Goal: Information Seeking & Learning: Learn about a topic

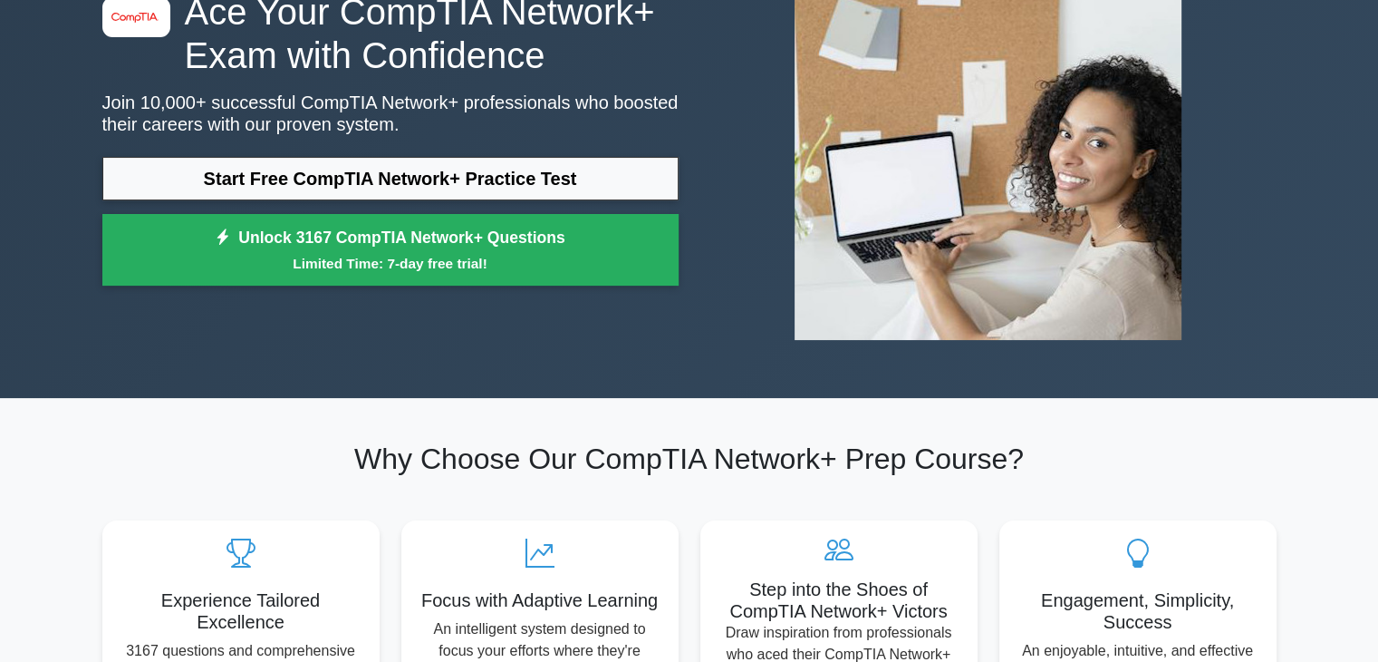
scroll to position [170, 0]
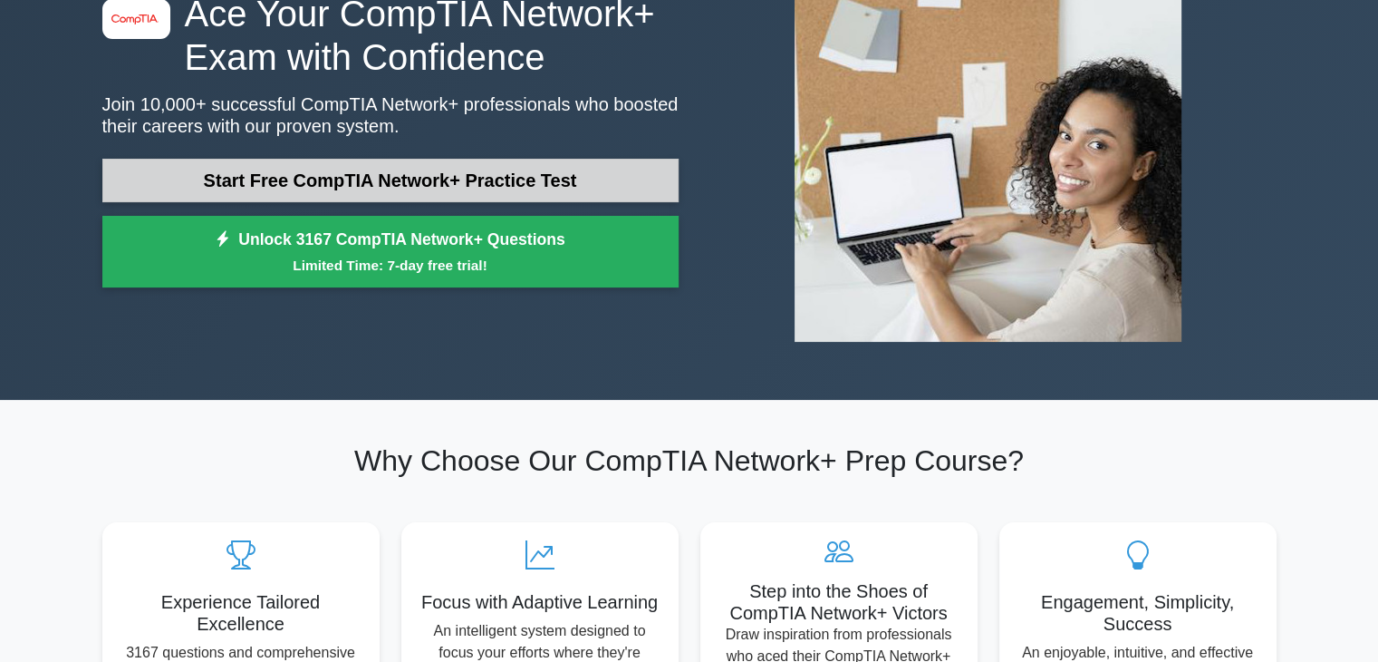
click at [401, 189] on link "Start Free CompTIA Network+ Practice Test" at bounding box center [390, 180] width 576 height 43
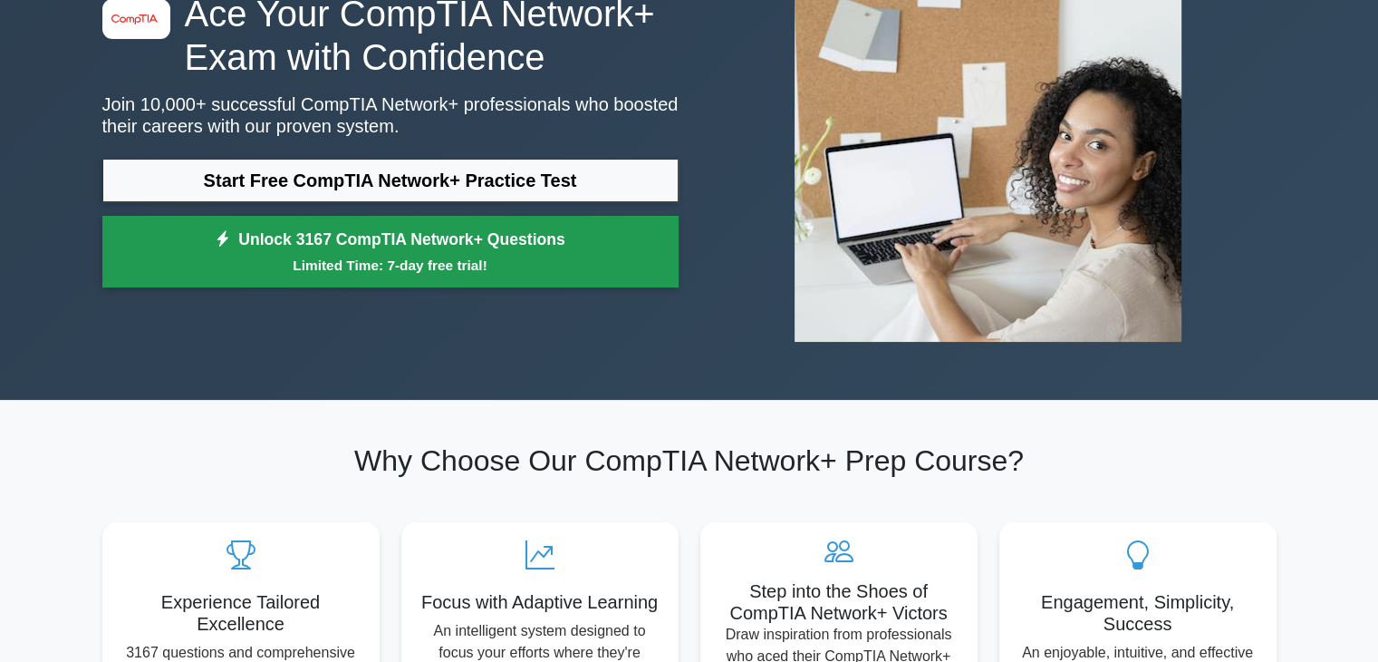
click at [295, 233] on link "Unlock 3167 CompTIA Network+ Questions Limited Time: 7-day free trial!" at bounding box center [390, 252] width 576 height 72
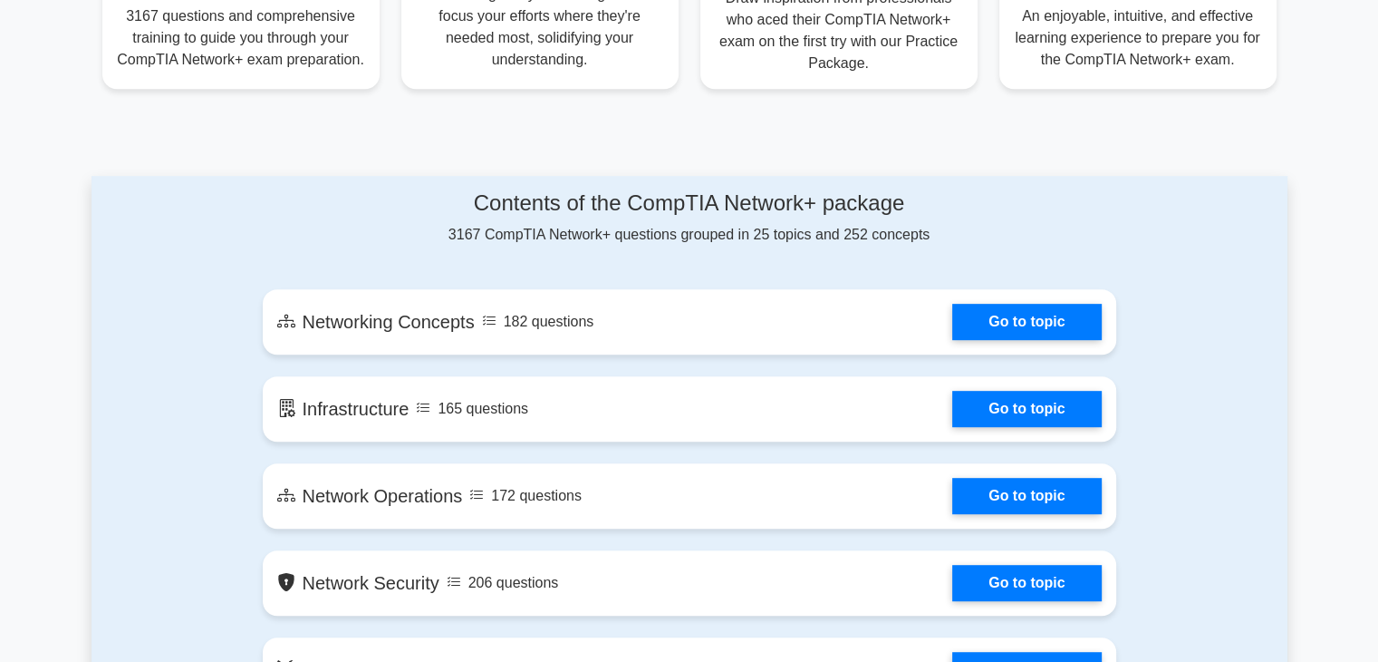
scroll to position [807, 0]
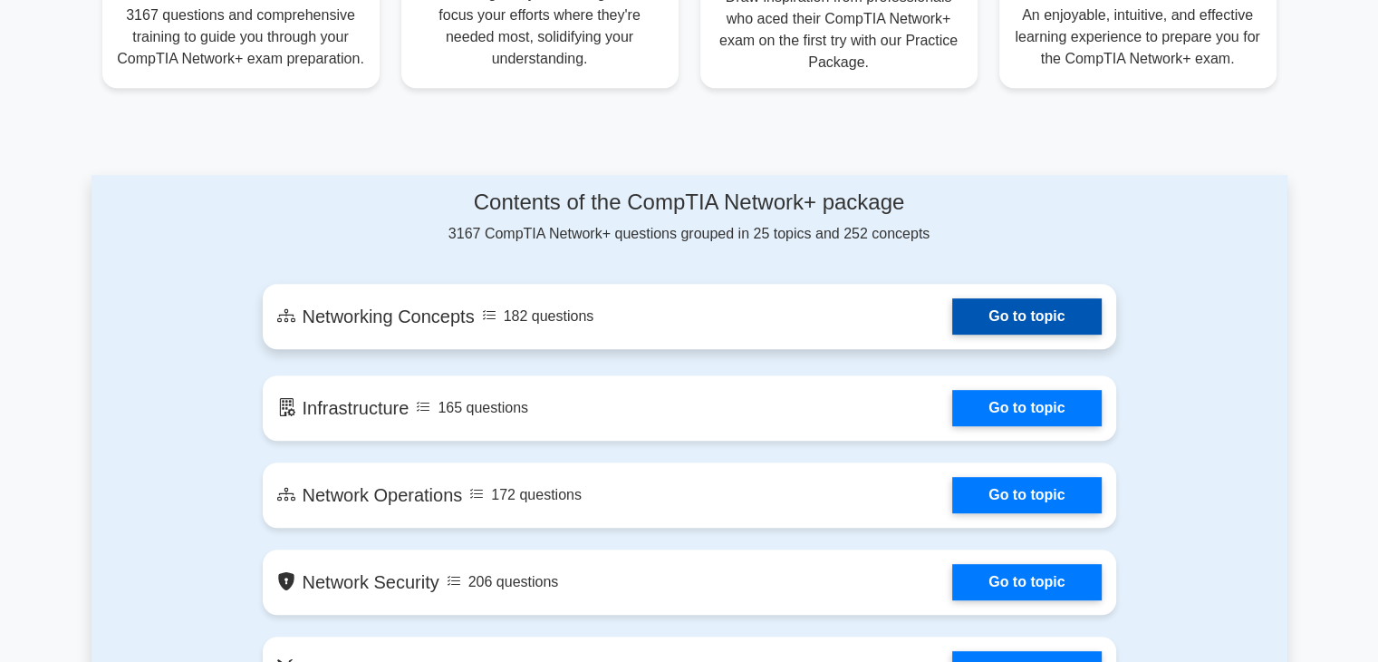
click at [1084, 312] on link "Go to topic" at bounding box center [1026, 316] width 149 height 36
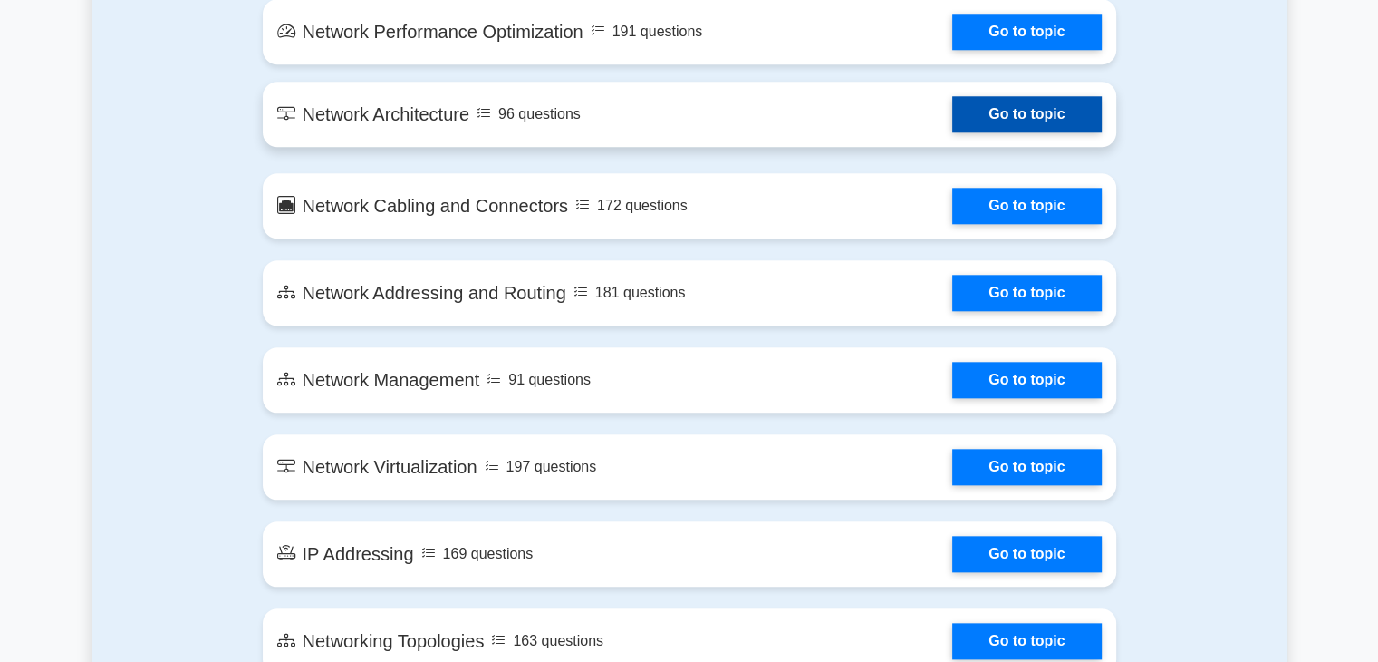
scroll to position [1914, 0]
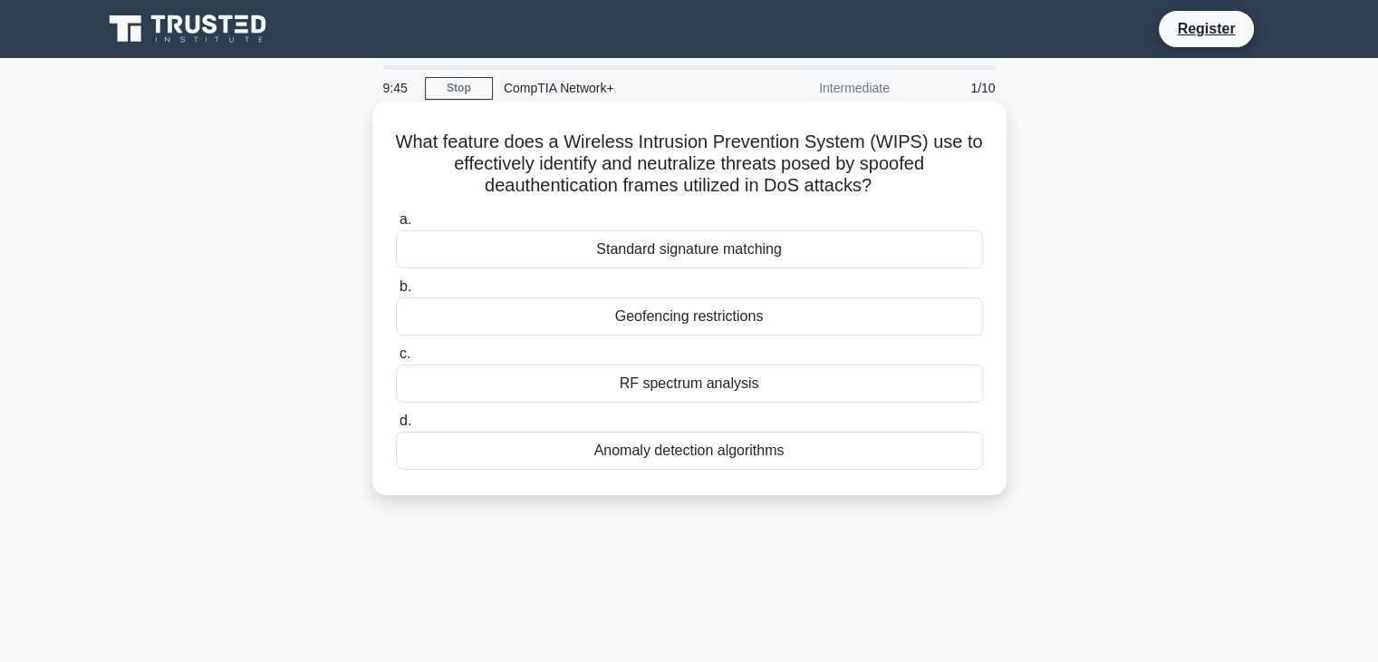
click at [759, 373] on div "RF spectrum analysis" at bounding box center [689, 383] width 587 height 38
click at [396, 360] on input "c. RF spectrum analysis" at bounding box center [396, 354] width 0 height 12
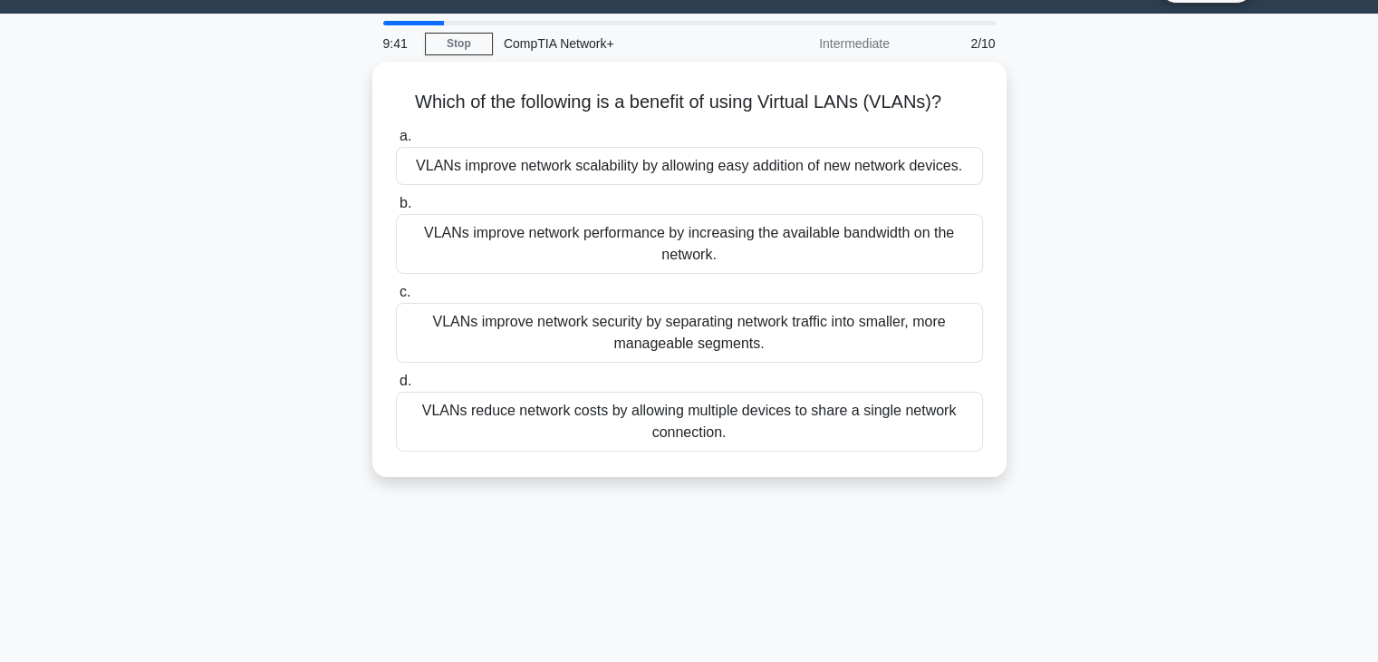
scroll to position [47, 0]
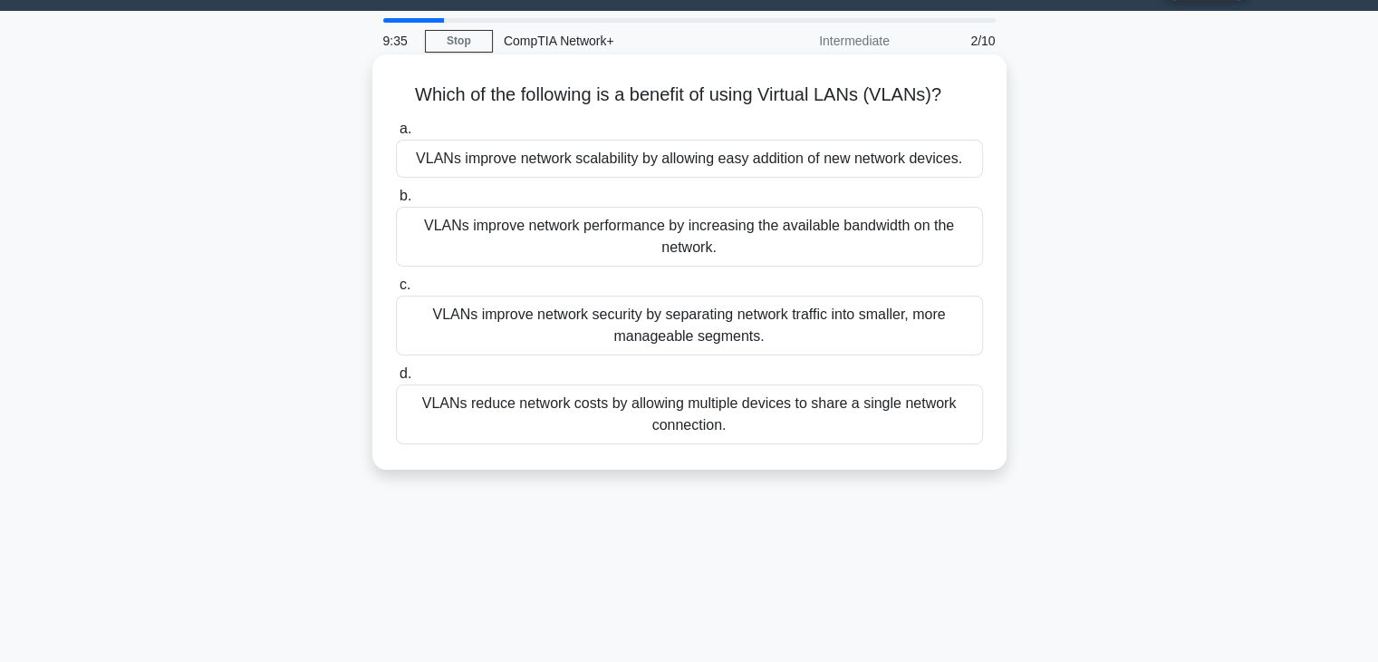
click at [781, 241] on div "VLANs improve network performance by increasing the available bandwidth on the …" at bounding box center [689, 237] width 587 height 60
click at [396, 202] on input "b. VLANs improve network performance by increasing the available bandwidth on t…" at bounding box center [396, 196] width 0 height 12
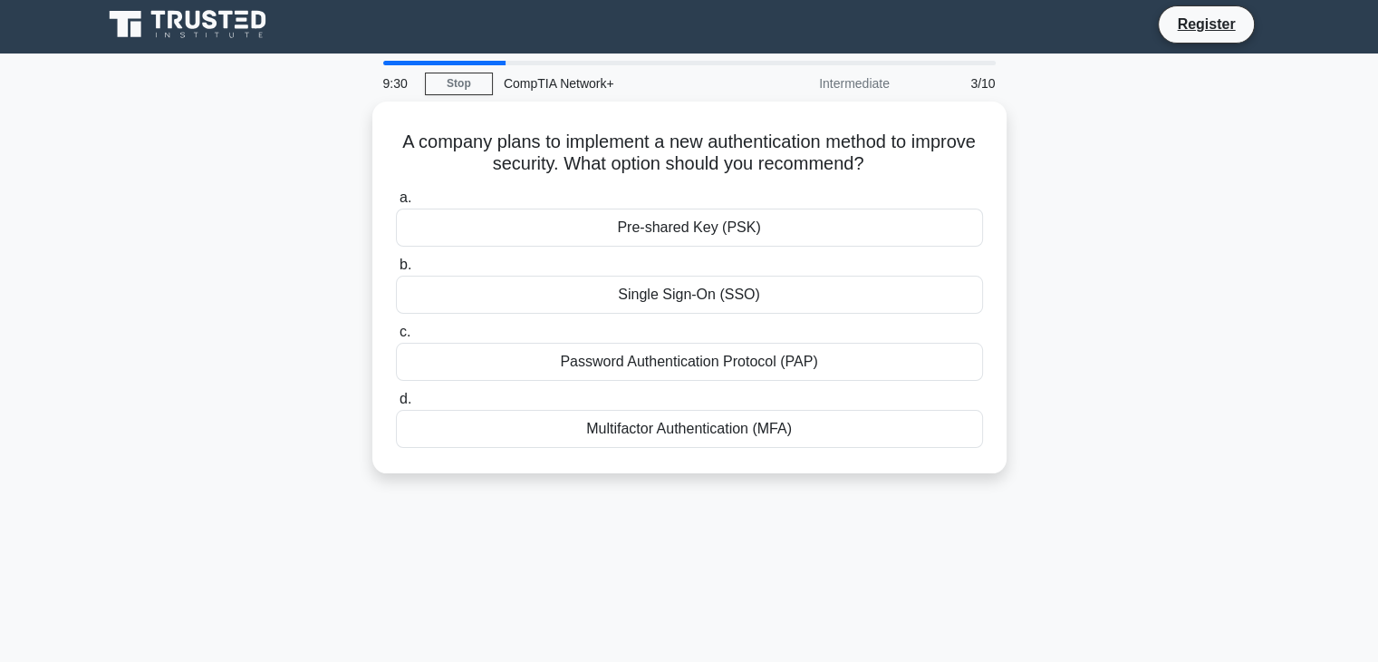
scroll to position [7, 0]
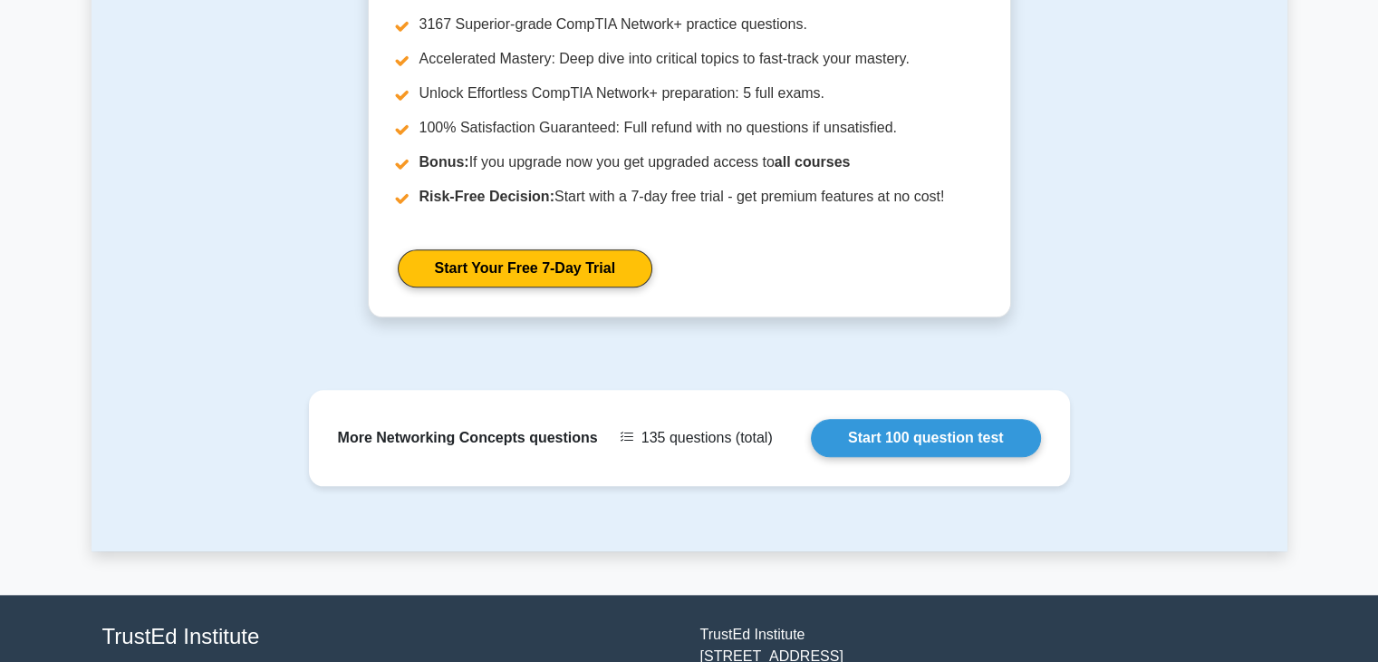
scroll to position [1908, 0]
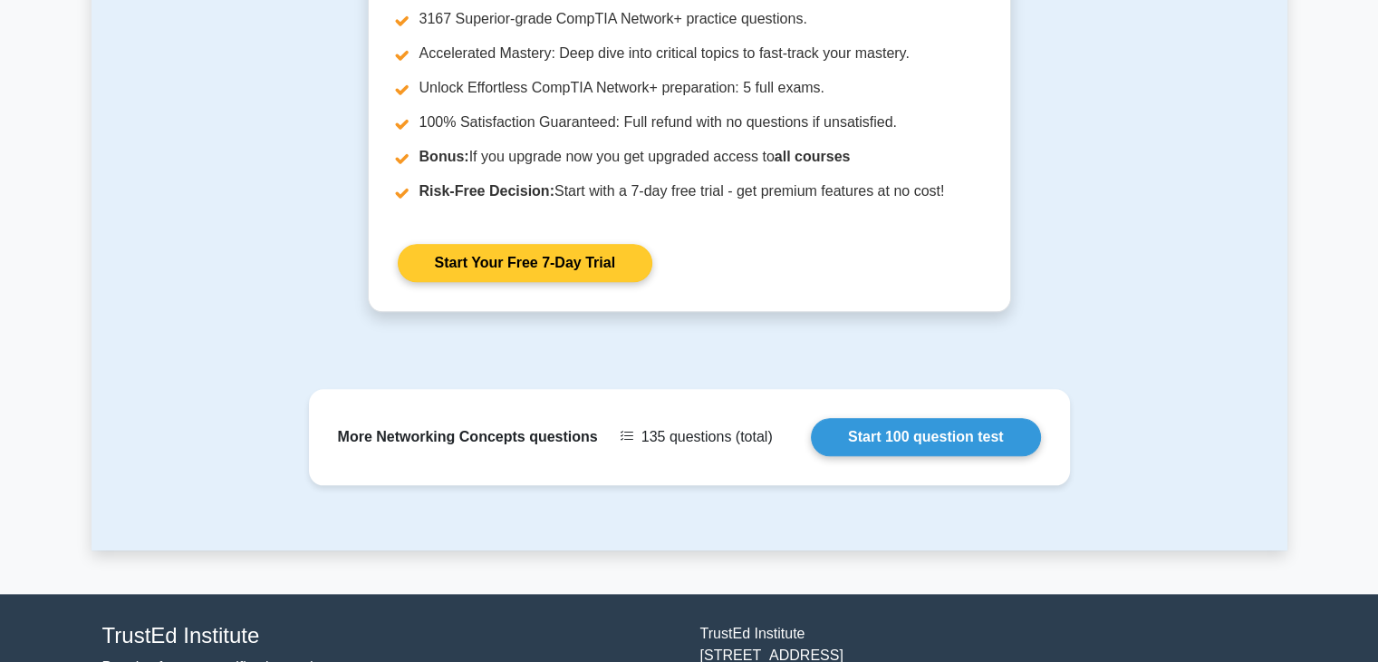
click at [574, 244] on link "Start Your Free 7-Day Trial" at bounding box center [525, 263] width 255 height 38
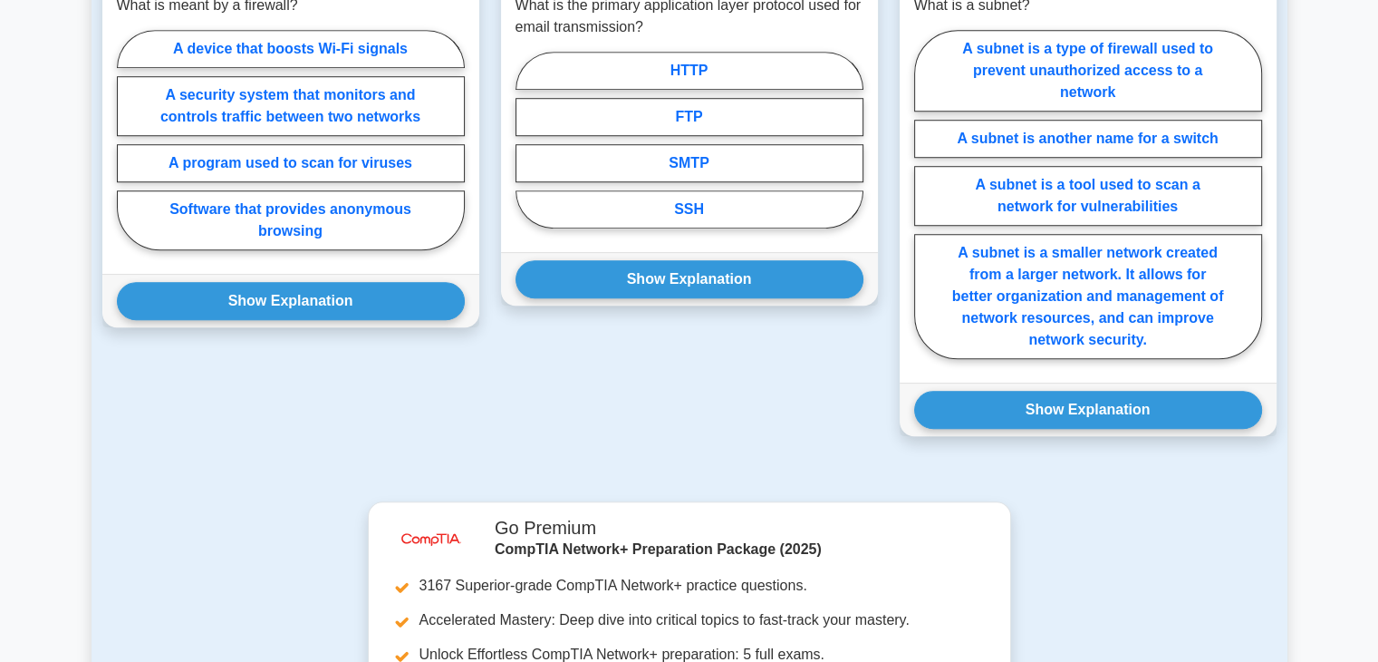
scroll to position [1348, 0]
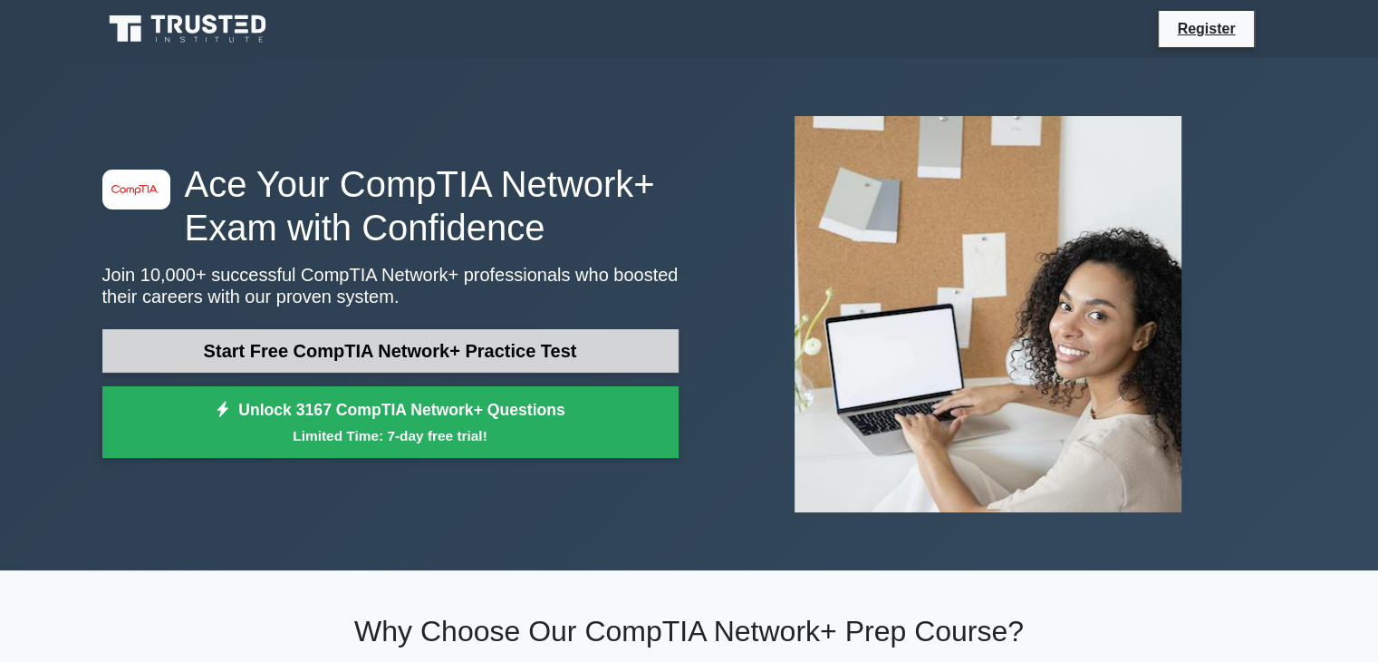
click at [488, 351] on link "Start Free CompTIA Network+ Practice Test" at bounding box center [390, 350] width 576 height 43
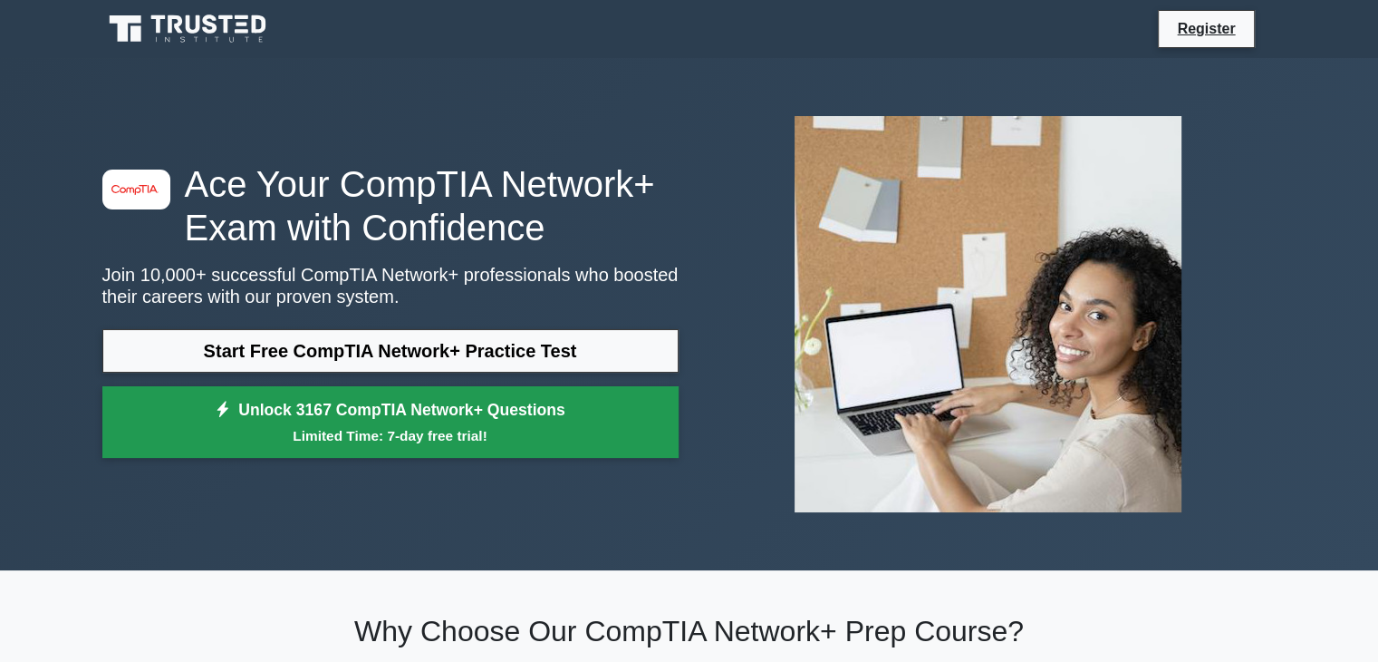
click at [214, 417] on link "Unlock 3167 CompTIA Network+ Questions Limited Time: 7-day free trial!" at bounding box center [390, 422] width 576 height 72
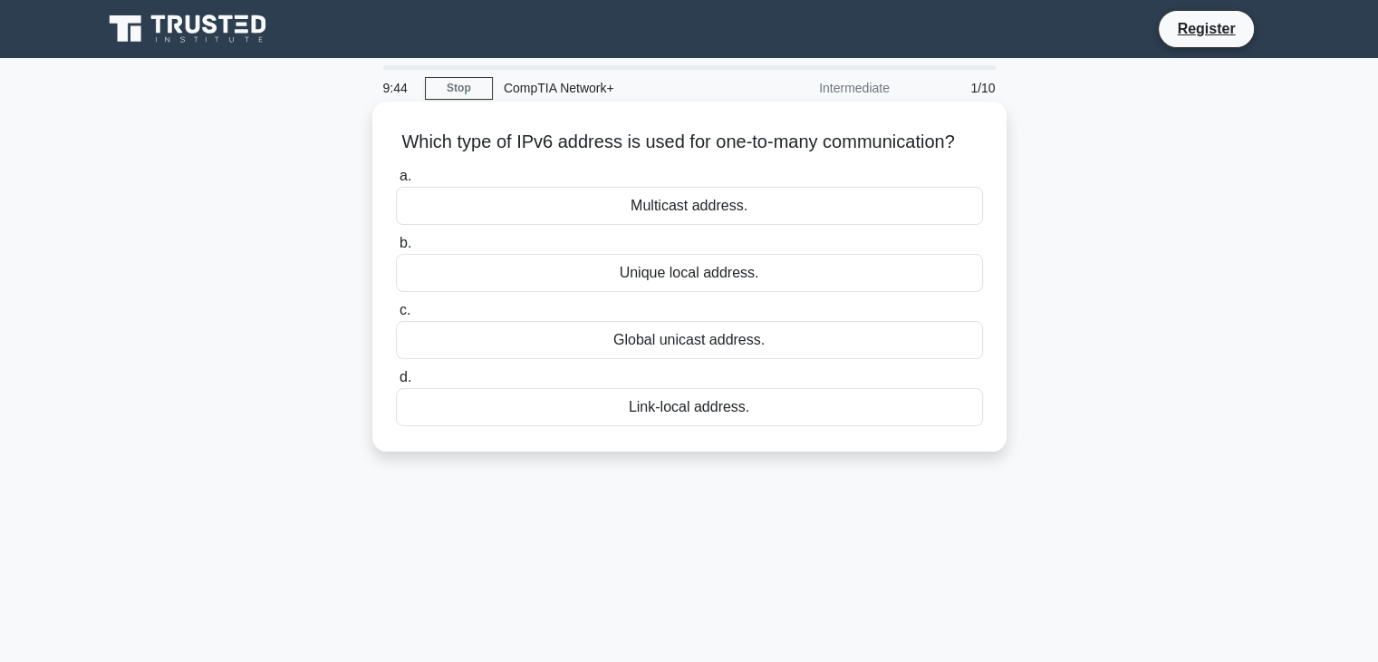
click at [722, 225] on div "Multicast address." at bounding box center [689, 206] width 587 height 38
click at [396, 182] on input "a. Multicast address." at bounding box center [396, 176] width 0 height 12
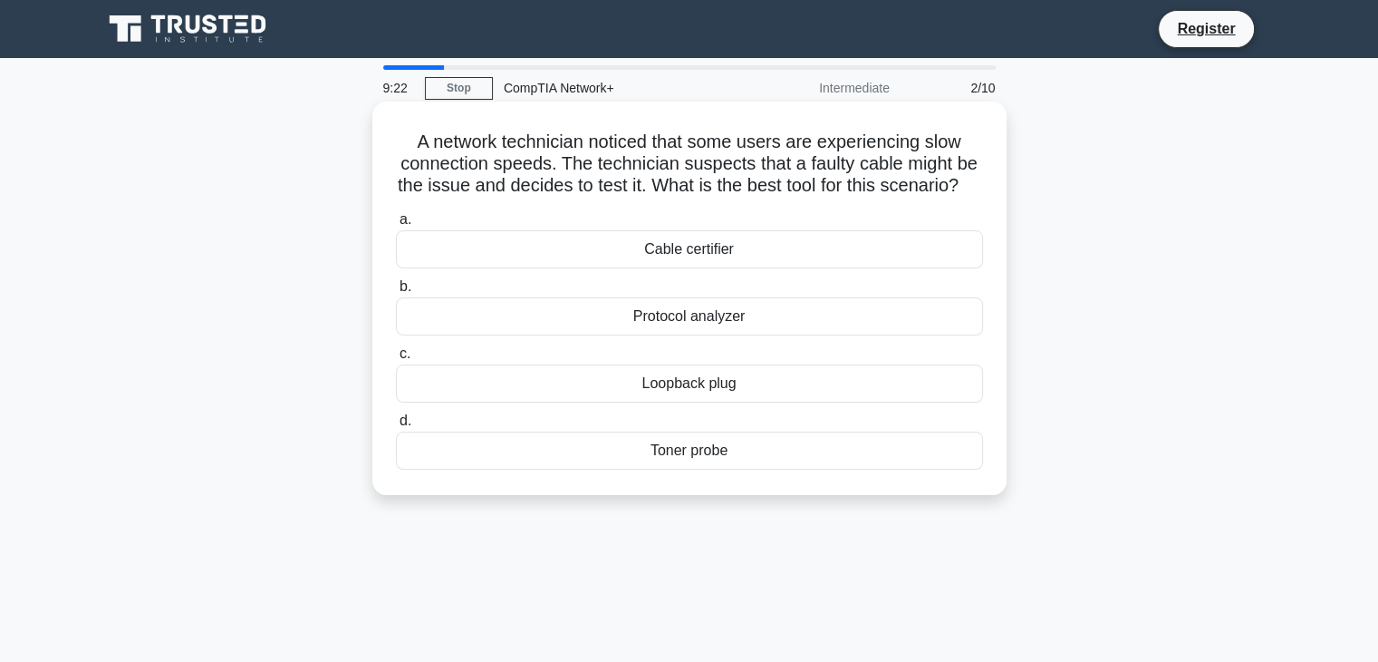
click at [722, 268] on div "Cable certifier" at bounding box center [689, 249] width 587 height 38
click at [396, 226] on input "a. Cable certifier" at bounding box center [396, 220] width 0 height 12
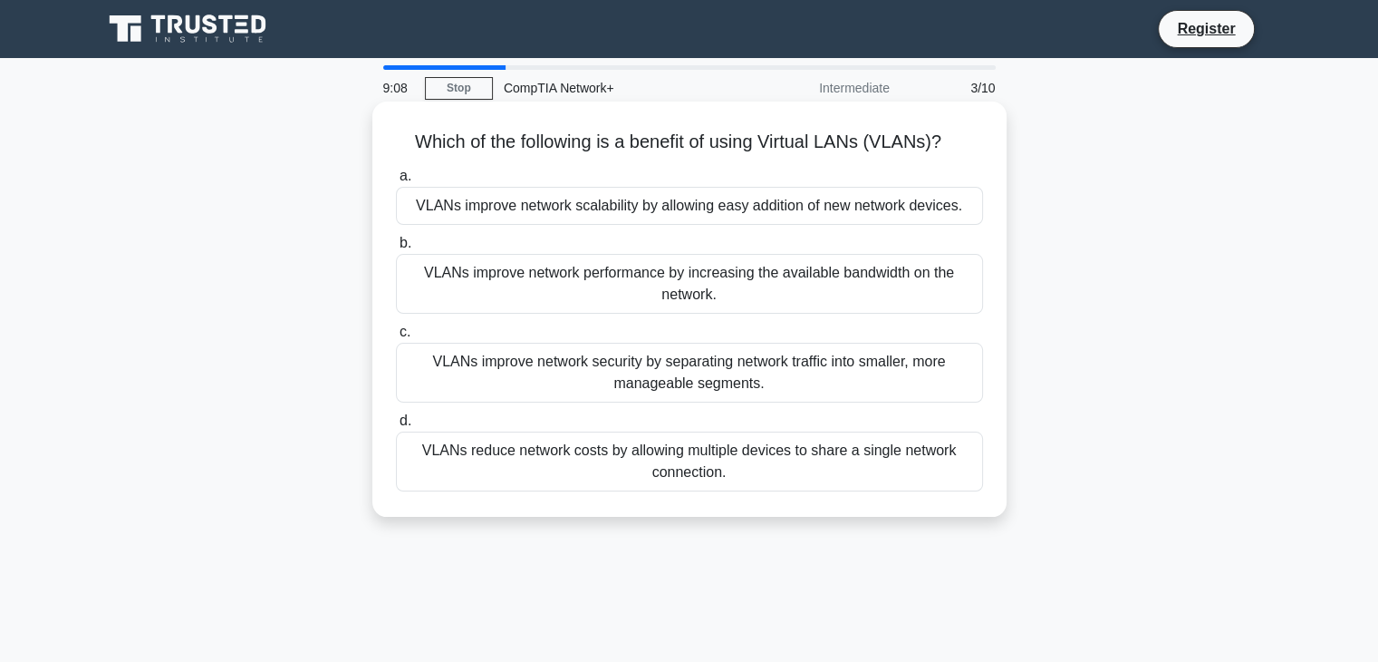
click at [732, 378] on div "VLANs improve network security by separating network traffic into smaller, more…" at bounding box center [689, 373] width 587 height 60
click at [396, 338] on input "c. VLANs improve network security by separating network traffic into smaller, m…" at bounding box center [396, 332] width 0 height 12
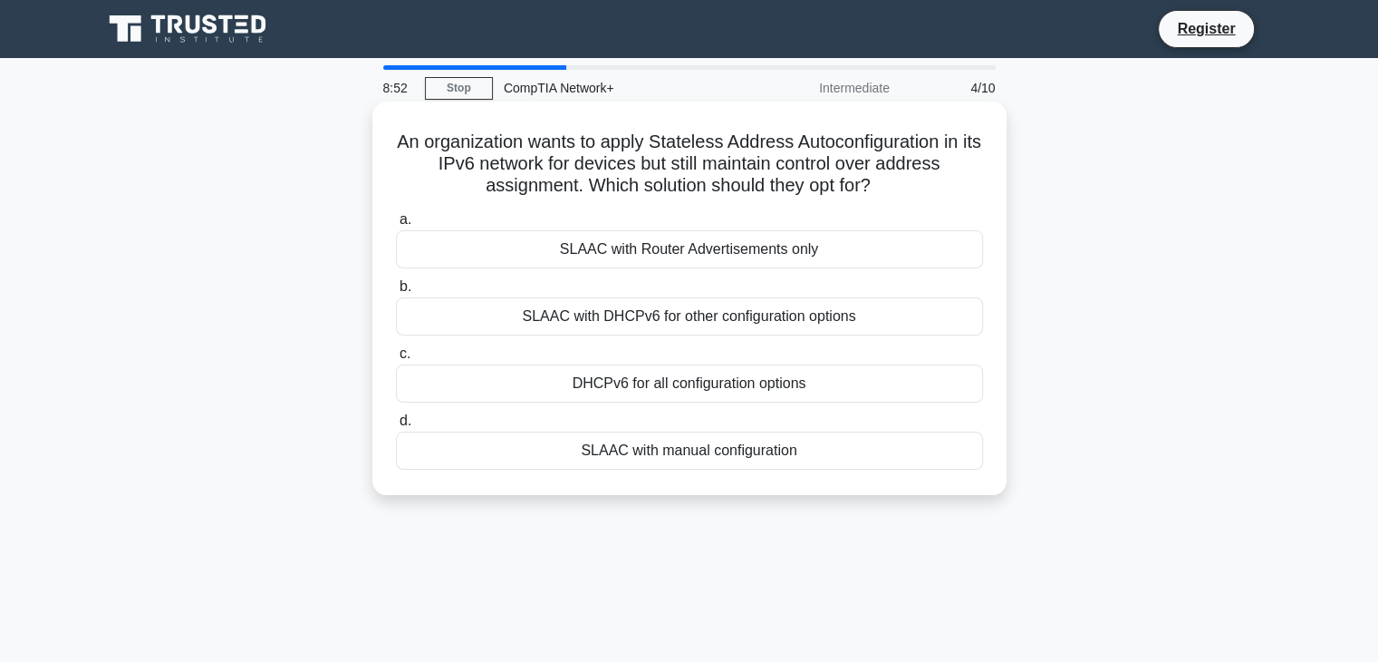
click at [759, 374] on div "DHCPv6 for all configuration options" at bounding box center [689, 383] width 587 height 38
click at [396, 360] on input "c. DHCPv6 for all configuration options" at bounding box center [396, 354] width 0 height 12
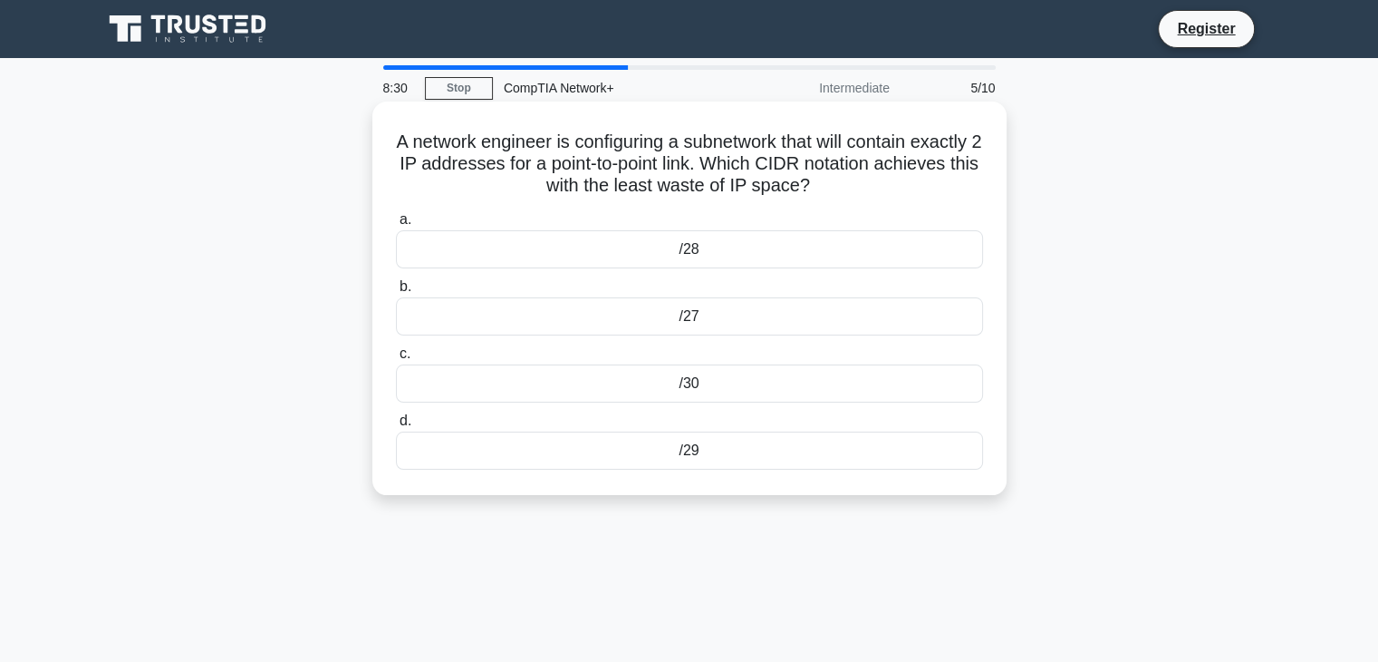
click at [710, 378] on div "/30" at bounding box center [689, 383] width 587 height 38
click at [396, 360] on input "c. /30" at bounding box center [396, 354] width 0 height 12
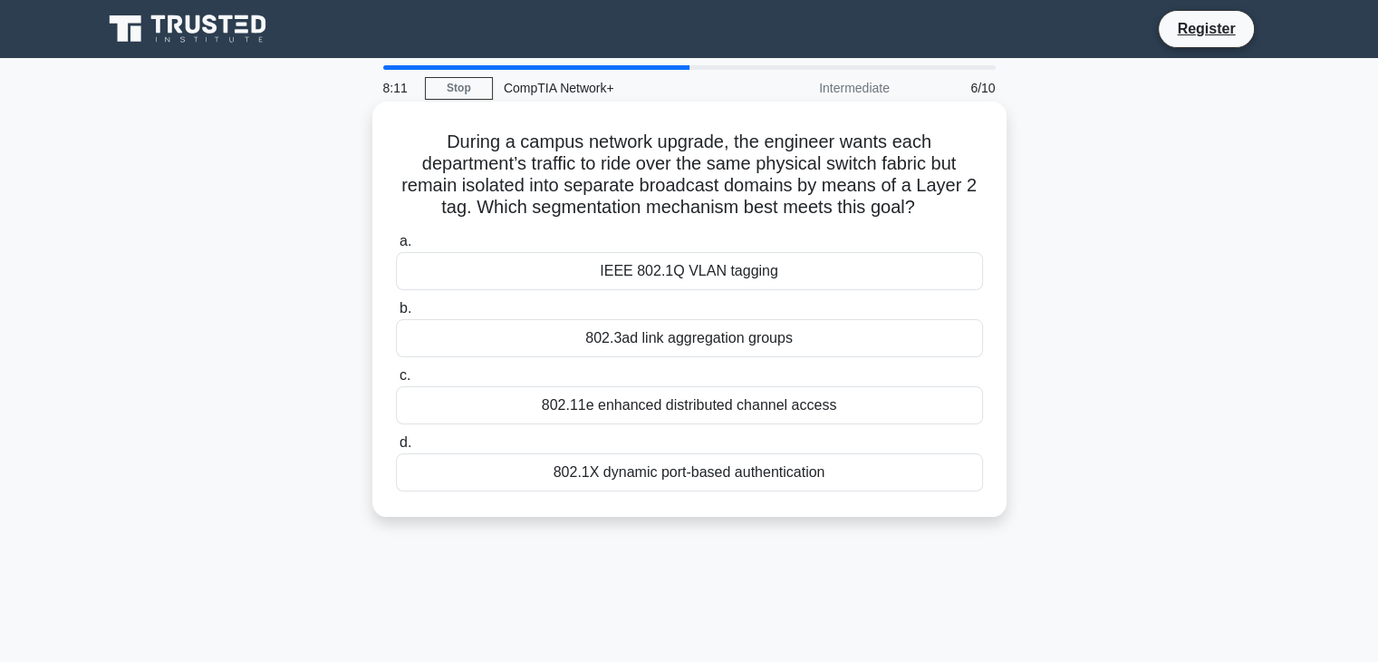
click at [715, 273] on div "IEEE 802.1Q VLAN tagging" at bounding box center [689, 271] width 587 height 38
click at [396, 247] on input "a. IEEE 802.1Q VLAN tagging" at bounding box center [396, 242] width 0 height 12
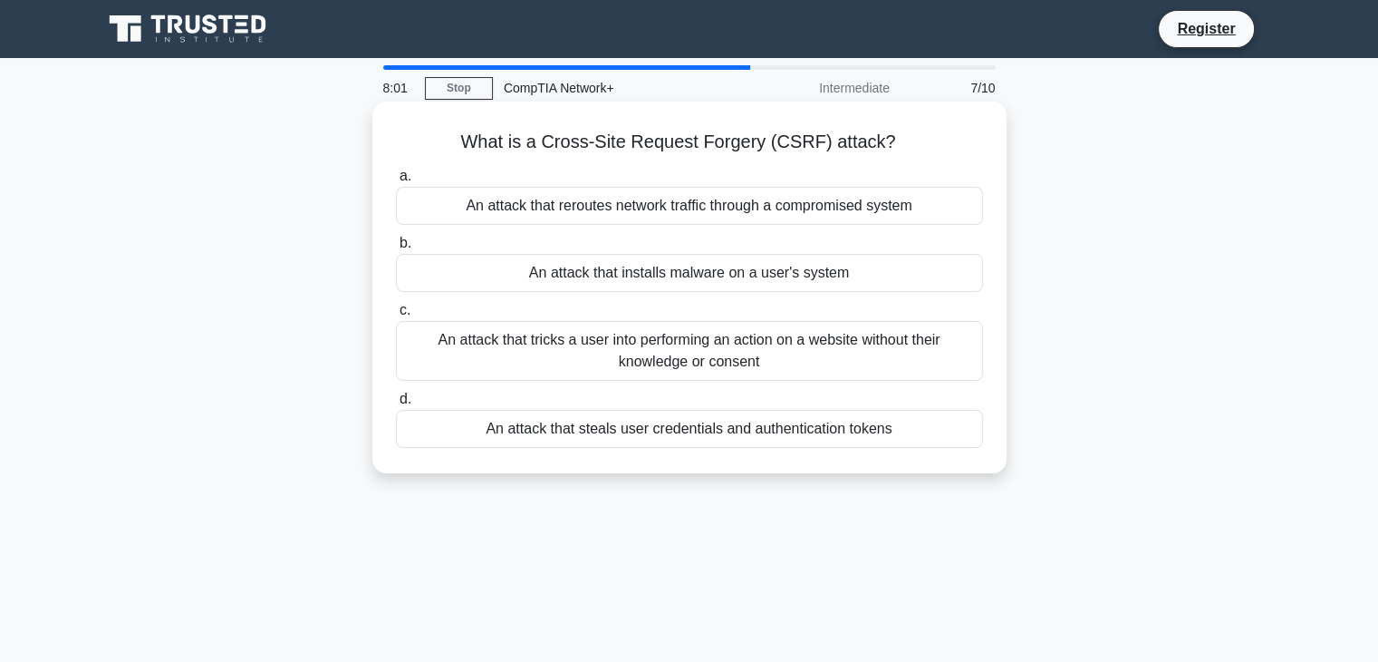
click at [714, 275] on div "An attack that installs malware on a user's system" at bounding box center [689, 273] width 587 height 38
click at [396, 249] on input "b. An attack that installs malware on a user's system" at bounding box center [396, 243] width 0 height 12
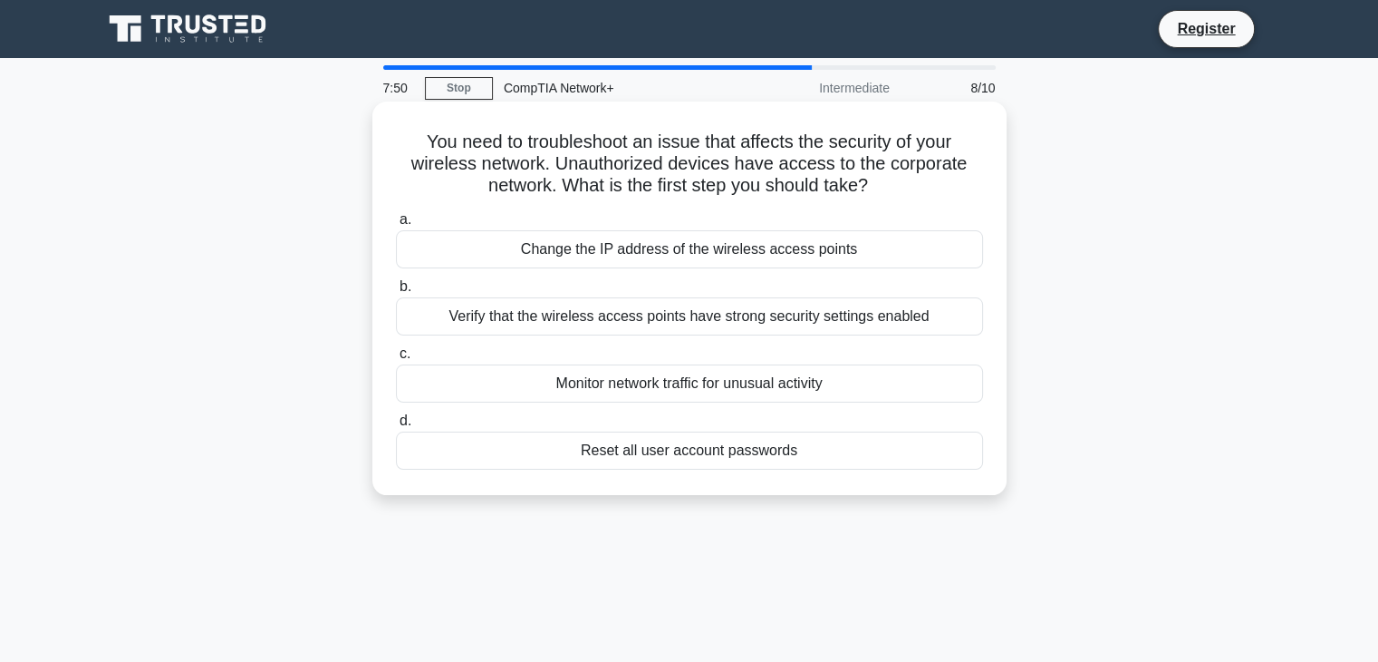
click at [723, 320] on div "Verify that the wireless access points have strong security settings enabled" at bounding box center [689, 316] width 587 height 38
click at [396, 293] on input "b. Verify that the wireless access points have strong security settings enabled" at bounding box center [396, 287] width 0 height 12
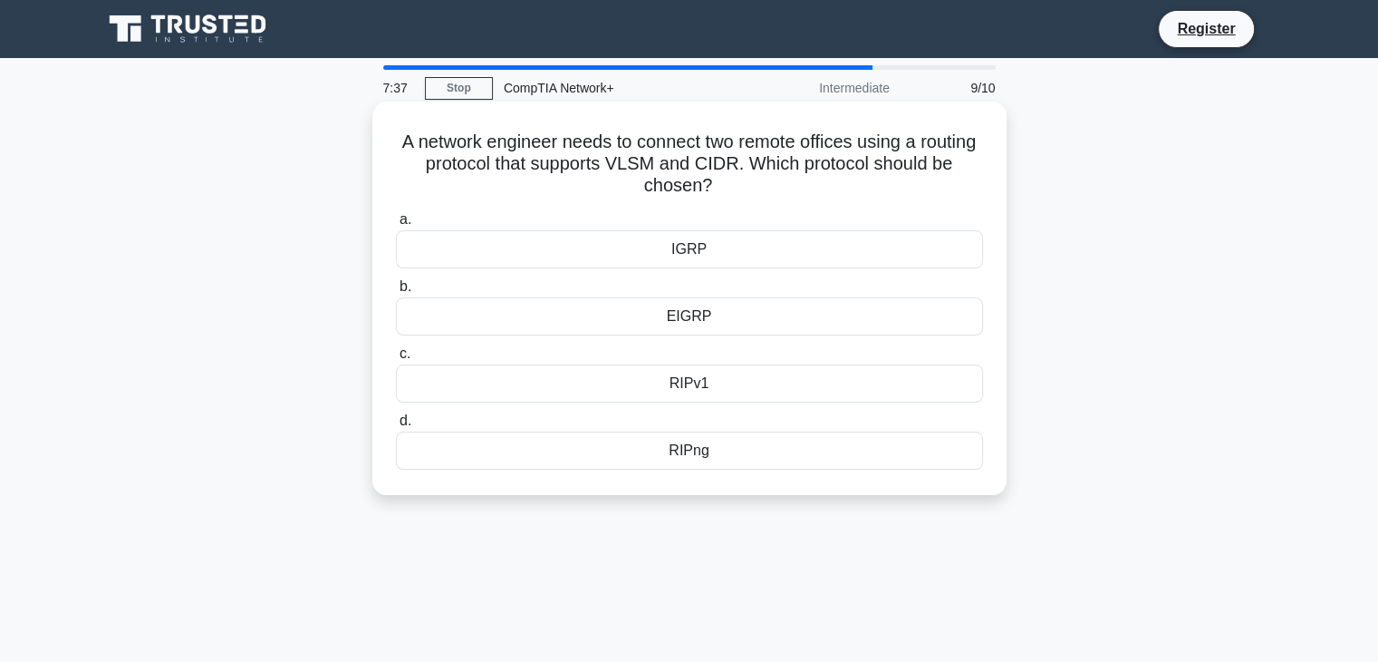
click at [739, 317] on div "EIGRP" at bounding box center [689, 316] width 587 height 38
click at [396, 293] on input "b. EIGRP" at bounding box center [396, 287] width 0 height 12
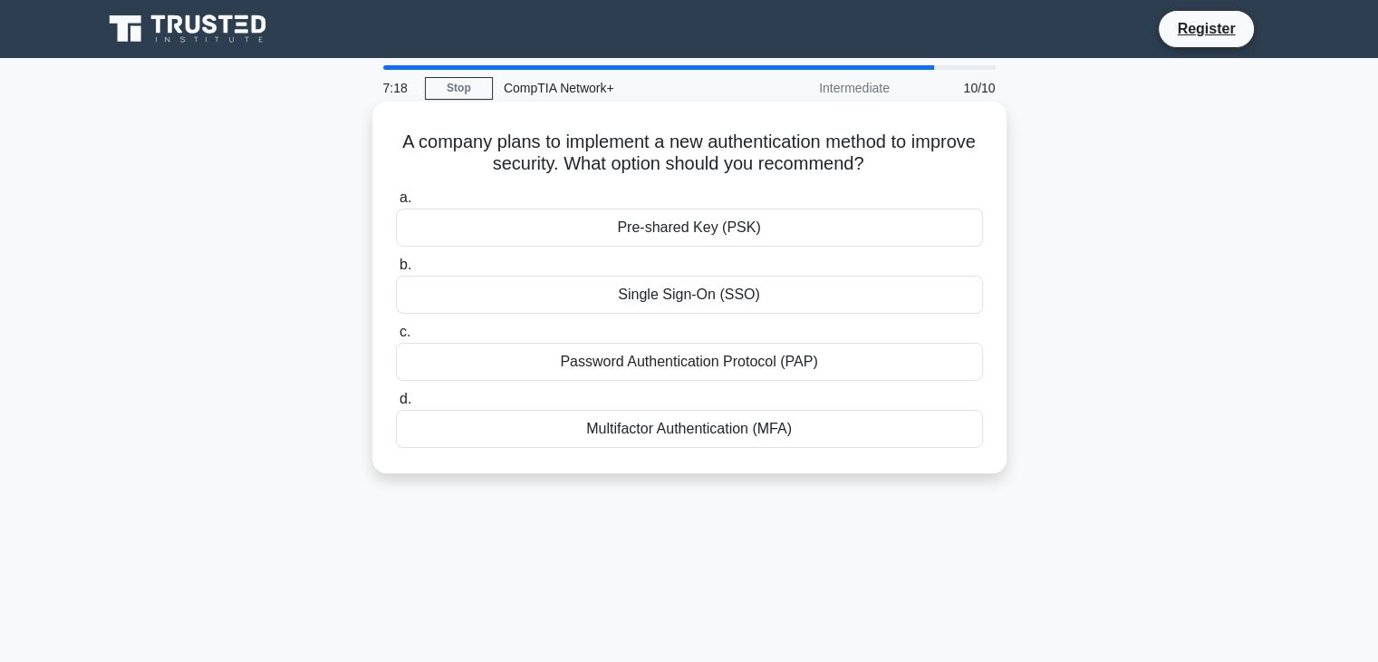
click at [739, 237] on div "Pre-shared Key (PSK)" at bounding box center [689, 227] width 587 height 38
click at [396, 204] on input "a. Pre-shared Key (PSK)" at bounding box center [396, 198] width 0 height 12
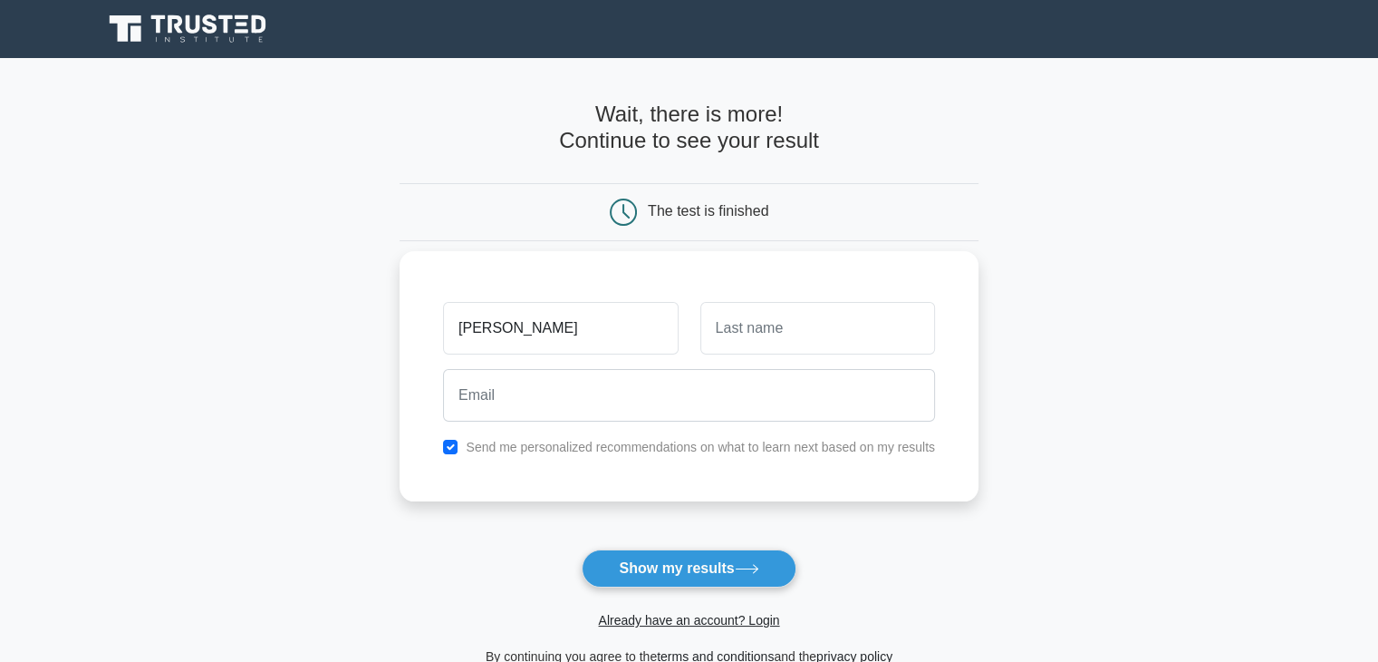
type input "anirban"
click at [837, 335] on input "text" at bounding box center [818, 328] width 235 height 53
type input "banik"
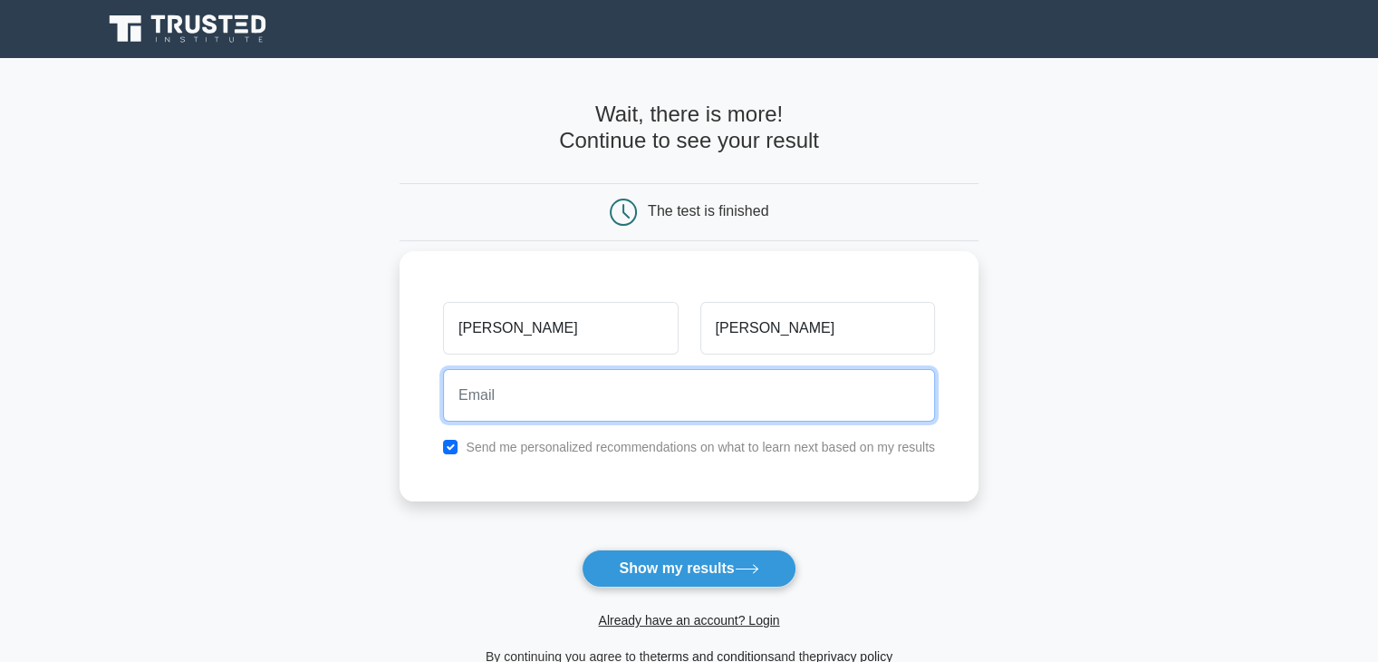
click at [790, 393] on input "email" at bounding box center [689, 395] width 492 height 53
type input "braininabank100@gmail.com"
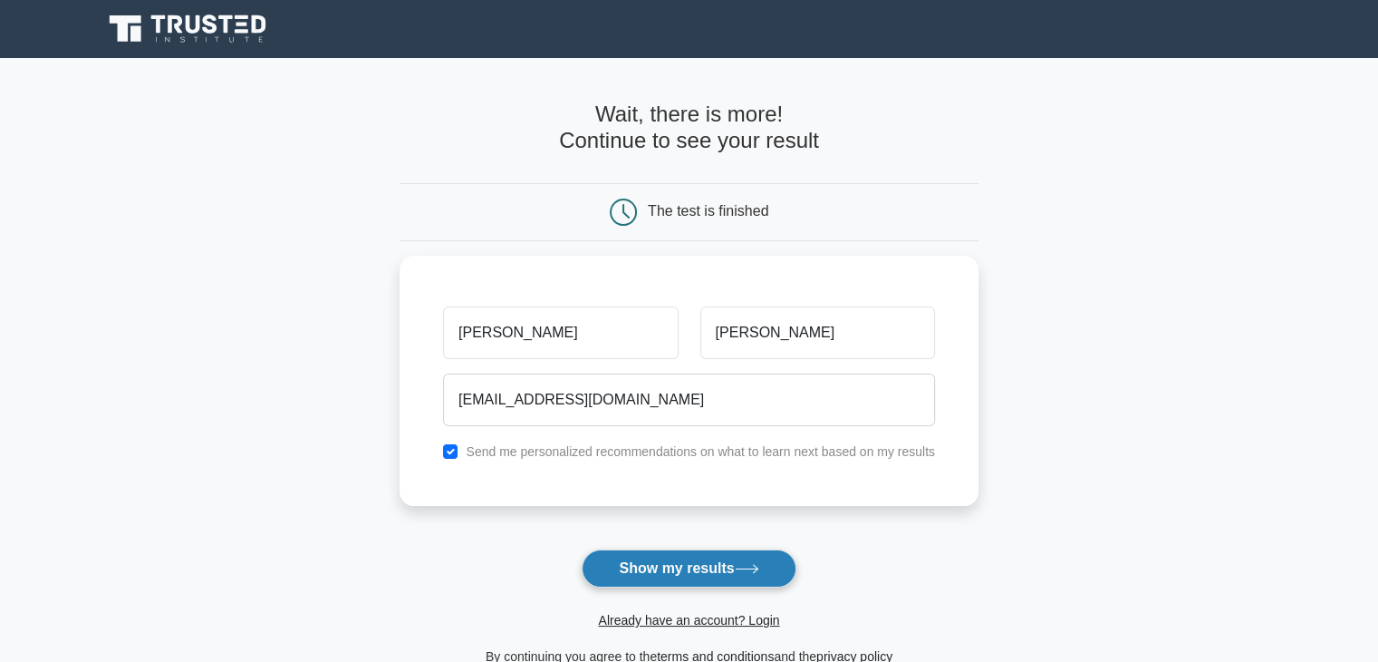
click at [722, 556] on button "Show my results" at bounding box center [689, 568] width 214 height 38
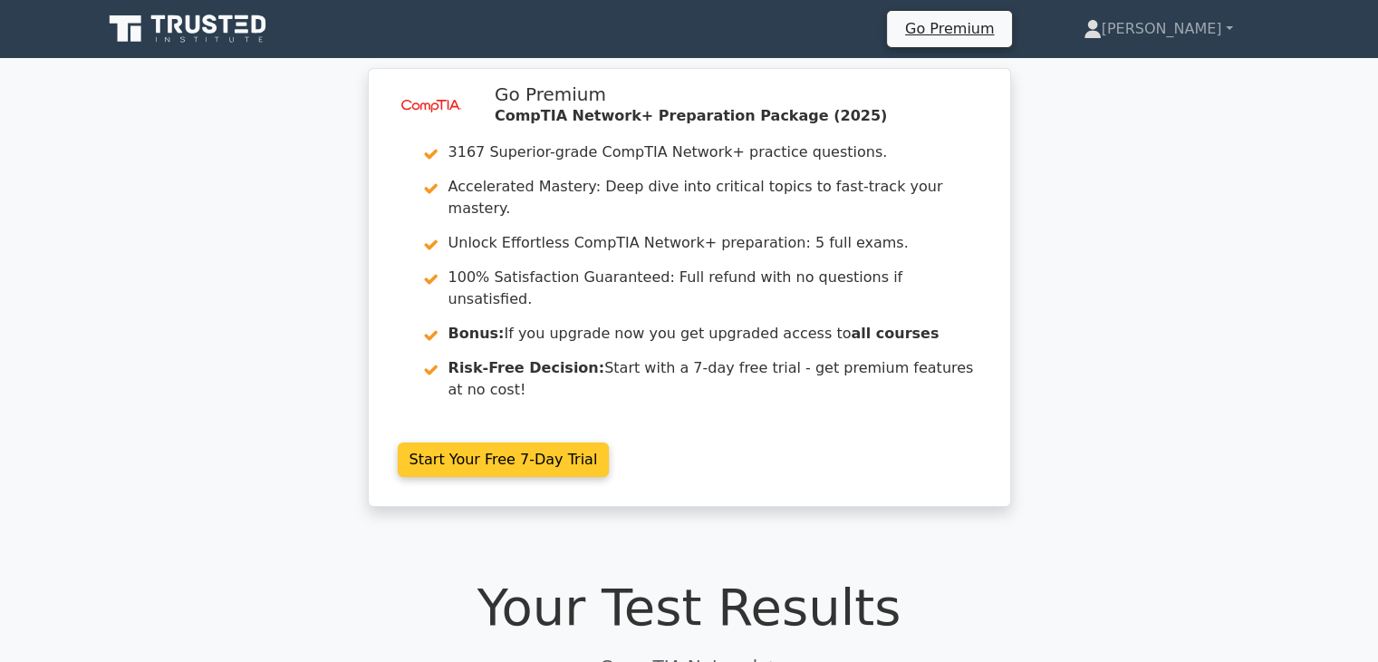
click at [522, 442] on link "Start Your Free 7-Day Trial" at bounding box center [504, 459] width 212 height 34
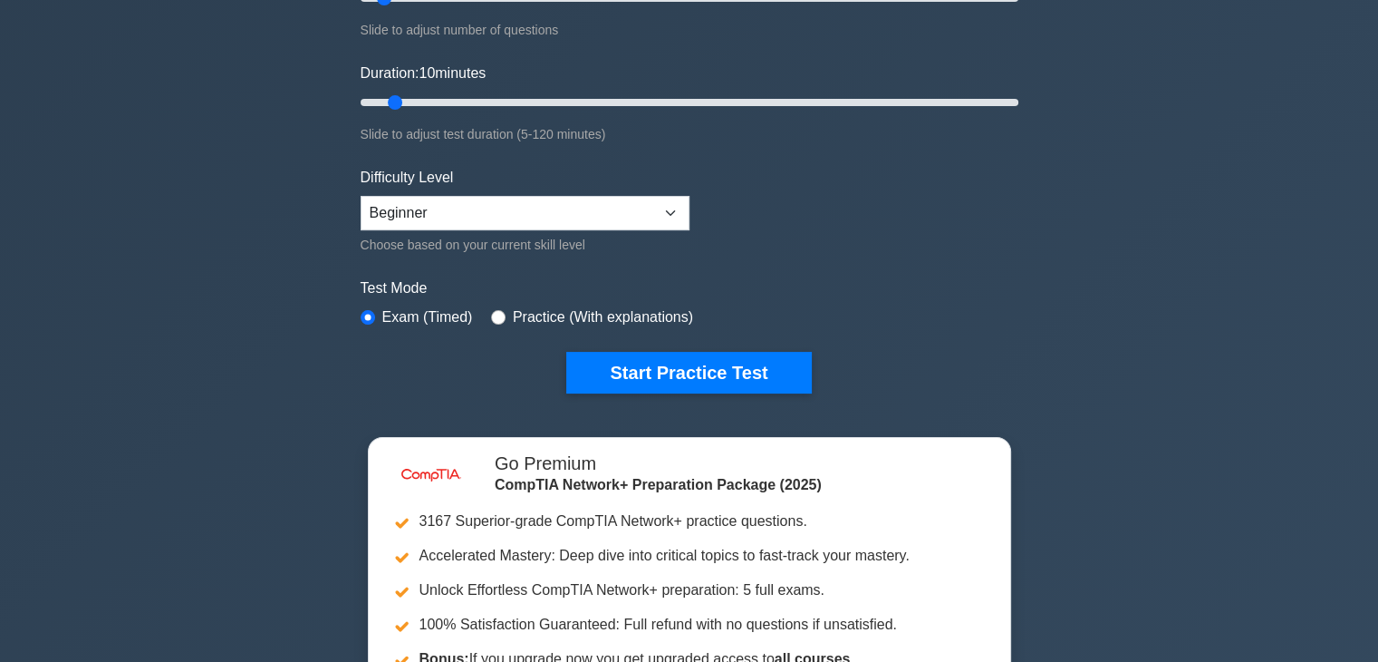
scroll to position [293, 0]
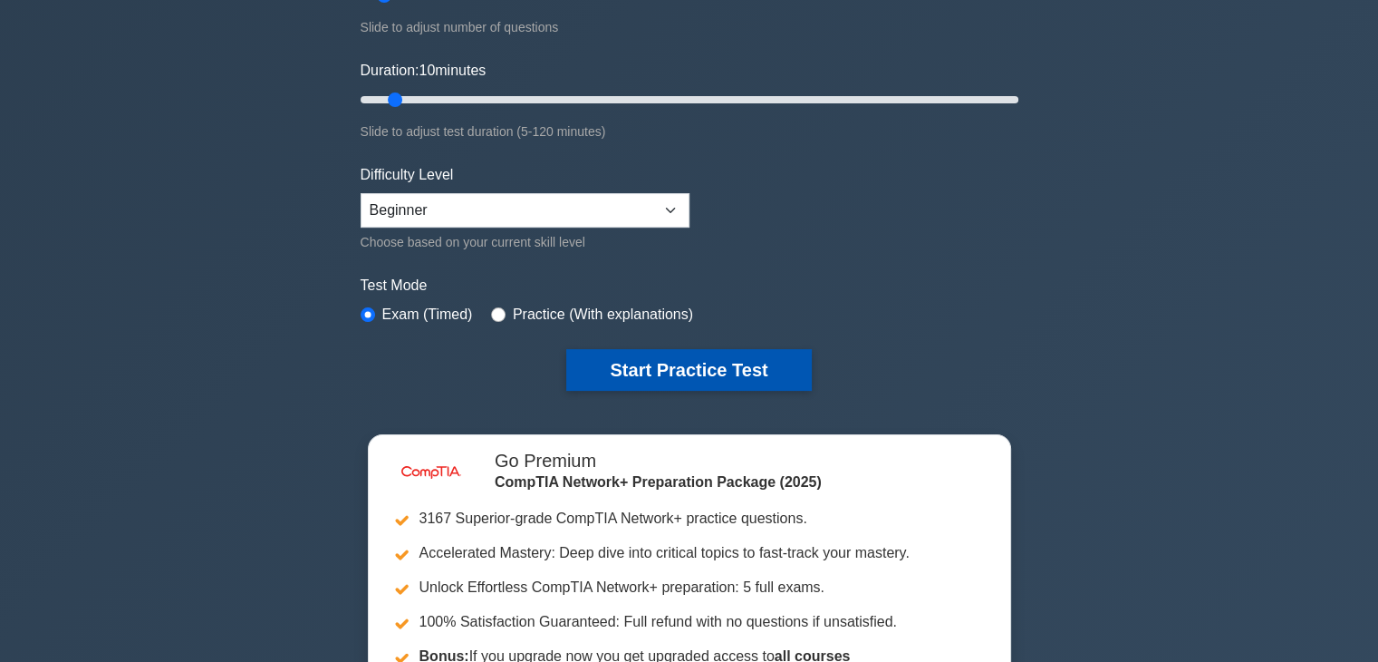
click at [634, 375] on button "Start Practice Test" at bounding box center [688, 370] width 245 height 42
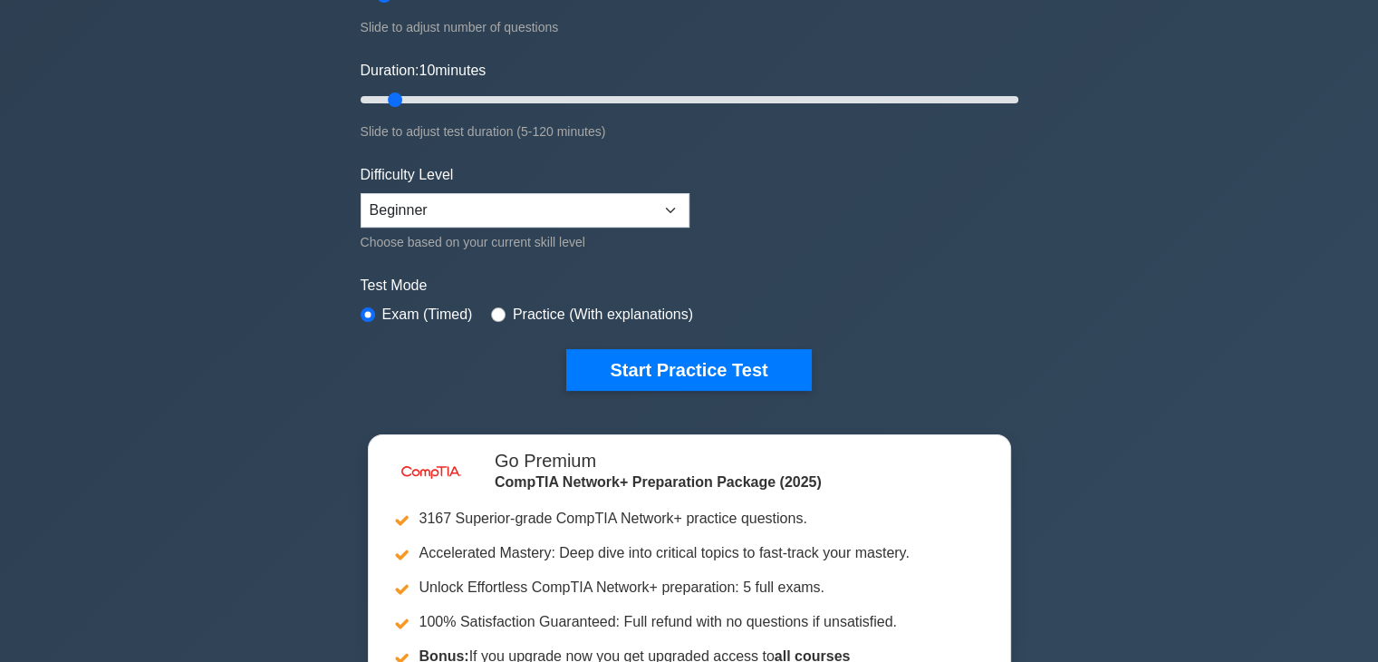
click at [547, 310] on label "Practice (With explanations)" at bounding box center [603, 315] width 180 height 22
click at [574, 312] on label "Practice (With explanations)" at bounding box center [603, 315] width 180 height 22
click at [493, 312] on input "radio" at bounding box center [498, 314] width 14 height 14
radio input "true"
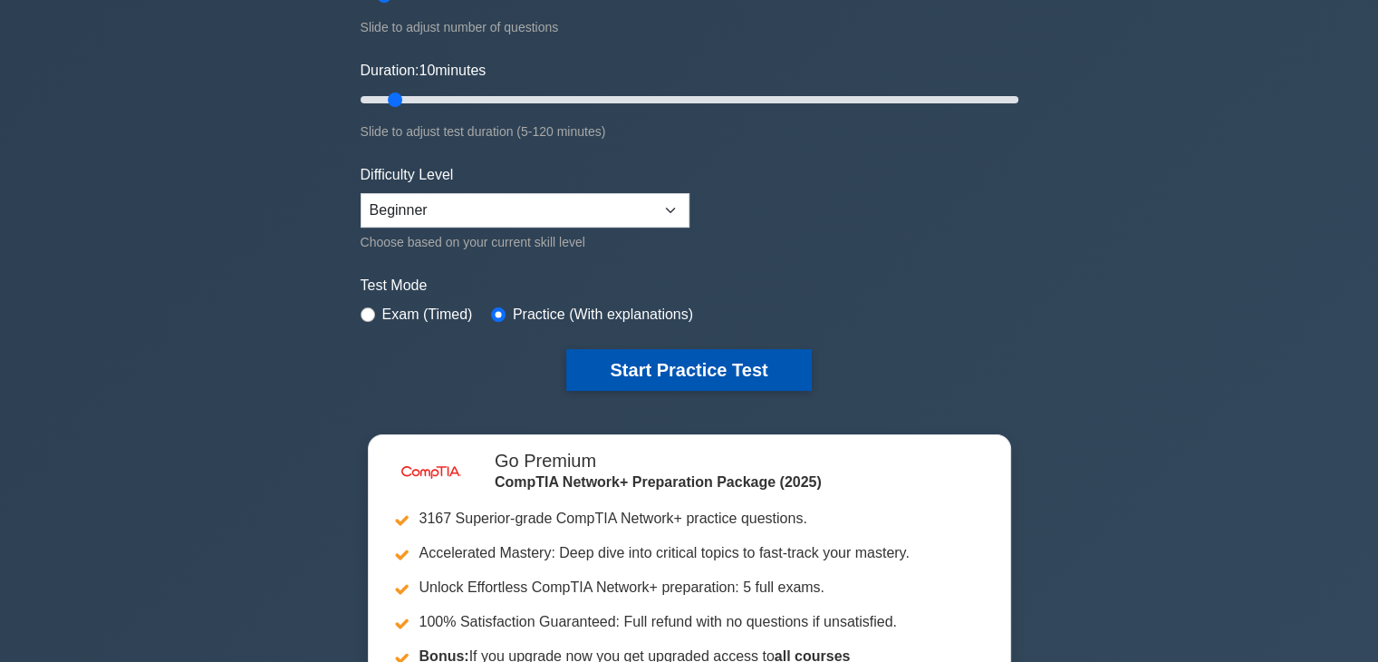
click at [625, 363] on button "Start Practice Test" at bounding box center [688, 370] width 245 height 42
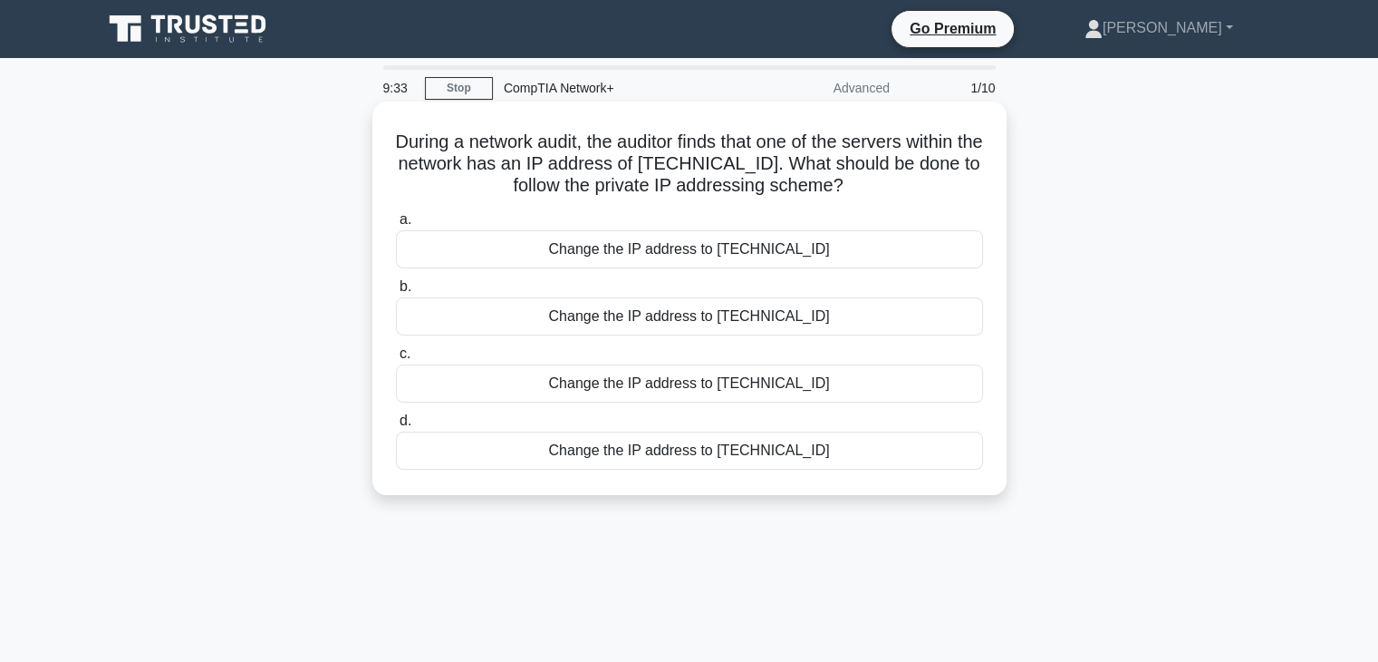
click at [703, 324] on div "Change the IP address to 192.168.10.1" at bounding box center [689, 316] width 587 height 38
click at [396, 293] on input "b. Change the IP address to 192.168.10.1" at bounding box center [396, 287] width 0 height 12
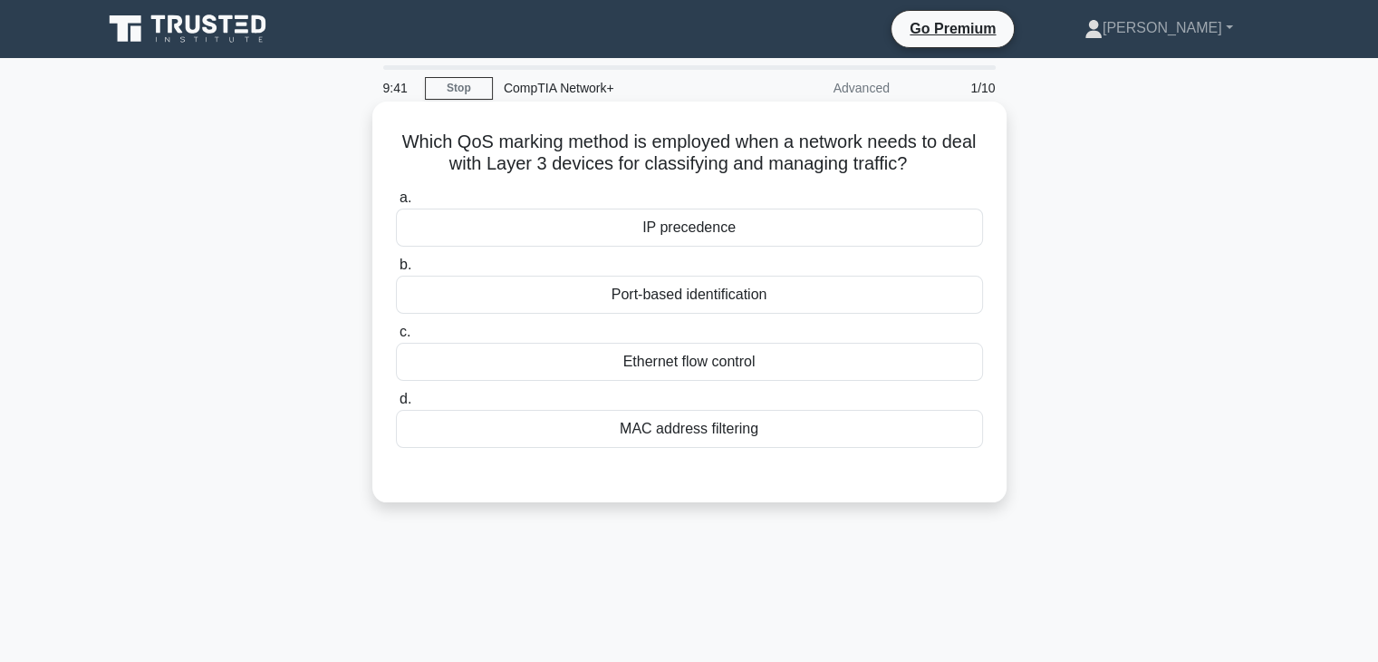
click at [614, 300] on div "Port-based identification" at bounding box center [689, 294] width 587 height 38
click at [396, 271] on input "b. Port-based identification" at bounding box center [396, 265] width 0 height 12
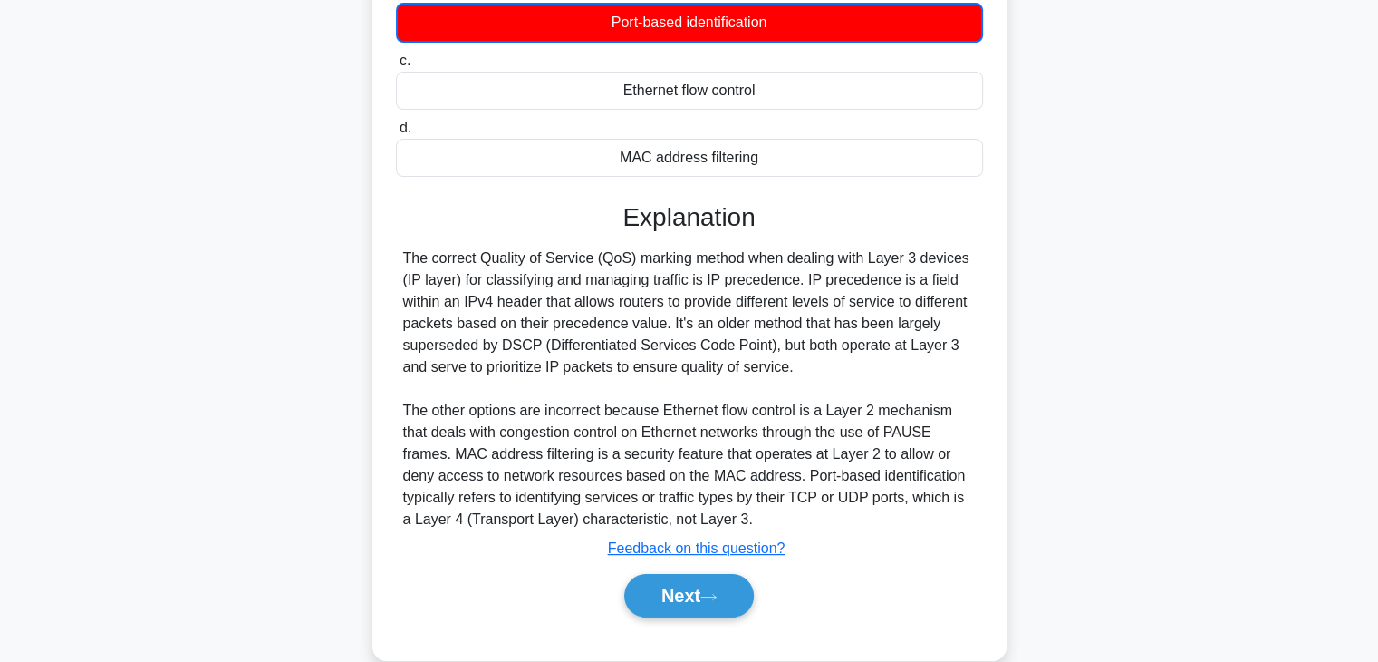
scroll to position [318, 0]
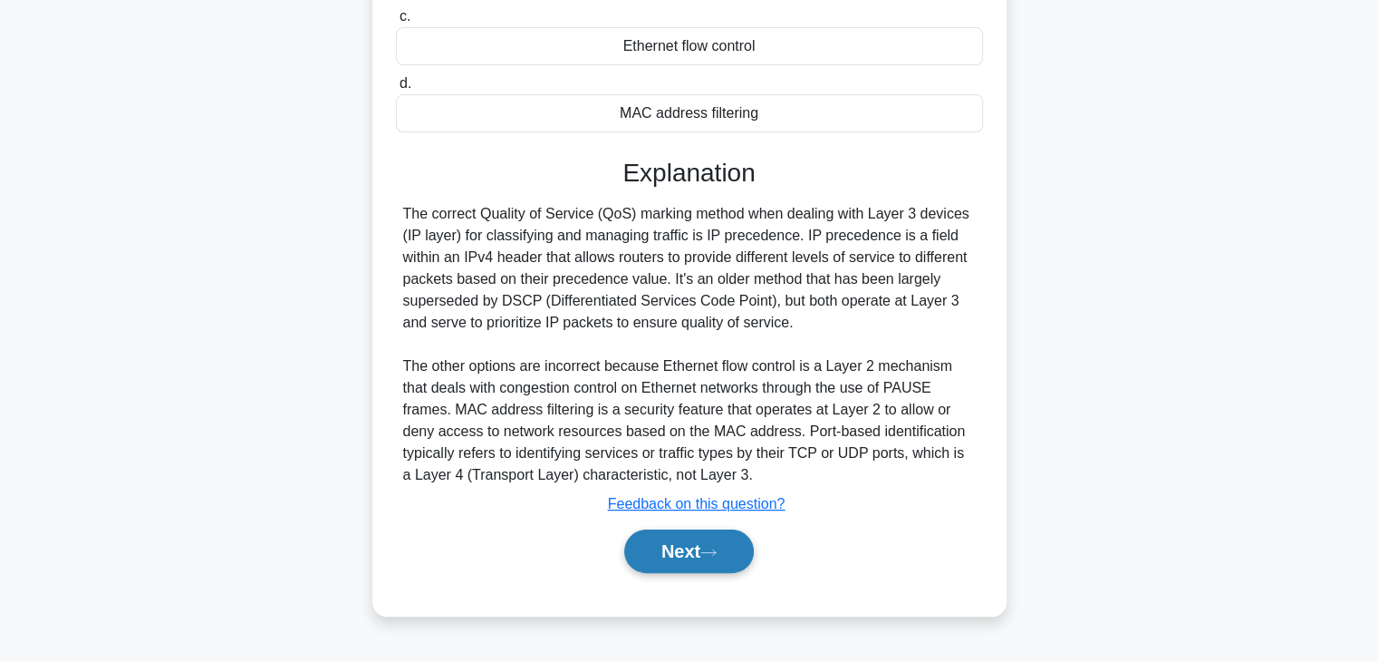
click at [677, 556] on button "Next" at bounding box center [689, 550] width 130 height 43
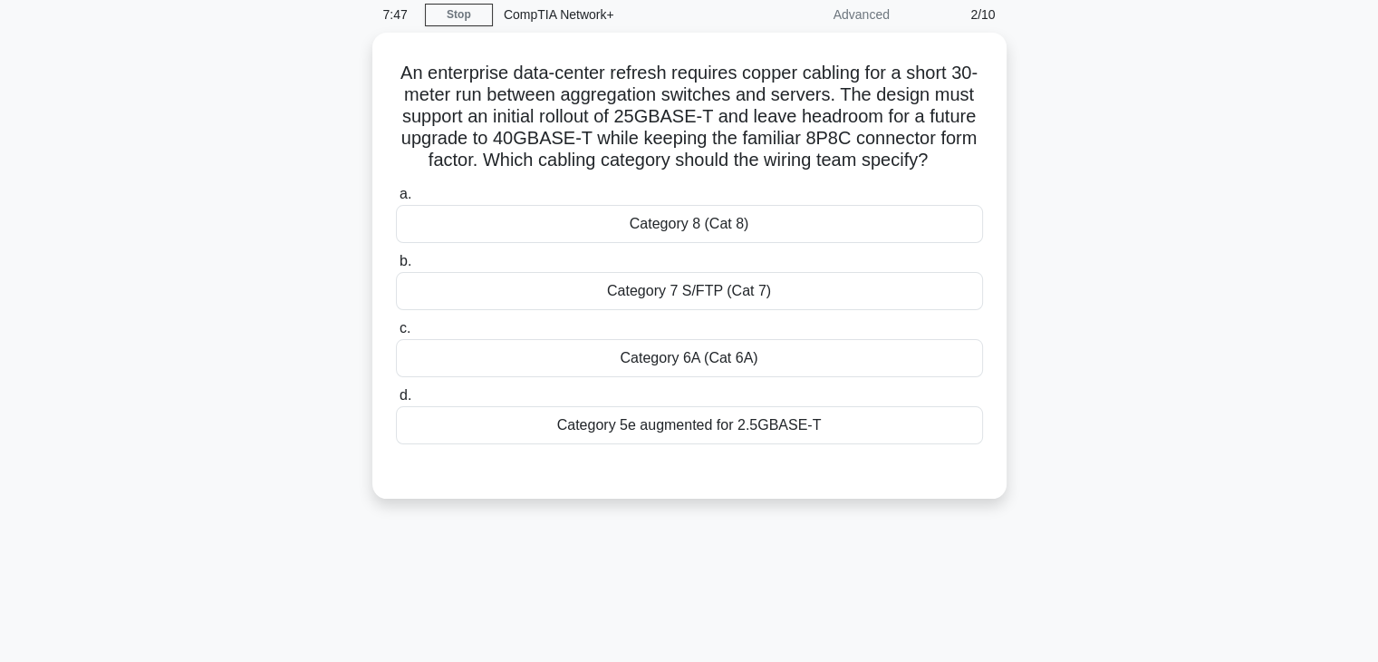
scroll to position [64, 0]
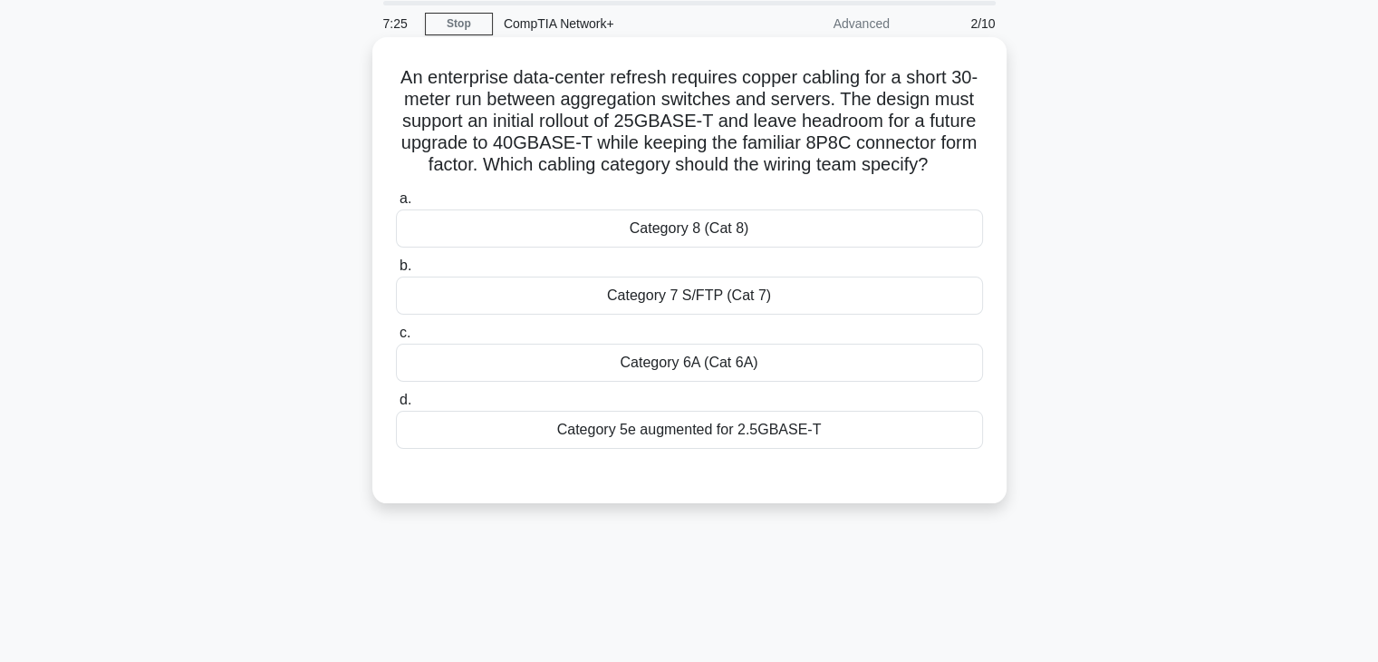
click at [697, 382] on div "Category 6A (Cat 6A)" at bounding box center [689, 362] width 587 height 38
click at [396, 339] on input "c. Category 6A (Cat 6A)" at bounding box center [396, 333] width 0 height 12
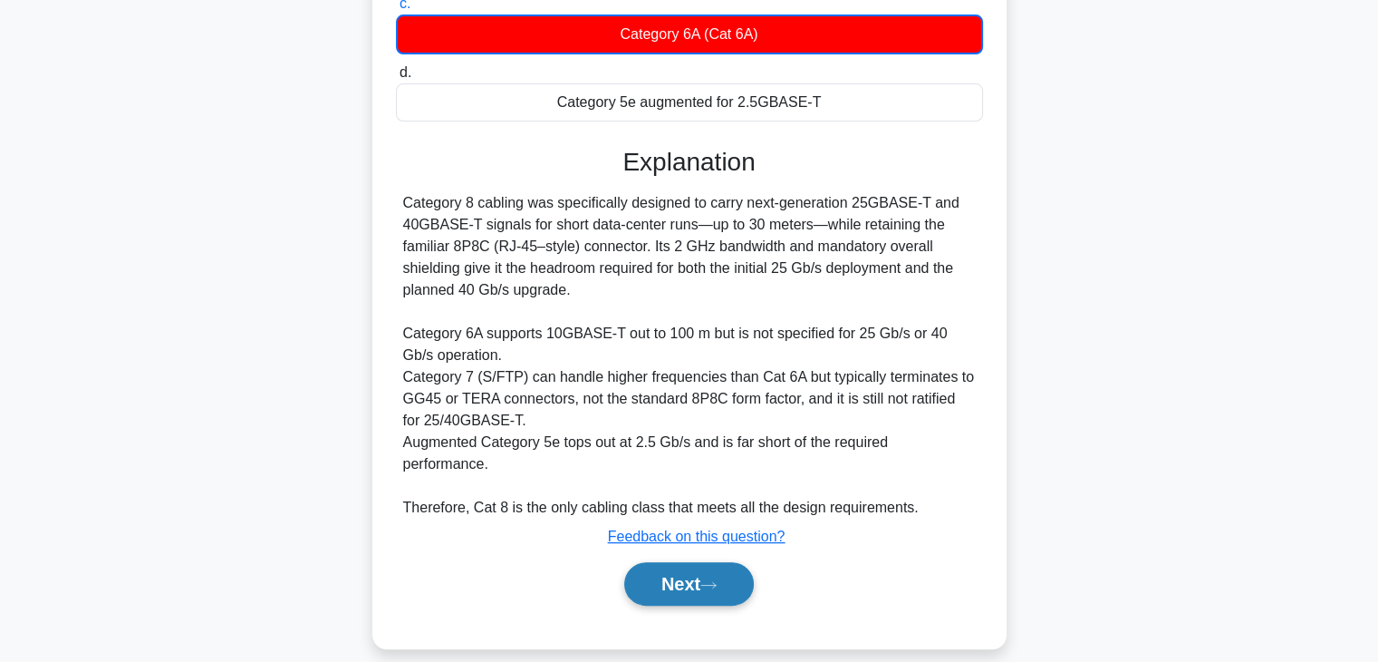
scroll to position [435, 0]
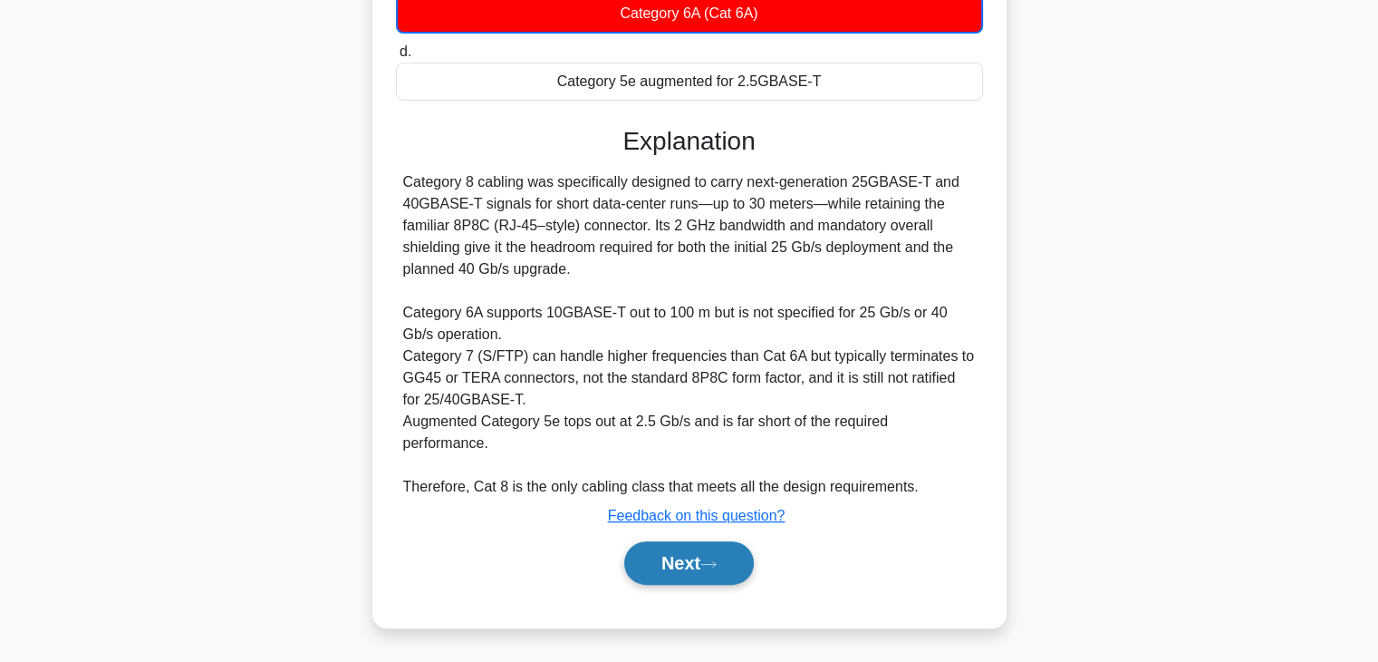
click at [725, 563] on button "Next" at bounding box center [689, 562] width 130 height 43
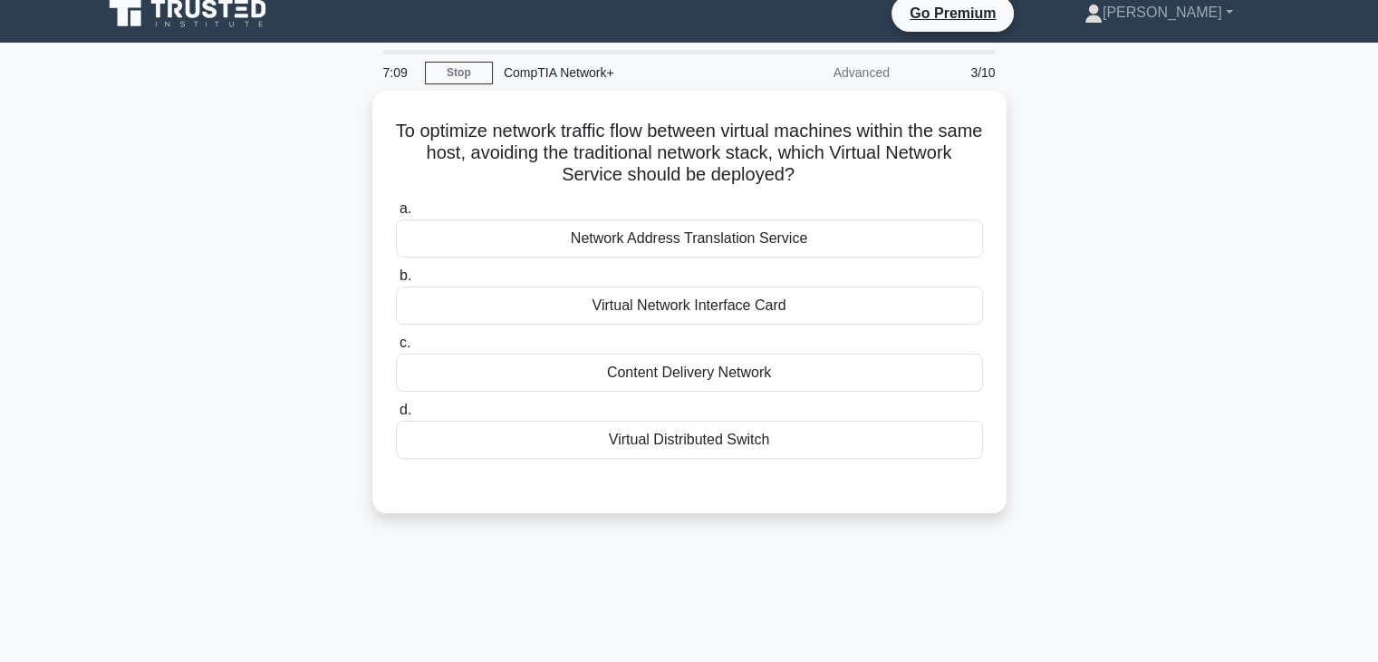
scroll to position [0, 0]
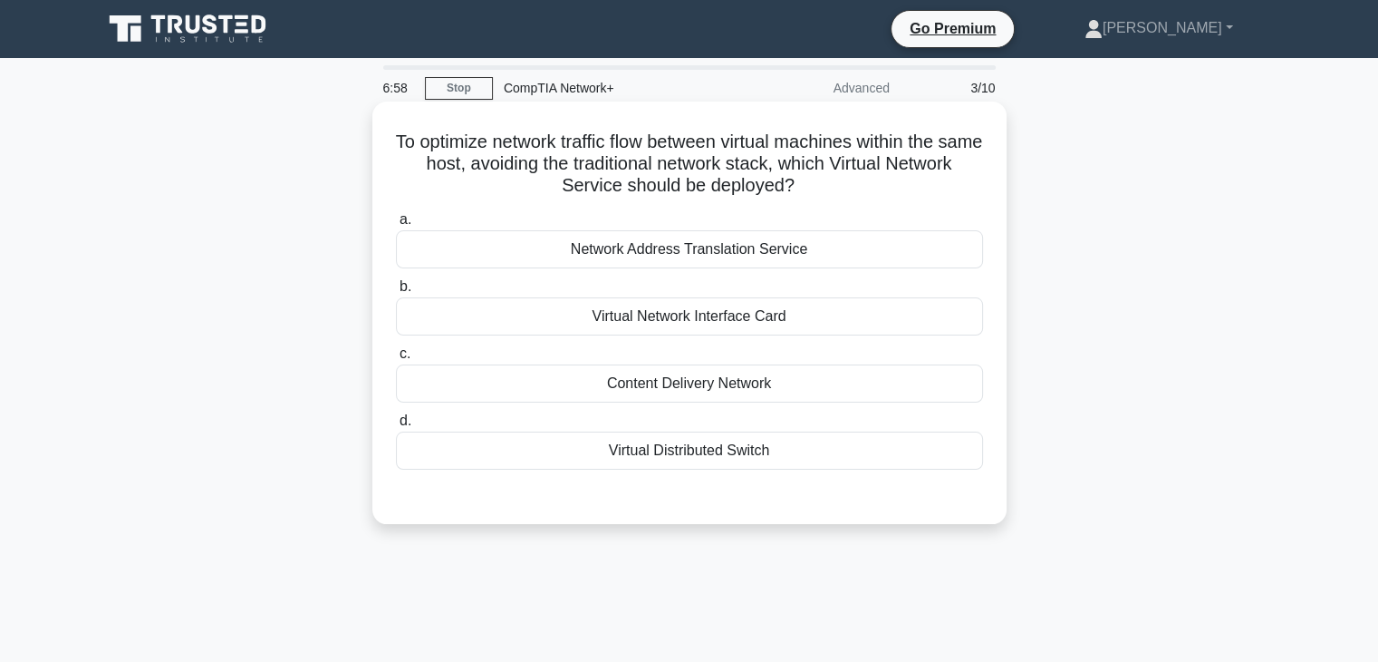
click at [849, 260] on div "Network Address Translation Service" at bounding box center [689, 249] width 587 height 38
click at [396, 226] on input "a. Network Address Translation Service" at bounding box center [396, 220] width 0 height 12
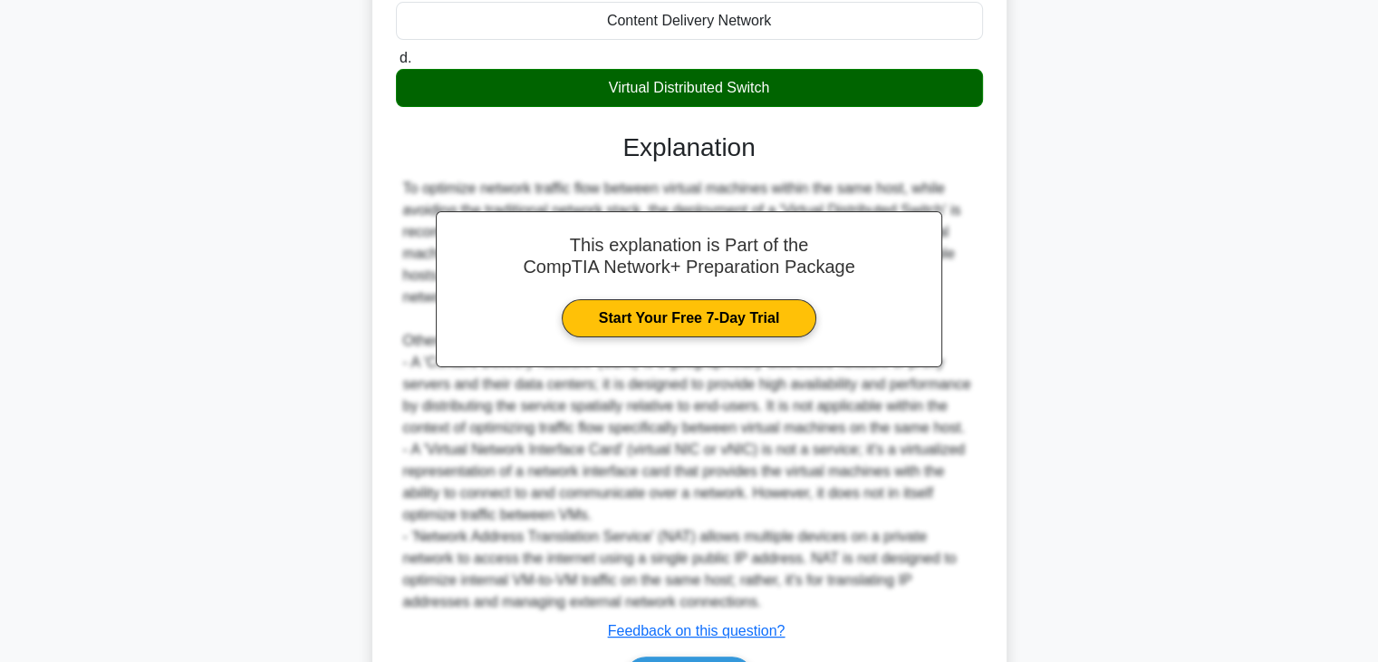
scroll to position [471, 0]
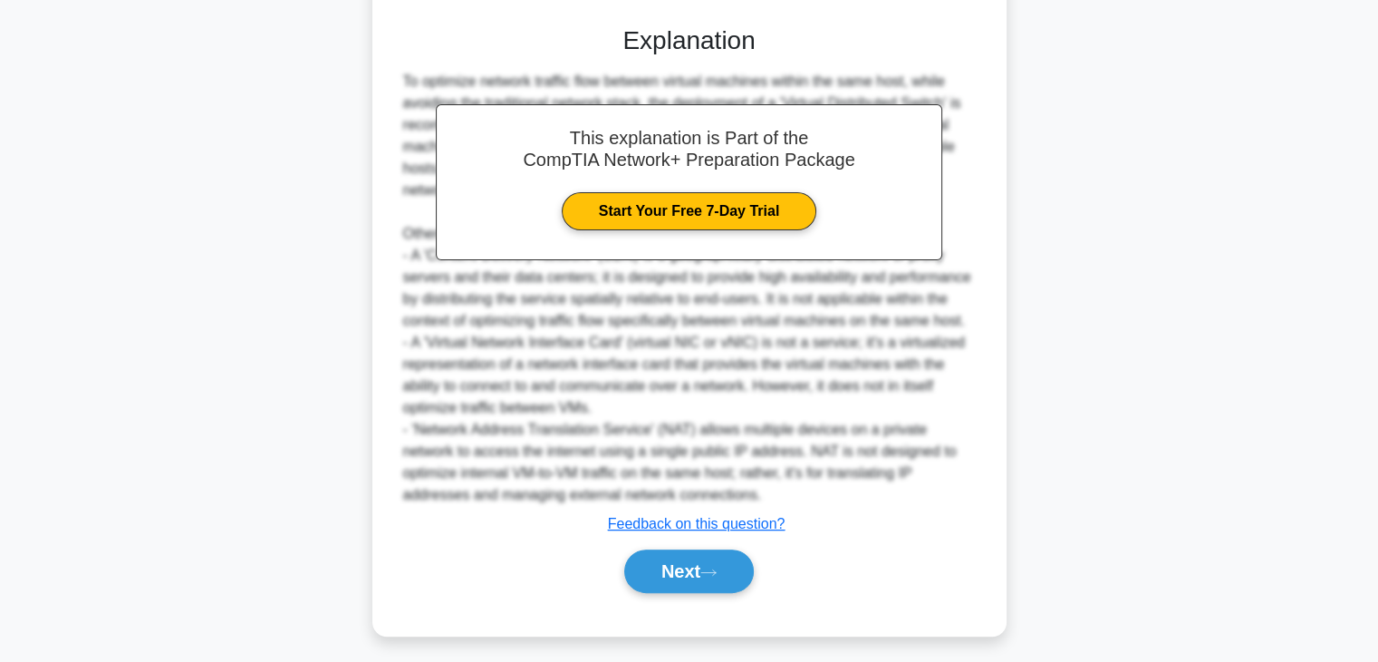
click at [804, 346] on div "To optimize network traffic flow between virtual machines within the same host,…" at bounding box center [689, 288] width 573 height 435
click at [759, 276] on div "To optimize network traffic flow between virtual machines within the same host,…" at bounding box center [689, 288] width 573 height 435
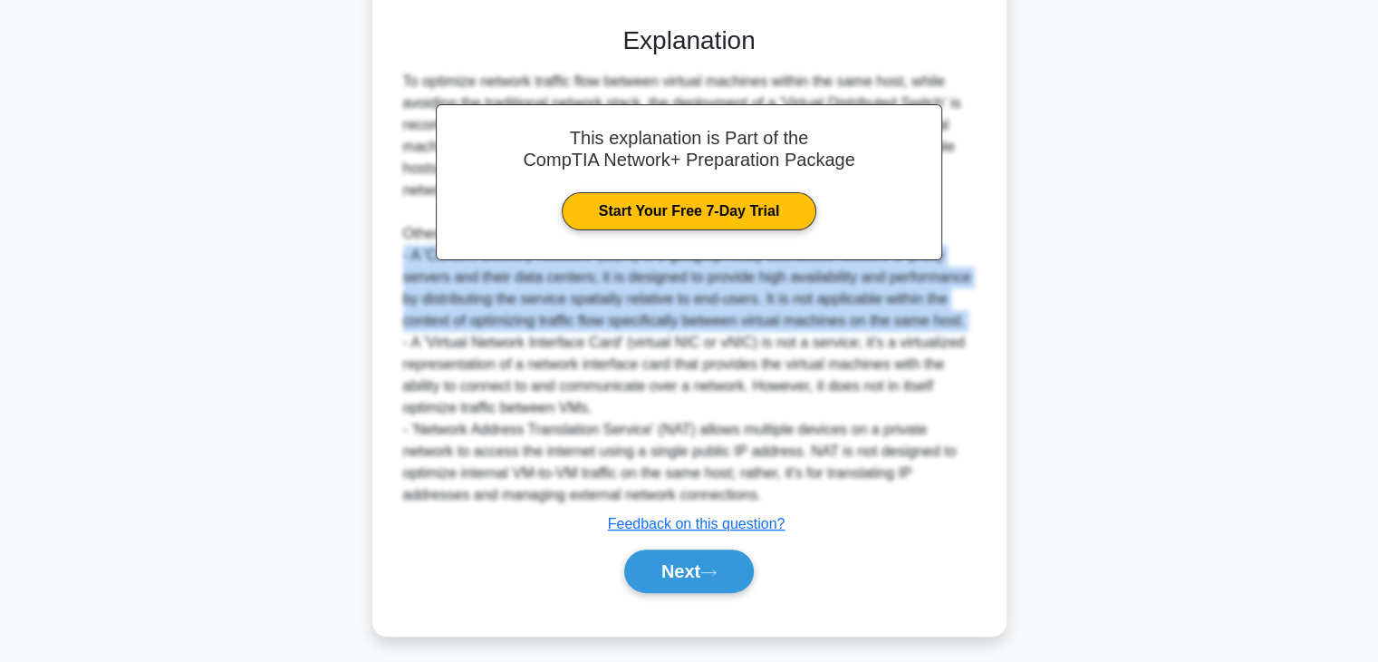
click at [759, 276] on div "To optimize network traffic flow between virtual machines within the same host,…" at bounding box center [689, 288] width 573 height 435
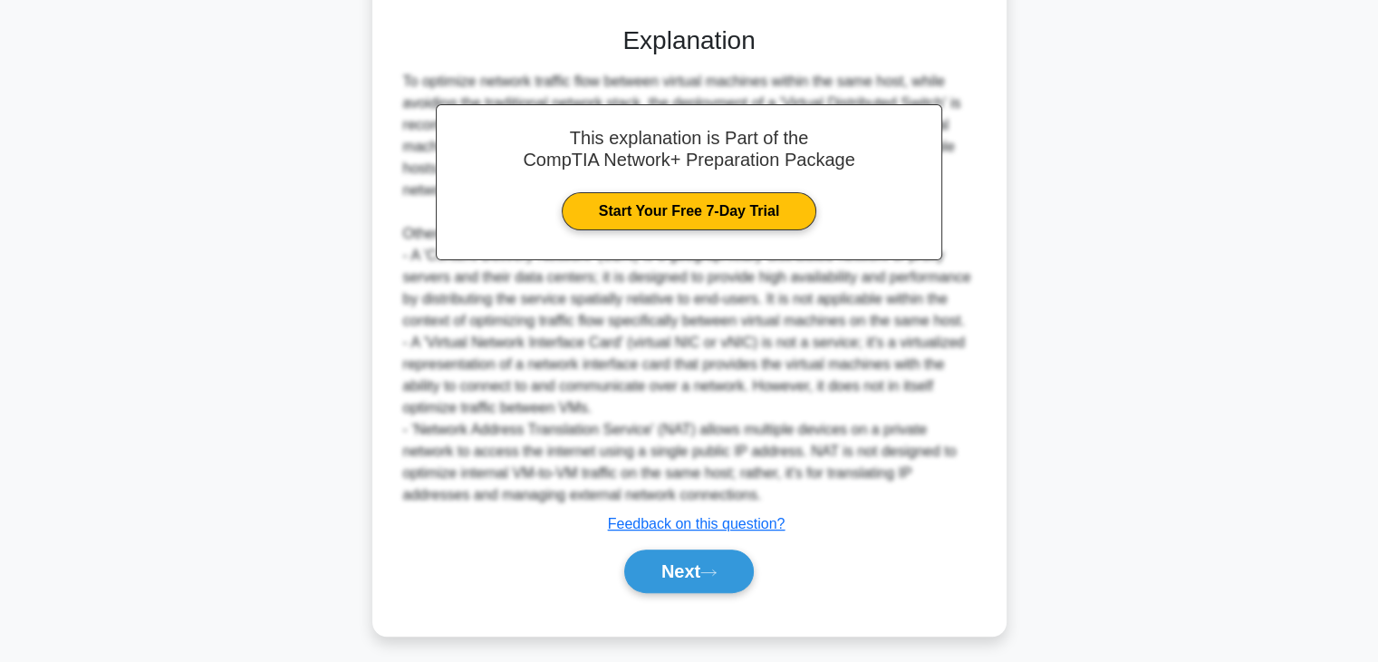
click at [817, 416] on div "To optimize network traffic flow between virtual machines within the same host,…" at bounding box center [689, 288] width 573 height 435
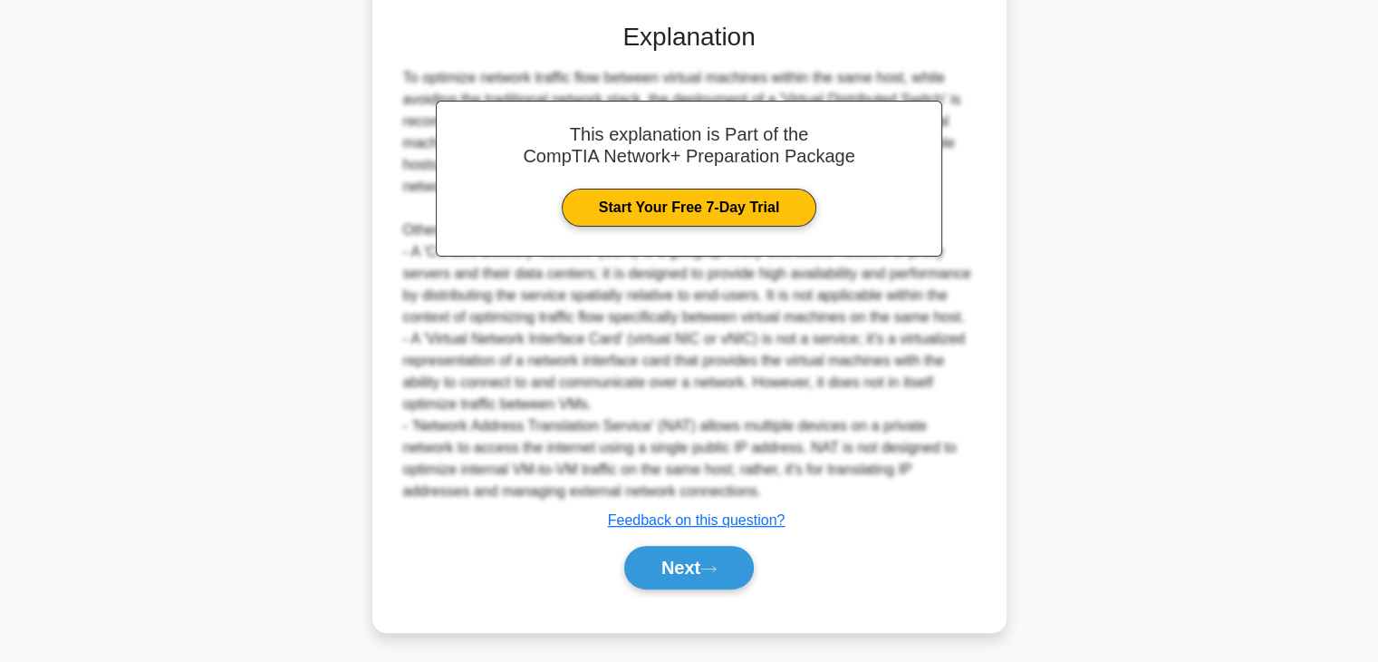
scroll to position [478, 0]
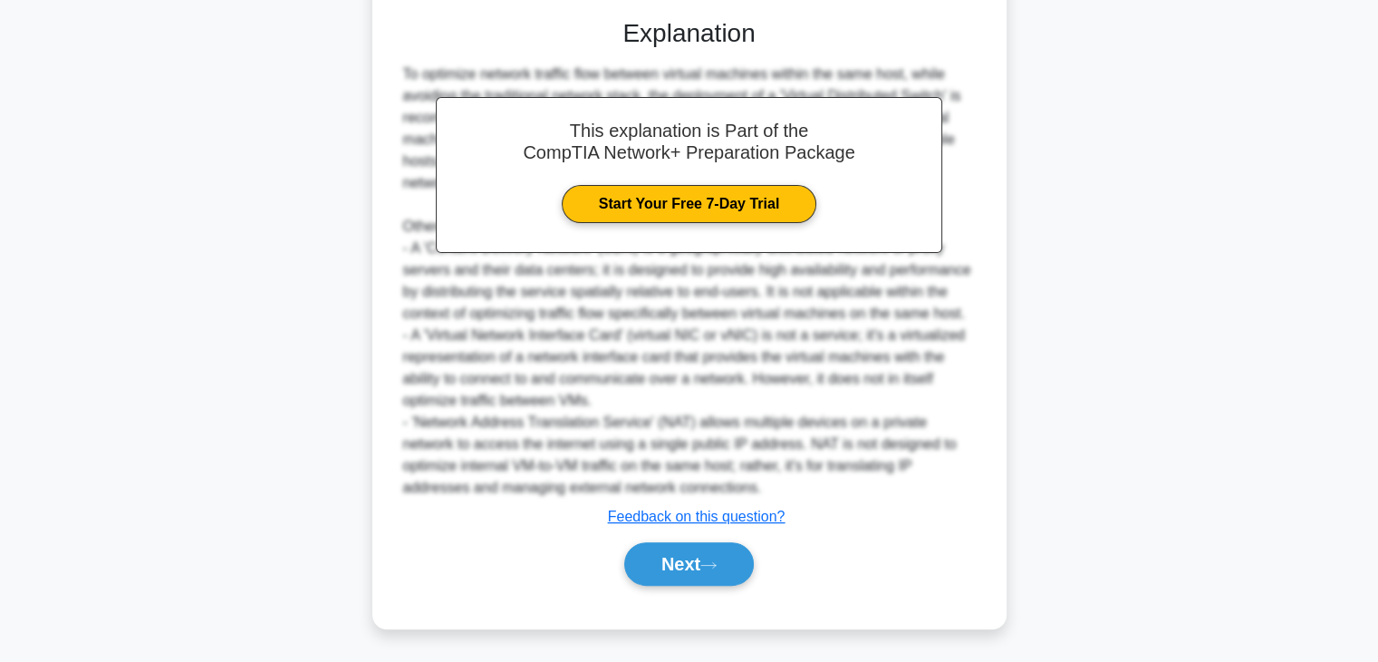
click at [663, 585] on div "Next" at bounding box center [689, 564] width 587 height 58
click at [666, 571] on button "Next" at bounding box center [689, 563] width 130 height 43
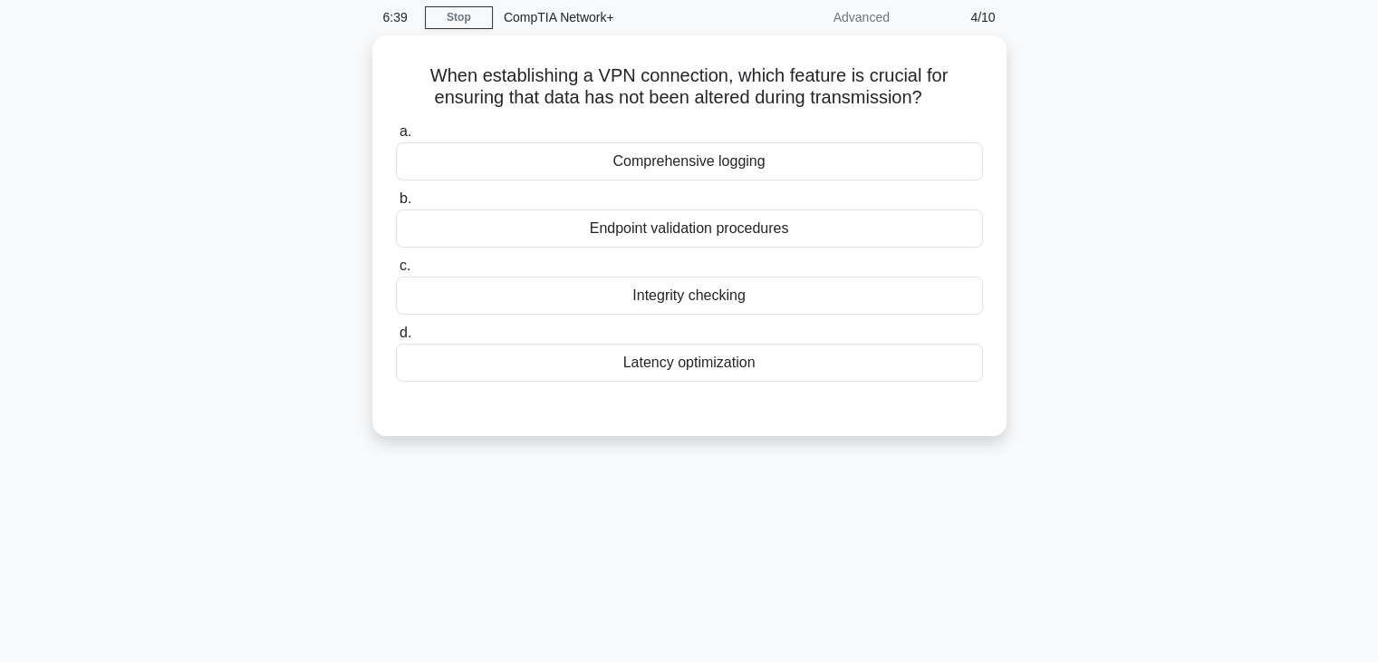
scroll to position [0, 0]
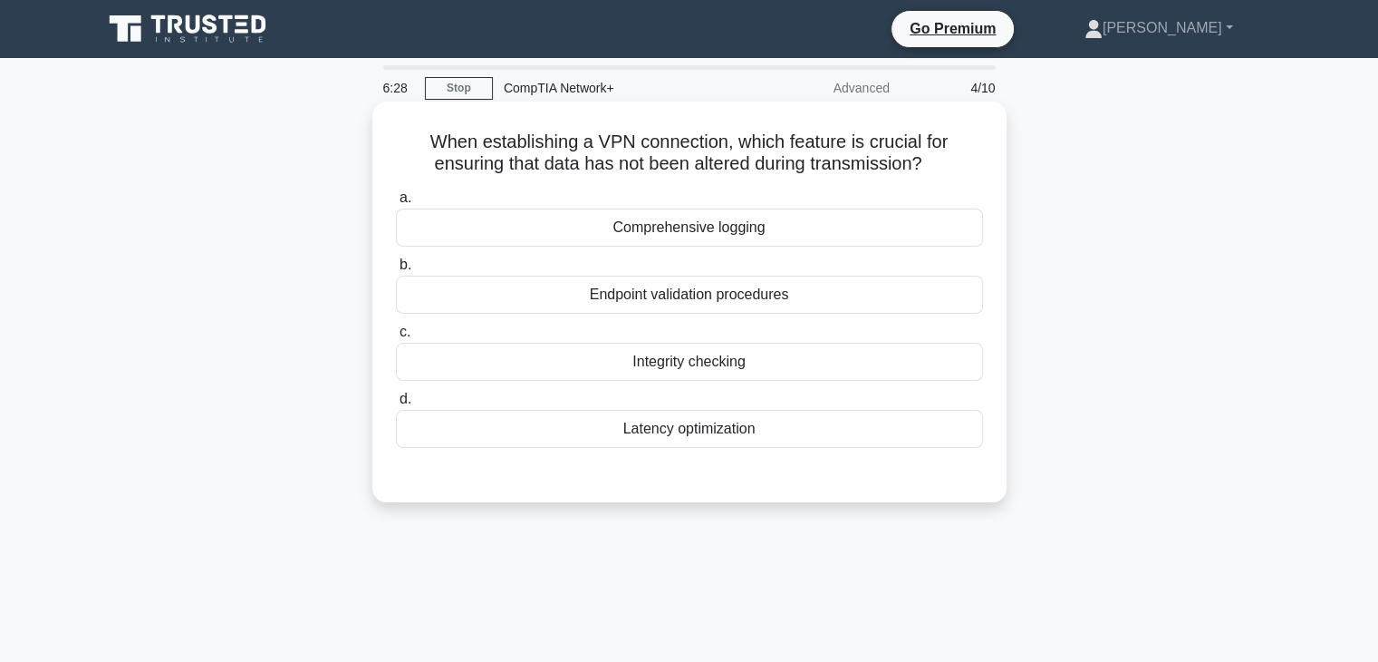
click at [700, 363] on div "Integrity checking" at bounding box center [689, 362] width 587 height 38
click at [396, 338] on input "c. Integrity checking" at bounding box center [396, 332] width 0 height 12
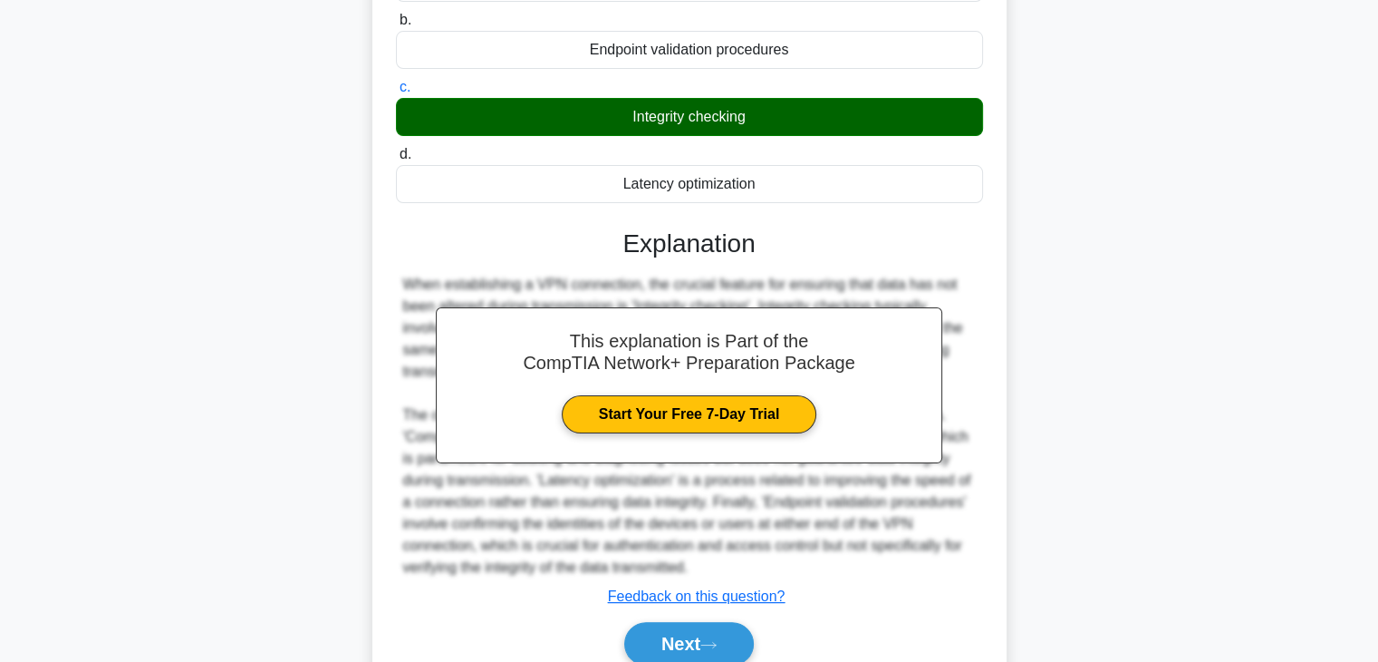
scroll to position [324, 0]
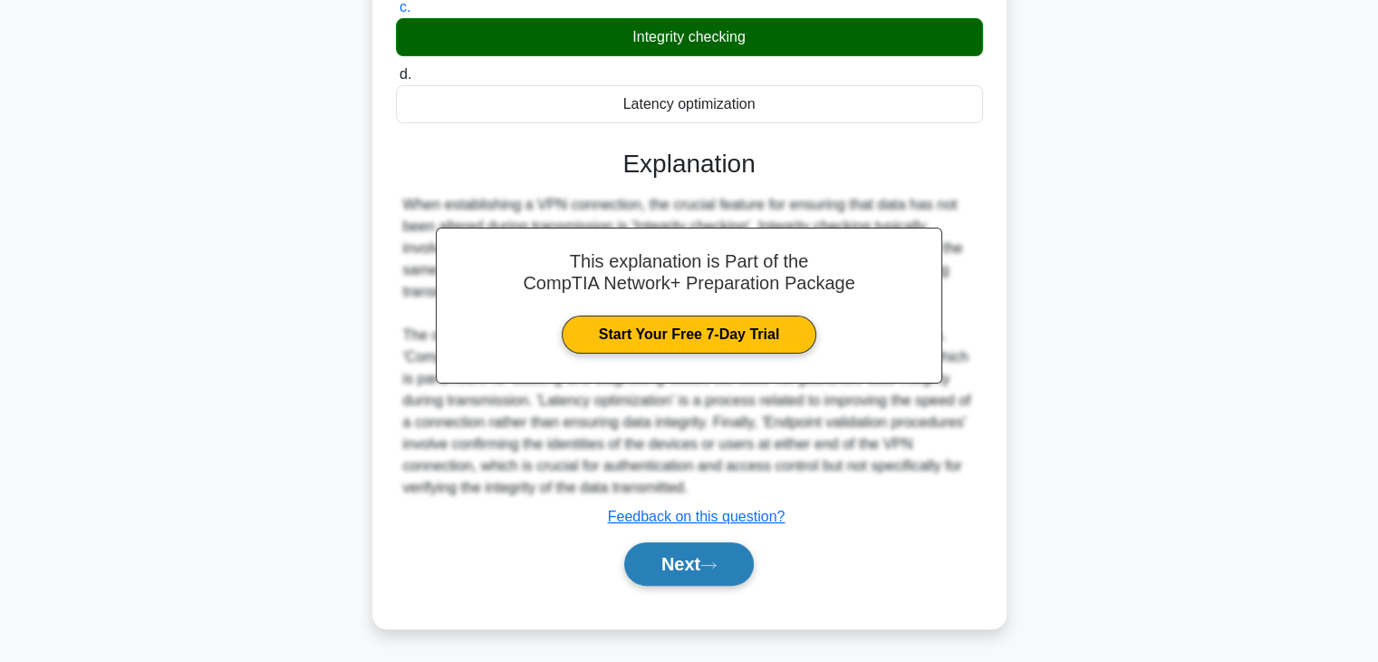
click at [689, 545] on button "Next" at bounding box center [689, 563] width 130 height 43
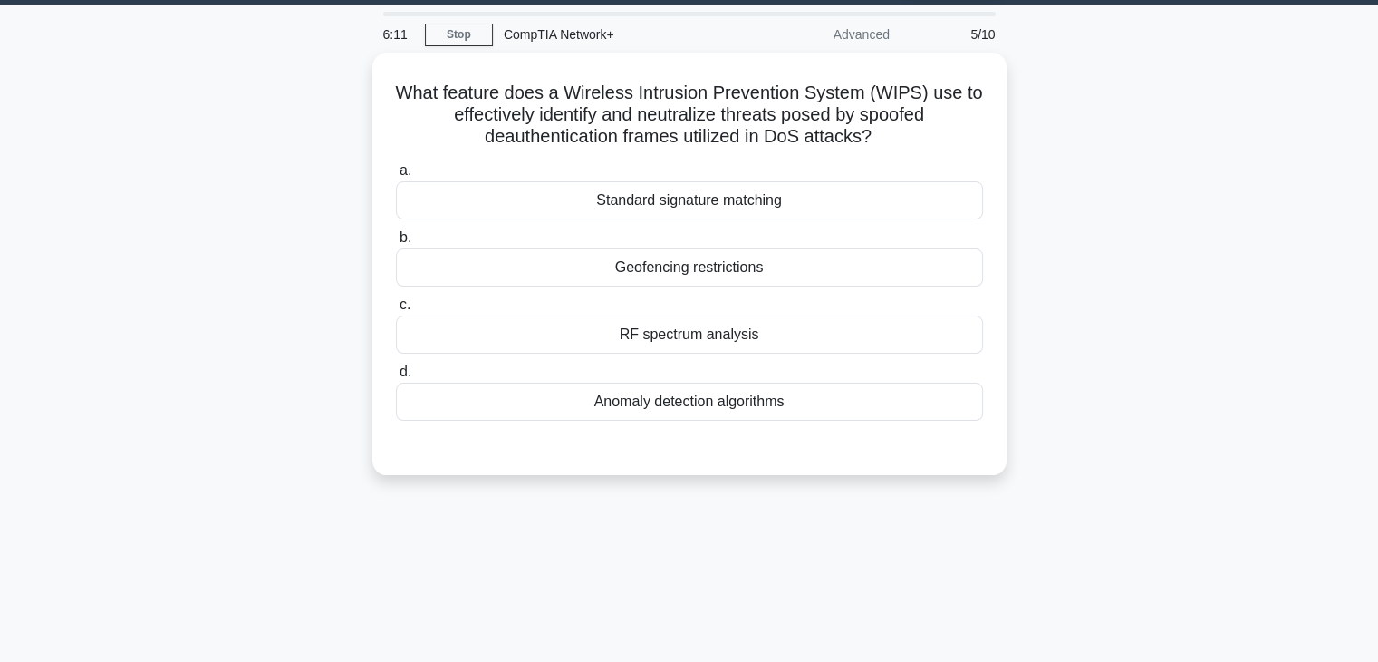
scroll to position [0, 0]
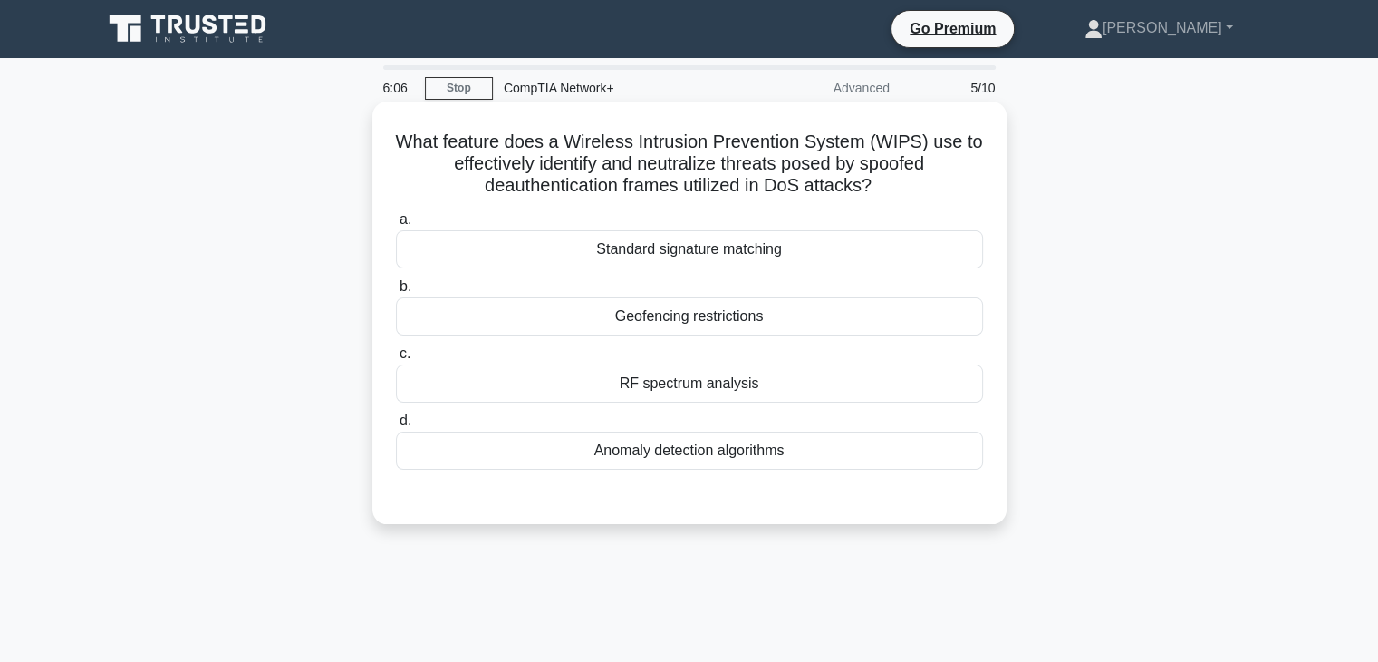
click at [717, 255] on div "Standard signature matching" at bounding box center [689, 249] width 587 height 38
click at [396, 226] on input "a. Standard signature matching" at bounding box center [396, 220] width 0 height 12
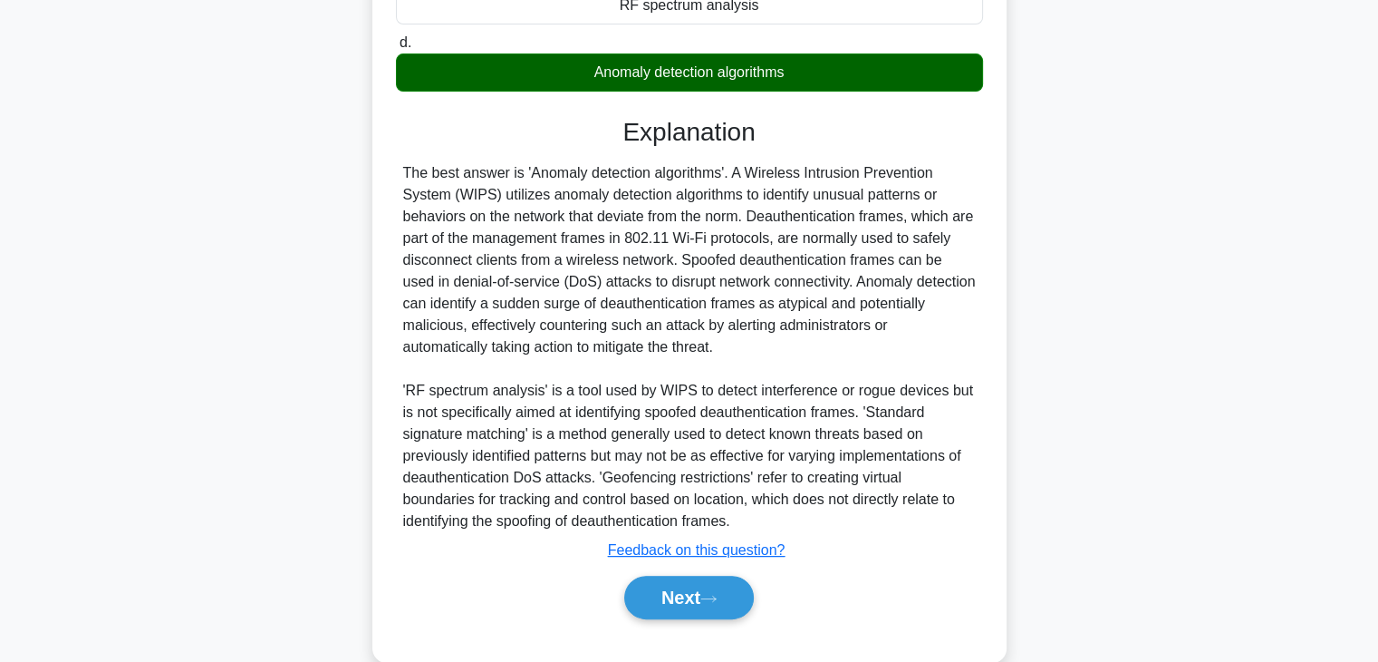
scroll to position [413, 0]
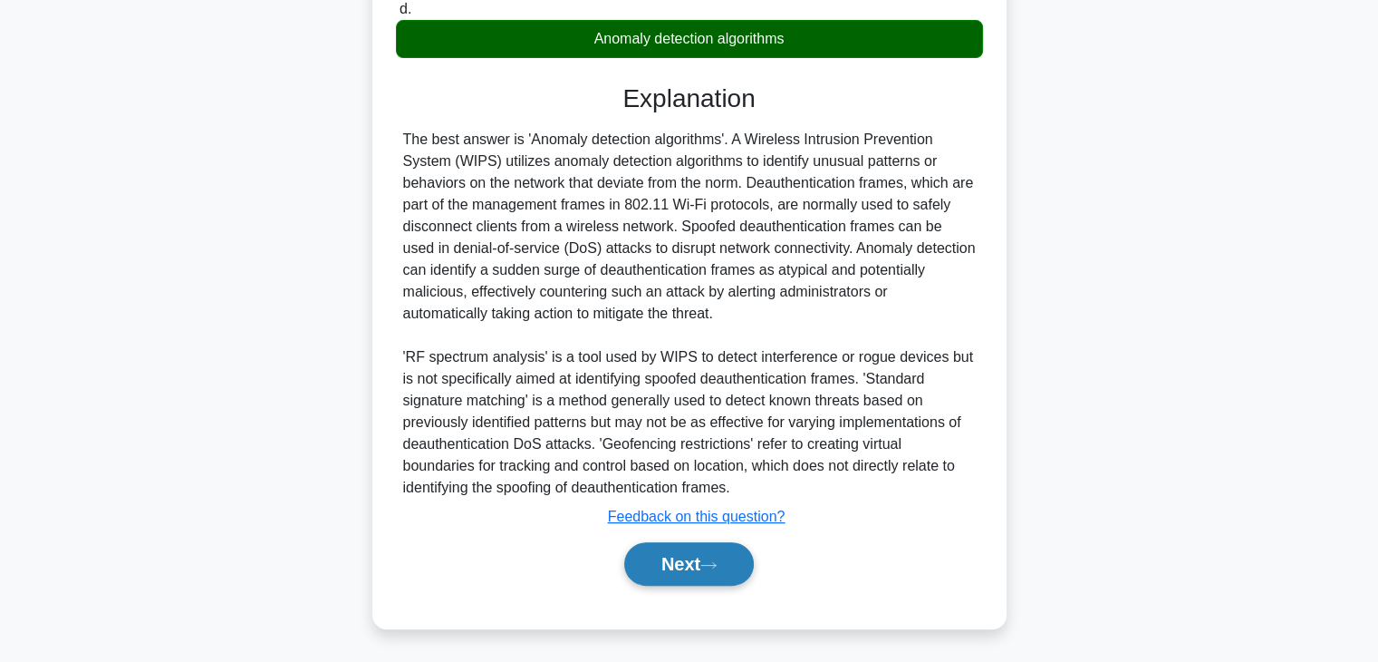
click at [696, 572] on button "Next" at bounding box center [689, 563] width 130 height 43
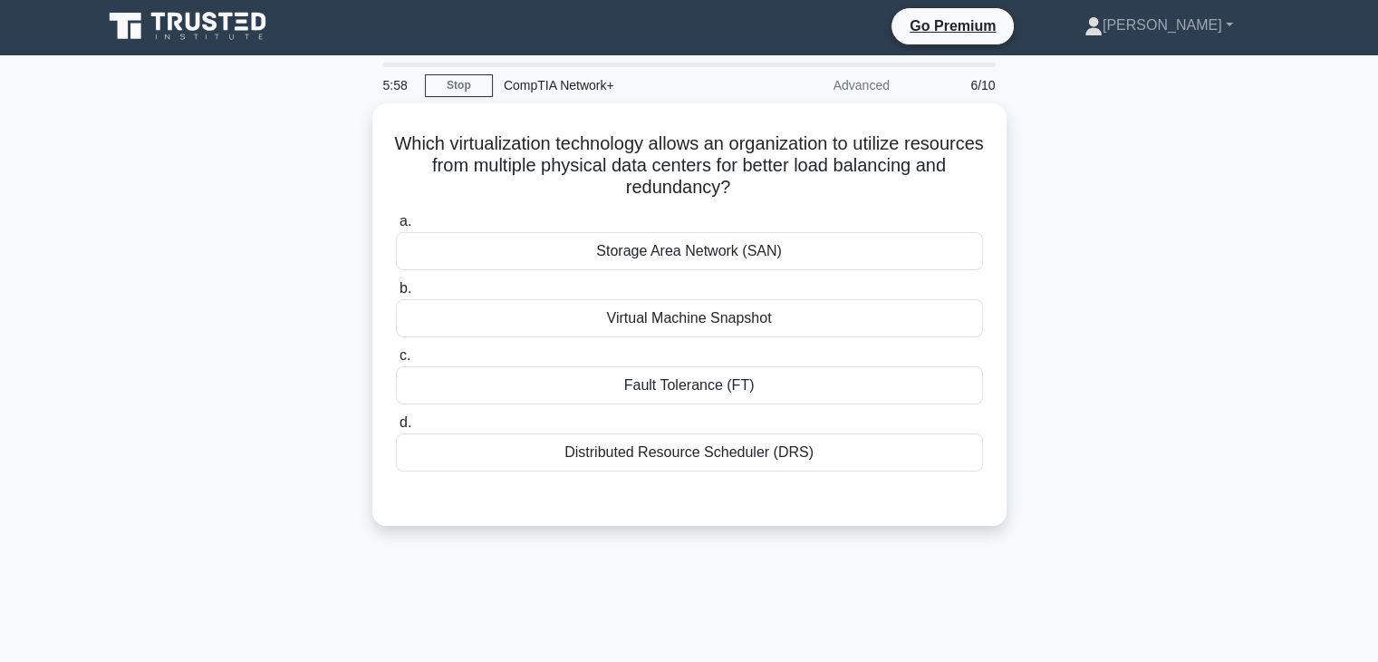
scroll to position [0, 0]
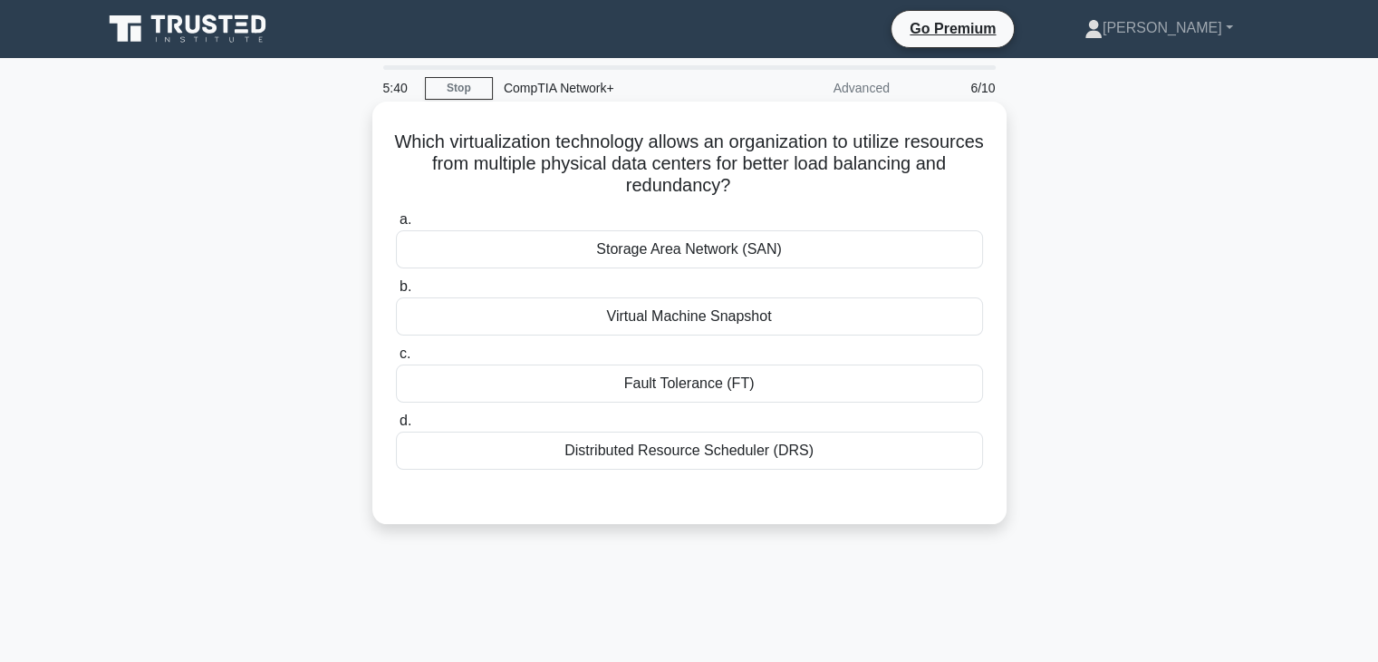
click at [707, 255] on div "Storage Area Network (SAN)" at bounding box center [689, 249] width 587 height 38
click at [396, 226] on input "a. Storage Area Network (SAN)" at bounding box center [396, 220] width 0 height 12
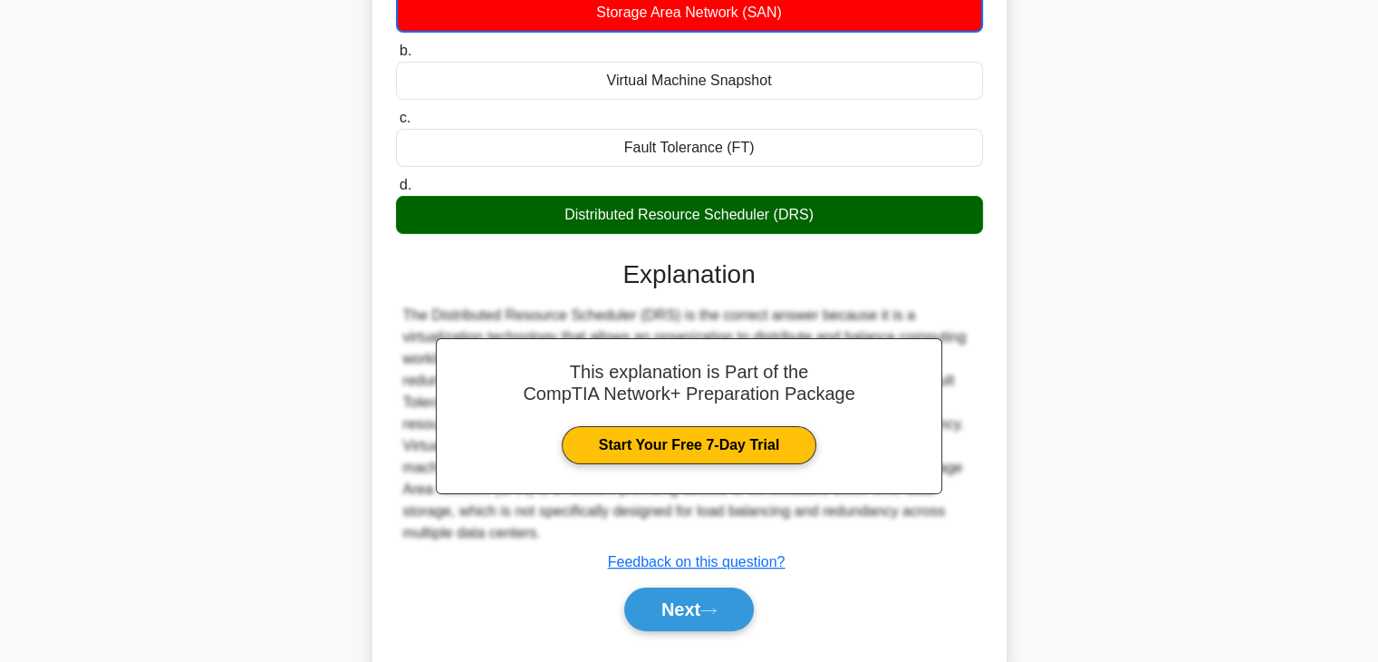
scroll to position [318, 0]
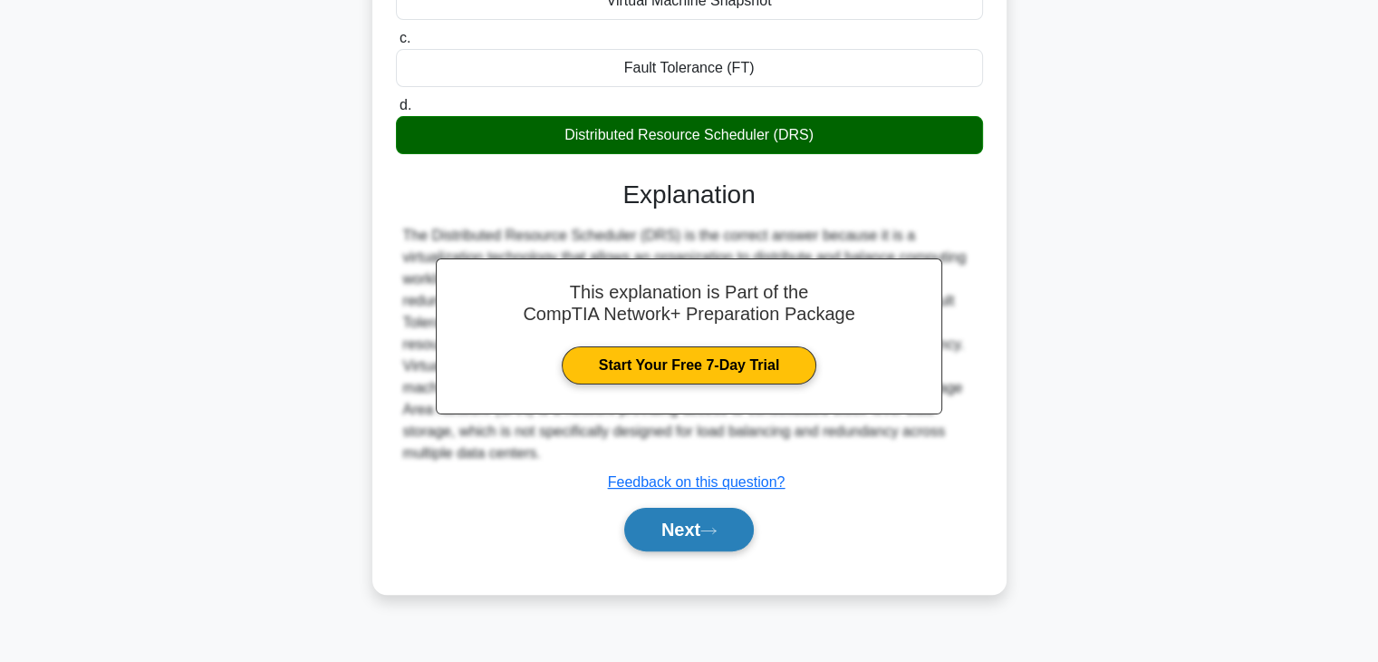
click at [684, 535] on button "Next" at bounding box center [689, 528] width 130 height 43
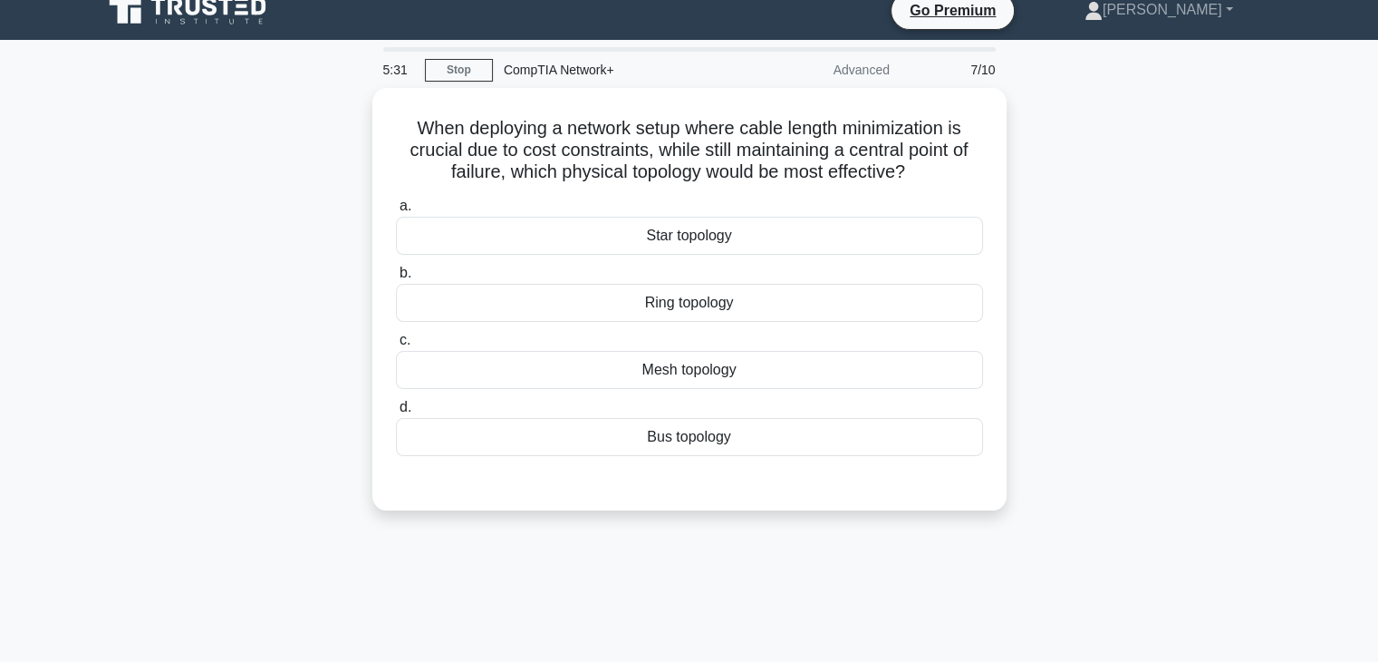
scroll to position [0, 0]
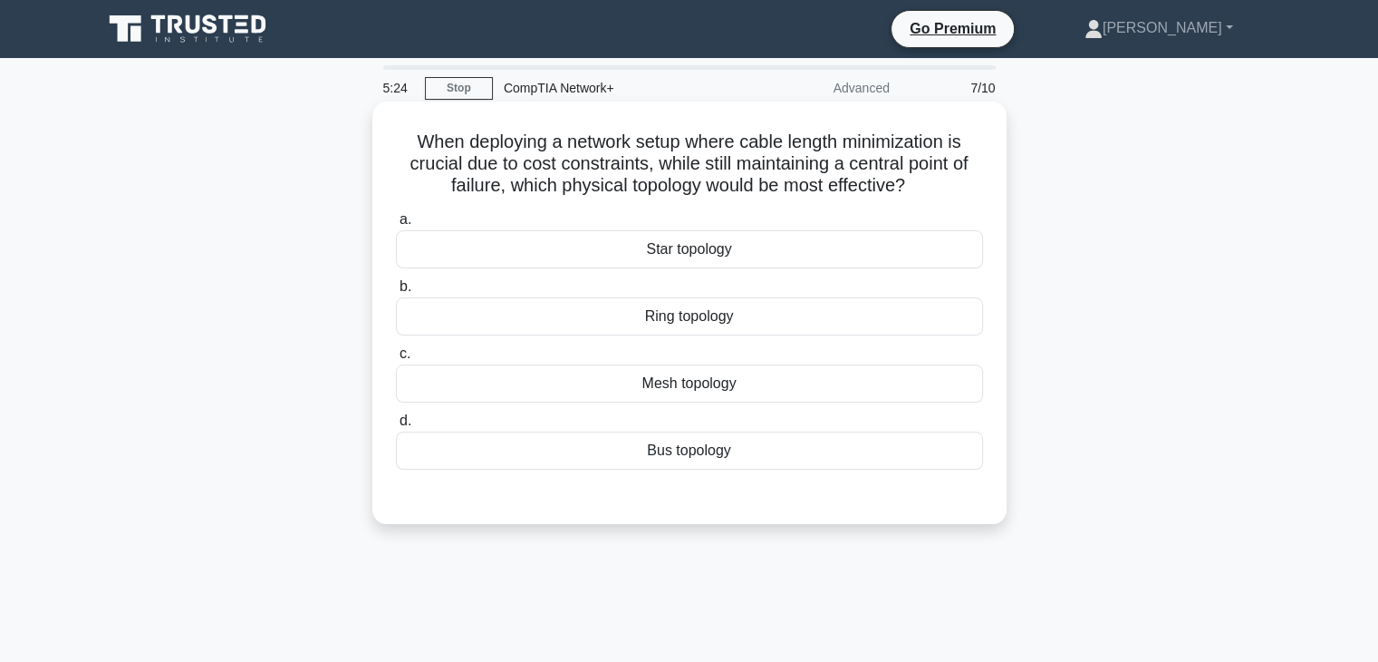
click at [758, 374] on div "Mesh topology" at bounding box center [689, 383] width 587 height 38
click at [396, 360] on input "c. Mesh topology" at bounding box center [396, 354] width 0 height 12
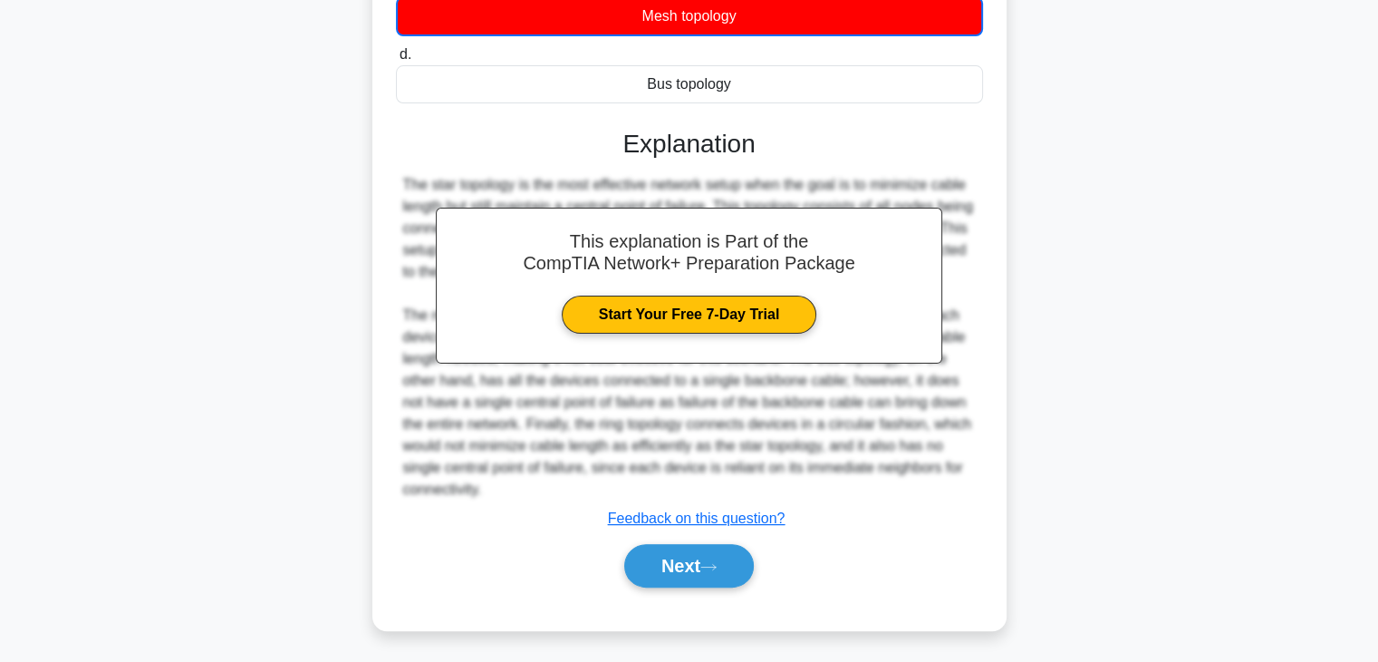
scroll to position [370, 0]
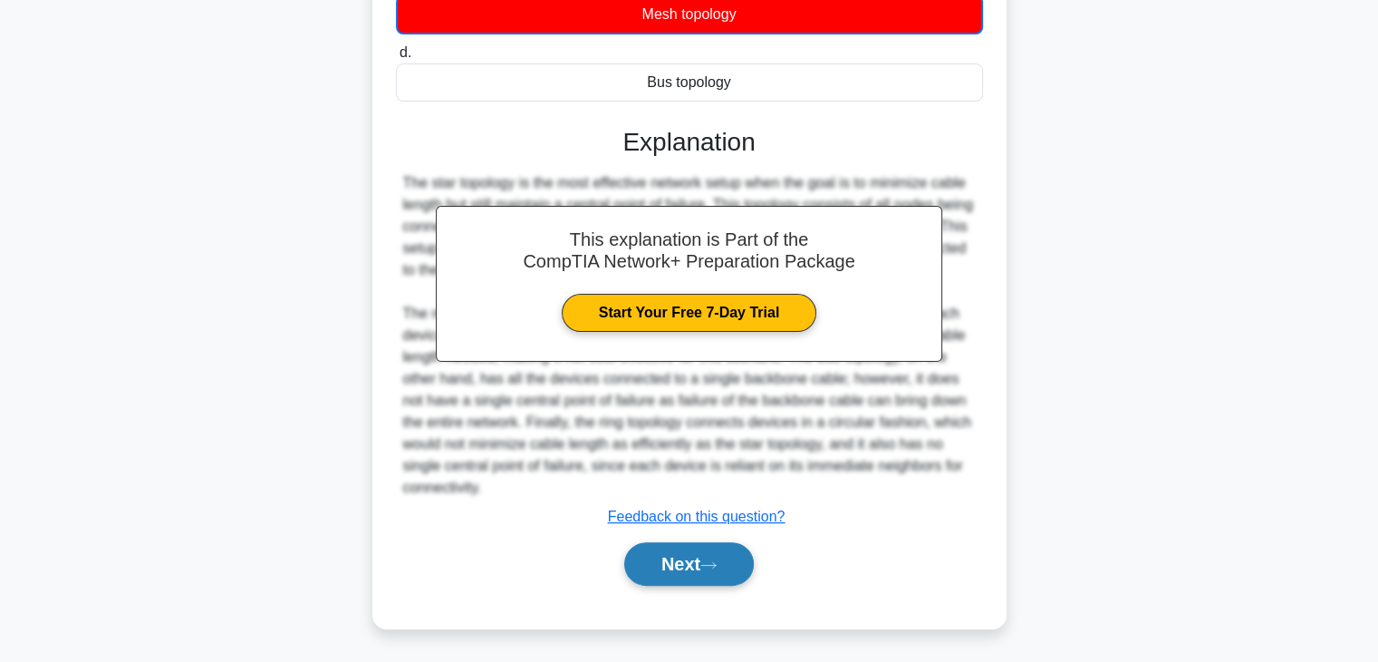
click at [696, 543] on button "Next" at bounding box center [689, 563] width 130 height 43
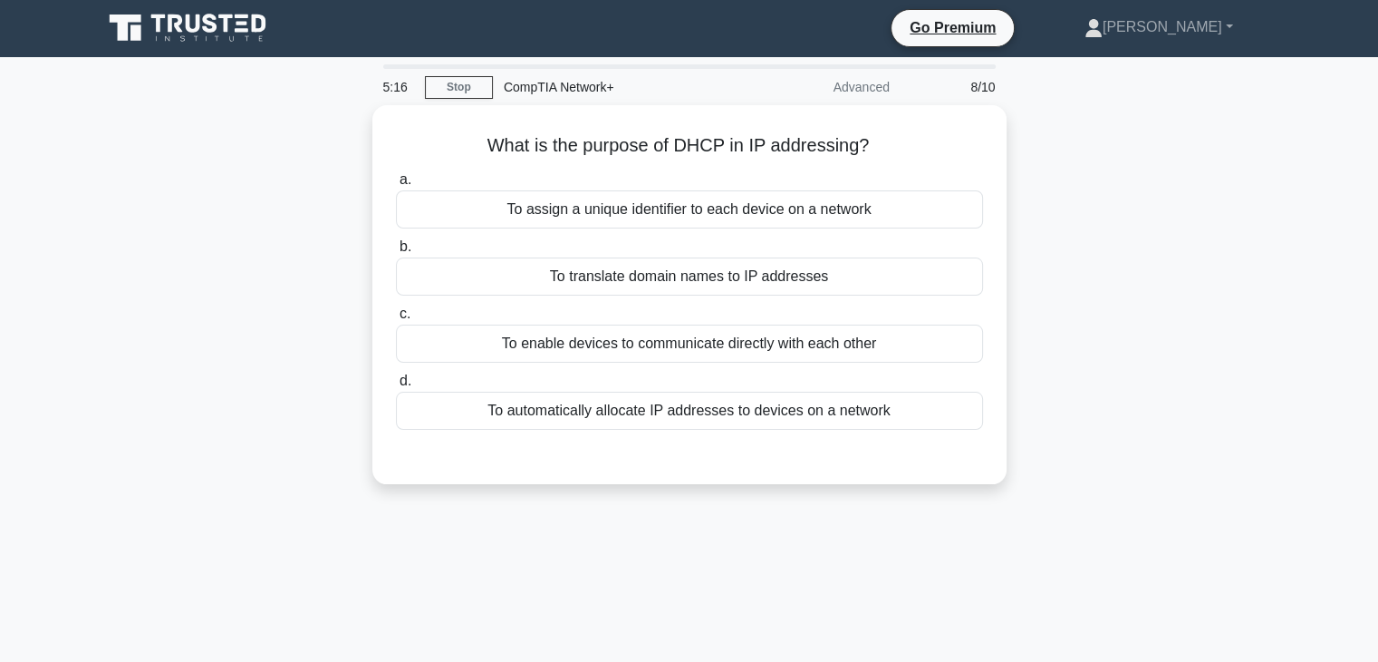
scroll to position [0, 0]
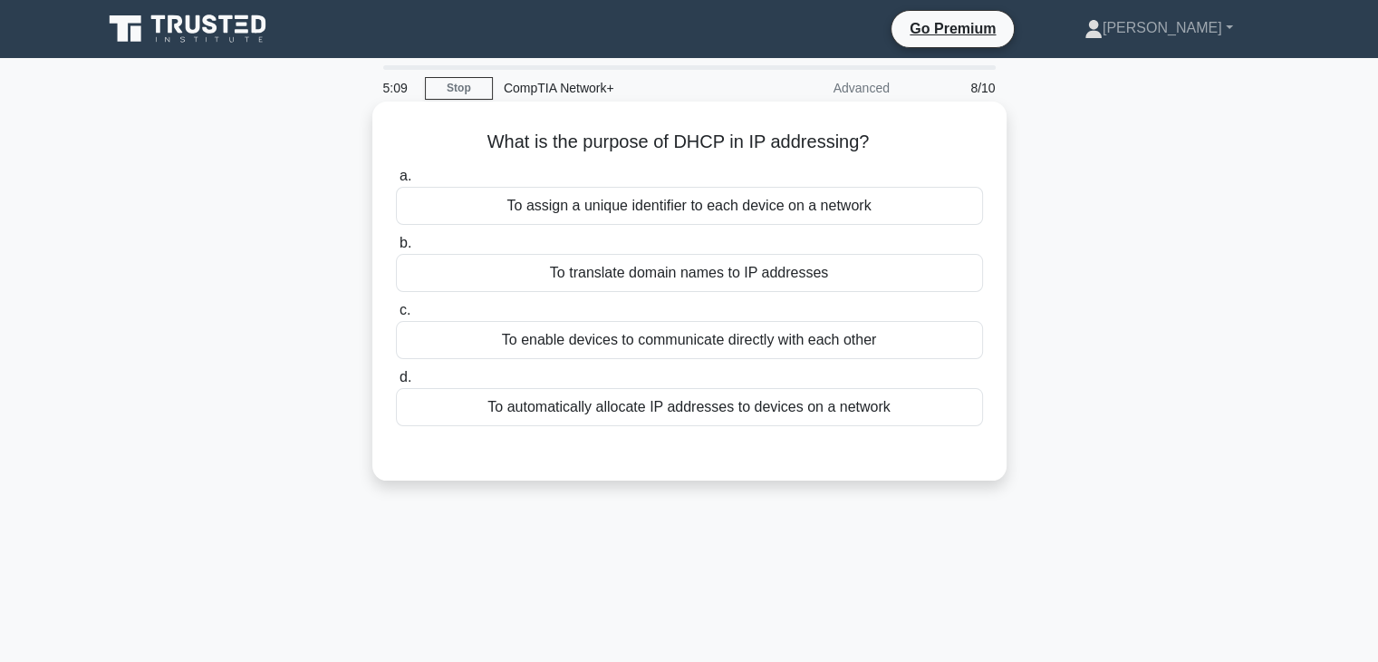
click at [754, 215] on div "To assign a unique identifier to each device on a network" at bounding box center [689, 206] width 587 height 38
click at [396, 182] on input "a. To assign a unique identifier to each device on a network" at bounding box center [396, 176] width 0 height 12
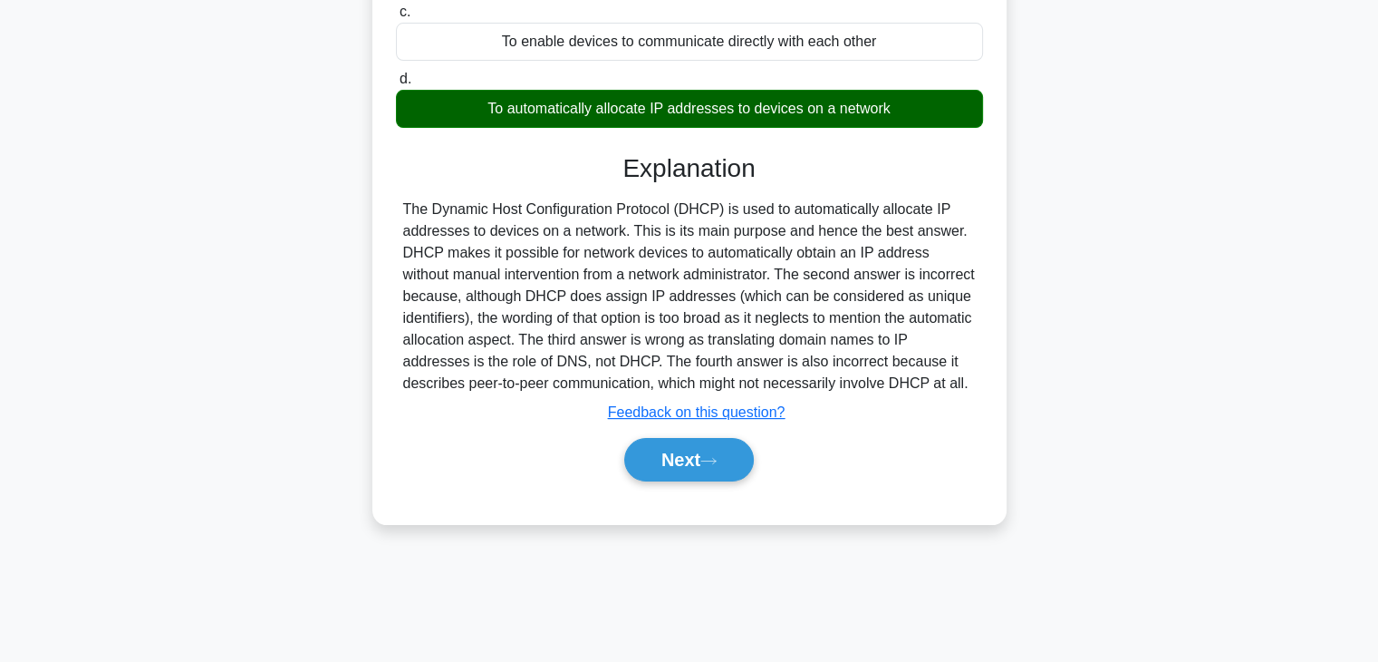
scroll to position [318, 0]
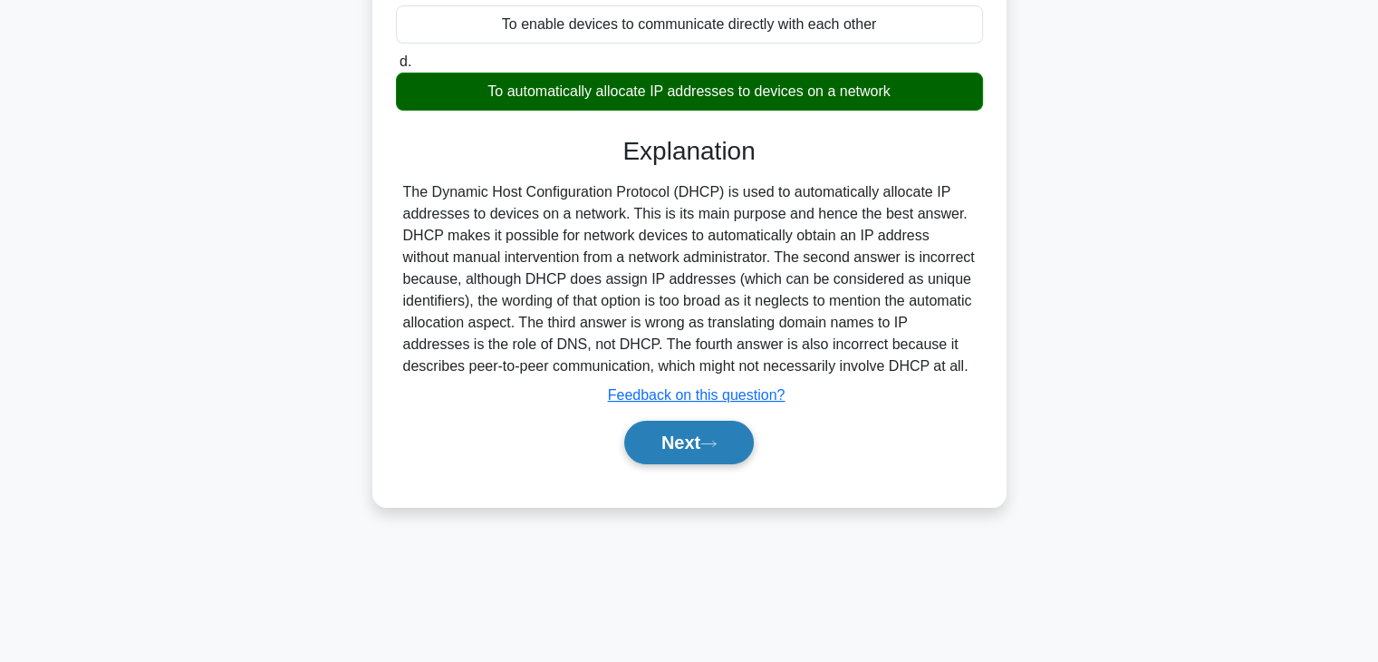
click at [725, 442] on button "Next" at bounding box center [689, 441] width 130 height 43
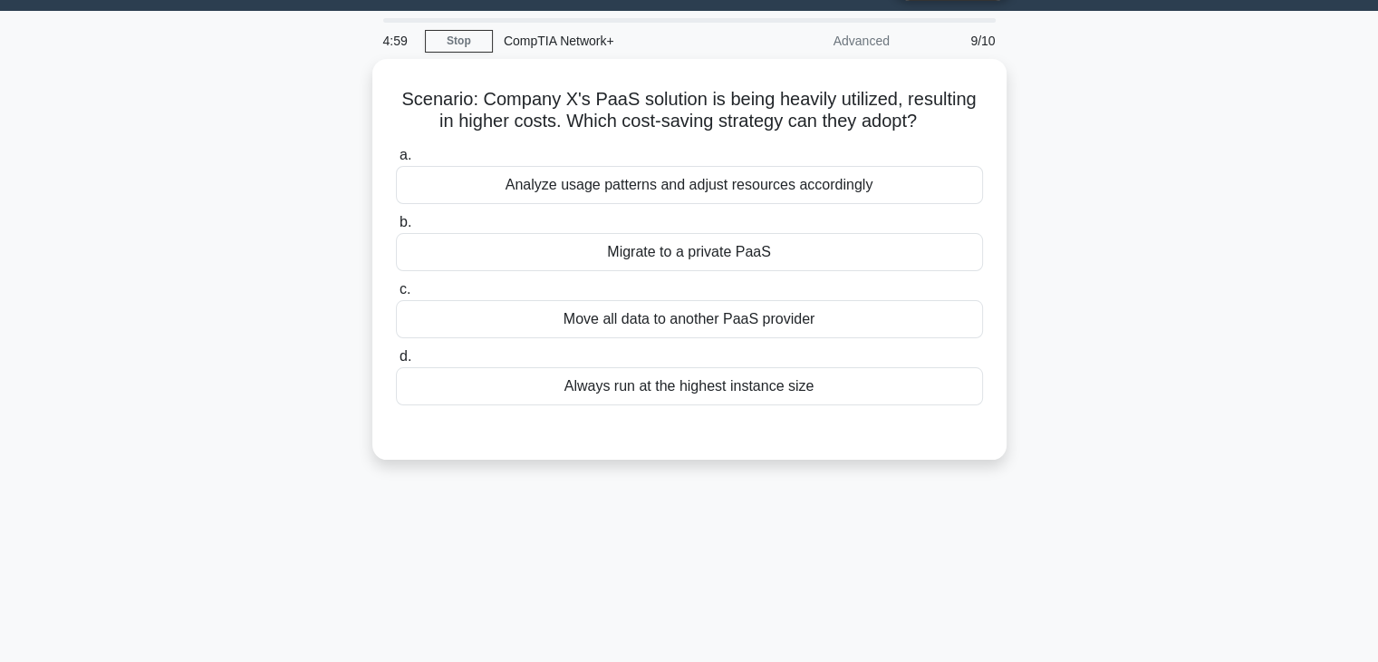
scroll to position [47, 0]
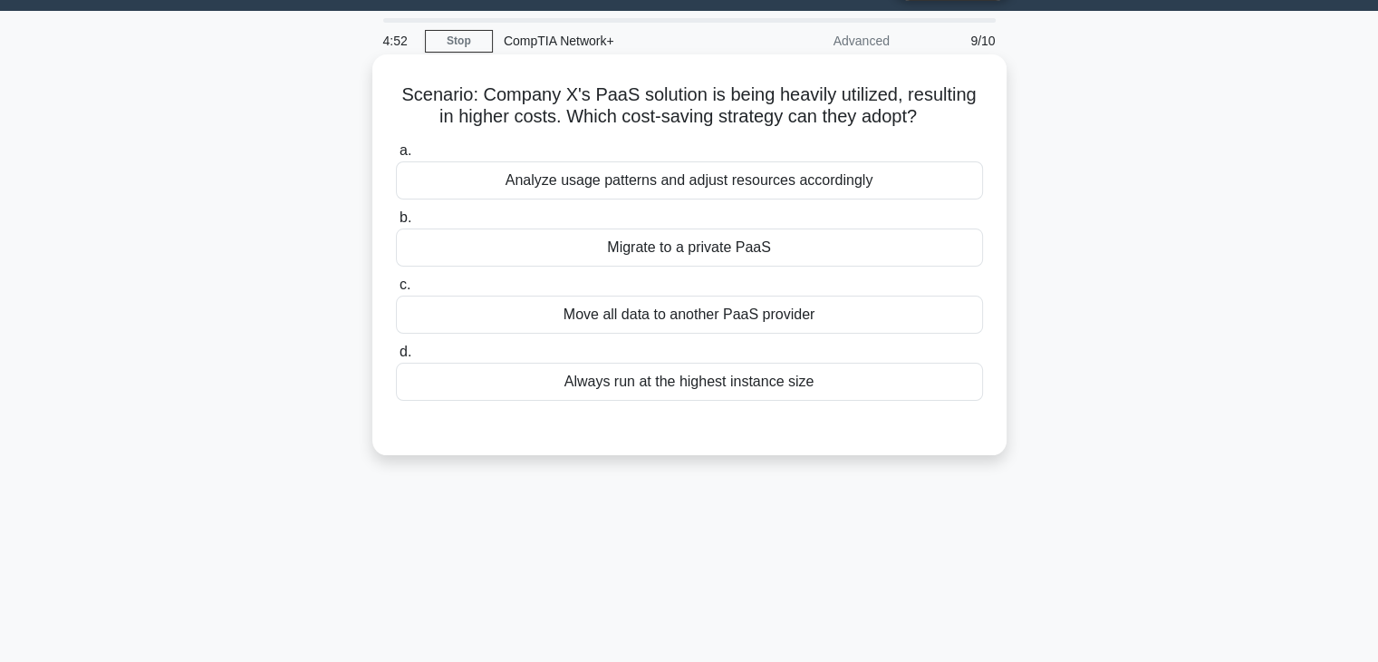
click at [714, 239] on div "Migrate to a private PaaS" at bounding box center [689, 247] width 587 height 38
click at [396, 224] on input "b. Migrate to a private PaaS" at bounding box center [396, 218] width 0 height 12
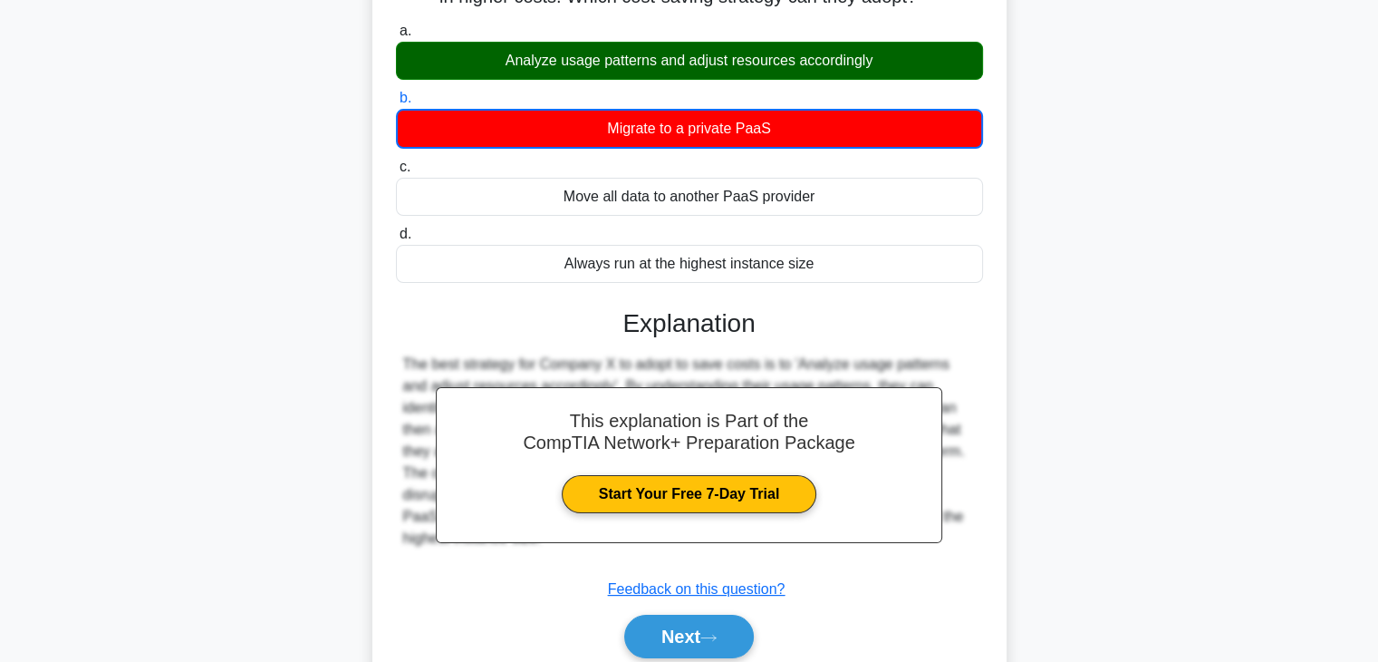
scroll to position [318, 0]
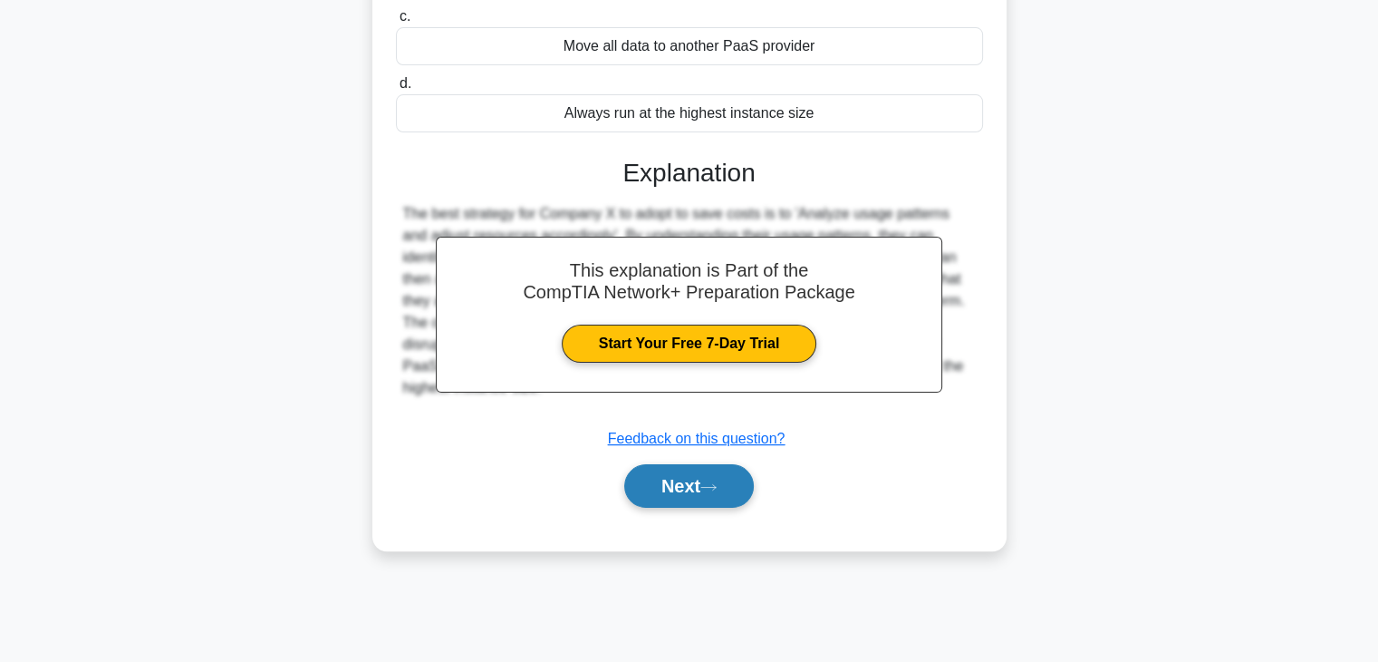
click at [716, 472] on button "Next" at bounding box center [689, 485] width 130 height 43
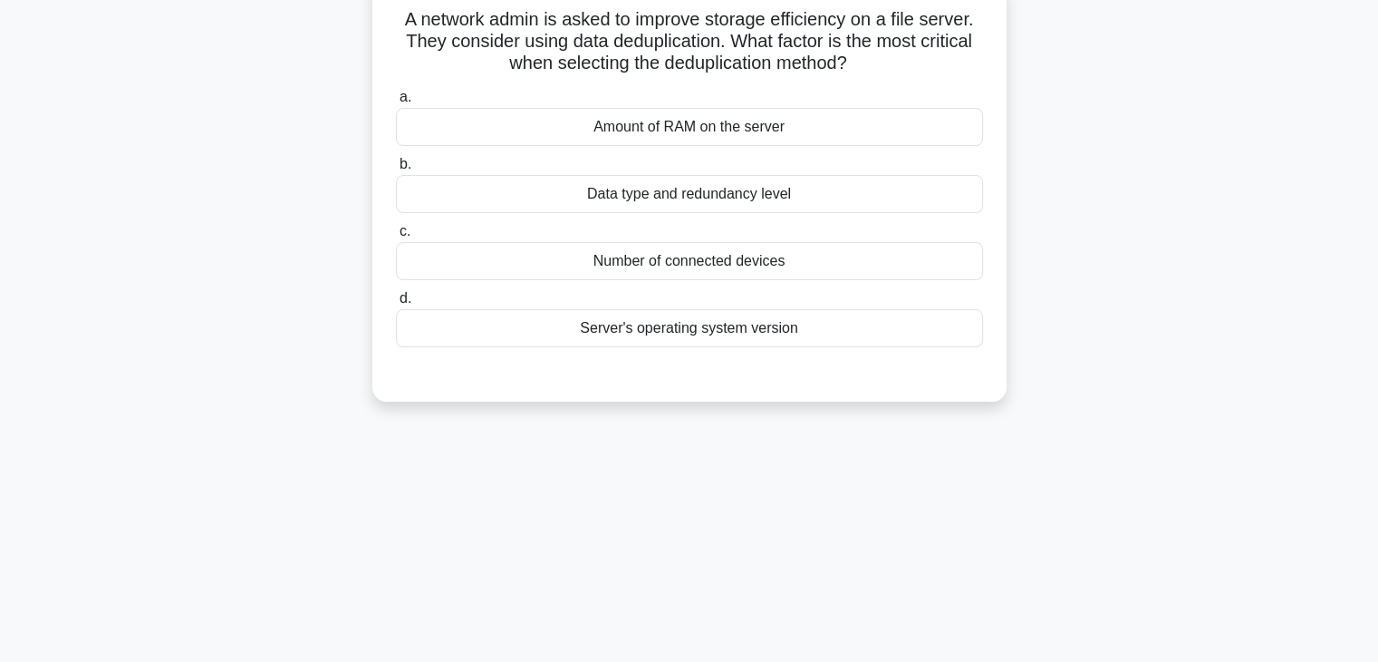
scroll to position [0, 0]
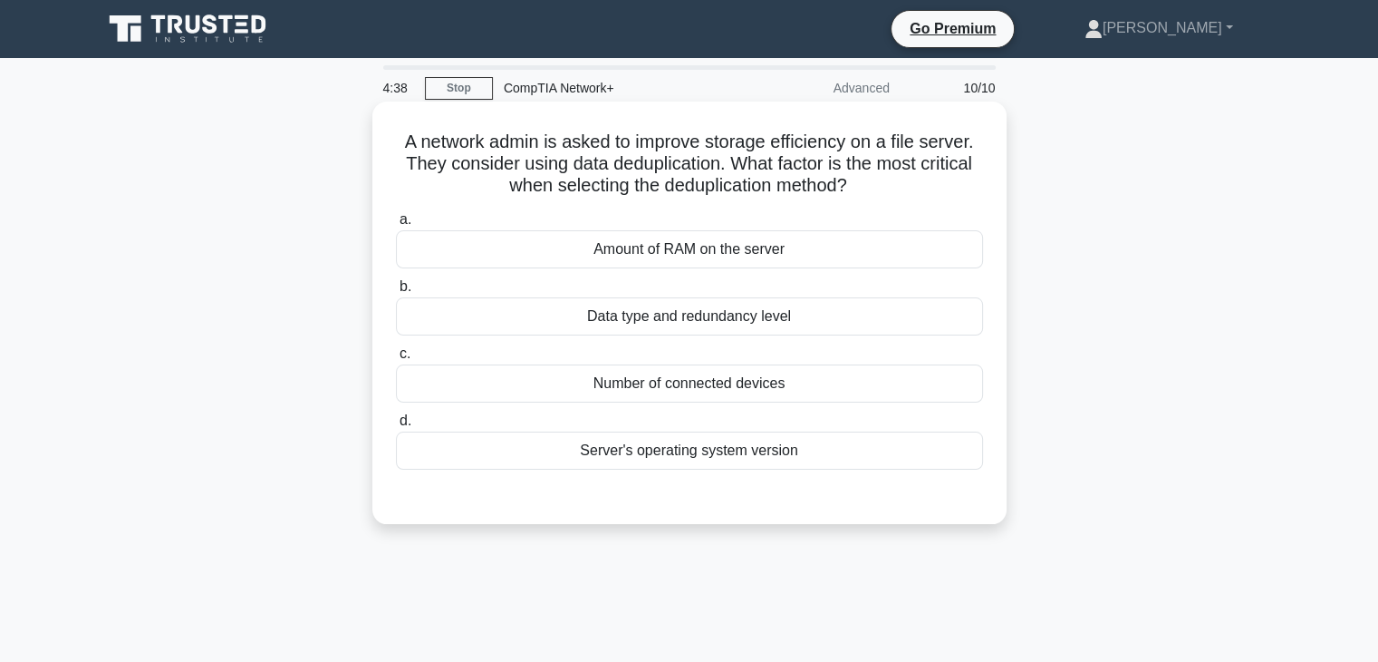
click at [732, 316] on div "Data type and redundancy level" at bounding box center [689, 316] width 587 height 38
click at [396, 293] on input "b. Data type and redundancy level" at bounding box center [396, 287] width 0 height 12
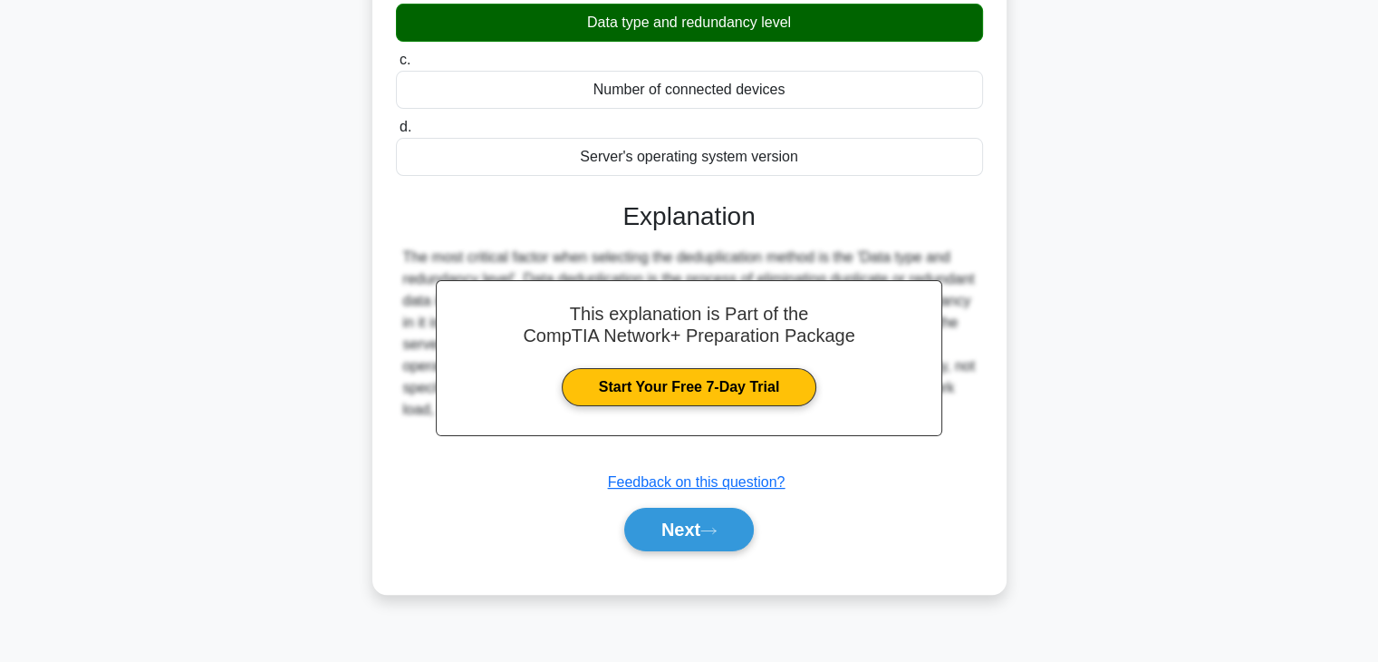
scroll to position [318, 0]
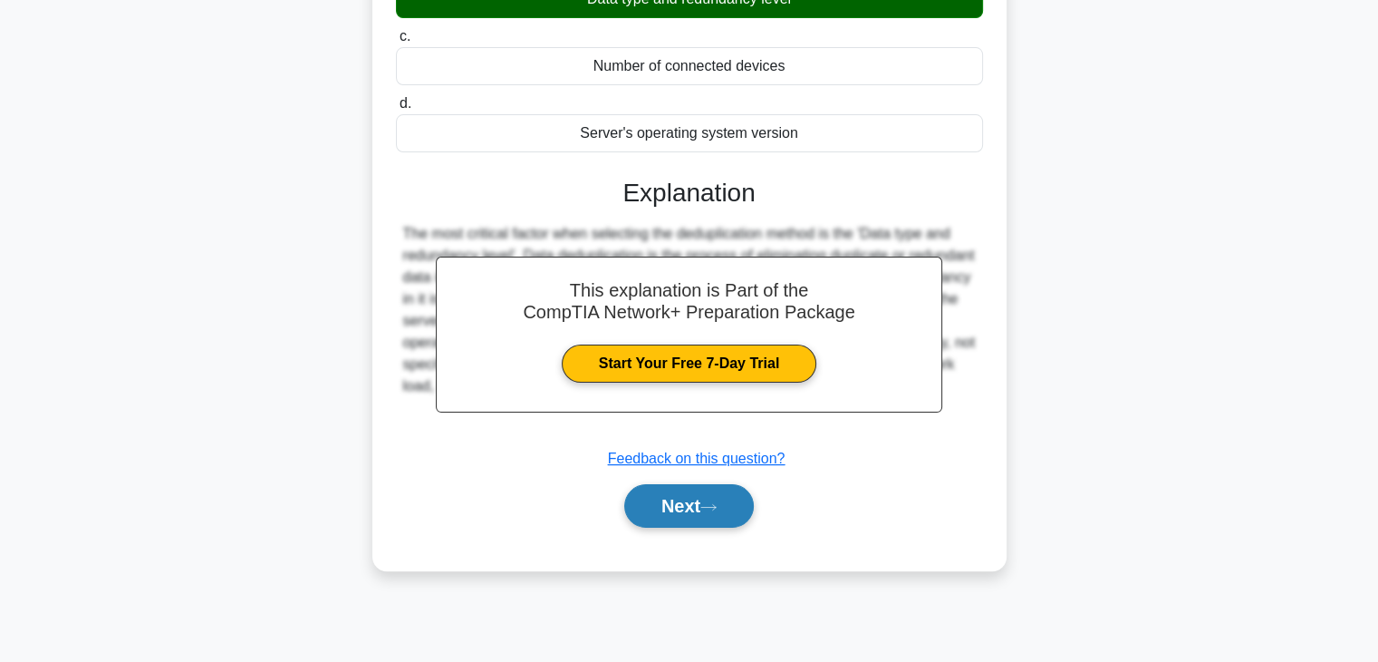
click at [696, 504] on button "Next" at bounding box center [689, 505] width 130 height 43
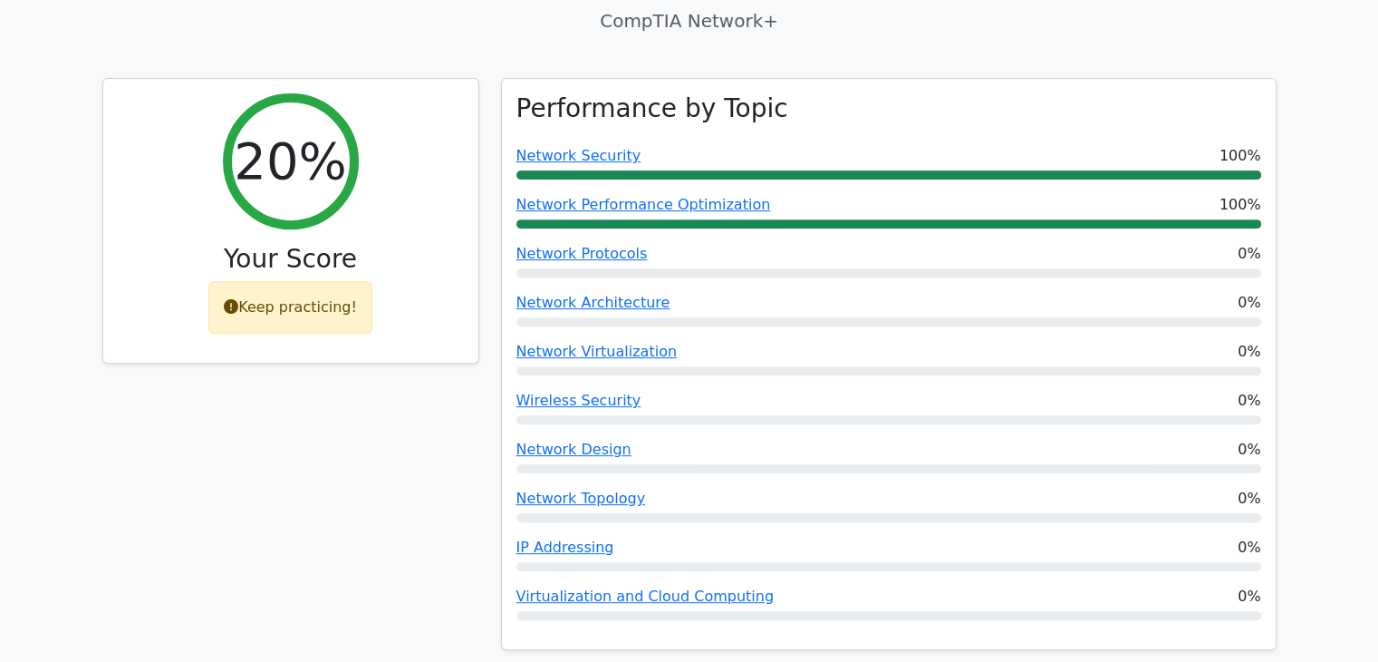
scroll to position [645, 0]
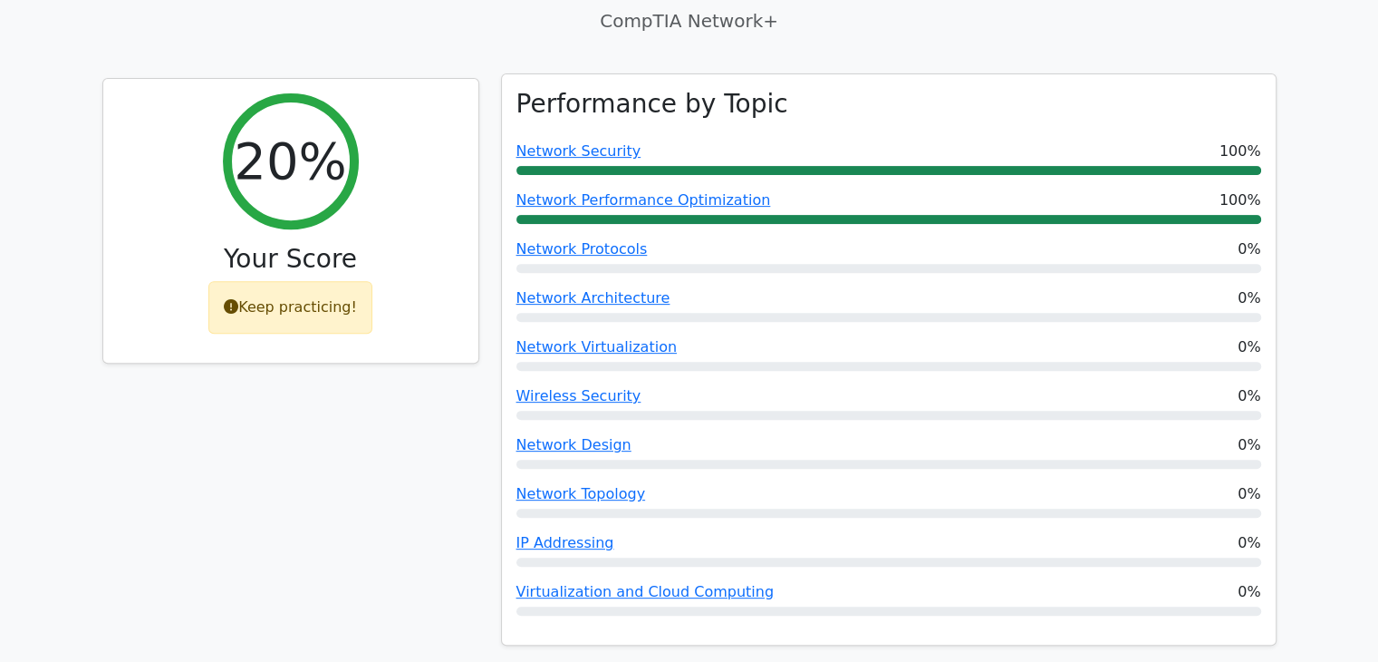
click at [623, 264] on div at bounding box center [889, 268] width 745 height 9
click at [618, 238] on div "Network Protocols 0%" at bounding box center [889, 255] width 745 height 34
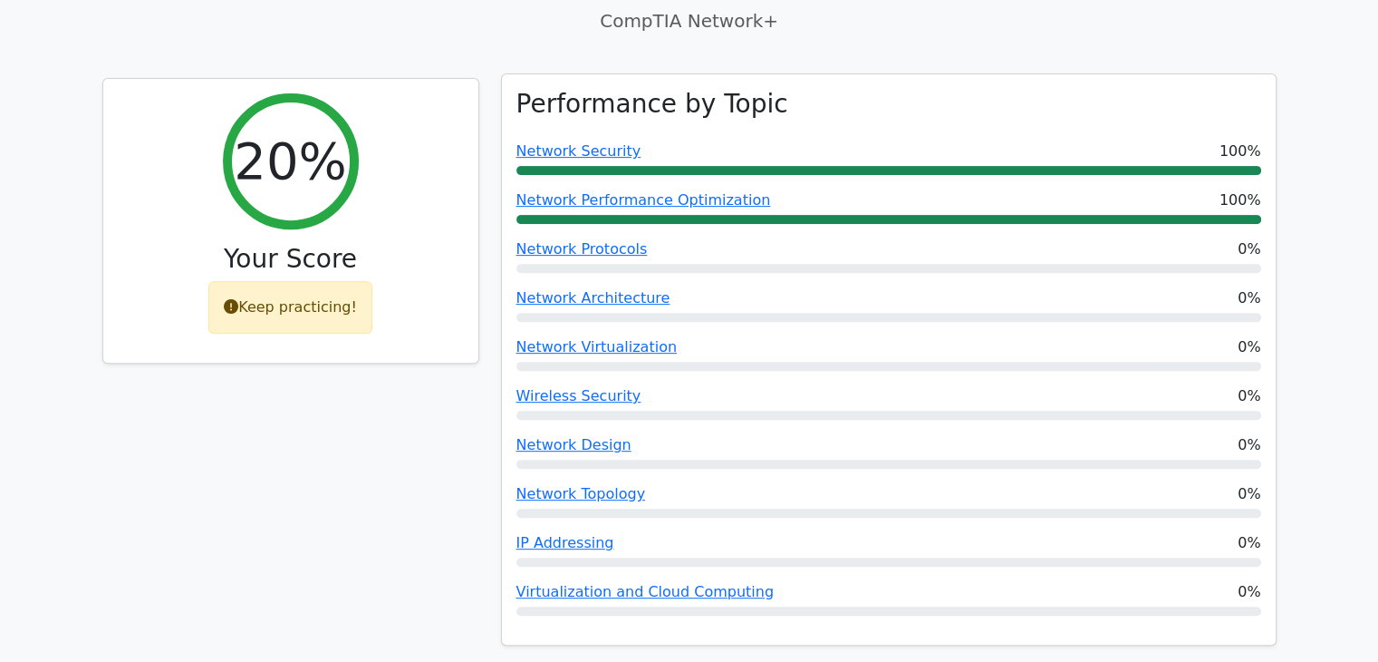
click at [618, 238] on div "Network Protocols 0%" at bounding box center [889, 255] width 745 height 34
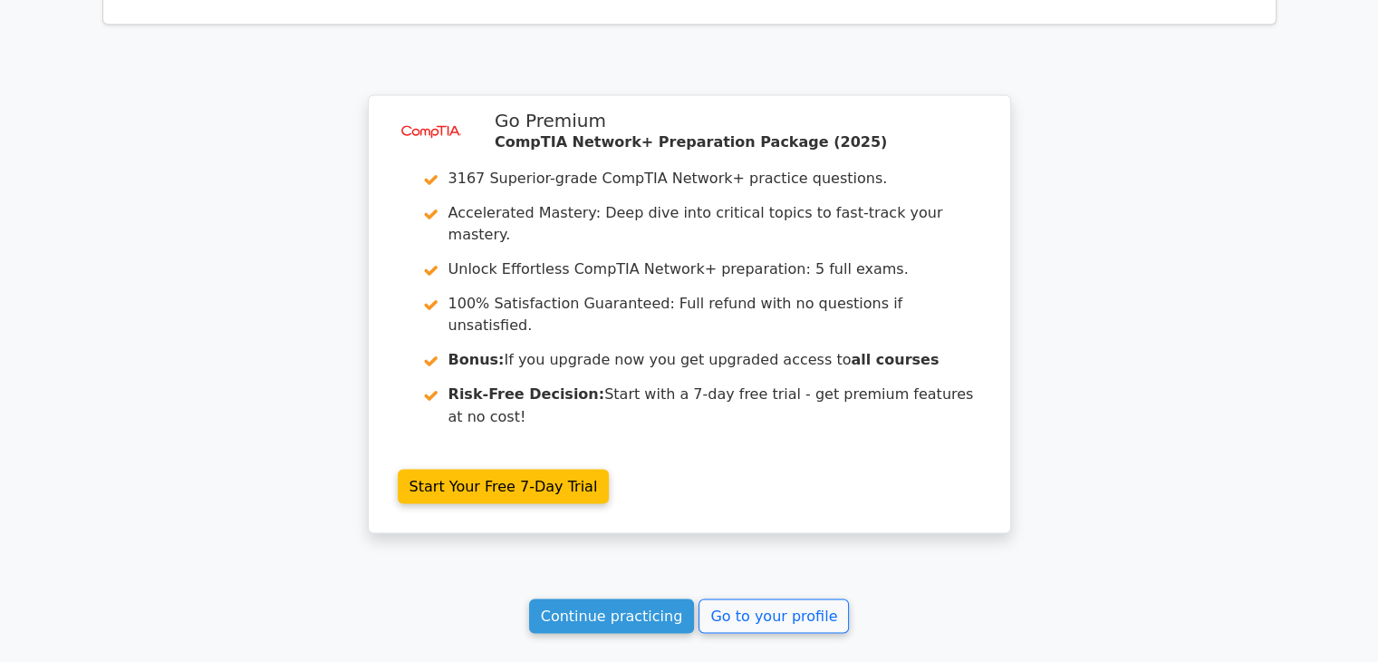
scroll to position [3032, 0]
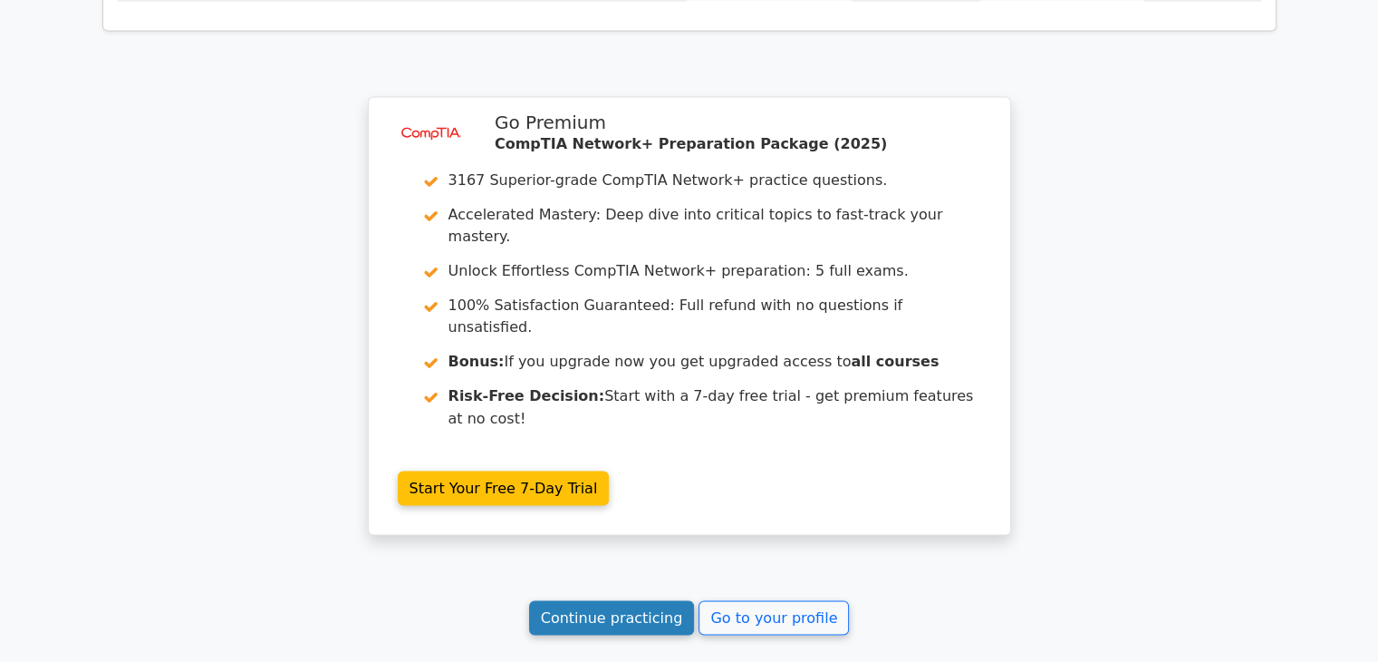
click at [642, 600] on link "Continue practicing" at bounding box center [612, 617] width 166 height 34
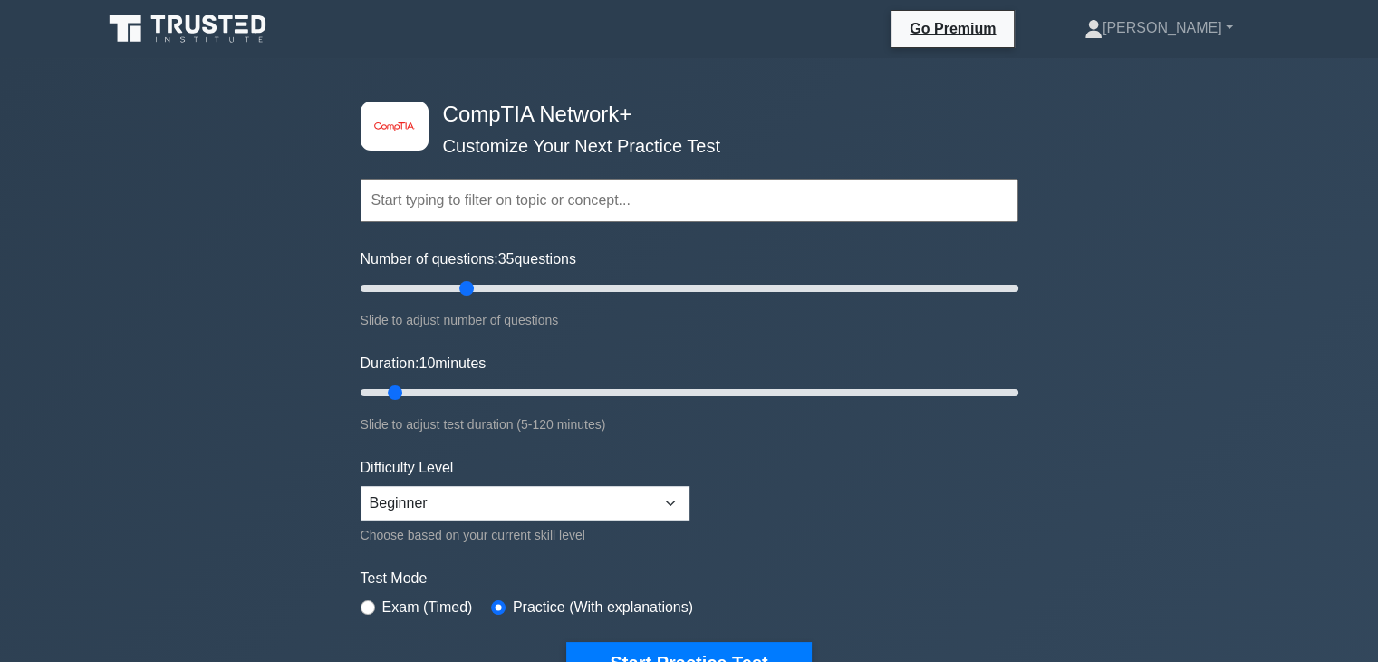
drag, startPoint x: 381, startPoint y: 284, endPoint x: 464, endPoint y: 382, distance: 128.6
type input "35"
click at [461, 299] on input "Number of questions: 35 questions" at bounding box center [690, 288] width 658 height 22
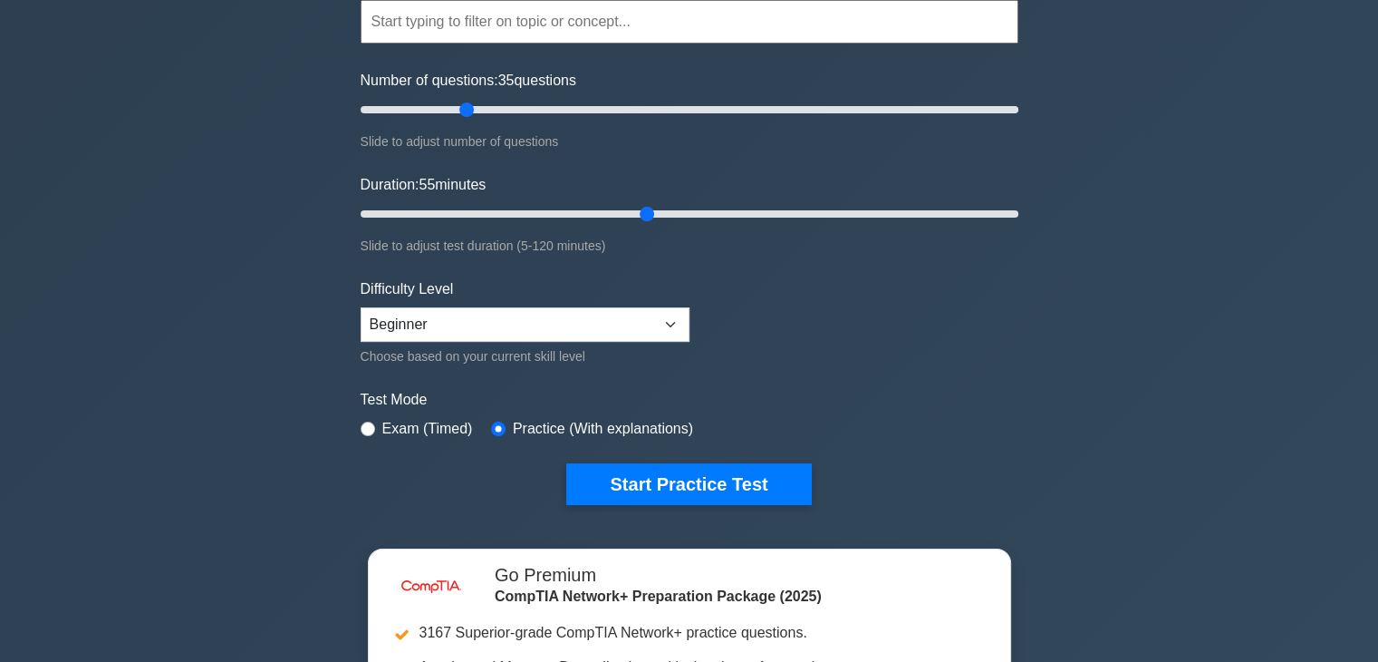
scroll to position [179, 0]
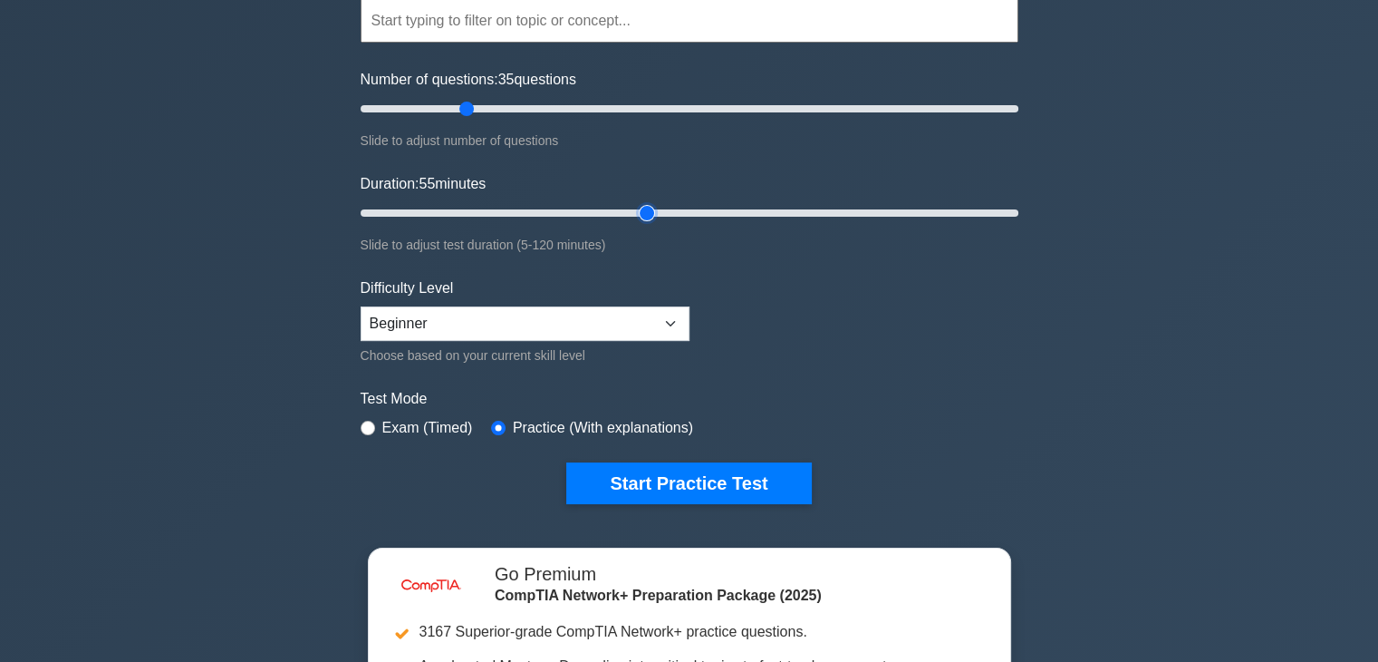
drag, startPoint x: 394, startPoint y: 392, endPoint x: 656, endPoint y: 478, distance: 275.4
type input "55"
click at [656, 224] on input "Duration: 55 minutes" at bounding box center [690, 213] width 658 height 22
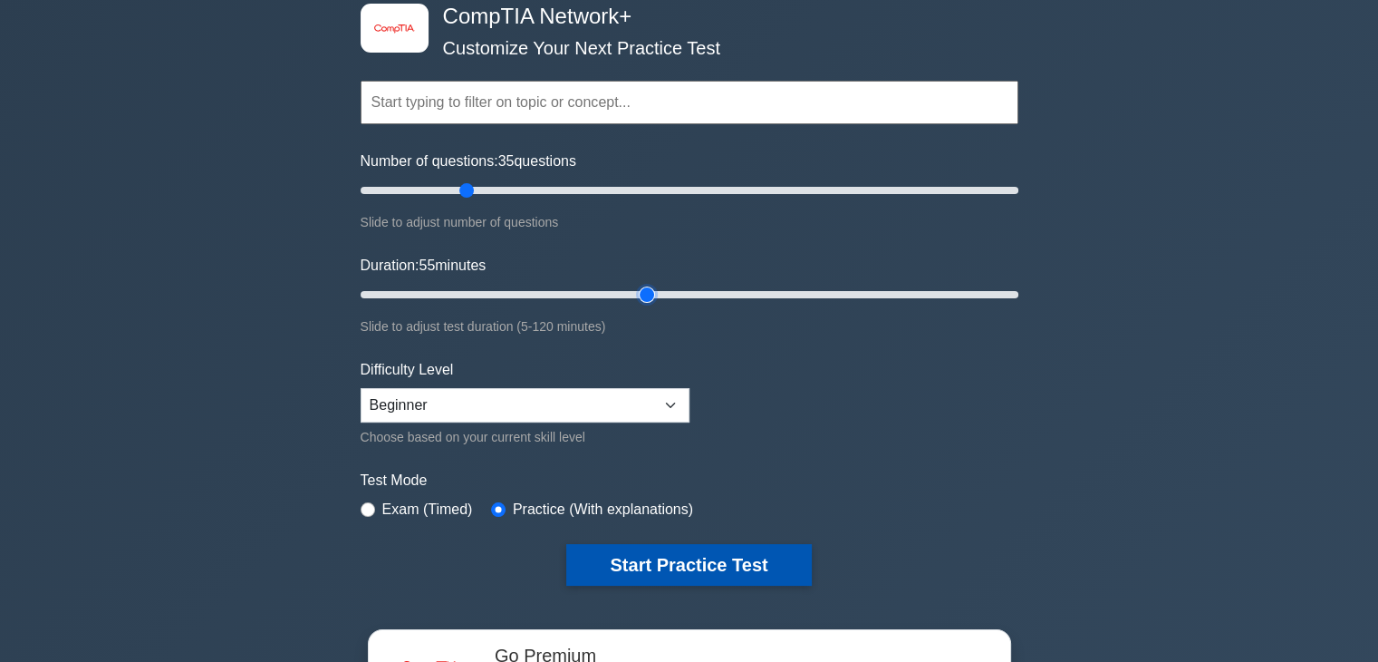
scroll to position [94, 0]
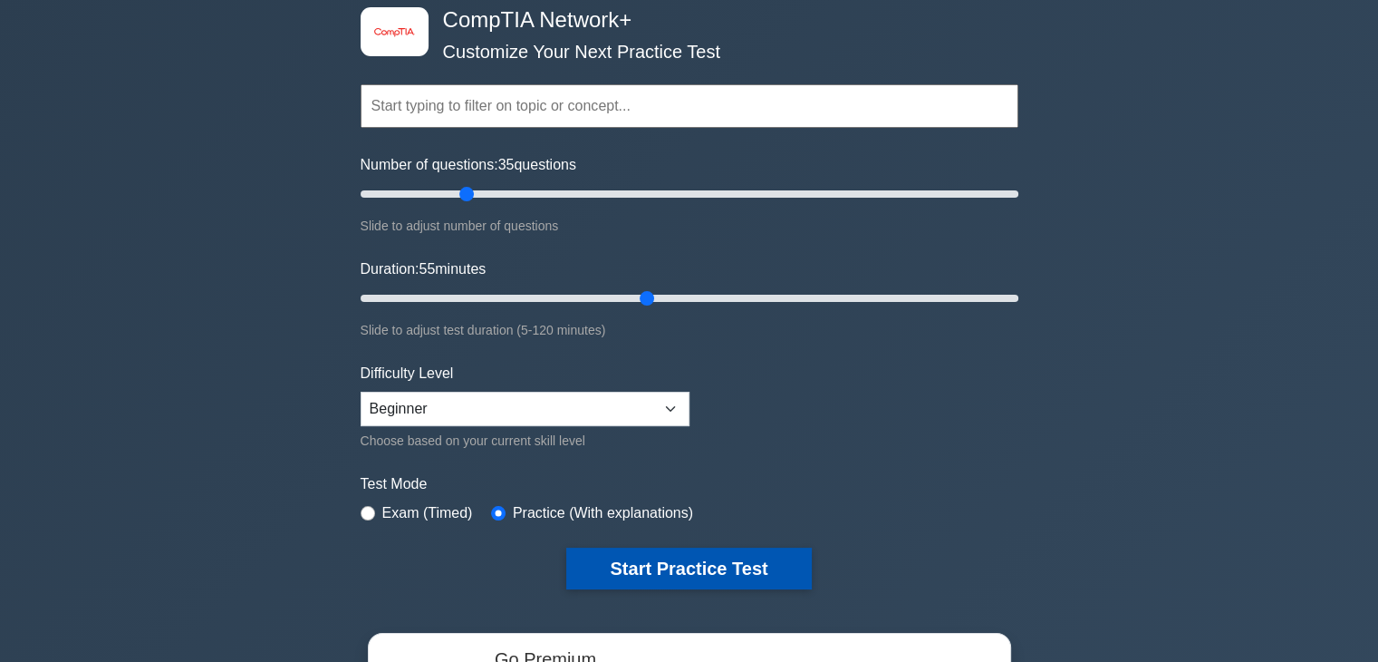
click at [652, 561] on button "Start Practice Test" at bounding box center [688, 568] width 245 height 42
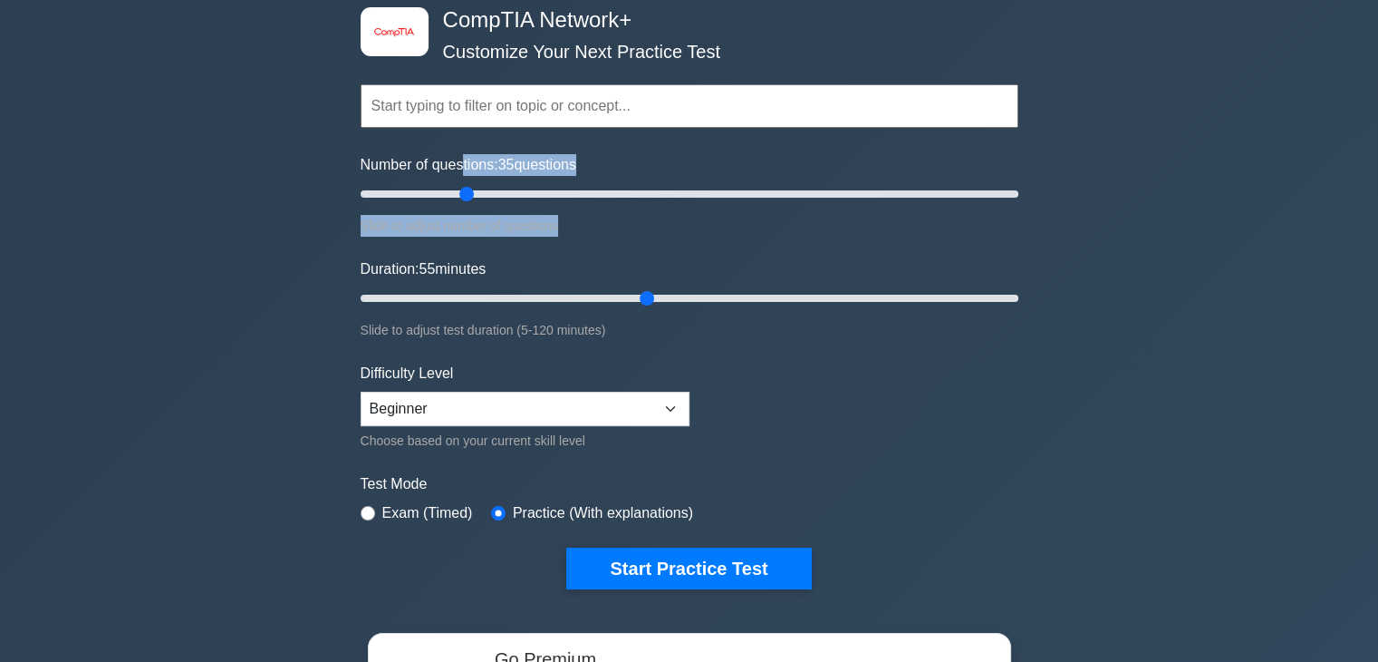
drag, startPoint x: 465, startPoint y: 170, endPoint x: 728, endPoint y: 229, distance: 269.3
click at [728, 229] on div "Number of questions: 35 questions Slide to adjust number of questions" at bounding box center [690, 195] width 658 height 82
click at [728, 229] on div "Slide to adjust number of questions" at bounding box center [690, 226] width 658 height 22
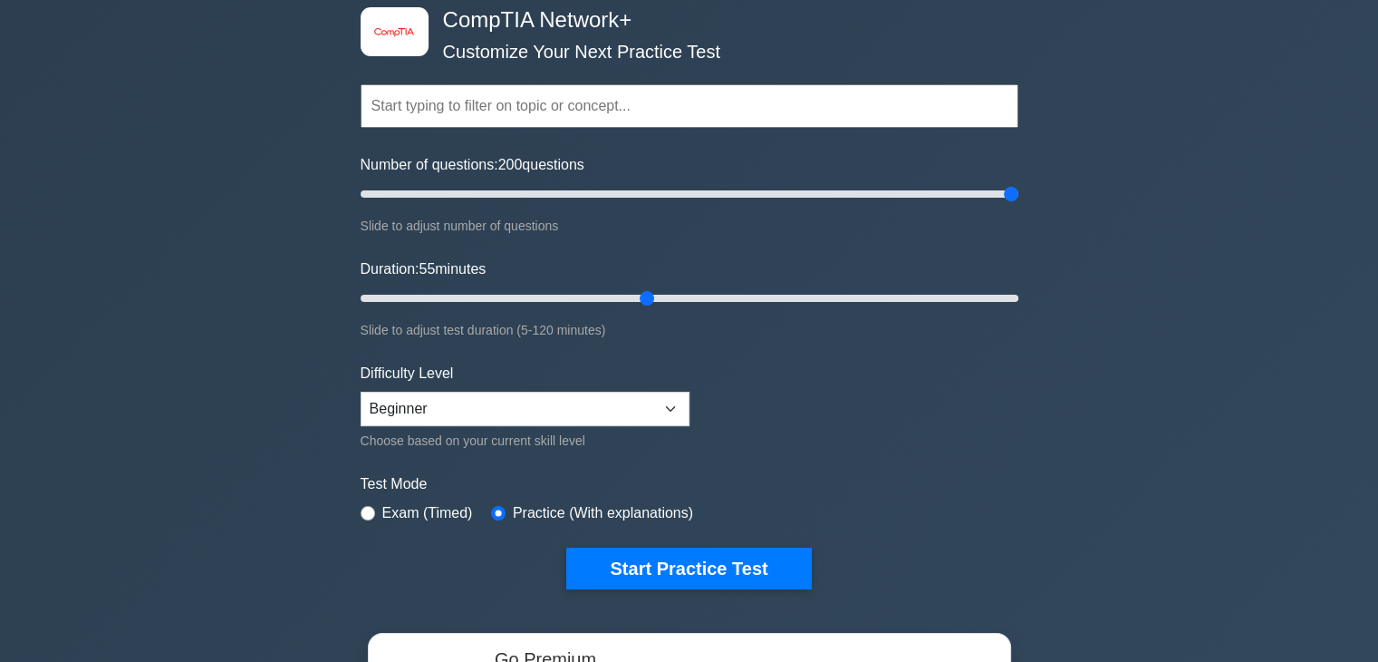
drag, startPoint x: 466, startPoint y: 196, endPoint x: 1095, endPoint y: 328, distance: 642.7
type input "200"
click at [1019, 205] on input "Number of questions: 200 questions" at bounding box center [690, 194] width 658 height 22
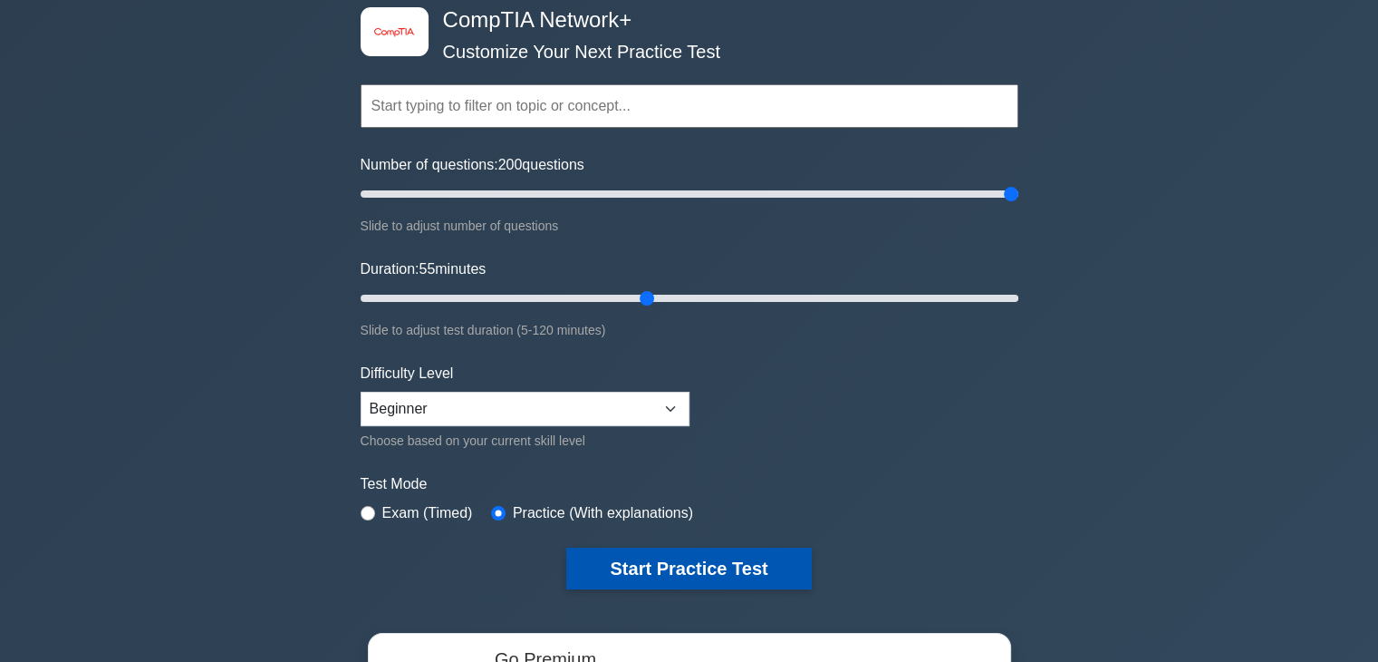
click at [784, 557] on button "Start Practice Test" at bounding box center [688, 568] width 245 height 42
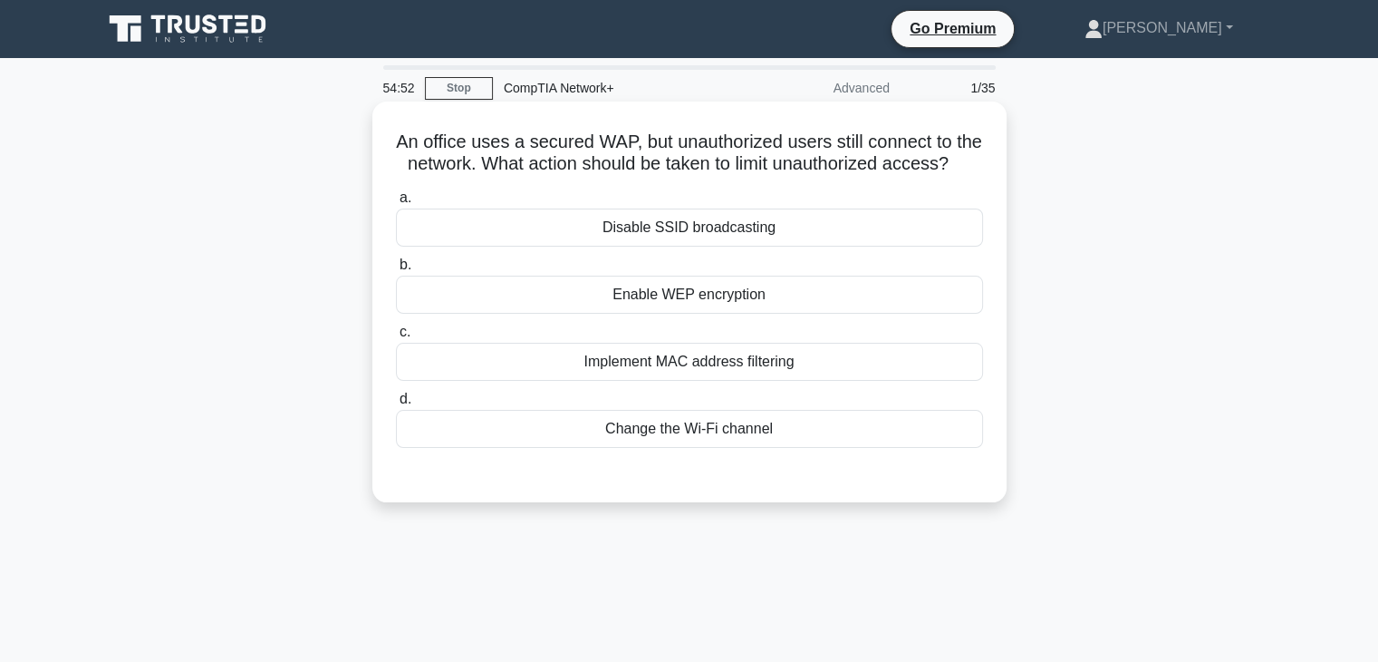
click at [743, 242] on div "Disable SSID broadcasting" at bounding box center [689, 227] width 587 height 38
click at [396, 204] on input "a. Disable SSID broadcasting" at bounding box center [396, 198] width 0 height 12
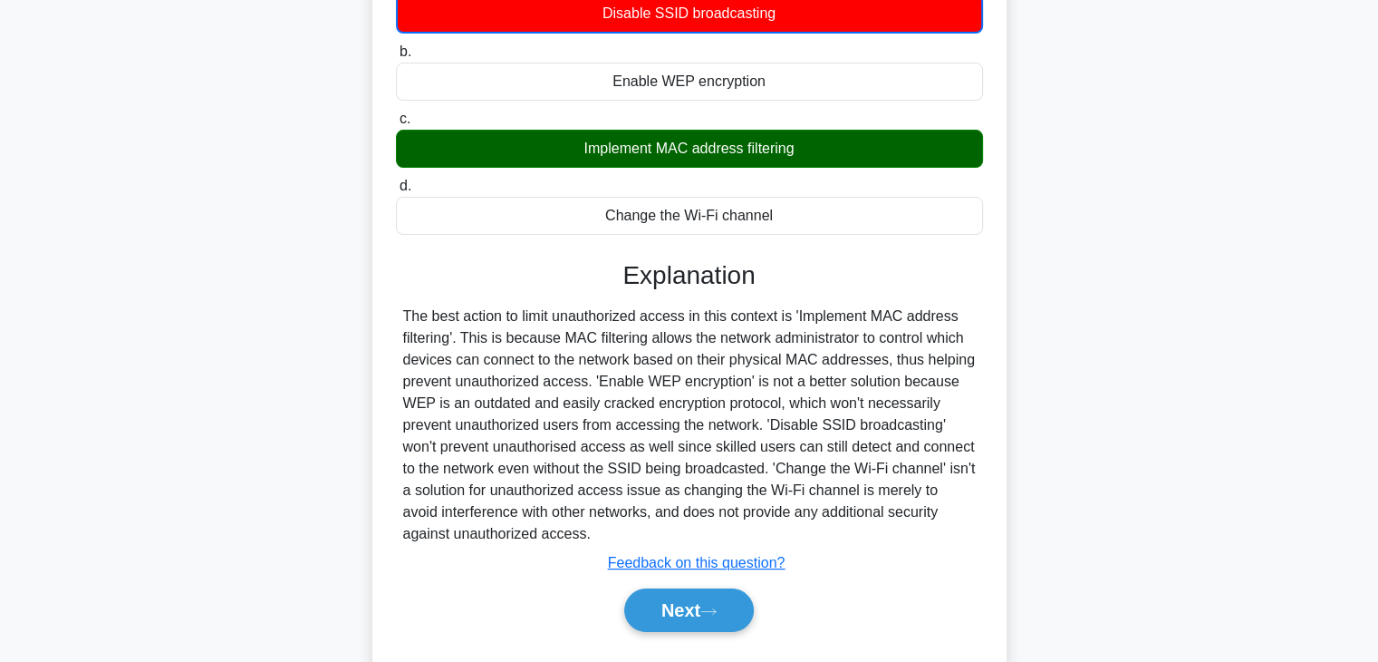
scroll to position [261, 0]
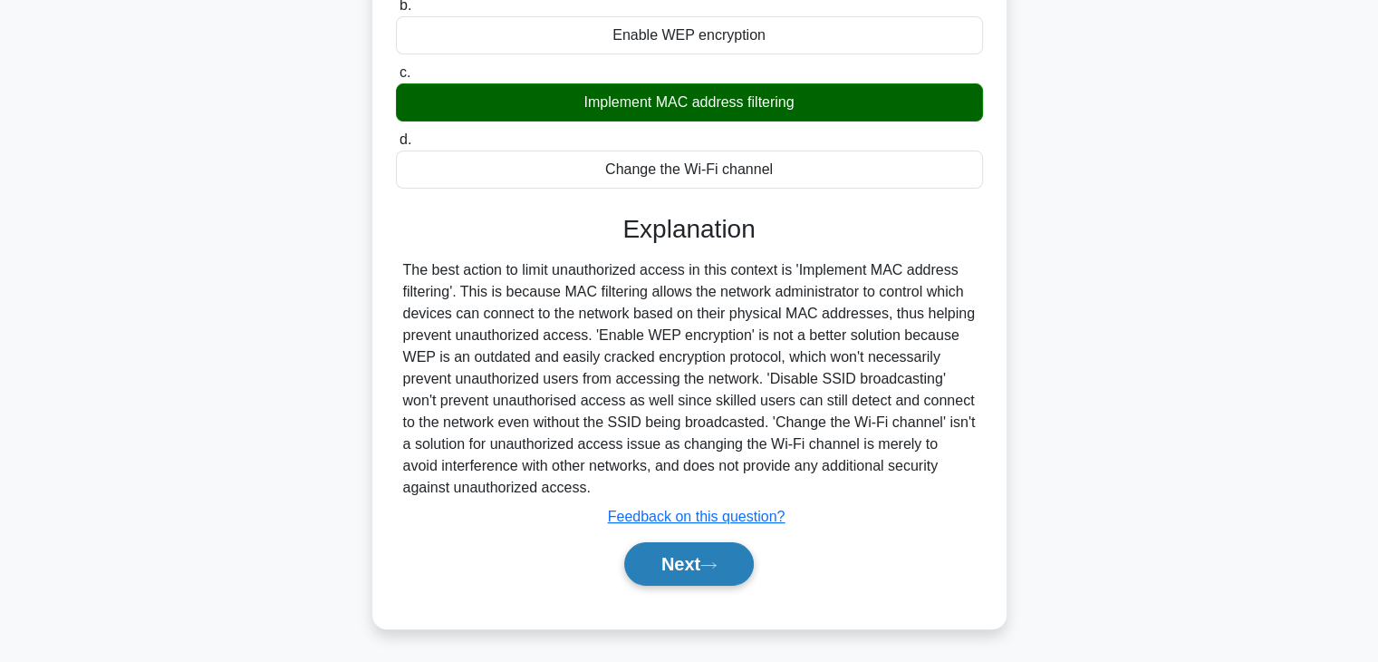
click at [747, 585] on button "Next" at bounding box center [689, 563] width 130 height 43
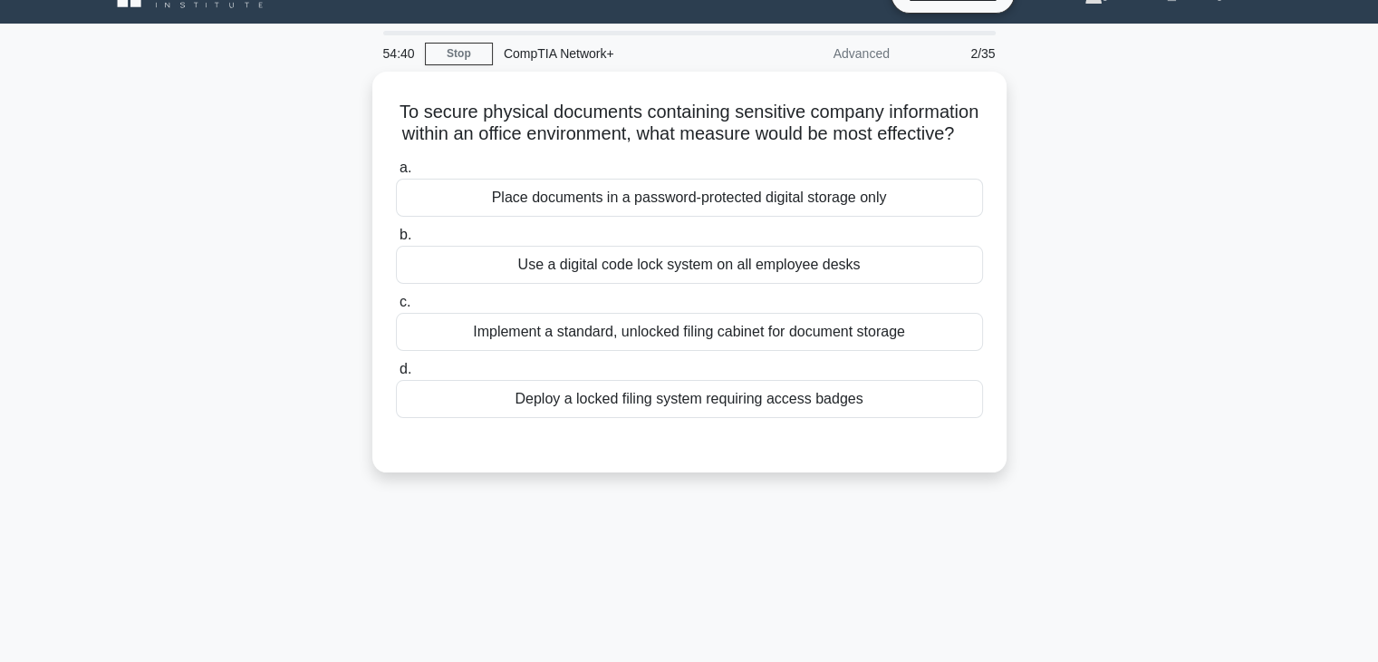
scroll to position [40, 0]
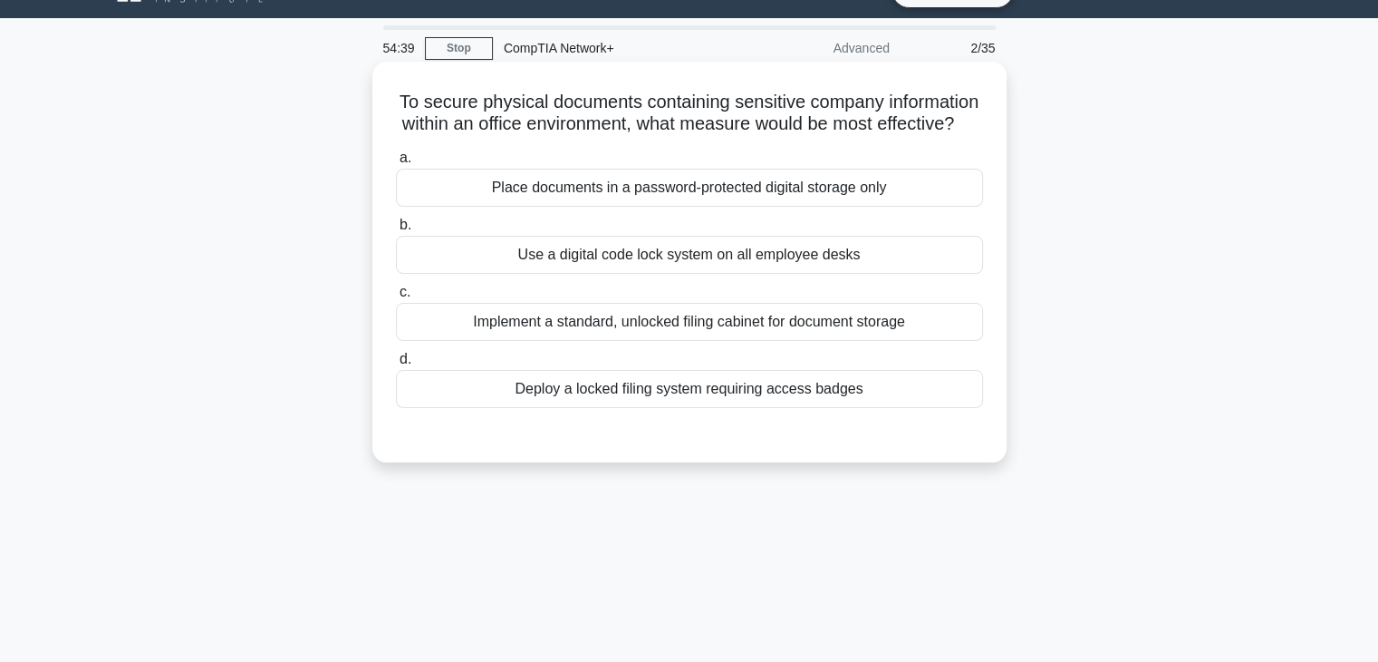
click at [800, 267] on div "Use a digital code lock system on all employee desks" at bounding box center [689, 255] width 587 height 38
click at [396, 231] on input "b. Use a digital code lock system on all employee desks" at bounding box center [396, 225] width 0 height 12
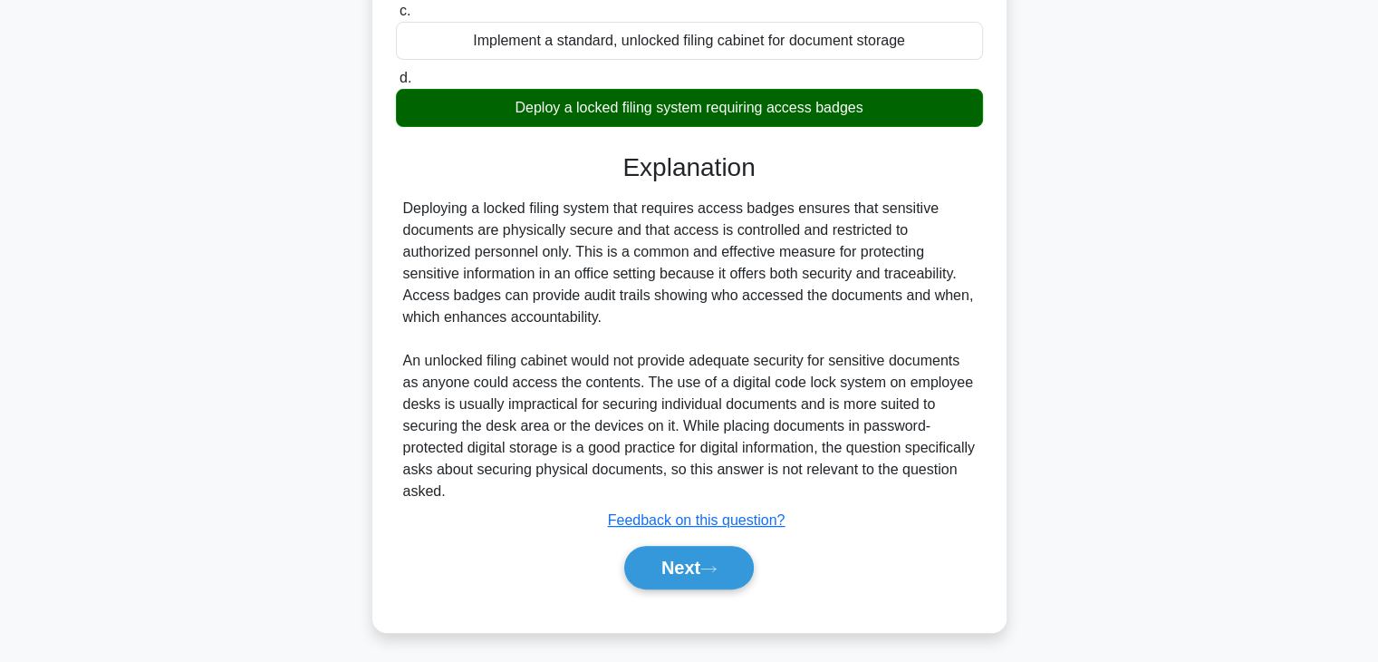
scroll to position [348, 0]
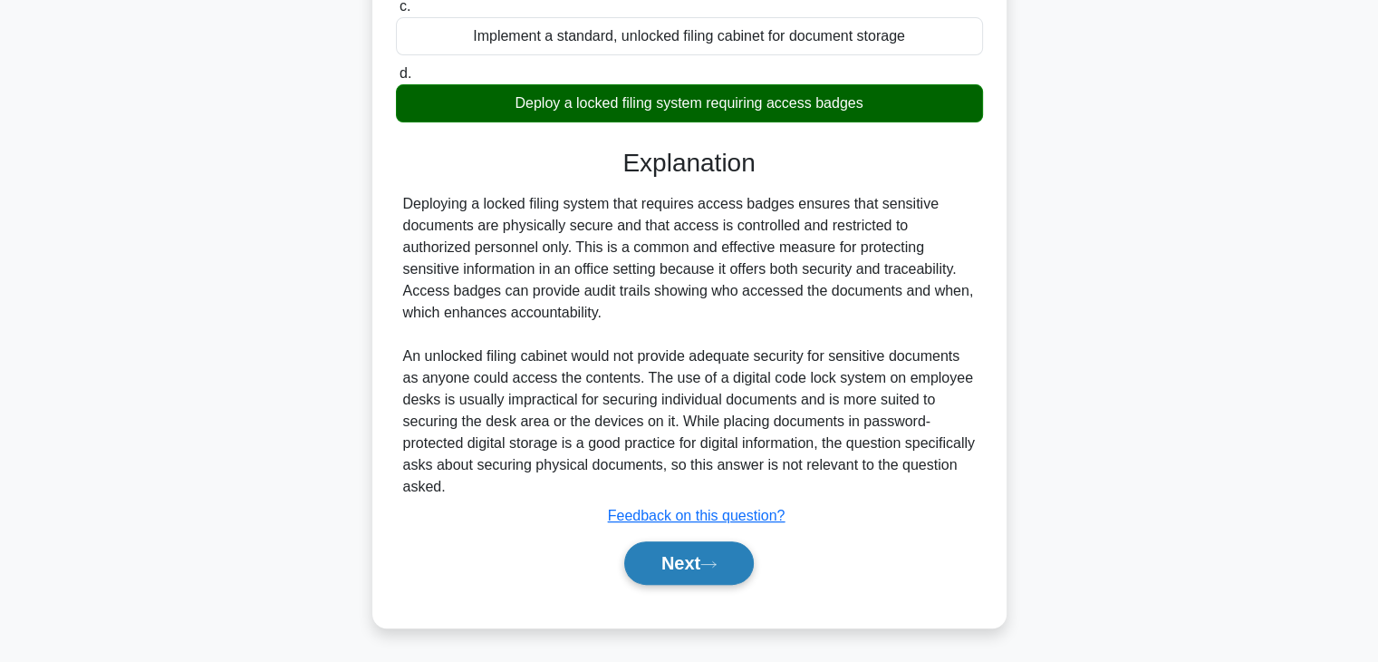
click at [692, 574] on button "Next" at bounding box center [689, 562] width 130 height 43
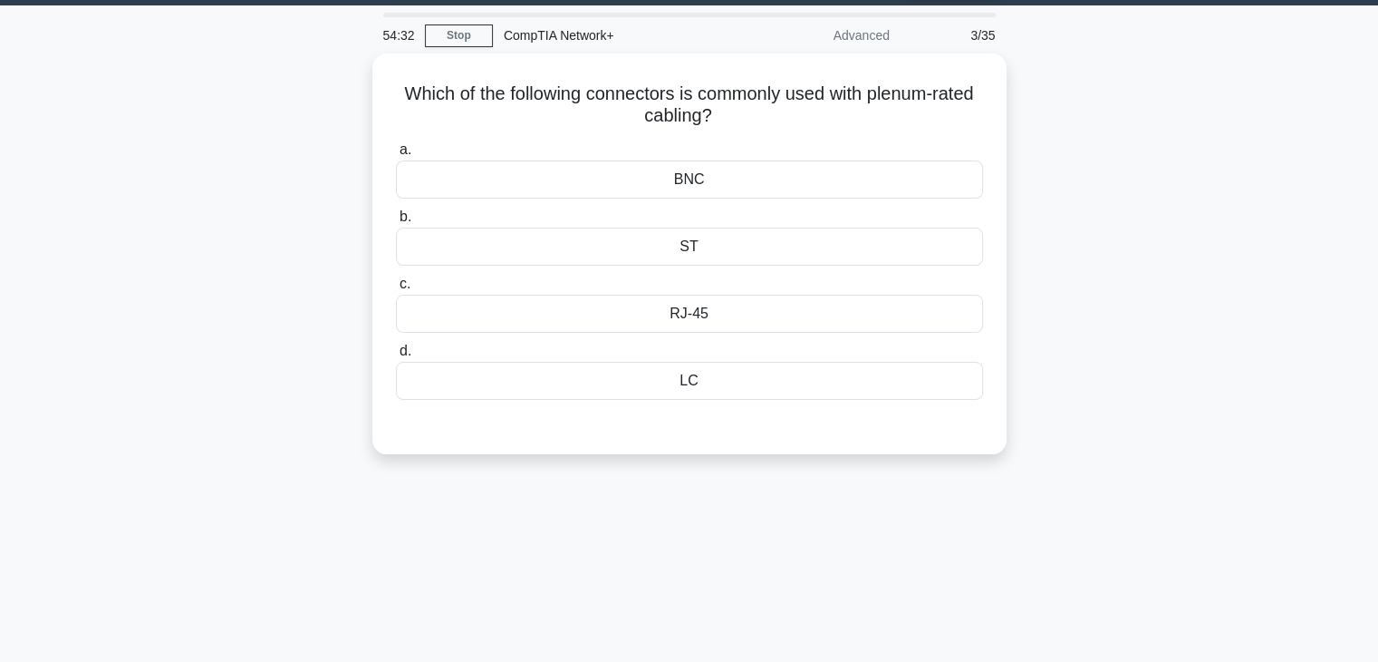
scroll to position [52, 0]
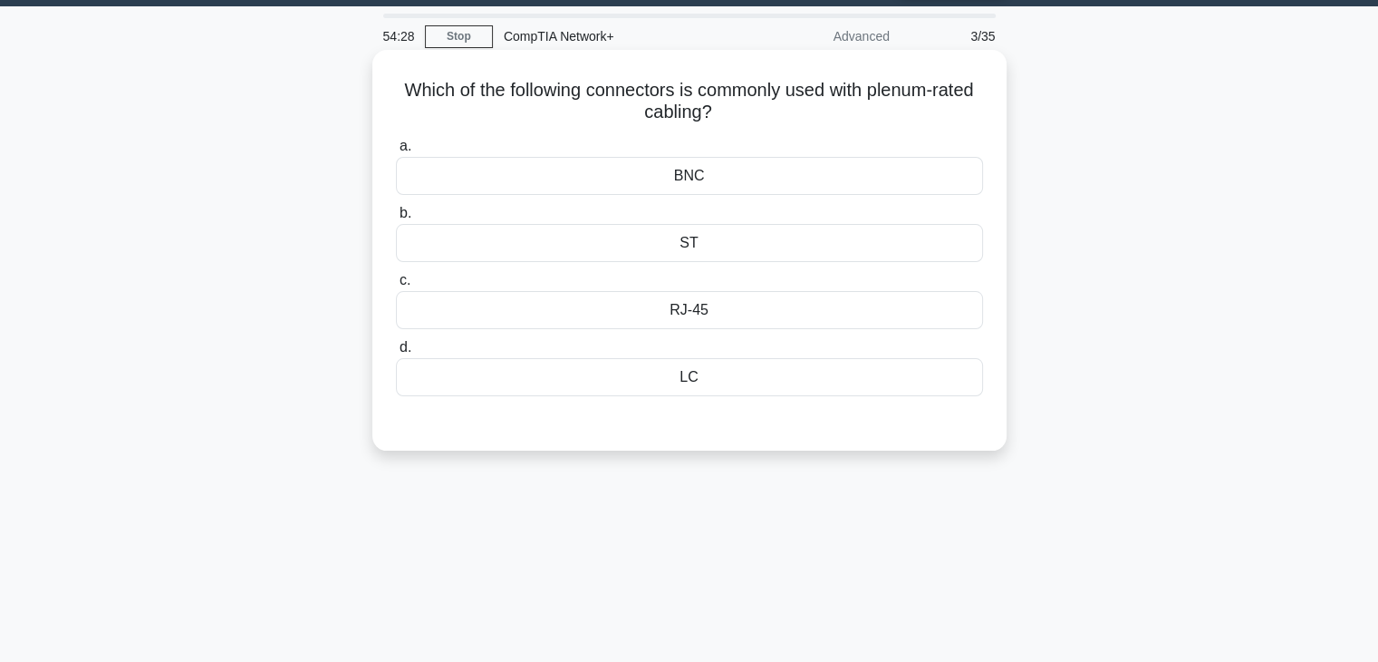
click at [694, 313] on div "RJ-45" at bounding box center [689, 310] width 587 height 38
click at [396, 286] on input "c. RJ-45" at bounding box center [396, 281] width 0 height 12
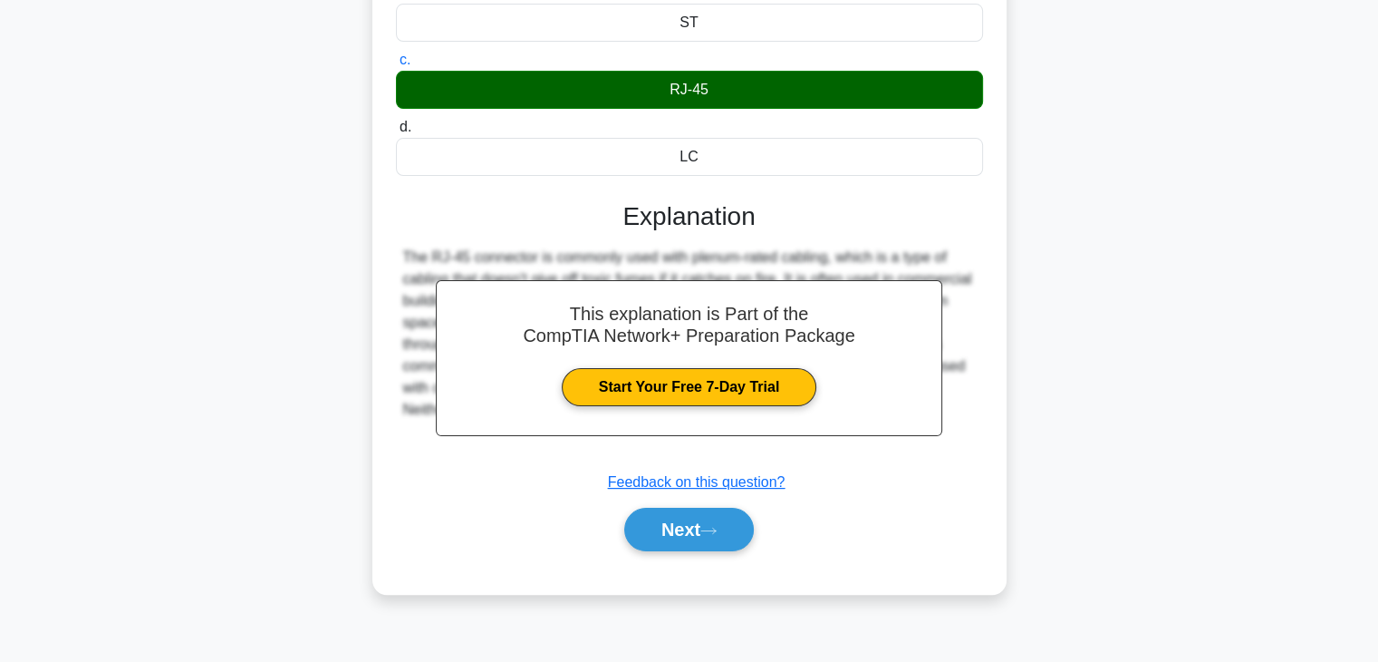
scroll to position [284, 0]
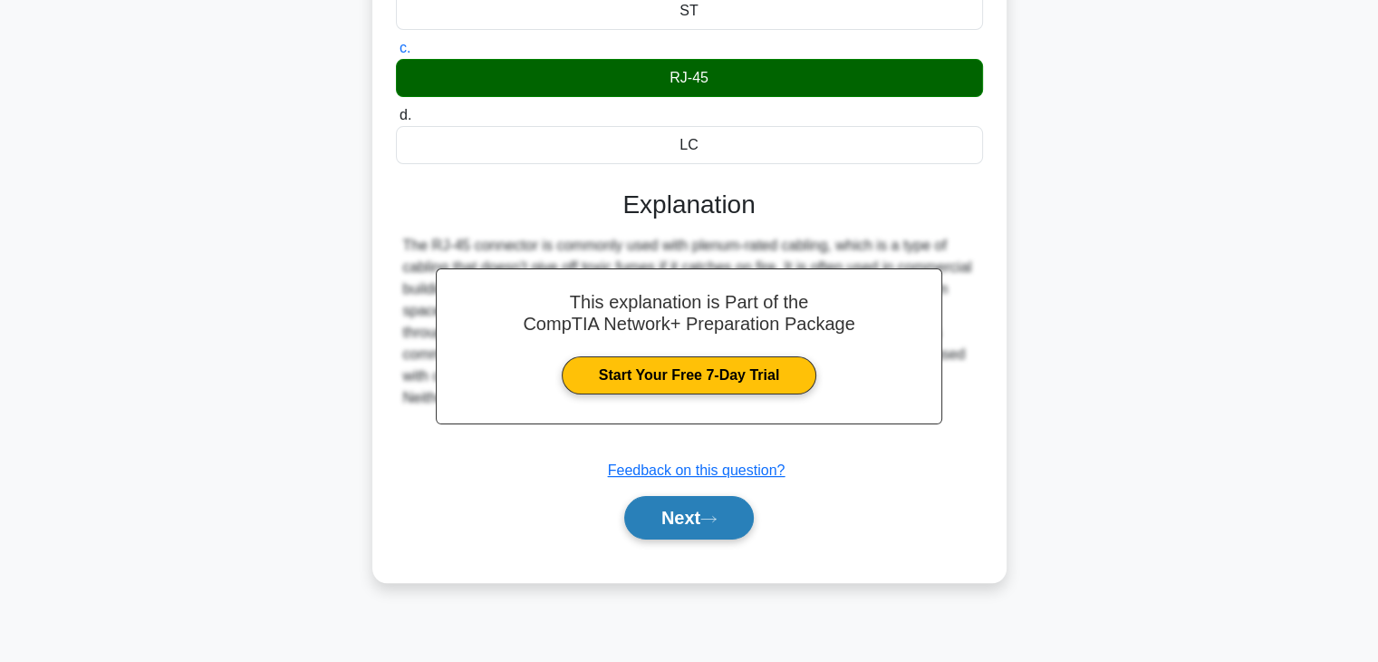
click at [681, 506] on button "Next" at bounding box center [689, 517] width 130 height 43
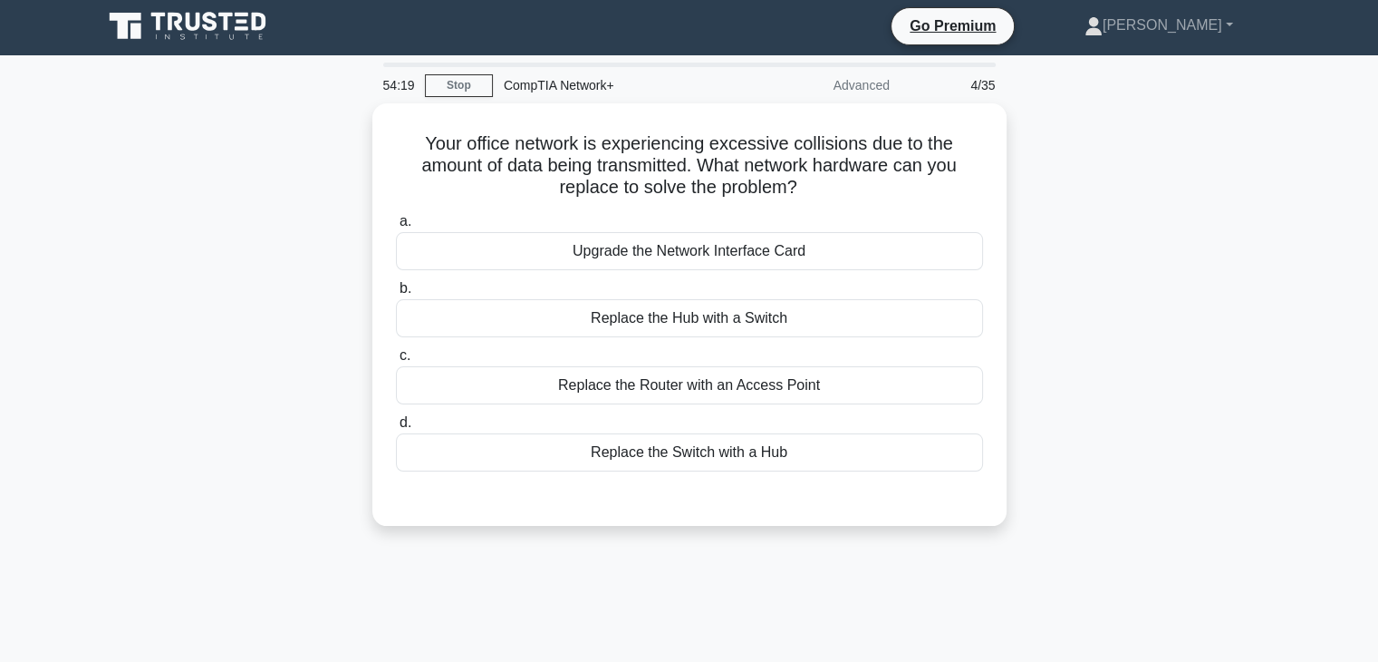
scroll to position [2, 0]
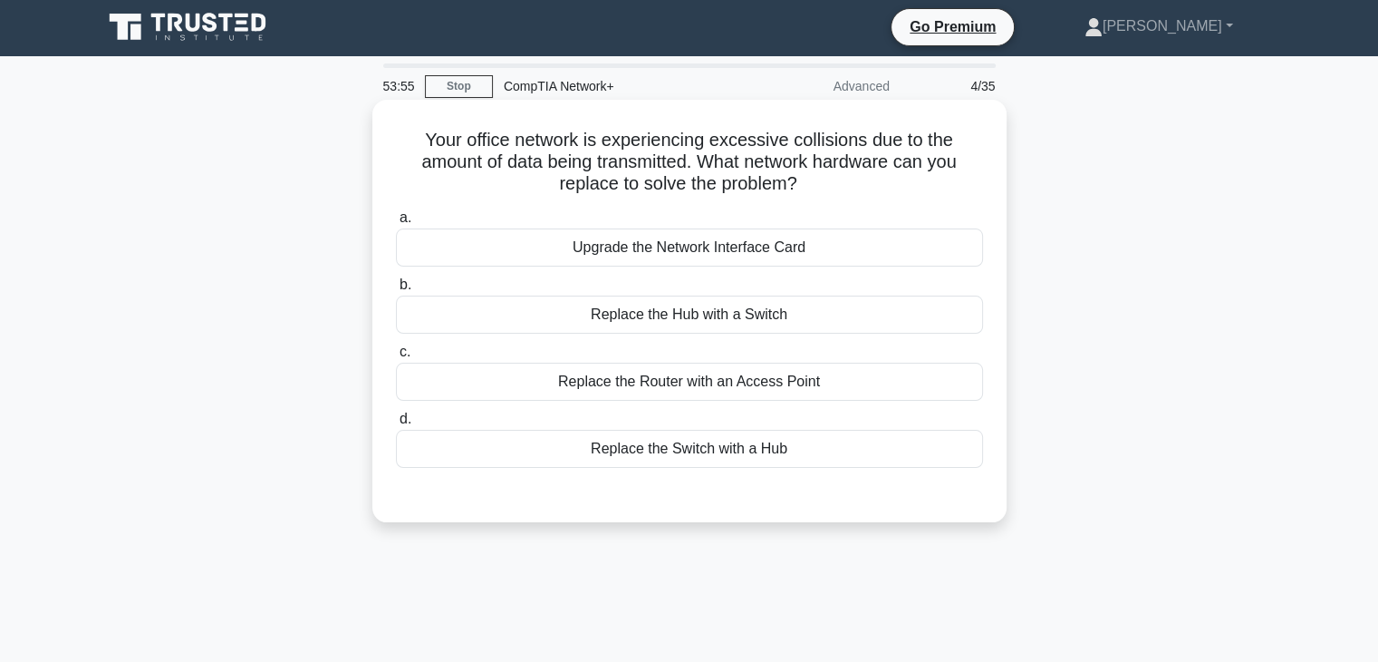
click at [666, 327] on div "Replace the Hub with a Switch" at bounding box center [689, 314] width 587 height 38
click at [396, 291] on input "b. Replace the Hub with a Switch" at bounding box center [396, 285] width 0 height 12
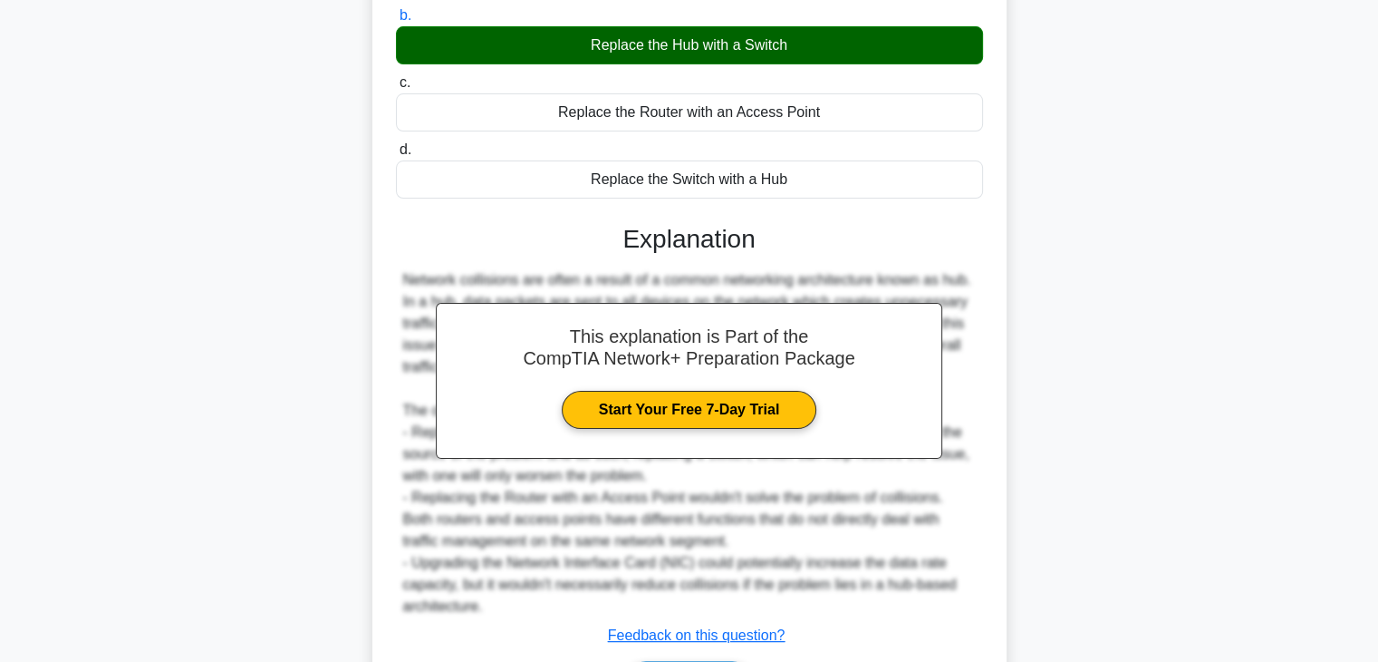
scroll to position [377, 0]
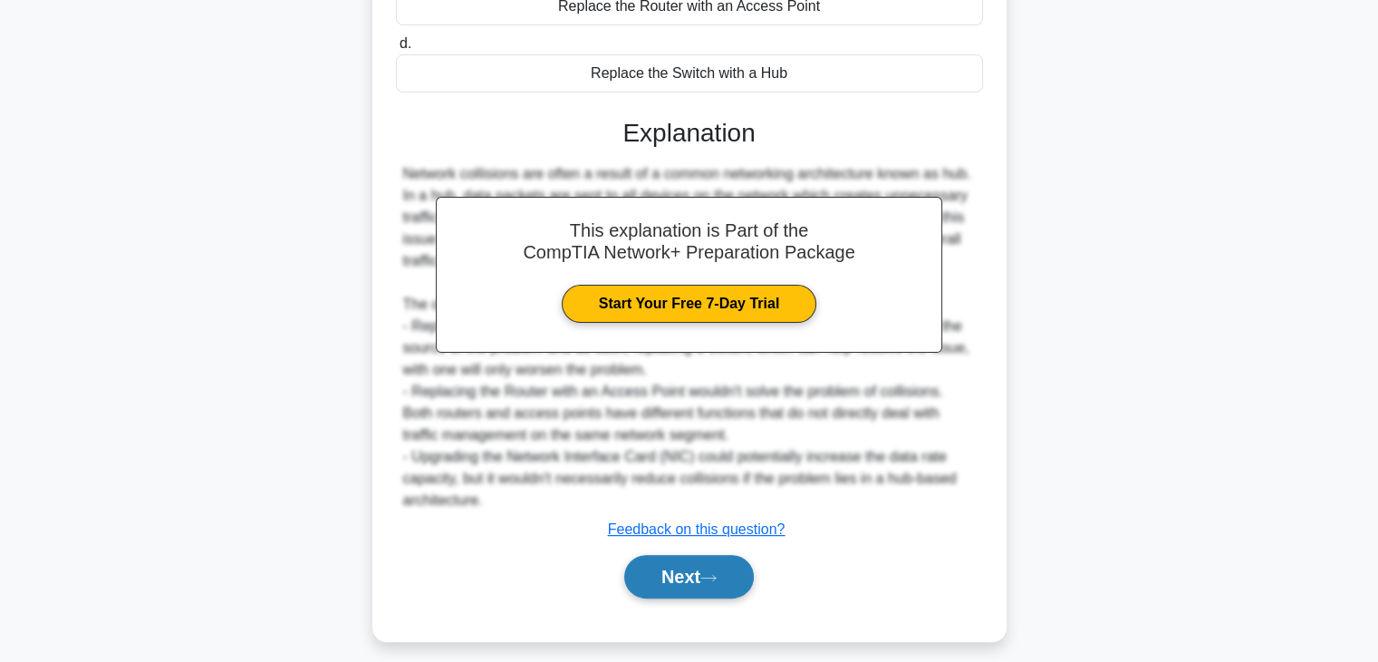
click at [666, 589] on button "Next" at bounding box center [689, 576] width 130 height 43
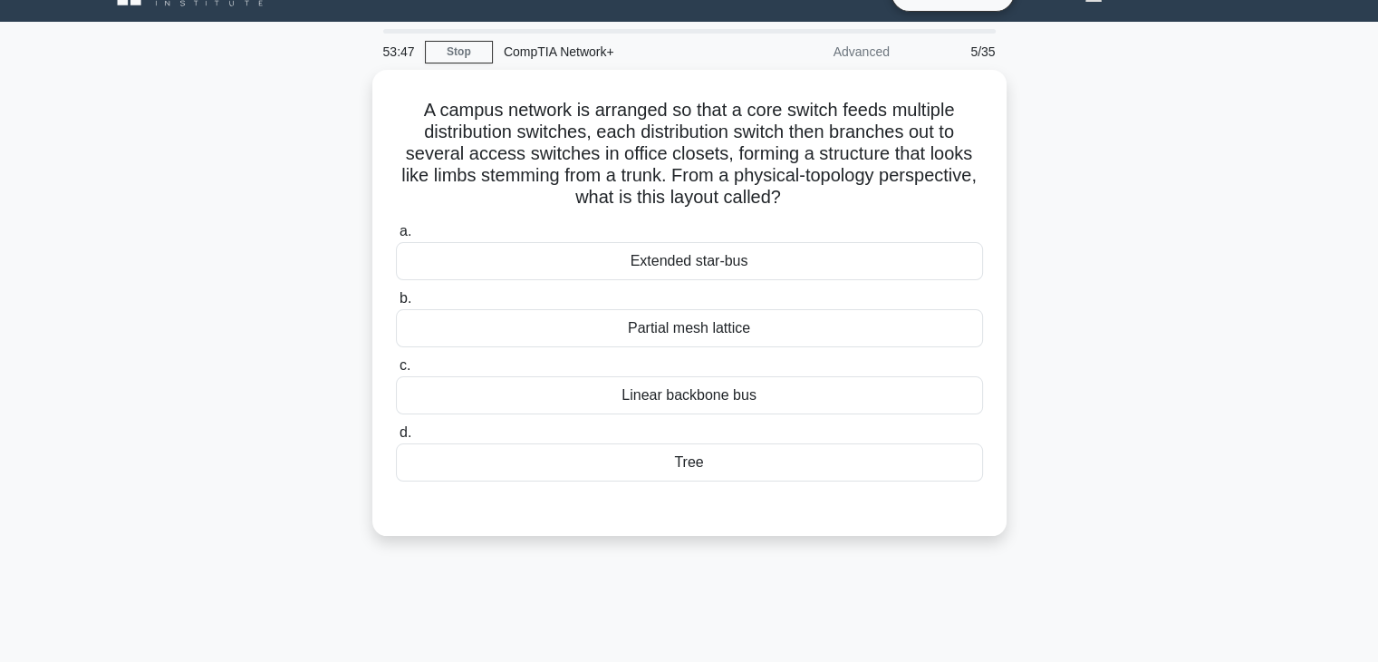
scroll to position [36, 0]
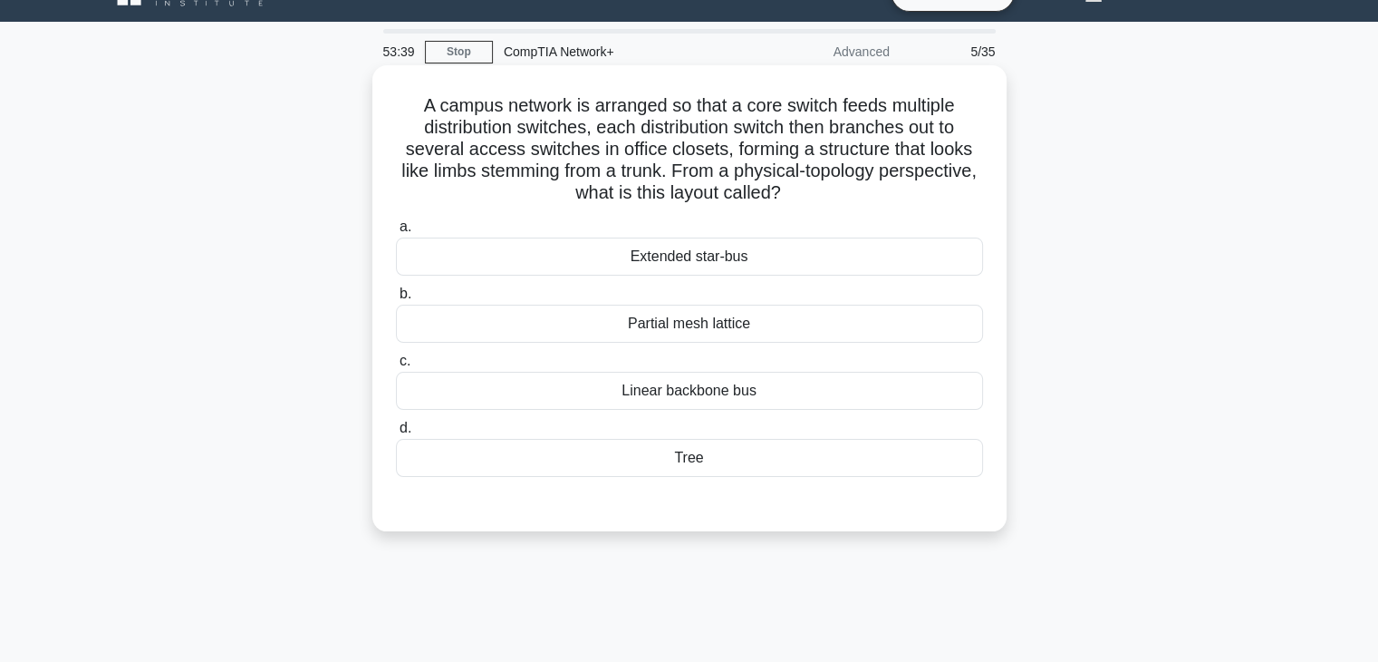
click at [691, 390] on div "Linear backbone bus" at bounding box center [689, 391] width 587 height 38
click at [396, 367] on input "c. Linear backbone bus" at bounding box center [396, 361] width 0 height 12
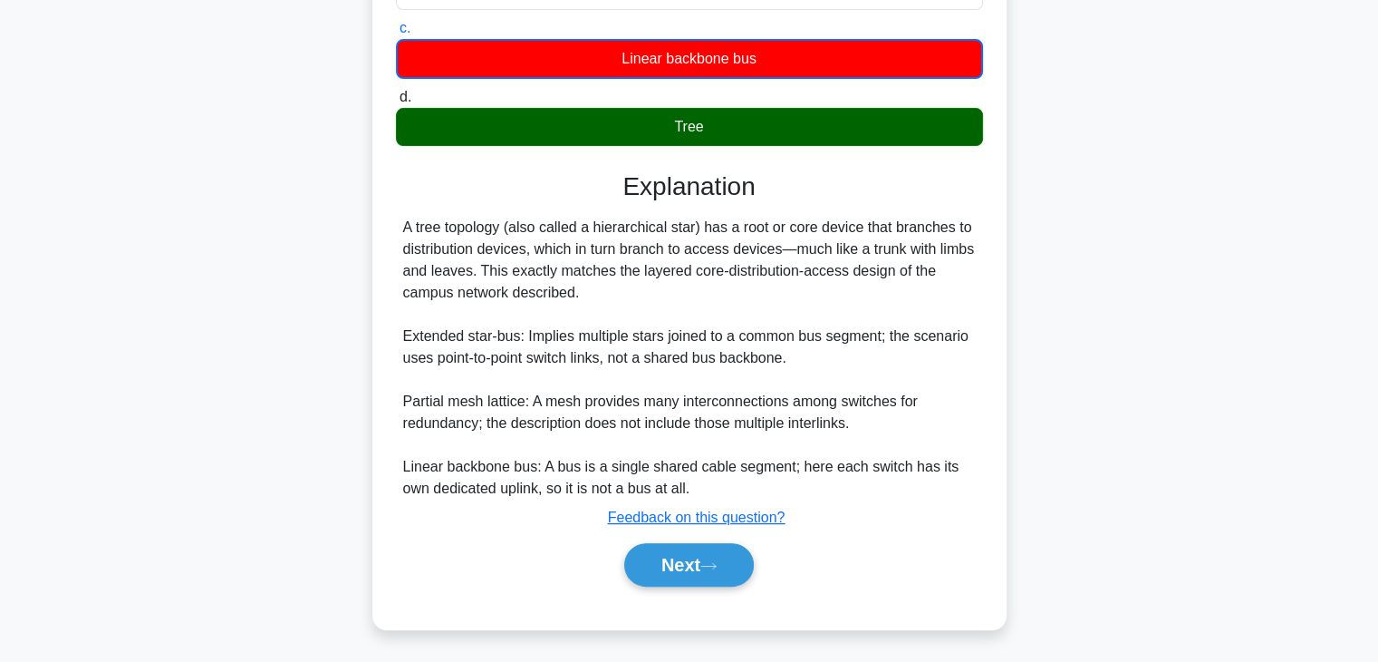
scroll to position [370, 0]
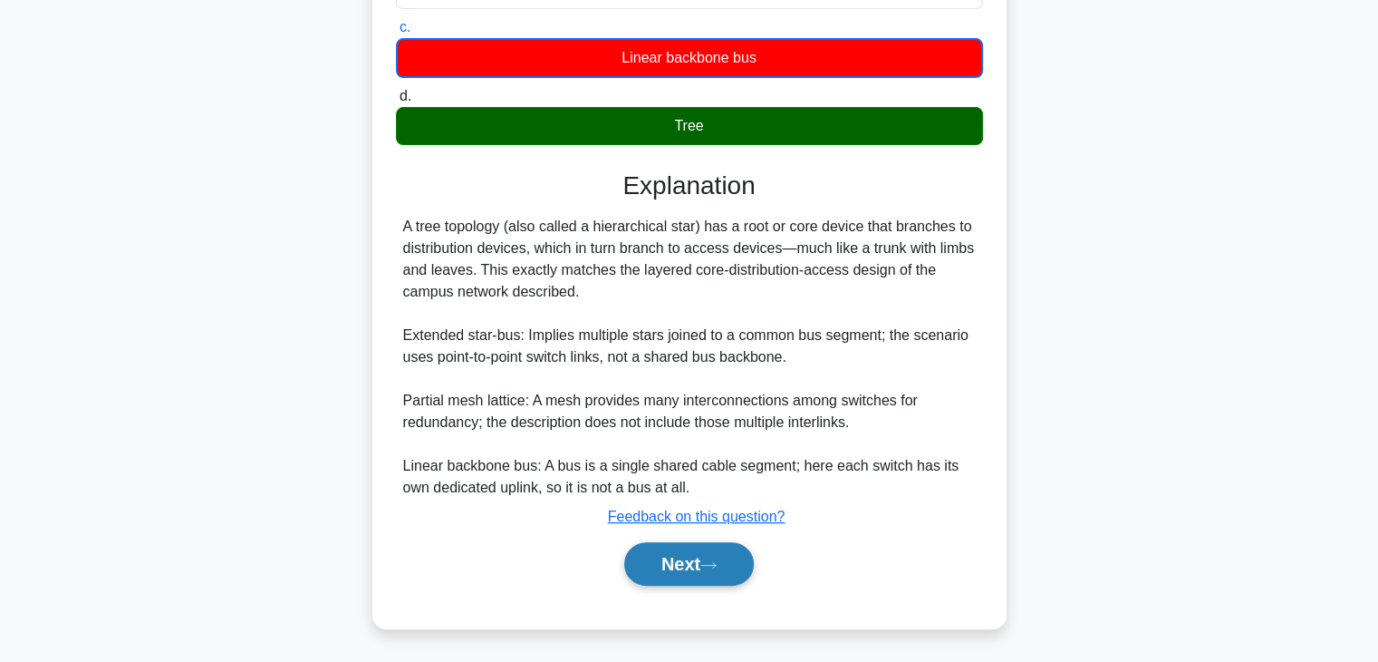
click at [666, 570] on button "Next" at bounding box center [689, 563] width 130 height 43
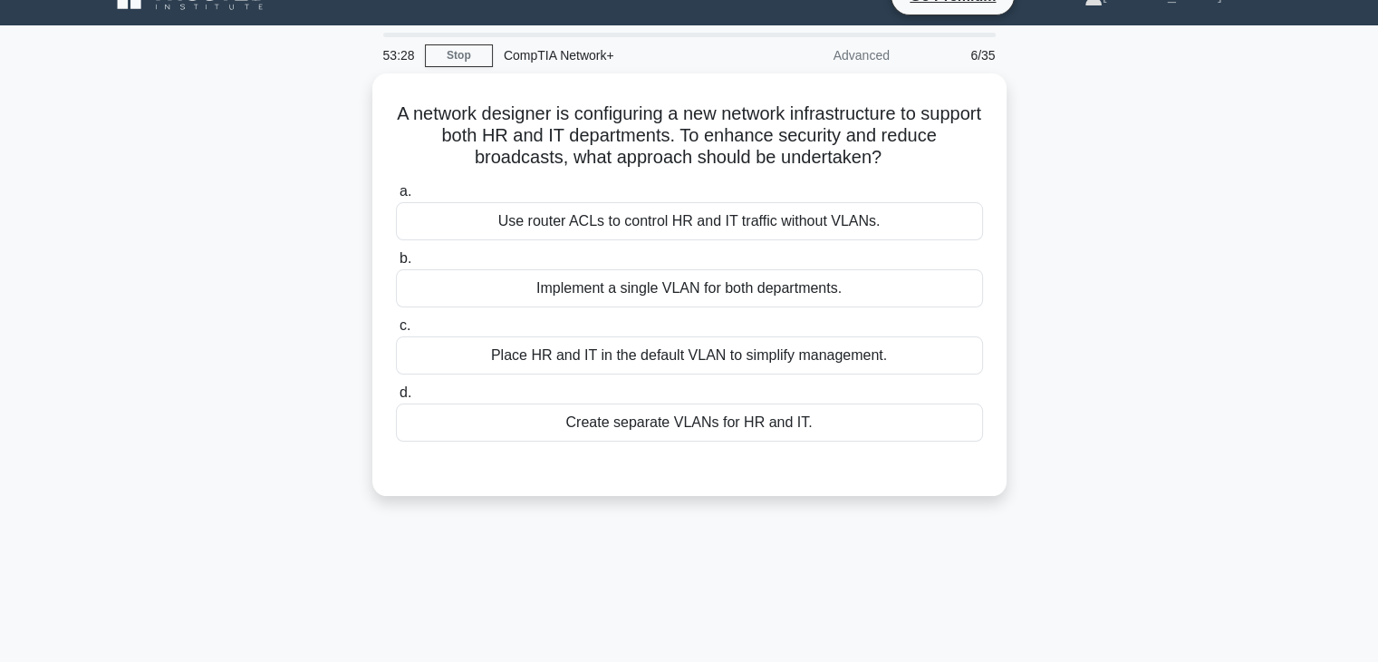
scroll to position [32, 0]
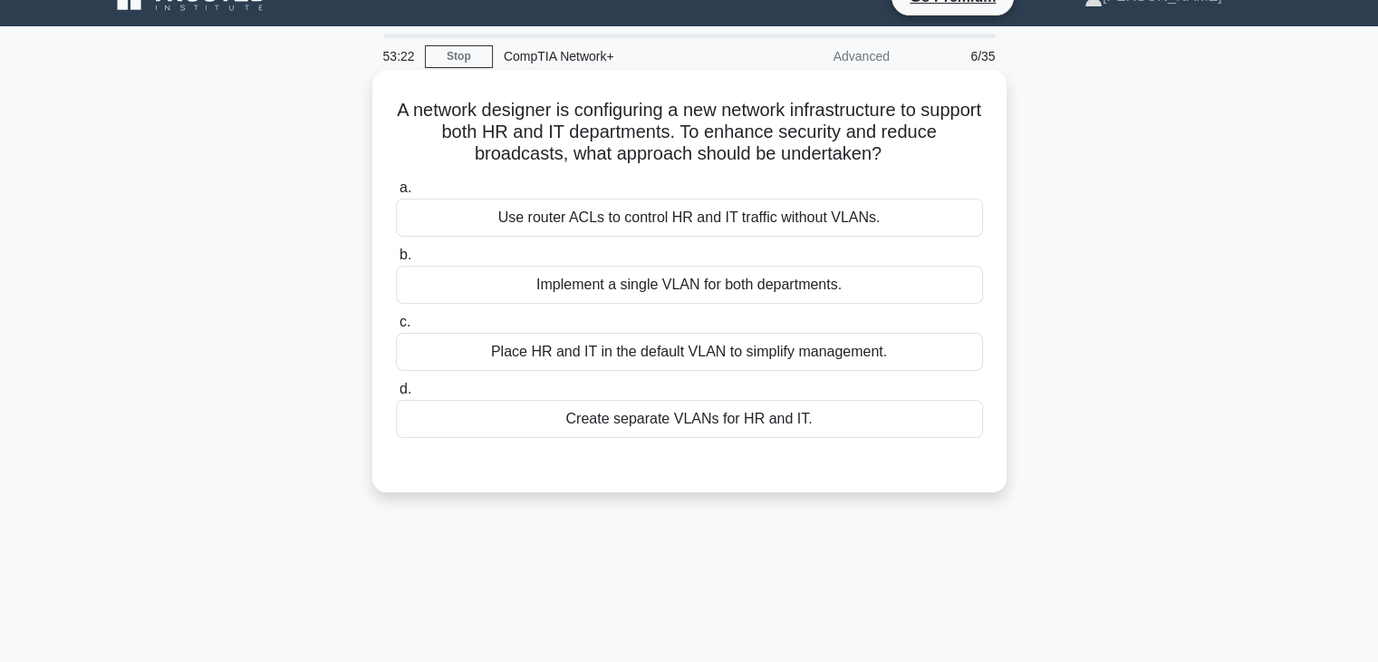
click at [626, 290] on div "Implement a single VLAN for both departments." at bounding box center [689, 285] width 587 height 38
click at [396, 261] on input "b. Implement a single VLAN for both departments." at bounding box center [396, 255] width 0 height 12
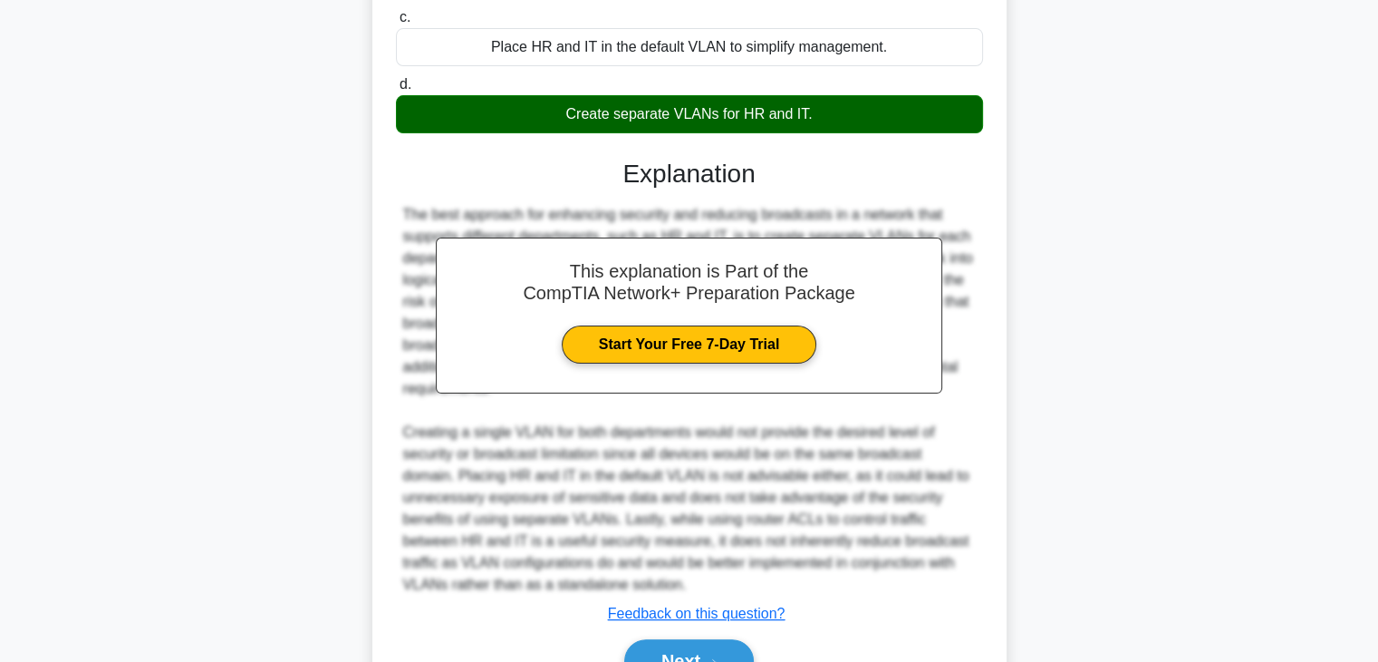
scroll to position [435, 0]
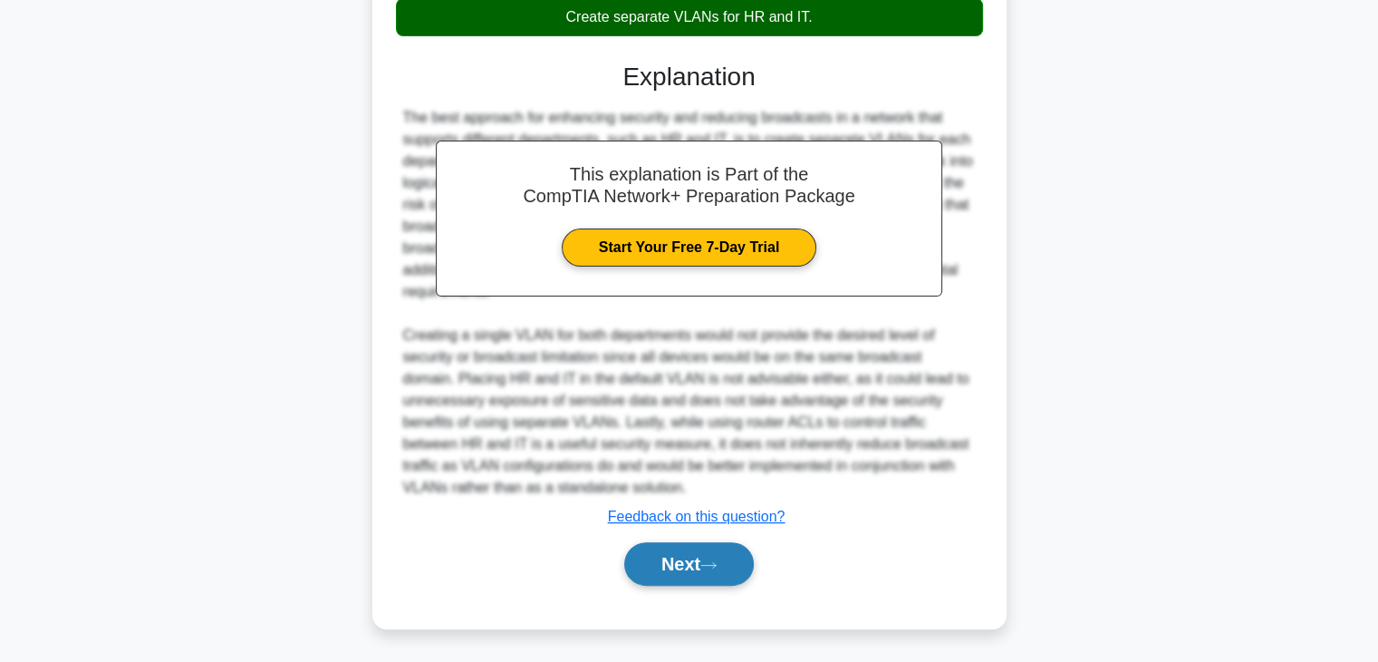
click at [642, 570] on button "Next" at bounding box center [689, 563] width 130 height 43
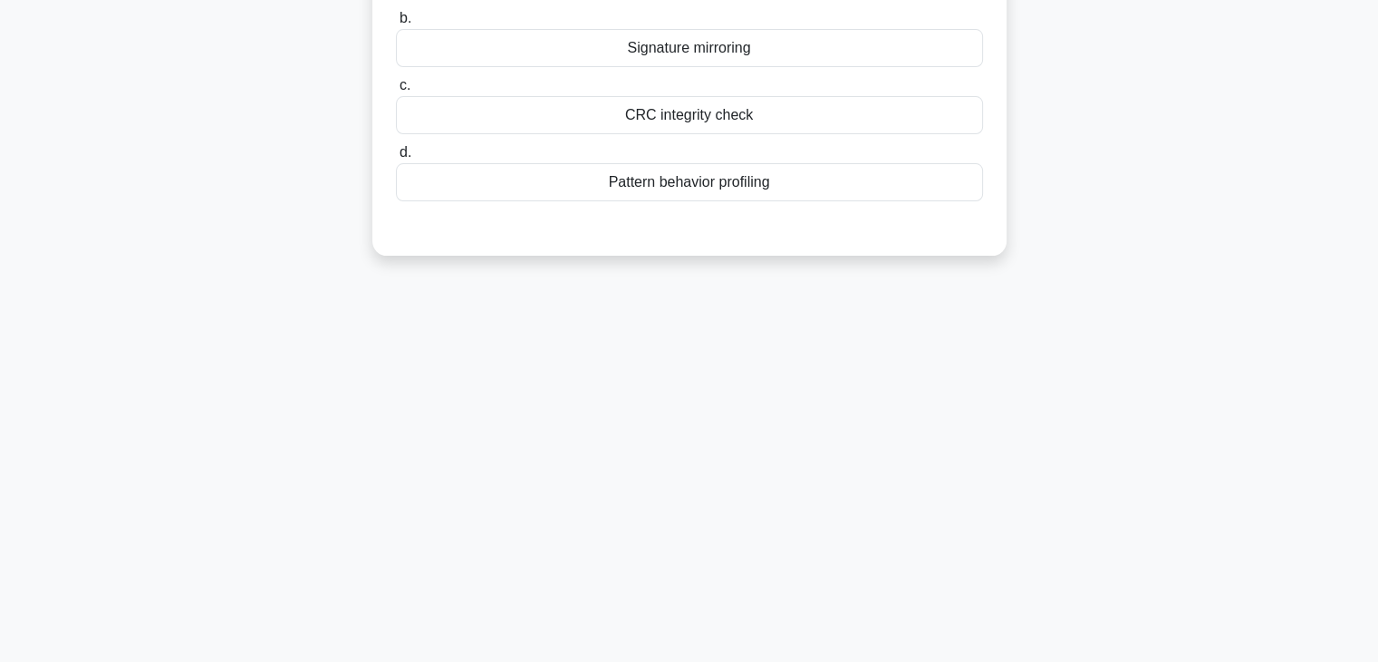
scroll to position [0, 0]
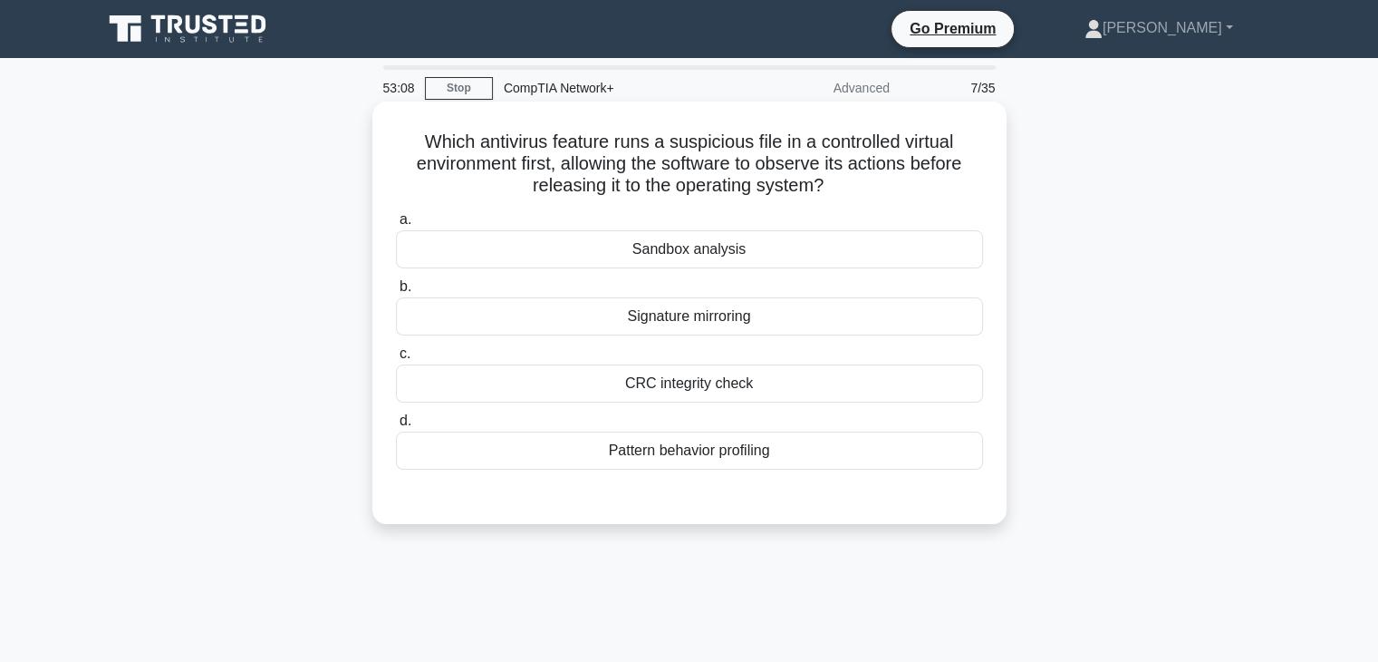
click at [738, 248] on div "Sandbox analysis" at bounding box center [689, 249] width 587 height 38
click at [396, 226] on input "a. Sandbox analysis" at bounding box center [396, 220] width 0 height 12
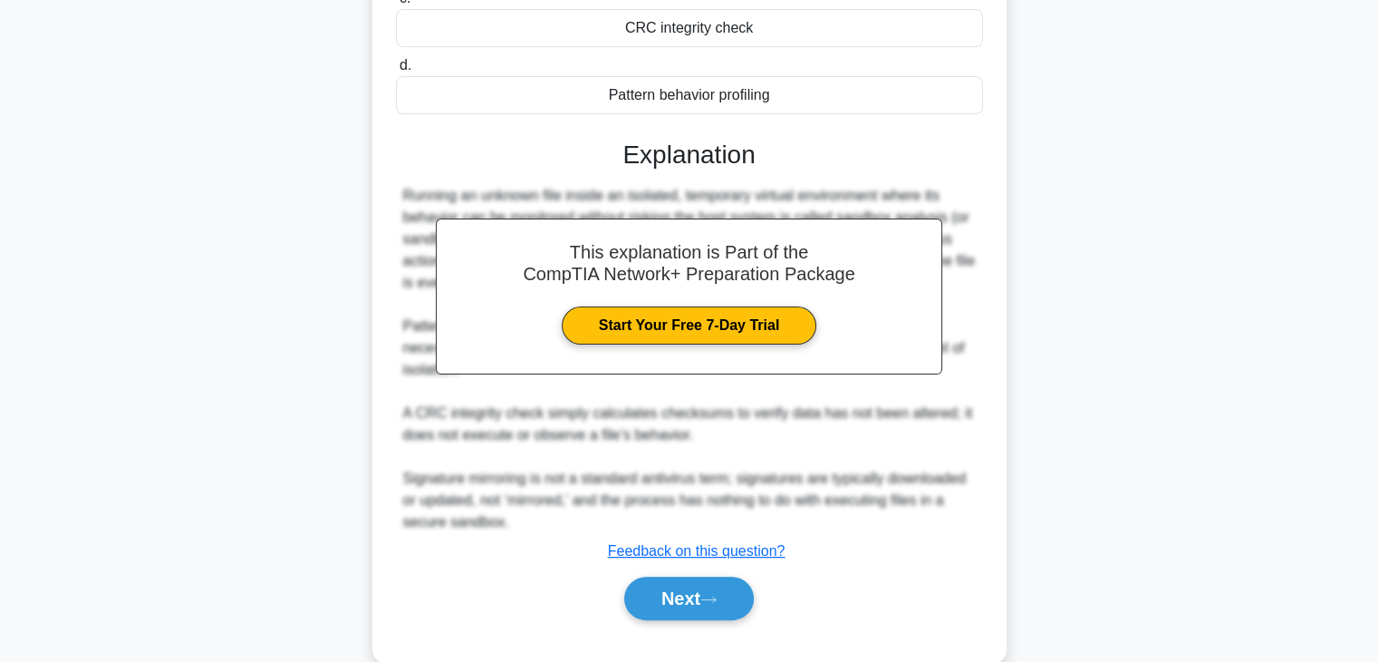
scroll to position [390, 0]
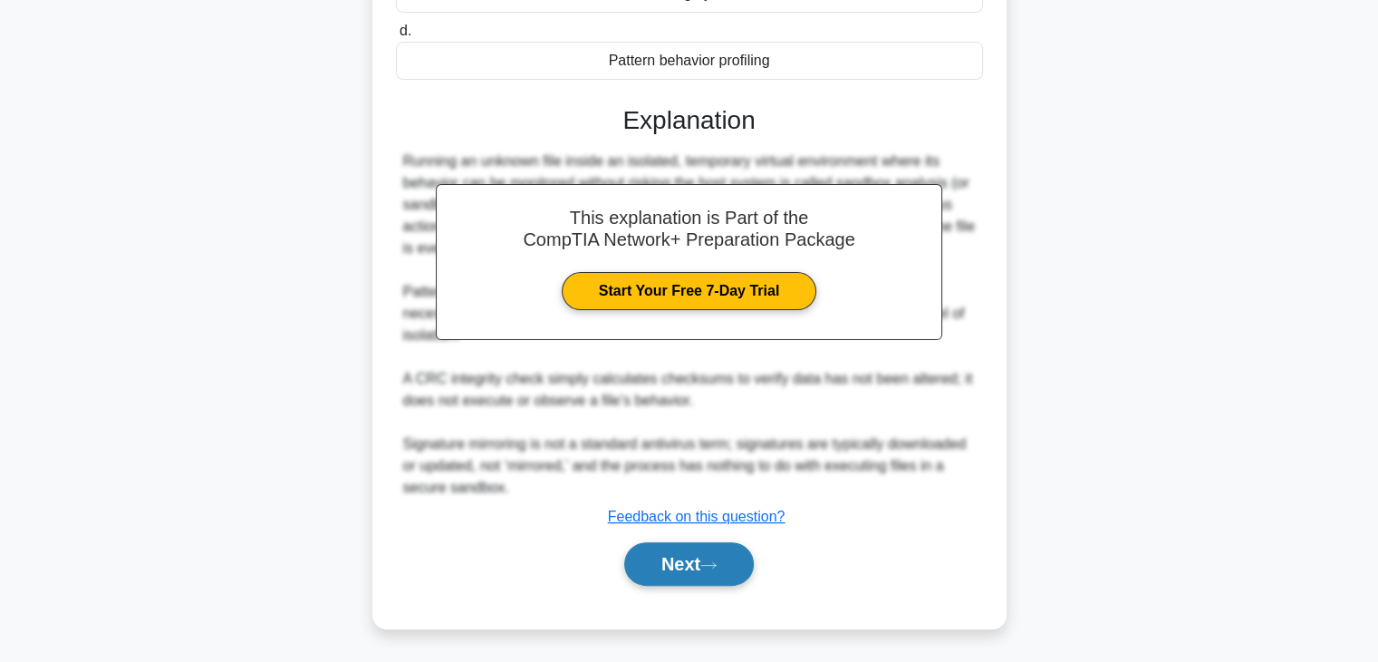
click at [706, 545] on button "Next" at bounding box center [689, 563] width 130 height 43
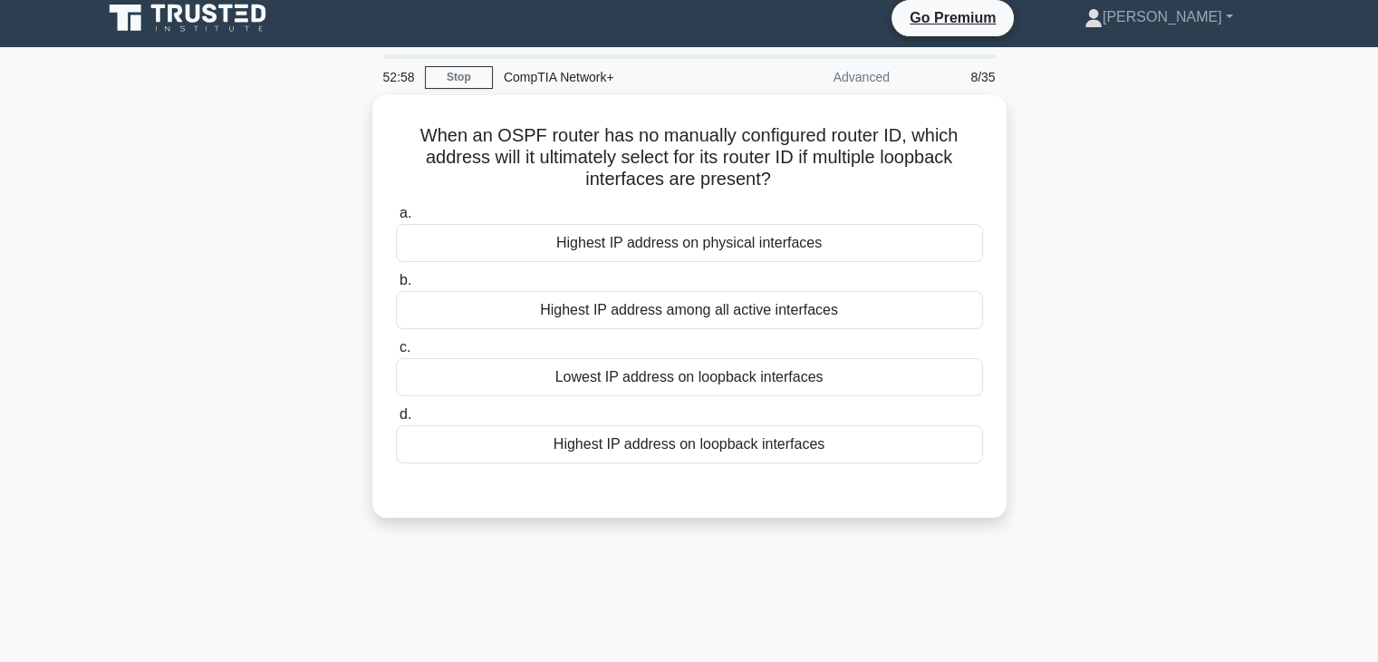
scroll to position [0, 0]
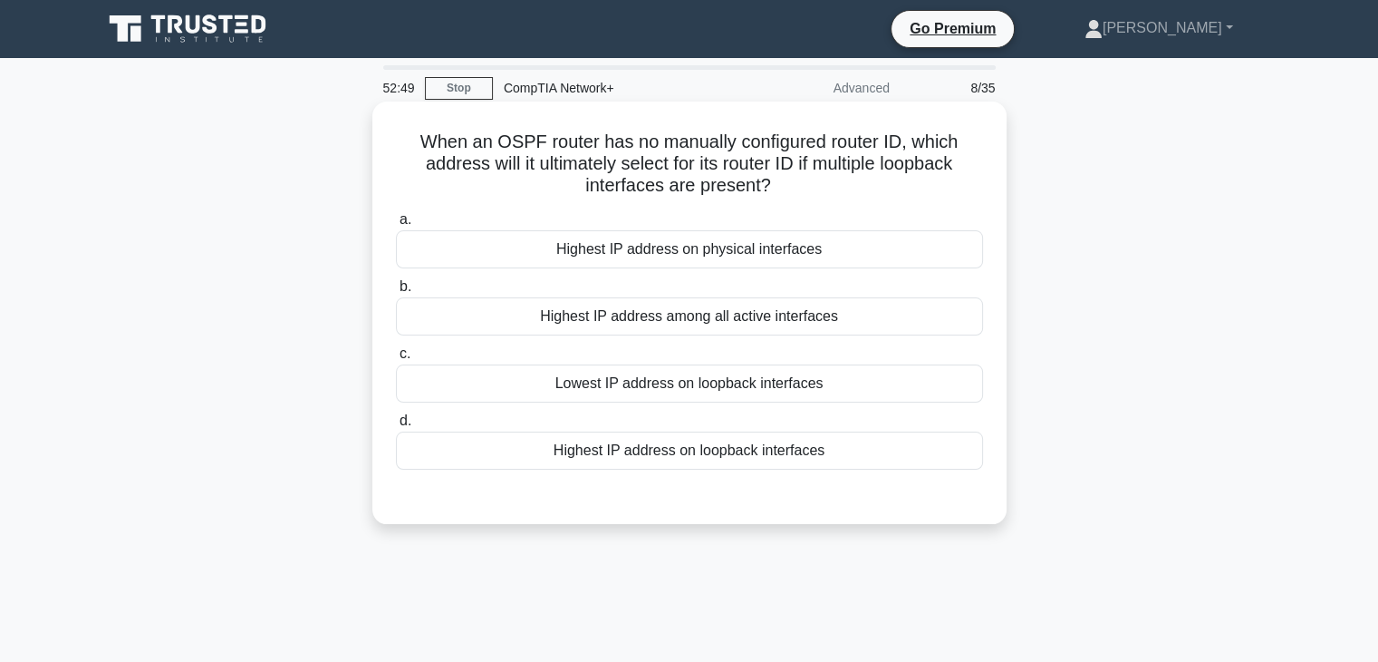
click at [760, 324] on div "Highest IP address among all active interfaces" at bounding box center [689, 316] width 587 height 38
click at [396, 293] on input "b. Highest IP address among all active interfaces" at bounding box center [396, 287] width 0 height 12
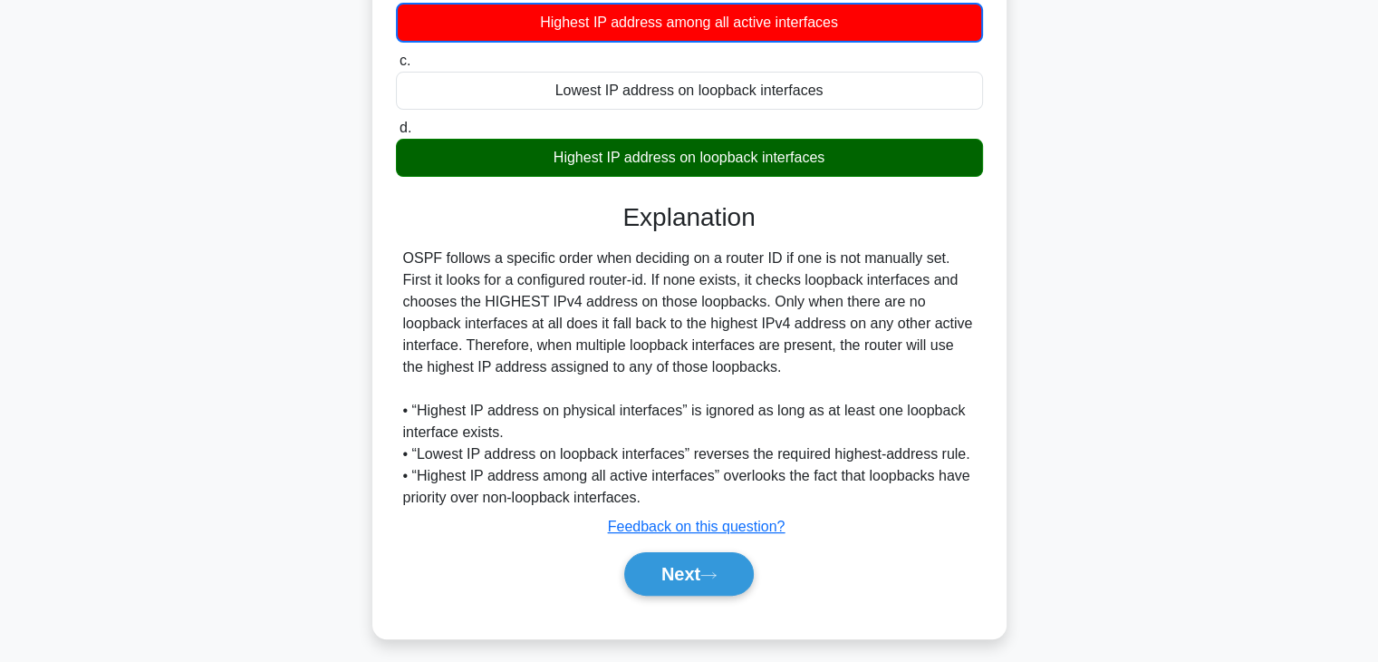
scroll to position [318, 0]
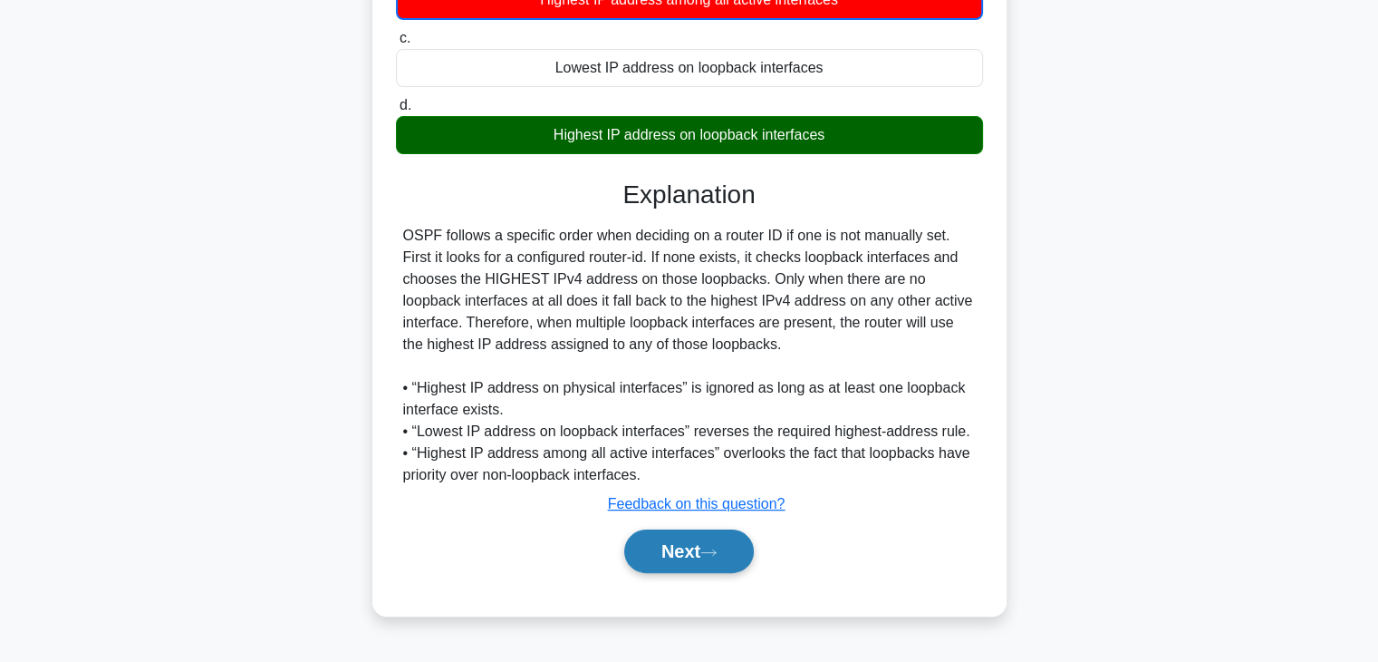
click at [692, 540] on button "Next" at bounding box center [689, 550] width 130 height 43
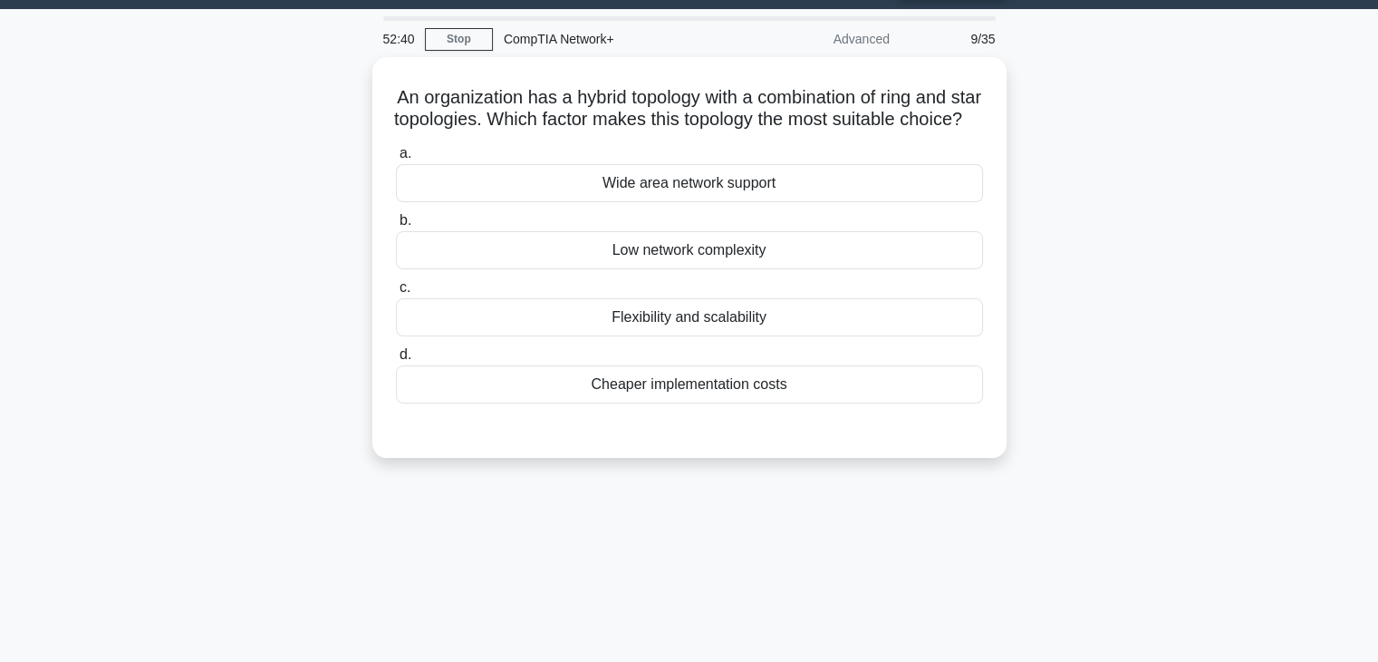
scroll to position [0, 0]
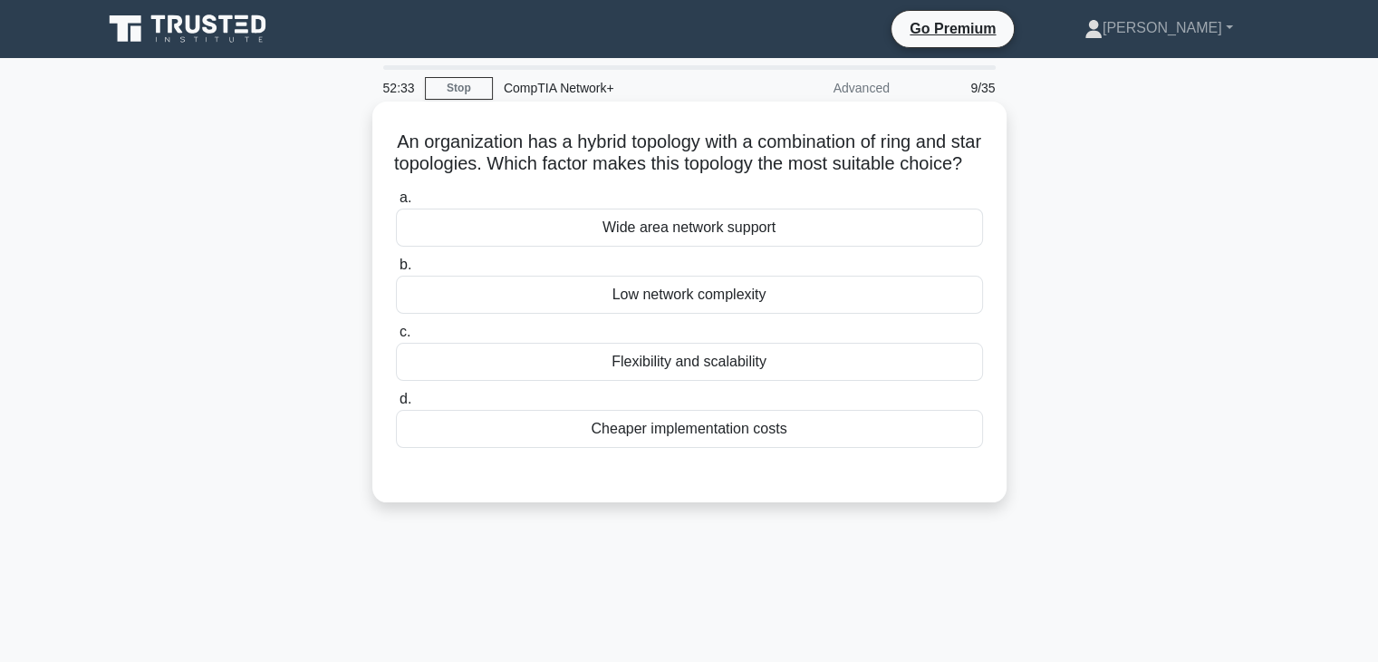
click at [728, 381] on div "Flexibility and scalability" at bounding box center [689, 362] width 587 height 38
click at [396, 338] on input "c. Flexibility and scalability" at bounding box center [396, 332] width 0 height 12
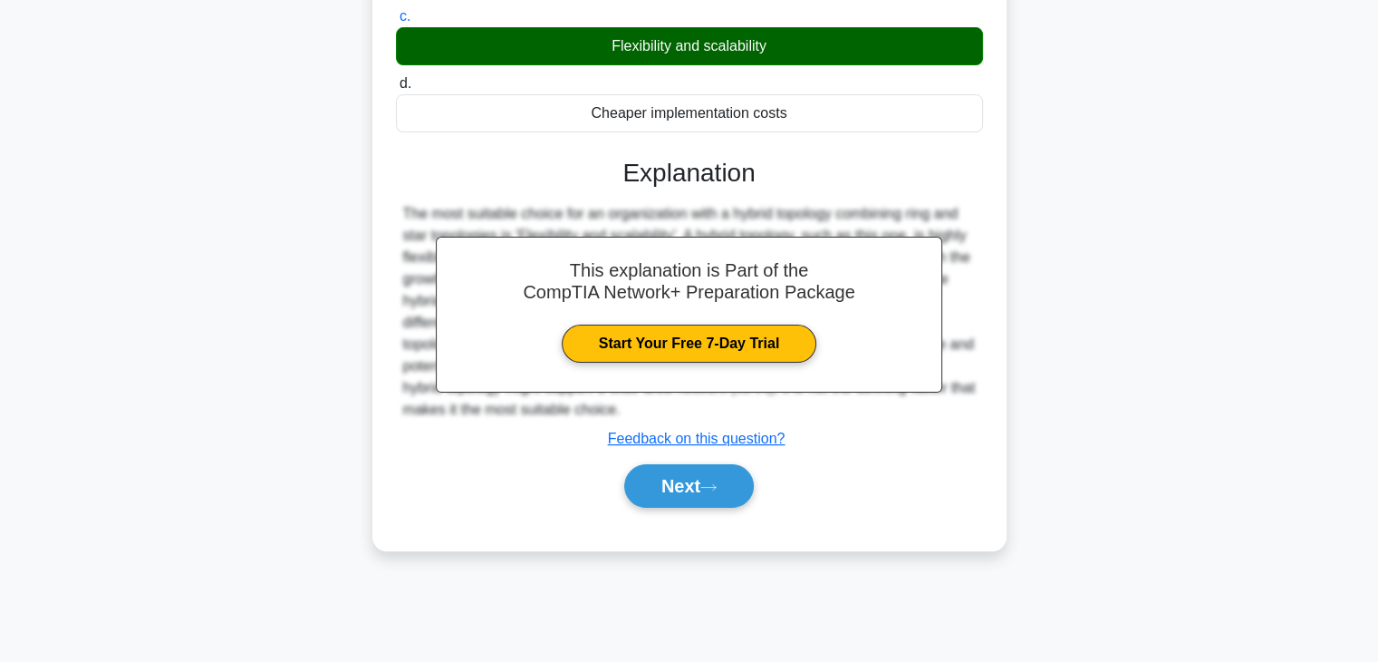
scroll to position [318, 0]
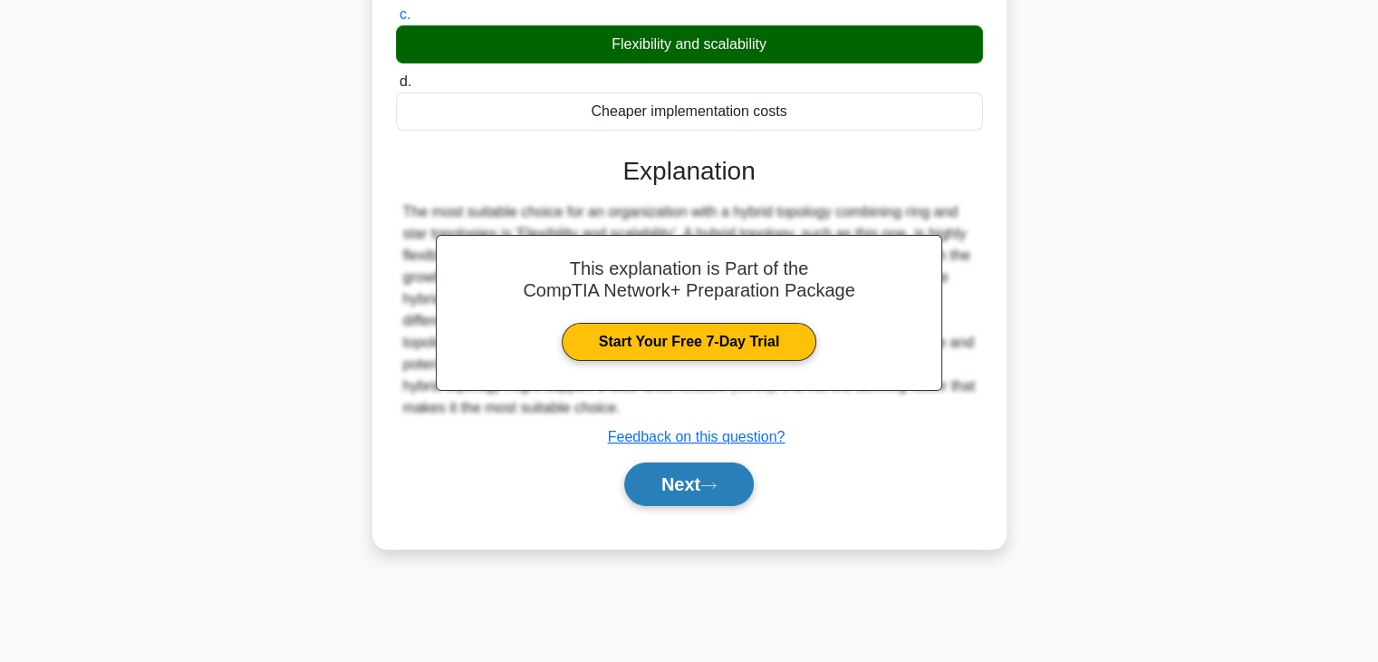
click at [696, 506] on button "Next" at bounding box center [689, 483] width 130 height 43
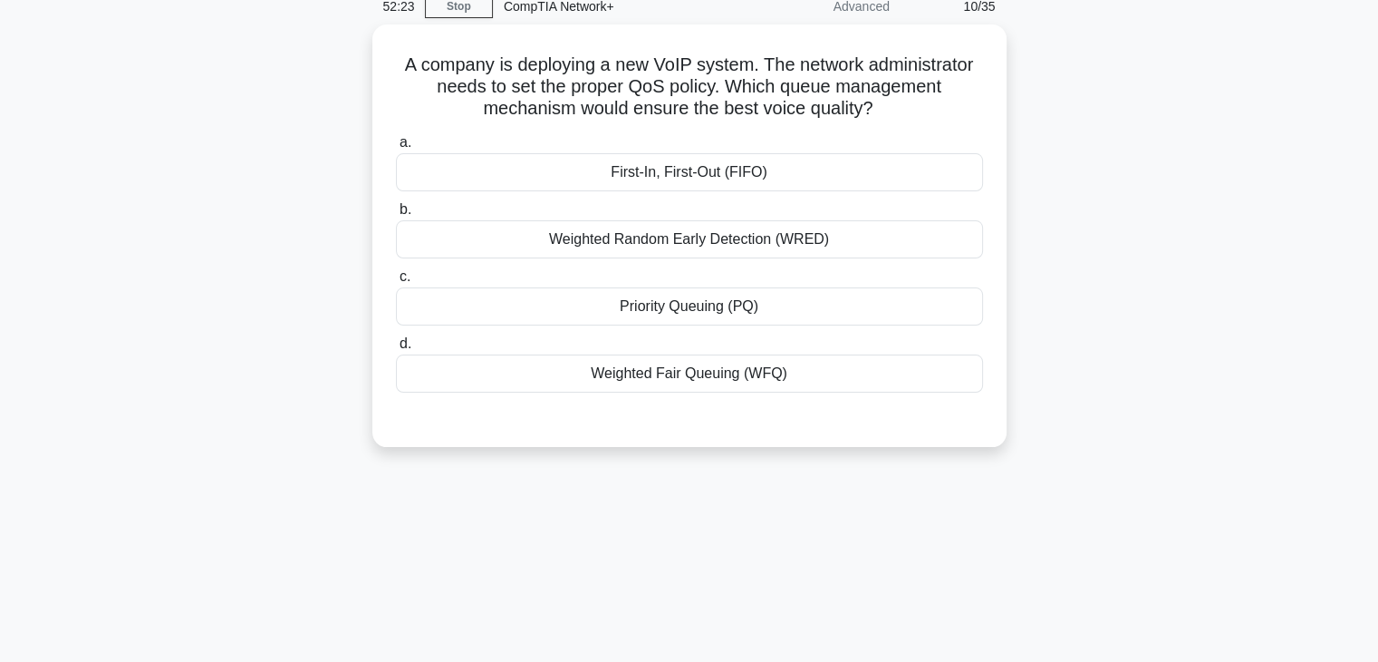
scroll to position [0, 0]
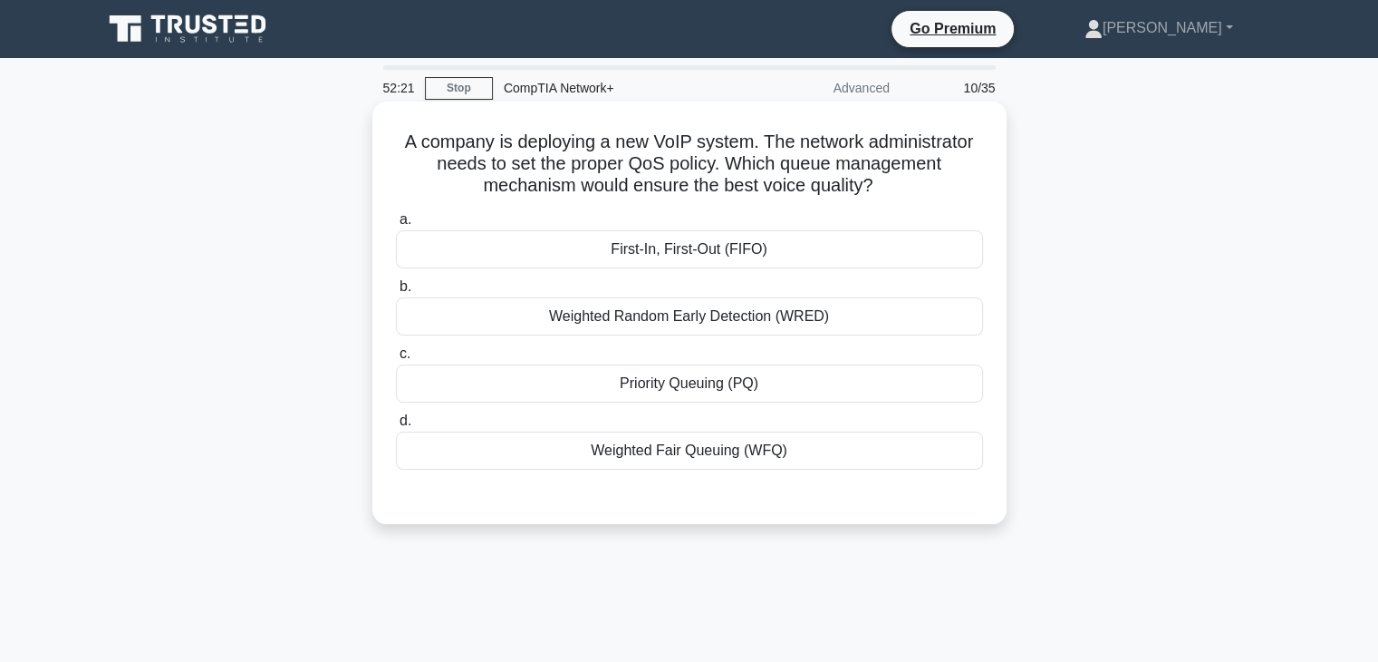
click at [691, 255] on div "First-In, First-Out (FIFO)" at bounding box center [689, 249] width 587 height 38
click at [396, 226] on input "a. First-In, First-Out (FIFO)" at bounding box center [396, 220] width 0 height 12
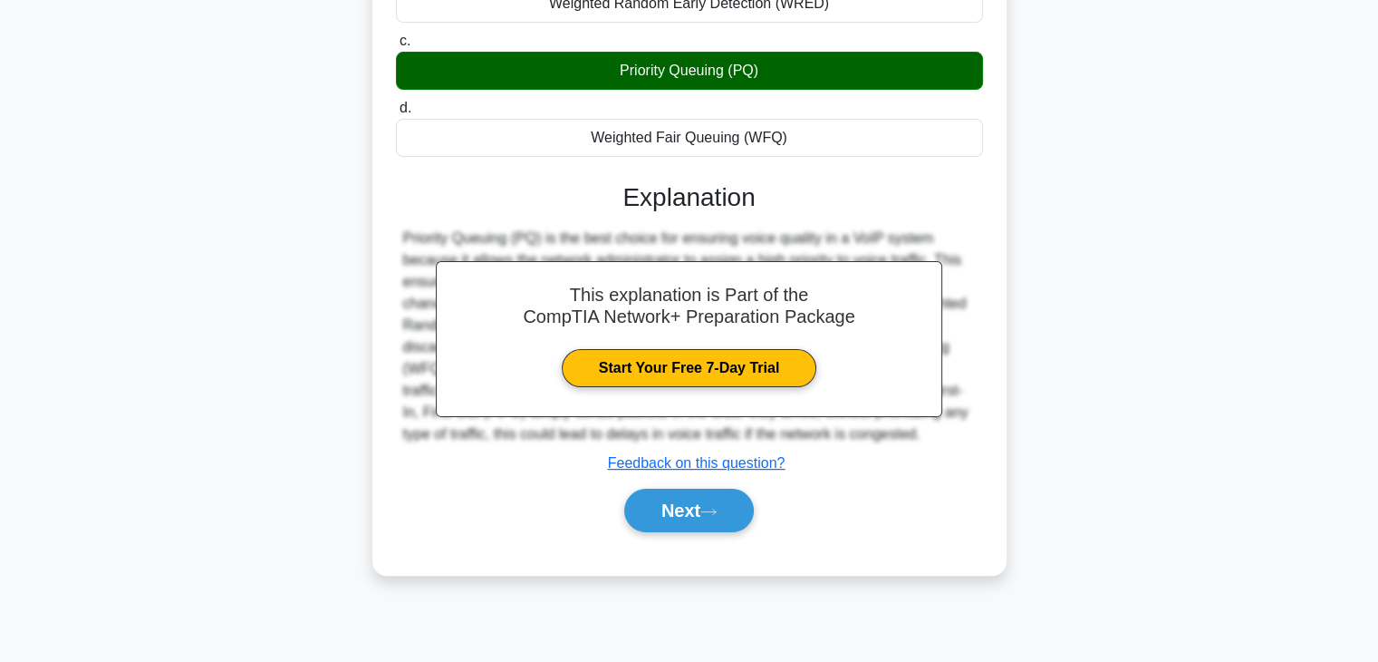
scroll to position [318, 0]
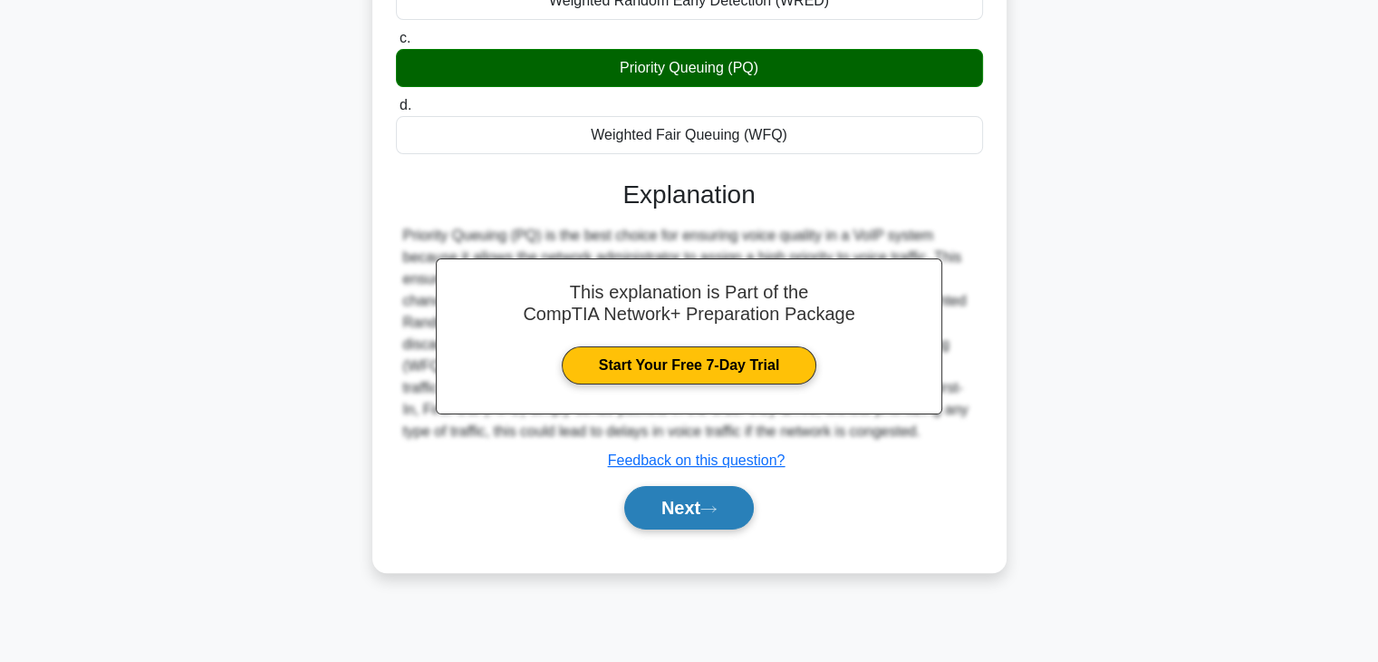
click at [652, 504] on button "Next" at bounding box center [689, 507] width 130 height 43
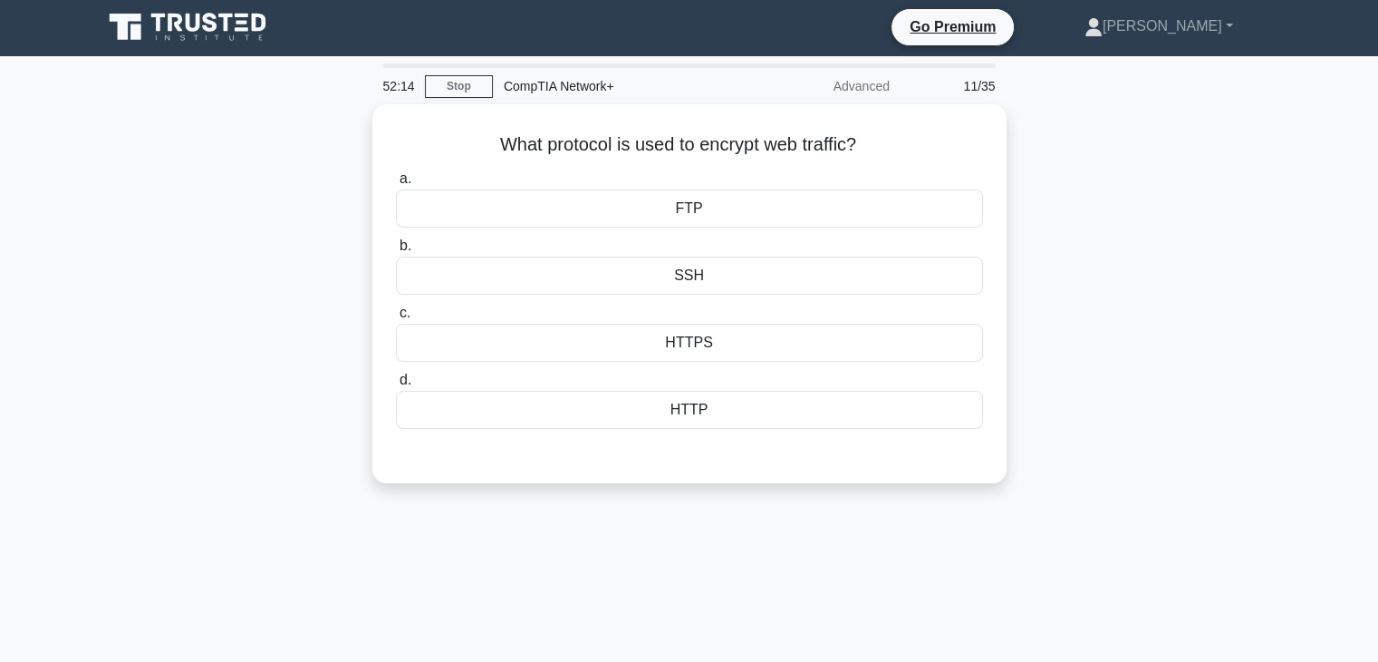
scroll to position [0, 0]
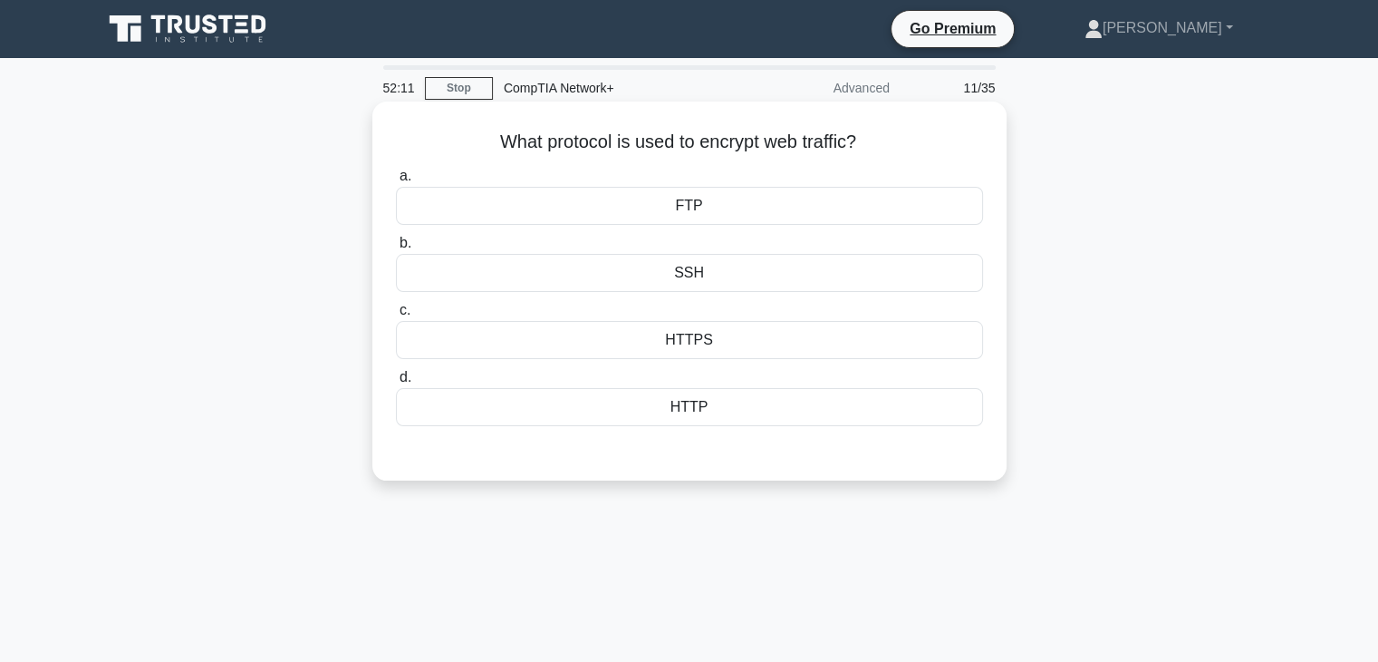
click at [700, 208] on div "FTP" at bounding box center [689, 206] width 587 height 38
click at [396, 182] on input "a. FTP" at bounding box center [396, 176] width 0 height 12
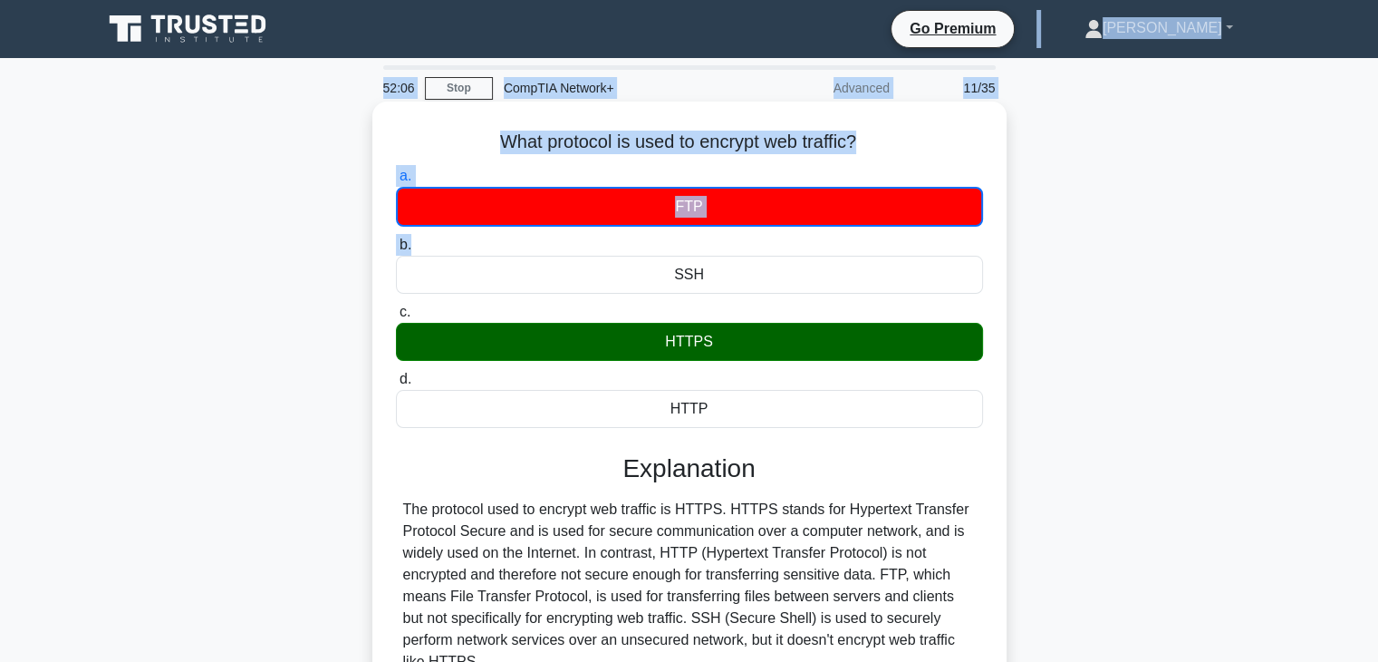
drag, startPoint x: 701, startPoint y: 251, endPoint x: 728, endPoint y: 295, distance: 51.3
click at [728, 294] on label "b. SSH" at bounding box center [689, 264] width 587 height 60
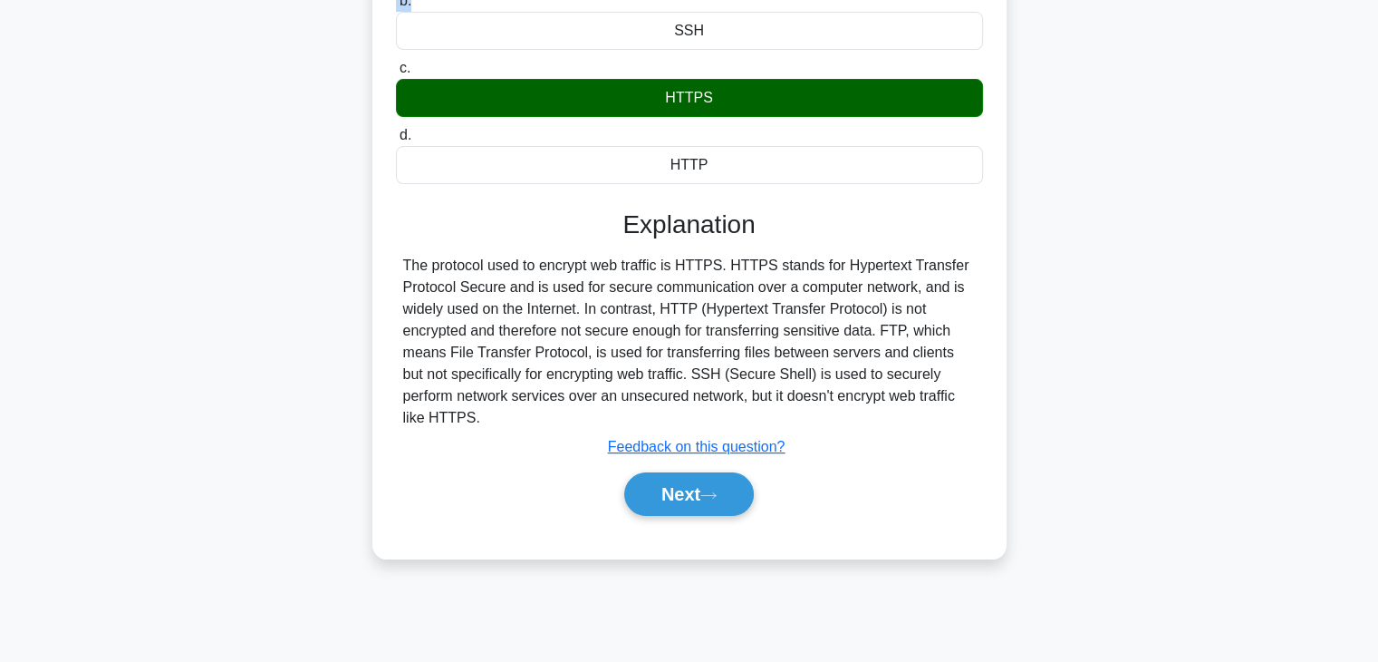
scroll to position [303, 0]
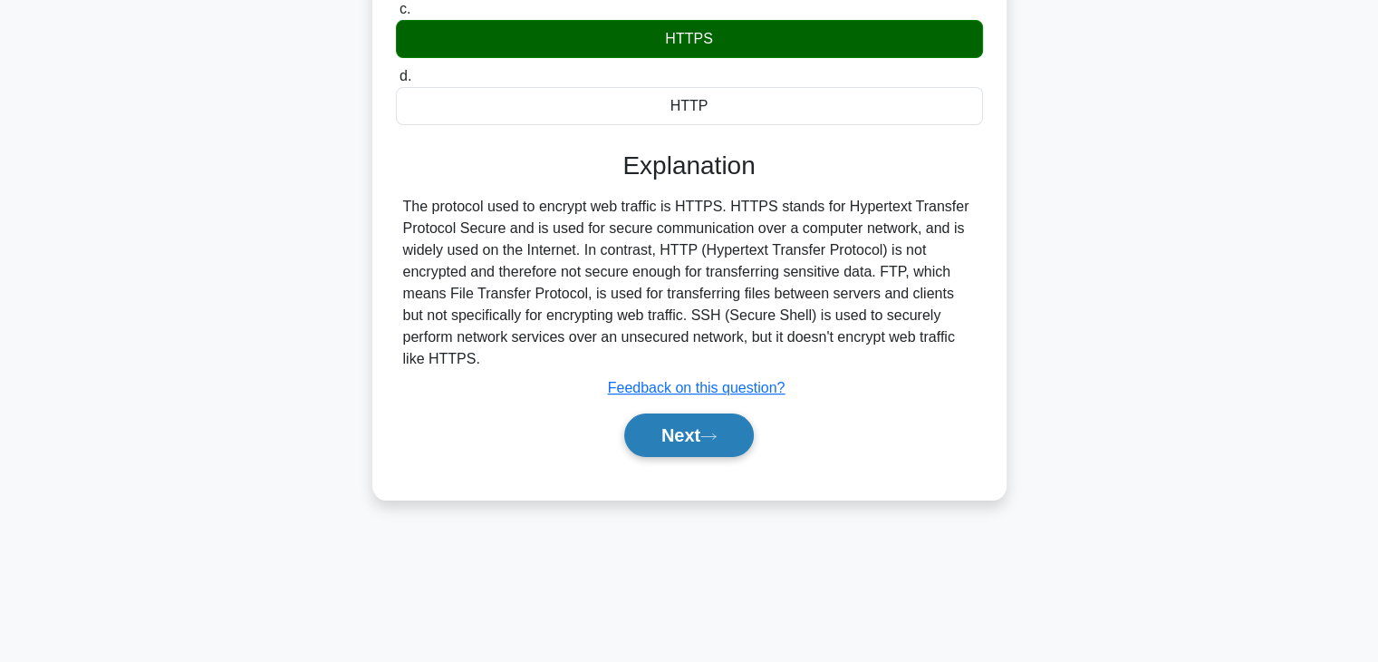
click at [709, 420] on button "Next" at bounding box center [689, 434] width 130 height 43
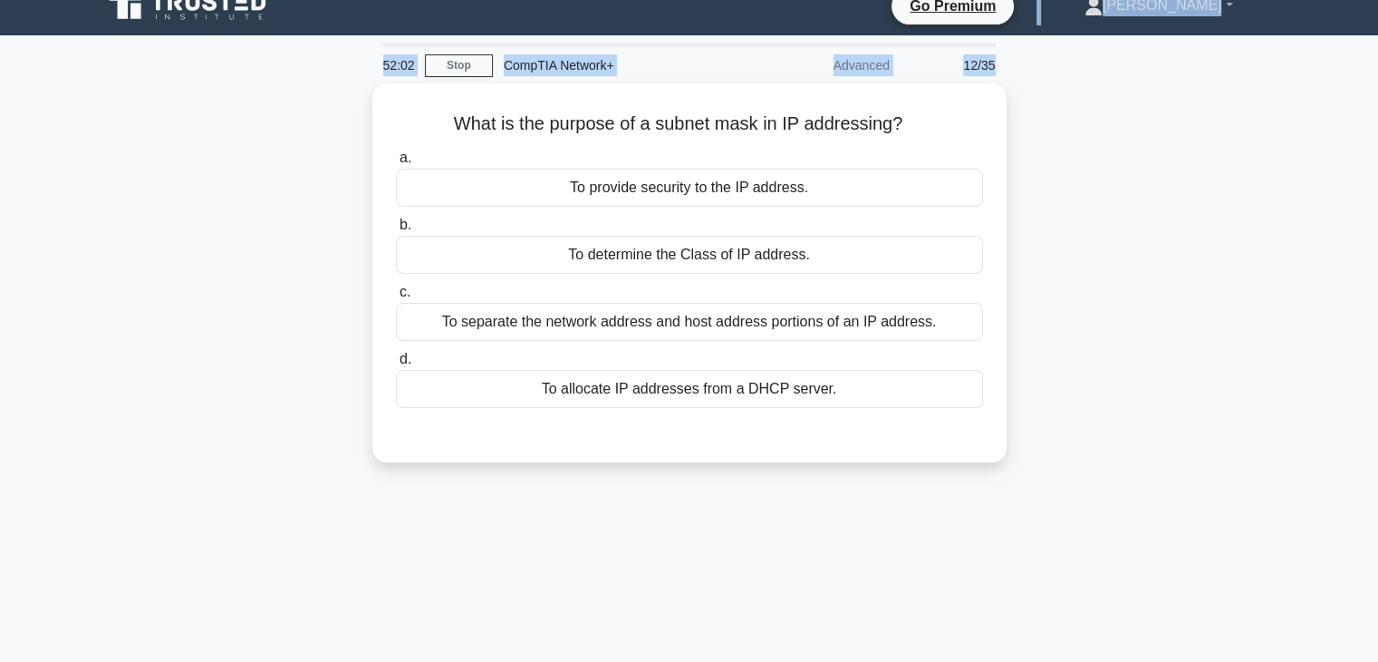
scroll to position [0, 0]
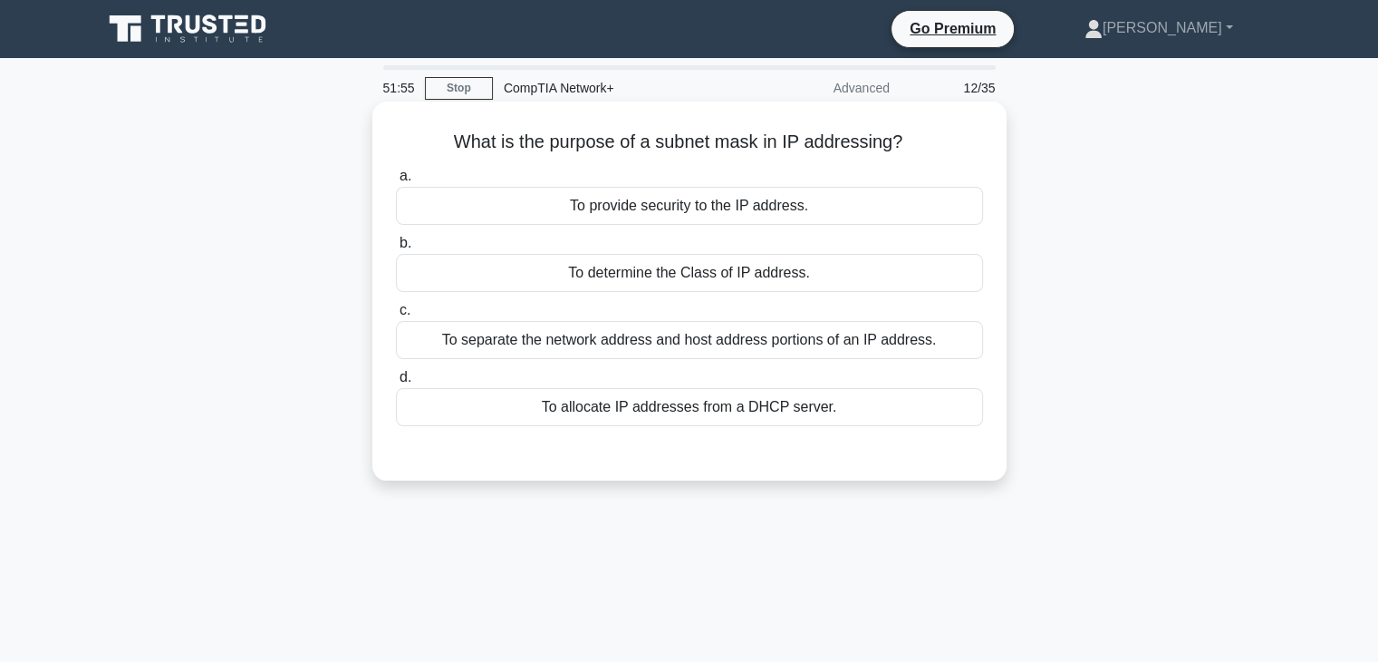
click at [692, 336] on div "To separate the network address and host address portions of an IP address." at bounding box center [689, 340] width 587 height 38
click at [396, 316] on input "c. To separate the network address and host address portions of an IP address." at bounding box center [396, 310] width 0 height 12
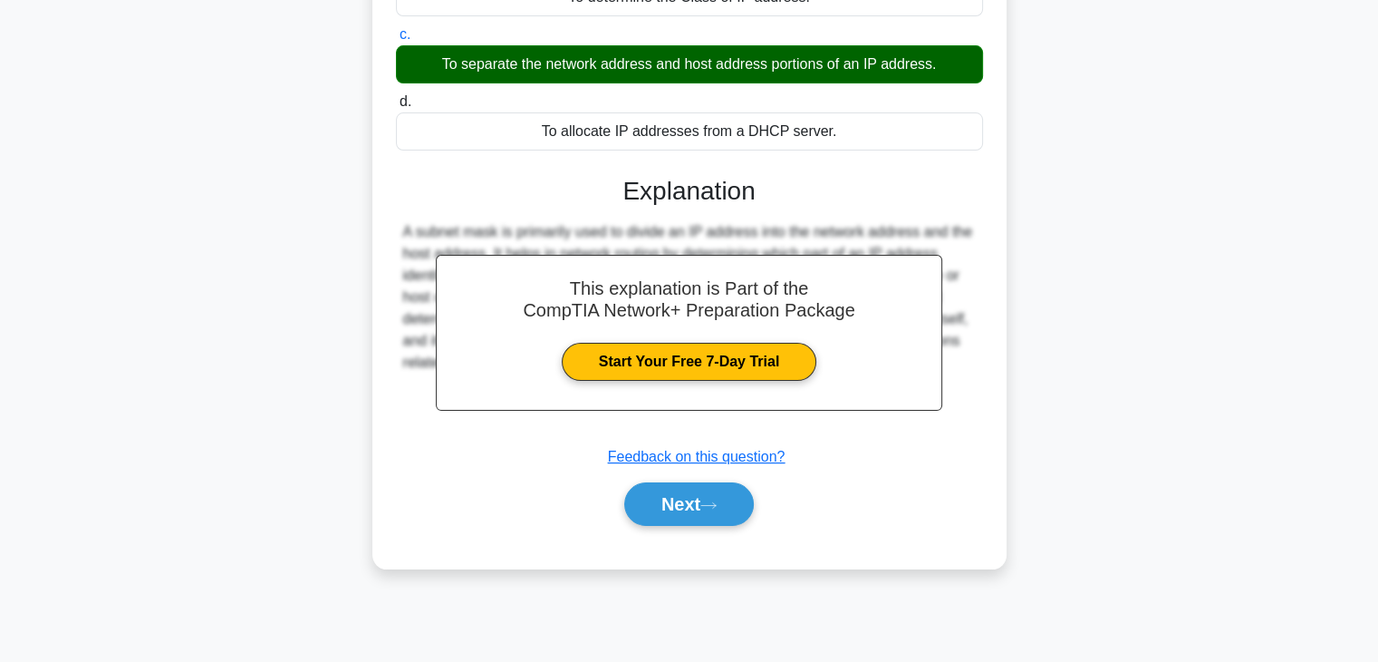
scroll to position [276, 0]
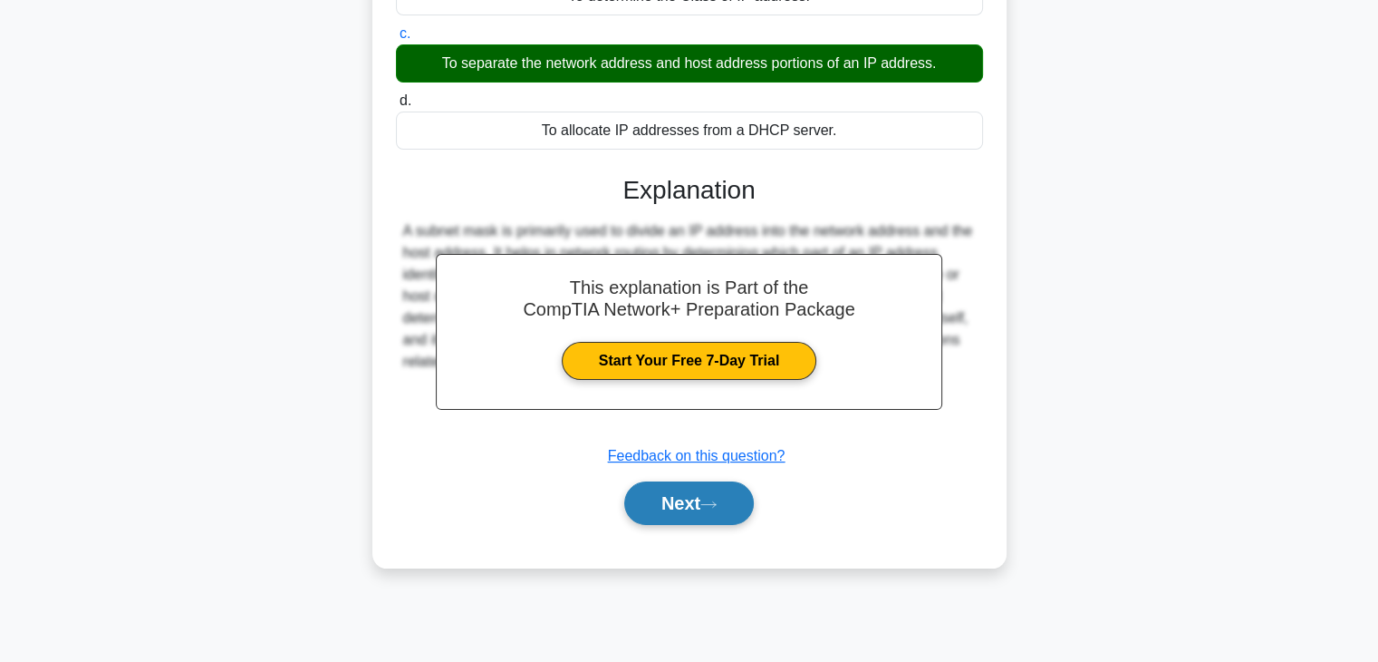
click at [678, 521] on button "Next" at bounding box center [689, 502] width 130 height 43
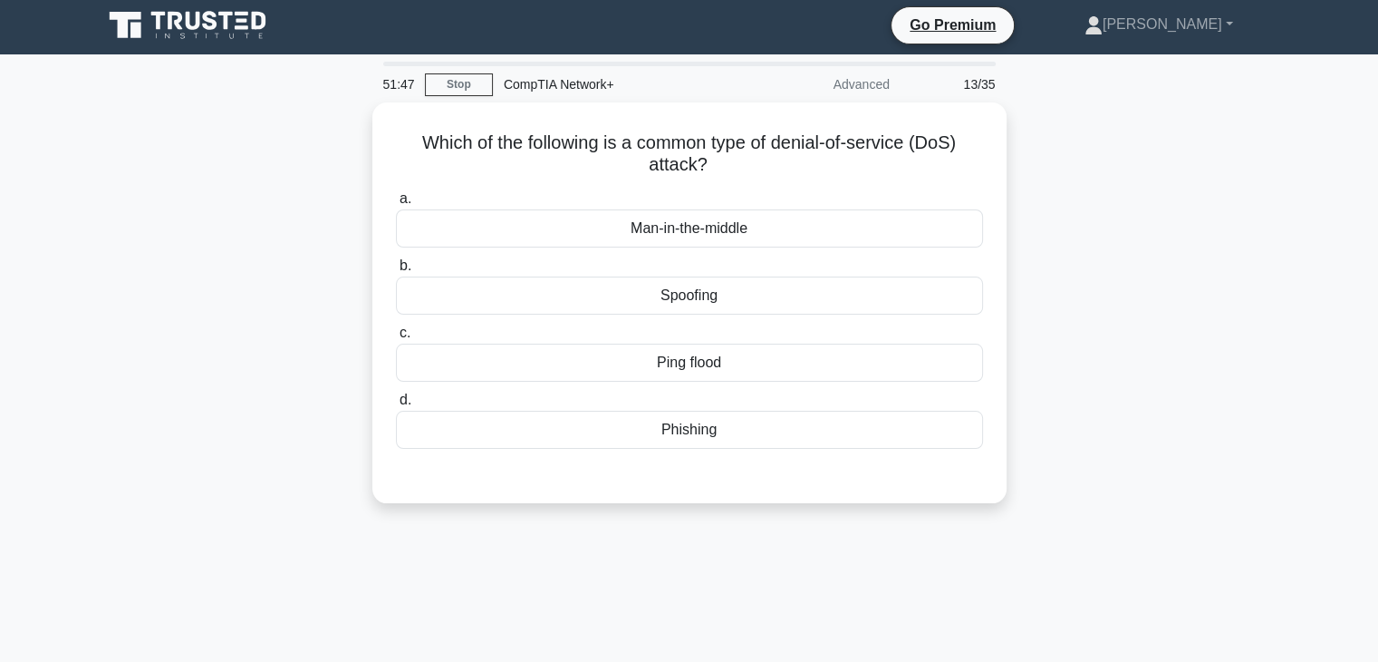
scroll to position [4, 0]
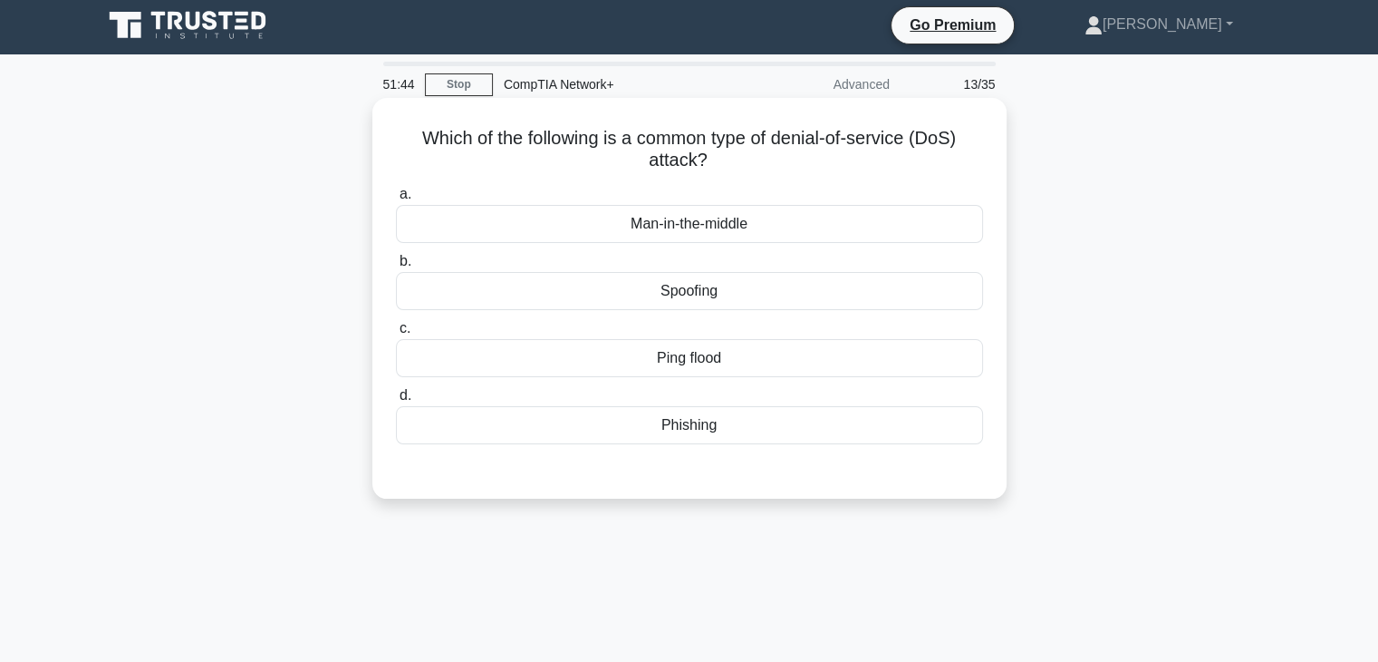
click at [702, 301] on div "Spoofing" at bounding box center [689, 291] width 587 height 38
click at [396, 267] on input "b. Spoofing" at bounding box center [396, 262] width 0 height 12
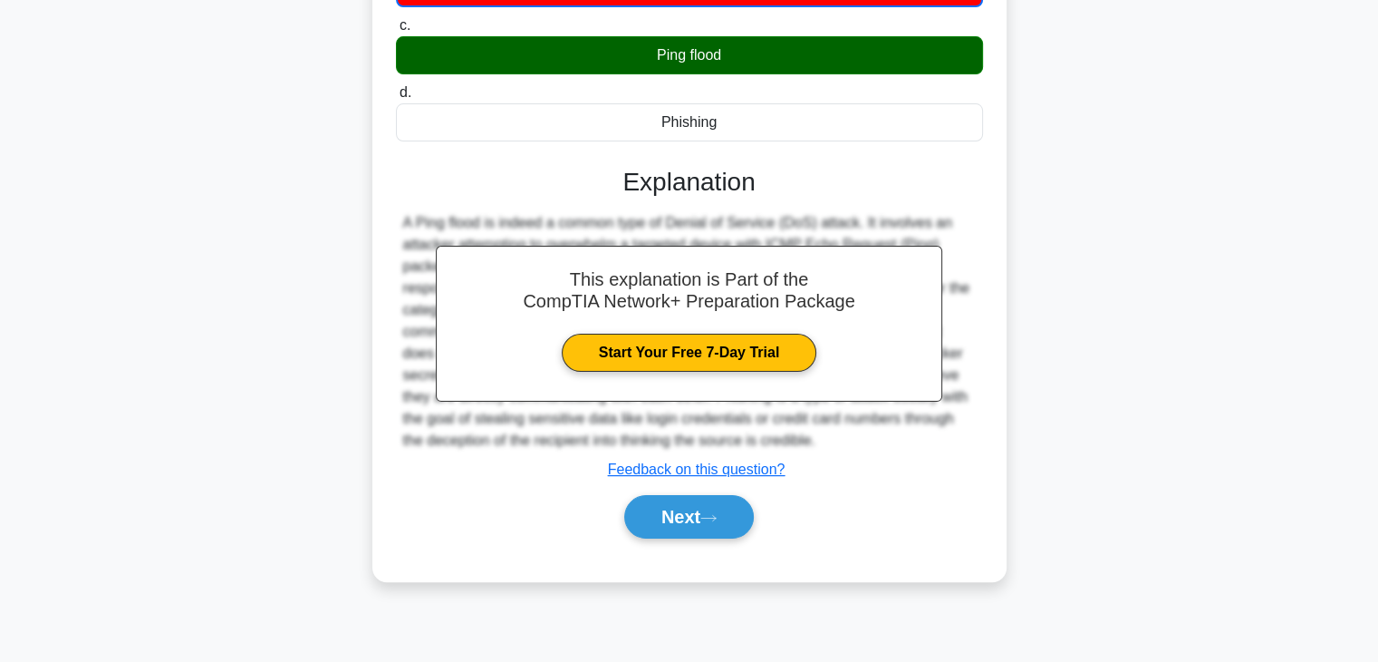
scroll to position [318, 0]
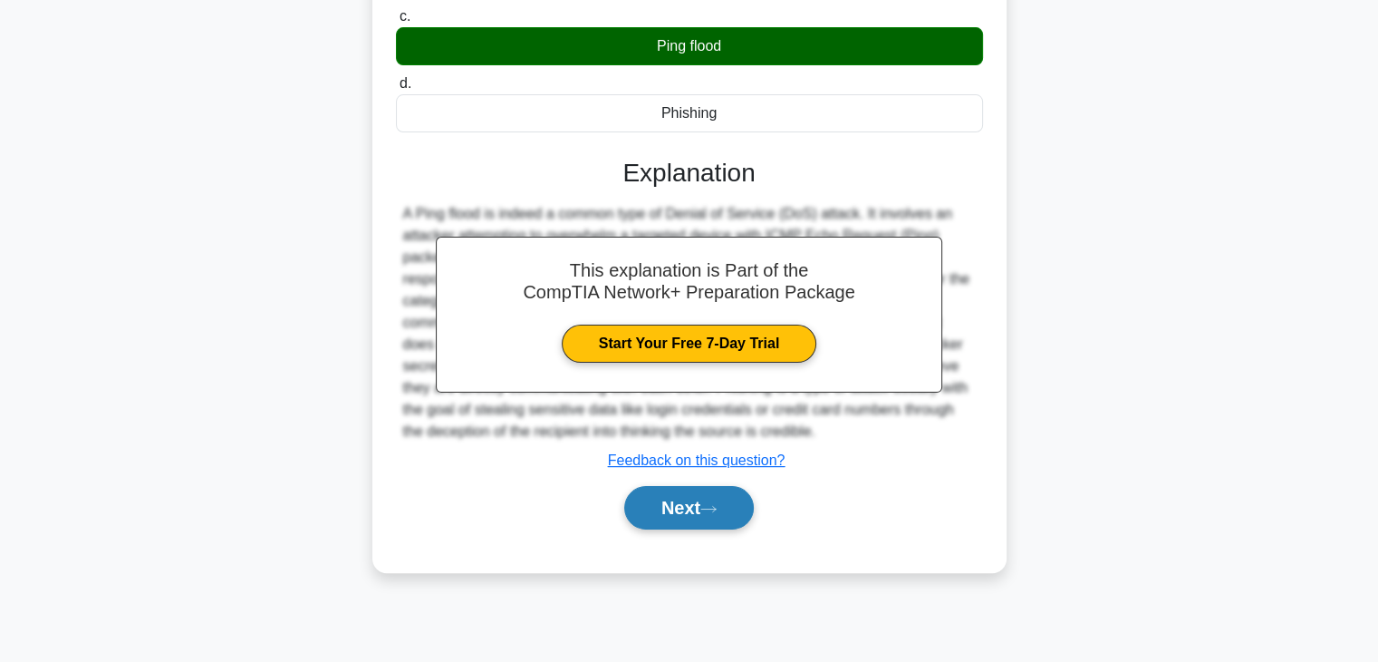
click at [685, 497] on button "Next" at bounding box center [689, 507] width 130 height 43
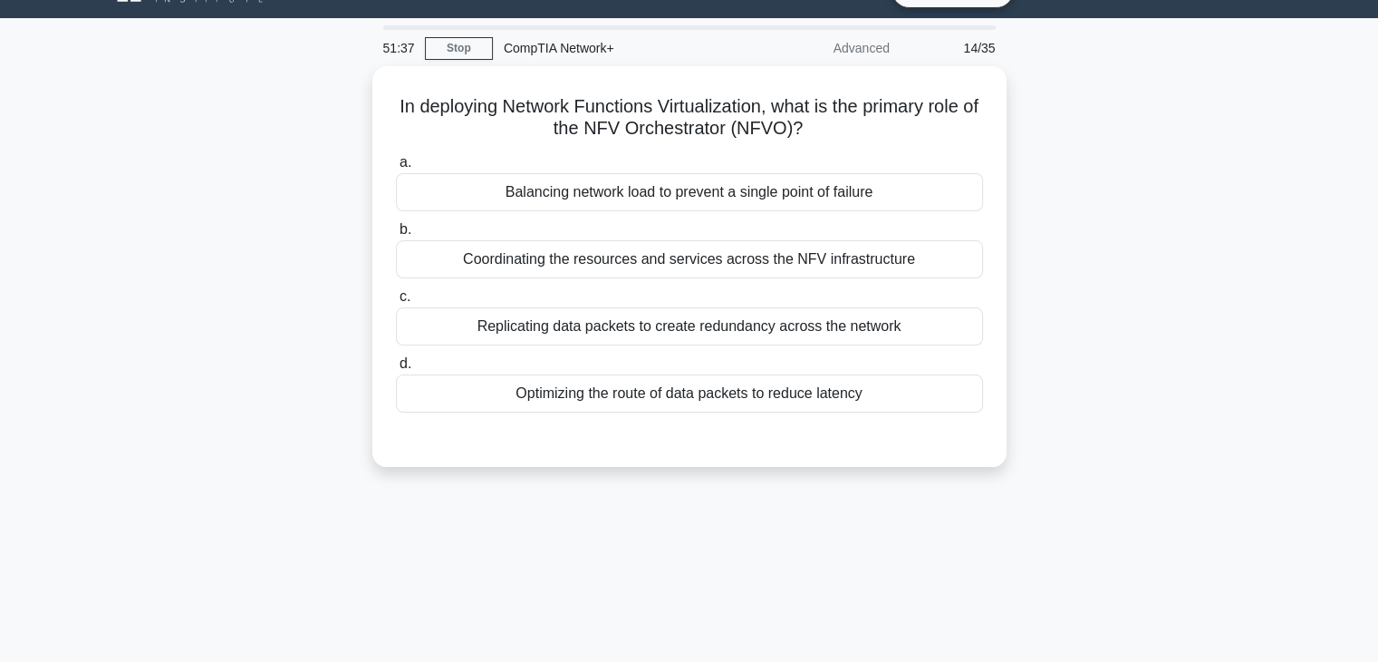
scroll to position [40, 0]
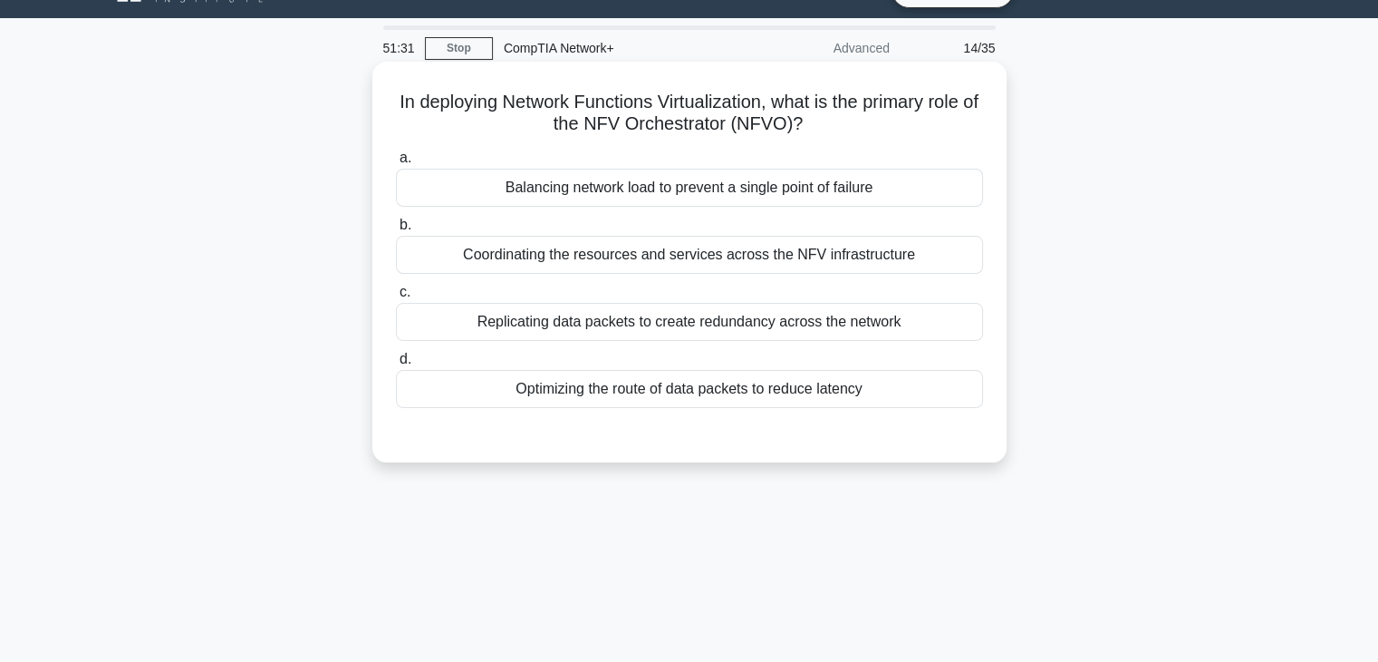
click at [642, 324] on div "Replicating data packets to create redundancy across the network" at bounding box center [689, 322] width 587 height 38
click at [396, 298] on input "c. Replicating data packets to create redundancy across the network" at bounding box center [396, 292] width 0 height 12
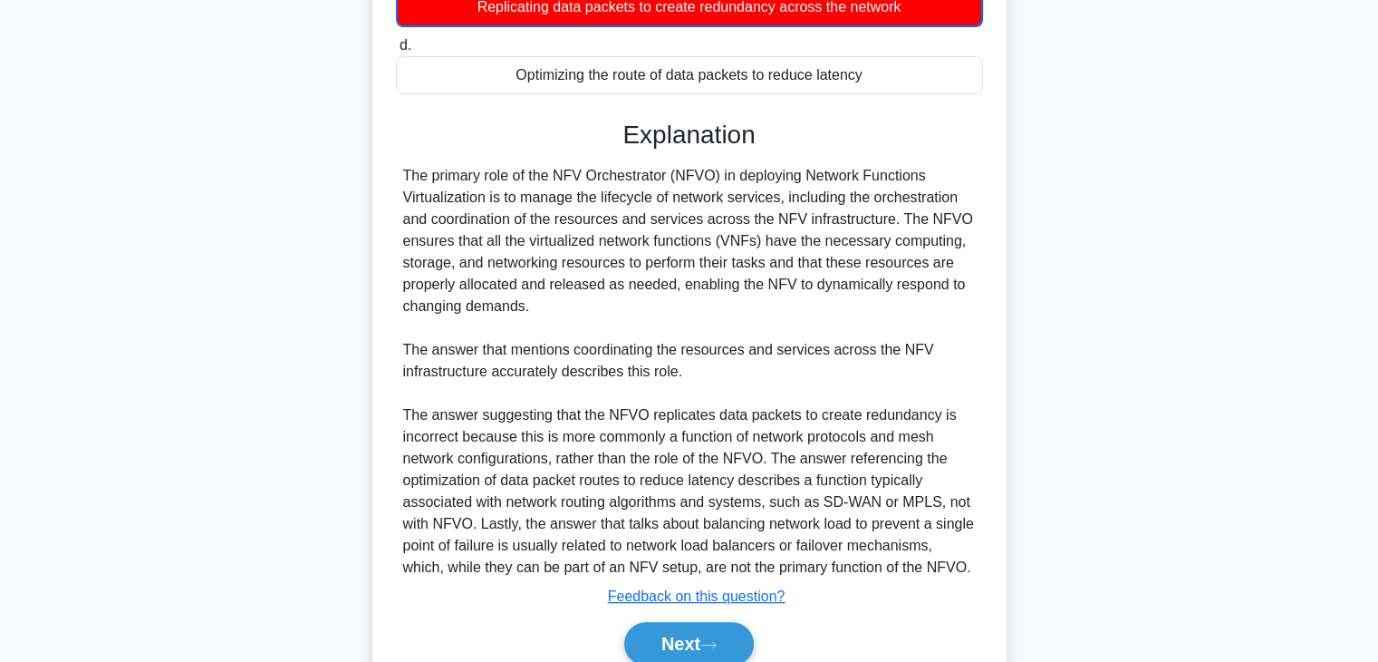
scroll to position [421, 0]
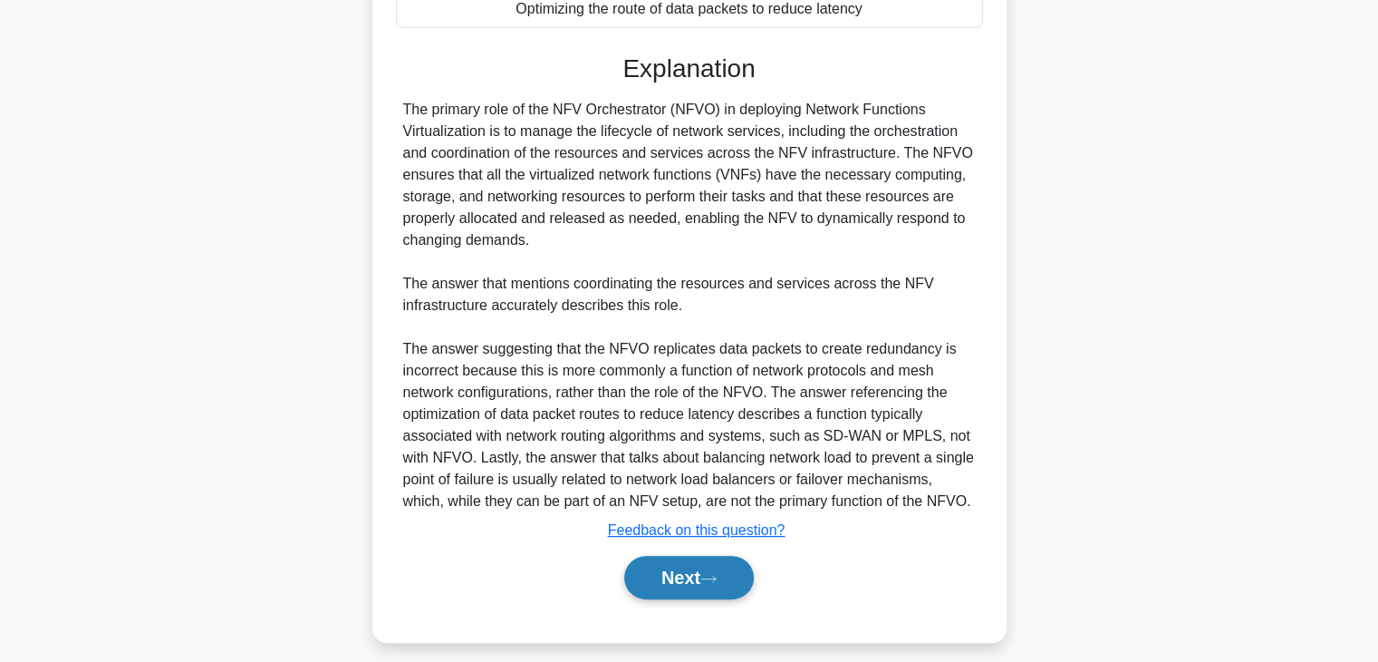
click at [643, 561] on button "Next" at bounding box center [689, 577] width 130 height 43
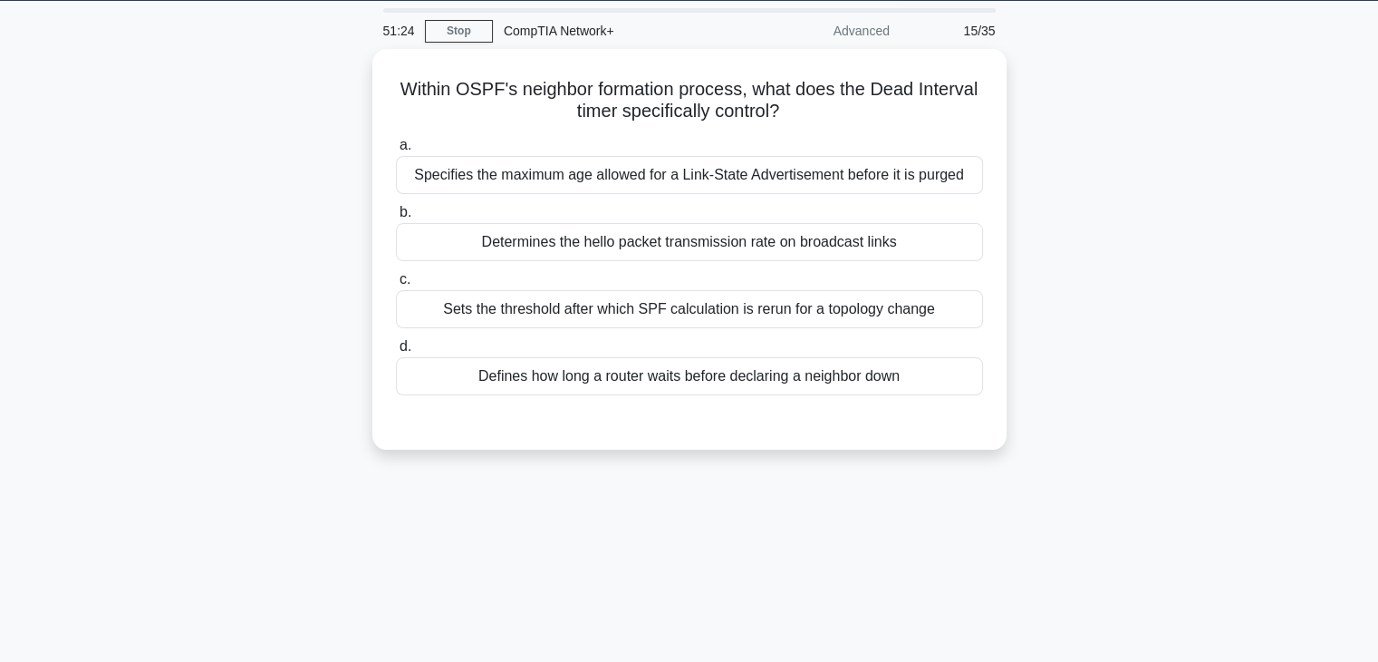
scroll to position [0, 0]
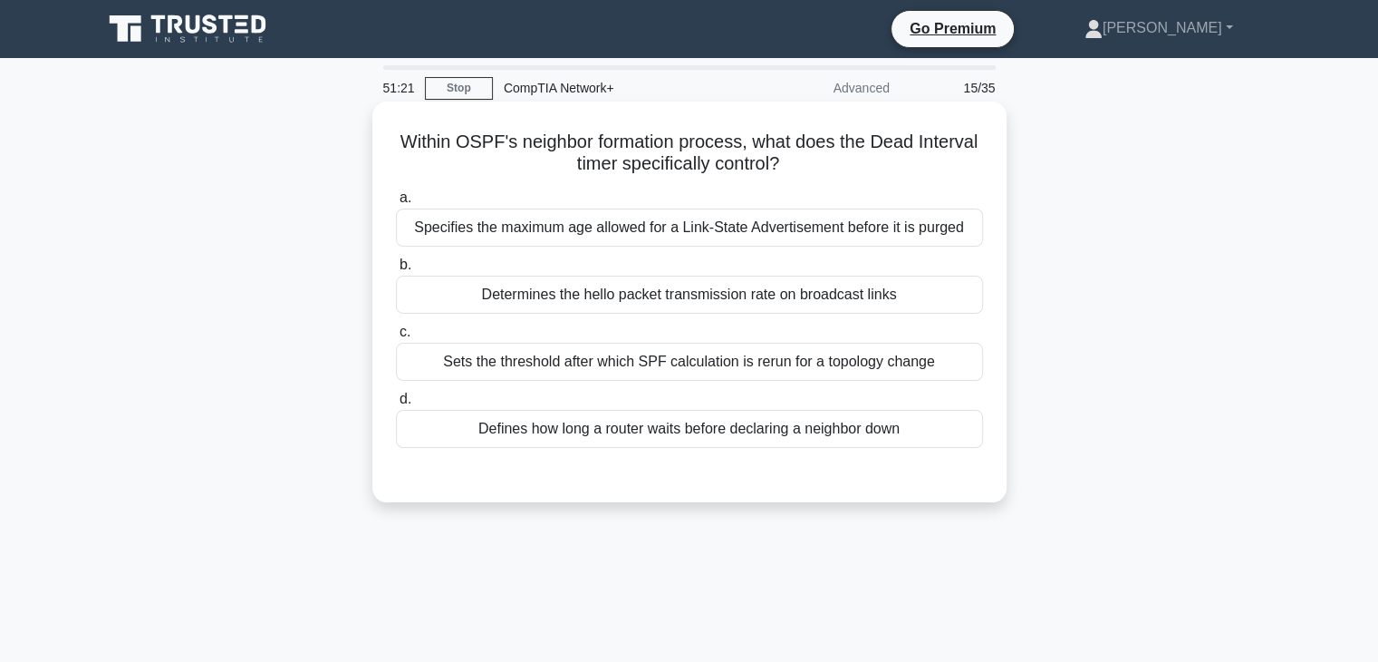
click at [677, 309] on div "Determines the hello packet transmission rate on broadcast links" at bounding box center [689, 294] width 587 height 38
click at [396, 271] on input "b. Determines the hello packet transmission rate on broadcast links" at bounding box center [396, 265] width 0 height 12
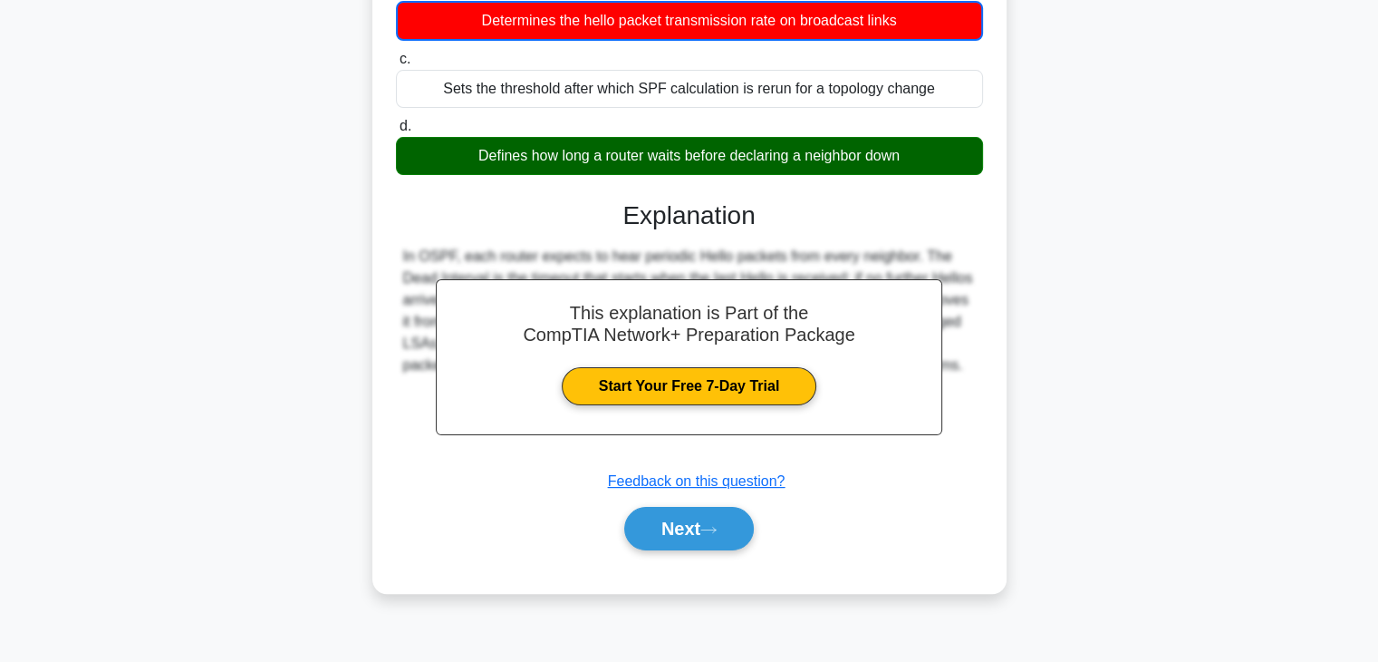
scroll to position [318, 0]
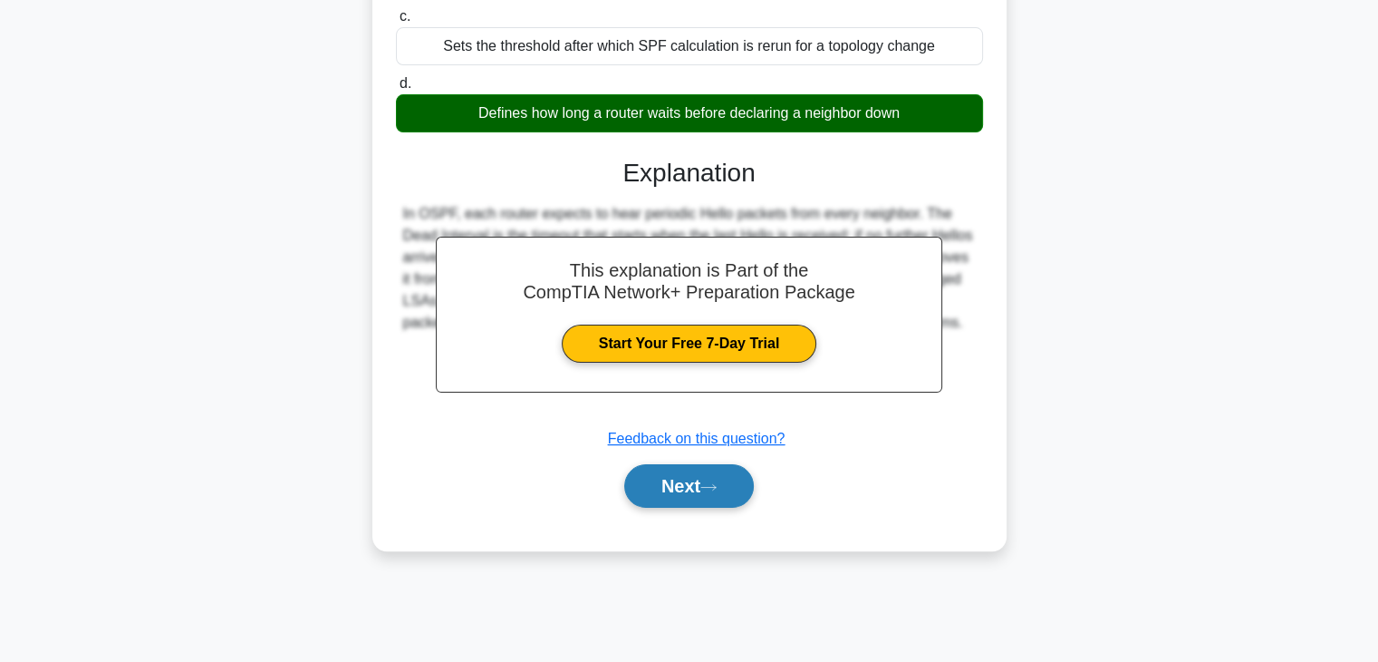
click at [672, 498] on button "Next" at bounding box center [689, 485] width 130 height 43
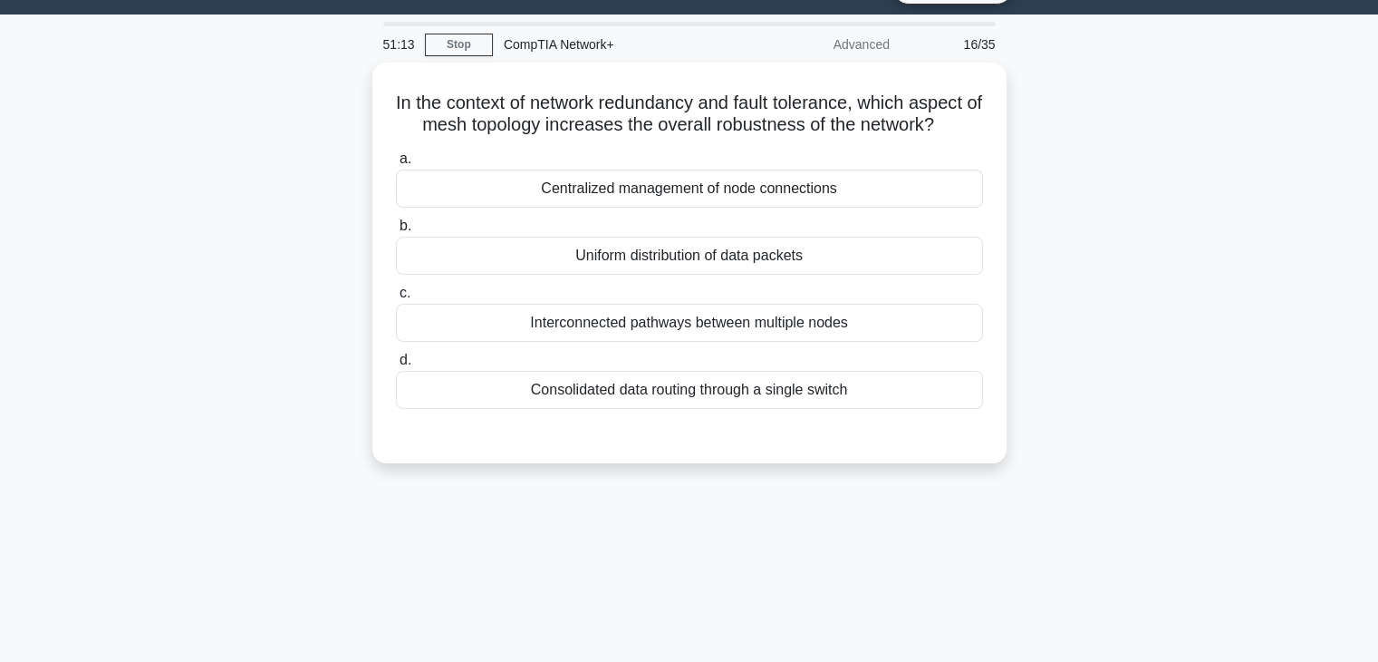
scroll to position [0, 0]
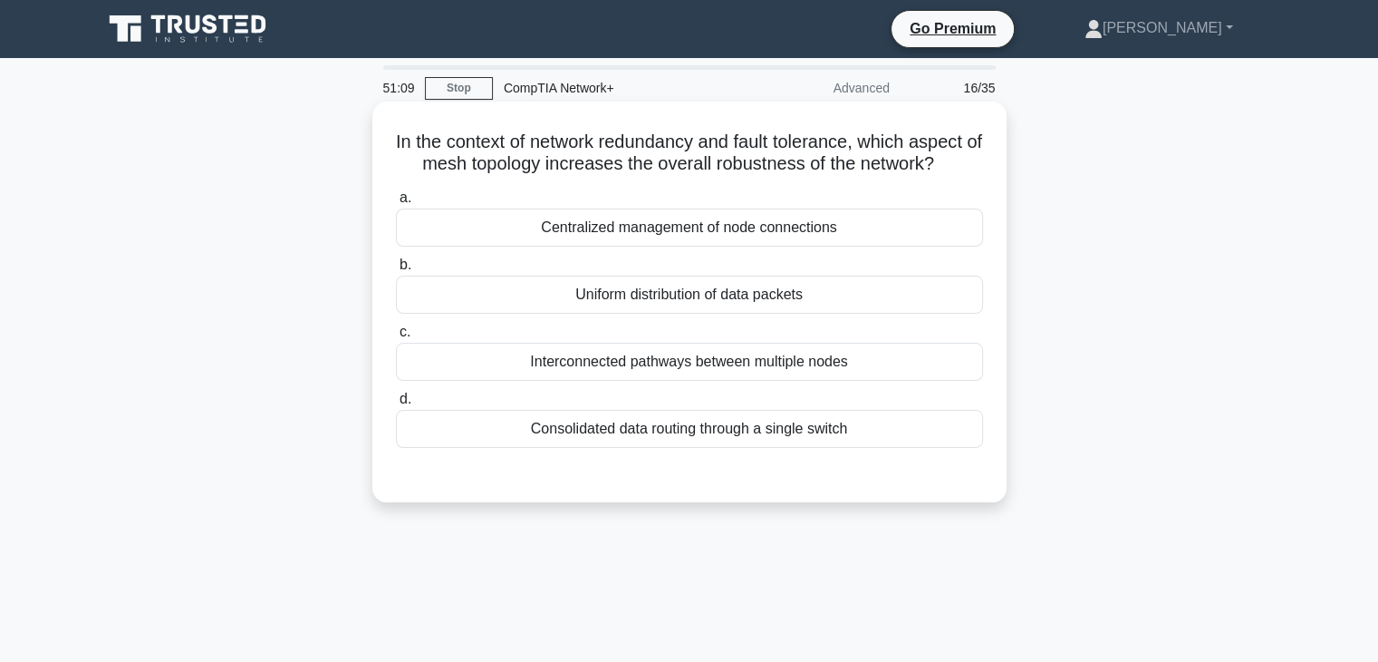
click at [665, 360] on div "Interconnected pathways between multiple nodes" at bounding box center [689, 362] width 587 height 38
click at [396, 338] on input "c. Interconnected pathways between multiple nodes" at bounding box center [396, 332] width 0 height 12
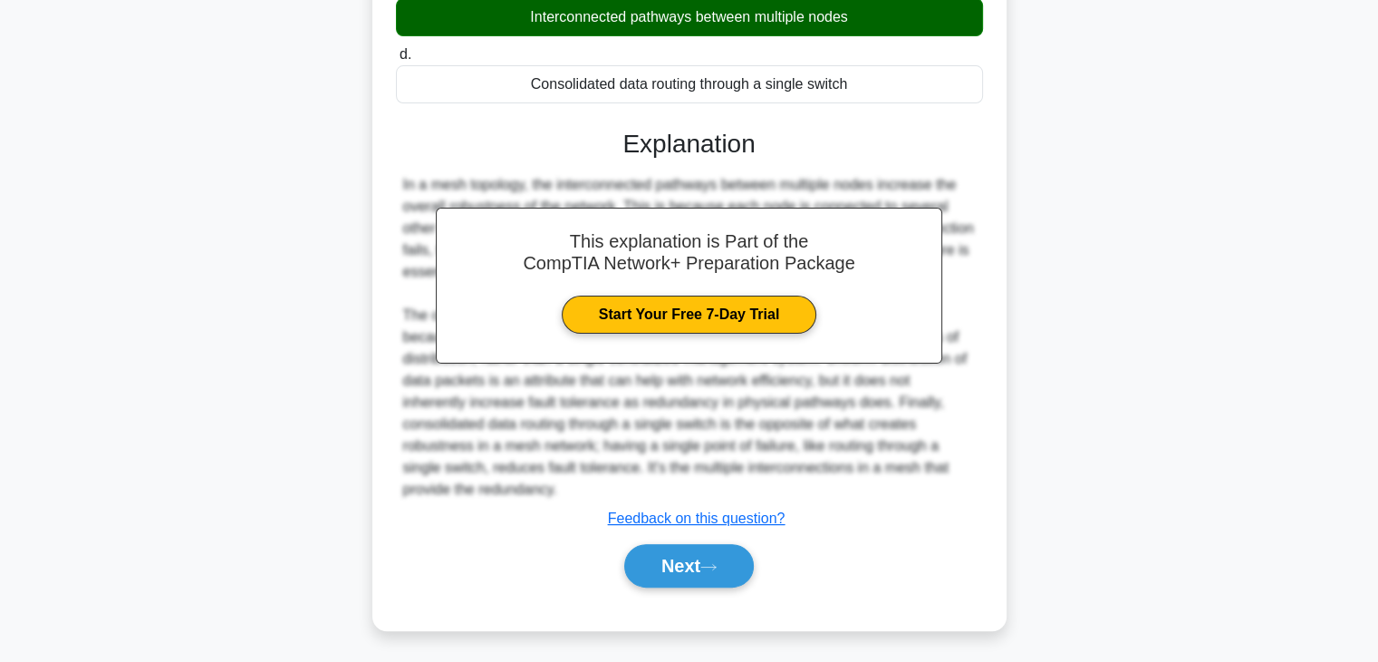
scroll to position [346, 0]
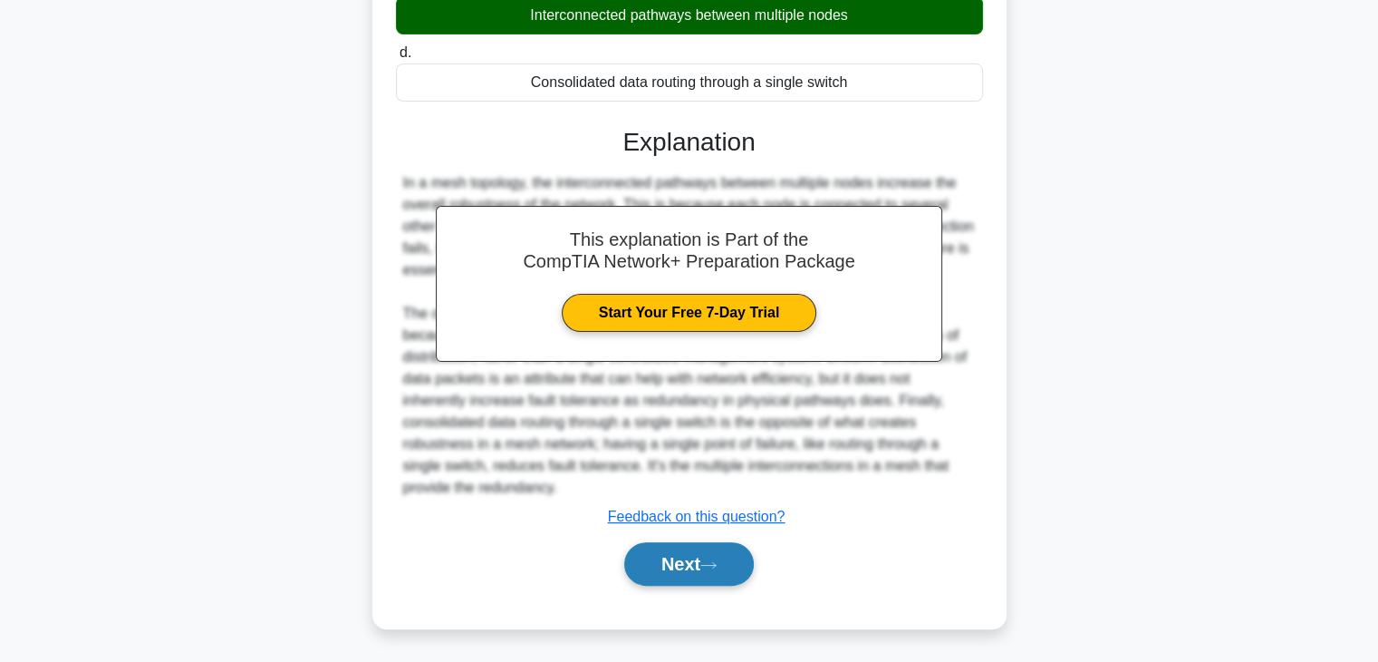
click at [671, 558] on button "Next" at bounding box center [689, 563] width 130 height 43
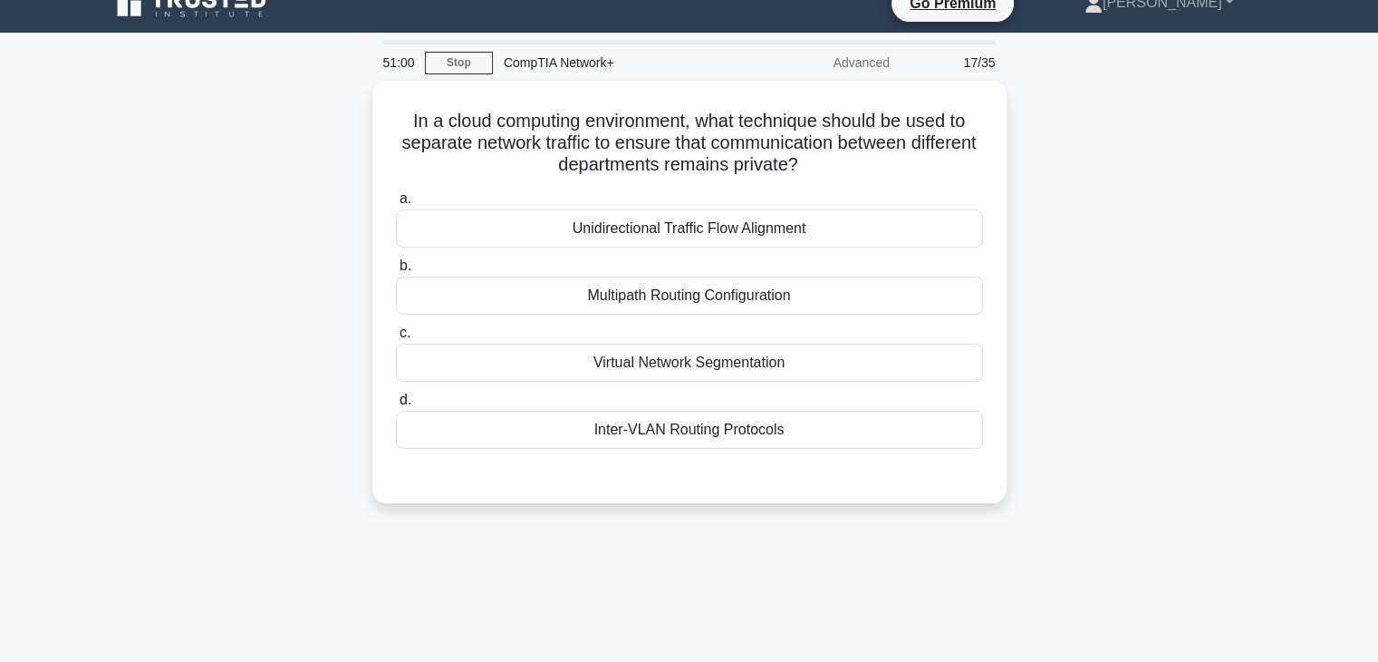
scroll to position [24, 0]
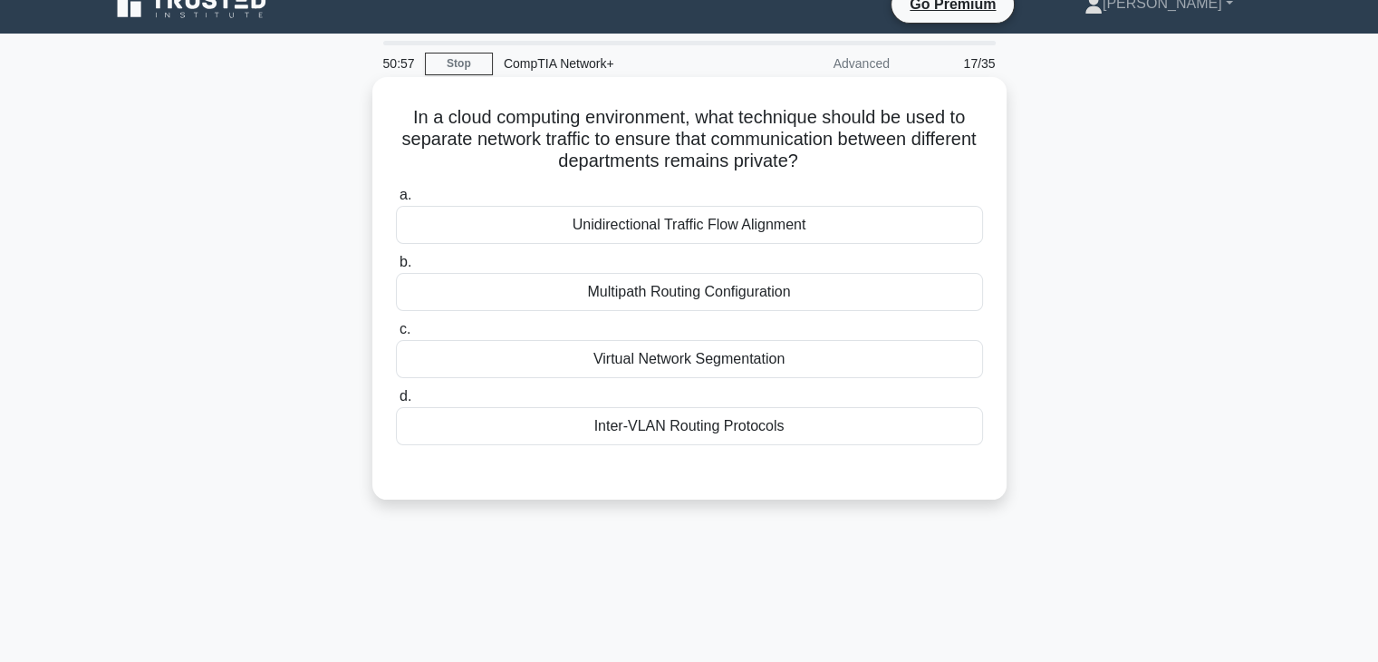
click at [672, 288] on div "Multipath Routing Configuration" at bounding box center [689, 292] width 587 height 38
click at [396, 268] on input "b. Multipath Routing Configuration" at bounding box center [396, 262] width 0 height 12
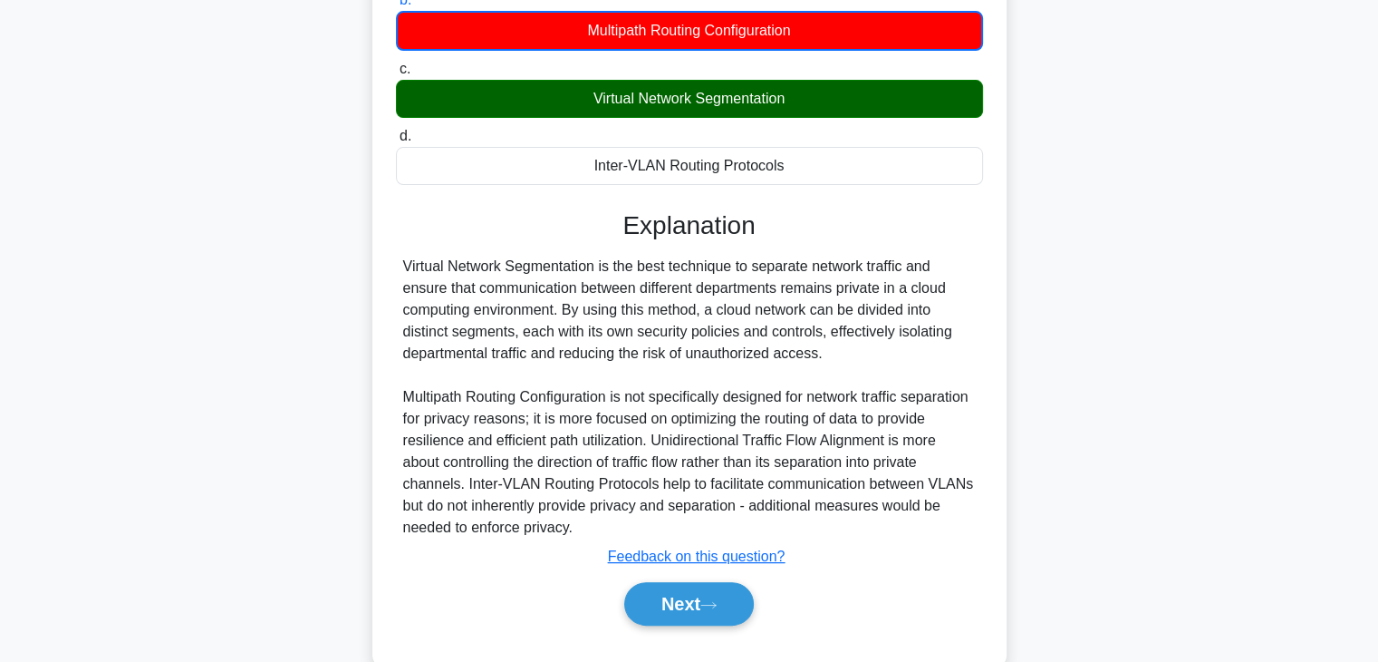
scroll to position [326, 0]
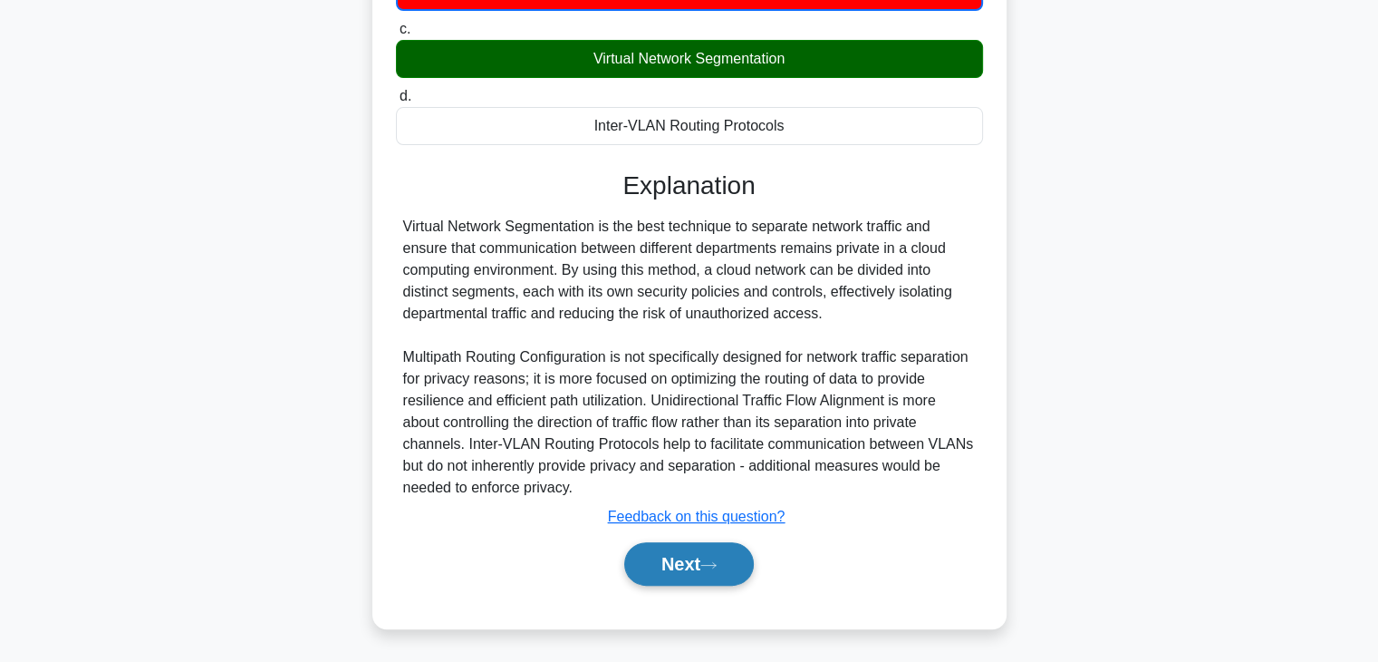
click at [659, 558] on button "Next" at bounding box center [689, 563] width 130 height 43
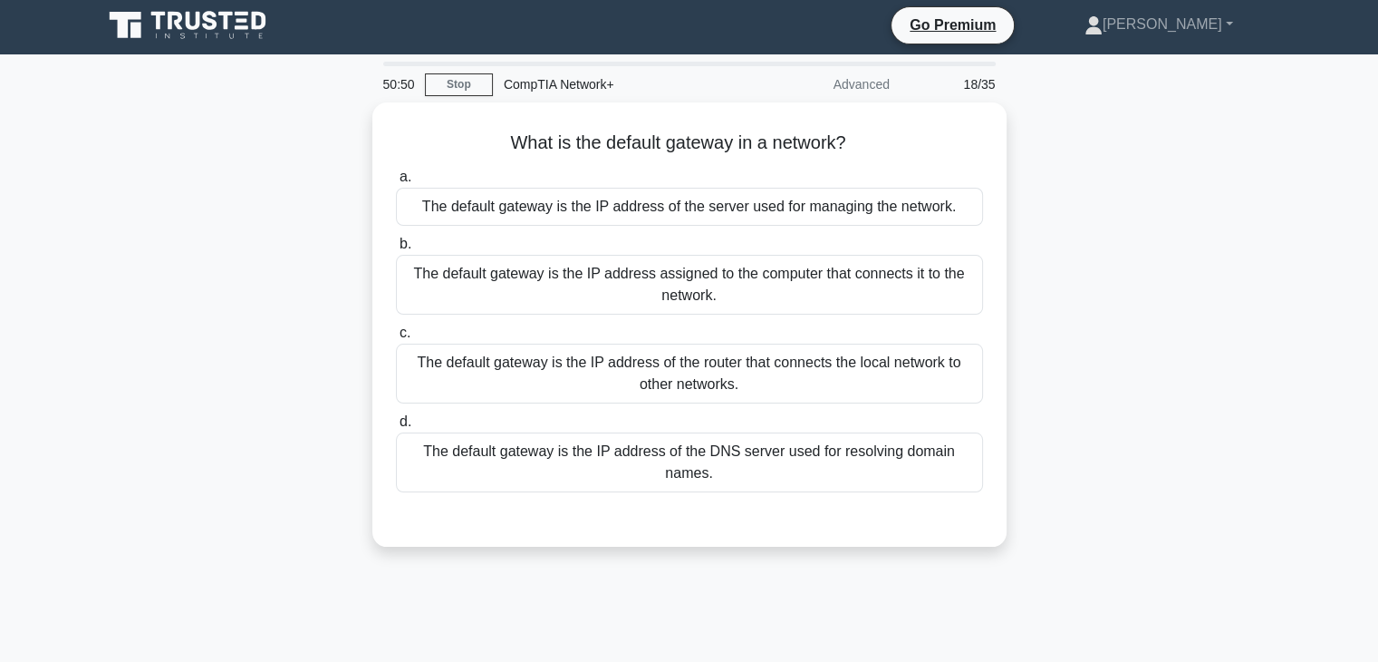
scroll to position [0, 0]
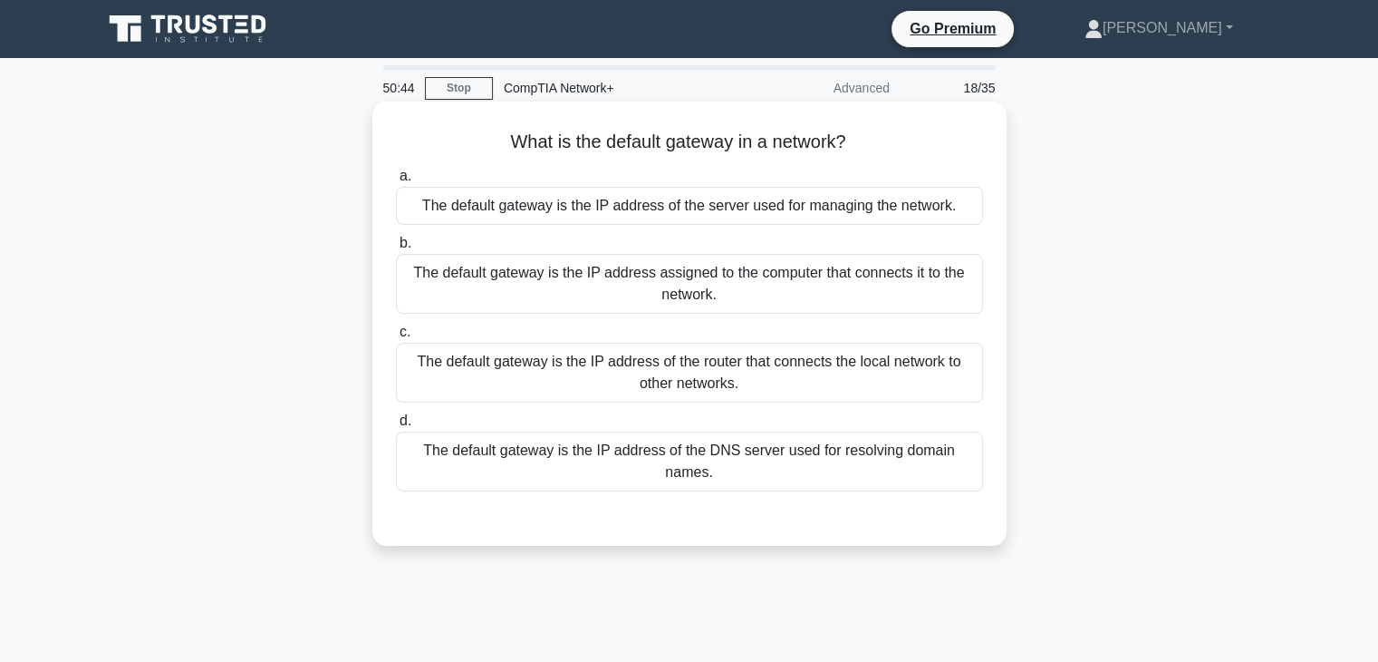
click at [658, 300] on div "The default gateway is the IP address assigned to the computer that connects it…" at bounding box center [689, 284] width 587 height 60
click at [396, 249] on input "b. The default gateway is the IP address assigned to the computer that connects…" at bounding box center [396, 243] width 0 height 12
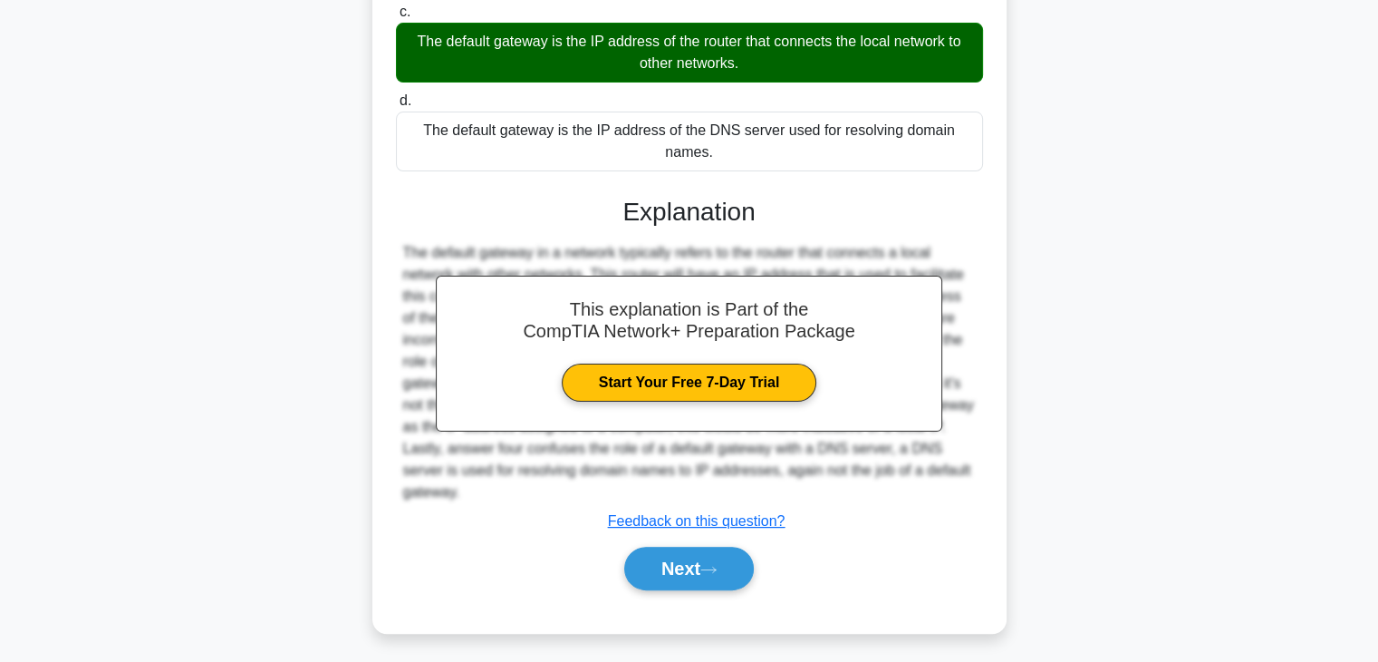
scroll to position [326, 0]
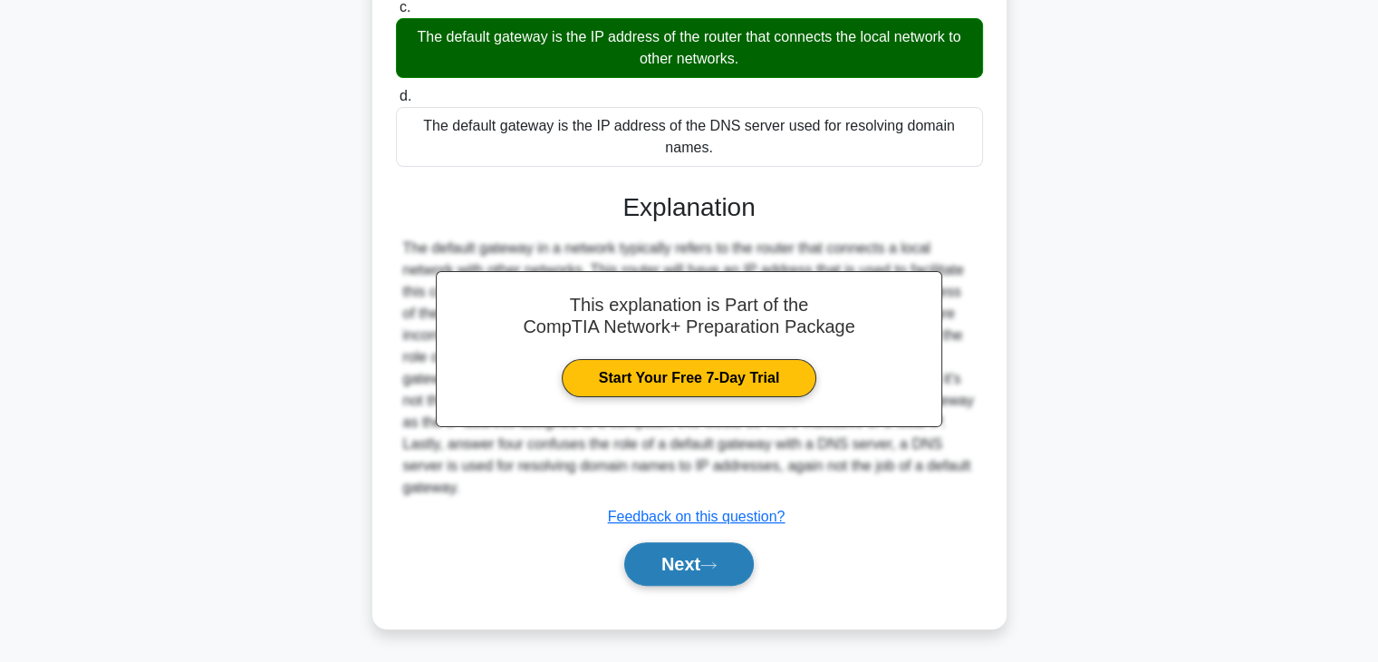
click at [655, 556] on button "Next" at bounding box center [689, 563] width 130 height 43
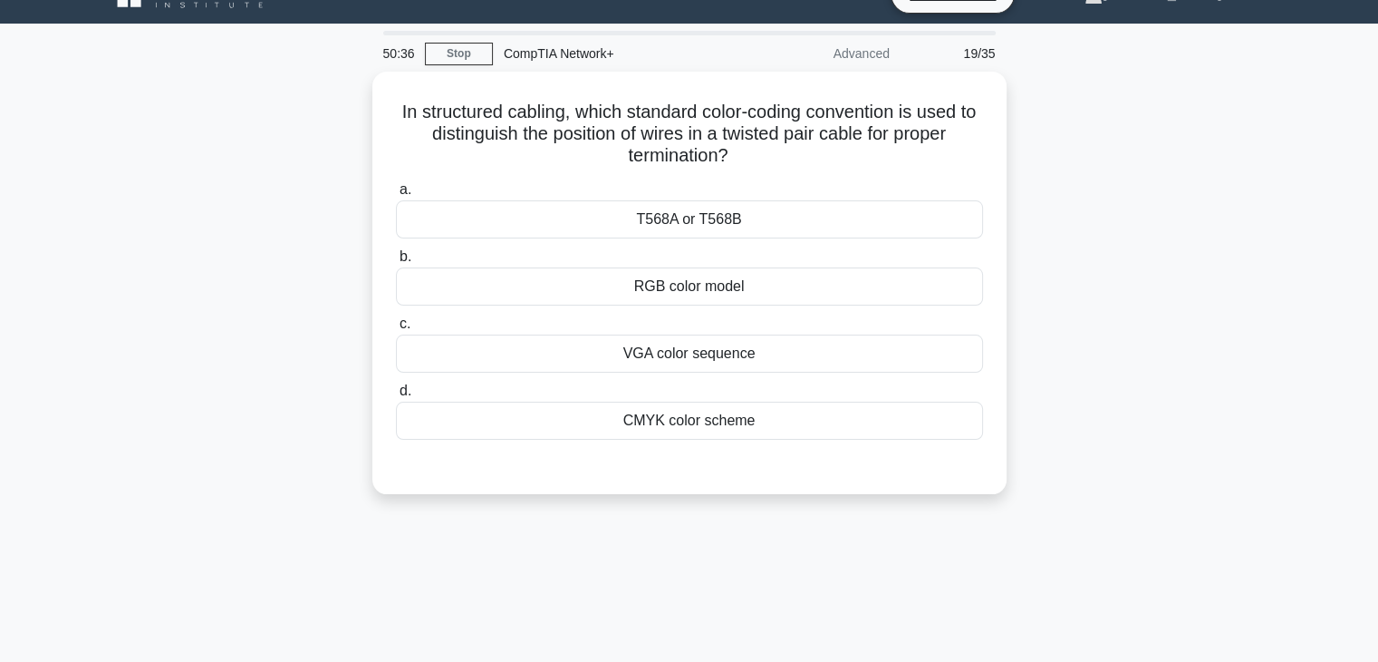
scroll to position [0, 0]
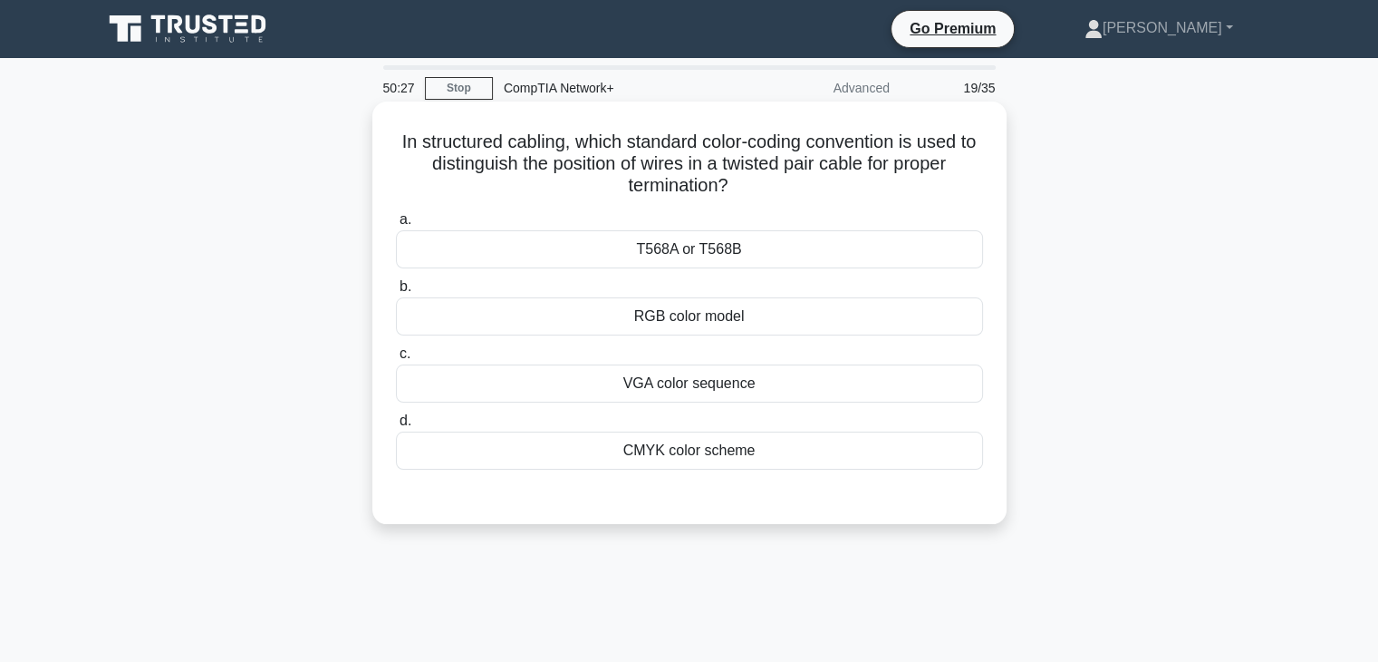
click at [726, 259] on div "T568A or T568B" at bounding box center [689, 249] width 587 height 38
click at [396, 226] on input "a. T568A or T568B" at bounding box center [396, 220] width 0 height 12
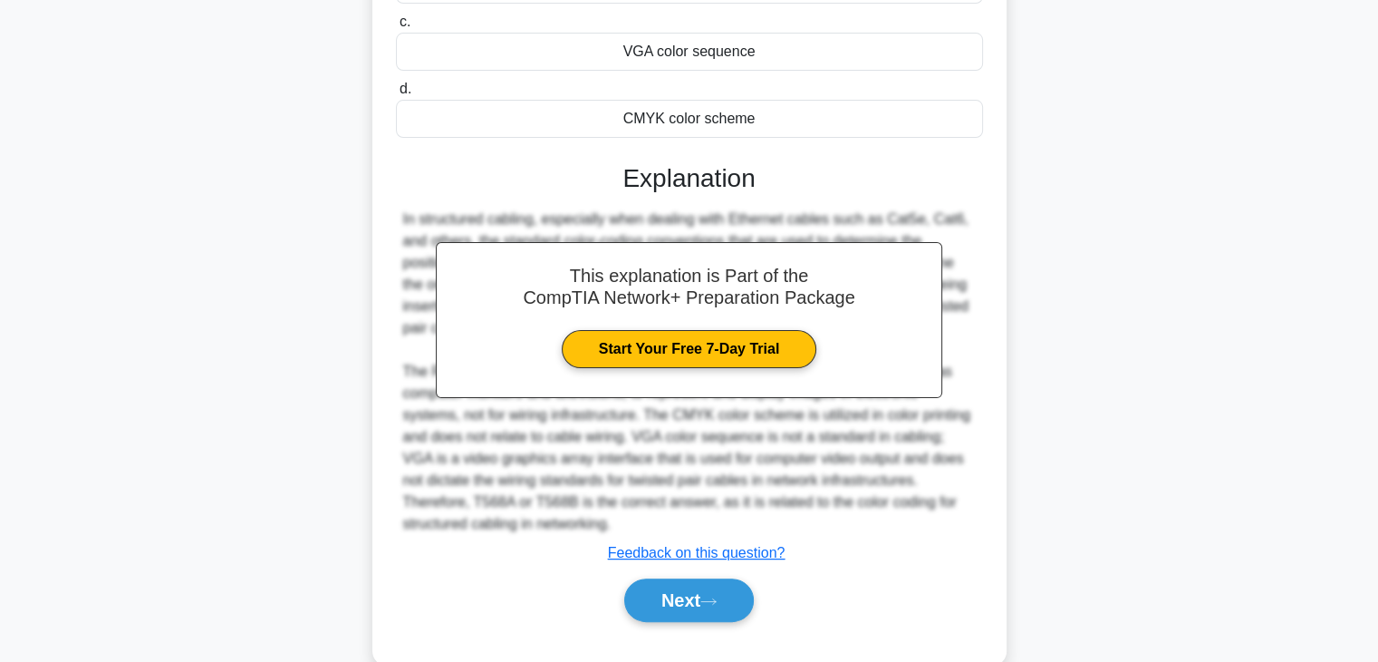
scroll to position [368, 0]
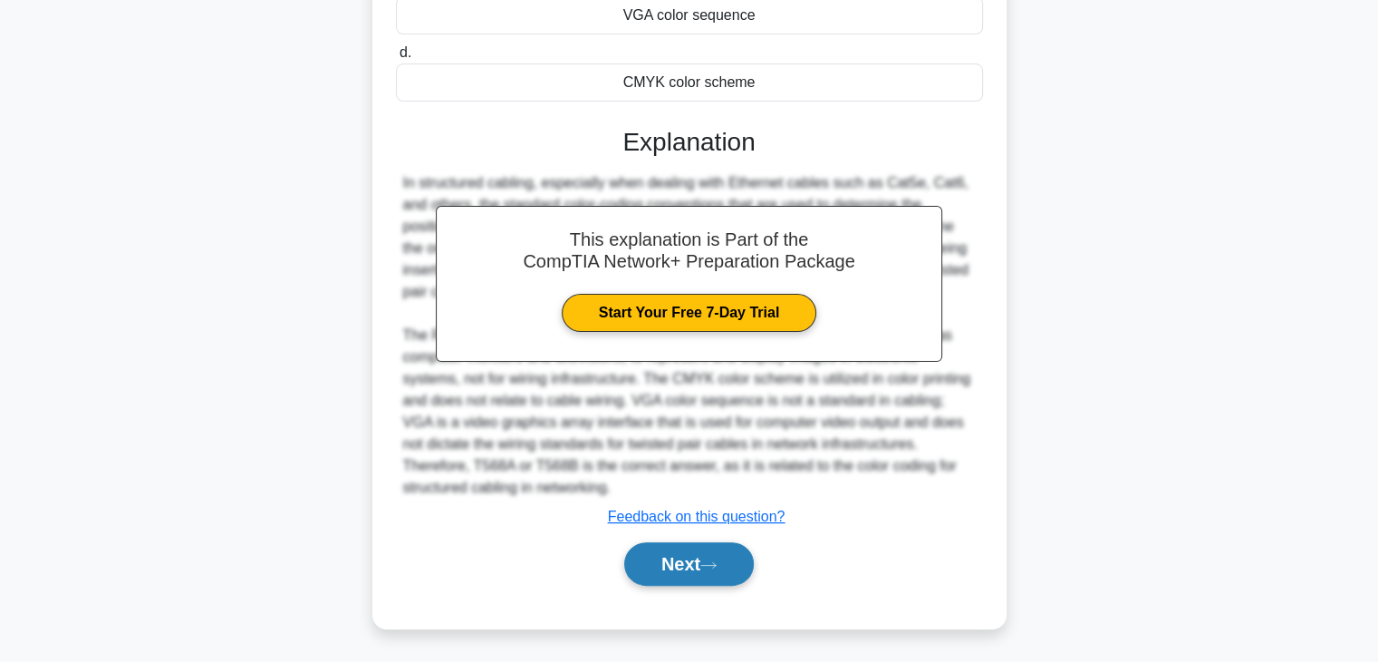
click at [691, 552] on button "Next" at bounding box center [689, 563] width 130 height 43
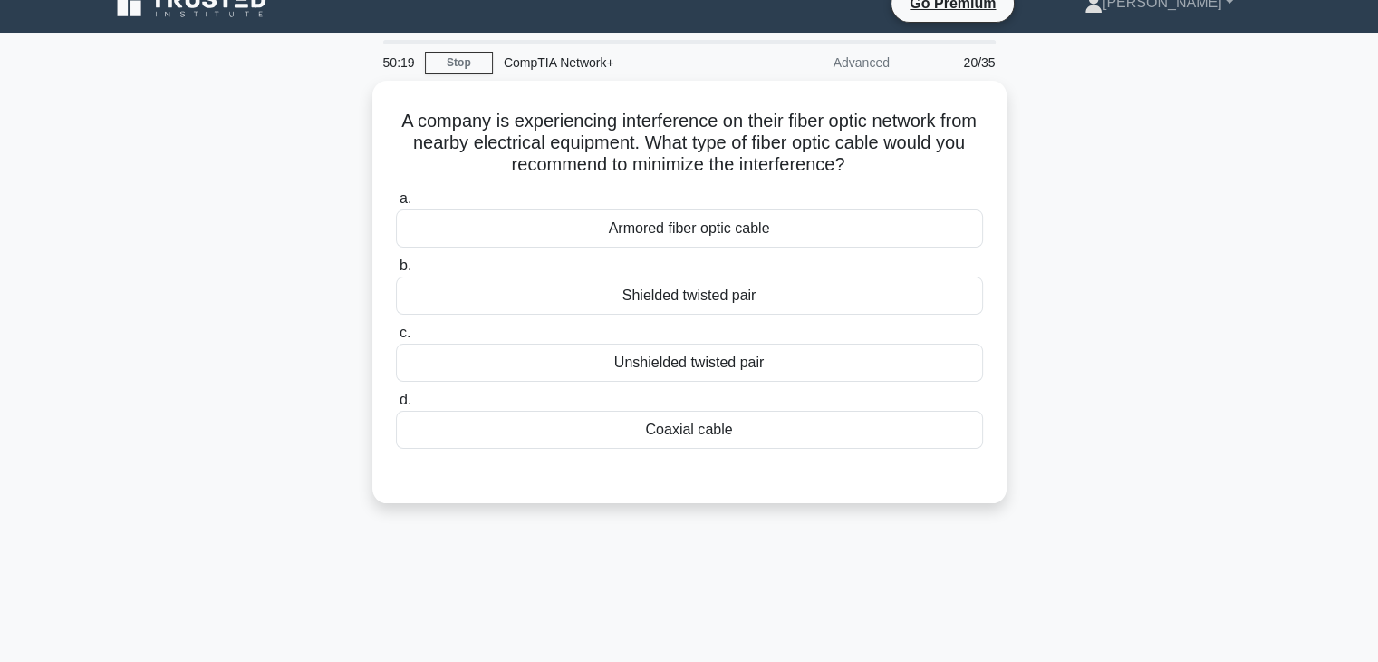
scroll to position [24, 0]
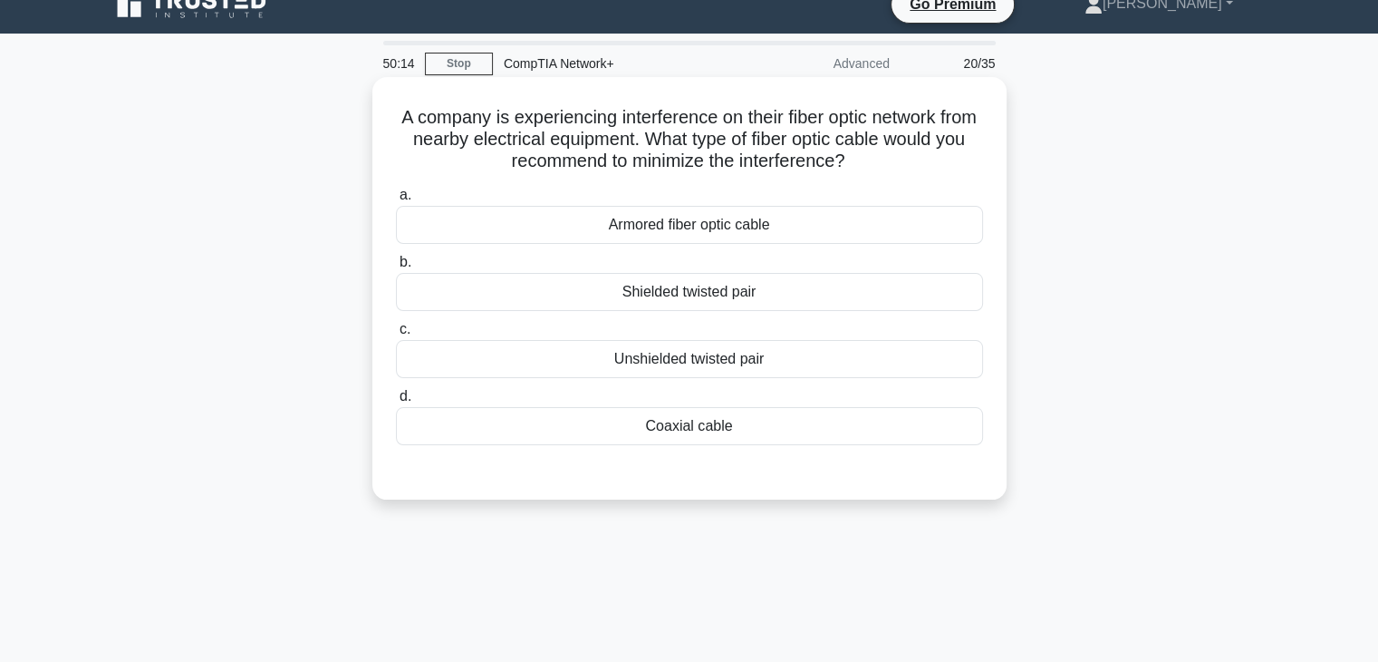
click at [712, 289] on div "Shielded twisted pair" at bounding box center [689, 292] width 587 height 38
click at [396, 268] on input "b. Shielded twisted pair" at bounding box center [396, 262] width 0 height 12
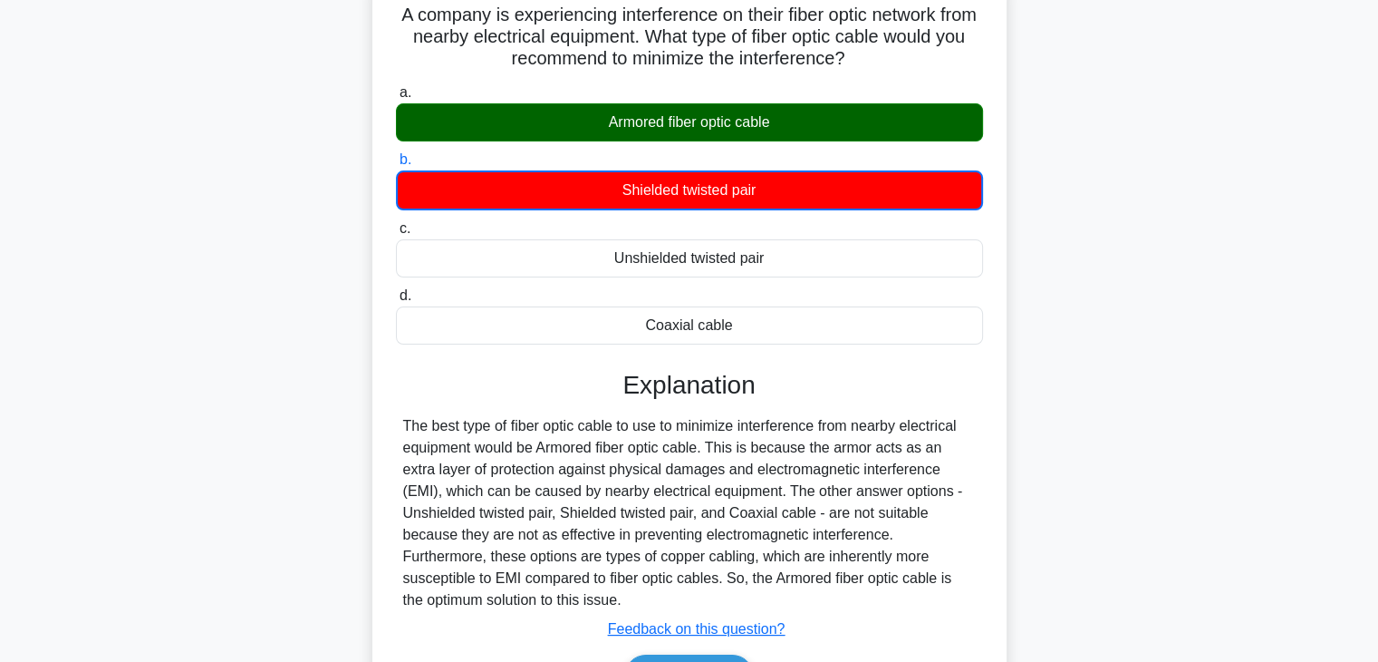
scroll to position [318, 0]
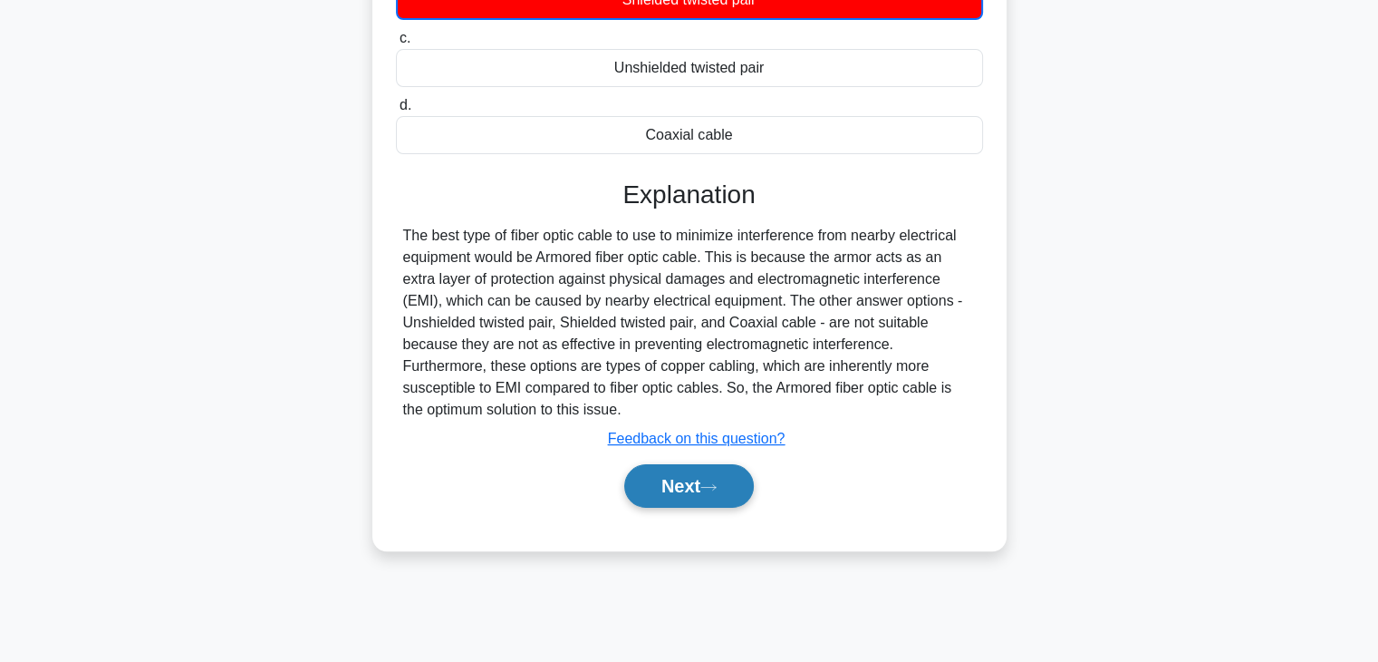
click at [687, 488] on button "Next" at bounding box center [689, 485] width 130 height 43
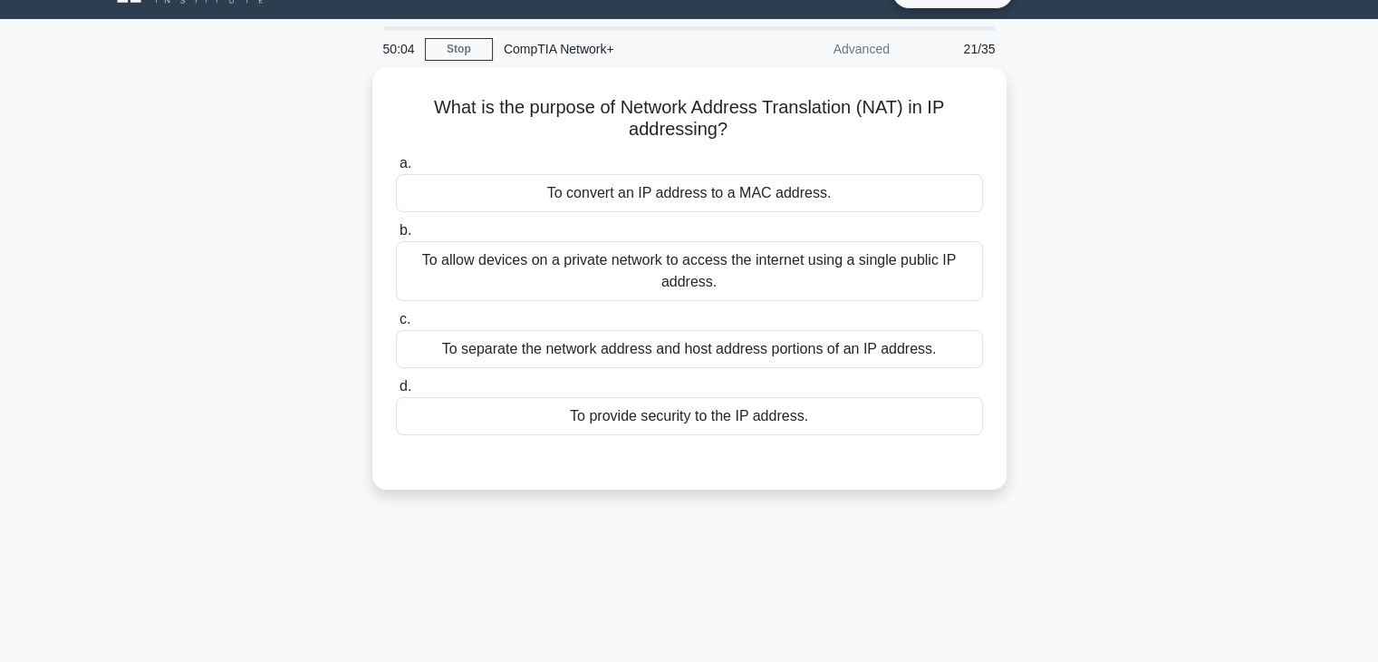
scroll to position [0, 0]
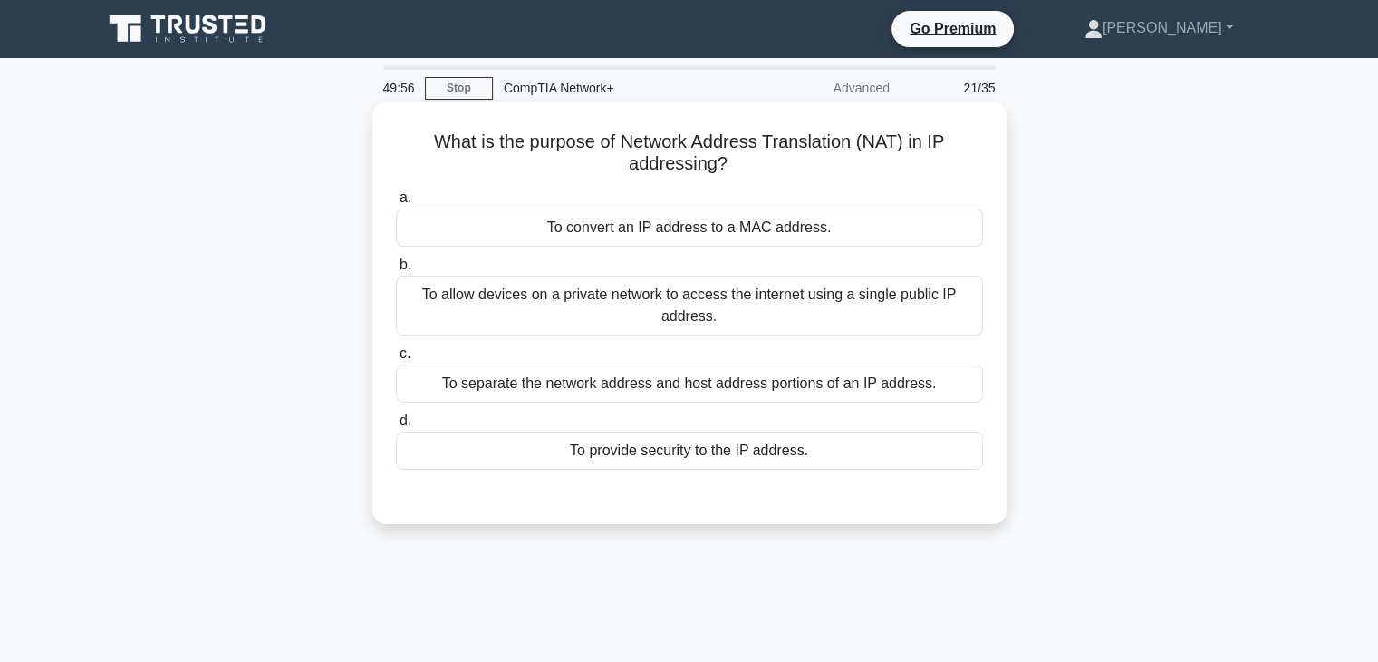
click at [747, 305] on div "To allow devices on a private network to access the internet using a single pub…" at bounding box center [689, 305] width 587 height 60
click at [396, 271] on input "b. To allow devices on a private network to access the internet using a single …" at bounding box center [396, 265] width 0 height 12
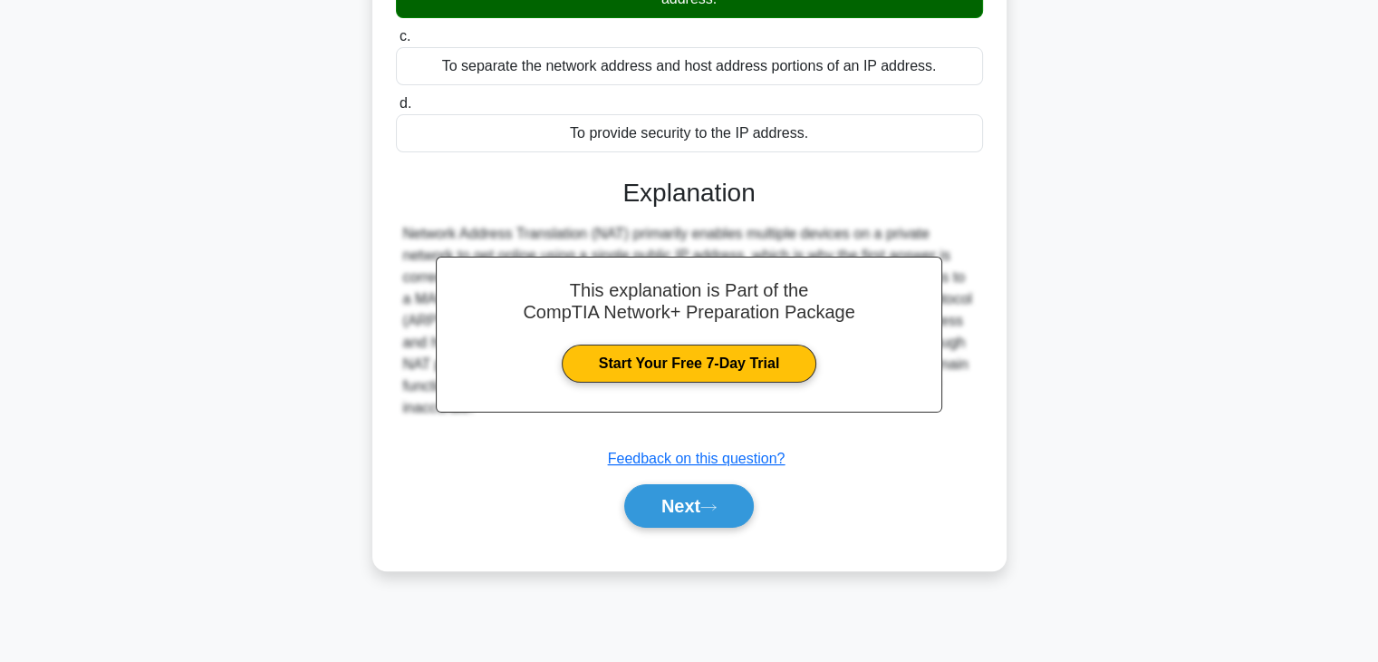
scroll to position [318, 0]
click at [724, 498] on button "Next" at bounding box center [689, 505] width 130 height 43
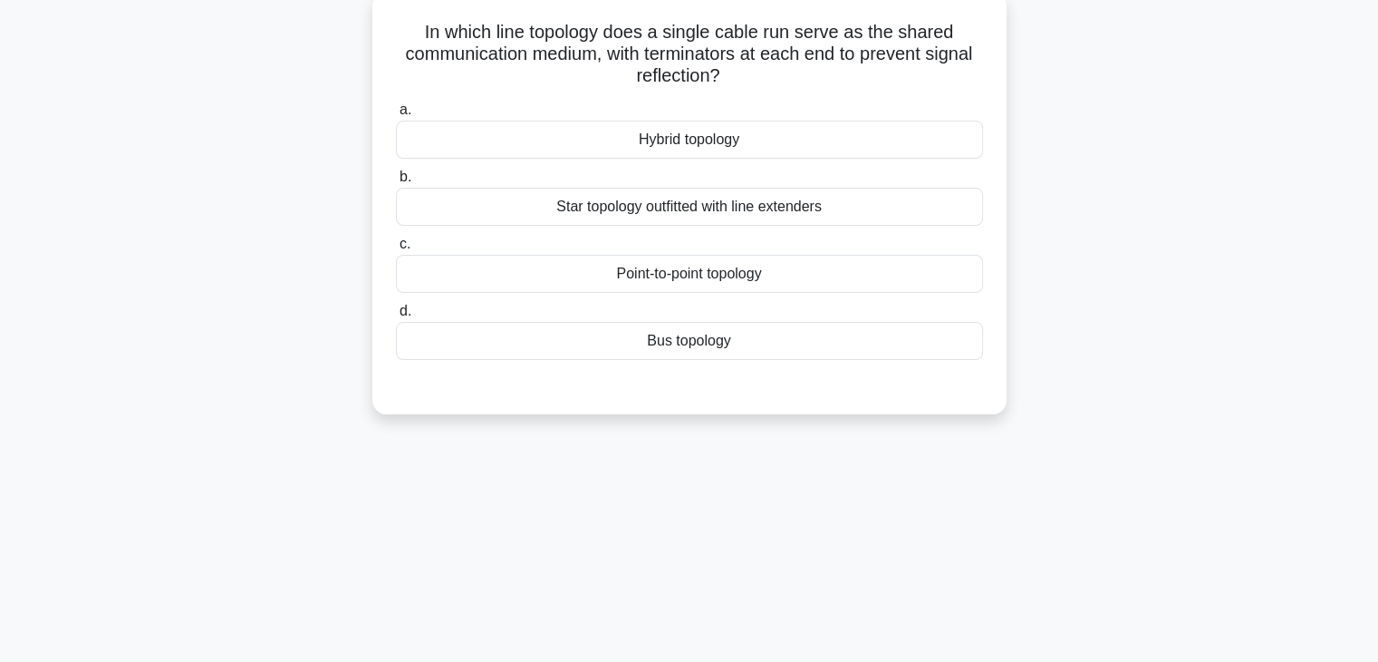
scroll to position [15, 0]
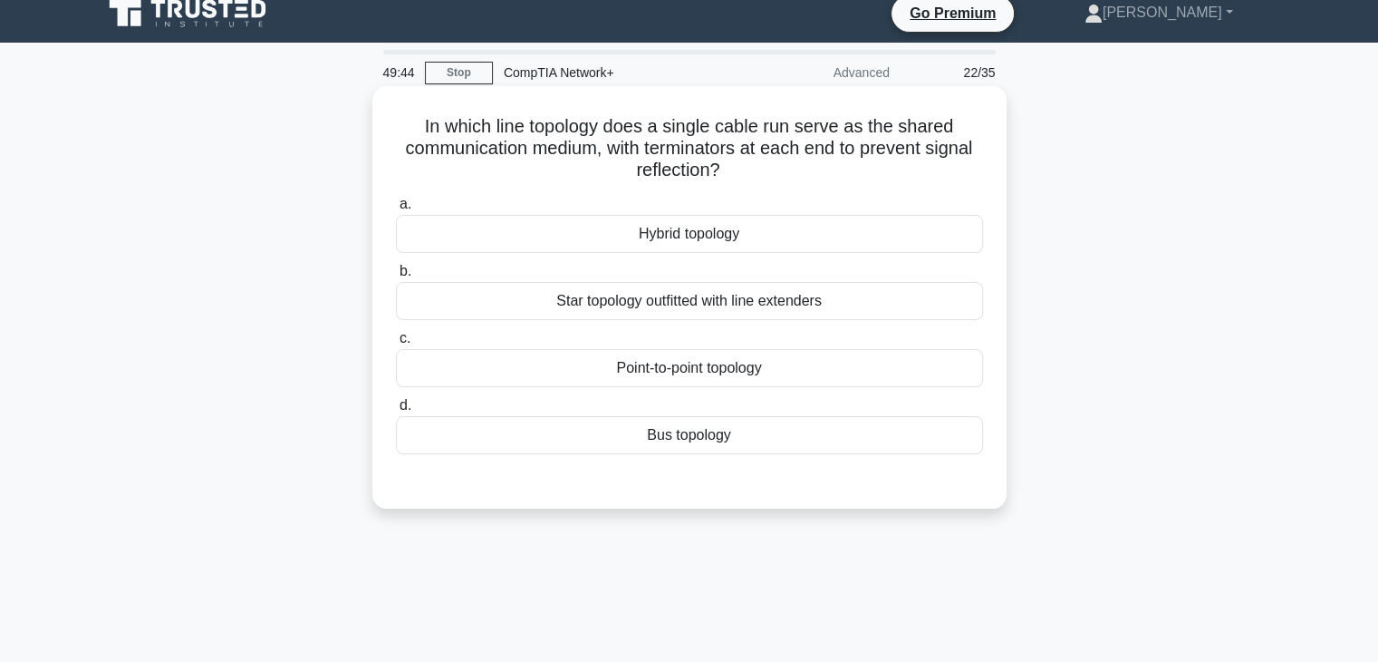
click at [707, 374] on div "Point-to-point topology" at bounding box center [689, 368] width 587 height 38
click at [396, 344] on input "c. Point-to-point topology" at bounding box center [396, 339] width 0 height 12
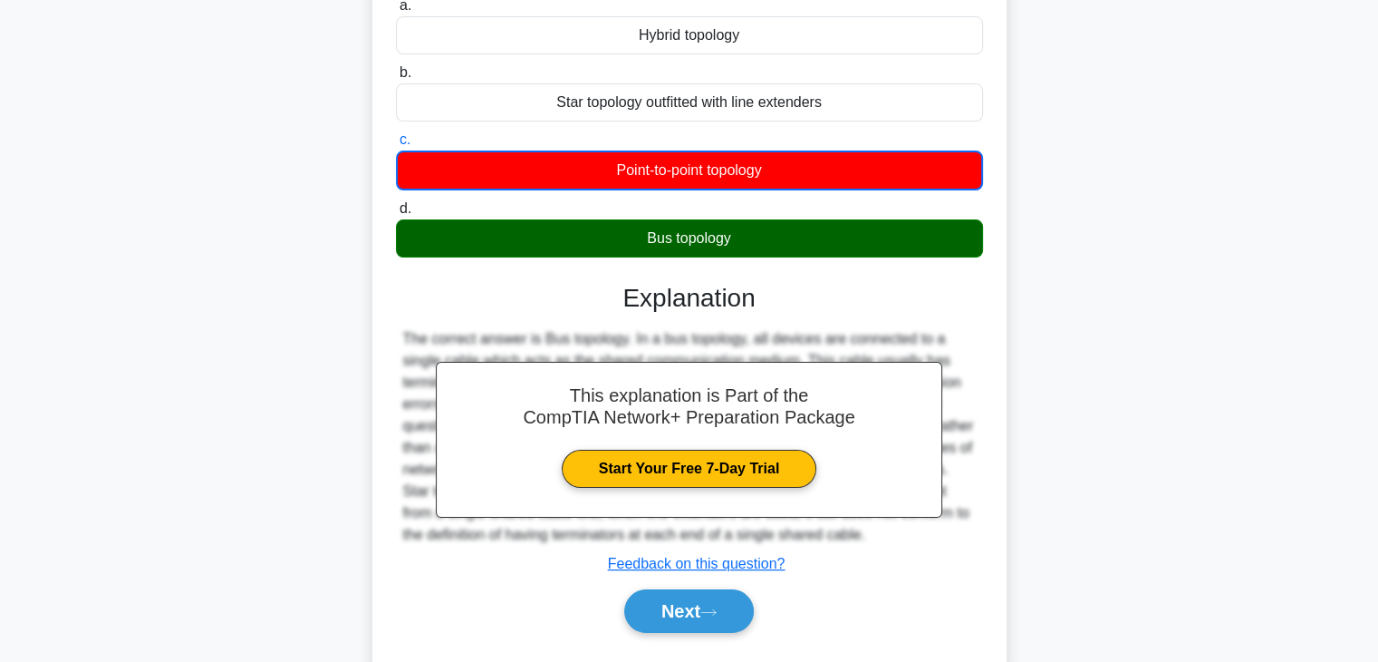
scroll to position [272, 0]
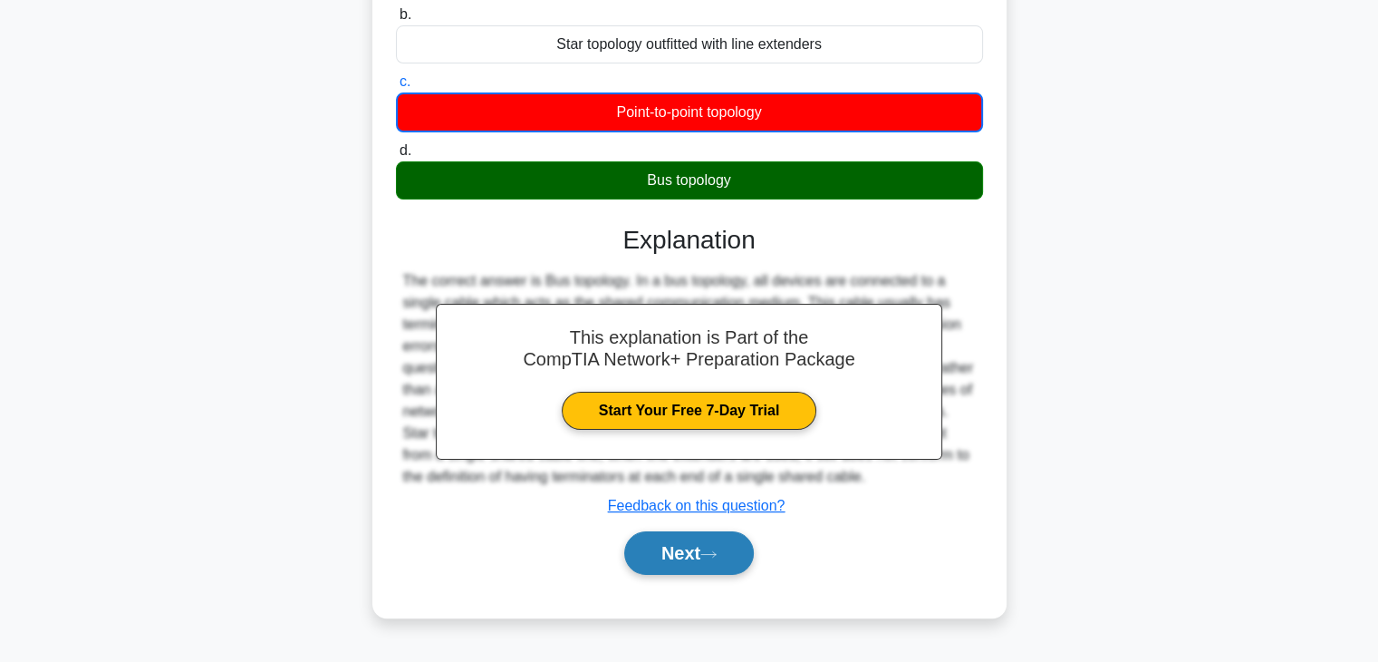
click at [688, 550] on button "Next" at bounding box center [689, 552] width 130 height 43
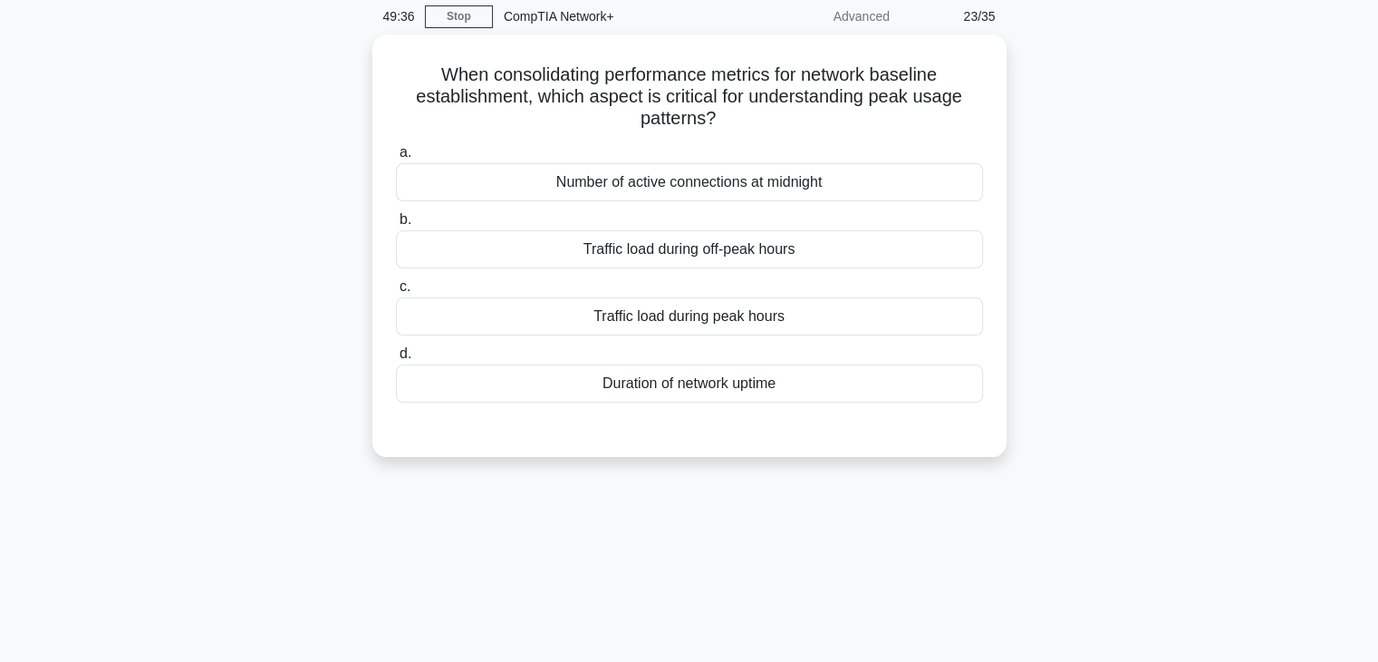
scroll to position [0, 0]
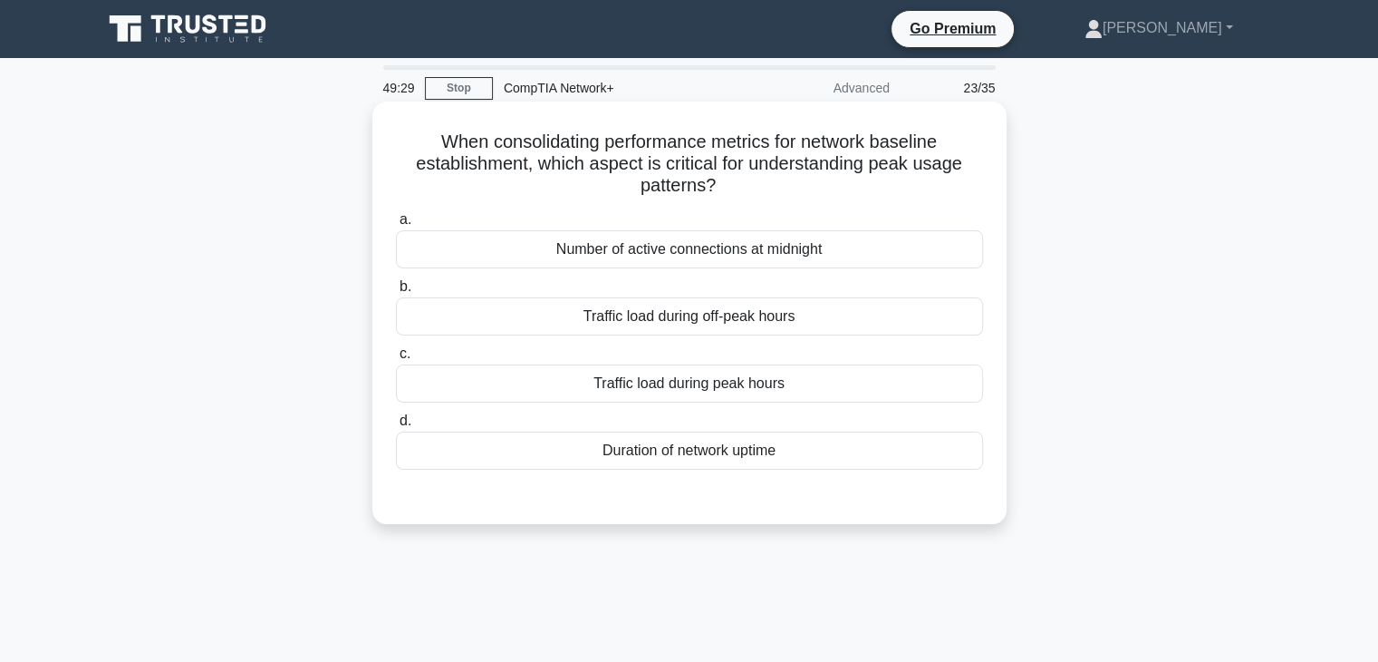
click at [787, 324] on div "Traffic load during off-peak hours" at bounding box center [689, 316] width 587 height 38
click at [396, 293] on input "b. Traffic load during off-peak hours" at bounding box center [396, 287] width 0 height 12
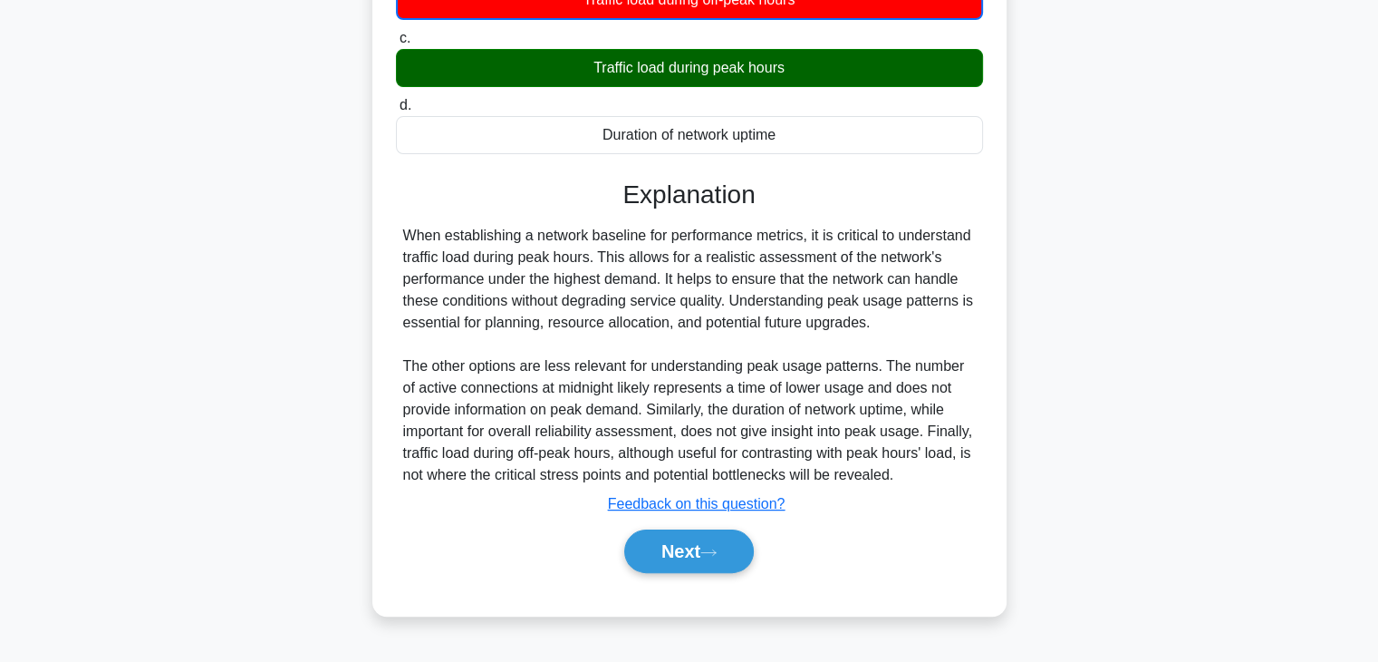
scroll to position [318, 0]
click at [655, 559] on button "Next" at bounding box center [689, 550] width 130 height 43
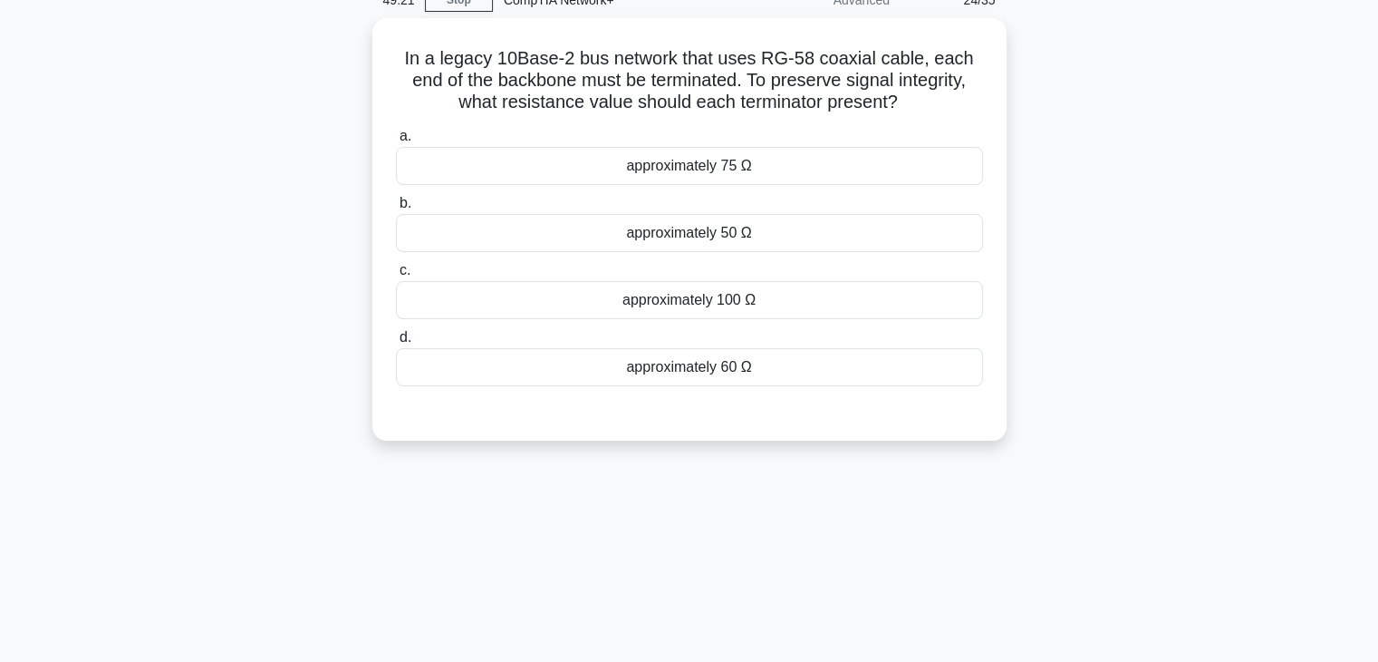
scroll to position [0, 0]
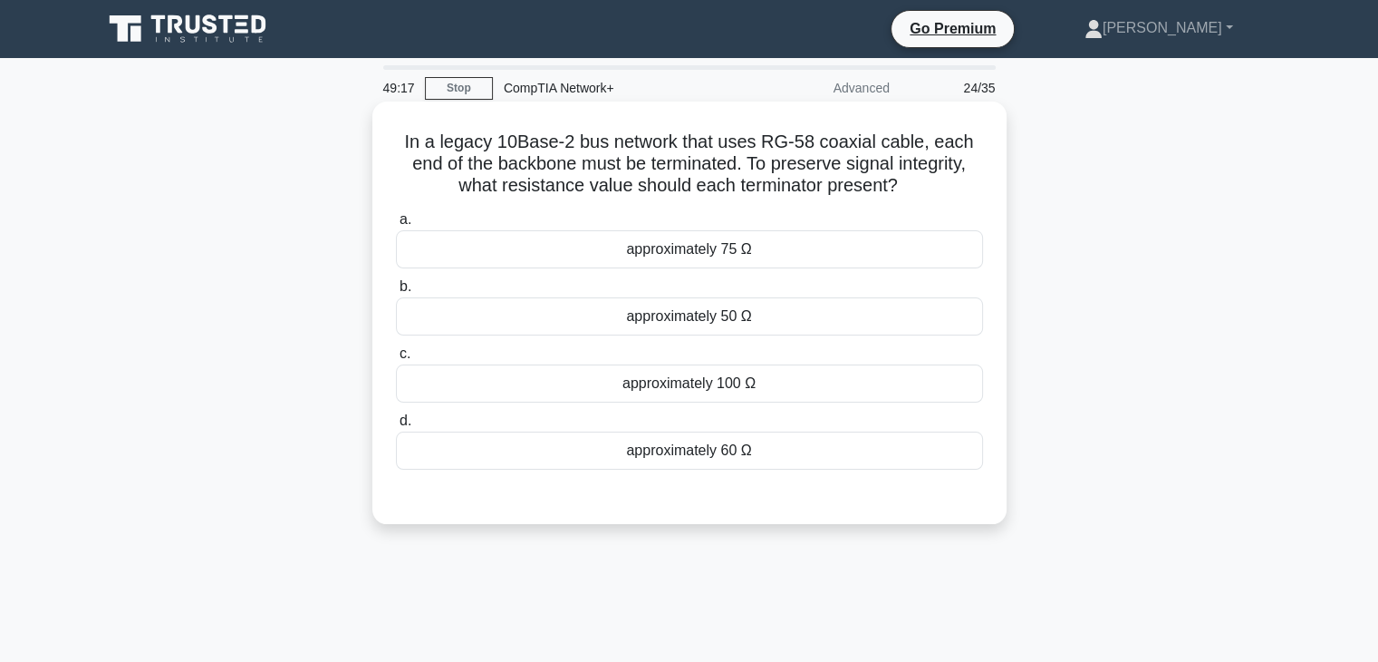
click at [694, 406] on div "a. approximately 75 Ω b. approximately 50 Ω c. d." at bounding box center [689, 339] width 609 height 268
click at [704, 393] on div "approximately 100 Ω" at bounding box center [689, 383] width 587 height 38
click at [396, 360] on input "c. approximately 100 Ω" at bounding box center [396, 354] width 0 height 12
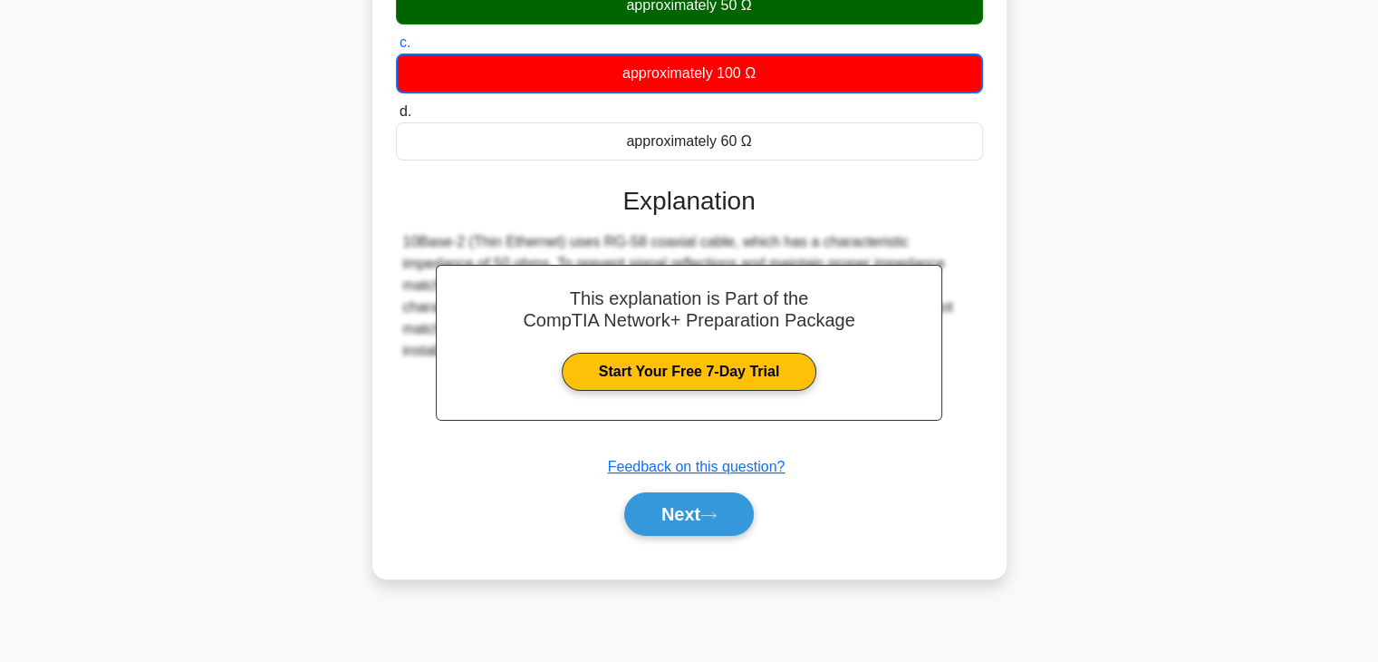
scroll to position [318, 0]
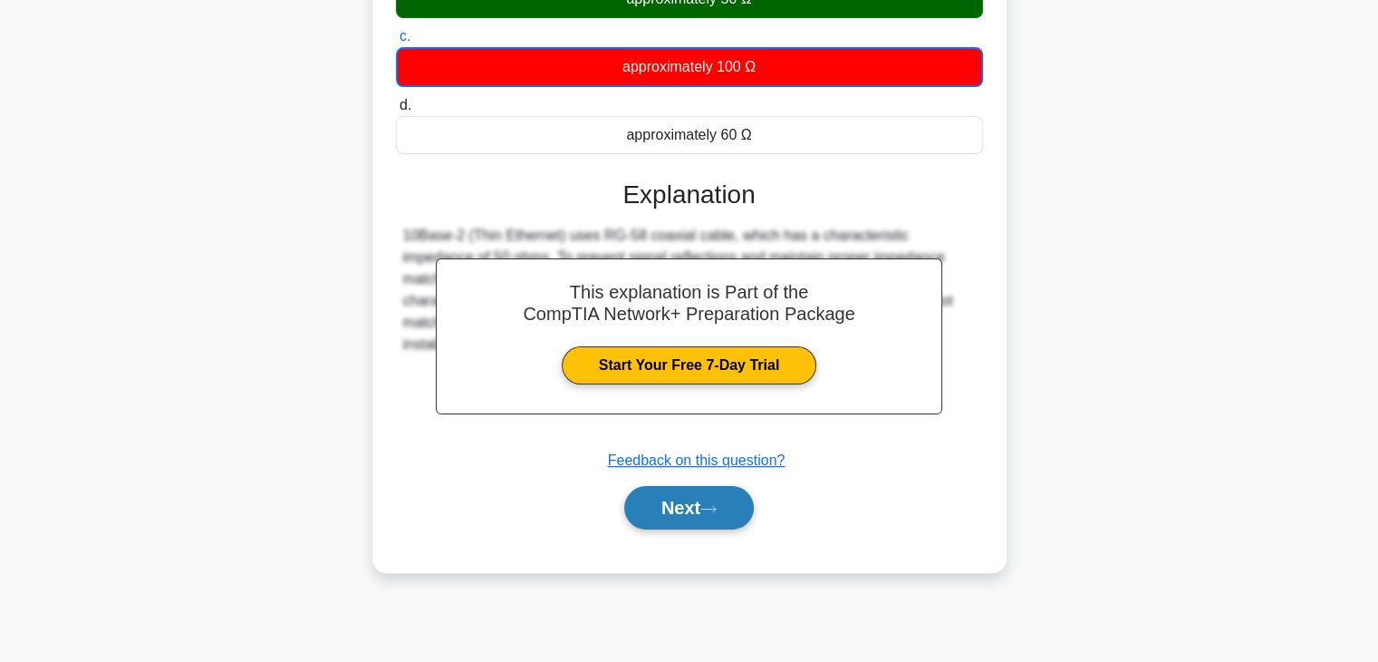
click at [674, 523] on button "Next" at bounding box center [689, 507] width 130 height 43
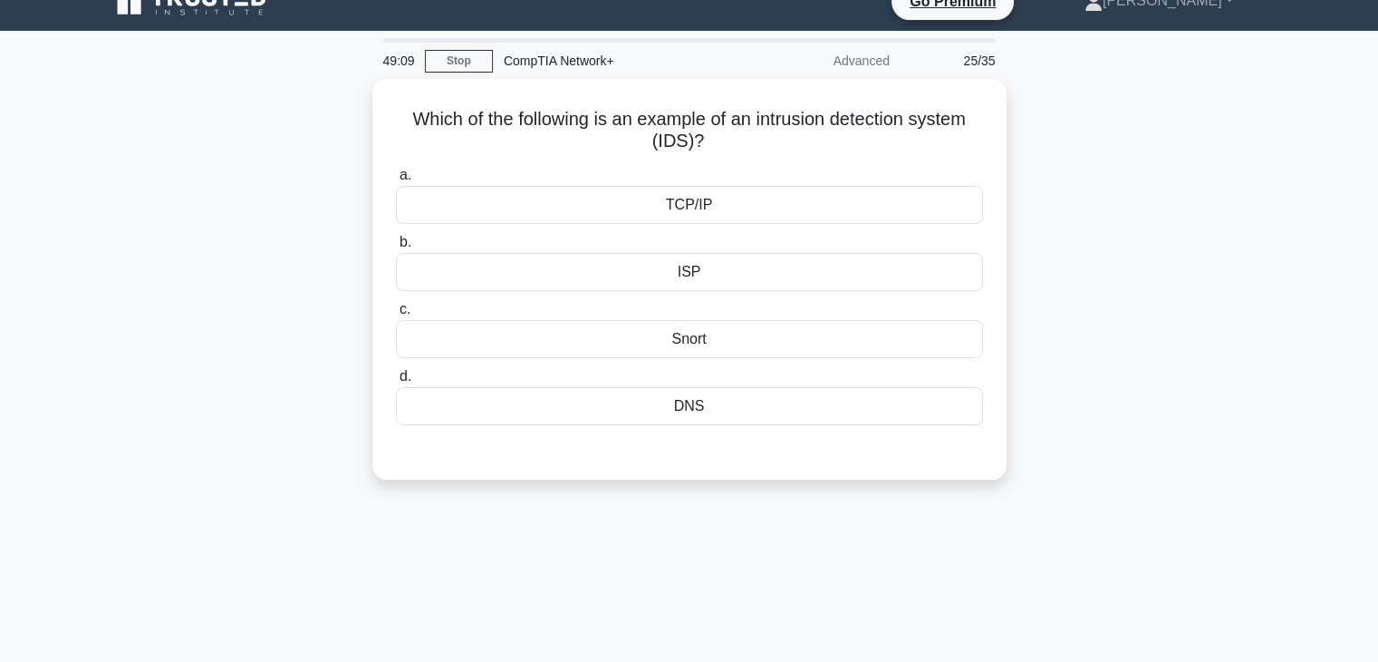
scroll to position [0, 0]
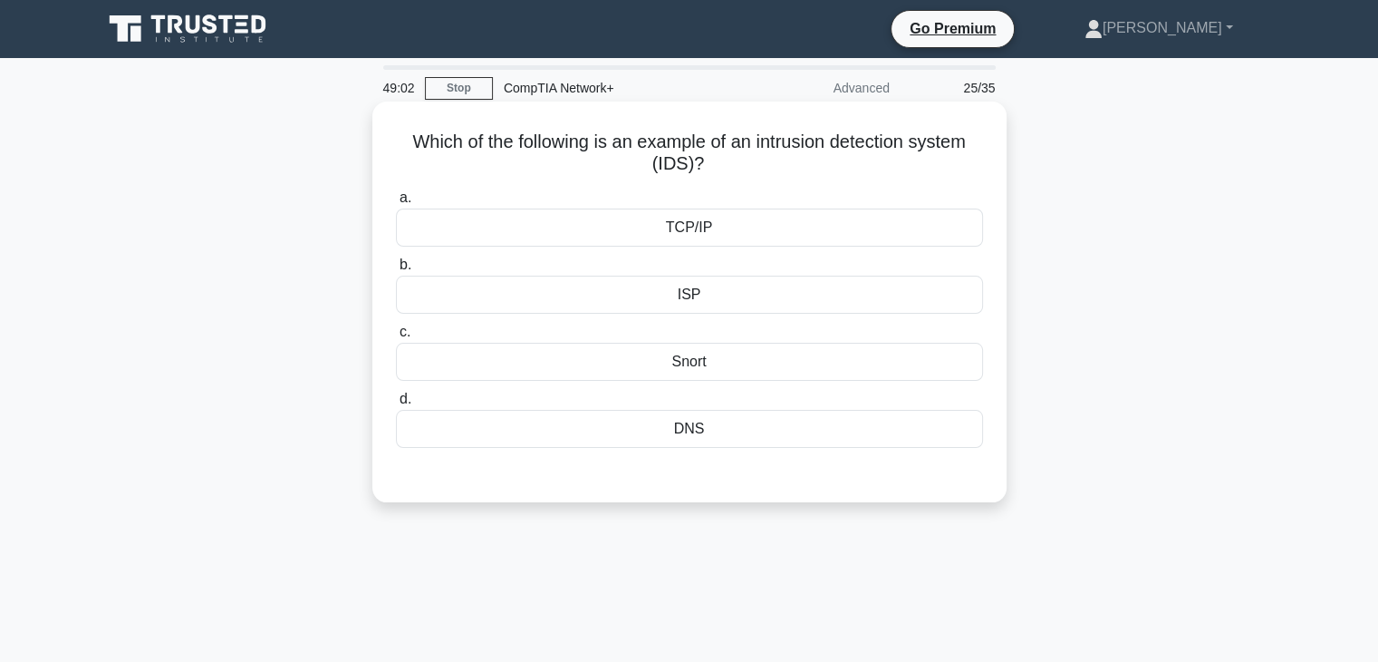
click at [689, 355] on div "Snort" at bounding box center [689, 362] width 587 height 38
click at [396, 338] on input "c. Snort" at bounding box center [396, 332] width 0 height 12
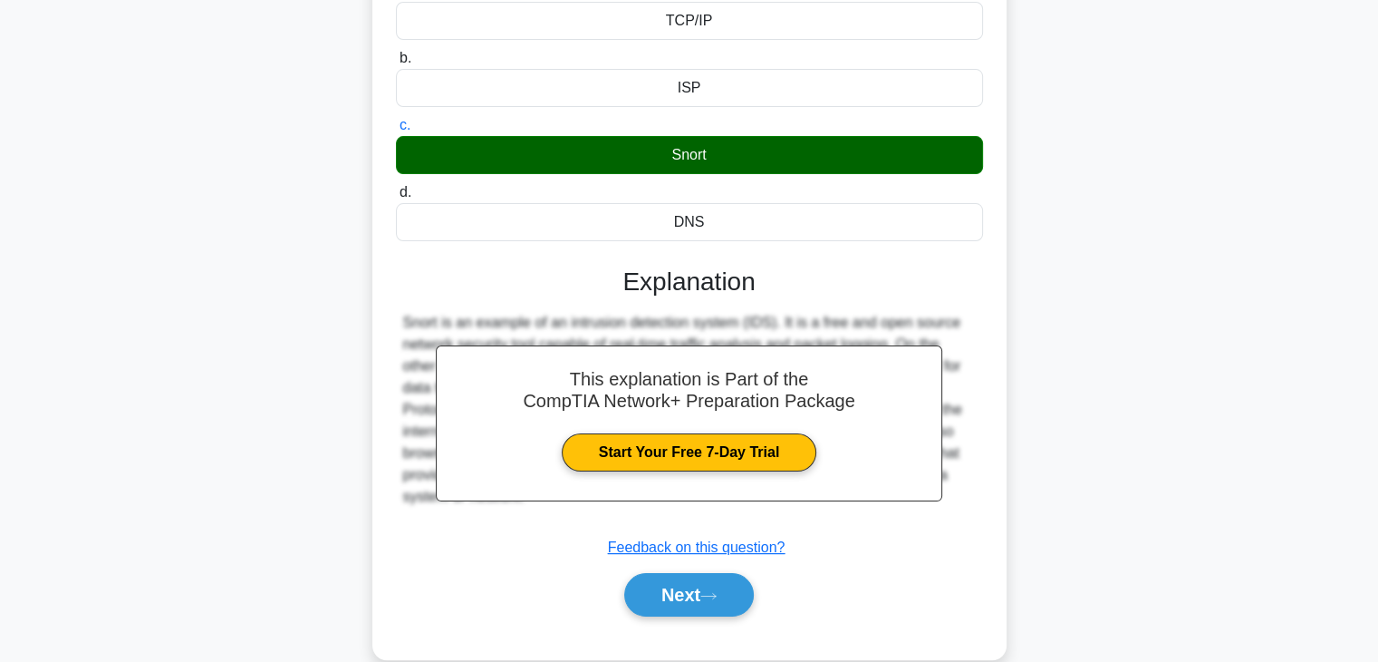
scroll to position [318, 0]
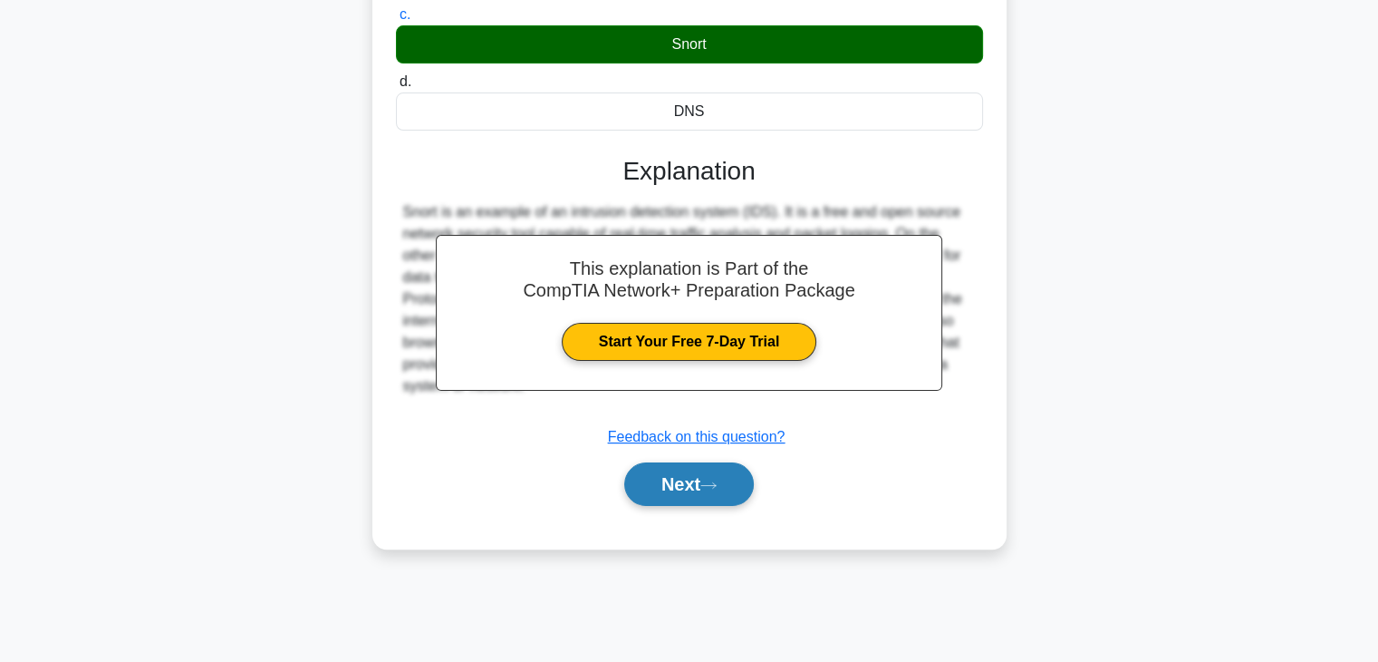
click at [677, 474] on button "Next" at bounding box center [689, 483] width 130 height 43
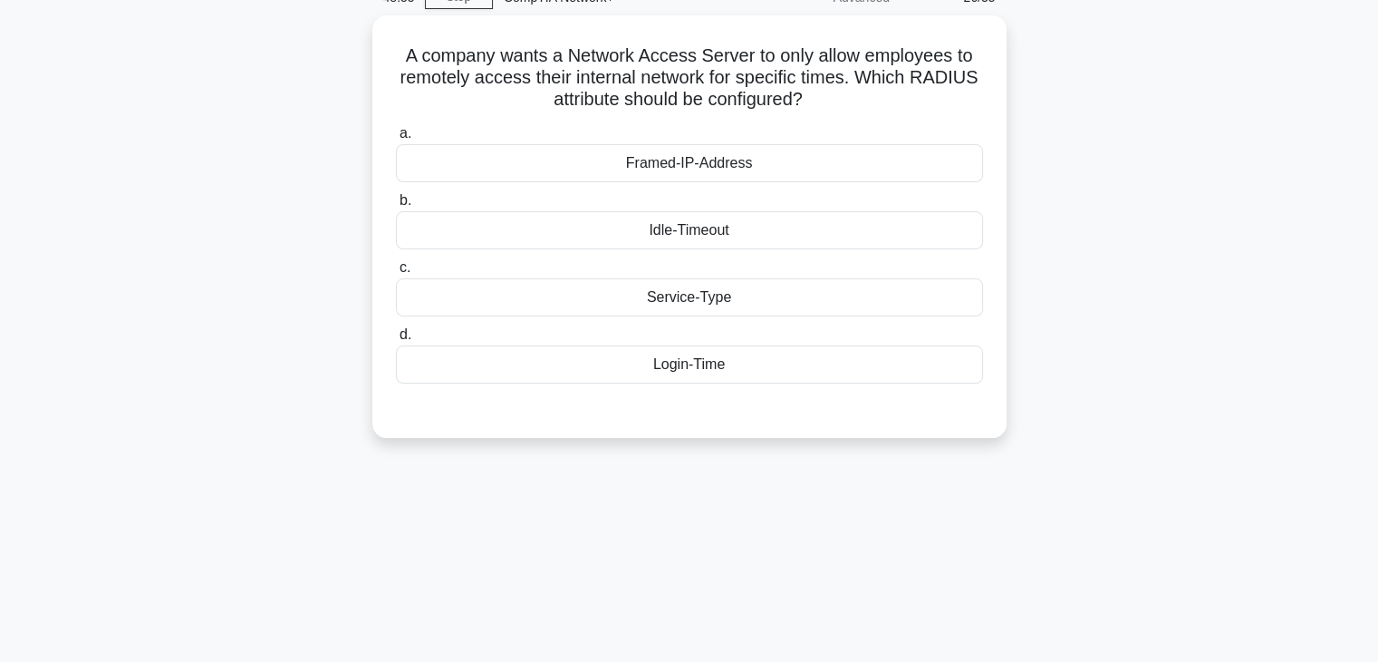
scroll to position [0, 0]
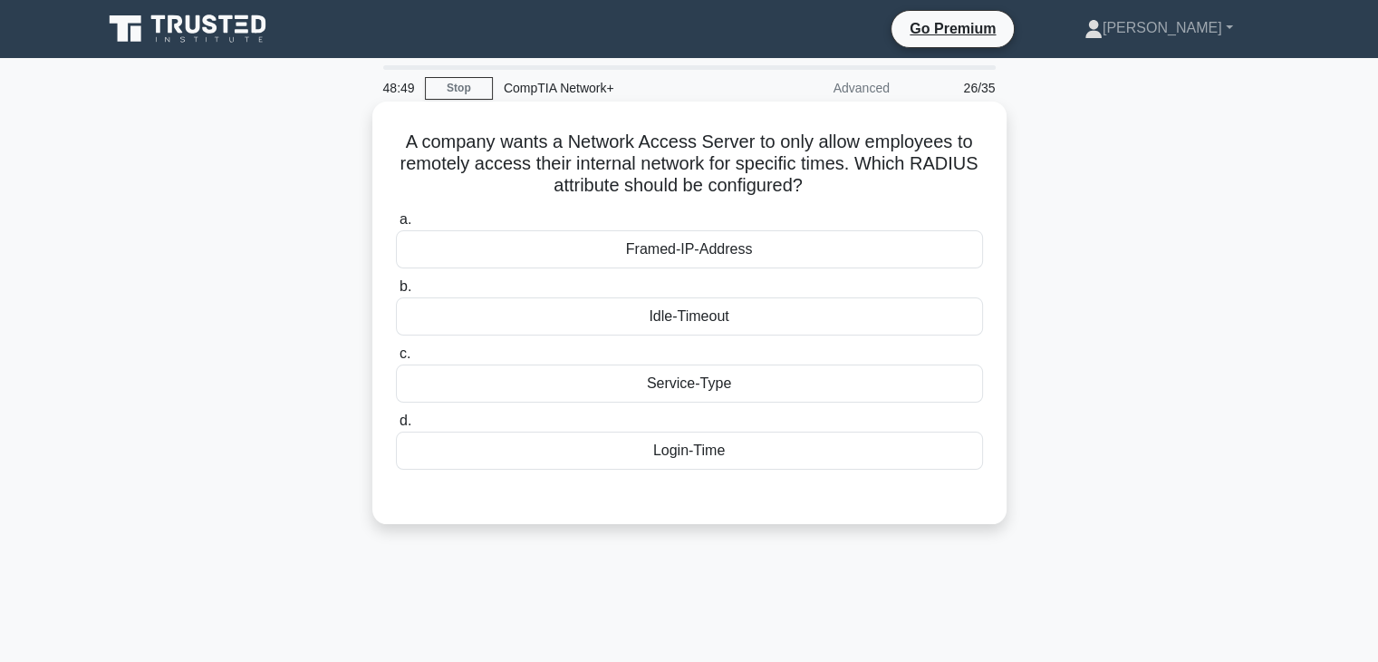
click at [700, 379] on div "Service-Type" at bounding box center [689, 383] width 587 height 38
click at [396, 360] on input "c. Service-Type" at bounding box center [396, 354] width 0 height 12
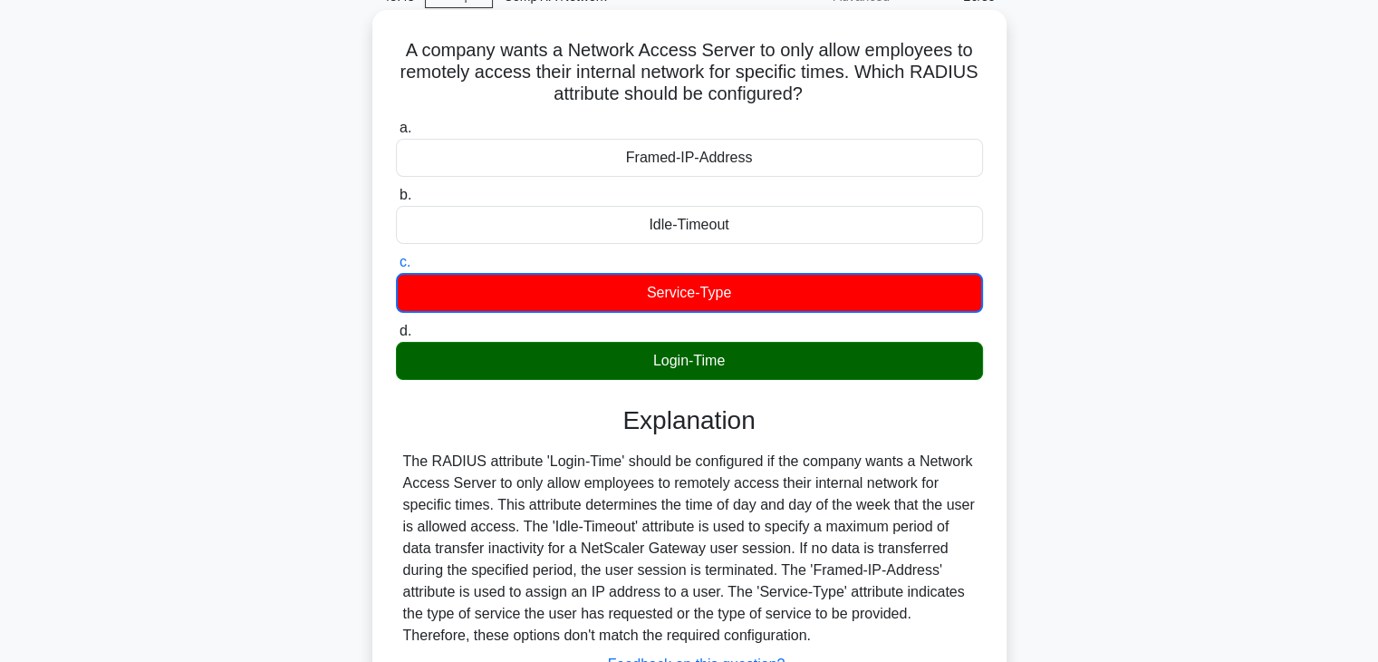
scroll to position [318, 0]
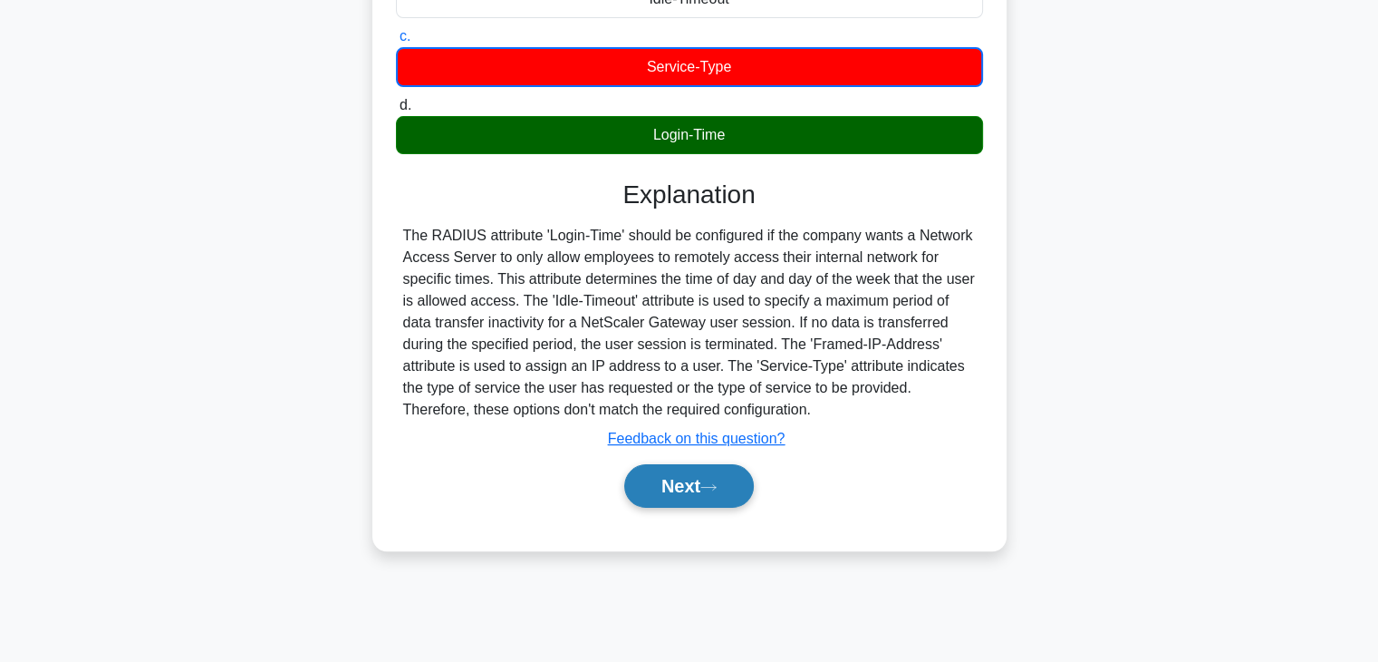
click at [691, 476] on button "Next" at bounding box center [689, 485] width 130 height 43
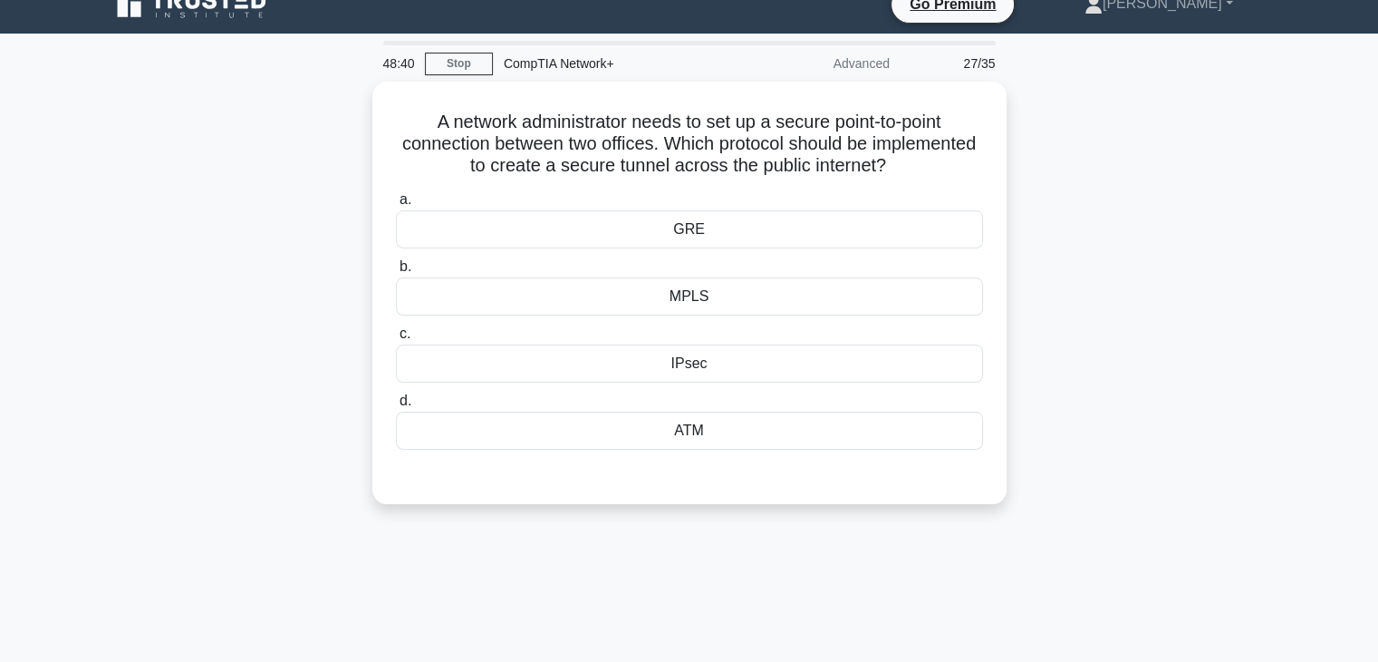
scroll to position [24, 0]
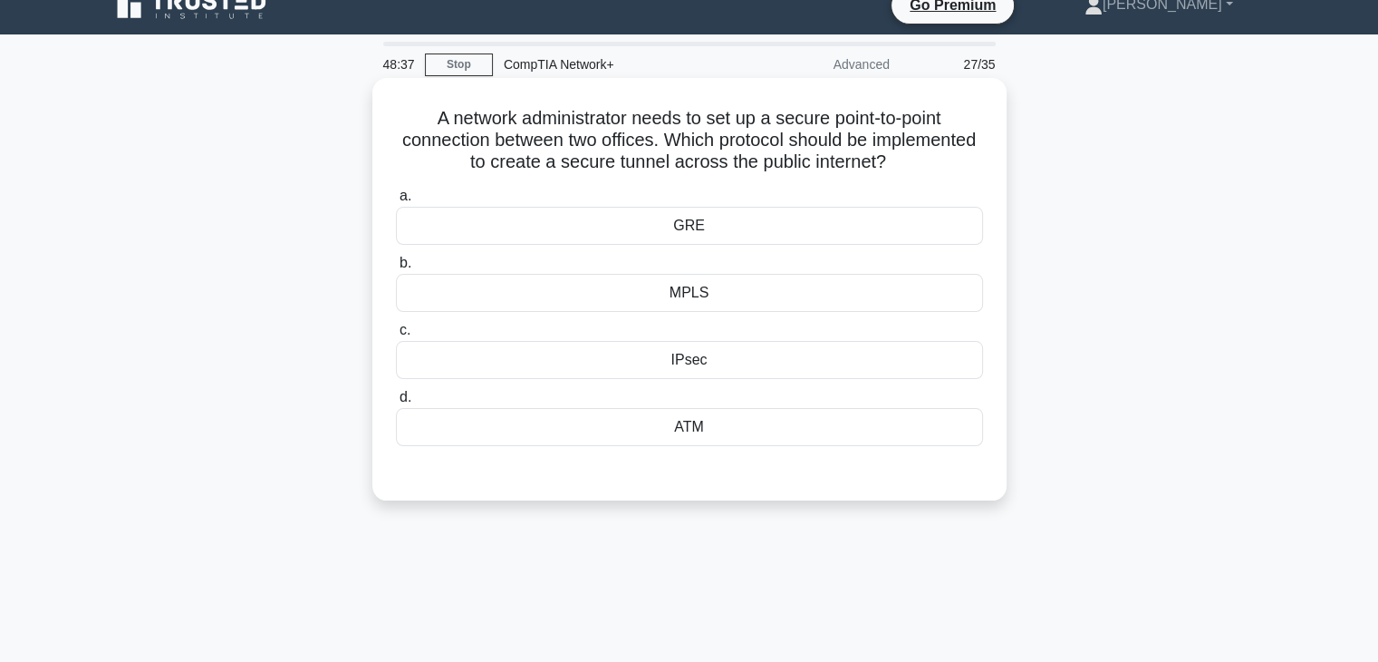
click at [688, 356] on div "IPsec" at bounding box center [689, 360] width 587 height 38
click at [396, 336] on input "c. IPsec" at bounding box center [396, 330] width 0 height 12
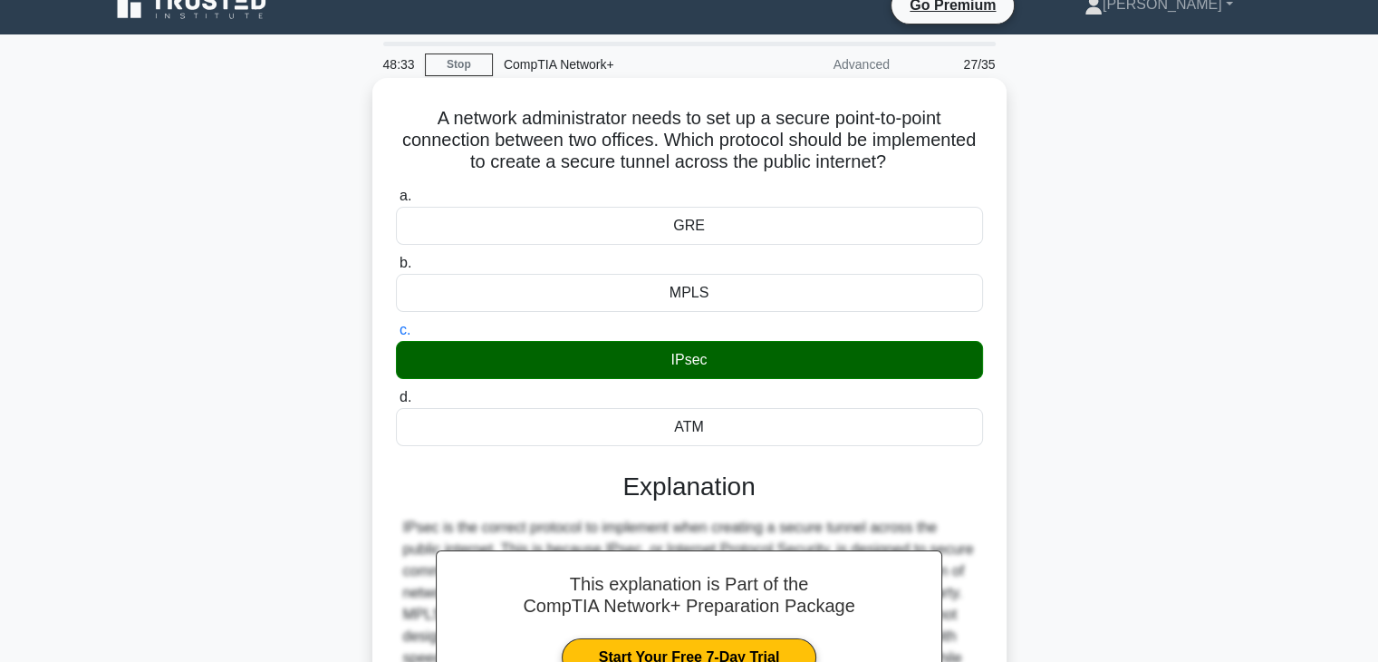
scroll to position [318, 0]
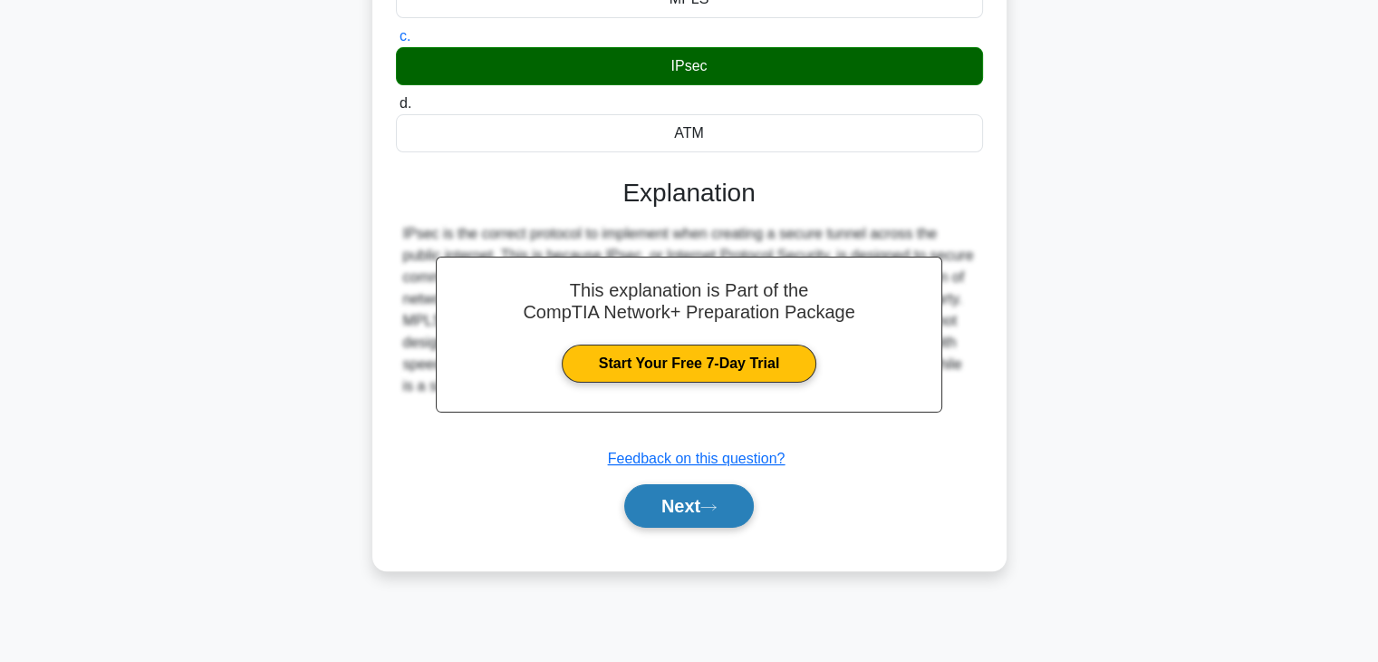
click at [681, 518] on button "Next" at bounding box center [689, 505] width 130 height 43
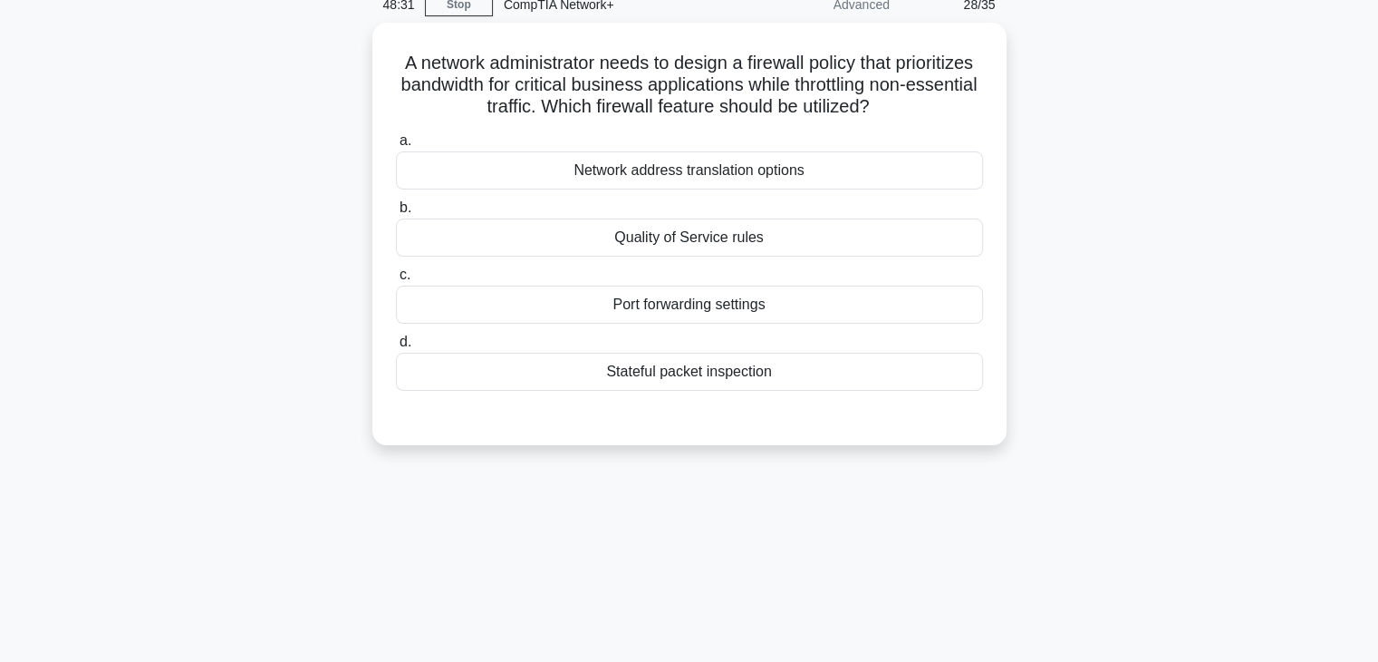
scroll to position [26, 0]
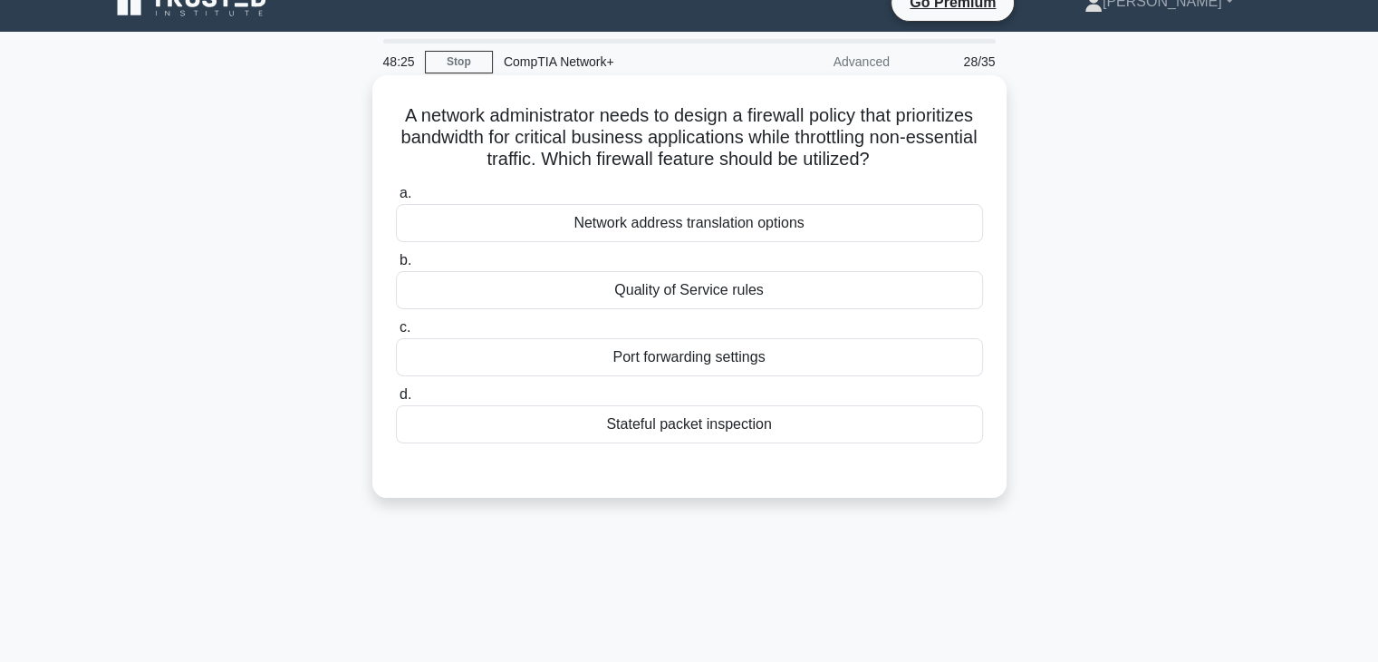
click at [681, 287] on div "Quality of Service rules" at bounding box center [689, 290] width 587 height 38
click at [396, 266] on input "b. Quality of Service rules" at bounding box center [396, 261] width 0 height 12
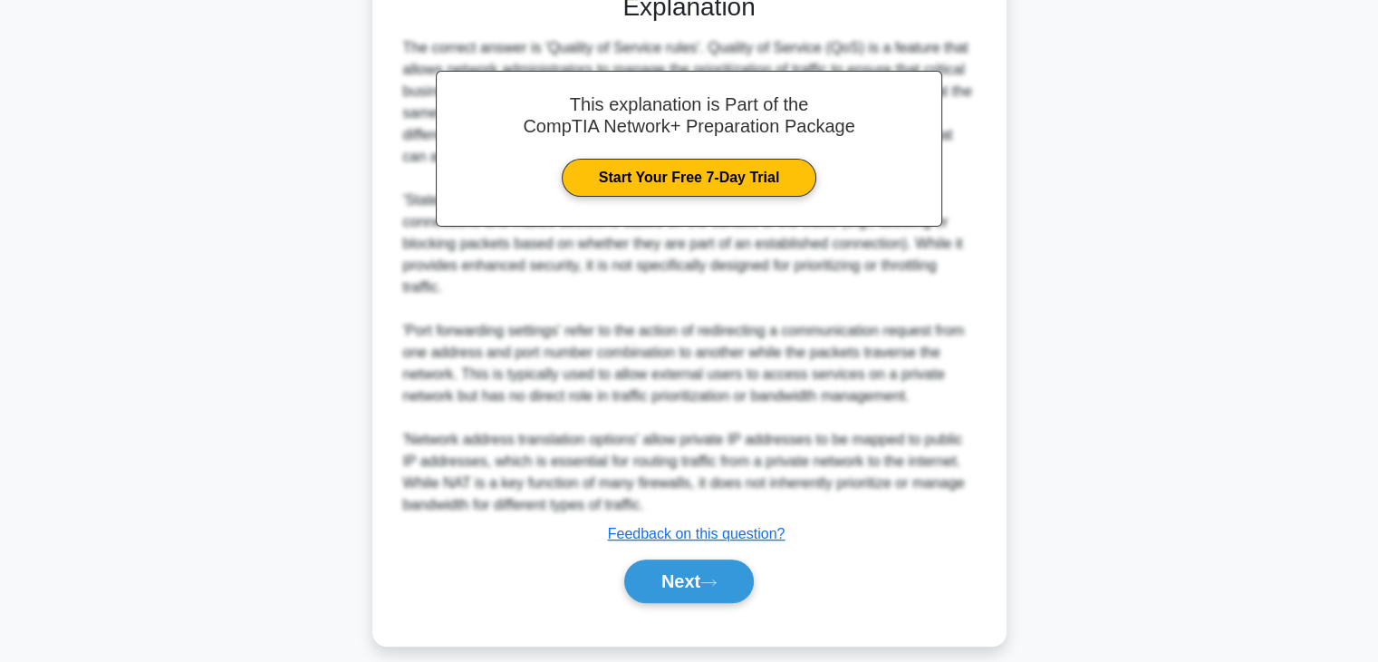
scroll to position [520, 0]
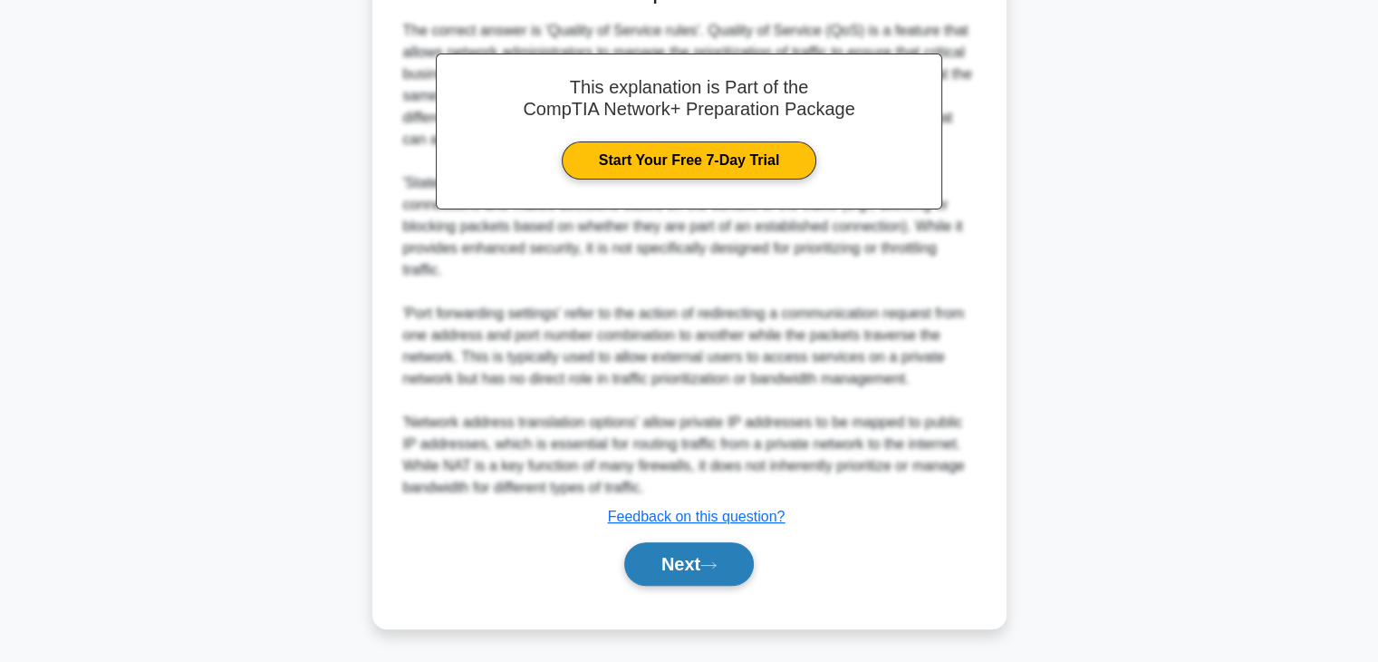
click at [690, 562] on button "Next" at bounding box center [689, 563] width 130 height 43
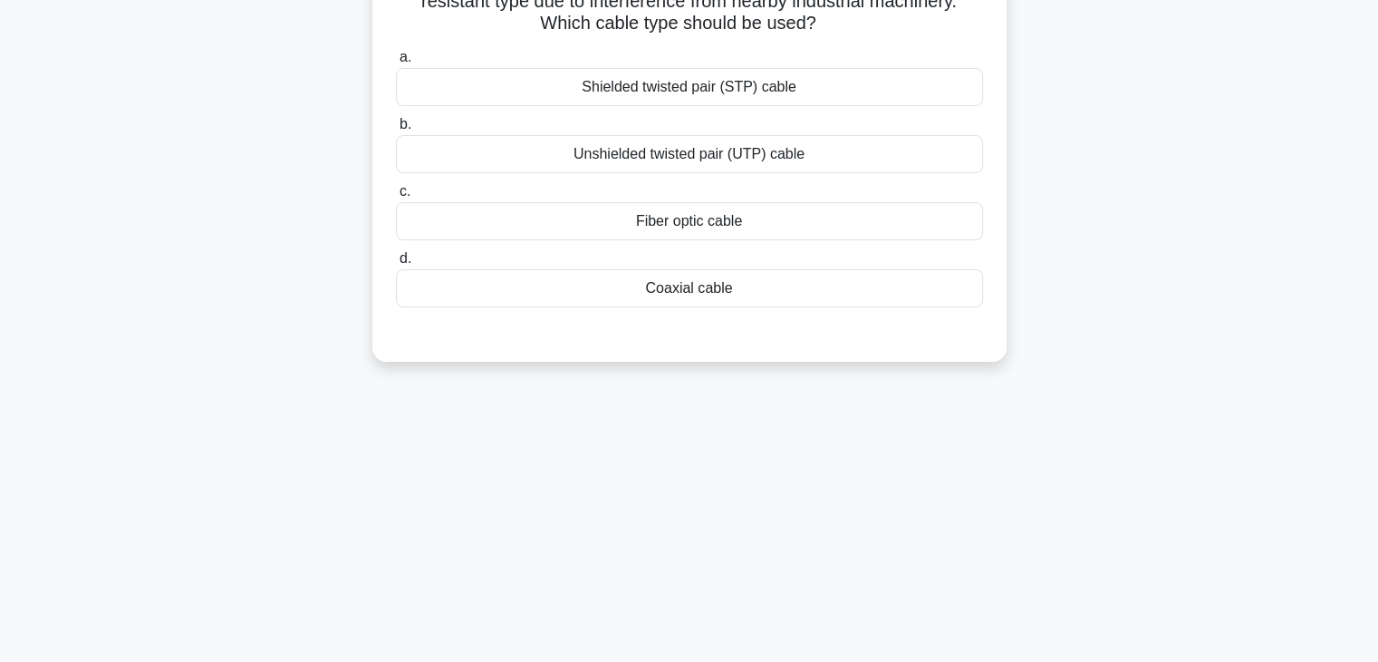
scroll to position [0, 0]
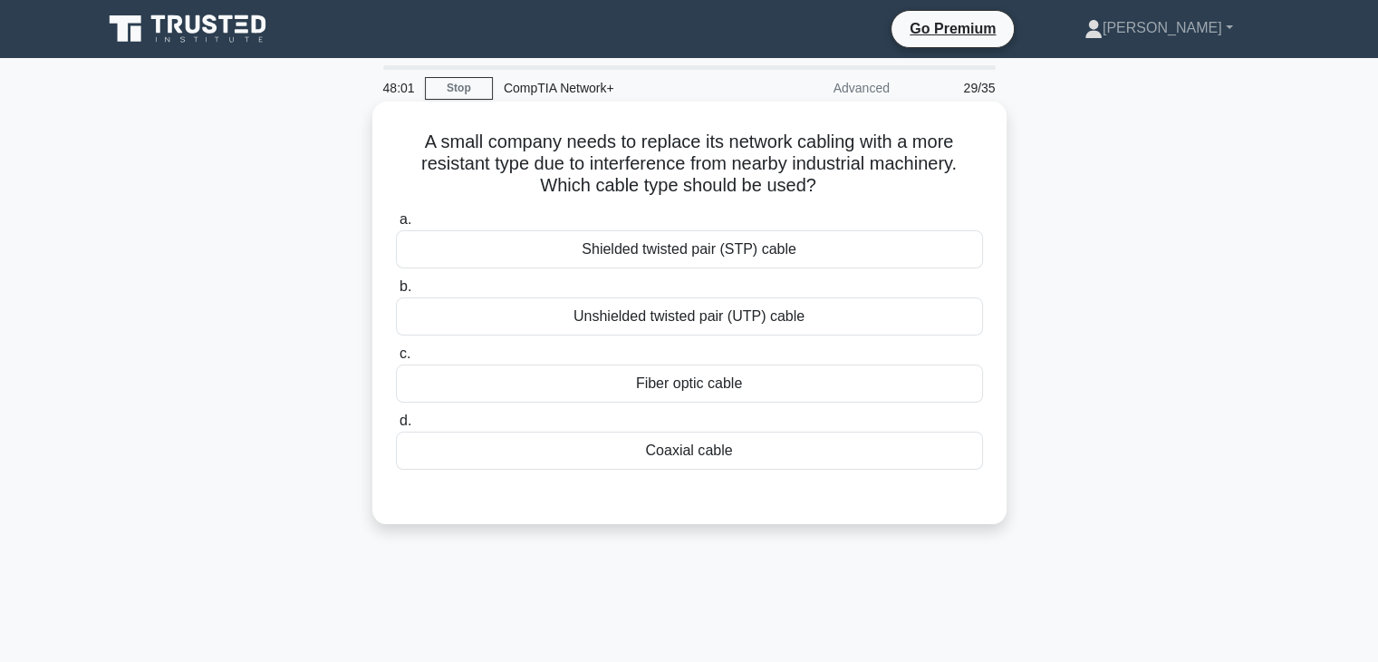
click at [730, 382] on div "Fiber optic cable" at bounding box center [689, 383] width 587 height 38
click at [396, 360] on input "c. Fiber optic cable" at bounding box center [396, 354] width 0 height 12
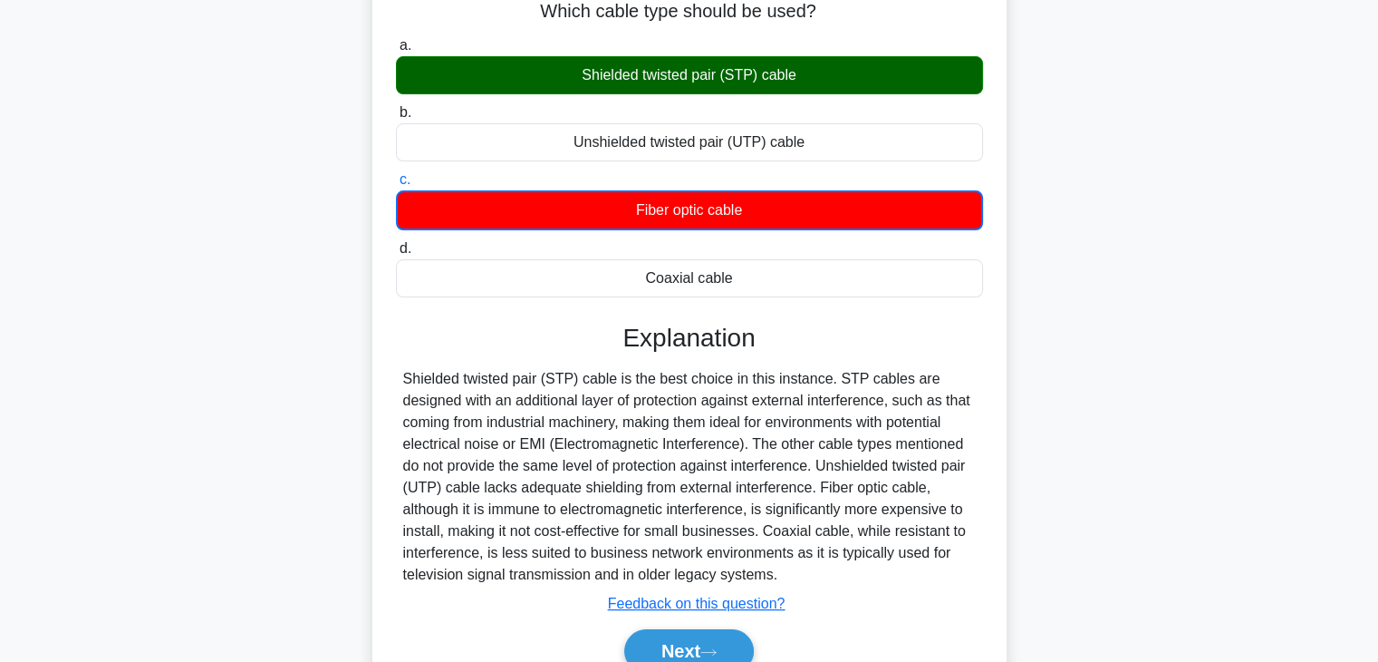
scroll to position [291, 0]
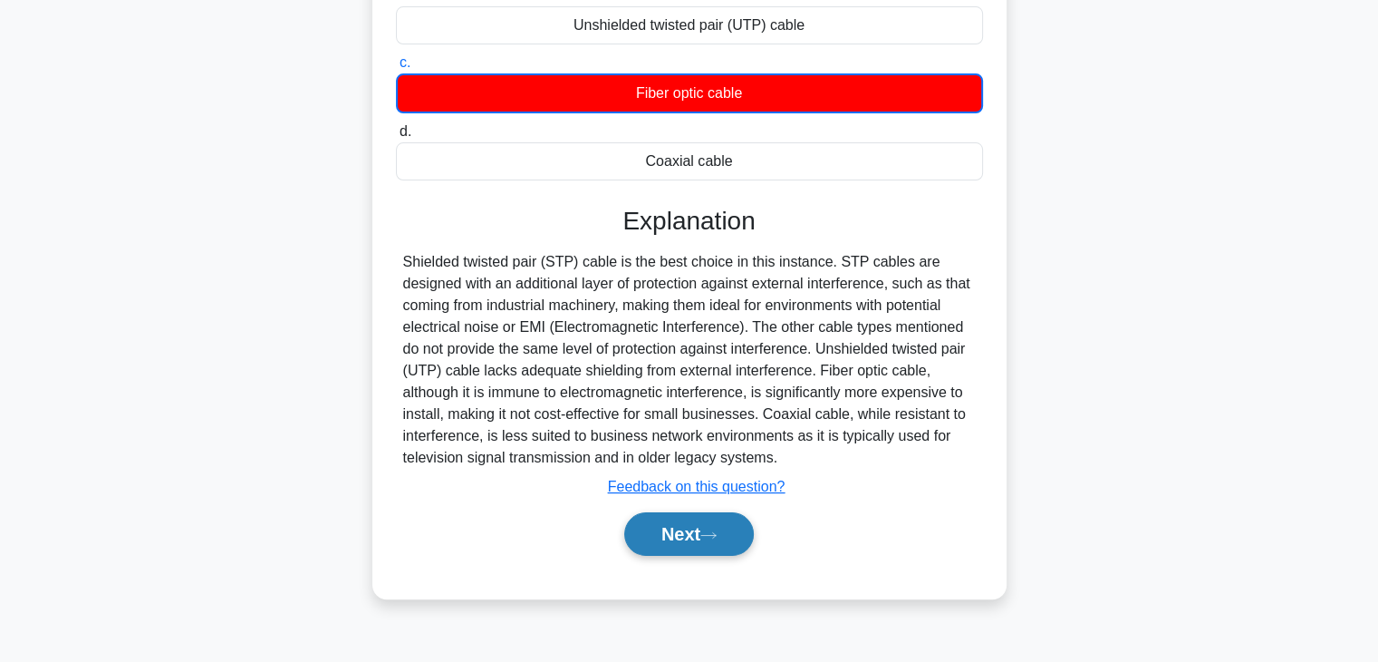
click at [707, 550] on button "Next" at bounding box center [689, 533] width 130 height 43
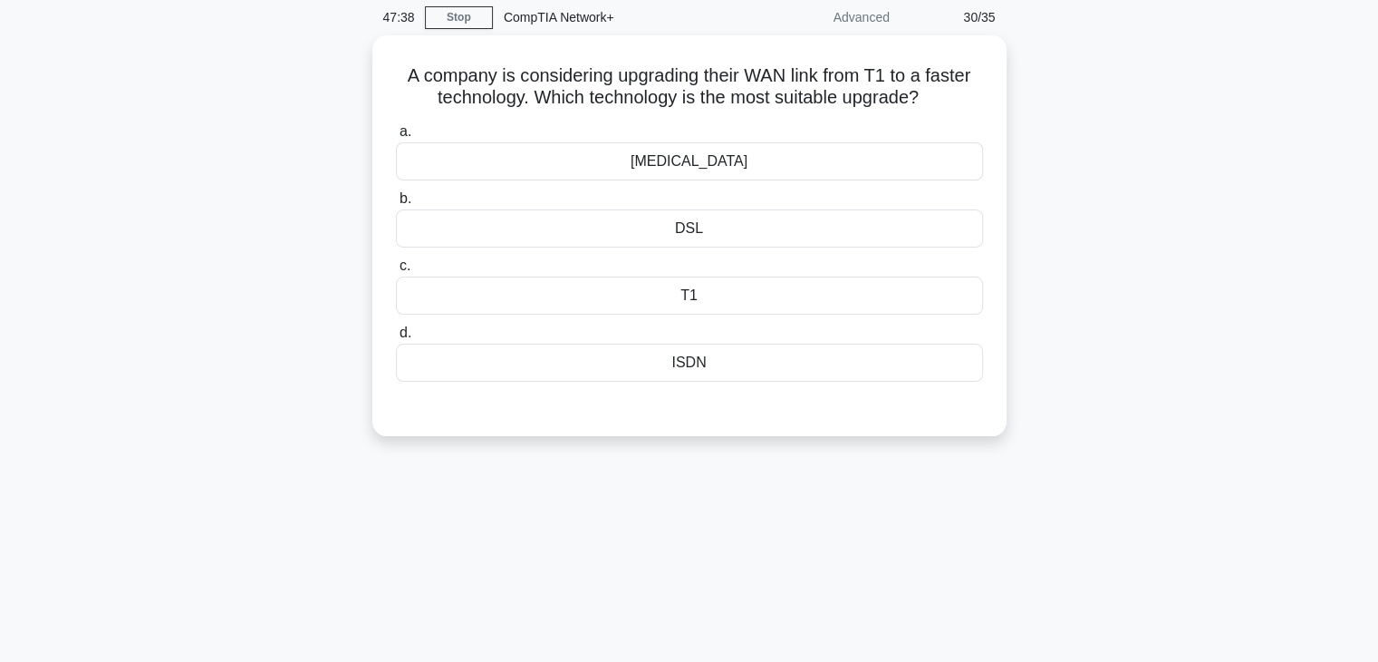
scroll to position [0, 0]
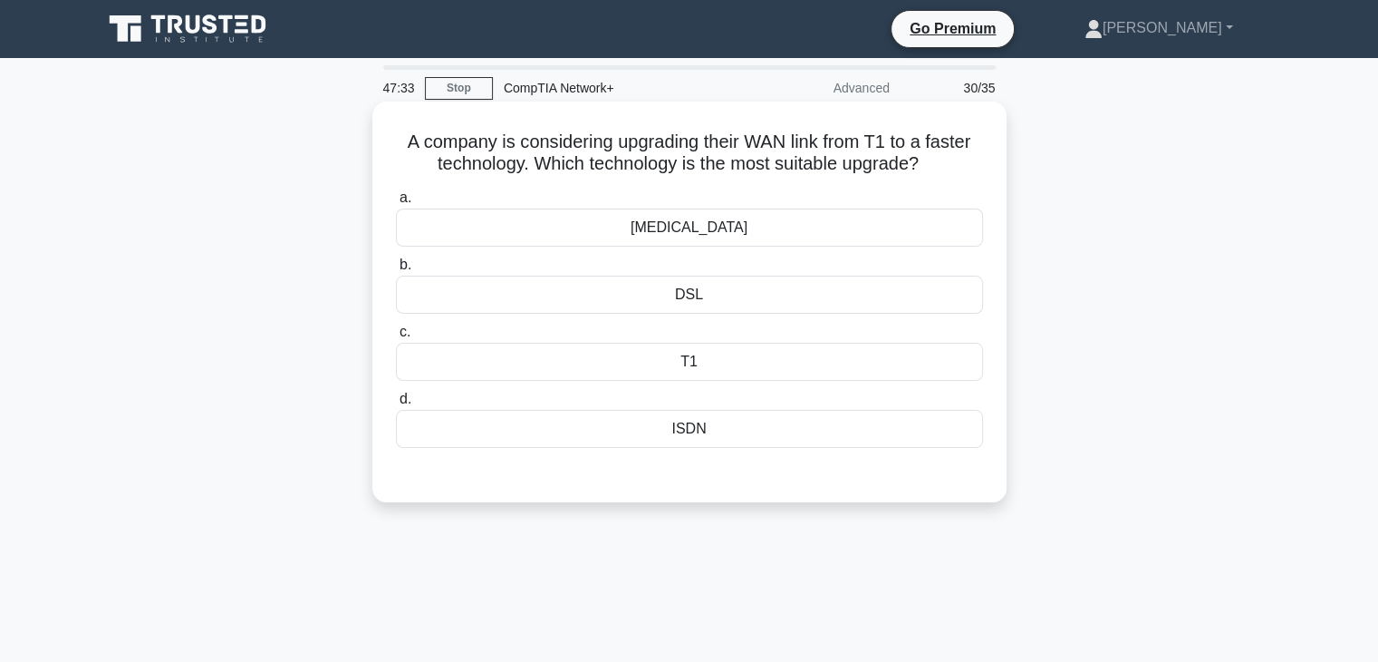
click at [703, 423] on div "ISDN" at bounding box center [689, 429] width 587 height 38
click at [396, 405] on input "d. ISDN" at bounding box center [396, 399] width 0 height 12
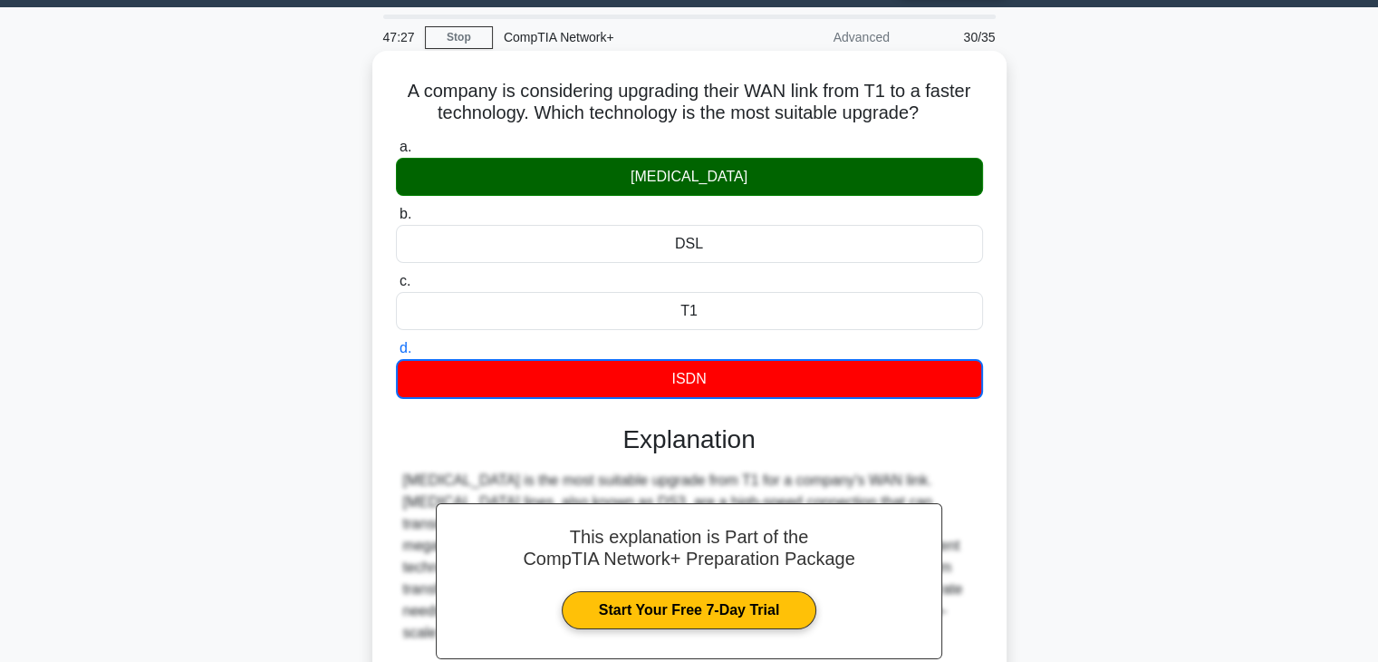
scroll to position [318, 0]
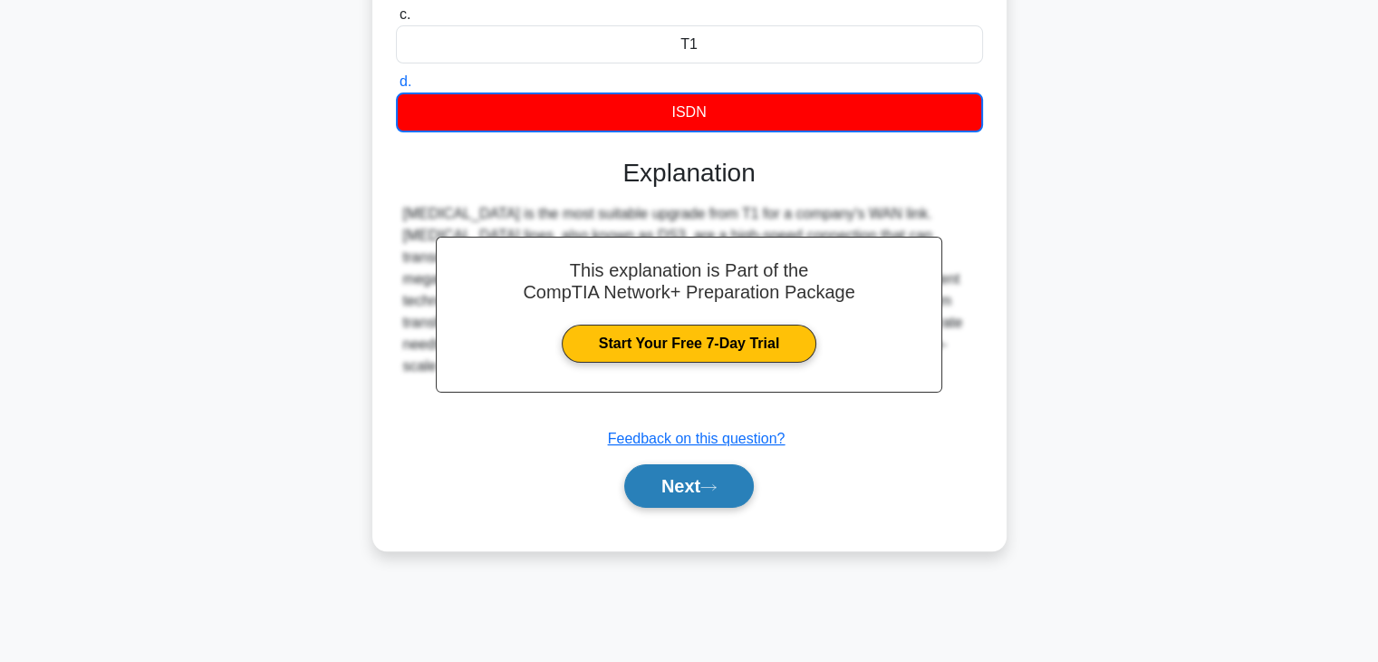
click at [703, 492] on button "Next" at bounding box center [689, 485] width 130 height 43
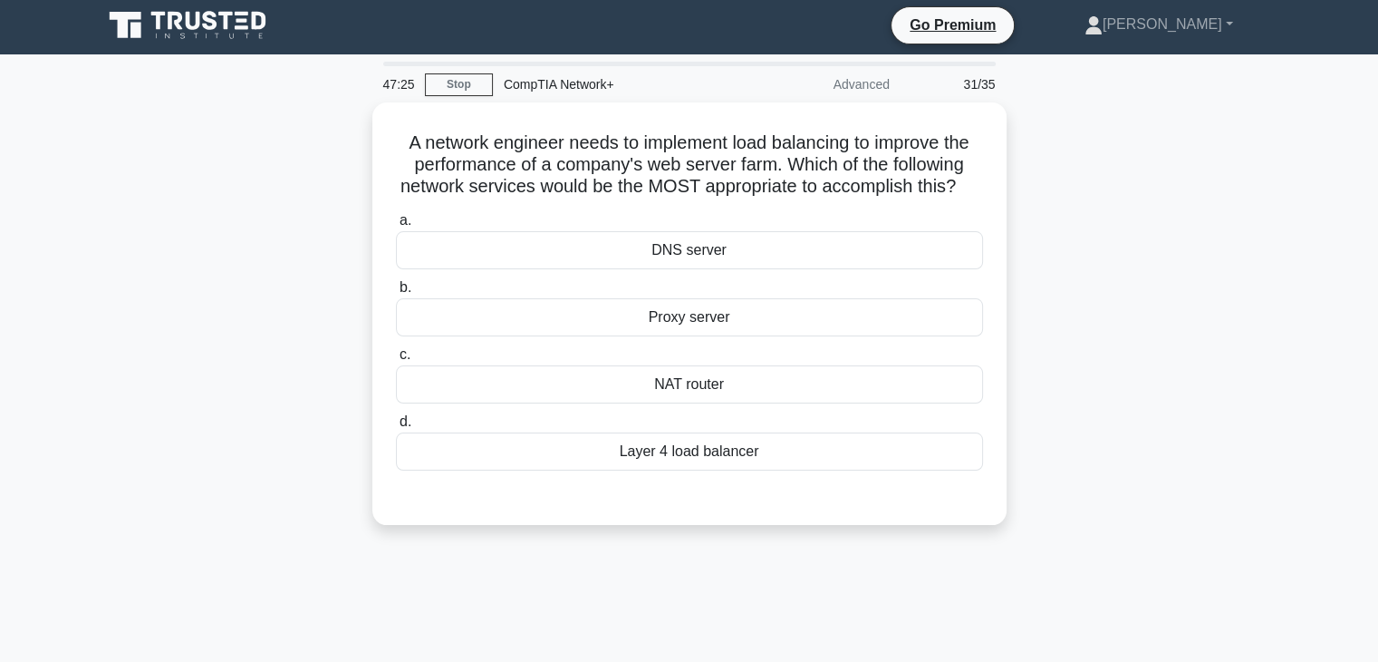
scroll to position [0, 0]
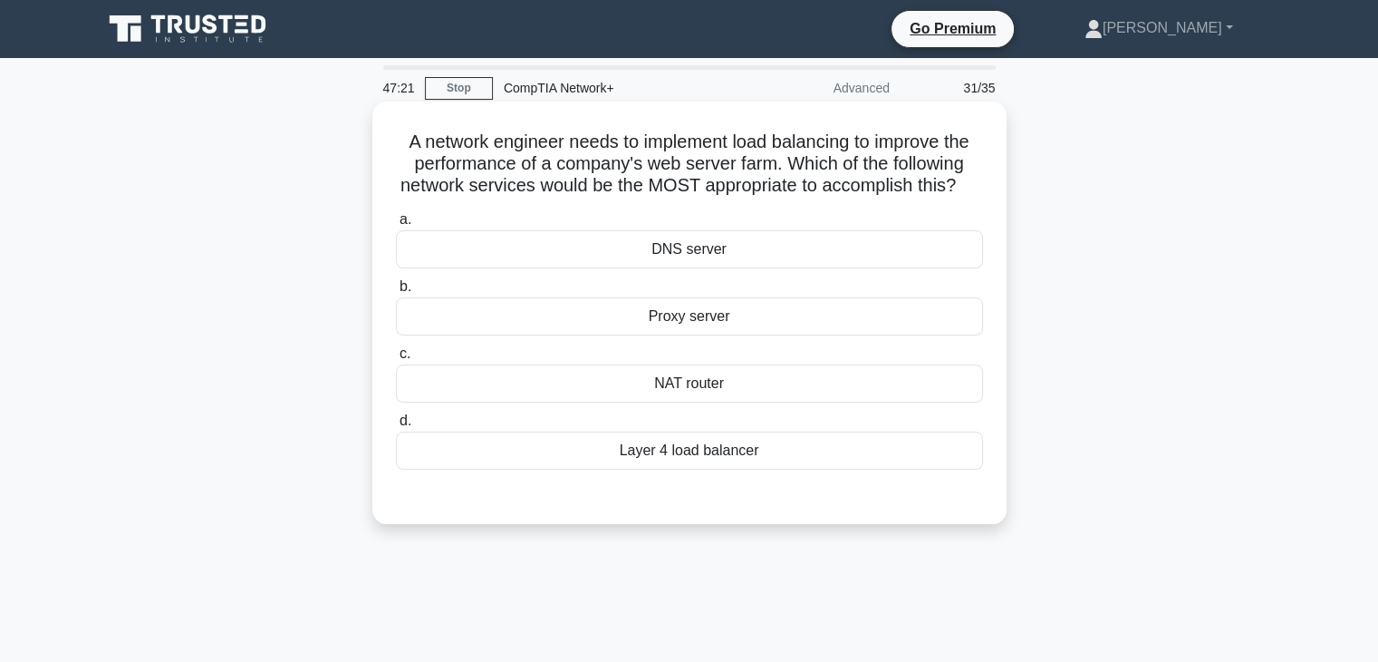
click at [711, 335] on div "Proxy server" at bounding box center [689, 316] width 587 height 38
click at [396, 293] on input "b. Proxy server" at bounding box center [396, 287] width 0 height 12
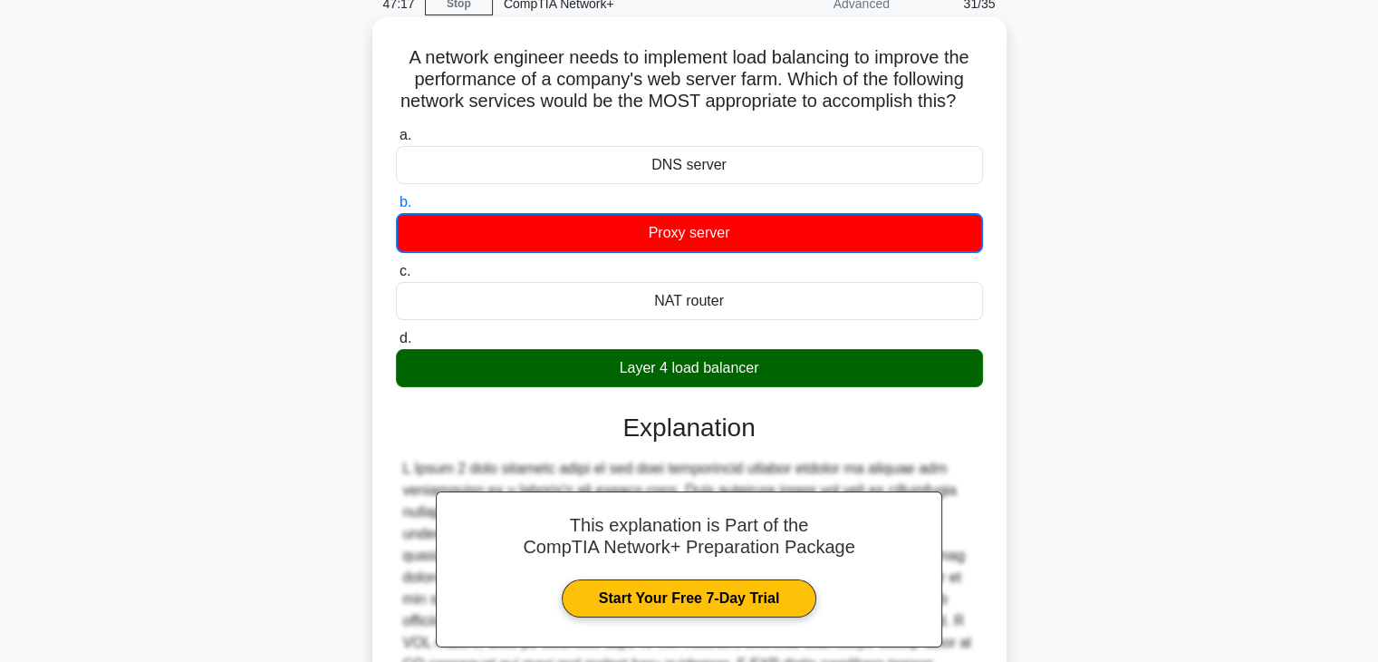
scroll to position [370, 0]
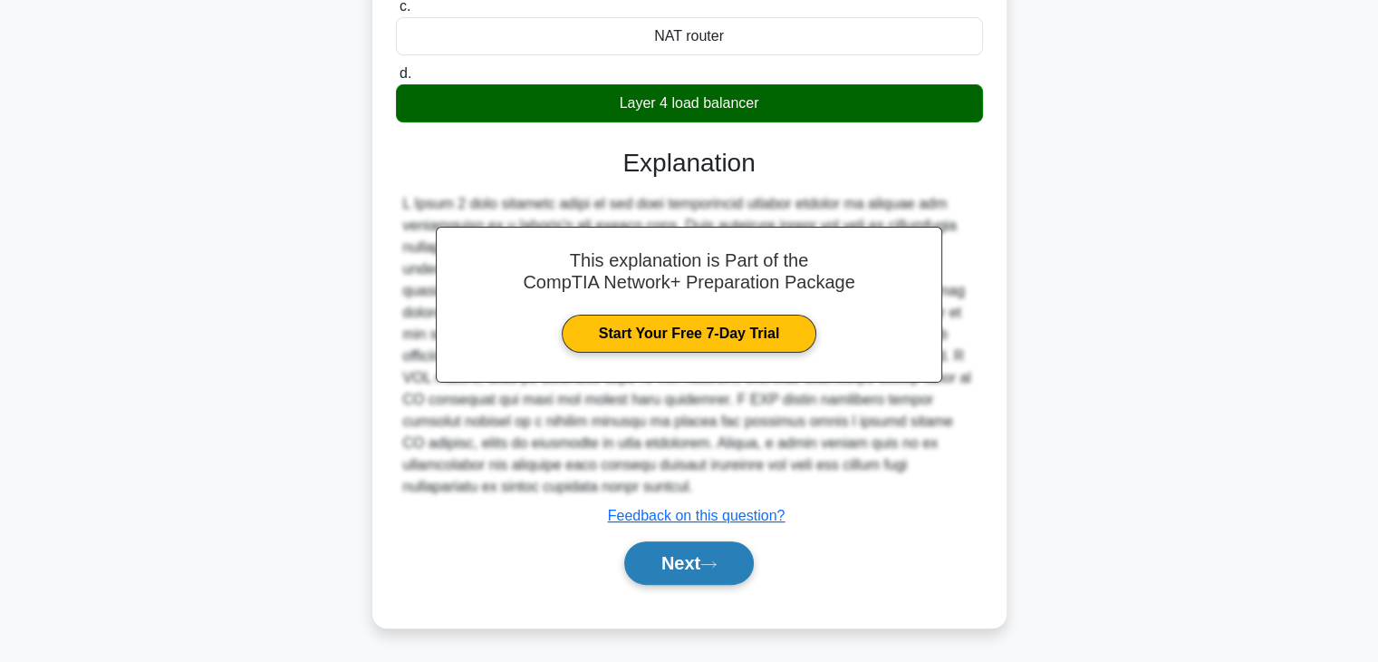
click at [703, 563] on button "Next" at bounding box center [689, 562] width 130 height 43
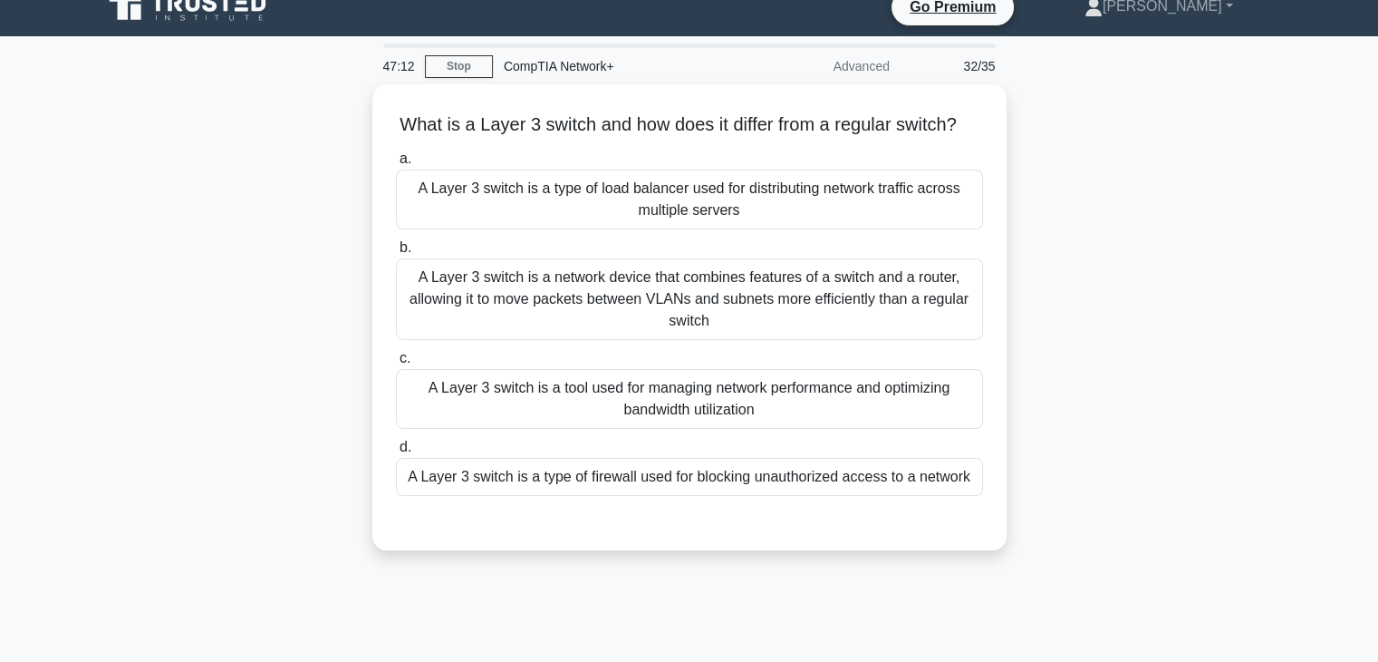
scroll to position [23, 0]
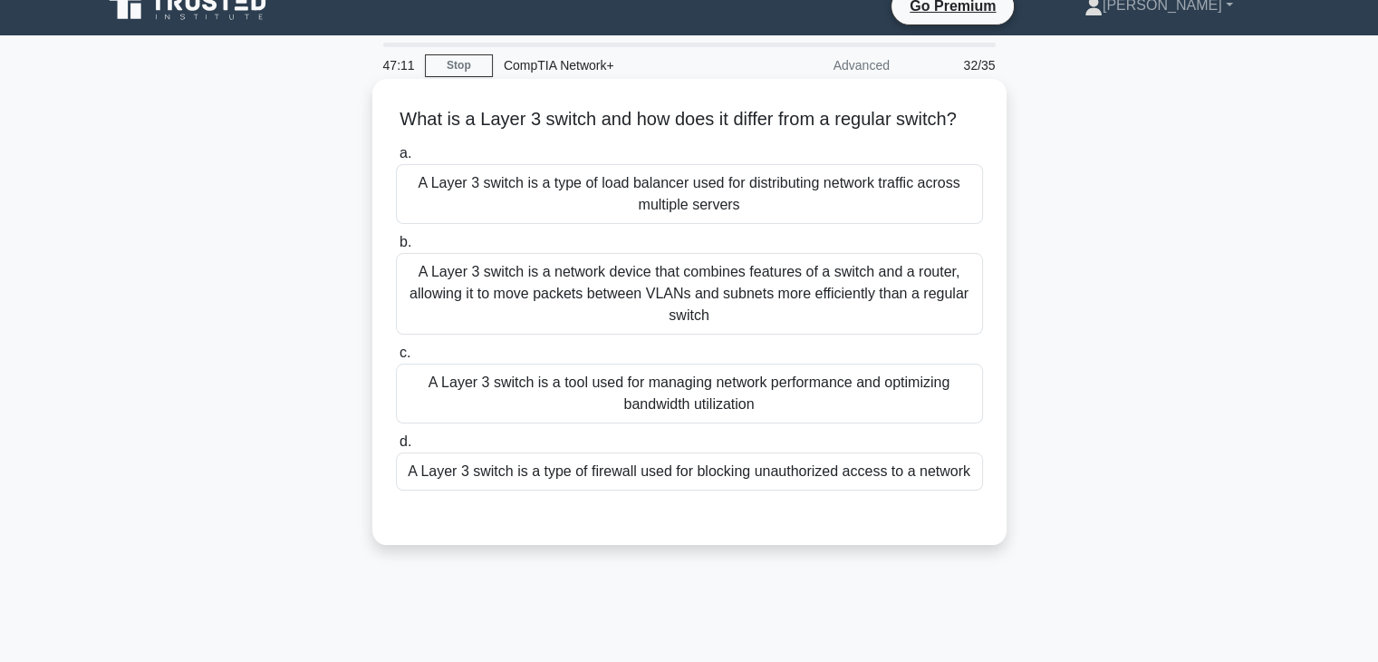
click at [681, 324] on div "A Layer 3 switch is a network device that combines features of a switch and a r…" at bounding box center [689, 294] width 587 height 82
click at [396, 248] on input "b. A Layer 3 switch is a network device that combines features of a switch and …" at bounding box center [396, 243] width 0 height 12
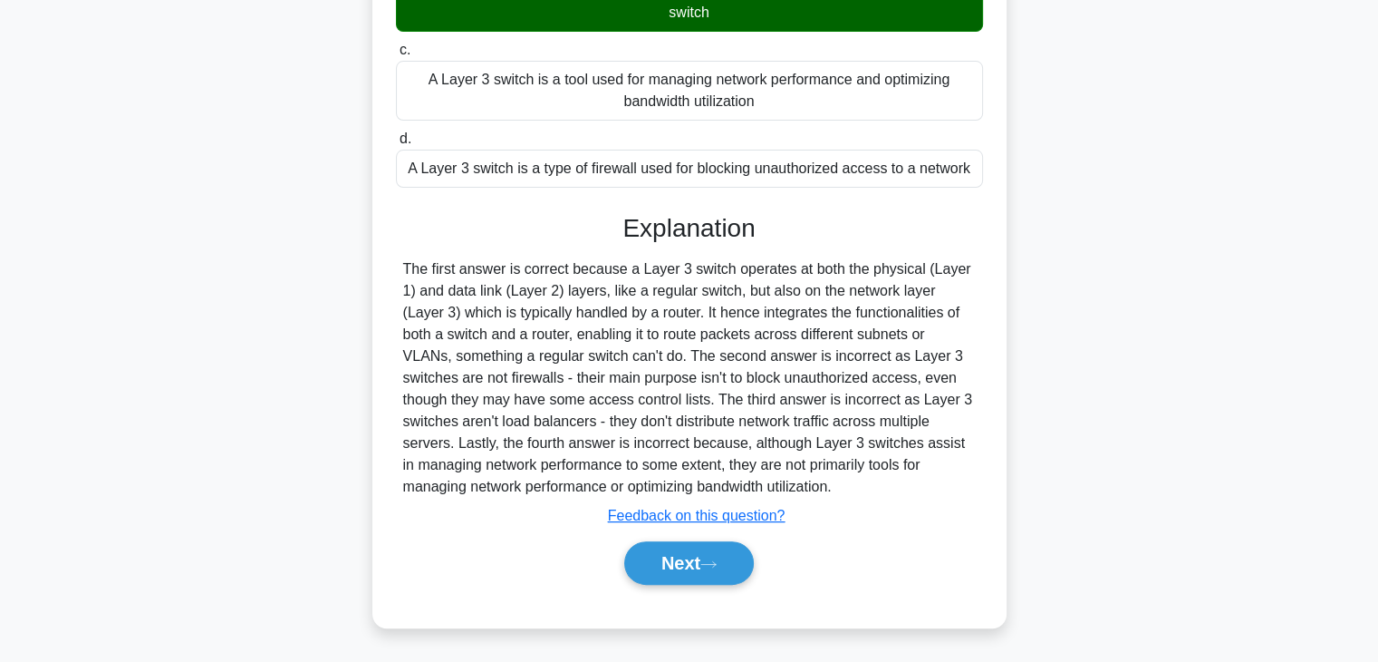
scroll to position [346, 0]
click at [683, 574] on button "Next" at bounding box center [689, 562] width 130 height 43
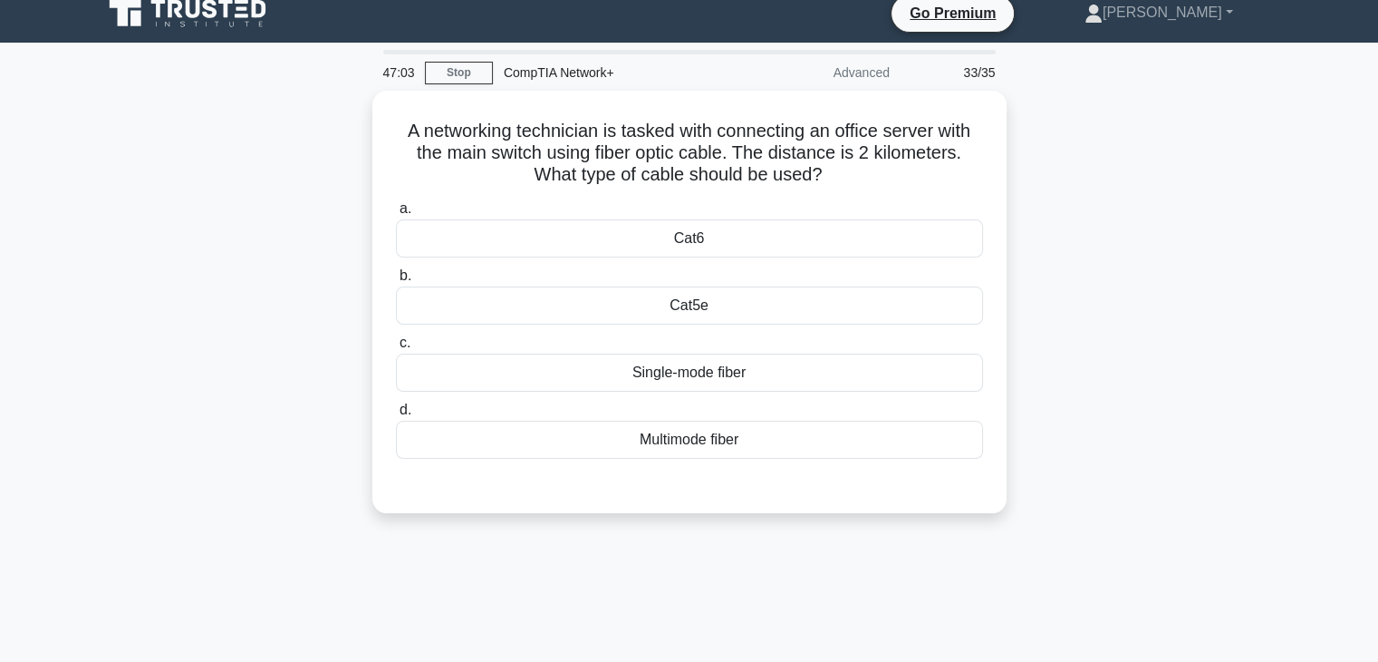
scroll to position [14, 0]
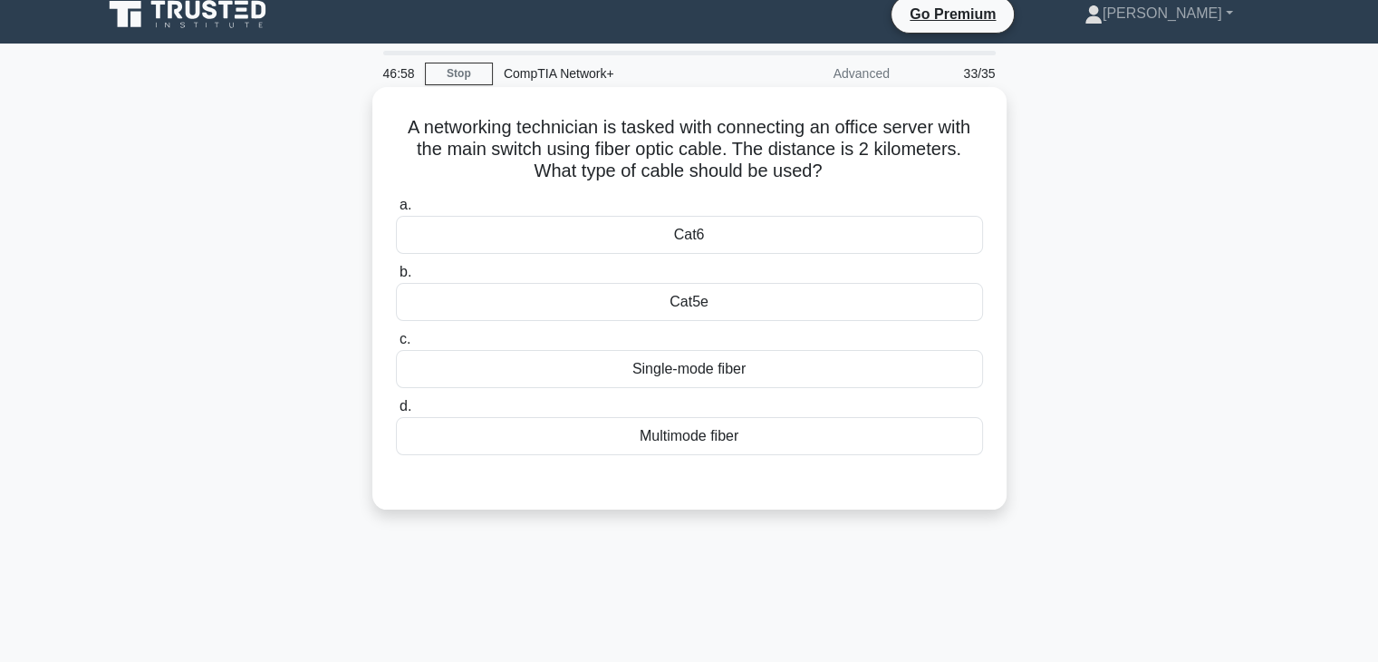
click at [718, 372] on div "Single-mode fiber" at bounding box center [689, 369] width 587 height 38
click at [396, 345] on input "c. Single-mode fiber" at bounding box center [396, 339] width 0 height 12
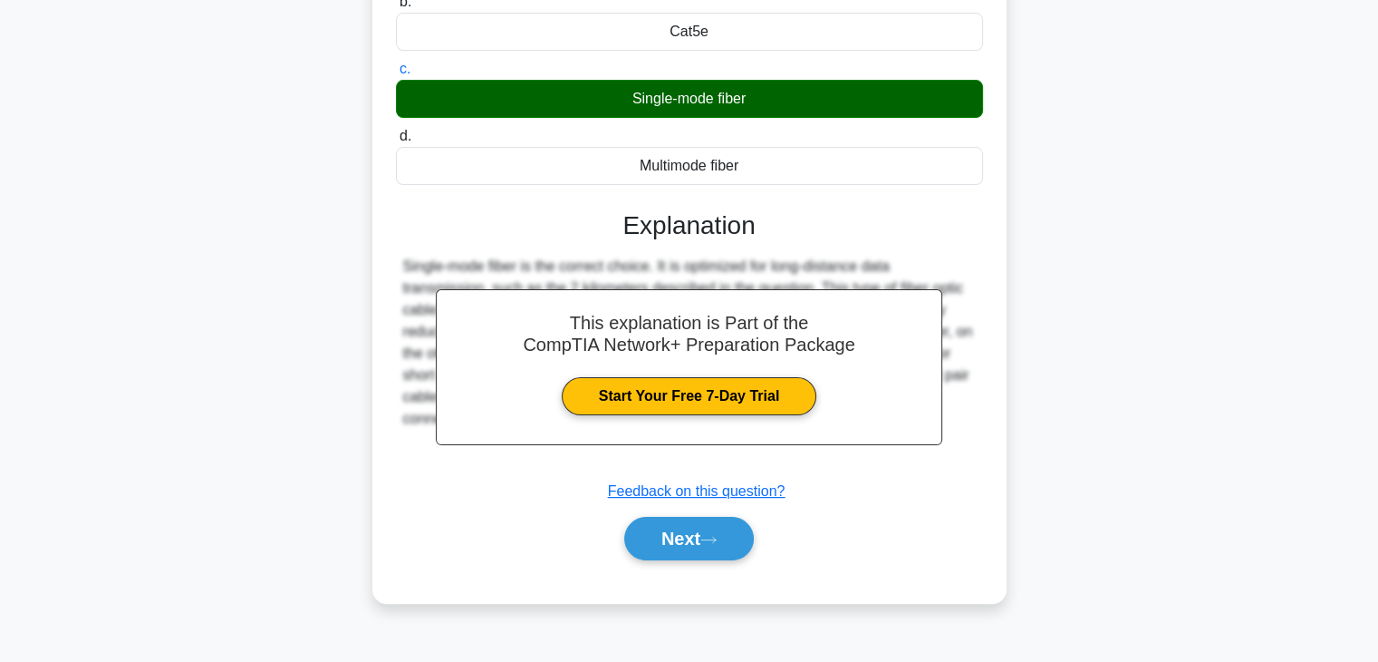
scroll to position [287, 0]
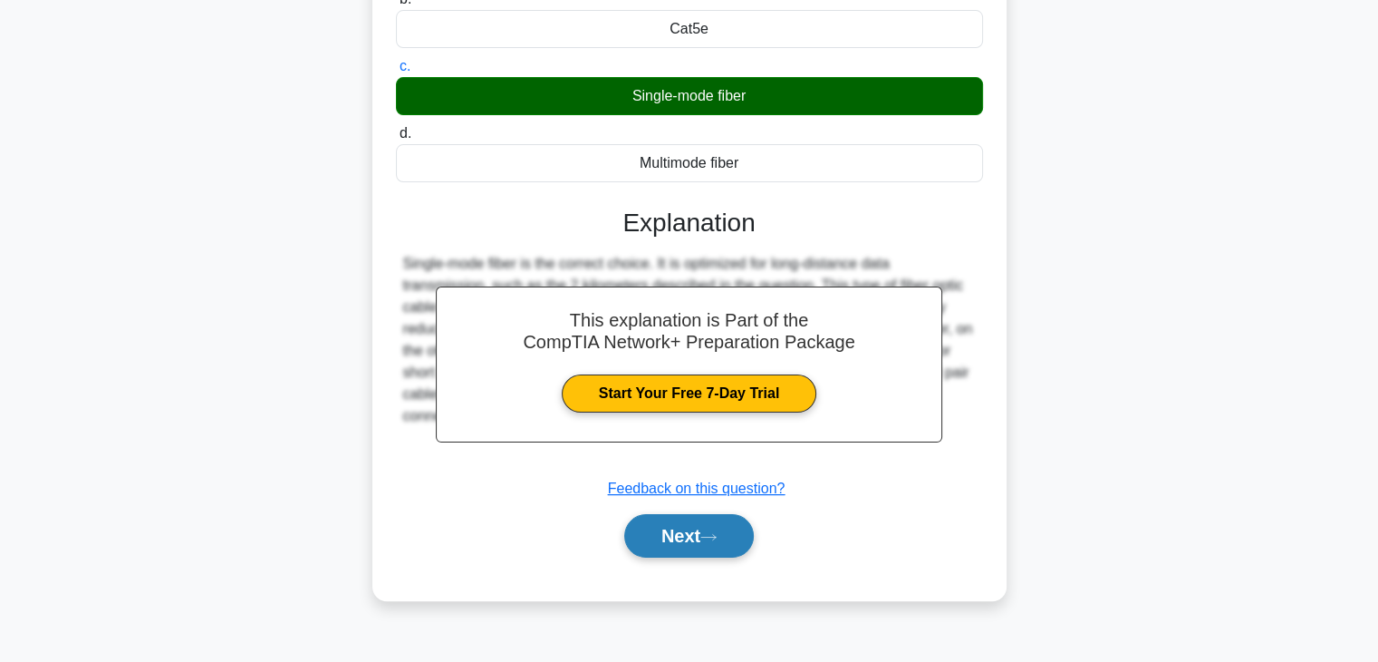
click at [697, 546] on button "Next" at bounding box center [689, 535] width 130 height 43
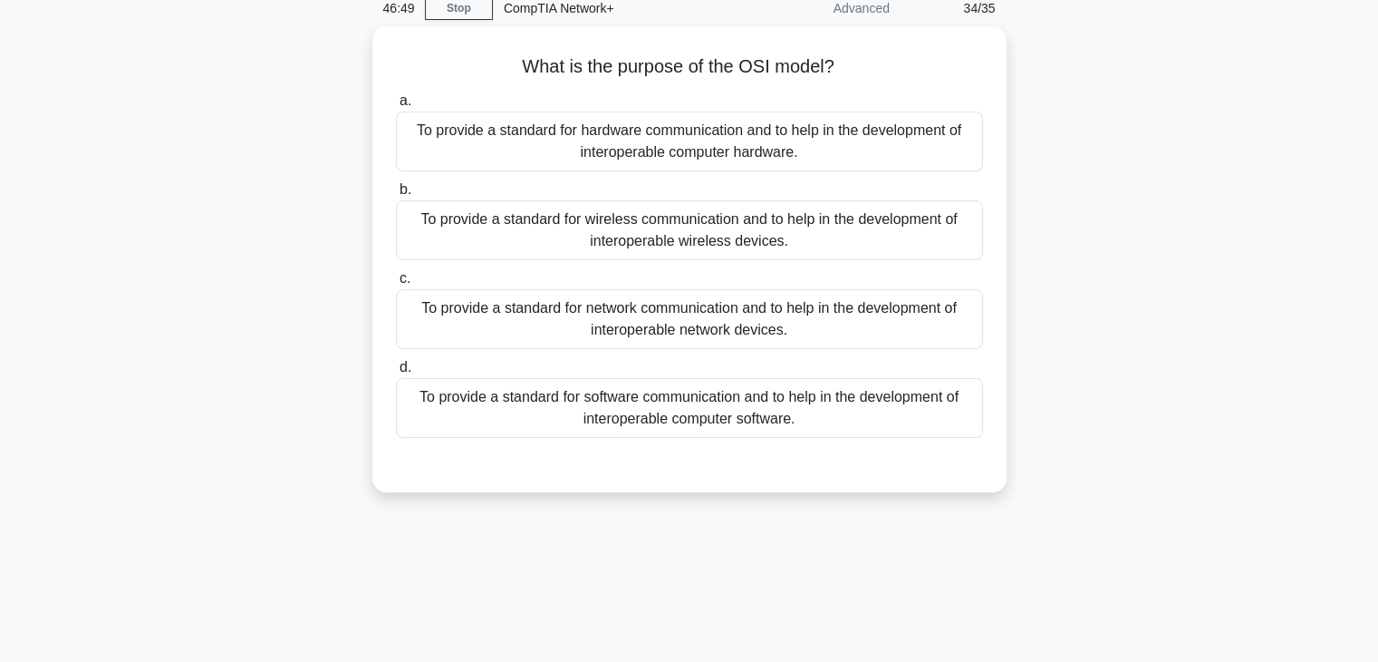
scroll to position [79, 0]
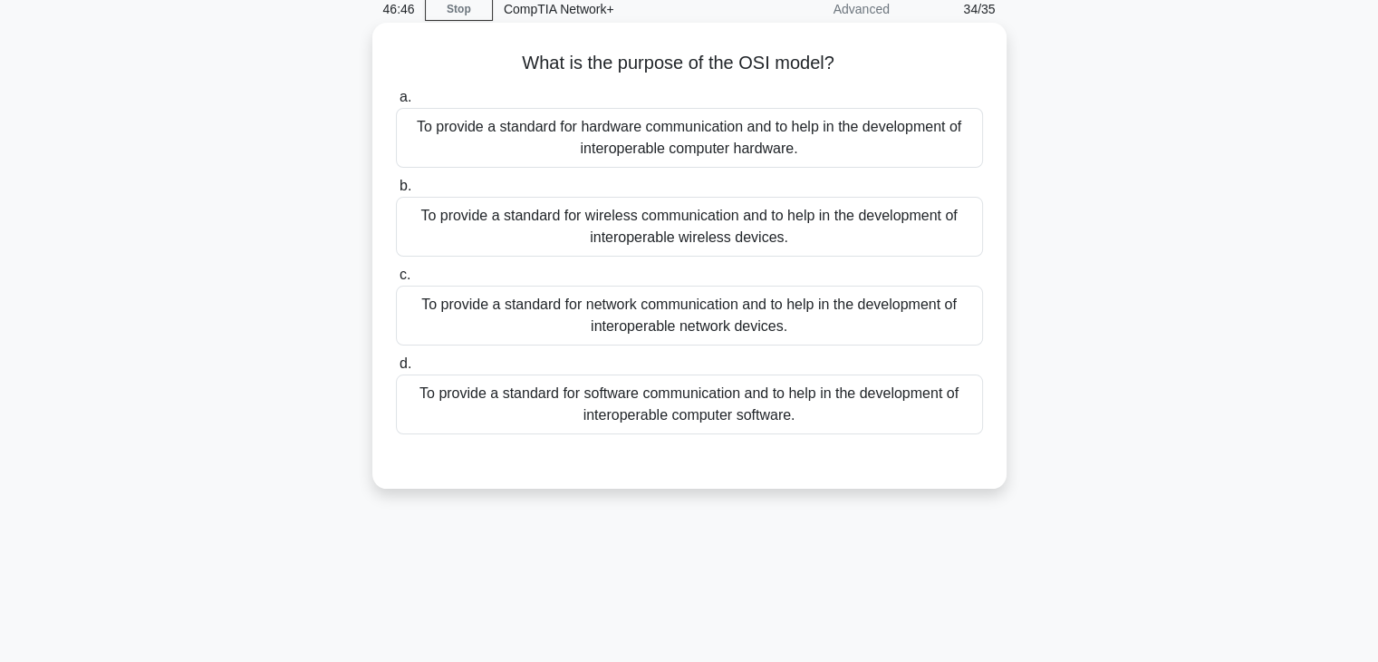
click at [677, 243] on div "To provide a standard for wireless communication and to help in the development…" at bounding box center [689, 227] width 587 height 60
click at [396, 192] on input "b. To provide a standard for wireless communication and to help in the developm…" at bounding box center [396, 186] width 0 height 12
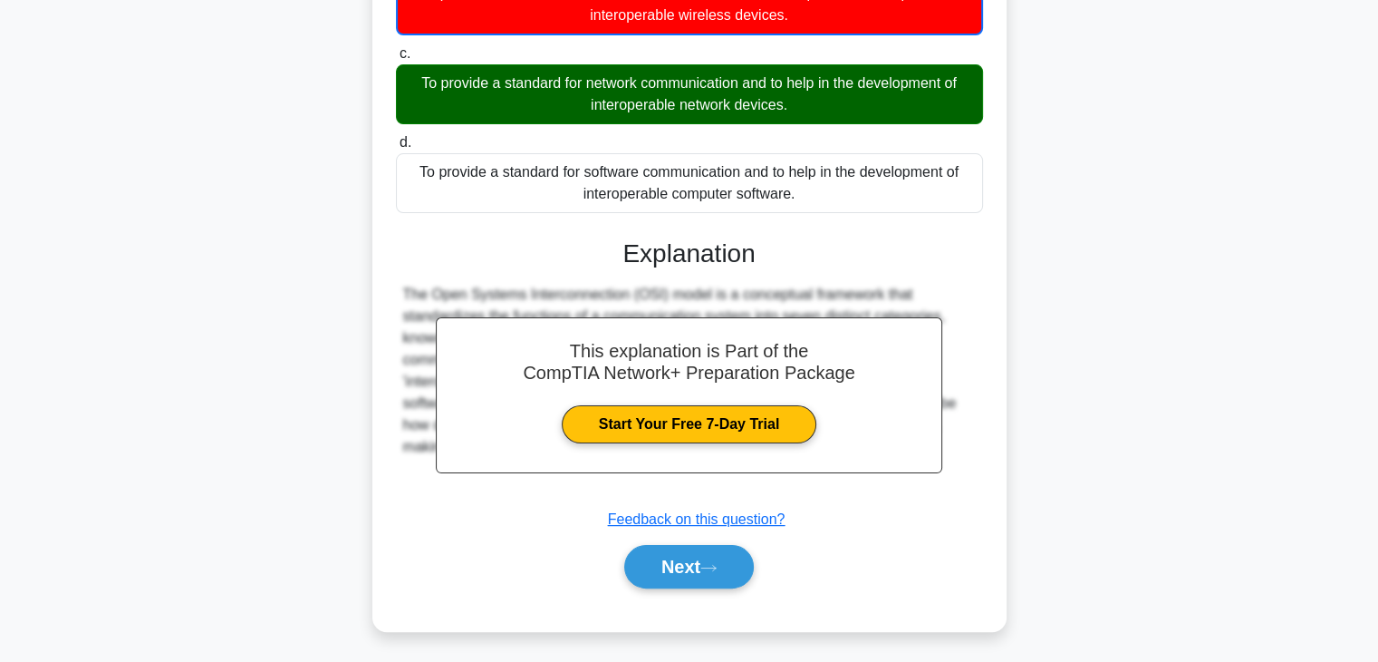
scroll to position [318, 0]
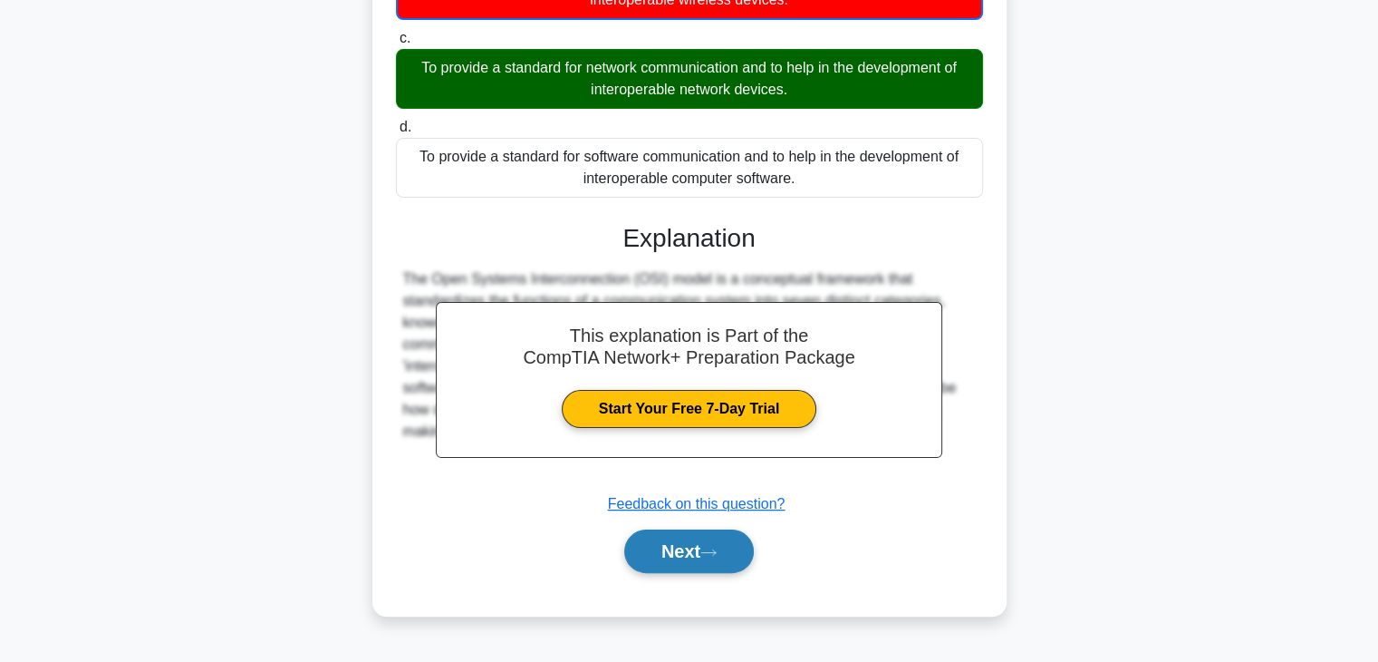
click at [689, 557] on button "Next" at bounding box center [689, 550] width 130 height 43
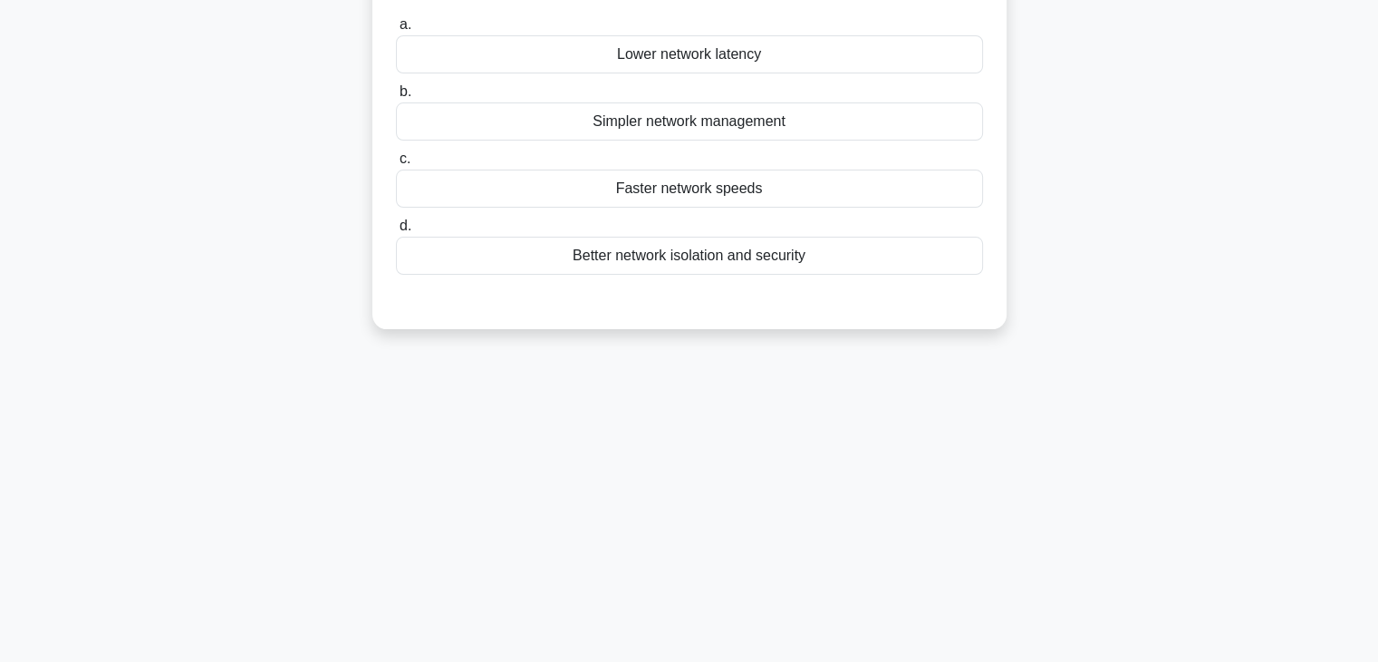
scroll to position [0, 0]
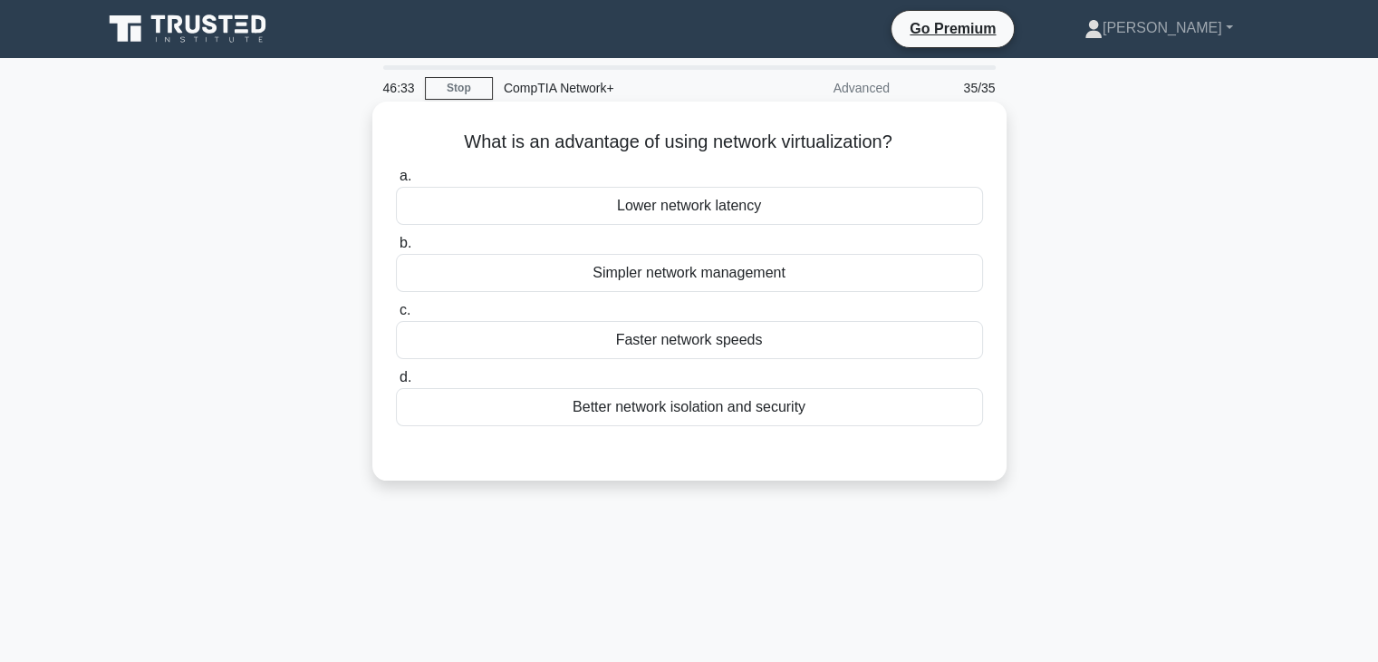
click at [728, 407] on div "Better network isolation and security" at bounding box center [689, 407] width 587 height 38
click at [396, 383] on input "d. Better network isolation and security" at bounding box center [396, 378] width 0 height 12
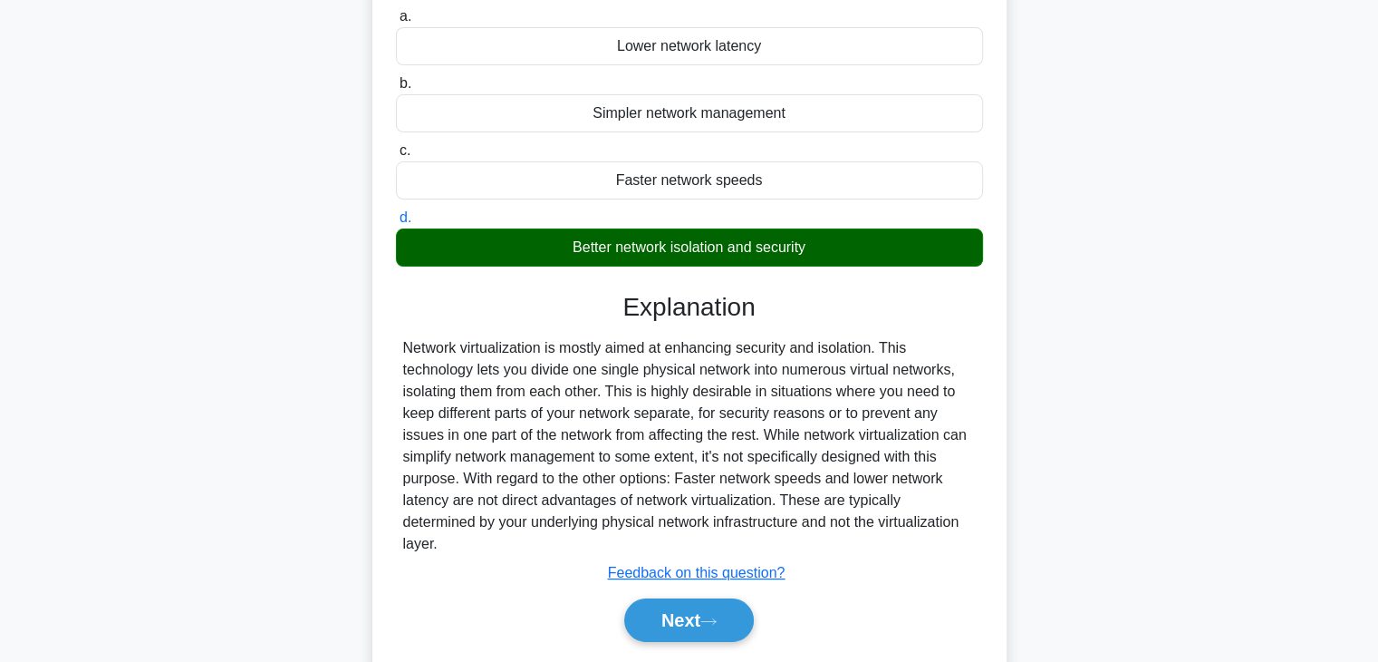
scroll to position [318, 0]
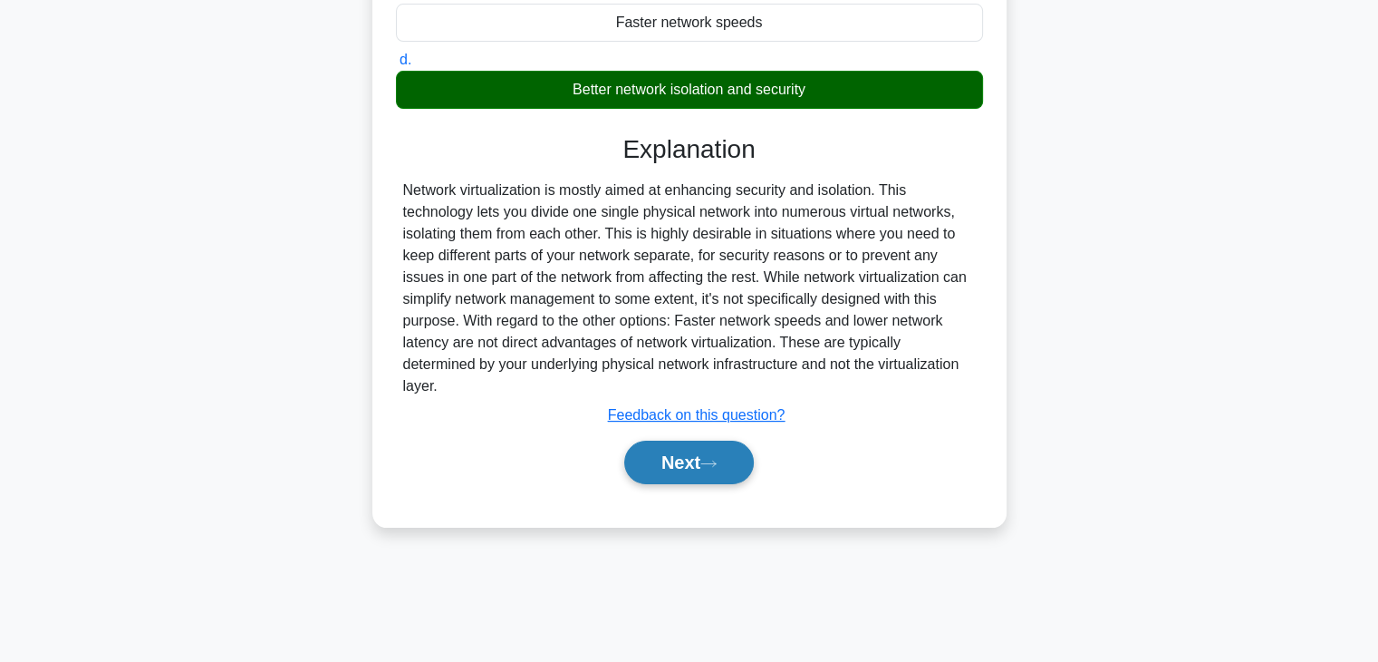
click at [713, 473] on button "Next" at bounding box center [689, 461] width 130 height 43
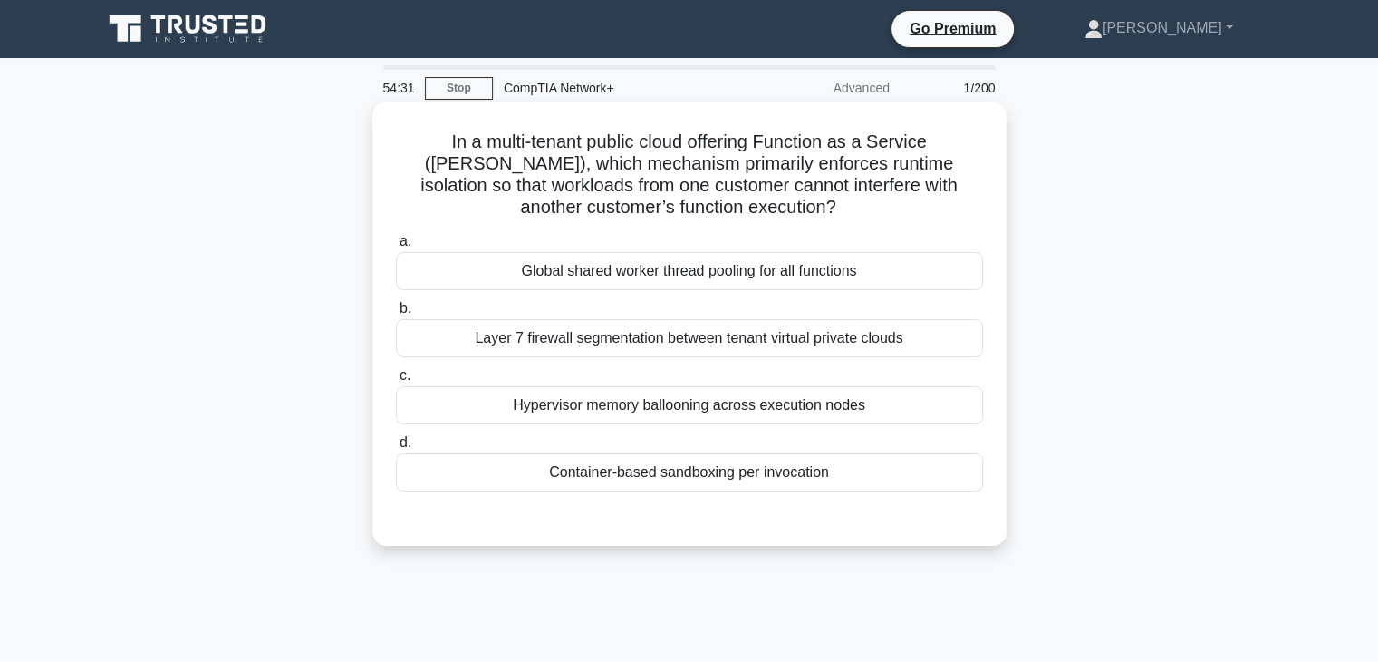
click at [819, 401] on div "Hypervisor memory ballooning across execution nodes" at bounding box center [689, 405] width 587 height 38
click at [396, 382] on input "c. Hypervisor memory ballooning across execution nodes" at bounding box center [396, 376] width 0 height 12
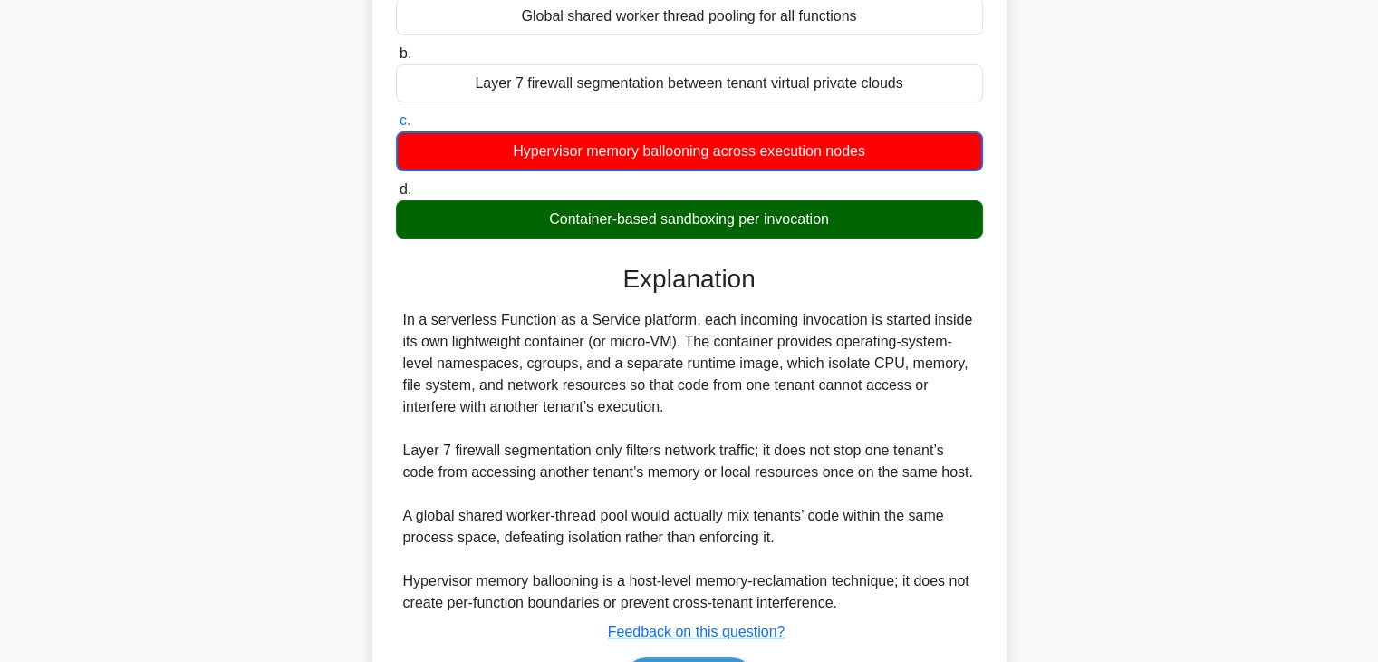
scroll to position [370, 0]
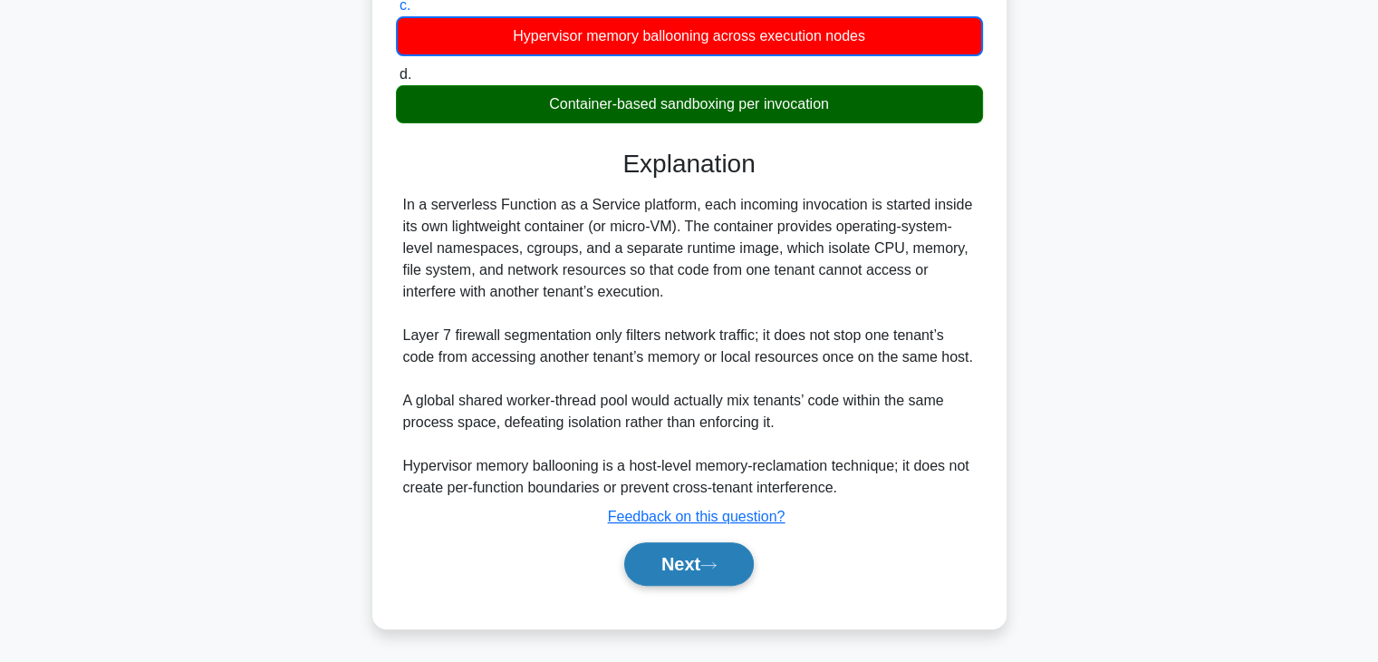
click at [710, 556] on button "Next" at bounding box center [689, 563] width 130 height 43
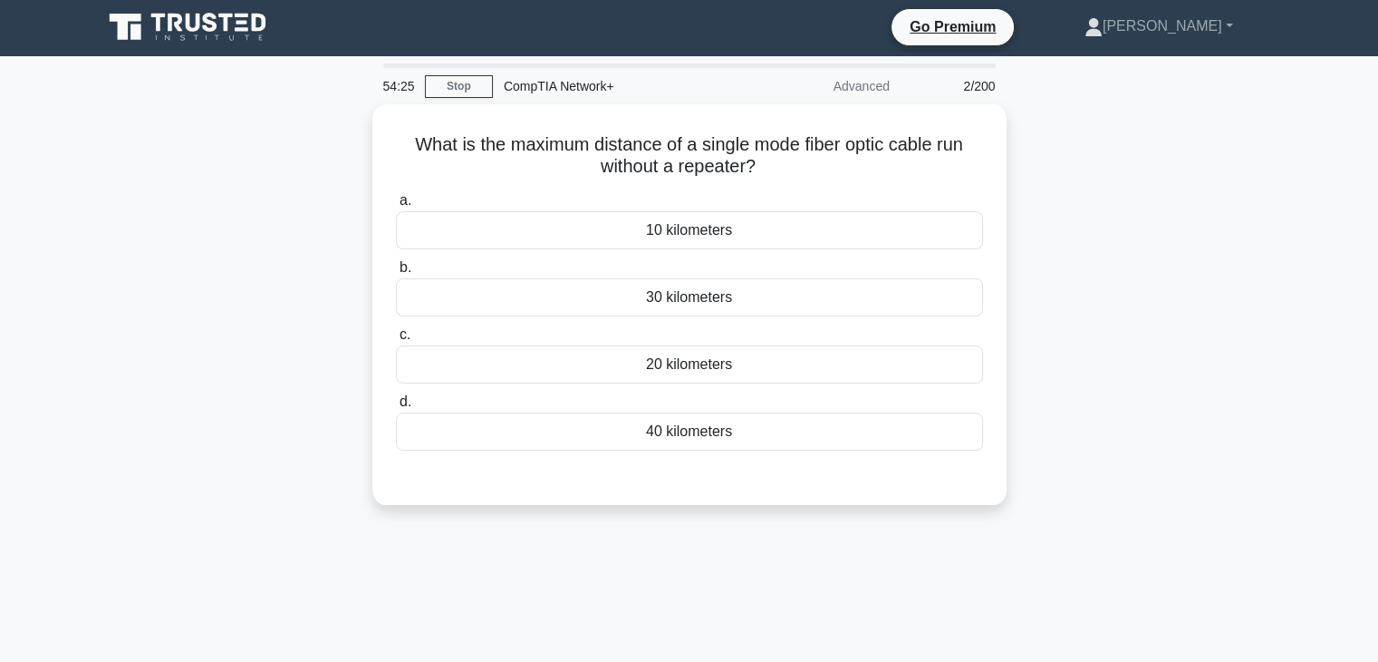
scroll to position [0, 0]
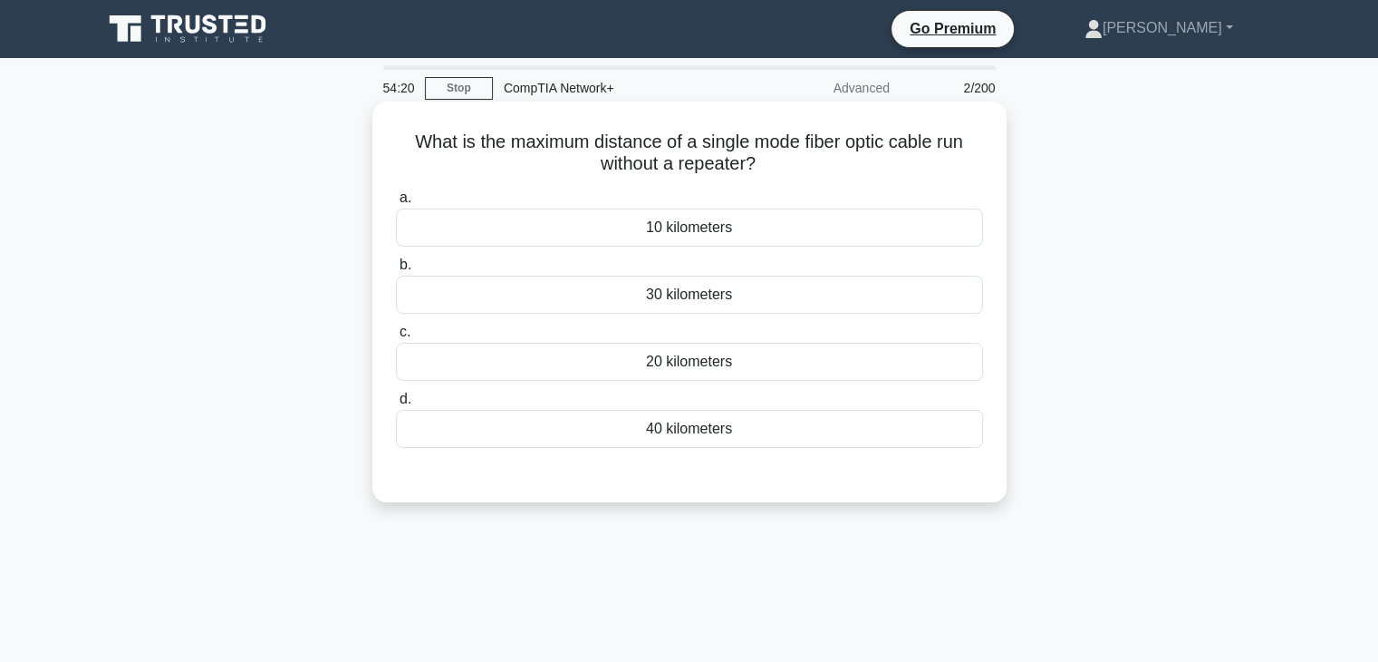
click at [702, 432] on div "40 kilometers" at bounding box center [689, 429] width 587 height 38
click at [396, 405] on input "d. 40 kilometers" at bounding box center [396, 399] width 0 height 12
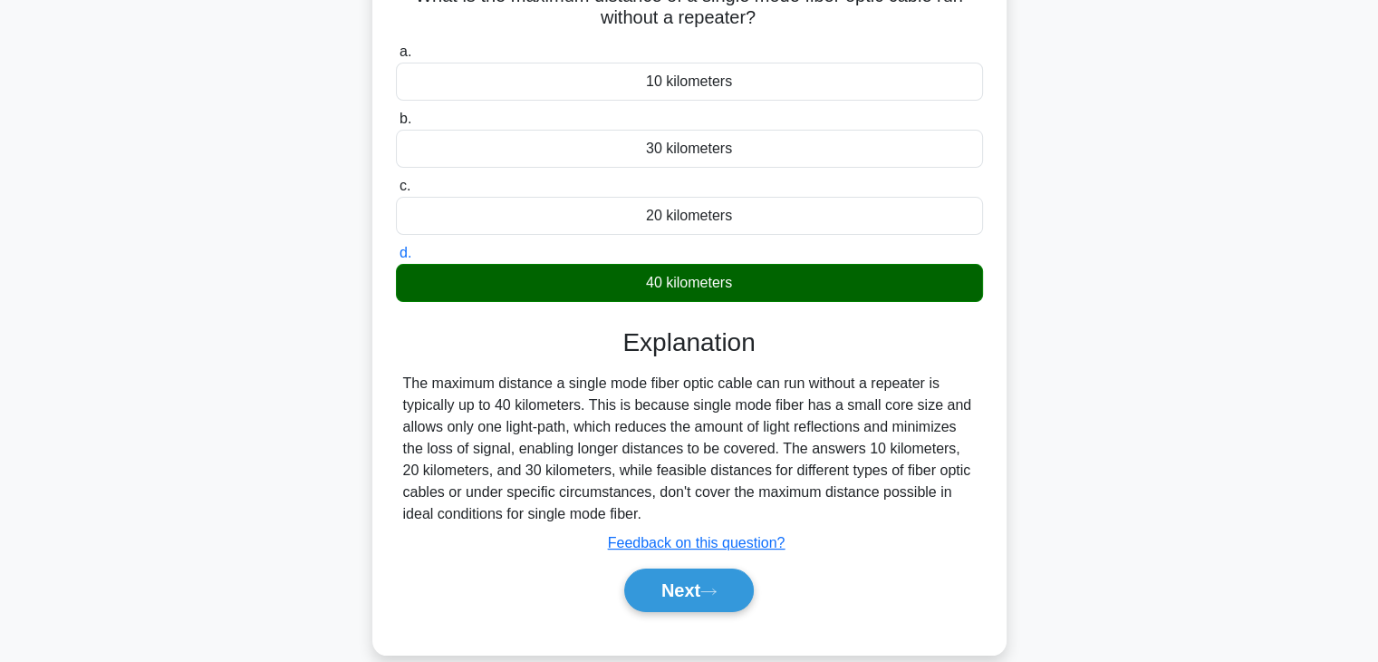
scroll to position [147, 0]
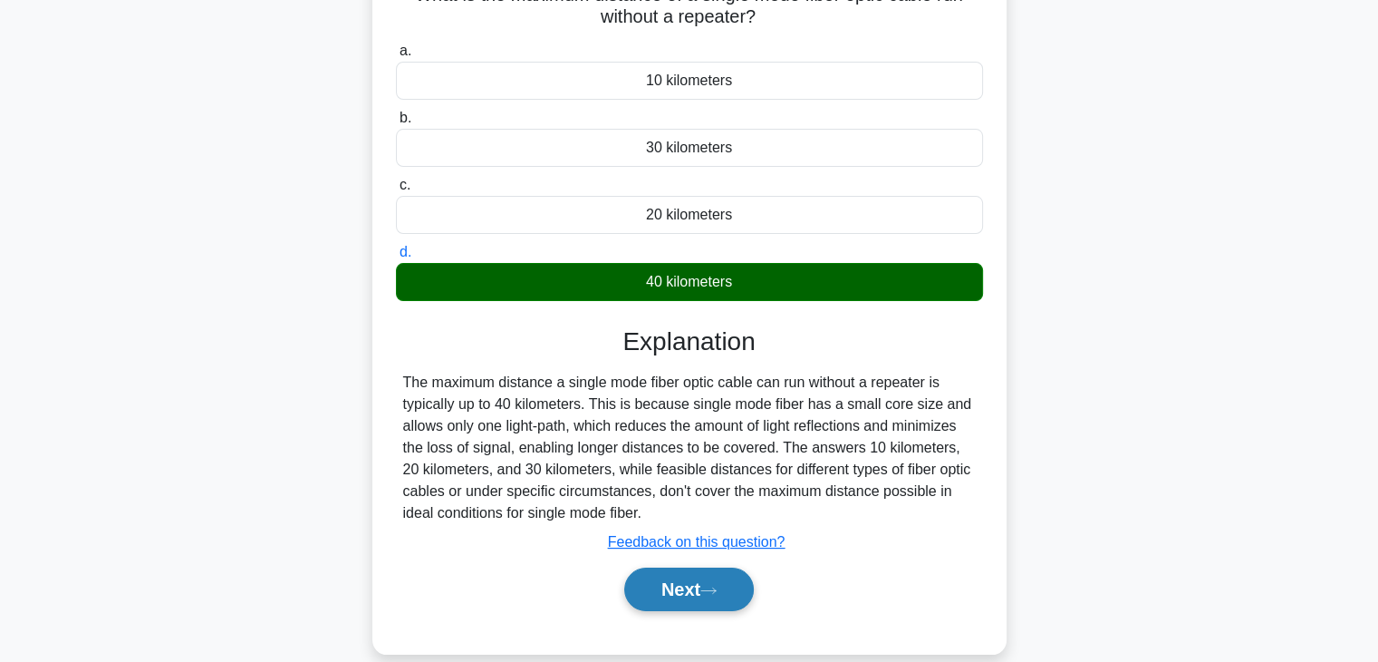
click at [683, 572] on button "Next" at bounding box center [689, 588] width 130 height 43
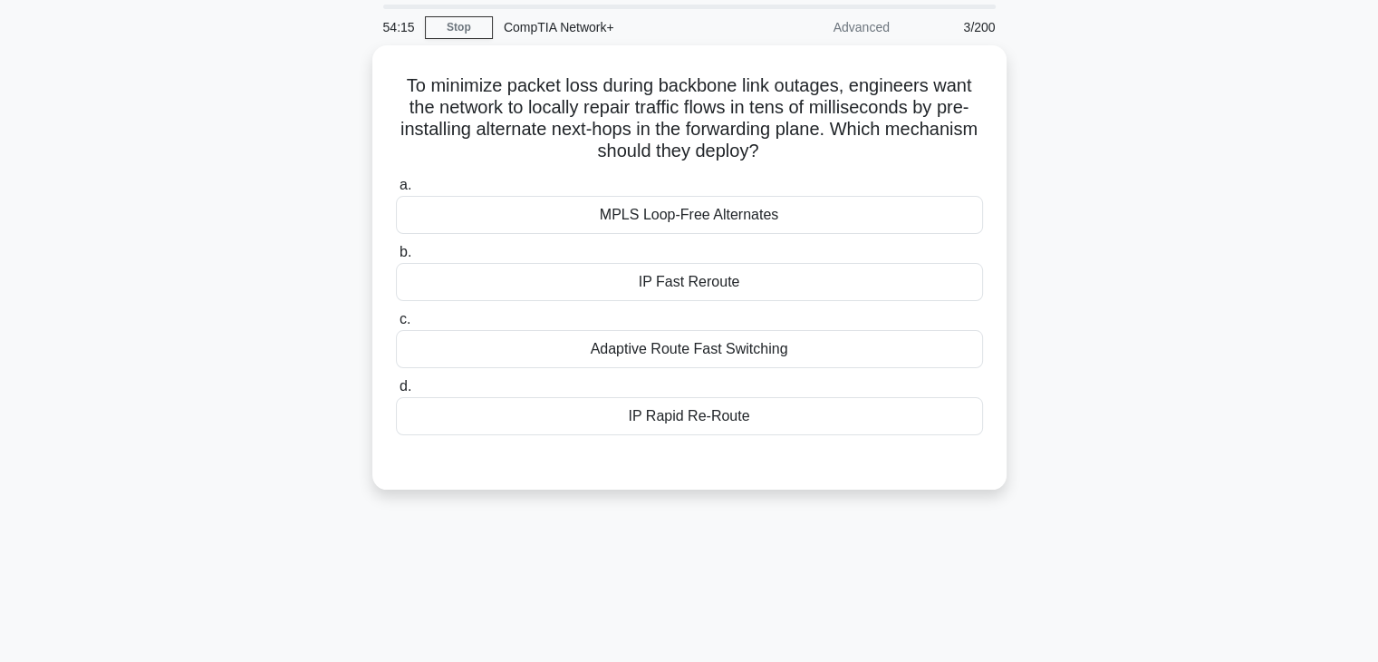
scroll to position [60, 0]
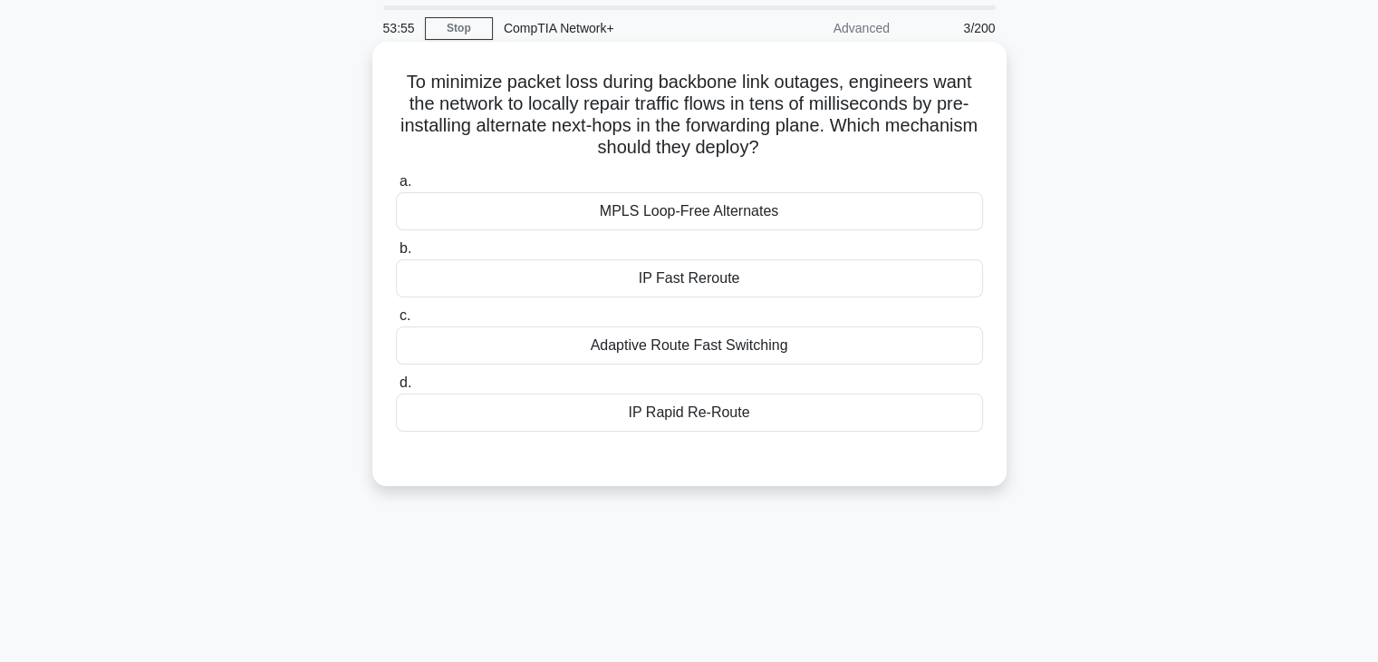
click at [747, 283] on div "IP Fast Reroute" at bounding box center [689, 278] width 587 height 38
click at [396, 255] on input "b. IP Fast Reroute" at bounding box center [396, 249] width 0 height 12
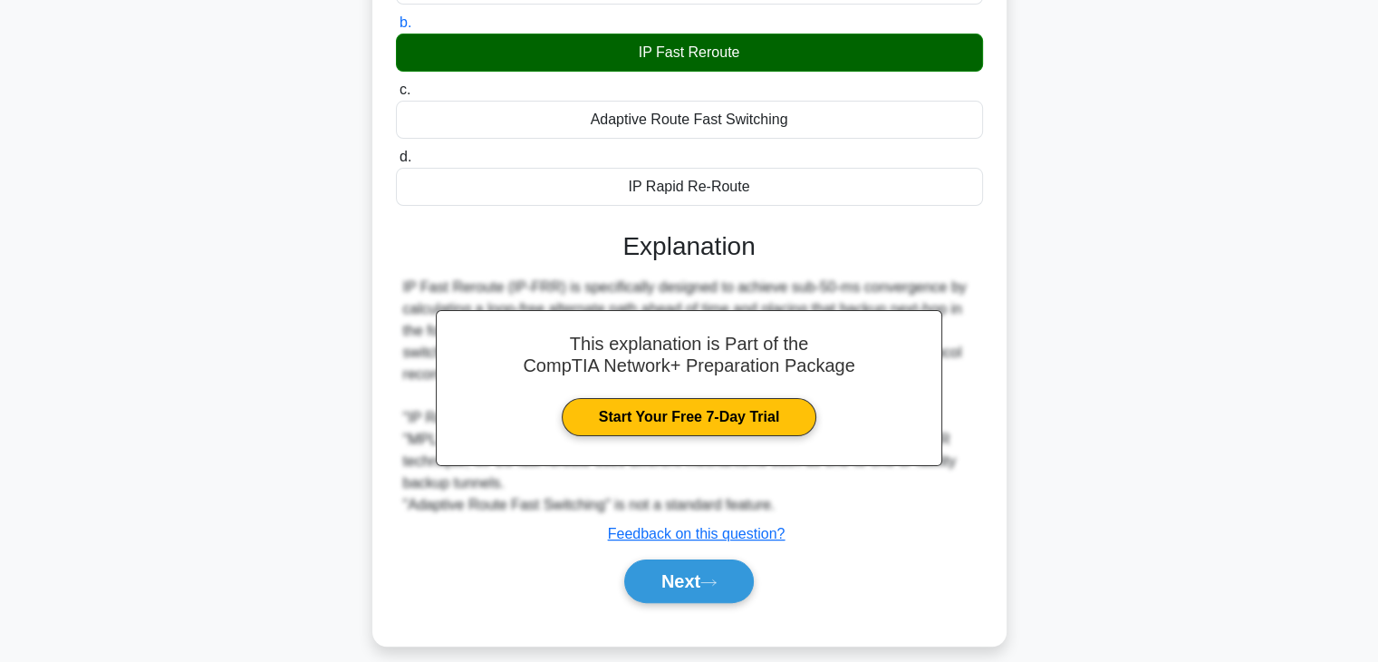
scroll to position [318, 0]
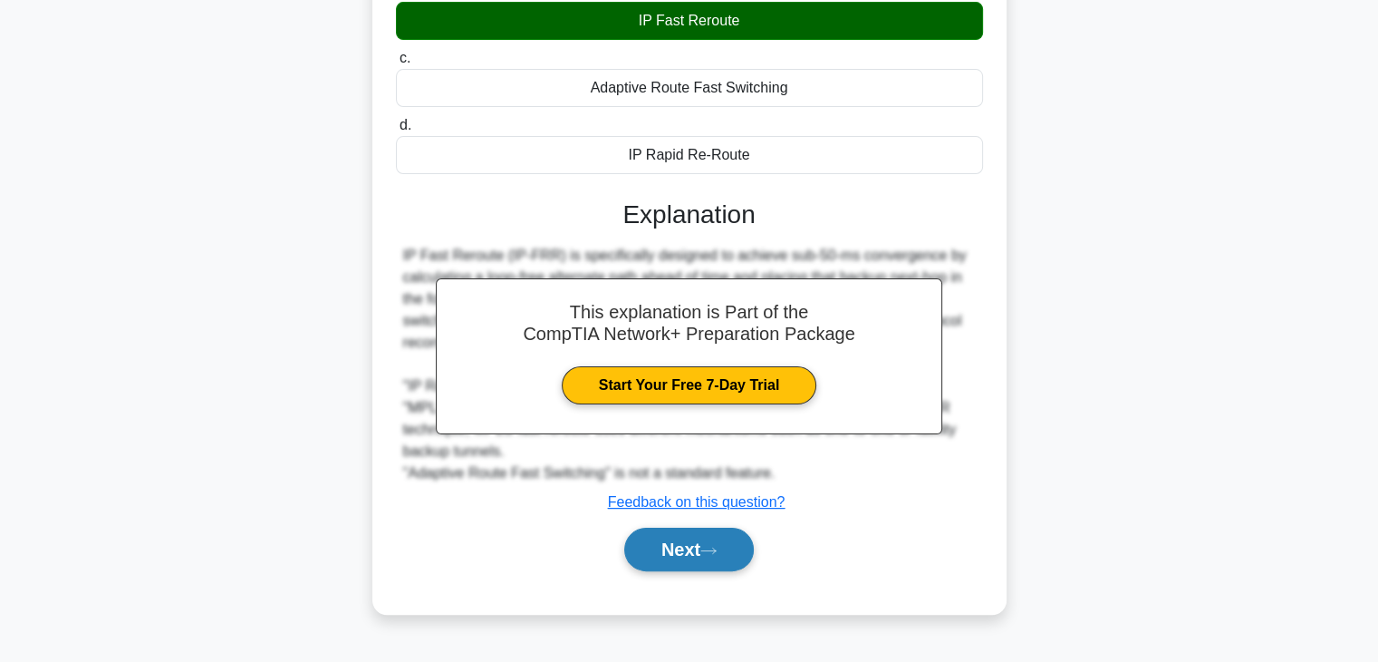
click at [722, 534] on button "Next" at bounding box center [689, 548] width 130 height 43
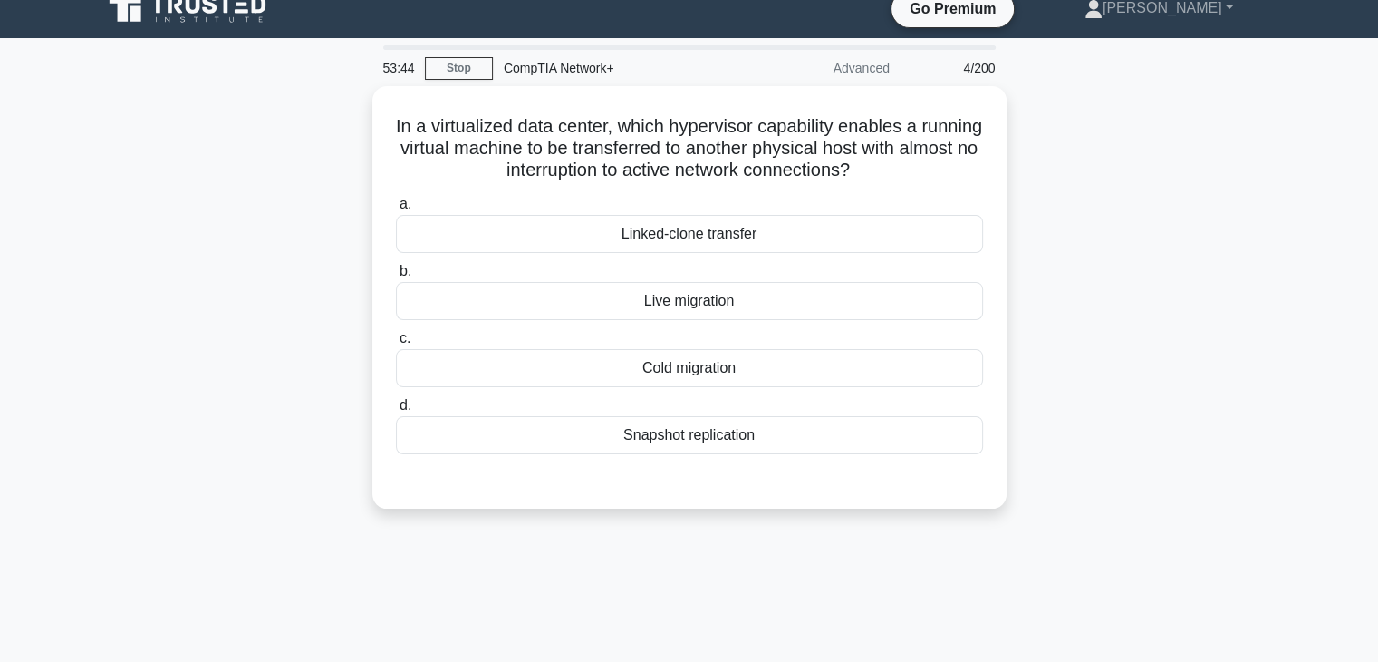
scroll to position [0, 0]
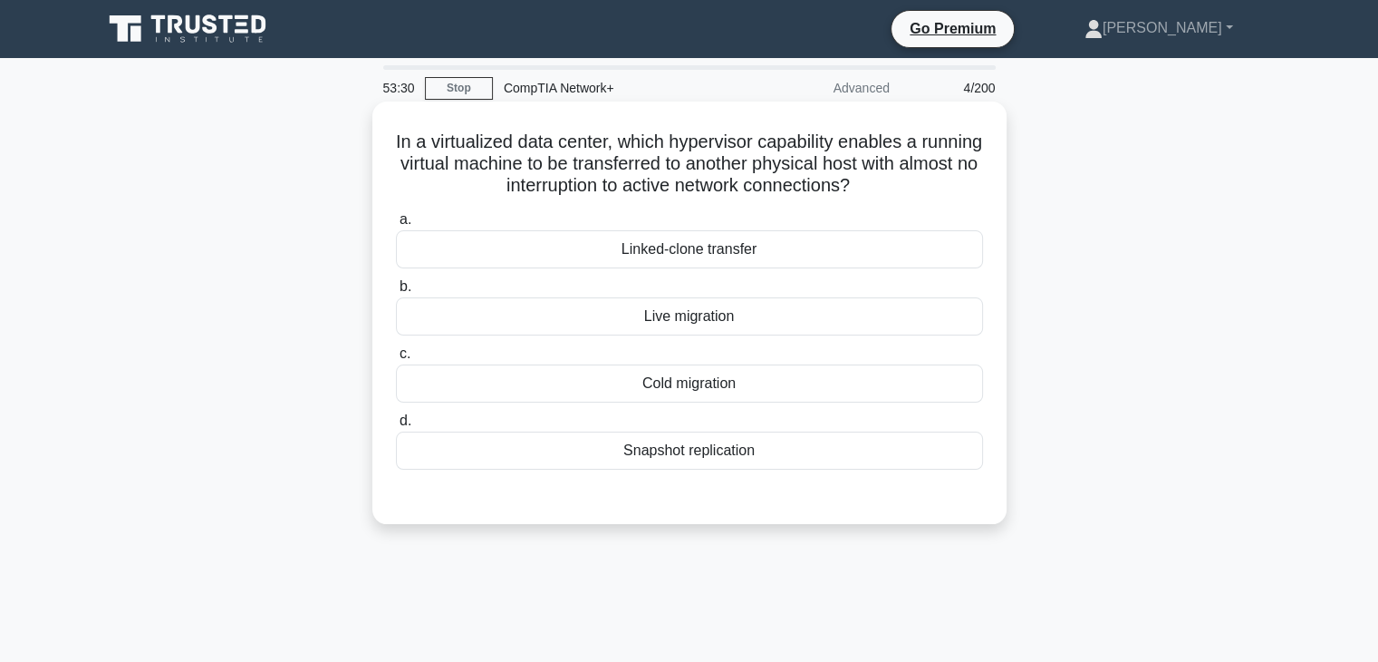
click at [686, 255] on div "Linked-clone transfer" at bounding box center [689, 249] width 587 height 38
click at [396, 226] on input "a. Linked-clone transfer" at bounding box center [396, 220] width 0 height 12
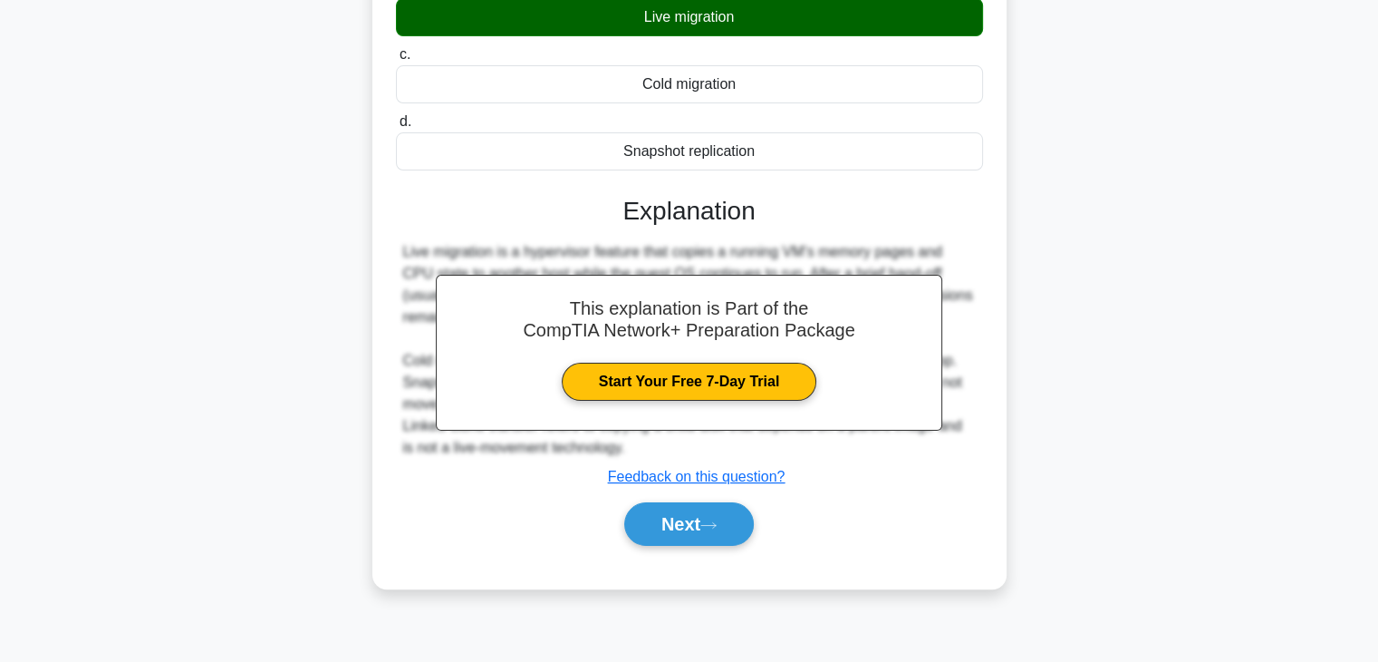
scroll to position [318, 0]
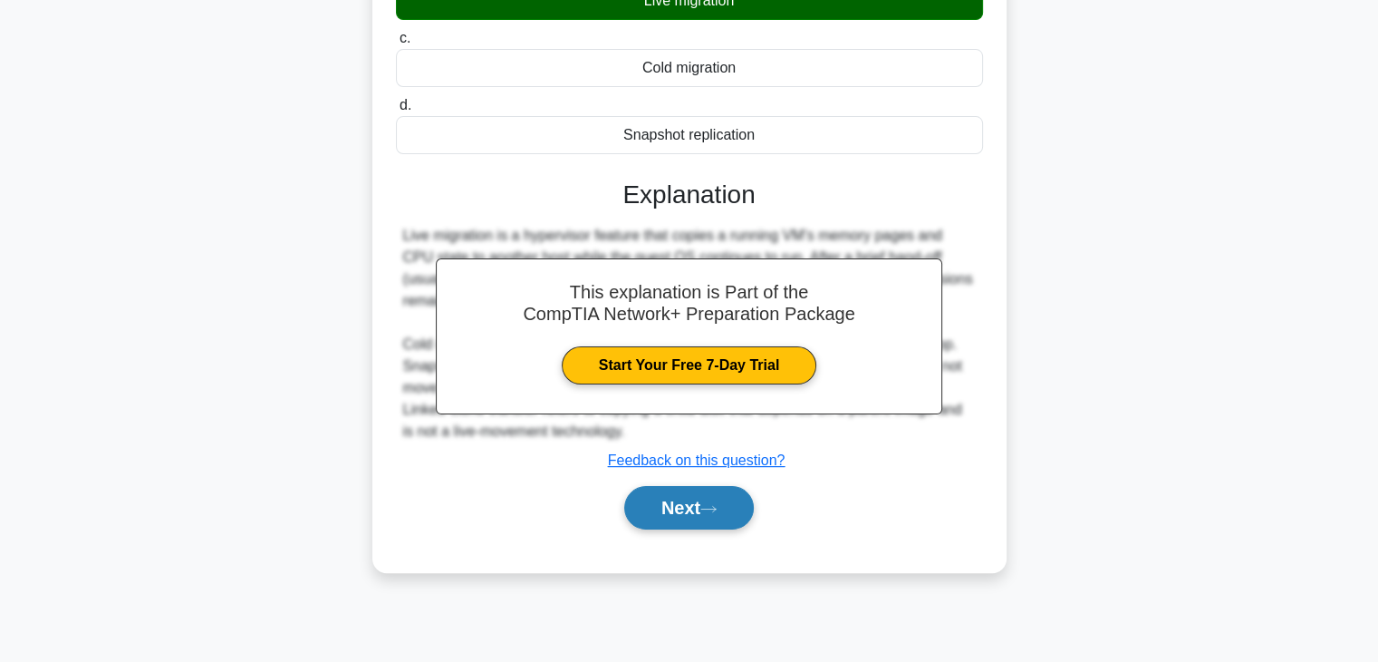
click at [696, 512] on button "Next" at bounding box center [689, 507] width 130 height 43
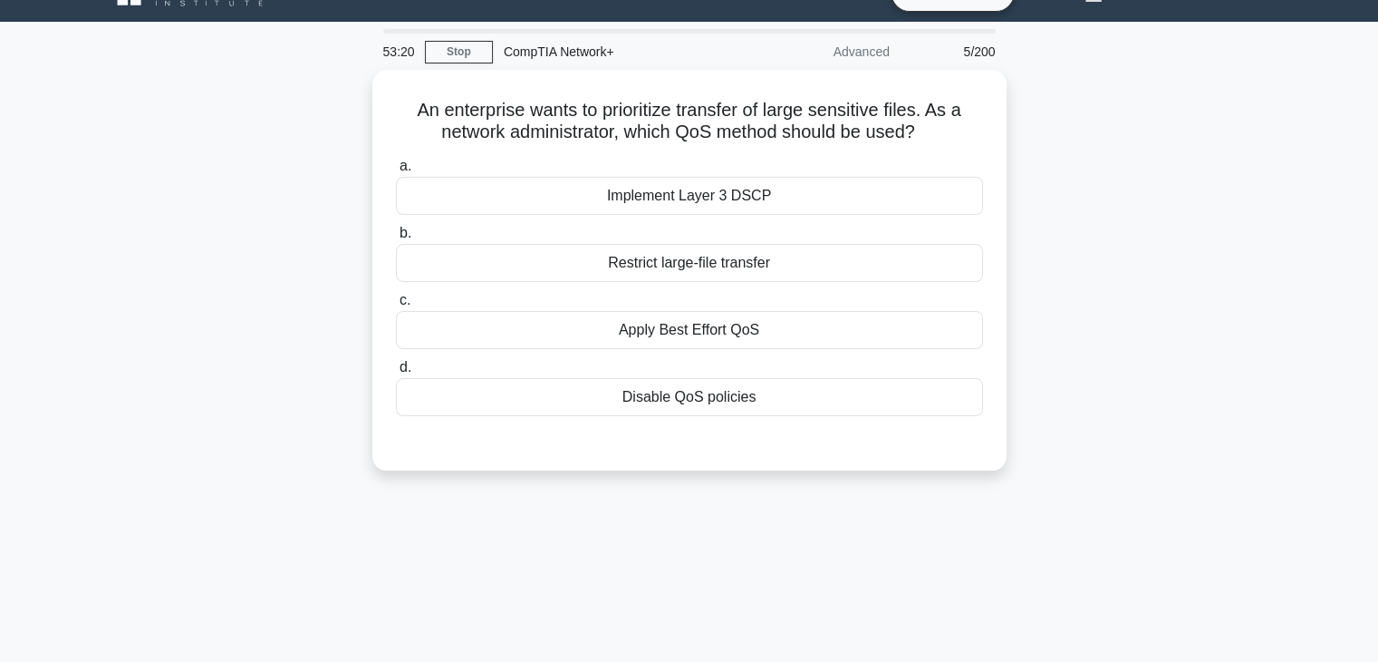
scroll to position [0, 0]
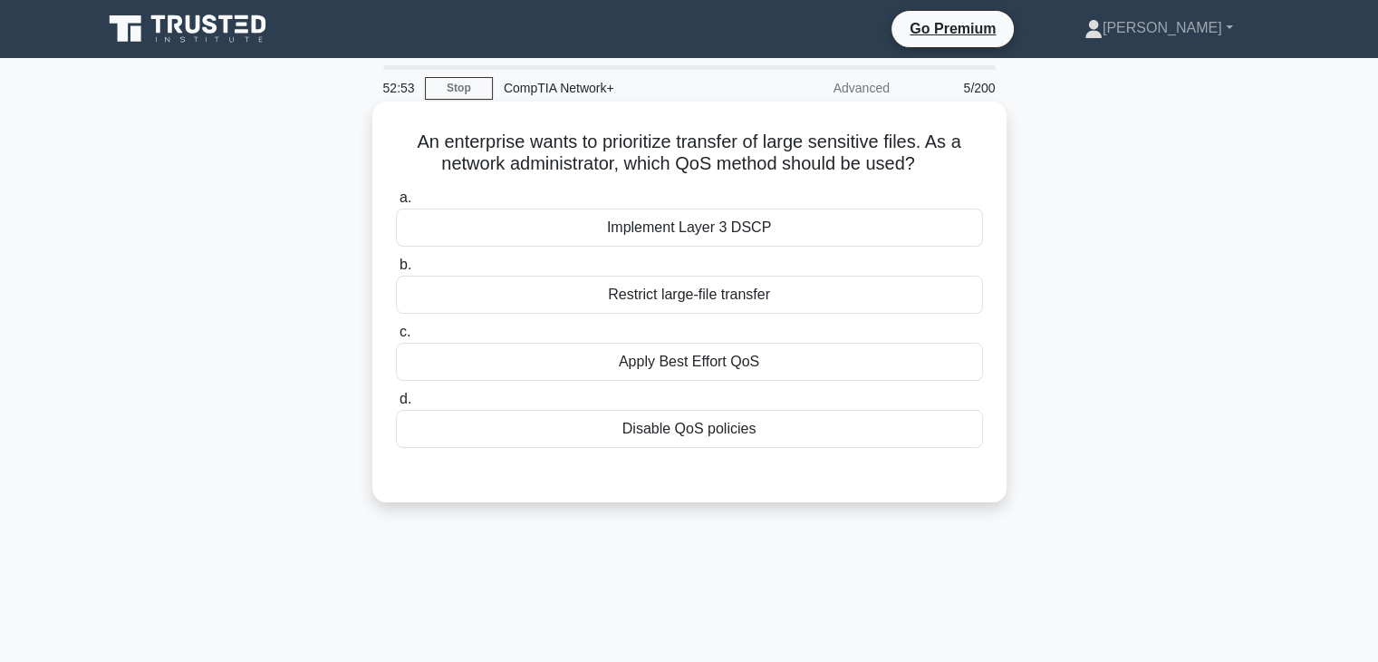
click at [707, 362] on div "Apply Best Effort QoS" at bounding box center [689, 362] width 587 height 38
click at [396, 338] on input "c. Apply Best Effort QoS" at bounding box center [396, 332] width 0 height 12
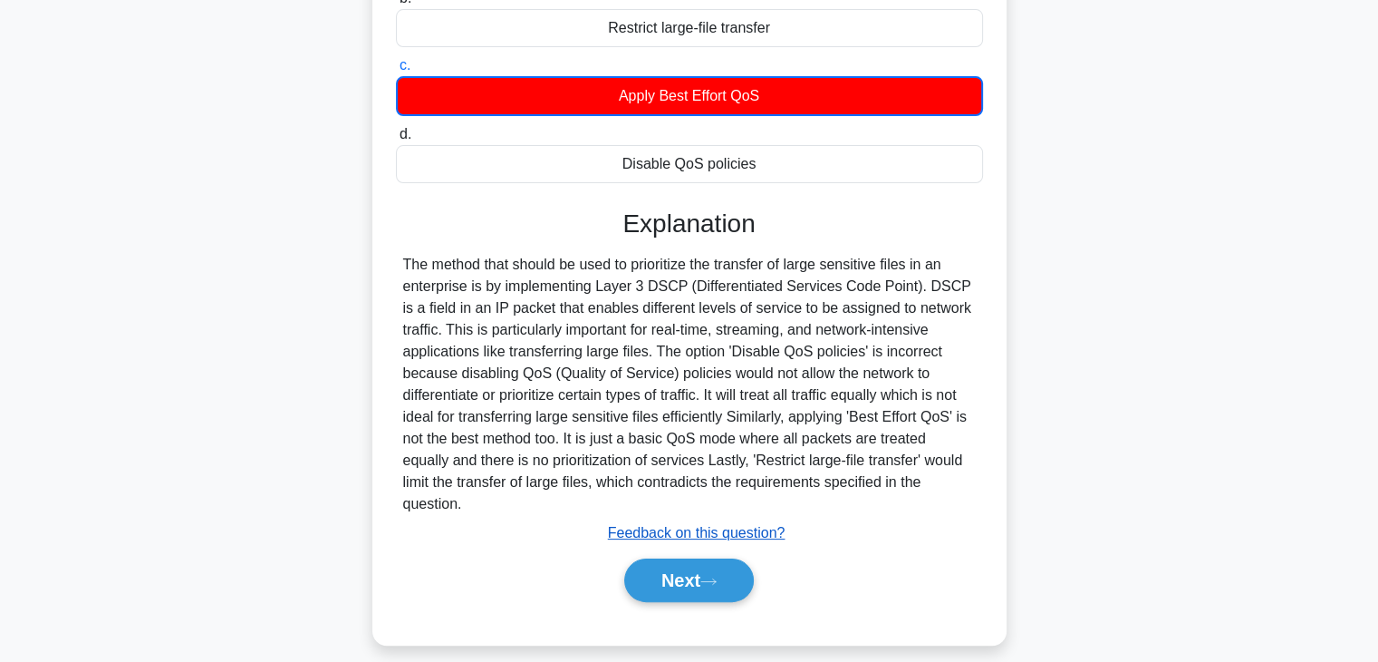
scroll to position [267, 0]
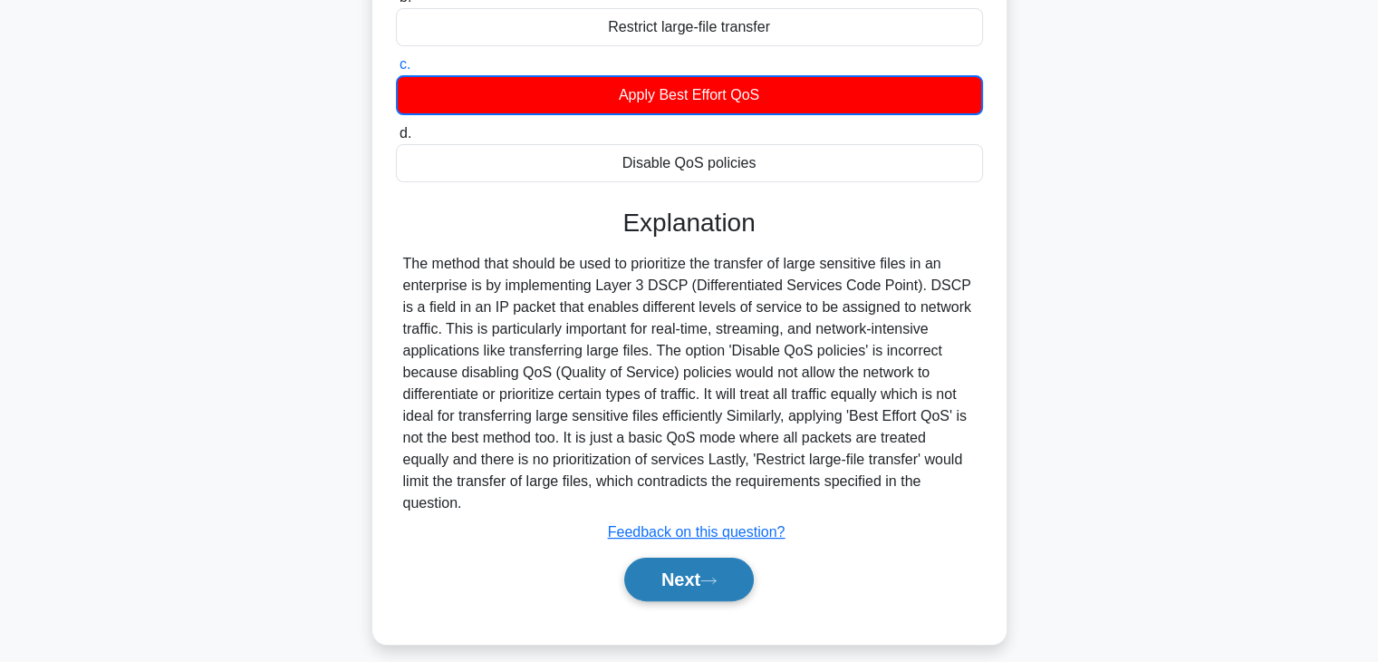
click at [712, 571] on button "Next" at bounding box center [689, 578] width 130 height 43
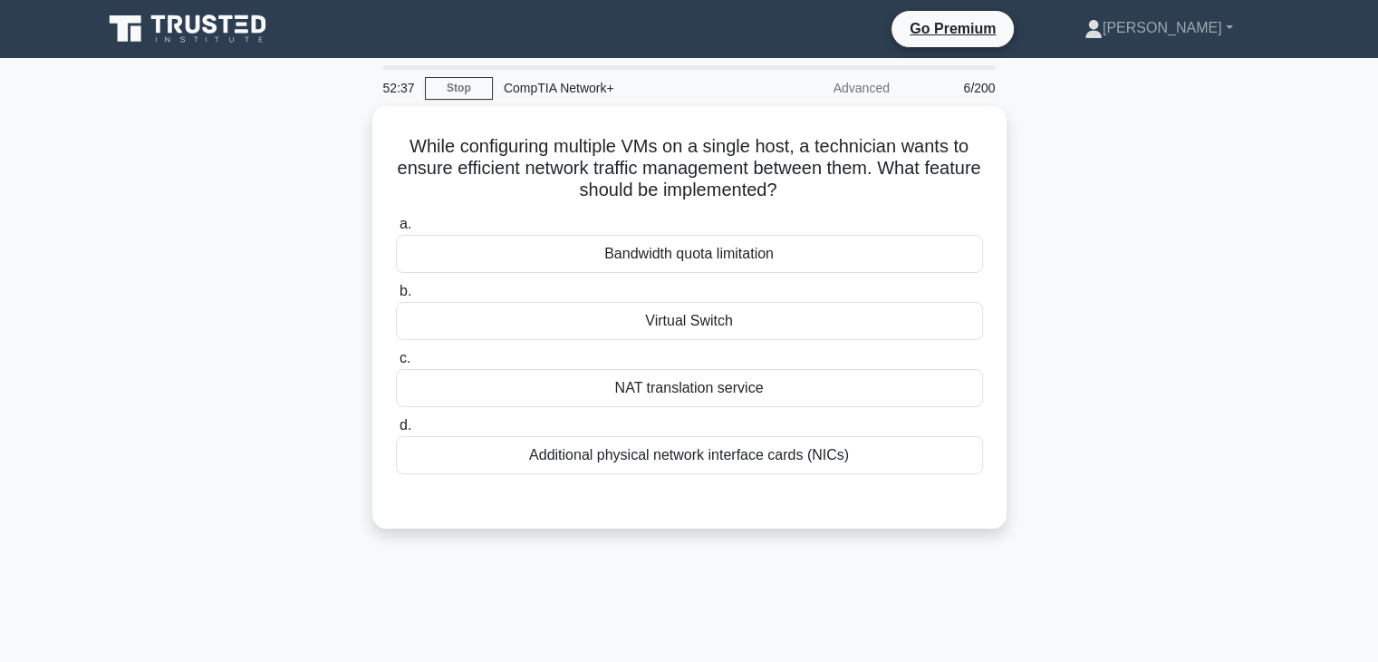
scroll to position [0, 0]
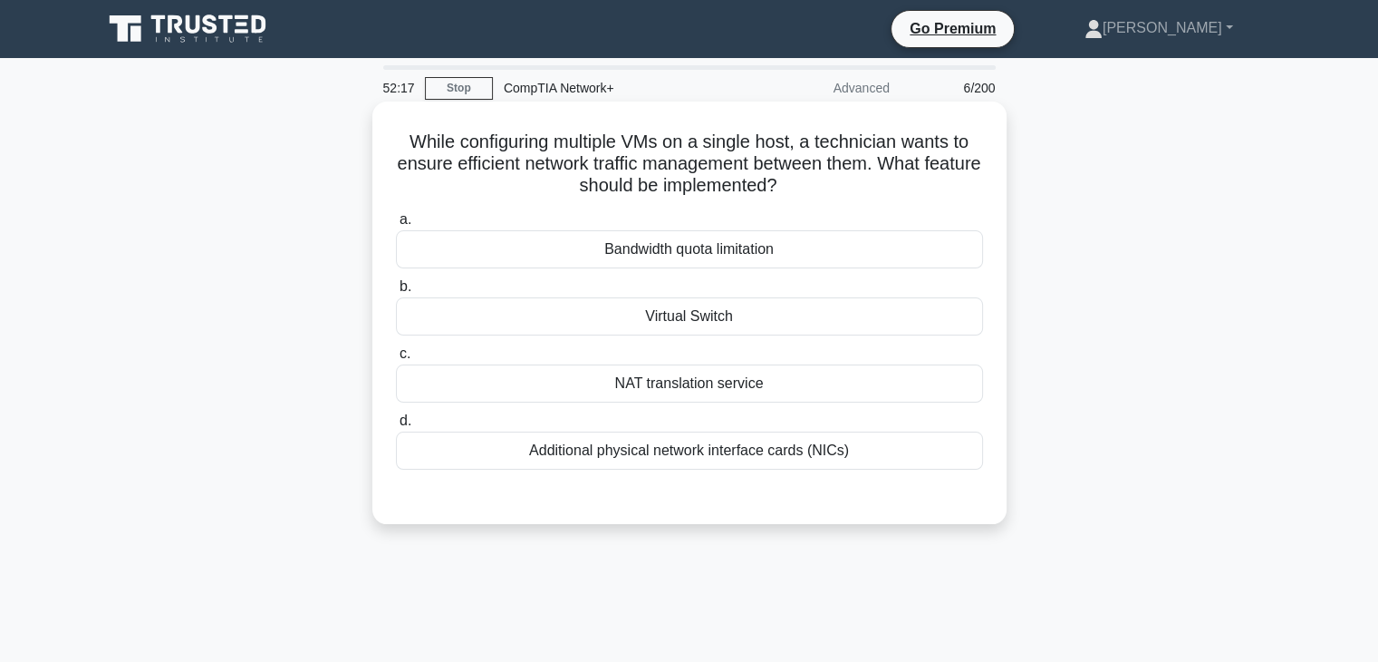
click at [708, 396] on div "NAT translation service" at bounding box center [689, 383] width 587 height 38
click at [396, 360] on input "c. NAT translation service" at bounding box center [396, 354] width 0 height 12
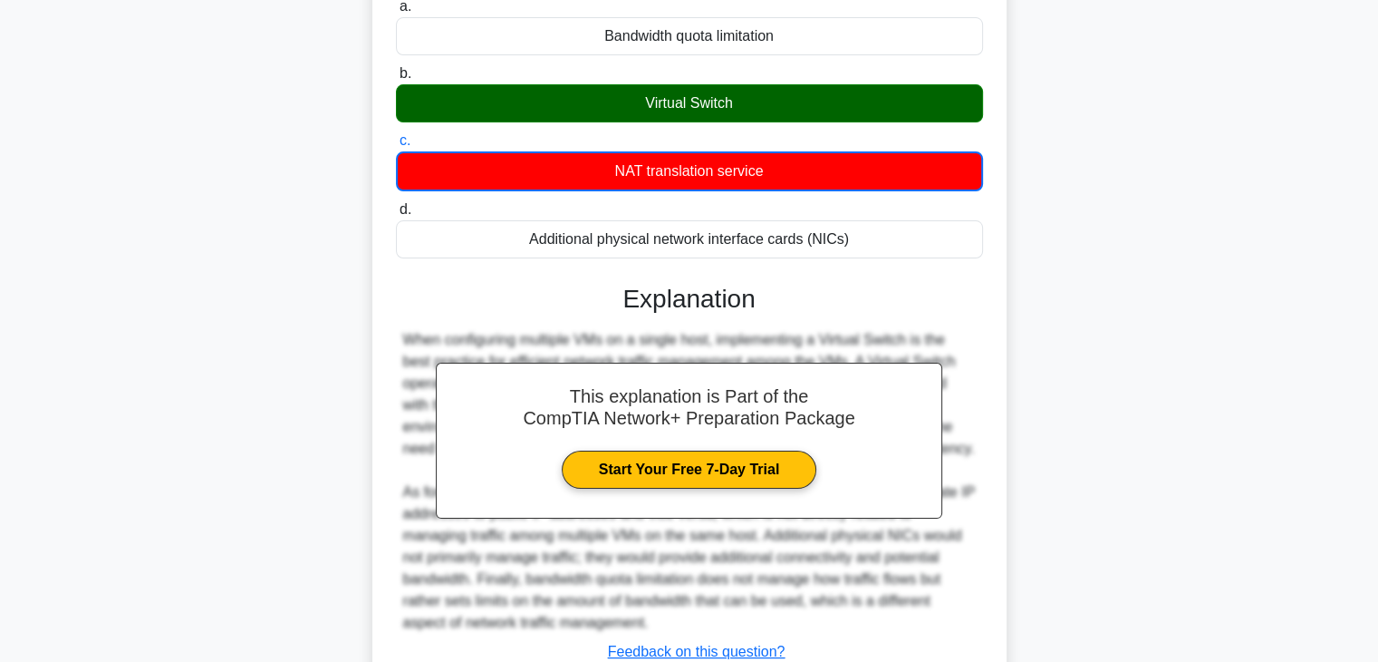
scroll to position [274, 0]
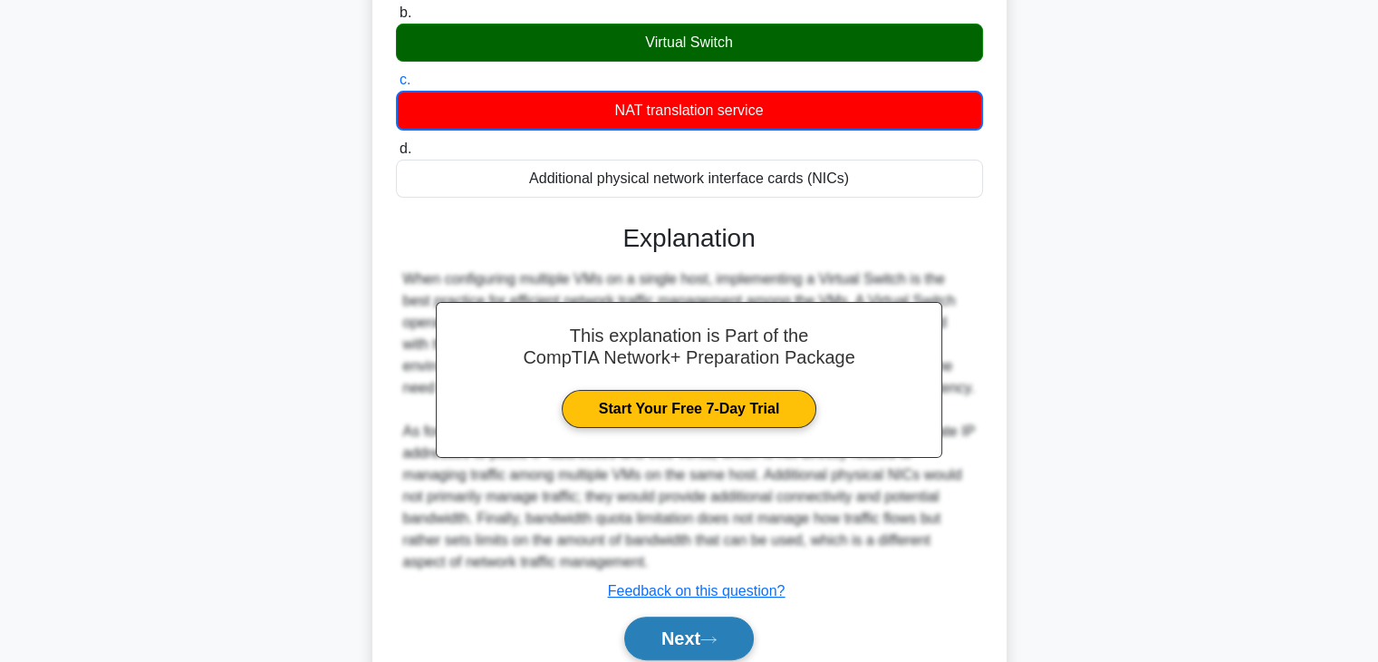
click at [706, 635] on button "Next" at bounding box center [689, 637] width 130 height 43
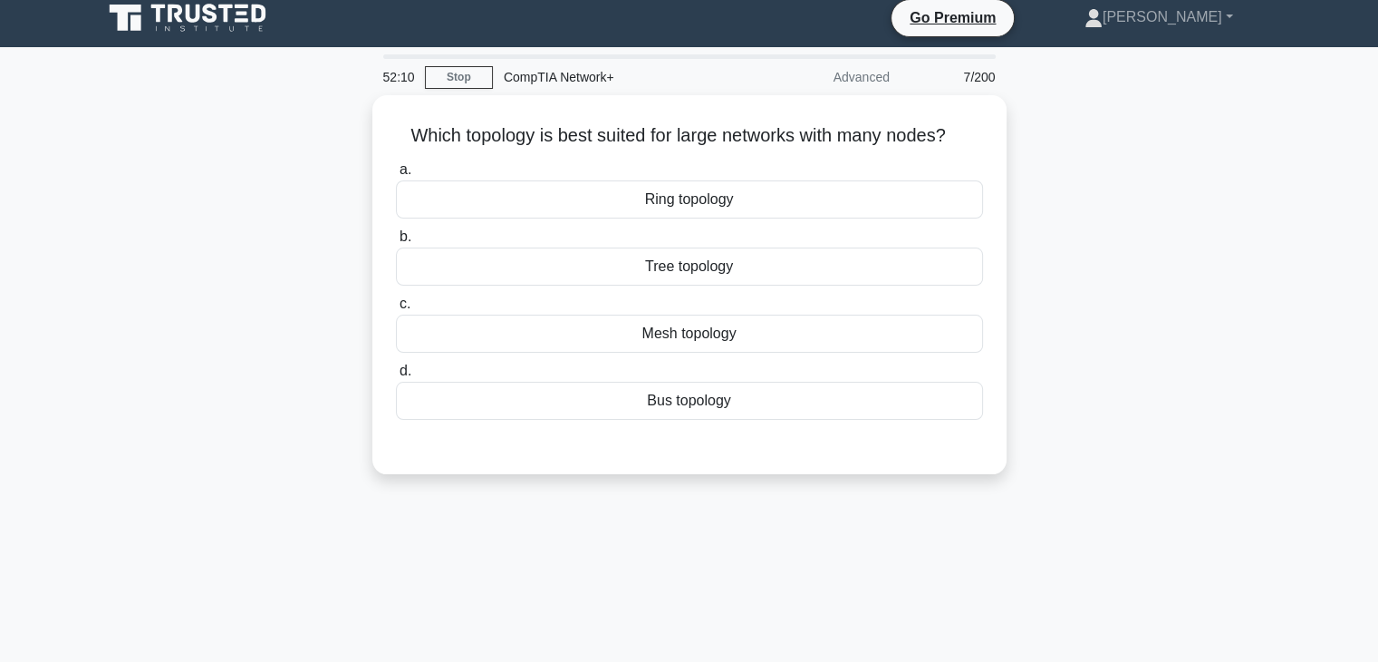
scroll to position [10, 0]
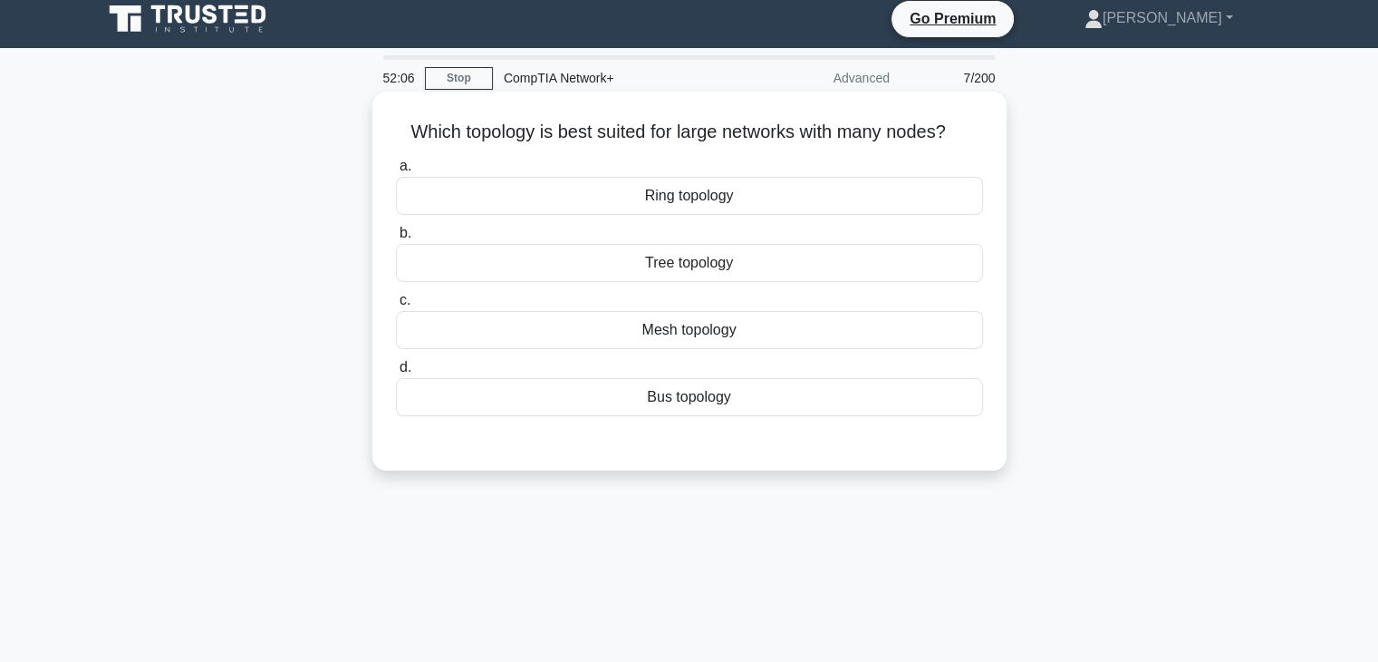
click at [688, 342] on div "Mesh topology" at bounding box center [689, 330] width 587 height 38
click at [396, 306] on input "c. Mesh topology" at bounding box center [396, 301] width 0 height 12
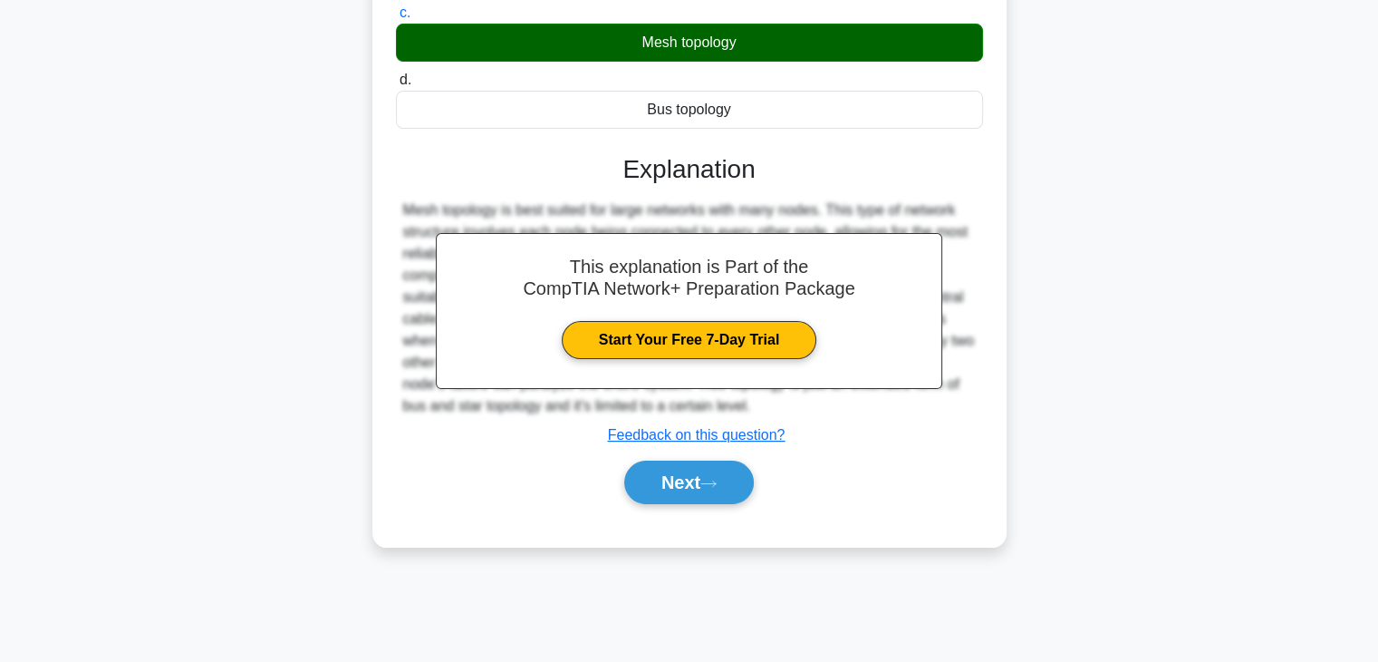
scroll to position [318, 0]
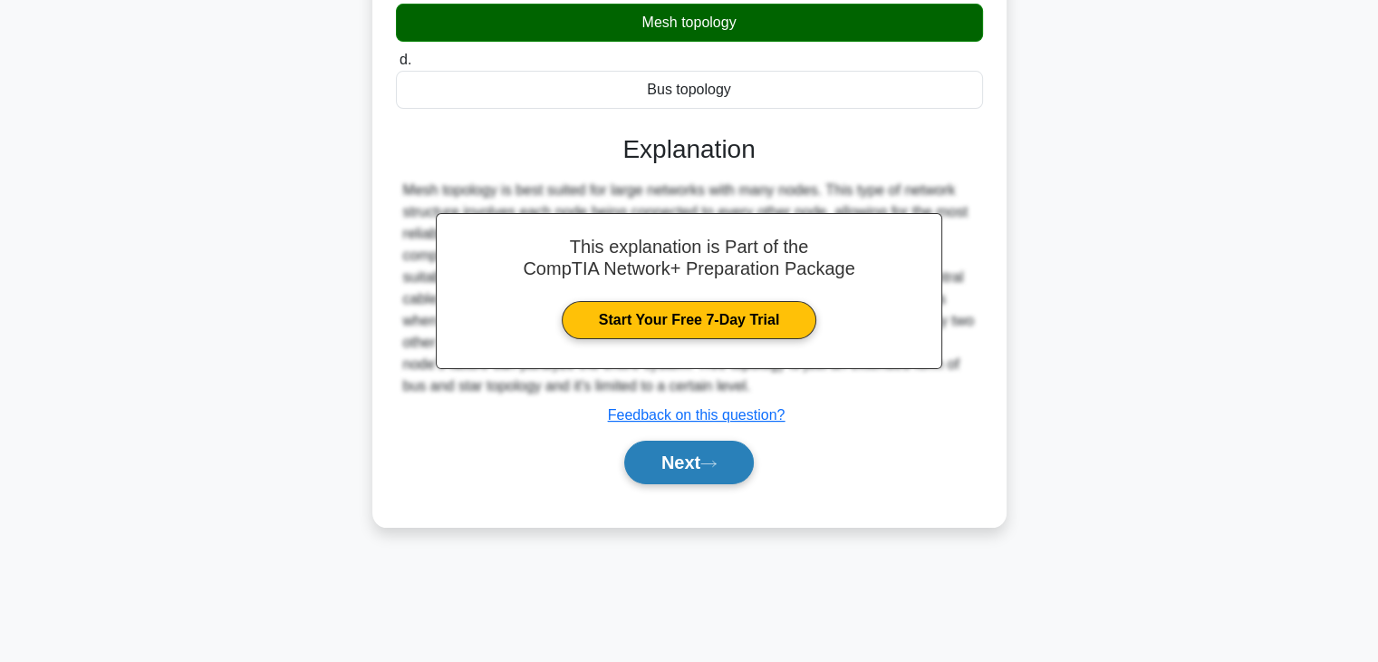
click at [686, 460] on button "Next" at bounding box center [689, 461] width 130 height 43
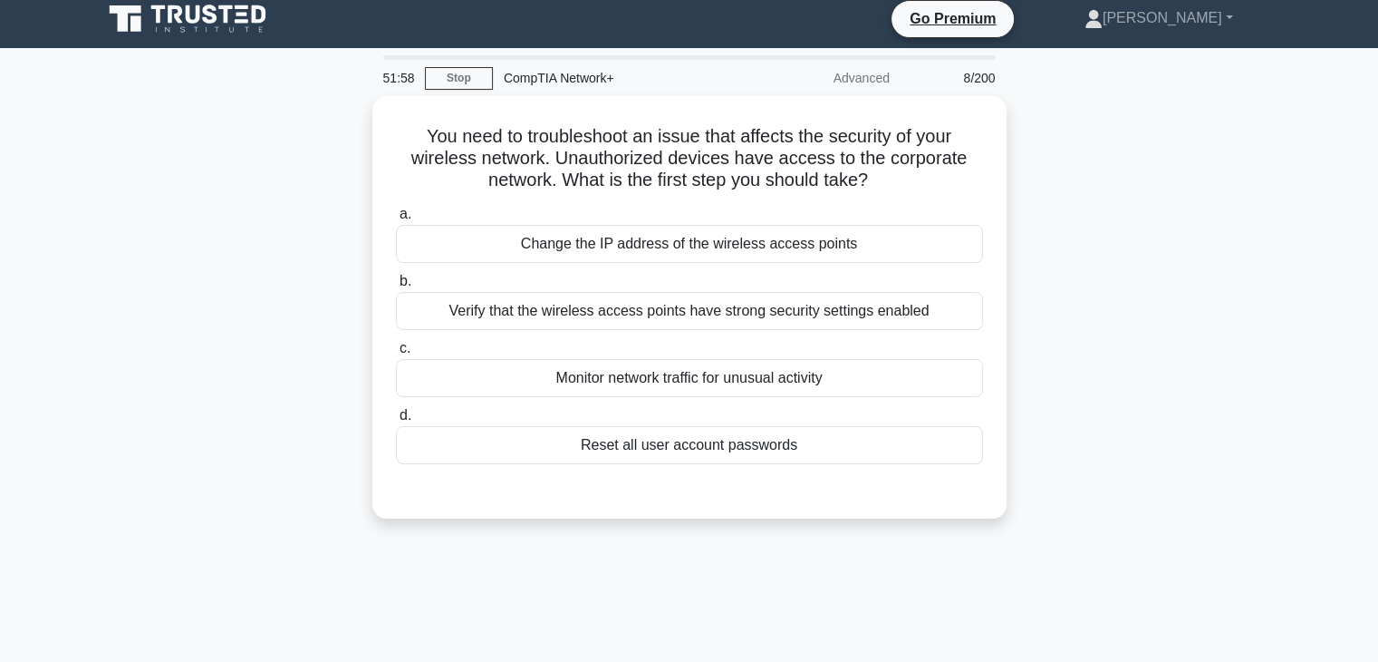
scroll to position [8, 0]
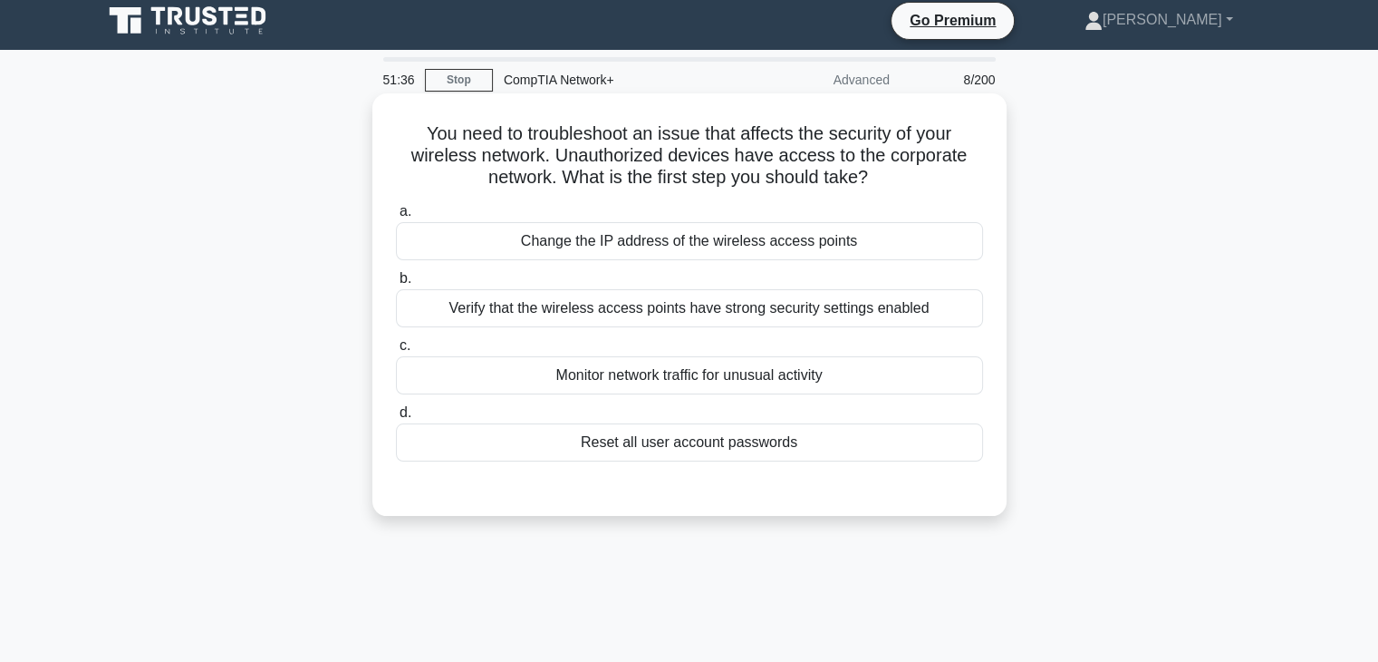
click at [687, 316] on div "Verify that the wireless access points have strong security settings enabled" at bounding box center [689, 308] width 587 height 38
click at [396, 285] on input "b. Verify that the wireless access points have strong security settings enabled" at bounding box center [396, 279] width 0 height 12
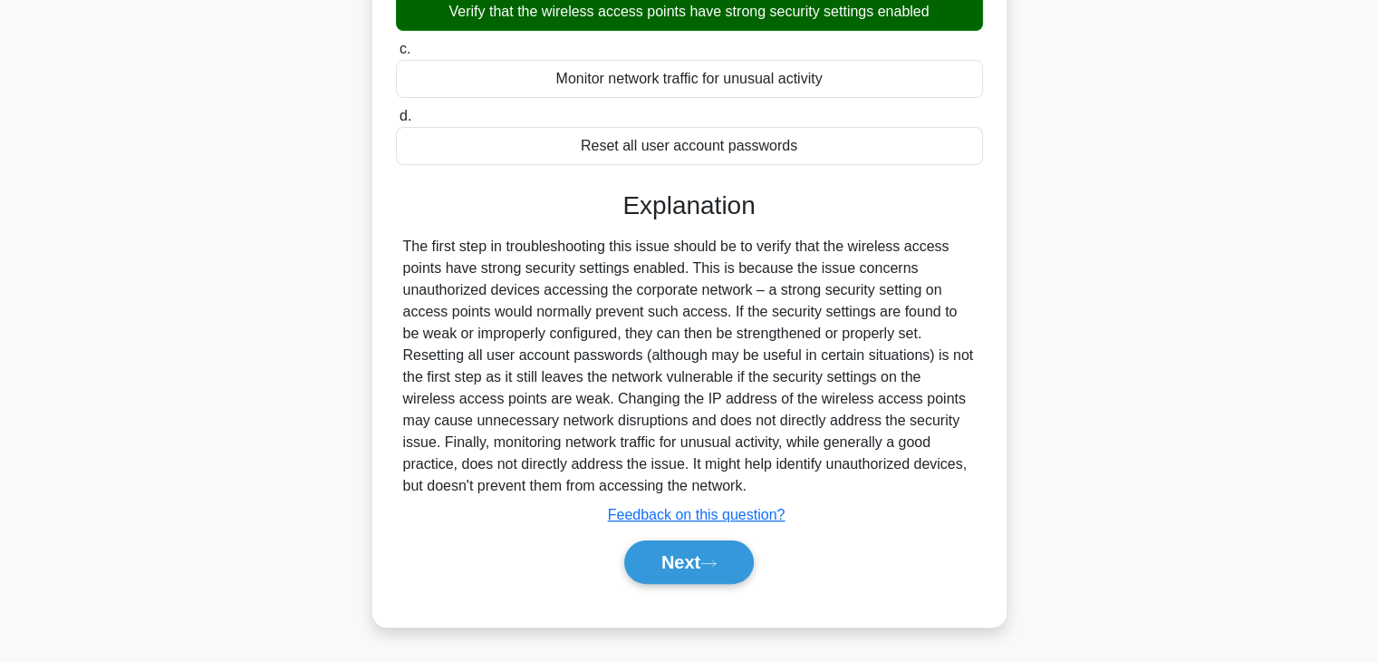
scroll to position [318, 0]
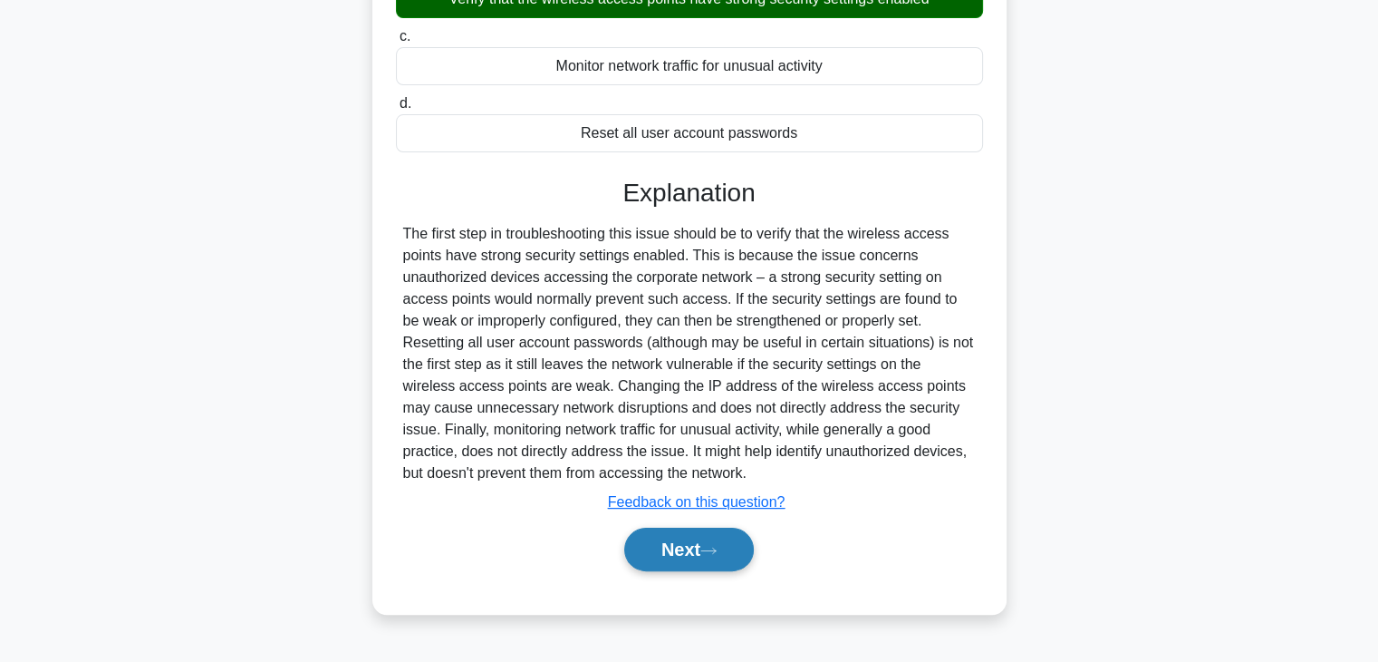
click at [697, 559] on button "Next" at bounding box center [689, 548] width 130 height 43
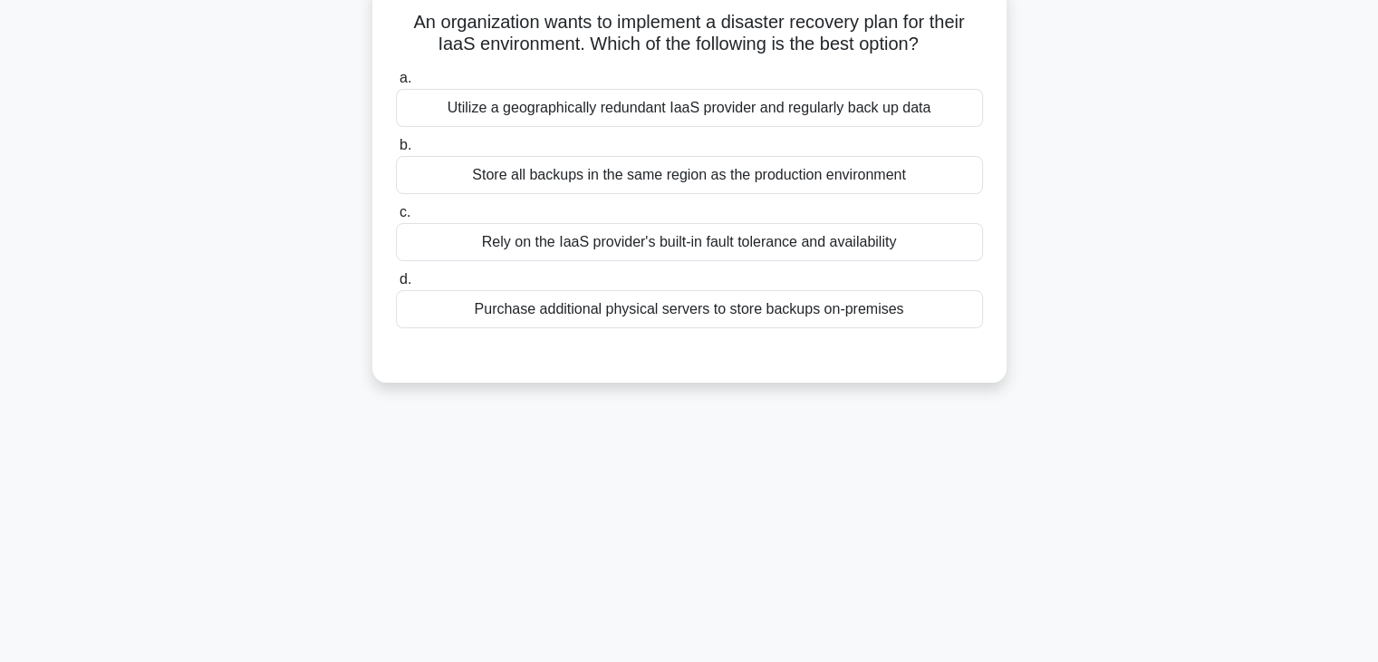
scroll to position [49, 0]
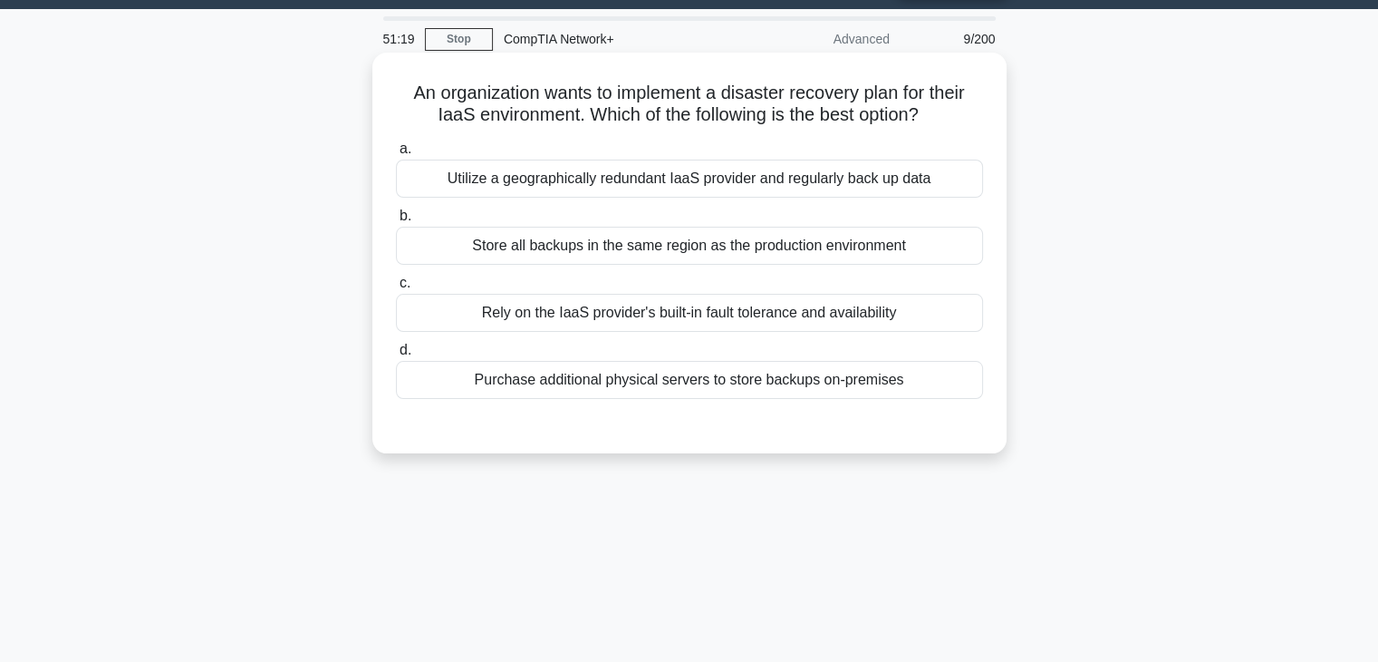
click at [661, 255] on div "Store all backups in the same region as the production environment" at bounding box center [689, 246] width 587 height 38
click at [396, 222] on input "b. Store all backups in the same region as the production environment" at bounding box center [396, 216] width 0 height 12
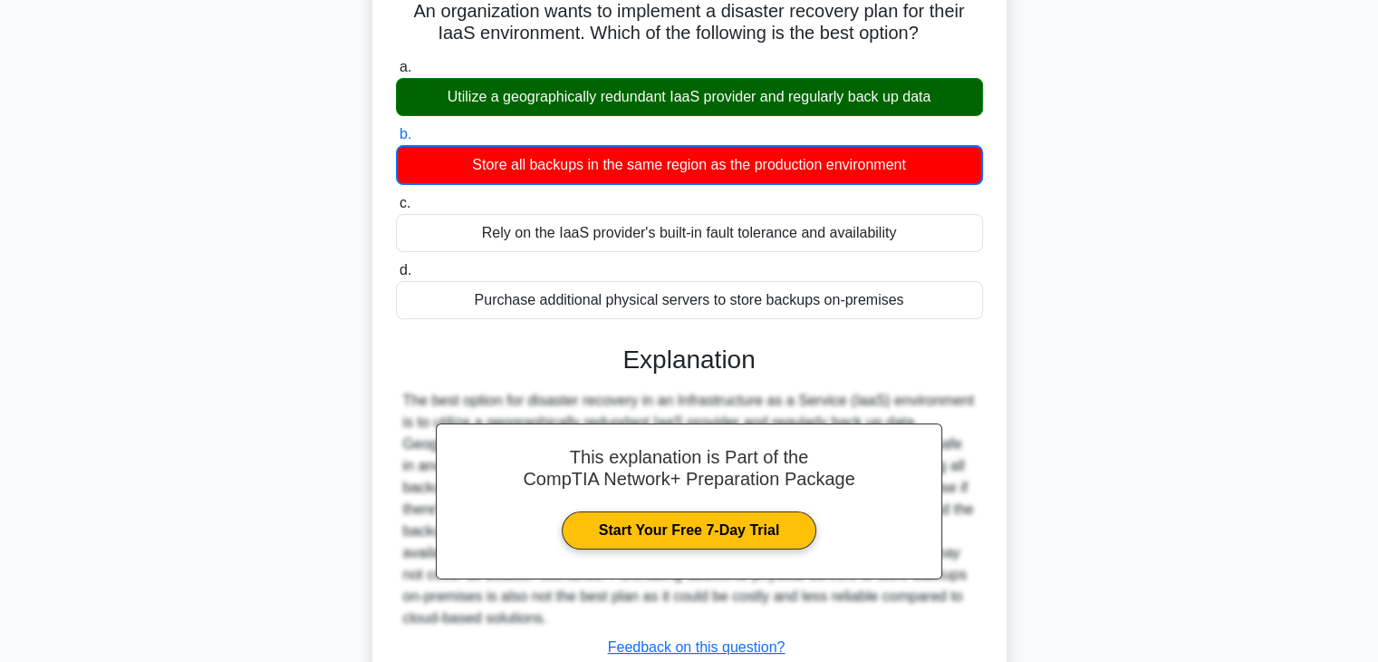
scroll to position [318, 0]
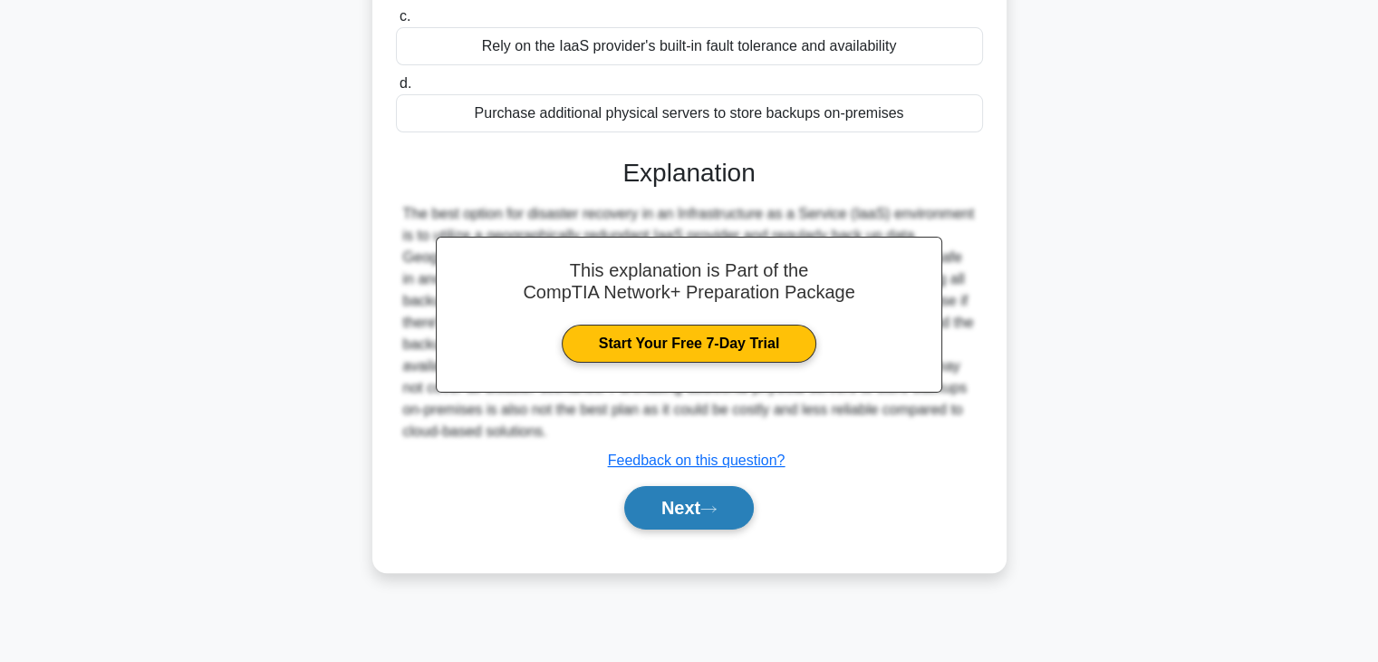
click at [675, 500] on button "Next" at bounding box center [689, 507] width 130 height 43
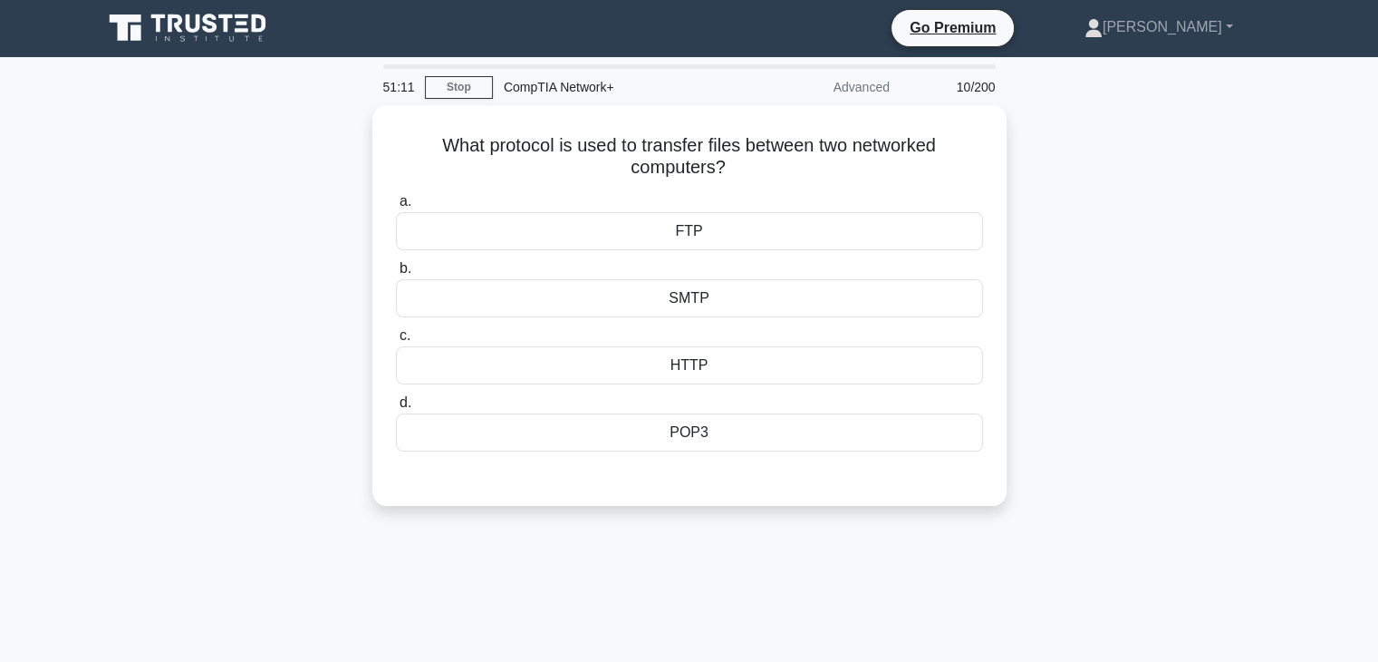
scroll to position [0, 0]
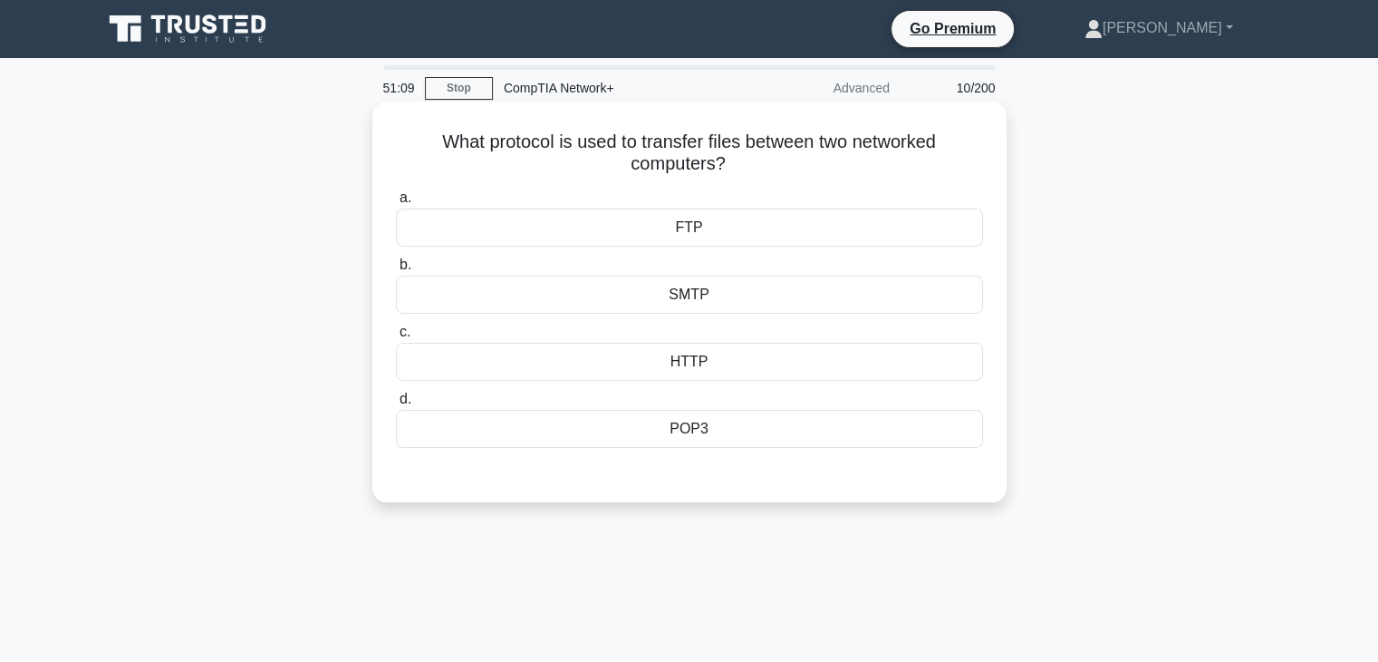
click at [738, 237] on div "FTP" at bounding box center [689, 227] width 587 height 38
click at [396, 204] on input "a. FTP" at bounding box center [396, 198] width 0 height 12
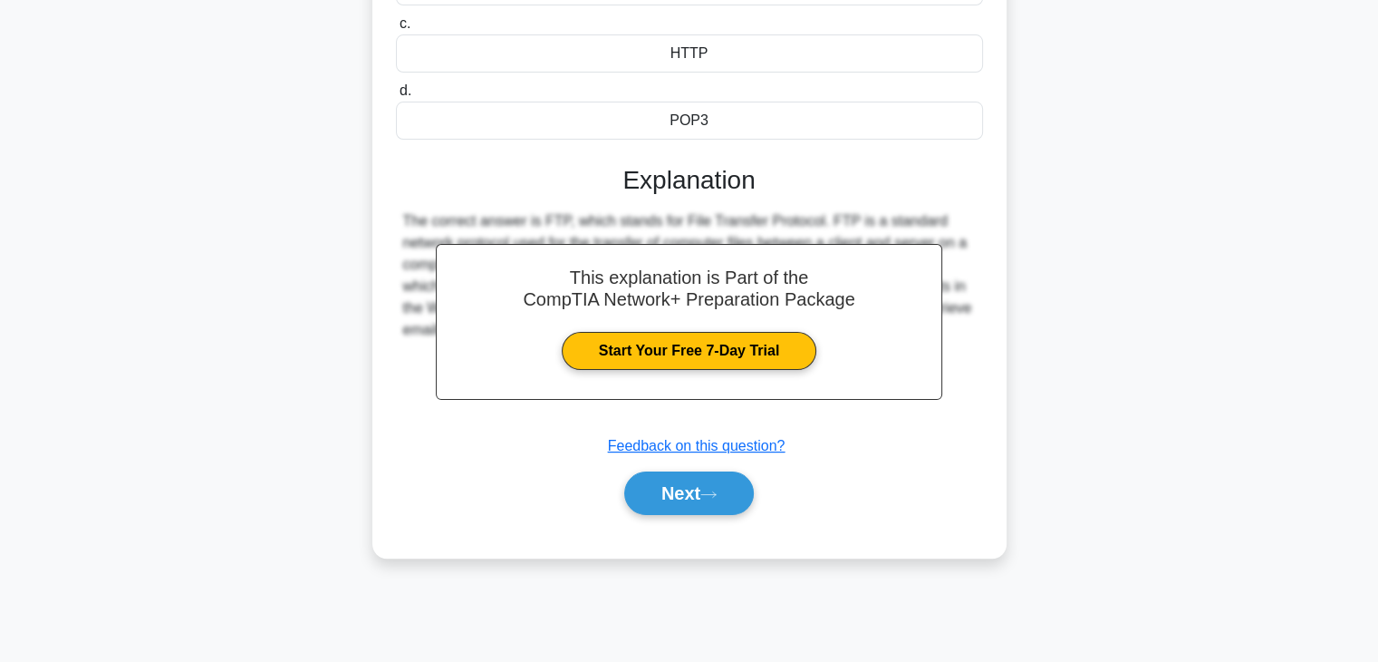
scroll to position [318, 0]
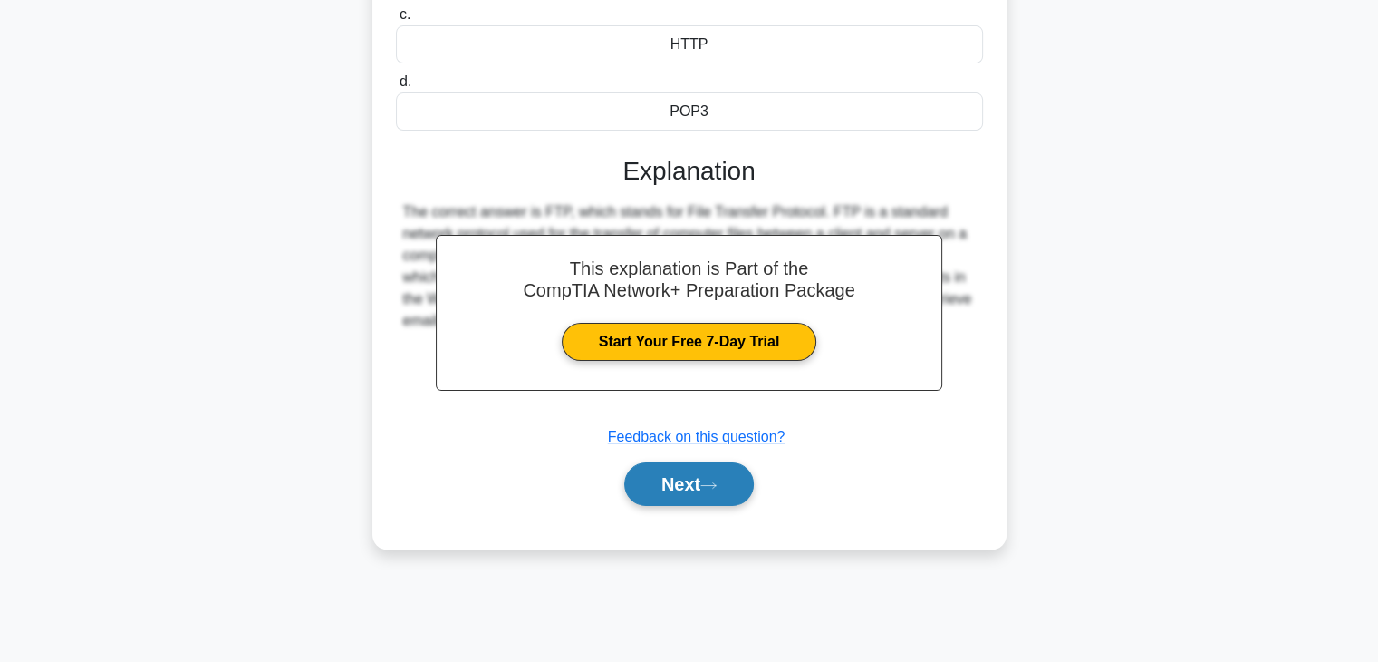
click at [712, 476] on button "Next" at bounding box center [689, 483] width 130 height 43
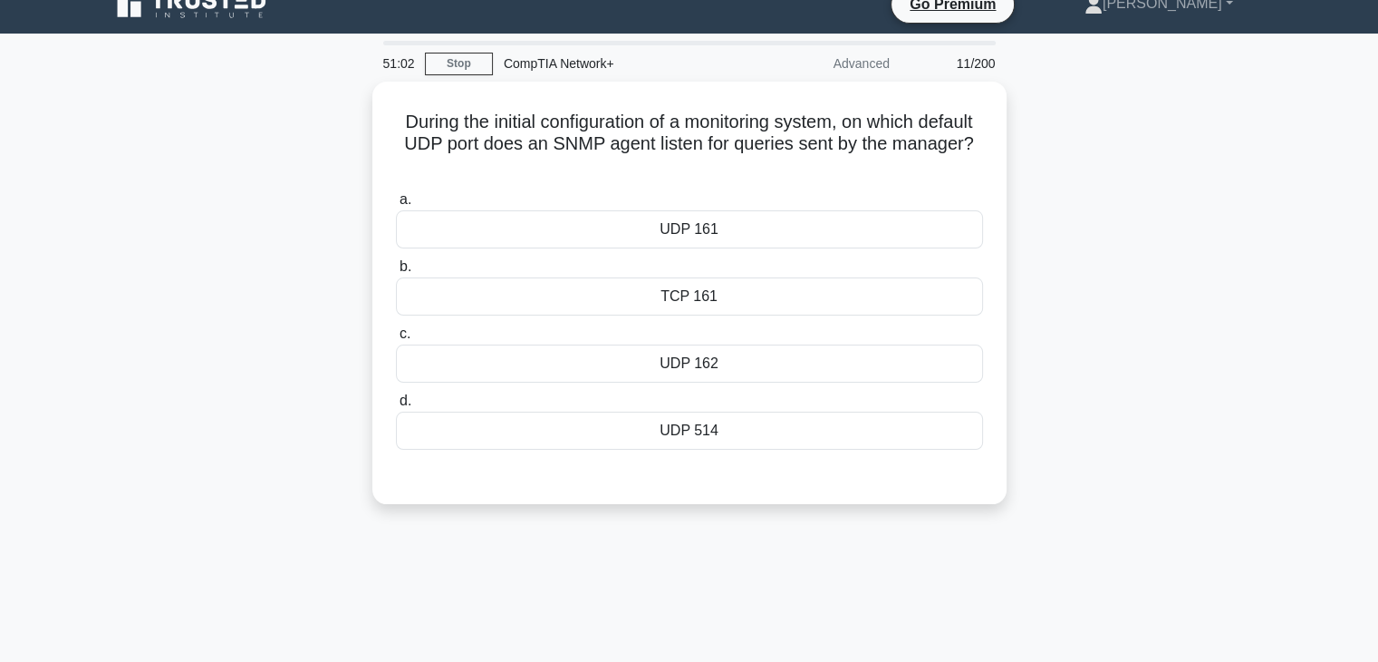
scroll to position [23, 0]
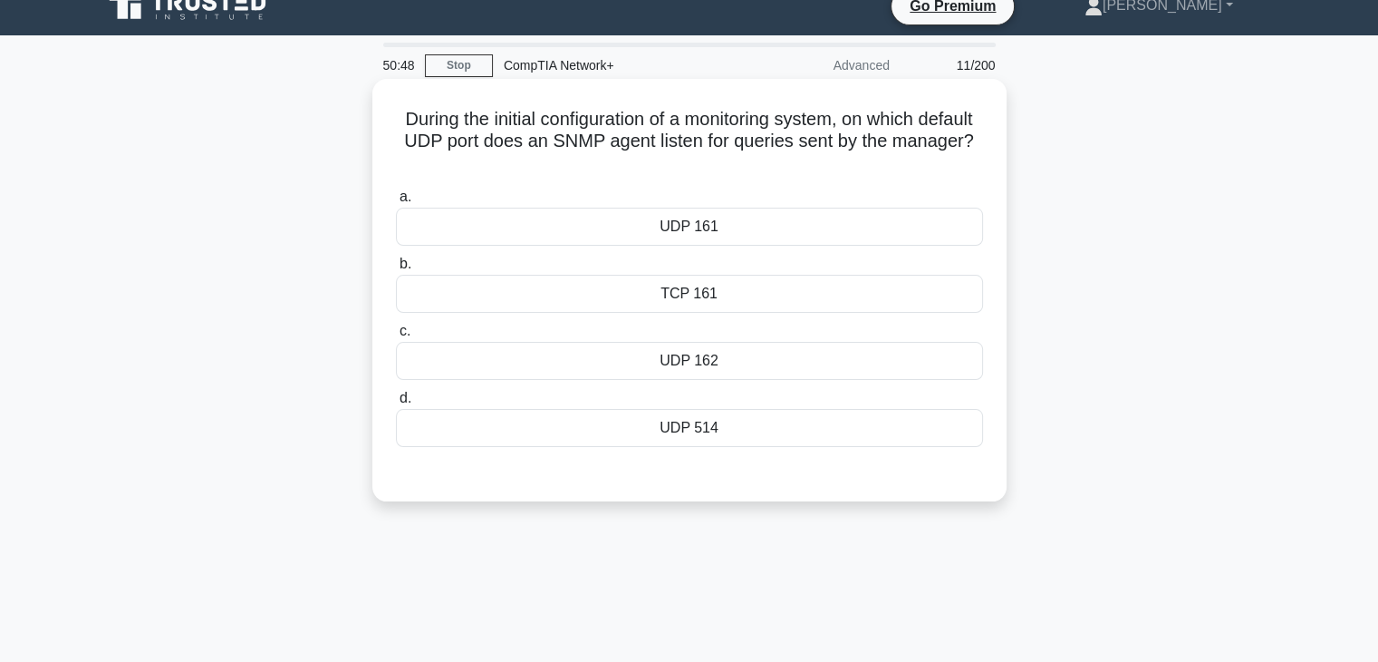
click at [706, 424] on div "UDP 514" at bounding box center [689, 428] width 587 height 38
click at [396, 404] on input "d. UDP 514" at bounding box center [396, 398] width 0 height 12
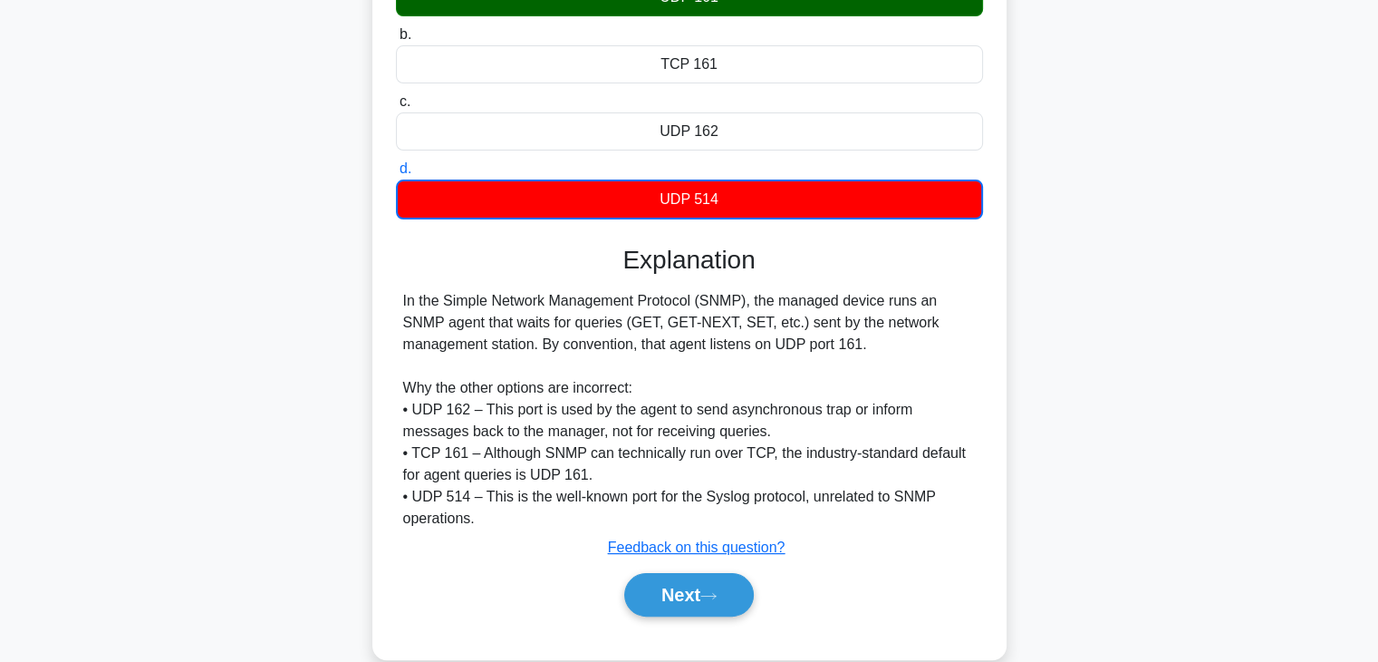
scroll to position [318, 0]
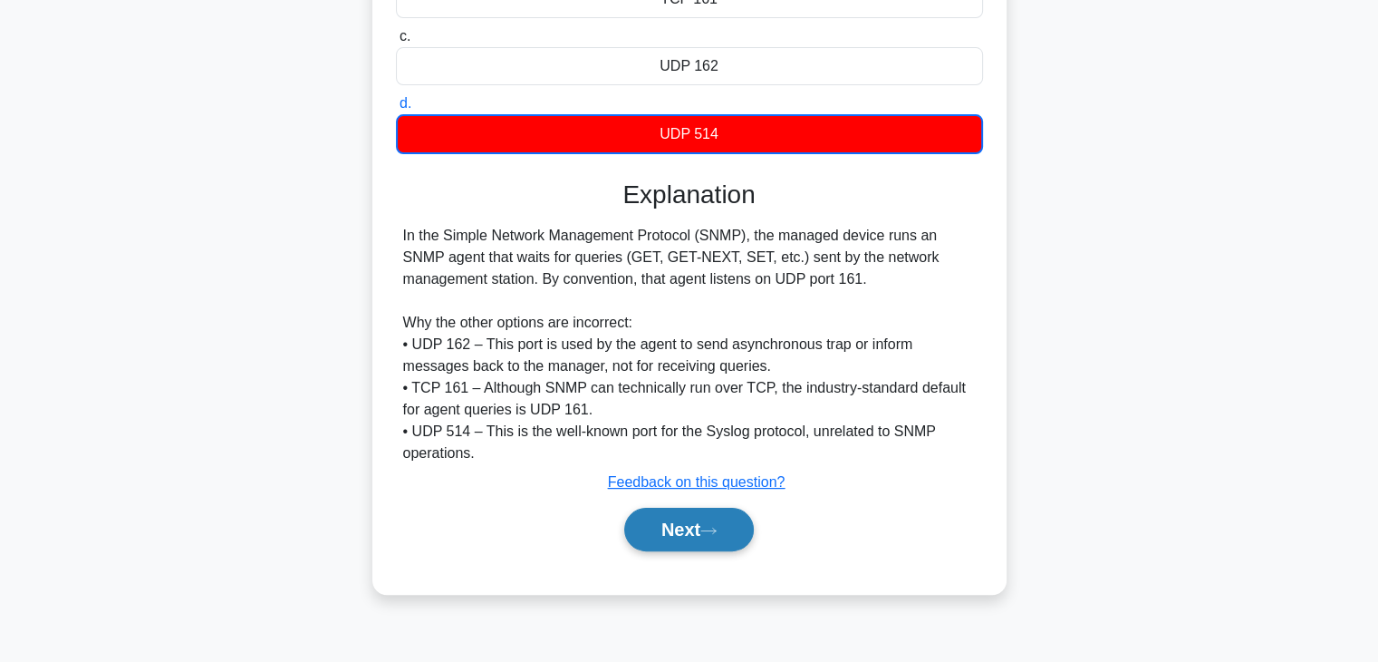
click at [688, 537] on button "Next" at bounding box center [689, 528] width 130 height 43
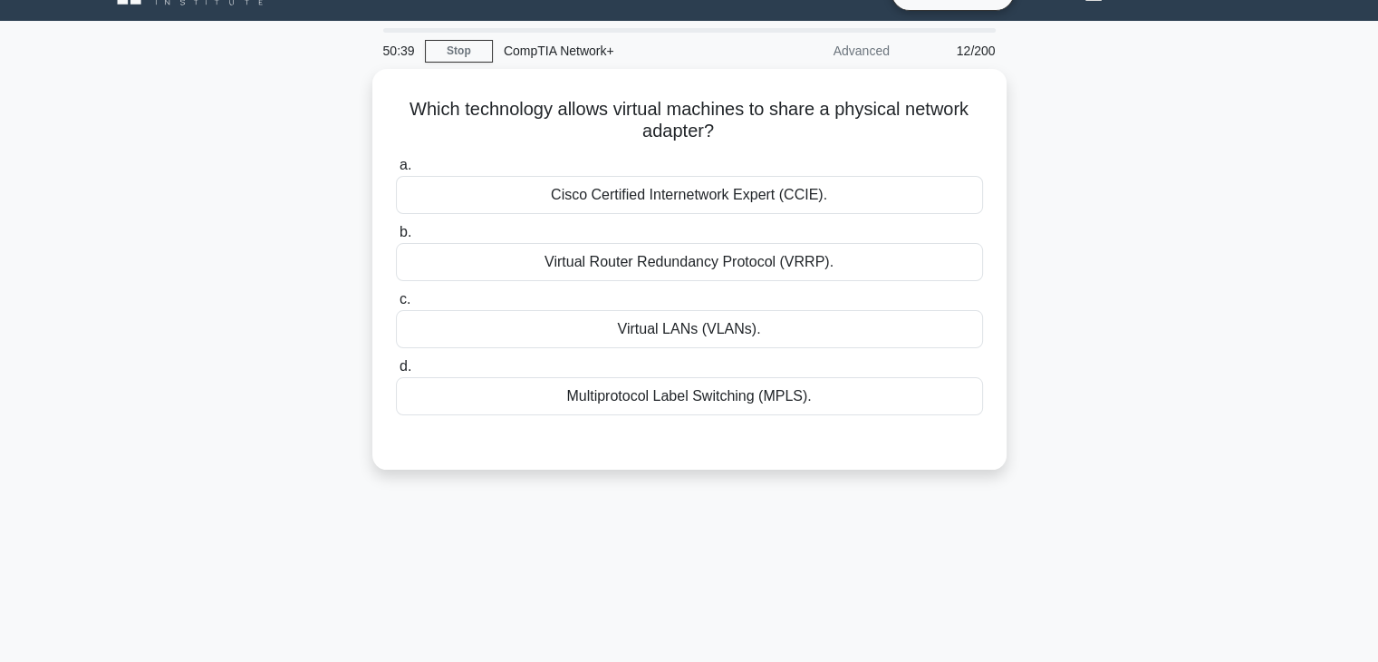
scroll to position [0, 0]
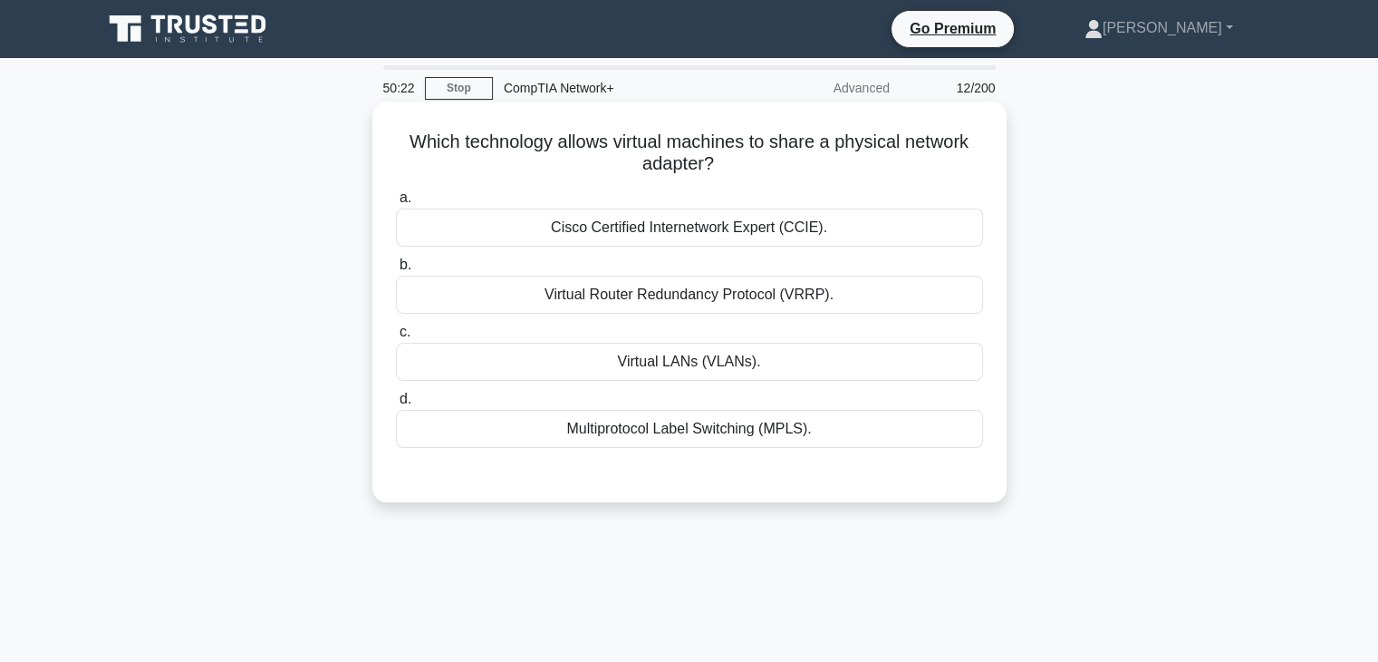
click at [678, 232] on div "Cisco Certified Internetwork Expert (CCIE)." at bounding box center [689, 227] width 587 height 38
click at [396, 204] on input "a. Cisco Certified Internetwork Expert (CCIE)." at bounding box center [396, 198] width 0 height 12
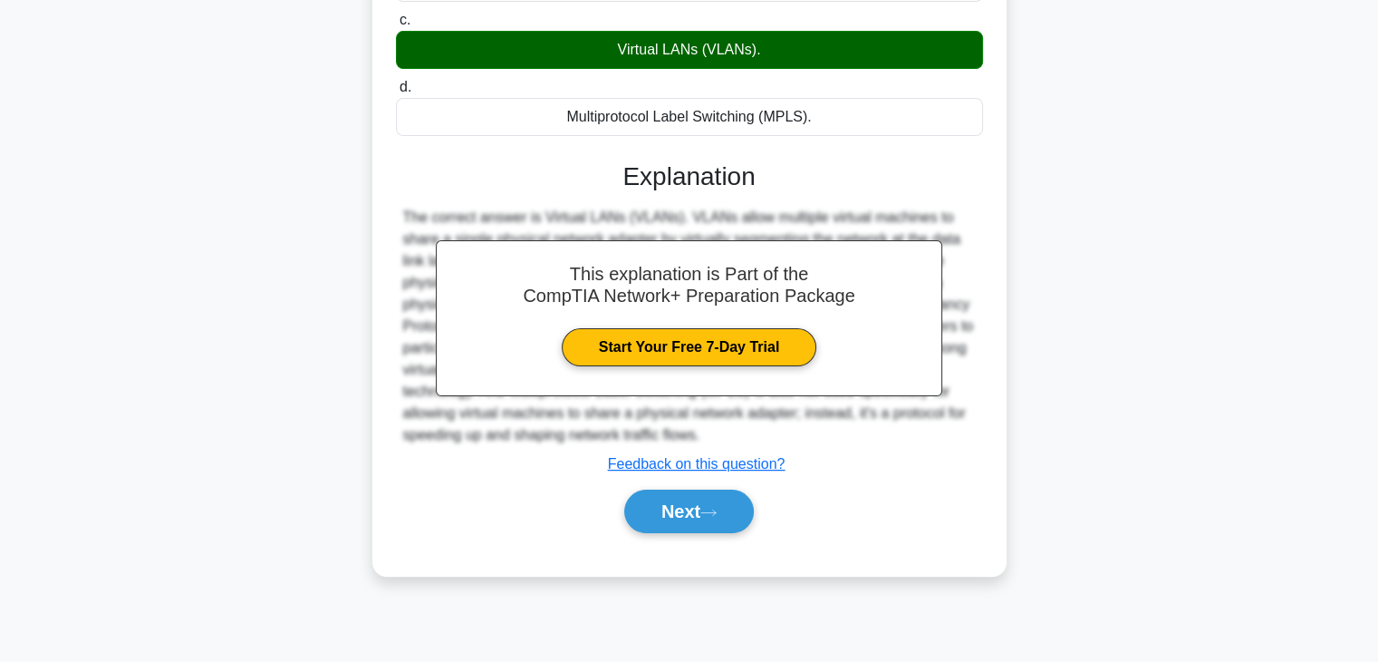
scroll to position [318, 0]
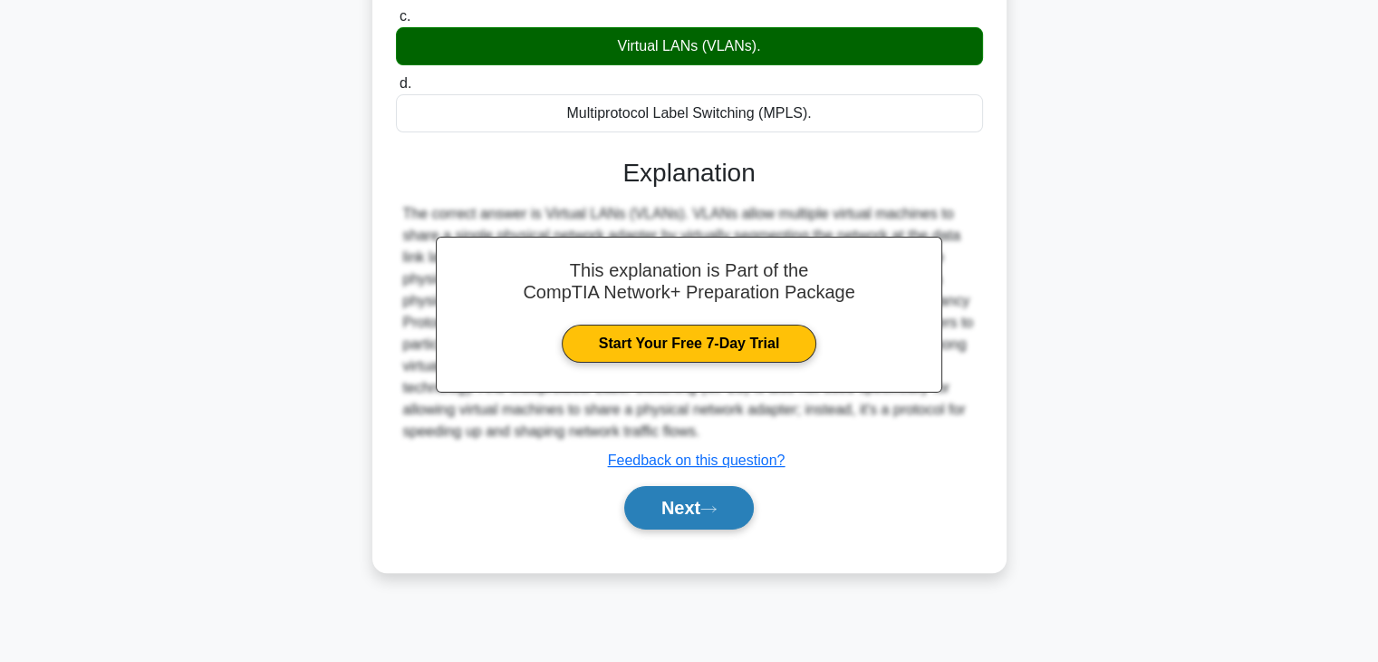
click at [691, 497] on button "Next" at bounding box center [689, 507] width 130 height 43
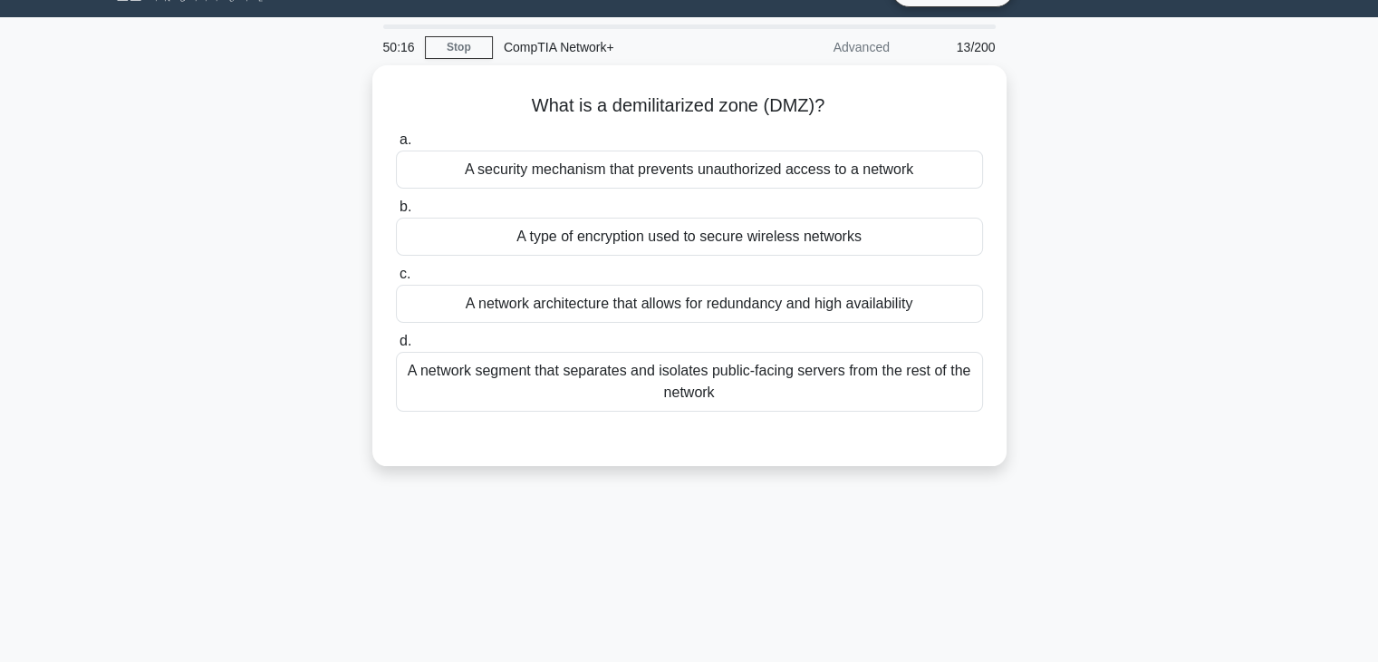
scroll to position [40, 0]
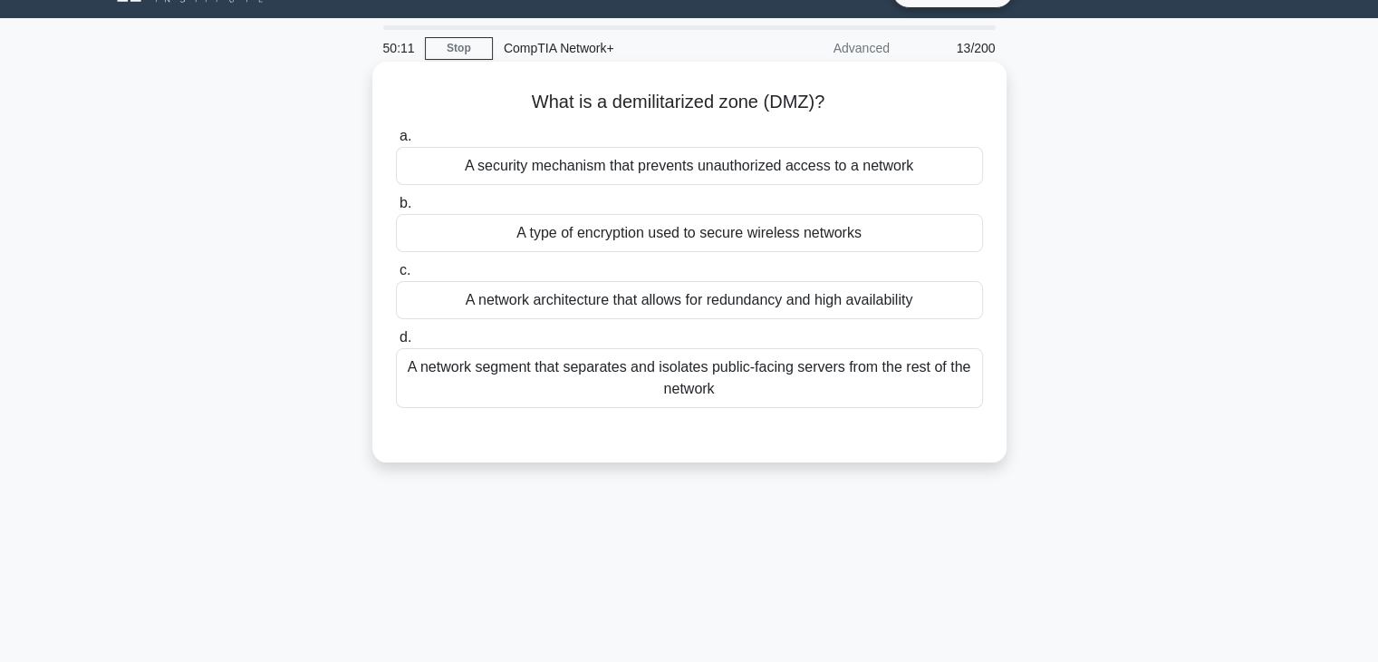
click at [689, 175] on div "A security mechanism that prevents unauthorized access to a network" at bounding box center [689, 166] width 587 height 38
click at [396, 142] on input "a. A security mechanism that prevents unauthorized access to a network" at bounding box center [396, 136] width 0 height 12
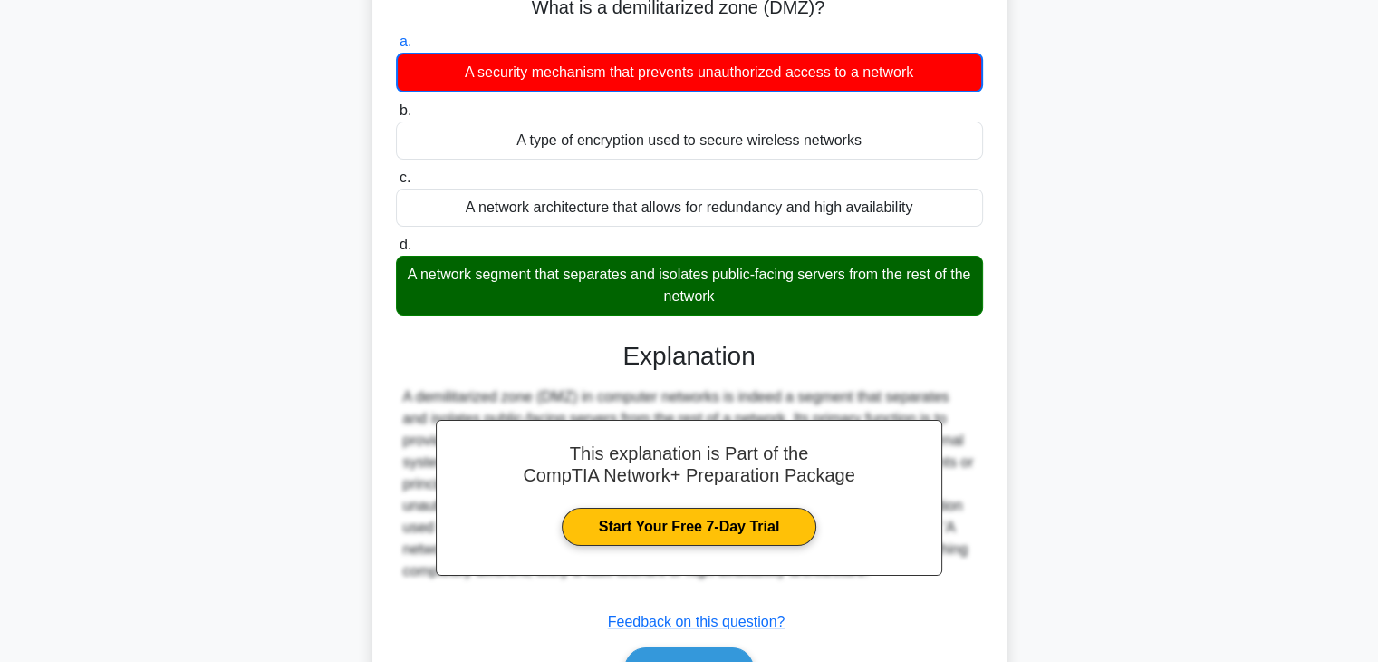
scroll to position [318, 0]
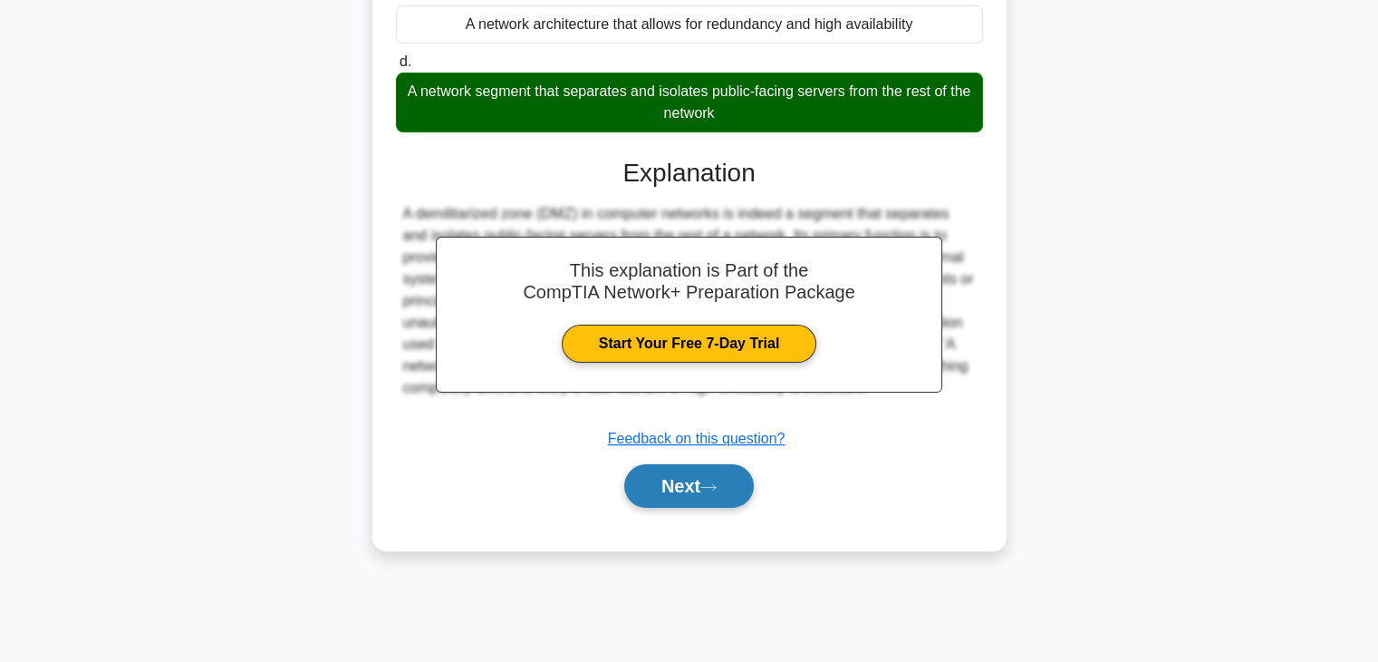
click at [717, 482] on icon at bounding box center [709, 487] width 16 height 10
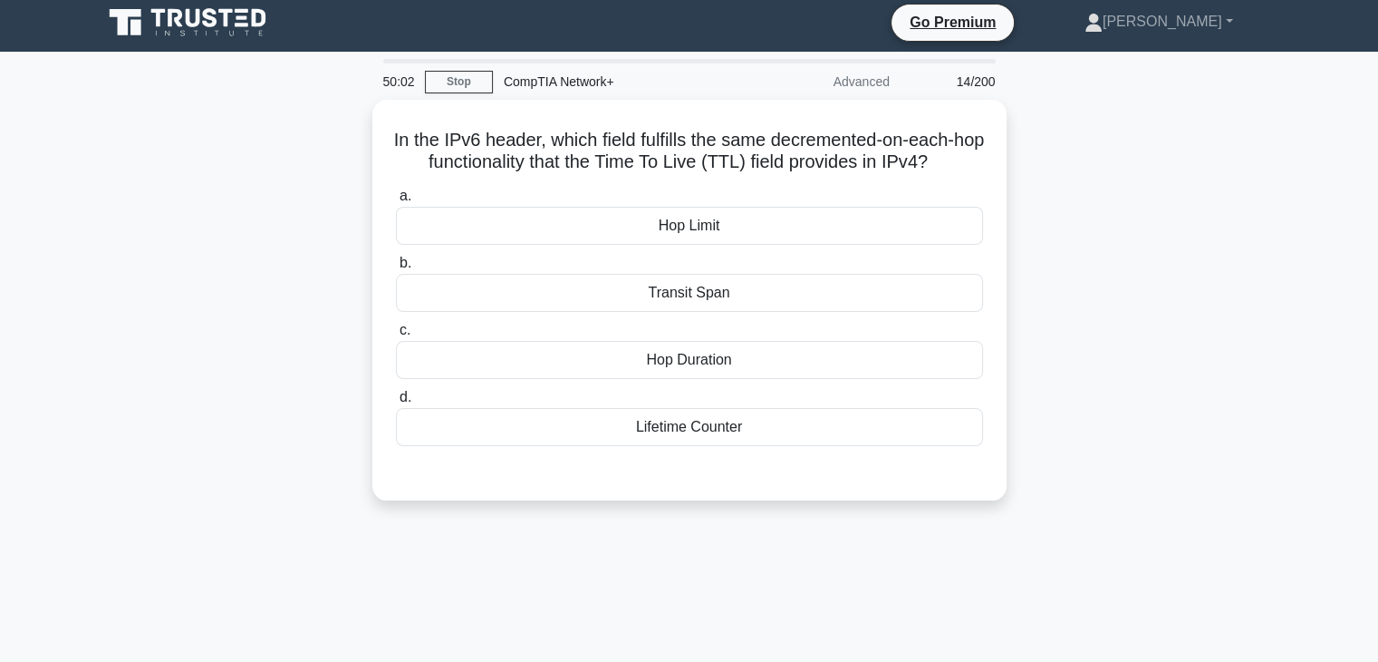
scroll to position [7, 0]
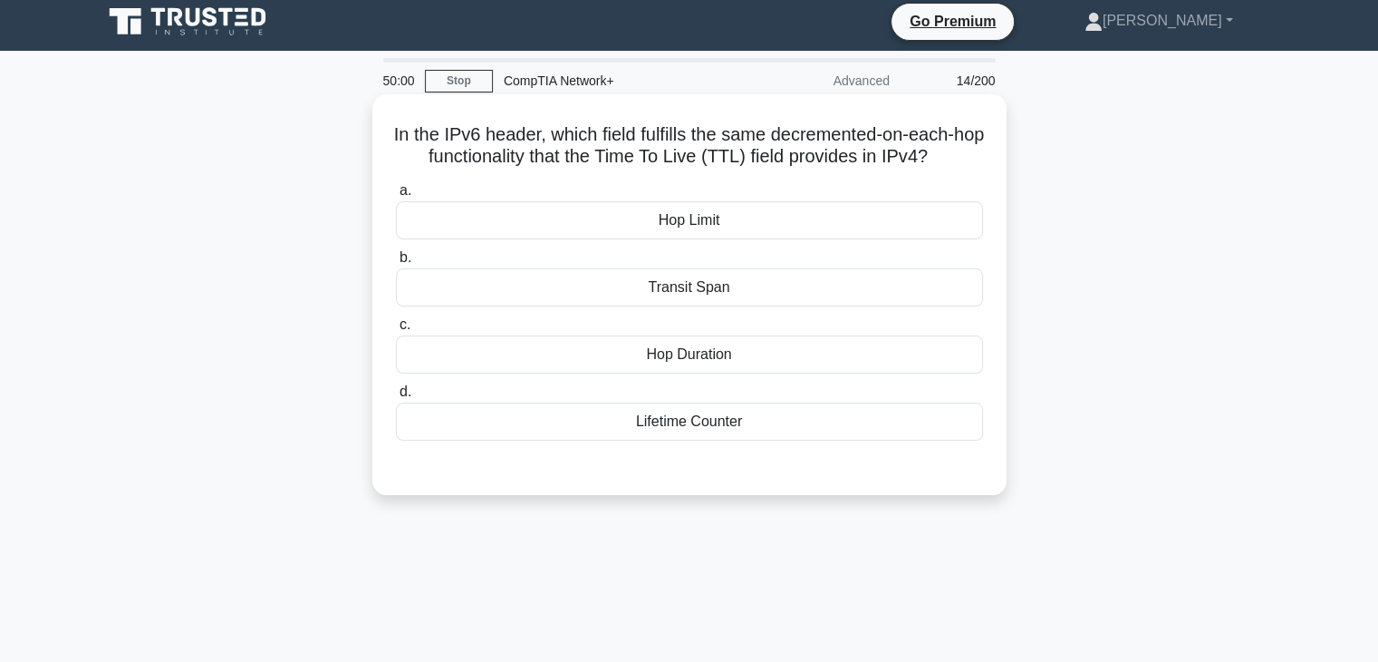
click at [707, 362] on div "Hop Duration" at bounding box center [689, 354] width 587 height 38
click at [396, 331] on input "c. Hop Duration" at bounding box center [396, 325] width 0 height 12
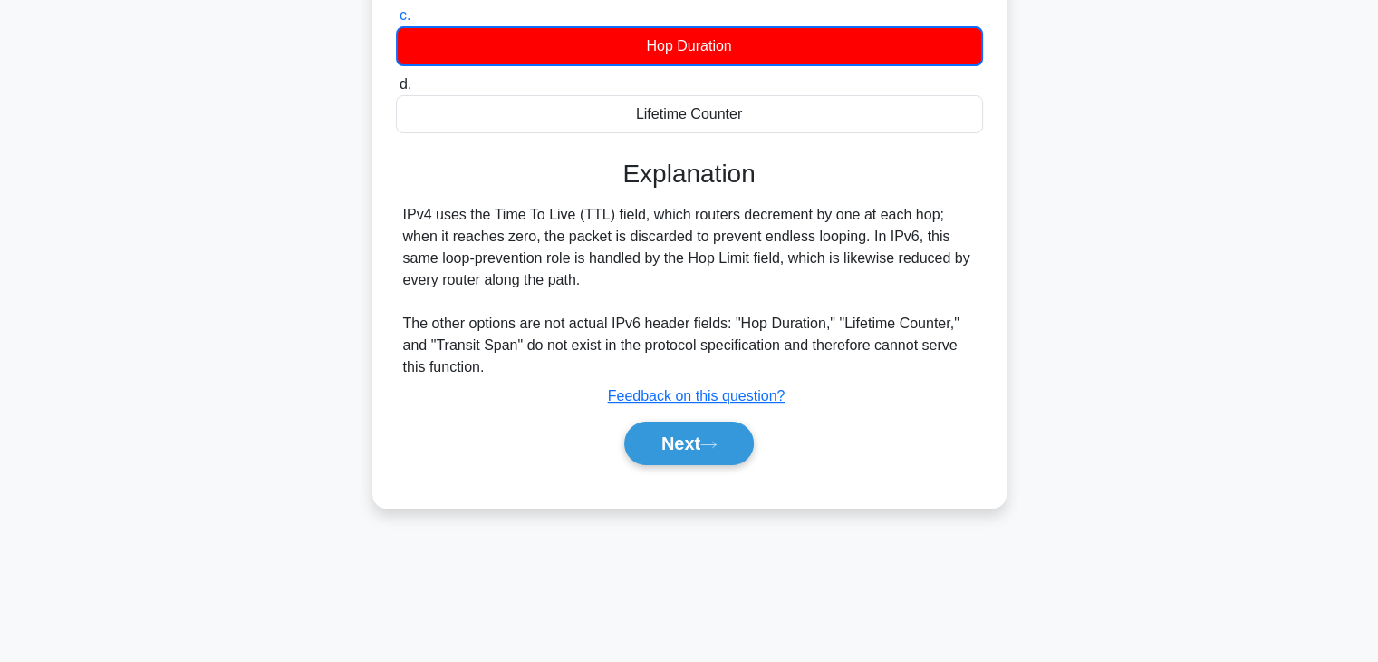
scroll to position [318, 0]
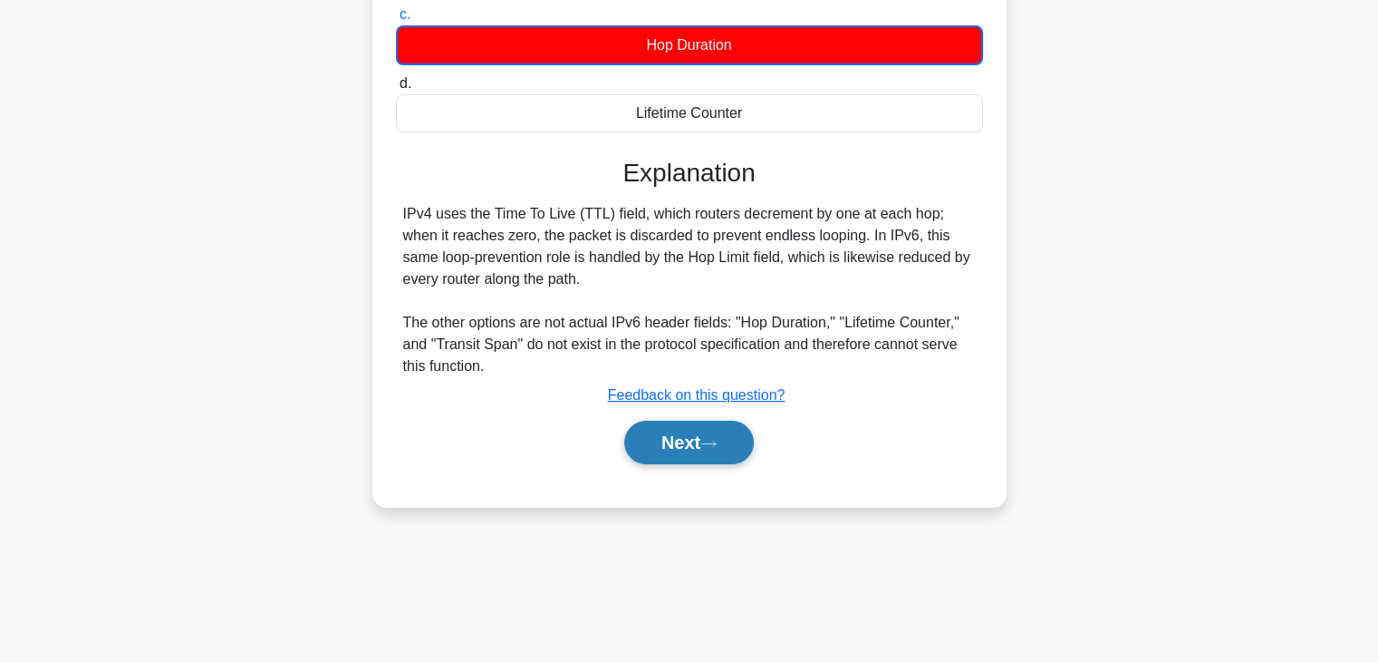
click at [712, 459] on button "Next" at bounding box center [689, 441] width 130 height 43
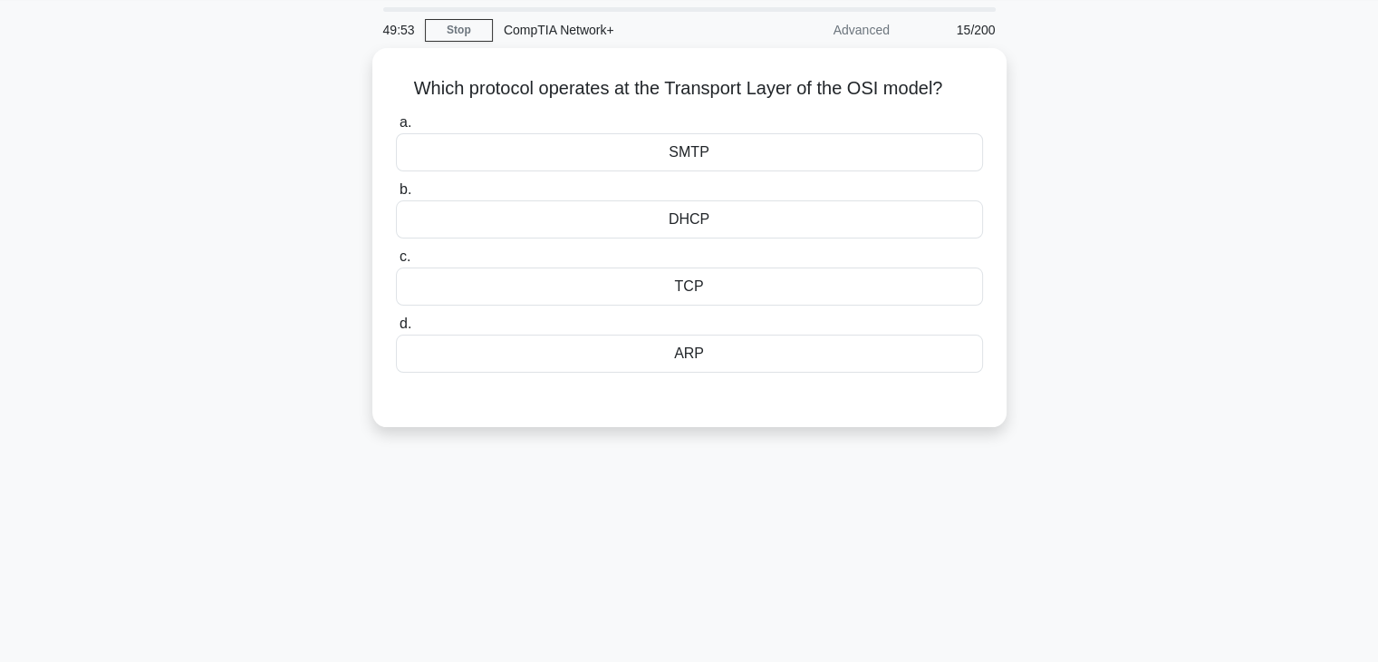
scroll to position [58, 0]
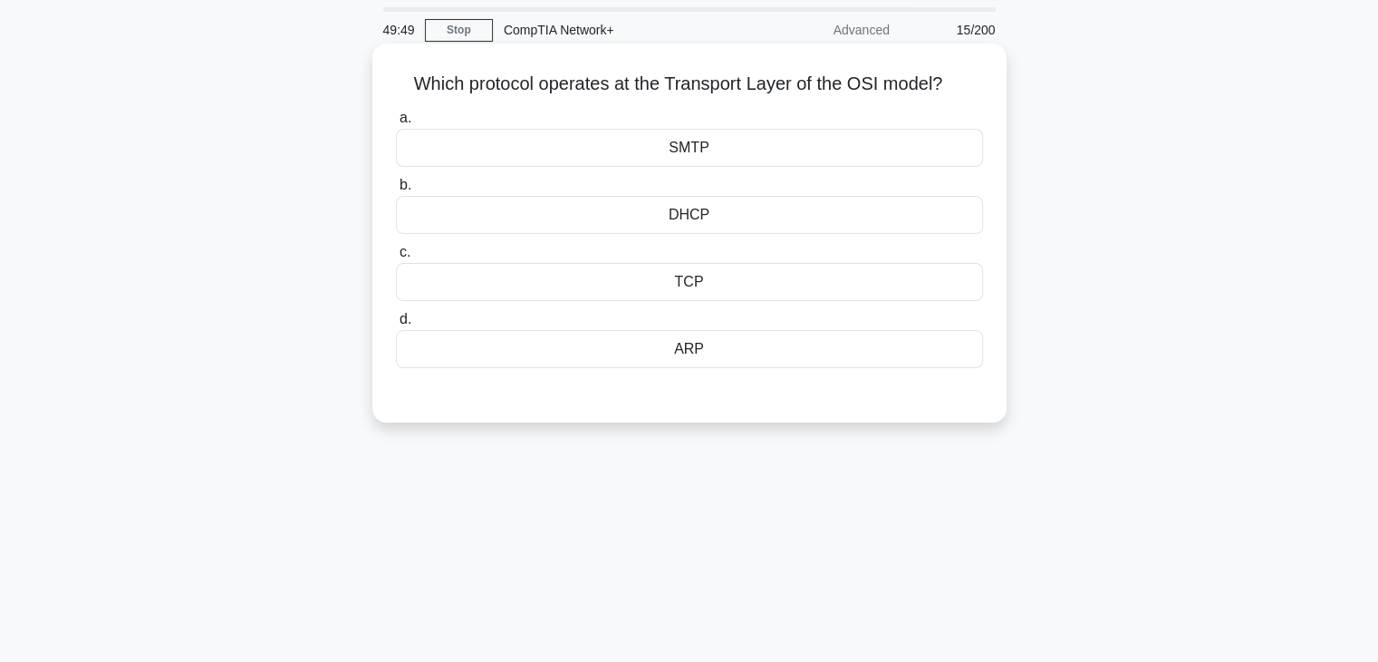
click at [703, 292] on div "TCP" at bounding box center [689, 282] width 587 height 38
click at [396, 258] on input "c. TCP" at bounding box center [396, 252] width 0 height 12
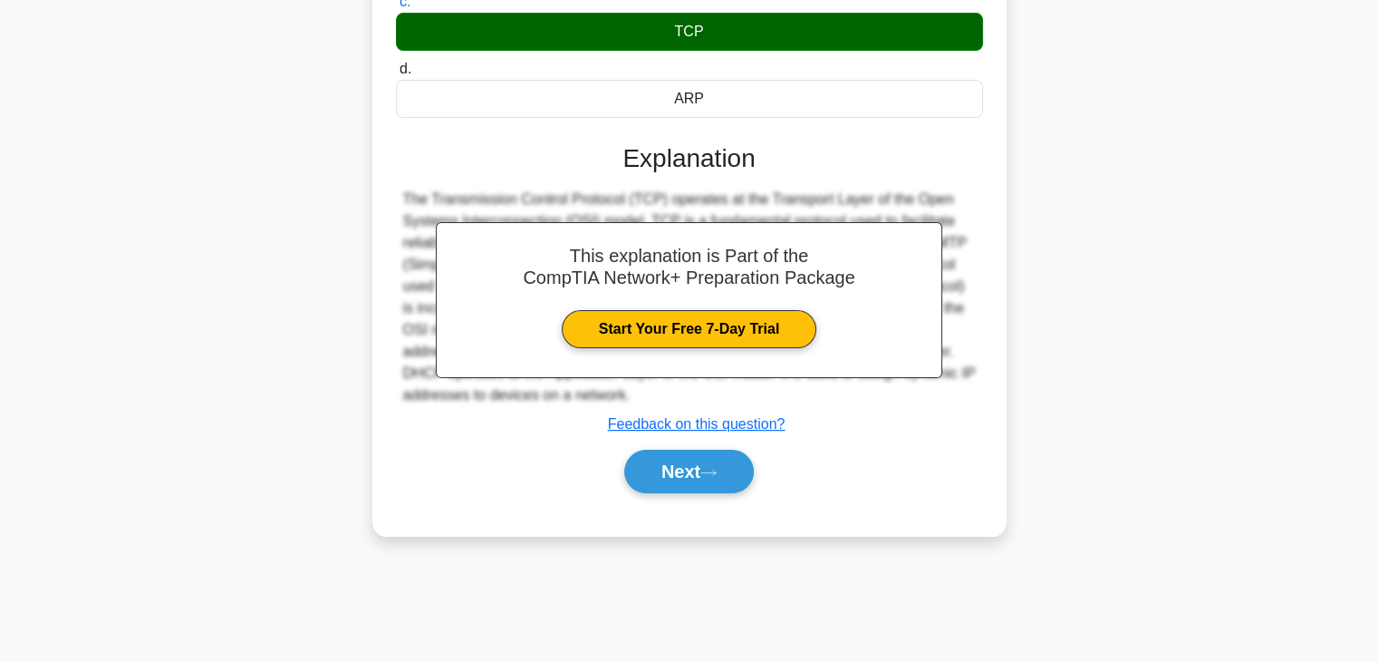
scroll to position [318, 0]
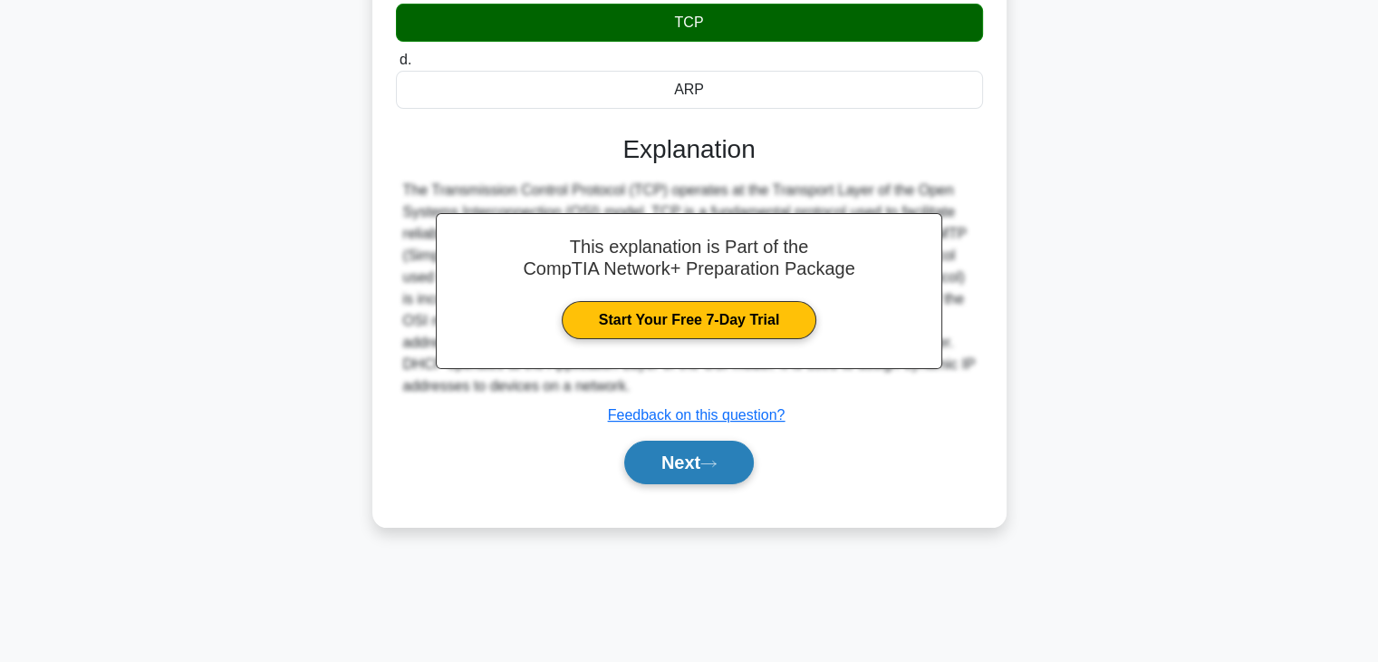
click at [710, 472] on button "Next" at bounding box center [689, 461] width 130 height 43
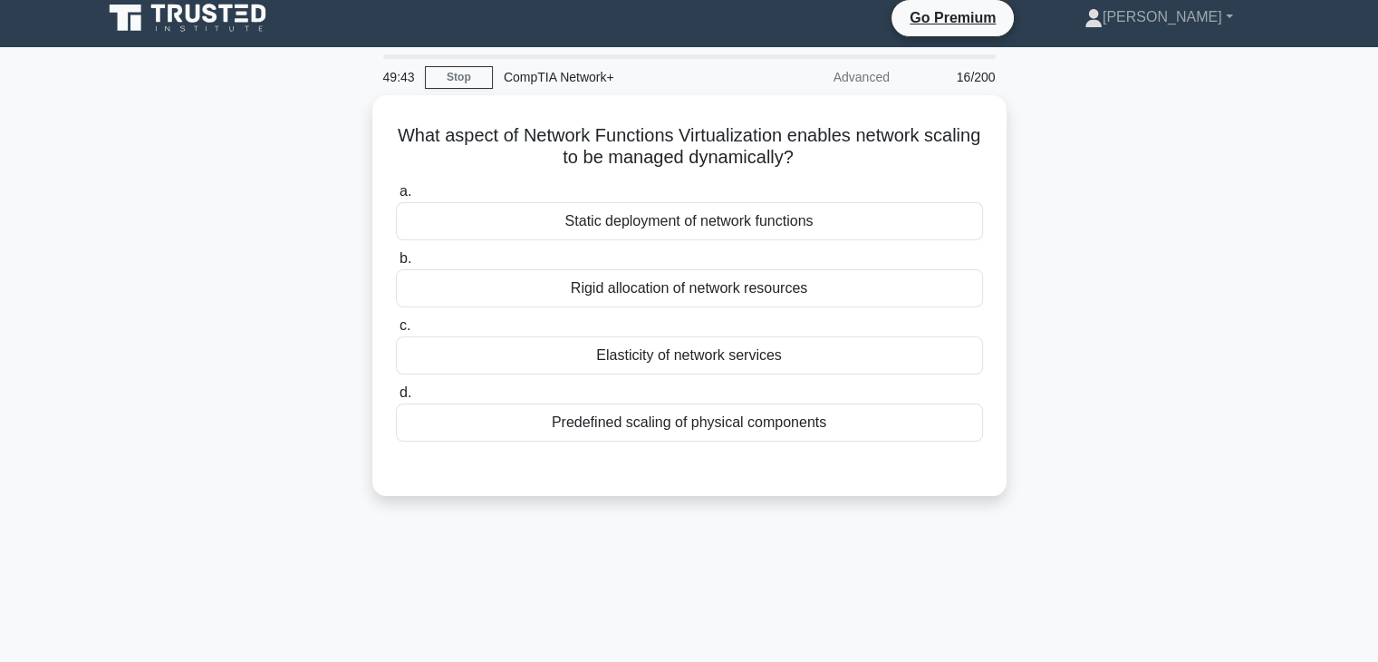
scroll to position [9, 0]
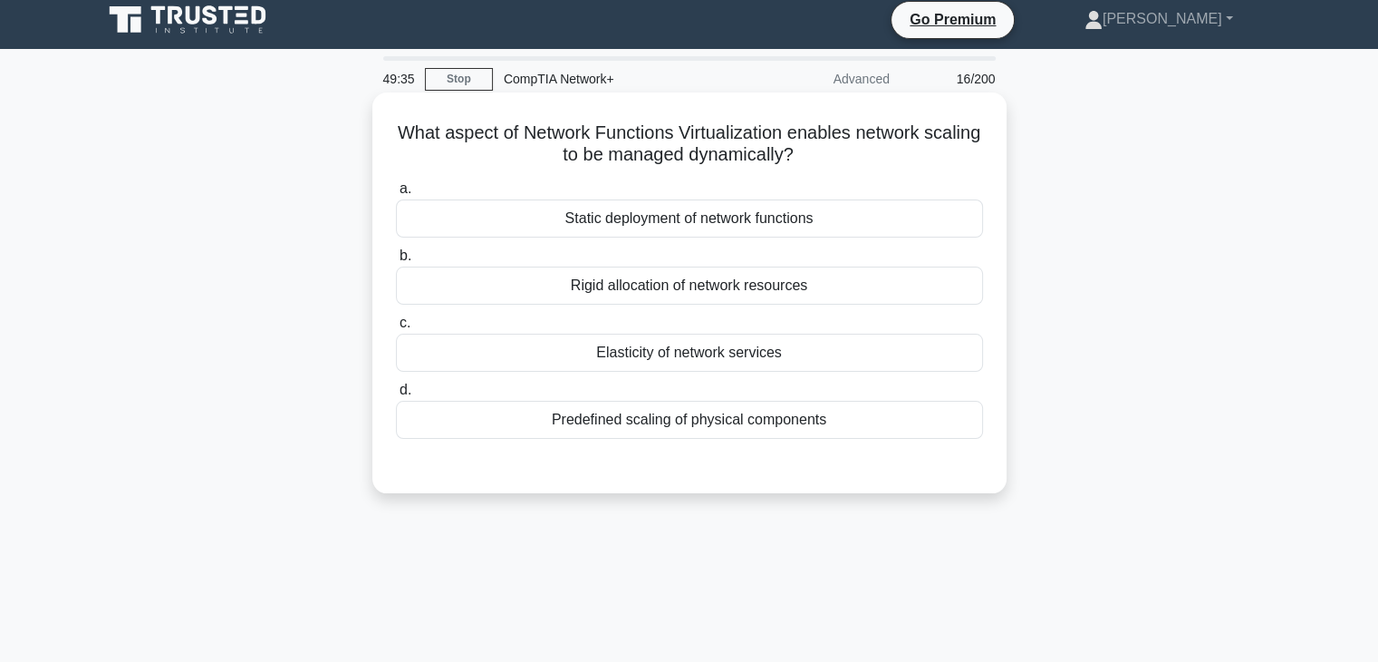
click at [730, 276] on div "Rigid allocation of network resources" at bounding box center [689, 285] width 587 height 38
click at [396, 262] on input "b. Rigid allocation of network resources" at bounding box center [396, 256] width 0 height 12
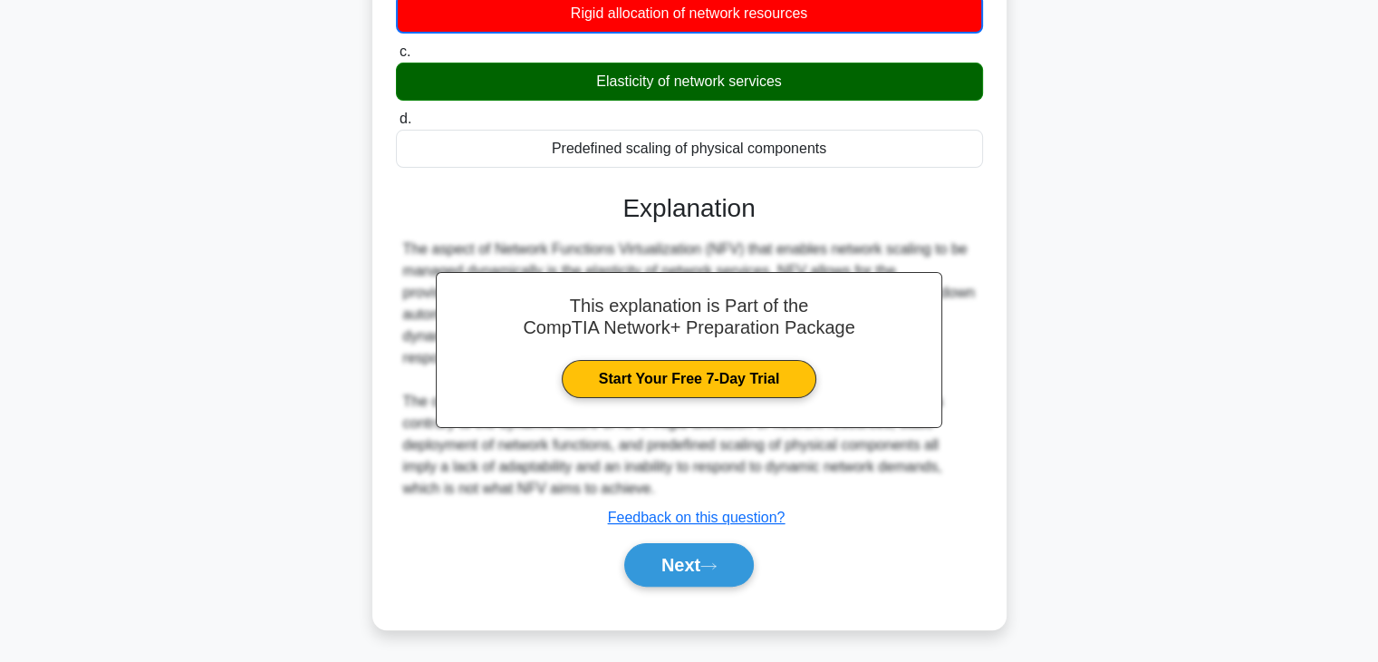
scroll to position [318, 0]
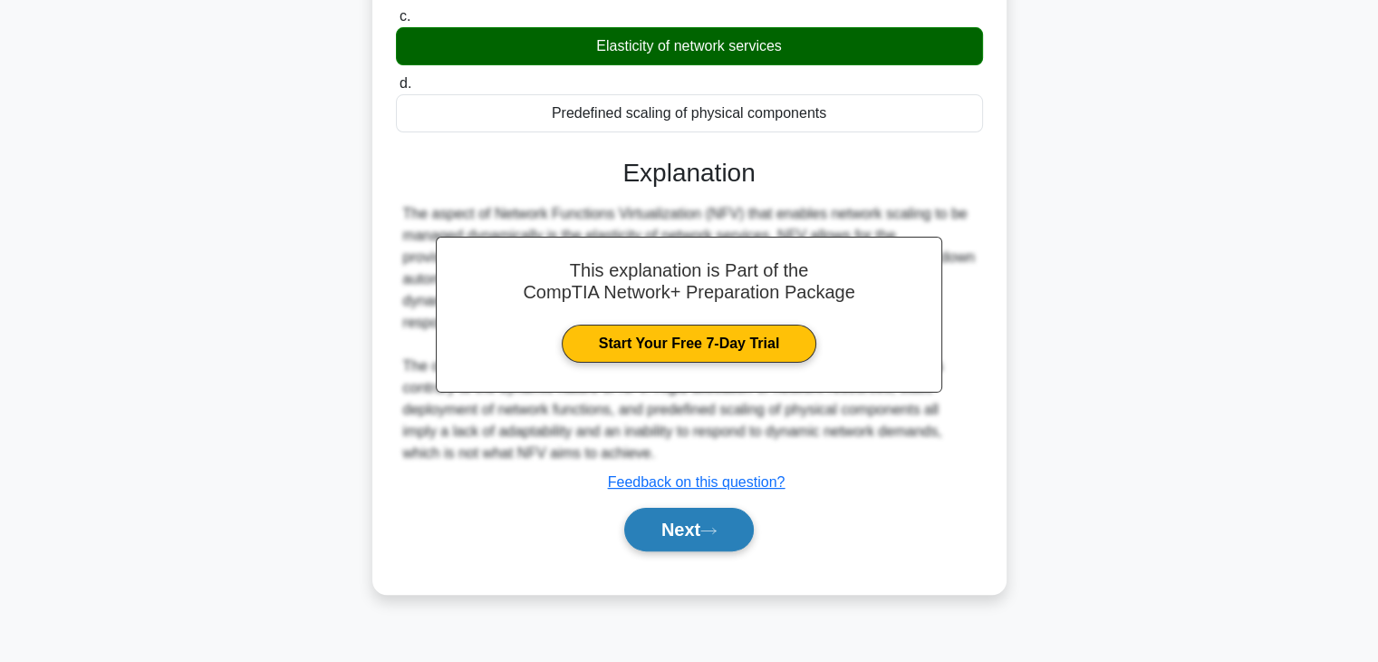
click at [732, 516] on button "Next" at bounding box center [689, 528] width 130 height 43
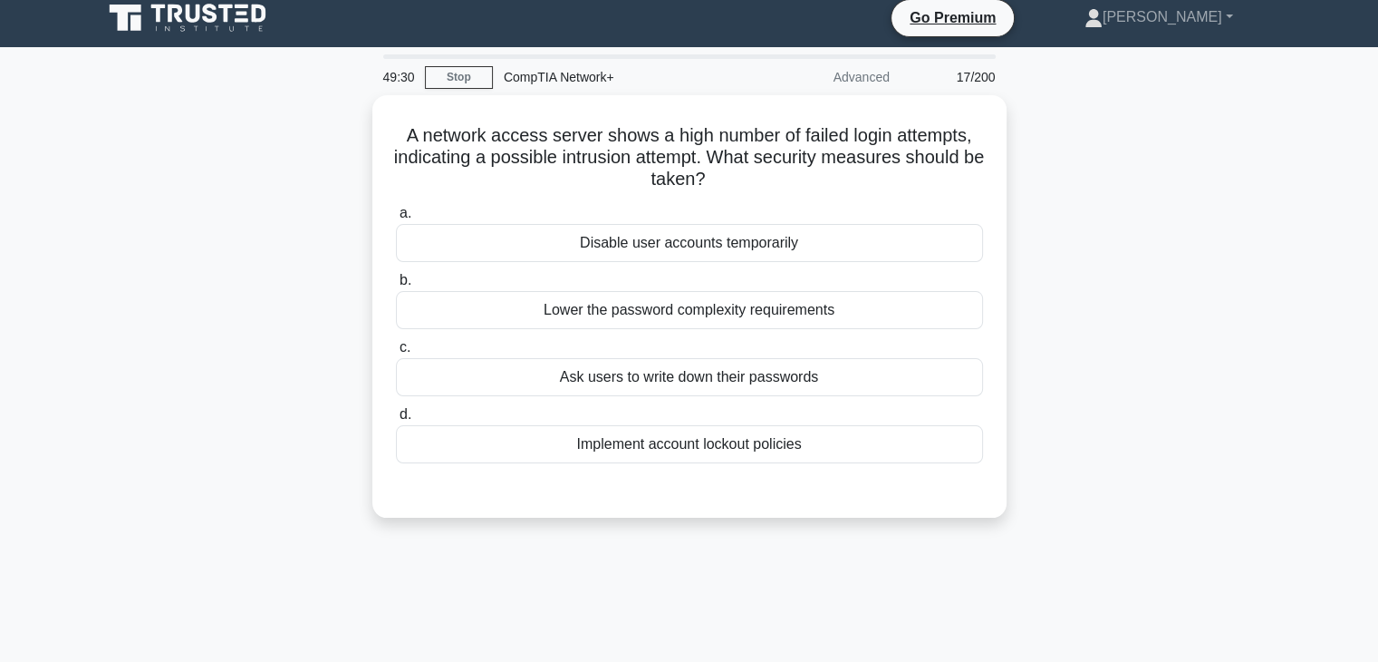
scroll to position [9, 0]
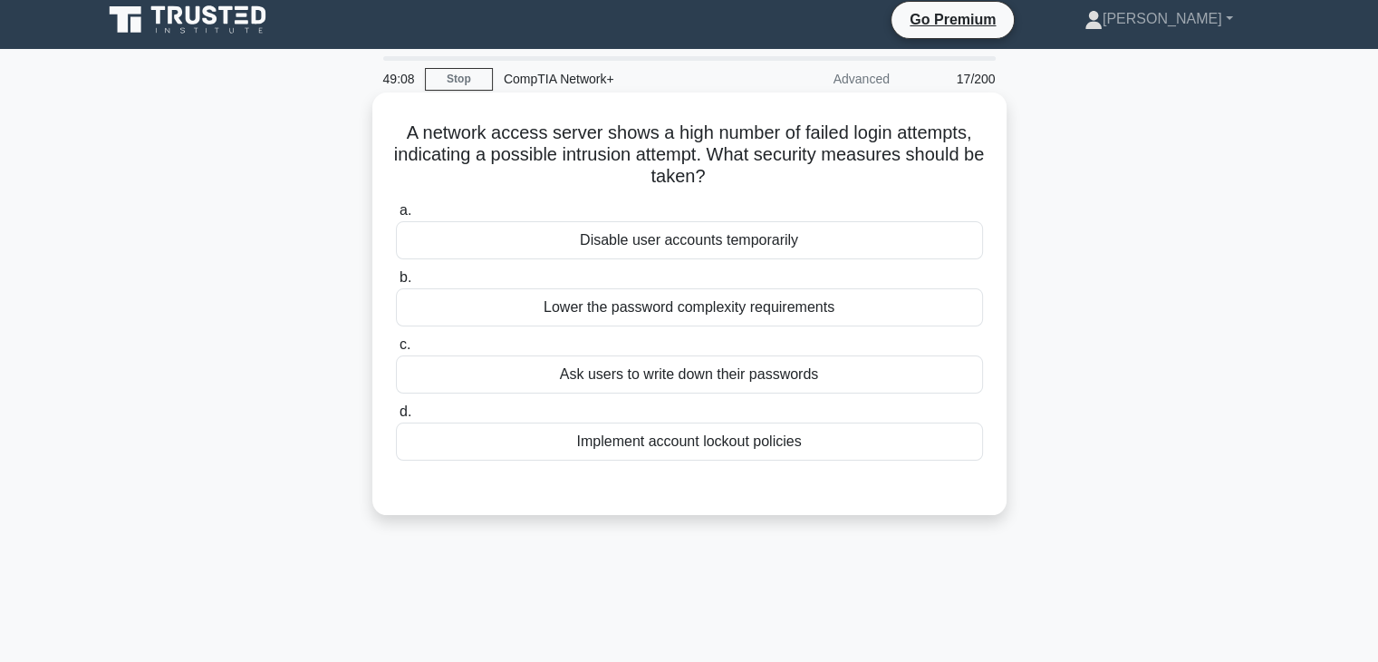
click at [712, 236] on div "Disable user accounts temporarily" at bounding box center [689, 240] width 587 height 38
click at [396, 217] on input "a. Disable user accounts temporarily" at bounding box center [396, 211] width 0 height 12
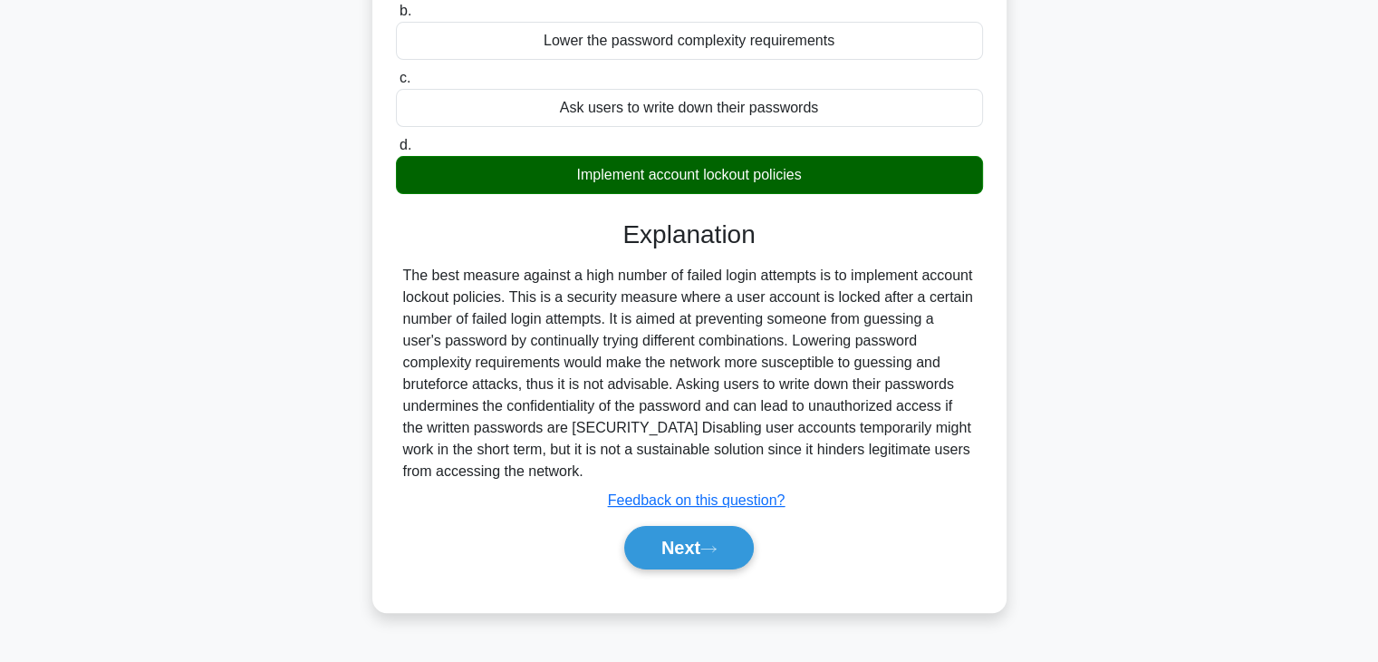
scroll to position [312, 0]
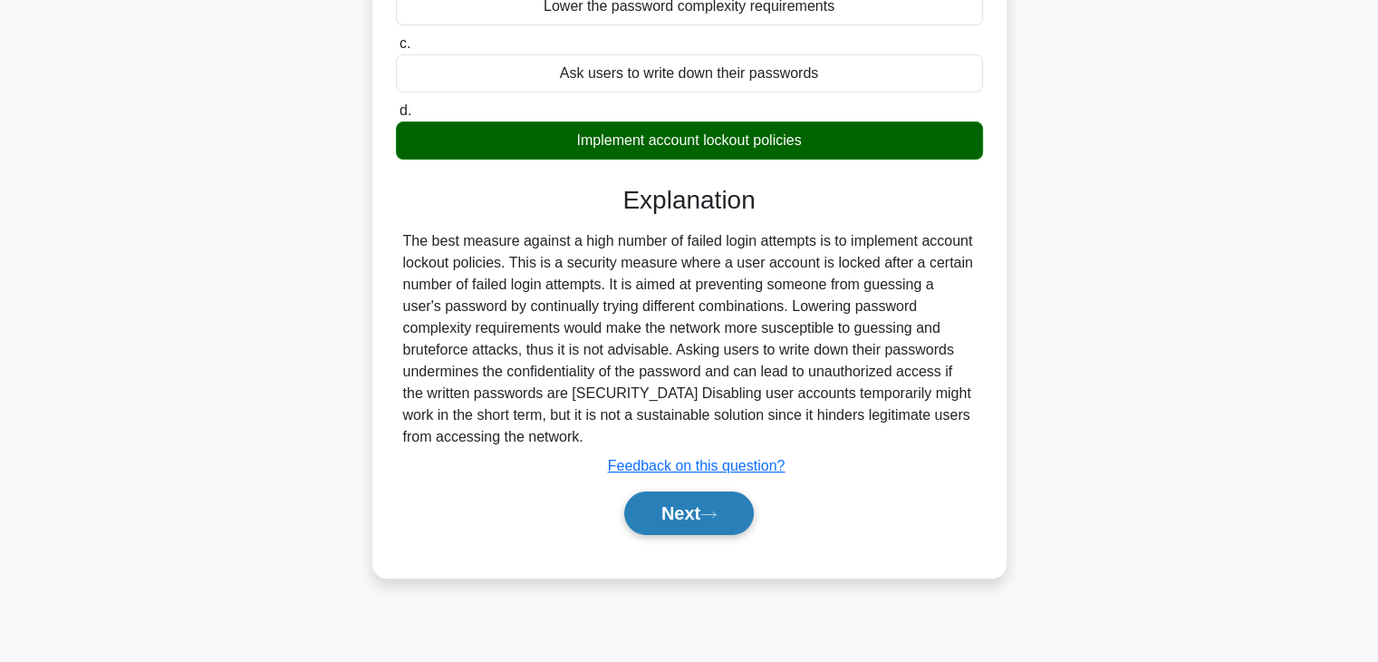
click at [736, 509] on button "Next" at bounding box center [689, 512] width 130 height 43
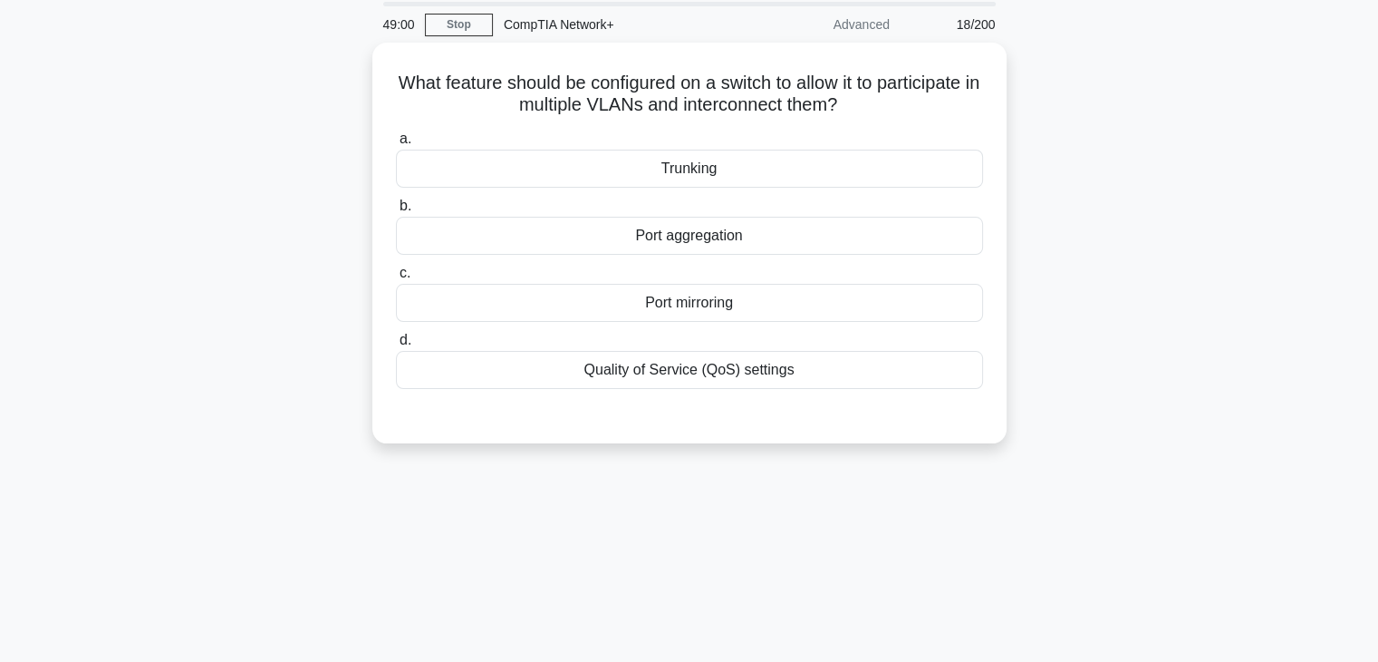
scroll to position [0, 0]
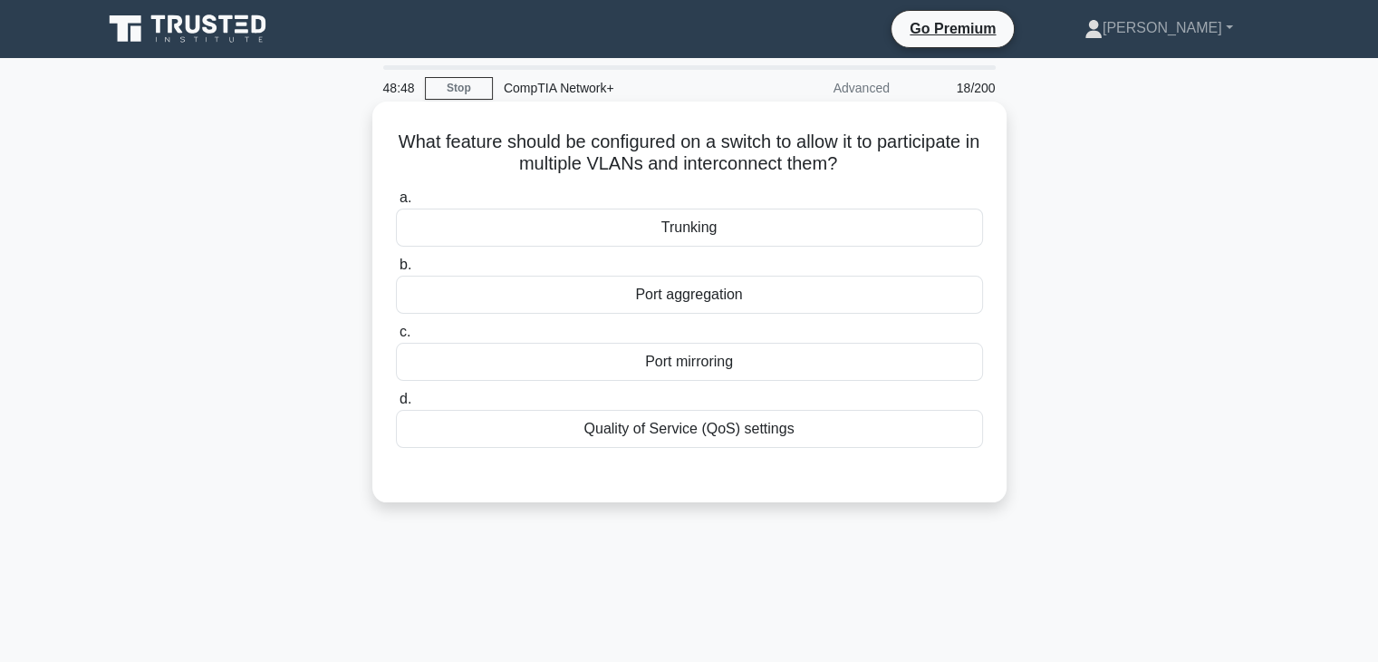
click at [727, 239] on div "Trunking" at bounding box center [689, 227] width 587 height 38
click at [396, 204] on input "a. Trunking" at bounding box center [396, 198] width 0 height 12
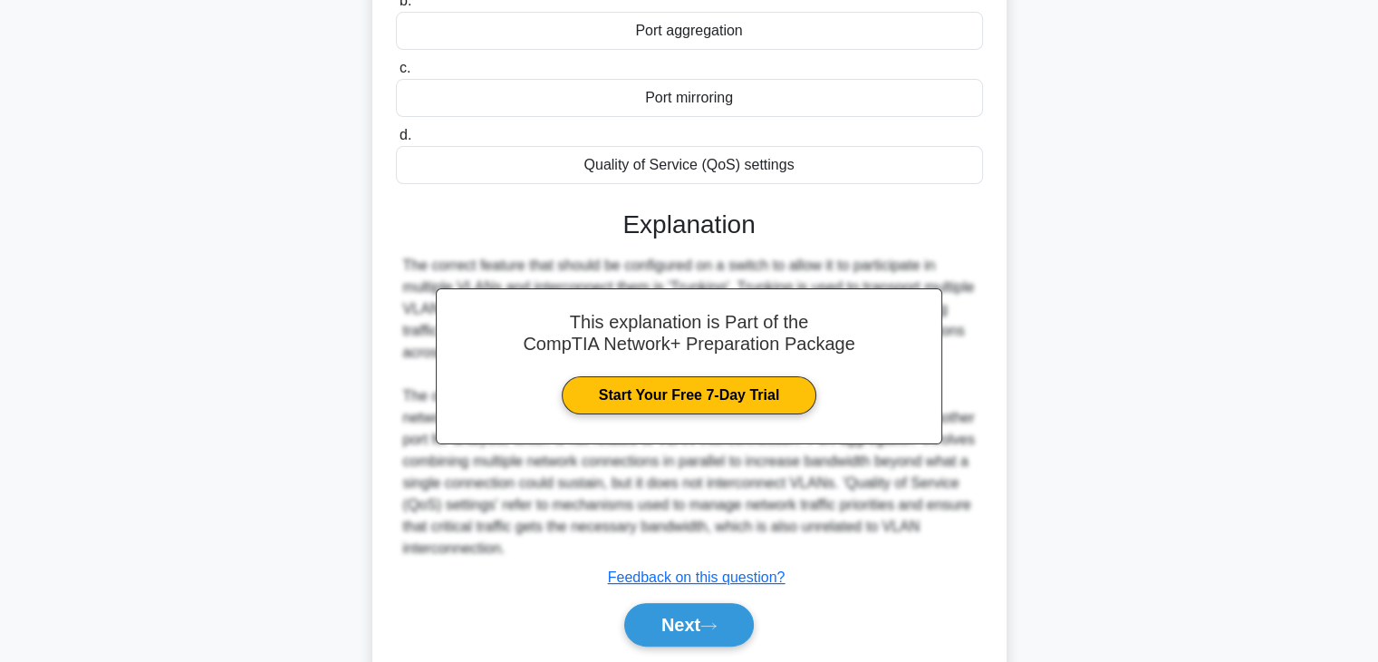
scroll to position [324, 0]
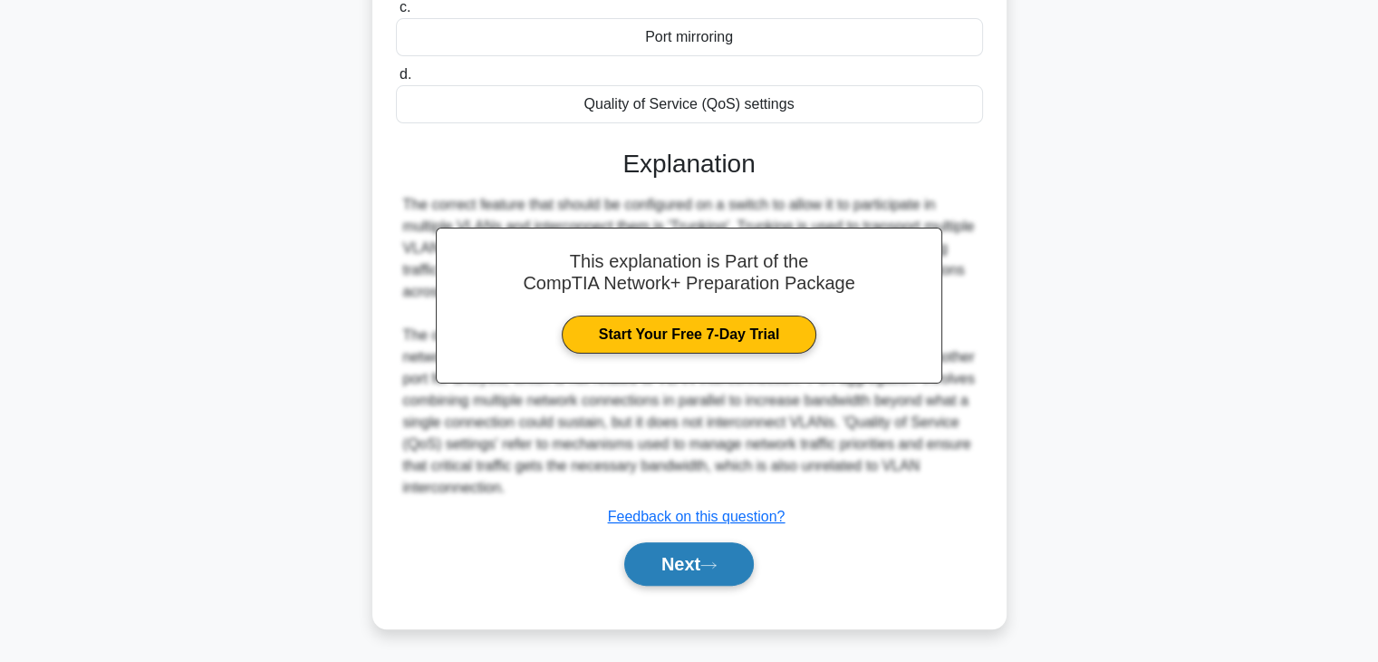
click at [717, 563] on icon at bounding box center [709, 565] width 16 height 10
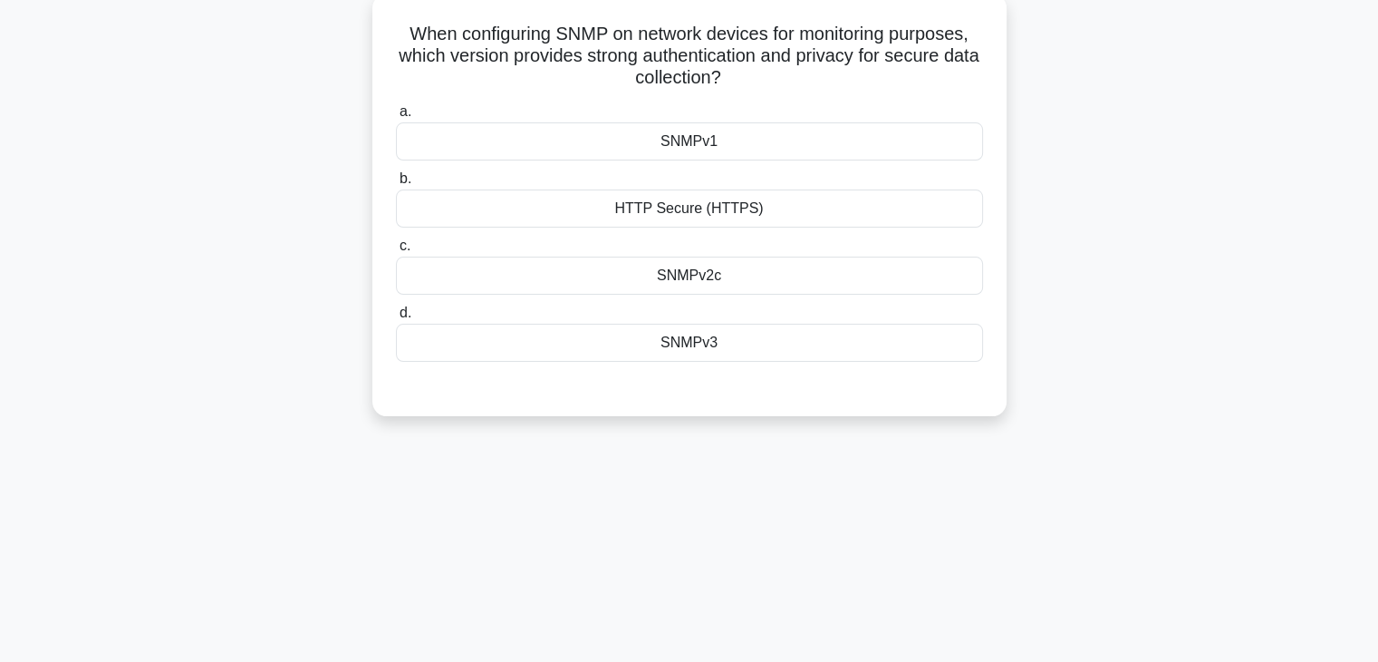
scroll to position [0, 0]
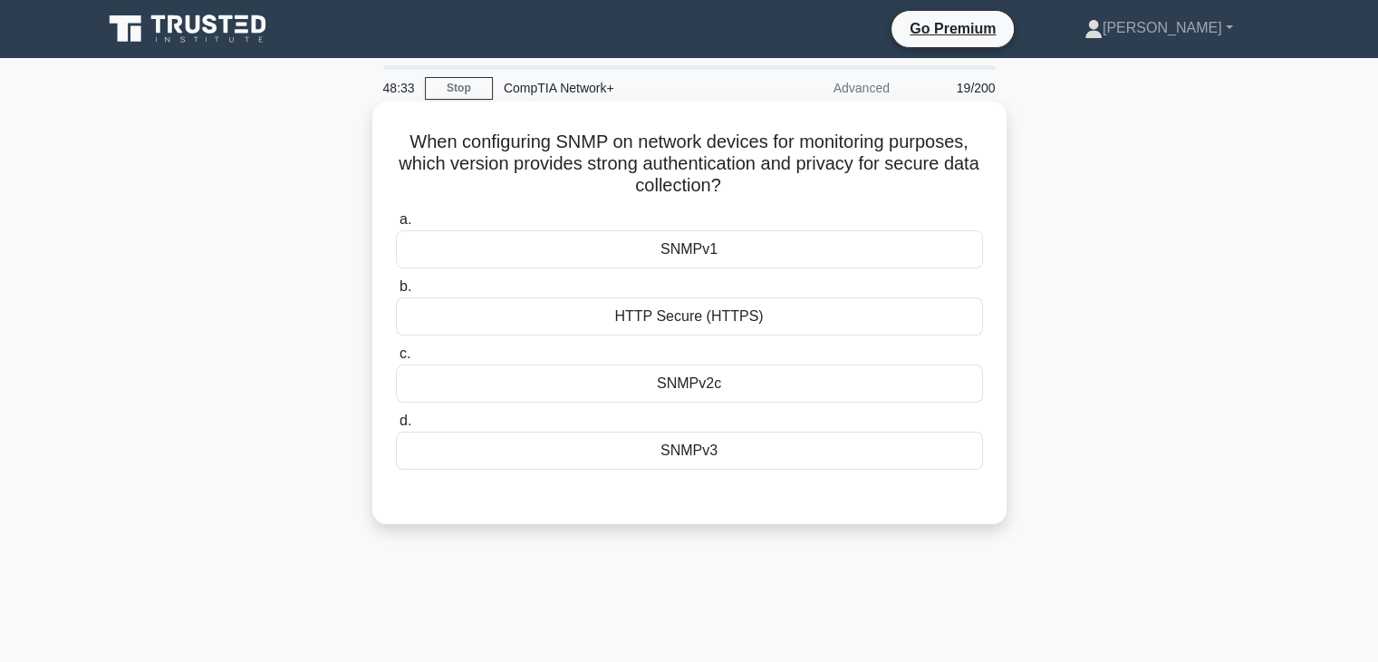
click at [701, 310] on div "HTTP Secure (HTTPS)" at bounding box center [689, 316] width 587 height 38
click at [396, 293] on input "b. HTTP Secure (HTTPS)" at bounding box center [396, 287] width 0 height 12
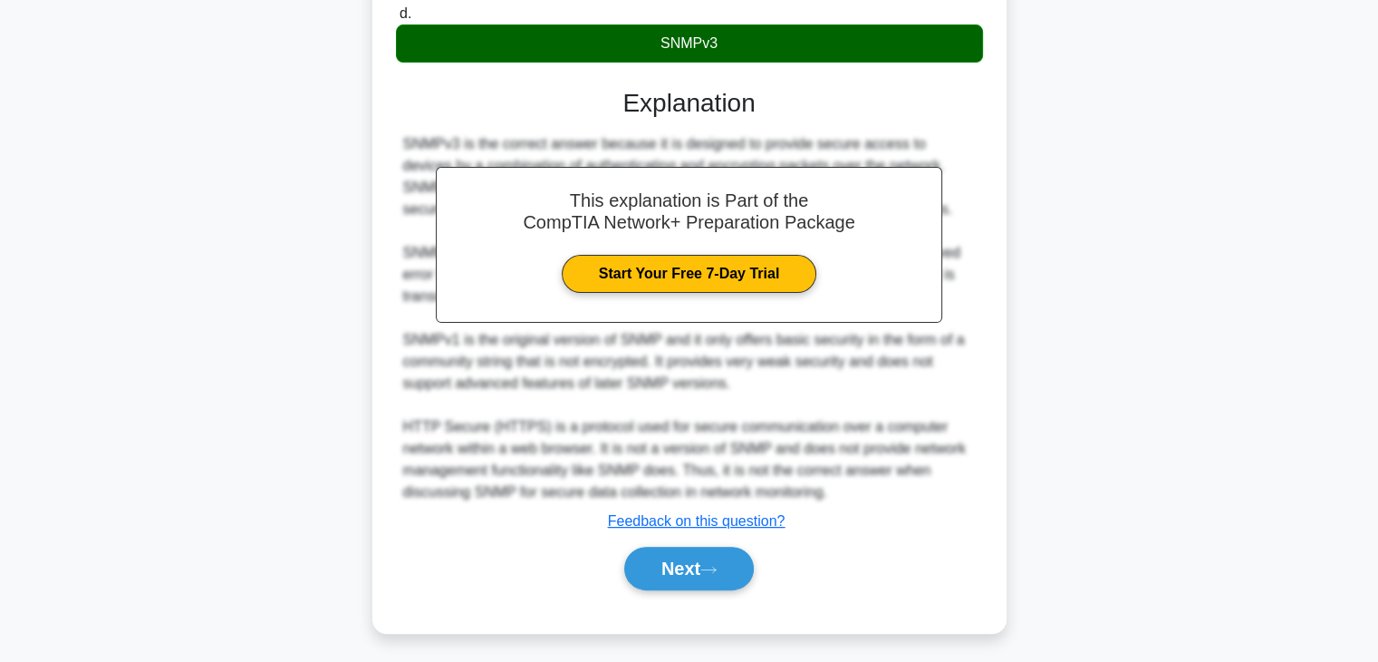
scroll to position [413, 0]
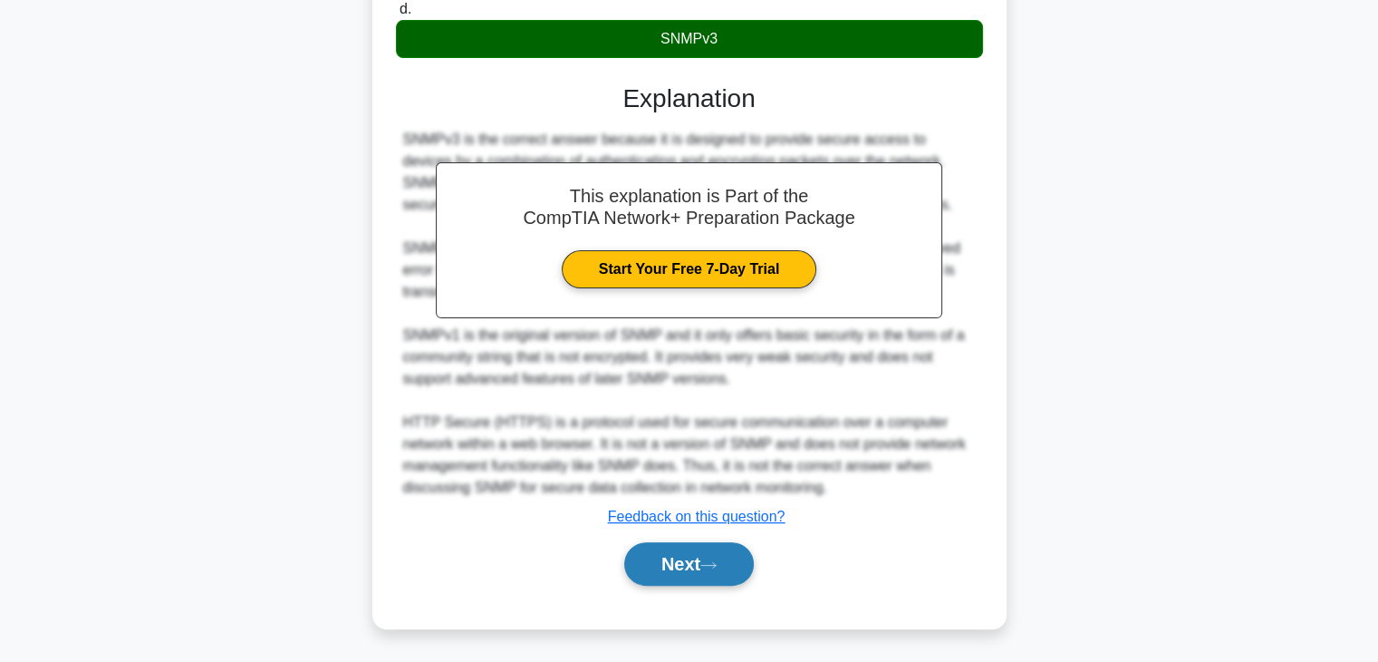
click at [698, 570] on button "Next" at bounding box center [689, 563] width 130 height 43
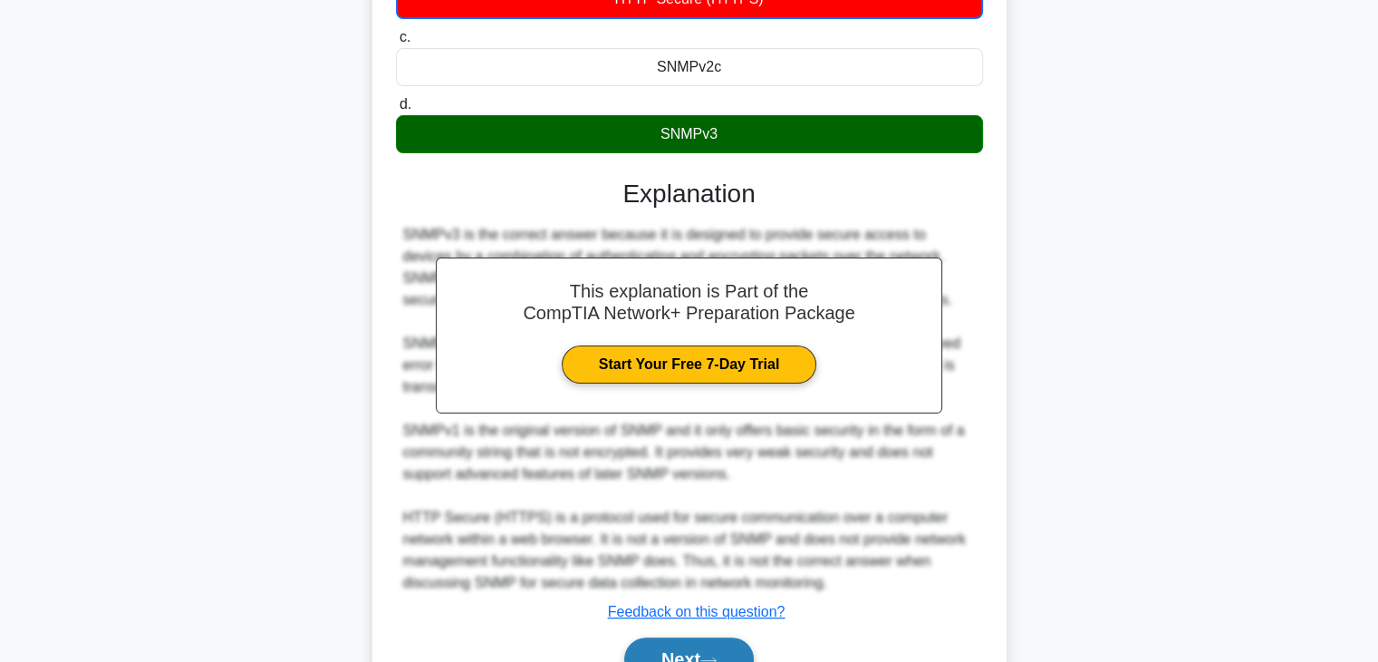
click at [698, 570] on div "48:28 Stop CompTIA Network+ Advanced 20/200 When configuring SNMP on network de…" at bounding box center [690, 248] width 1196 height 1002
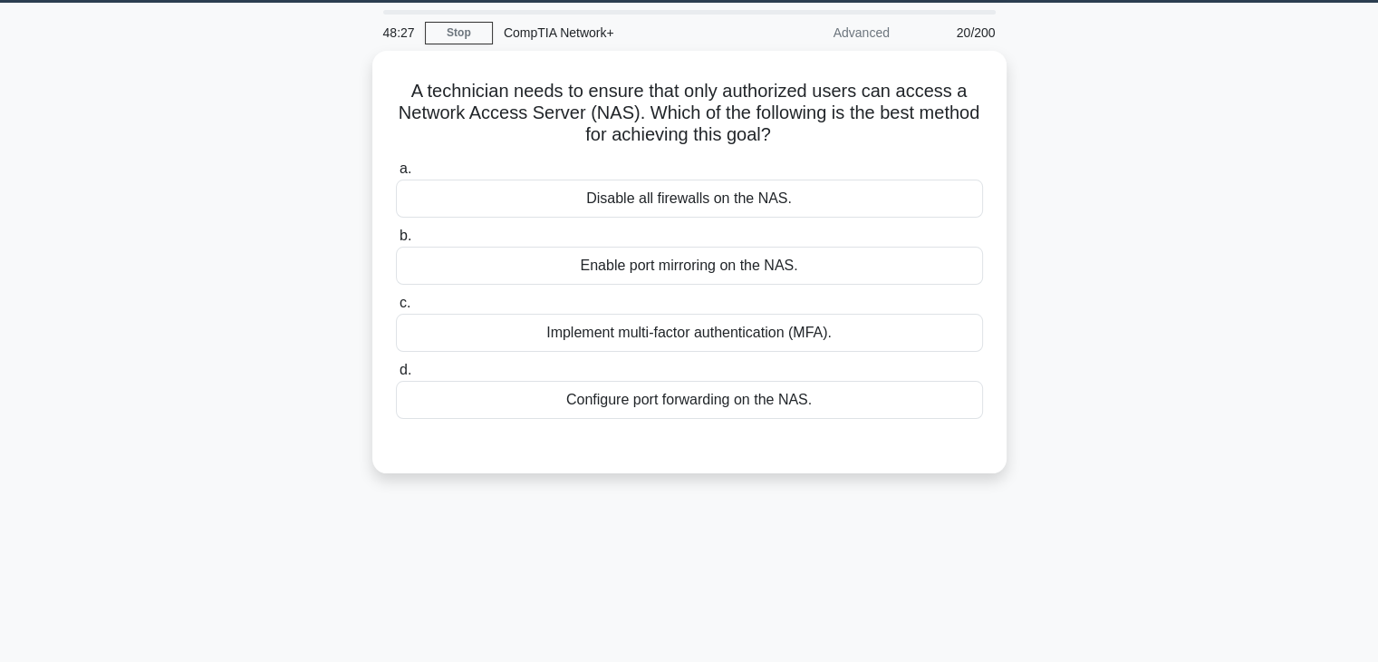
scroll to position [19, 0]
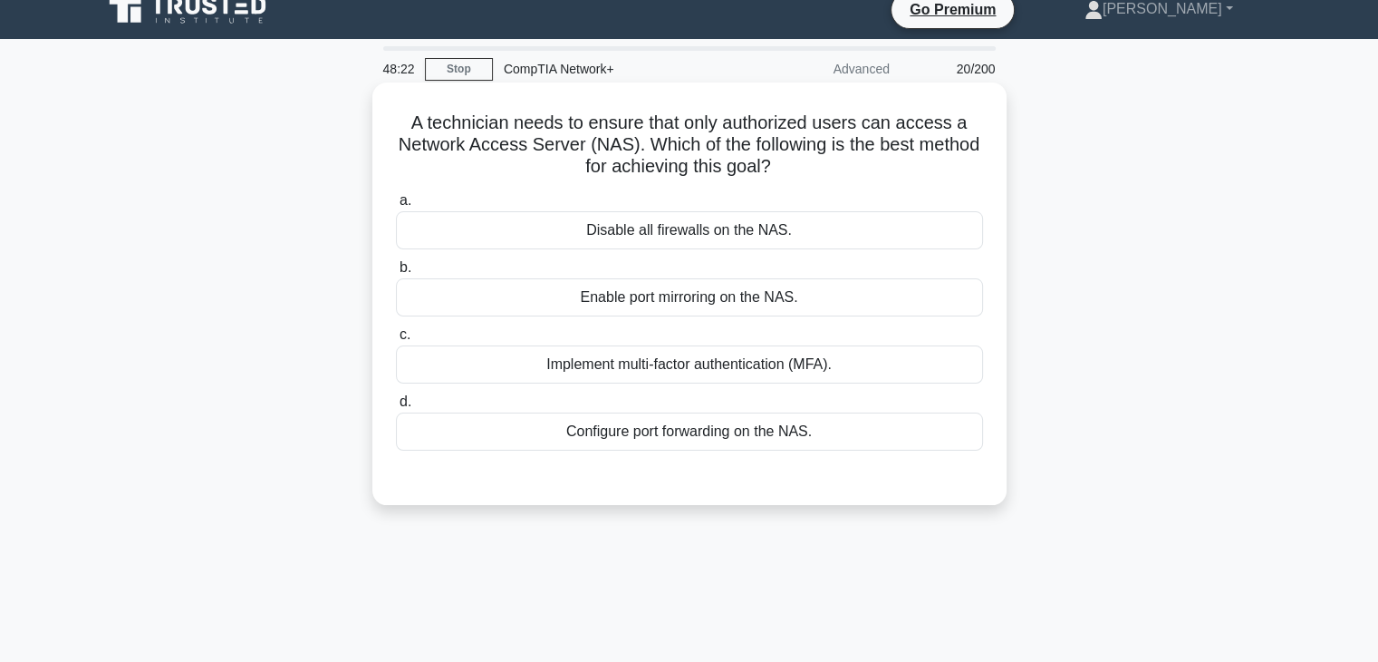
click at [672, 228] on div "Disable all firewalls on the NAS." at bounding box center [689, 230] width 587 height 38
click at [396, 207] on input "a. Disable all firewalls on the NAS." at bounding box center [396, 201] width 0 height 12
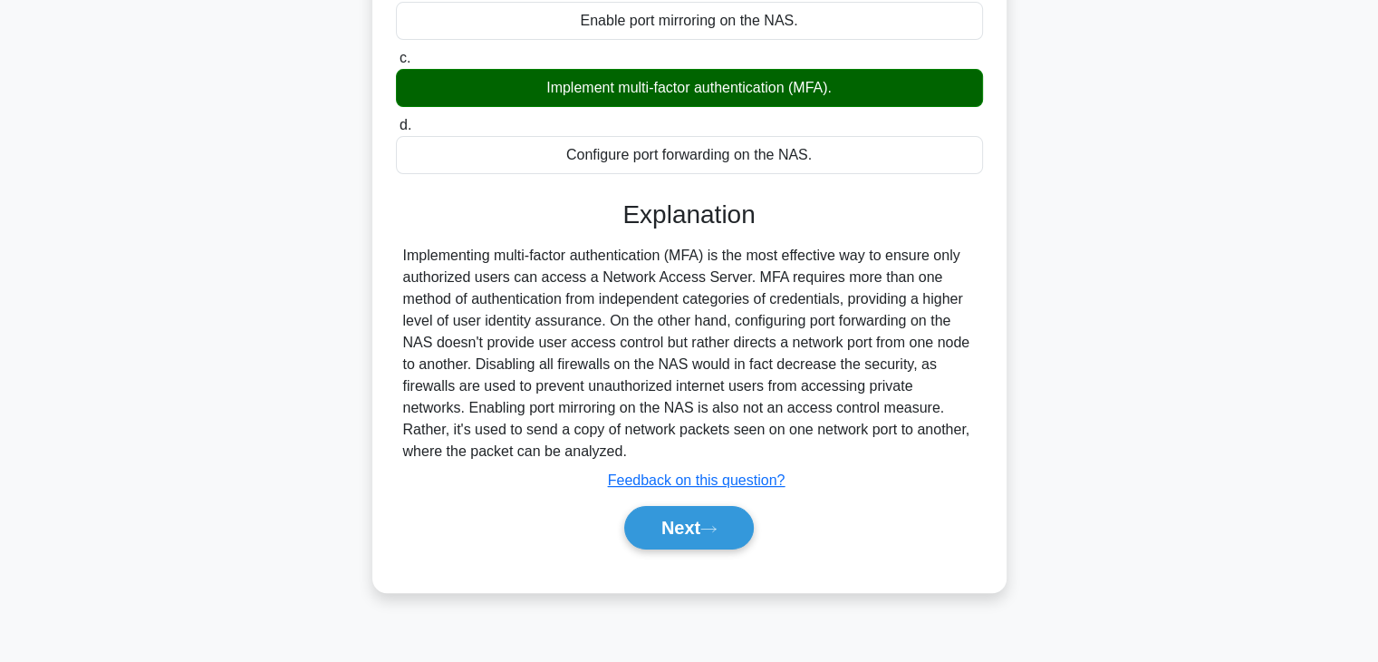
scroll to position [318, 0]
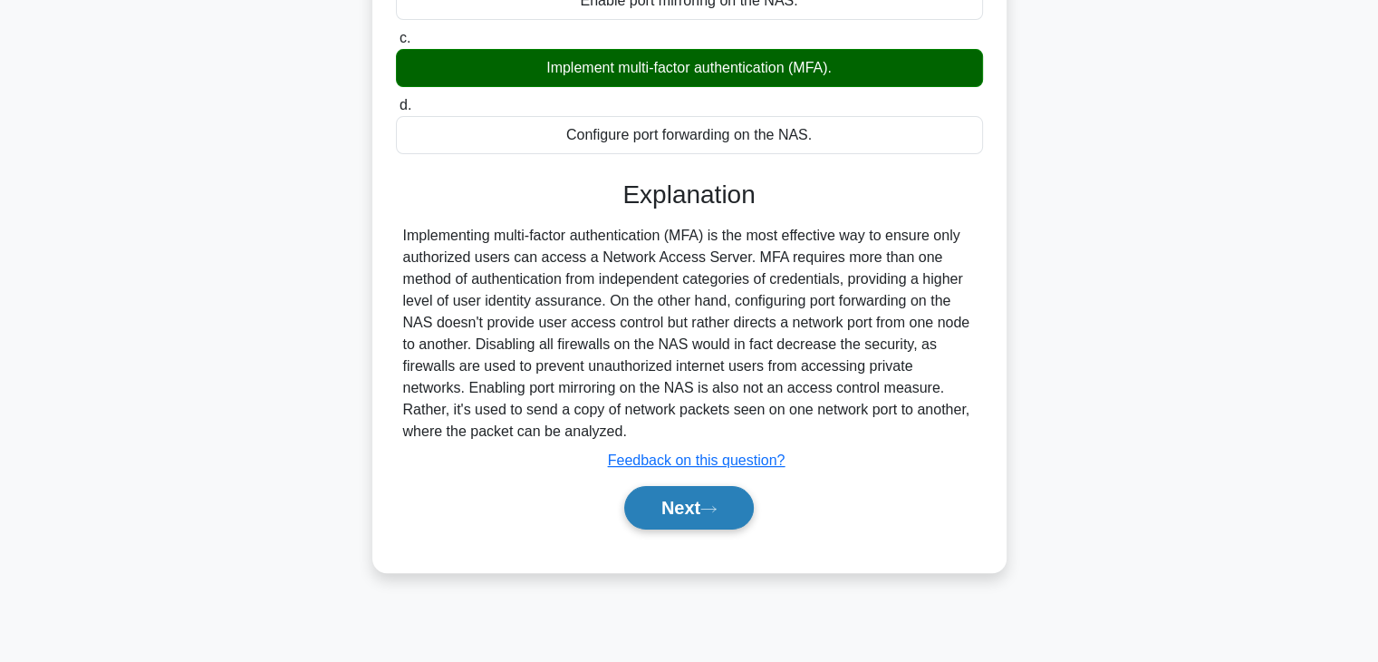
click at [696, 486] on button "Next" at bounding box center [689, 507] width 130 height 43
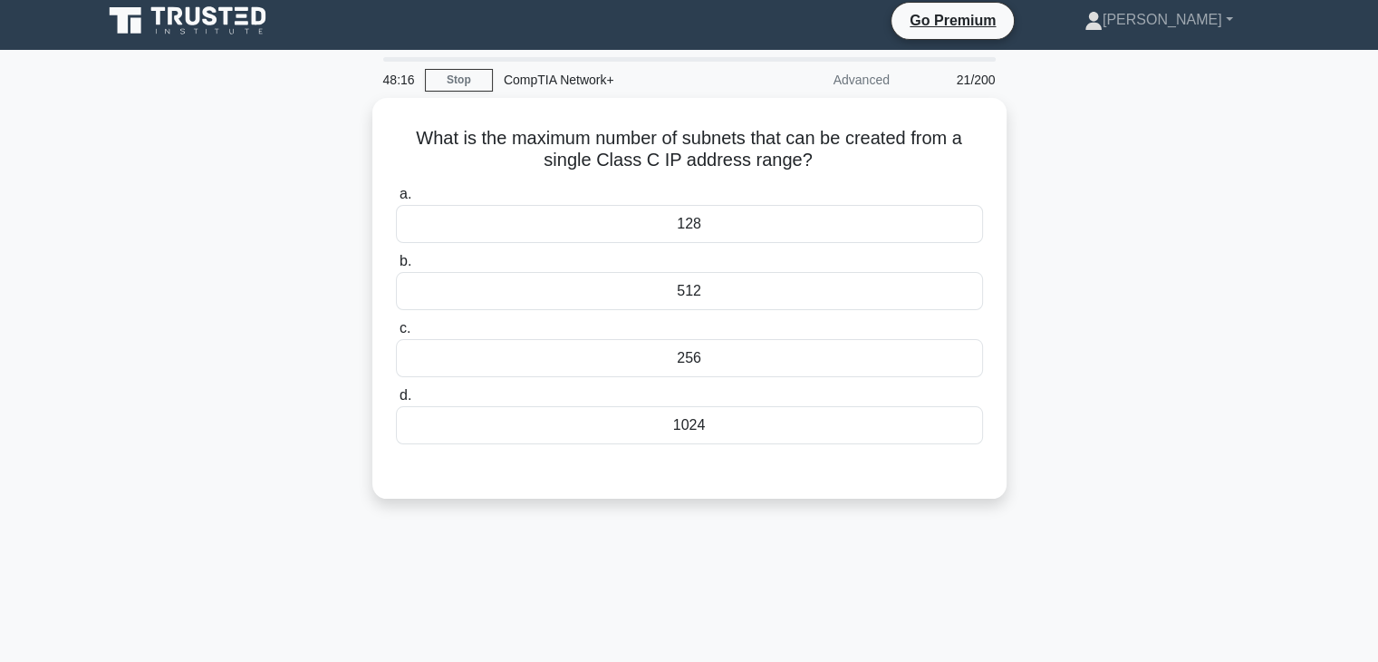
scroll to position [7, 0]
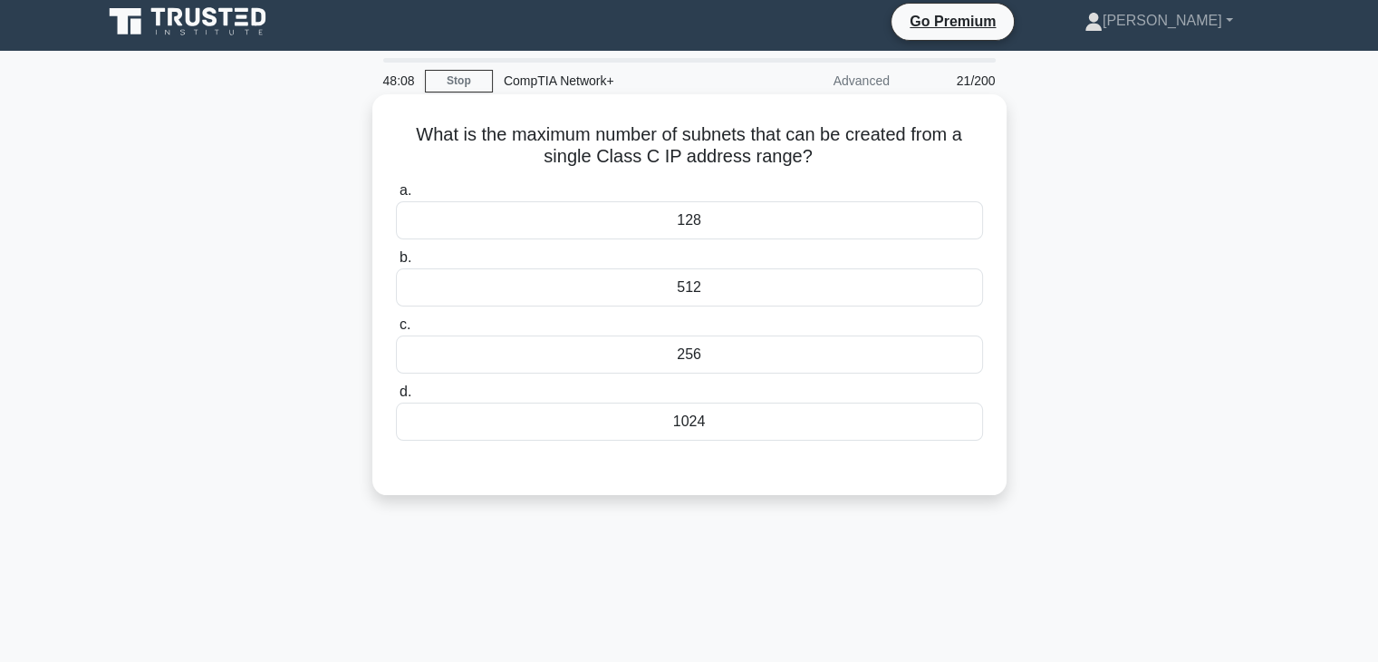
click at [697, 350] on div "256" at bounding box center [689, 354] width 587 height 38
click at [396, 331] on input "c. 256" at bounding box center [396, 325] width 0 height 12
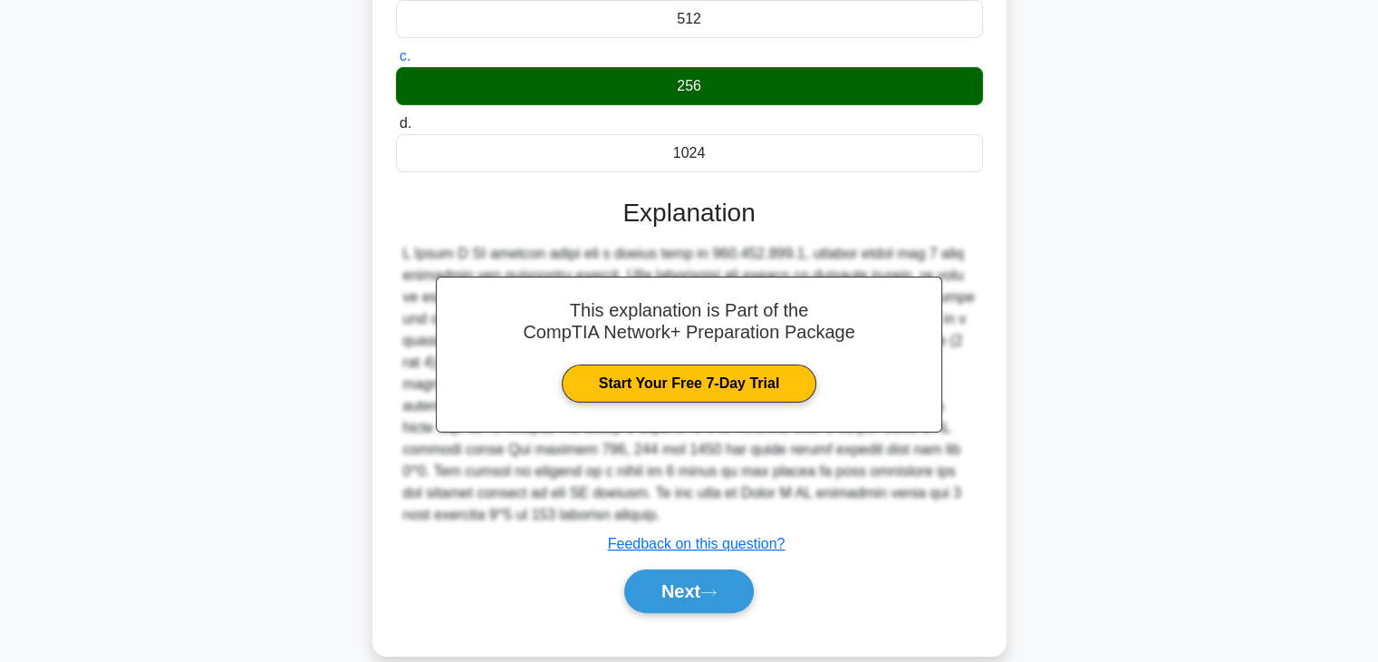
scroll to position [318, 0]
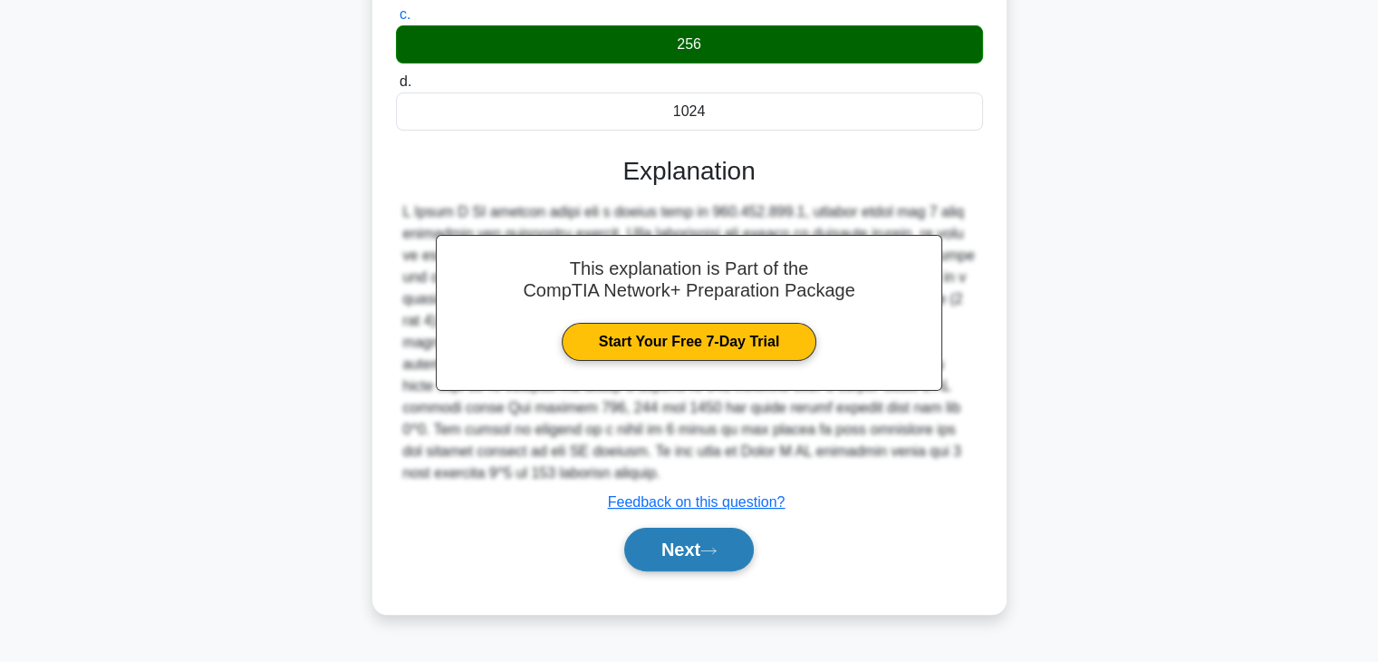
click at [701, 546] on button "Next" at bounding box center [689, 548] width 130 height 43
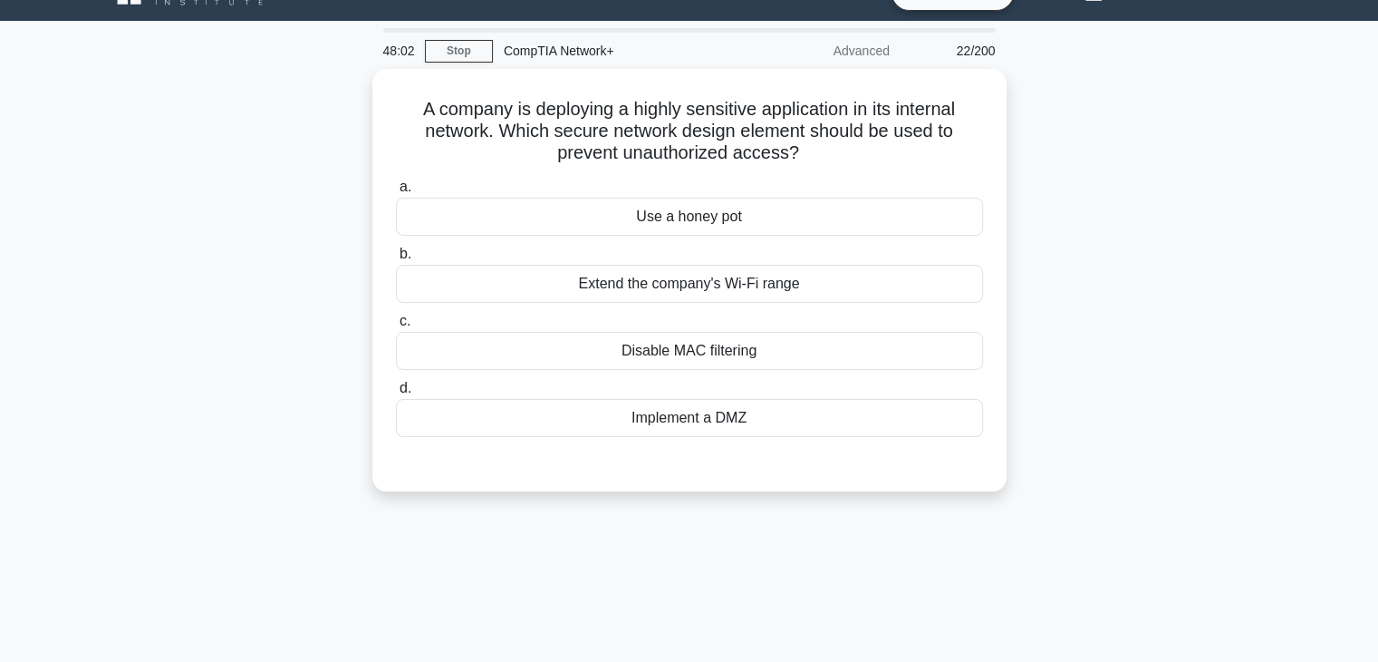
scroll to position [36, 0]
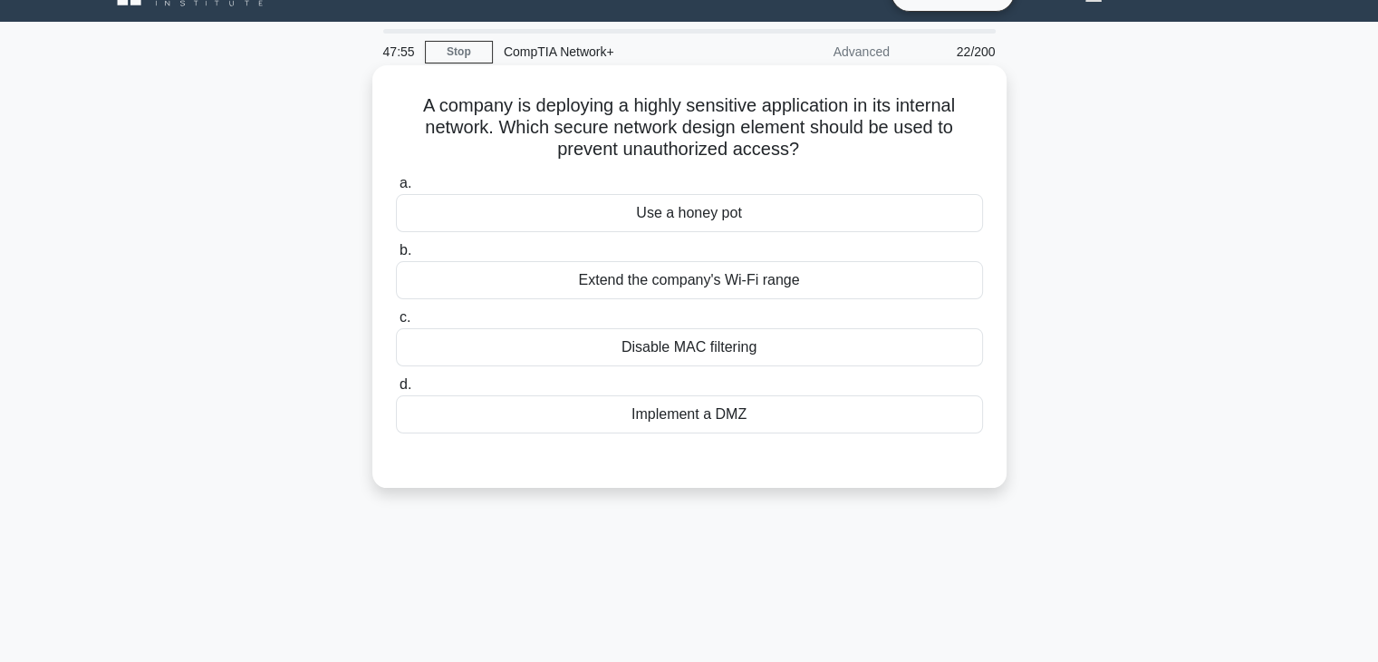
click at [732, 402] on div "Implement a DMZ" at bounding box center [689, 414] width 587 height 38
click at [396, 391] on input "d. Implement a DMZ" at bounding box center [396, 385] width 0 height 12
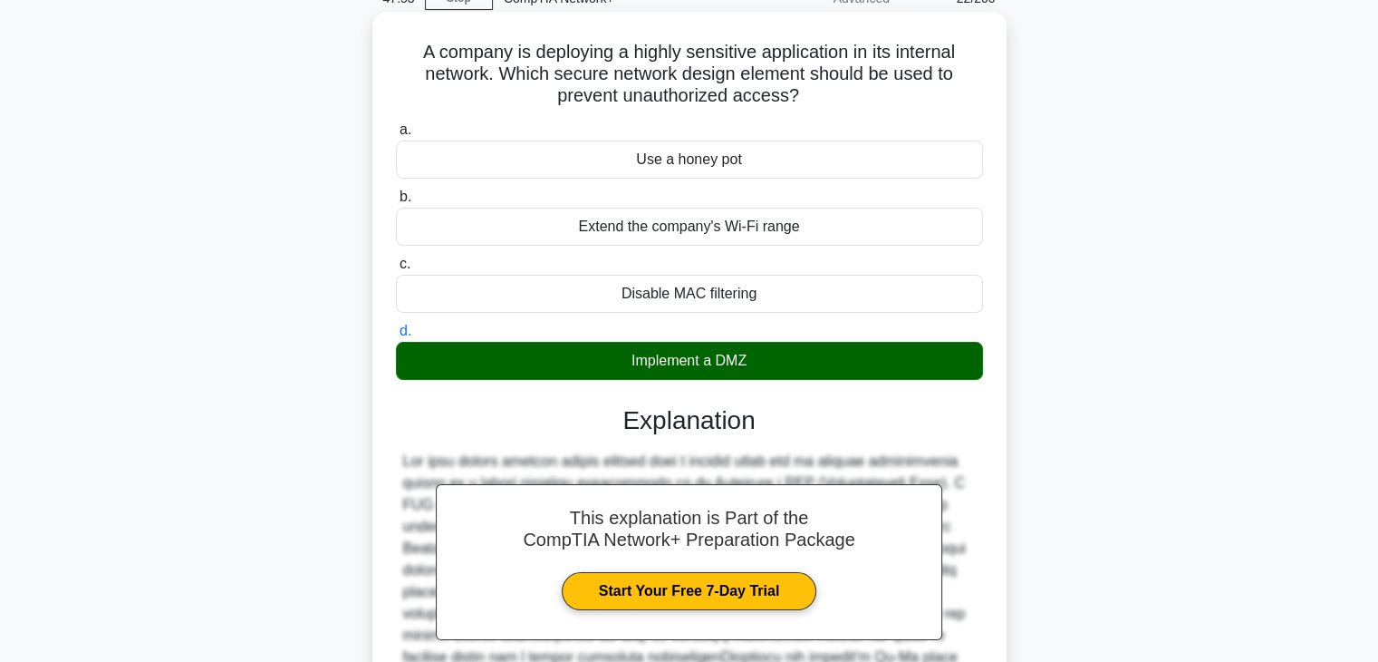
scroll to position [346, 0]
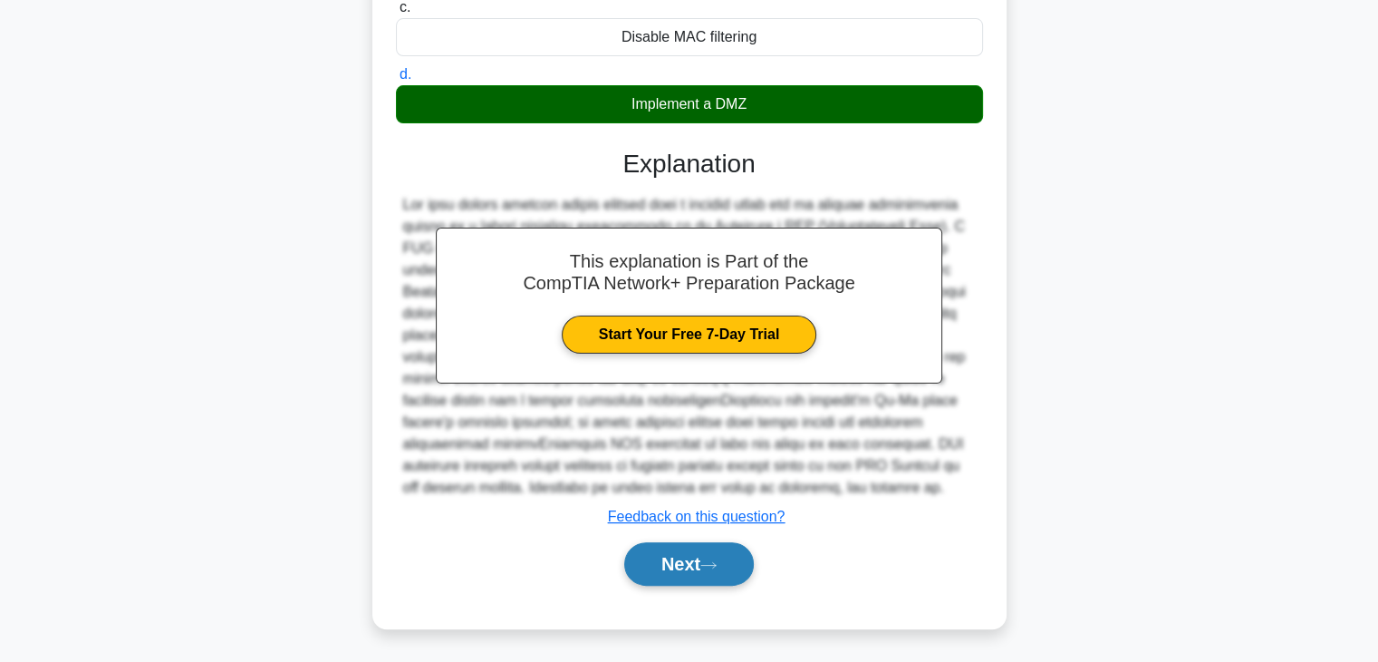
click at [714, 570] on button "Next" at bounding box center [689, 563] width 130 height 43
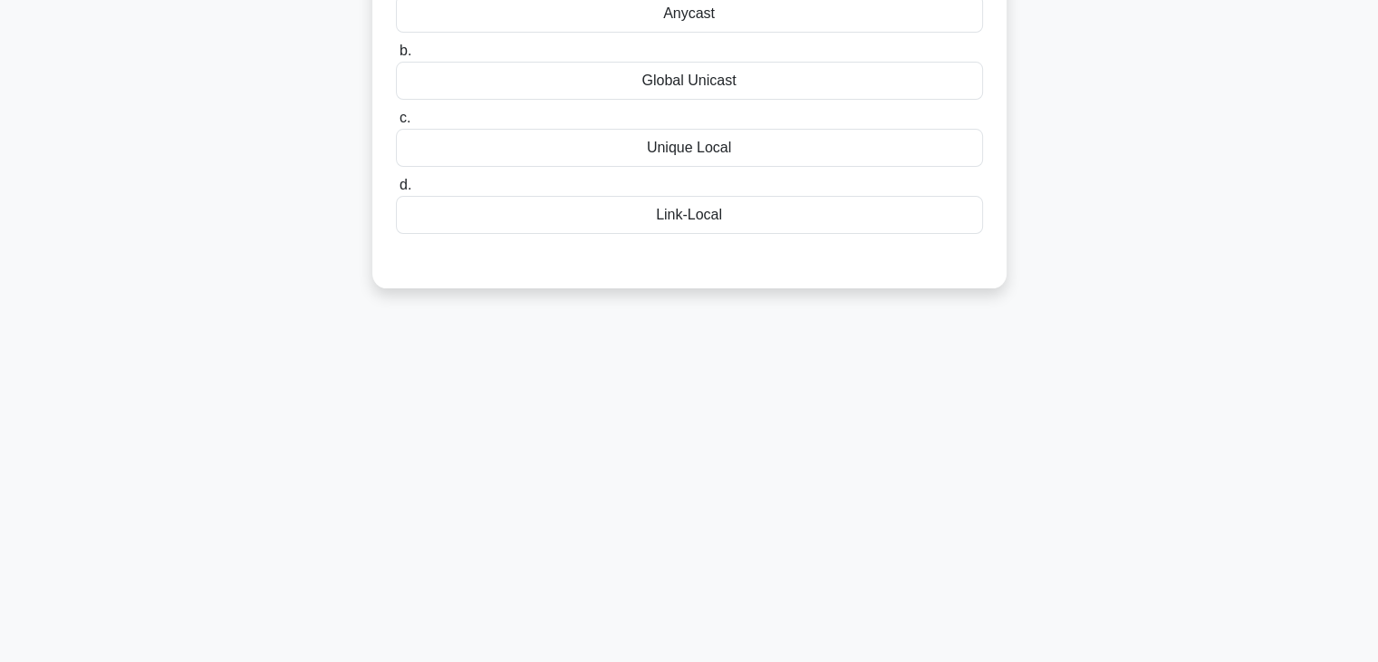
scroll to position [0, 0]
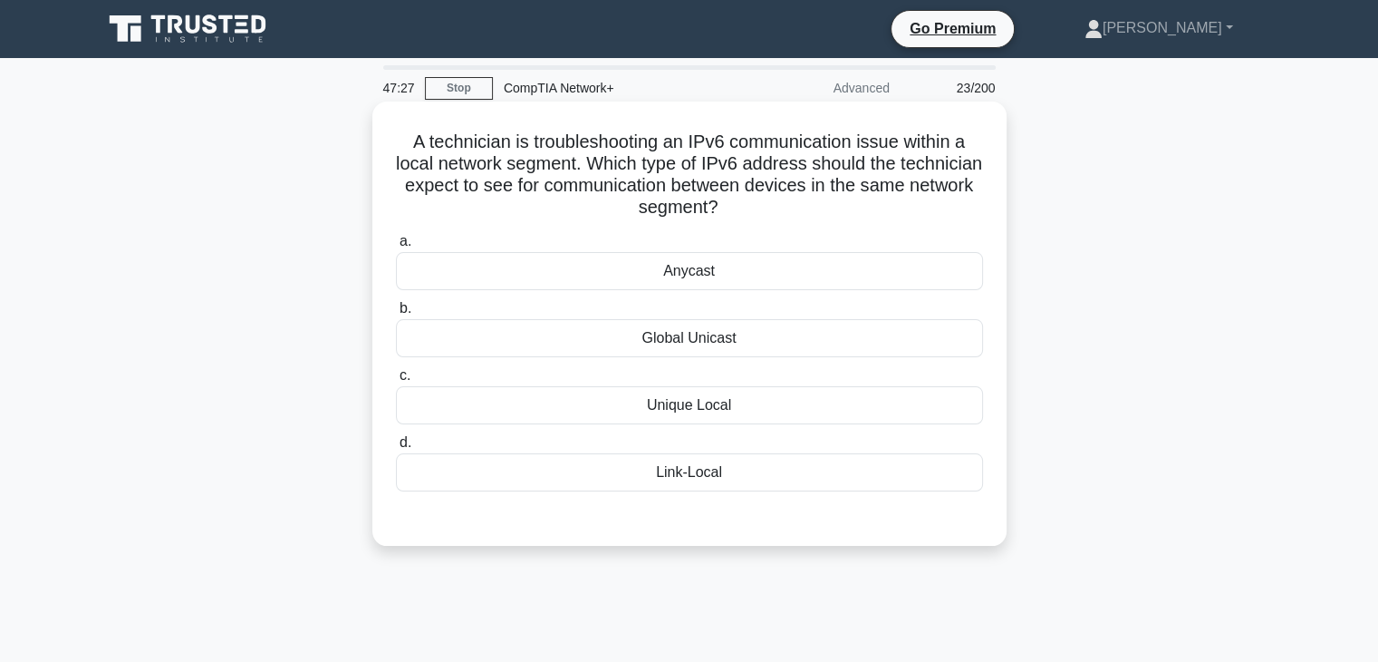
click at [699, 474] on div "Link-Local" at bounding box center [689, 472] width 587 height 38
click at [396, 449] on input "d. Link-Local" at bounding box center [396, 443] width 0 height 12
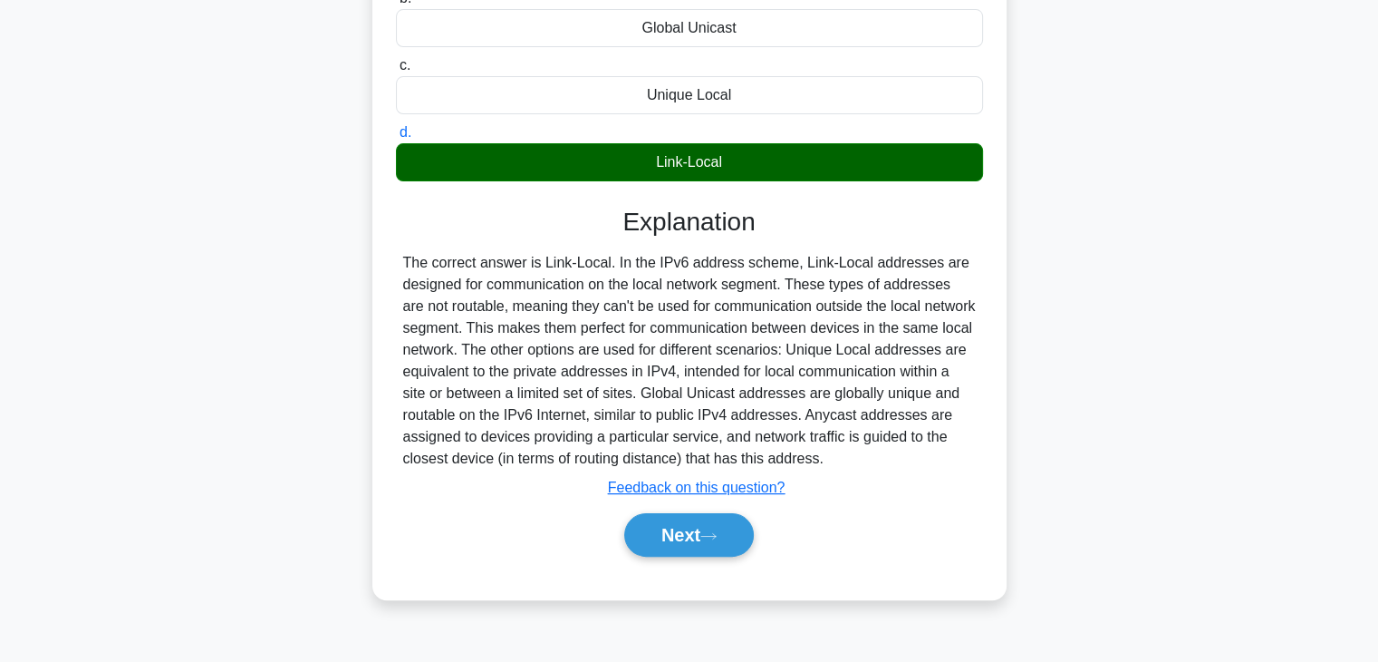
scroll to position [318, 0]
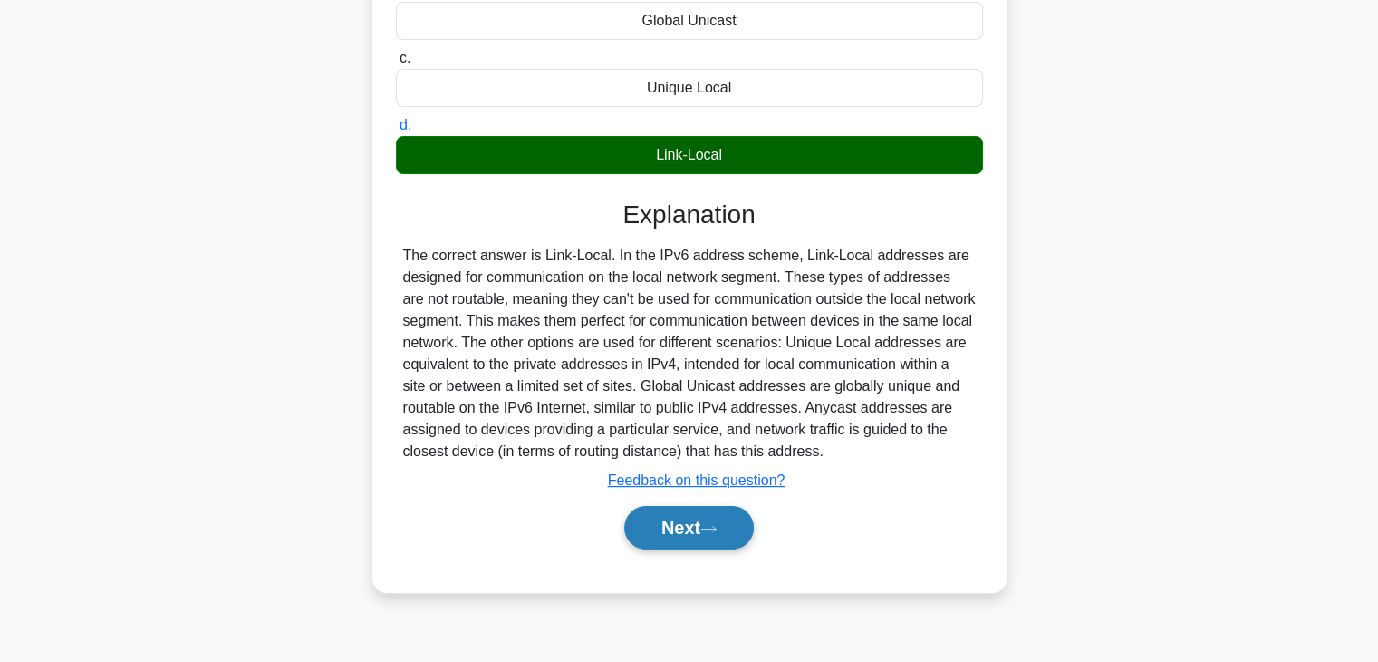
click at [687, 519] on button "Next" at bounding box center [689, 527] width 130 height 43
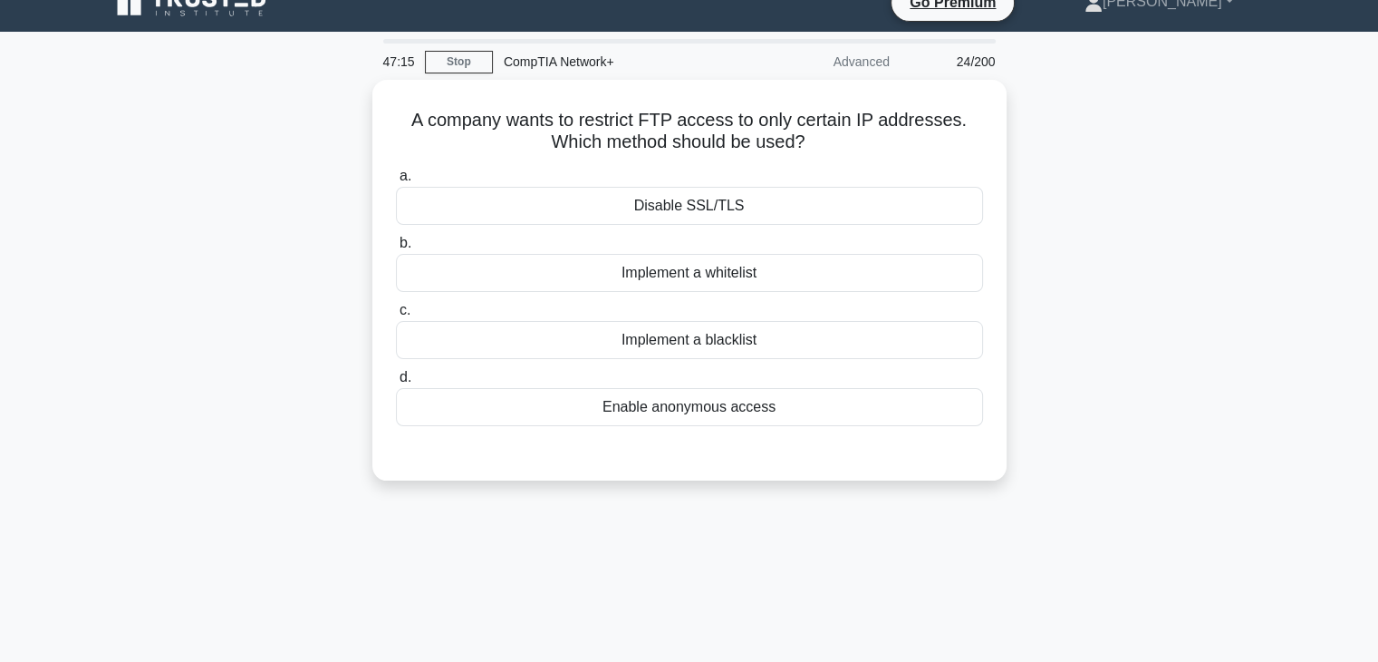
scroll to position [25, 0]
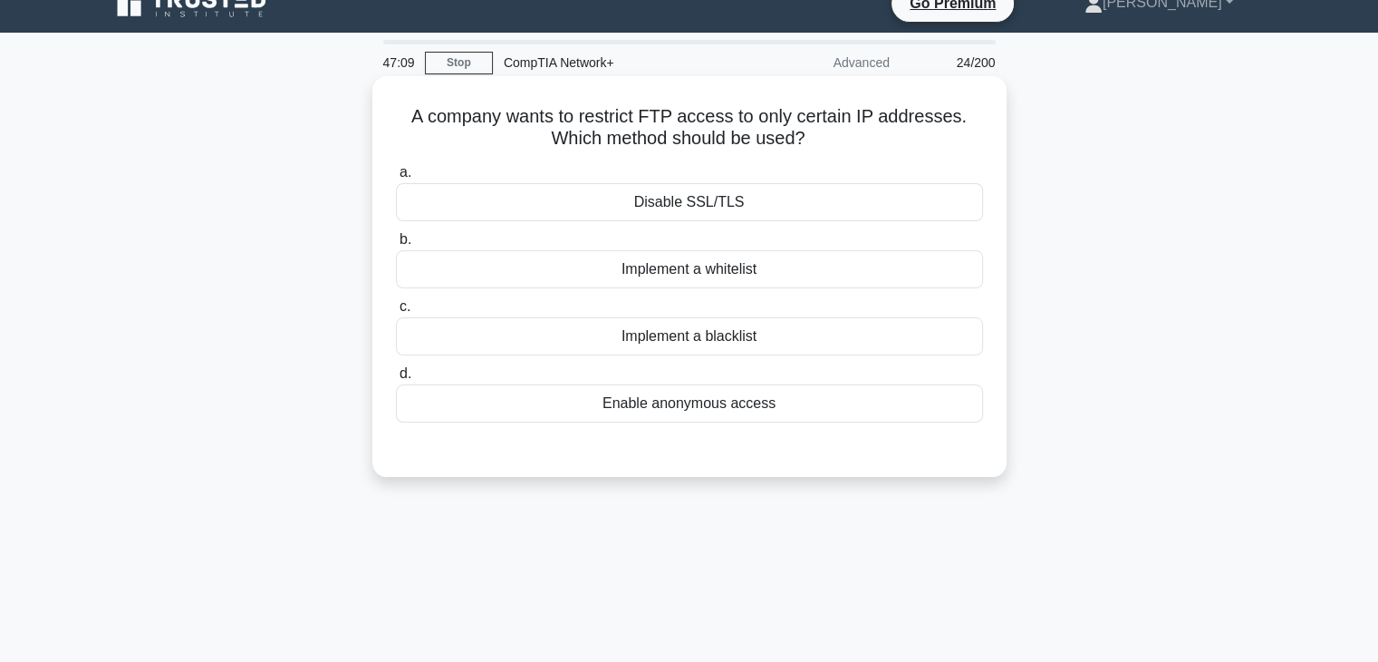
click at [710, 186] on div "Disable SSL/TLS" at bounding box center [689, 202] width 587 height 38
click at [396, 179] on input "a. Disable SSL/TLS" at bounding box center [396, 173] width 0 height 12
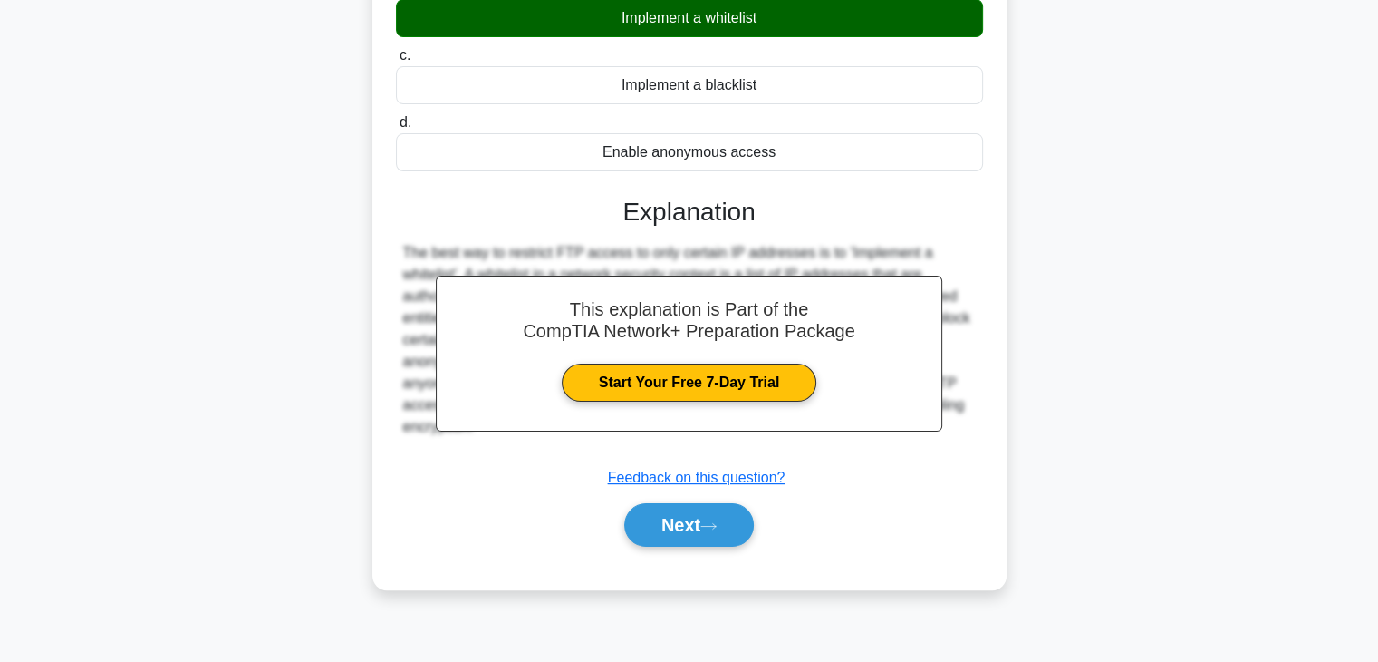
scroll to position [309, 0]
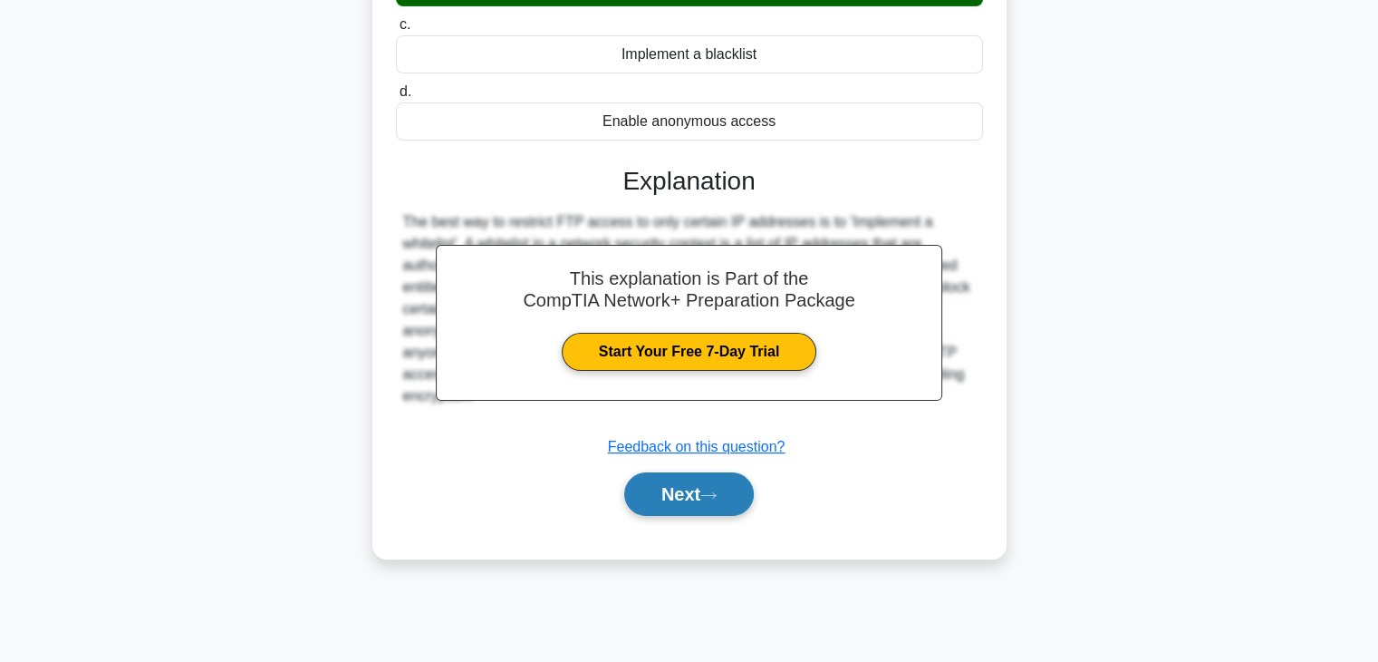
click at [717, 490] on icon at bounding box center [709, 495] width 16 height 10
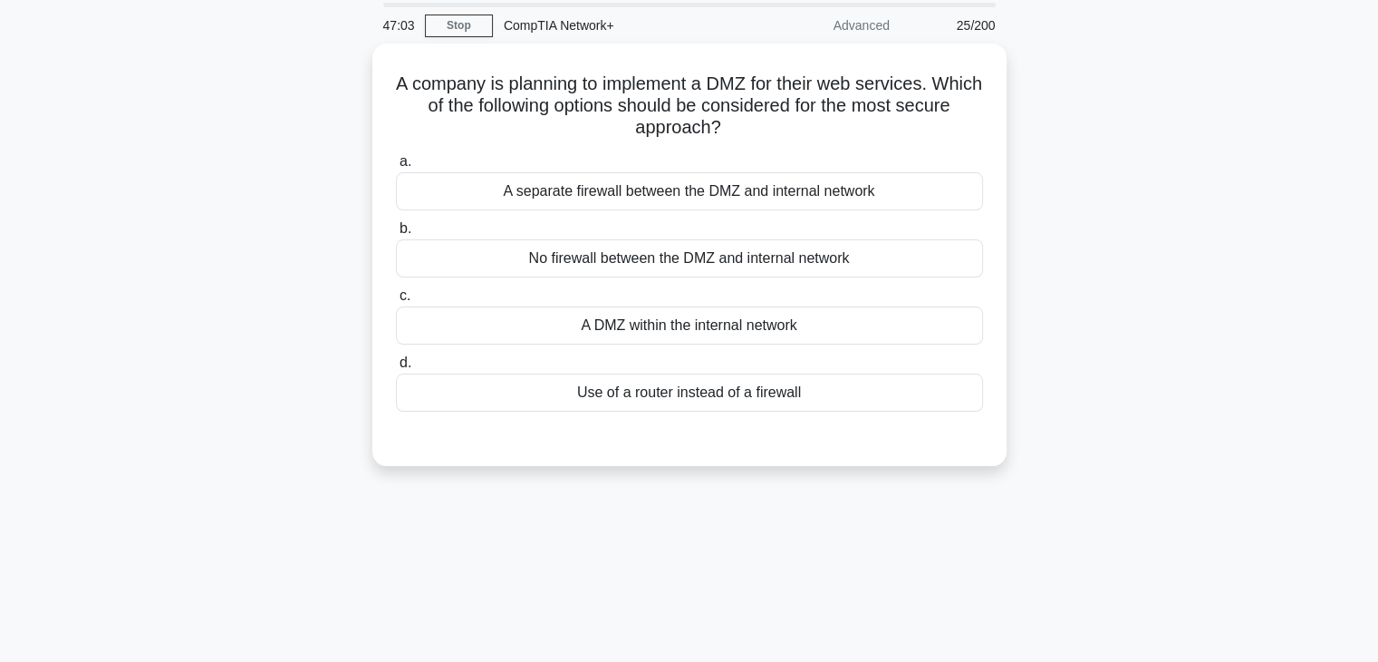
scroll to position [0, 0]
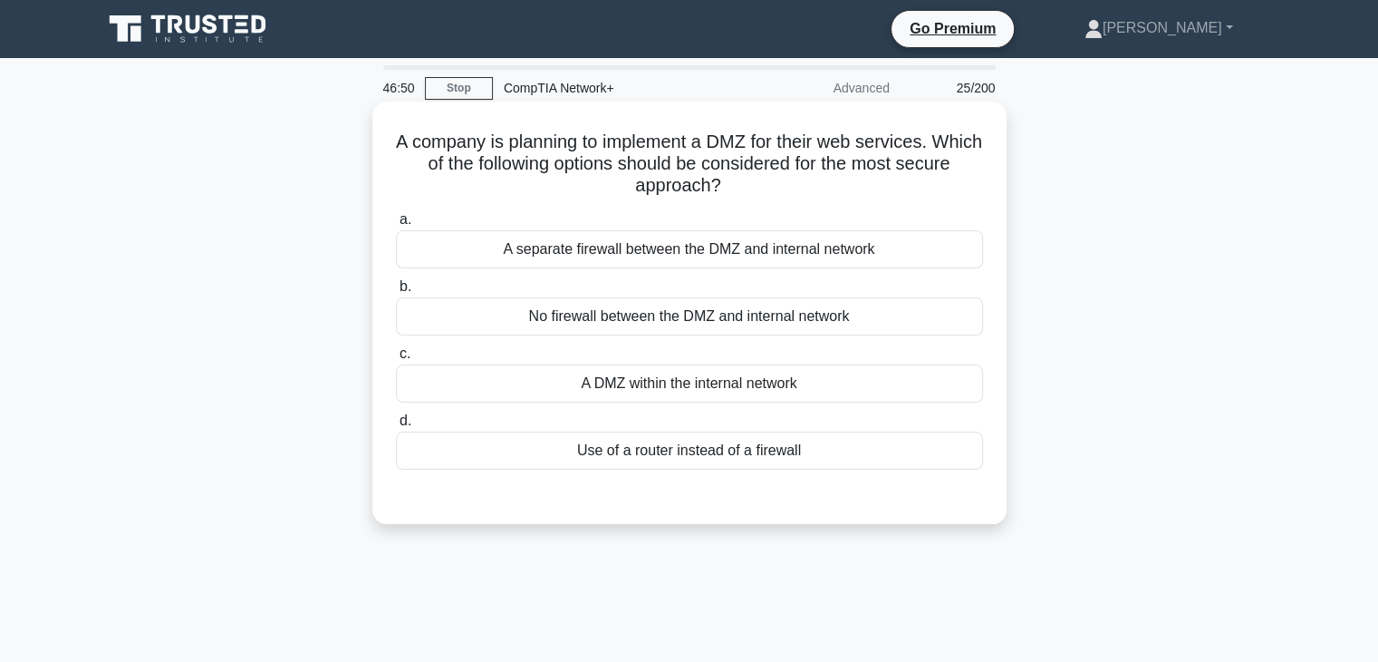
click at [707, 245] on div "A separate firewall between the DMZ and internal network" at bounding box center [689, 249] width 587 height 38
click at [396, 226] on input "a. A separate firewall between the DMZ and internal network" at bounding box center [396, 220] width 0 height 12
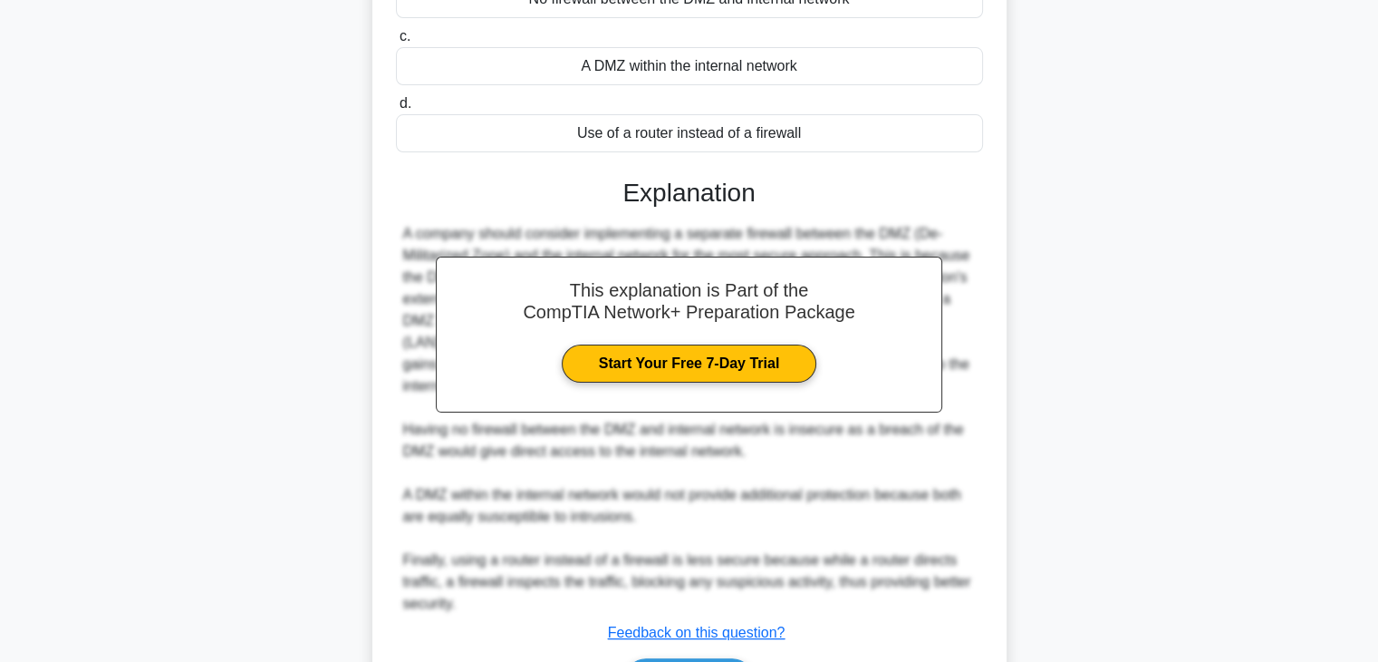
scroll to position [338, 0]
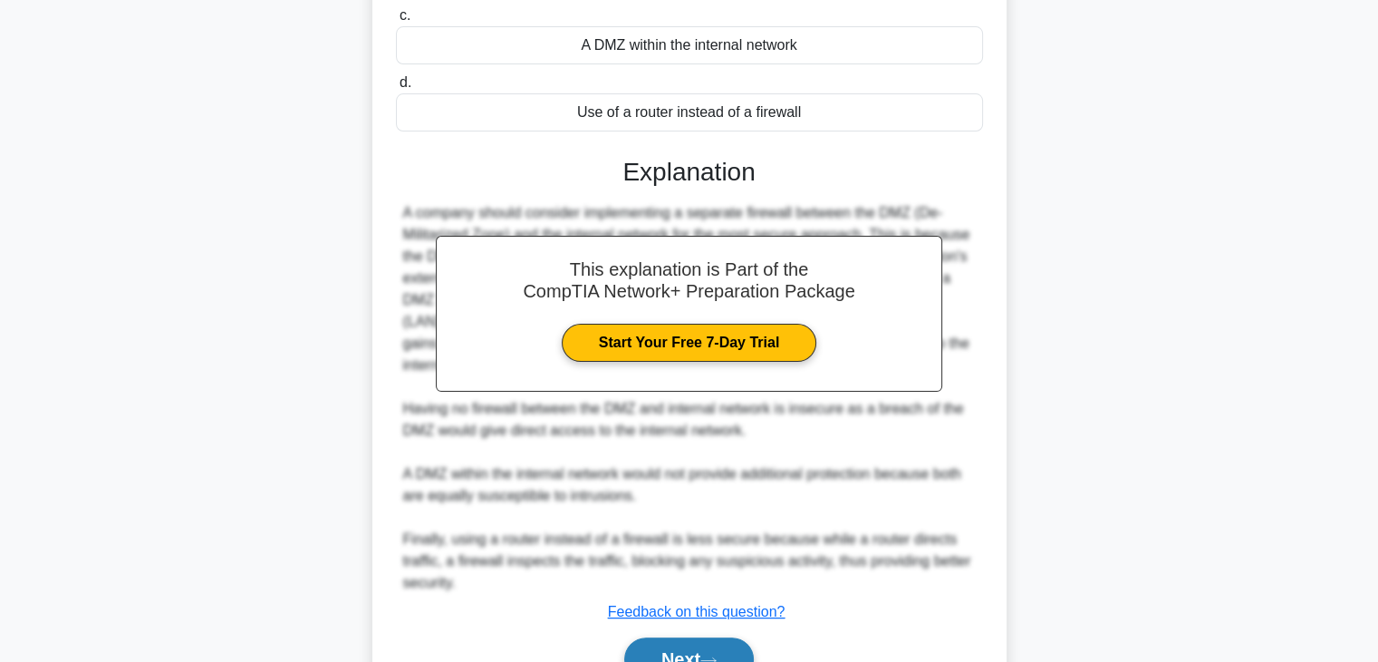
click at [707, 655] on button "Next" at bounding box center [689, 658] width 130 height 43
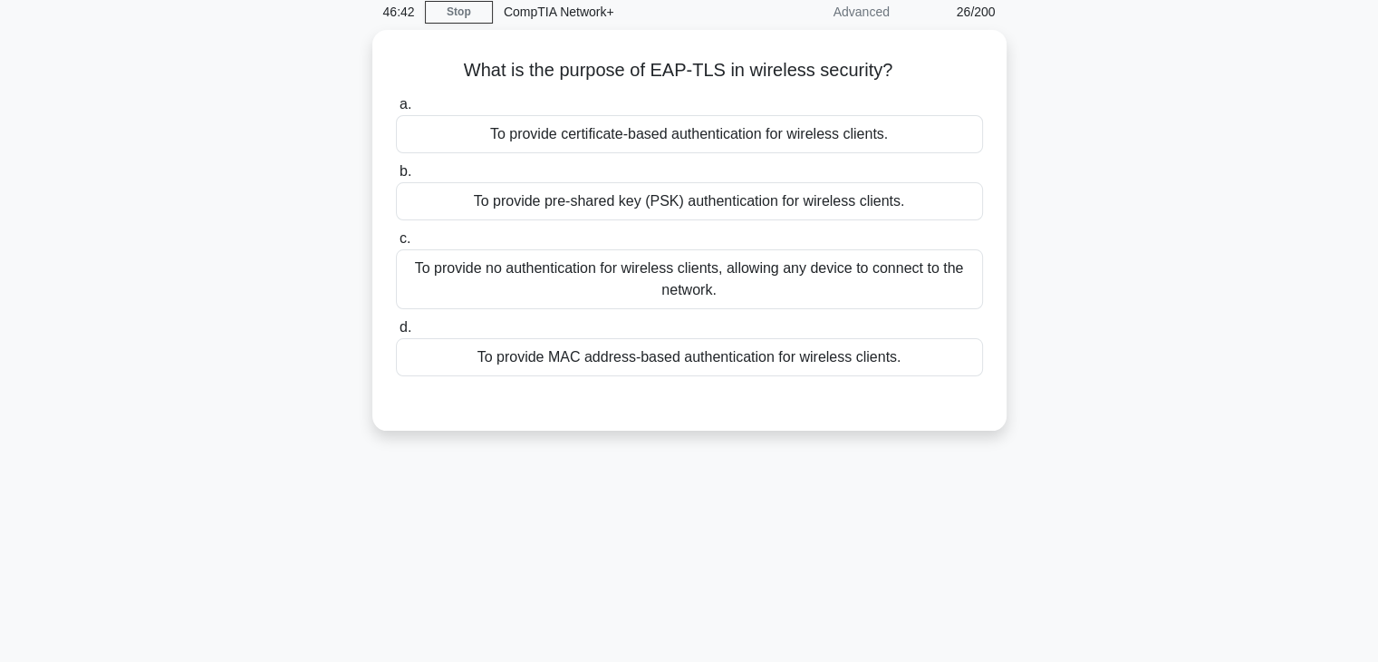
scroll to position [0, 0]
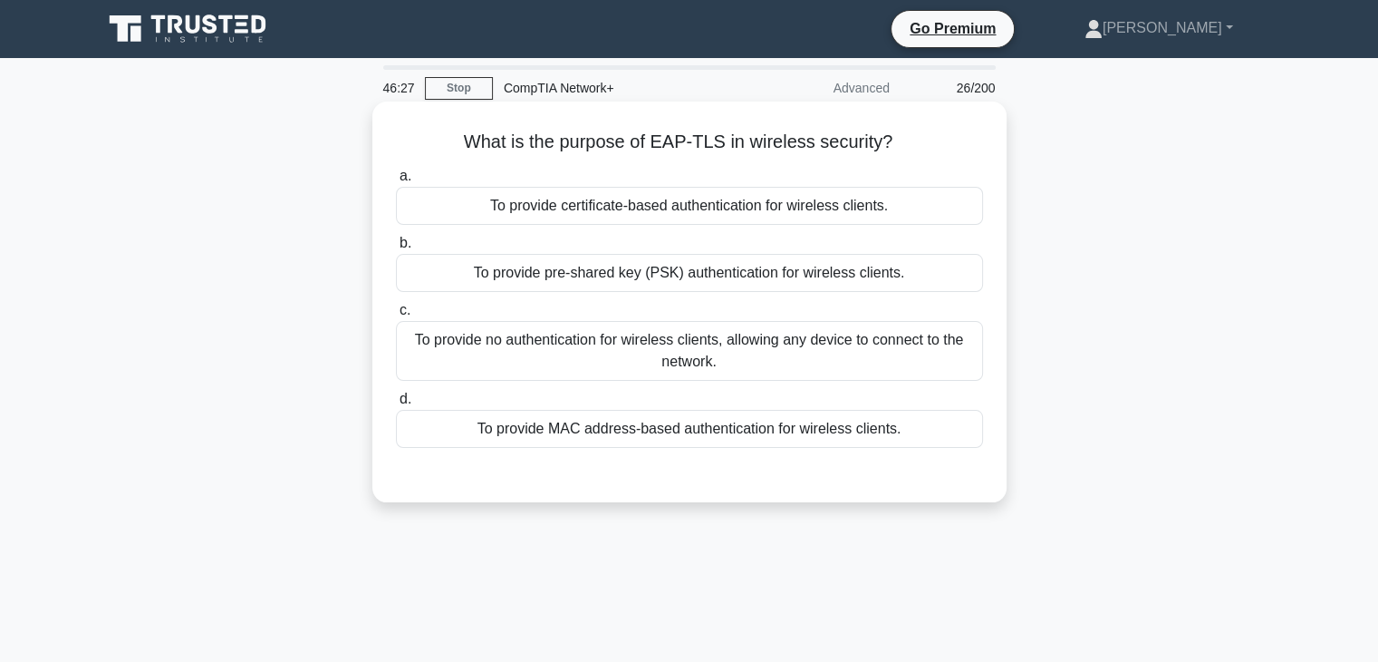
click at [790, 275] on div "To provide pre-shared key (PSK) authentication for wireless clients." at bounding box center [689, 273] width 587 height 38
click at [396, 249] on input "b. To provide pre-shared key (PSK) authentication for wireless clients." at bounding box center [396, 243] width 0 height 12
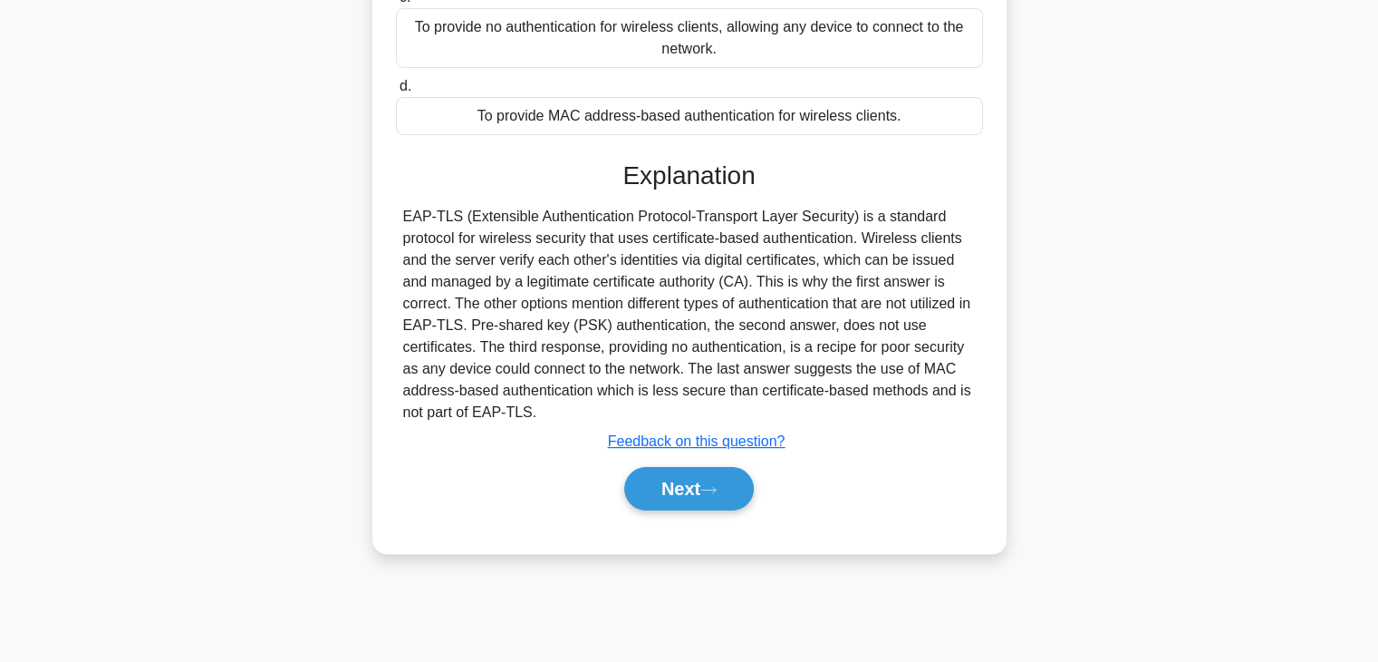
scroll to position [318, 0]
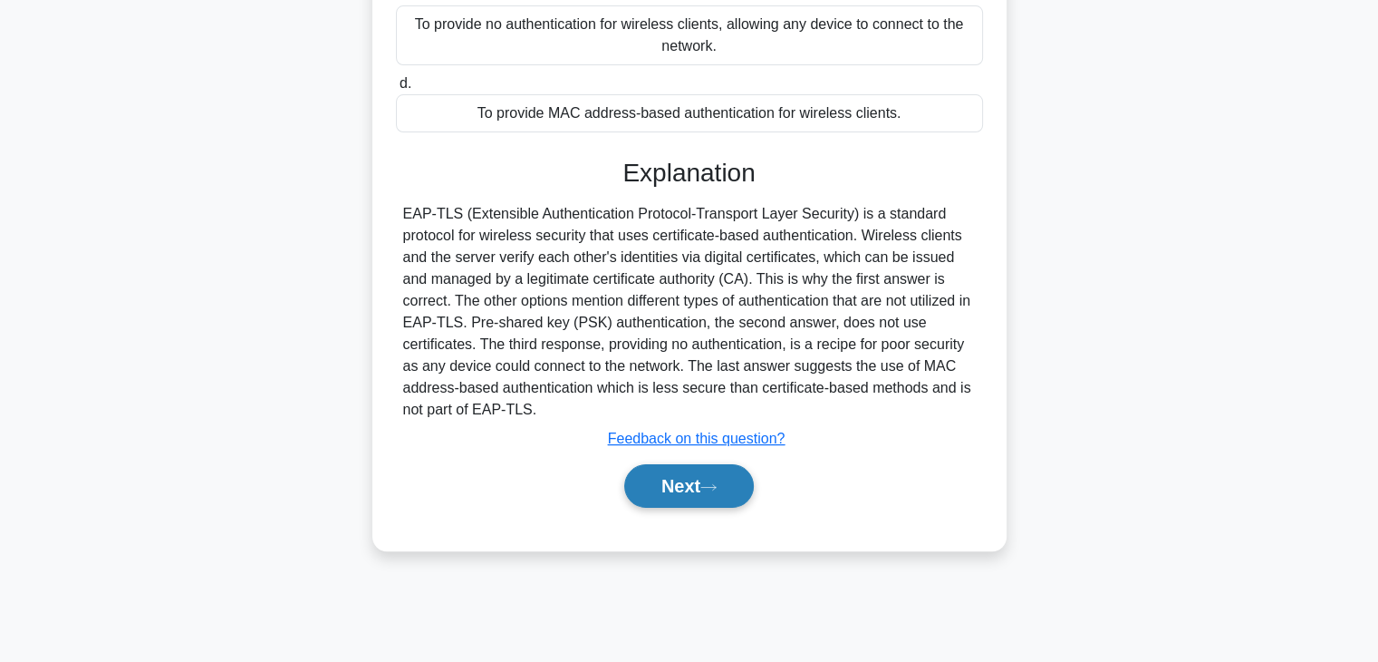
click at [678, 468] on button "Next" at bounding box center [689, 485] width 130 height 43
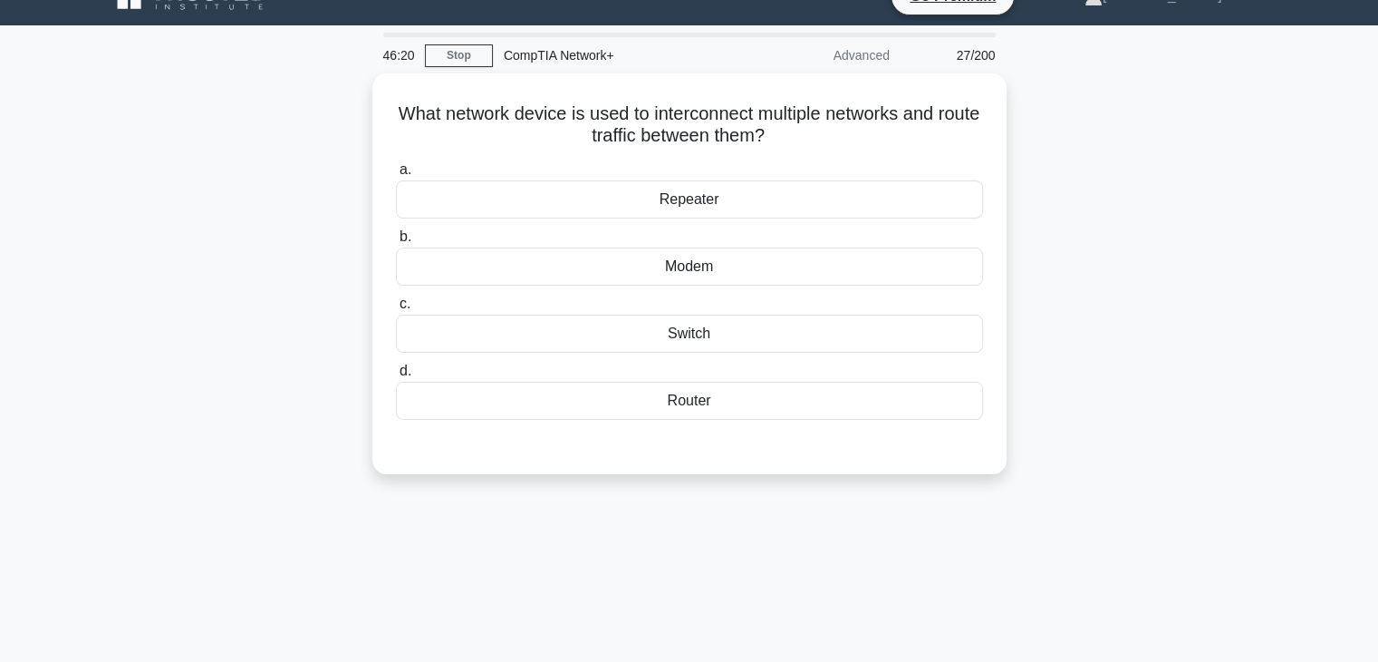
scroll to position [0, 0]
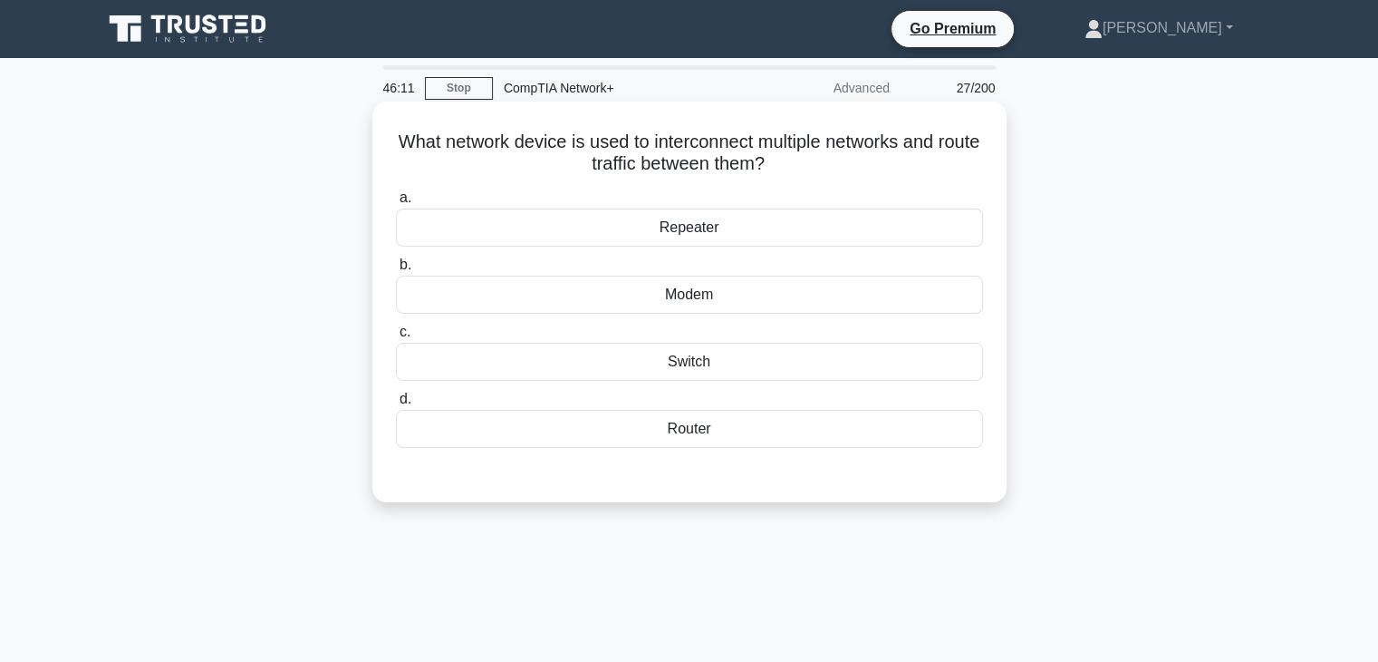
click at [696, 431] on div "Router" at bounding box center [689, 429] width 587 height 38
click at [396, 405] on input "d. Router" at bounding box center [396, 399] width 0 height 12
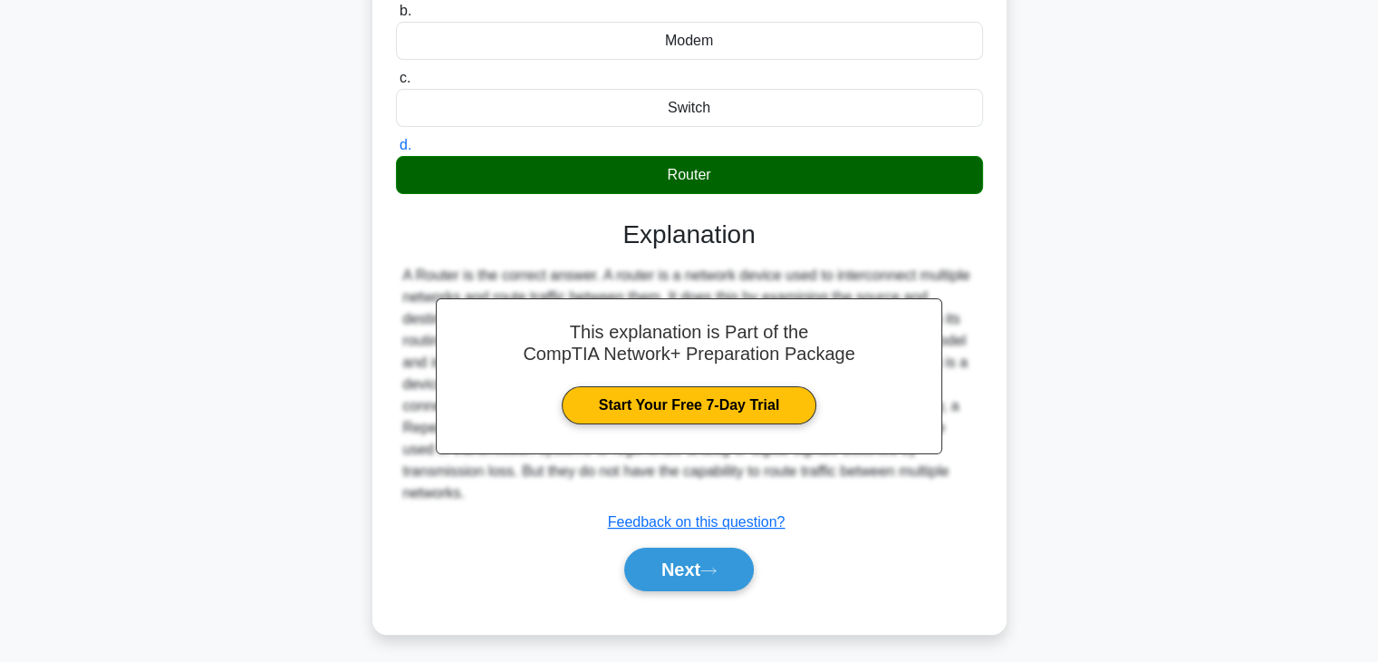
scroll to position [318, 0]
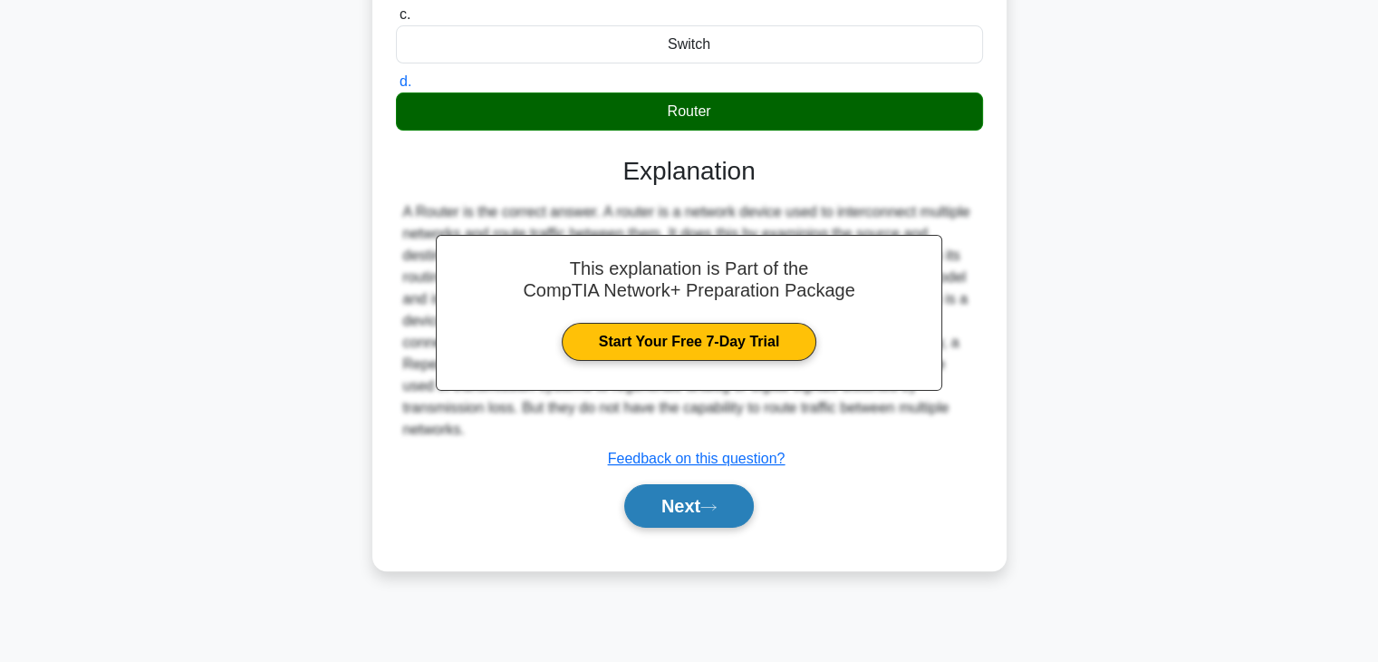
click at [676, 484] on button "Next" at bounding box center [689, 505] width 130 height 43
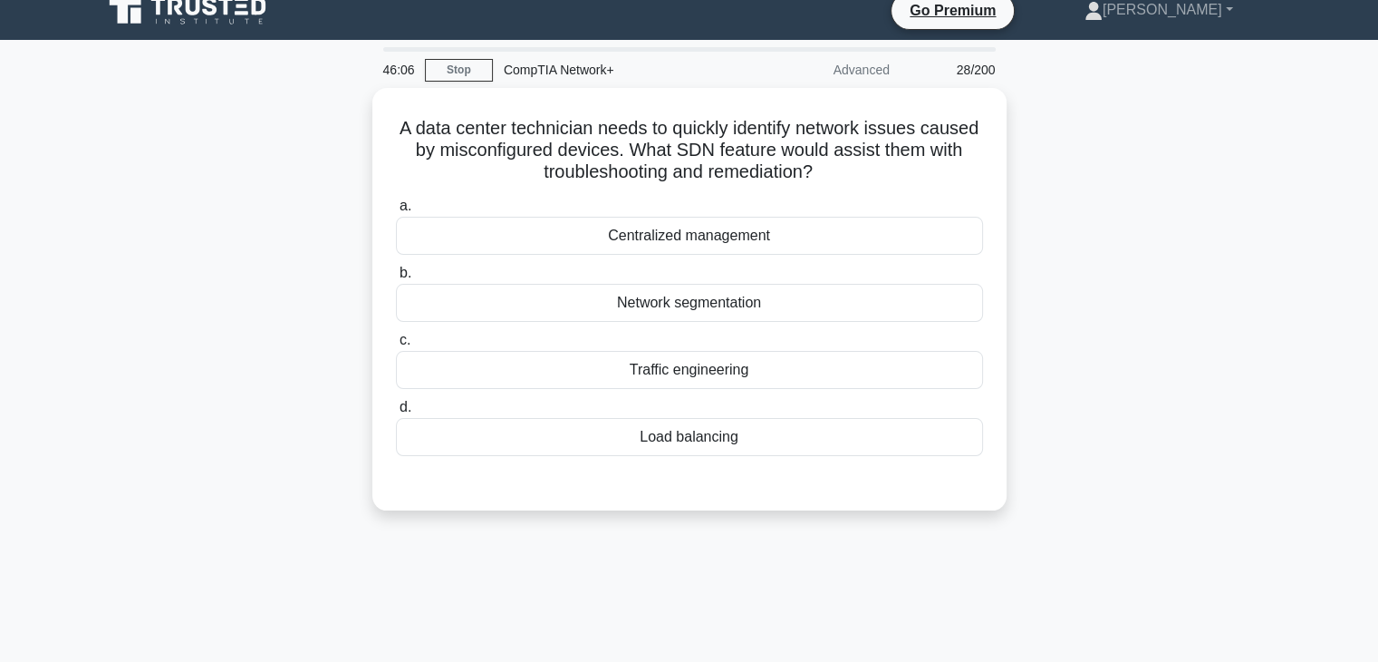
scroll to position [0, 0]
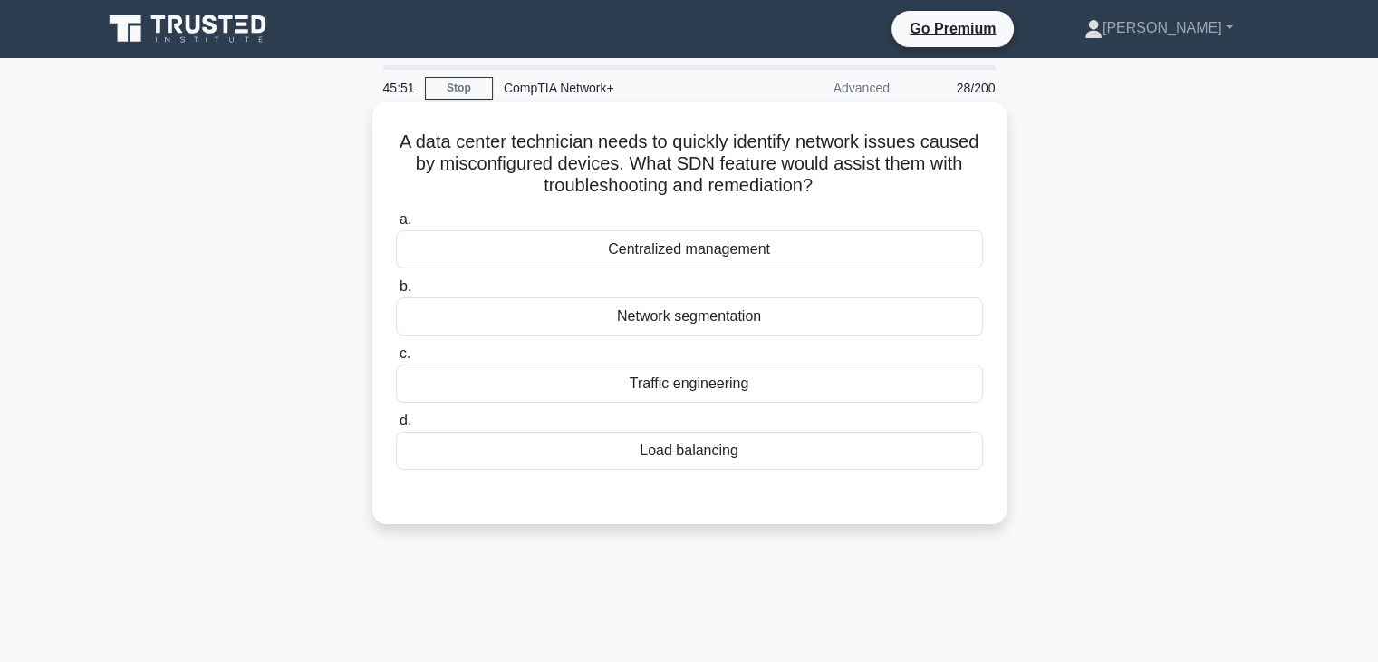
click at [674, 327] on div "Network segmentation" at bounding box center [689, 316] width 587 height 38
click at [396, 293] on input "b. Network segmentation" at bounding box center [396, 287] width 0 height 12
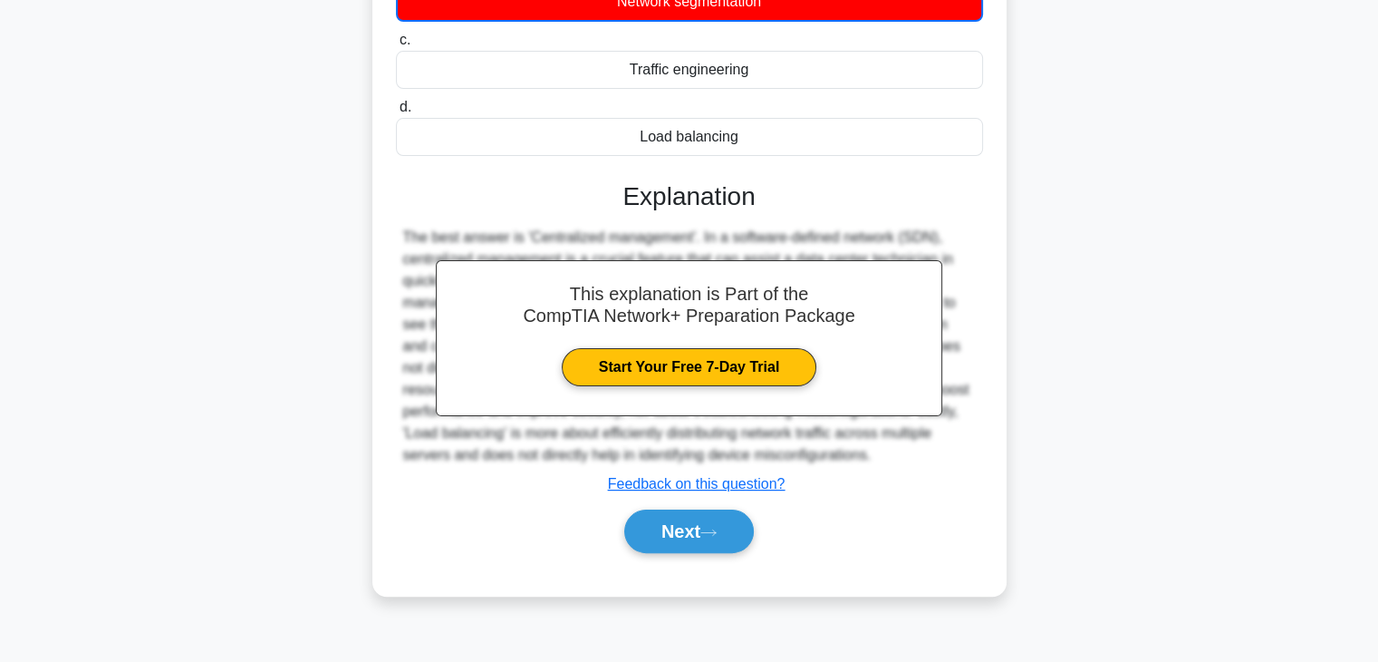
scroll to position [318, 0]
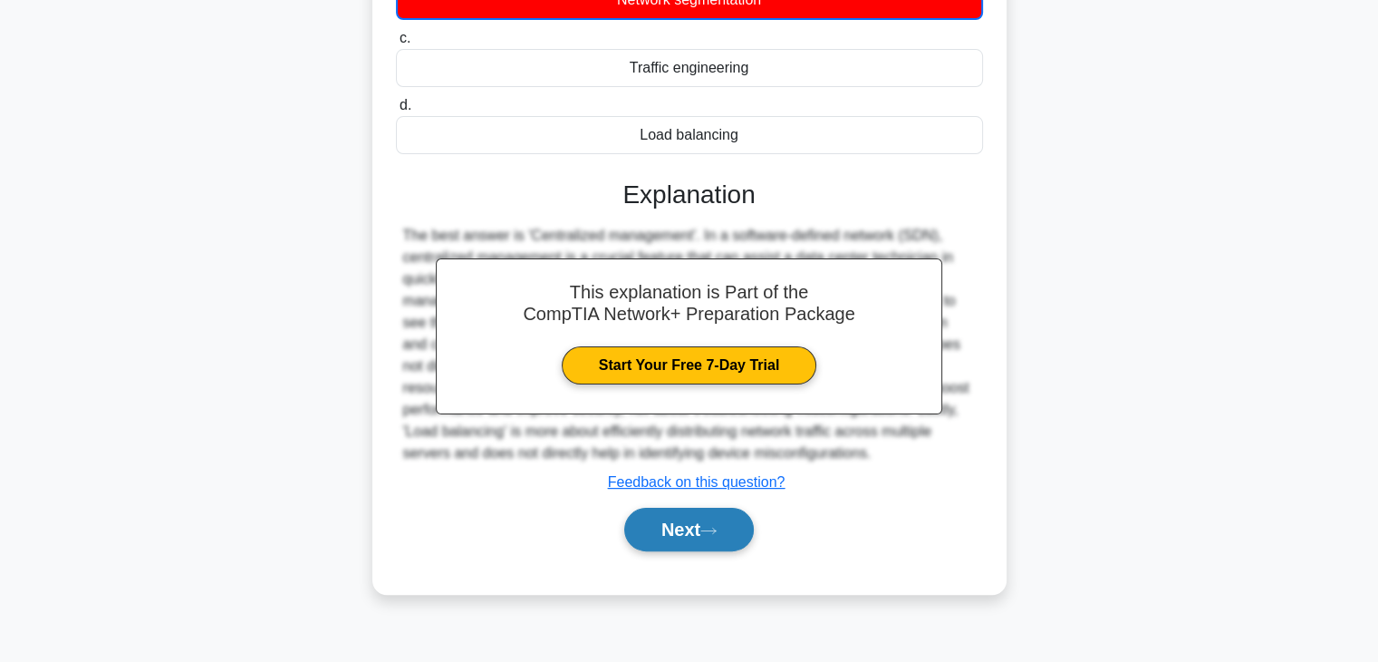
click at [674, 512] on button "Next" at bounding box center [689, 528] width 130 height 43
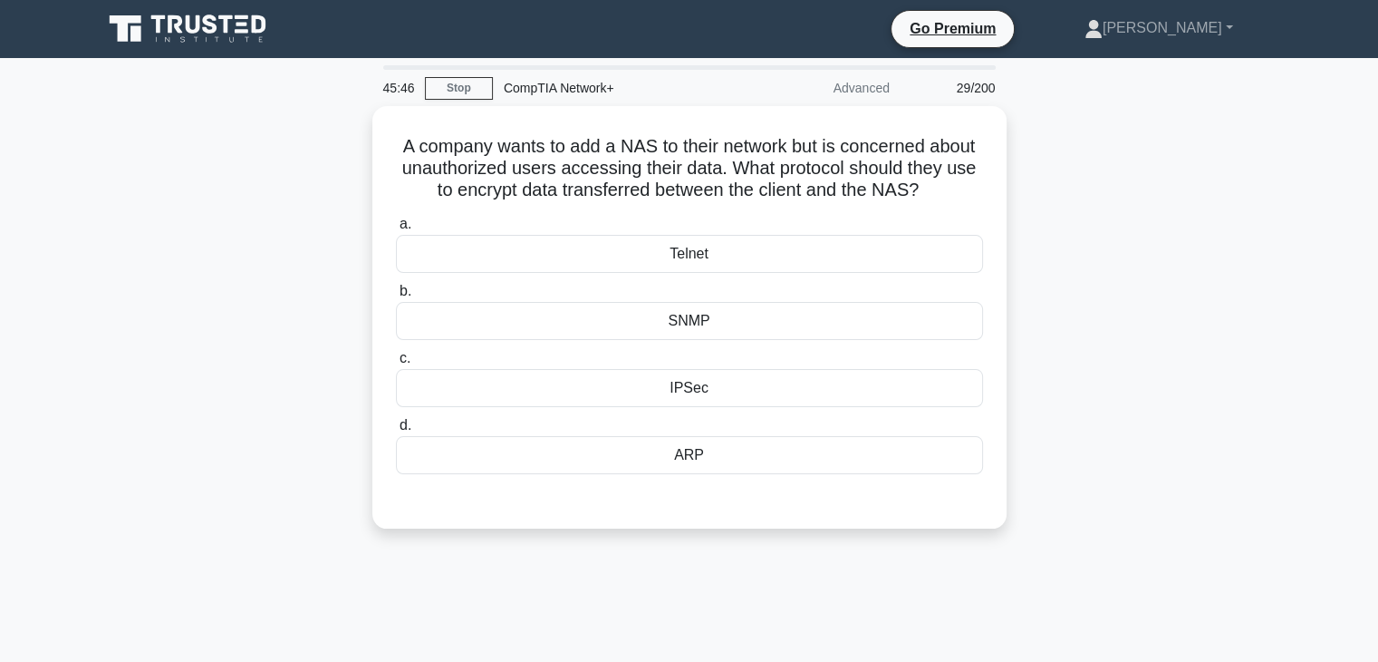
scroll to position [0, 0]
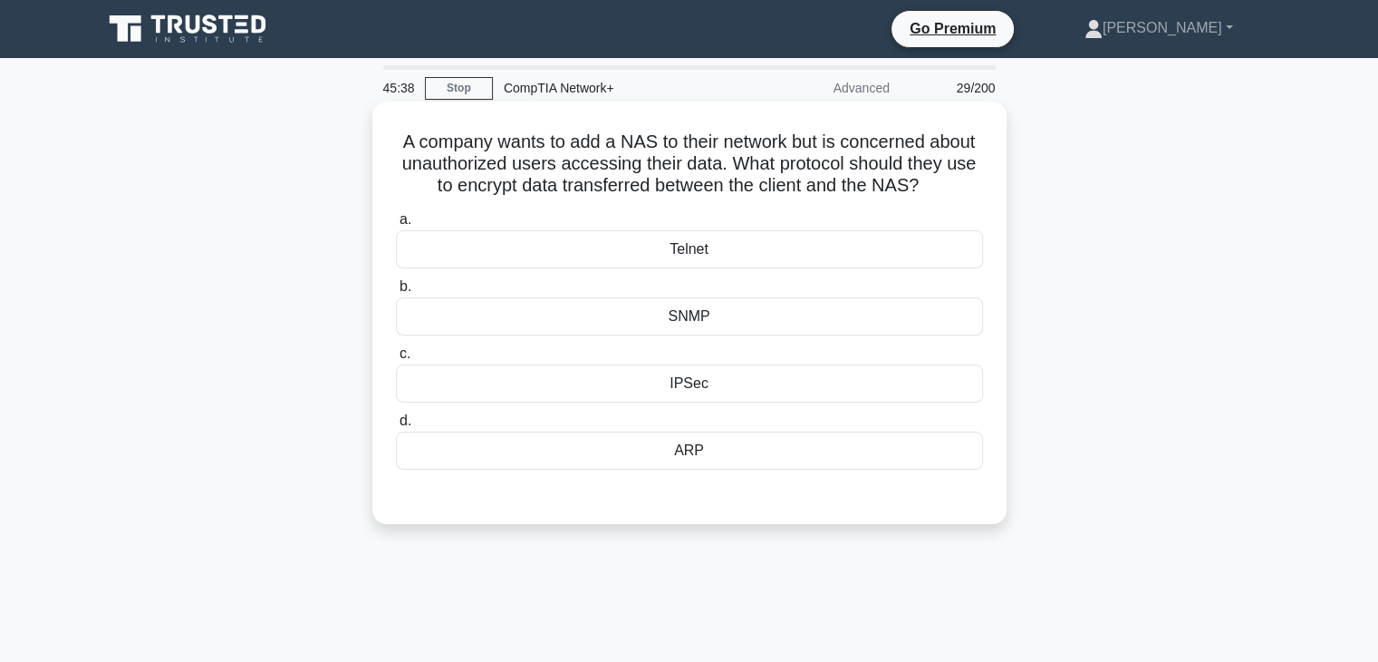
click at [667, 335] on div "SNMP" at bounding box center [689, 316] width 587 height 38
click at [396, 293] on input "b. SNMP" at bounding box center [396, 287] width 0 height 12
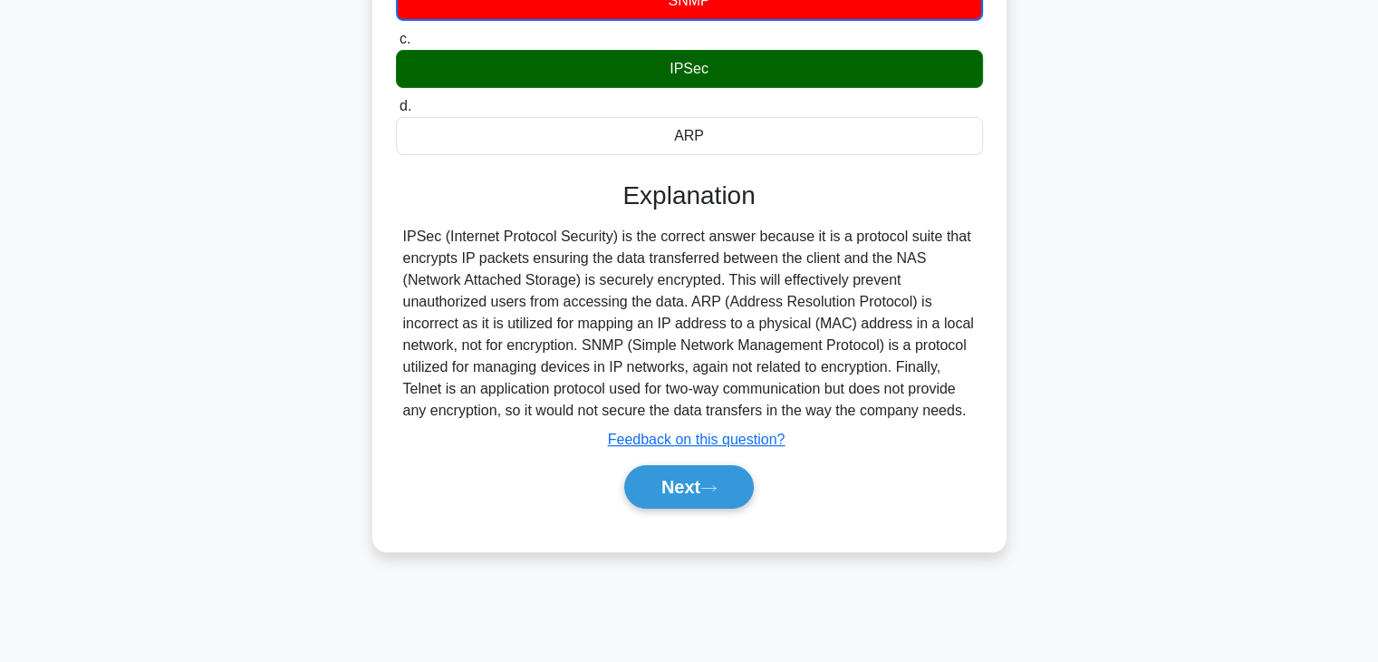
scroll to position [318, 0]
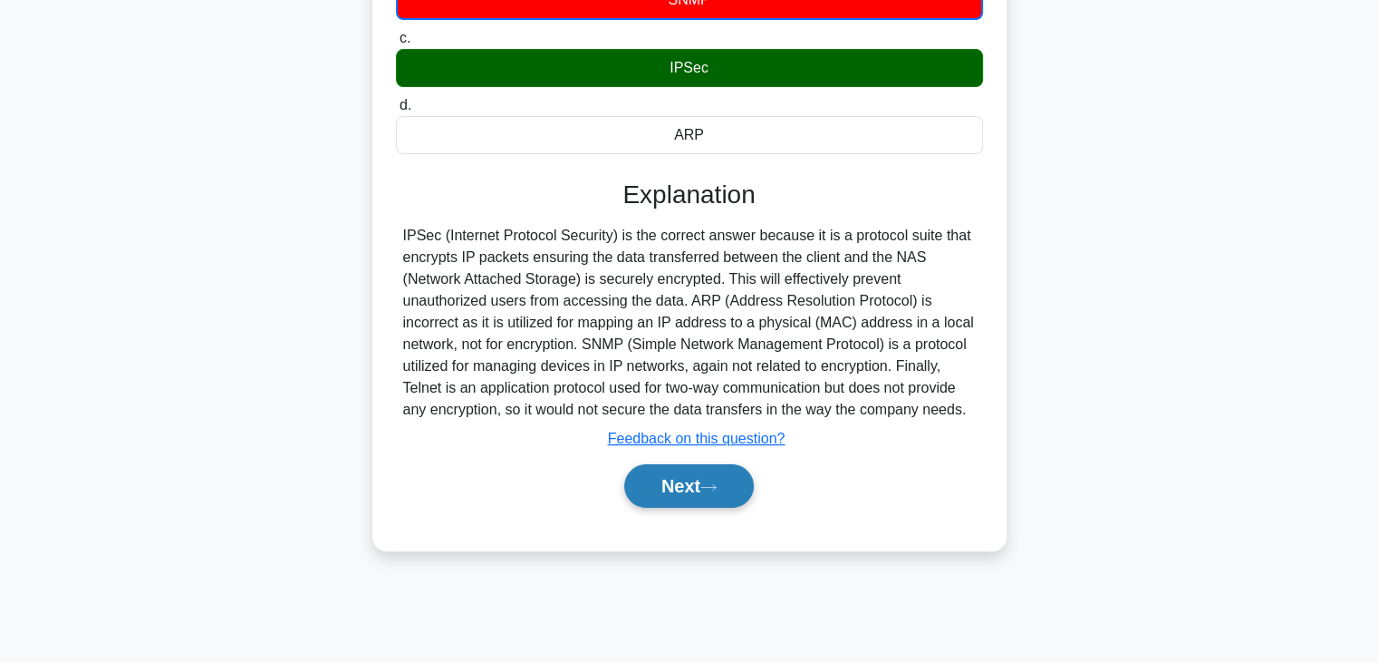
click at [672, 507] on button "Next" at bounding box center [689, 485] width 130 height 43
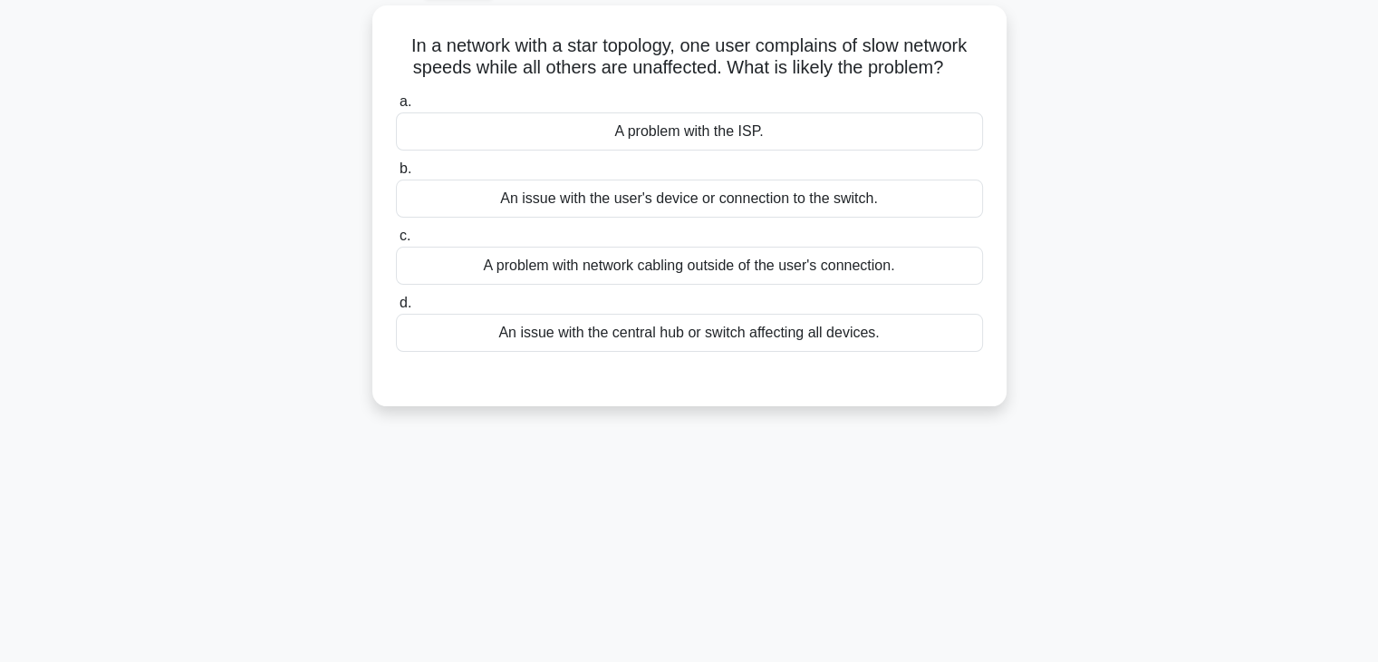
scroll to position [96, 0]
click at [726, 208] on div "An issue with the user's device or connection to the switch." at bounding box center [689, 198] width 587 height 38
click at [396, 175] on input "b. An issue with the user's device or connection to the switch." at bounding box center [396, 169] width 0 height 12
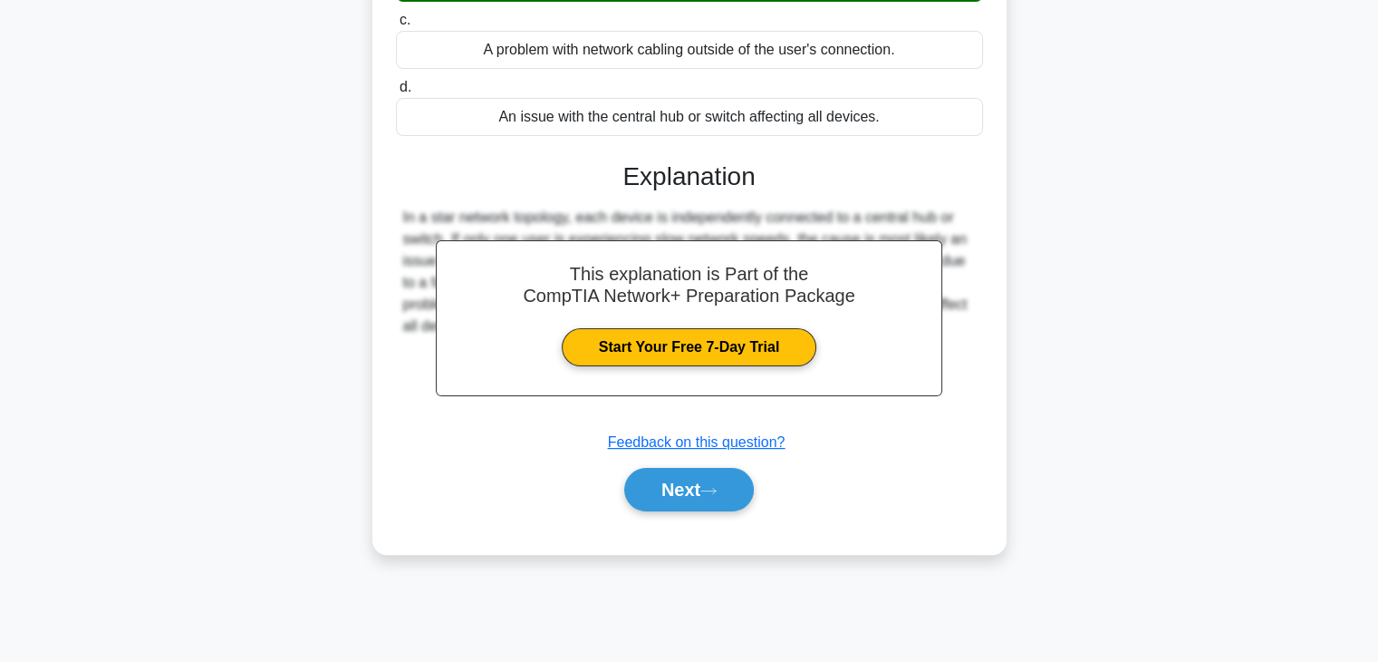
scroll to position [318, 0]
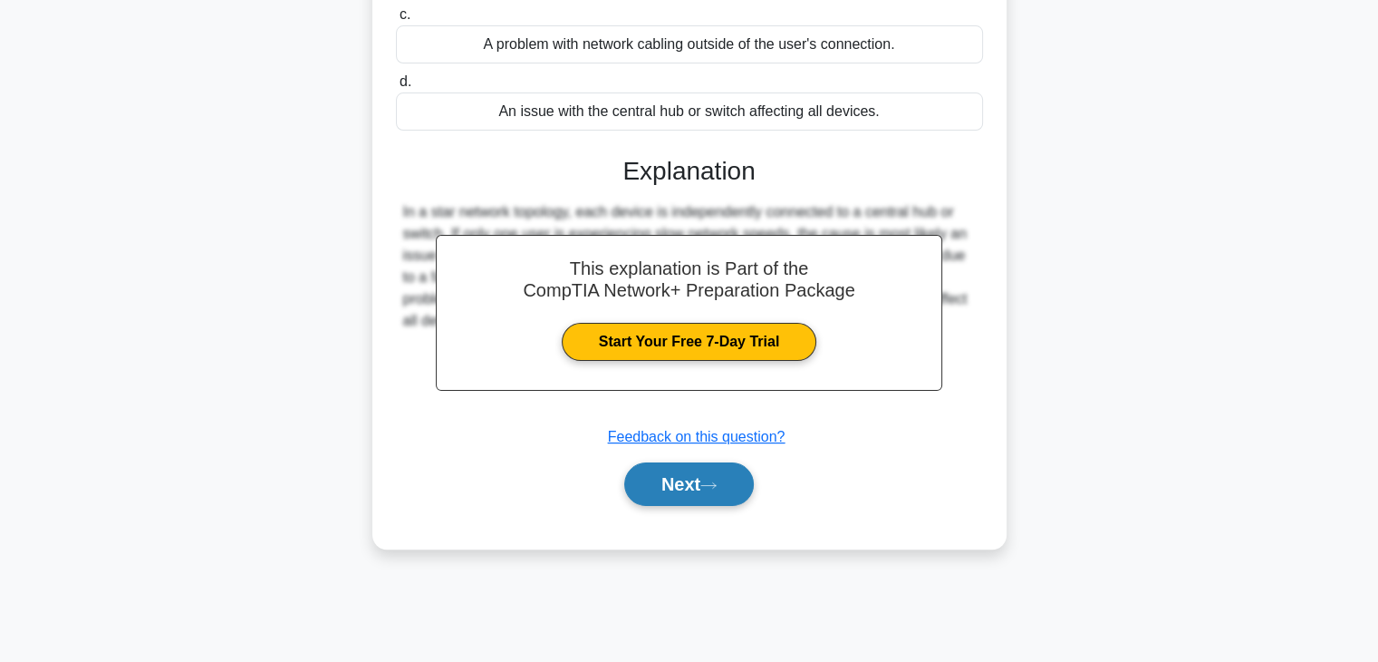
click at [710, 472] on button "Next" at bounding box center [689, 483] width 130 height 43
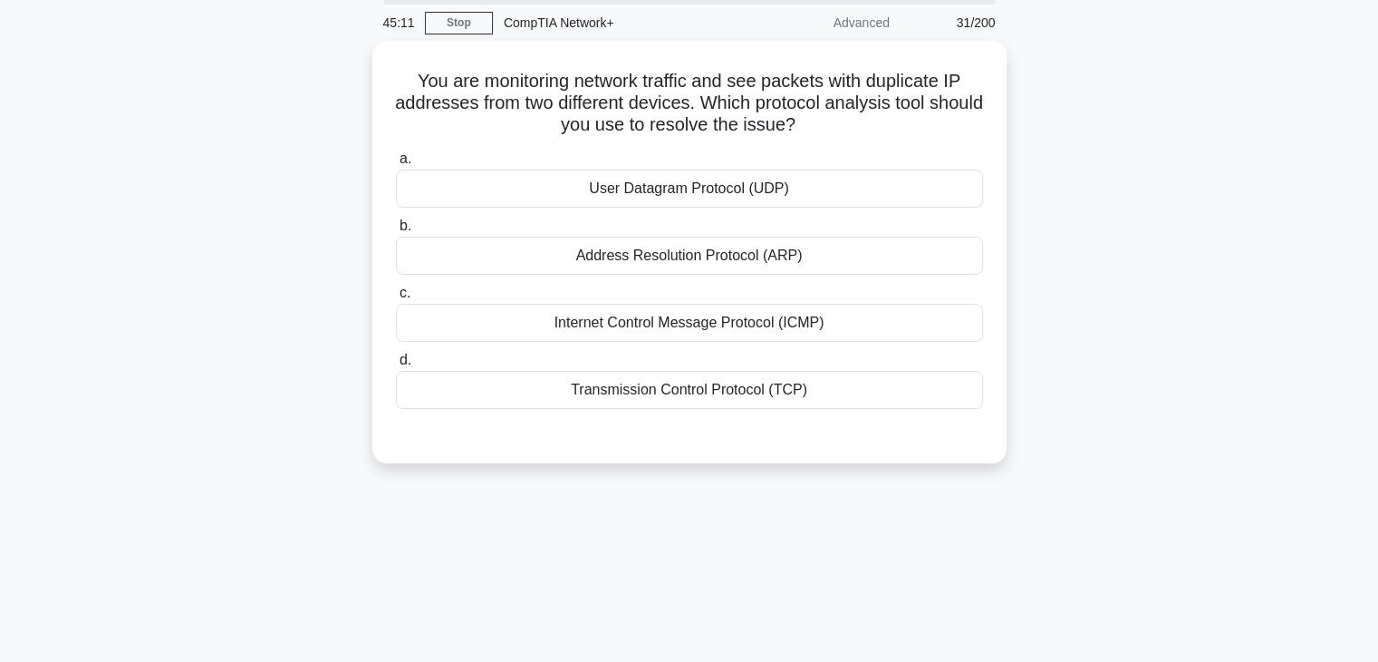
scroll to position [64, 0]
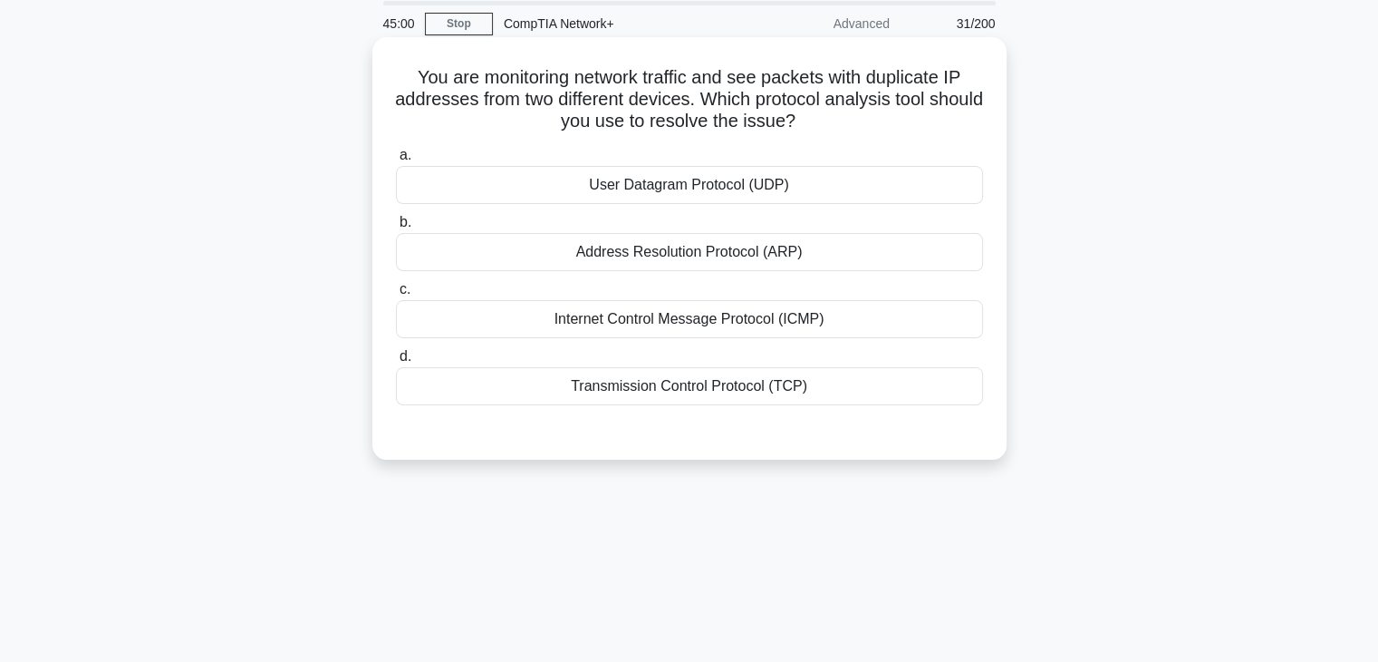
click at [630, 266] on div "Address Resolution Protocol (ARP)" at bounding box center [689, 252] width 587 height 38
click at [396, 228] on input "b. Address Resolution Protocol (ARP)" at bounding box center [396, 223] width 0 height 12
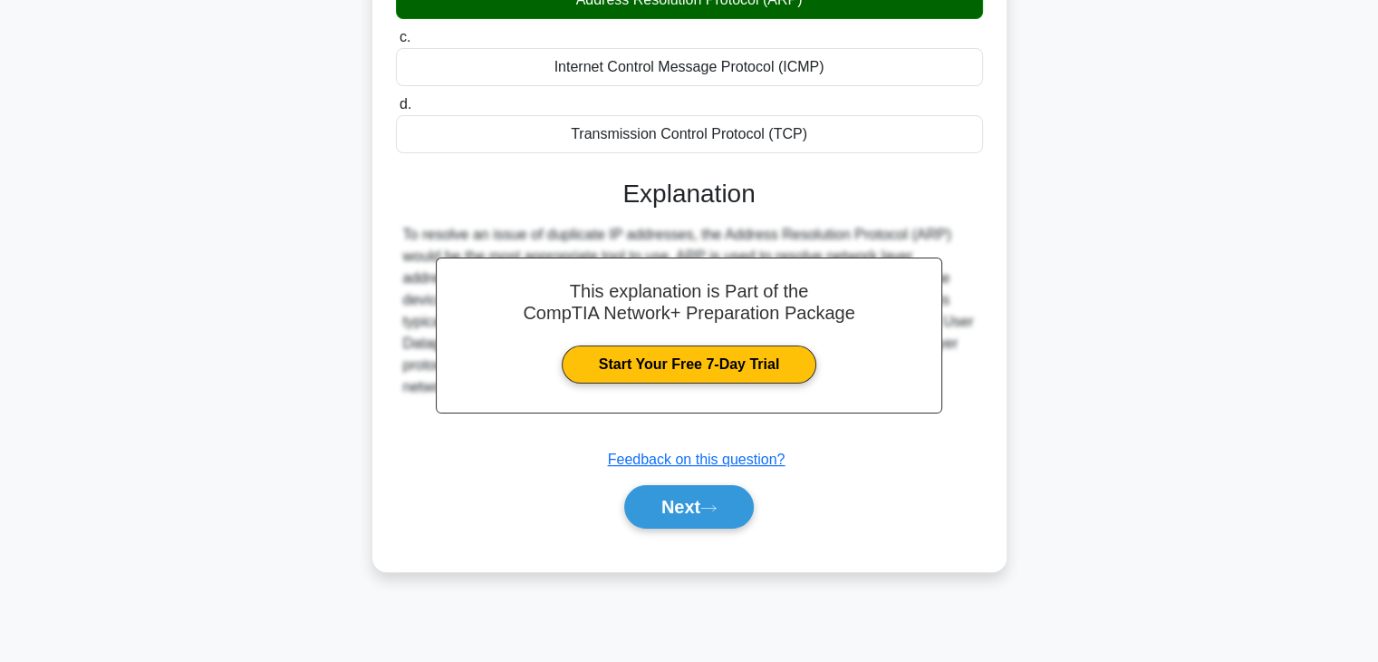
scroll to position [318, 0]
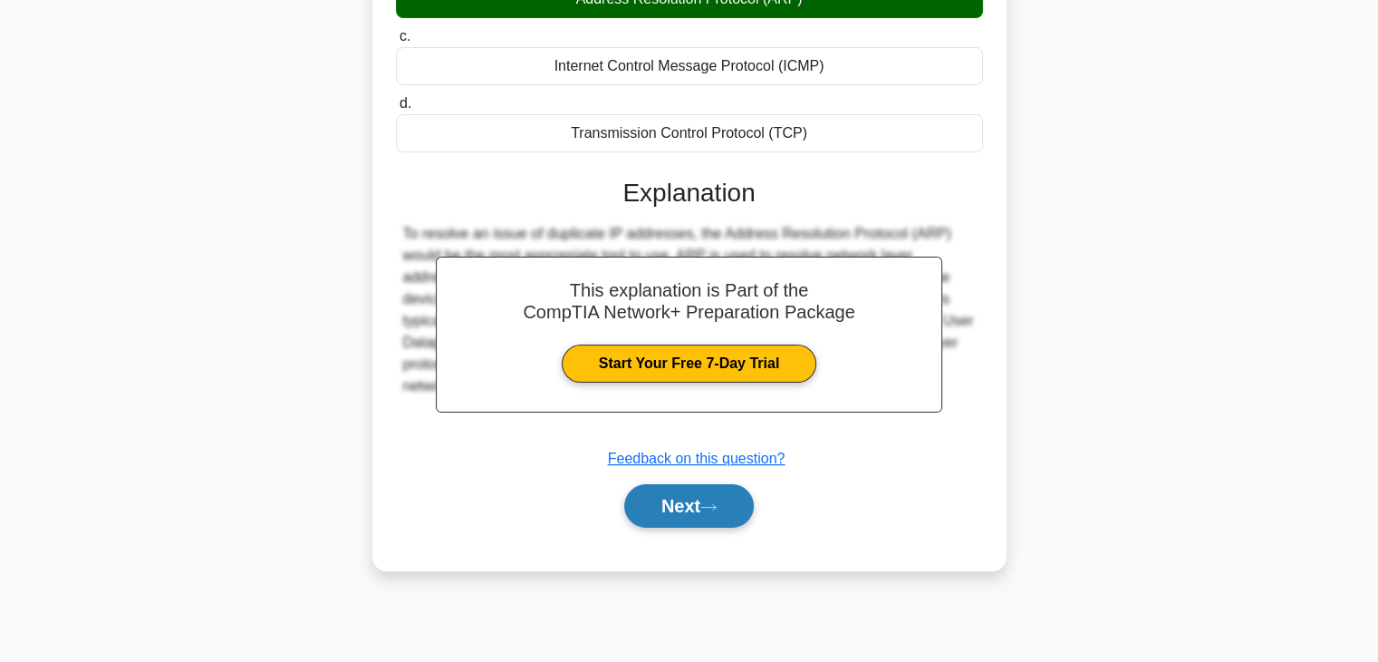
click at [671, 501] on button "Next" at bounding box center [689, 505] width 130 height 43
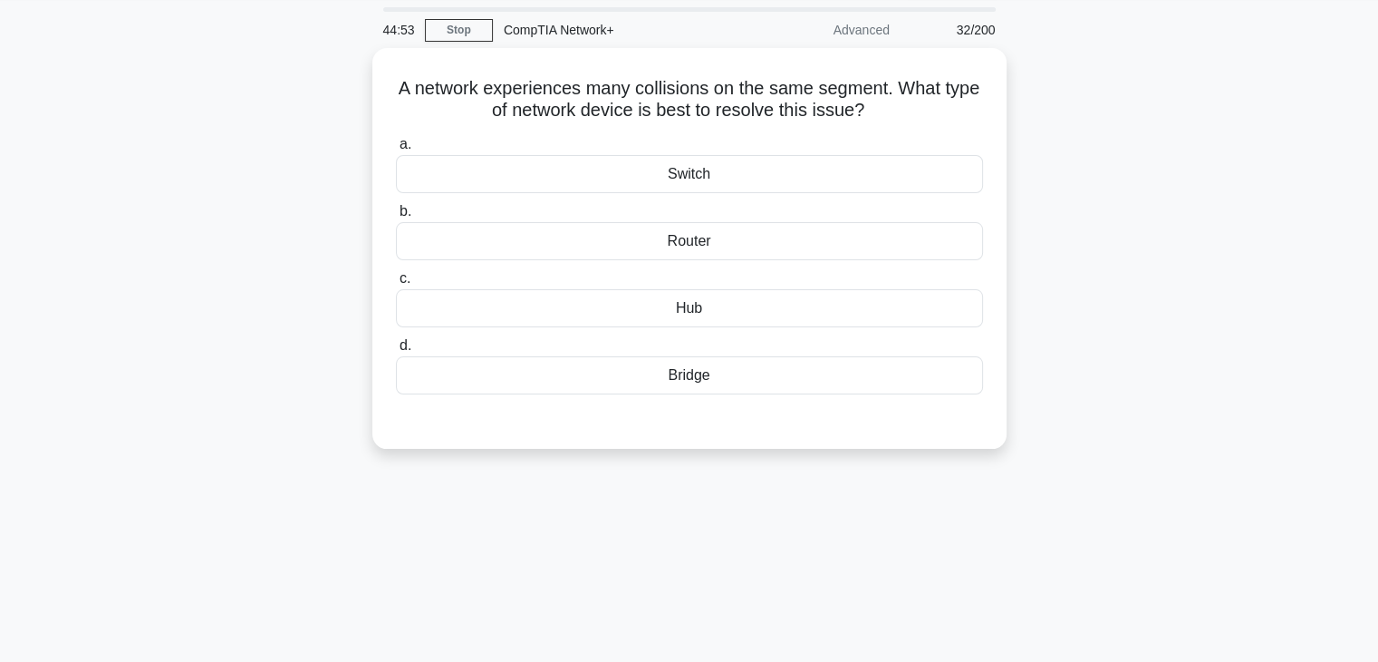
scroll to position [0, 0]
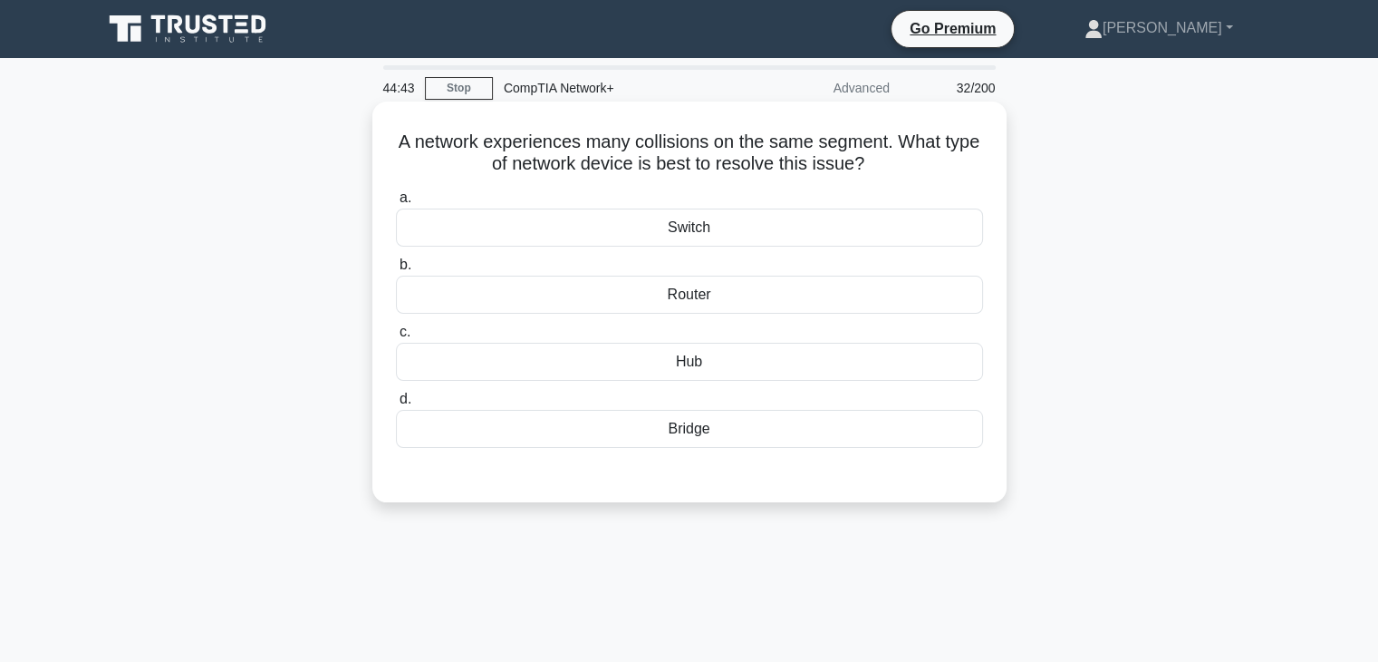
click at [713, 245] on div "Switch" at bounding box center [689, 227] width 587 height 38
click at [396, 204] on input "a. Switch" at bounding box center [396, 198] width 0 height 12
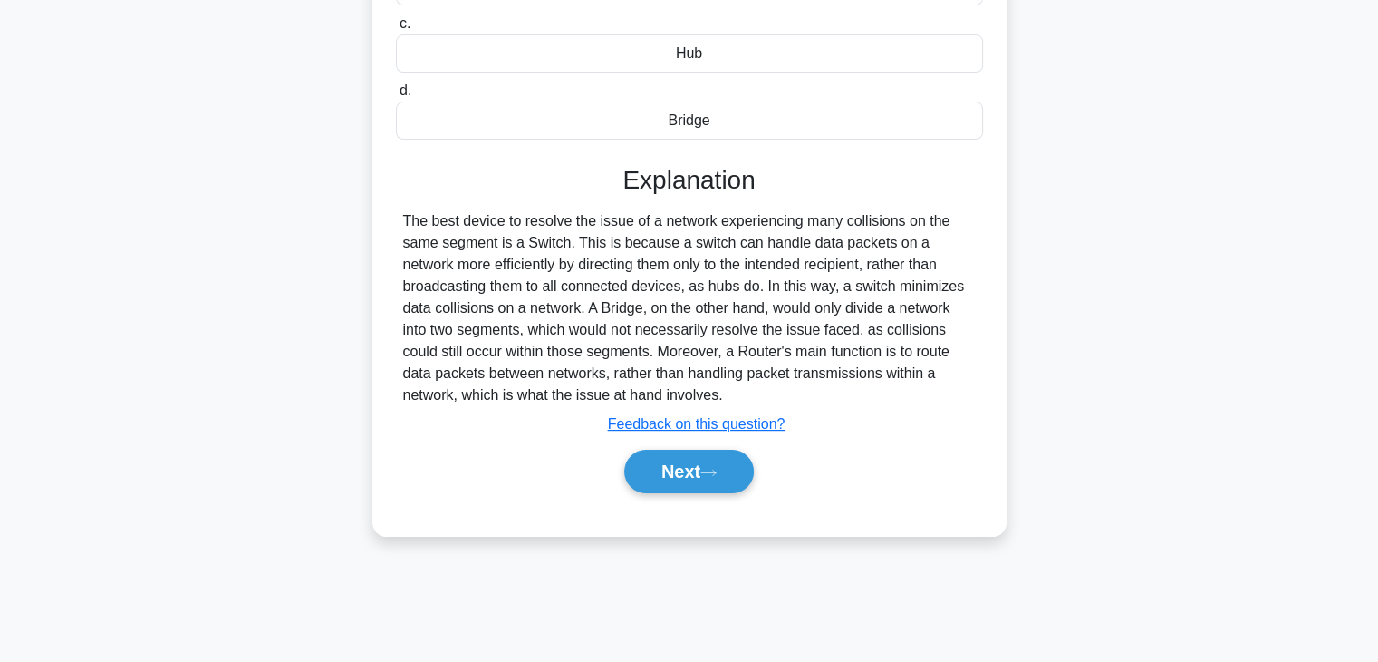
scroll to position [318, 0]
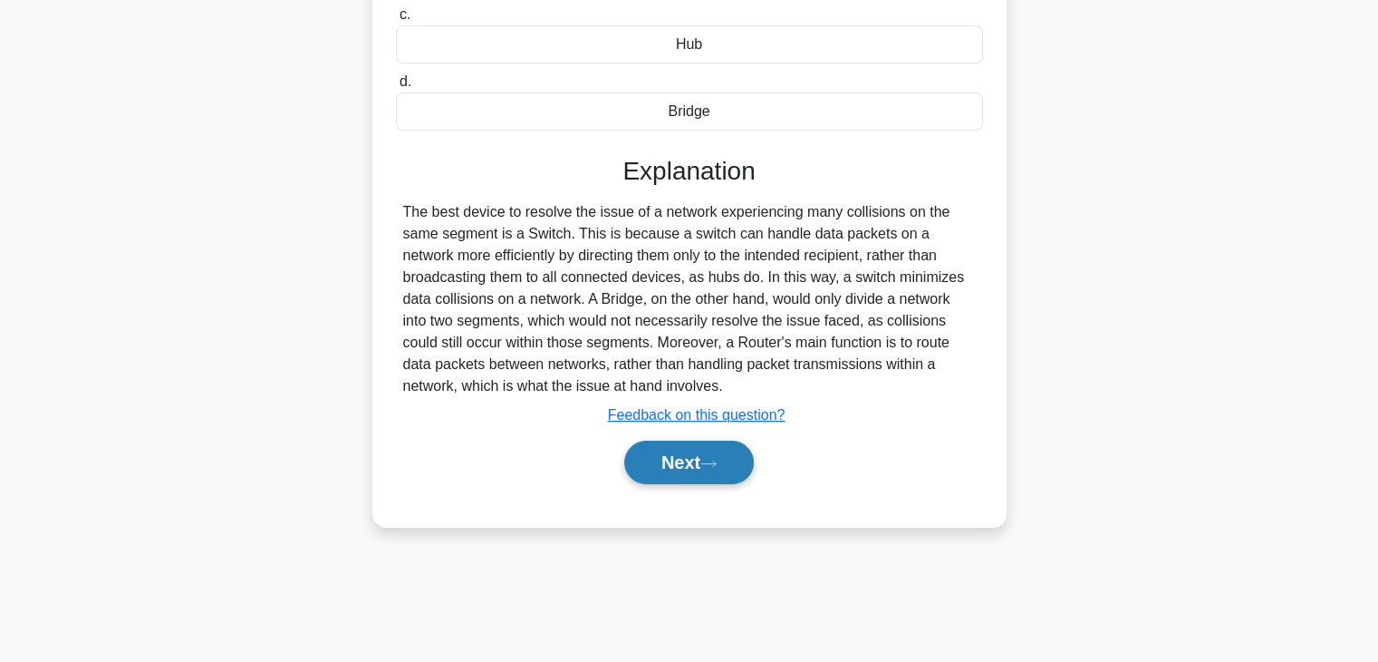
click at [704, 450] on button "Next" at bounding box center [689, 461] width 130 height 43
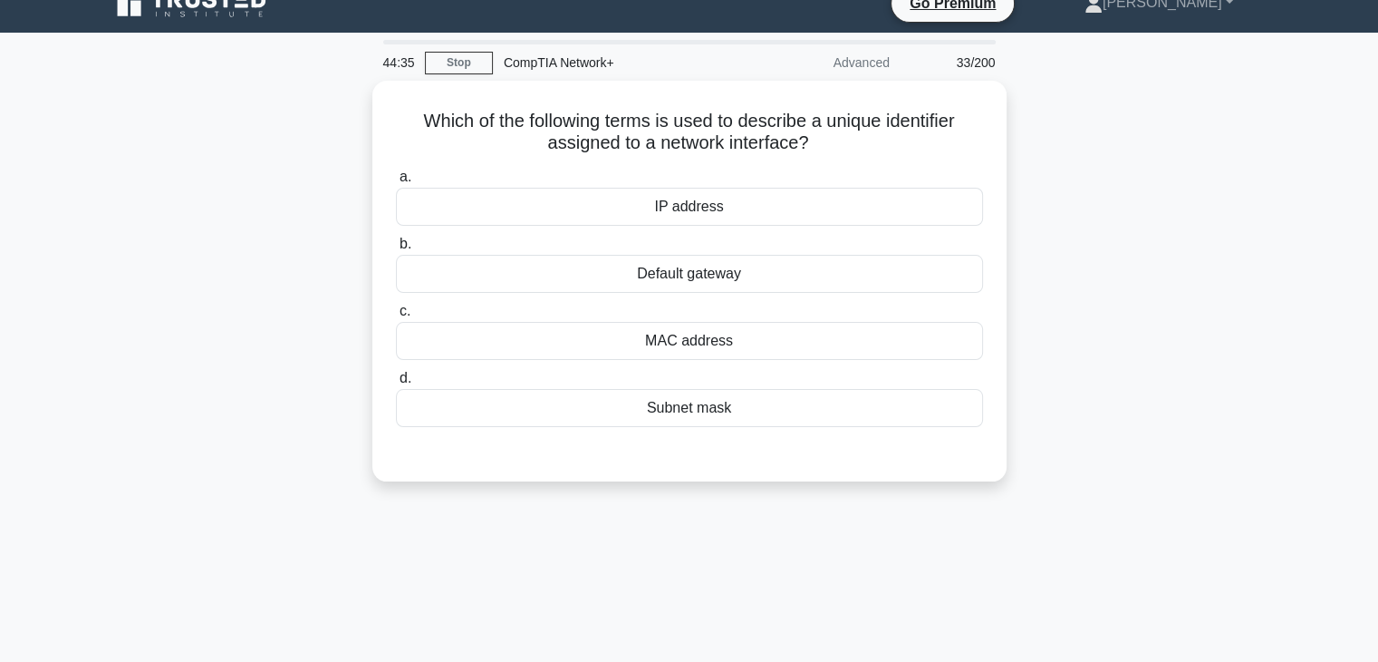
scroll to position [25, 0]
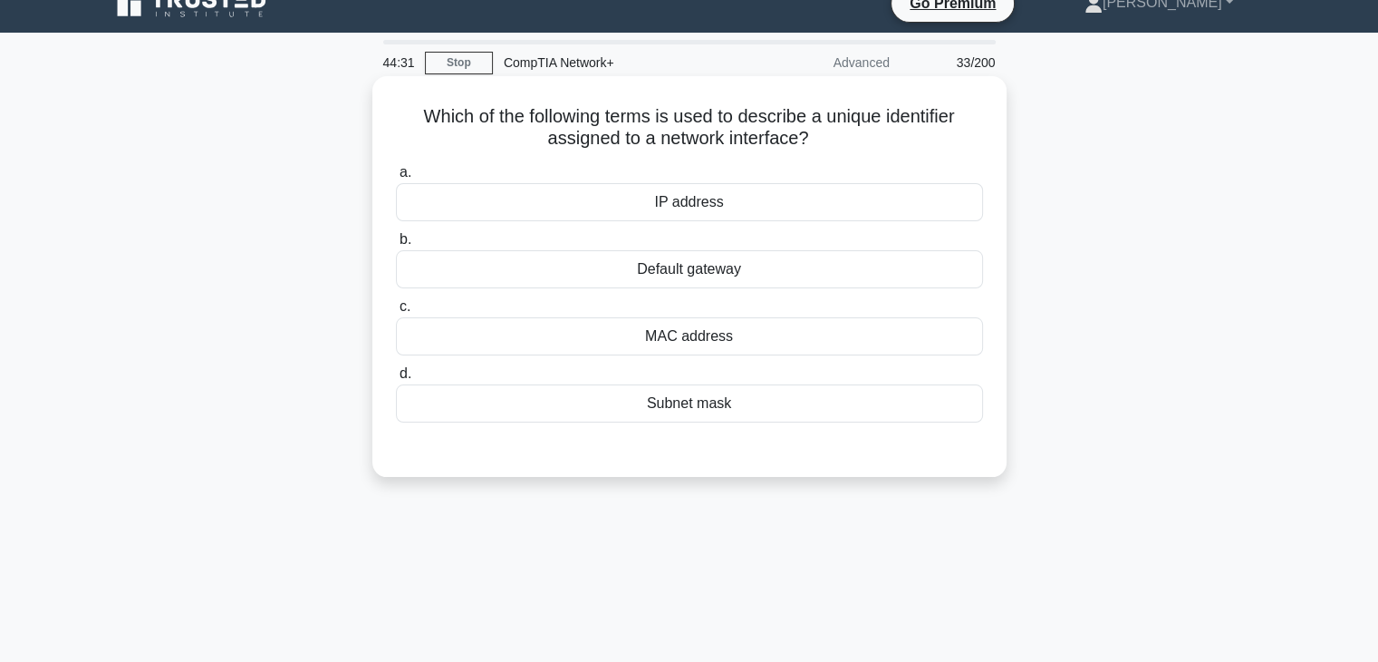
click at [712, 337] on div "MAC address" at bounding box center [689, 336] width 587 height 38
click at [396, 313] on input "c. MAC address" at bounding box center [396, 307] width 0 height 12
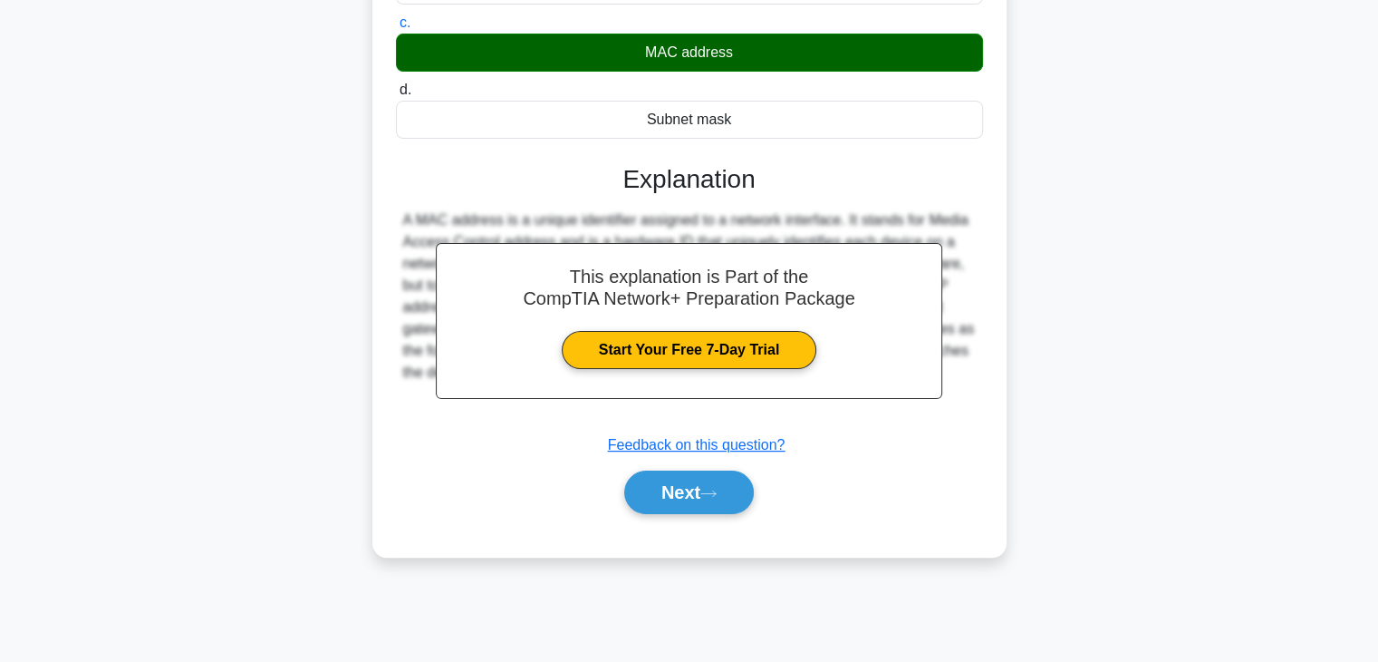
scroll to position [318, 0]
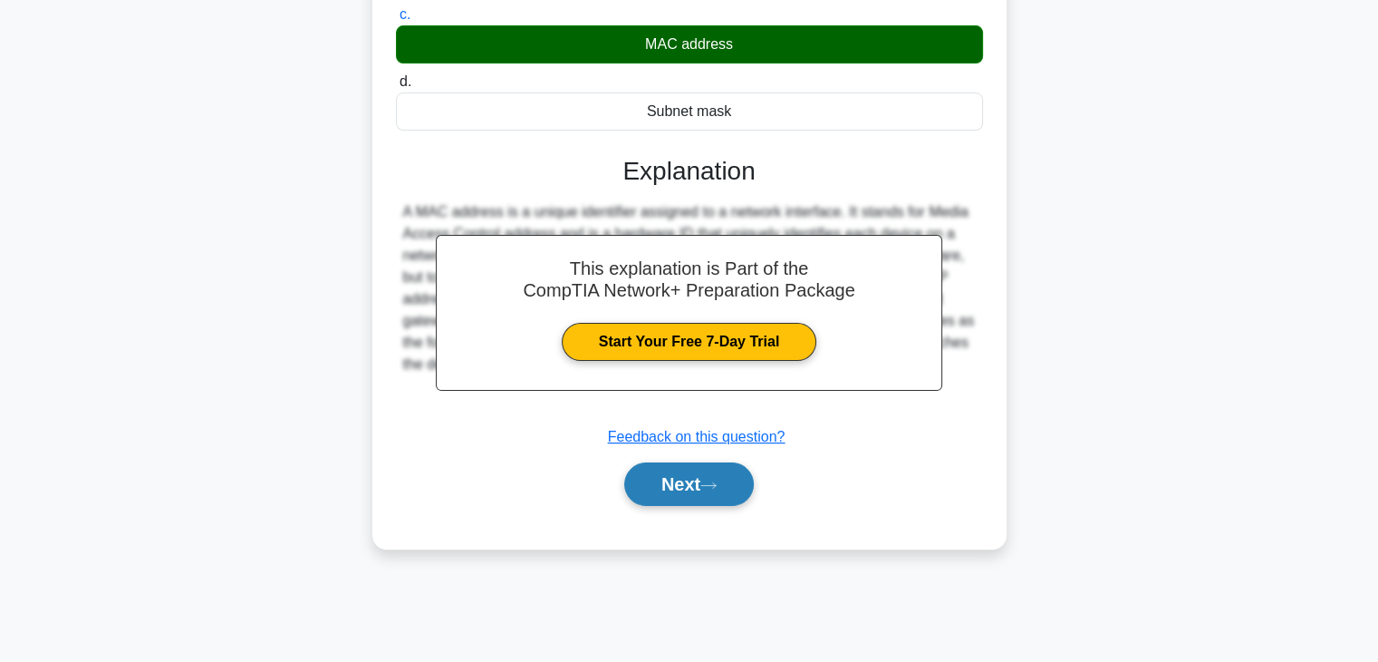
click at [701, 464] on button "Next" at bounding box center [689, 483] width 130 height 43
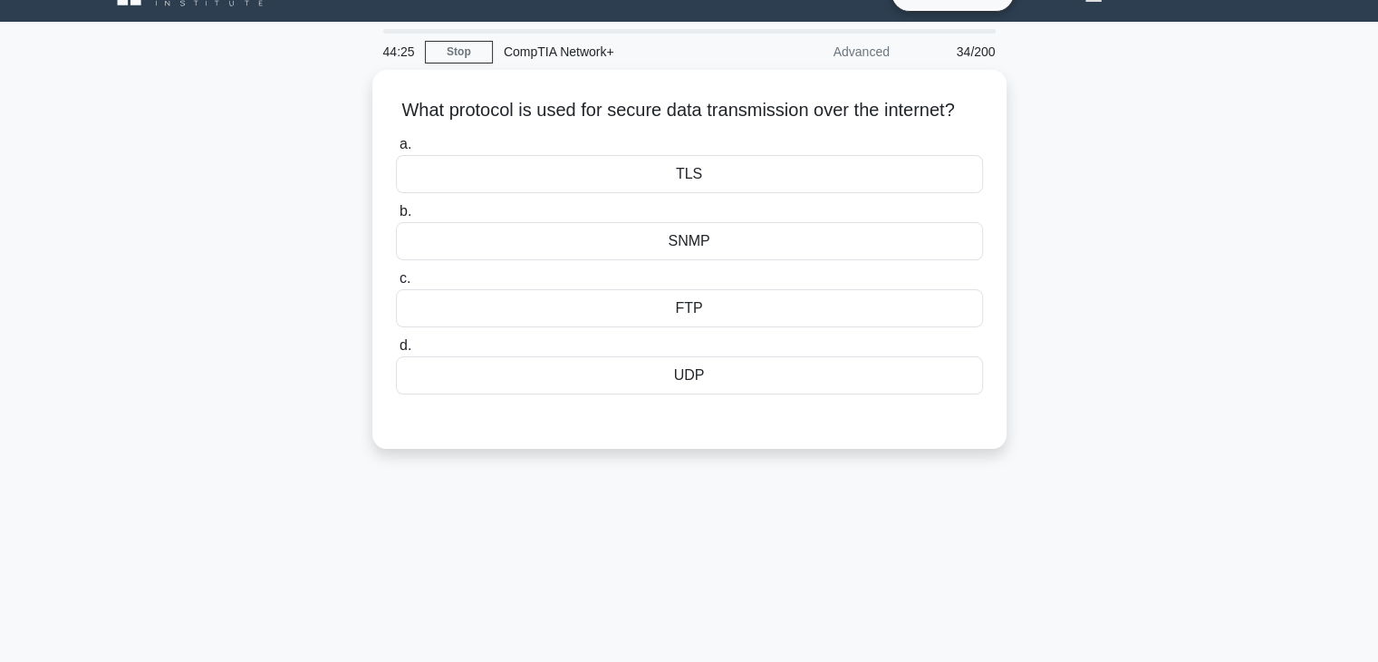
scroll to position [34, 0]
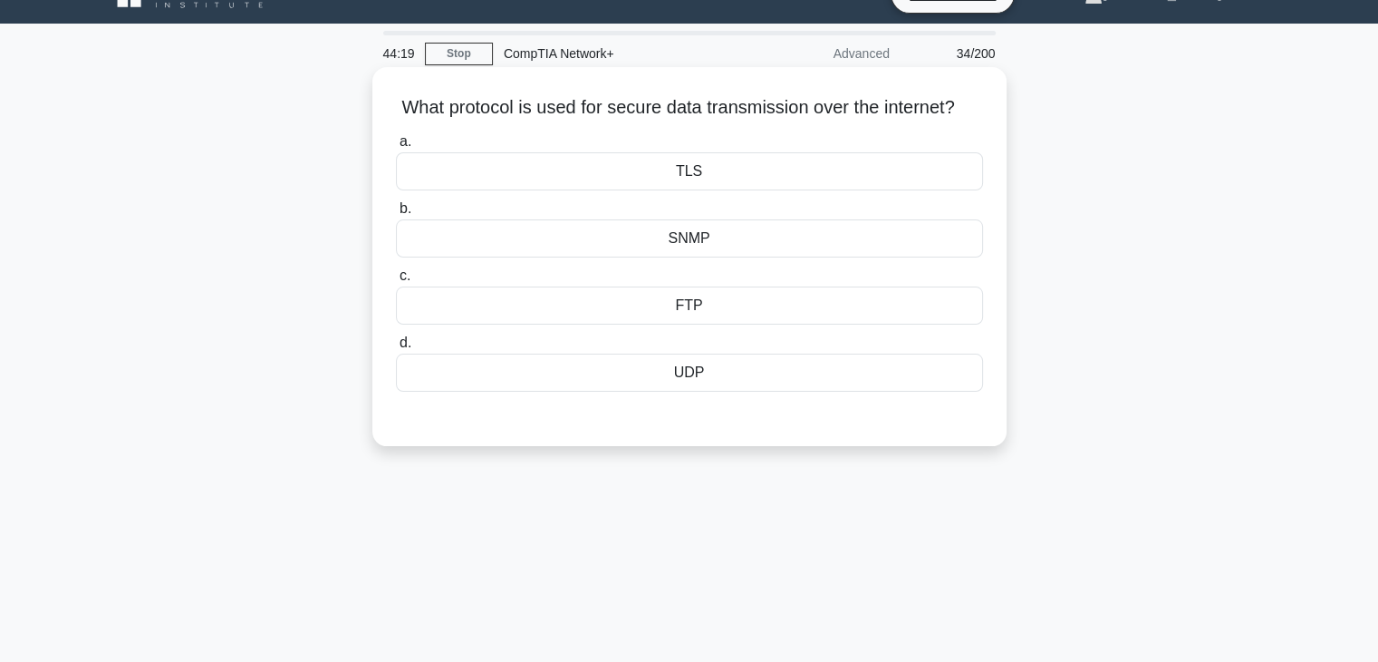
click at [716, 324] on div "FTP" at bounding box center [689, 305] width 587 height 38
click at [396, 282] on input "c. FTP" at bounding box center [396, 276] width 0 height 12
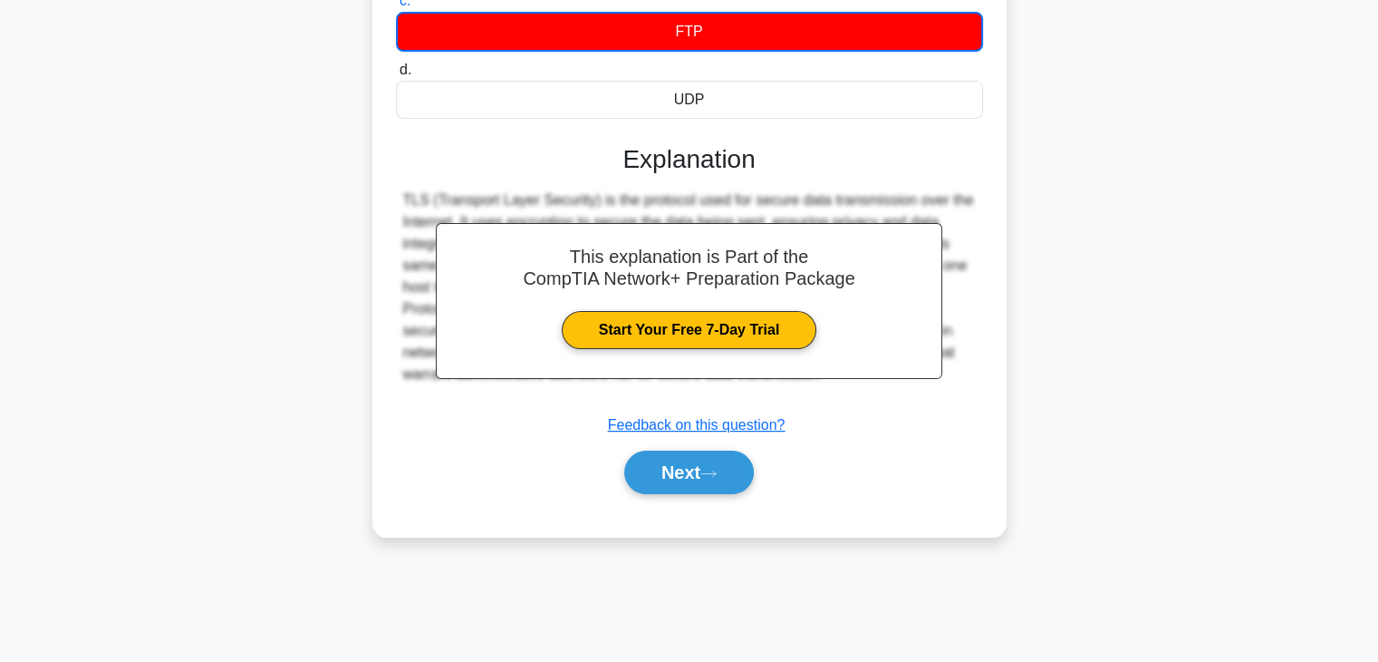
scroll to position [318, 0]
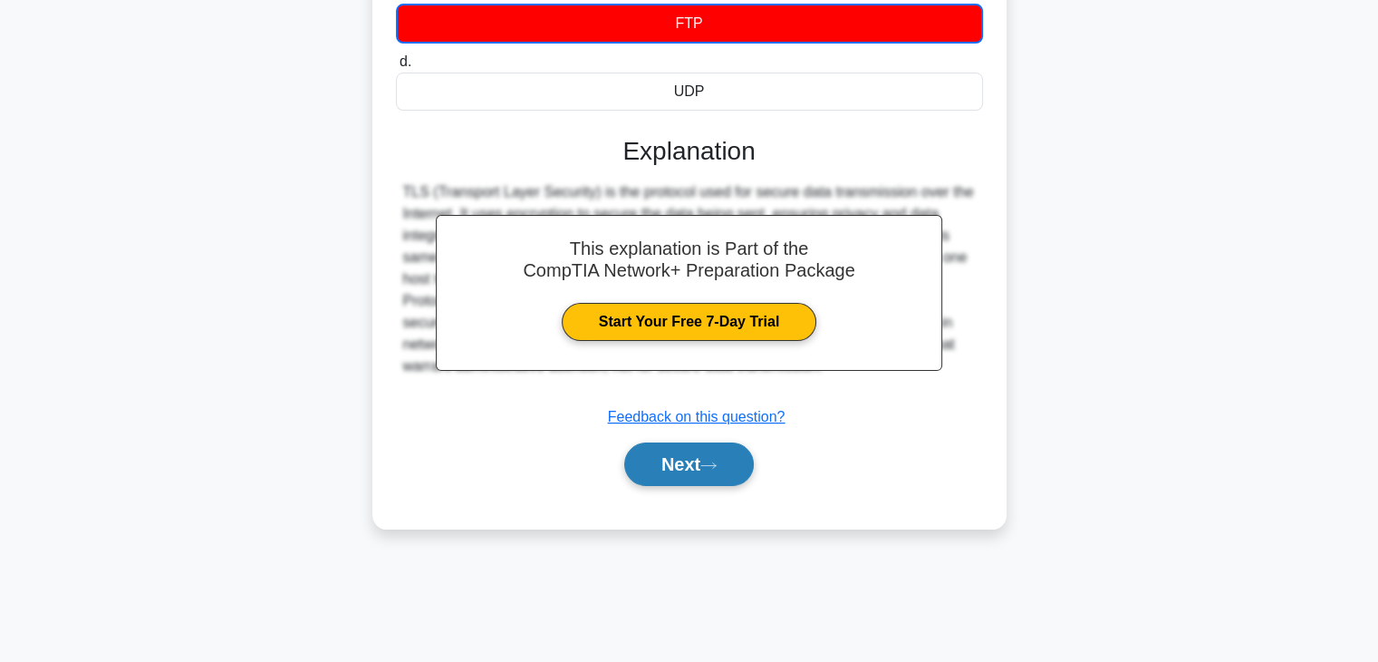
click at [696, 486] on button "Next" at bounding box center [689, 463] width 130 height 43
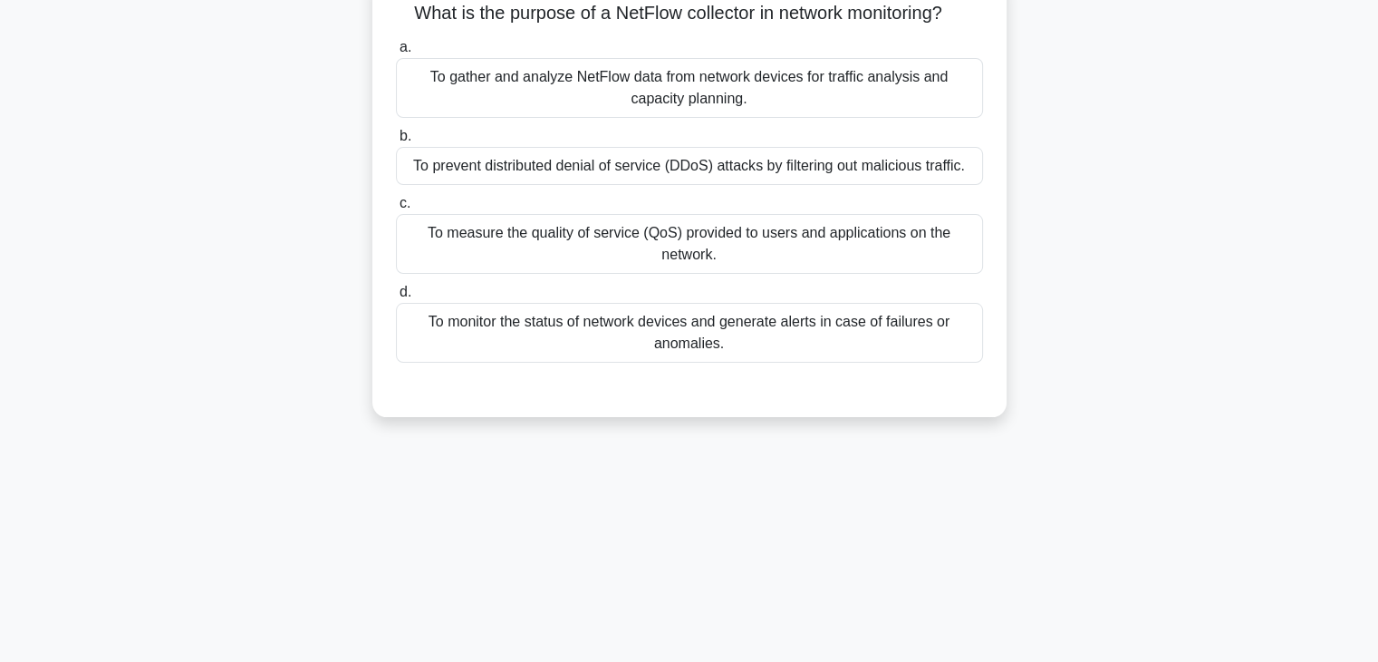
scroll to position [94, 0]
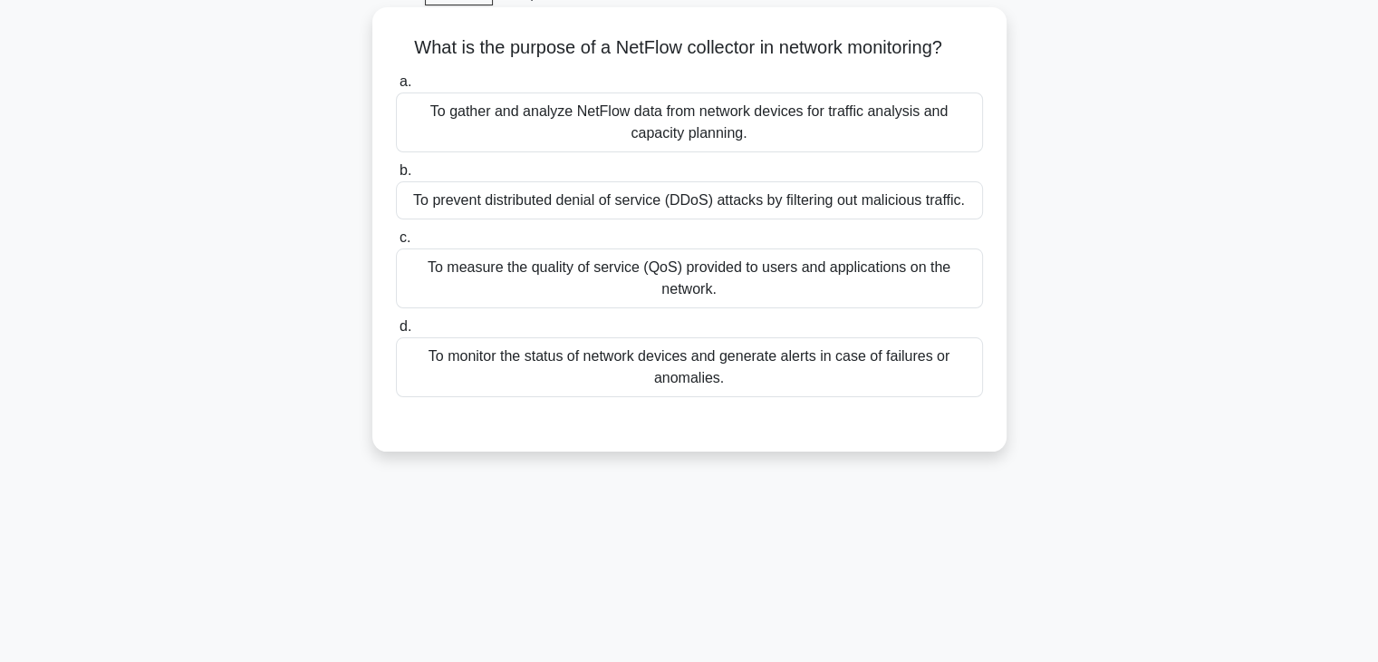
click at [662, 122] on div "To gather and analyze NetFlow data from network devices for traffic analysis an…" at bounding box center [689, 122] width 587 height 60
click at [396, 88] on input "a. To gather and analyze NetFlow data from network devices for traffic analysis…" at bounding box center [396, 82] width 0 height 12
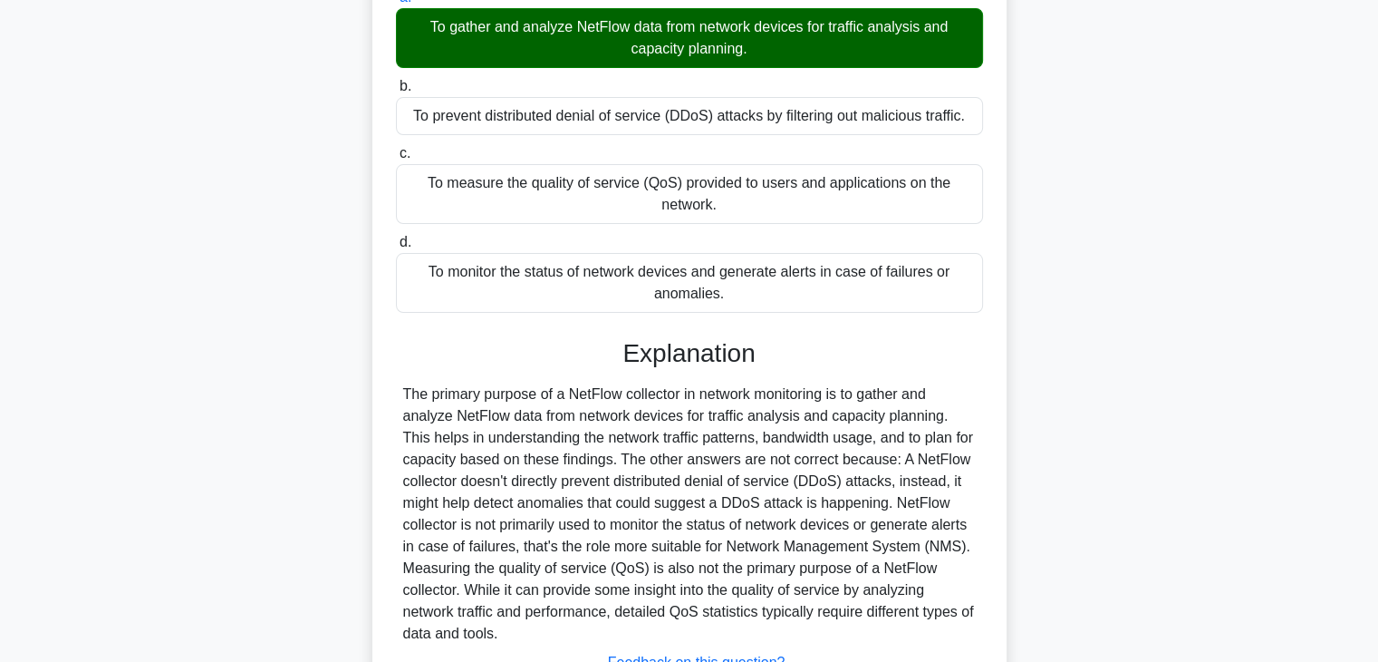
scroll to position [324, 0]
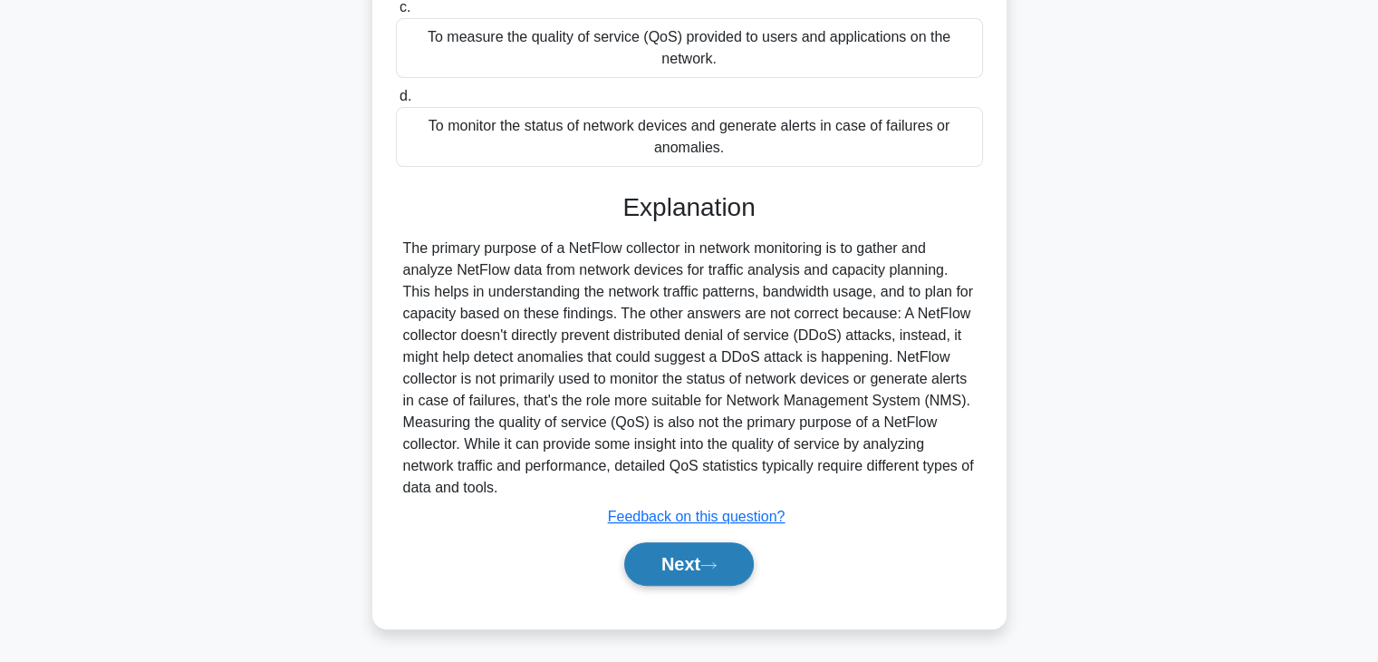
click at [672, 576] on button "Next" at bounding box center [689, 563] width 130 height 43
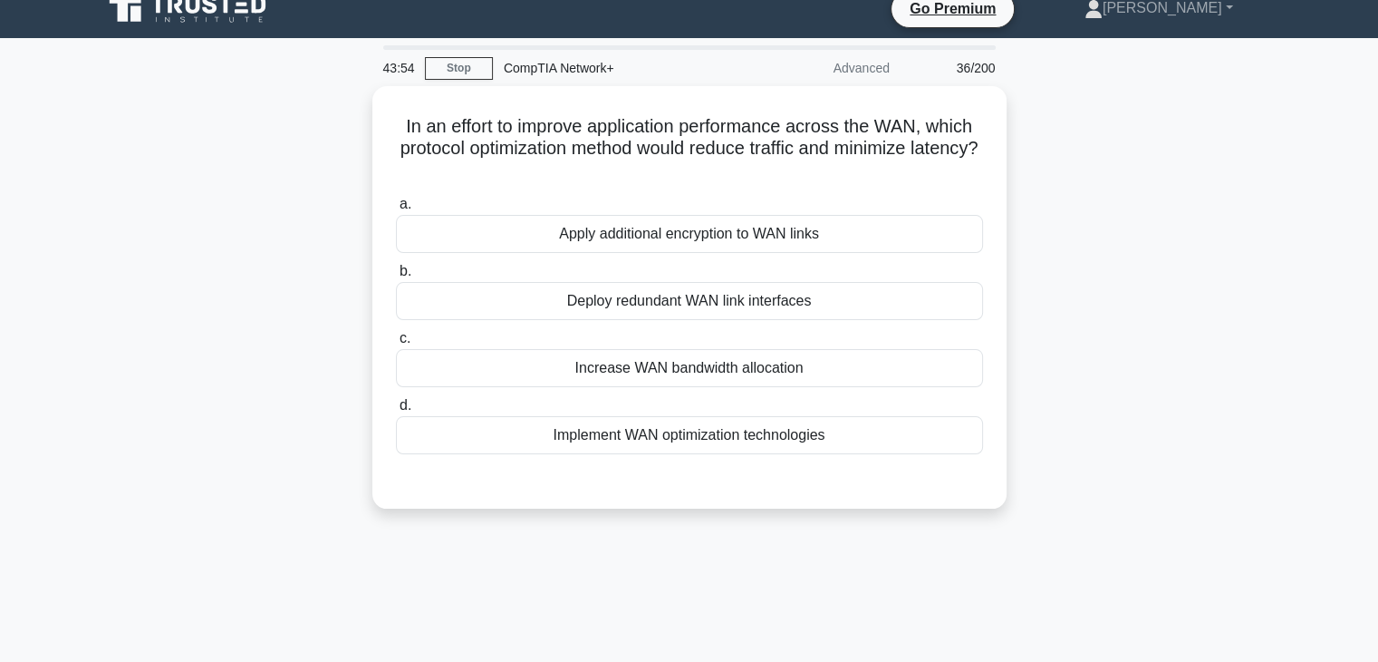
scroll to position [0, 0]
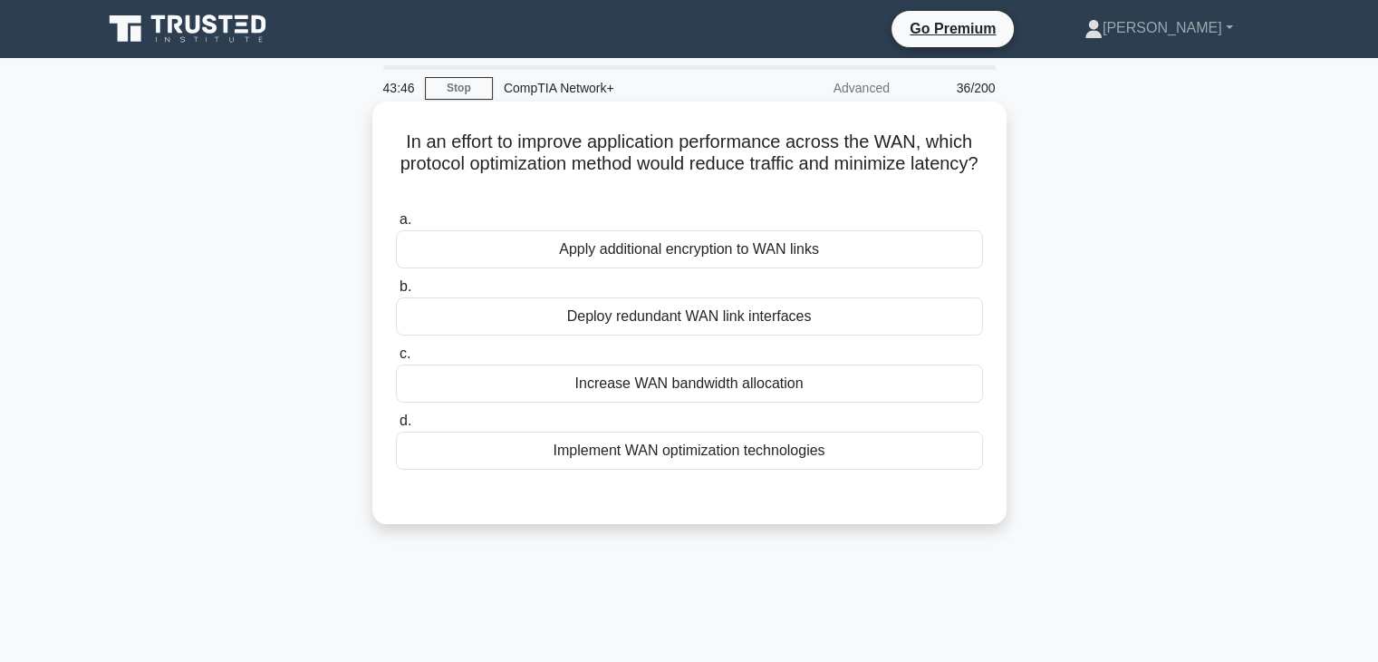
click at [677, 320] on div "Deploy redundant WAN link interfaces" at bounding box center [689, 316] width 587 height 38
click at [396, 293] on input "b. Deploy redundant WAN link interfaces" at bounding box center [396, 287] width 0 height 12
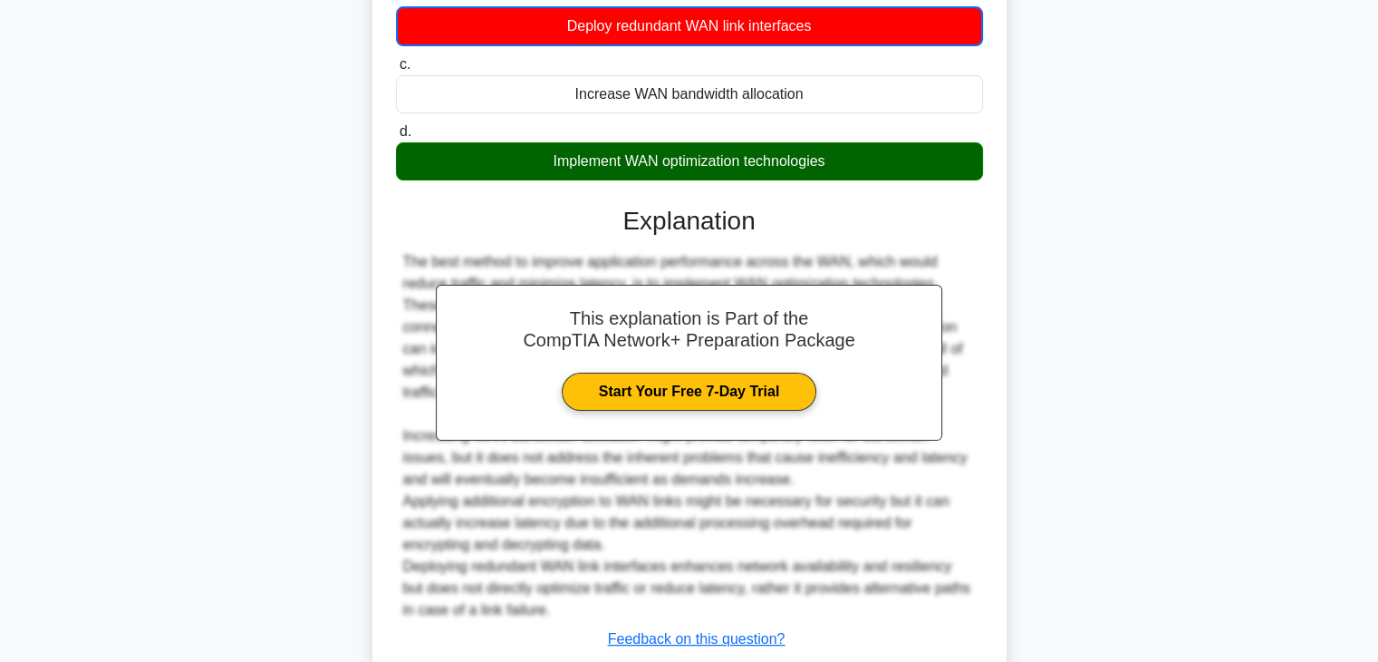
scroll to position [351, 0]
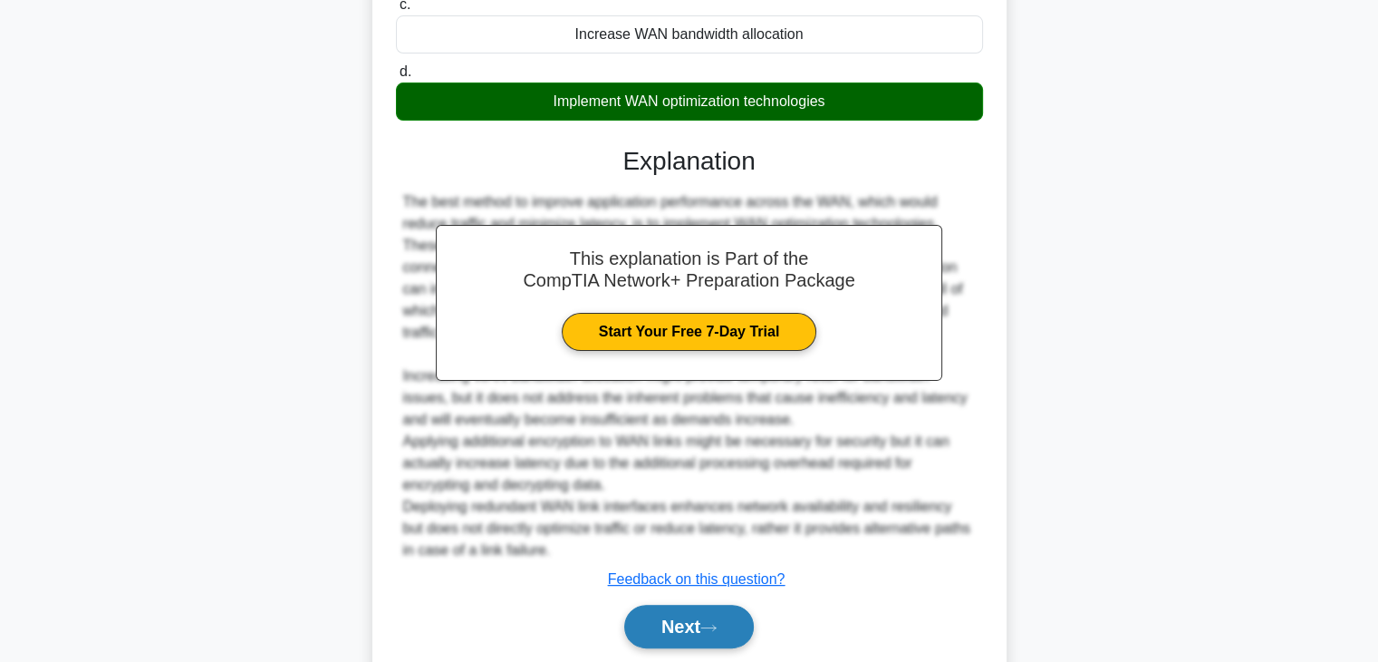
click at [678, 628] on button "Next" at bounding box center [689, 625] width 130 height 43
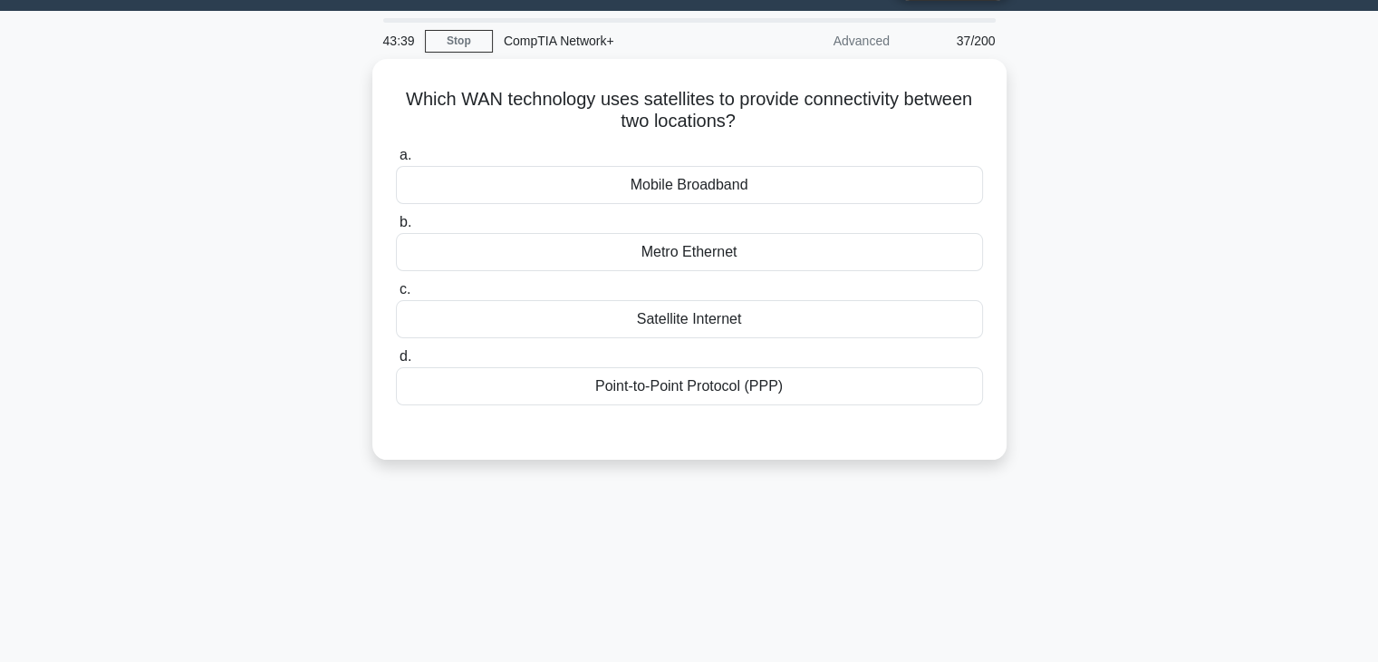
scroll to position [0, 0]
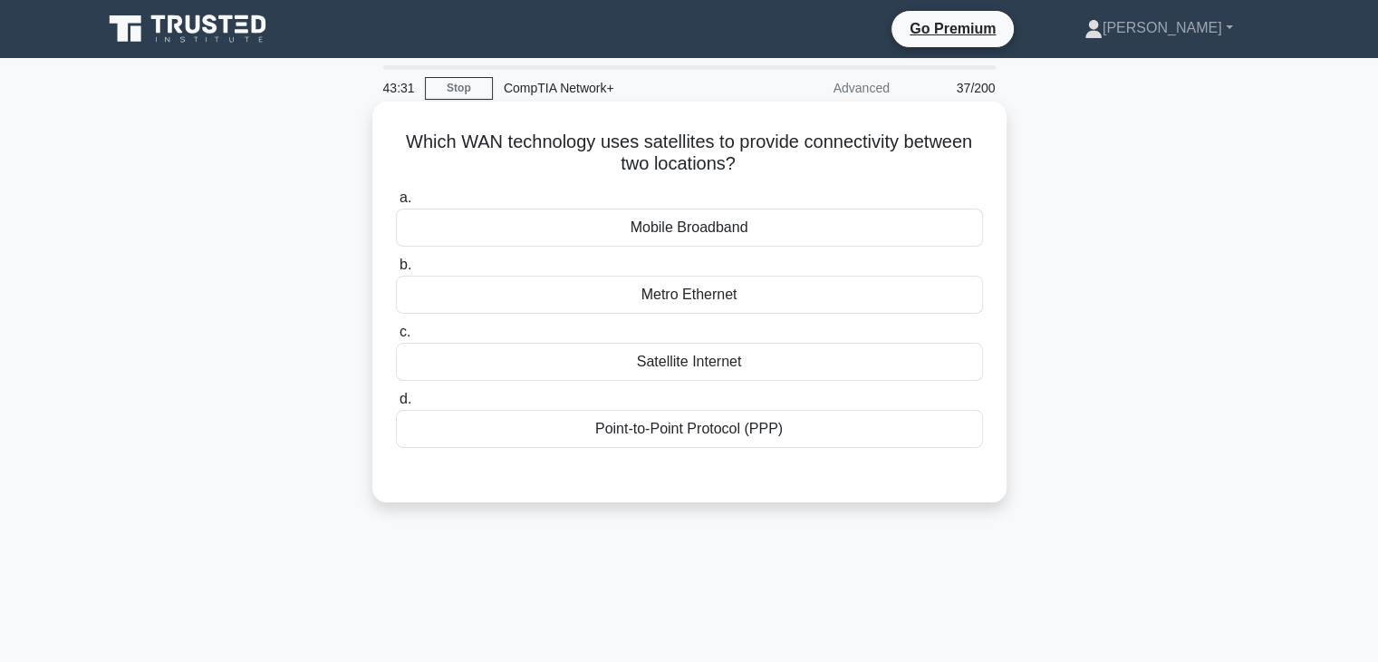
click at [652, 304] on div "Metro Ethernet" at bounding box center [689, 294] width 587 height 38
click at [396, 271] on input "b. Metro Ethernet" at bounding box center [396, 265] width 0 height 12
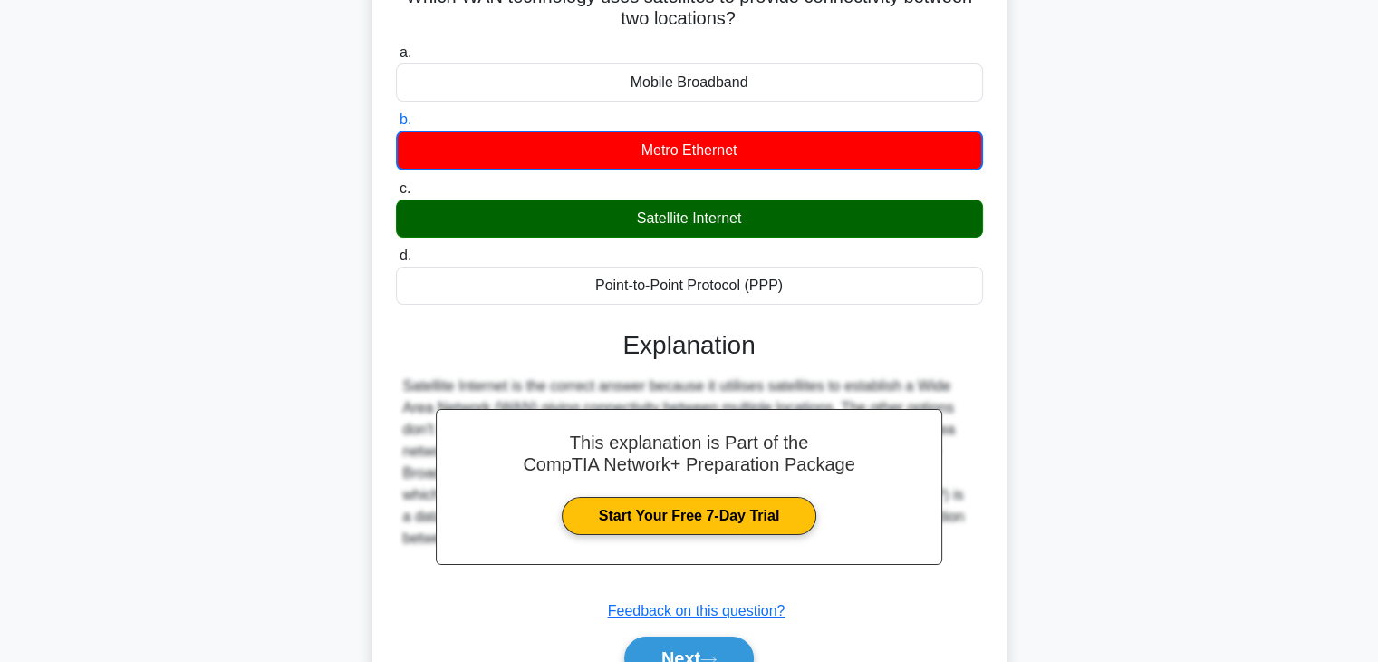
scroll to position [189, 0]
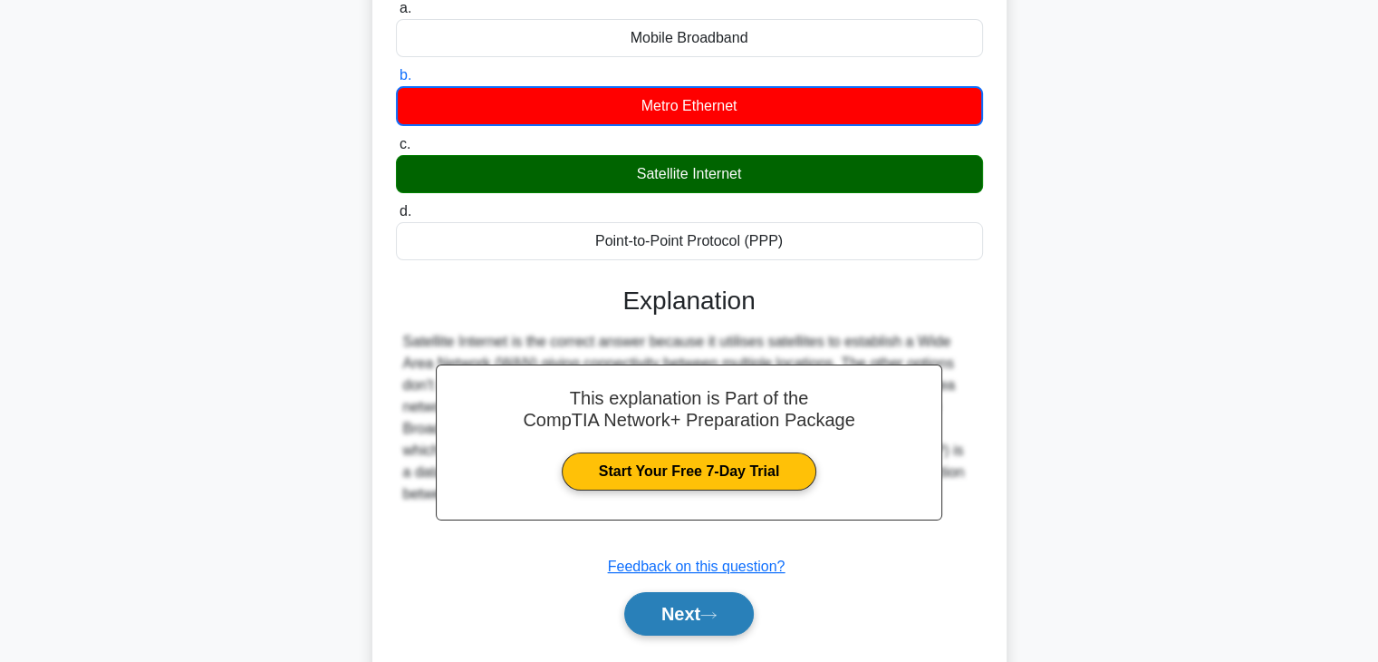
click at [660, 612] on button "Next" at bounding box center [689, 613] width 130 height 43
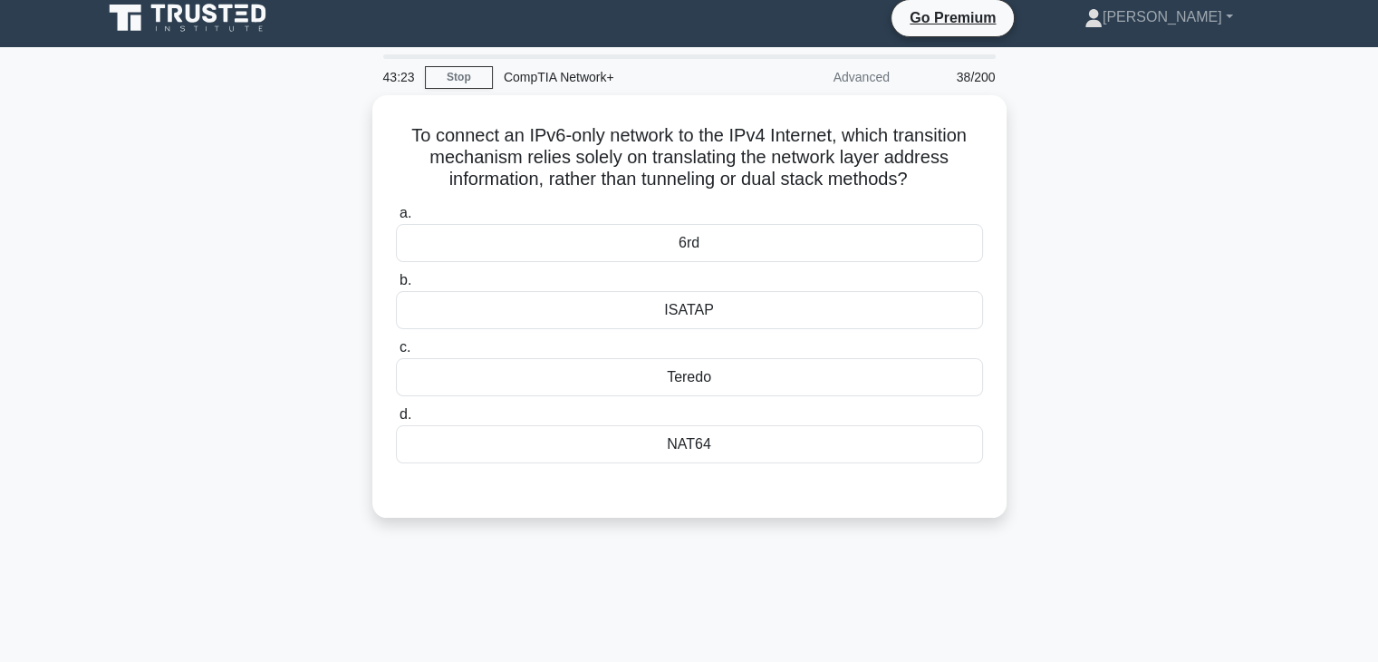
scroll to position [0, 0]
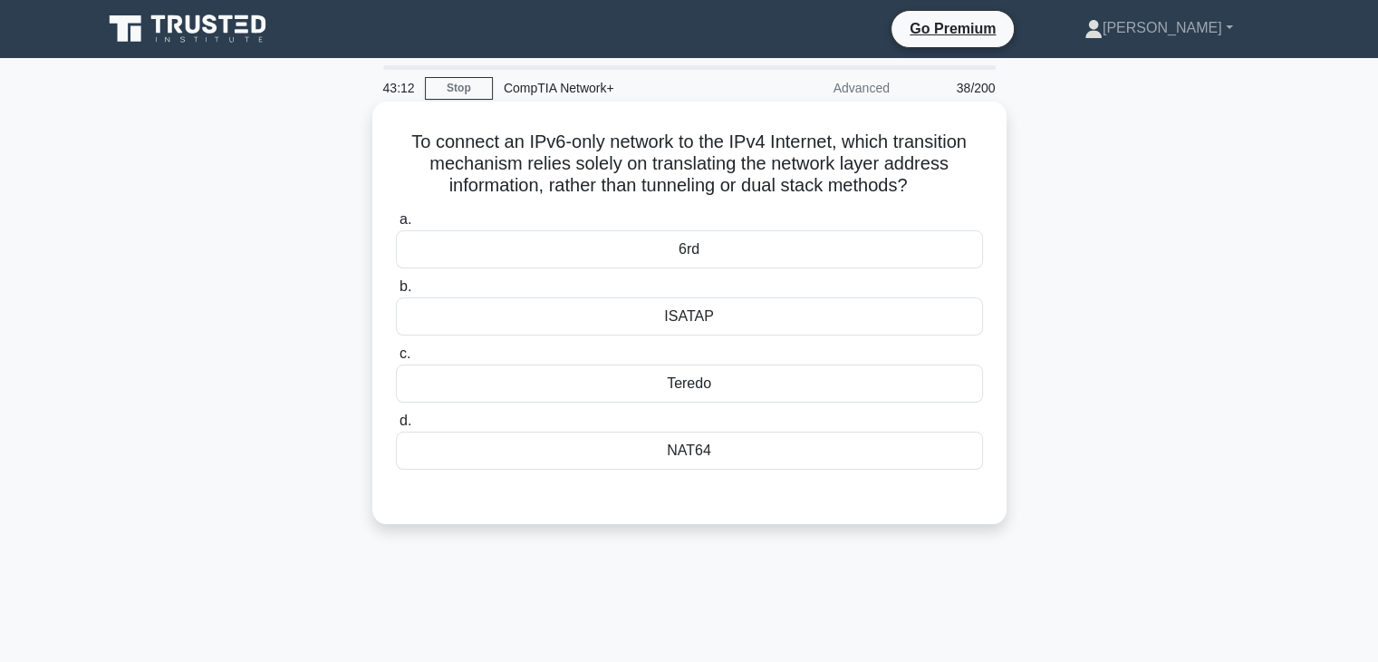
click at [707, 309] on div "ISATAP" at bounding box center [689, 316] width 587 height 38
click at [396, 293] on input "b. ISATAP" at bounding box center [396, 287] width 0 height 12
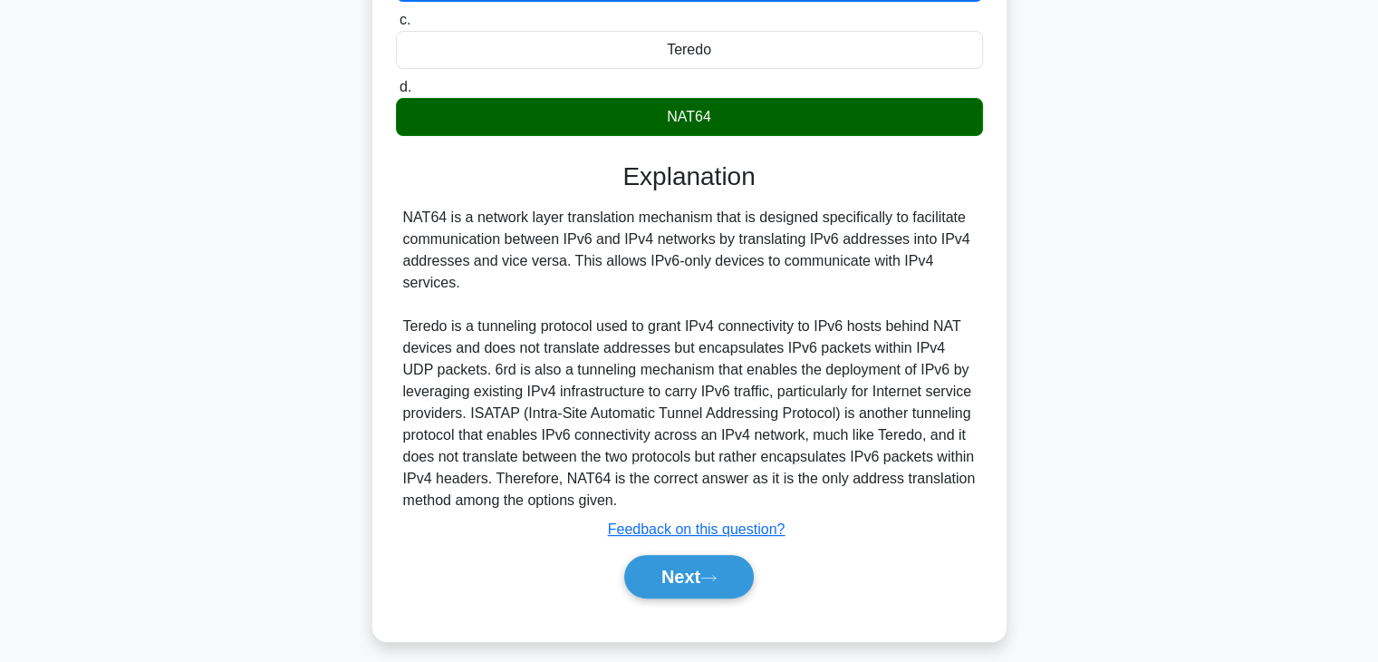
scroll to position [337, 0]
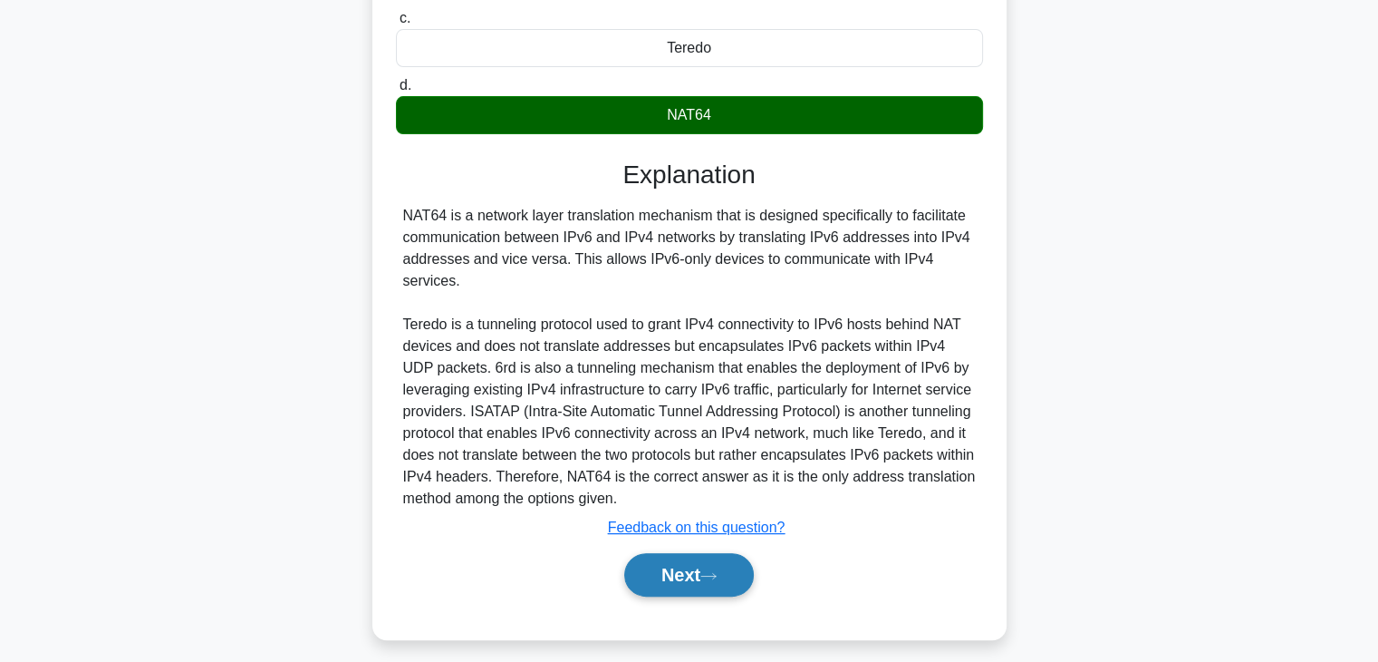
click at [709, 588] on button "Next" at bounding box center [689, 574] width 130 height 43
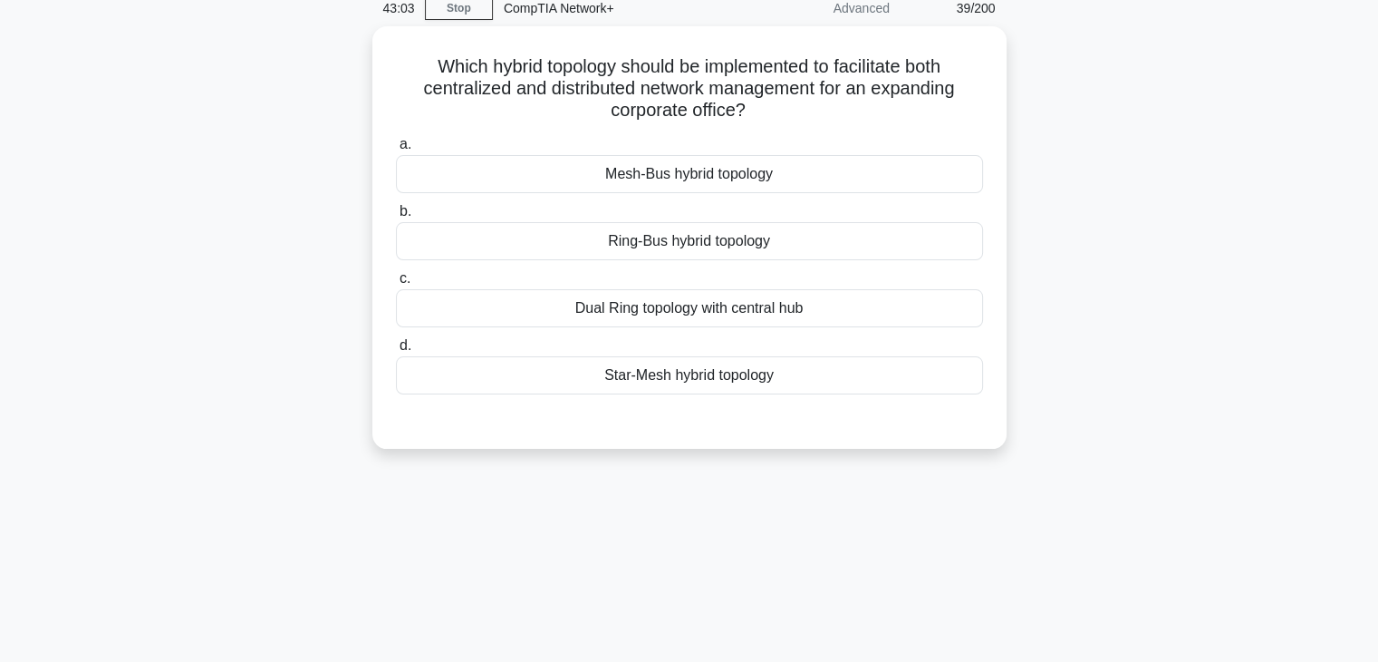
scroll to position [33, 0]
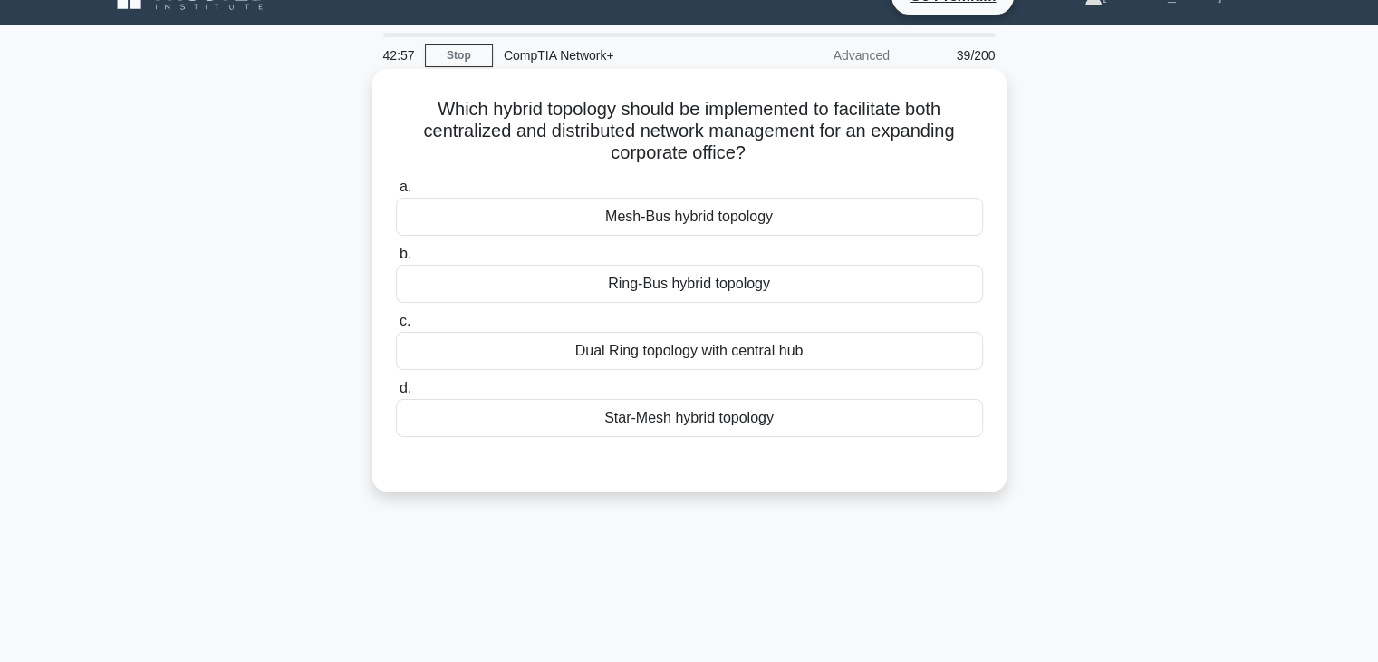
click at [720, 352] on div "Dual Ring topology with central hub" at bounding box center [689, 351] width 587 height 38
click at [396, 327] on input "c. Dual Ring topology with central hub" at bounding box center [396, 321] width 0 height 12
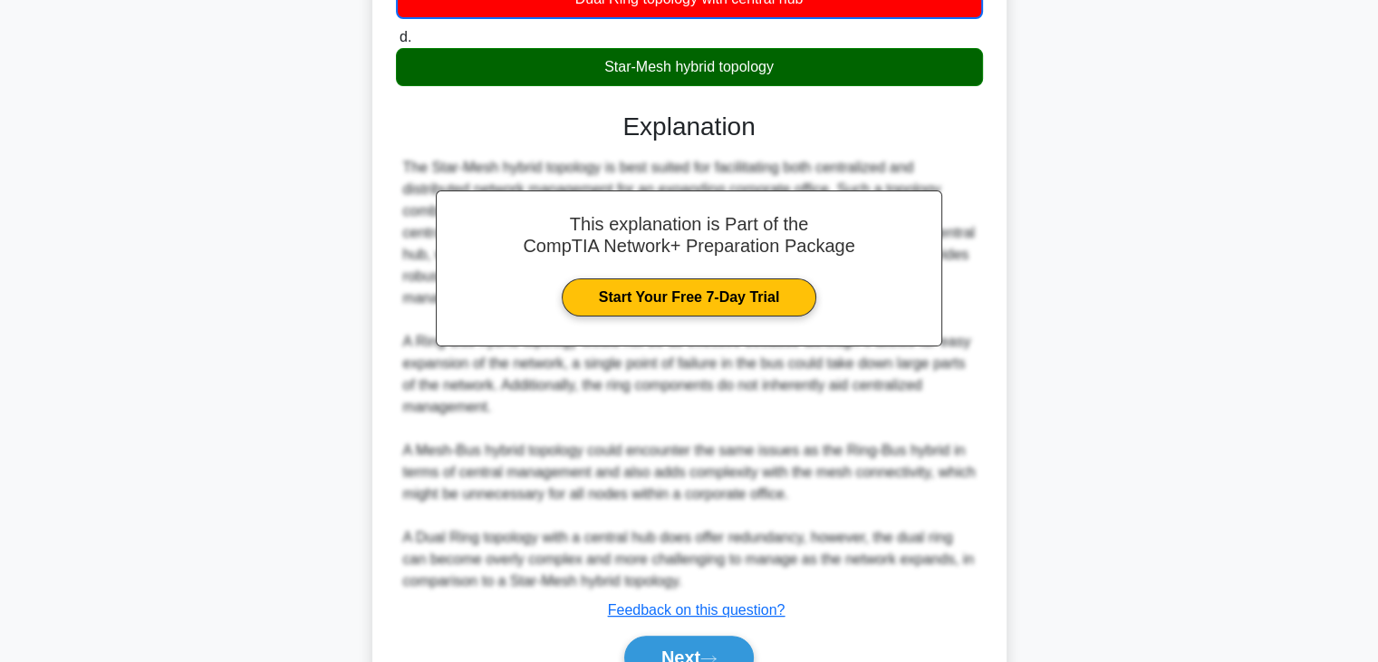
scroll to position [464, 0]
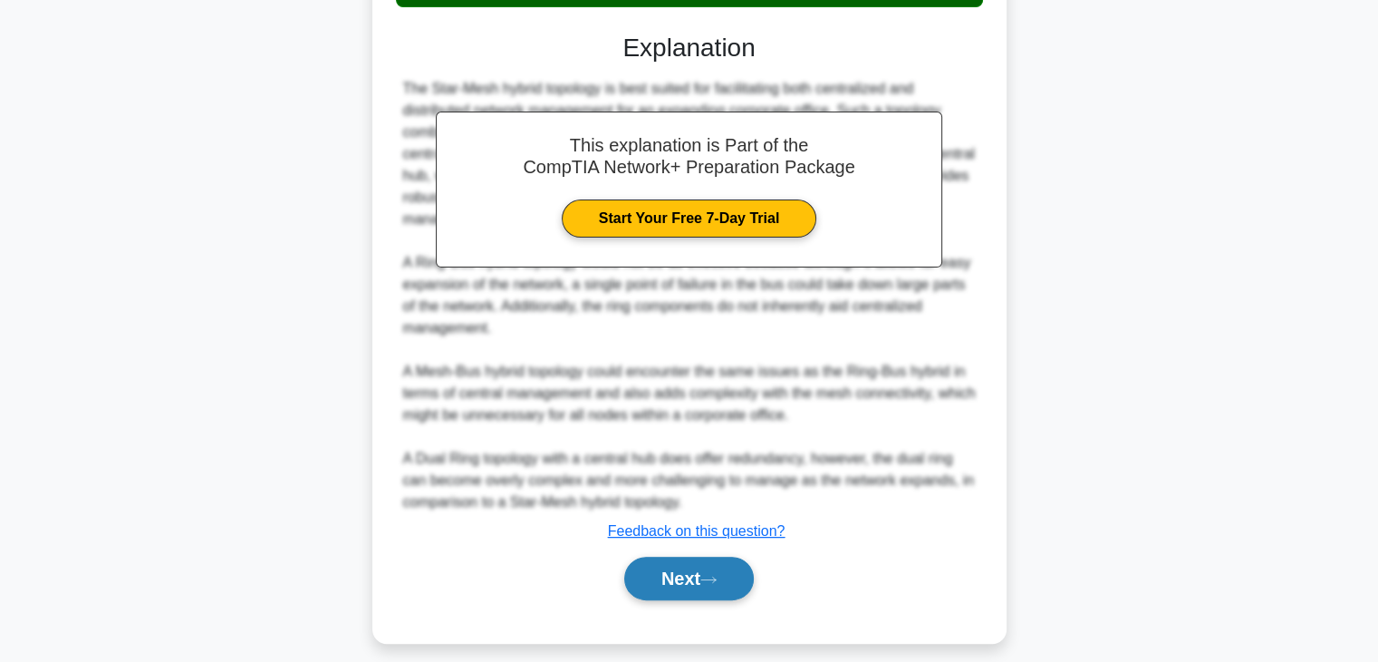
click at [695, 592] on button "Next" at bounding box center [689, 577] width 130 height 43
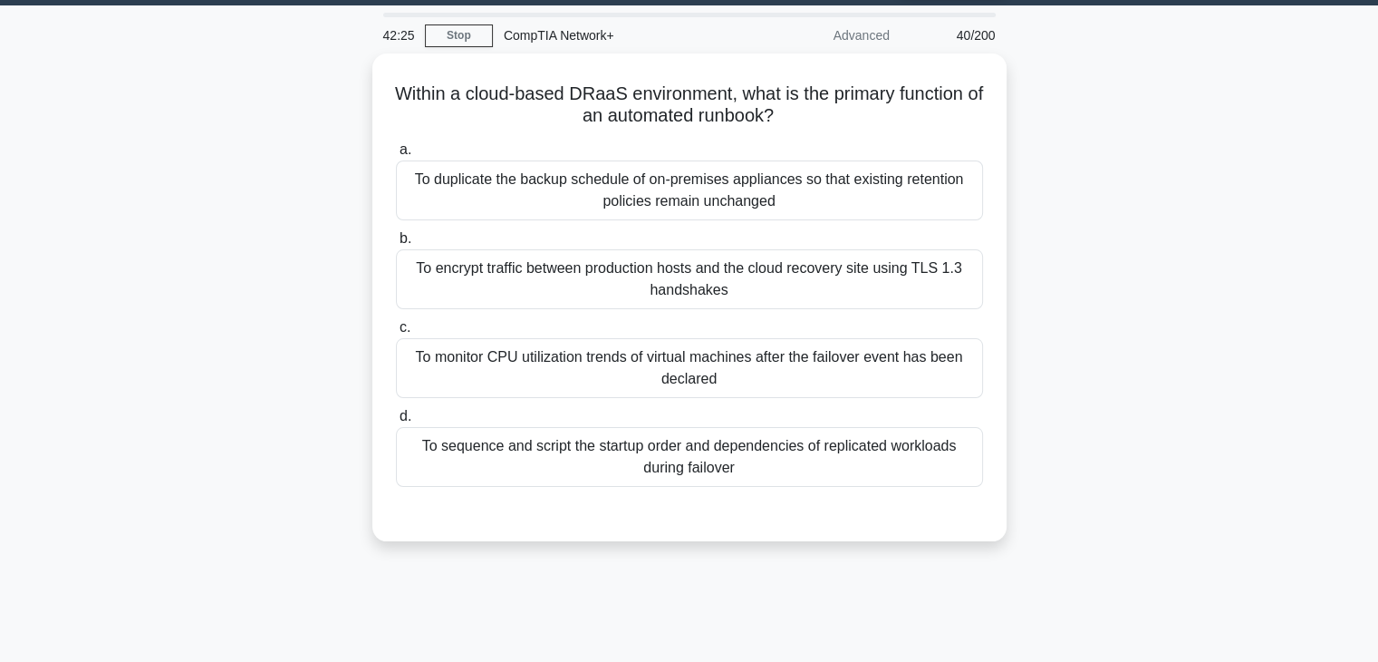
scroll to position [52, 0]
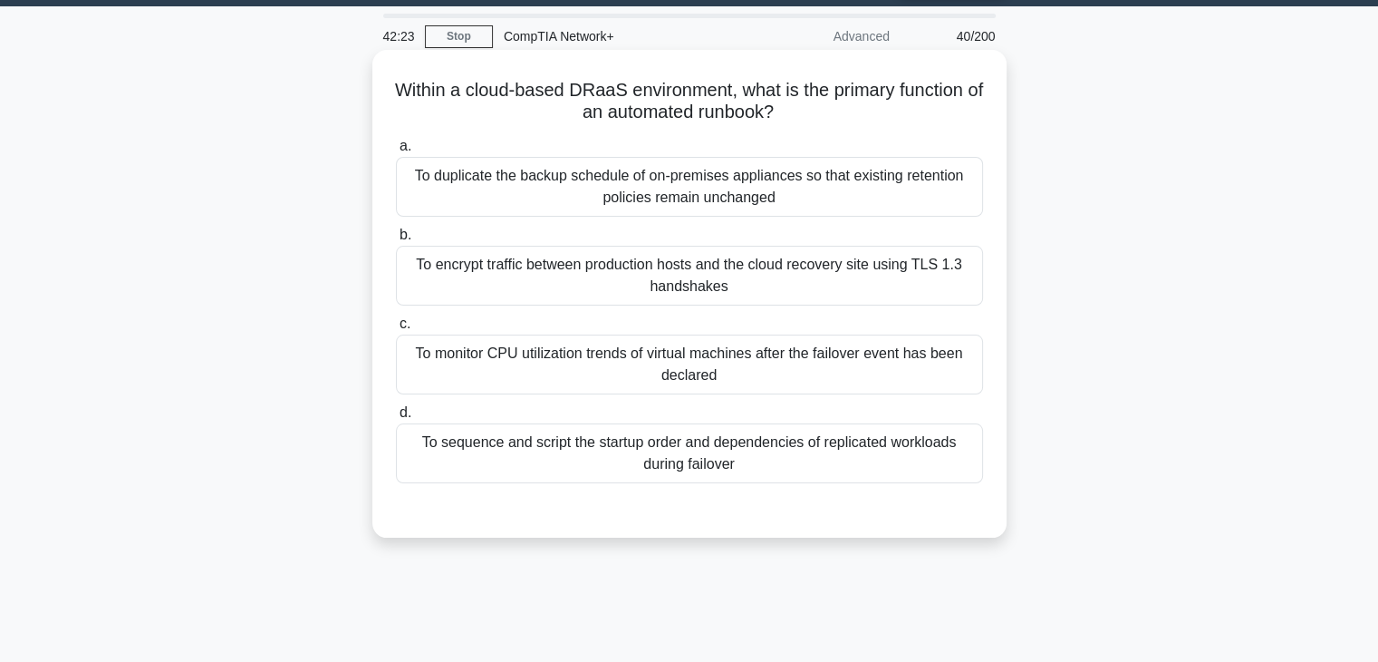
click at [703, 342] on div "To monitor CPU utilization trends of virtual machines after the failover event …" at bounding box center [689, 364] width 587 height 60
click at [396, 330] on input "c. To monitor CPU utilization trends of virtual machines after the failover eve…" at bounding box center [396, 324] width 0 height 12
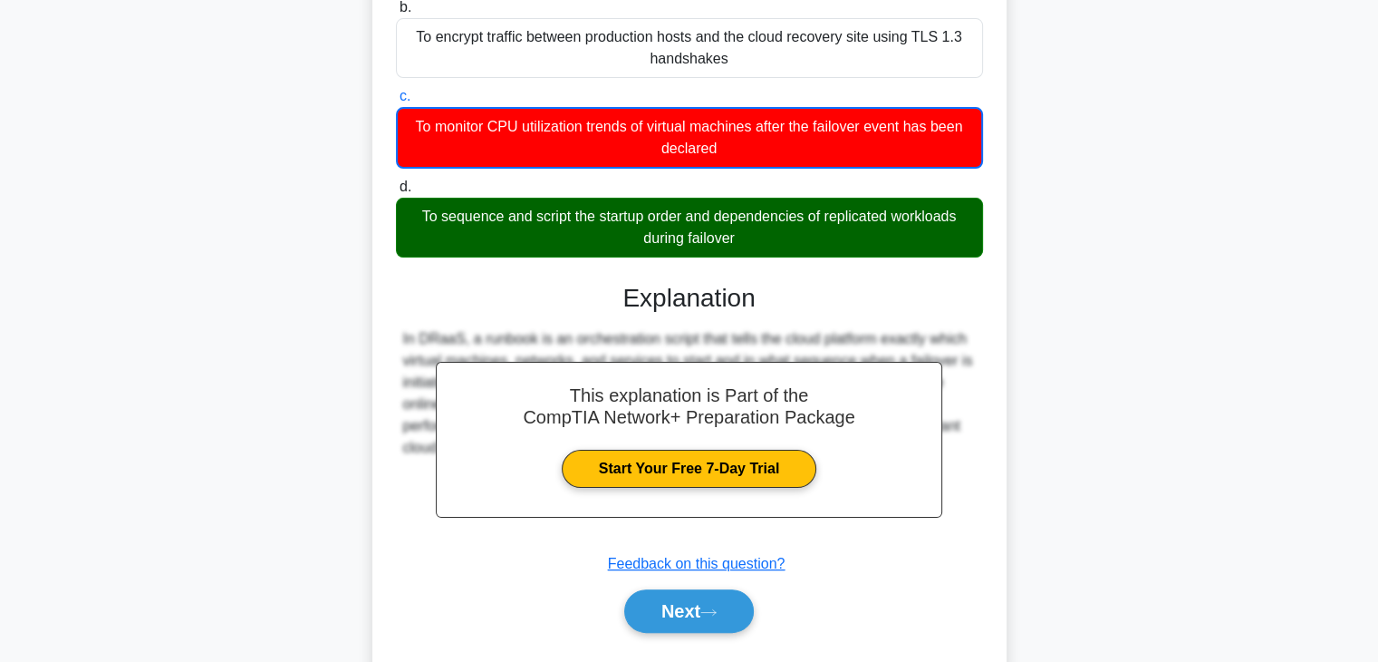
scroll to position [326, 0]
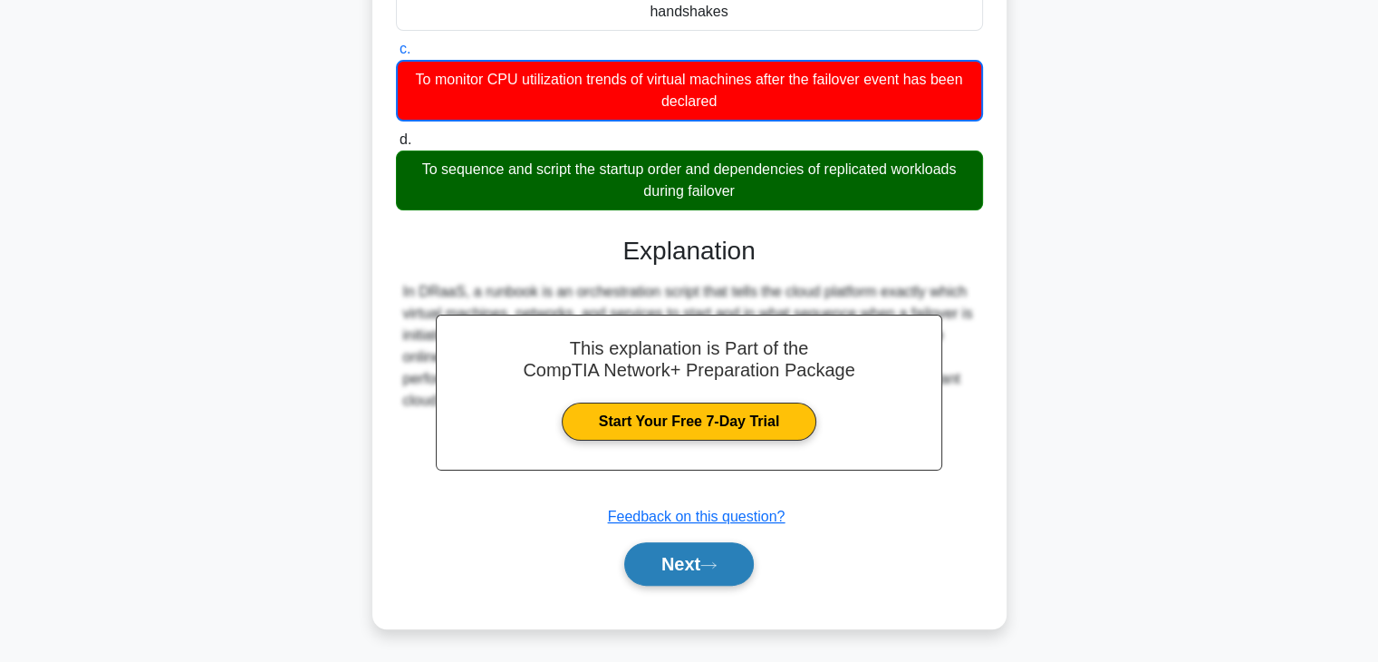
click at [674, 558] on button "Next" at bounding box center [689, 563] width 130 height 43
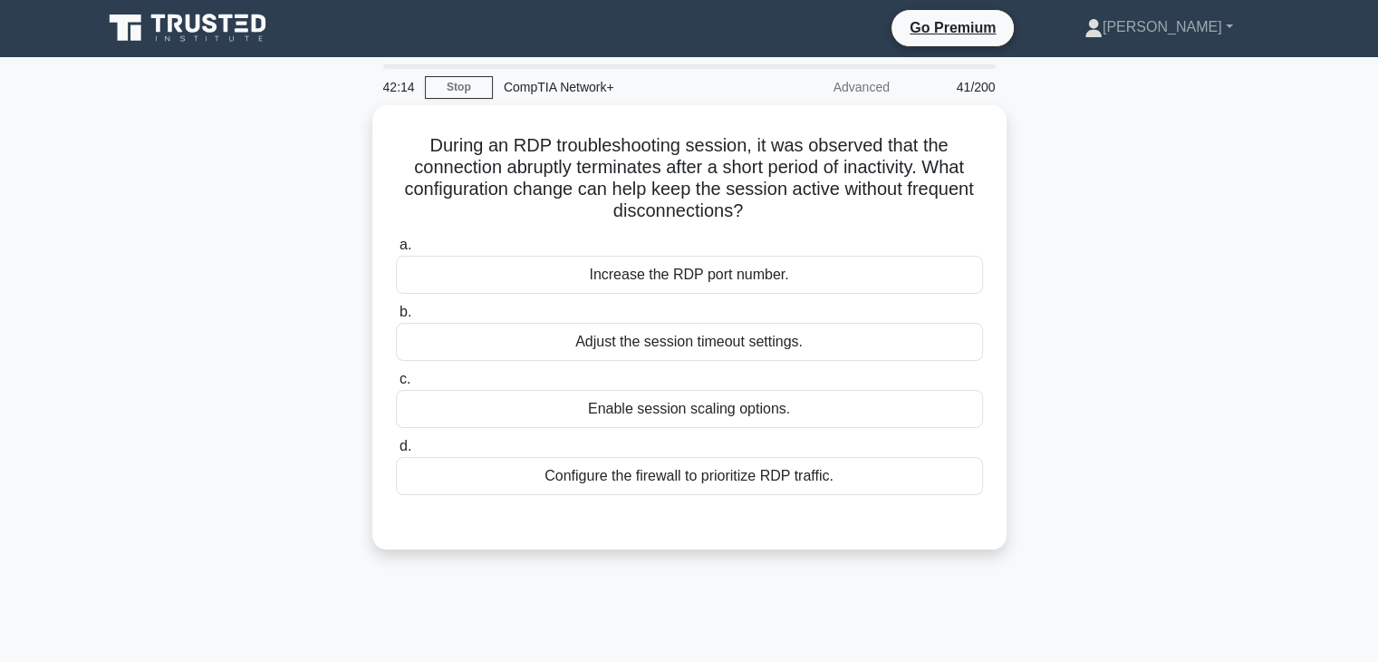
scroll to position [0, 0]
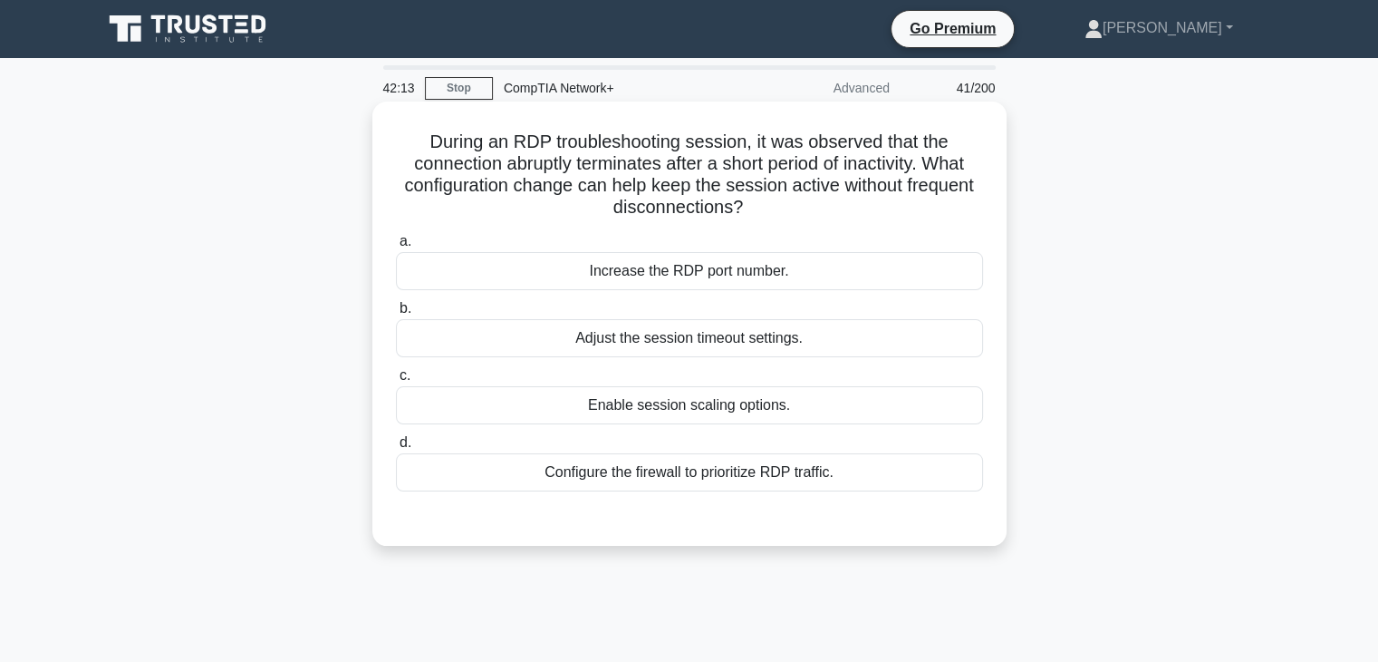
click at [664, 394] on div "Enable session scaling options." at bounding box center [689, 405] width 587 height 38
click at [396, 382] on input "c. Enable session scaling options." at bounding box center [396, 376] width 0 height 12
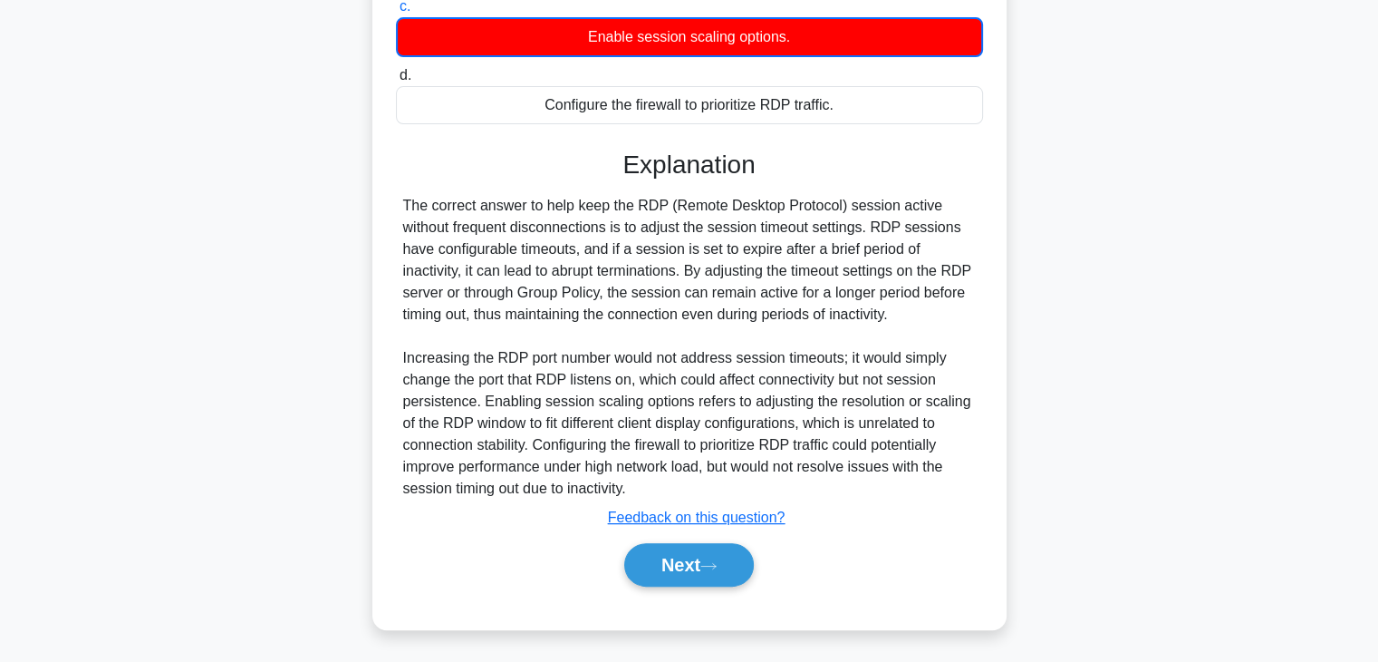
scroll to position [370, 0]
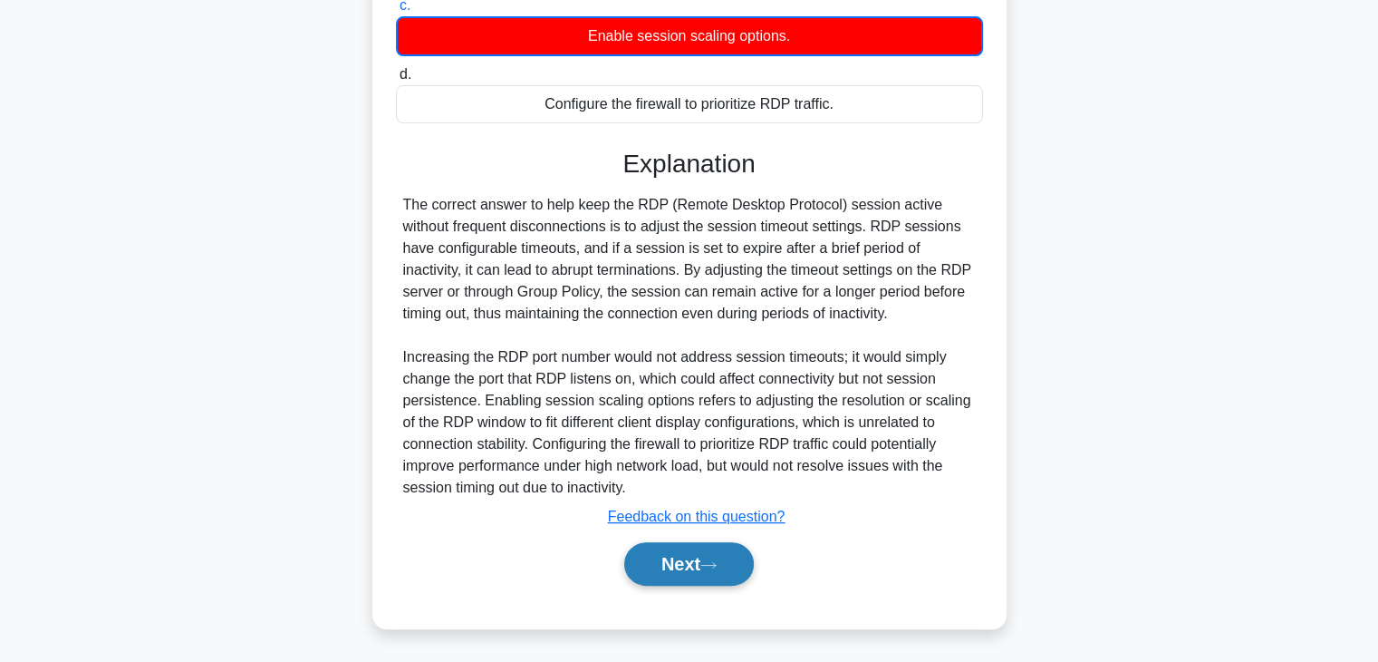
click at [667, 580] on button "Next" at bounding box center [689, 563] width 130 height 43
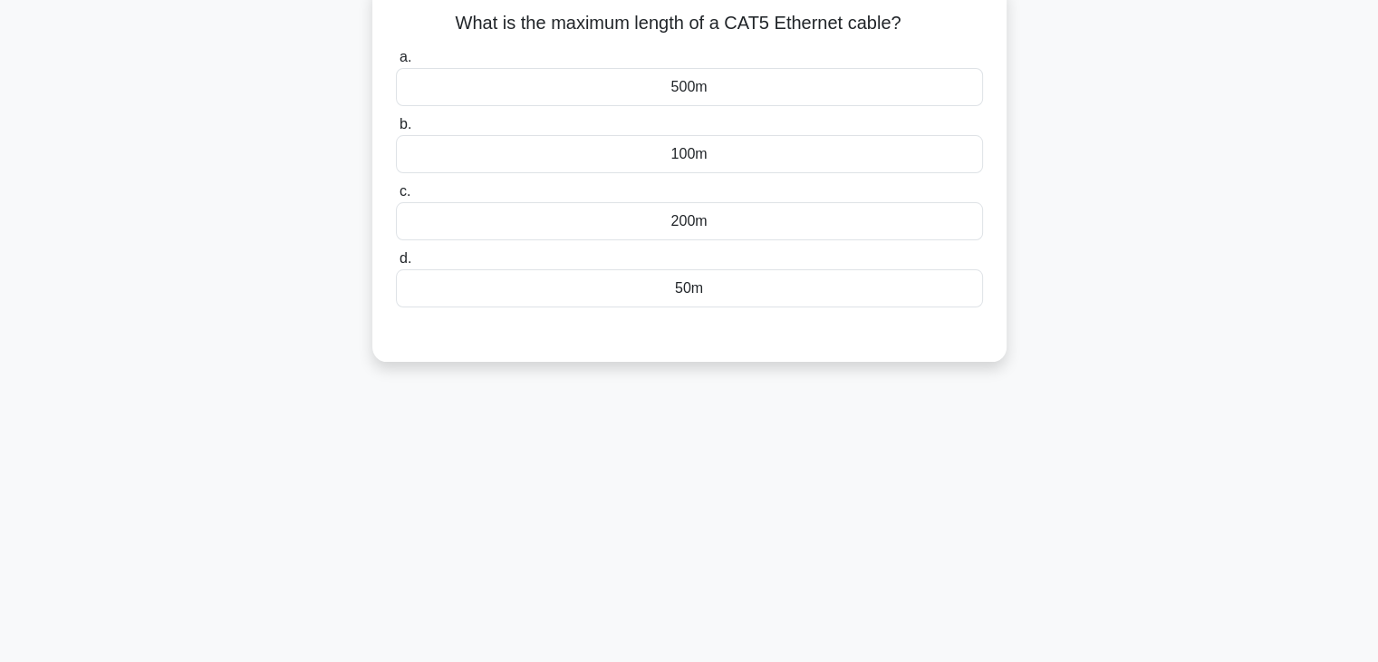
scroll to position [16, 0]
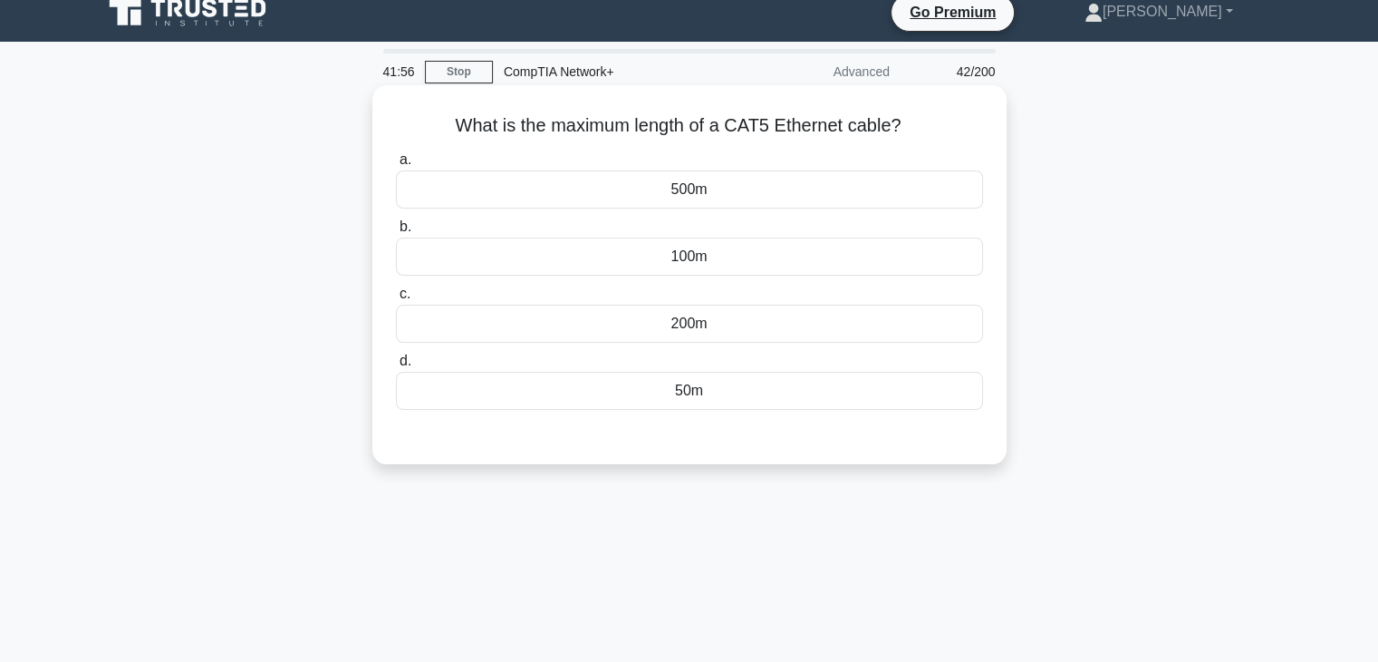
click at [696, 199] on div "500m" at bounding box center [689, 189] width 587 height 38
click at [396, 166] on input "a. 500m" at bounding box center [396, 160] width 0 height 12
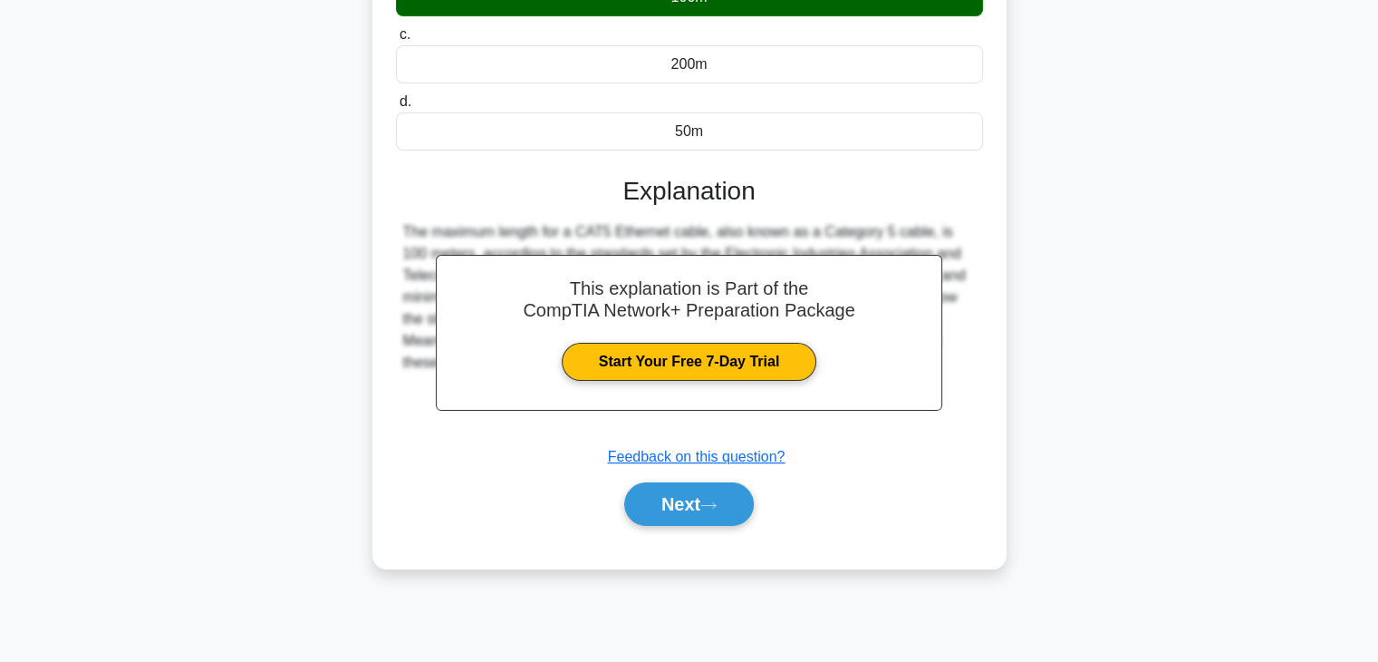
scroll to position [318, 0]
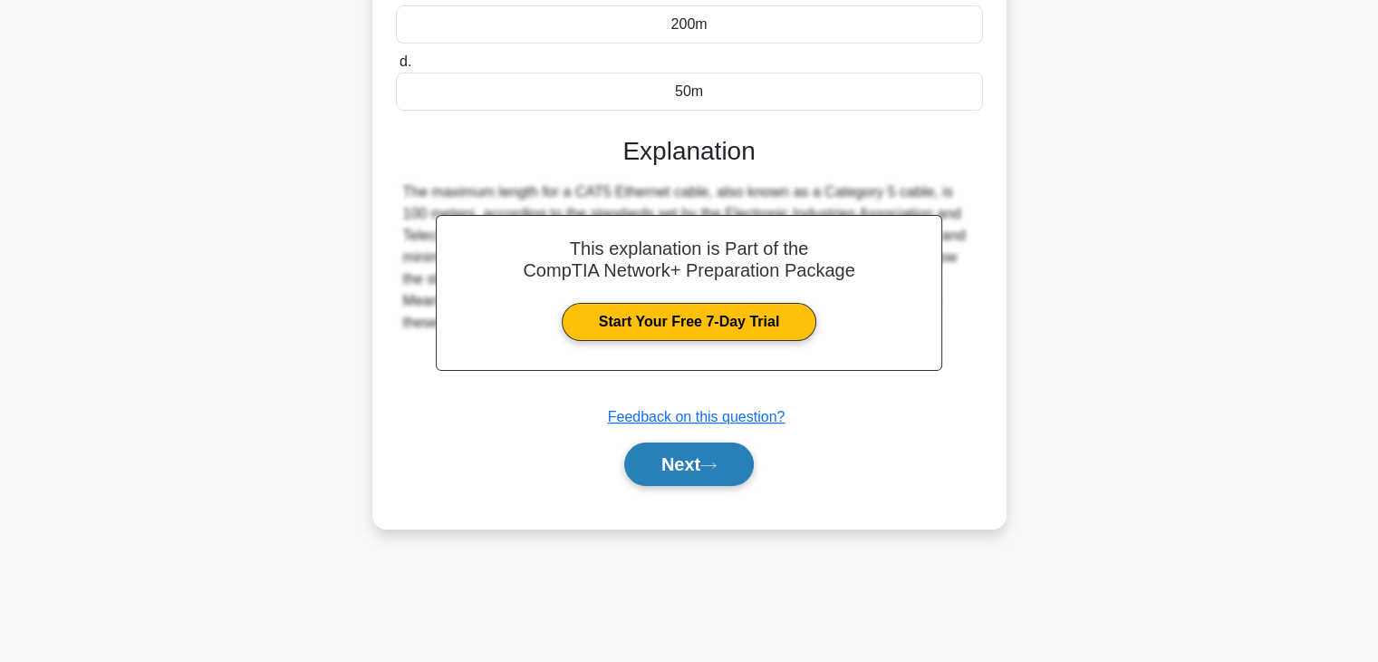
click at [669, 458] on button "Next" at bounding box center [689, 463] width 130 height 43
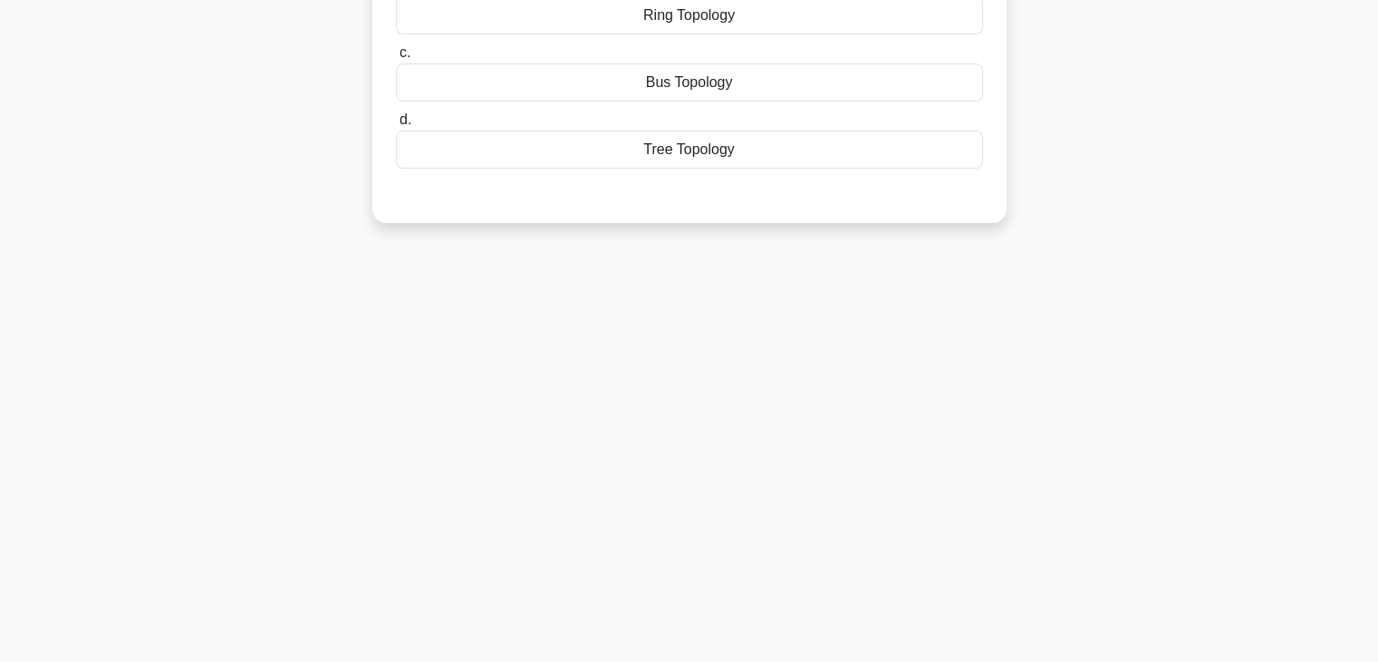
scroll to position [34, 0]
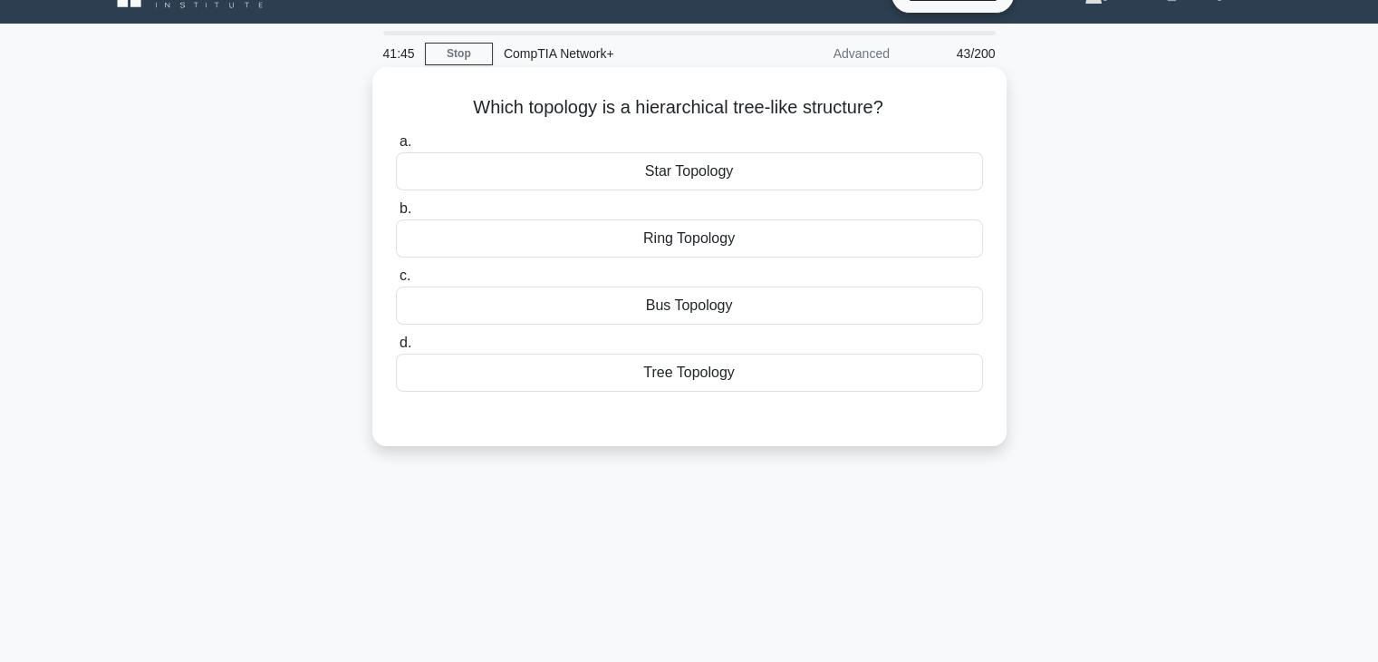
click at [671, 378] on div "Tree Topology" at bounding box center [689, 372] width 587 height 38
click at [396, 349] on input "d. Tree Topology" at bounding box center [396, 343] width 0 height 12
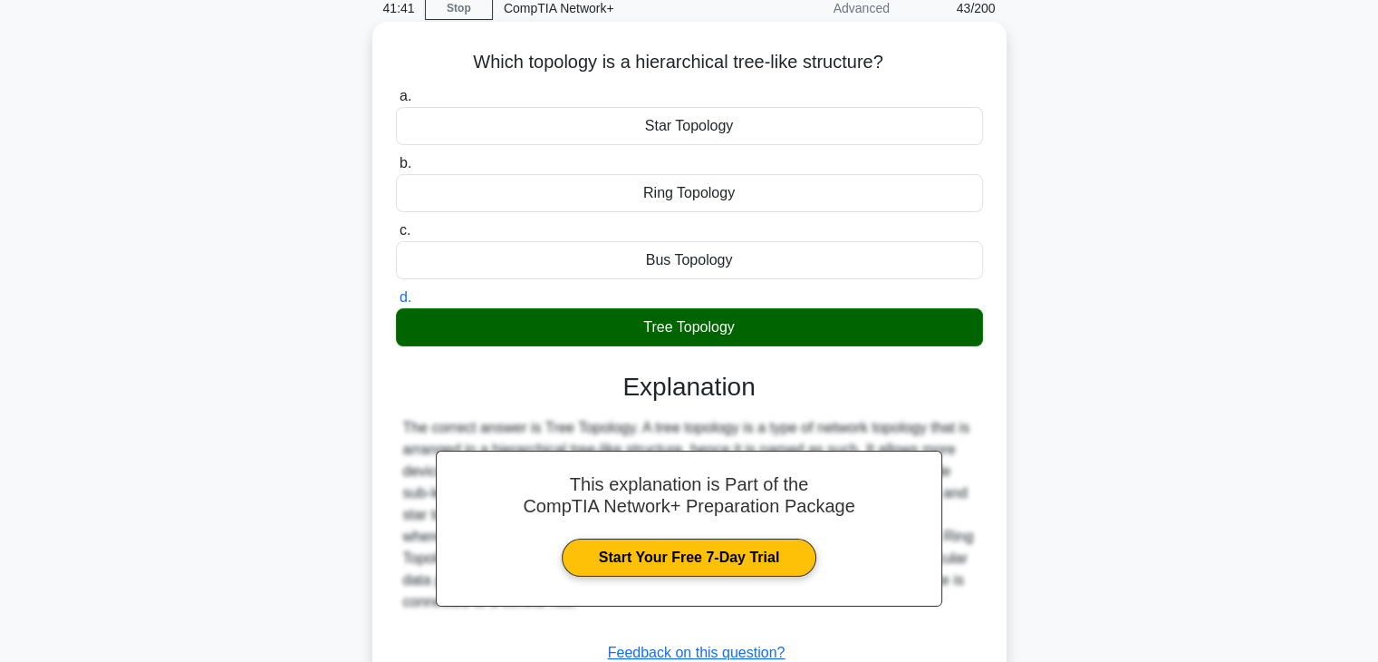
scroll to position [318, 0]
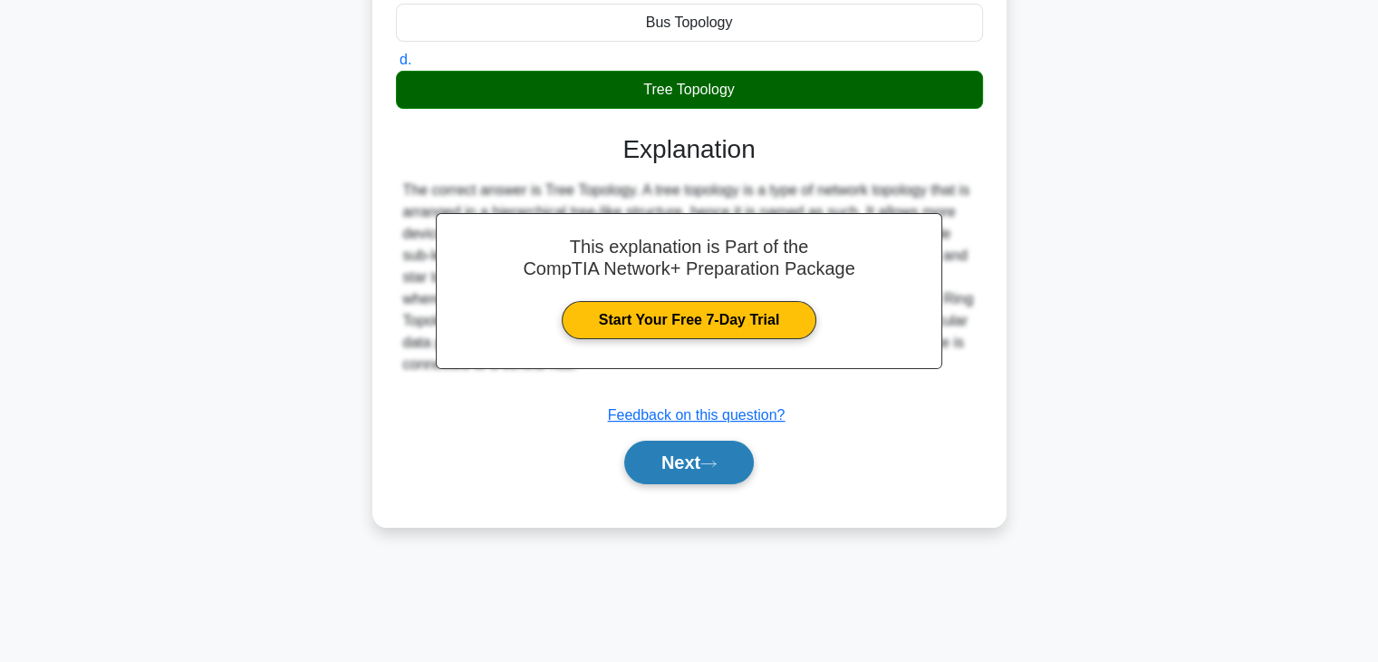
click at [669, 457] on button "Next" at bounding box center [689, 461] width 130 height 43
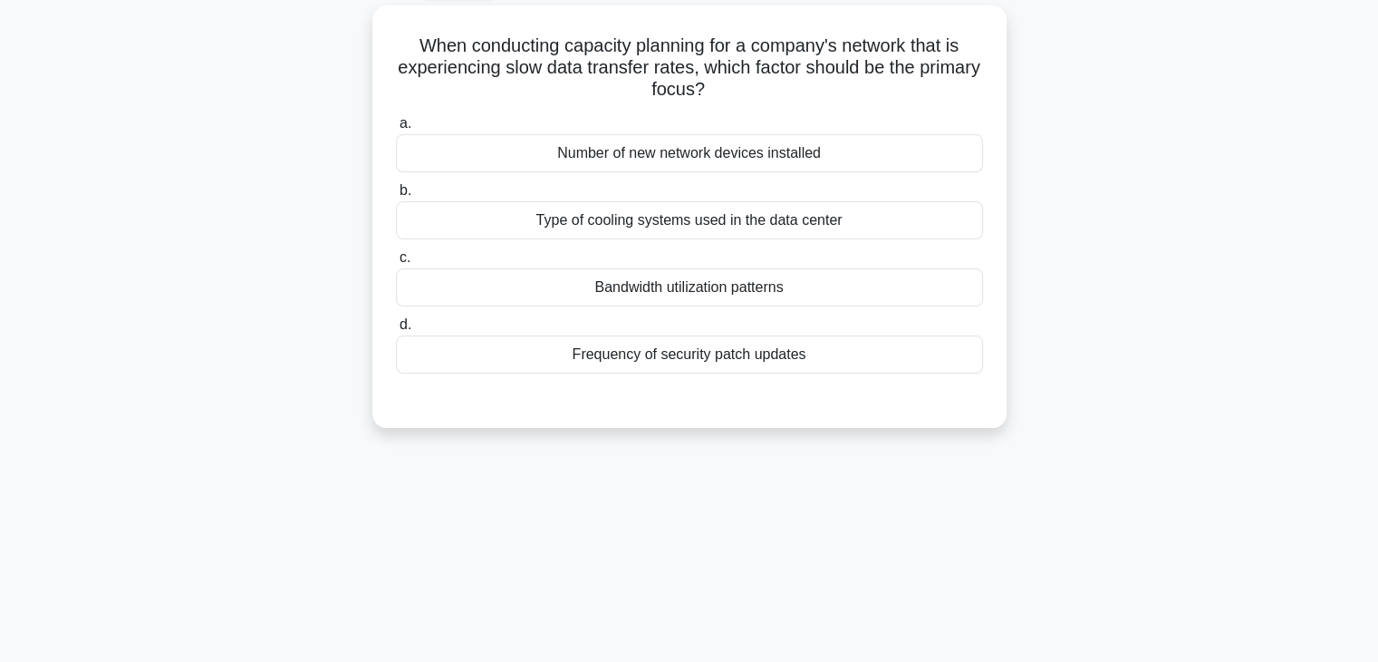
scroll to position [50, 0]
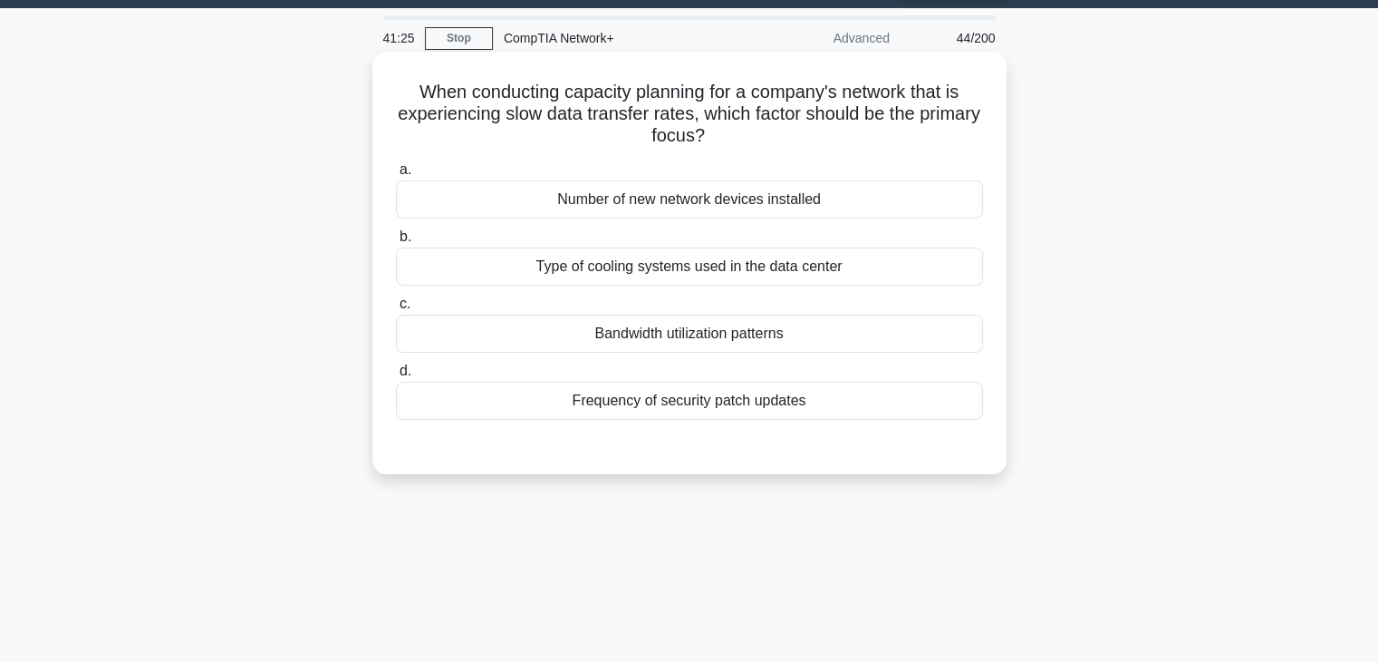
click at [750, 320] on div "Bandwidth utilization patterns" at bounding box center [689, 333] width 587 height 38
click at [396, 310] on input "c. Bandwidth utilization patterns" at bounding box center [396, 304] width 0 height 12
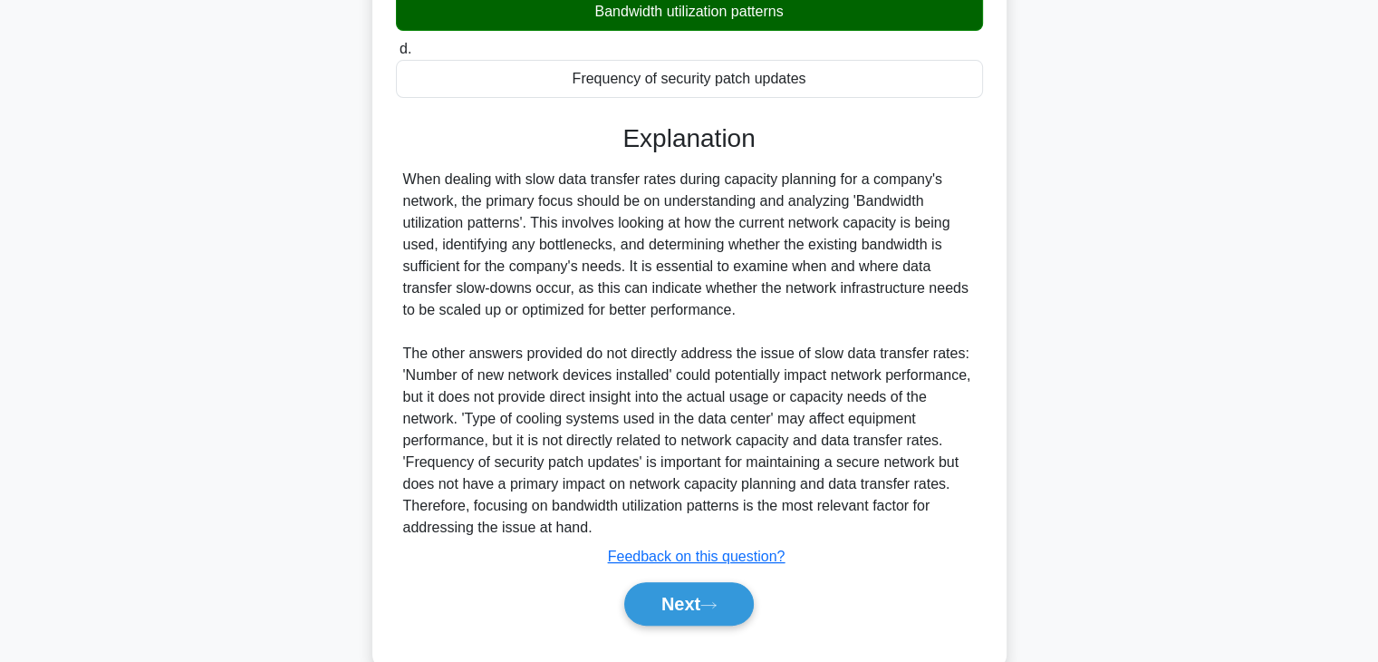
scroll to position [411, 0]
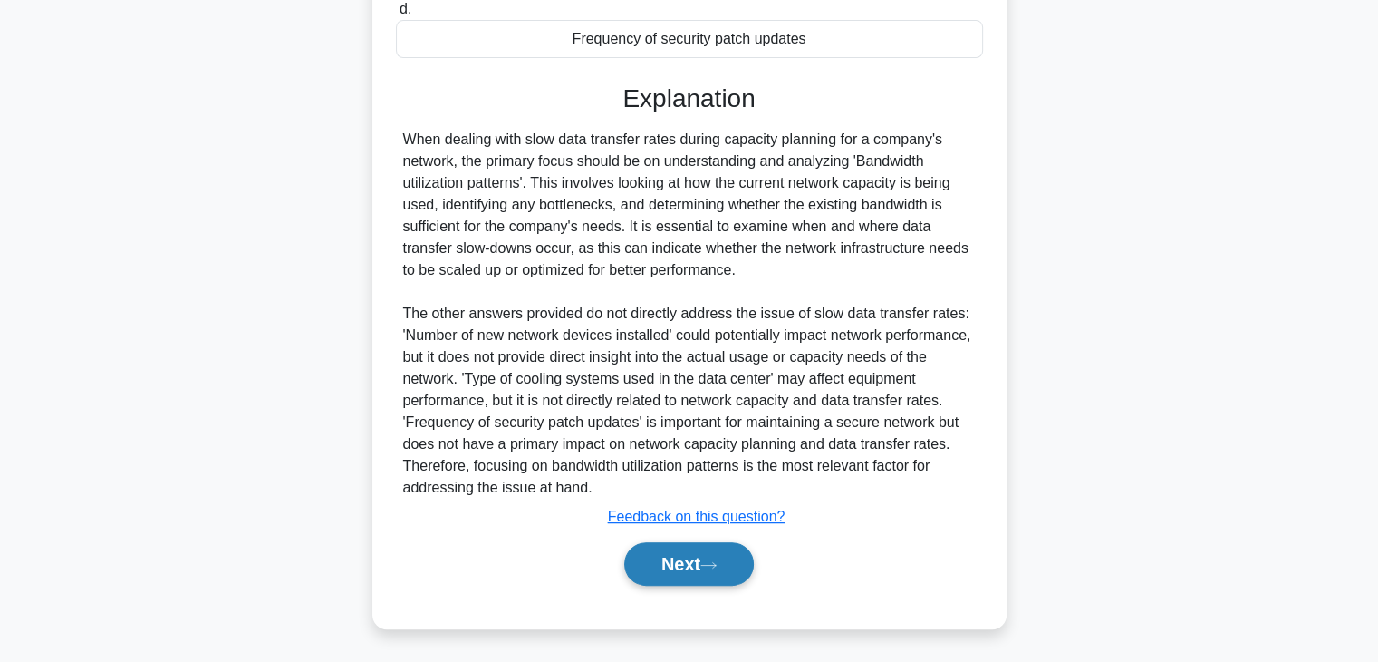
click at [717, 543] on button "Next" at bounding box center [689, 563] width 130 height 43
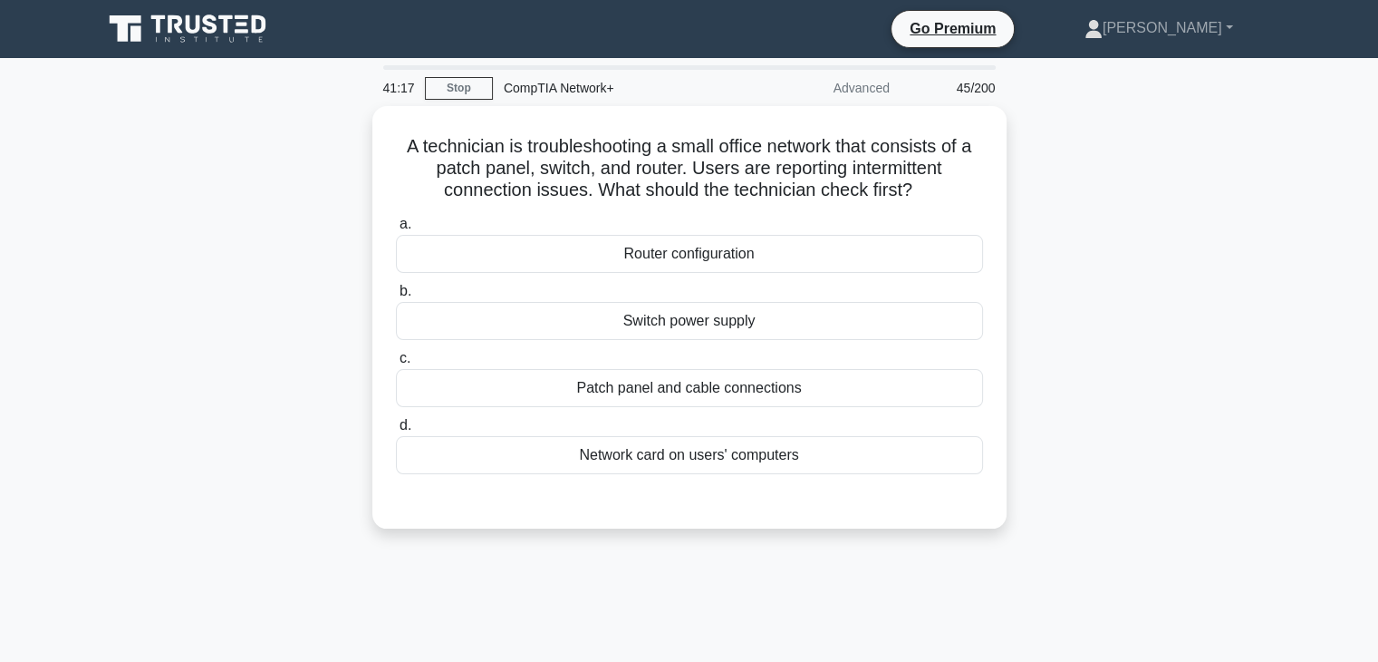
scroll to position [0, 0]
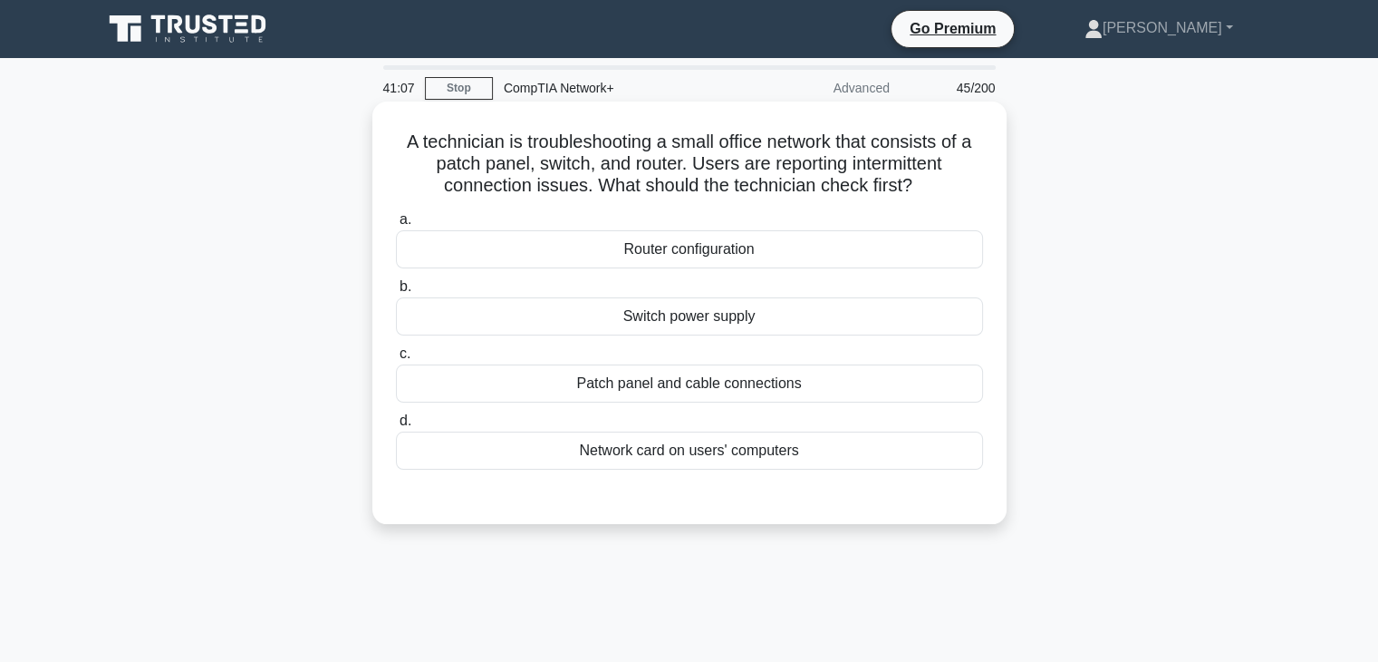
click at [719, 382] on div "Patch panel and cable connections" at bounding box center [689, 383] width 587 height 38
click at [396, 360] on input "c. Patch panel and cable connections" at bounding box center [396, 354] width 0 height 12
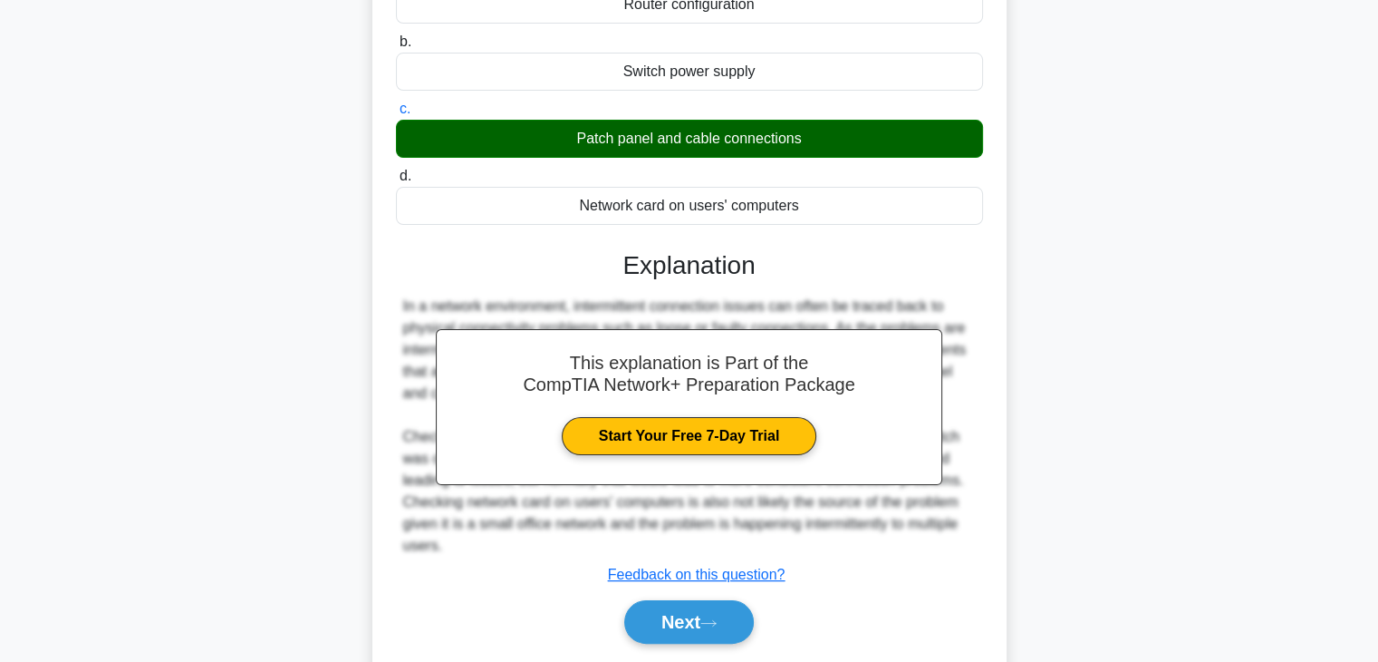
scroll to position [318, 0]
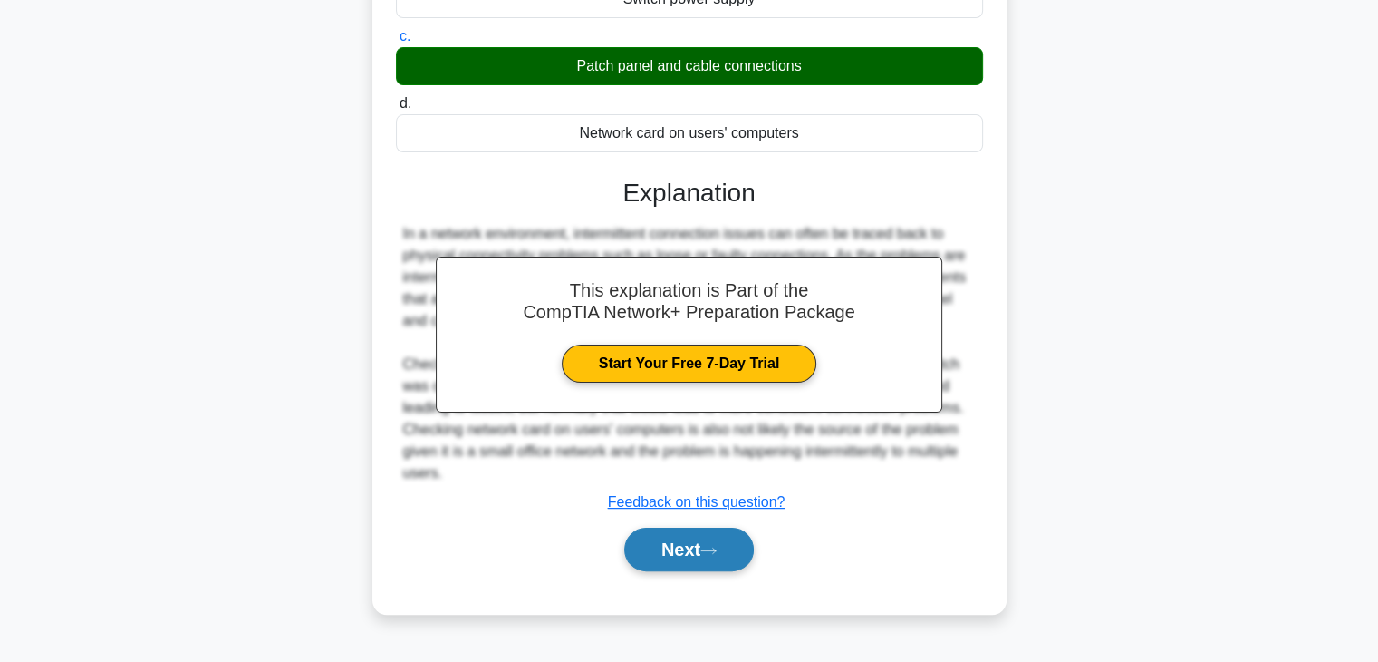
click at [710, 559] on button "Next" at bounding box center [689, 548] width 130 height 43
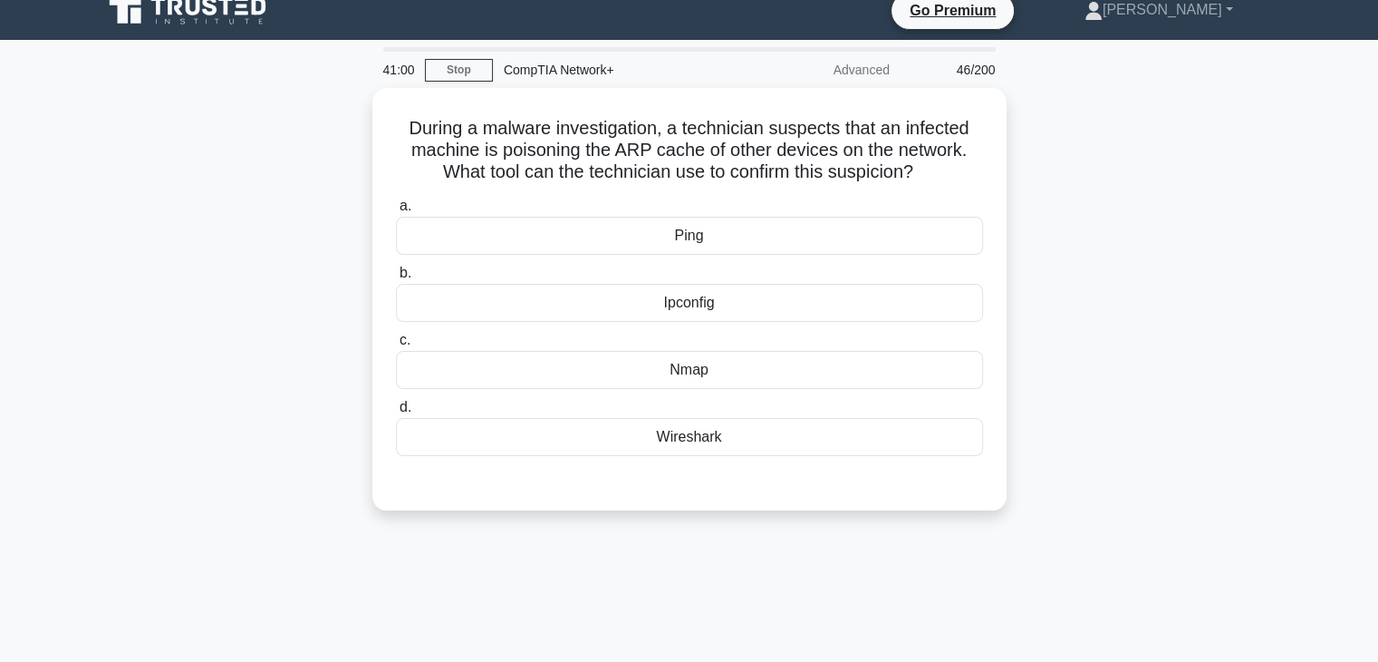
scroll to position [0, 0]
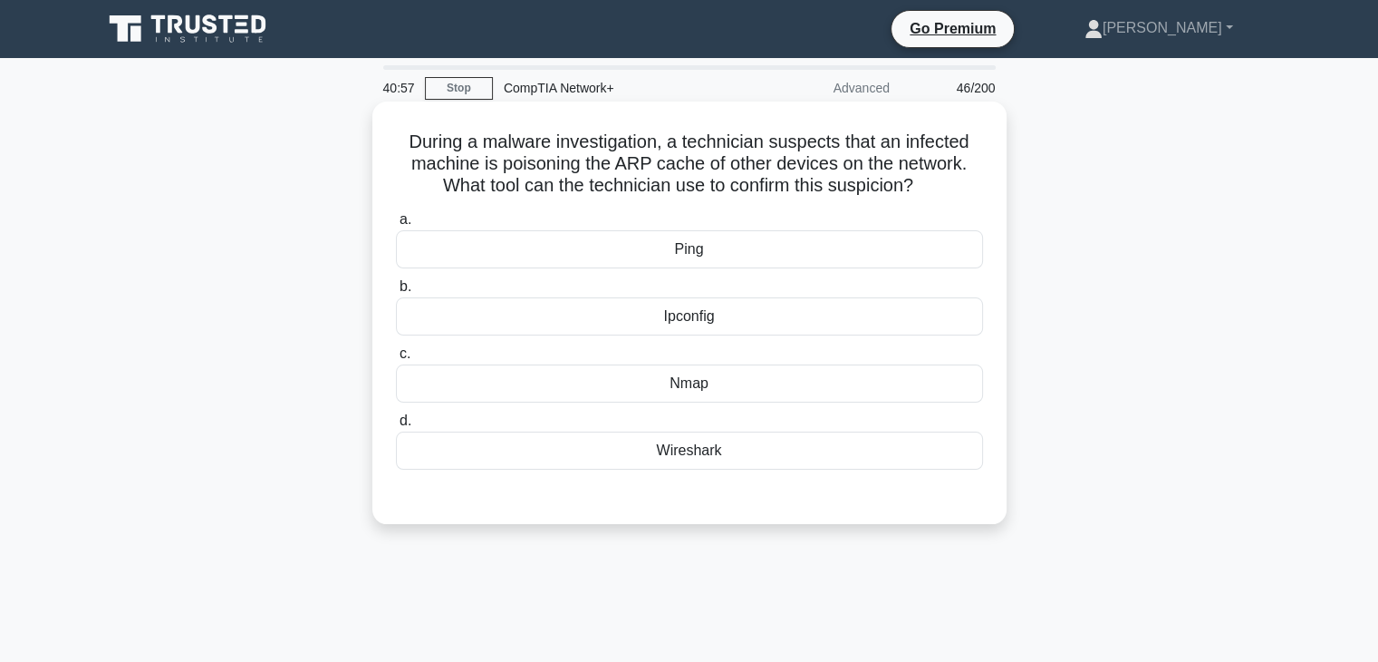
click at [710, 465] on div "Wireshark" at bounding box center [689, 450] width 587 height 38
click at [396, 427] on input "d. Wireshark" at bounding box center [396, 421] width 0 height 12
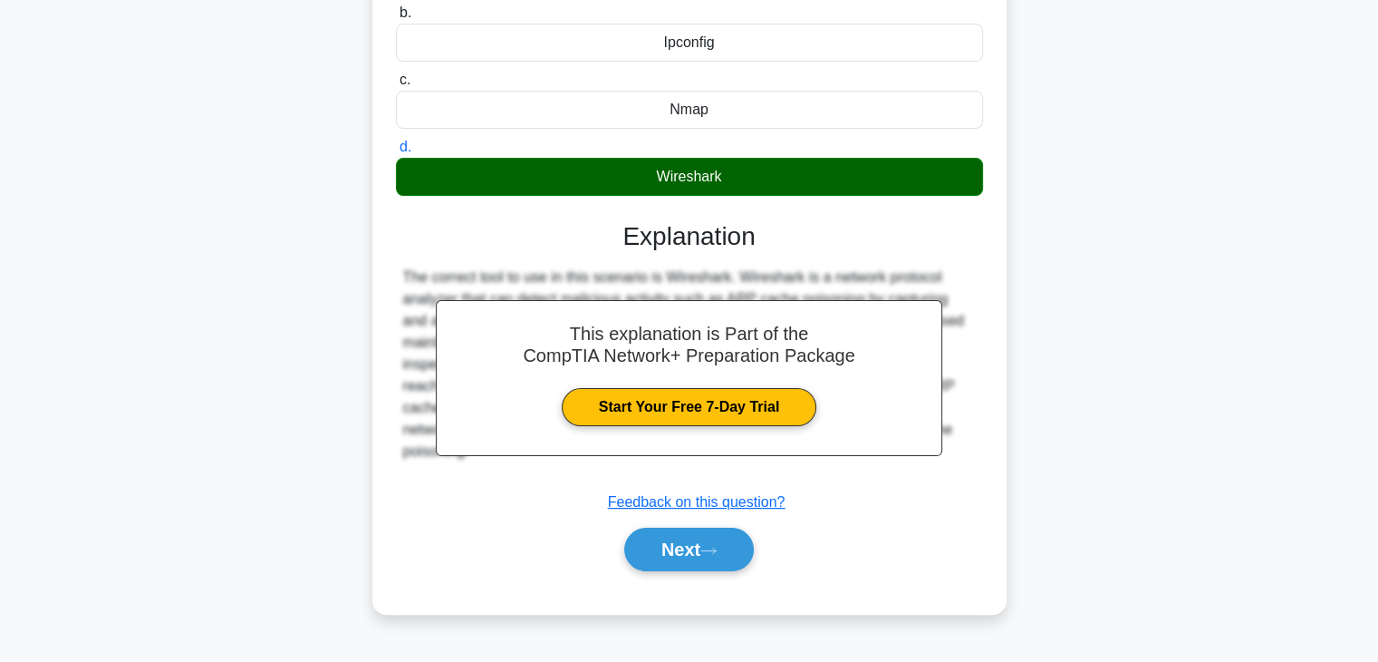
scroll to position [318, 0]
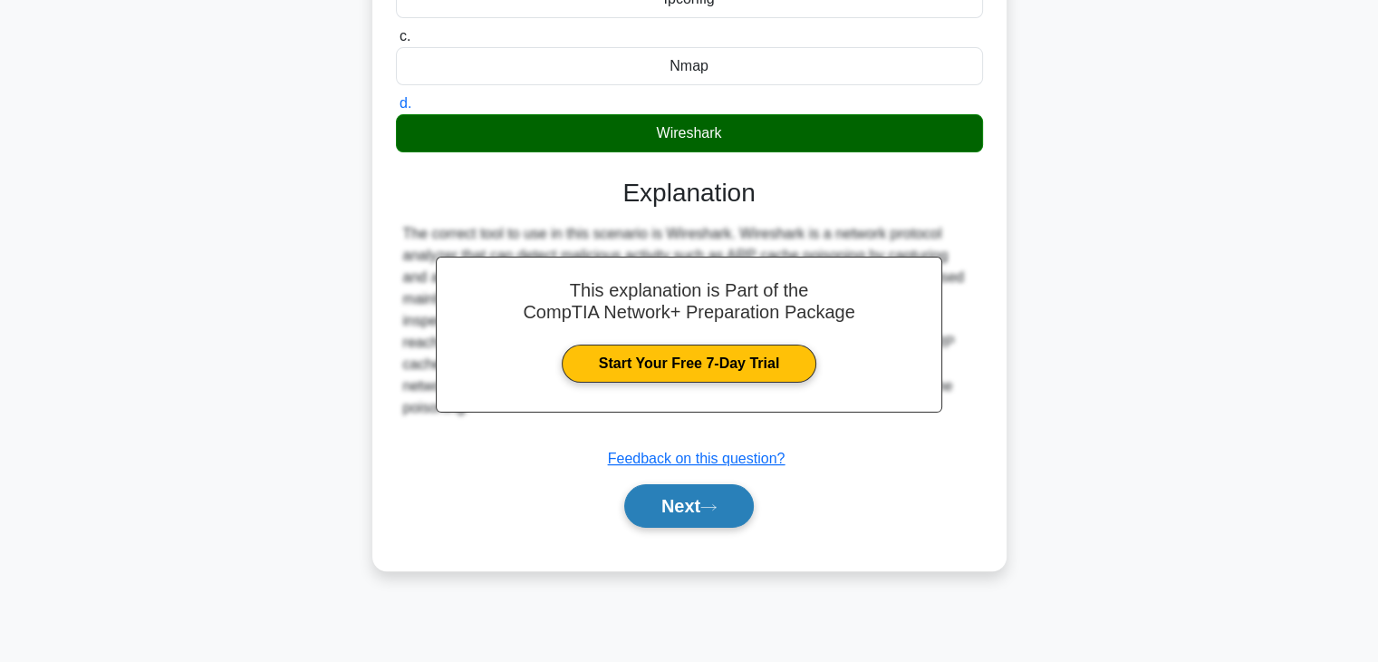
click at [706, 505] on button "Next" at bounding box center [689, 505] width 130 height 43
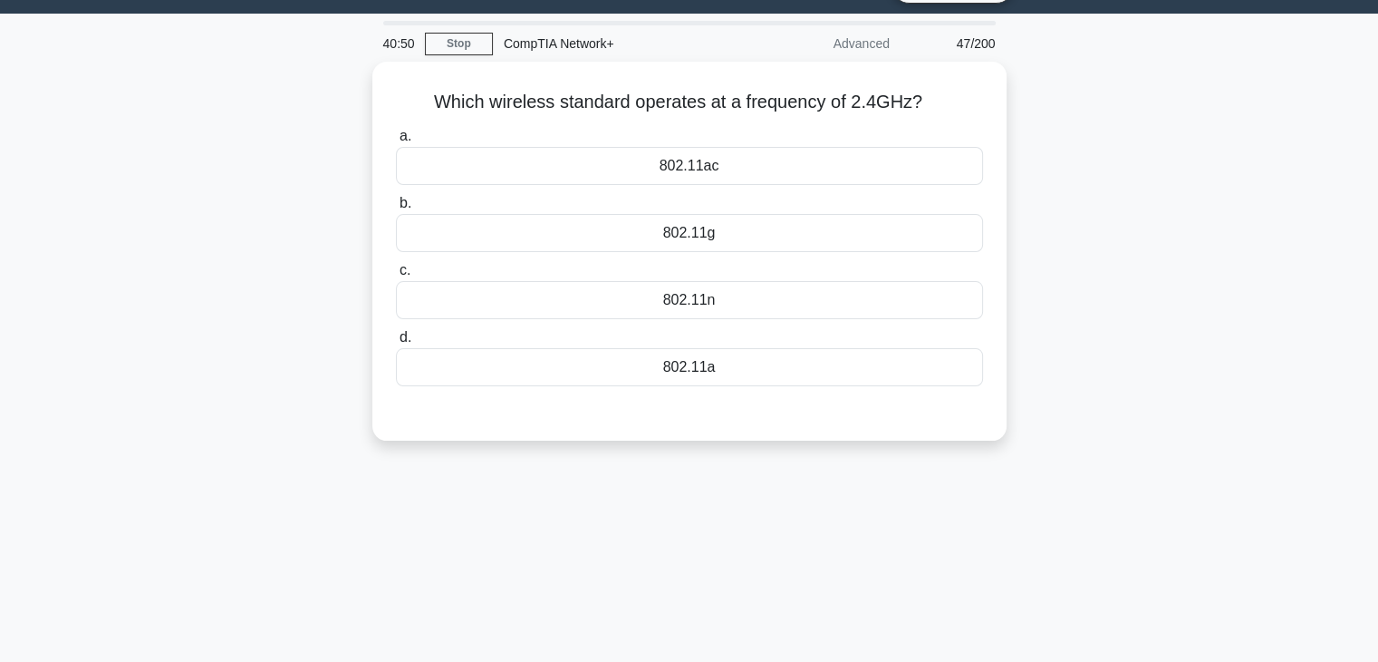
scroll to position [40, 0]
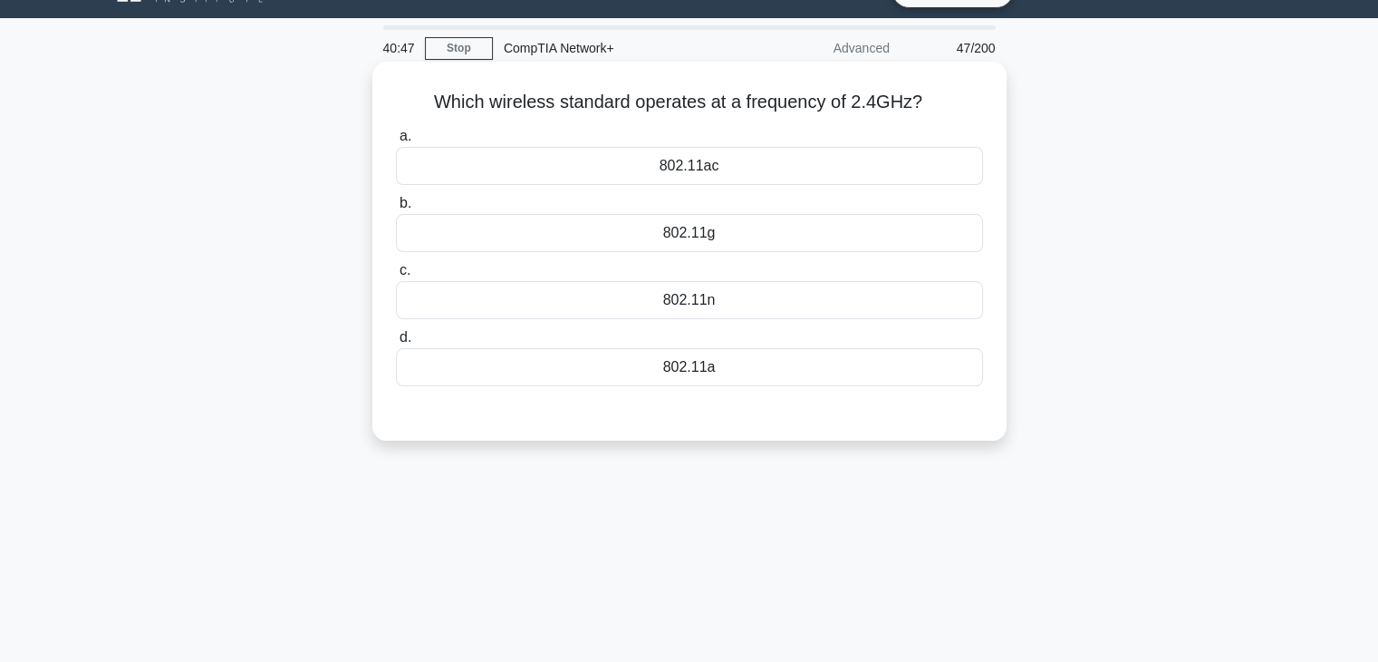
click at [706, 164] on div "802.11ac" at bounding box center [689, 166] width 587 height 38
click at [396, 142] on input "a. 802.11ac" at bounding box center [396, 136] width 0 height 12
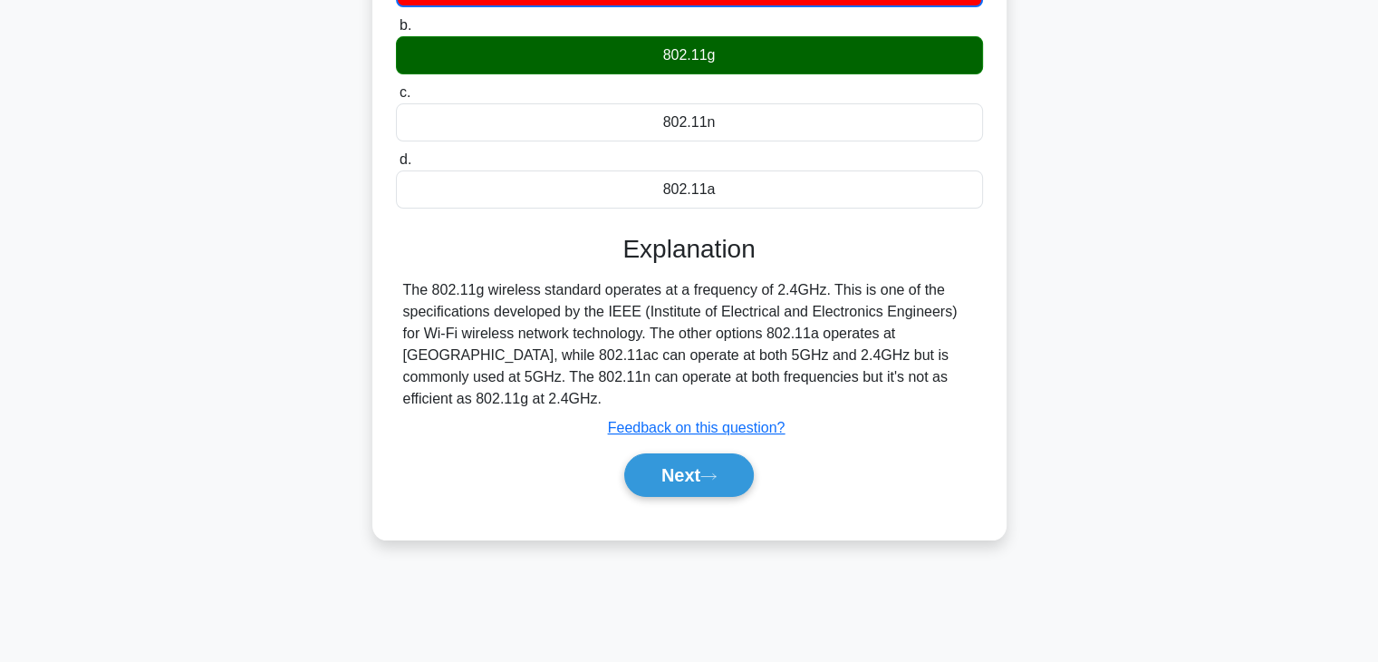
scroll to position [318, 0]
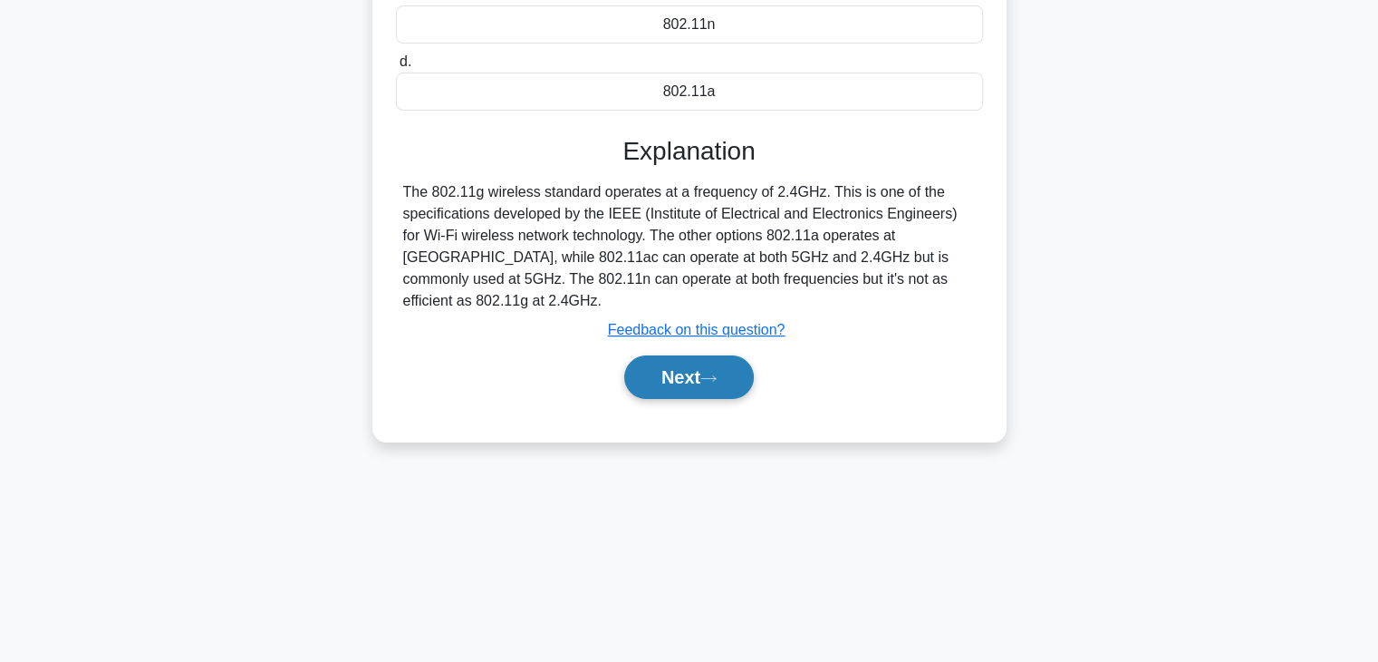
click at [703, 355] on button "Next" at bounding box center [689, 376] width 130 height 43
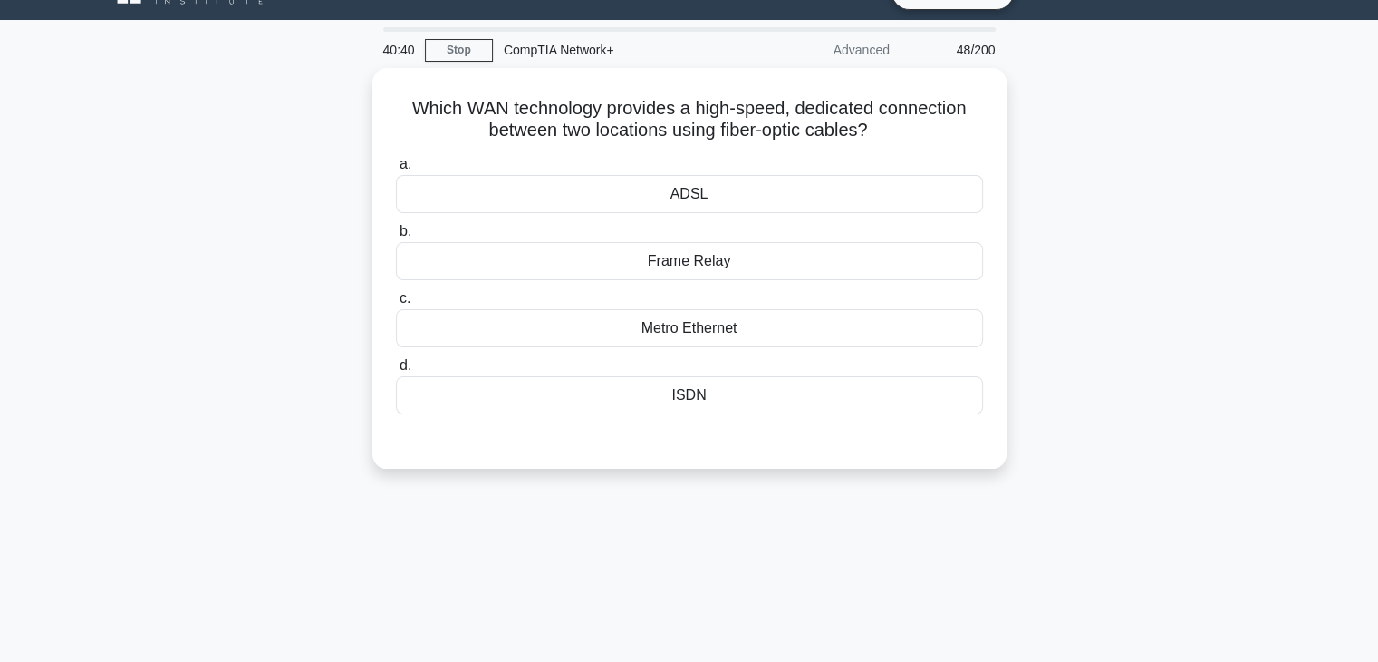
scroll to position [0, 0]
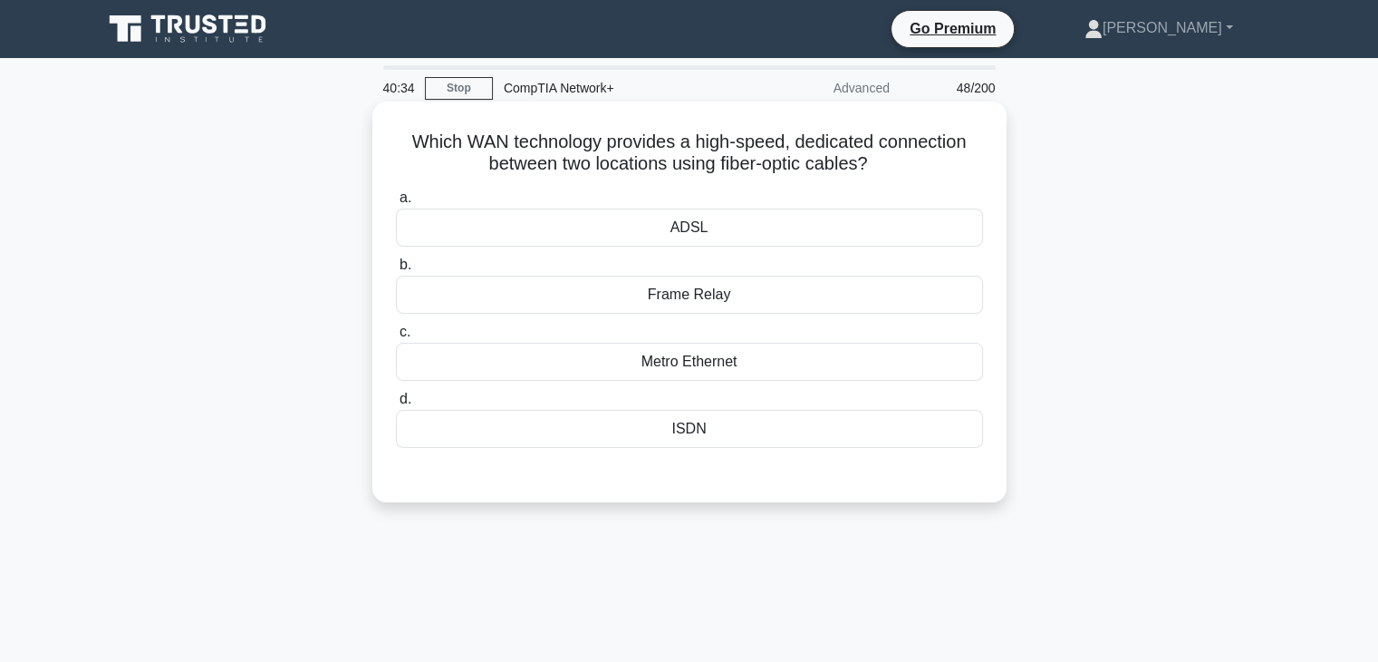
click at [706, 367] on div "Metro Ethernet" at bounding box center [689, 362] width 587 height 38
click at [396, 338] on input "c. Metro Ethernet" at bounding box center [396, 332] width 0 height 12
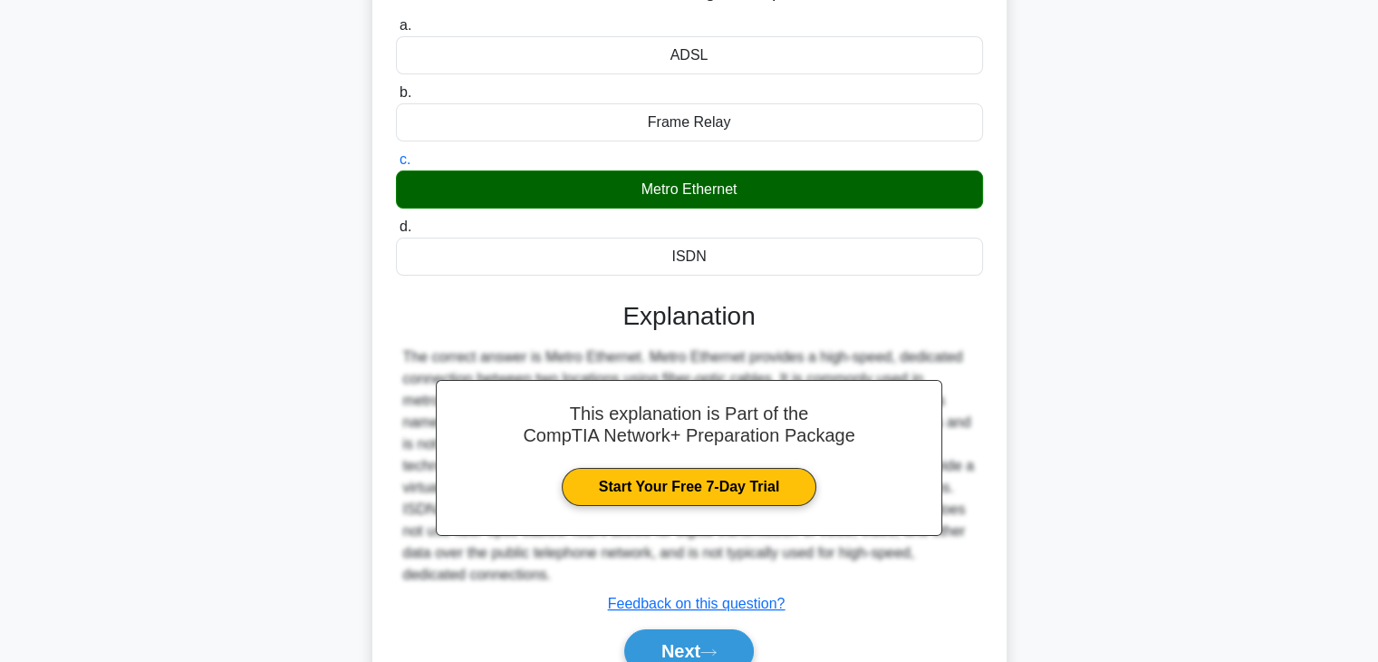
scroll to position [232, 0]
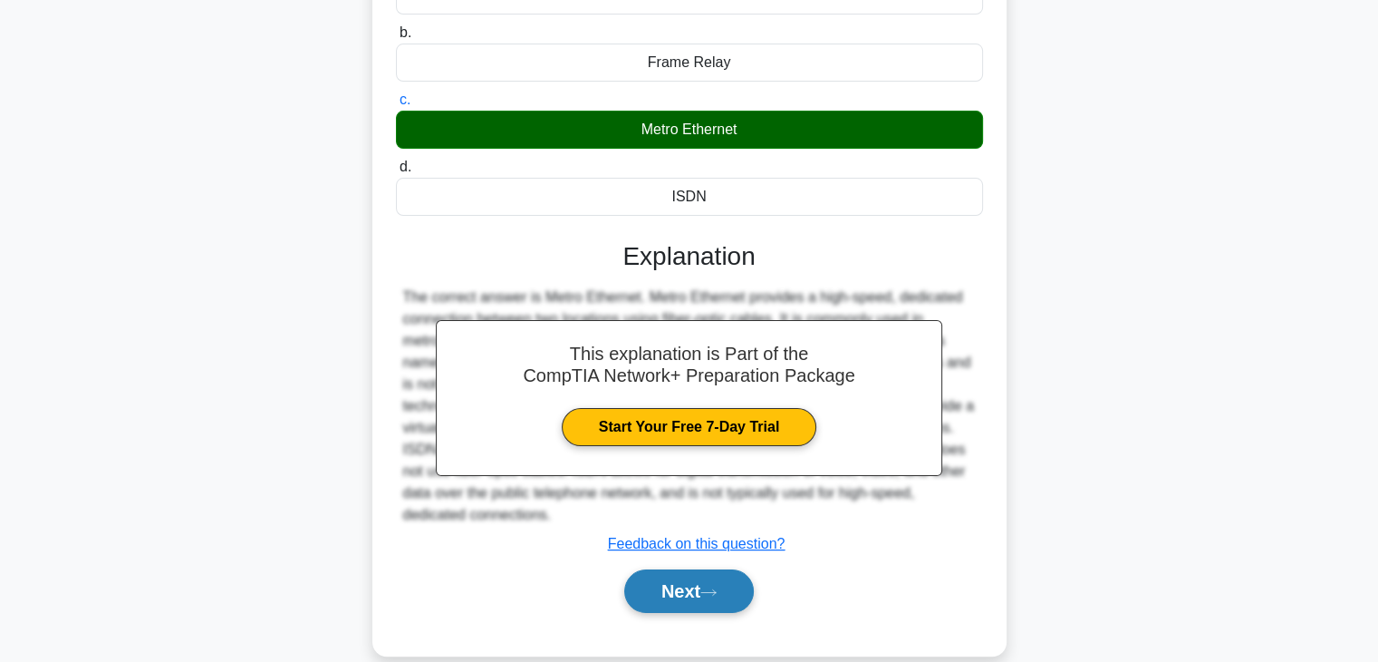
click at [688, 578] on button "Next" at bounding box center [689, 590] width 130 height 43
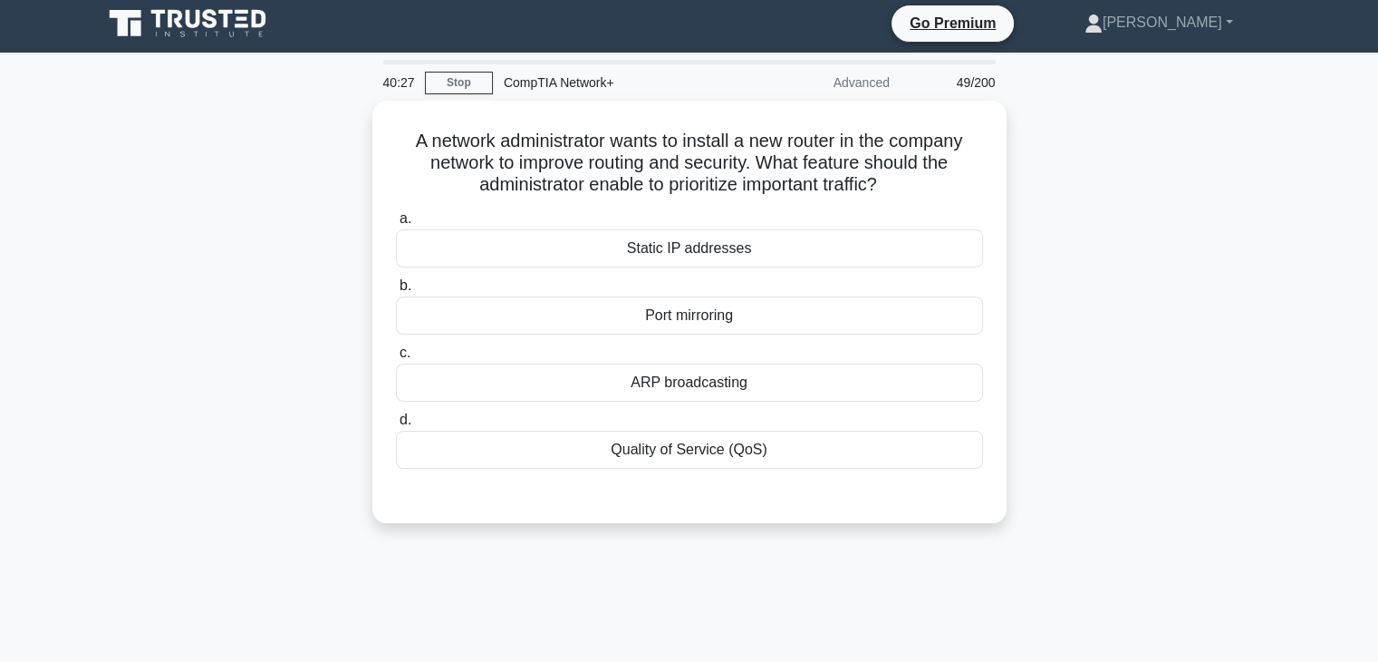
scroll to position [4, 0]
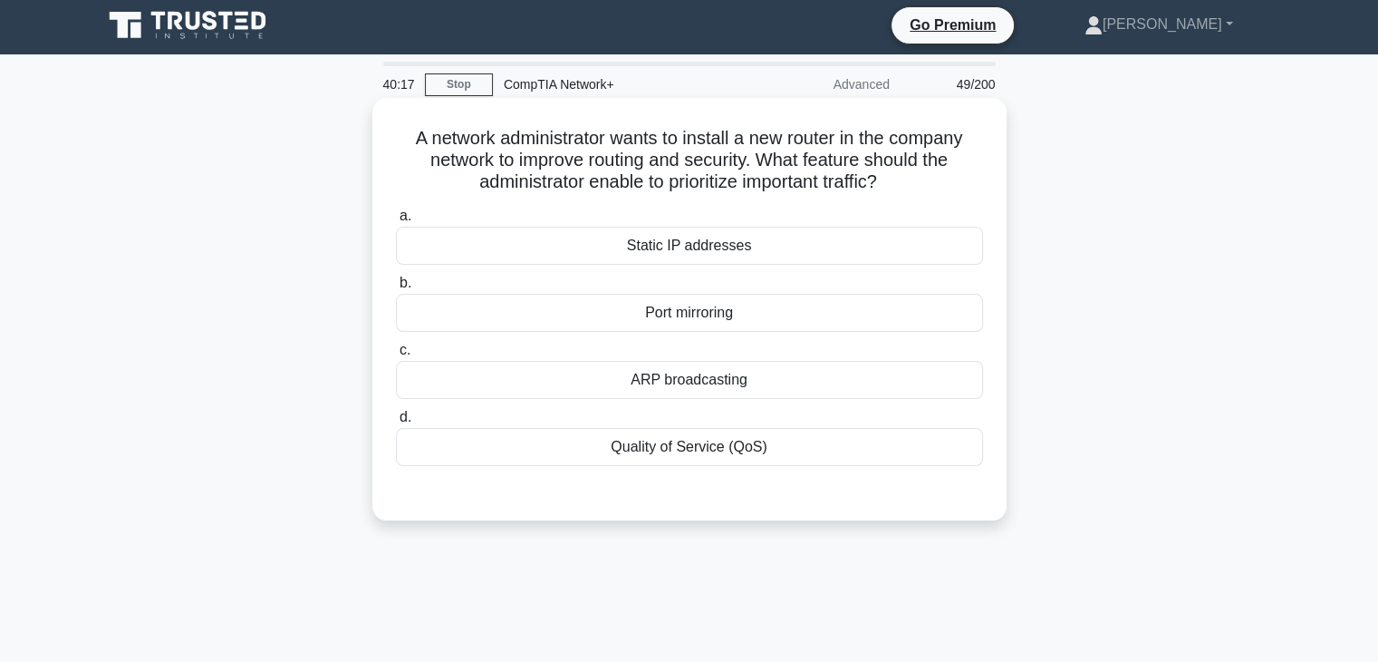
click at [696, 447] on div "Quality of Service (QoS)" at bounding box center [689, 447] width 587 height 38
click at [396, 423] on input "d. Quality of Service (QoS)" at bounding box center [396, 417] width 0 height 12
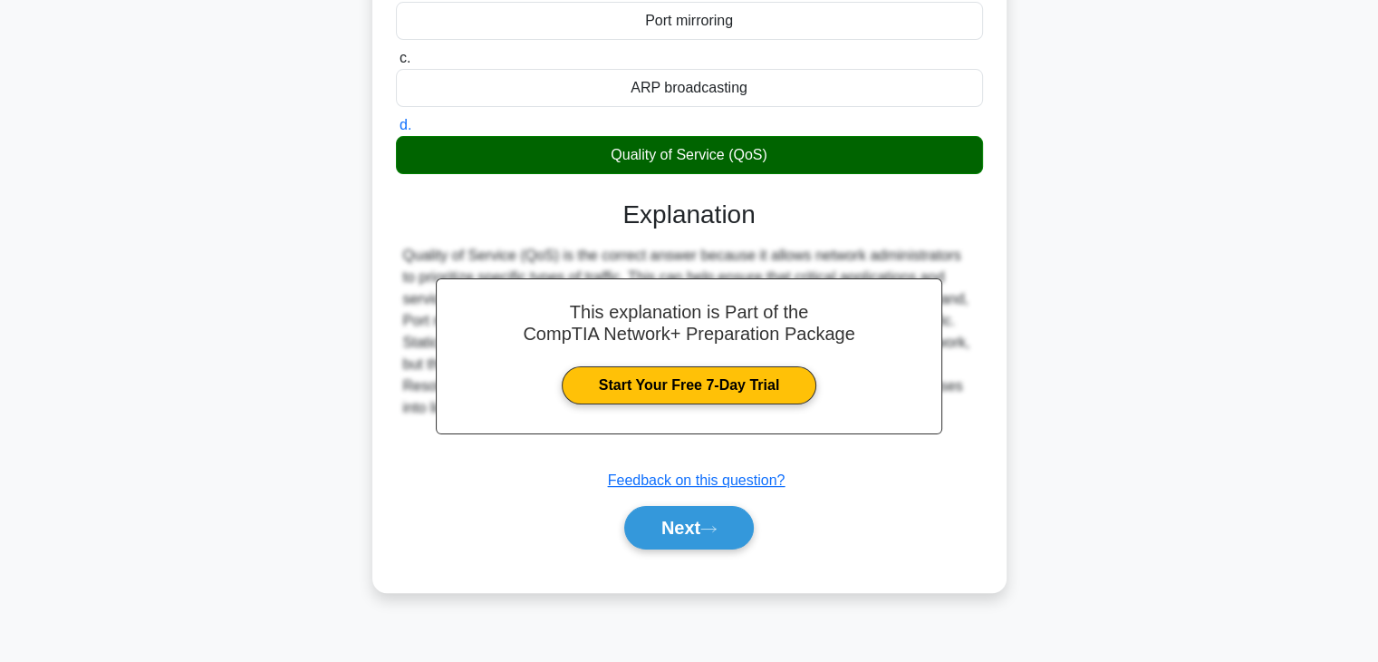
scroll to position [318, 0]
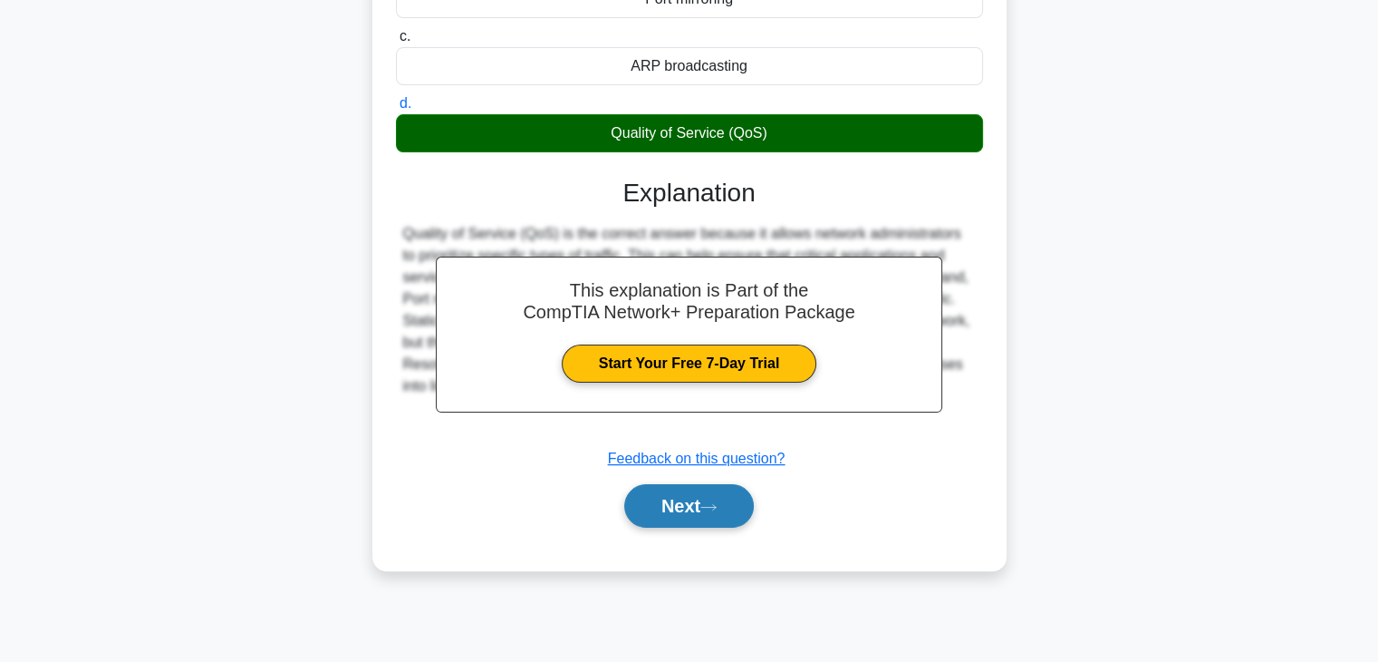
click at [689, 511] on button "Next" at bounding box center [689, 505] width 130 height 43
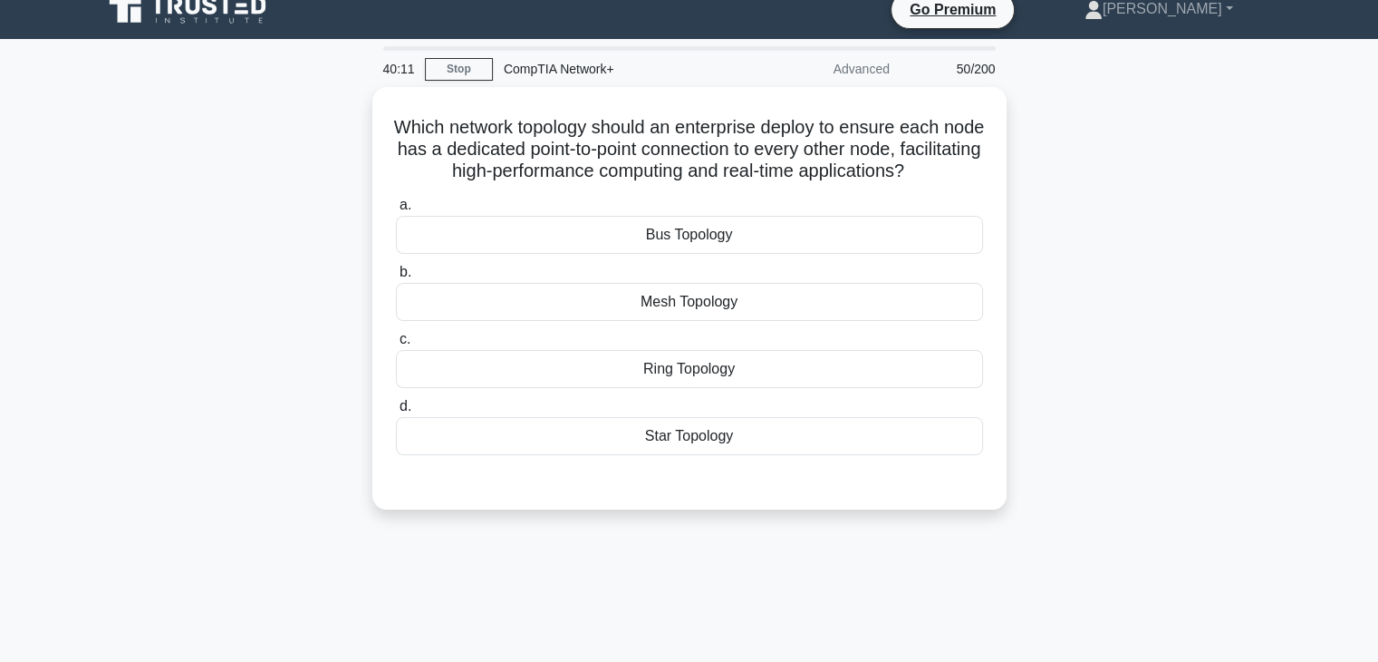
scroll to position [0, 0]
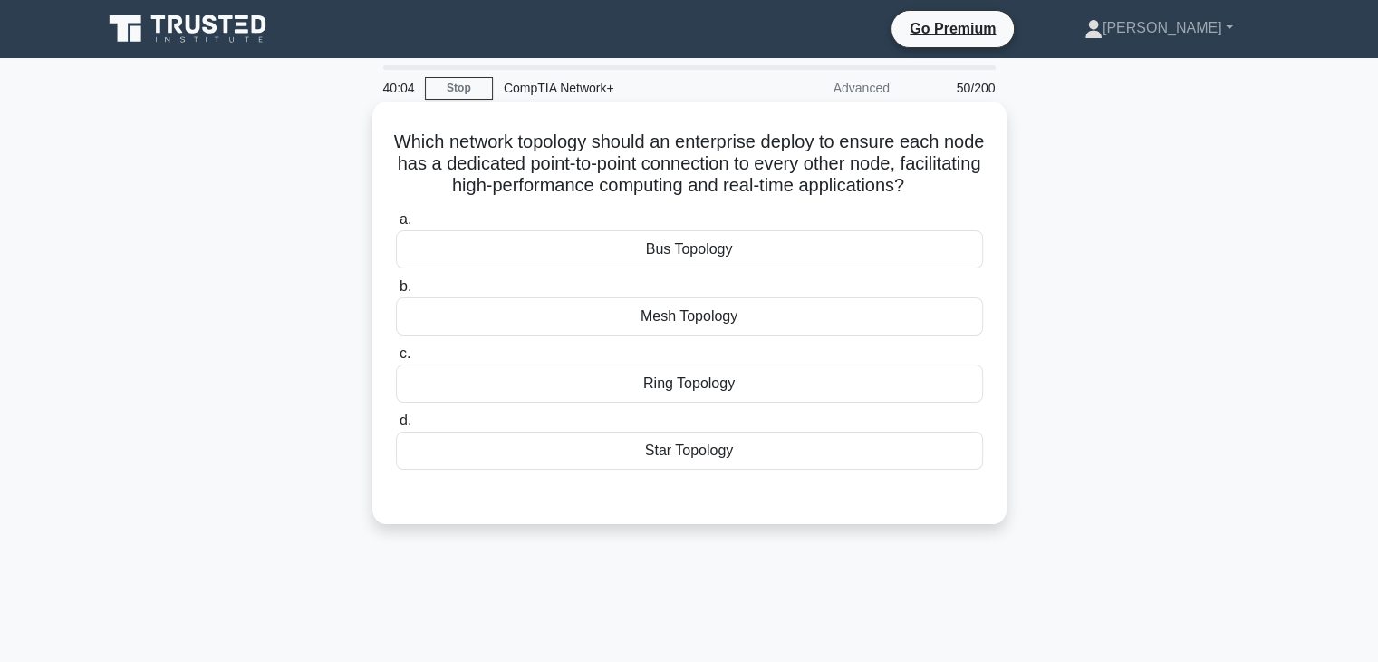
click at [684, 335] on div "Mesh Topology" at bounding box center [689, 316] width 587 height 38
click at [396, 293] on input "b. Mesh Topology" at bounding box center [396, 287] width 0 height 12
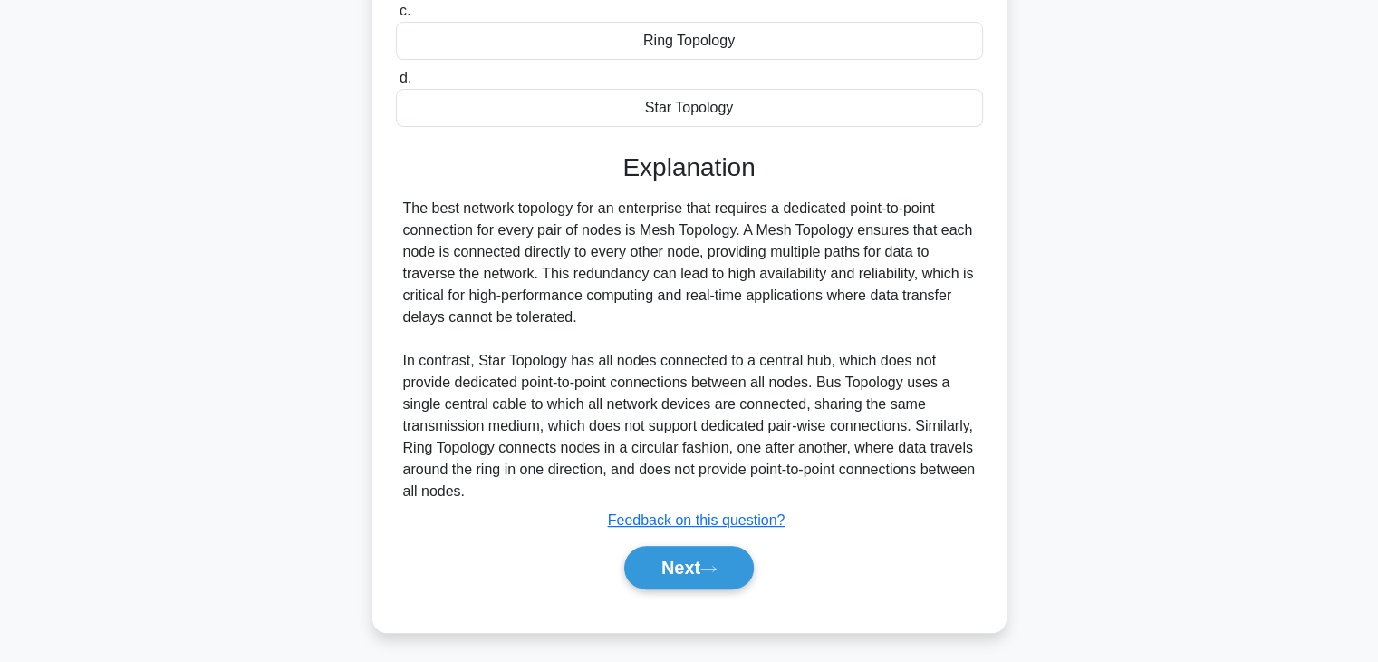
scroll to position [368, 0]
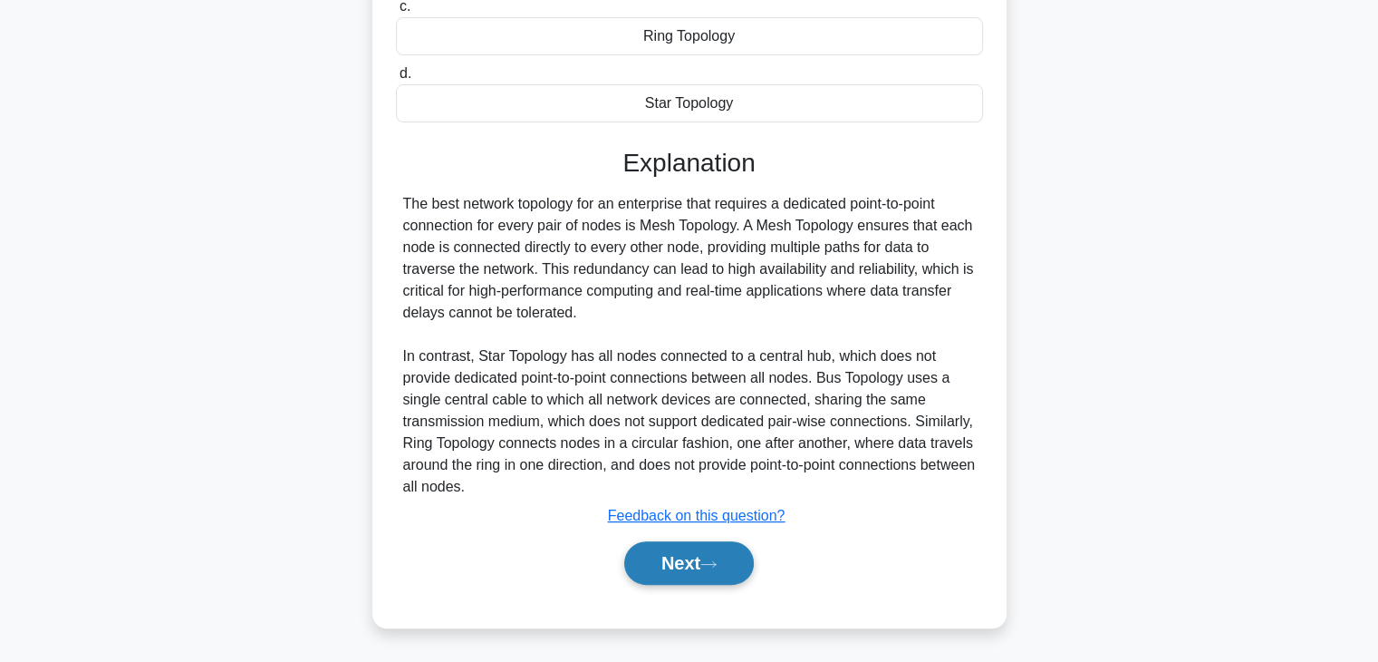
click at [679, 554] on button "Next" at bounding box center [689, 562] width 130 height 43
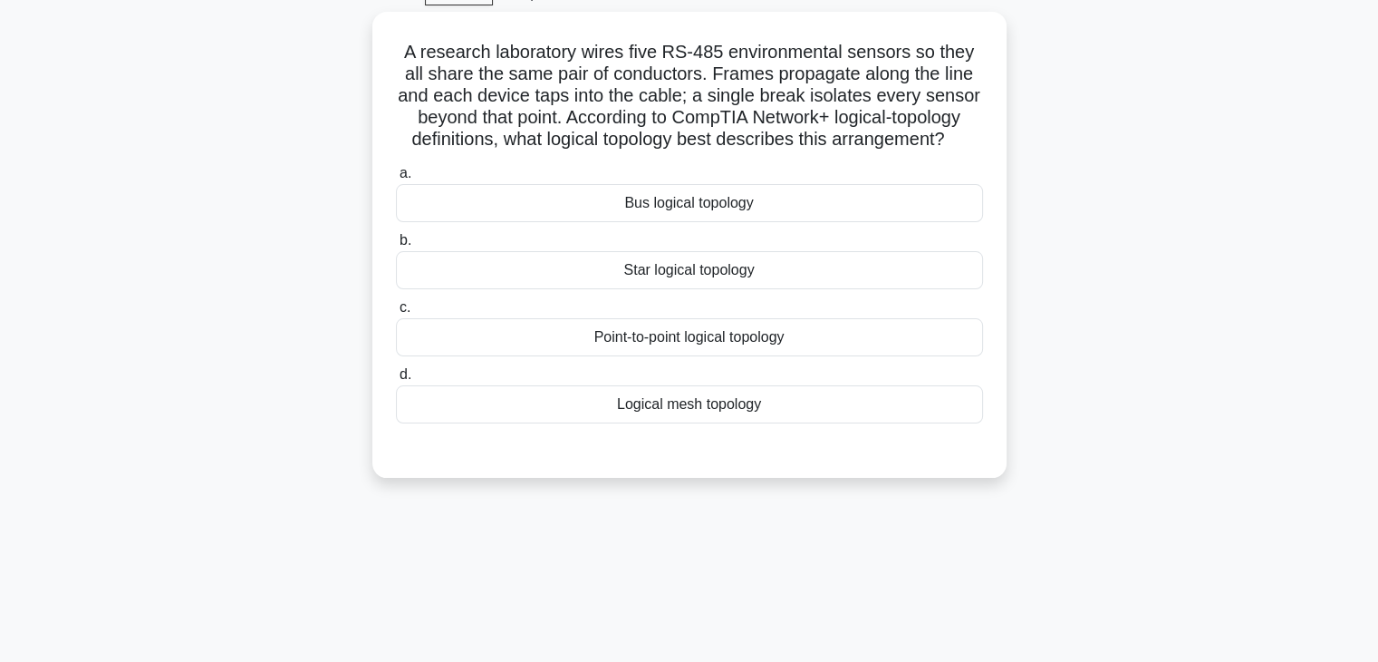
scroll to position [130, 0]
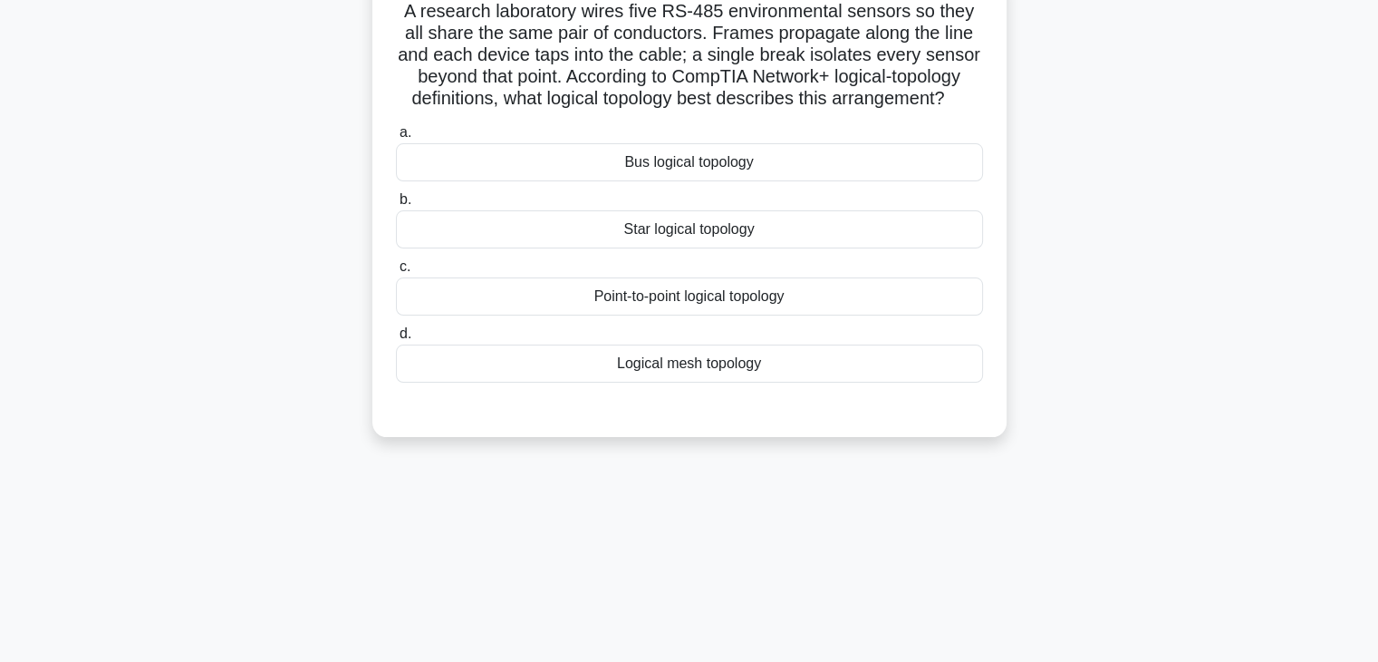
click at [745, 308] on div "Point-to-point logical topology" at bounding box center [689, 296] width 587 height 38
click at [396, 273] on input "c. Point-to-point logical topology" at bounding box center [396, 267] width 0 height 12
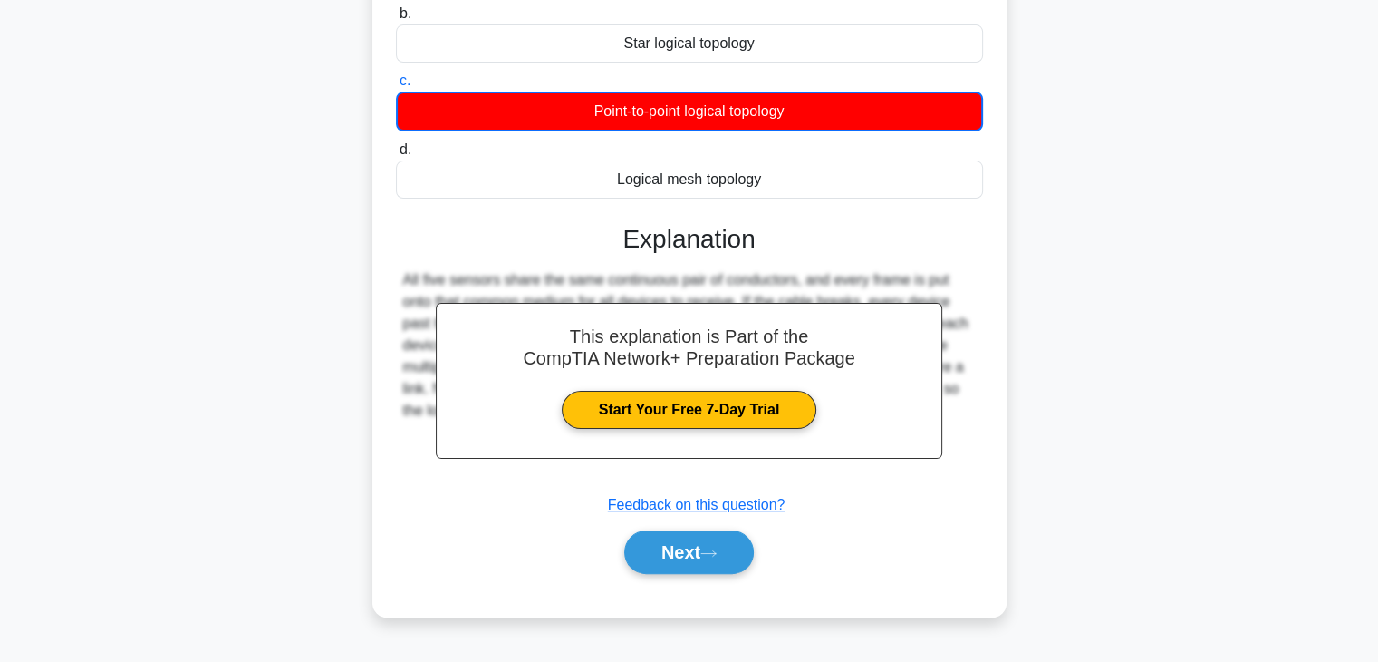
scroll to position [318, 0]
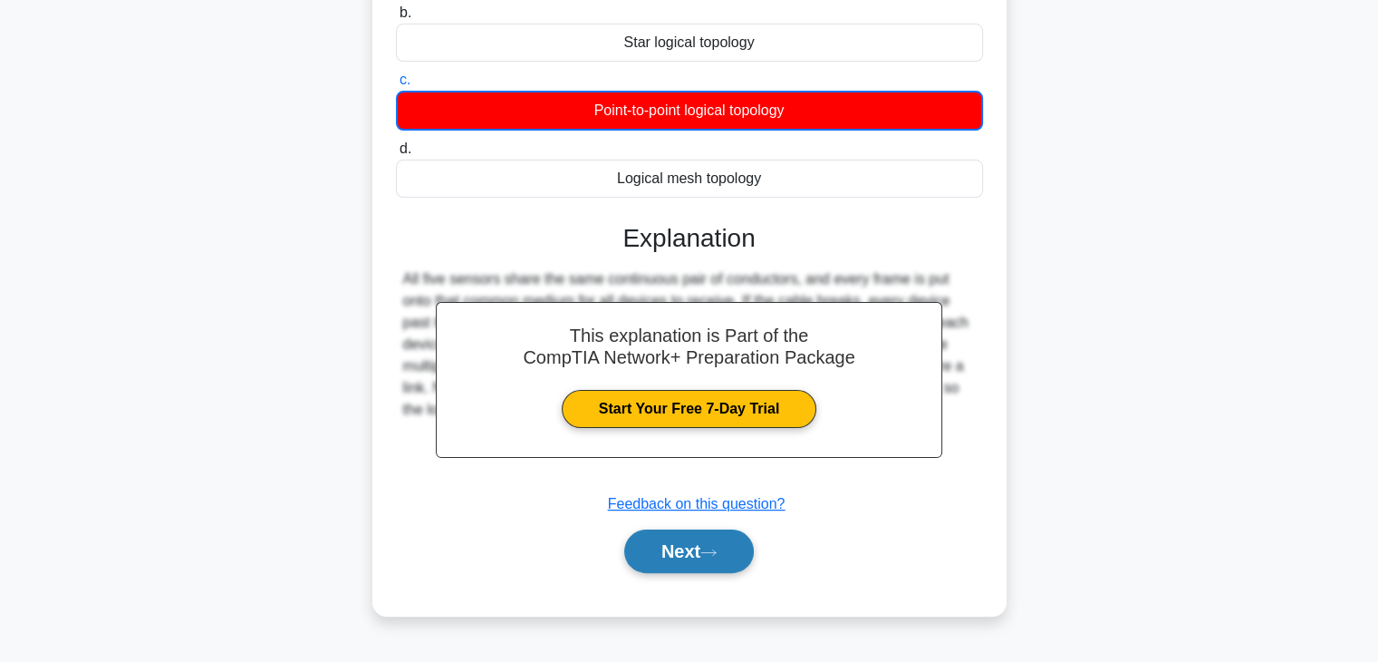
click at [707, 536] on button "Next" at bounding box center [689, 550] width 130 height 43
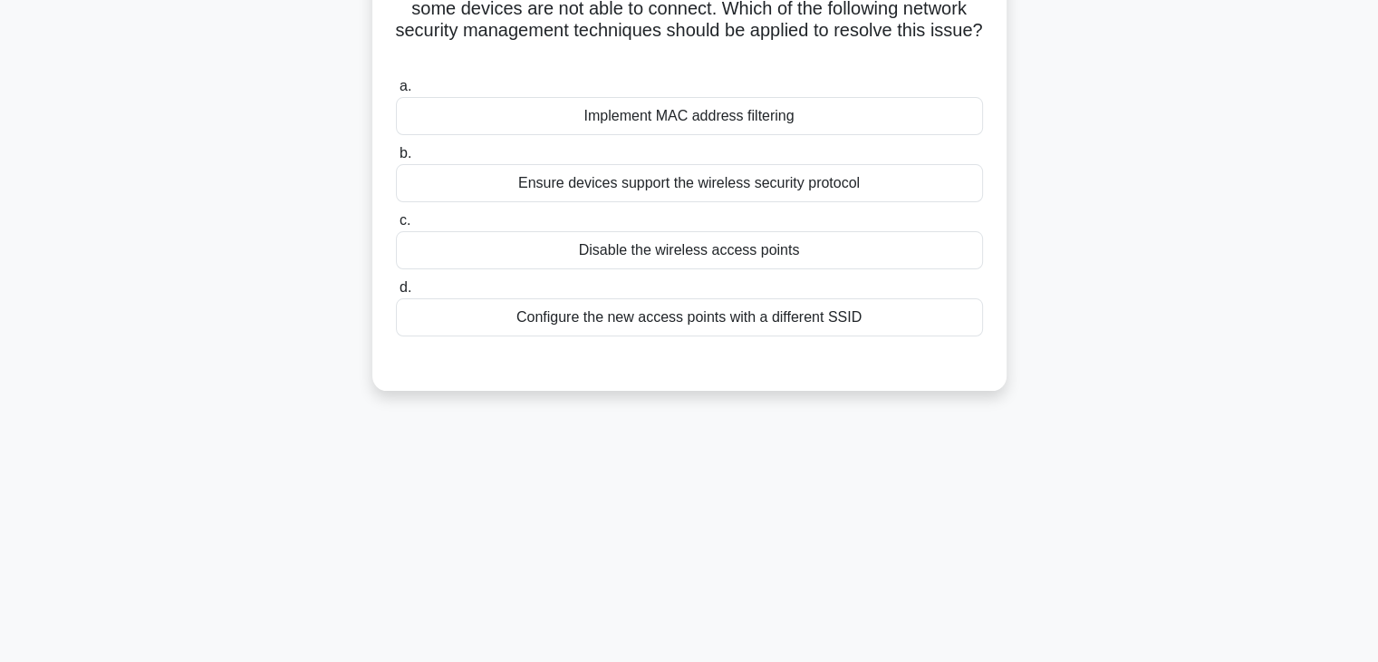
scroll to position [131, 0]
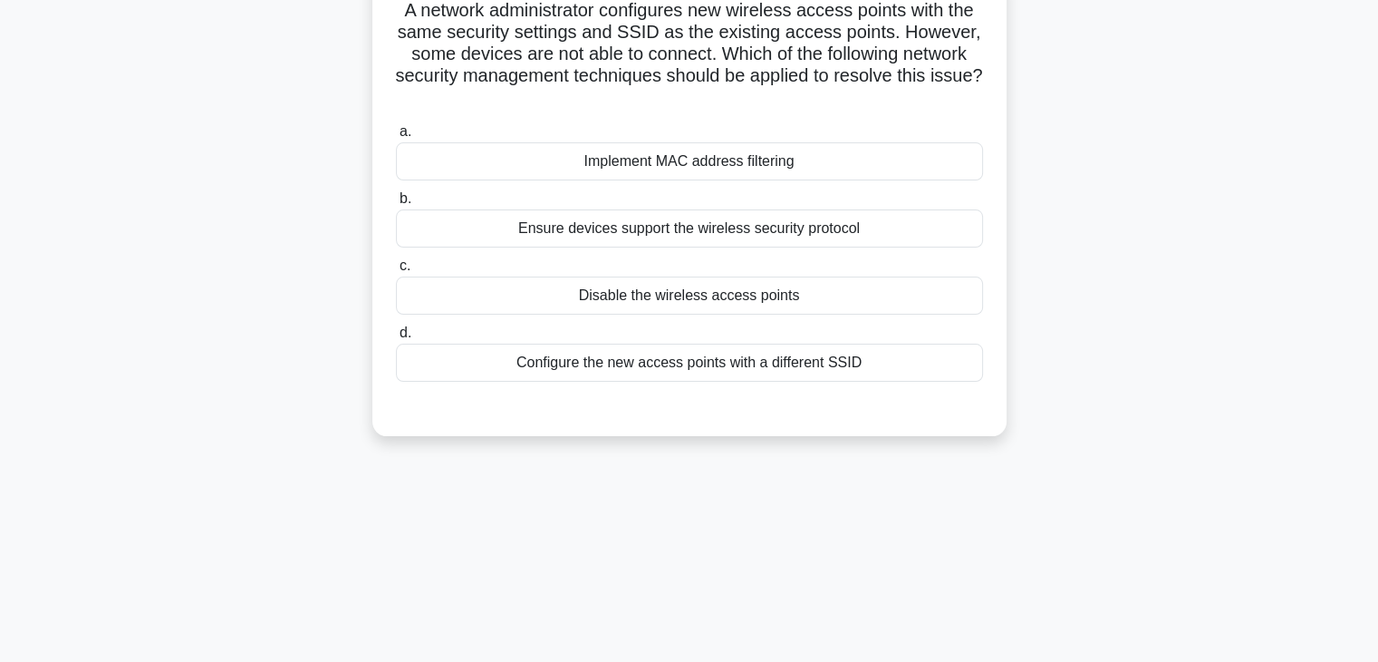
click at [836, 298] on div "Disable the wireless access points" at bounding box center [689, 295] width 587 height 38
click at [396, 272] on input "c. Disable the wireless access points" at bounding box center [396, 266] width 0 height 12
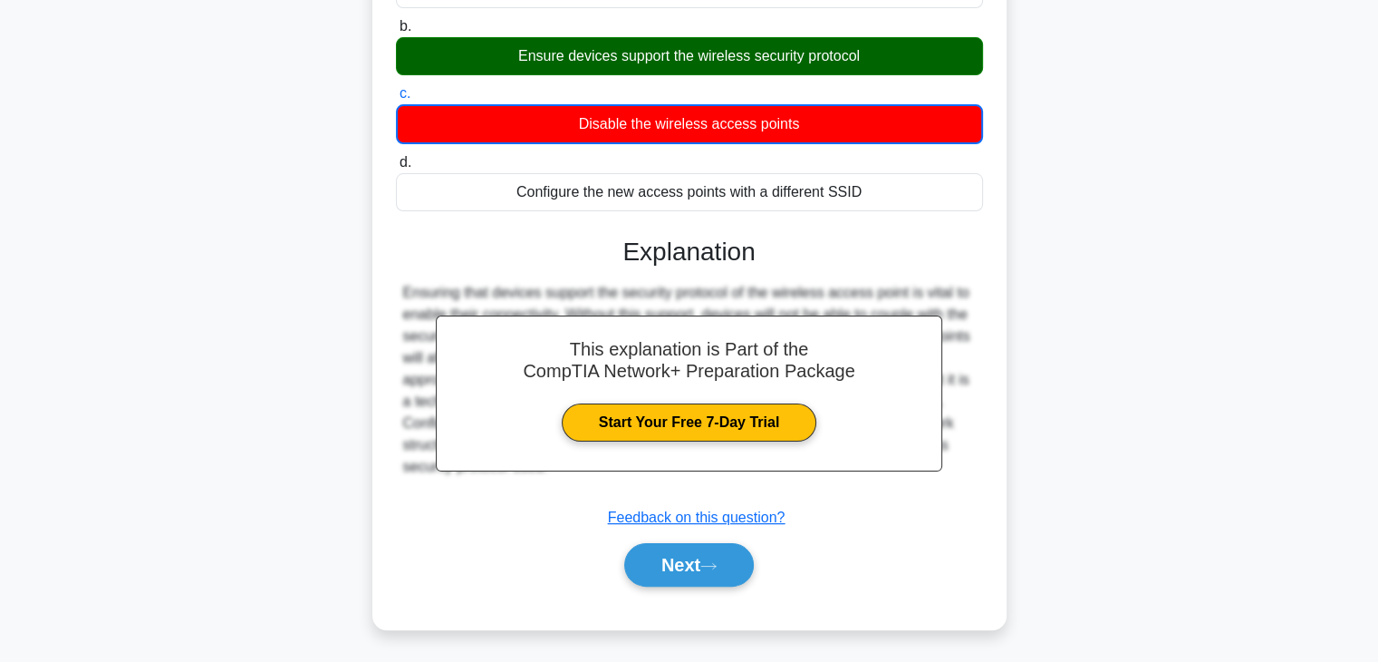
scroll to position [318, 0]
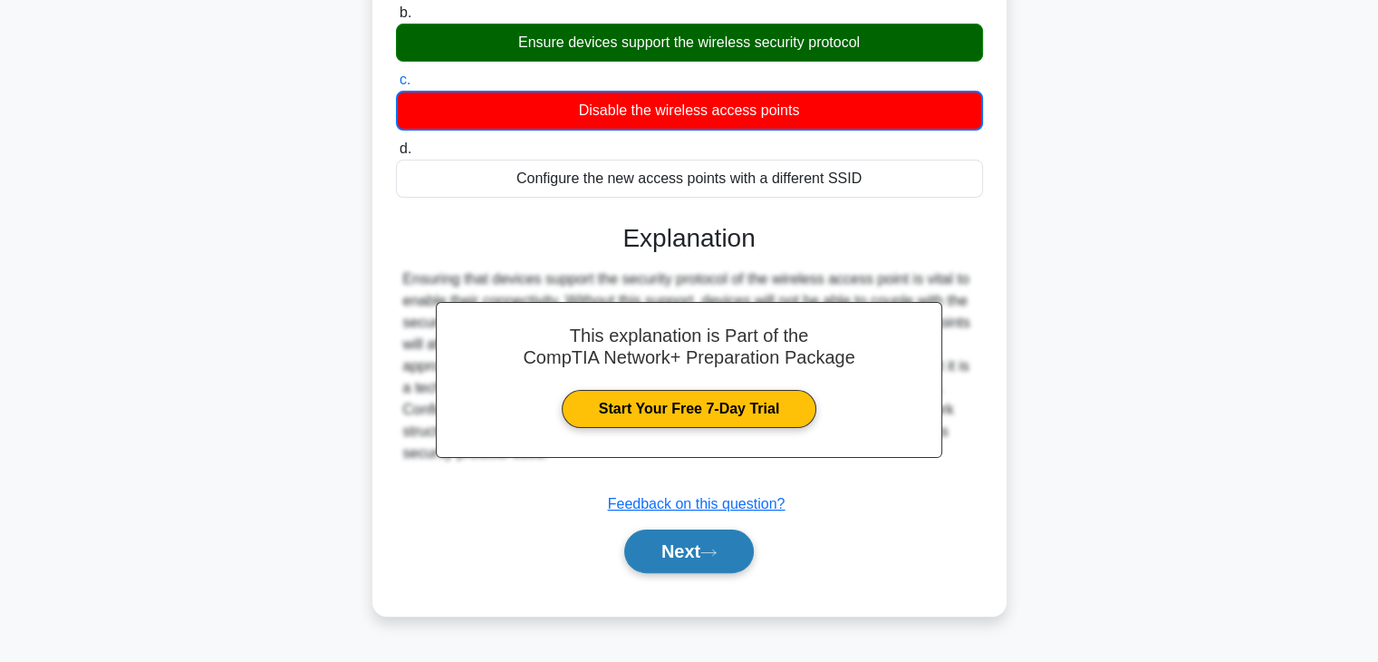
click at [737, 535] on button "Next" at bounding box center [689, 550] width 130 height 43
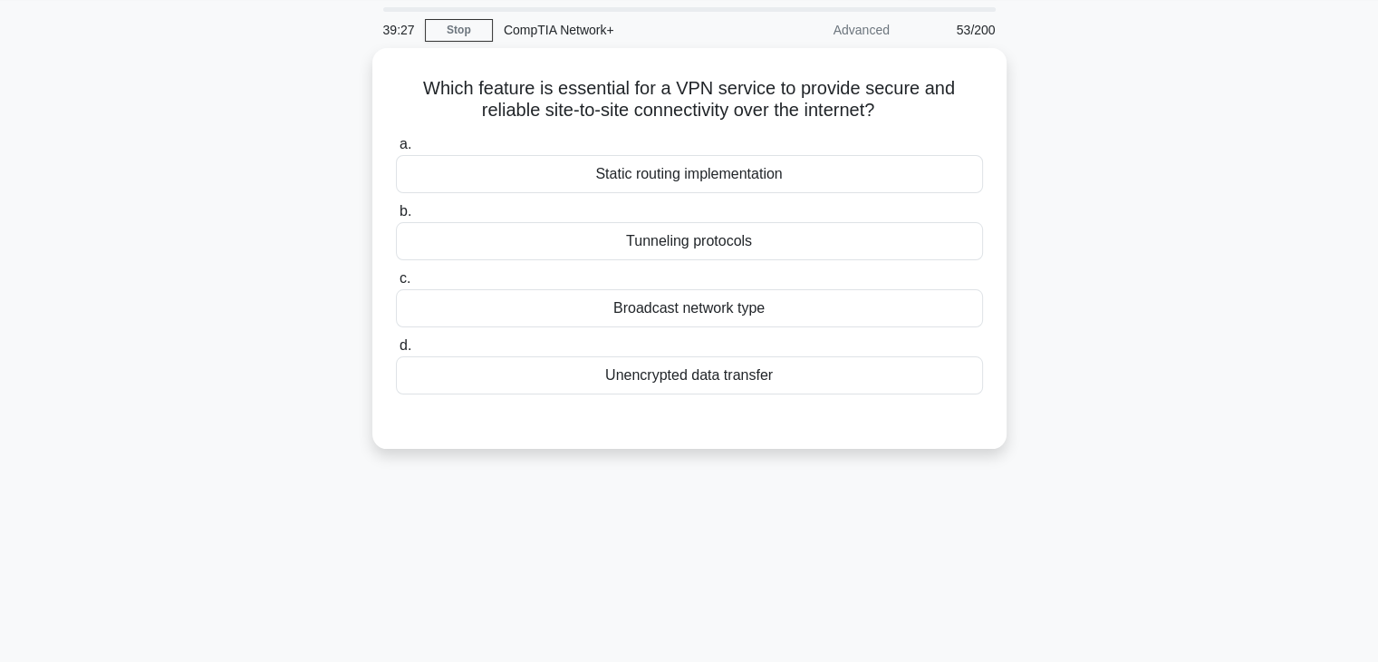
scroll to position [57, 0]
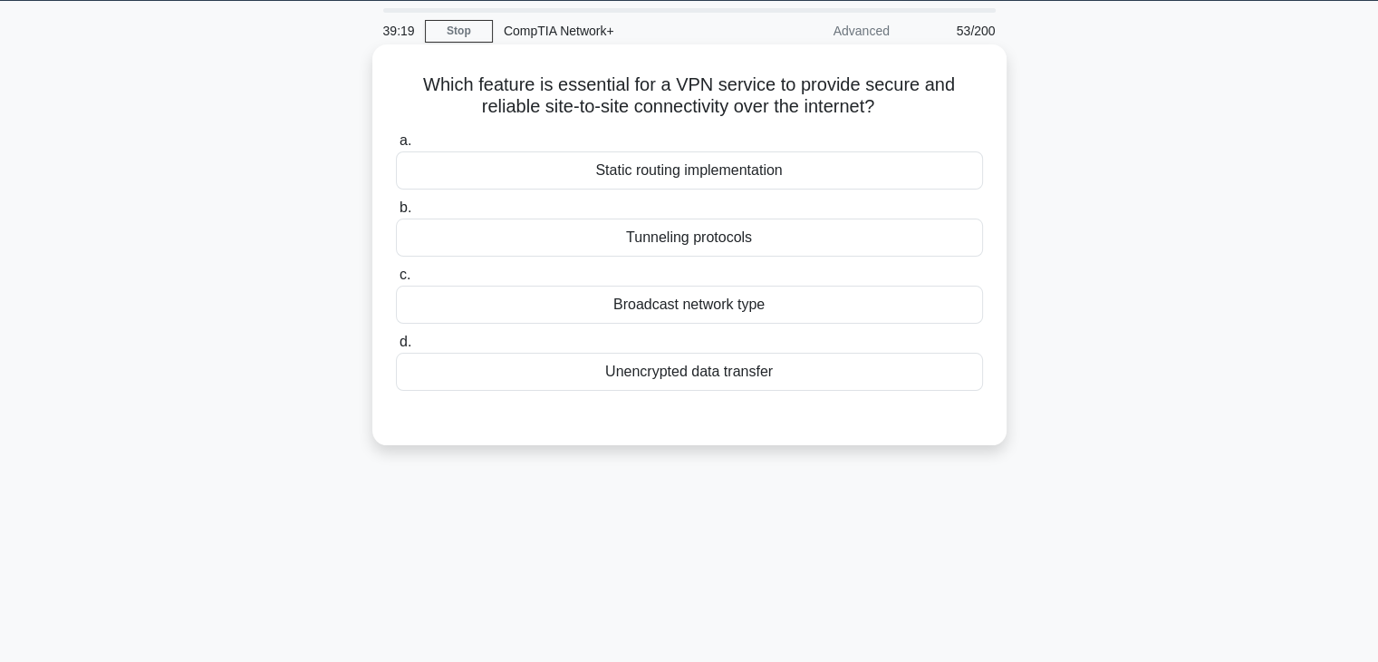
click at [740, 244] on div "Tunneling protocols" at bounding box center [689, 237] width 587 height 38
click at [396, 214] on input "b. Tunneling protocols" at bounding box center [396, 208] width 0 height 12
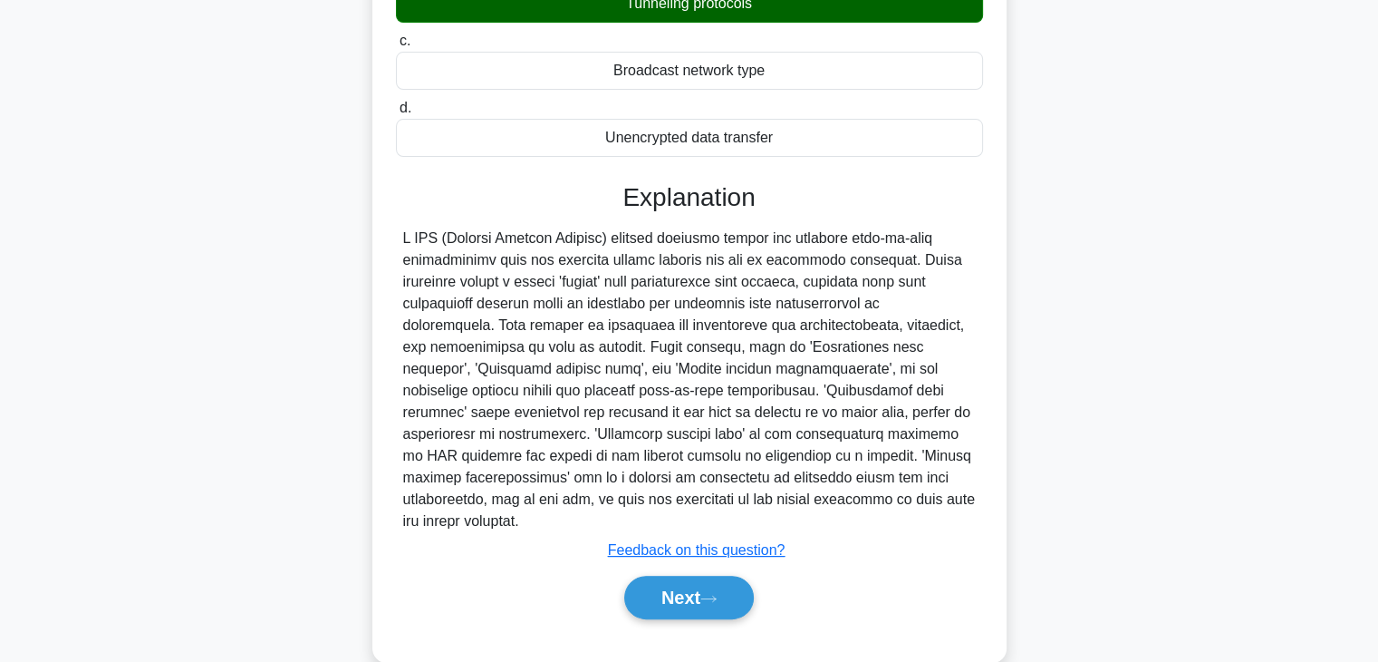
scroll to position [318, 0]
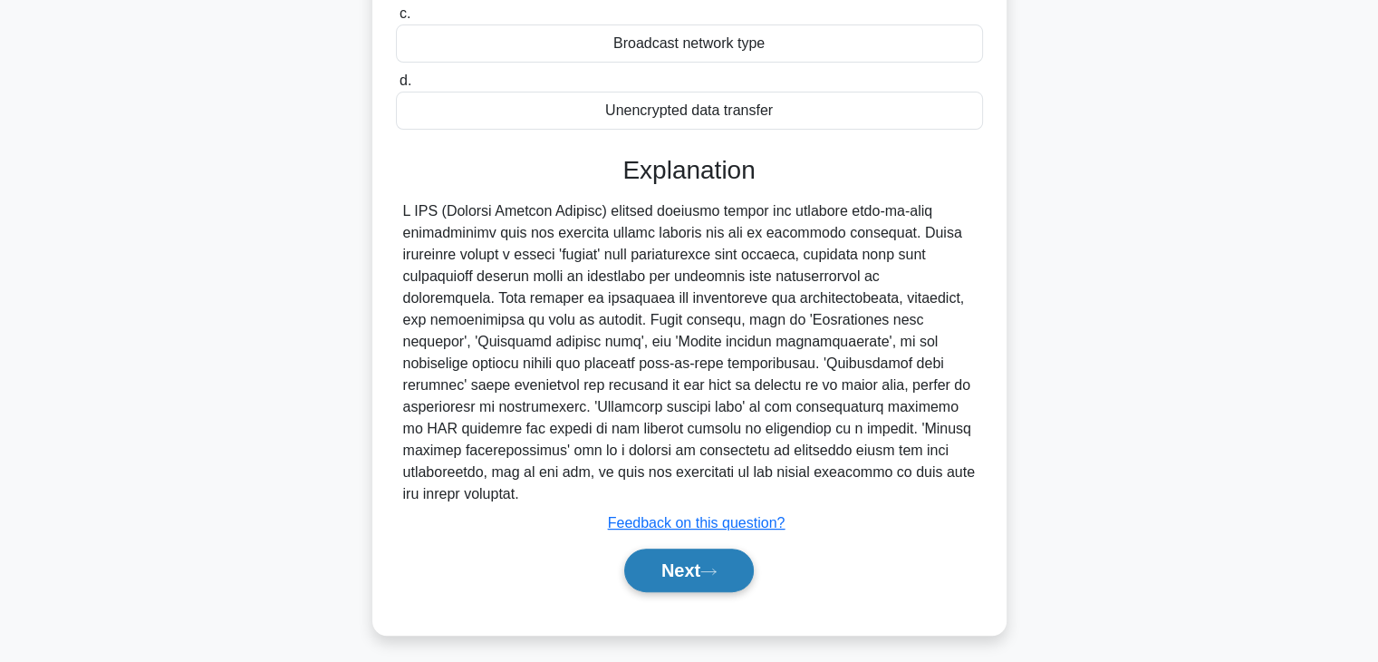
click at [684, 548] on button "Next" at bounding box center [689, 569] width 130 height 43
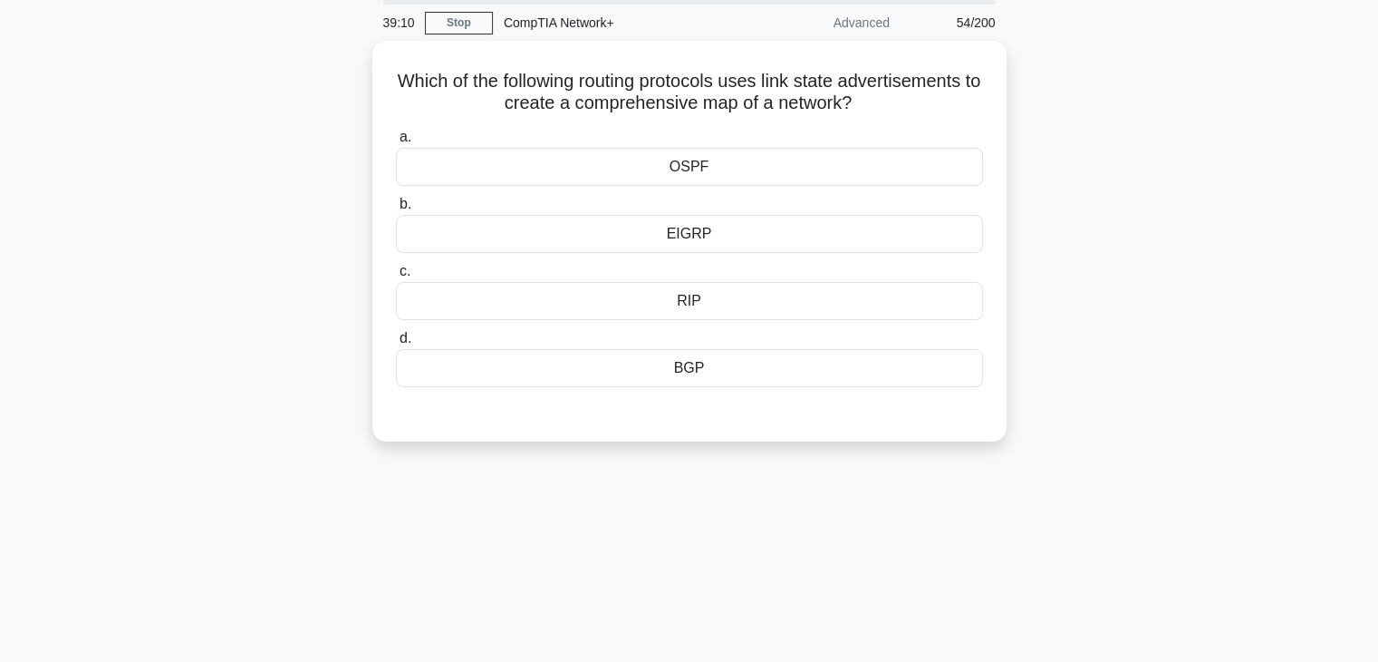
scroll to position [63, 0]
click at [693, 244] on div "EIGRP" at bounding box center [689, 231] width 587 height 38
click at [396, 208] on input "b. EIGRP" at bounding box center [396, 202] width 0 height 12
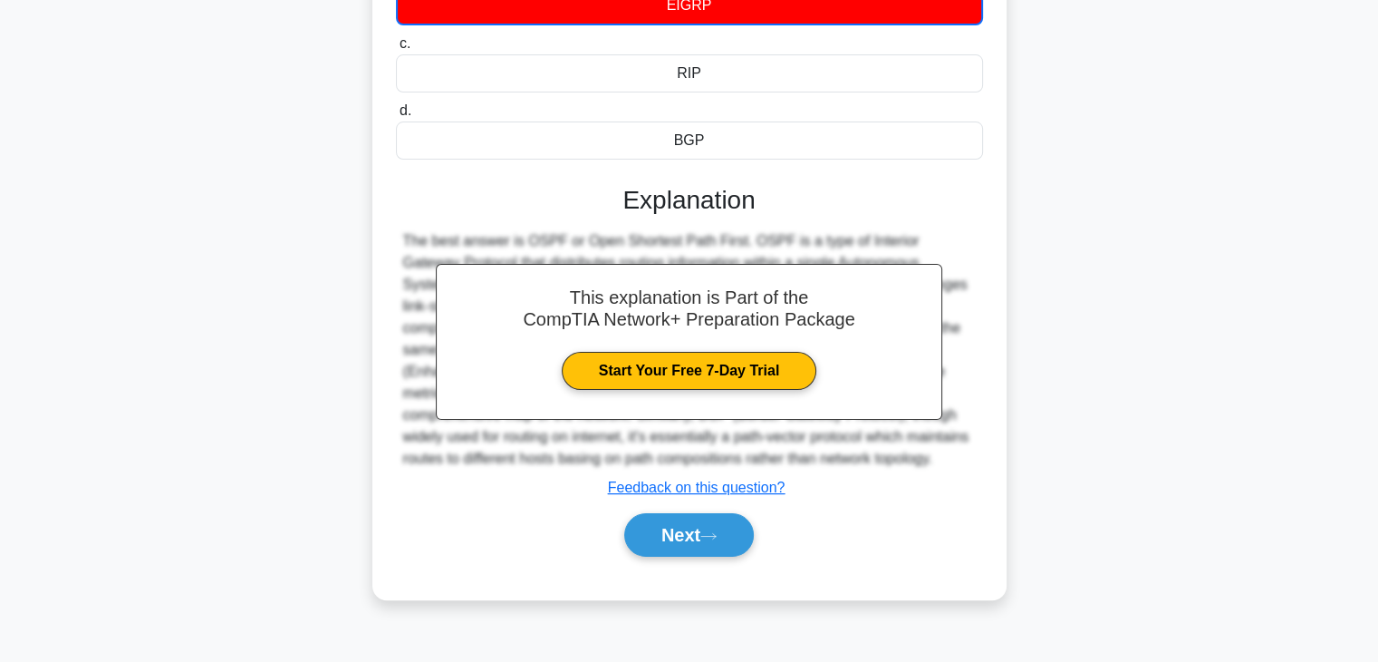
scroll to position [318, 0]
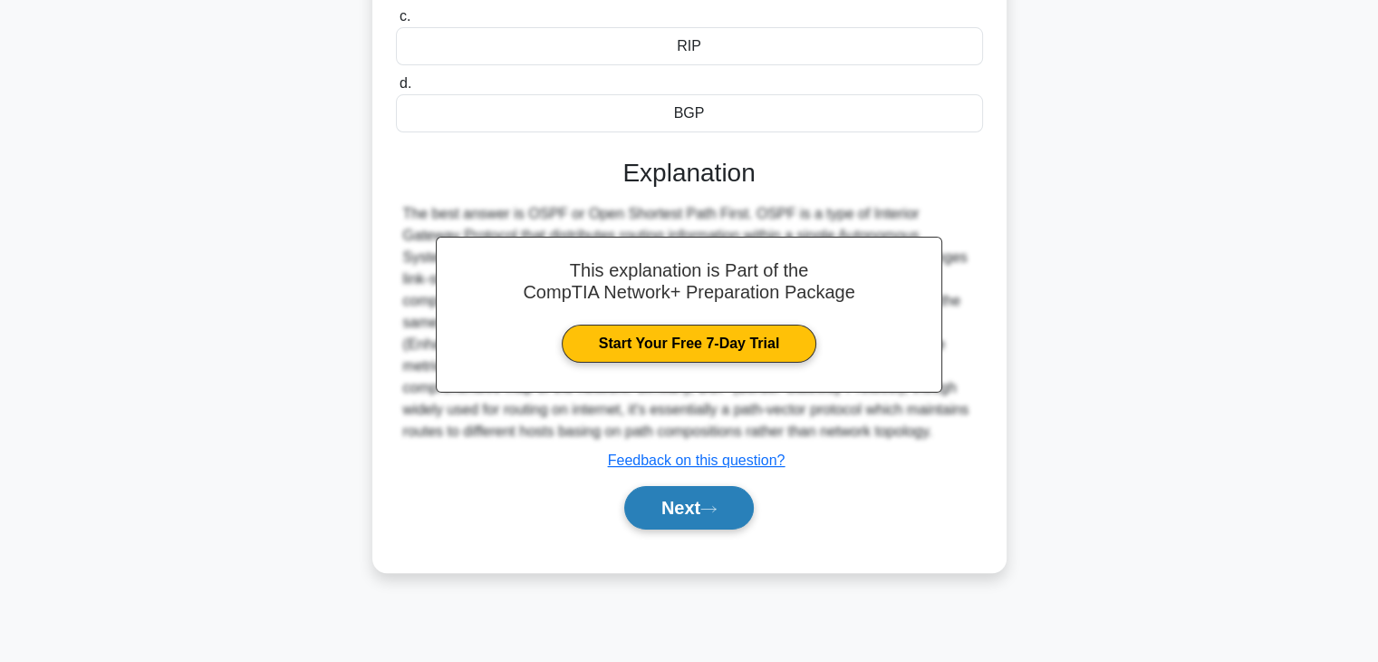
click at [666, 494] on button "Next" at bounding box center [689, 507] width 130 height 43
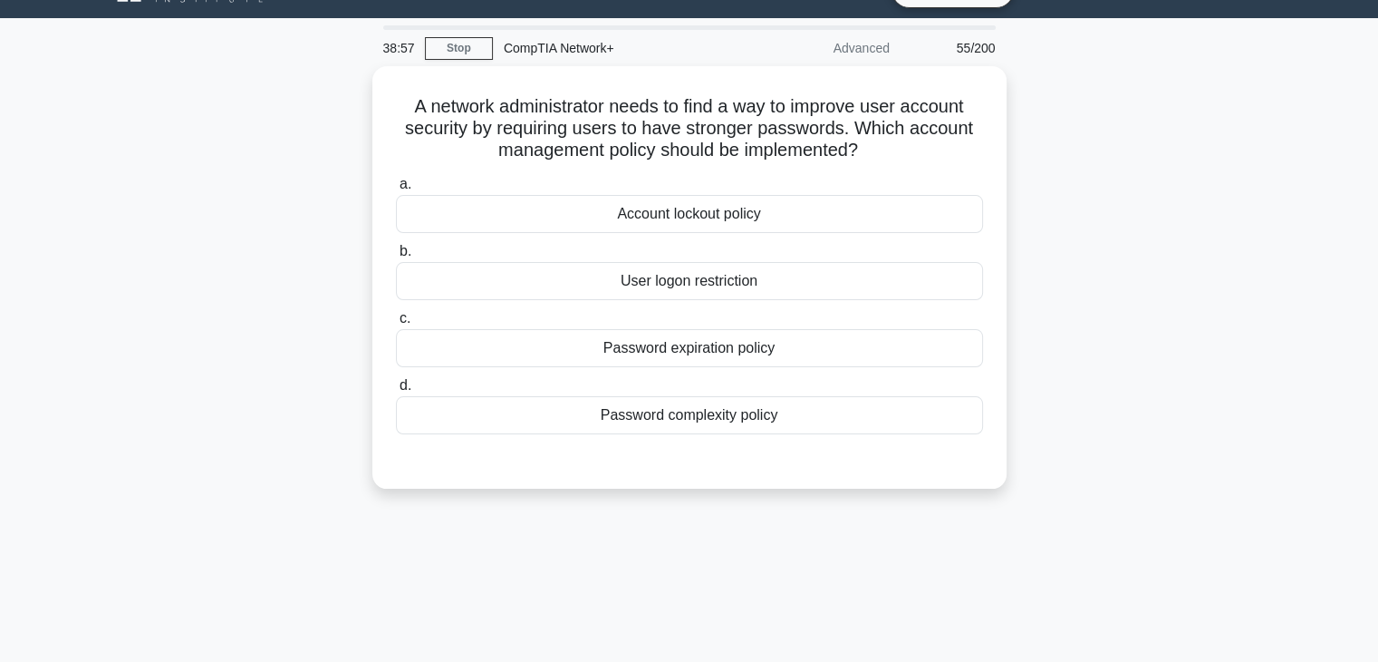
scroll to position [0, 0]
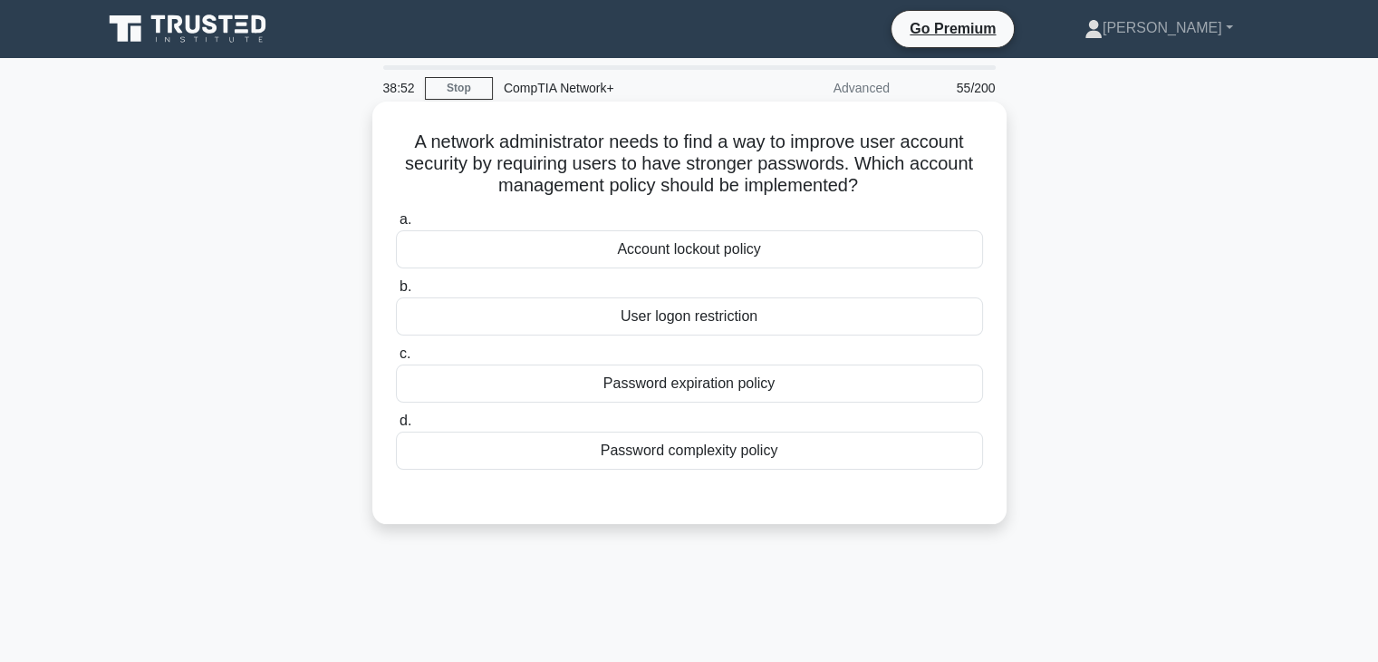
click at [673, 324] on div "User logon restriction" at bounding box center [689, 316] width 587 height 38
click at [396, 293] on input "b. User logon restriction" at bounding box center [396, 287] width 0 height 12
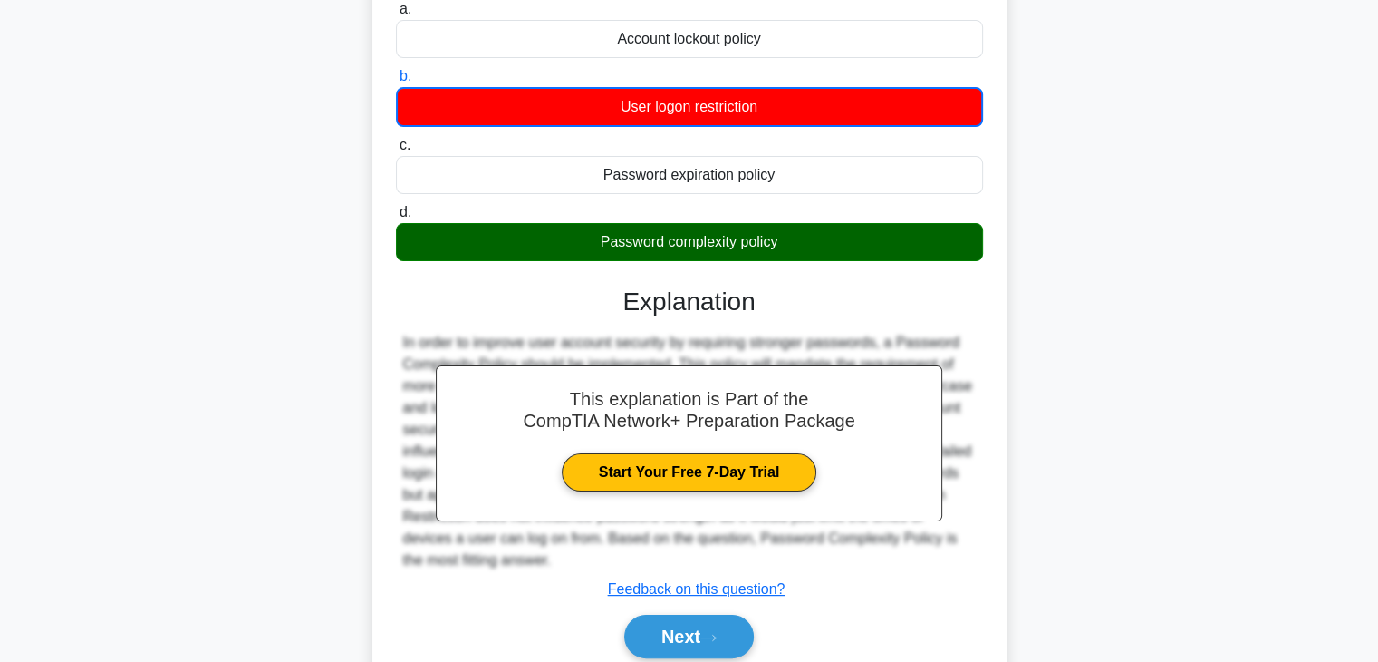
scroll to position [318, 0]
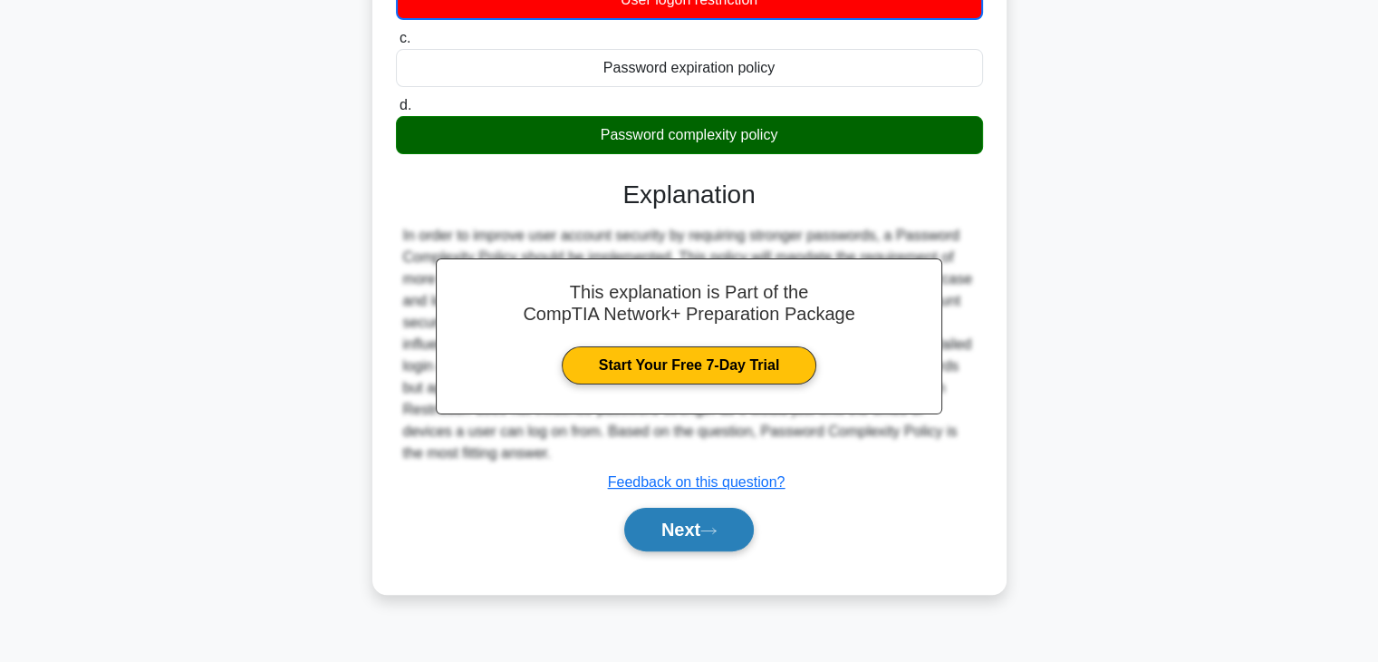
click at [652, 537] on button "Next" at bounding box center [689, 528] width 130 height 43
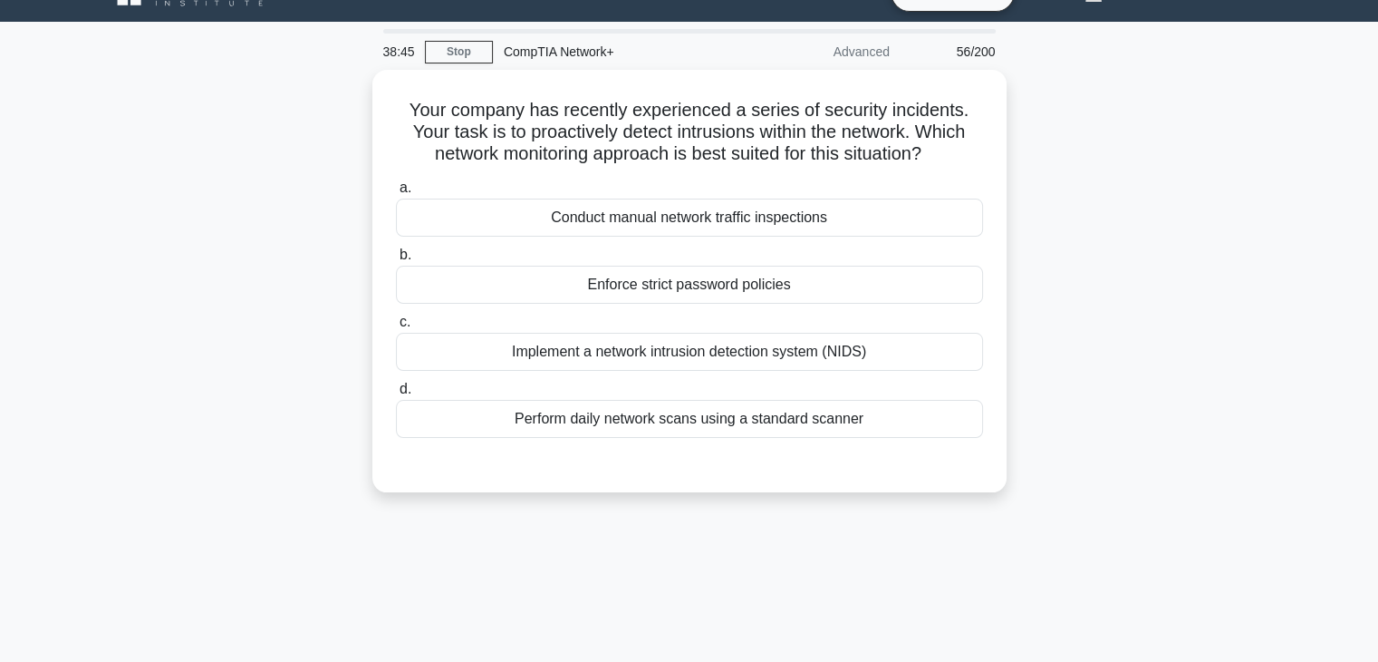
scroll to position [36, 0]
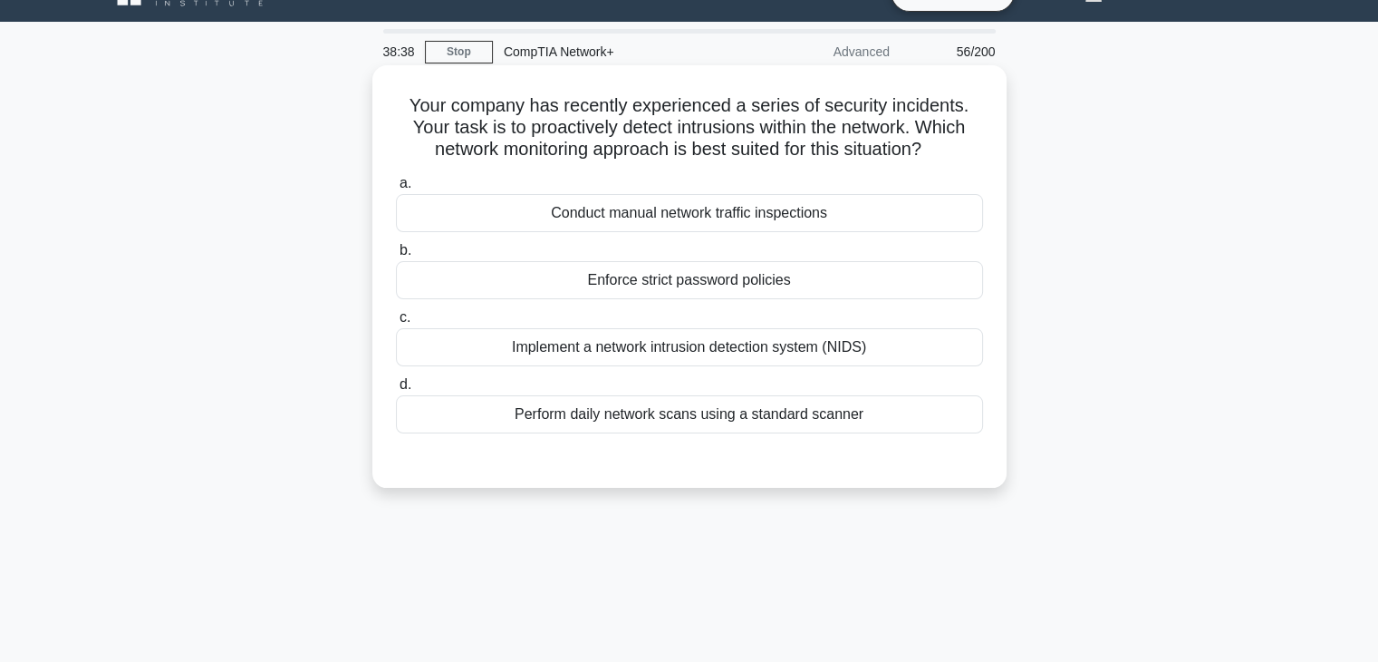
click at [779, 344] on div "Implement a network intrusion detection system (NIDS)" at bounding box center [689, 347] width 587 height 38
click at [396, 324] on input "c. Implement a network intrusion detection system (NIDS)" at bounding box center [396, 318] width 0 height 12
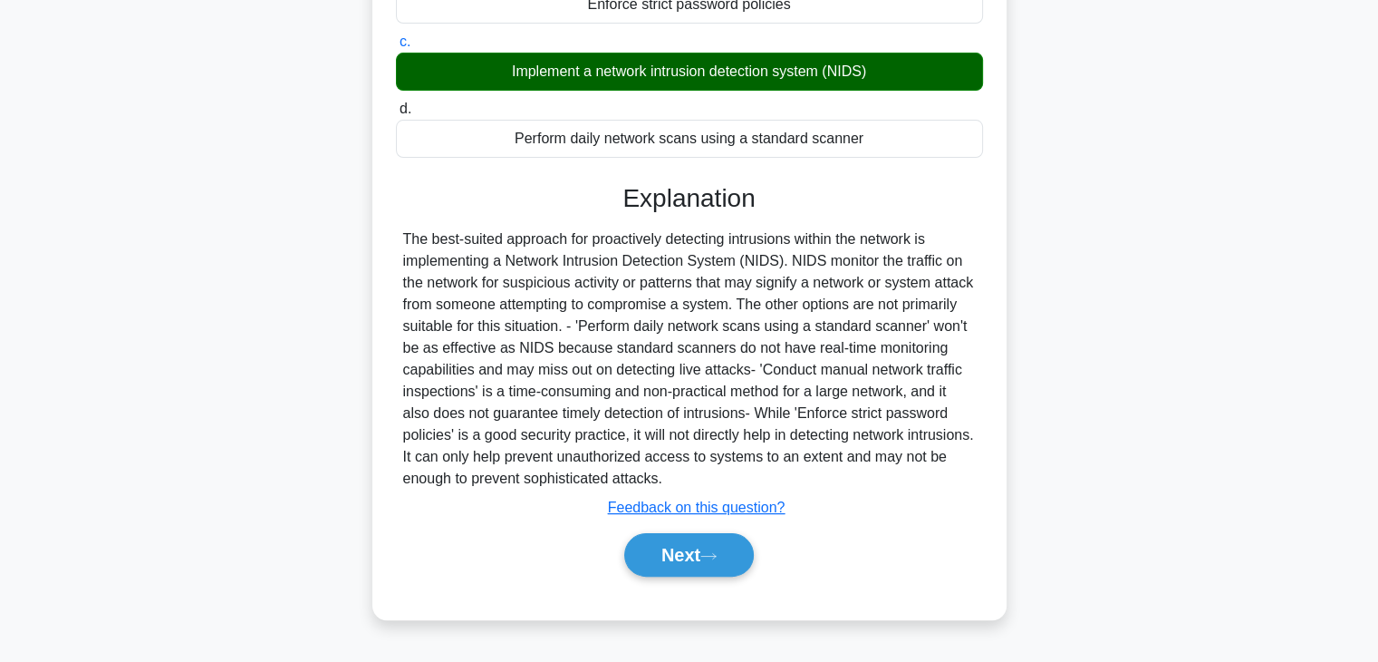
scroll to position [318, 0]
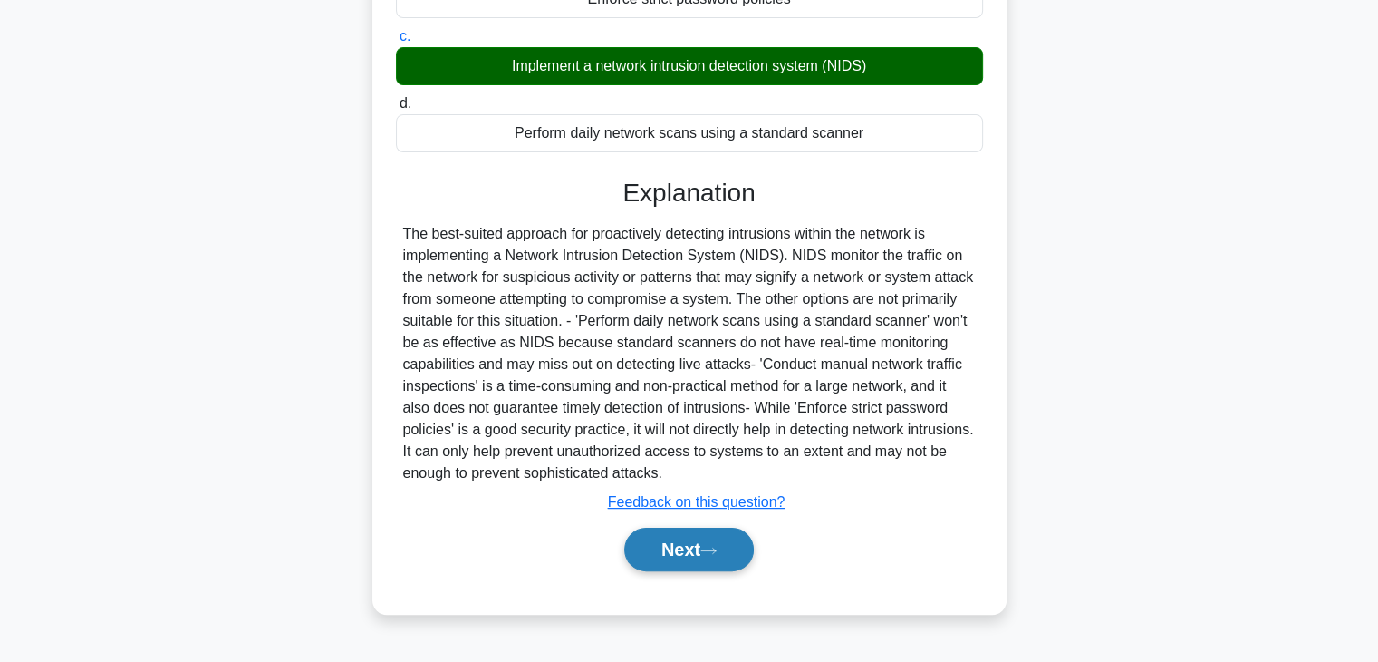
click at [710, 548] on icon at bounding box center [709, 551] width 16 height 10
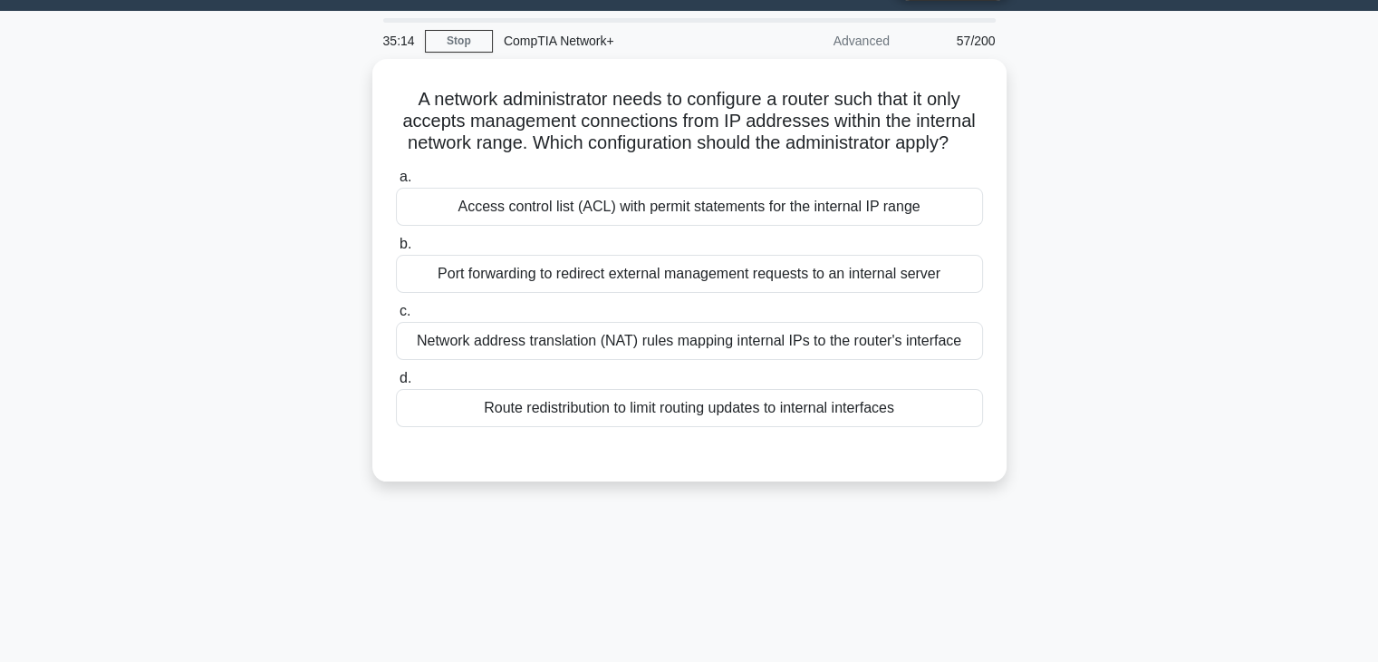
scroll to position [46, 0]
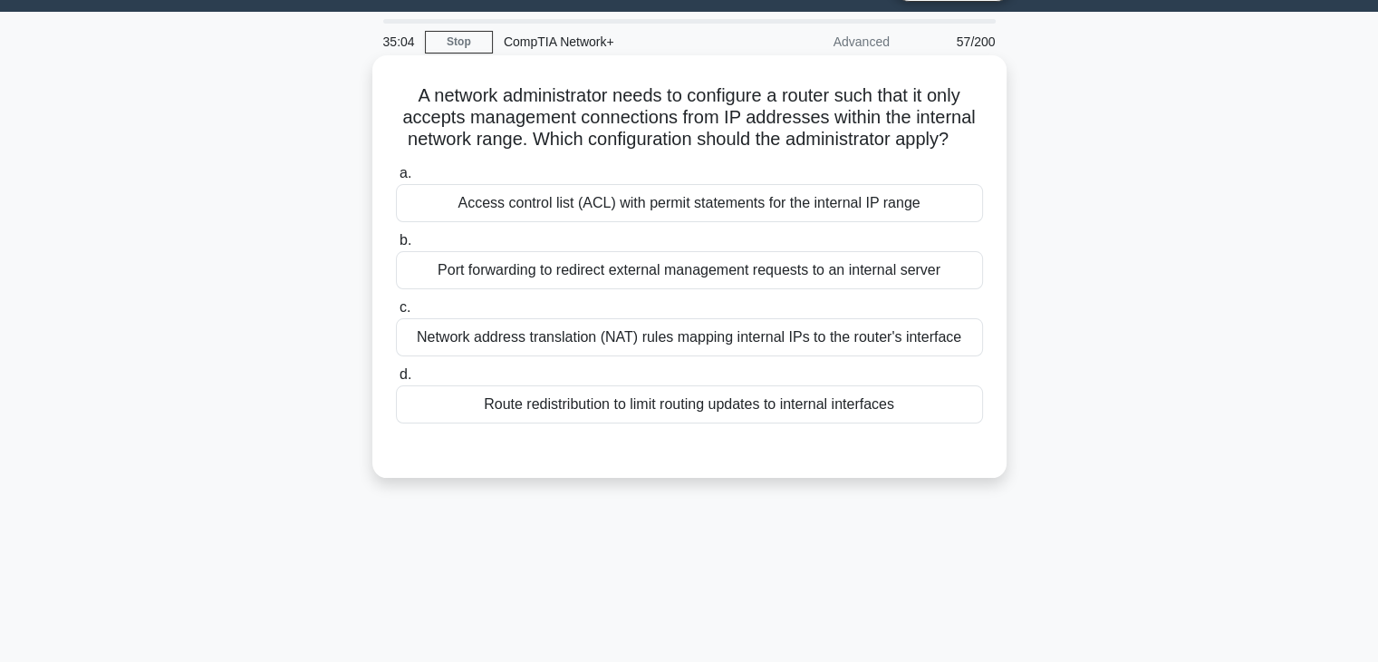
click at [871, 200] on div "Access control list (ACL) with permit statements for the internal IP range" at bounding box center [689, 203] width 587 height 38
click at [396, 179] on input "a. Access control list (ACL) with permit statements for the internal IP range" at bounding box center [396, 174] width 0 height 12
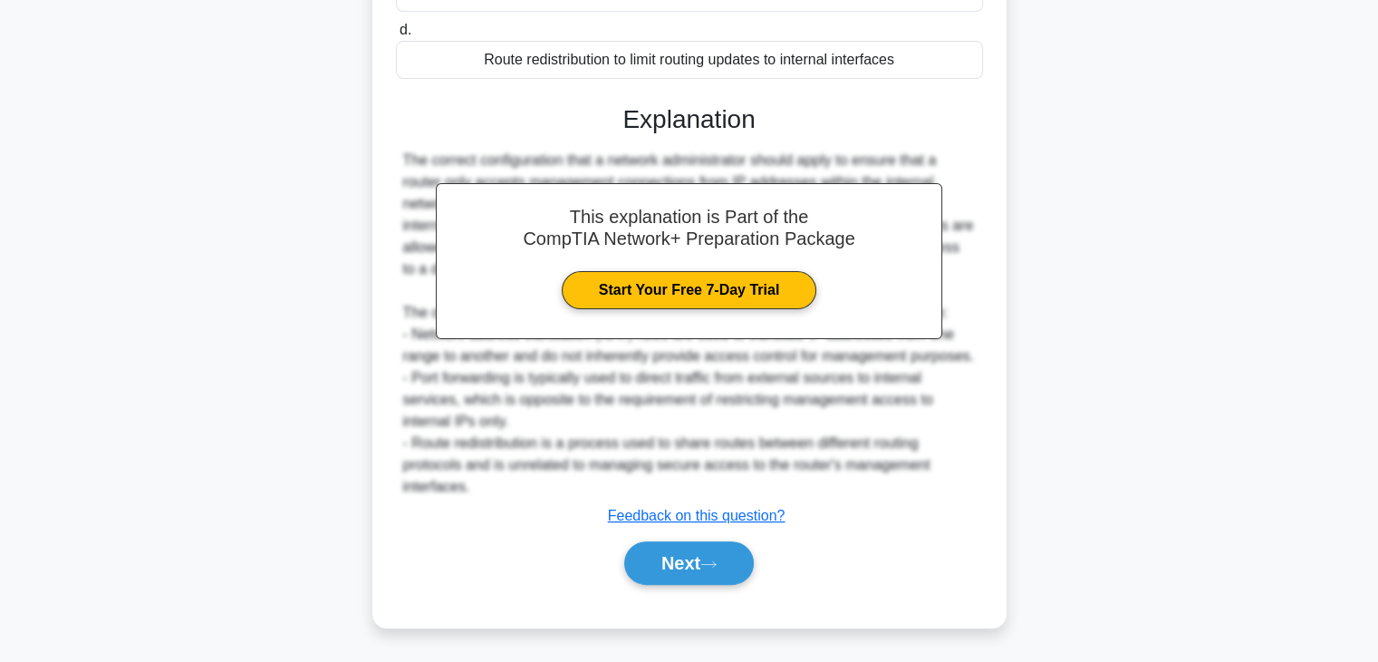
scroll to position [411, 0]
click at [710, 569] on button "Next" at bounding box center [689, 562] width 130 height 43
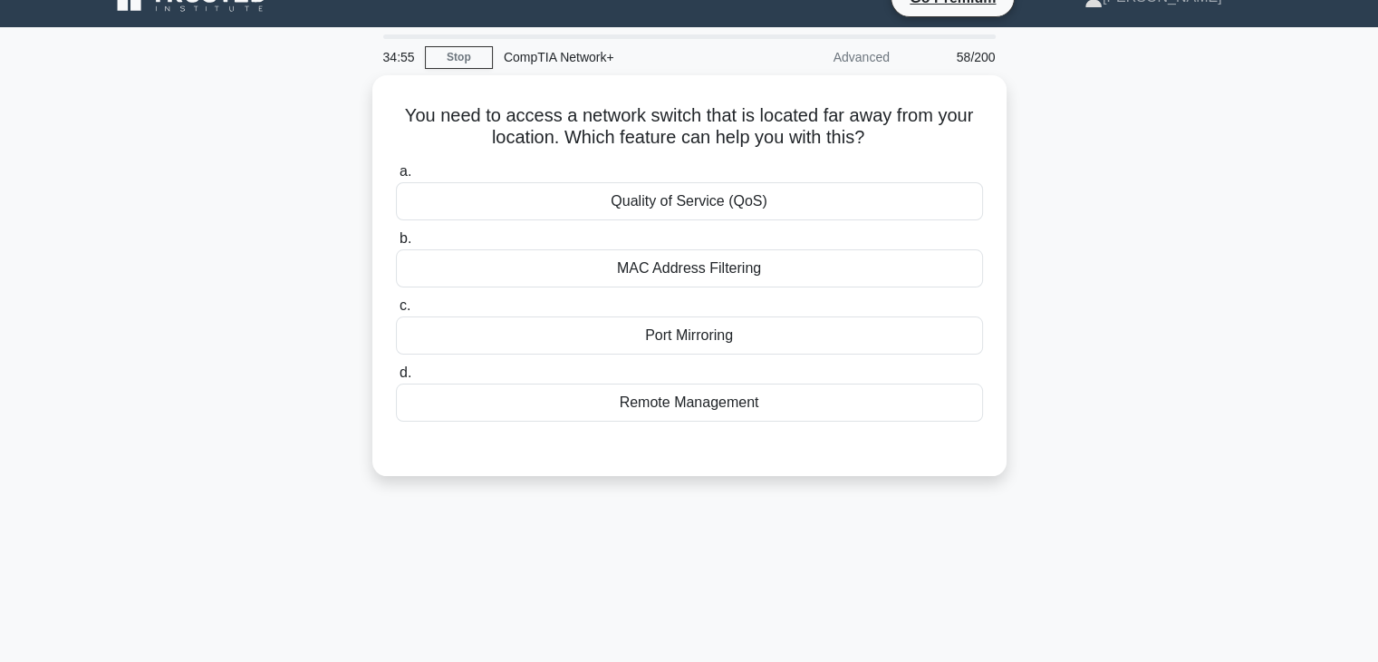
scroll to position [30, 0]
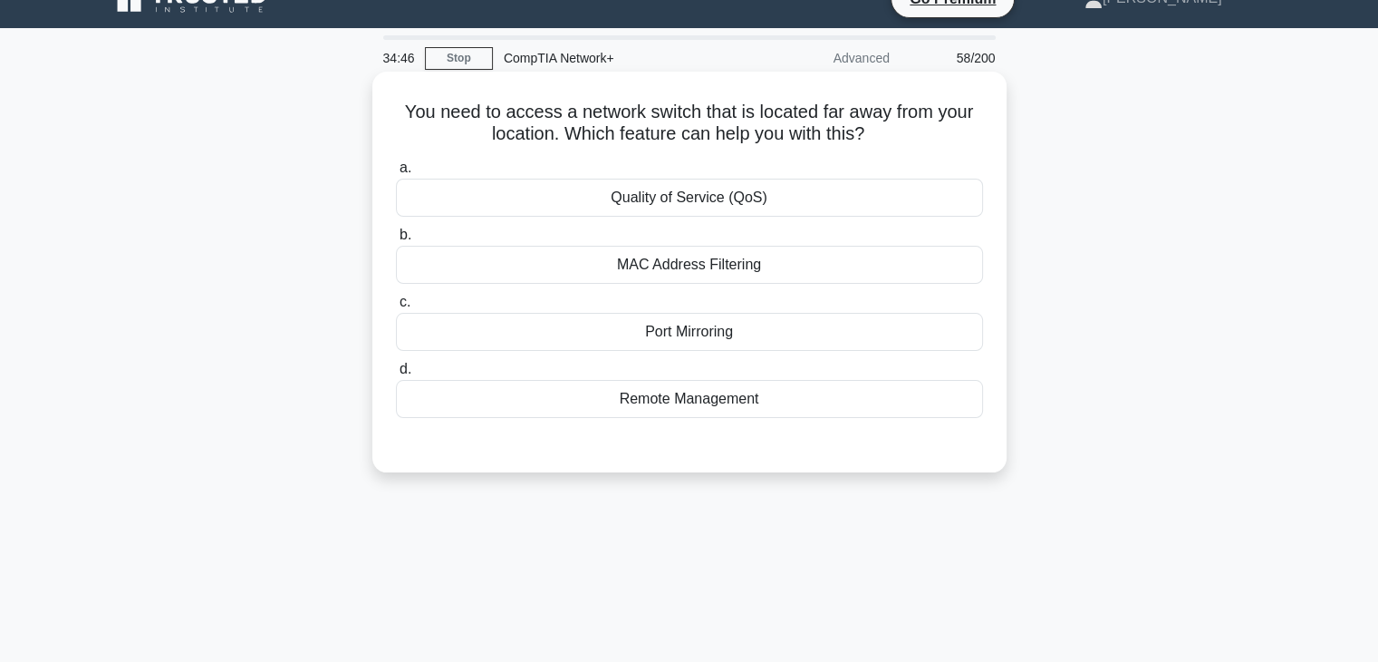
click at [718, 328] on div "Port Mirroring" at bounding box center [689, 332] width 587 height 38
click at [396, 308] on input "c. Port Mirroring" at bounding box center [396, 302] width 0 height 12
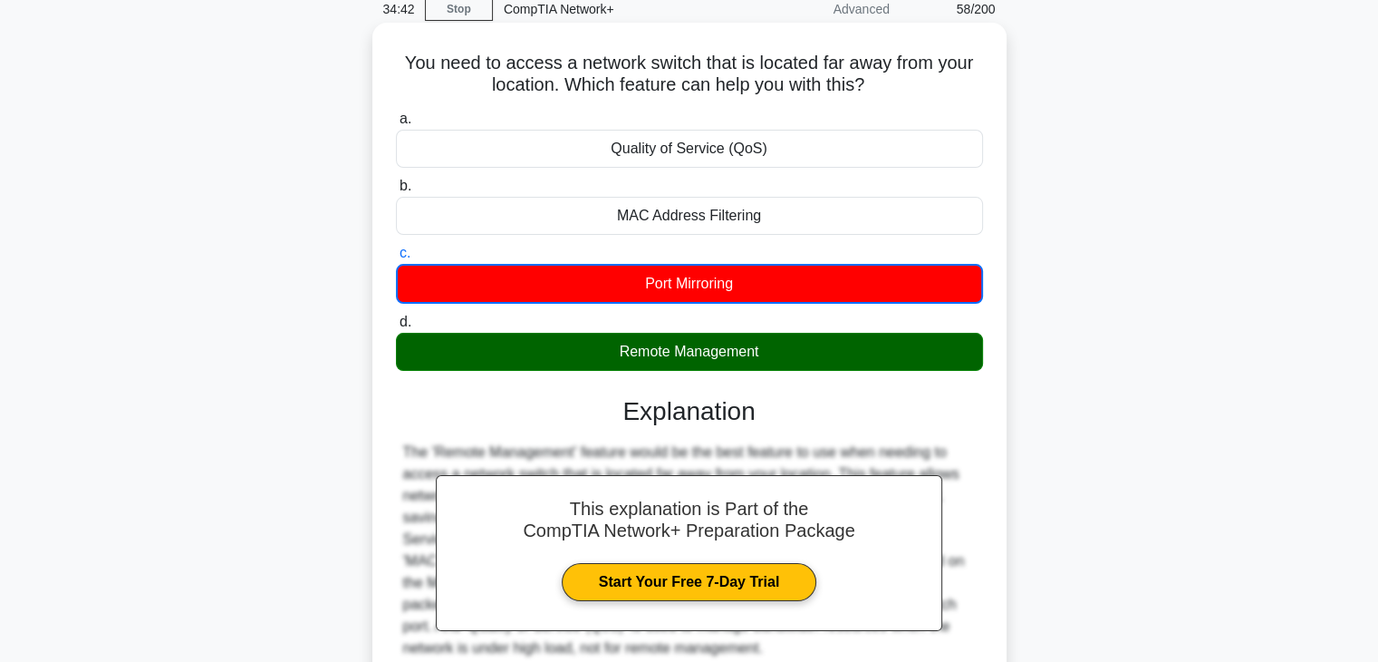
scroll to position [318, 0]
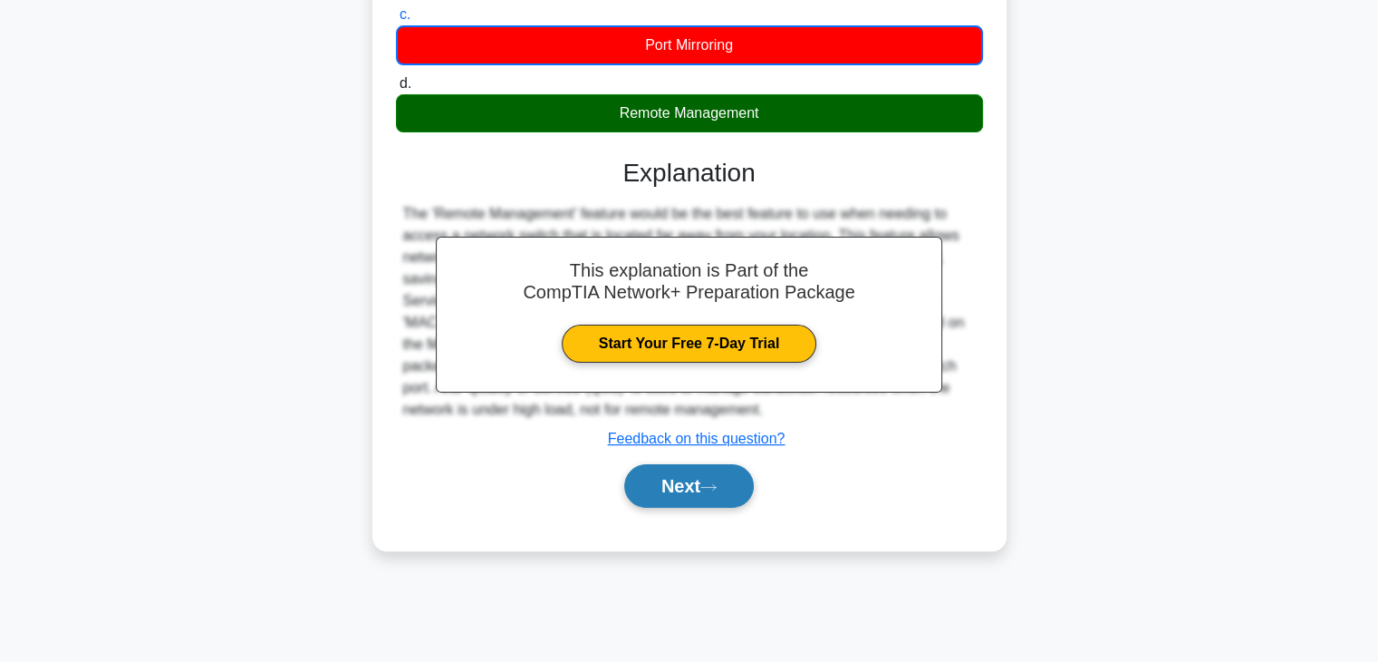
click at [680, 494] on button "Next" at bounding box center [689, 485] width 130 height 43
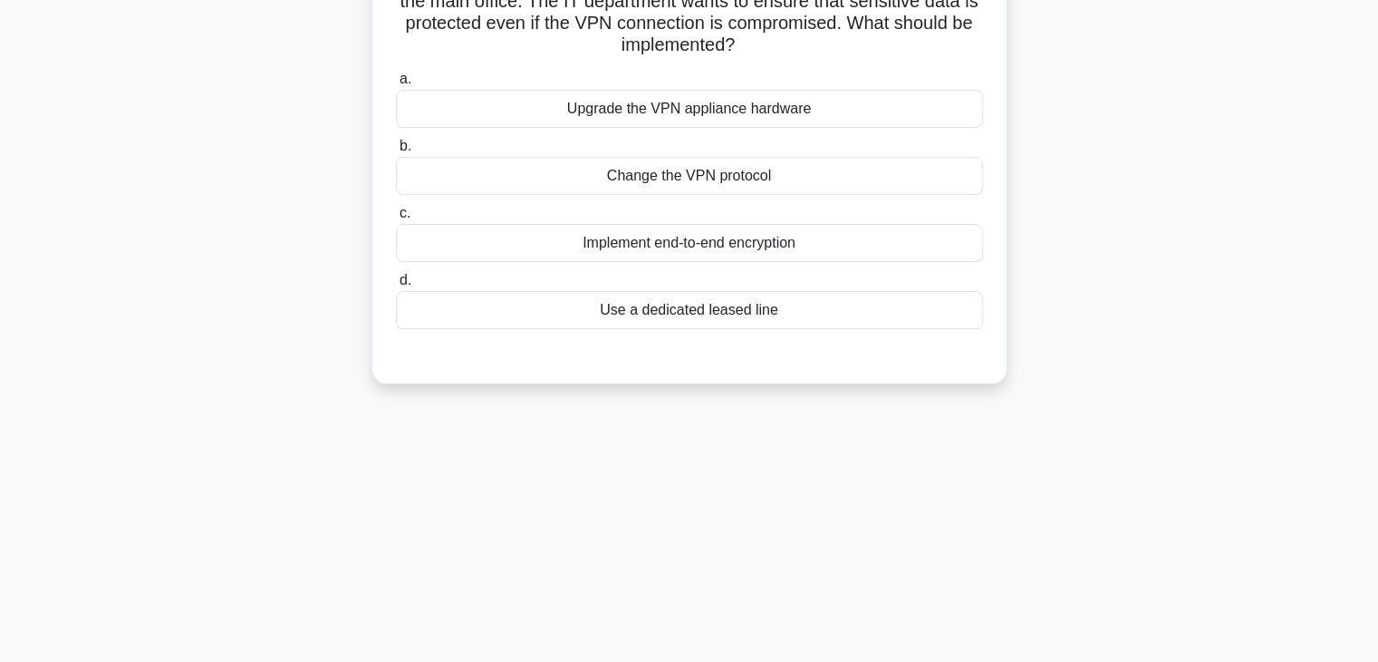
scroll to position [37, 0]
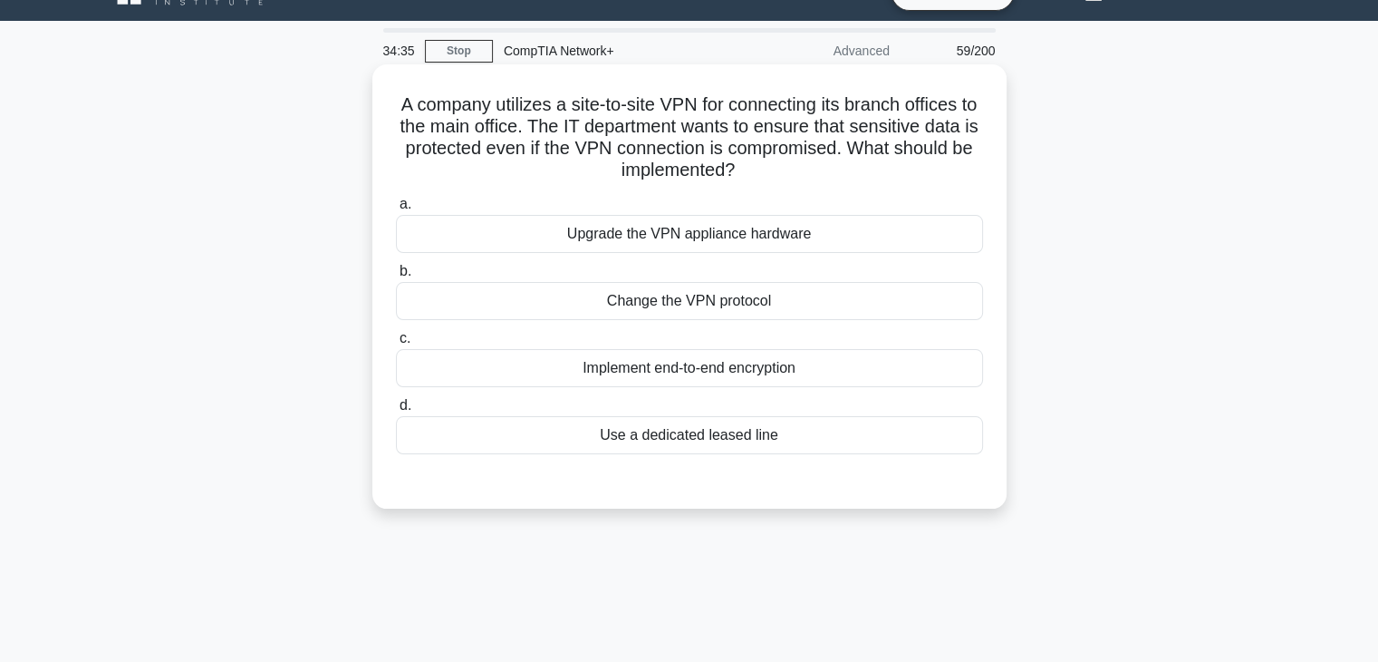
click at [679, 364] on div "Implement end-to-end encryption" at bounding box center [689, 368] width 587 height 38
click at [396, 344] on input "c. Implement end-to-end encryption" at bounding box center [396, 339] width 0 height 12
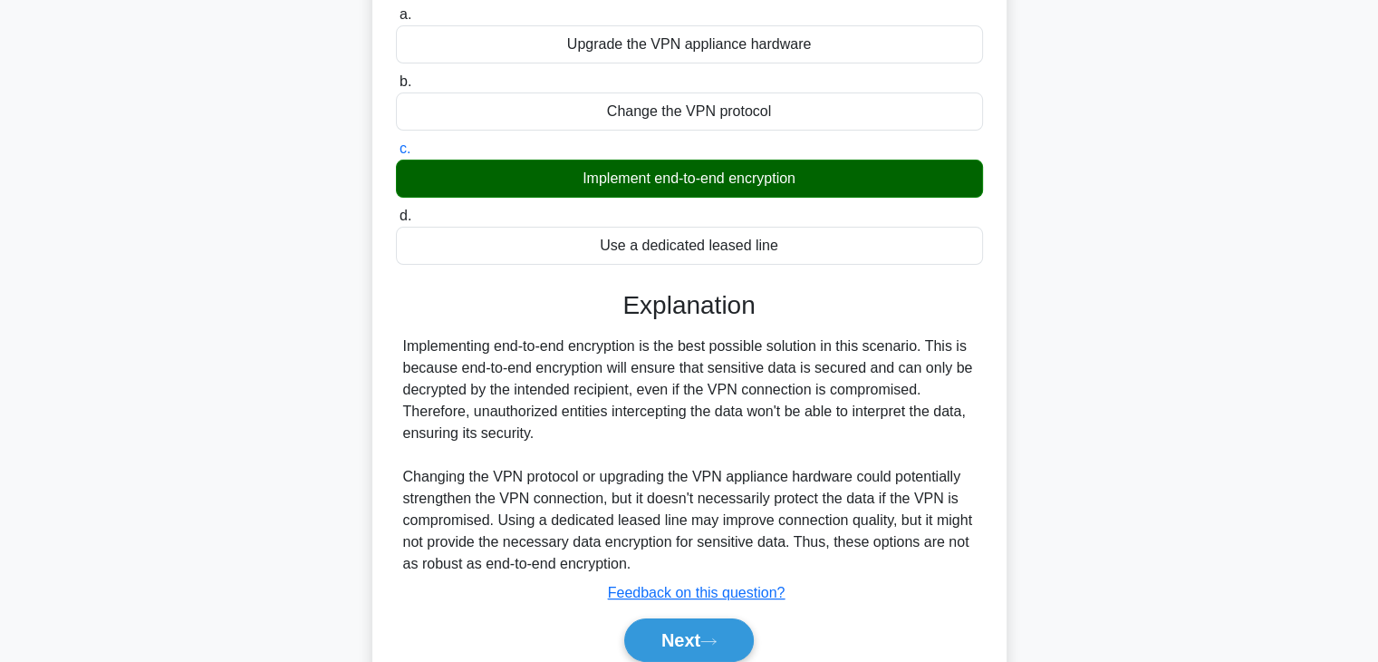
scroll to position [243, 0]
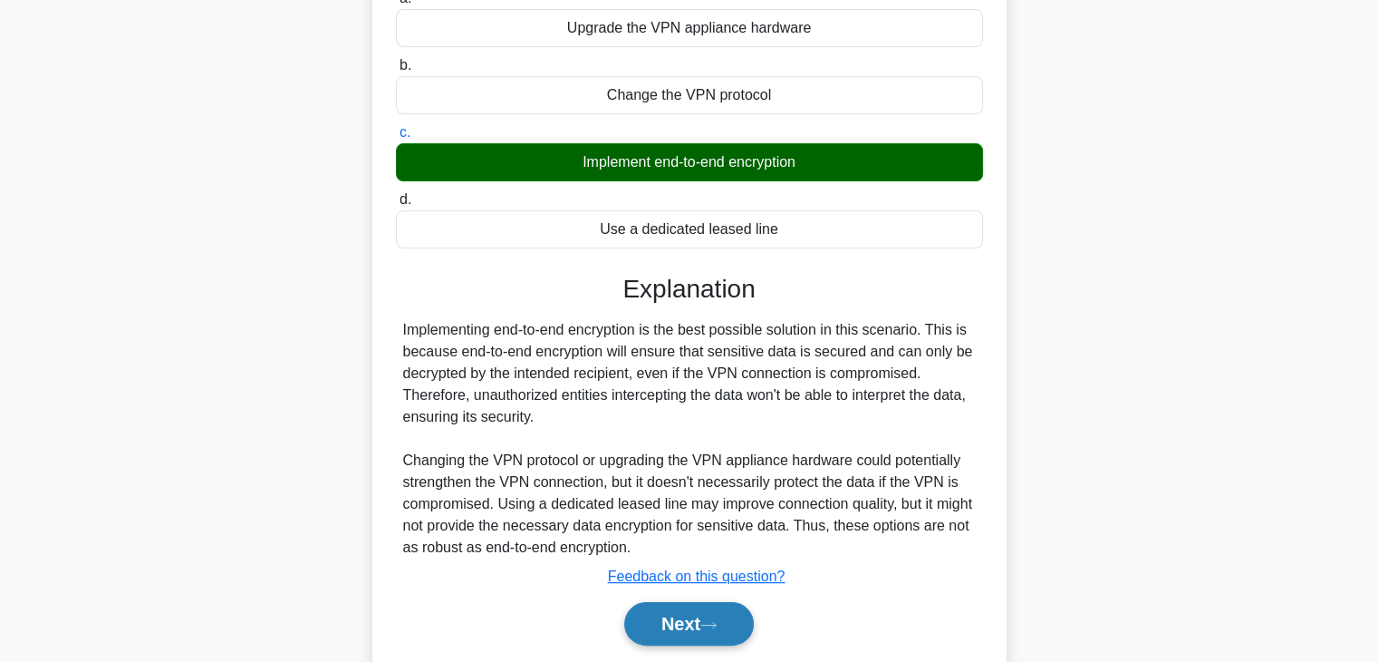
click at [718, 633] on button "Next" at bounding box center [689, 623] width 130 height 43
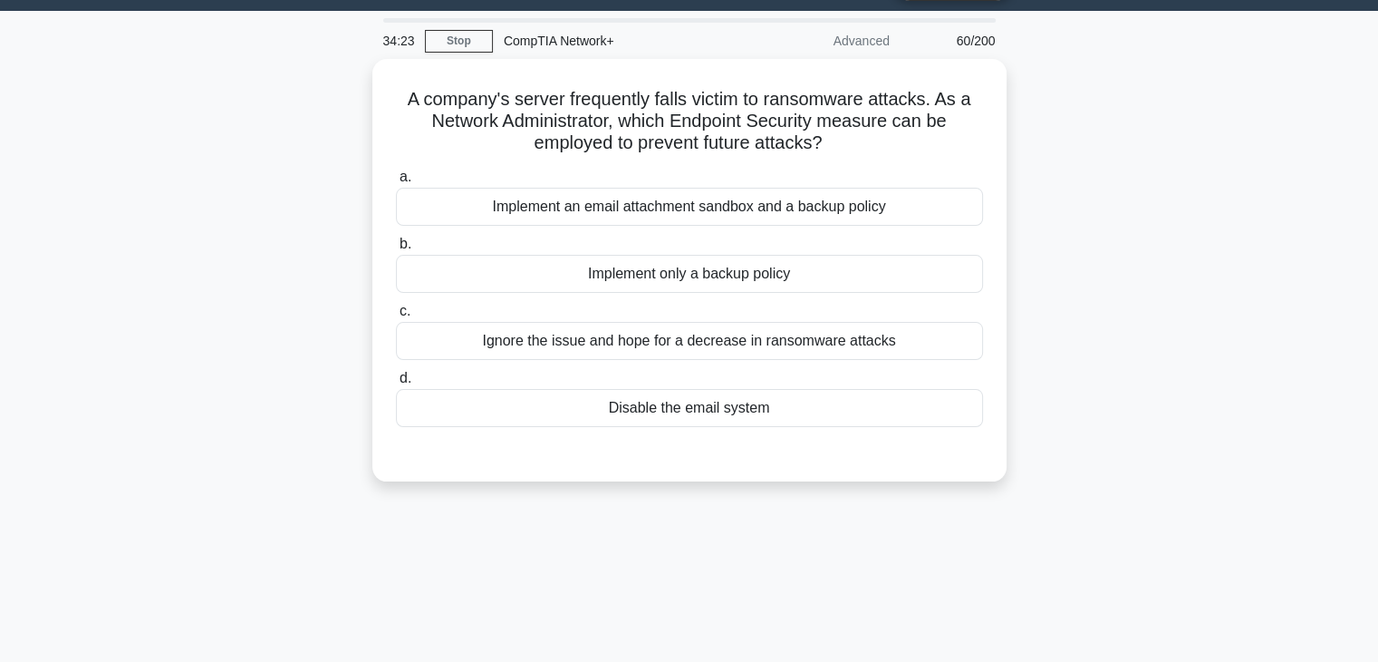
scroll to position [48, 0]
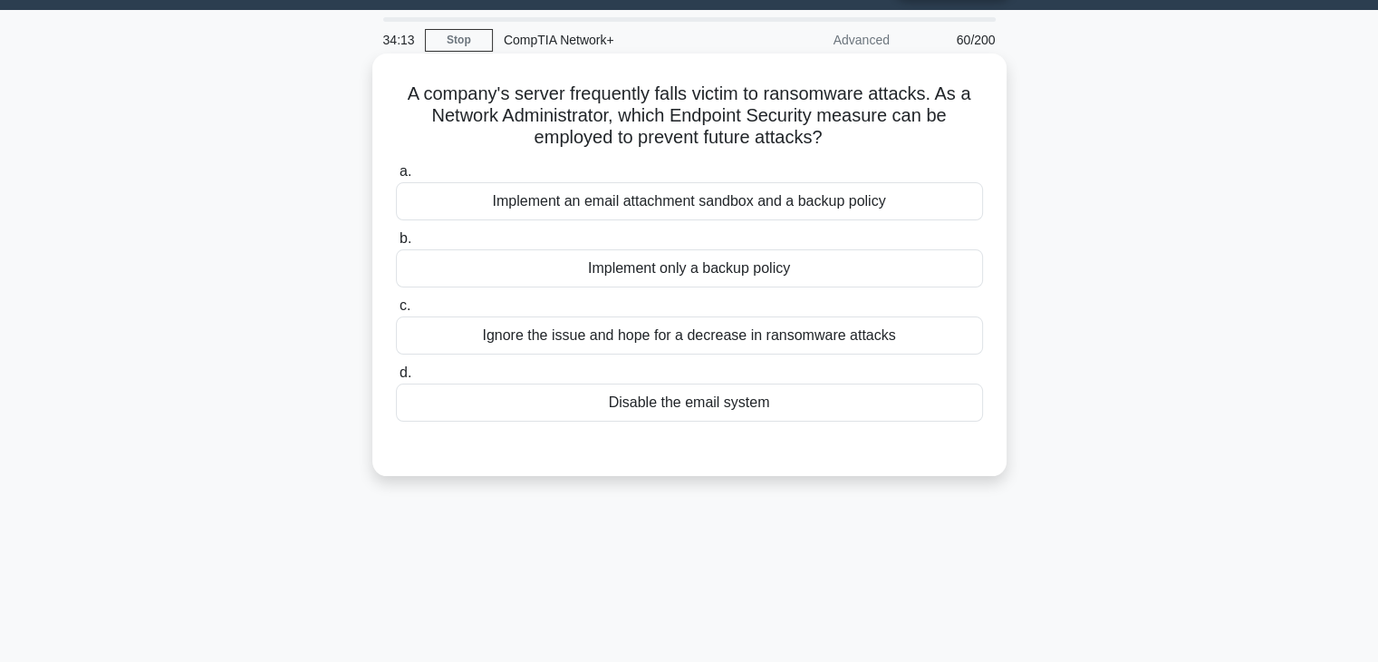
click at [841, 198] on div "Implement an email attachment sandbox and a backup policy" at bounding box center [689, 201] width 587 height 38
click at [396, 178] on input "a. Implement an email attachment sandbox and a backup policy" at bounding box center [396, 172] width 0 height 12
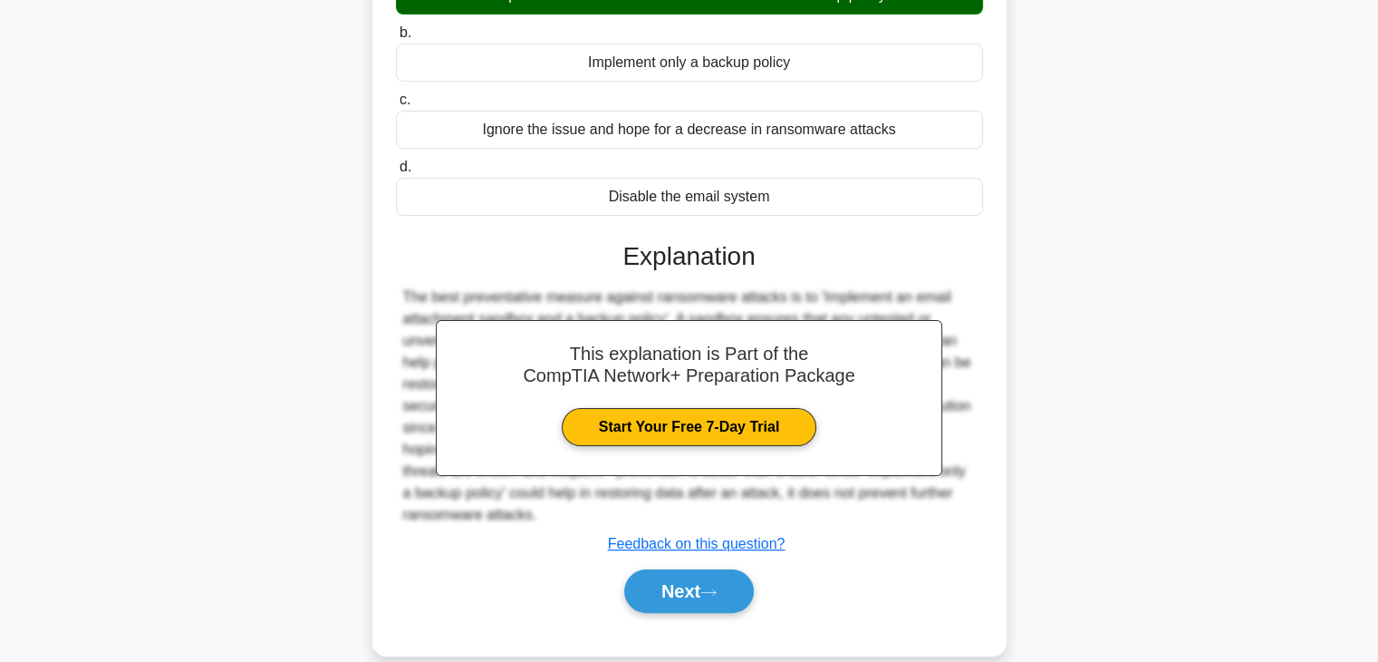
scroll to position [318, 0]
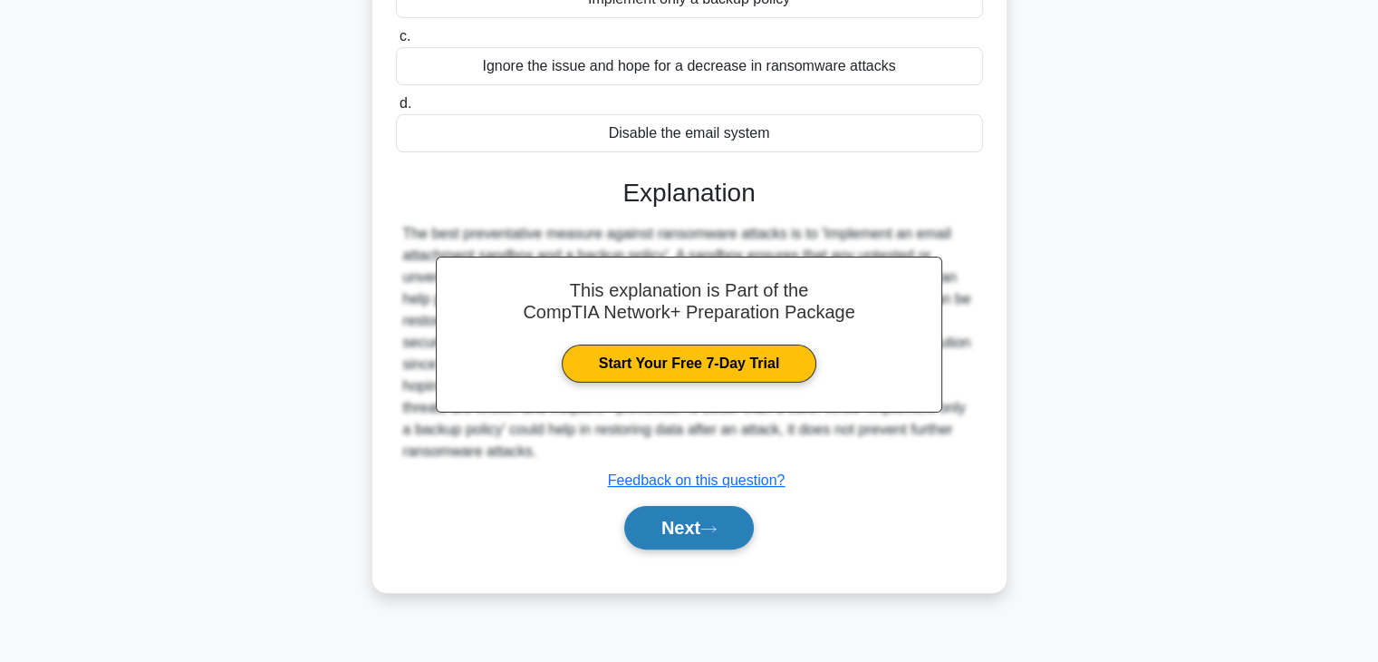
click at [704, 509] on button "Next" at bounding box center [689, 527] width 130 height 43
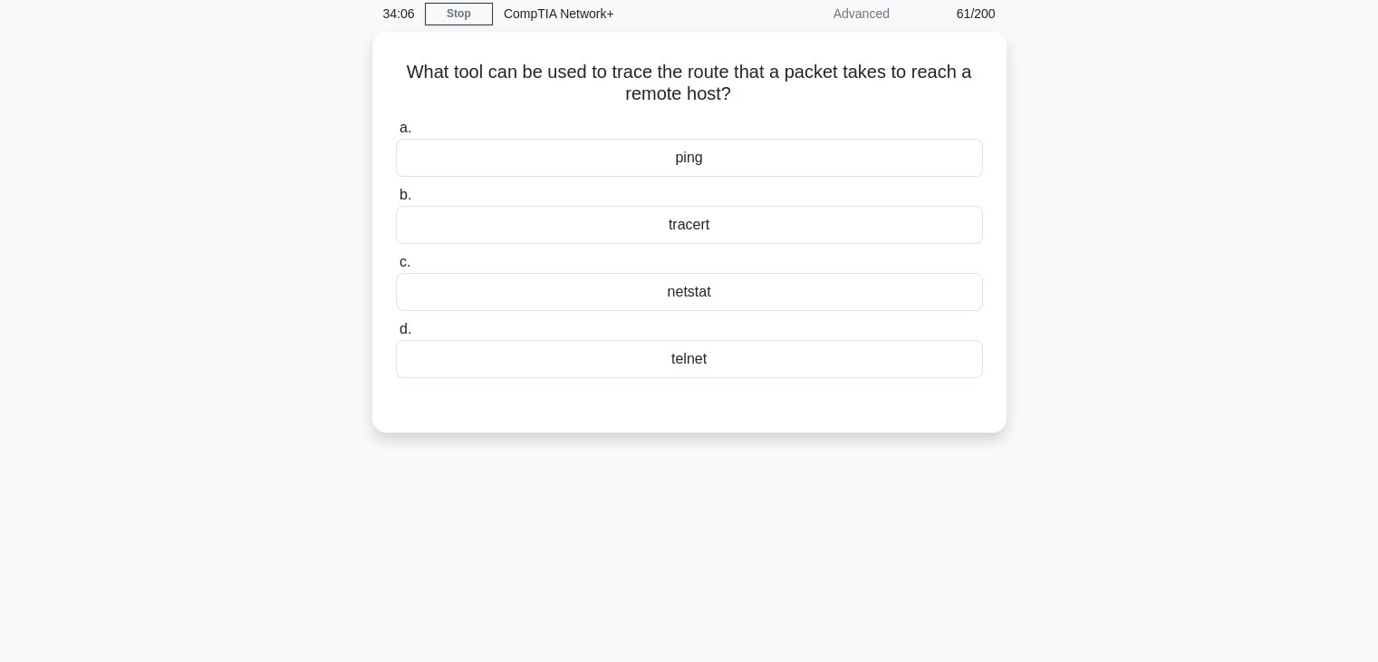
scroll to position [0, 0]
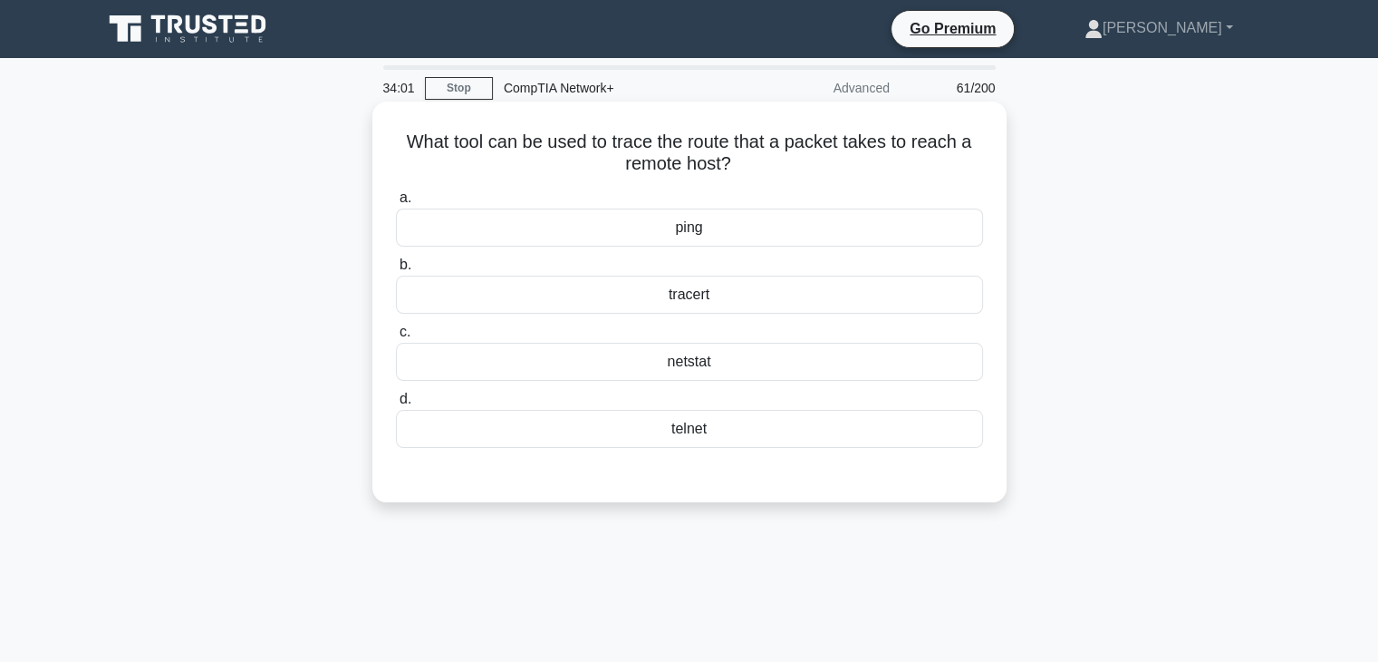
click at [699, 307] on div "tracert" at bounding box center [689, 294] width 587 height 38
click at [396, 271] on input "b. tracert" at bounding box center [396, 265] width 0 height 12
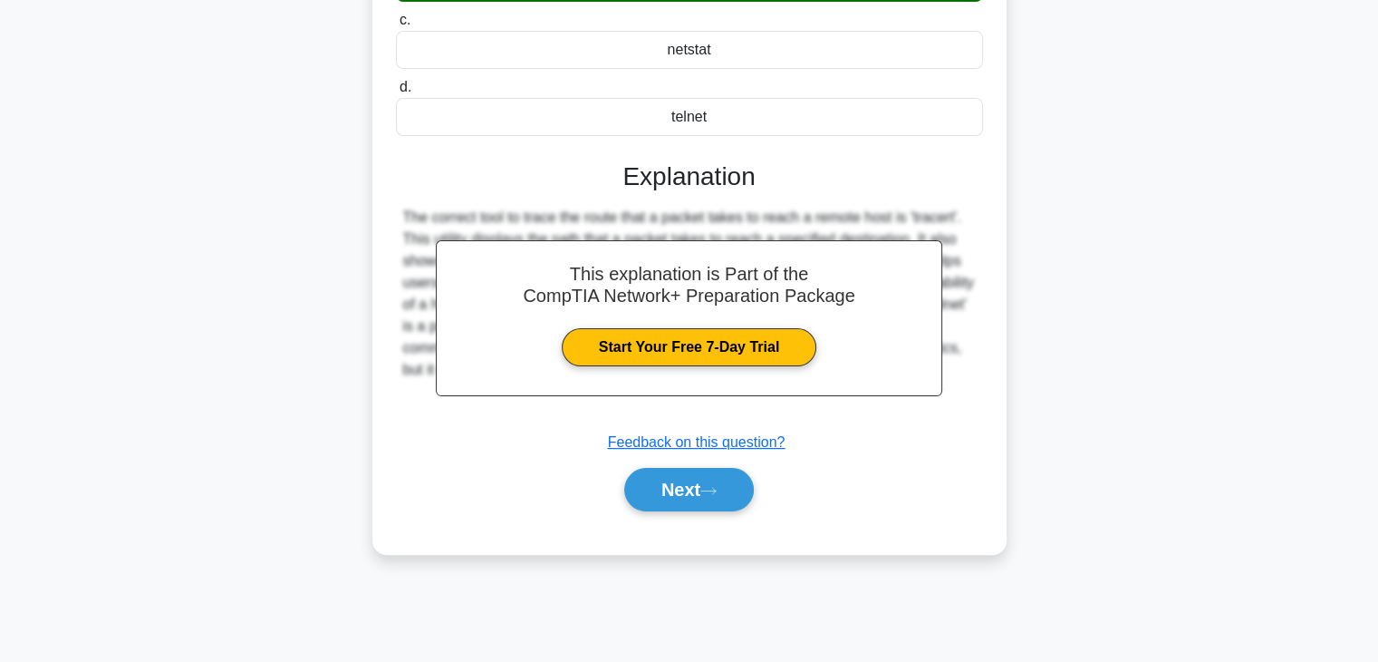
scroll to position [318, 0]
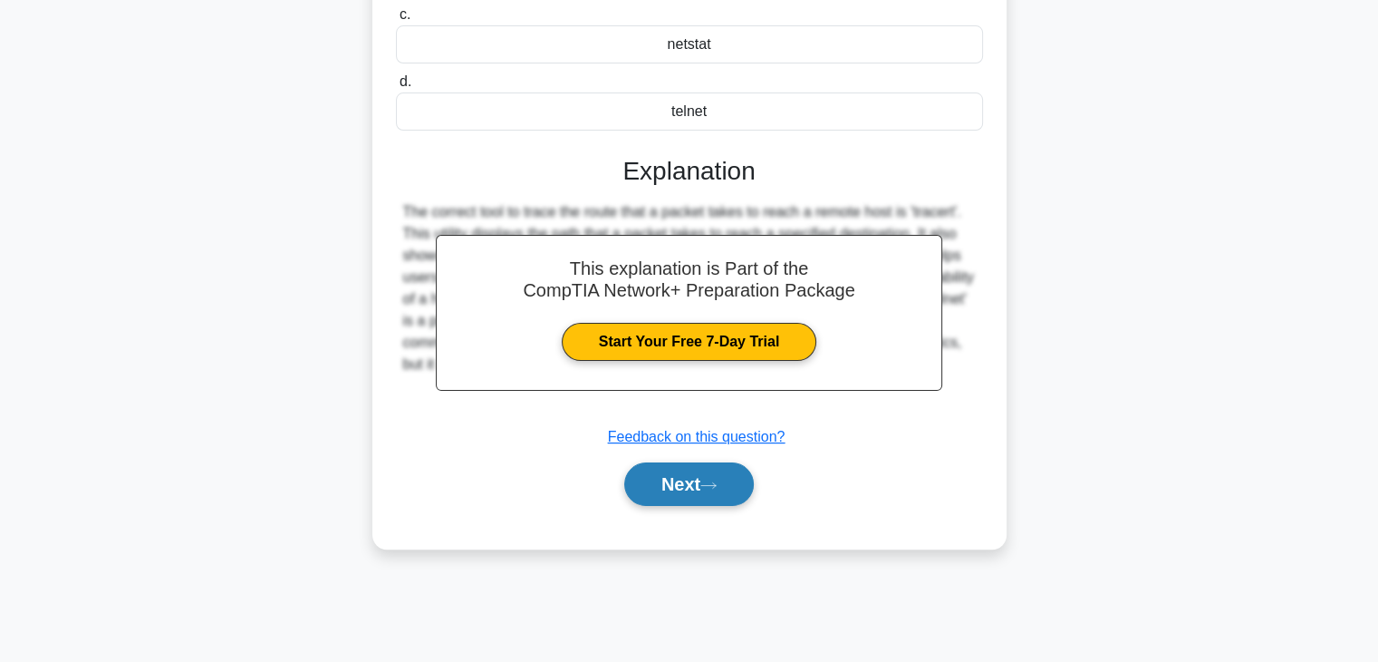
click at [700, 477] on button "Next" at bounding box center [689, 483] width 130 height 43
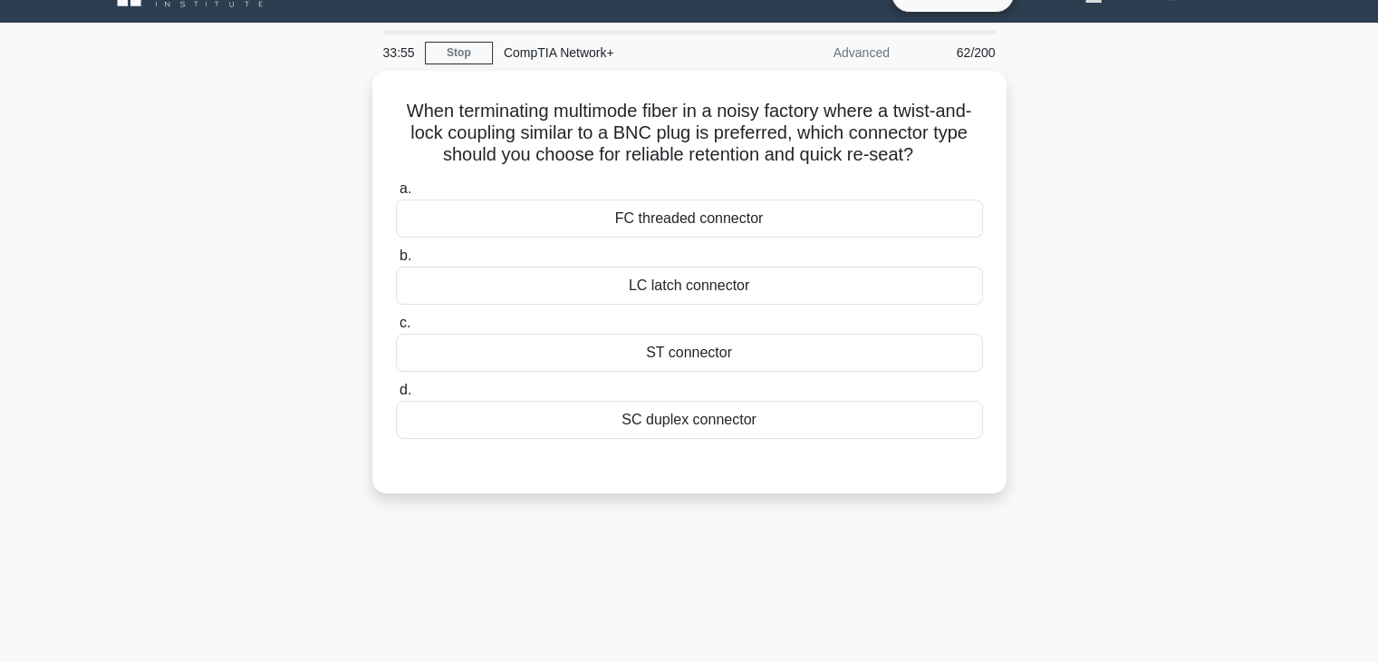
scroll to position [34, 0]
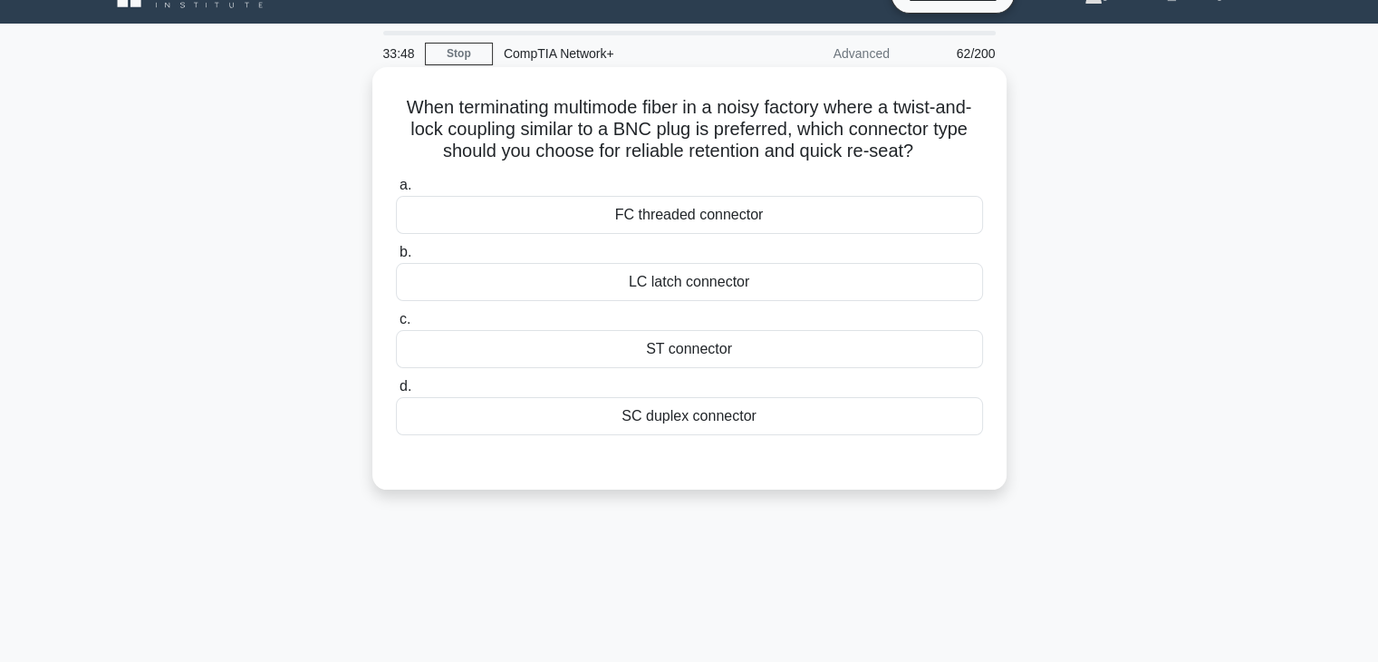
click at [706, 274] on div "LC latch connector" at bounding box center [689, 282] width 587 height 38
click at [396, 258] on input "b. LC latch connector" at bounding box center [396, 252] width 0 height 12
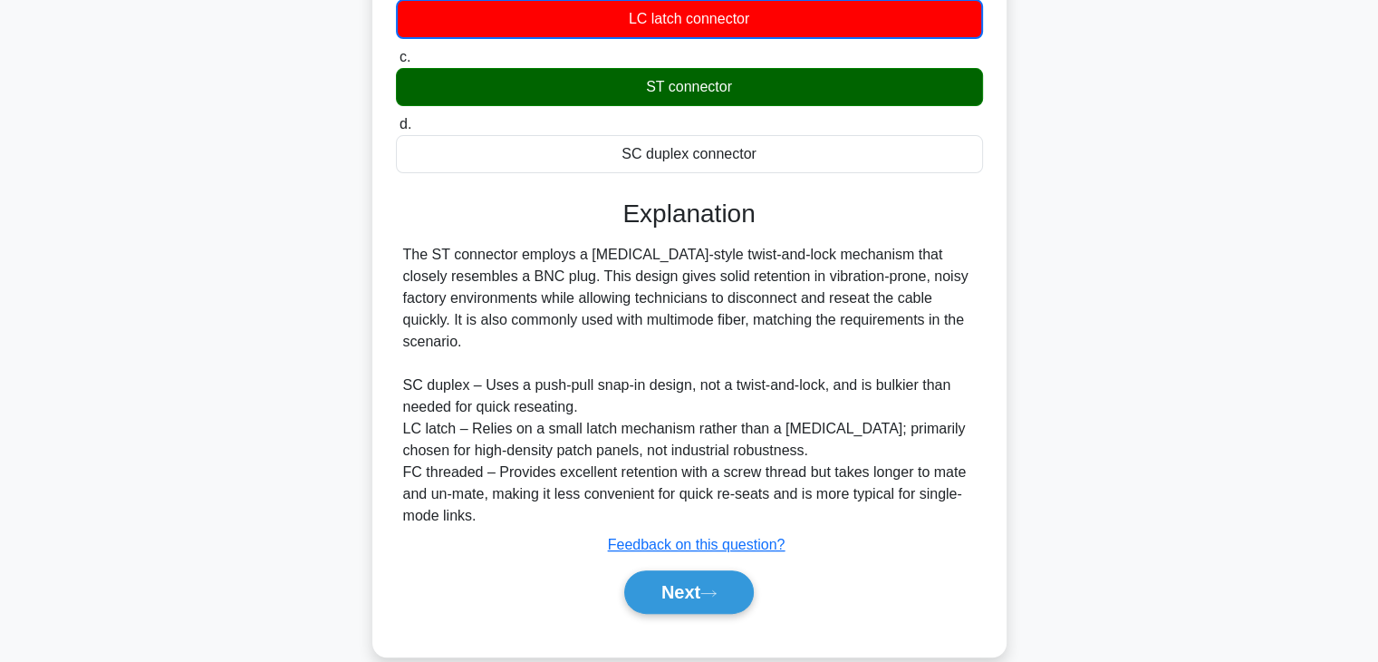
scroll to position [318, 0]
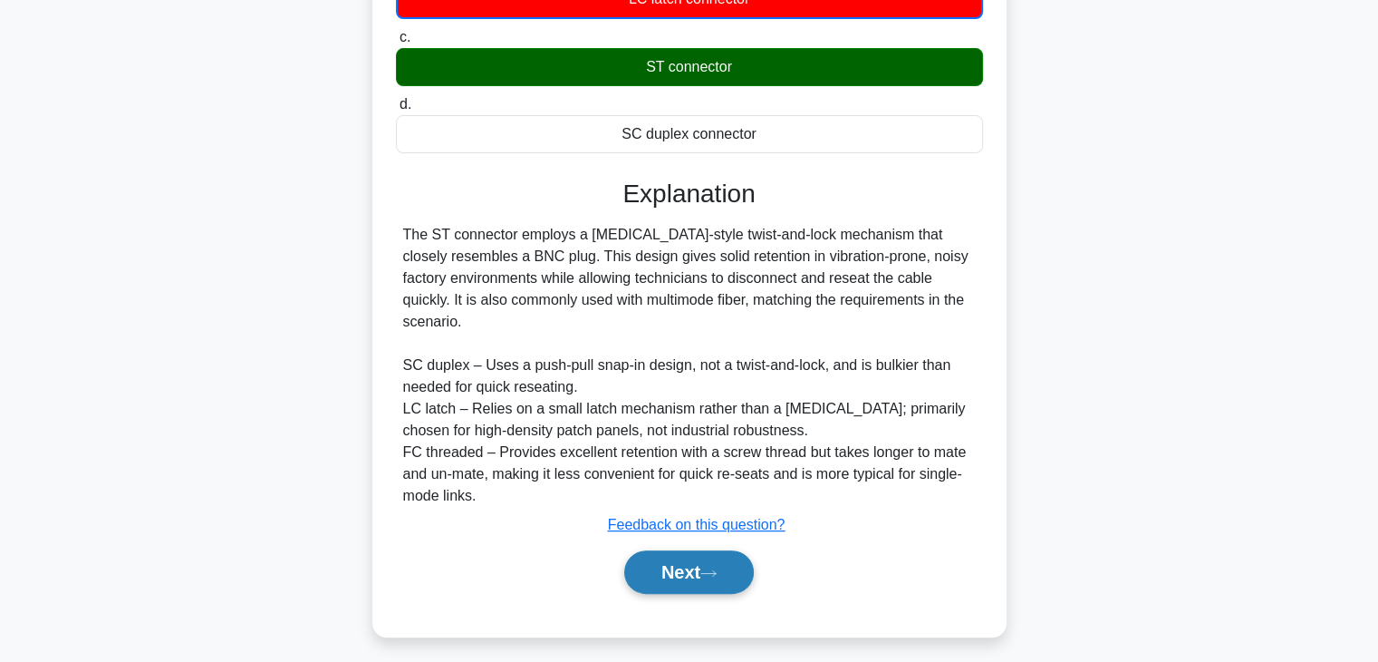
click at [692, 566] on button "Next" at bounding box center [689, 571] width 130 height 43
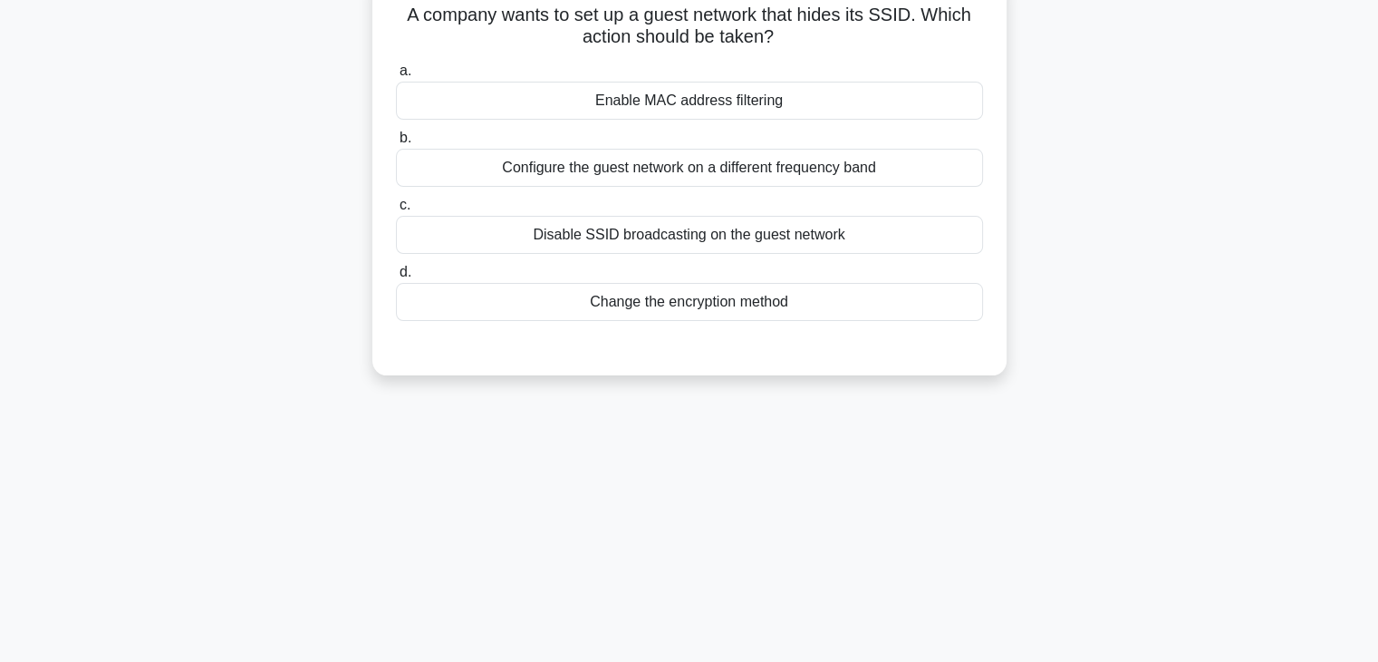
scroll to position [130, 0]
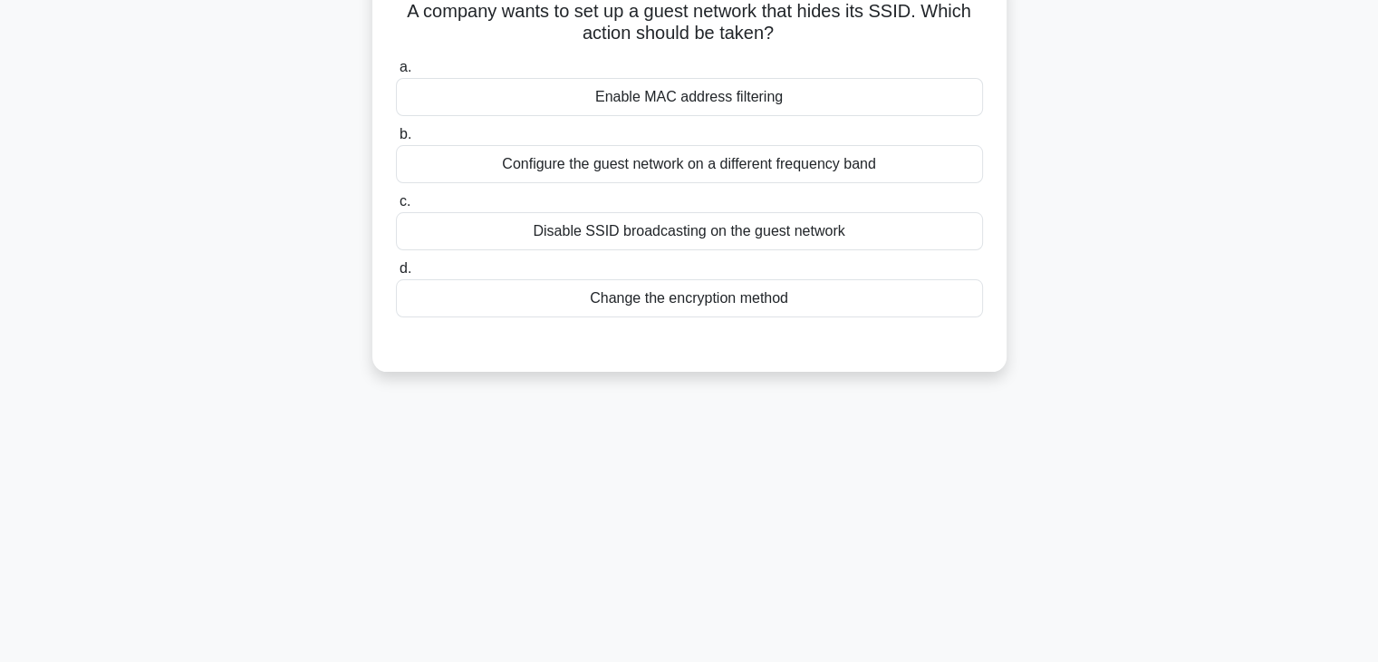
click at [739, 175] on div "Configure the guest network on a different frequency band" at bounding box center [689, 164] width 587 height 38
click at [396, 140] on input "b. Configure the guest network on a different frequency band" at bounding box center [396, 135] width 0 height 12
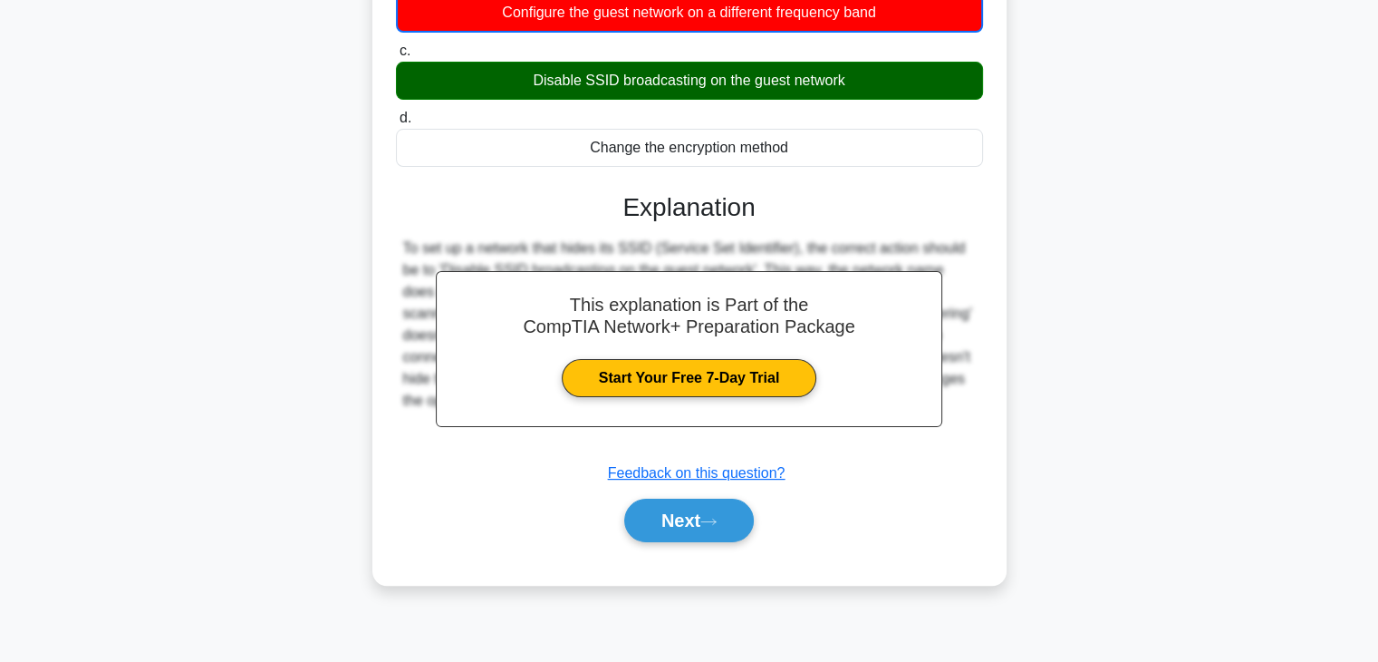
scroll to position [318, 0]
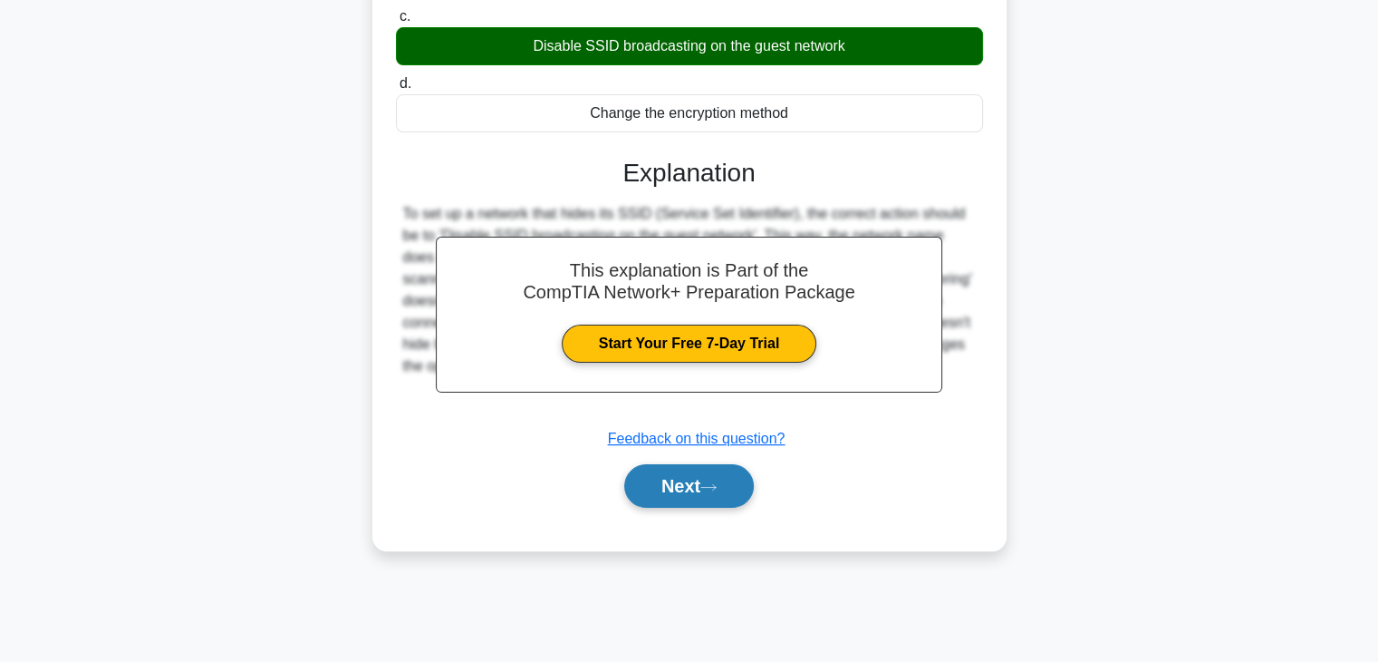
click at [707, 483] on button "Next" at bounding box center [689, 485] width 130 height 43
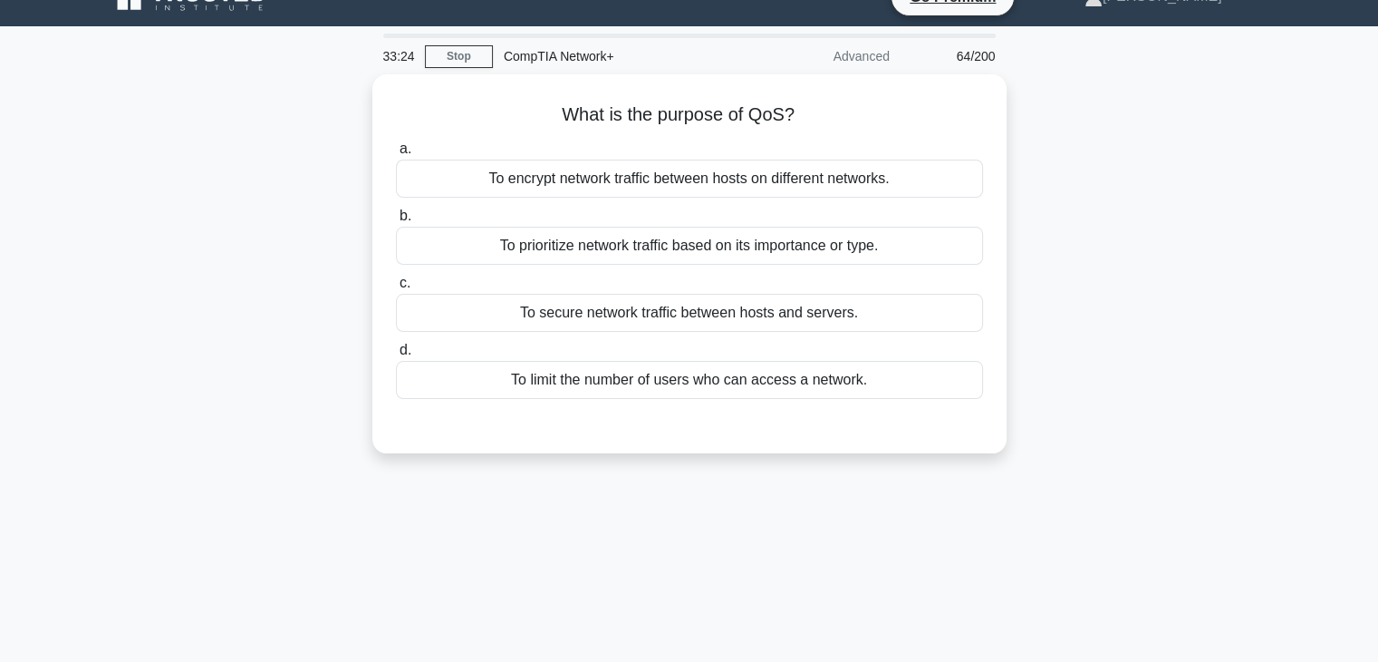
scroll to position [31, 0]
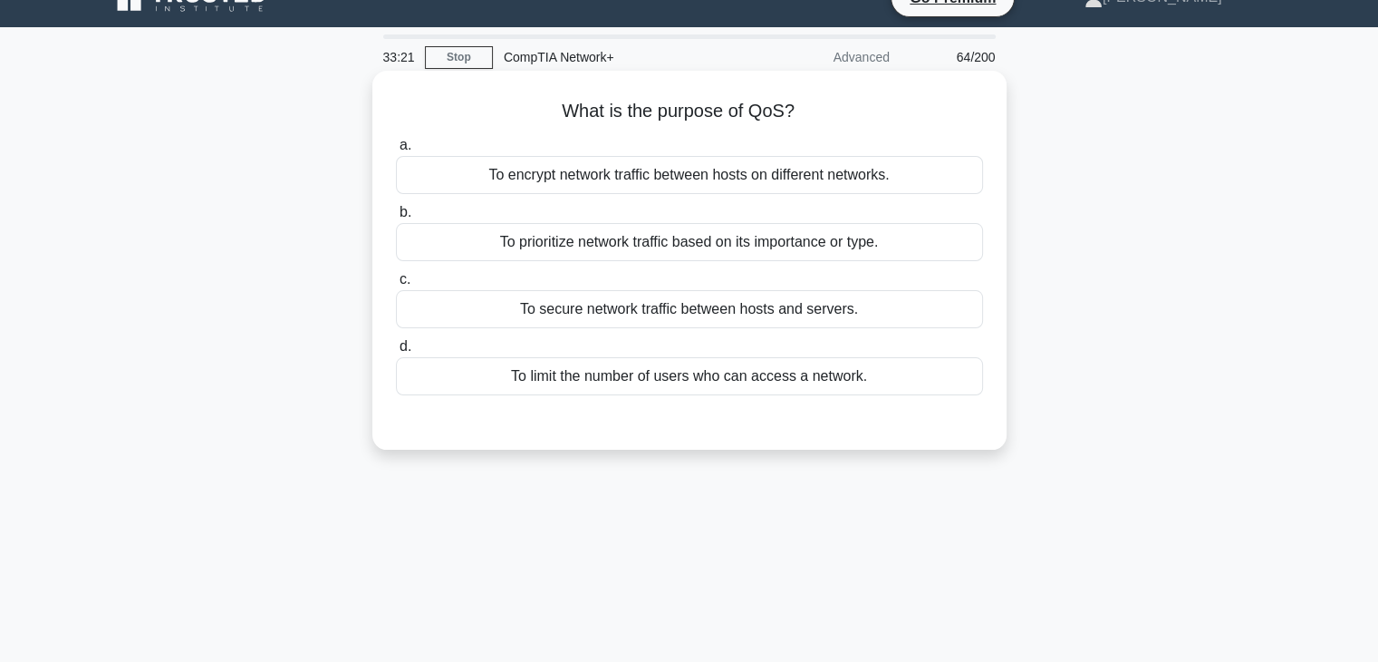
click at [709, 251] on div "To prioritize network traffic based on its importance or type." at bounding box center [689, 242] width 587 height 38
click at [396, 218] on input "b. To prioritize network traffic based on its importance or type." at bounding box center [396, 213] width 0 height 12
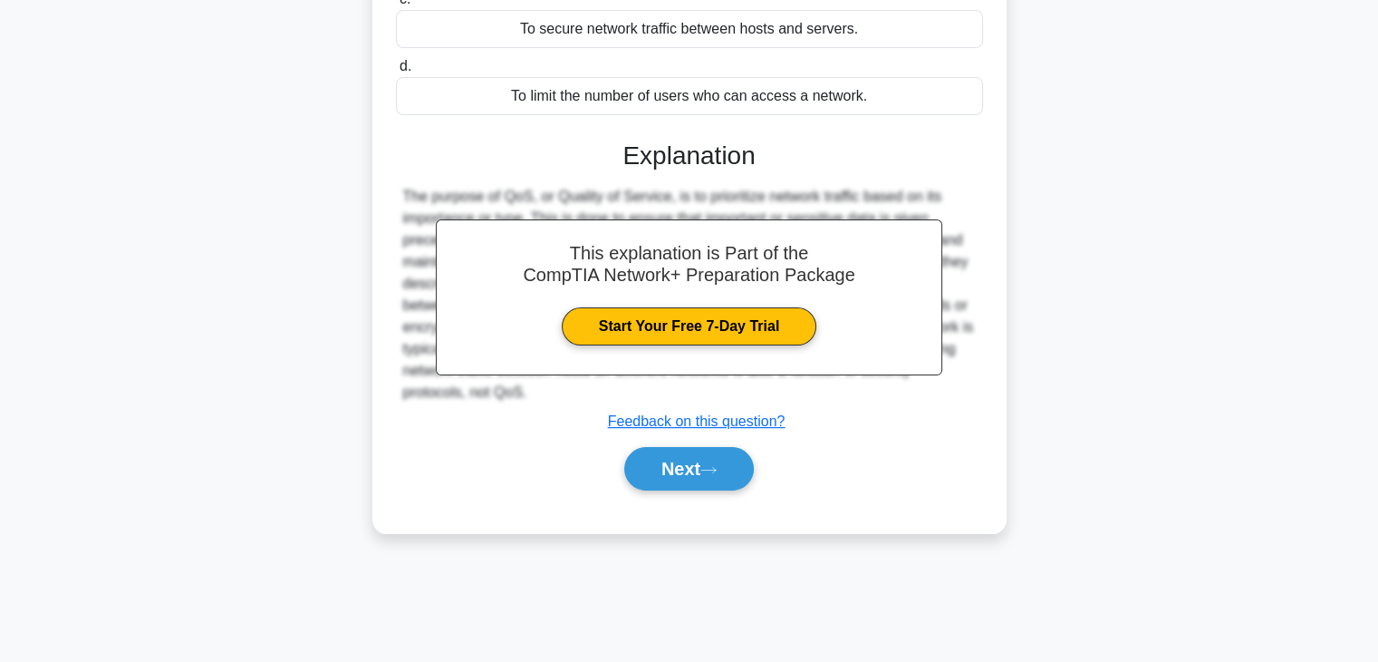
scroll to position [318, 0]
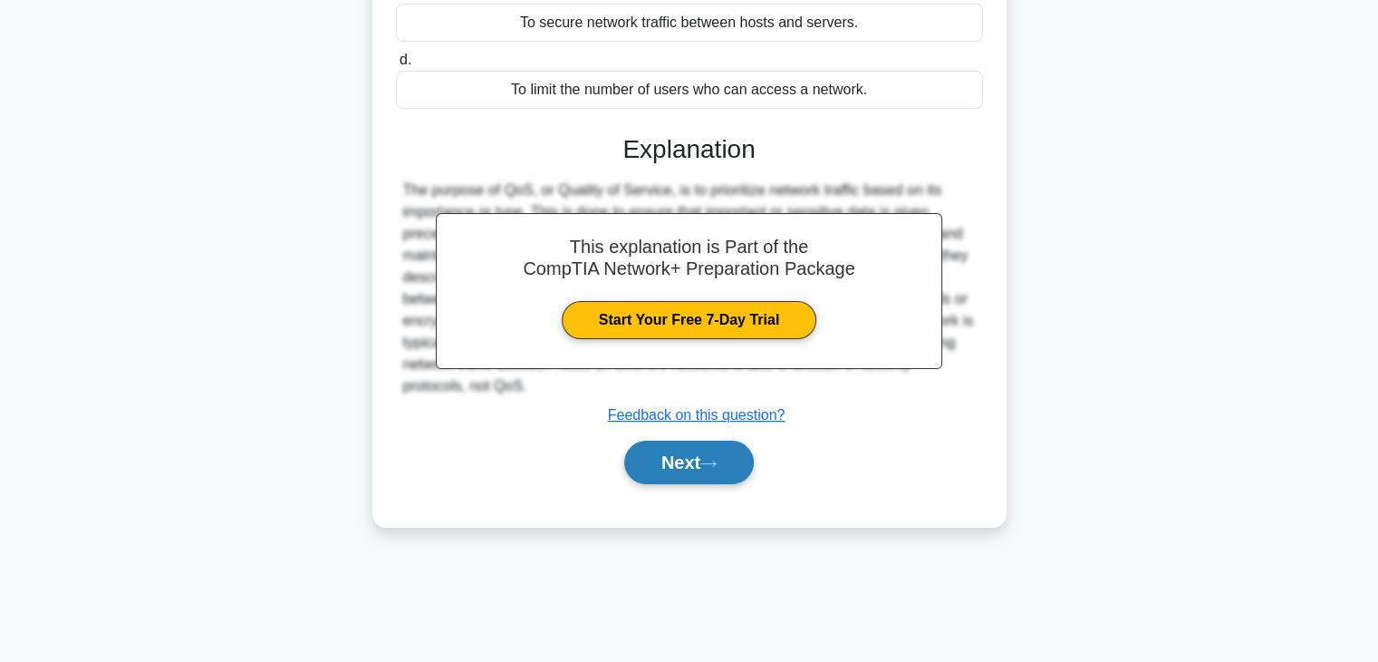
click at [702, 447] on button "Next" at bounding box center [689, 461] width 130 height 43
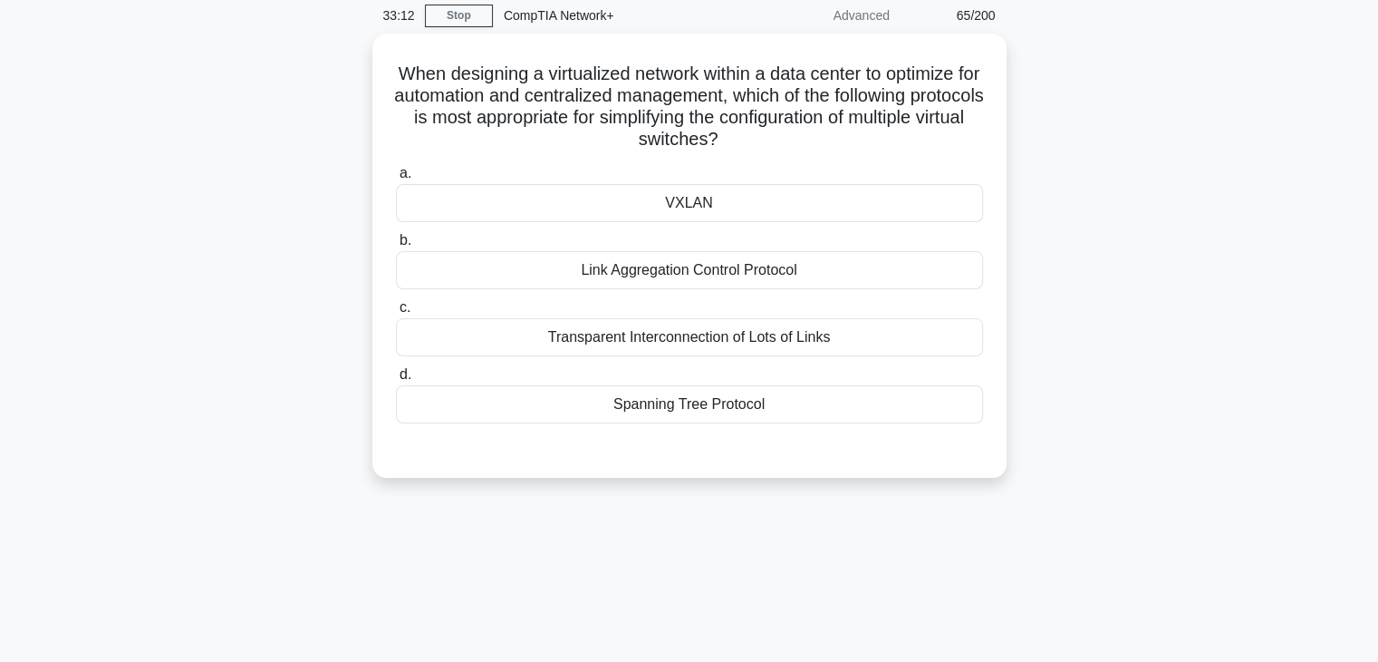
scroll to position [72, 0]
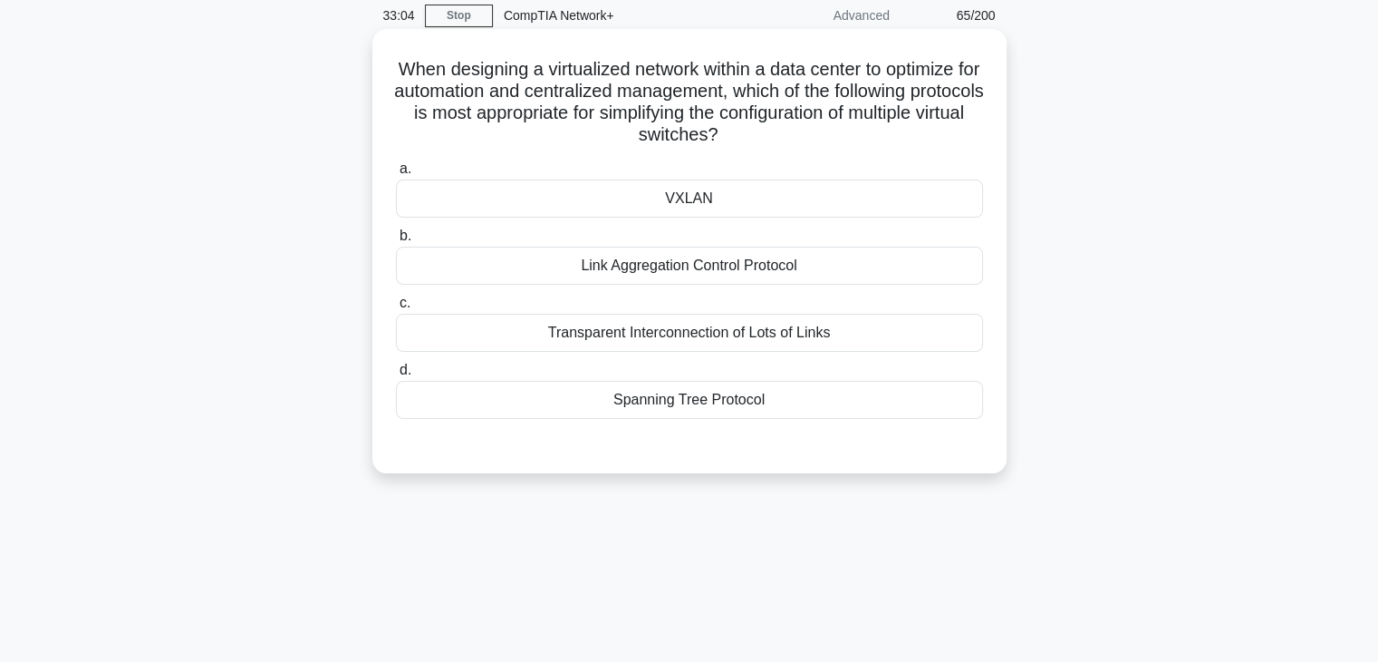
click at [705, 266] on div "Link Aggregation Control Protocol" at bounding box center [689, 265] width 587 height 38
click at [396, 242] on input "b. Link Aggregation Control Protocol" at bounding box center [396, 236] width 0 height 12
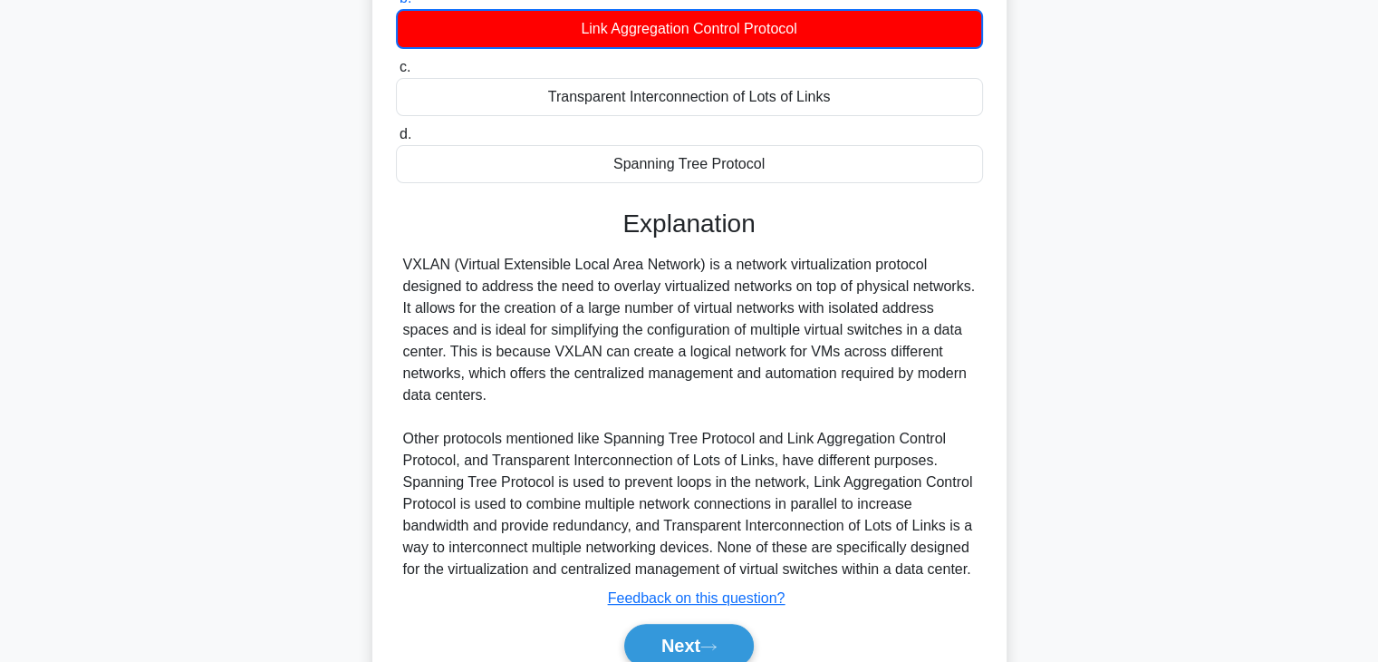
scroll to position [391, 0]
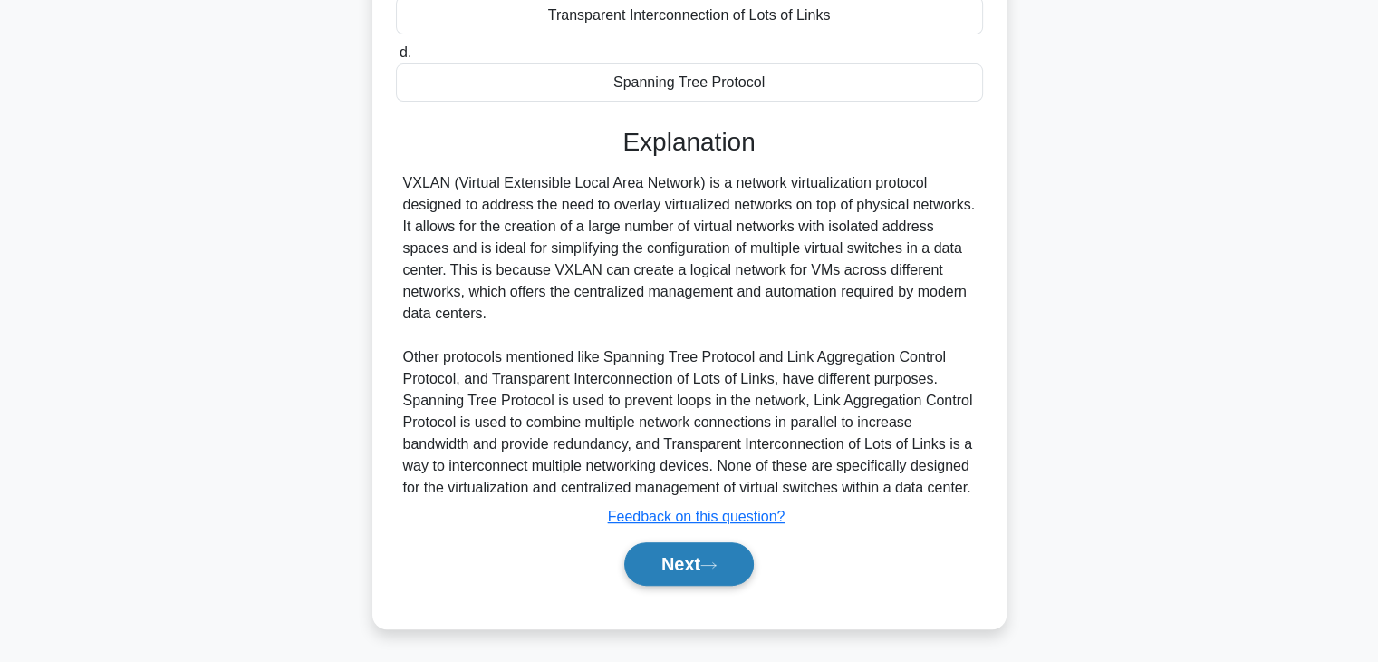
click at [703, 557] on button "Next" at bounding box center [689, 563] width 130 height 43
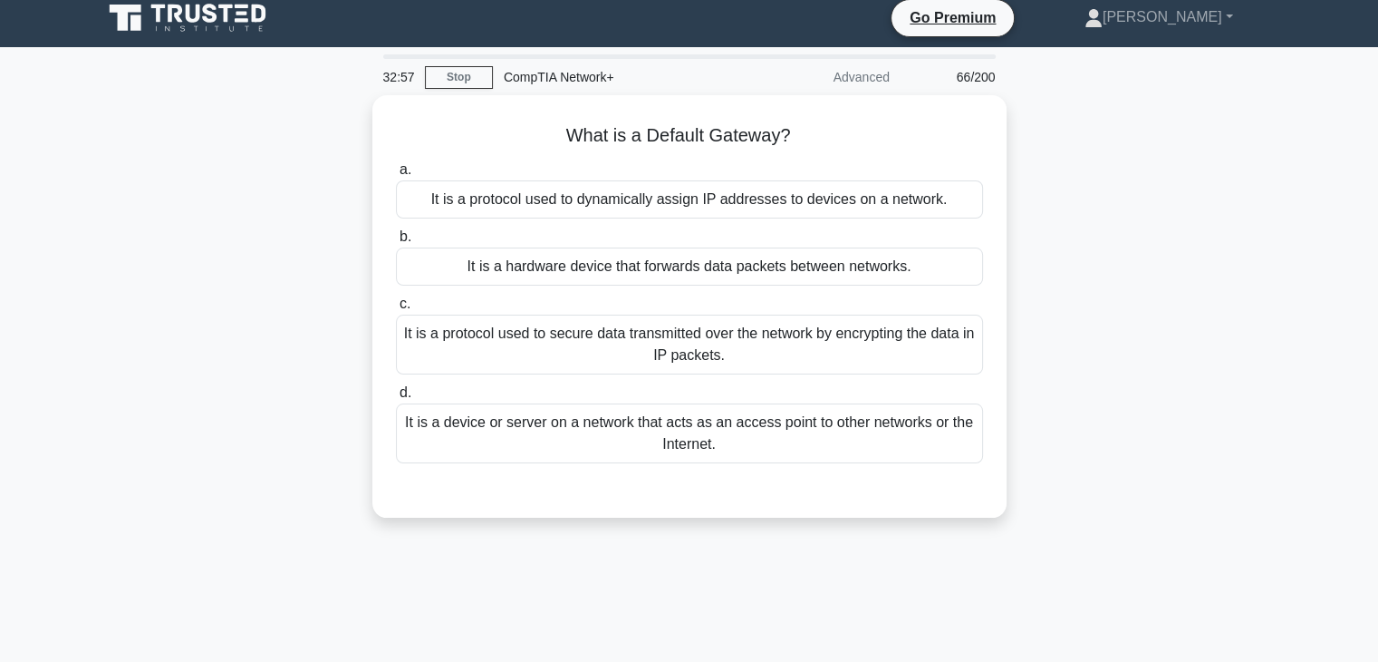
scroll to position [10, 0]
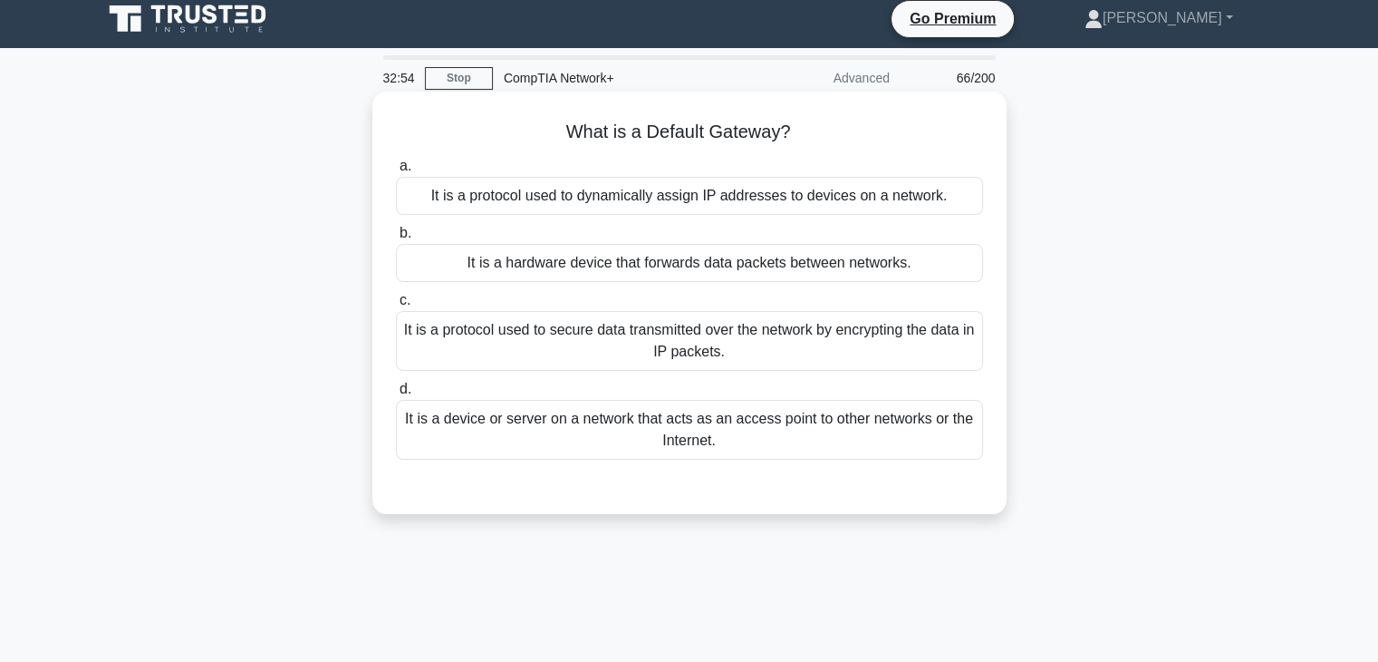
click at [690, 198] on div "It is a protocol used to dynamically assign IP addresses to devices on a networ…" at bounding box center [689, 196] width 587 height 38
click at [396, 172] on input "a. It is a protocol used to dynamically assign IP addresses to devices on a net…" at bounding box center [396, 166] width 0 height 12
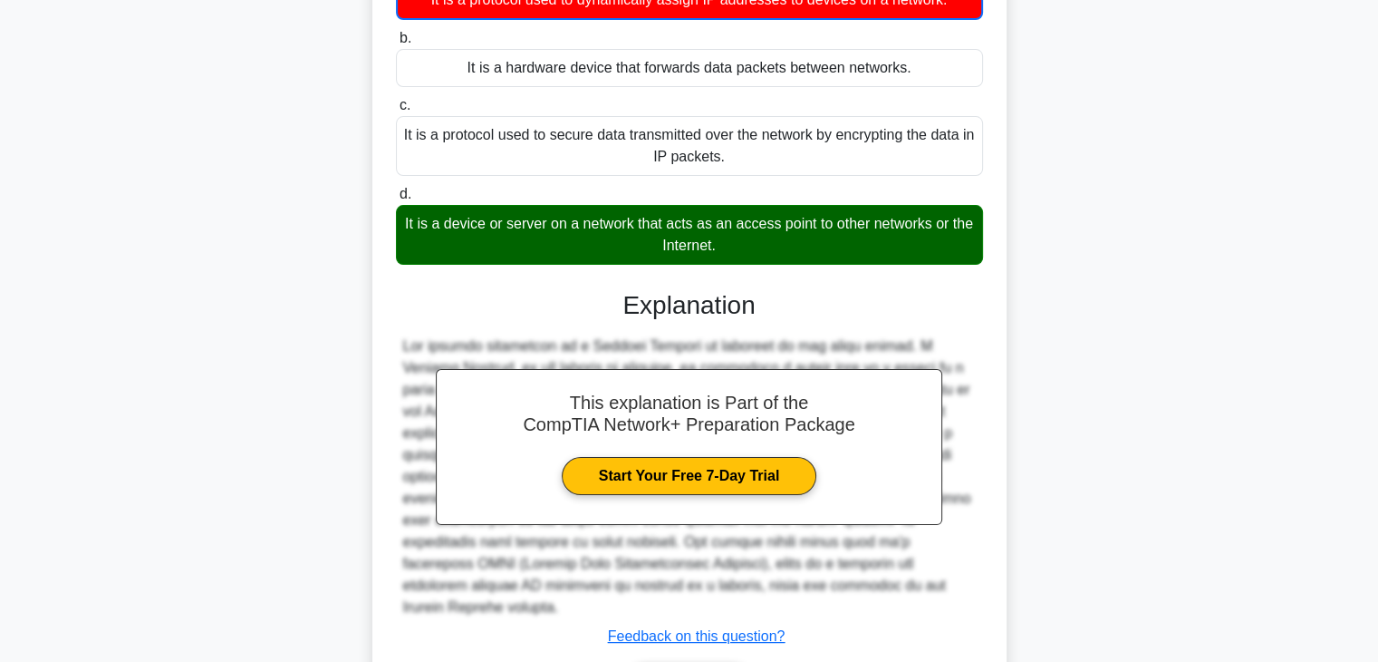
scroll to position [213, 0]
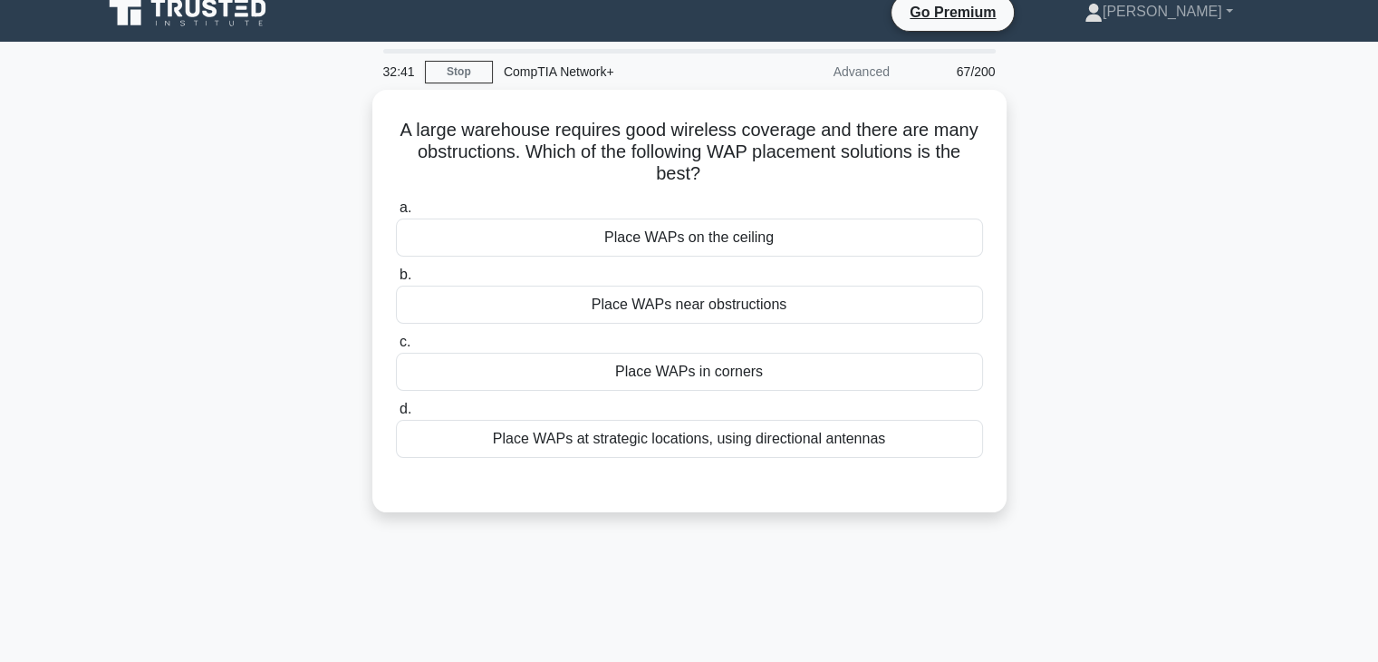
scroll to position [0, 0]
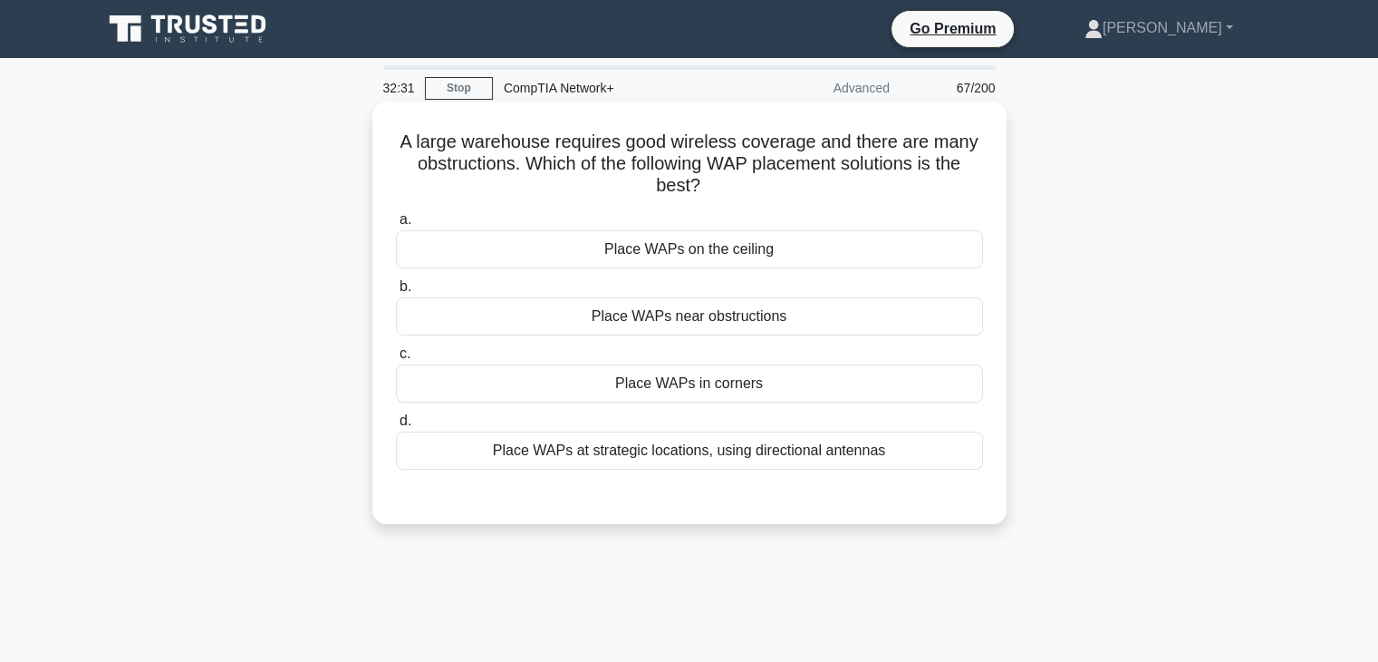
click at [725, 459] on div "Place WAPs at strategic locations, using directional antennas" at bounding box center [689, 450] width 587 height 38
click at [396, 427] on input "d. Place WAPs at strategic locations, using directional antennas" at bounding box center [396, 421] width 0 height 12
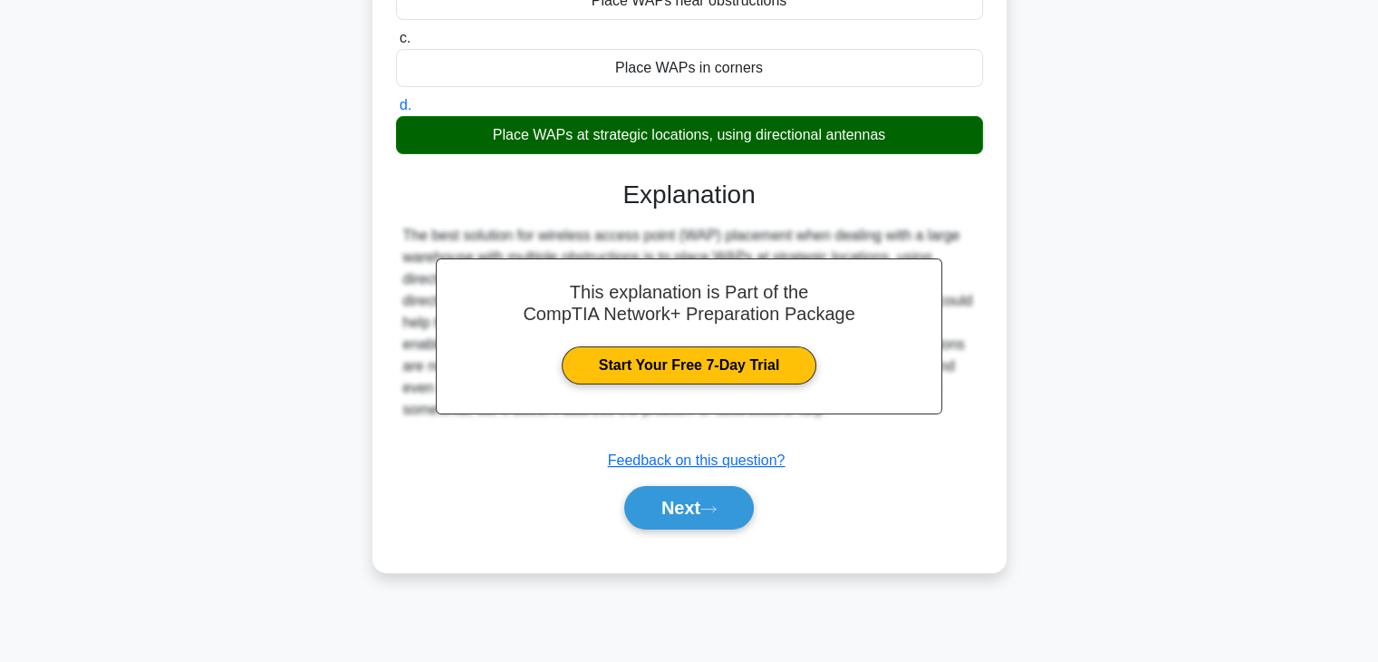
scroll to position [318, 0]
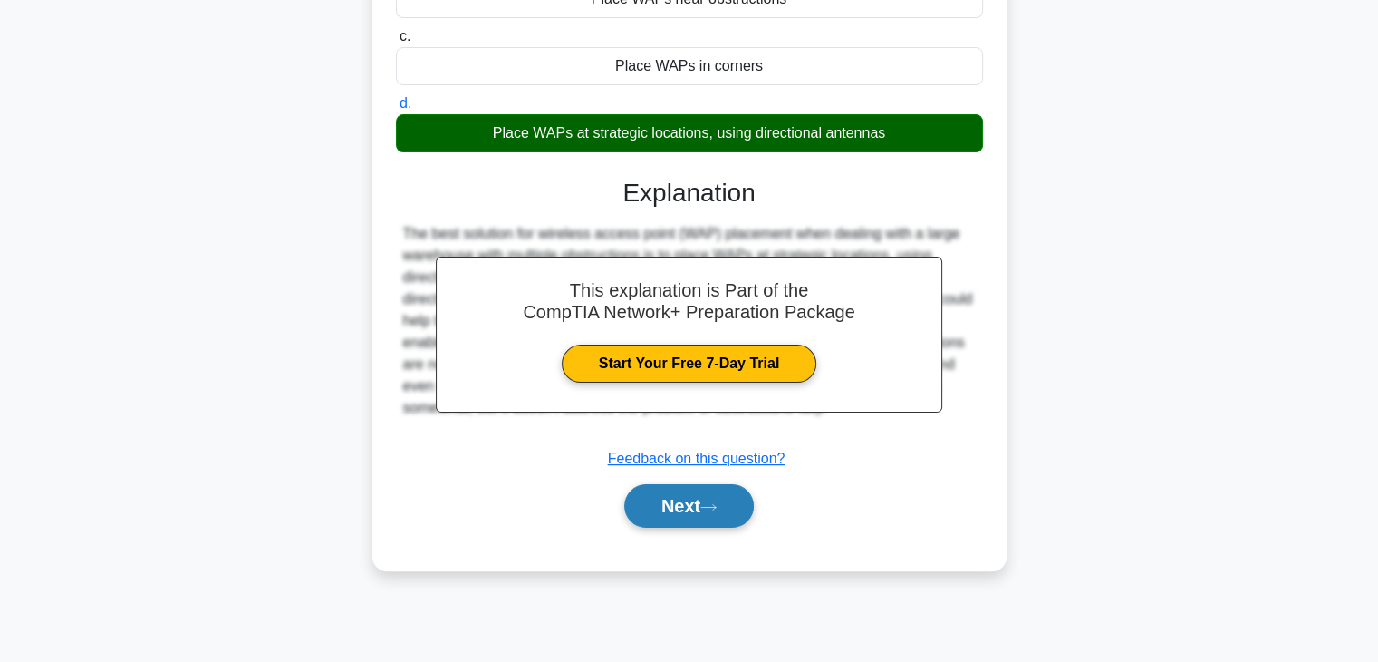
click at [724, 487] on button "Next" at bounding box center [689, 505] width 130 height 43
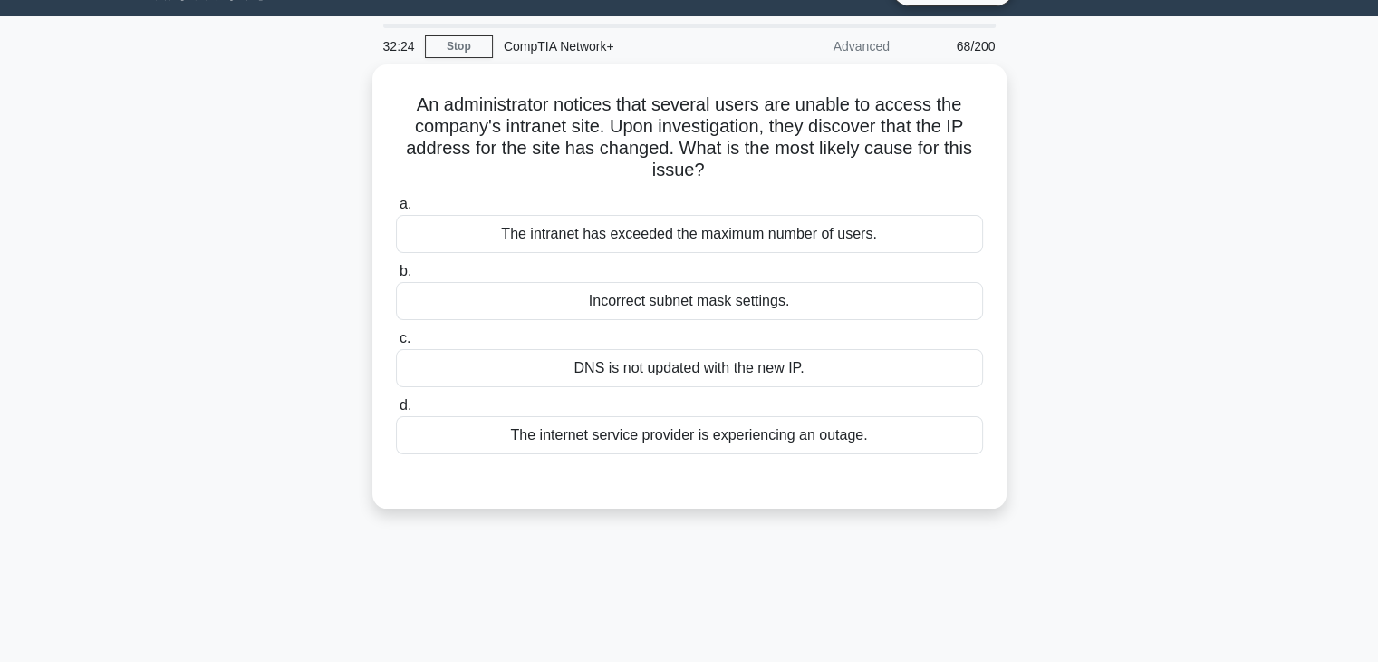
scroll to position [41, 0]
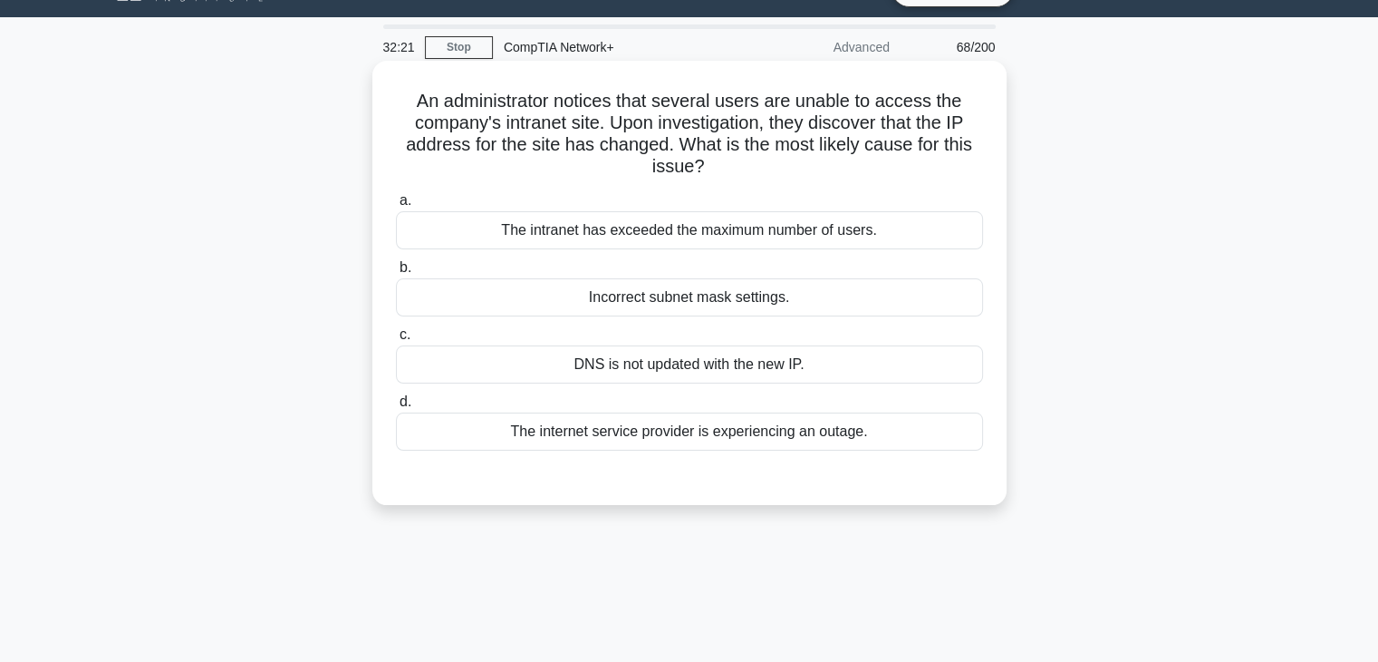
click at [714, 292] on div "Incorrect subnet mask settings." at bounding box center [689, 297] width 587 height 38
click at [396, 274] on input "b. Incorrect subnet mask settings." at bounding box center [396, 268] width 0 height 12
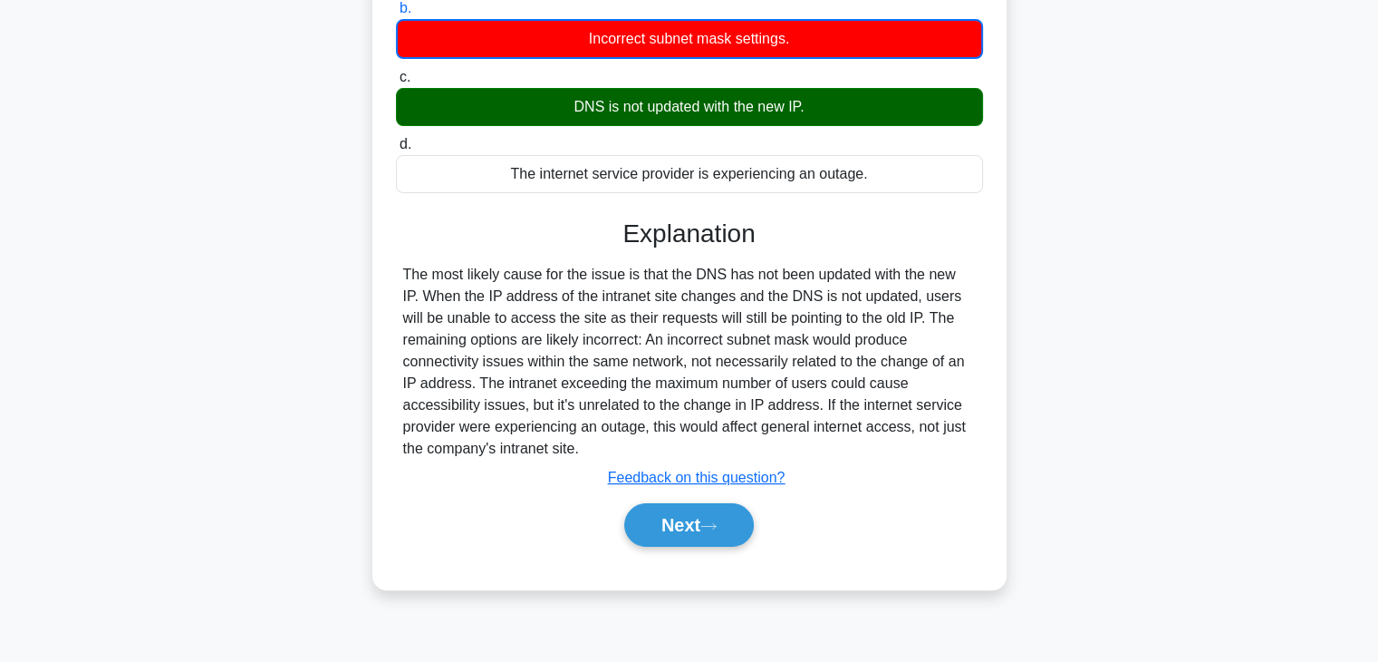
scroll to position [318, 0]
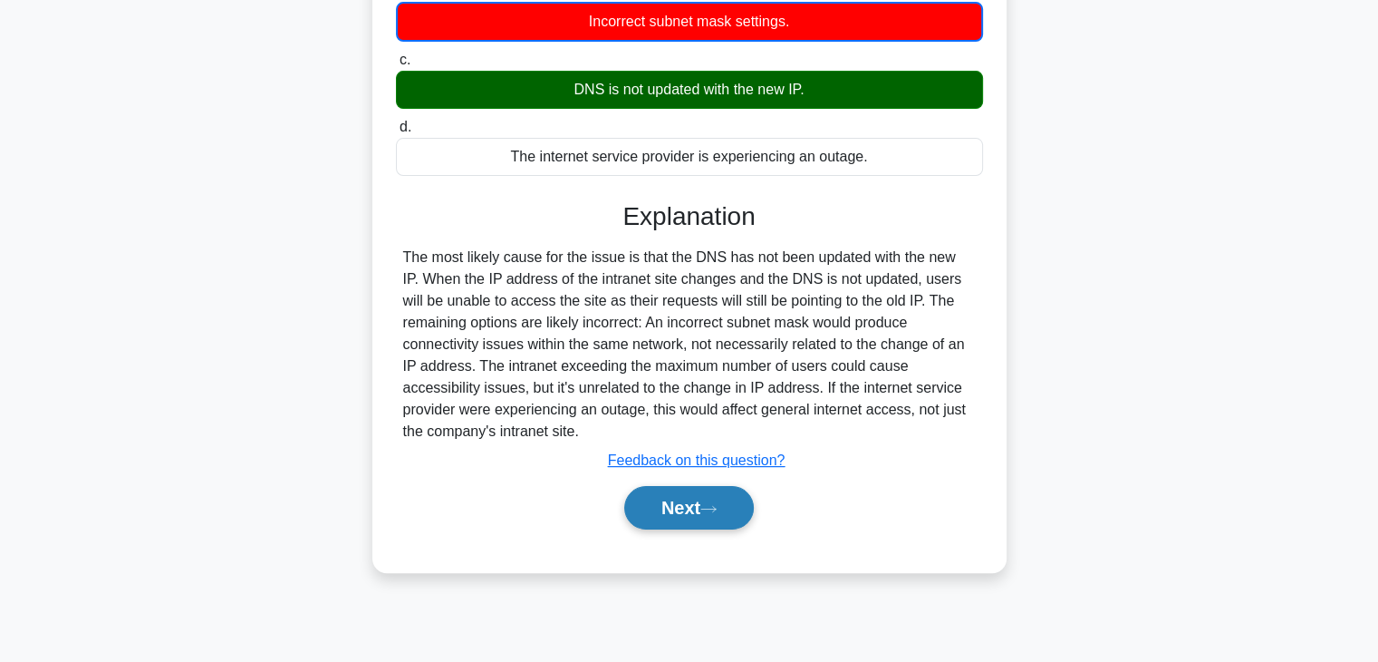
click at [696, 507] on button "Next" at bounding box center [689, 507] width 130 height 43
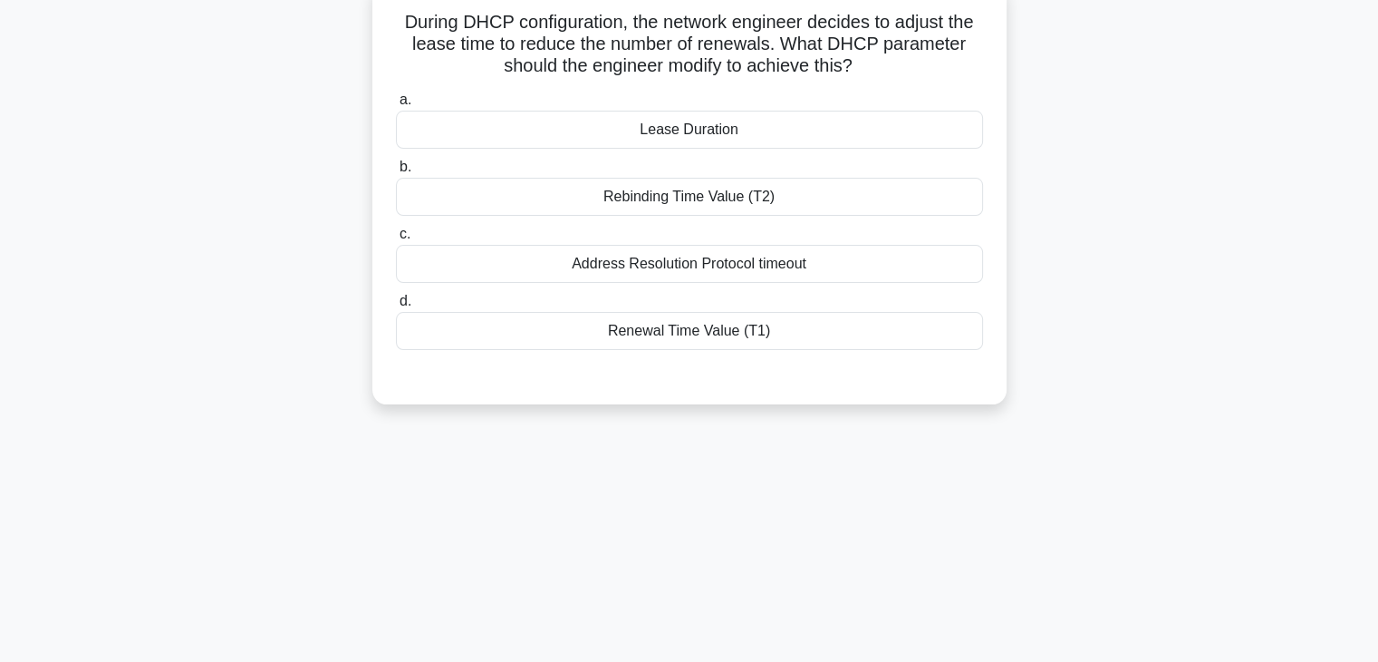
scroll to position [122, 0]
click at [766, 269] on div "Address Resolution Protocol timeout" at bounding box center [689, 261] width 587 height 38
click at [396, 237] on input "c. Address Resolution Protocol timeout" at bounding box center [396, 232] width 0 height 12
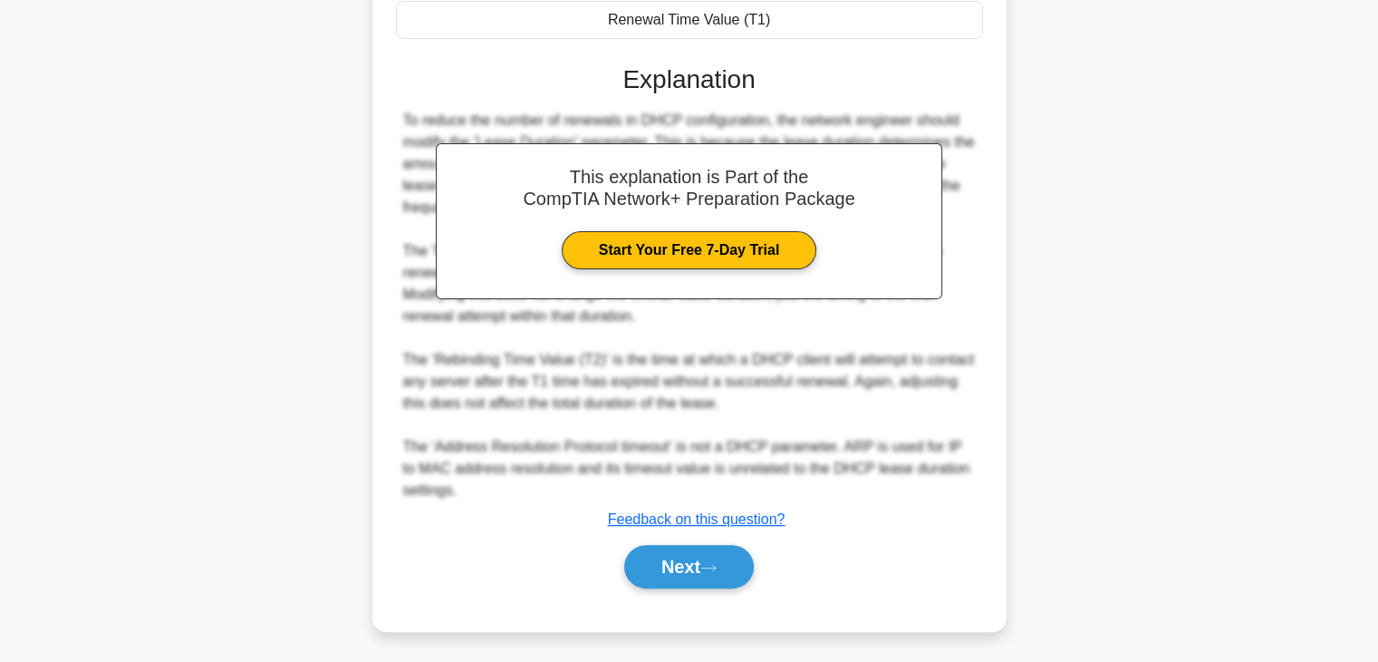
scroll to position [435, 0]
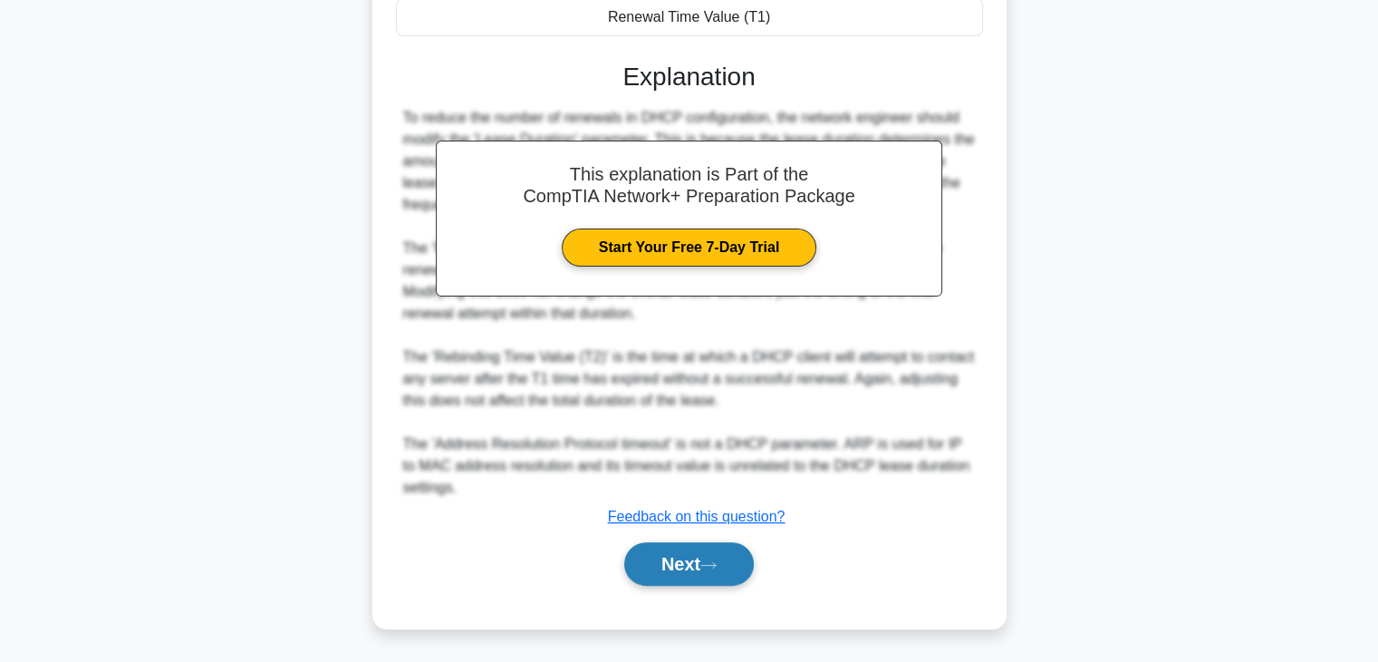
click at [684, 577] on button "Next" at bounding box center [689, 563] width 130 height 43
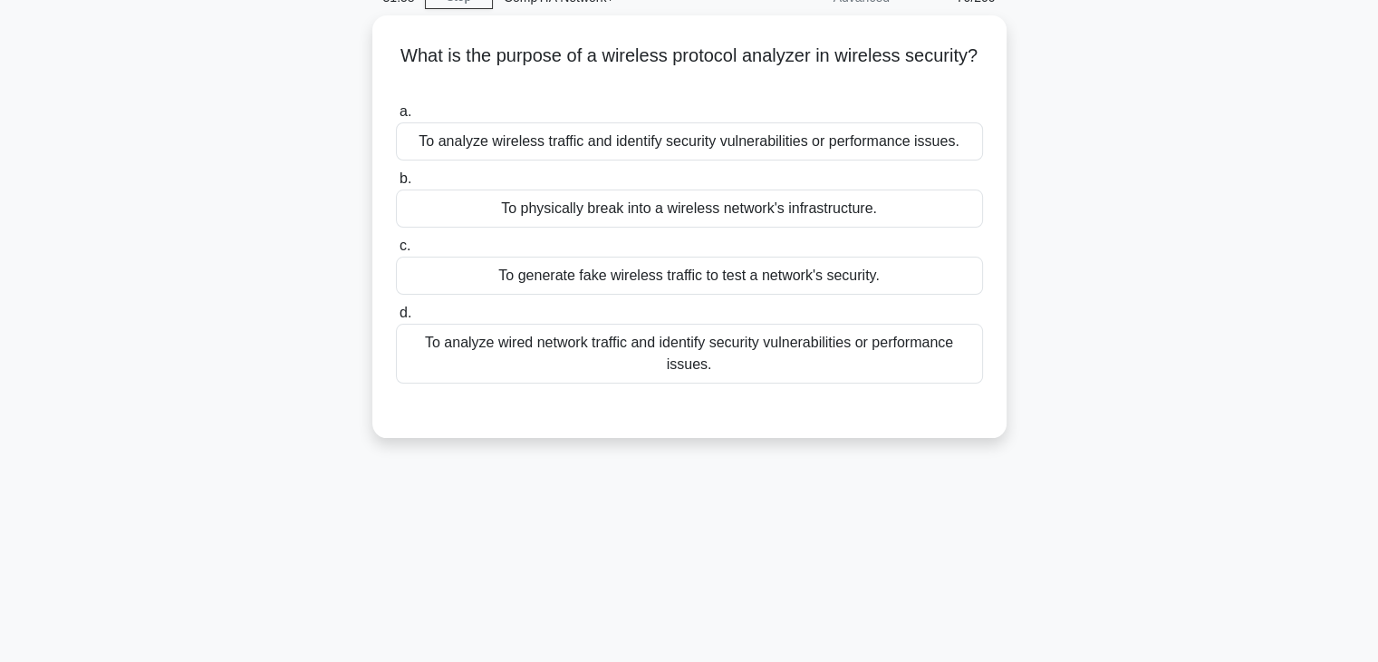
scroll to position [39, 0]
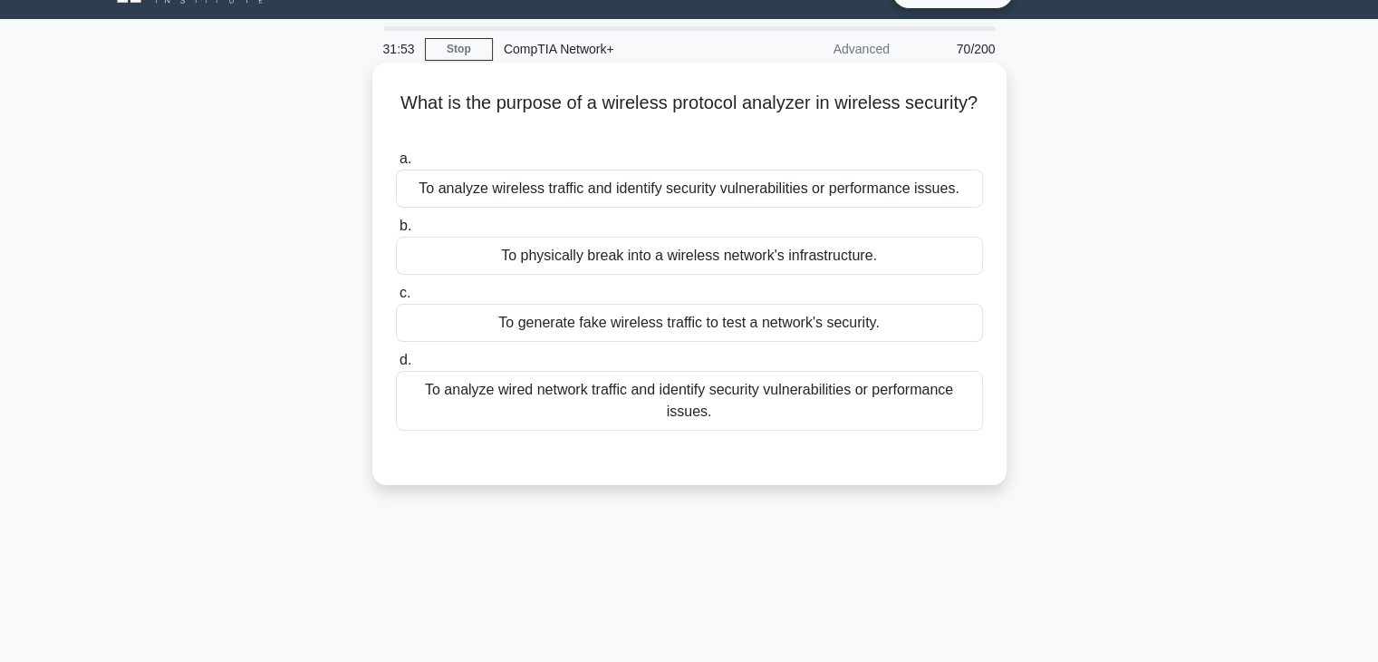
click at [681, 185] on div "To analyze wireless traffic and identify security vulnerabilities or performanc…" at bounding box center [689, 188] width 587 height 38
click at [396, 165] on input "a. To analyze wireless traffic and identify security vulnerabilities or perform…" at bounding box center [396, 159] width 0 height 12
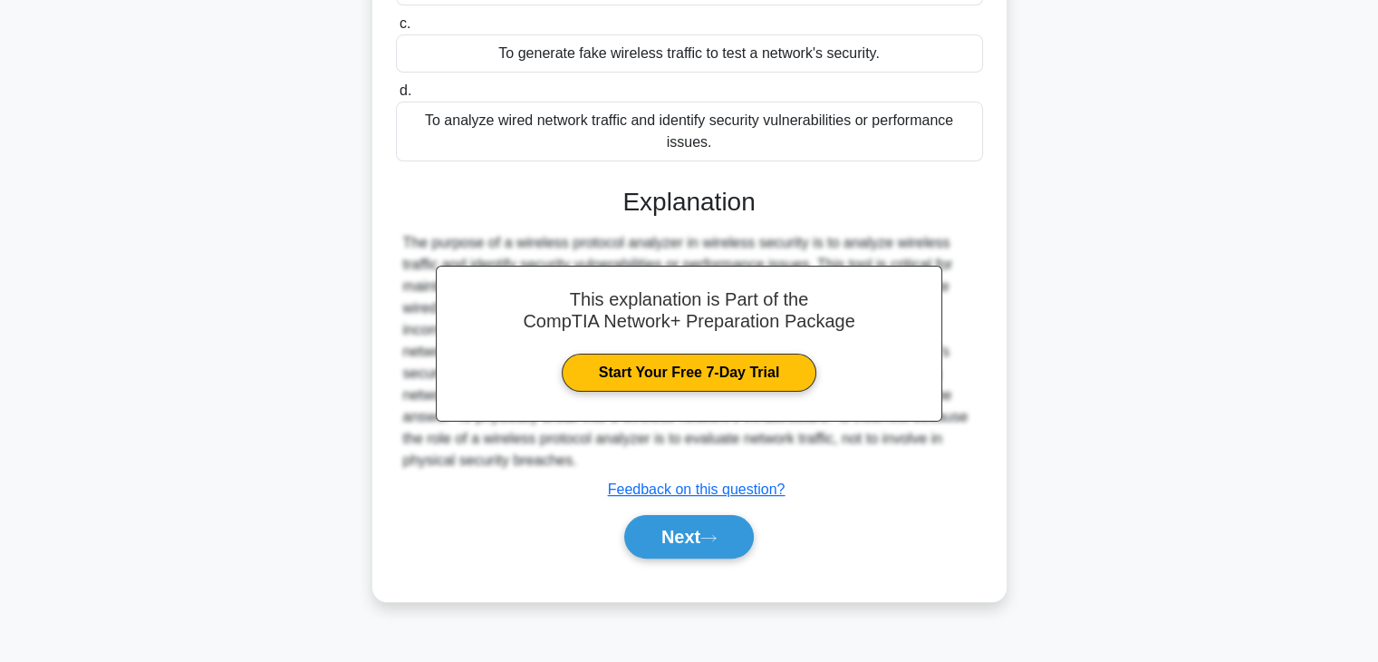
scroll to position [318, 0]
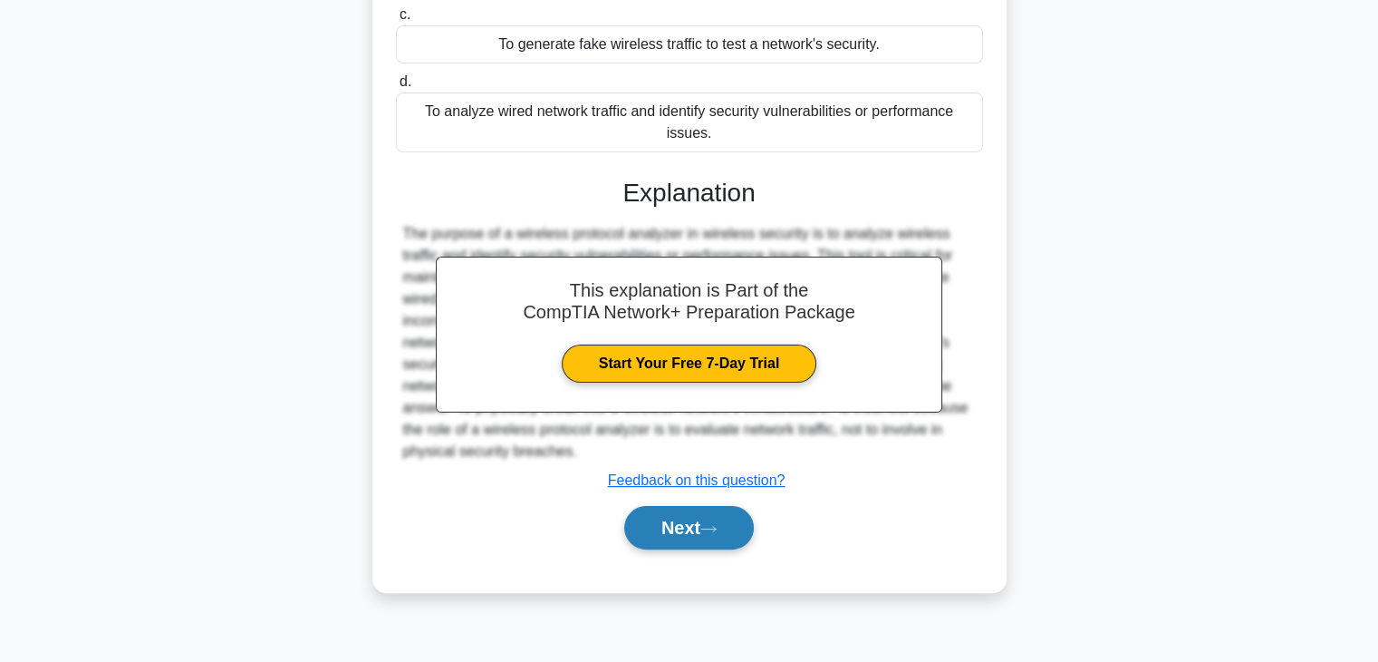
click at [668, 513] on button "Next" at bounding box center [689, 527] width 130 height 43
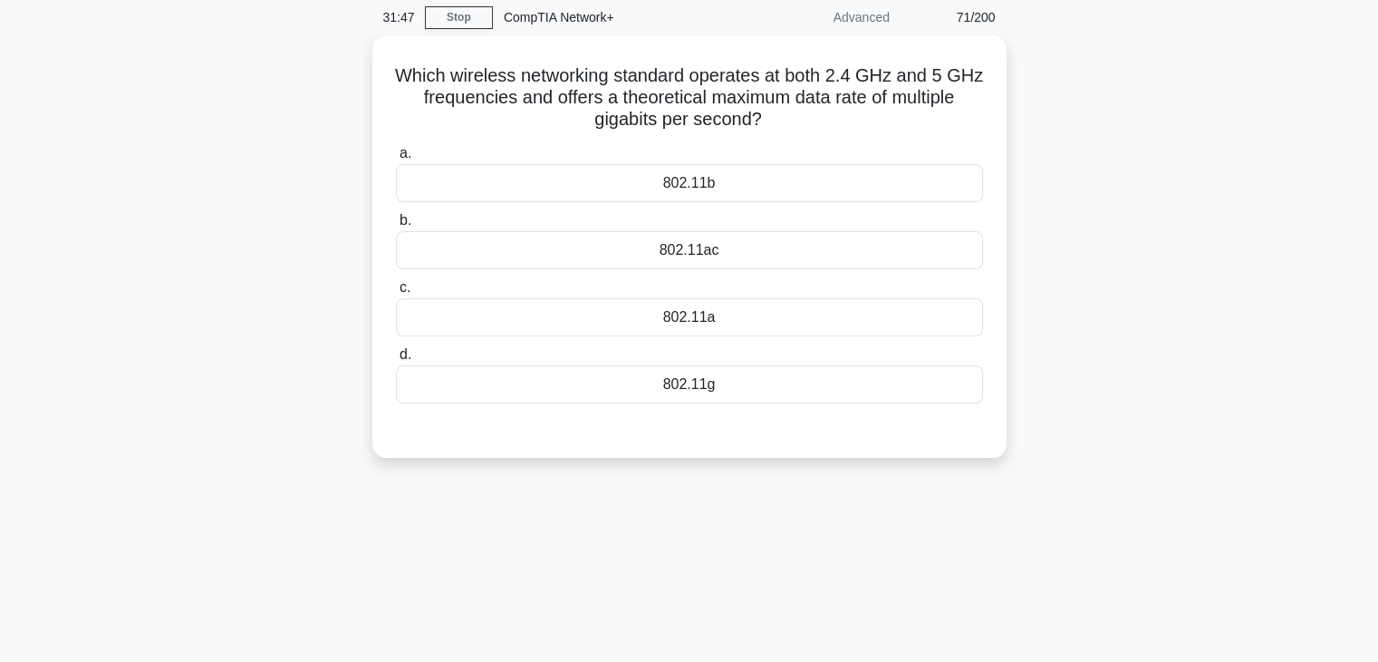
scroll to position [56, 0]
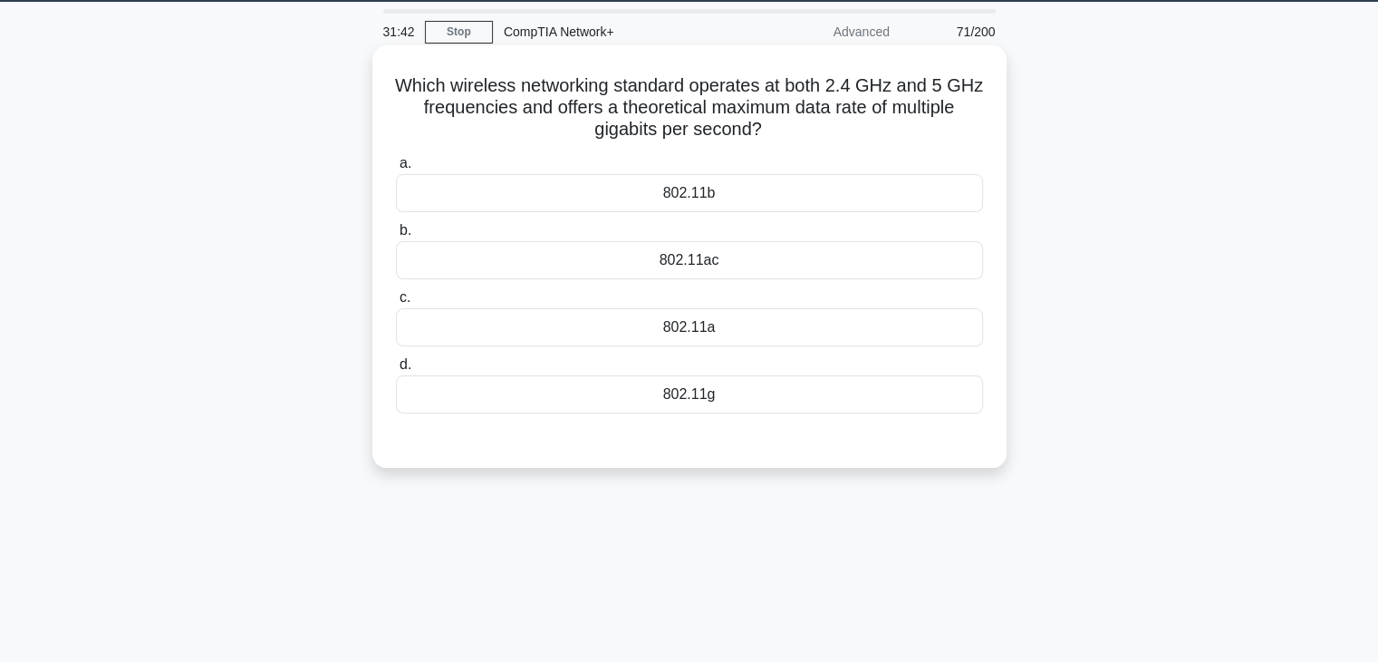
click at [686, 382] on div "802.11g" at bounding box center [689, 394] width 587 height 38
click at [396, 371] on input "d. 802.11g" at bounding box center [396, 365] width 0 height 12
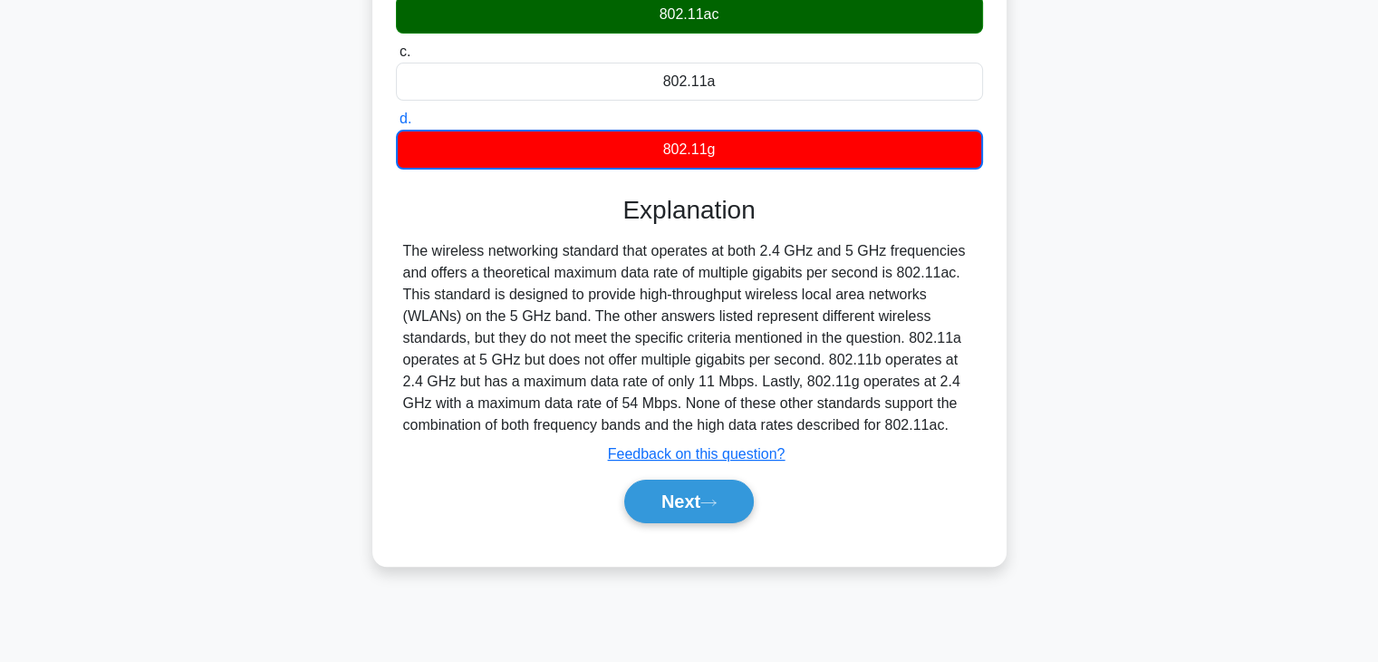
scroll to position [318, 0]
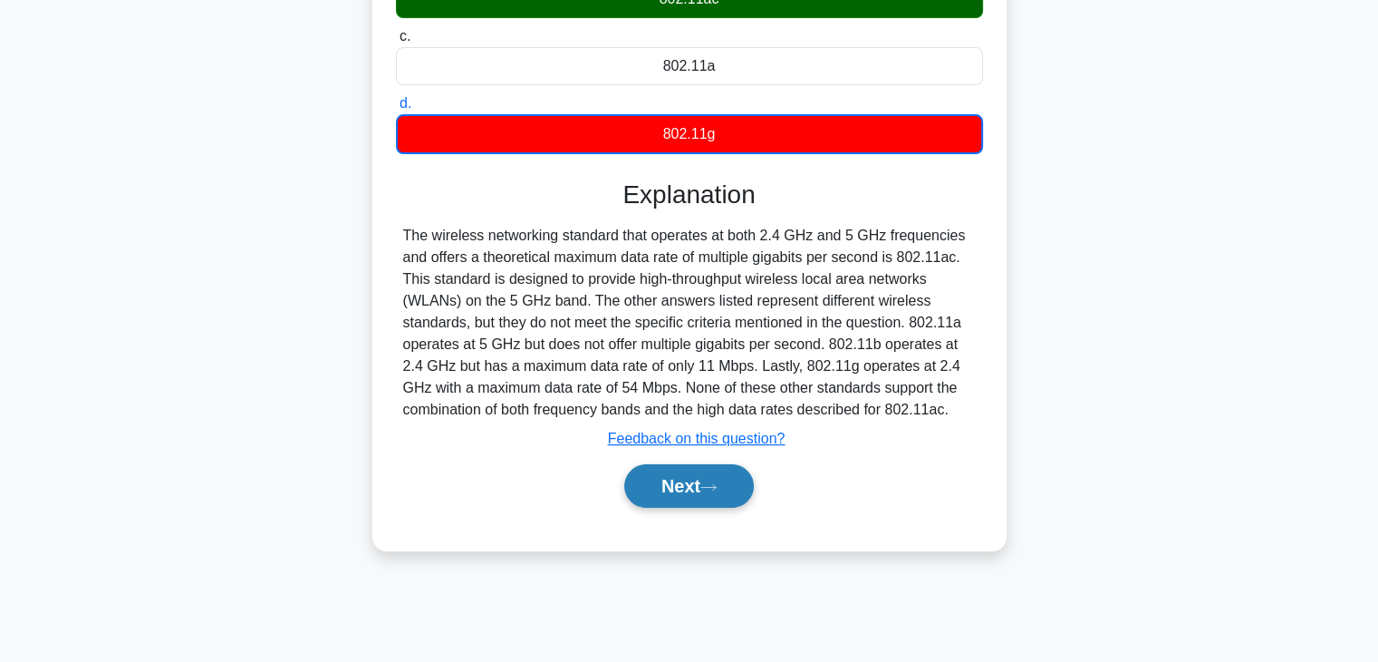
click at [692, 501] on button "Next" at bounding box center [689, 485] width 130 height 43
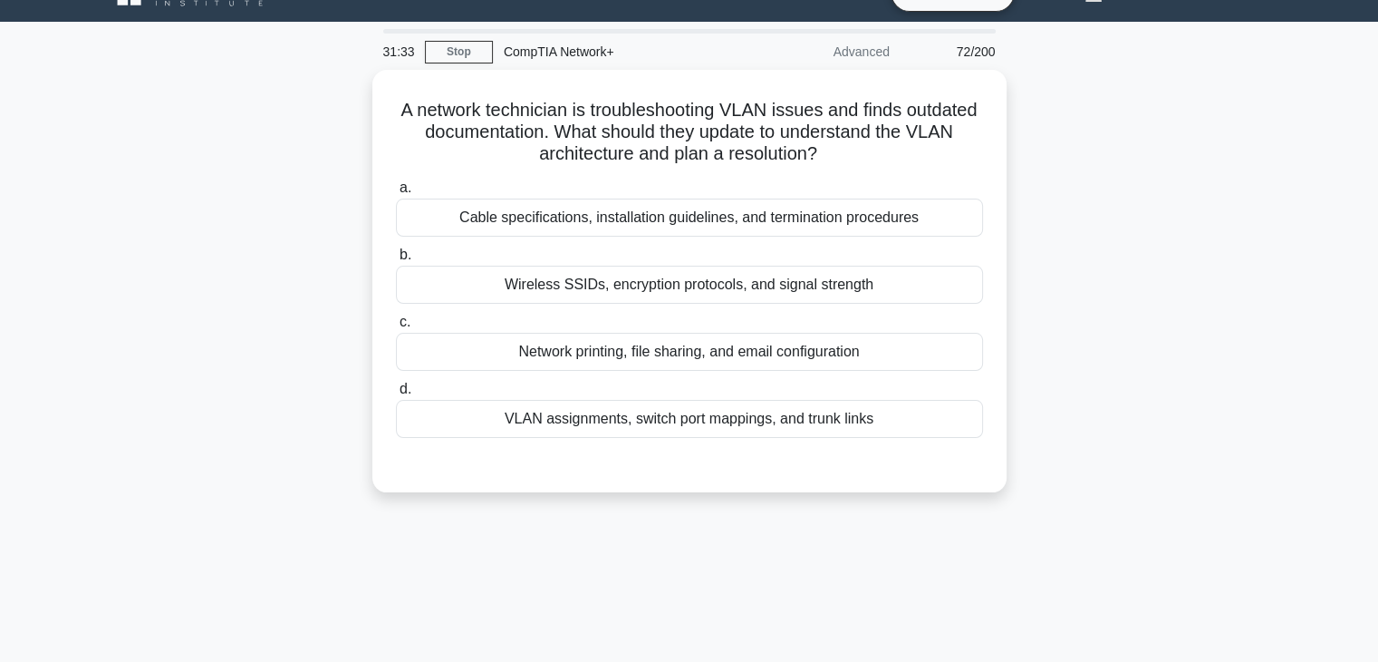
scroll to position [36, 0]
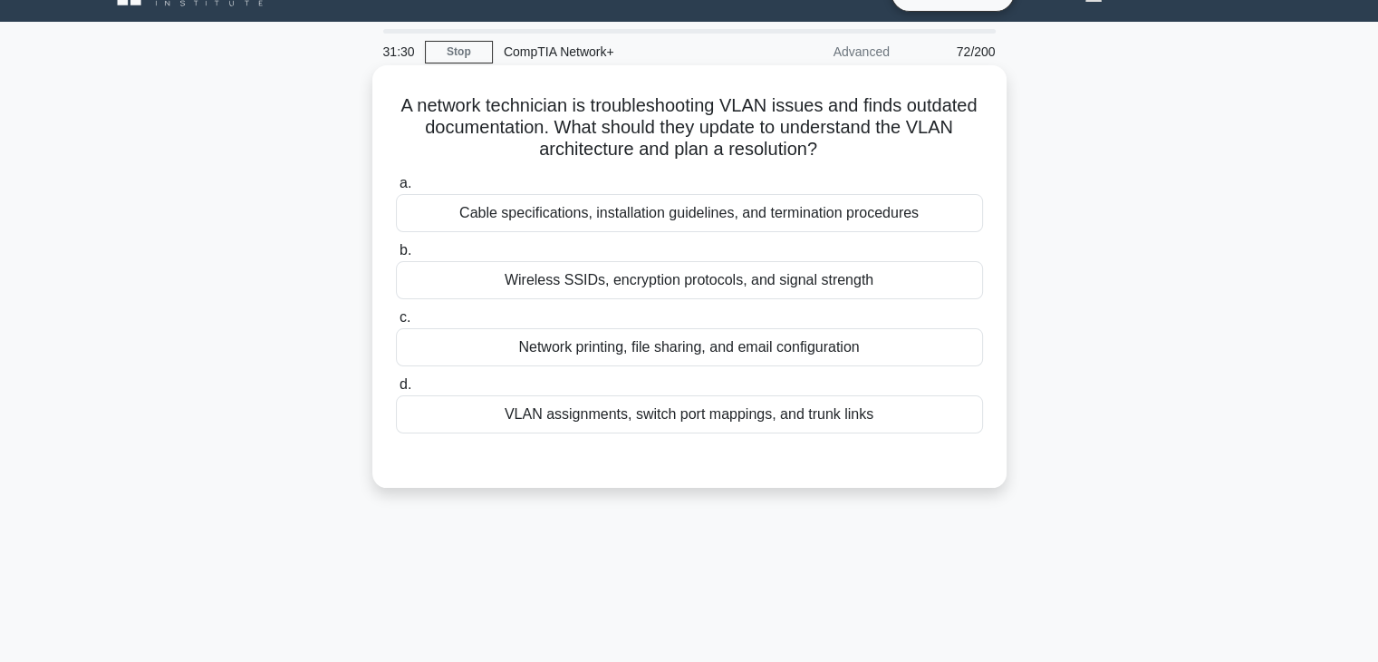
click at [661, 284] on div "Wireless SSIDs, encryption protocols, and signal strength" at bounding box center [689, 280] width 587 height 38
click at [396, 256] on input "b. Wireless SSIDs, encryption protocols, and signal strength" at bounding box center [396, 251] width 0 height 12
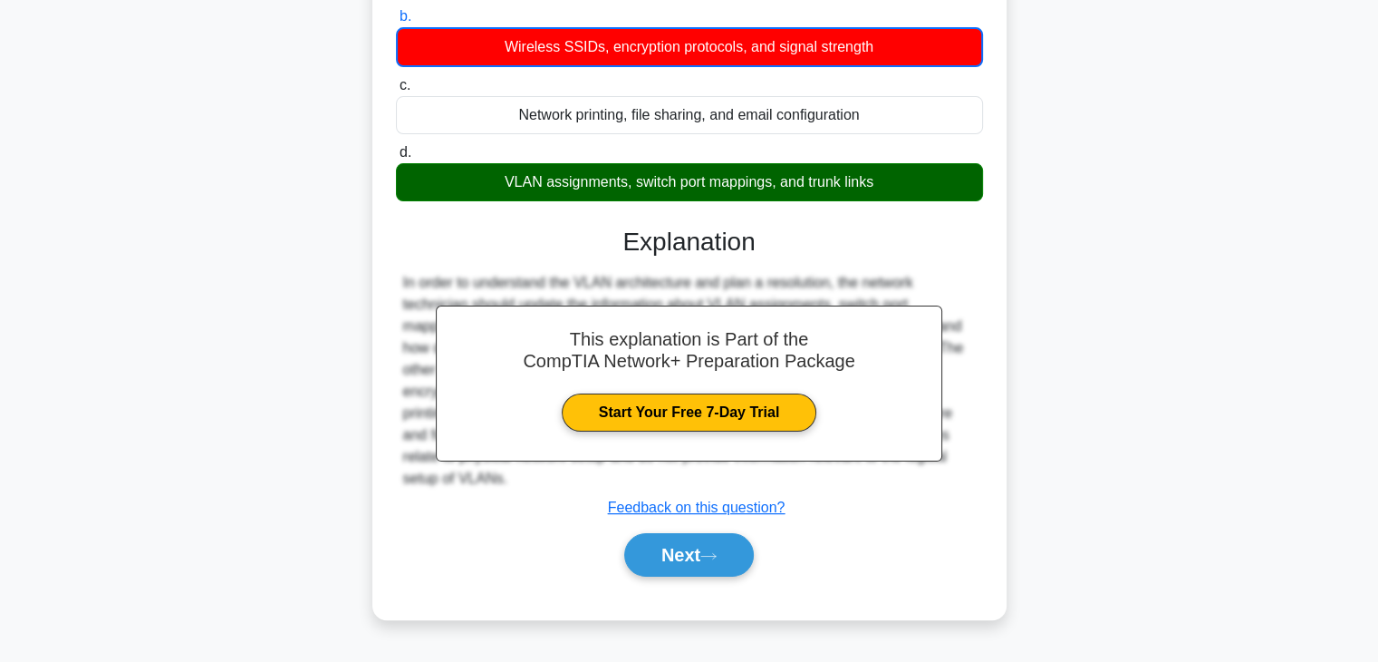
scroll to position [318, 0]
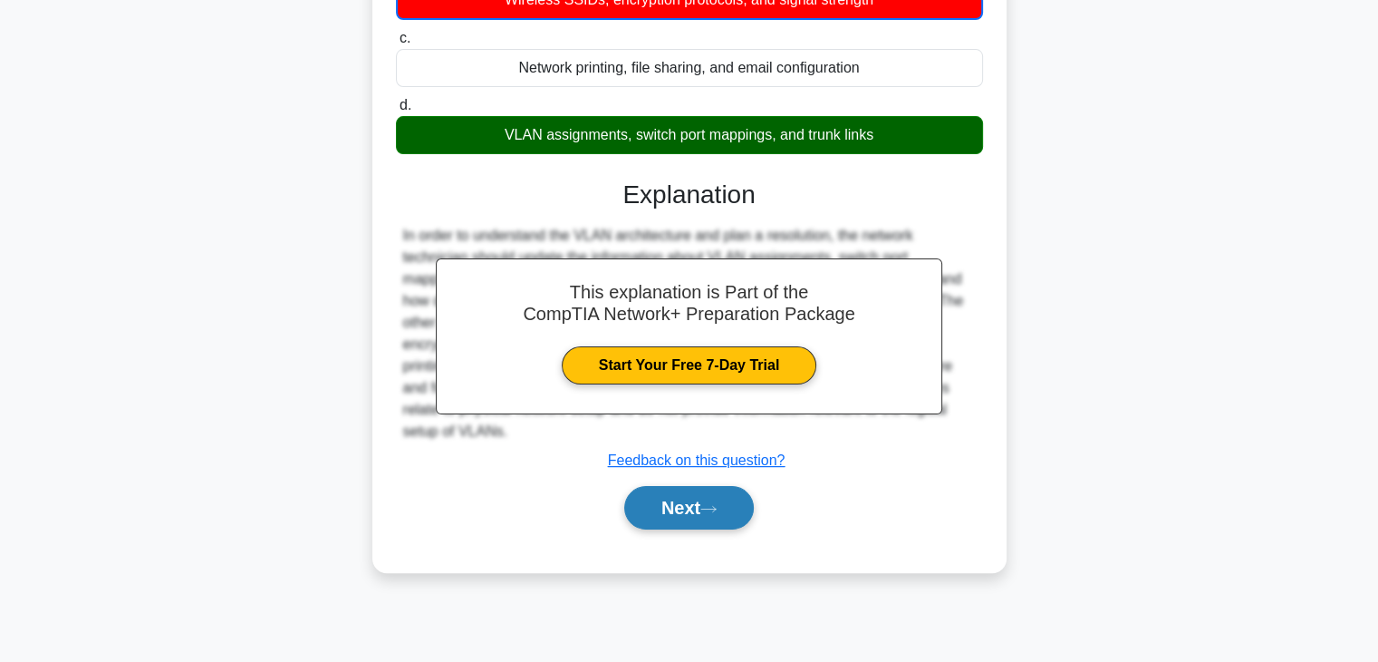
click at [669, 512] on button "Next" at bounding box center [689, 507] width 130 height 43
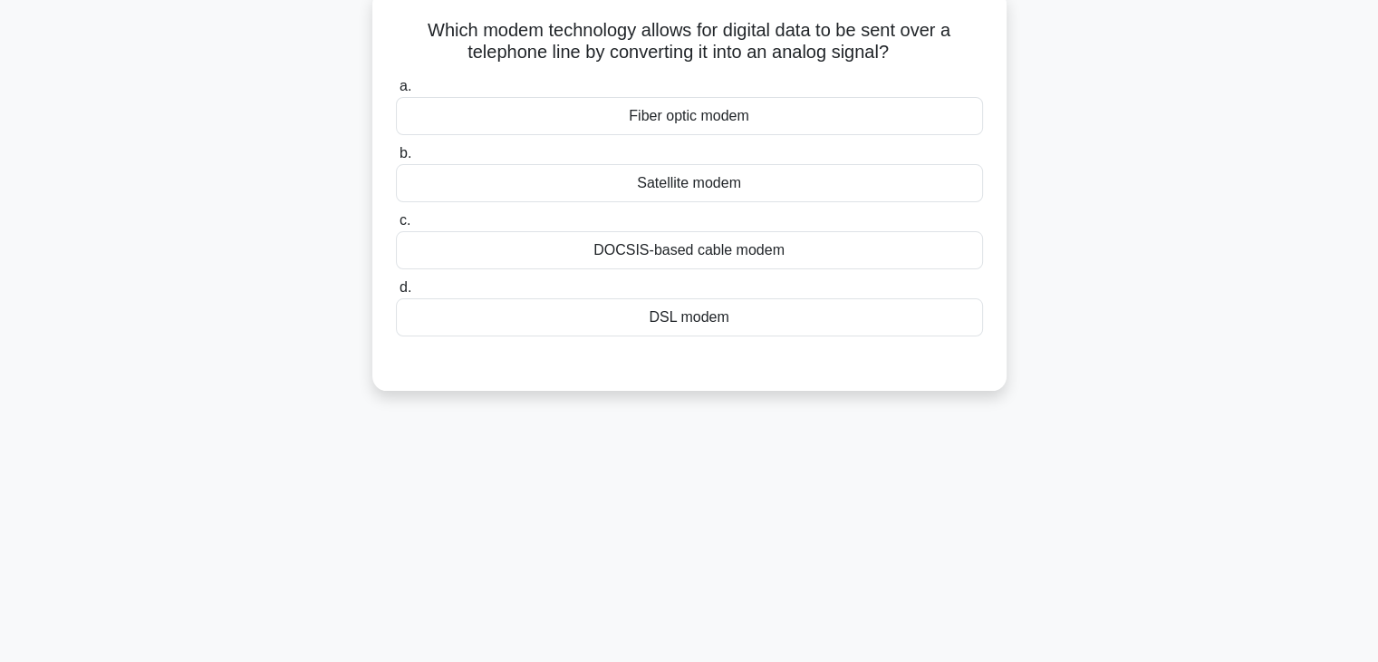
scroll to position [114, 0]
click at [681, 190] on div "Satellite modem" at bounding box center [689, 180] width 587 height 38
click at [396, 157] on input "b. Satellite modem" at bounding box center [396, 151] width 0 height 12
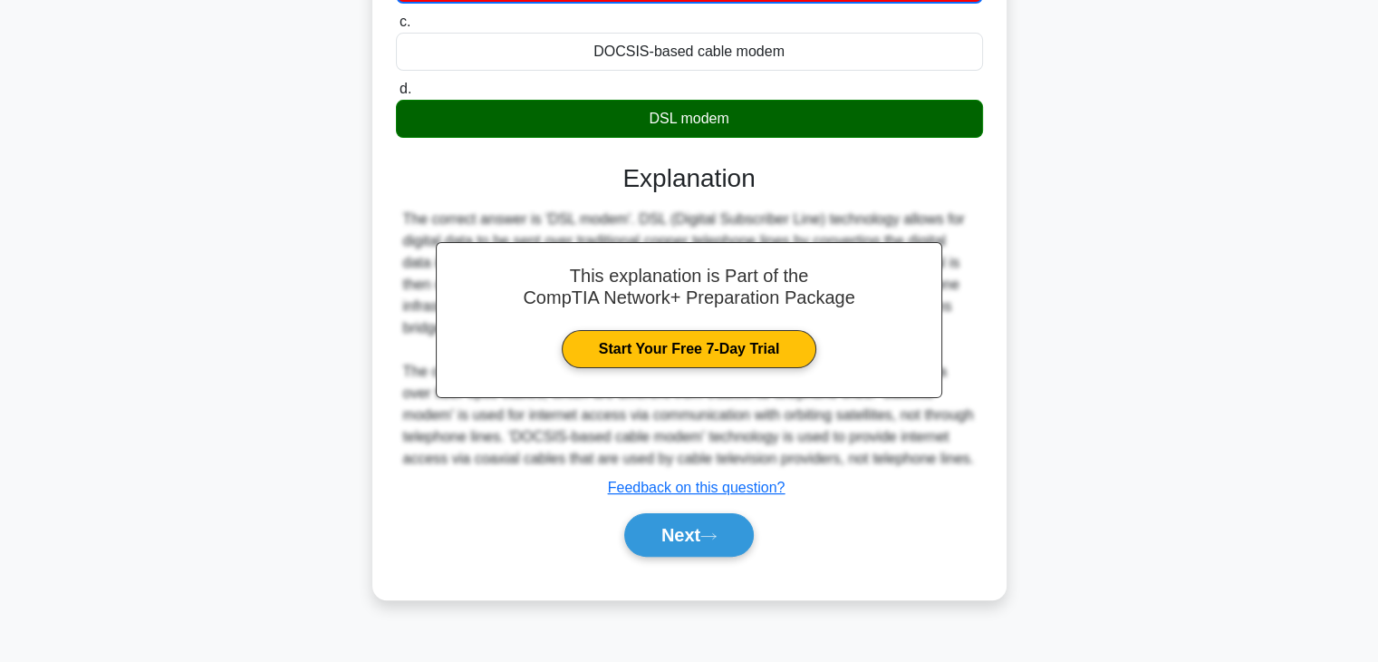
scroll to position [318, 0]
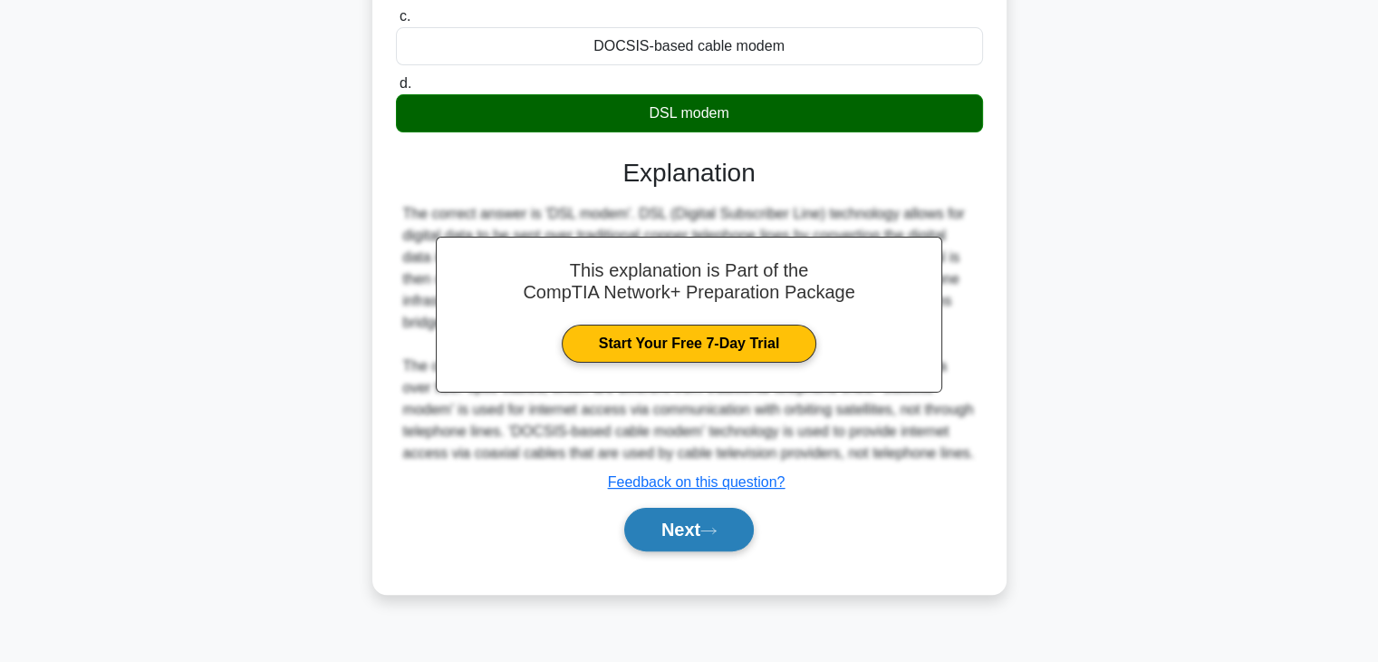
click at [707, 551] on button "Next" at bounding box center [689, 528] width 130 height 43
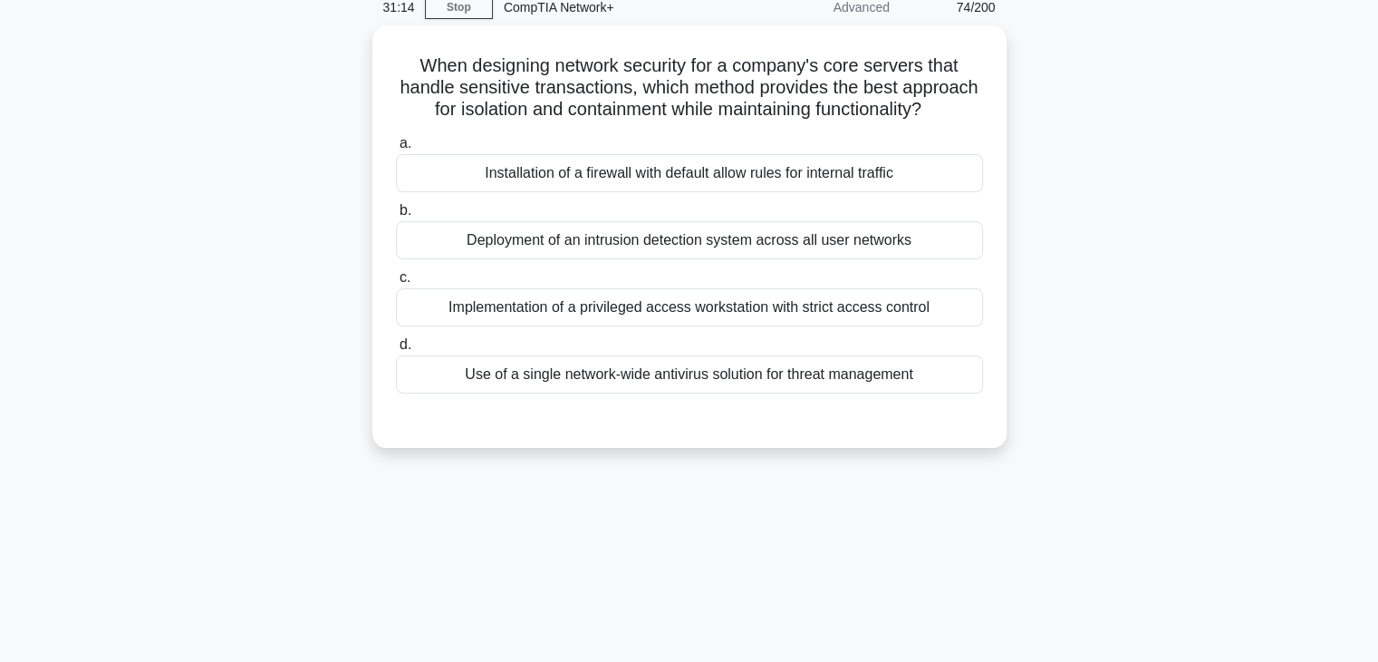
scroll to position [0, 0]
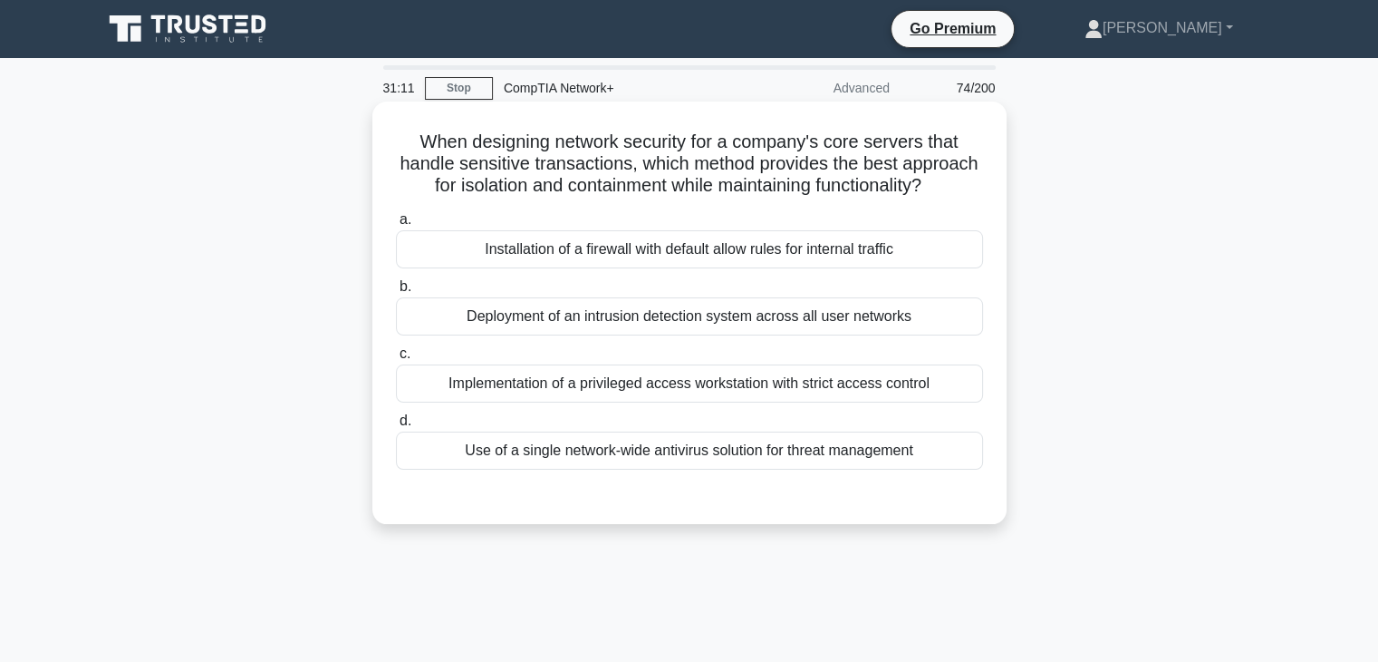
click at [714, 402] on div "Implementation of a privileged access workstation with strict access control" at bounding box center [689, 383] width 587 height 38
click at [396, 360] on input "c. Implementation of a privileged access workstation with strict access control" at bounding box center [396, 354] width 0 height 12
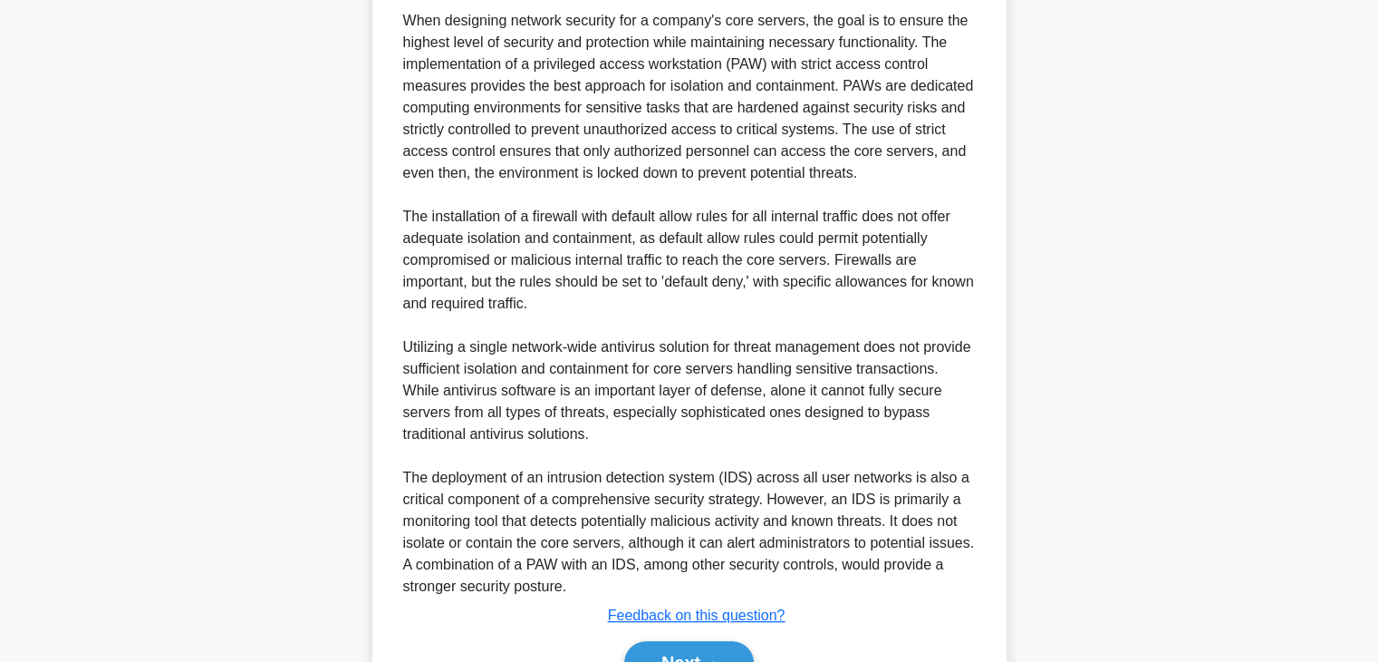
scroll to position [548, 0]
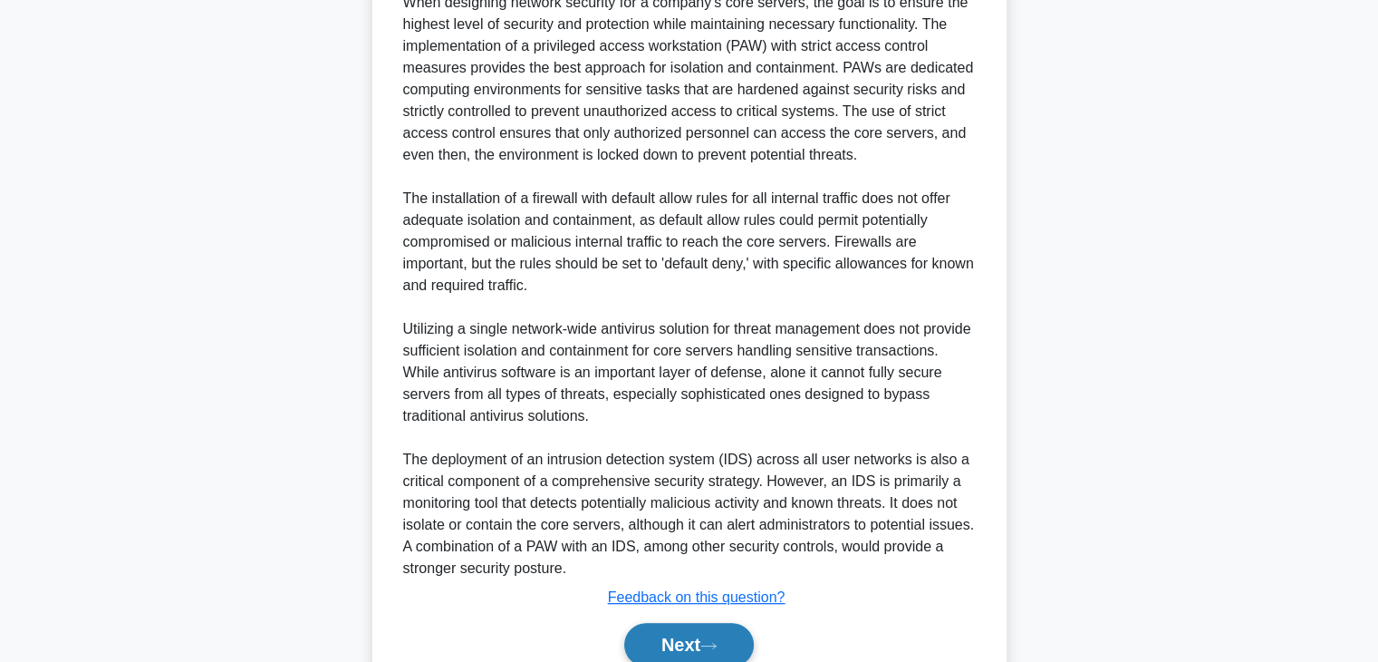
click at [724, 658] on button "Next" at bounding box center [689, 644] width 130 height 43
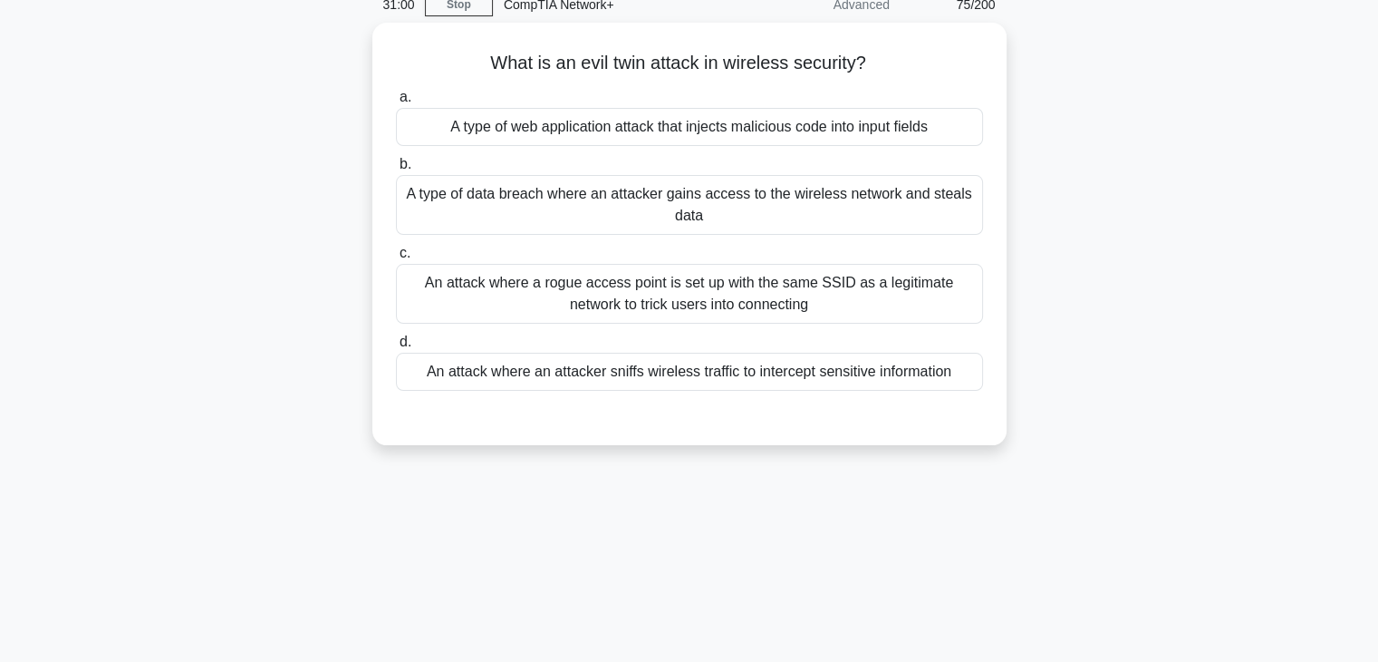
scroll to position [83, 0]
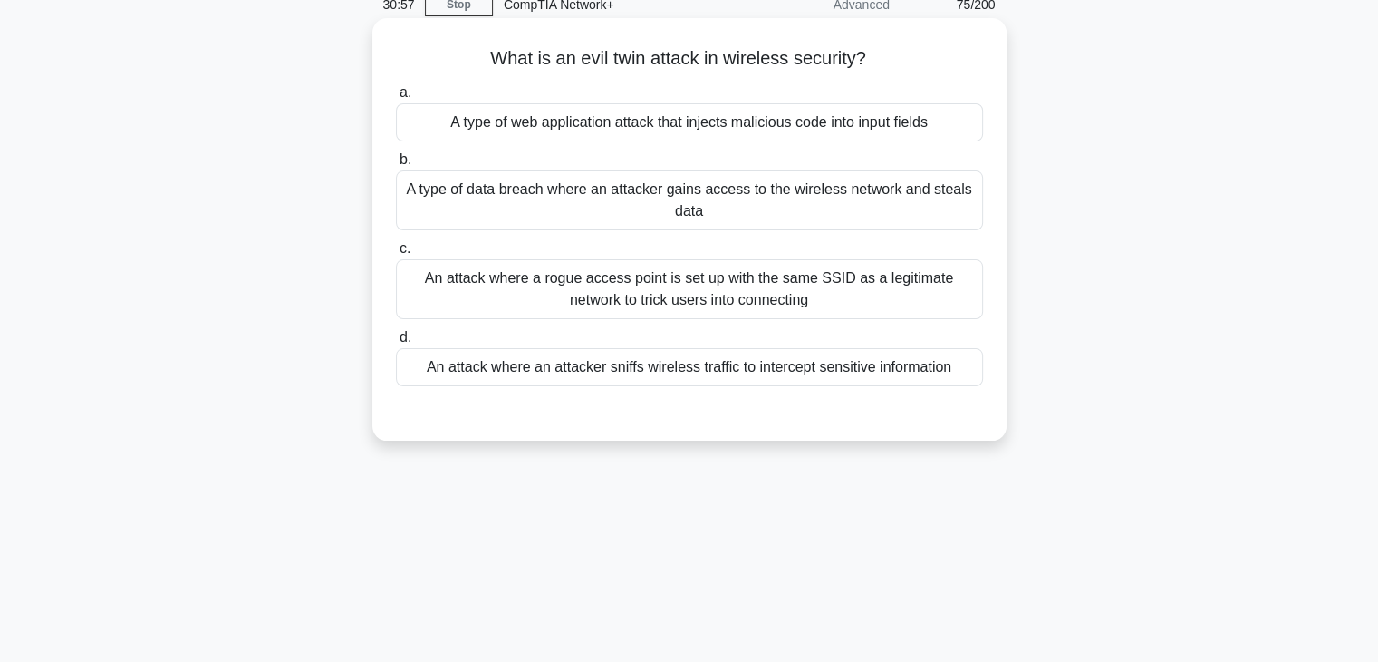
click at [740, 306] on div "An attack where a rogue access point is set up with the same SSID as a legitima…" at bounding box center [689, 289] width 587 height 60
click at [396, 255] on input "c. An attack where a rogue access point is set up with the same SSID as a legit…" at bounding box center [396, 249] width 0 height 12
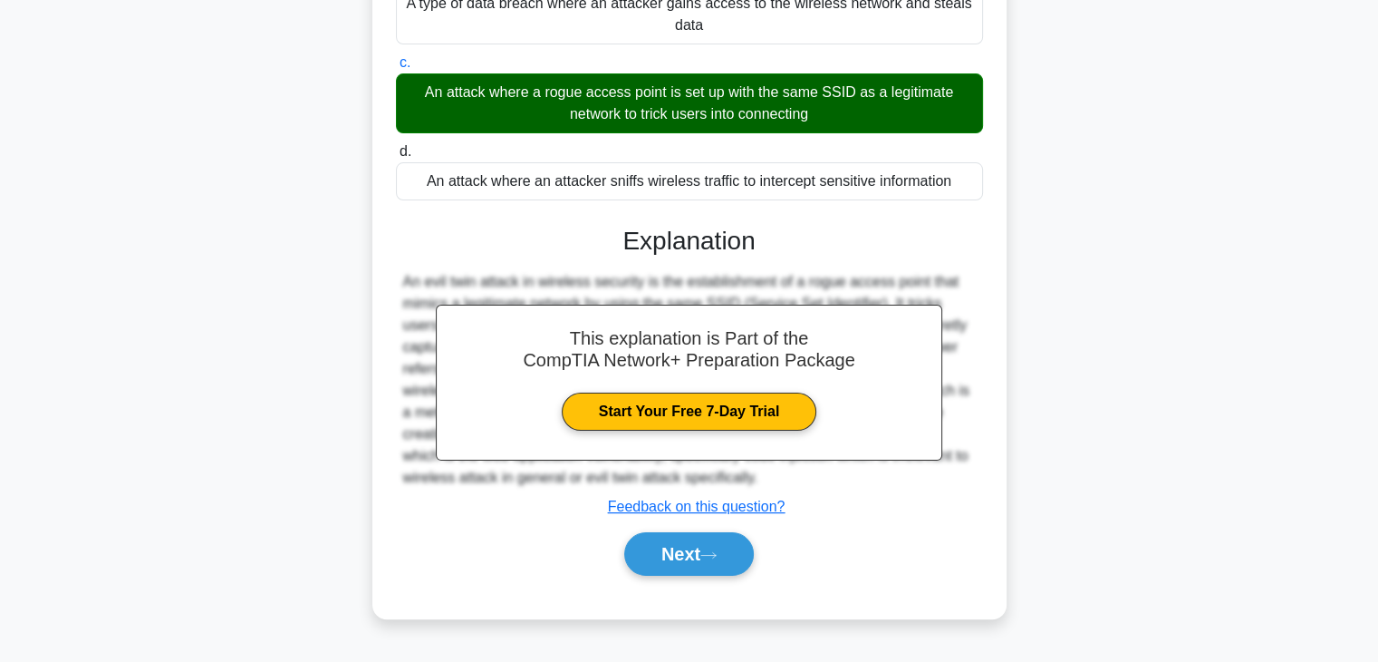
scroll to position [318, 0]
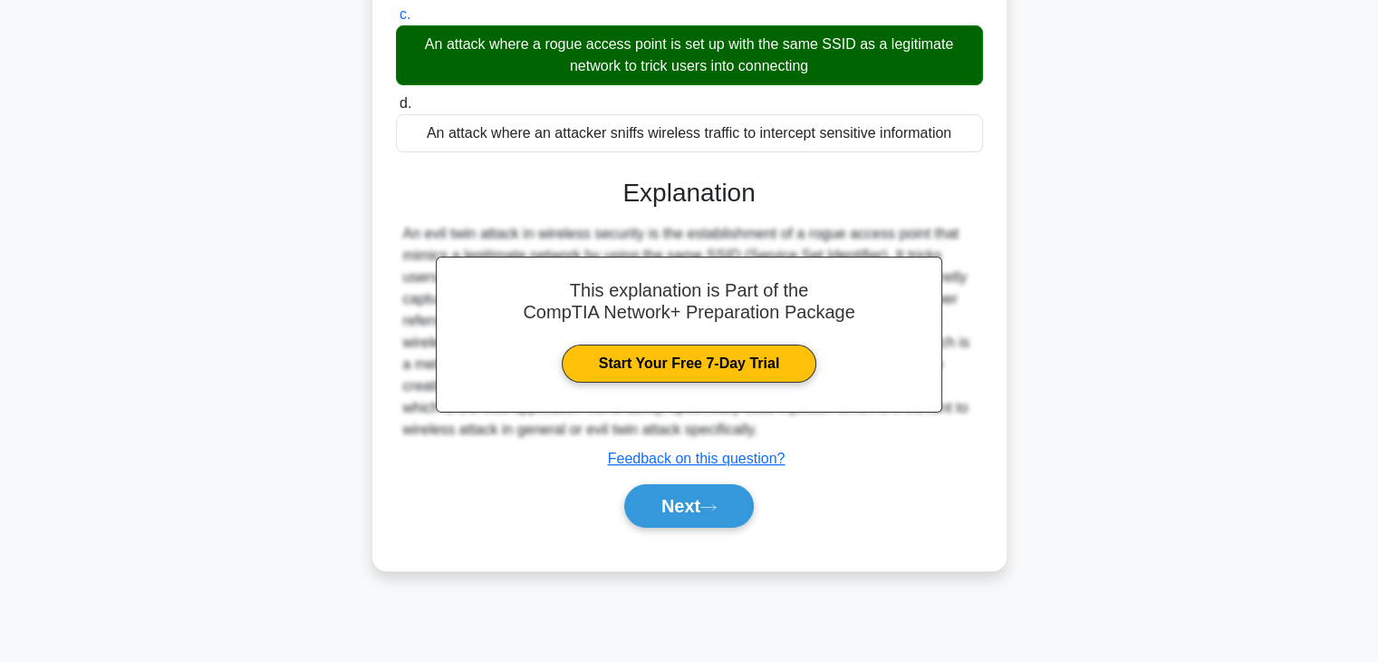
click at [725, 481] on div "Next" at bounding box center [689, 506] width 587 height 58
click at [725, 490] on button "Next" at bounding box center [689, 505] width 130 height 43
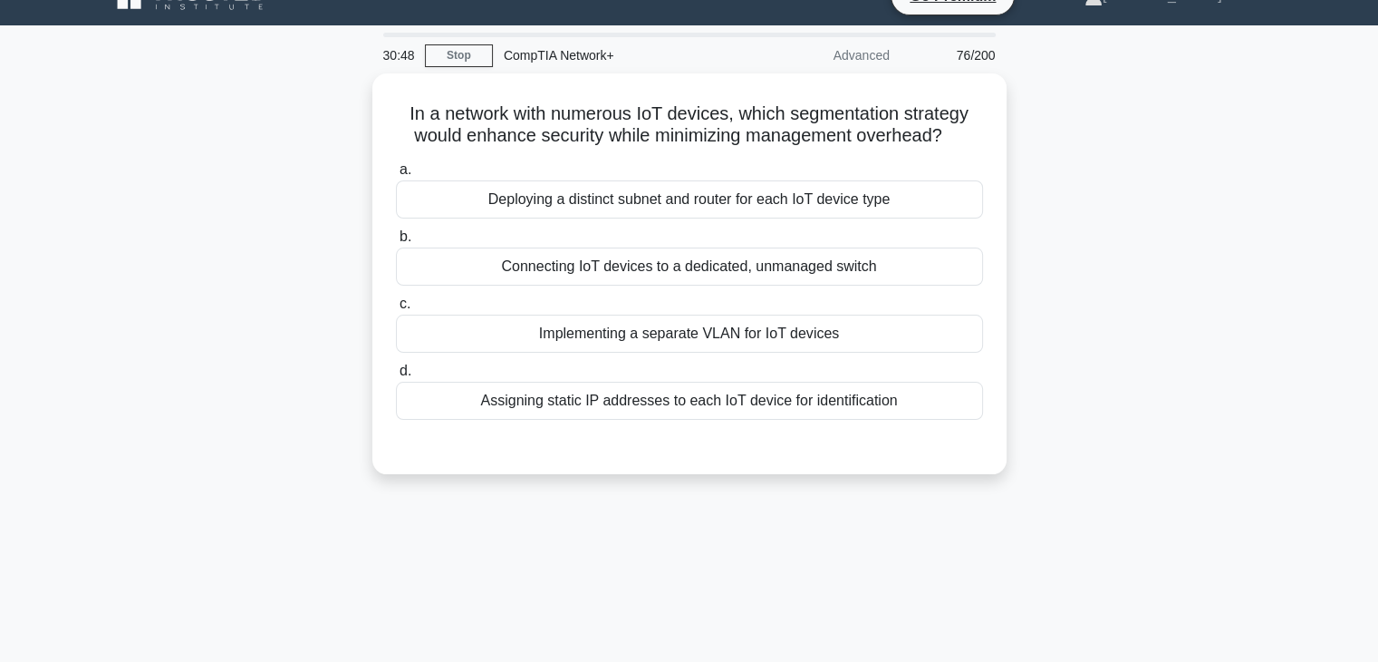
scroll to position [32, 0]
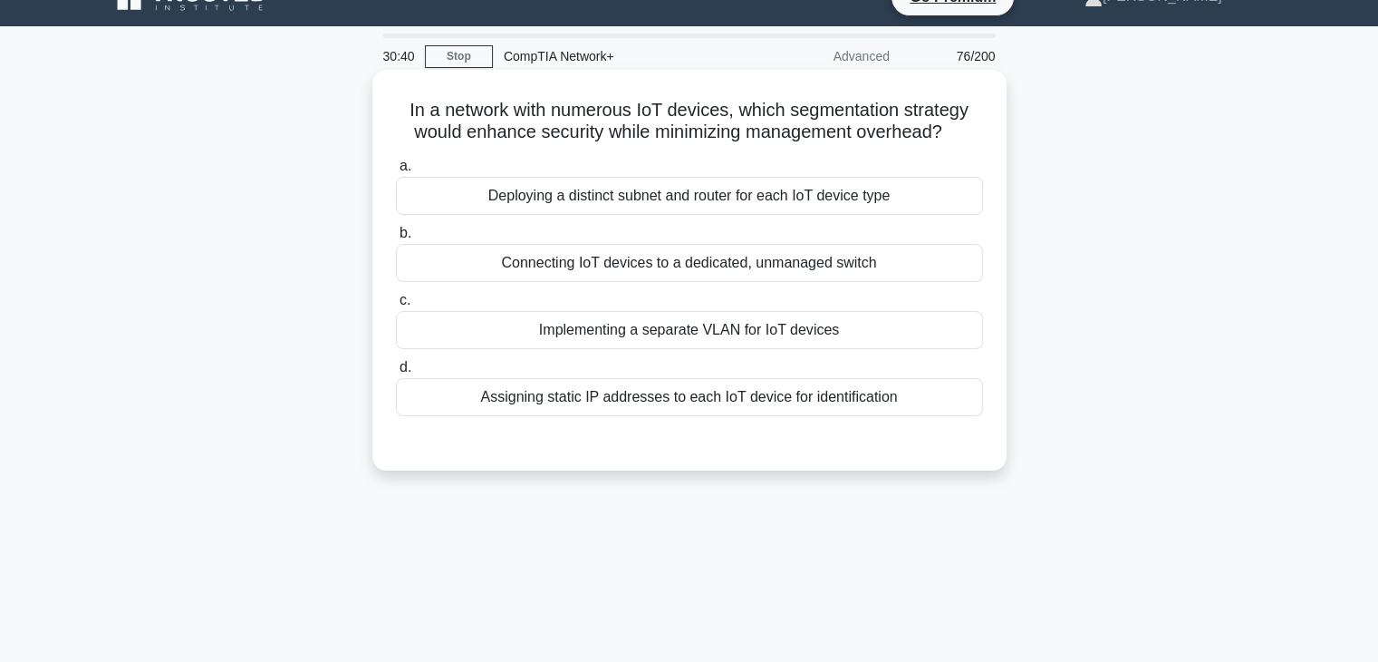
click at [671, 275] on div "Connecting IoT devices to a dedicated, unmanaged switch" at bounding box center [689, 263] width 587 height 38
click at [396, 239] on input "b. Connecting IoT devices to a dedicated, unmanaged switch" at bounding box center [396, 233] width 0 height 12
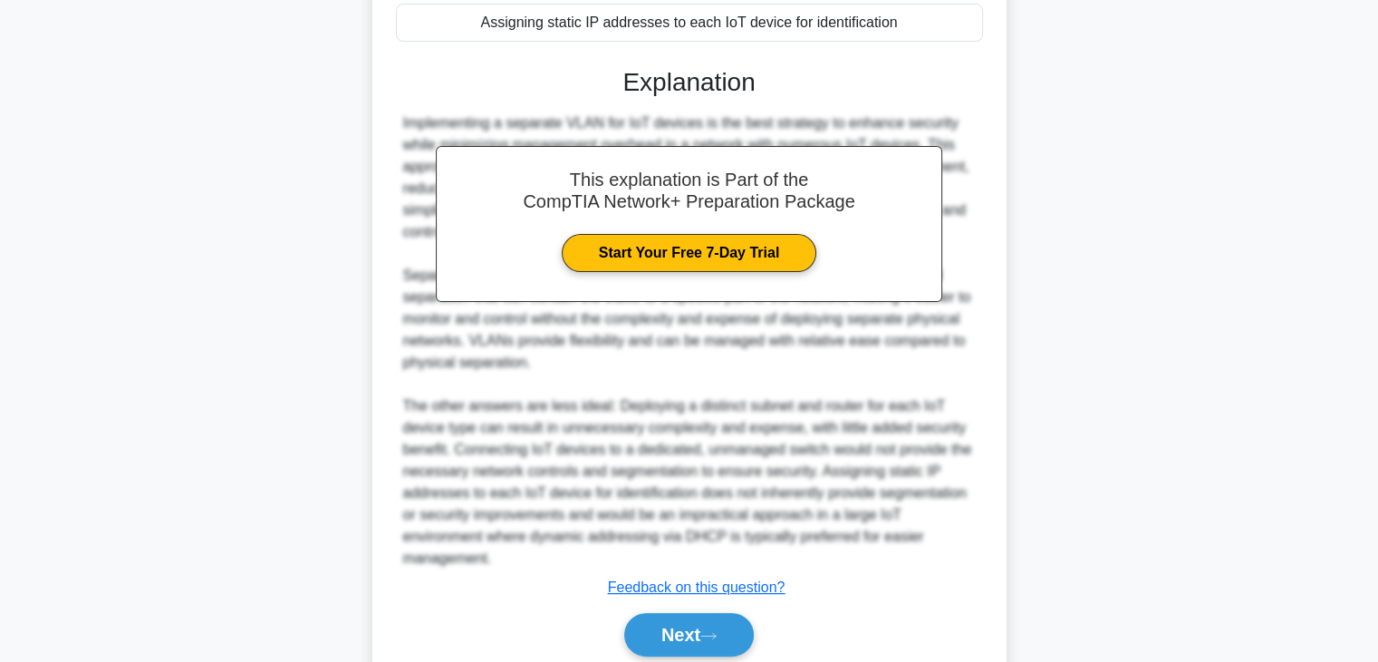
scroll to position [478, 0]
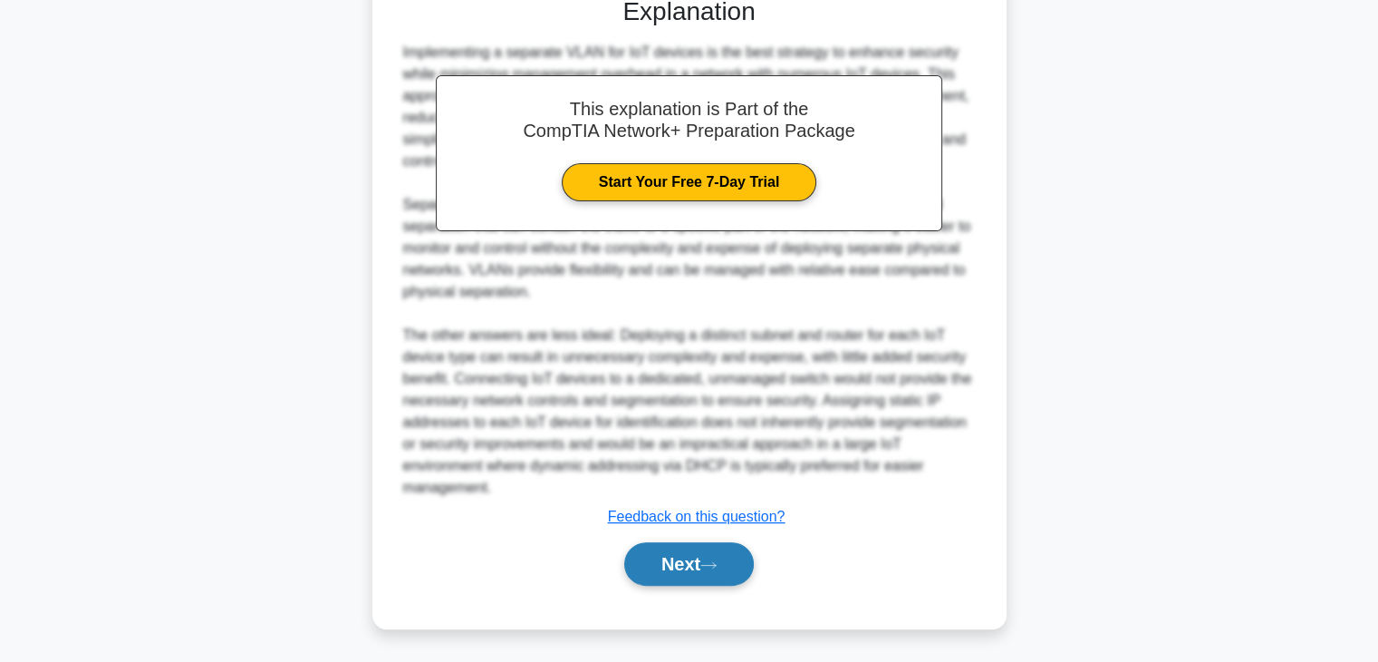
click at [674, 543] on button "Next" at bounding box center [689, 563] width 130 height 43
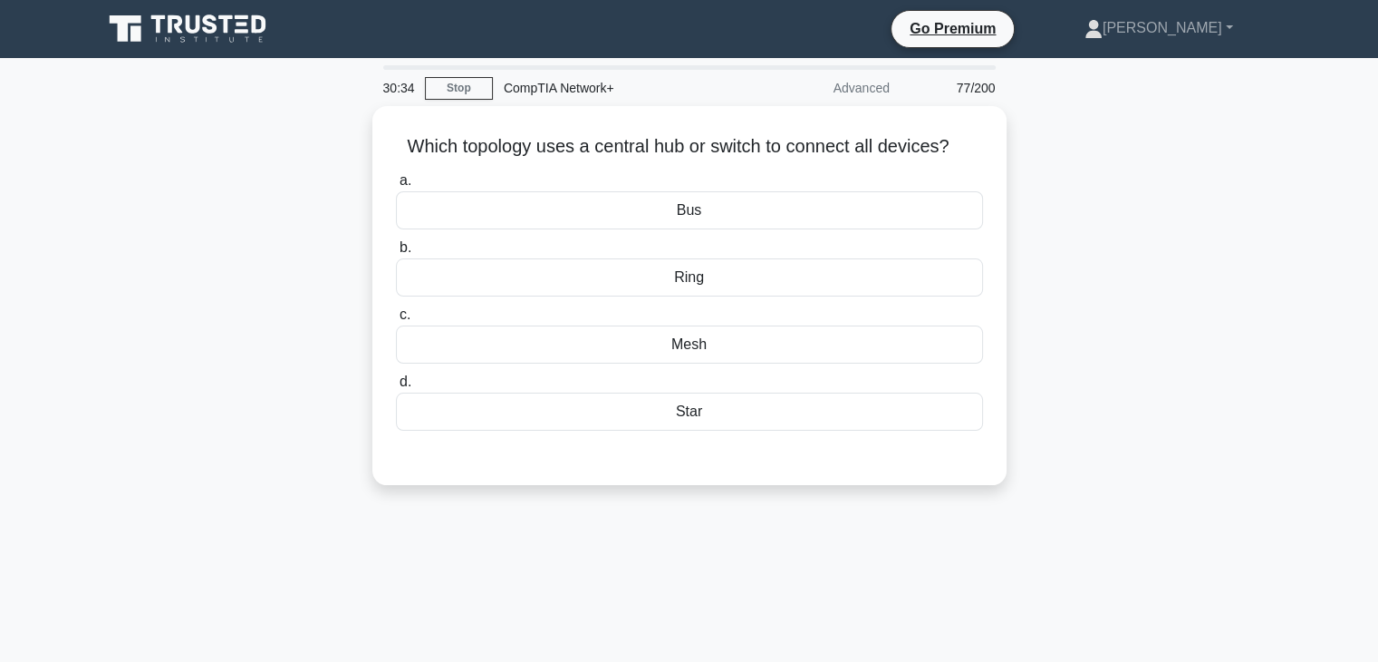
scroll to position [0, 0]
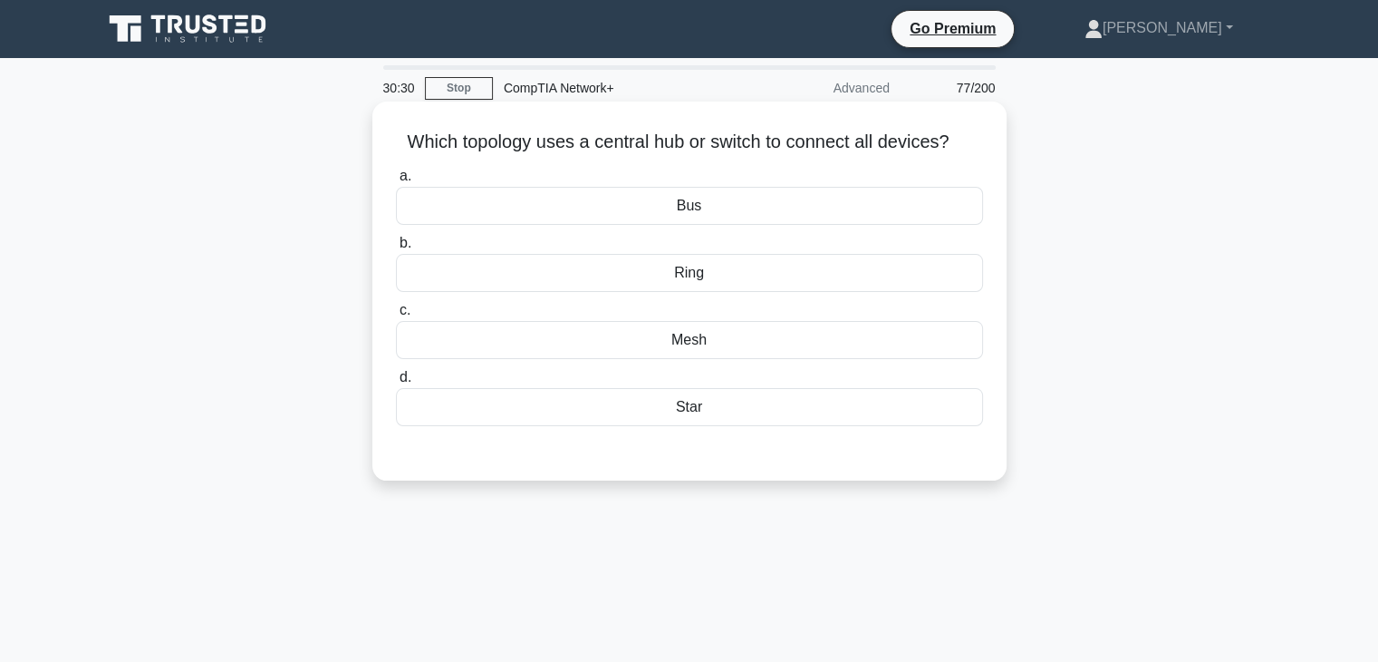
click at [699, 342] on div "Mesh" at bounding box center [689, 340] width 587 height 38
click at [396, 316] on input "c. Mesh" at bounding box center [396, 310] width 0 height 12
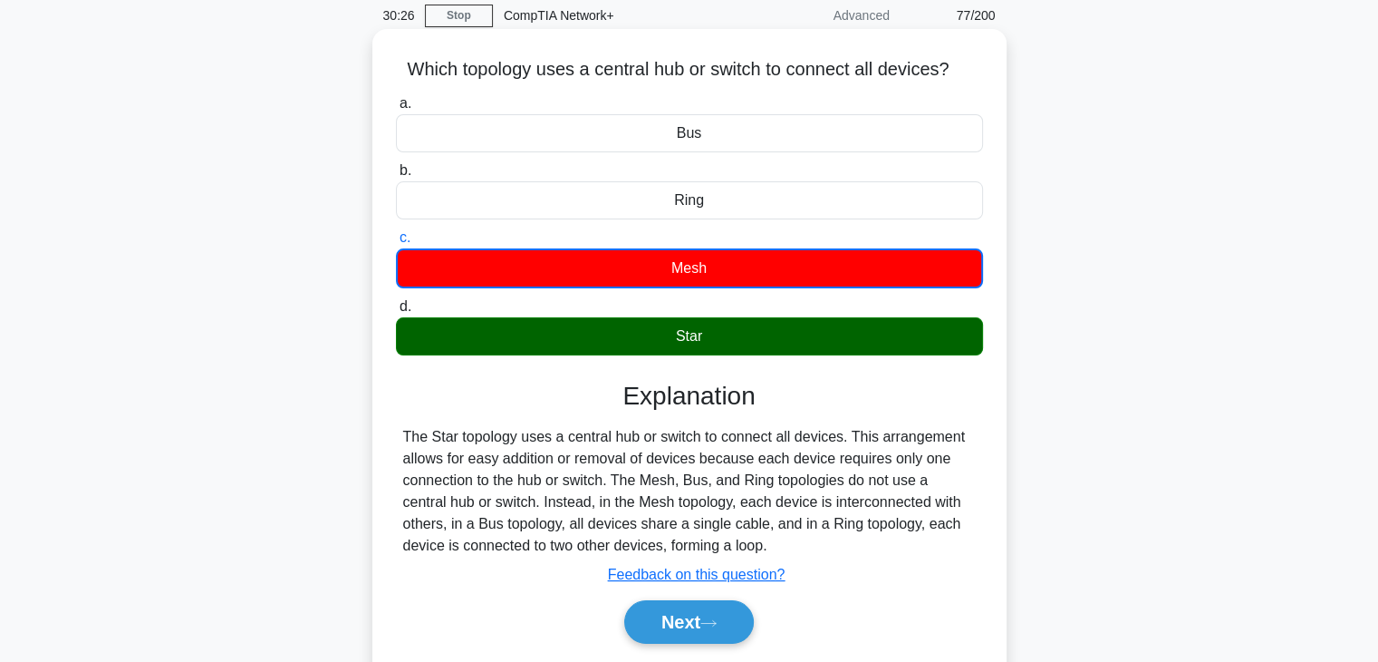
scroll to position [318, 0]
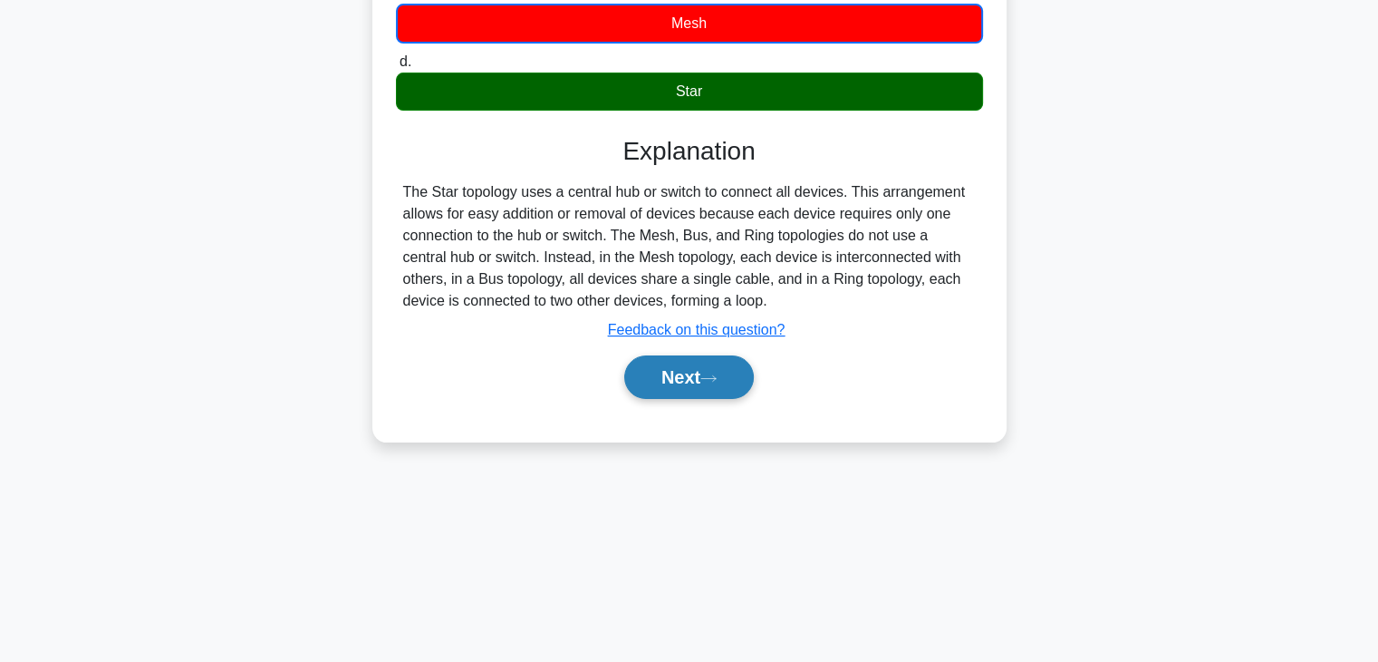
click at [697, 369] on button "Next" at bounding box center [689, 376] width 130 height 43
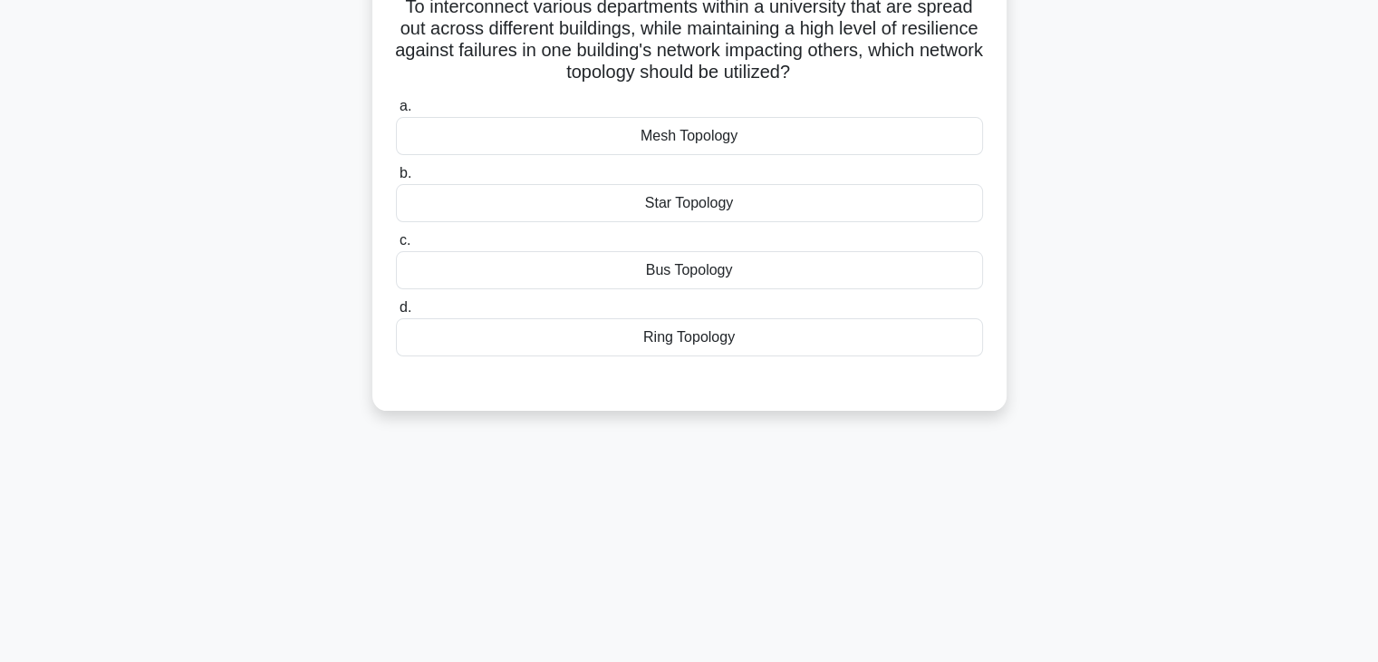
scroll to position [84, 0]
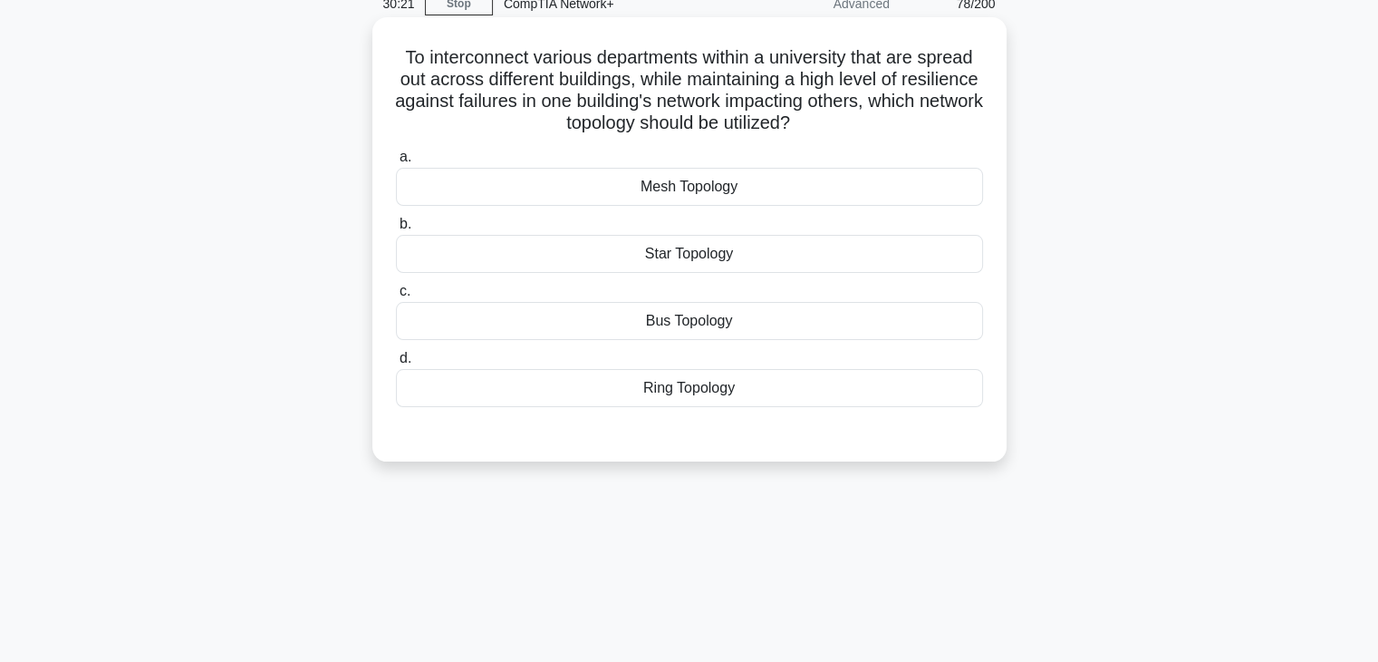
click at [704, 179] on div "Mesh Topology" at bounding box center [689, 187] width 587 height 38
click at [396, 163] on input "a. Mesh Topology" at bounding box center [396, 157] width 0 height 12
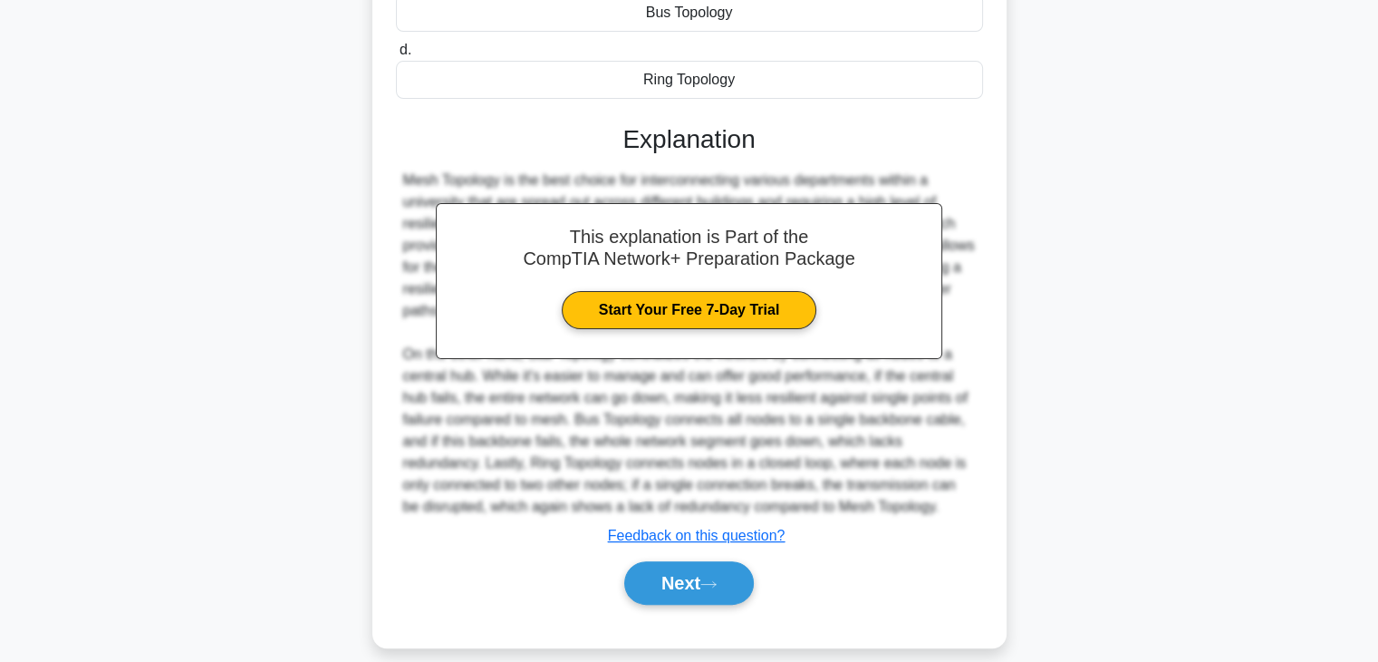
scroll to position [411, 0]
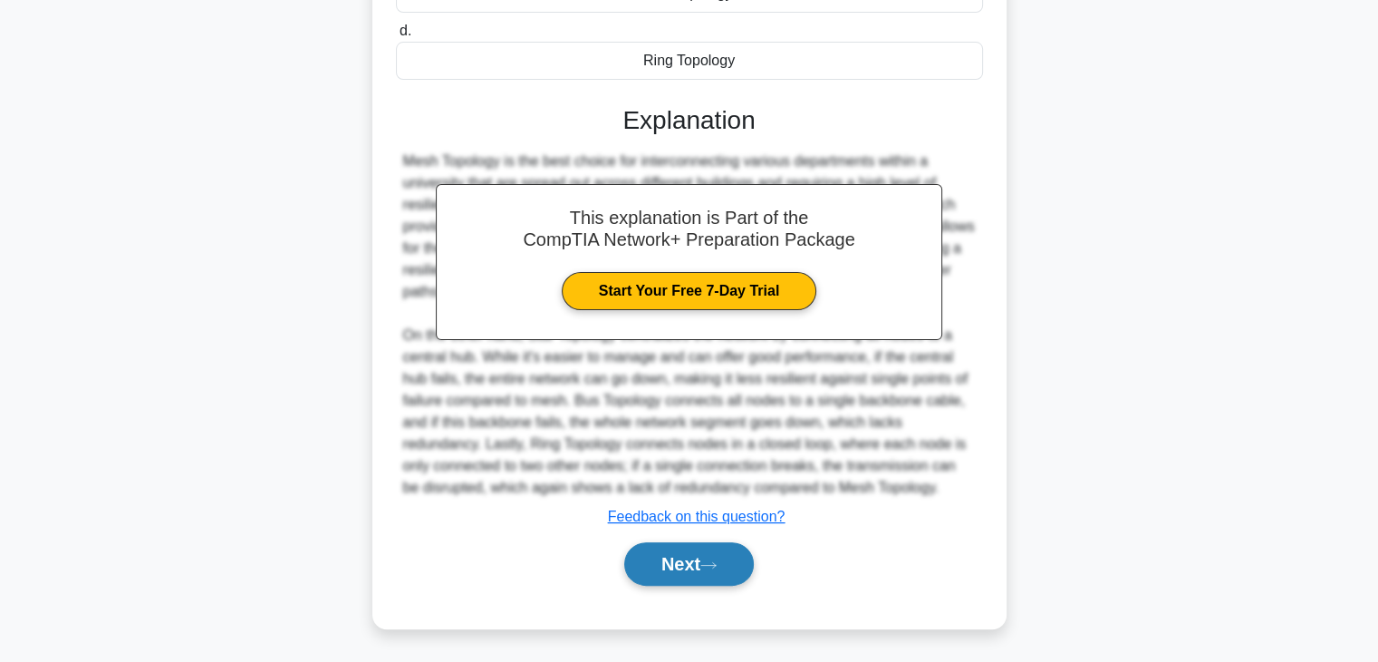
click at [681, 578] on button "Next" at bounding box center [689, 563] width 130 height 43
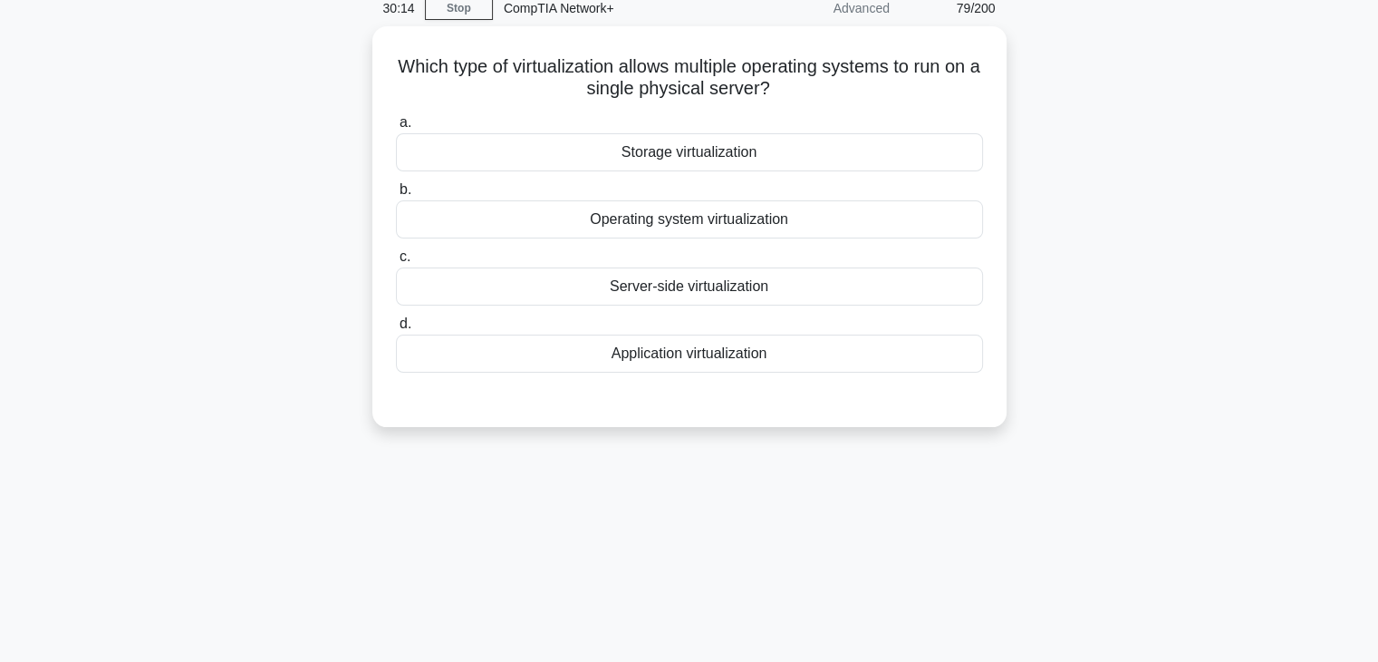
scroll to position [79, 0]
click at [717, 282] on div "Server-side virtualization" at bounding box center [689, 283] width 587 height 38
click at [396, 259] on input "c. Server-side virtualization" at bounding box center [396, 253] width 0 height 12
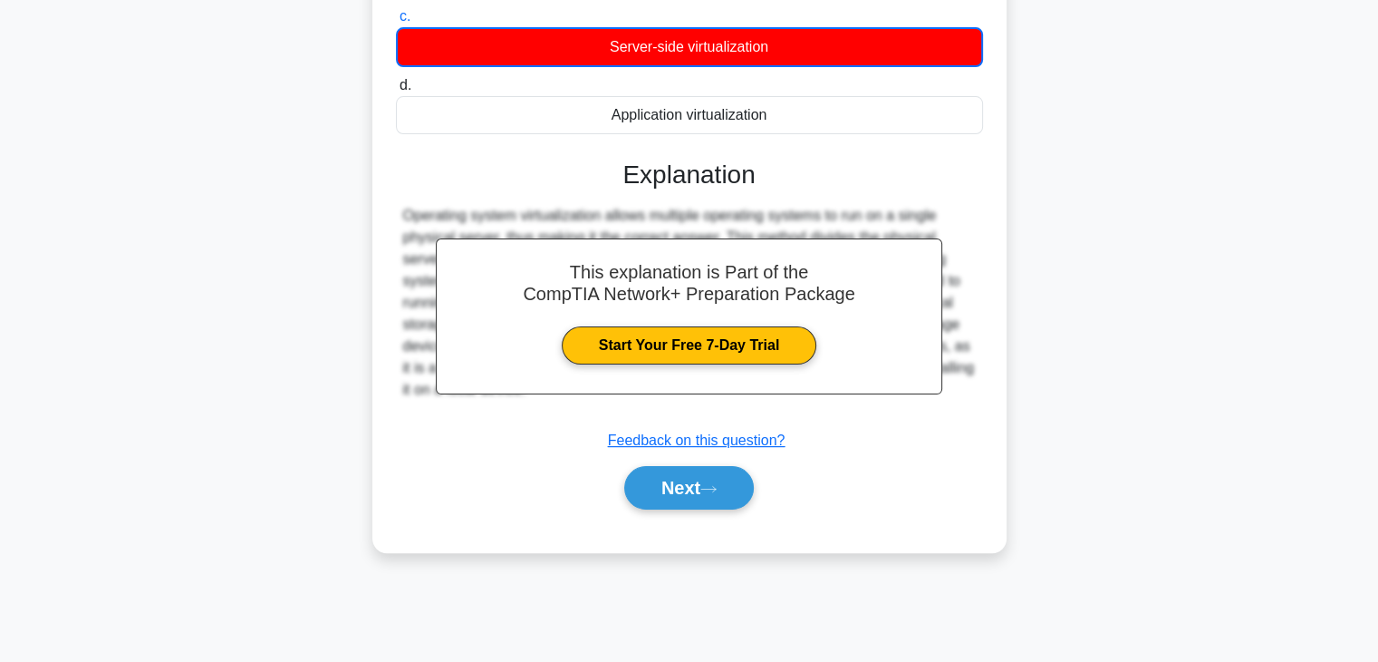
scroll to position [318, 0]
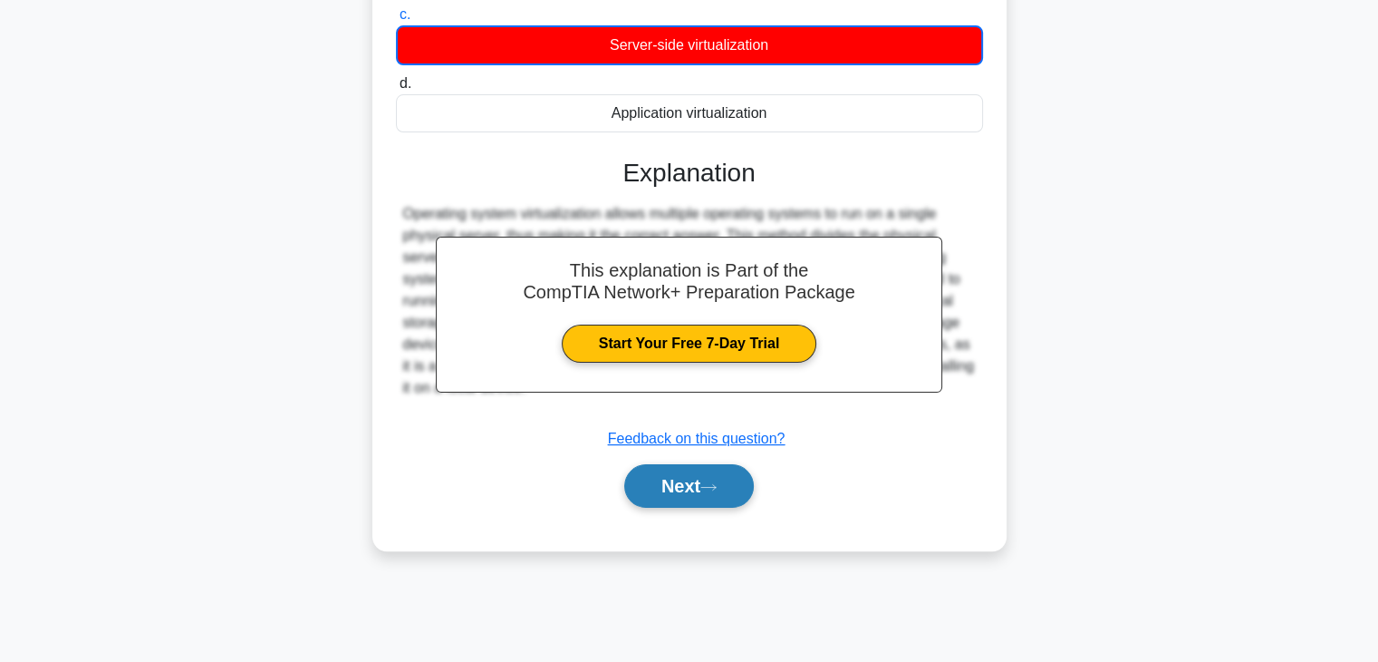
click at [707, 479] on button "Next" at bounding box center [689, 485] width 130 height 43
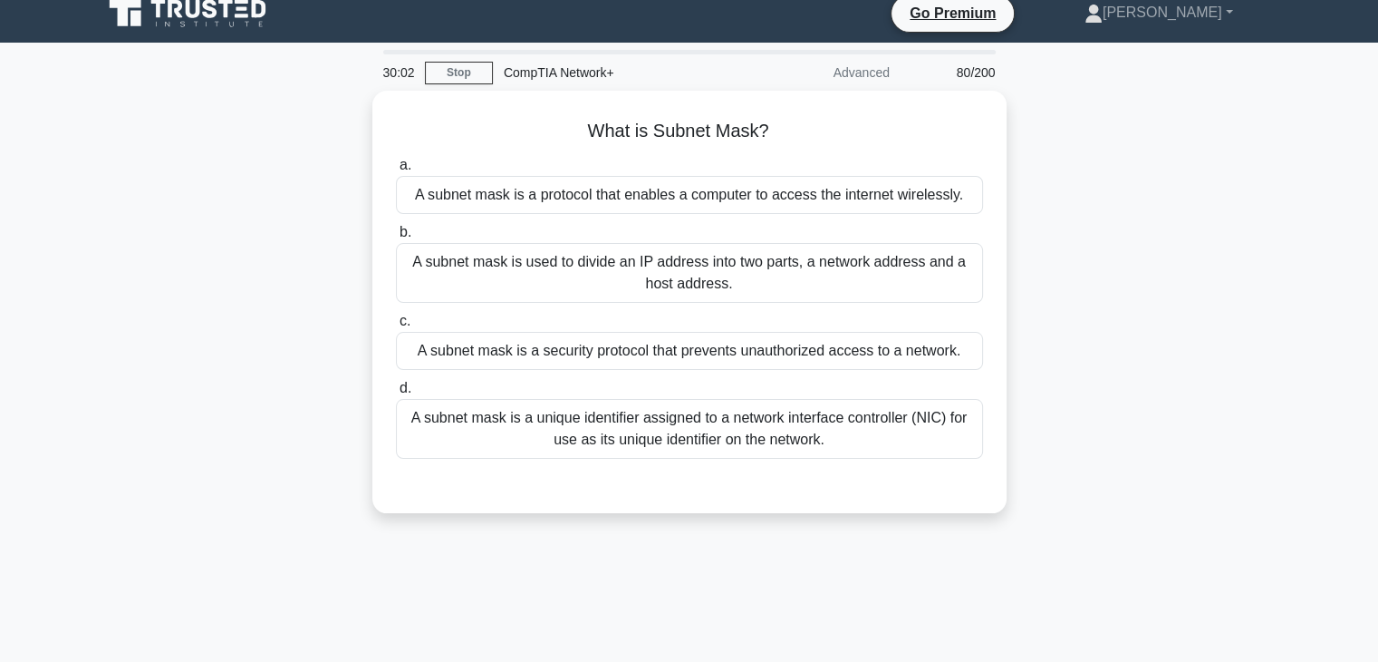
scroll to position [14, 0]
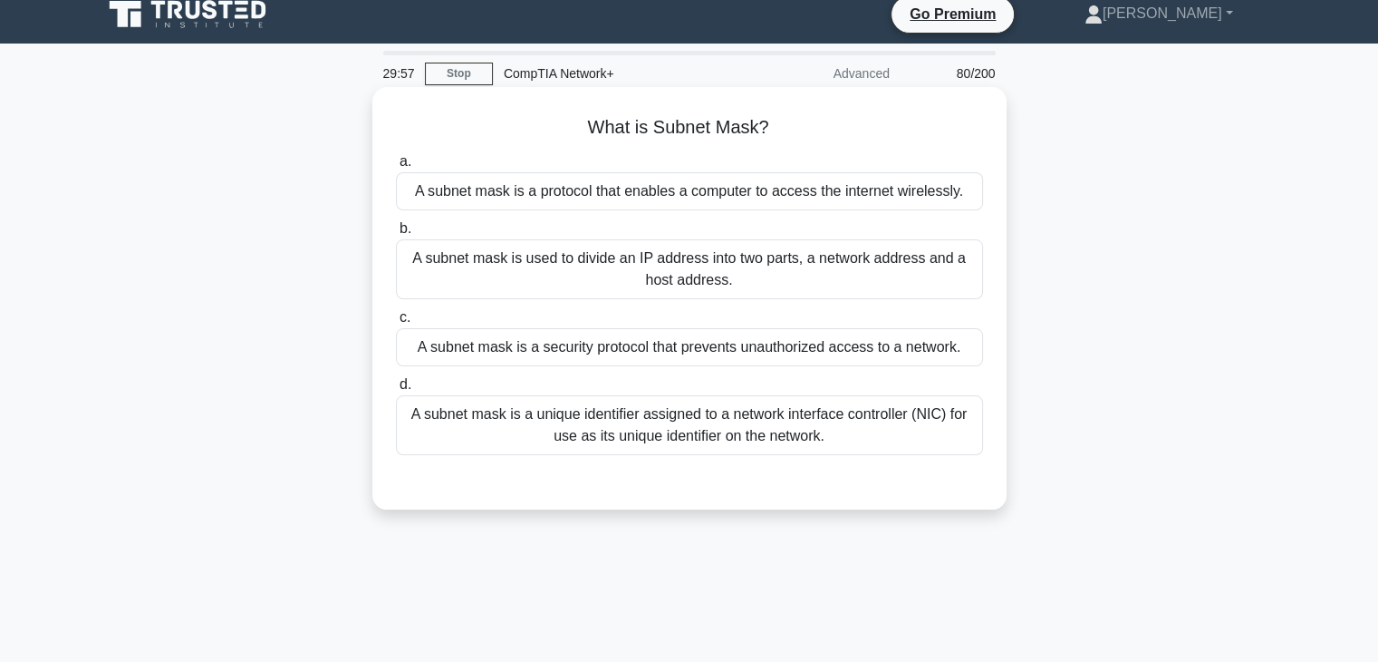
click at [666, 281] on div "A subnet mask is used to divide an IP address into two parts, a network address…" at bounding box center [689, 269] width 587 height 60
click at [396, 235] on input "b. A subnet mask is used to divide an IP address into two parts, a network addr…" at bounding box center [396, 229] width 0 height 12
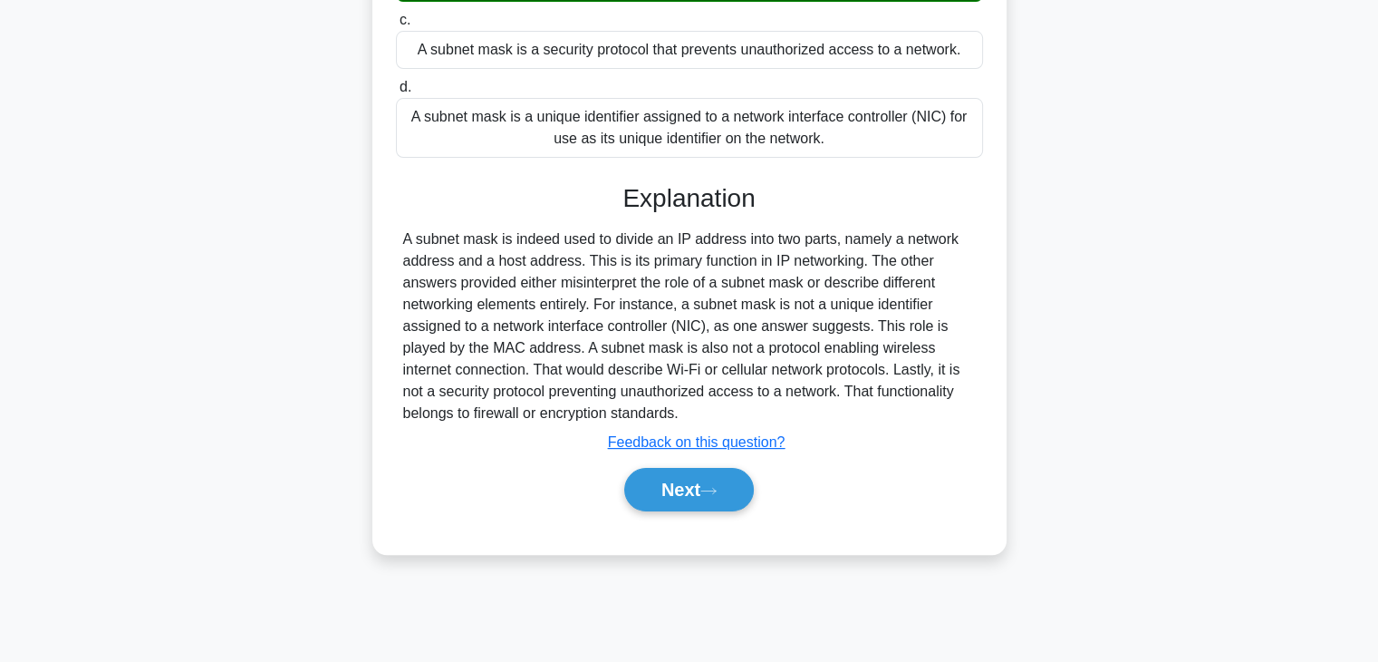
scroll to position [318, 0]
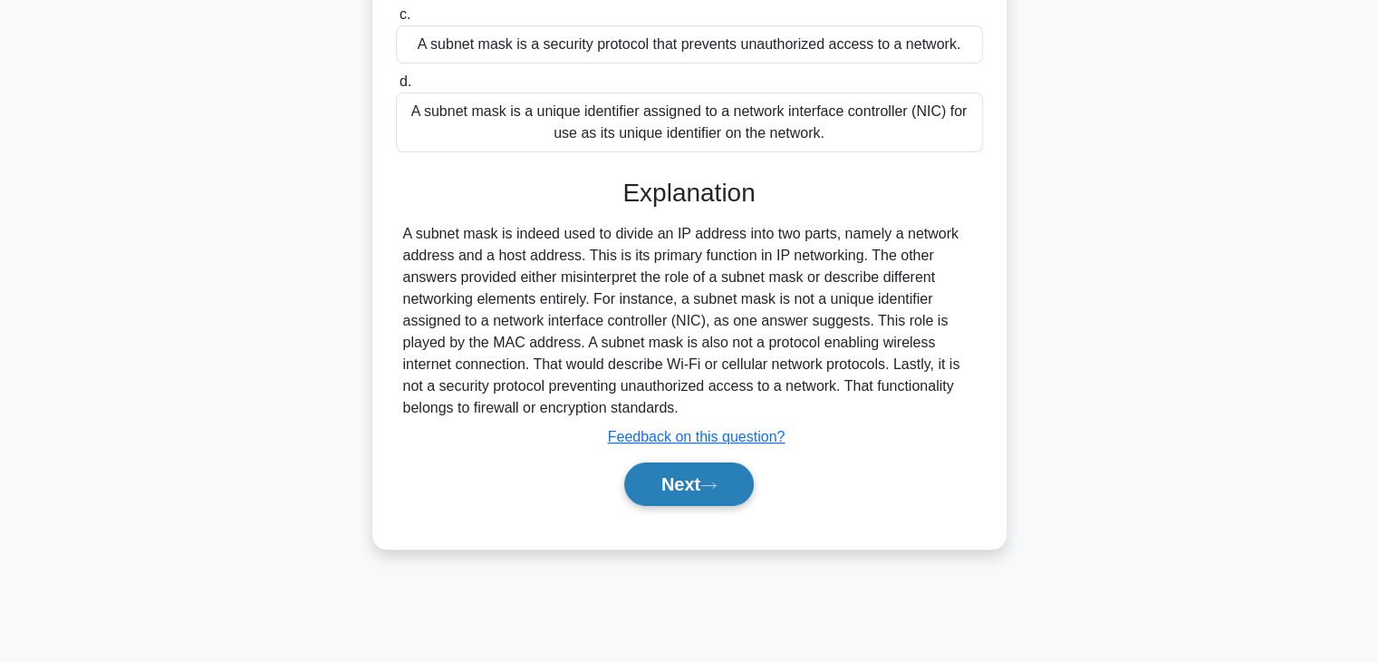
click at [686, 494] on button "Next" at bounding box center [689, 483] width 130 height 43
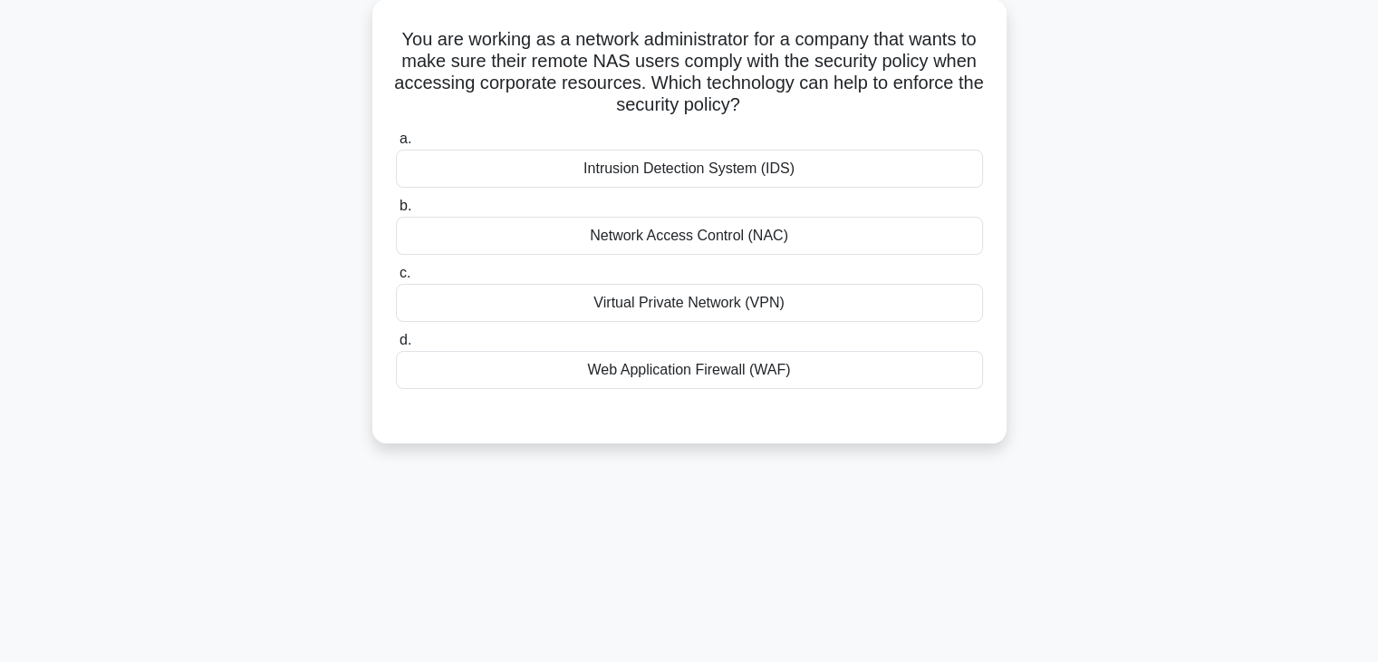
scroll to position [105, 0]
click at [719, 288] on div "Virtual Private Network (VPN)" at bounding box center [689, 300] width 587 height 38
click at [396, 276] on input "c. Virtual Private Network (VPN)" at bounding box center [396, 271] width 0 height 12
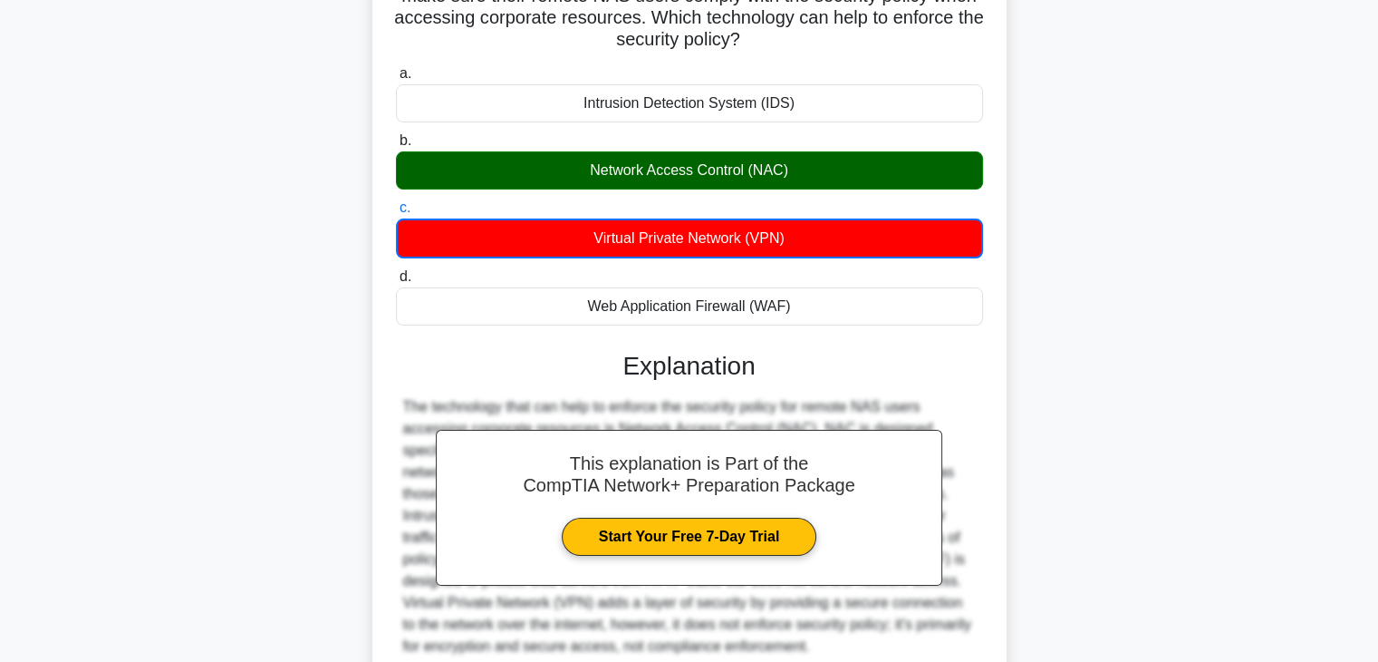
scroll to position [326, 0]
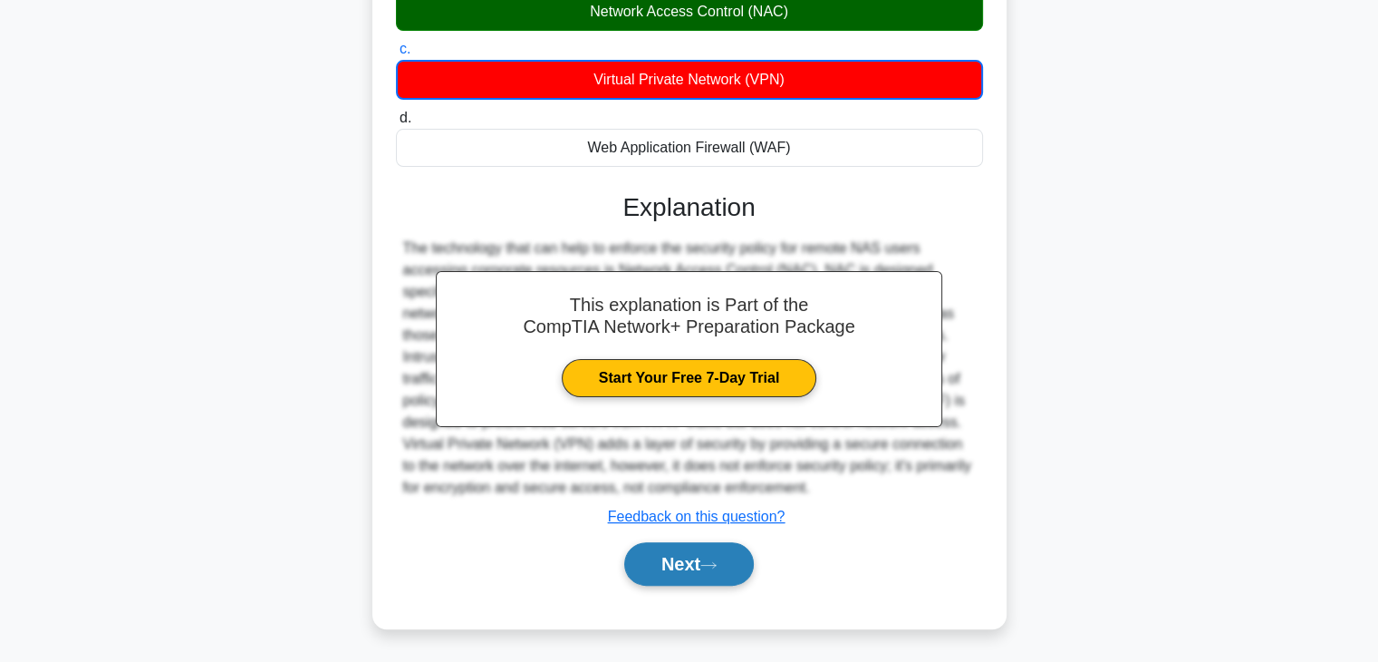
click at [700, 584] on button "Next" at bounding box center [689, 563] width 130 height 43
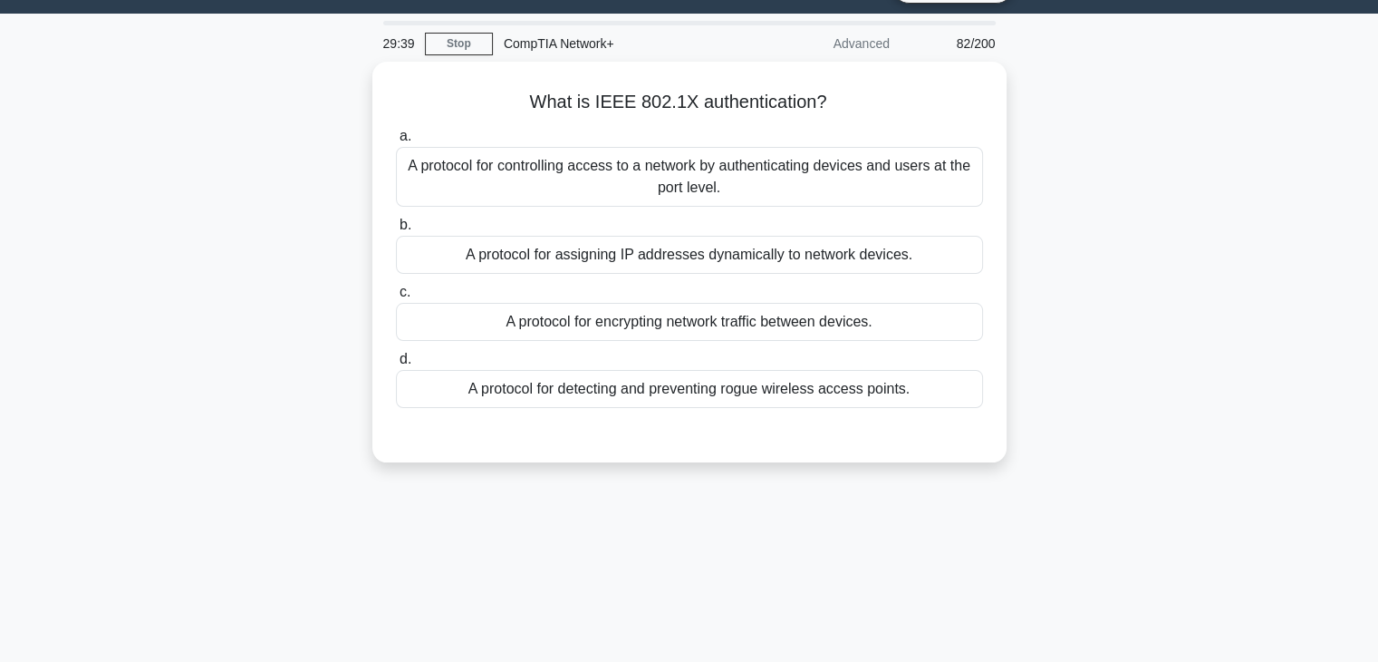
scroll to position [33, 0]
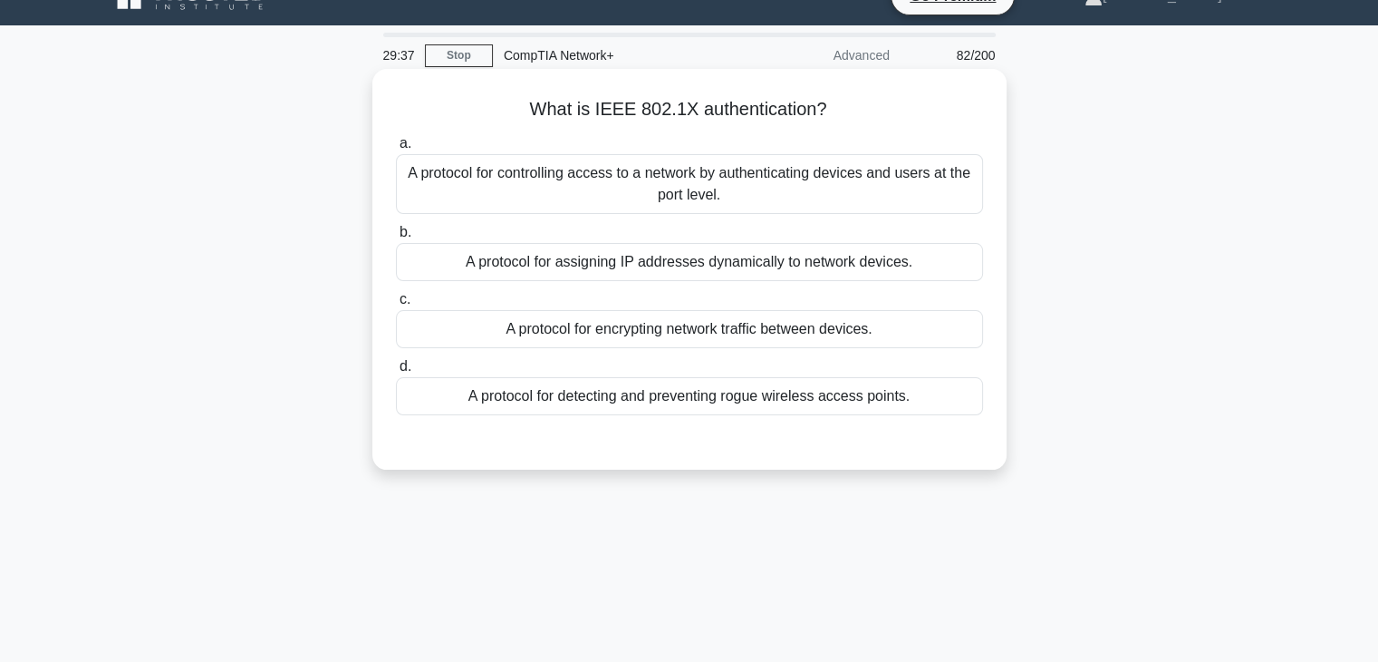
click at [725, 208] on div "A protocol for controlling access to a network by authenticating devices and us…" at bounding box center [689, 184] width 587 height 60
click at [396, 150] on input "a. A protocol for controlling access to a network by authenticating devices and…" at bounding box center [396, 144] width 0 height 12
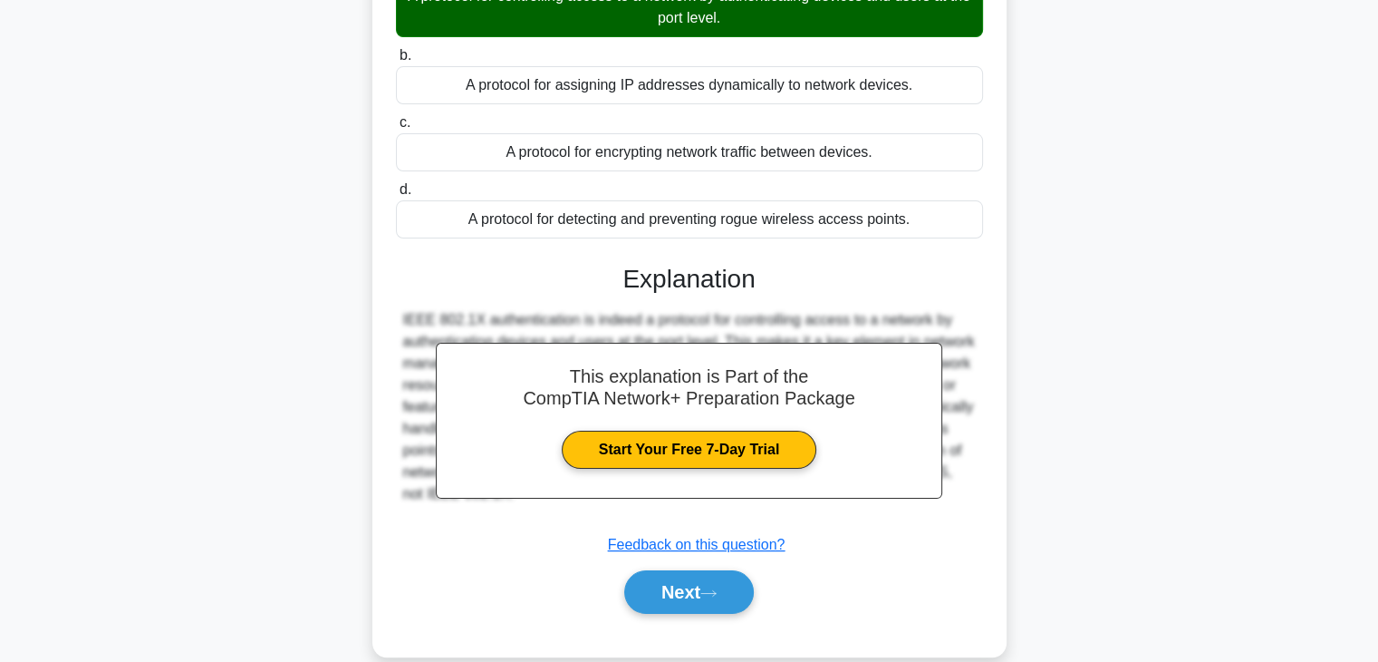
scroll to position [318, 0]
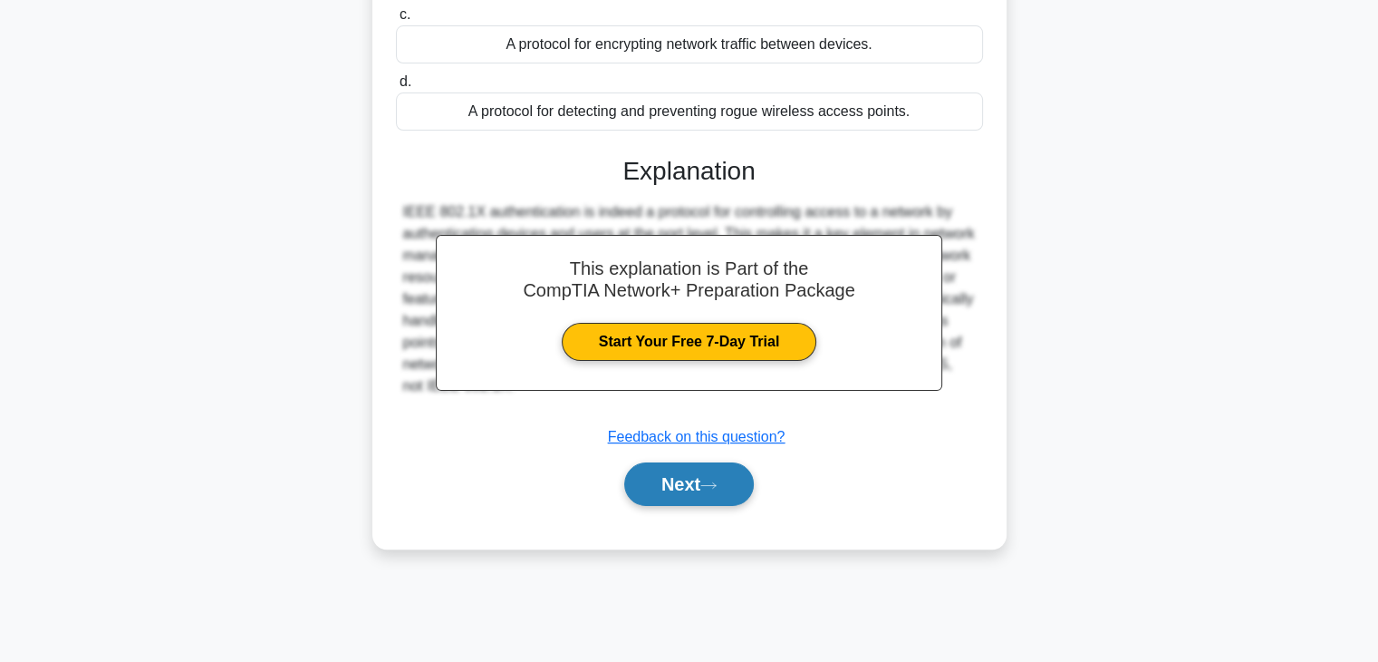
click at [722, 464] on button "Next" at bounding box center [689, 483] width 130 height 43
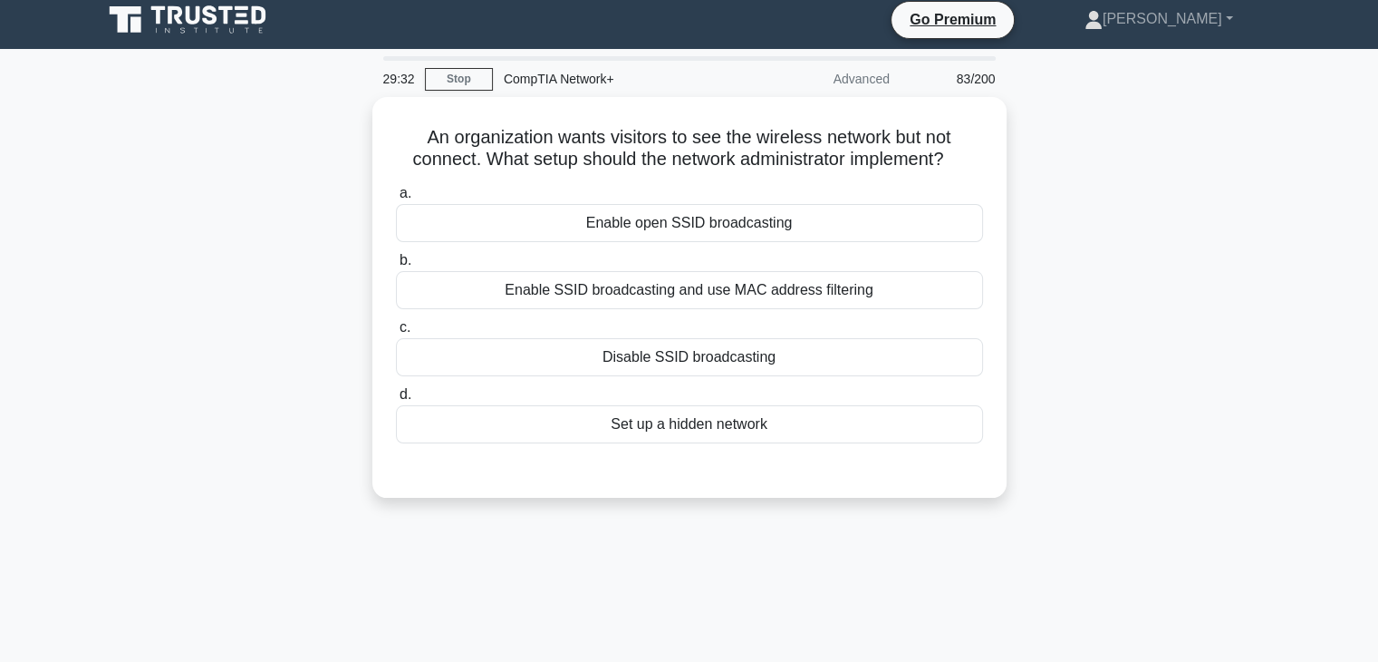
scroll to position [7, 0]
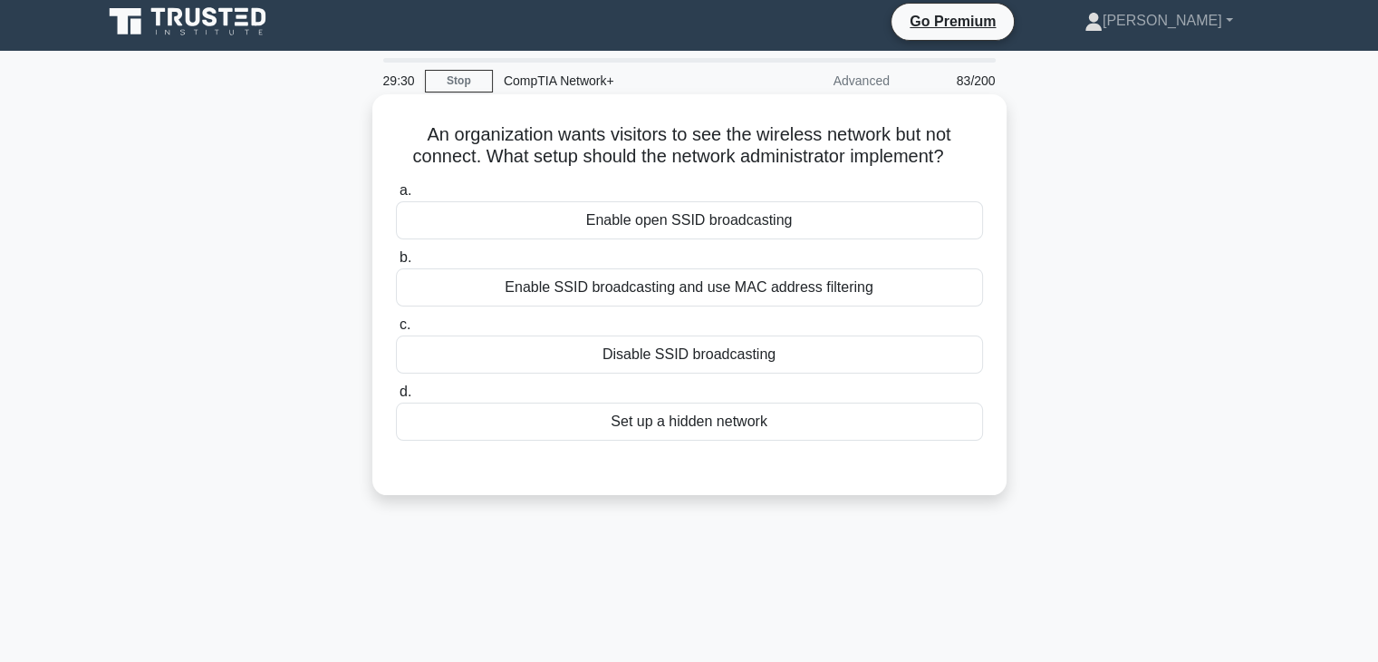
click at [720, 301] on div "Enable SSID broadcasting and use MAC address filtering" at bounding box center [689, 287] width 587 height 38
click at [396, 264] on input "b. Enable SSID broadcasting and use MAC address filtering" at bounding box center [396, 258] width 0 height 12
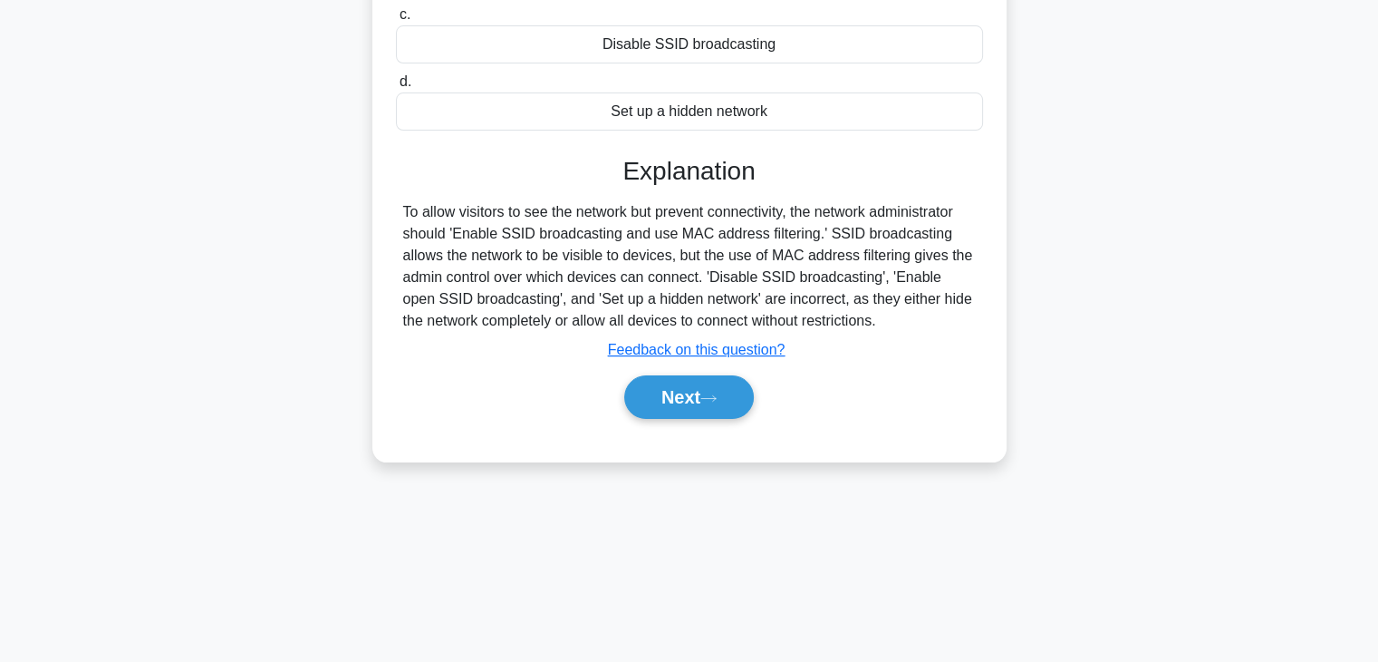
scroll to position [318, 0]
click at [710, 411] on button "Next" at bounding box center [689, 396] width 130 height 43
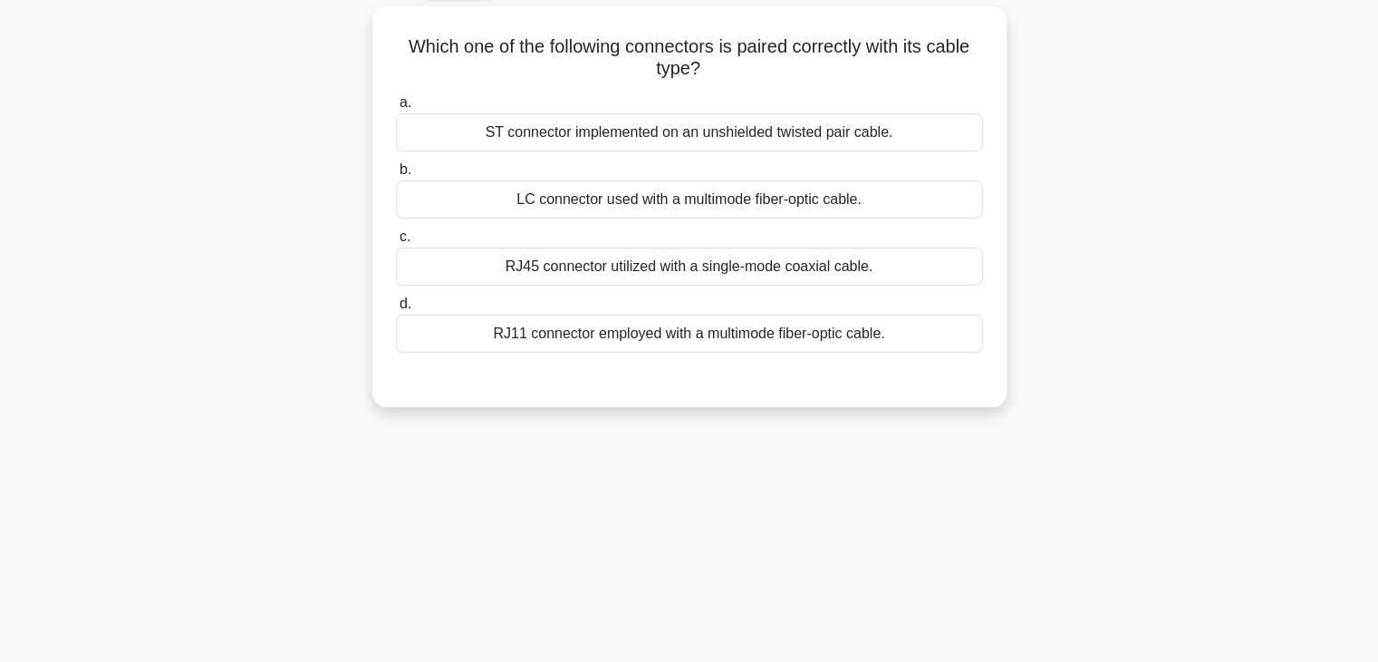
scroll to position [99, 0]
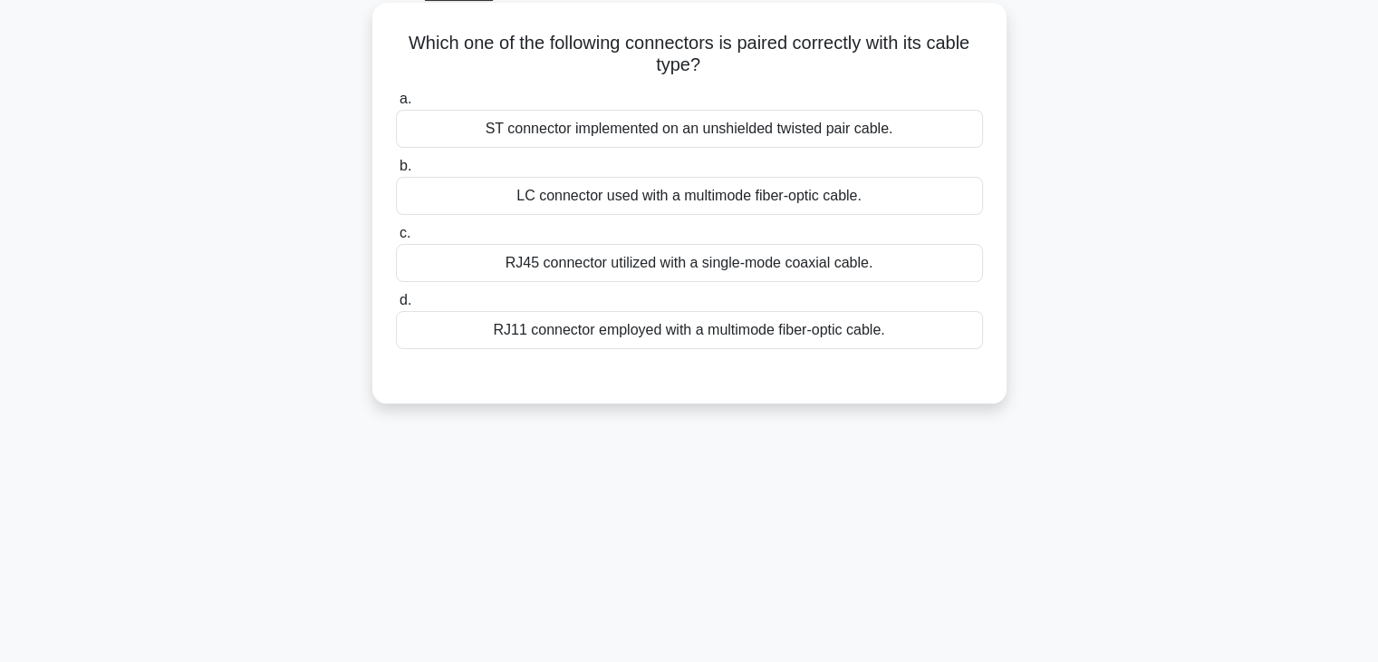
click at [692, 198] on div "LC connector used with a multimode fiber-optic cable." at bounding box center [689, 196] width 587 height 38
click at [396, 172] on input "b. LC connector used with a multimode fiber-optic cable." at bounding box center [396, 166] width 0 height 12
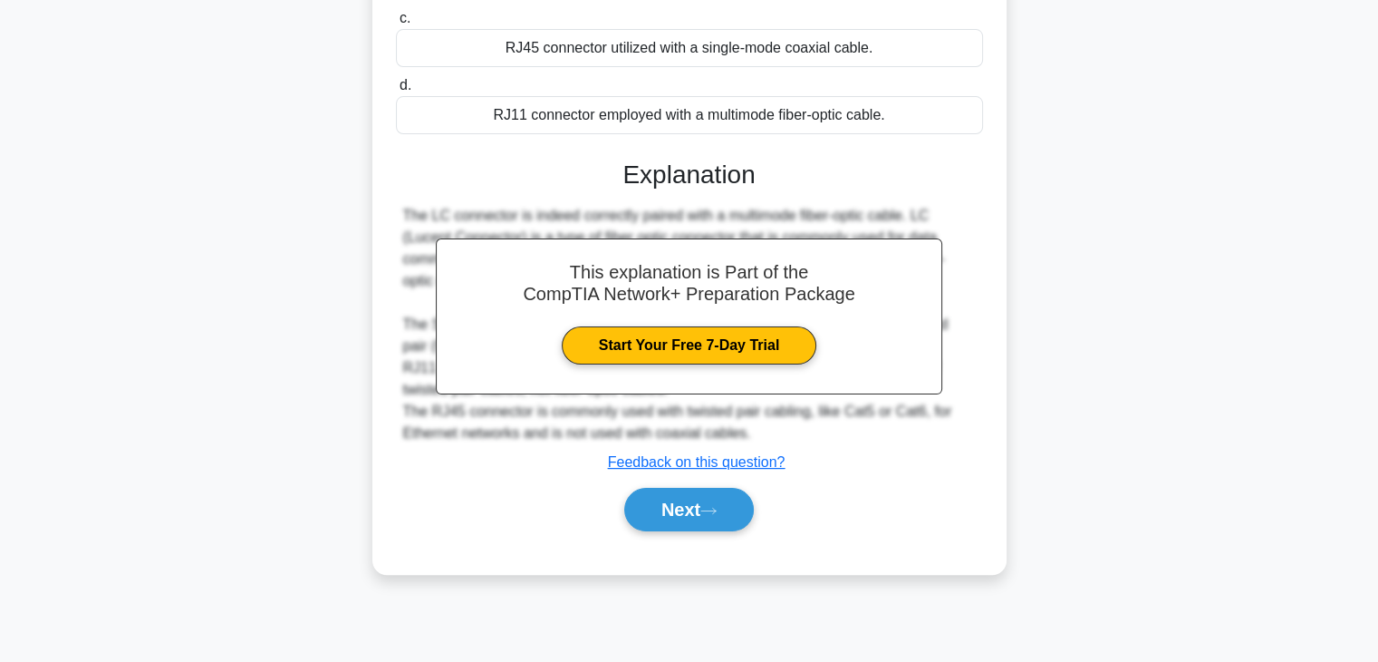
scroll to position [318, 0]
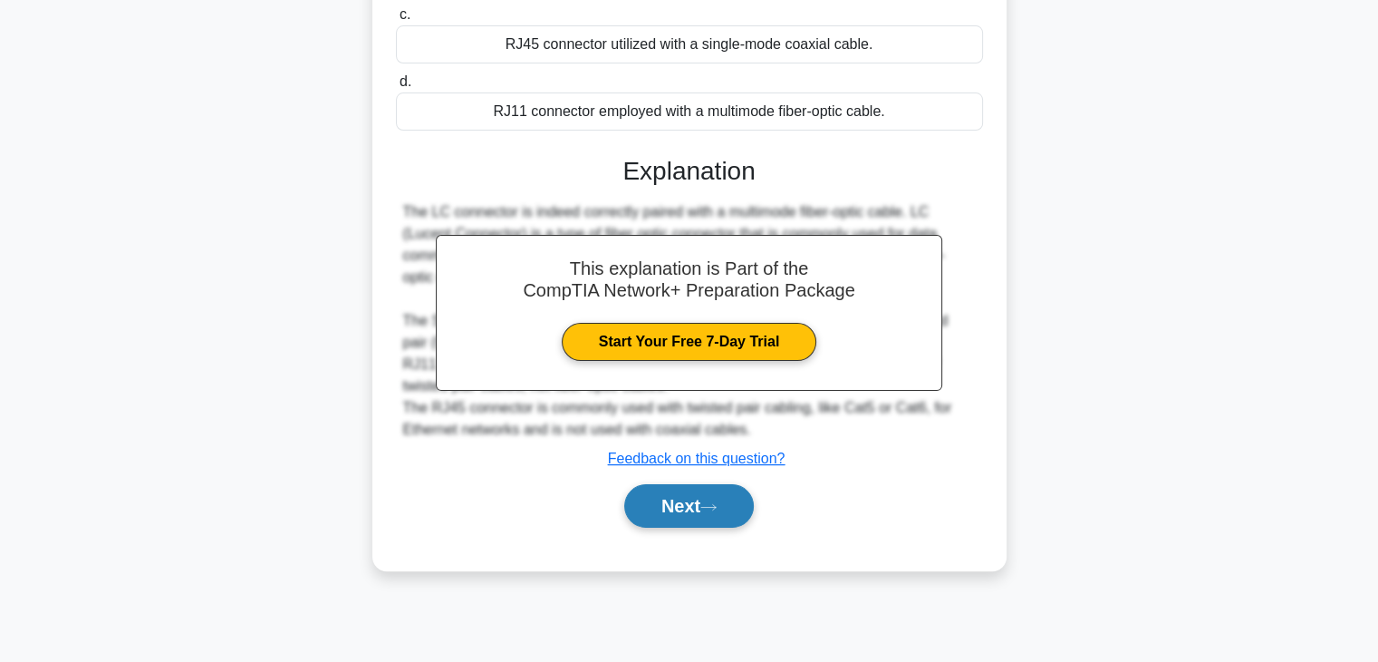
click at [710, 487] on button "Next" at bounding box center [689, 505] width 130 height 43
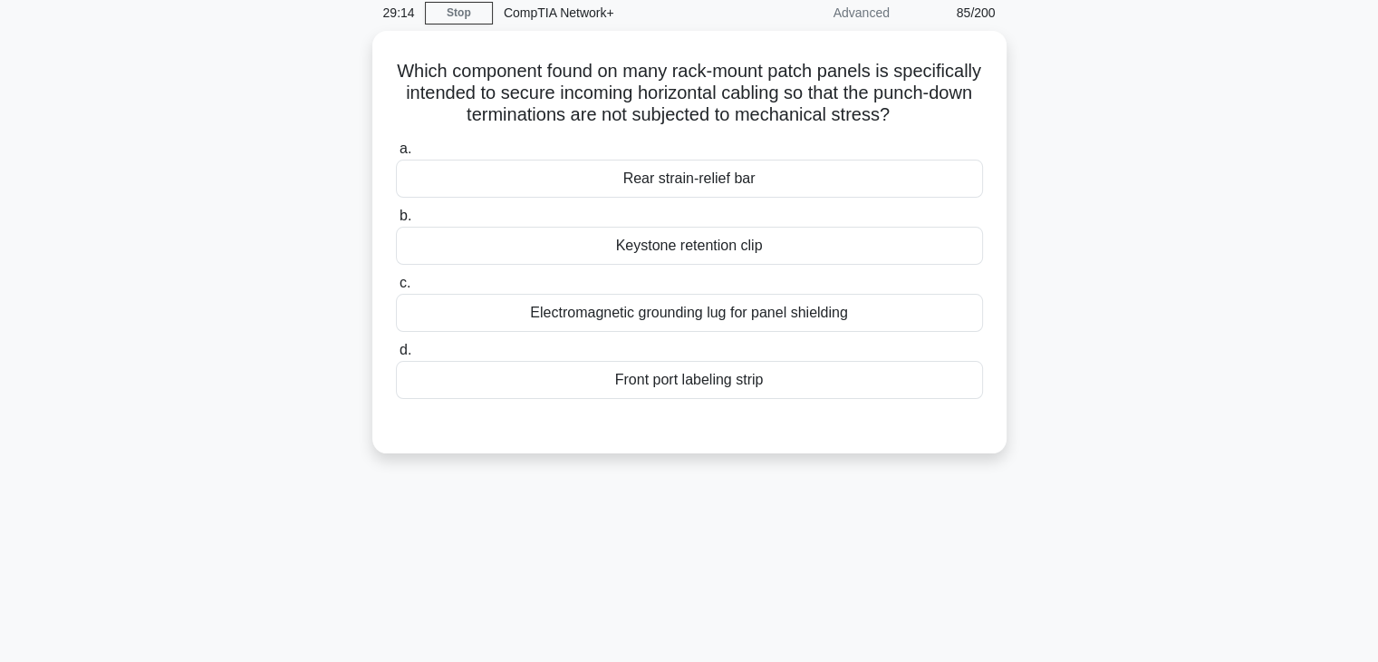
scroll to position [74, 0]
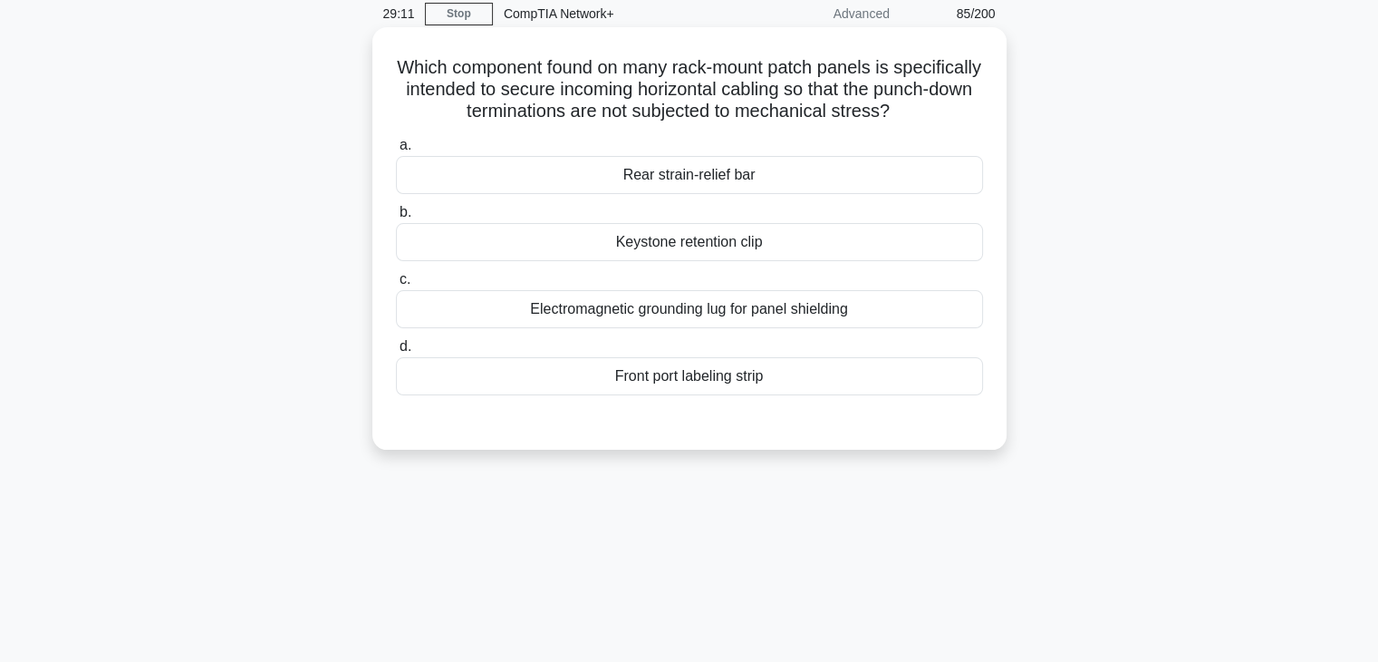
click at [778, 229] on div "Keystone retention clip" at bounding box center [689, 242] width 587 height 38
click at [396, 218] on input "b. Keystone retention clip" at bounding box center [396, 213] width 0 height 12
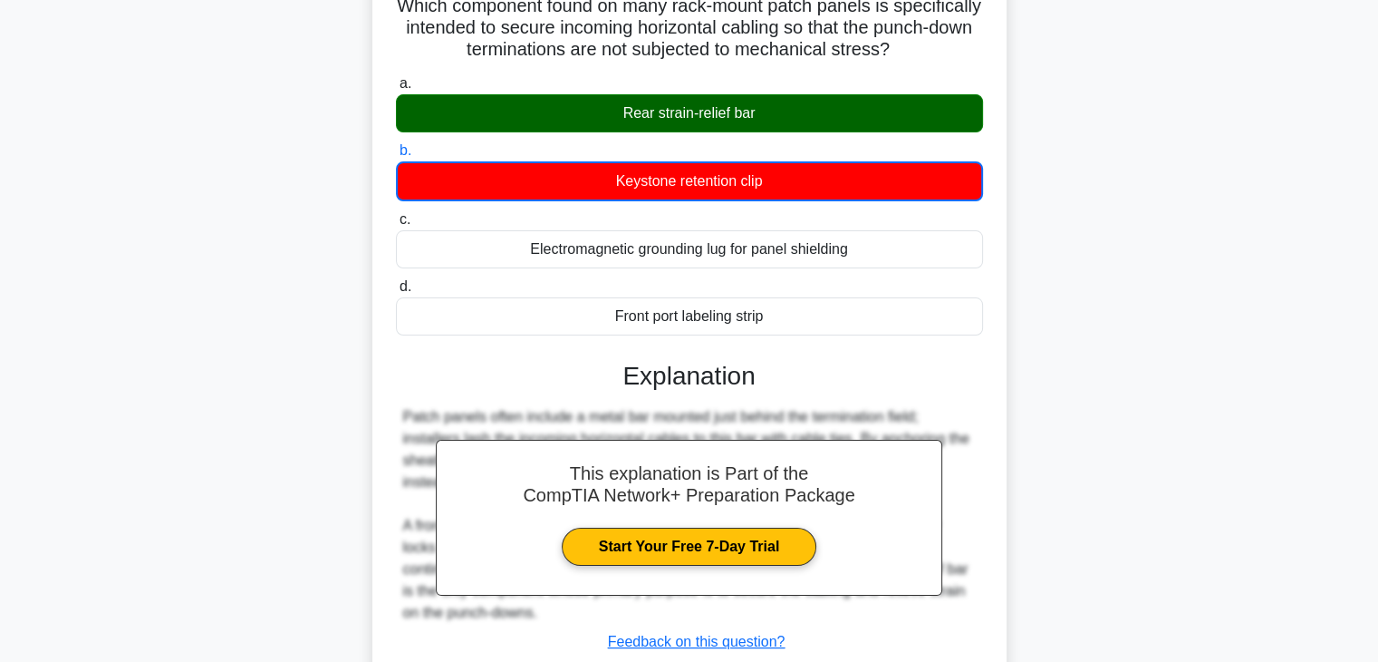
scroll to position [318, 0]
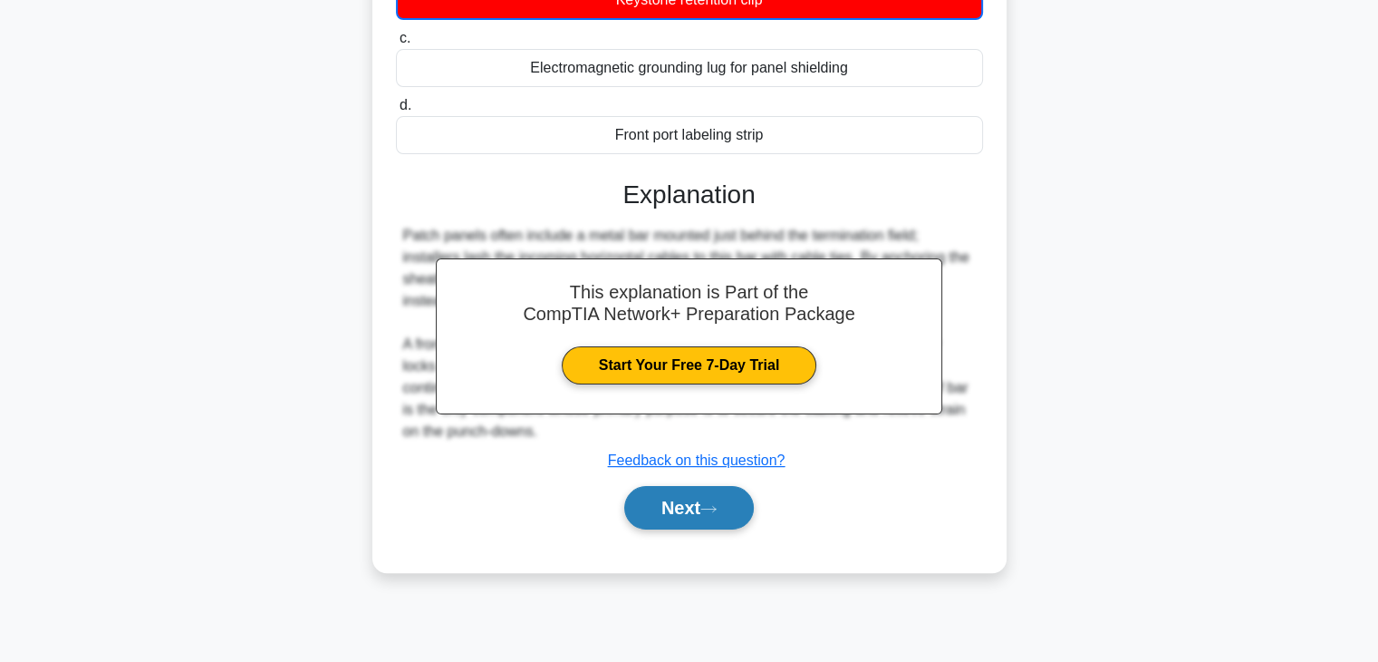
click at [707, 496] on button "Next" at bounding box center [689, 507] width 130 height 43
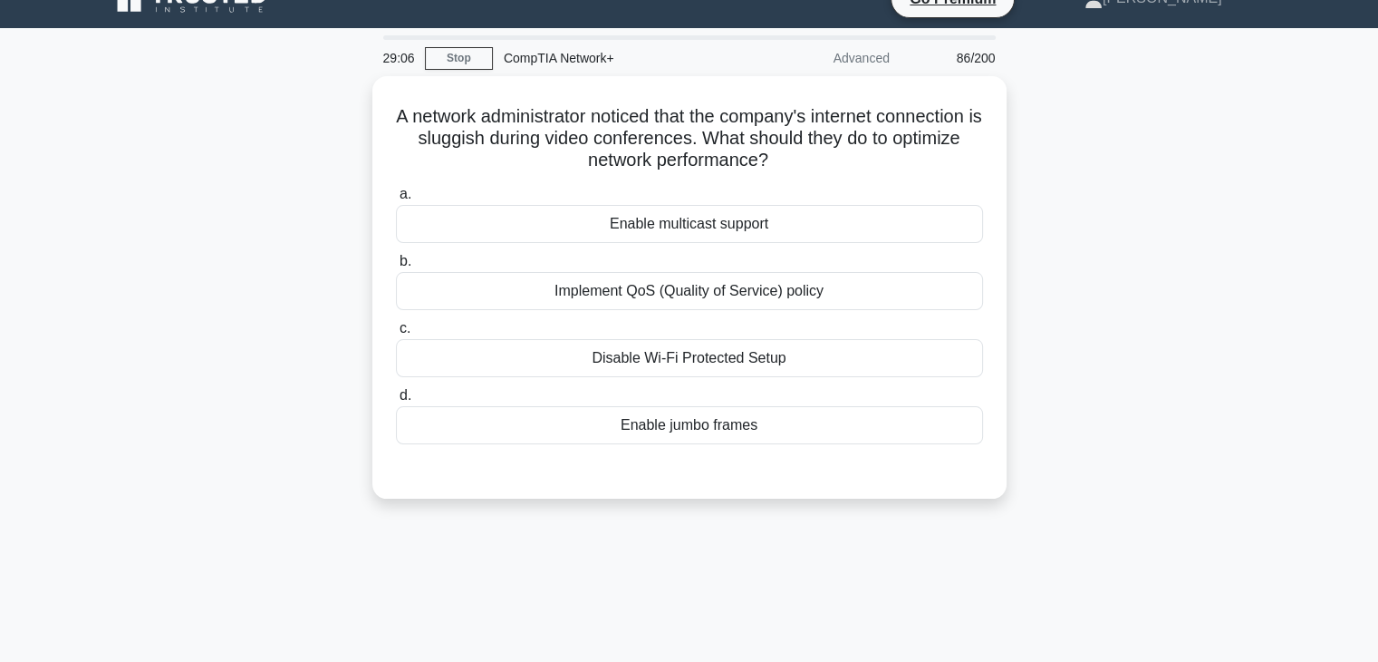
scroll to position [29, 0]
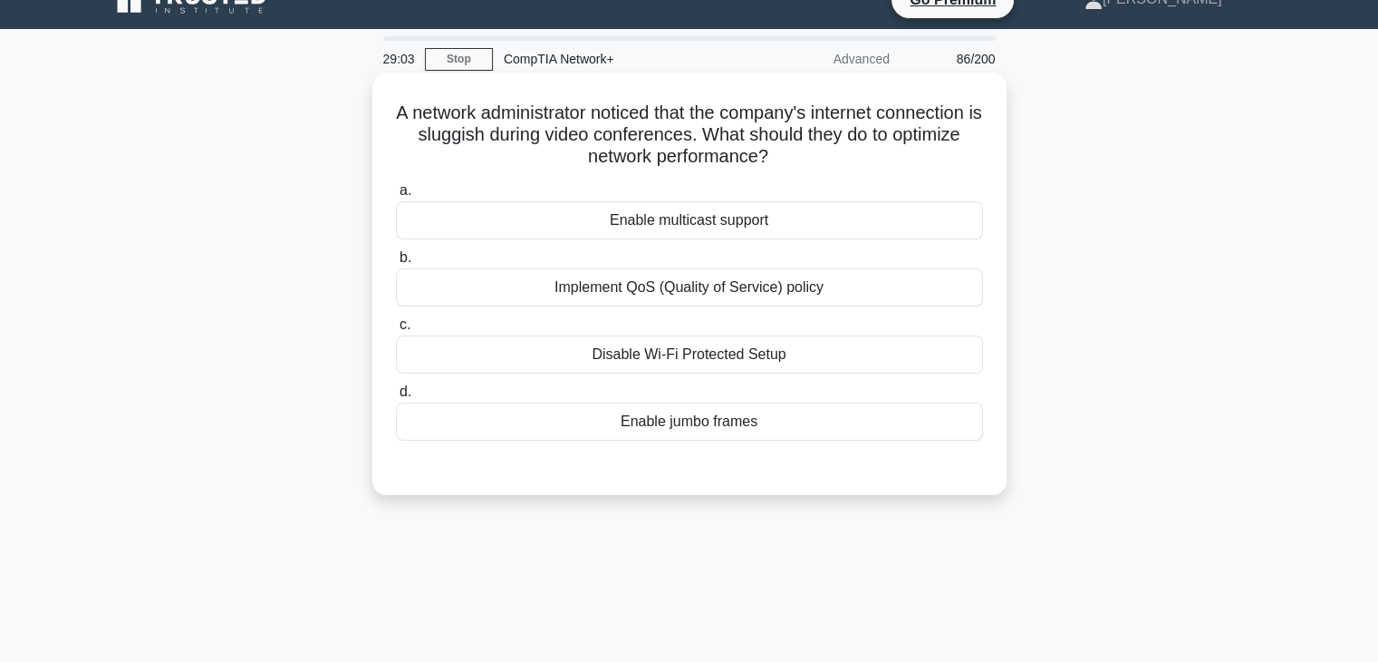
click at [729, 294] on div "Implement QoS (Quality of Service) policy" at bounding box center [689, 287] width 587 height 38
click at [396, 264] on input "b. Implement QoS (Quality of Service) policy" at bounding box center [396, 258] width 0 height 12
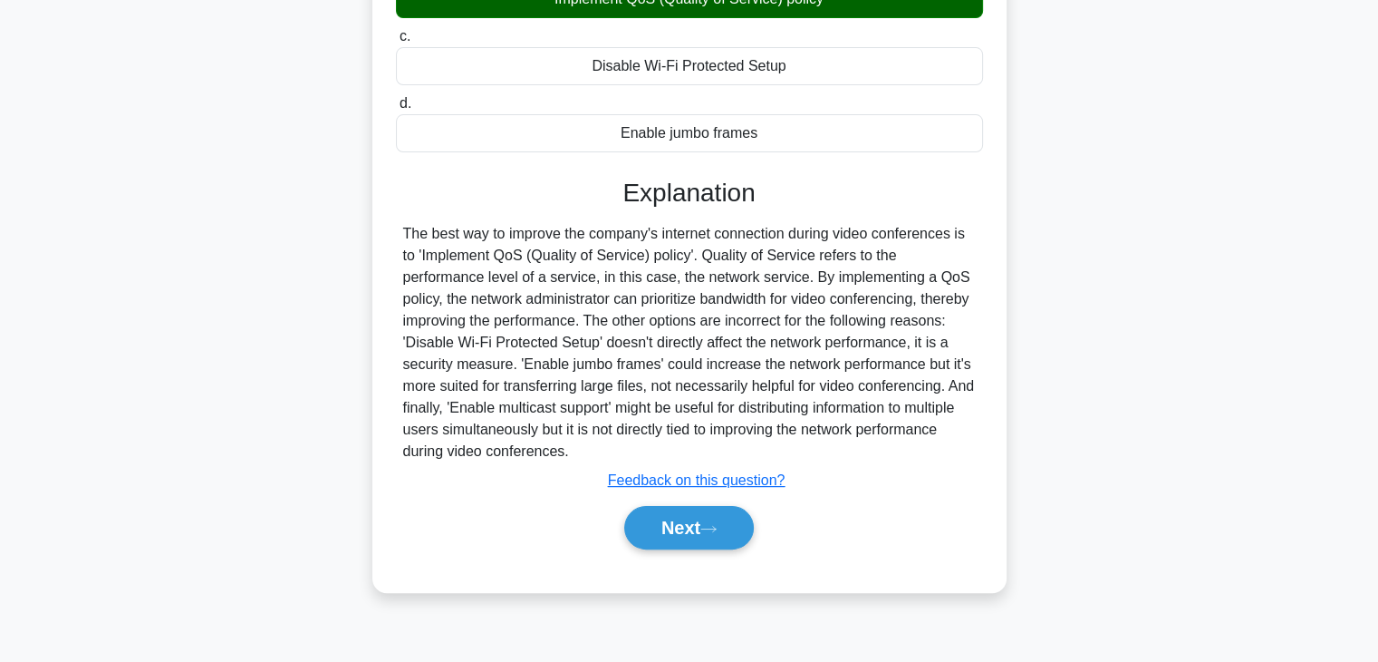
scroll to position [318, 0]
click at [706, 516] on button "Next" at bounding box center [689, 527] width 130 height 43
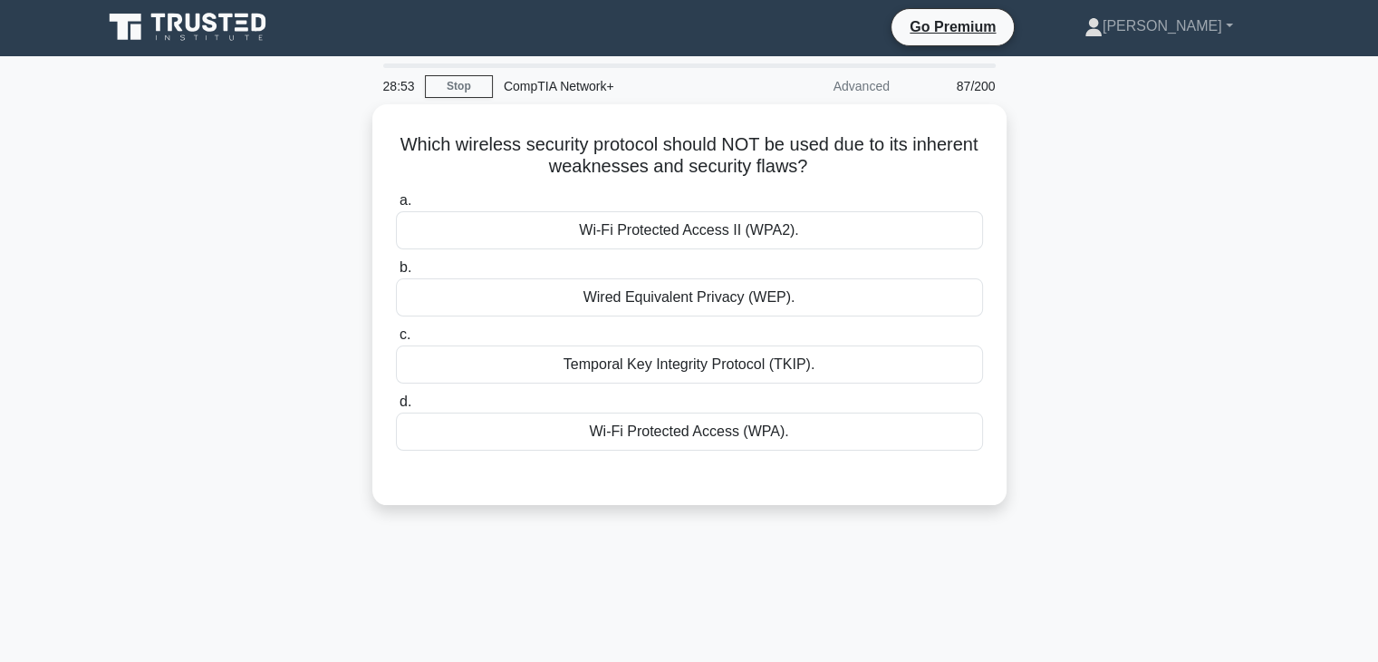
scroll to position [0, 0]
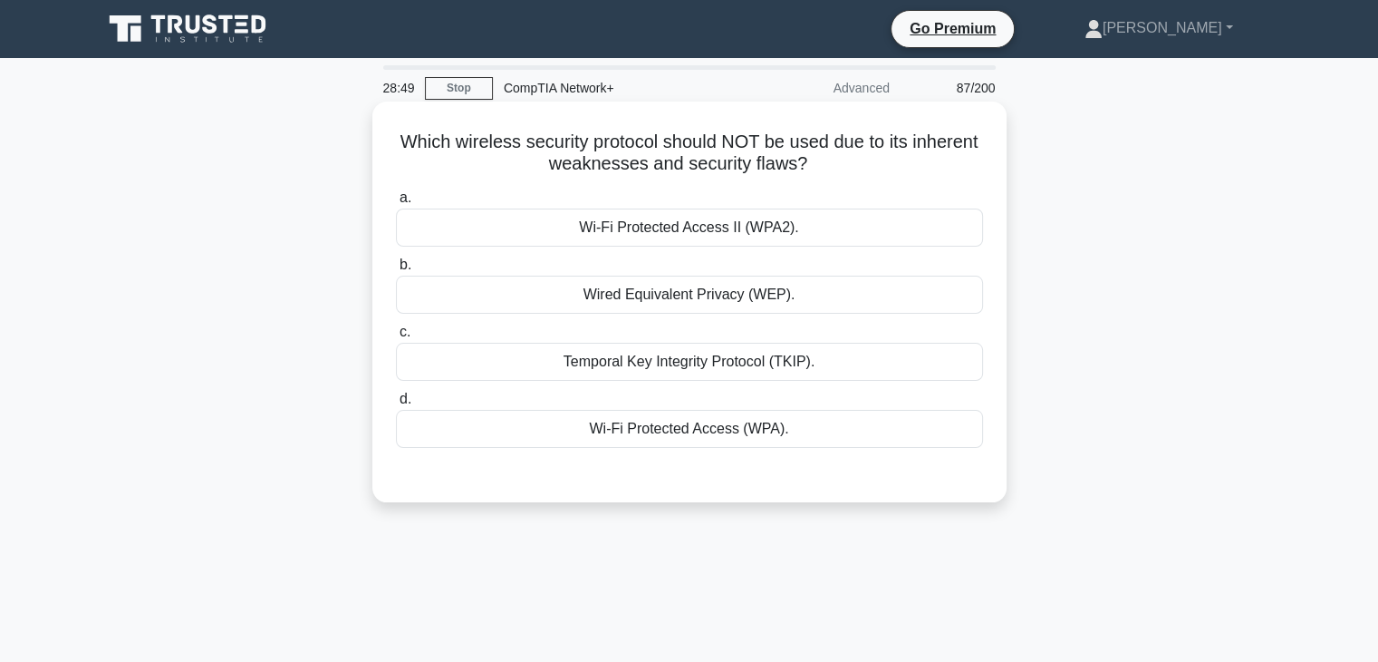
click at [730, 295] on div "Wired Equivalent Privacy (WEP)." at bounding box center [689, 294] width 587 height 38
click at [396, 271] on input "b. Wired Equivalent Privacy (WEP)." at bounding box center [396, 265] width 0 height 12
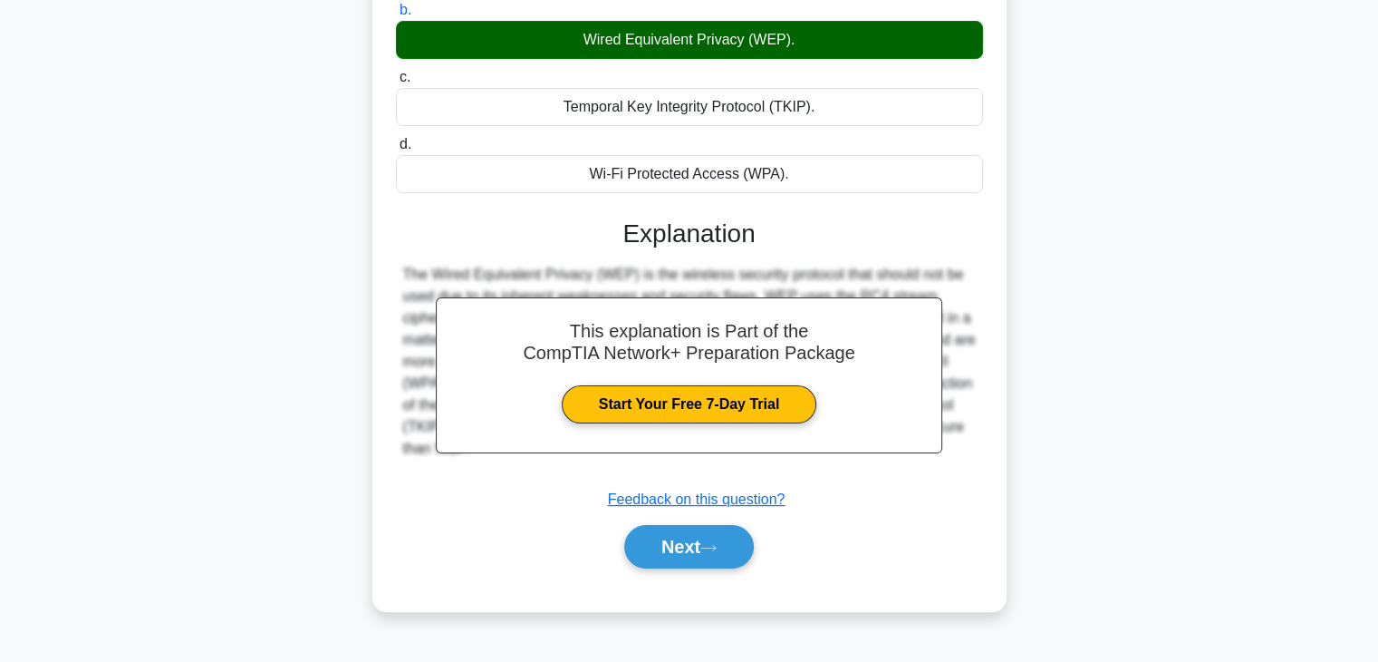
scroll to position [318, 0]
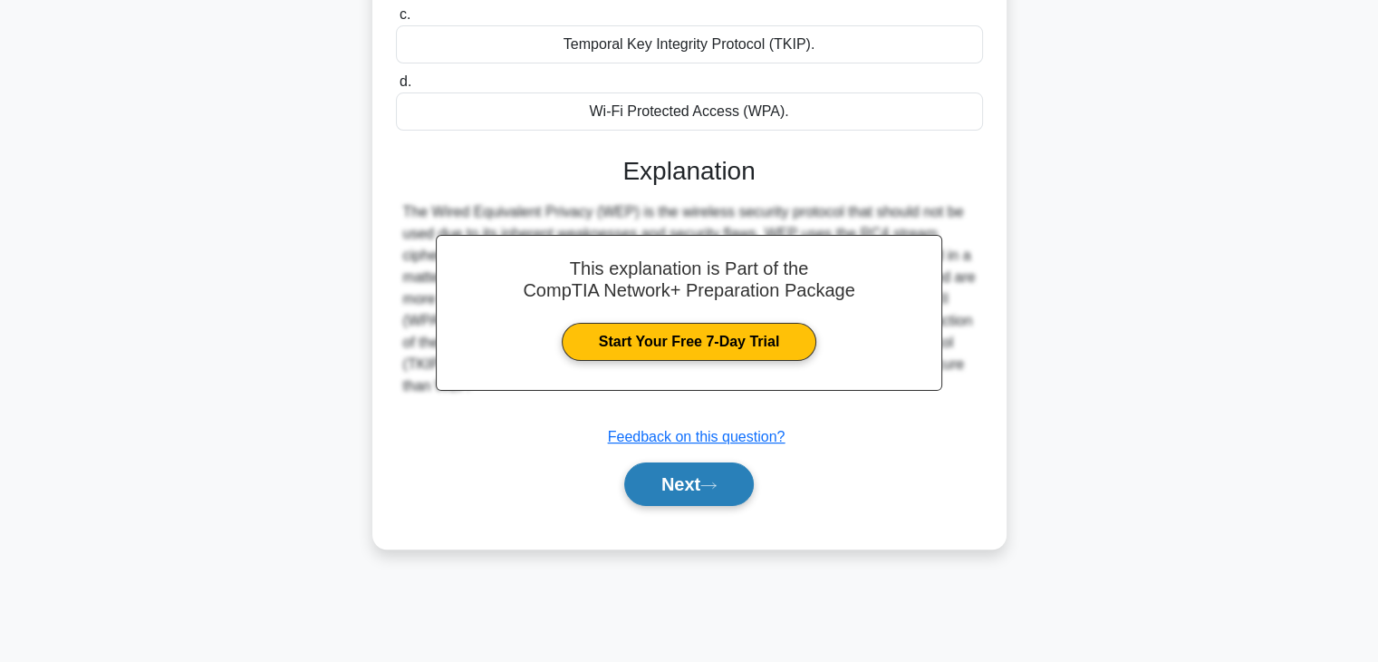
click at [727, 472] on button "Next" at bounding box center [689, 483] width 130 height 43
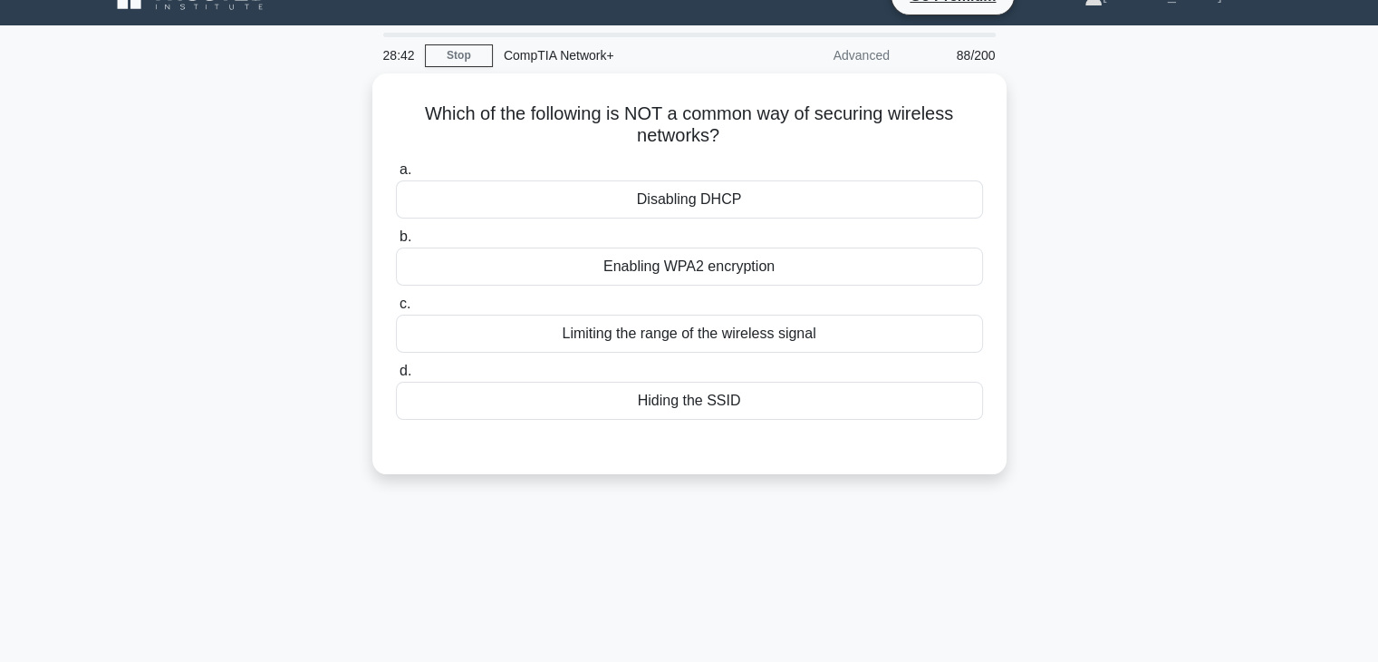
scroll to position [33, 0]
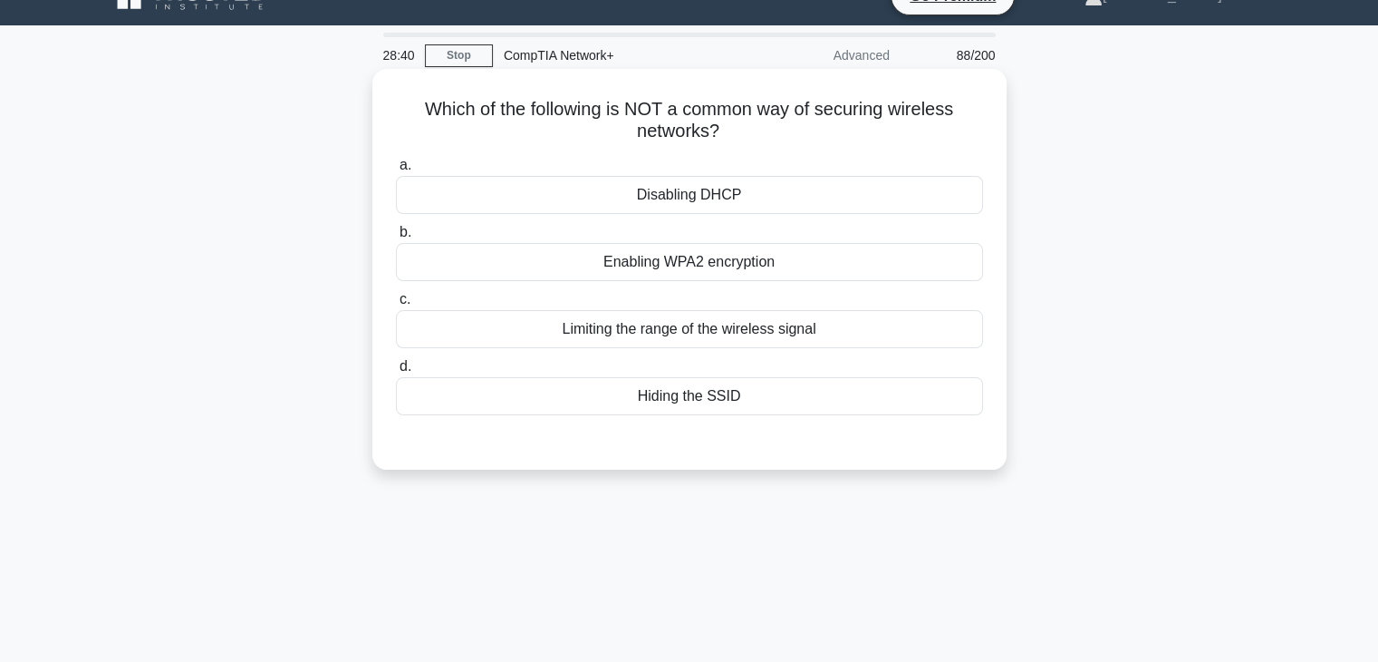
click at [759, 331] on div "Limiting the range of the wireless signal" at bounding box center [689, 329] width 587 height 38
click at [396, 305] on input "c. Limiting the range of the wireless signal" at bounding box center [396, 300] width 0 height 12
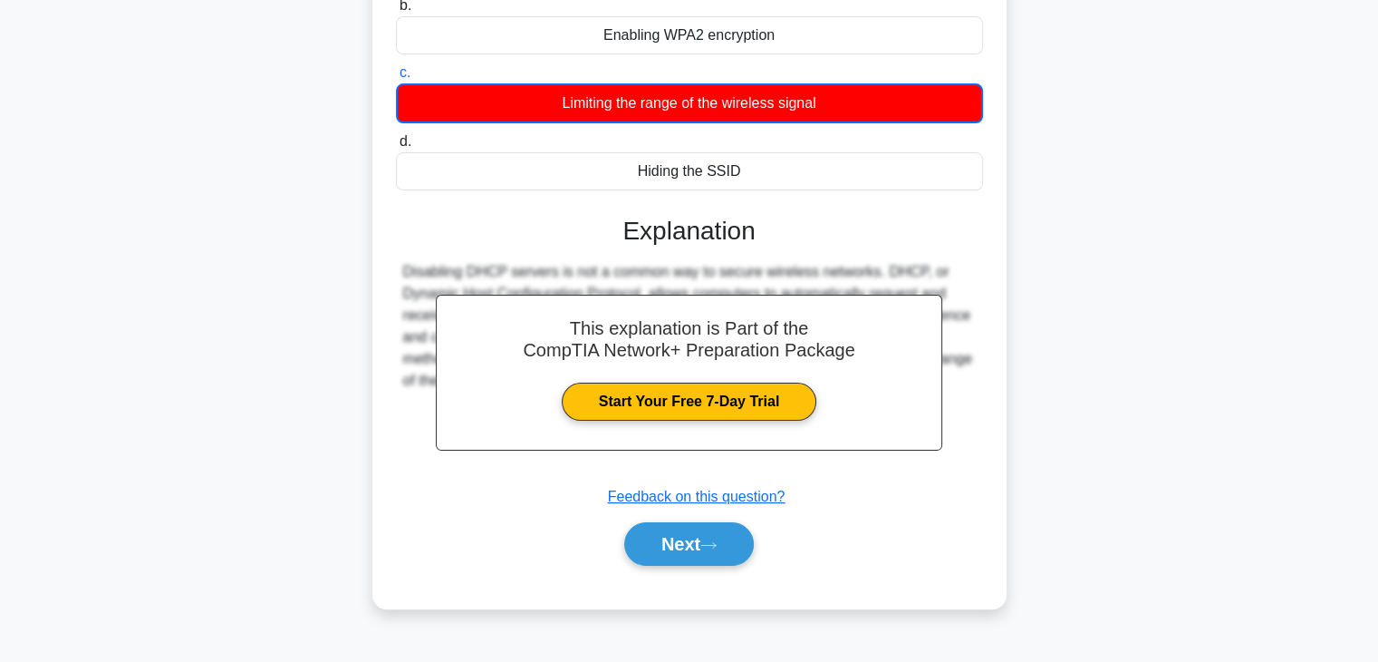
scroll to position [318, 0]
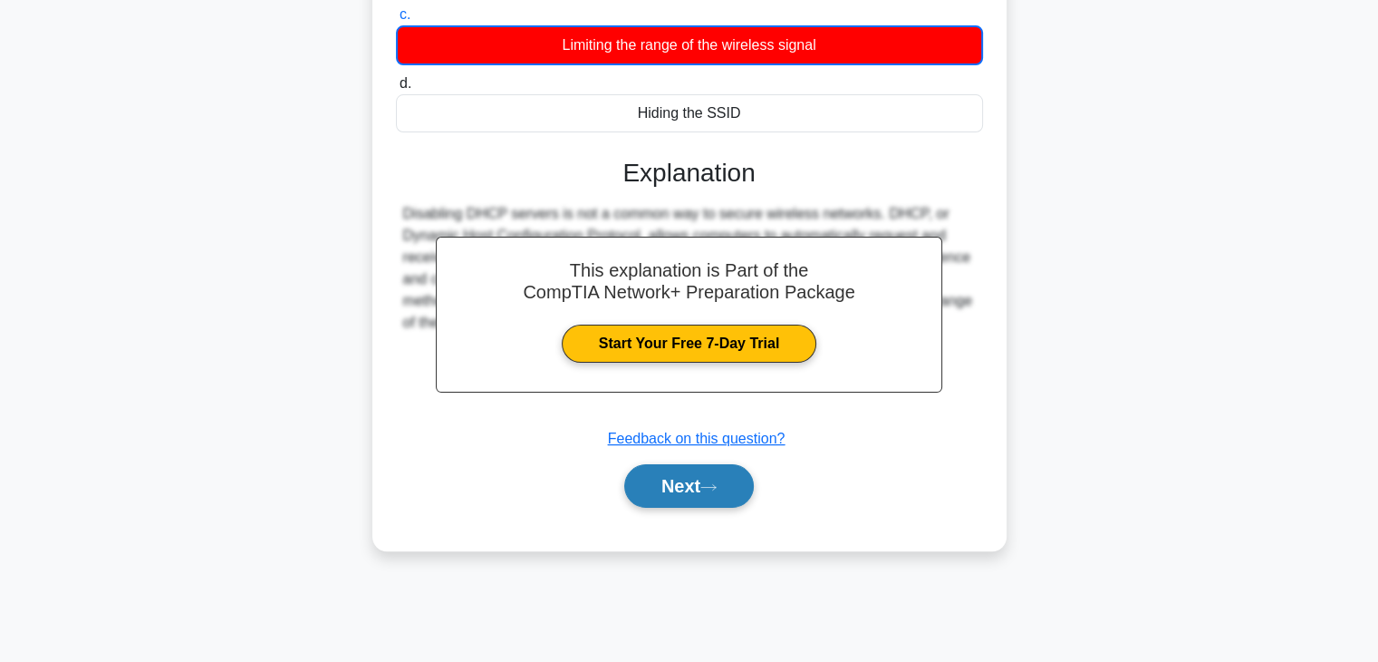
click at [736, 487] on button "Next" at bounding box center [689, 485] width 130 height 43
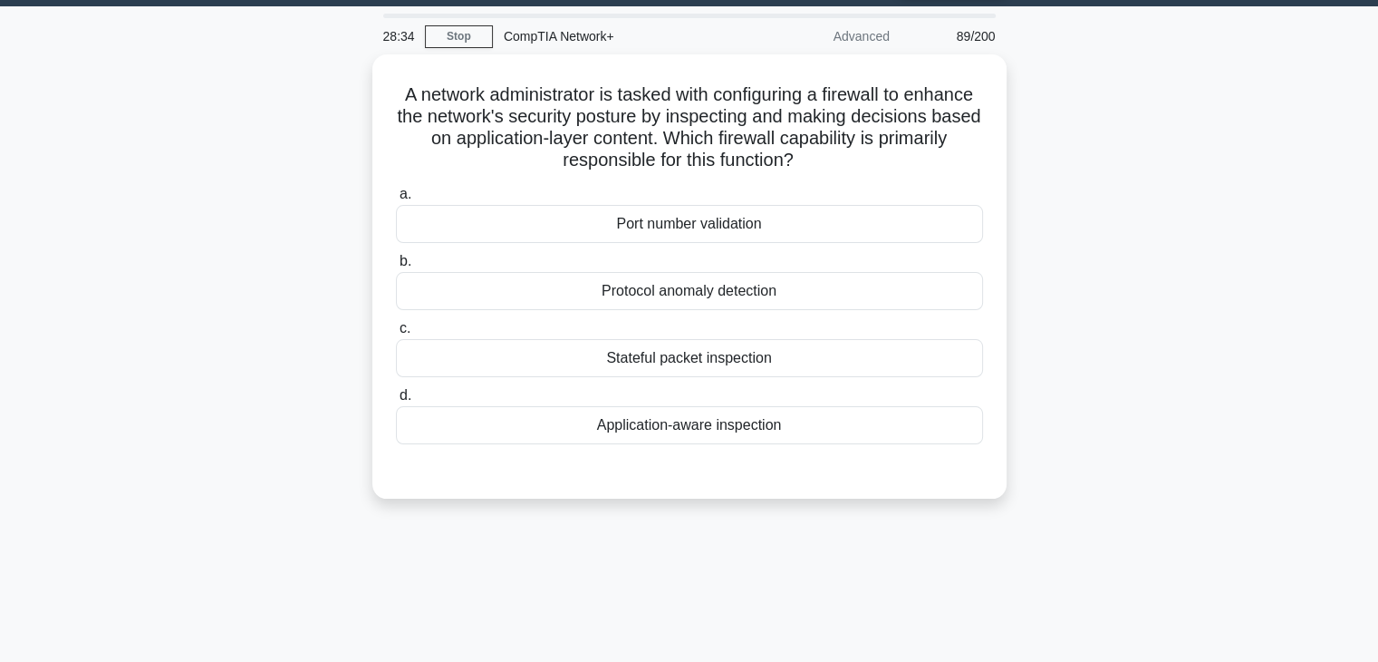
scroll to position [51, 0]
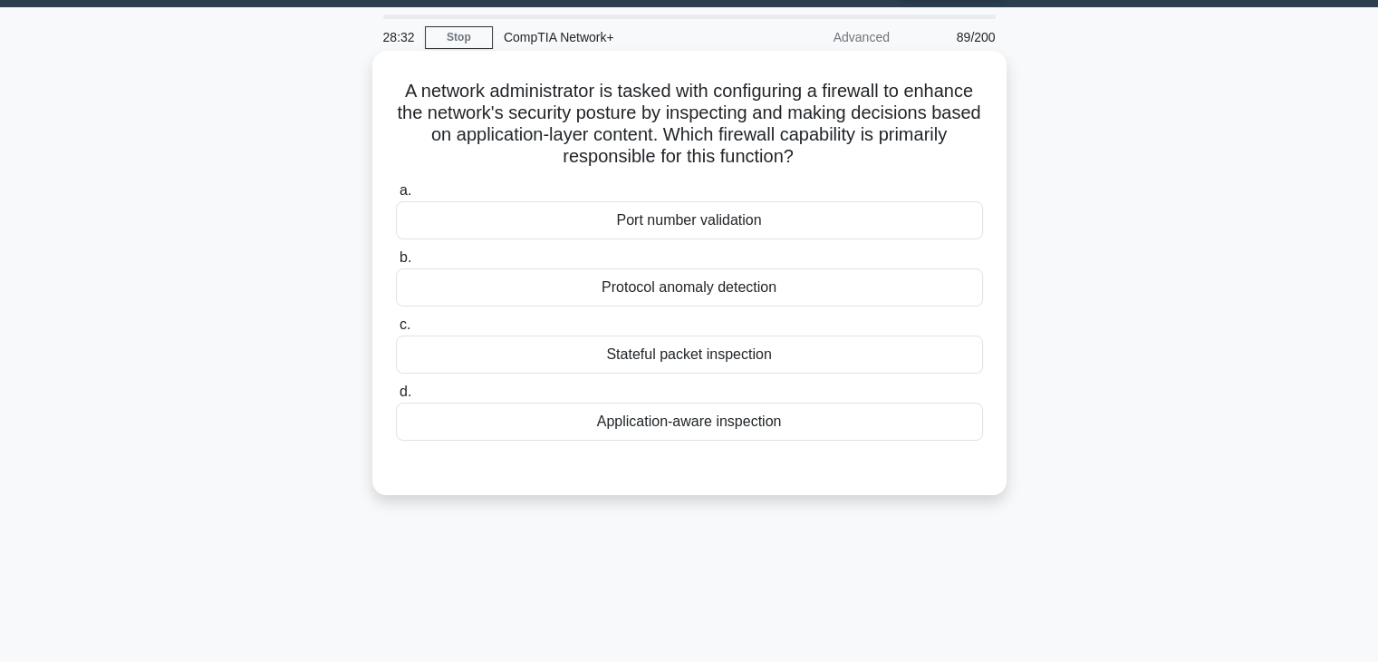
click at [759, 226] on div "Port number validation" at bounding box center [689, 220] width 587 height 38
click at [396, 197] on input "a. Port number validation" at bounding box center [396, 191] width 0 height 12
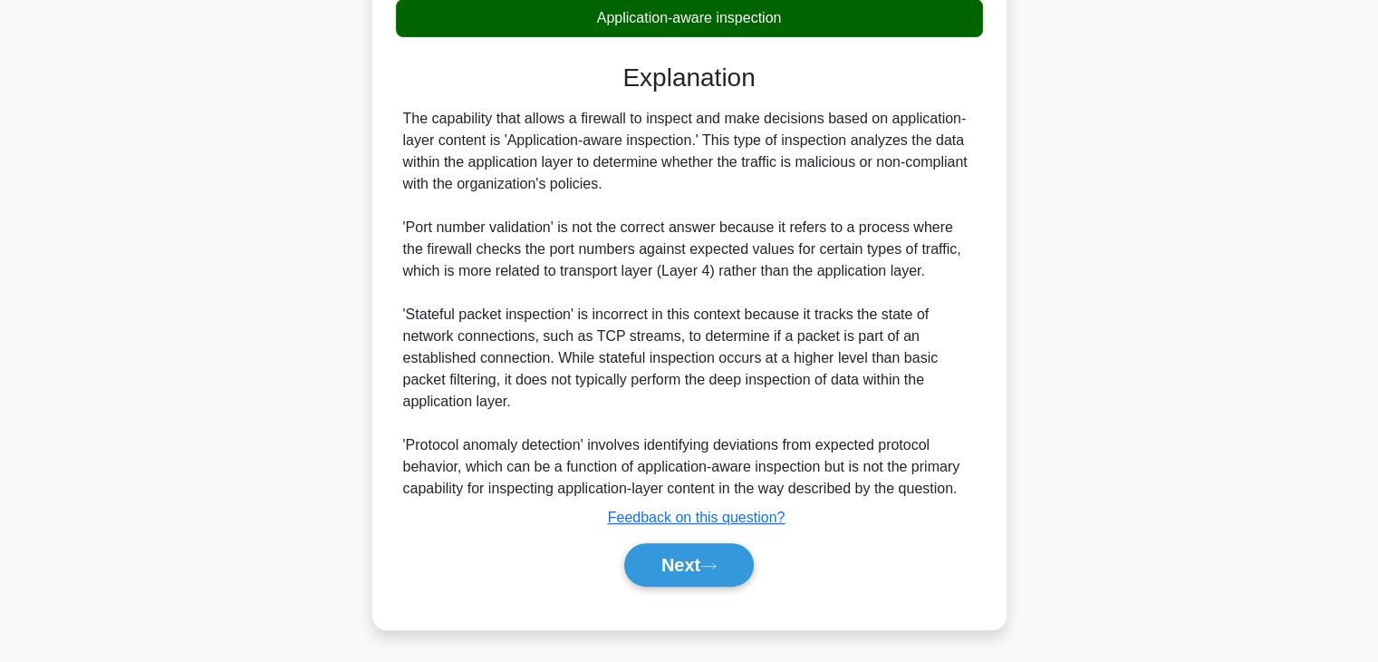
scroll to position [457, 0]
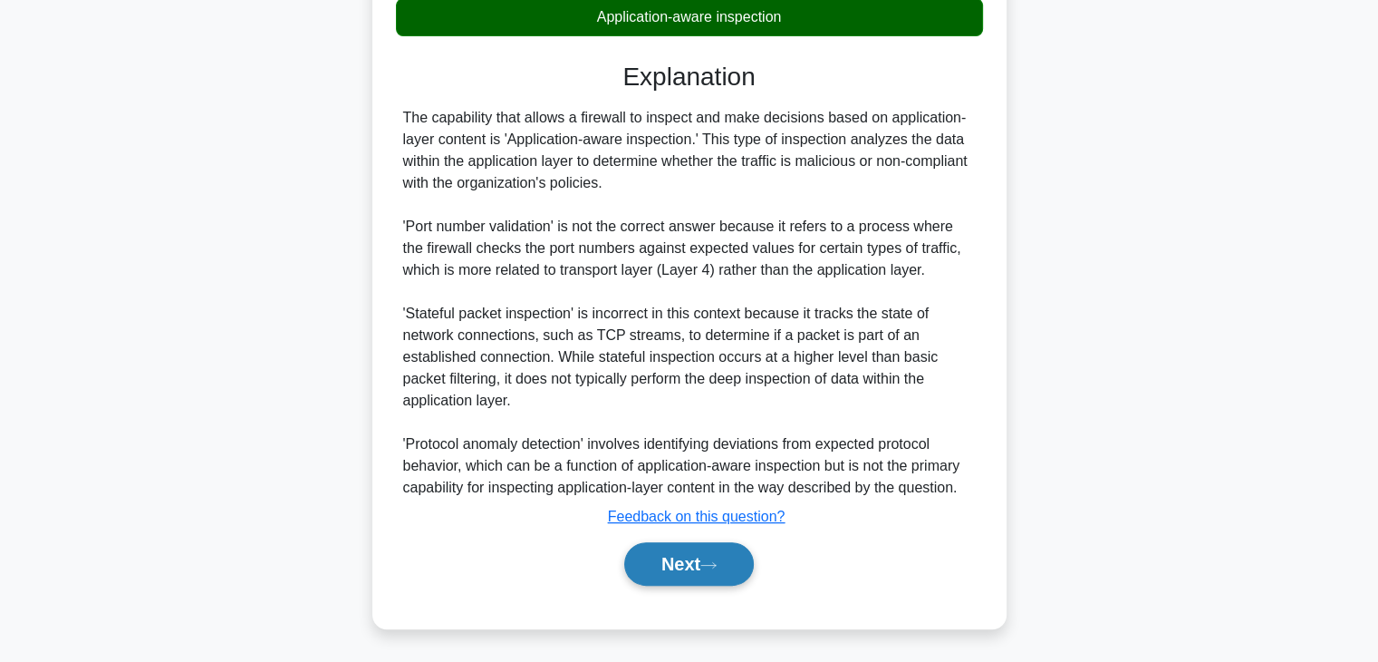
click at [730, 555] on button "Next" at bounding box center [689, 563] width 130 height 43
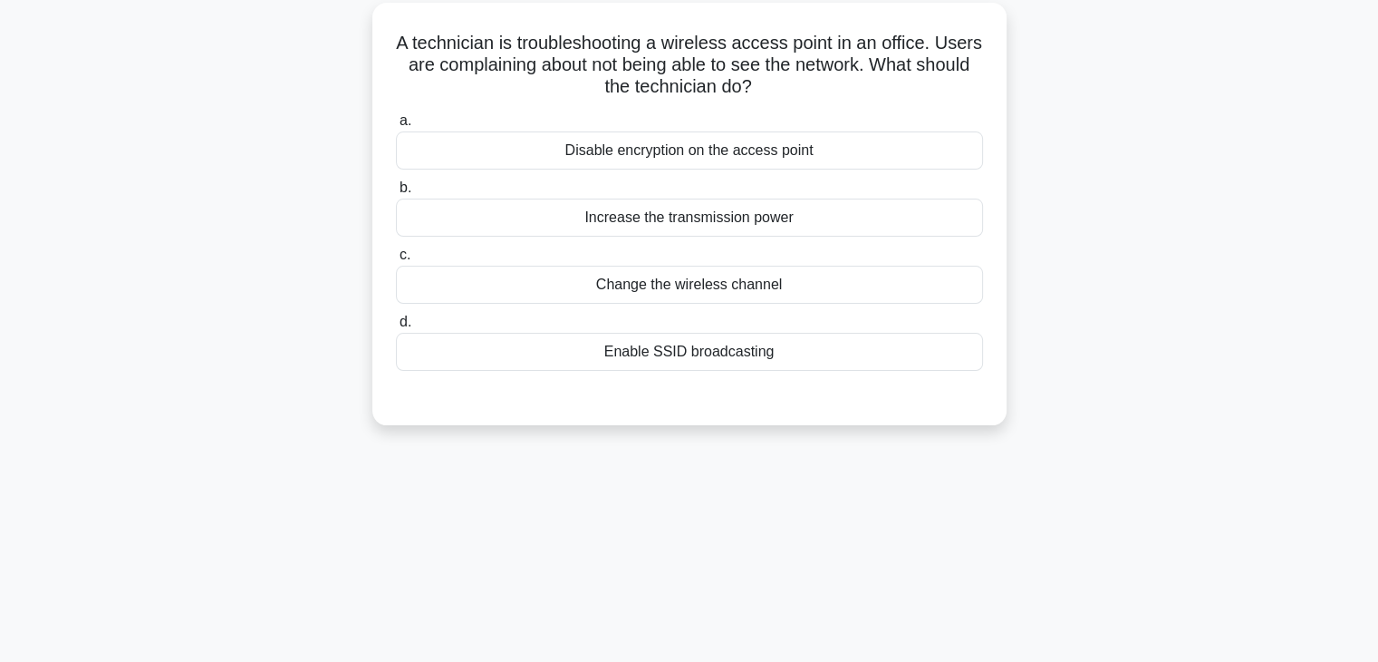
scroll to position [98, 0]
click at [751, 294] on div "Change the wireless channel" at bounding box center [689, 285] width 587 height 38
click at [396, 262] on input "c. Change the wireless channel" at bounding box center [396, 256] width 0 height 12
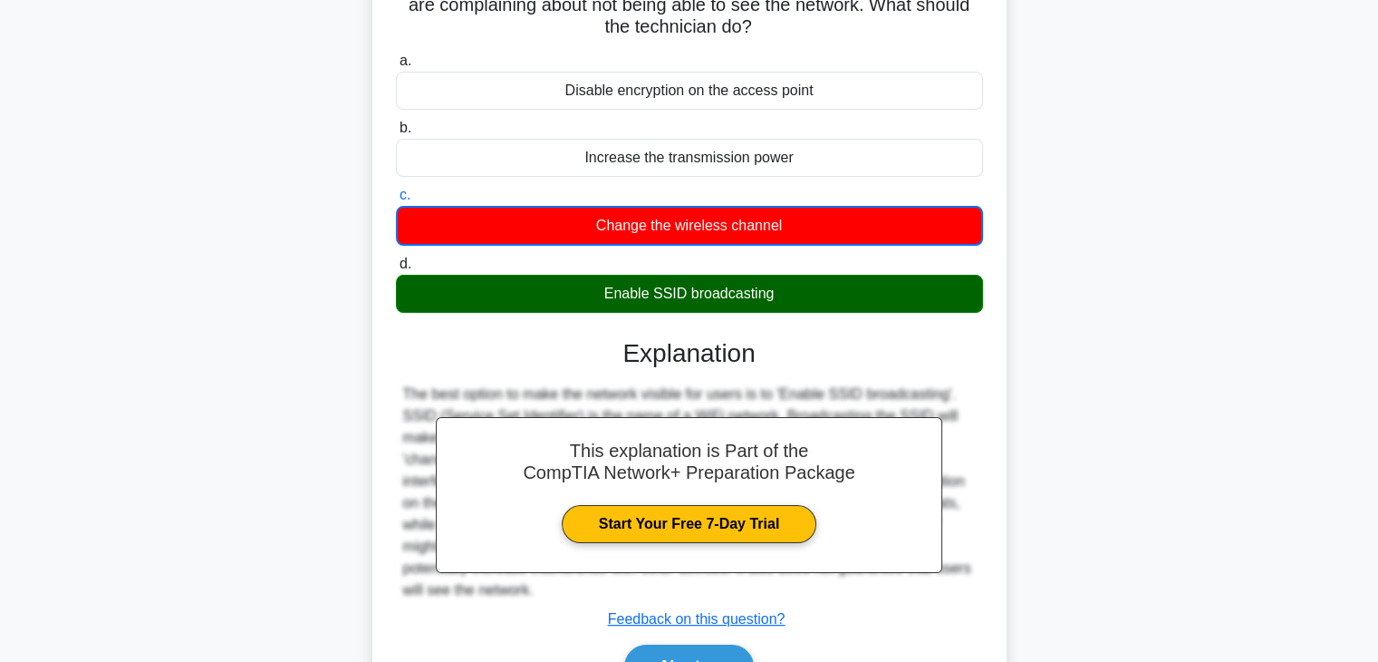
scroll to position [318, 0]
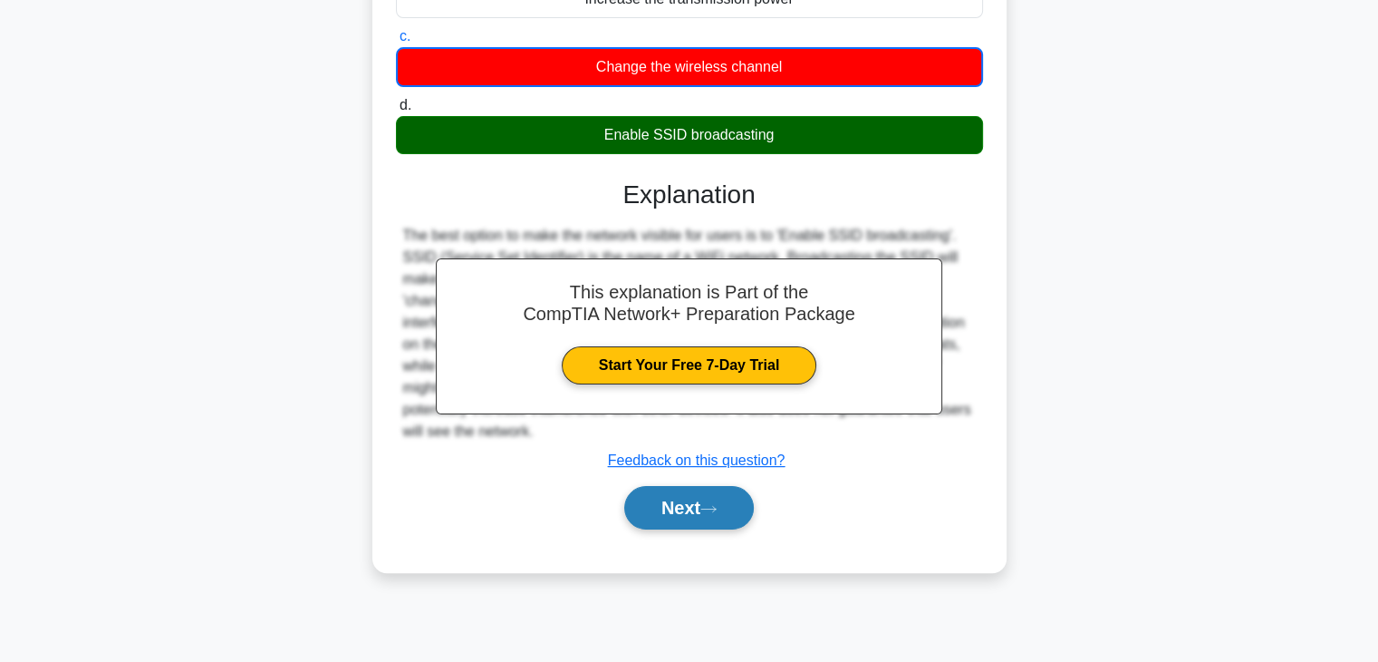
click at [732, 501] on button "Next" at bounding box center [689, 507] width 130 height 43
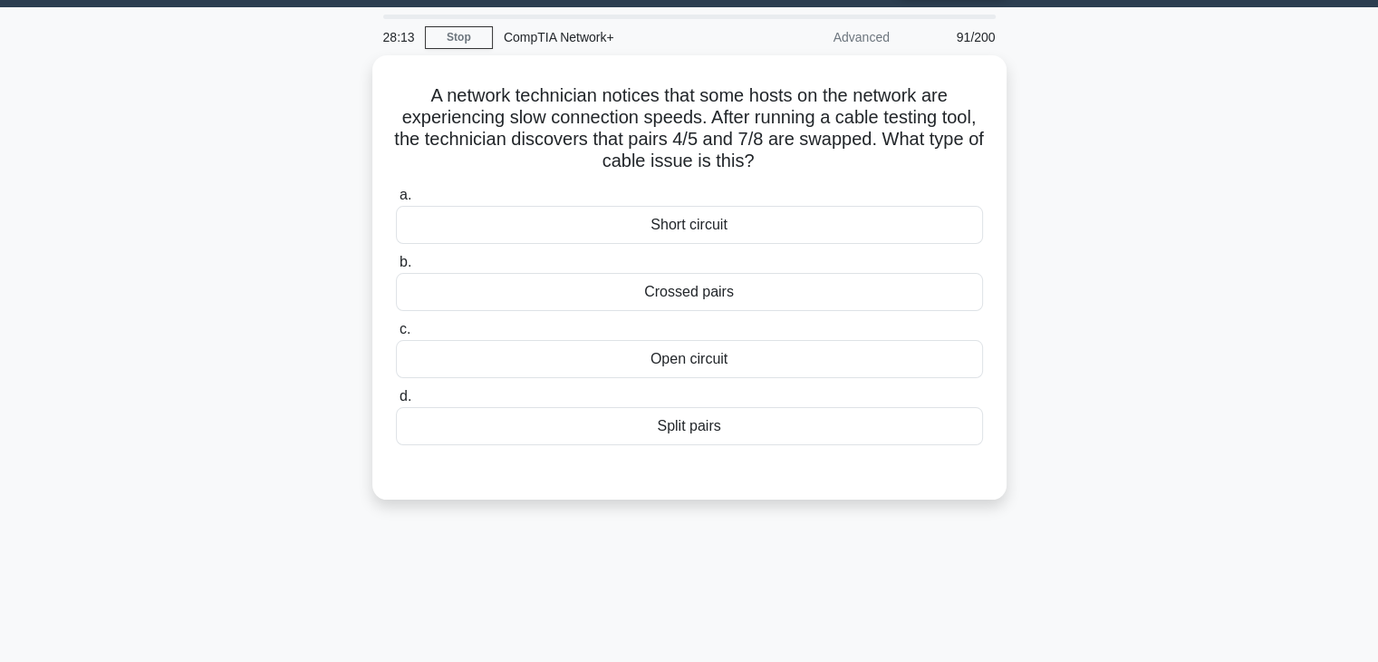
scroll to position [50, 0]
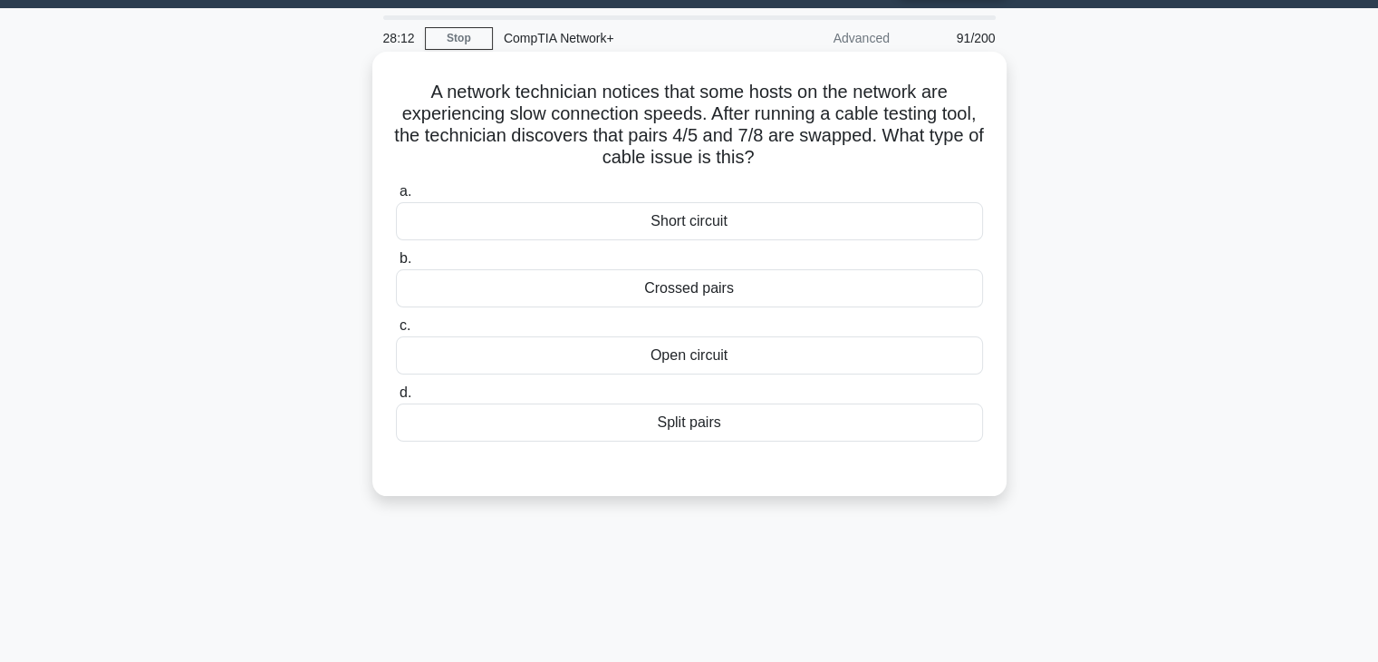
click at [727, 295] on div "Crossed pairs" at bounding box center [689, 288] width 587 height 38
click at [396, 265] on input "b. Crossed pairs" at bounding box center [396, 259] width 0 height 12
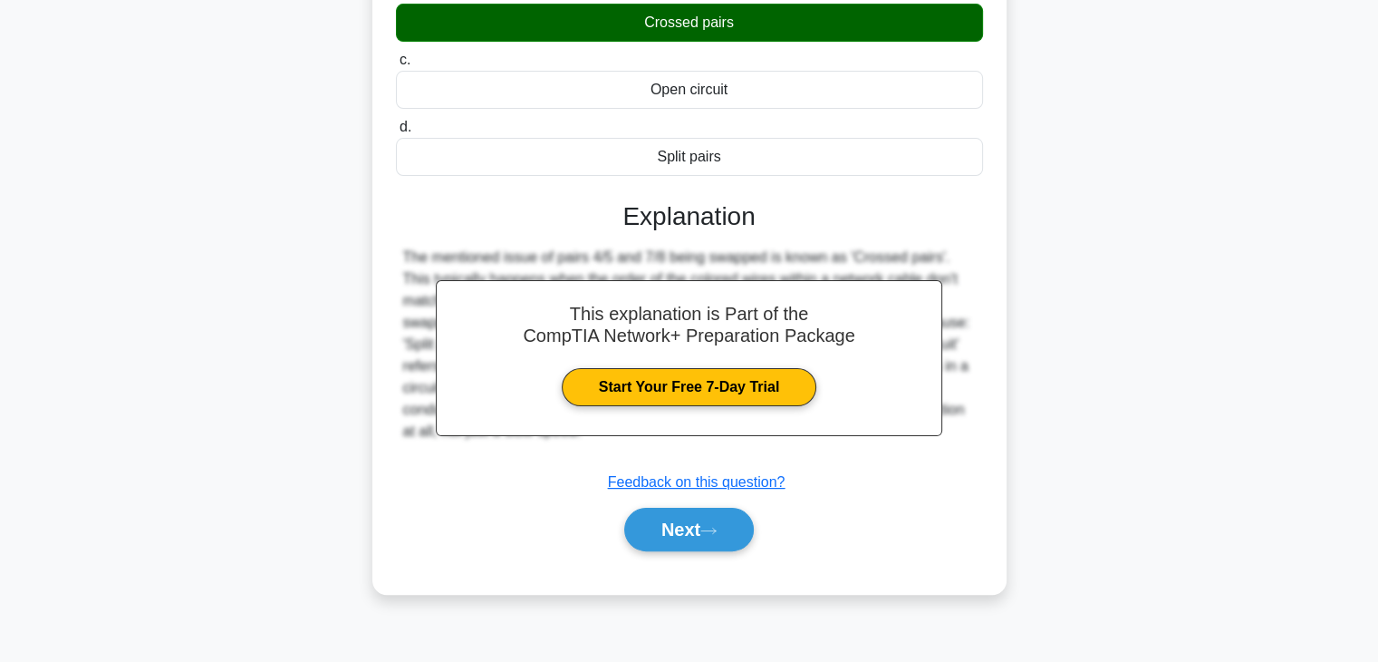
scroll to position [318, 0]
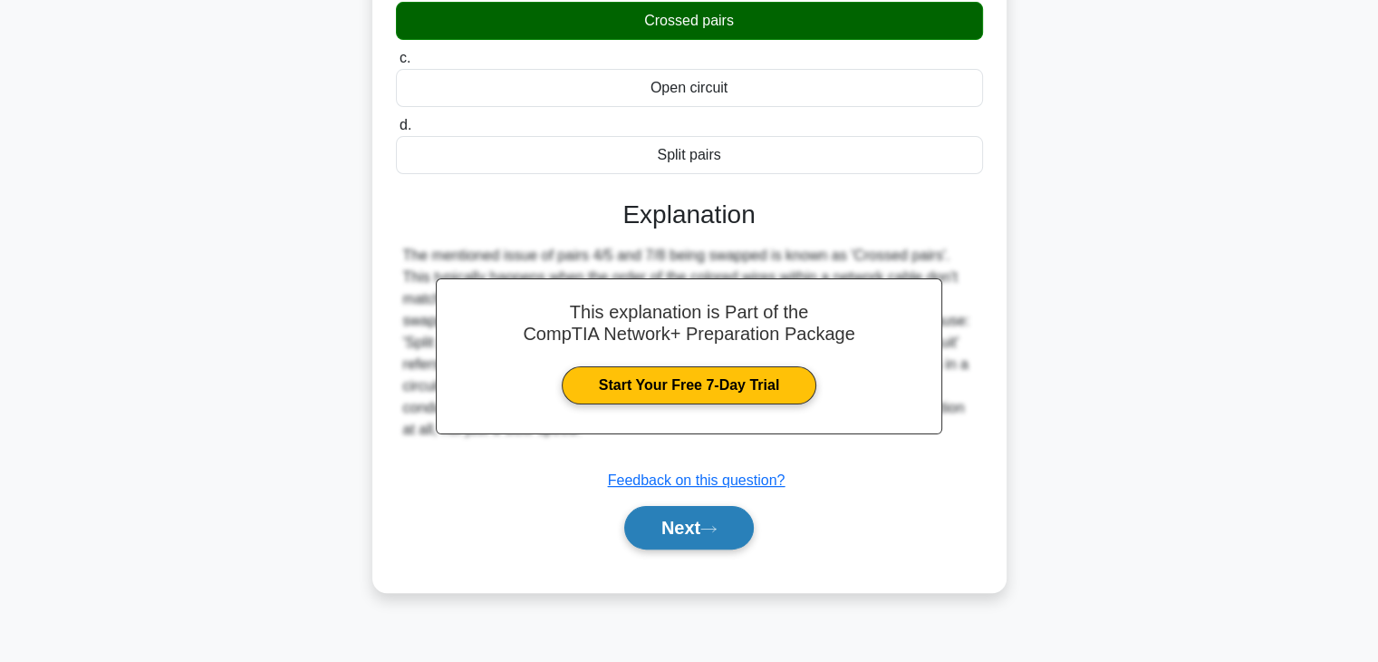
click at [700, 536] on button "Next" at bounding box center [689, 527] width 130 height 43
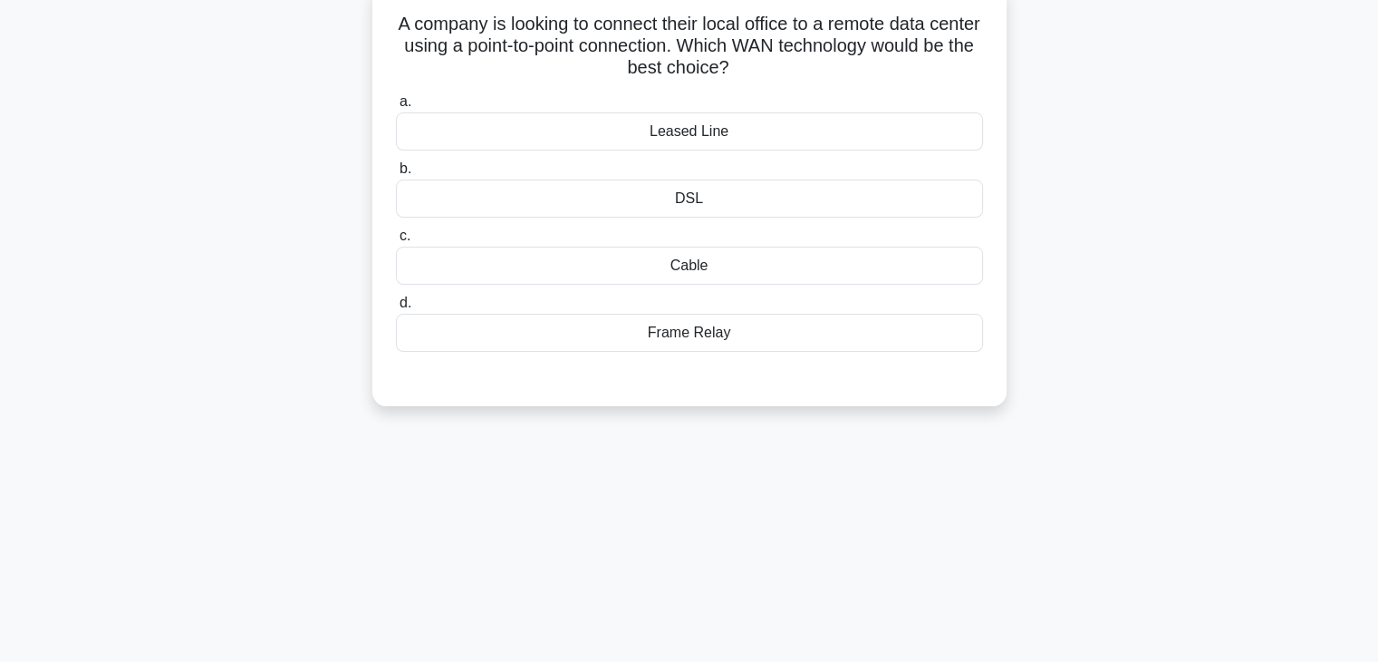
scroll to position [22, 0]
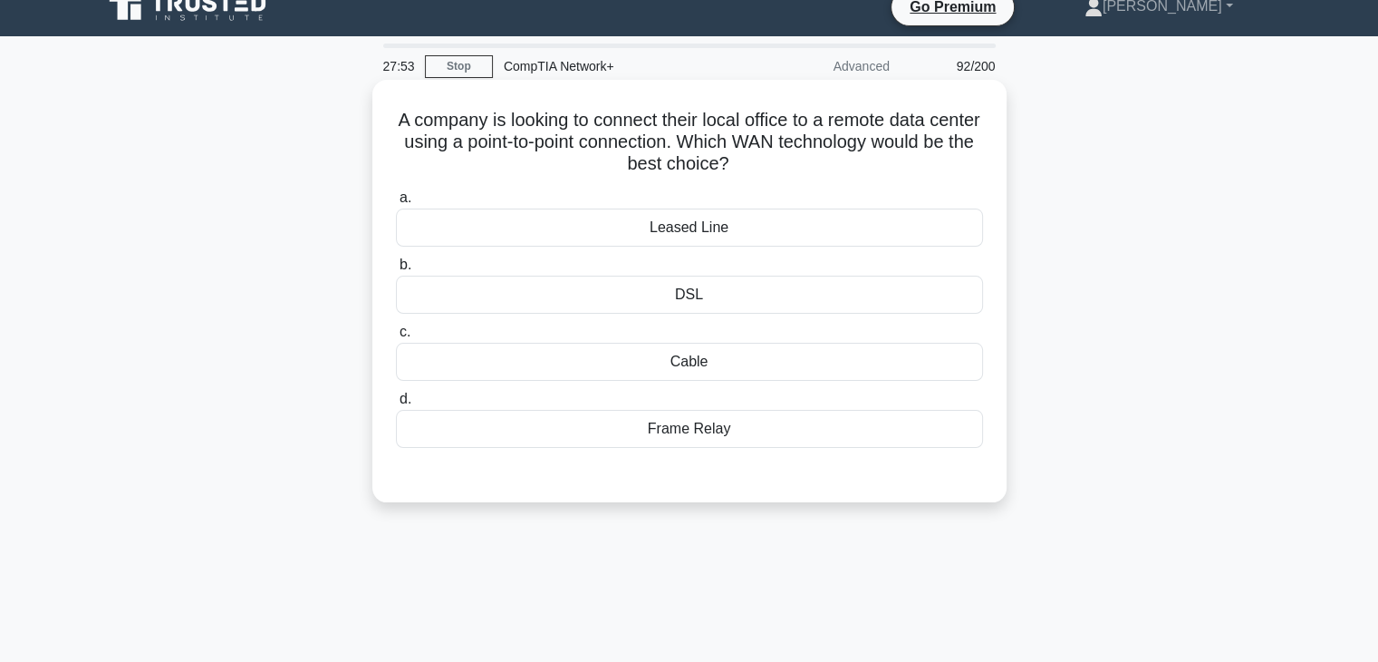
click at [702, 234] on div "Leased Line" at bounding box center [689, 227] width 587 height 38
click at [396, 204] on input "a. Leased Line" at bounding box center [396, 198] width 0 height 12
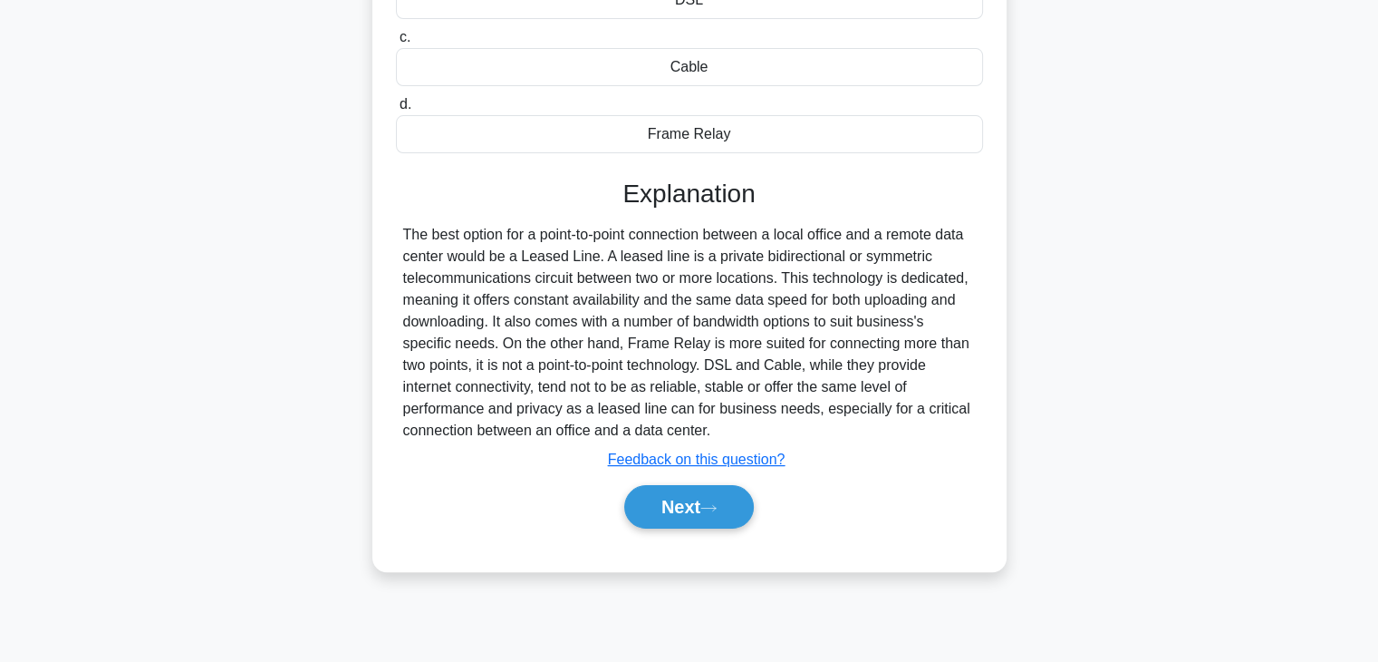
scroll to position [318, 0]
click at [712, 502] on icon at bounding box center [709, 507] width 16 height 10
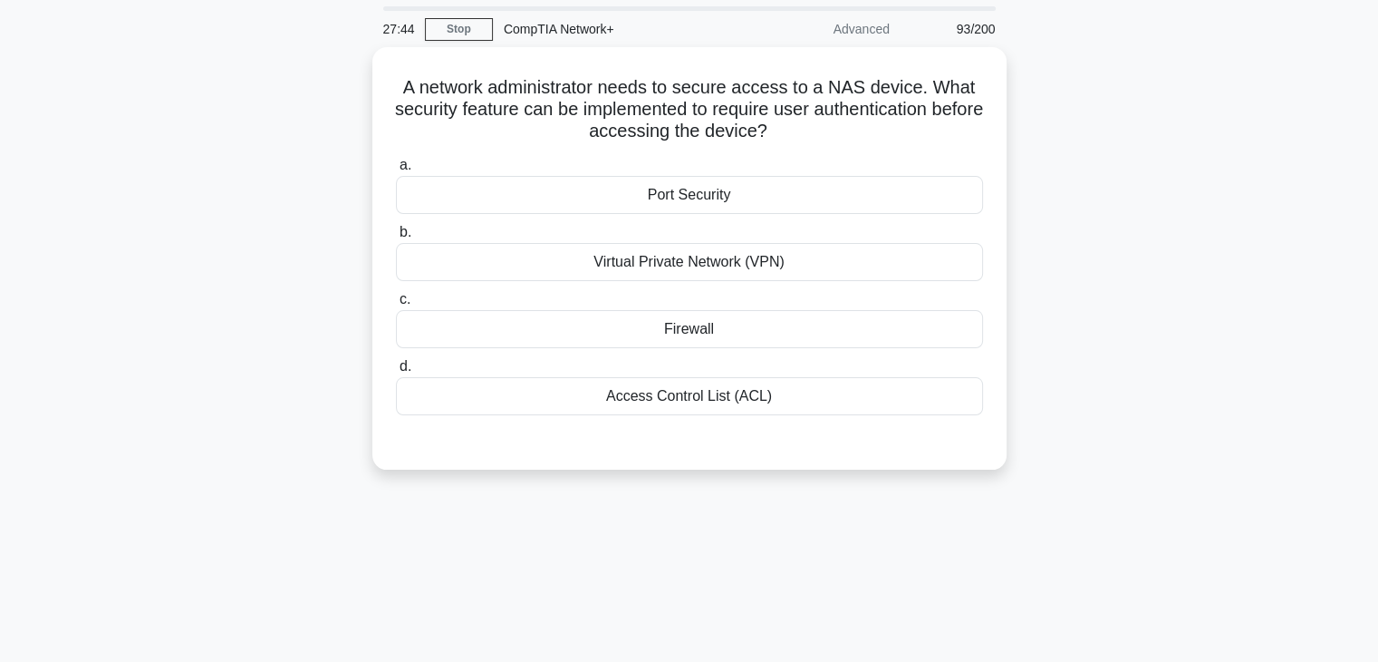
scroll to position [0, 0]
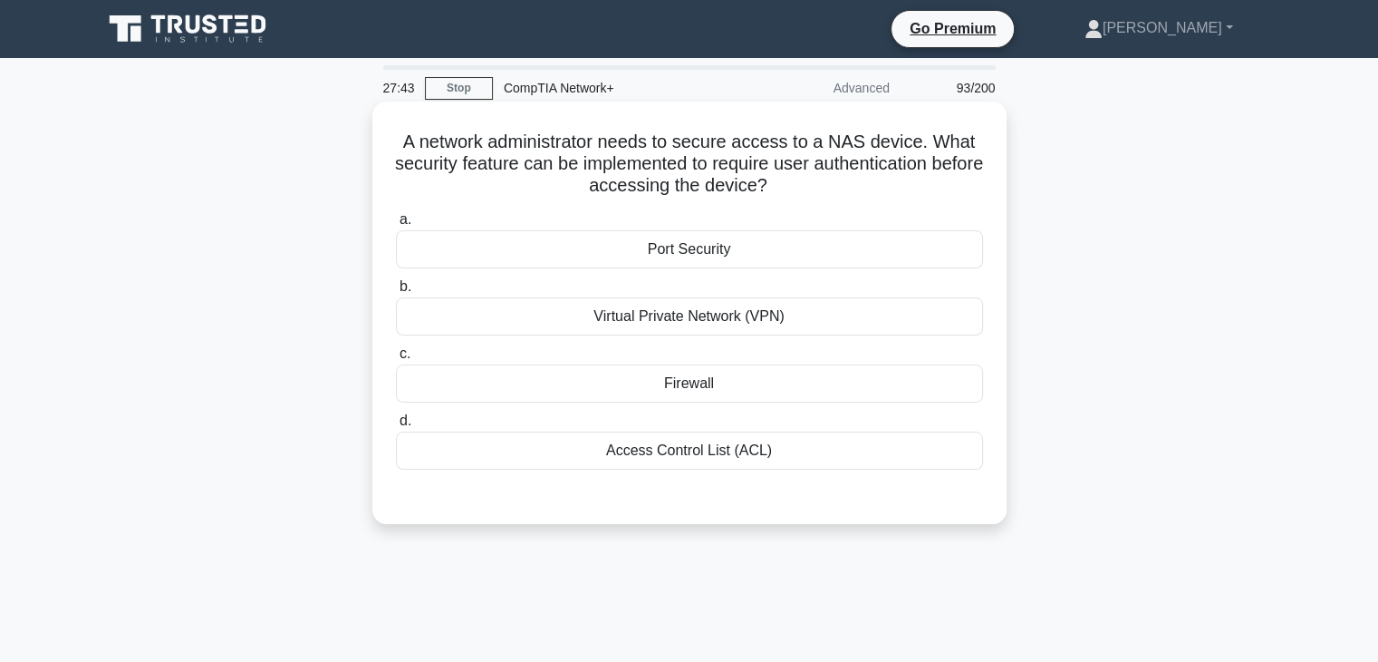
click at [696, 302] on div "Virtual Private Network (VPN)" at bounding box center [689, 316] width 587 height 38
click at [396, 293] on input "b. Virtual Private Network (VPN)" at bounding box center [396, 287] width 0 height 12
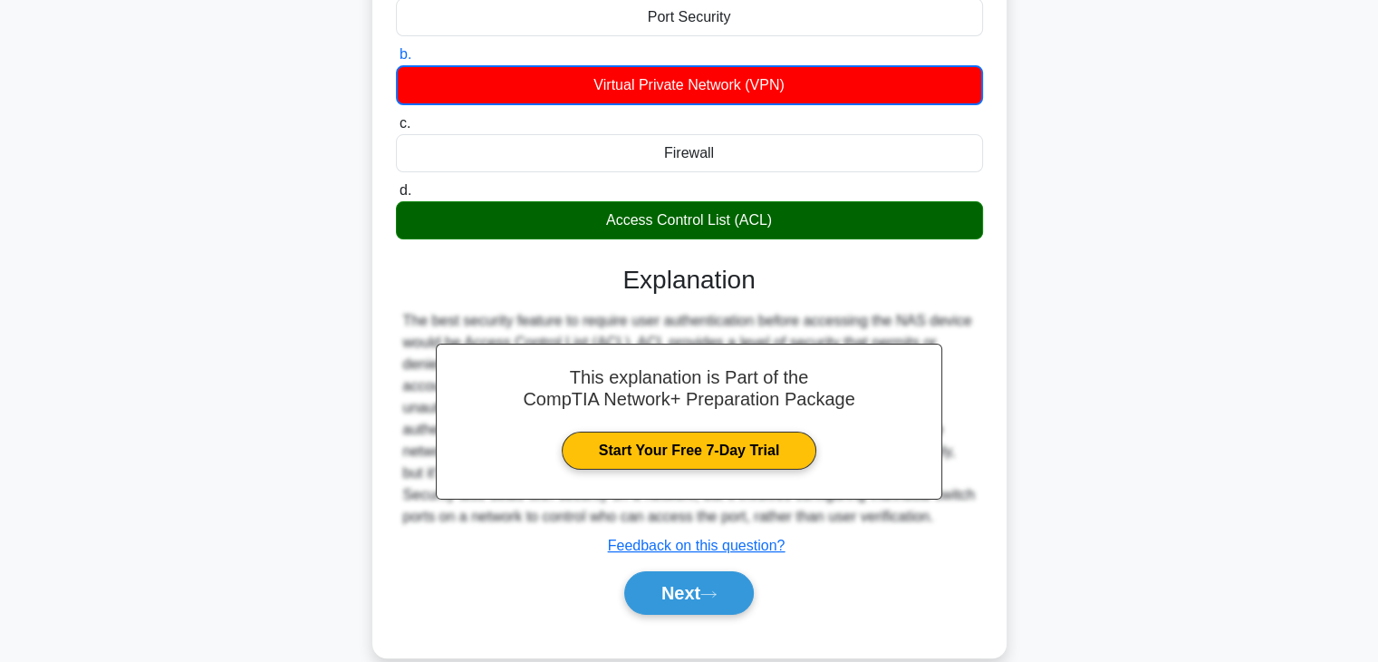
scroll to position [318, 0]
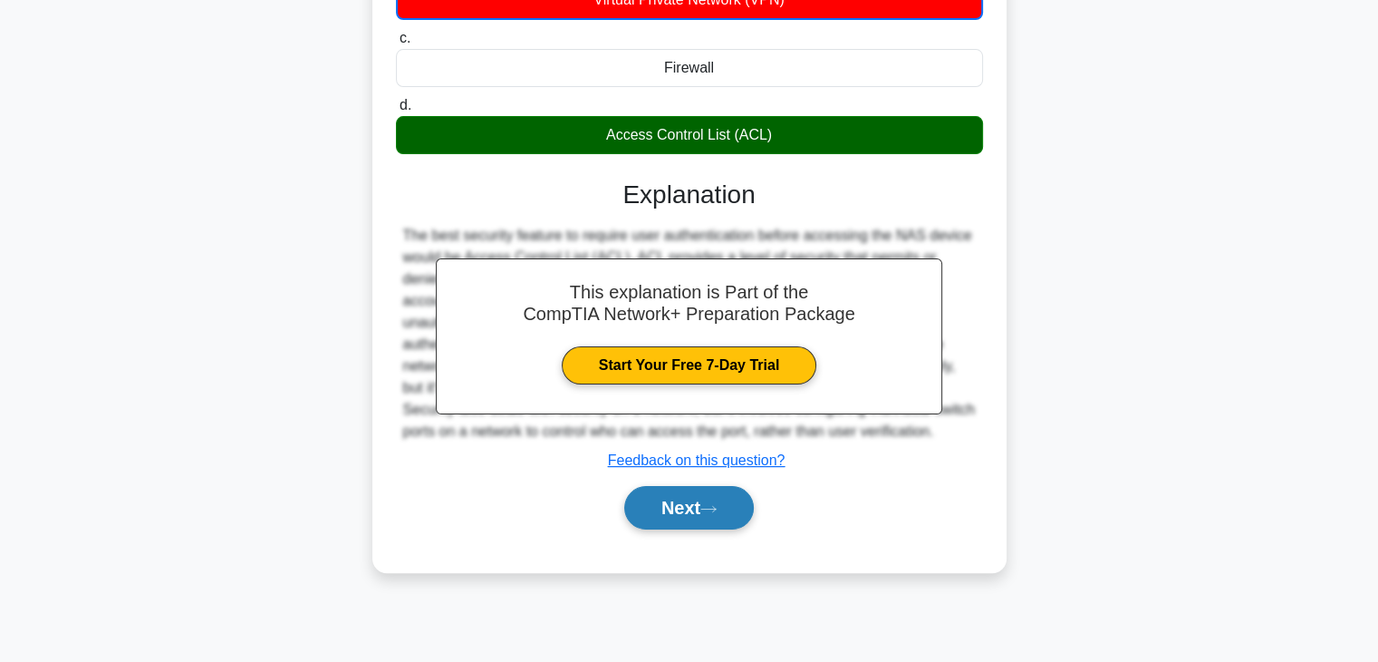
click at [696, 514] on button "Next" at bounding box center [689, 507] width 130 height 43
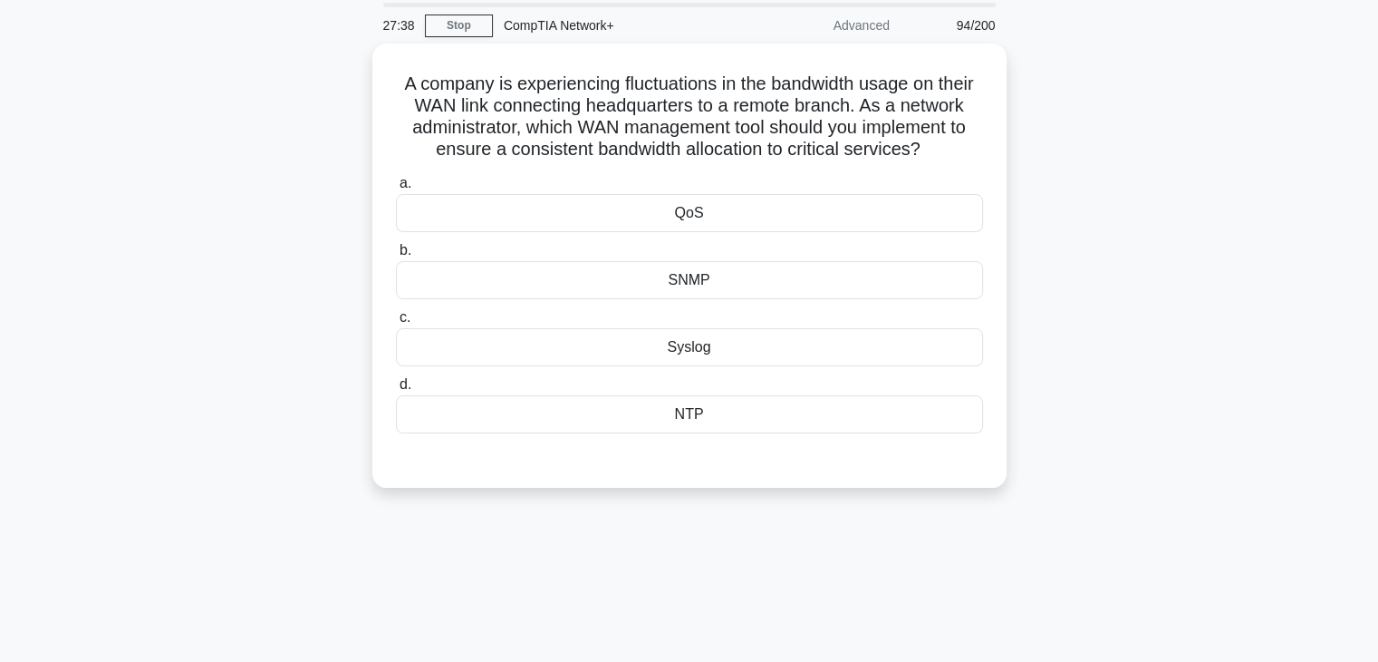
scroll to position [62, 0]
click at [706, 210] on div "QoS" at bounding box center [689, 209] width 587 height 38
click at [396, 186] on input "a. QoS" at bounding box center [396, 180] width 0 height 12
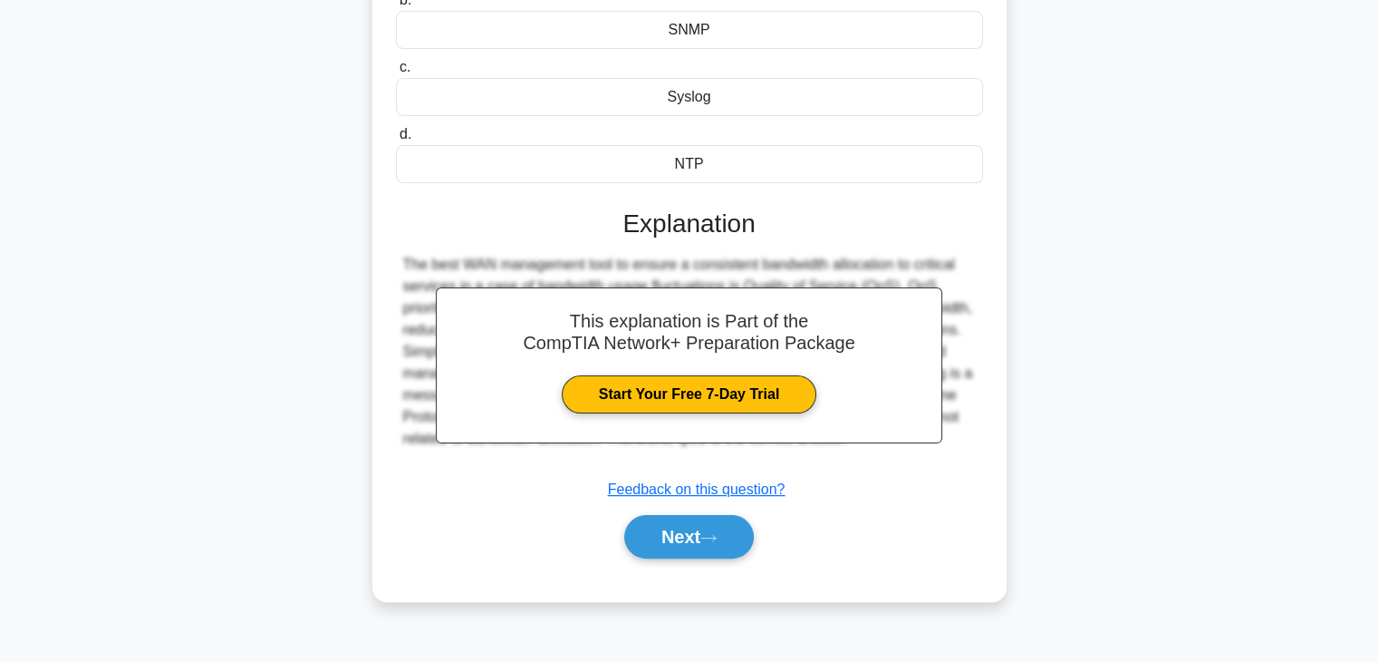
scroll to position [318, 0]
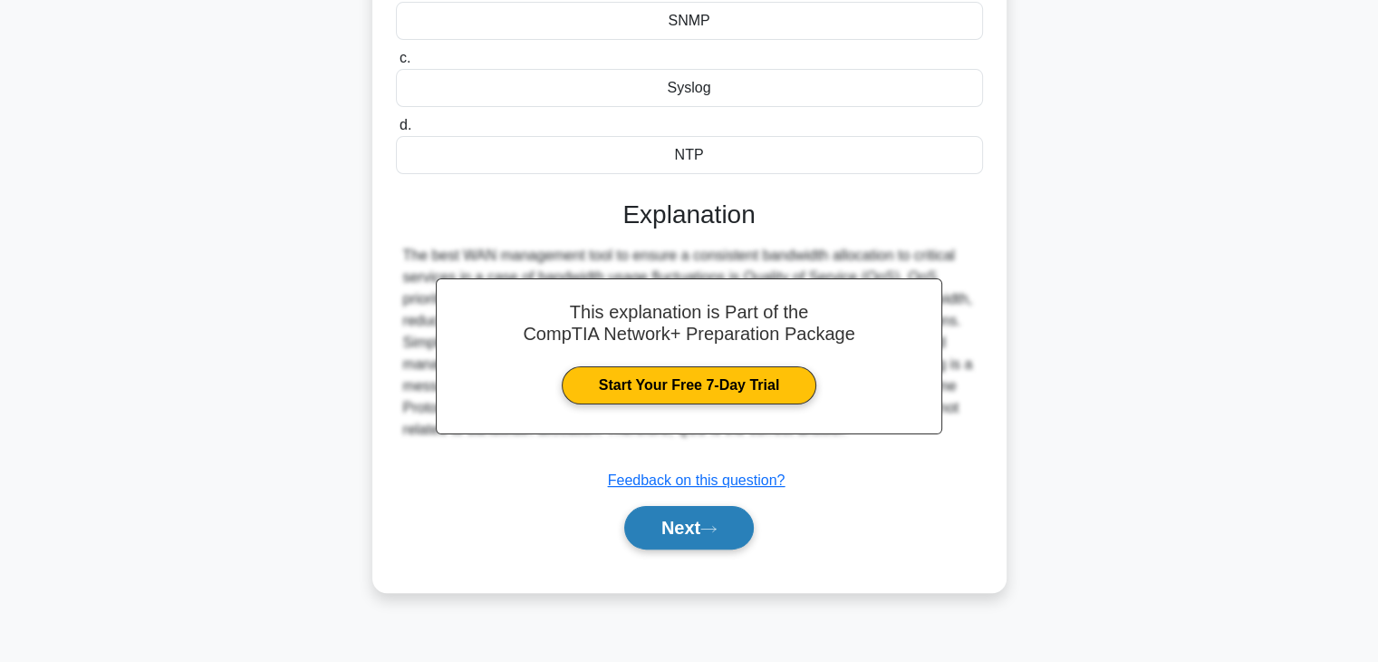
click at [723, 508] on button "Next" at bounding box center [689, 527] width 130 height 43
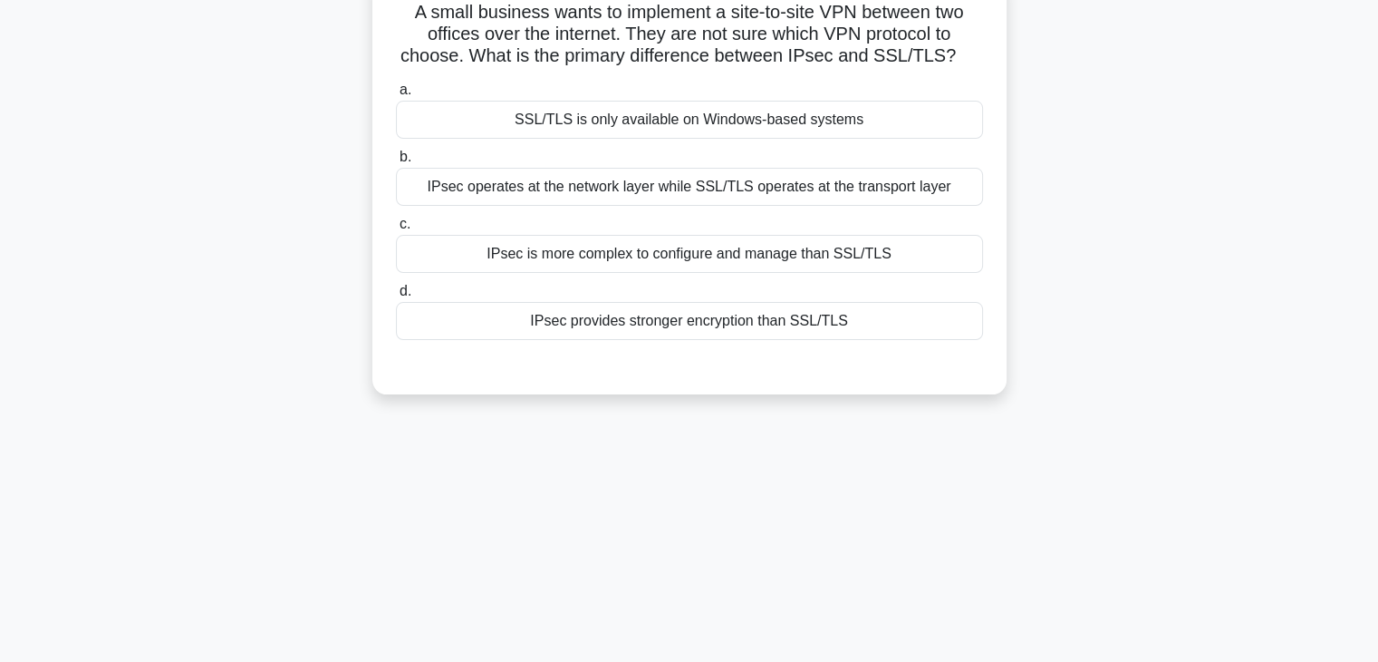
scroll to position [0, 0]
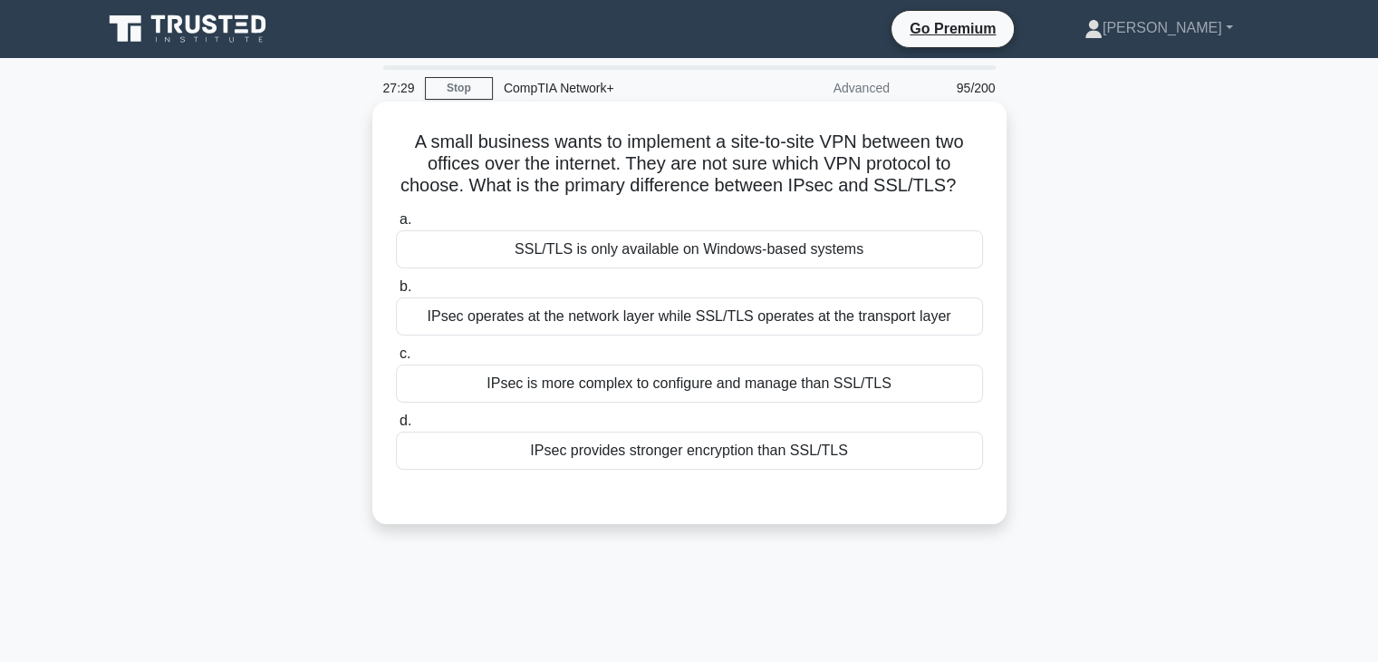
click at [719, 250] on div "SSL/TLS is only available on Windows-based systems" at bounding box center [689, 249] width 587 height 38
click at [396, 226] on input "a. SSL/TLS is only available on Windows-based systems" at bounding box center [396, 220] width 0 height 12
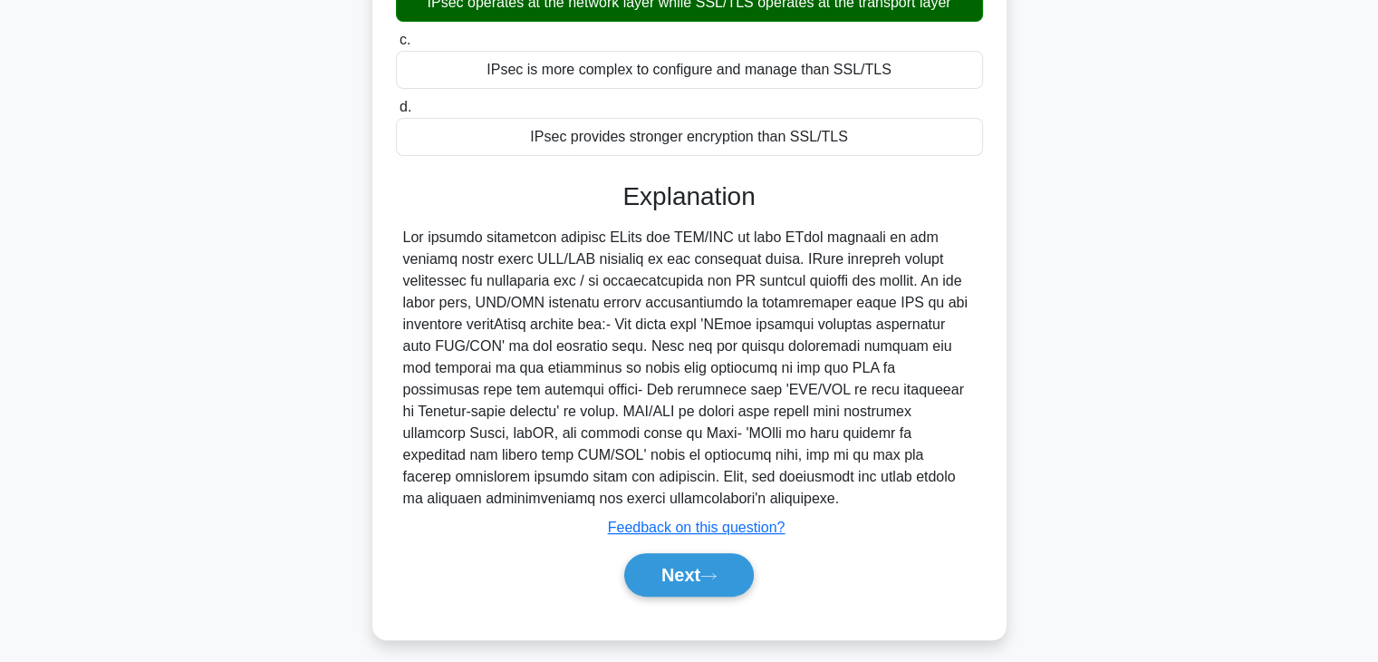
scroll to position [326, 0]
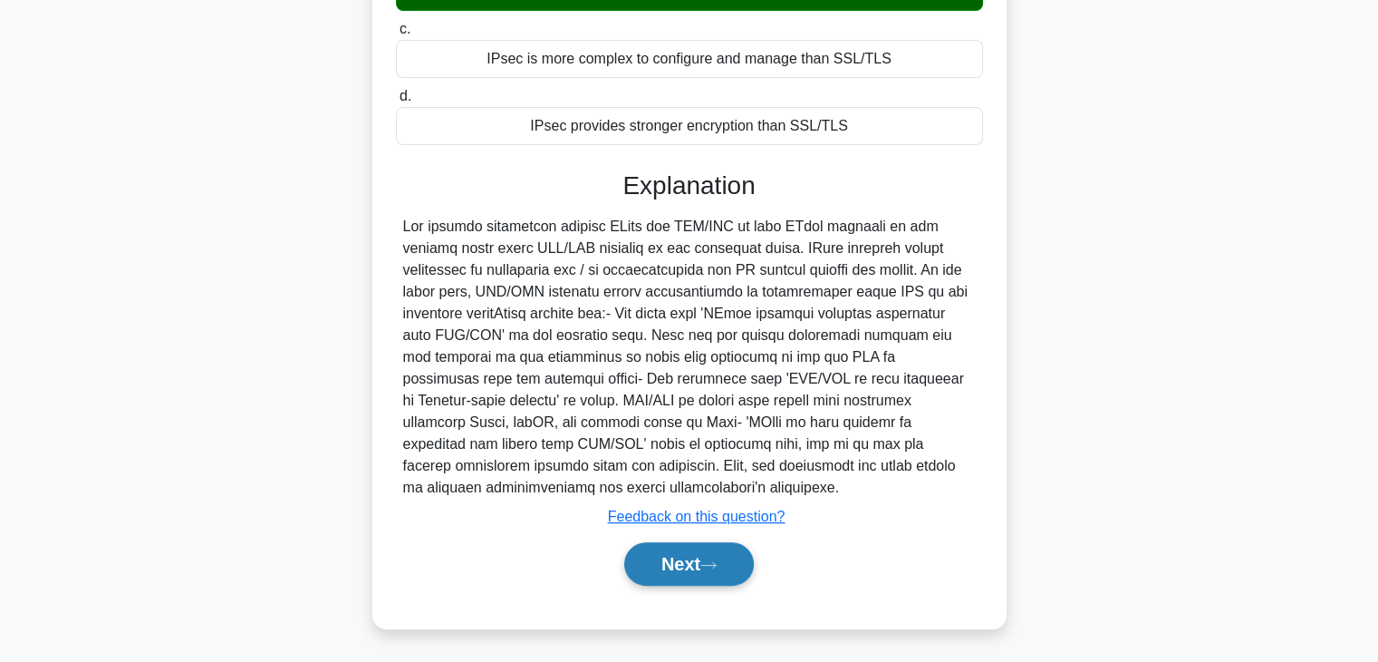
click at [716, 563] on icon at bounding box center [709, 565] width 16 height 10
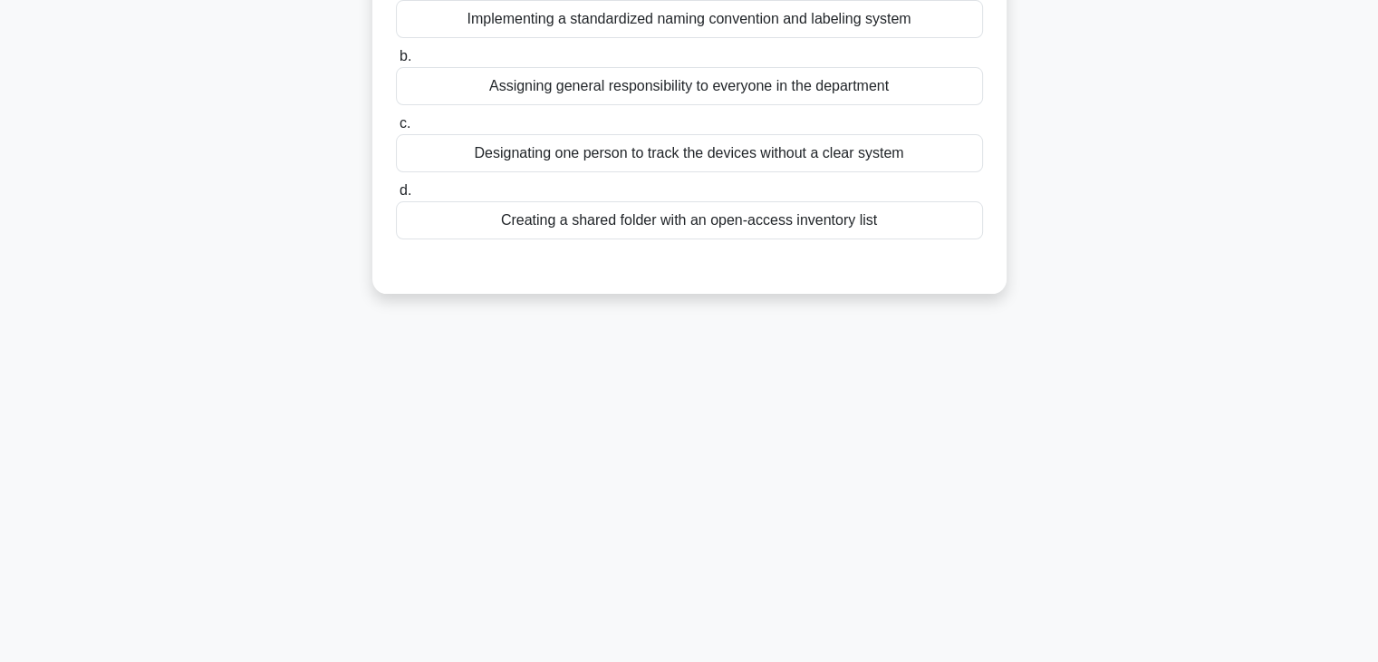
scroll to position [56, 0]
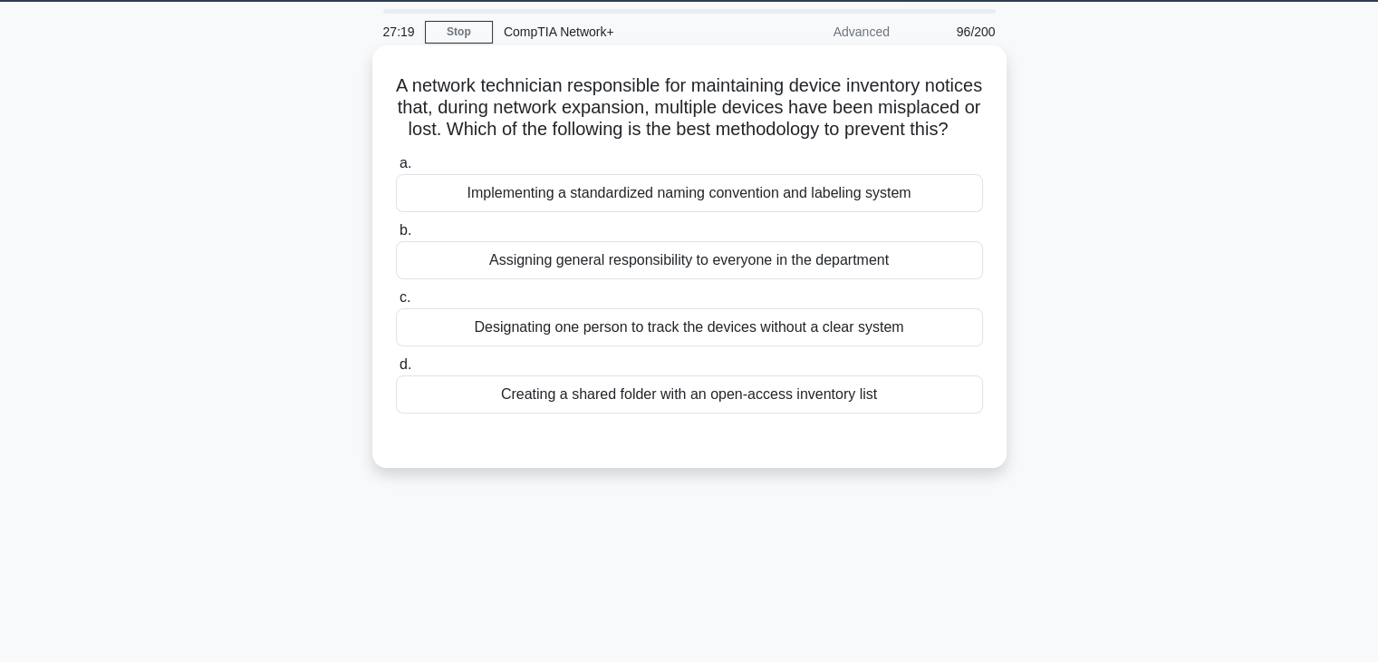
click at [688, 346] on div "Designating one person to track the devices without a clear system" at bounding box center [689, 327] width 587 height 38
click at [396, 304] on input "c. Designating one person to track the devices without a clear system" at bounding box center [396, 298] width 0 height 12
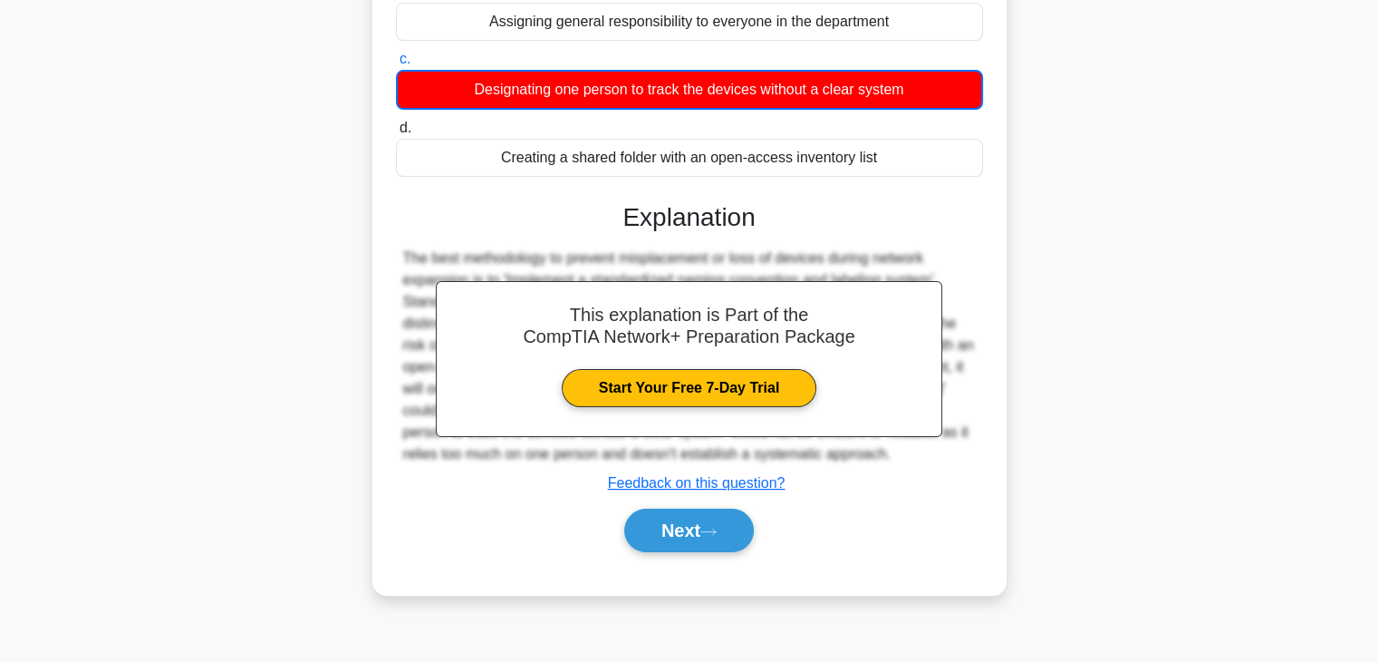
scroll to position [318, 0]
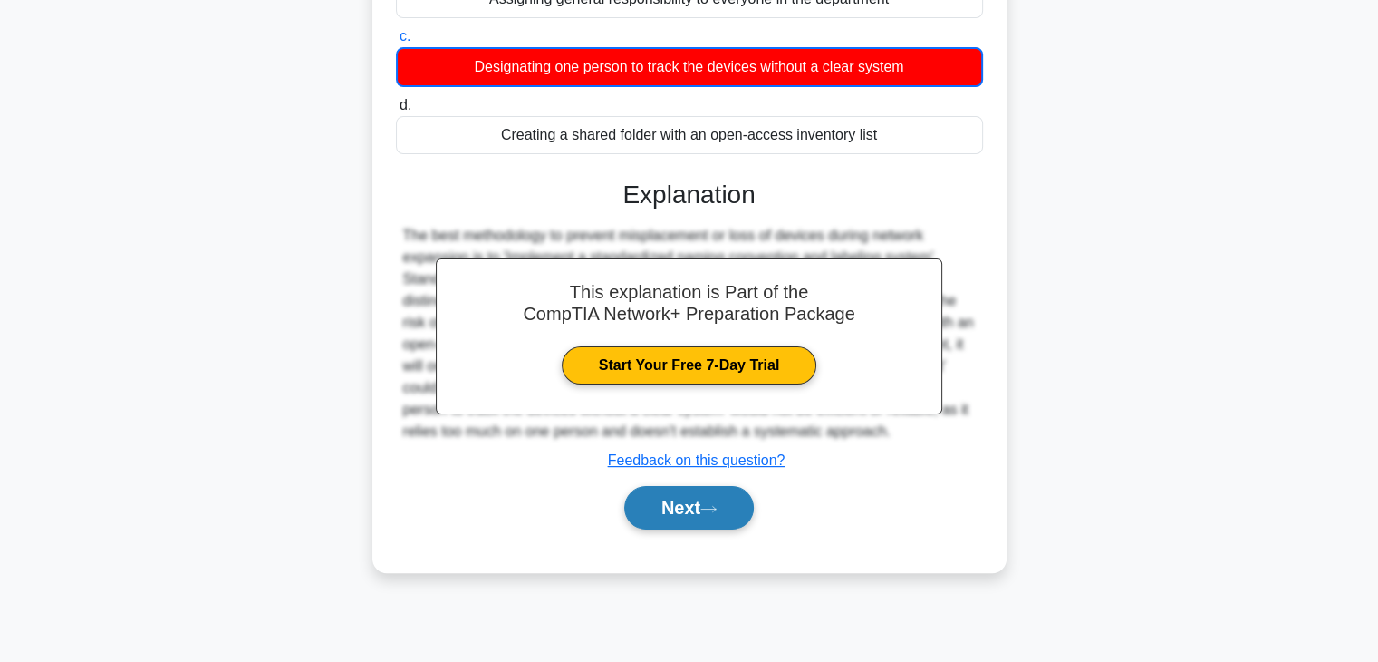
click at [691, 529] on button "Next" at bounding box center [689, 507] width 130 height 43
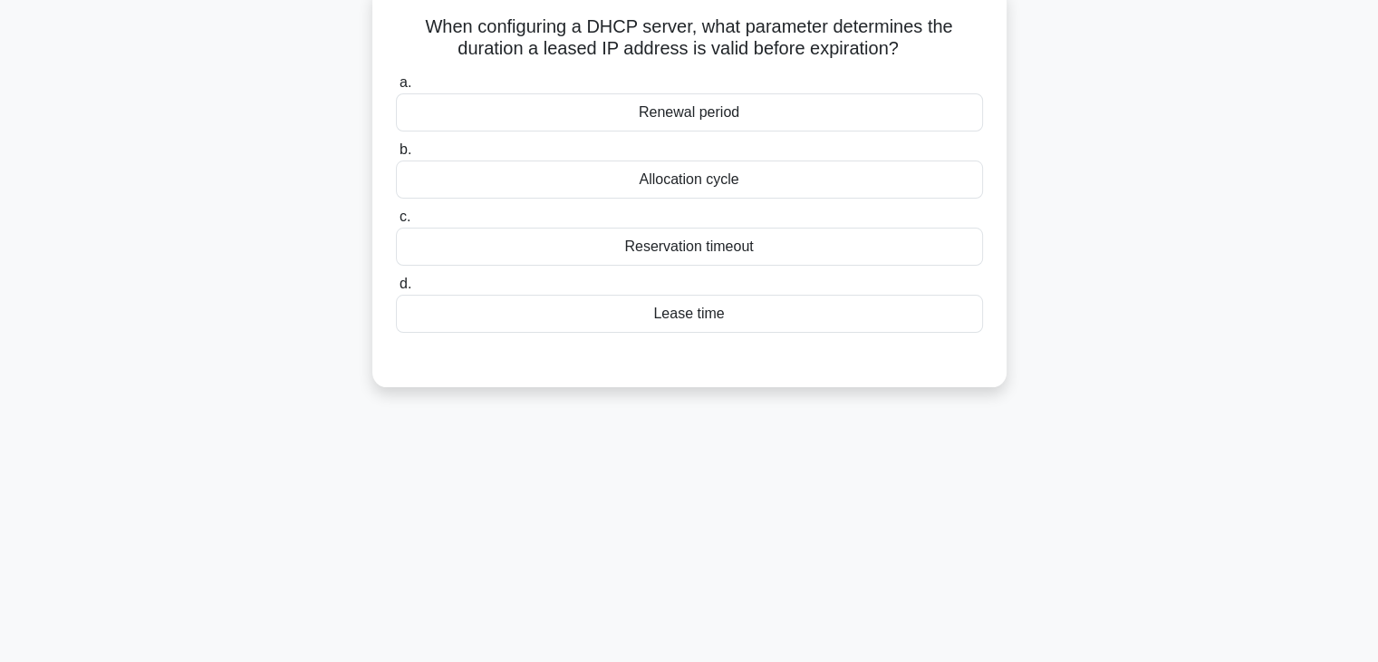
scroll to position [0, 0]
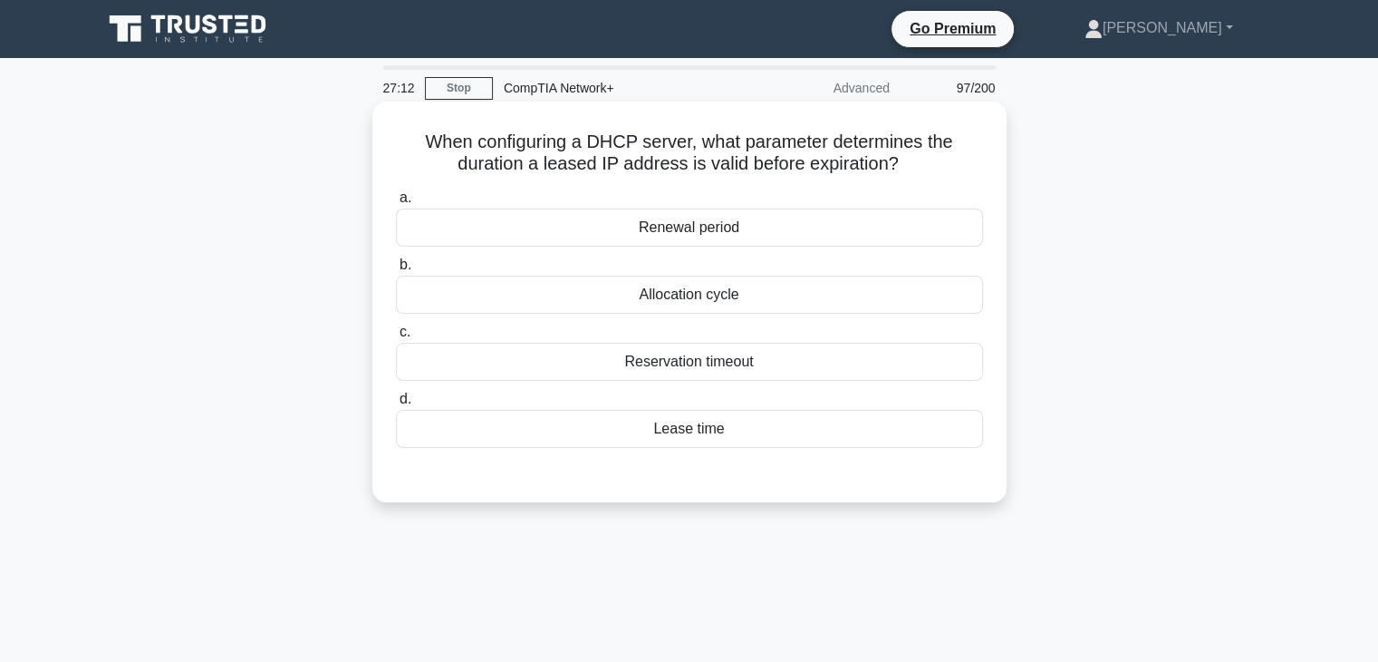
click at [693, 227] on div "Renewal period" at bounding box center [689, 227] width 587 height 38
click at [396, 204] on input "a. Renewal period" at bounding box center [396, 198] width 0 height 12
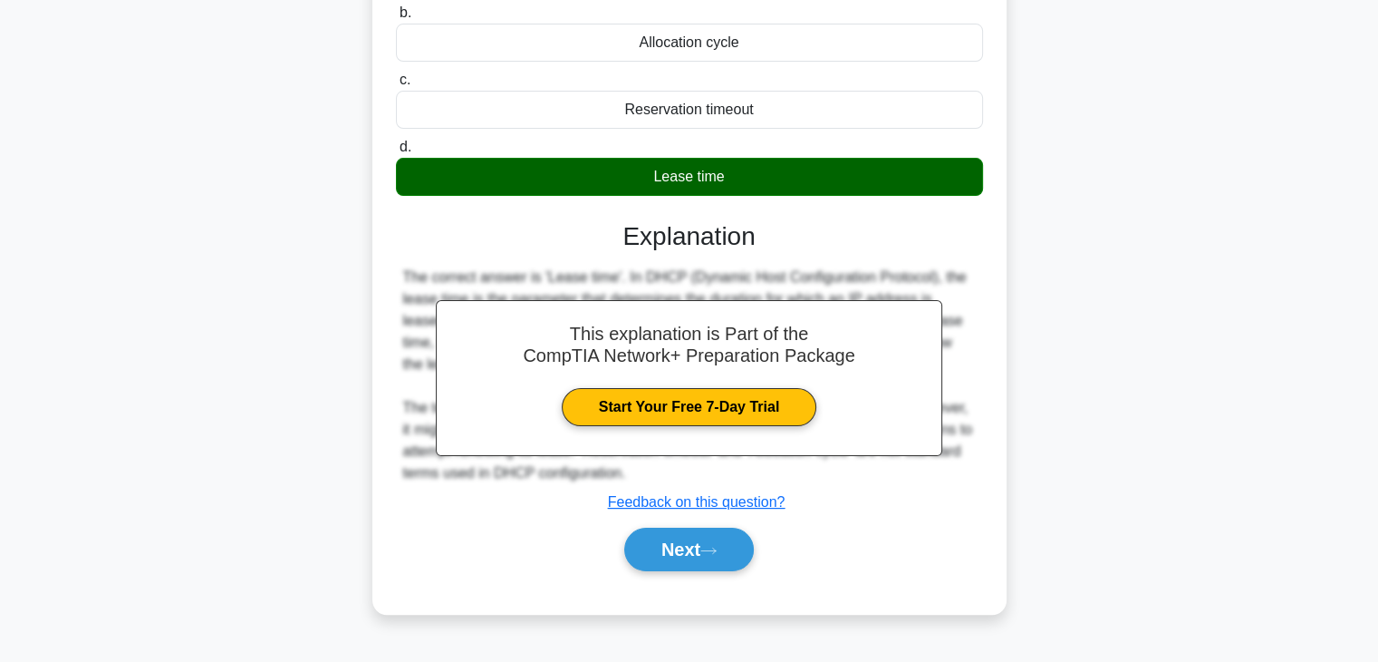
scroll to position [318, 0]
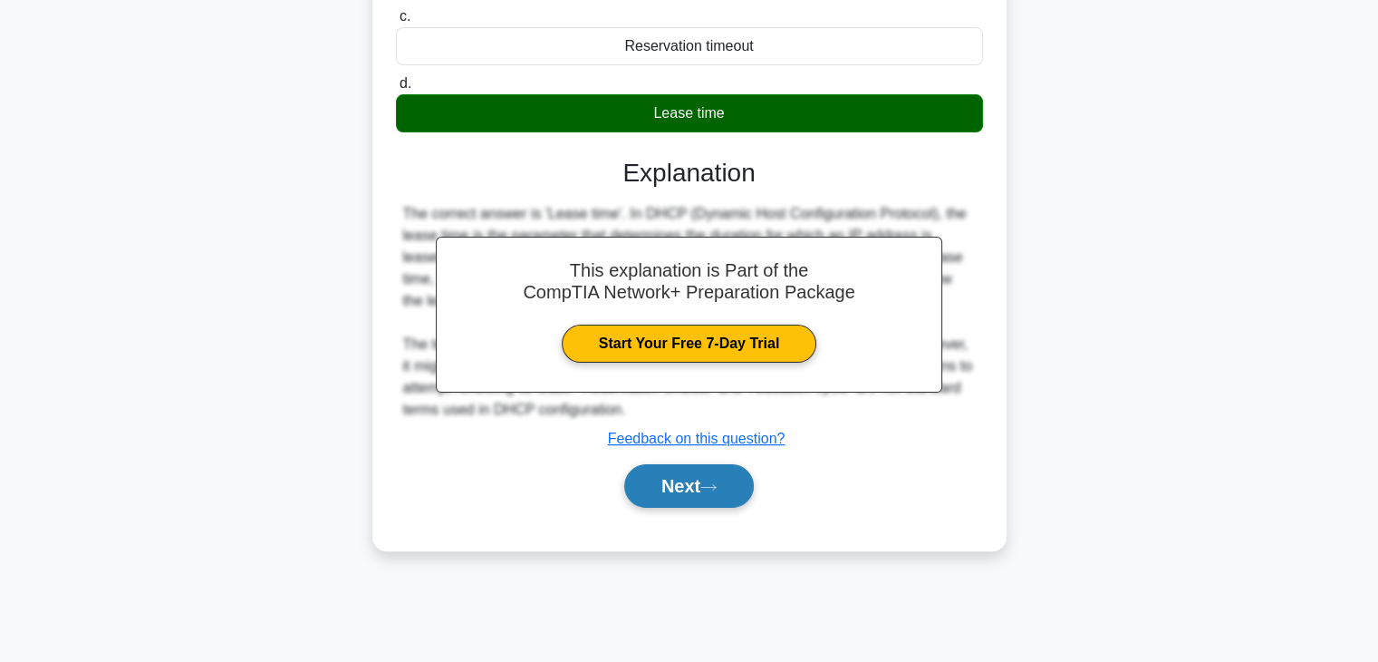
click at [710, 464] on button "Next" at bounding box center [689, 485] width 130 height 43
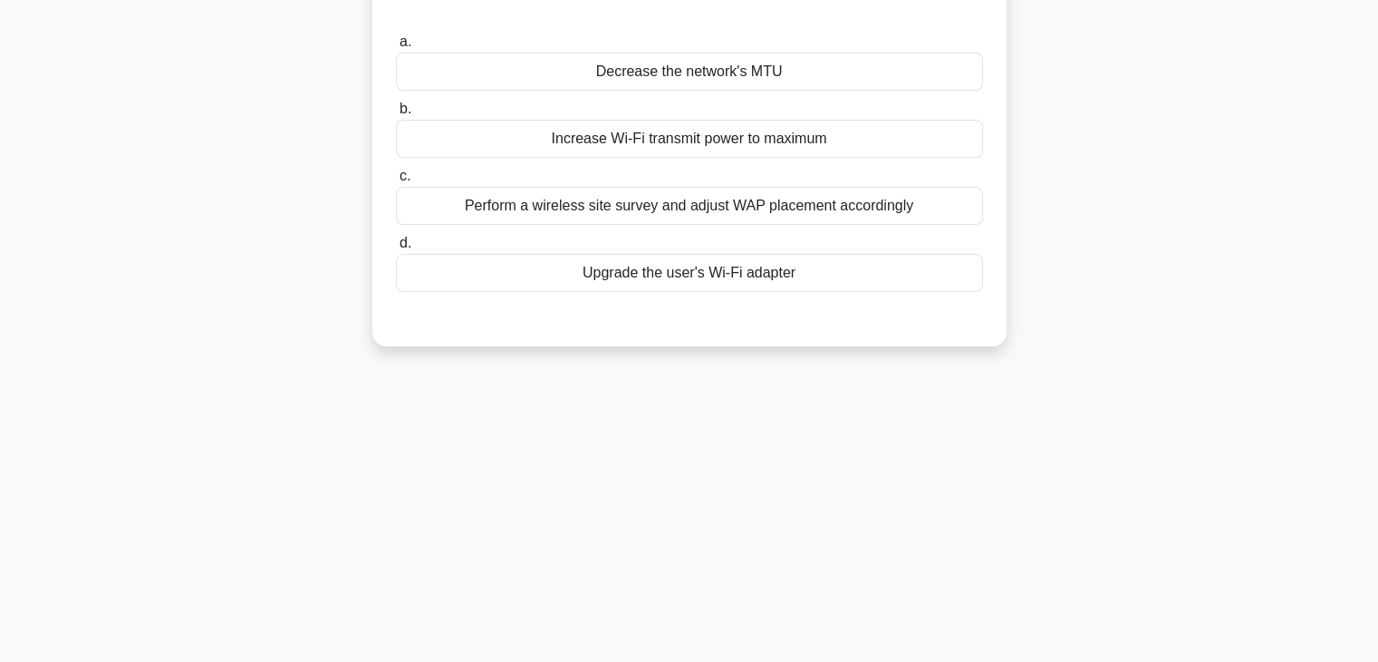
scroll to position [133, 0]
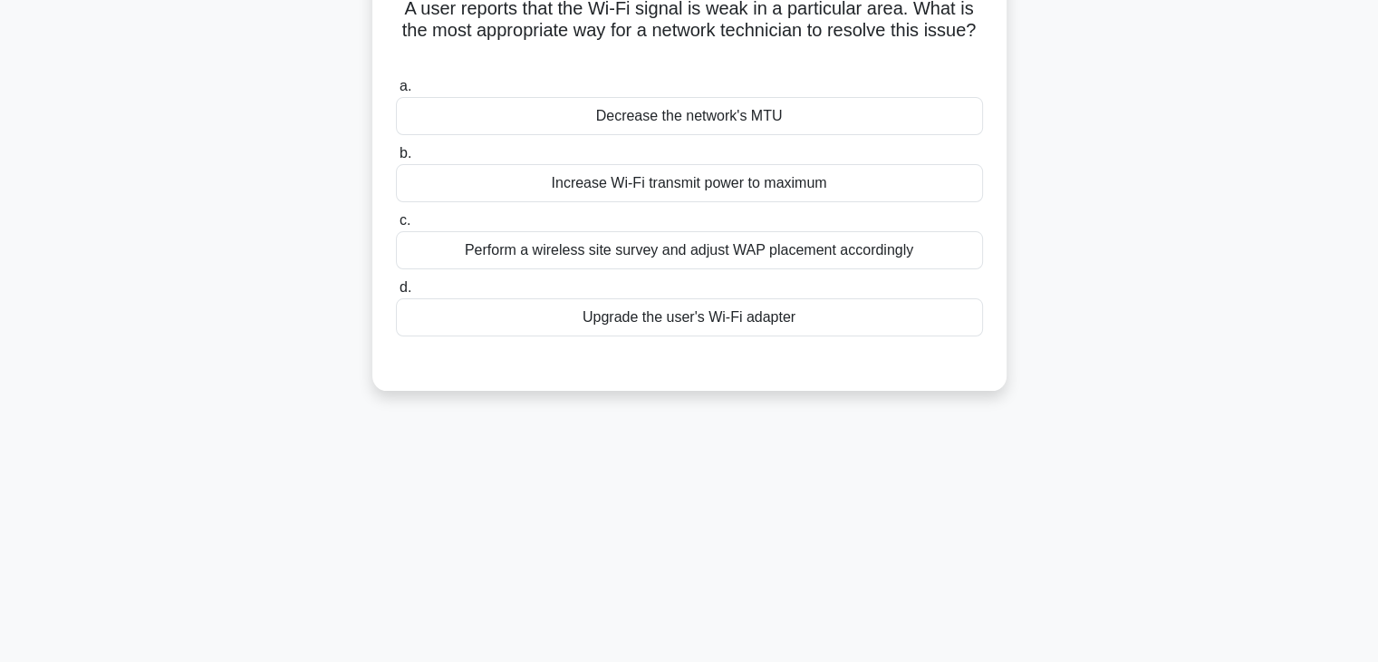
click at [706, 128] on div "Decrease the network's MTU" at bounding box center [689, 116] width 587 height 38
click at [396, 92] on input "a. Decrease the network's MTU" at bounding box center [396, 87] width 0 height 12
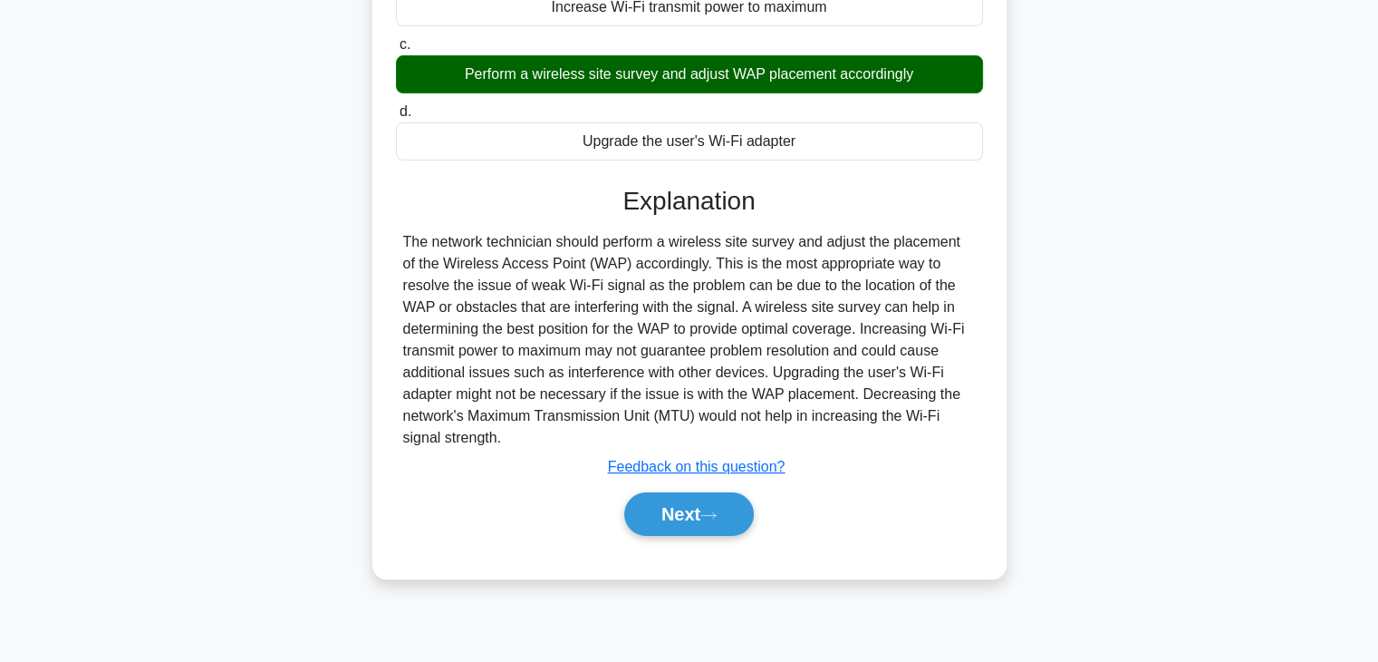
scroll to position [318, 0]
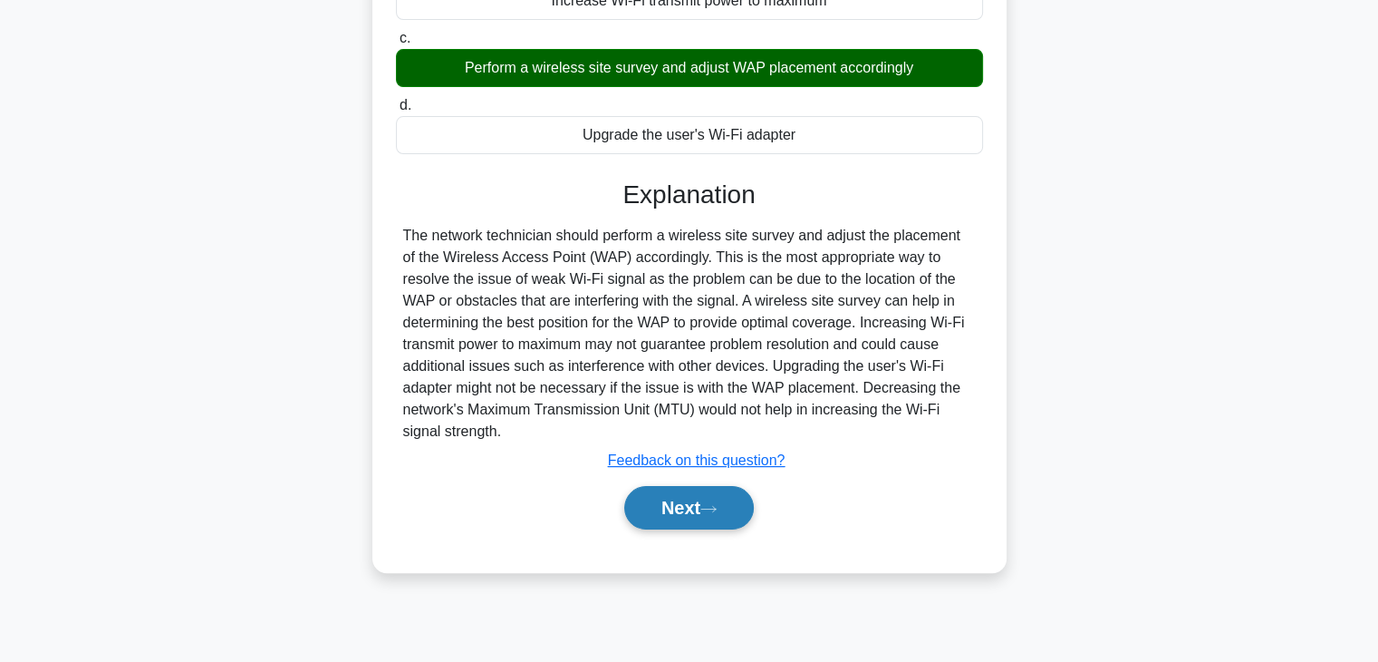
click at [696, 509] on button "Next" at bounding box center [689, 507] width 130 height 43
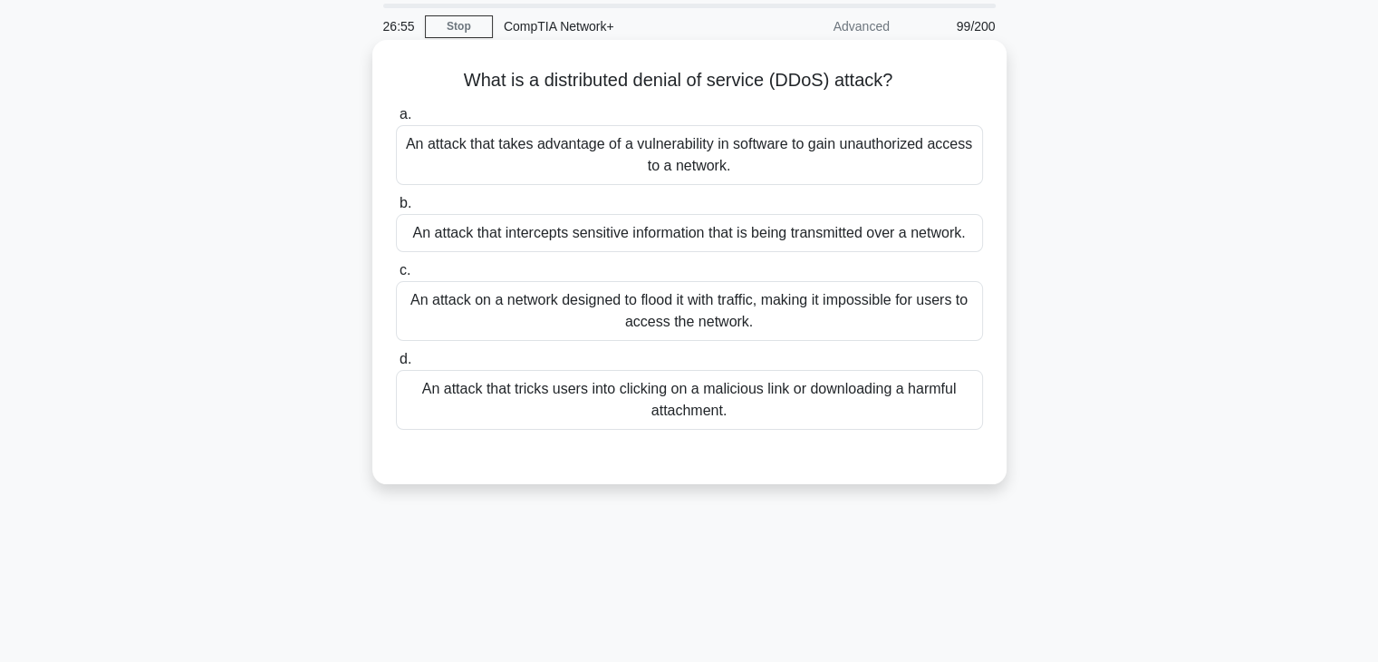
scroll to position [58, 0]
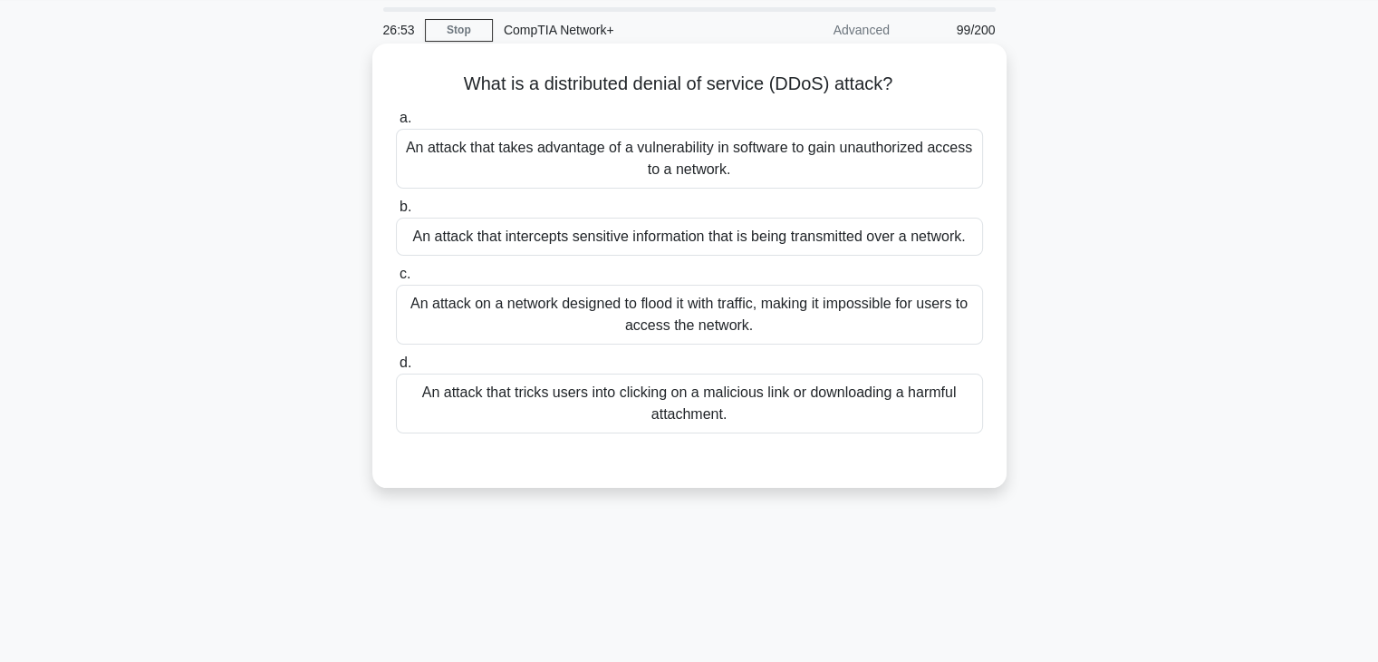
click at [713, 309] on div "An attack on a network designed to flood it with traffic, making it impossible …" at bounding box center [689, 315] width 587 height 60
click at [396, 280] on input "c. An attack on a network designed to flood it with traffic, making it impossib…" at bounding box center [396, 274] width 0 height 12
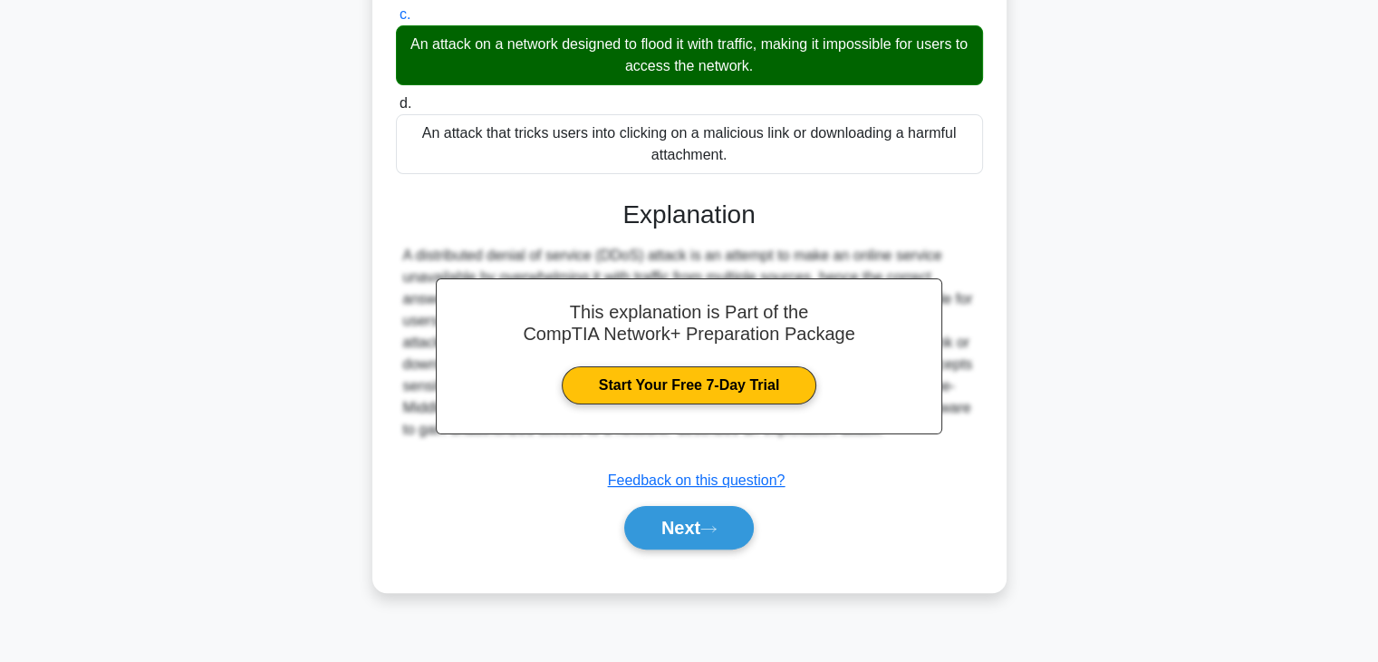
scroll to position [318, 0]
click at [702, 523] on button "Next" at bounding box center [689, 527] width 130 height 43
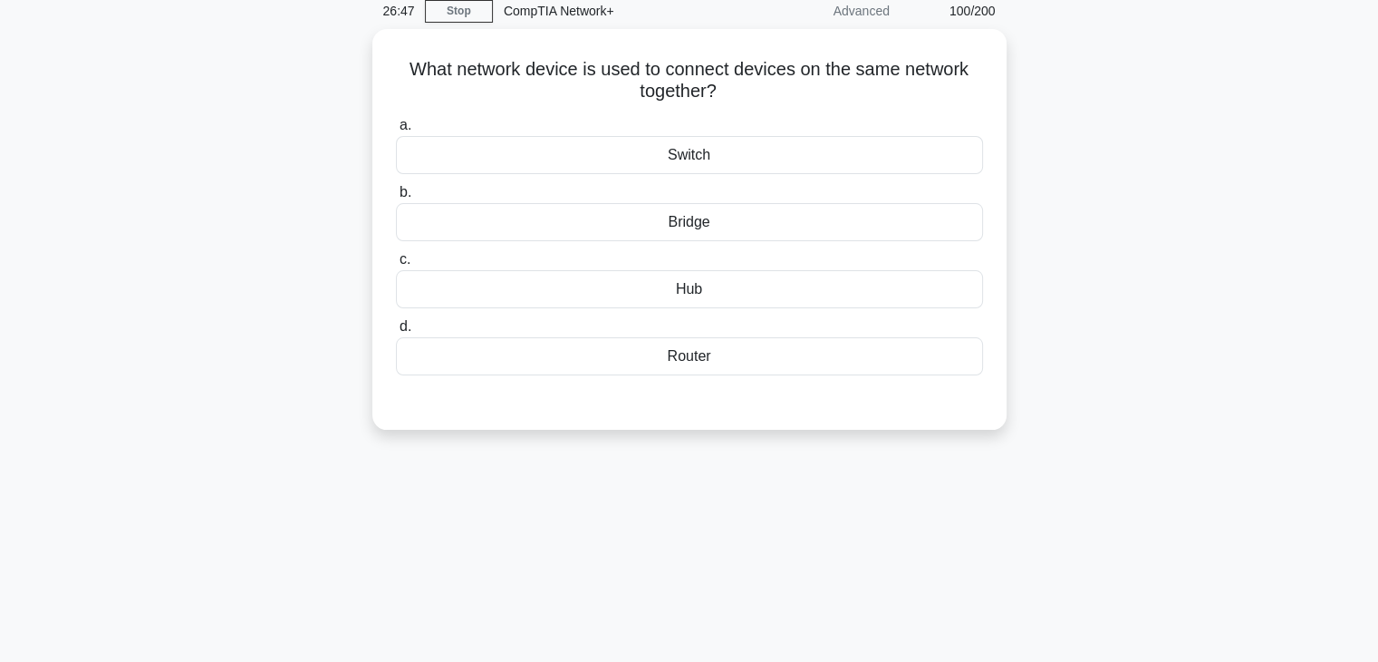
scroll to position [34, 0]
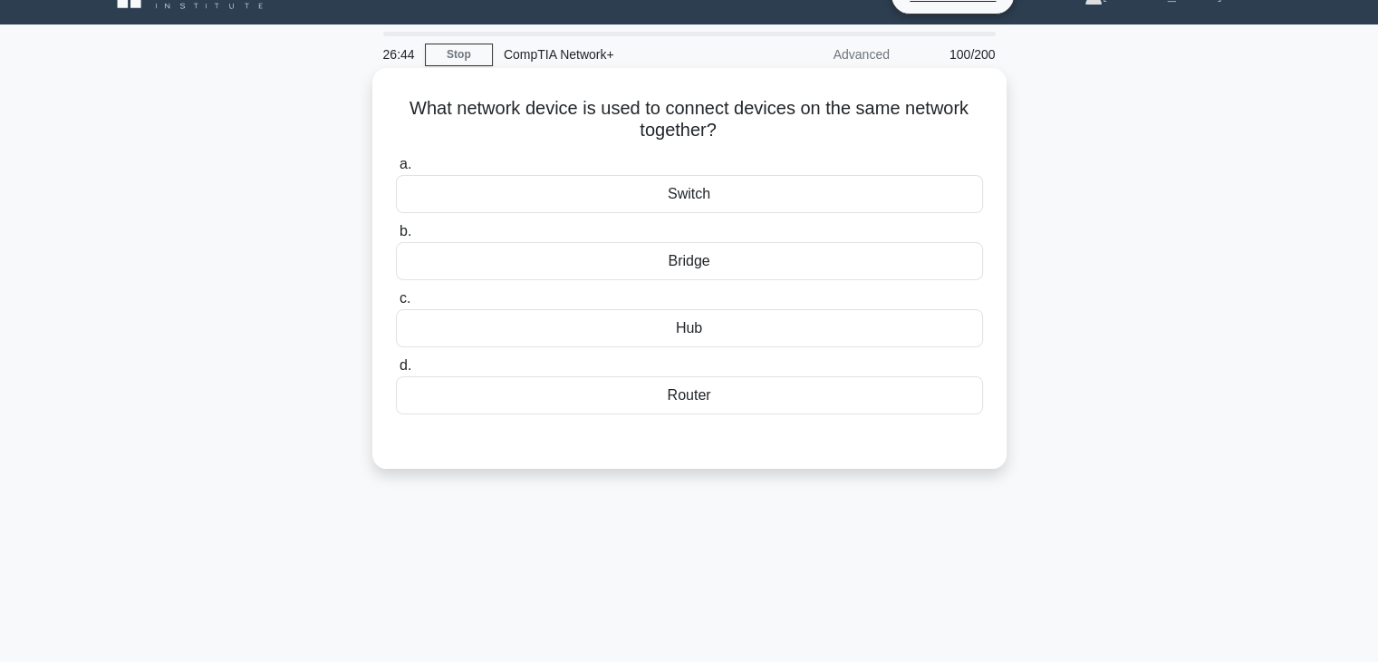
click at [694, 198] on div "Switch" at bounding box center [689, 194] width 587 height 38
click at [396, 170] on input "a. Switch" at bounding box center [396, 165] width 0 height 12
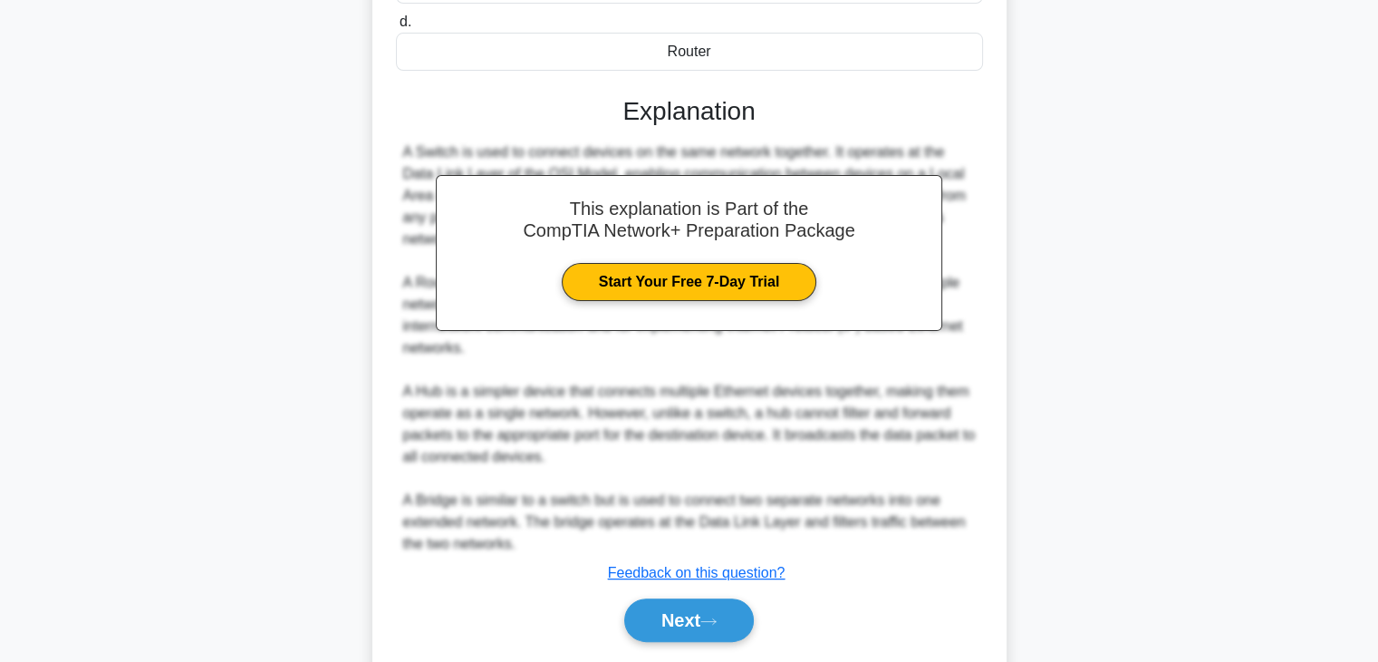
scroll to position [433, 0]
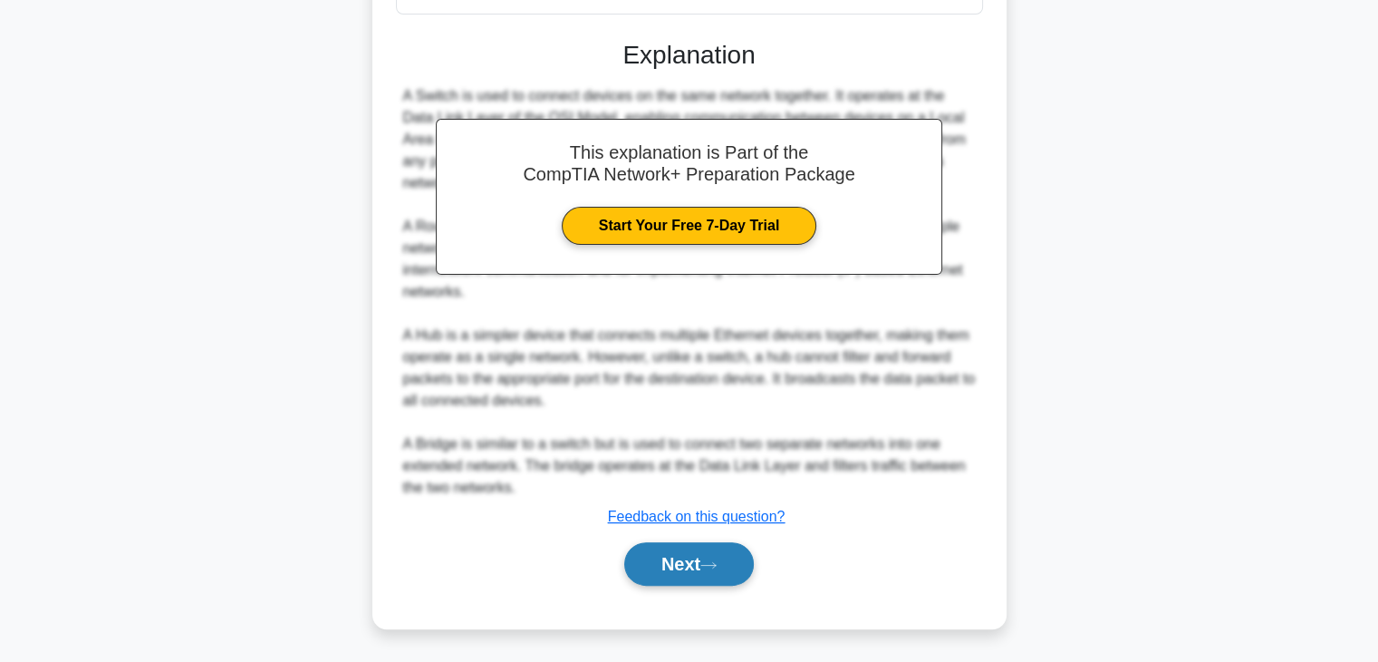
click at [696, 576] on button "Next" at bounding box center [689, 563] width 130 height 43
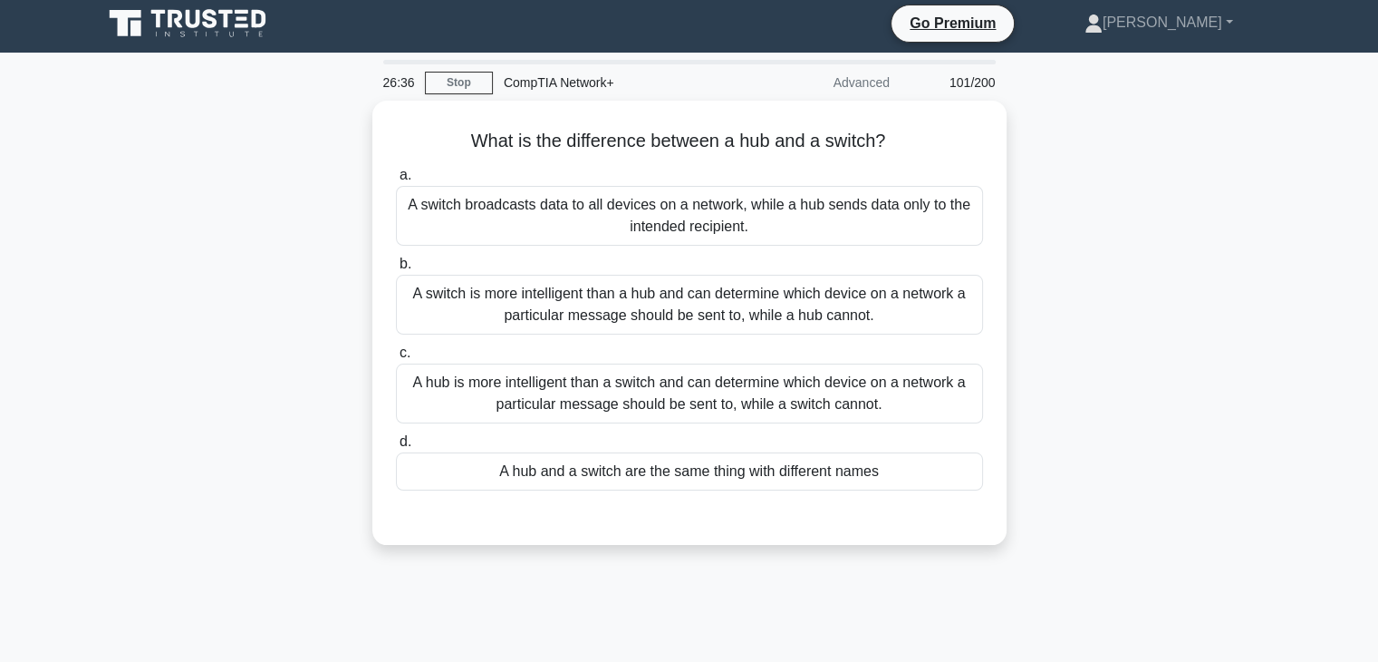
scroll to position [5, 0]
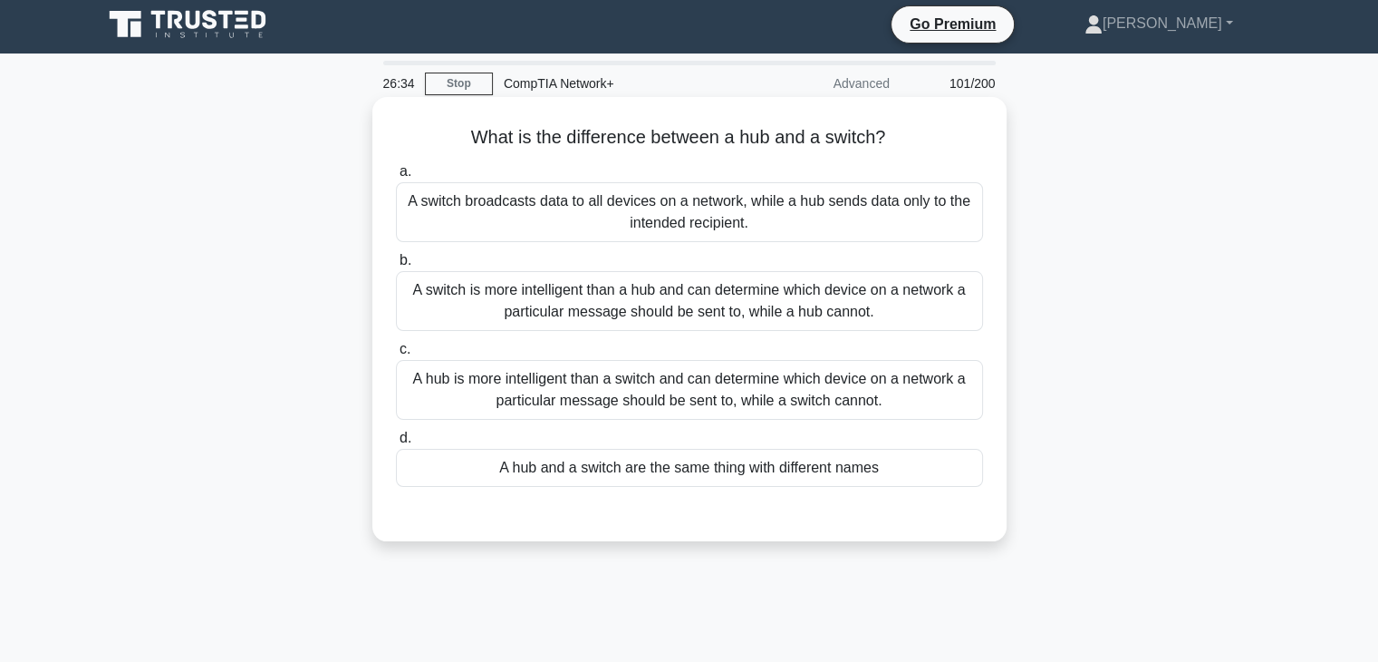
click at [697, 318] on div "A switch is more intelligent than a hub and can determine which device on a net…" at bounding box center [689, 301] width 587 height 60
click at [396, 266] on input "b. A switch is more intelligent than a hub and can determine which device on a …" at bounding box center [396, 261] width 0 height 12
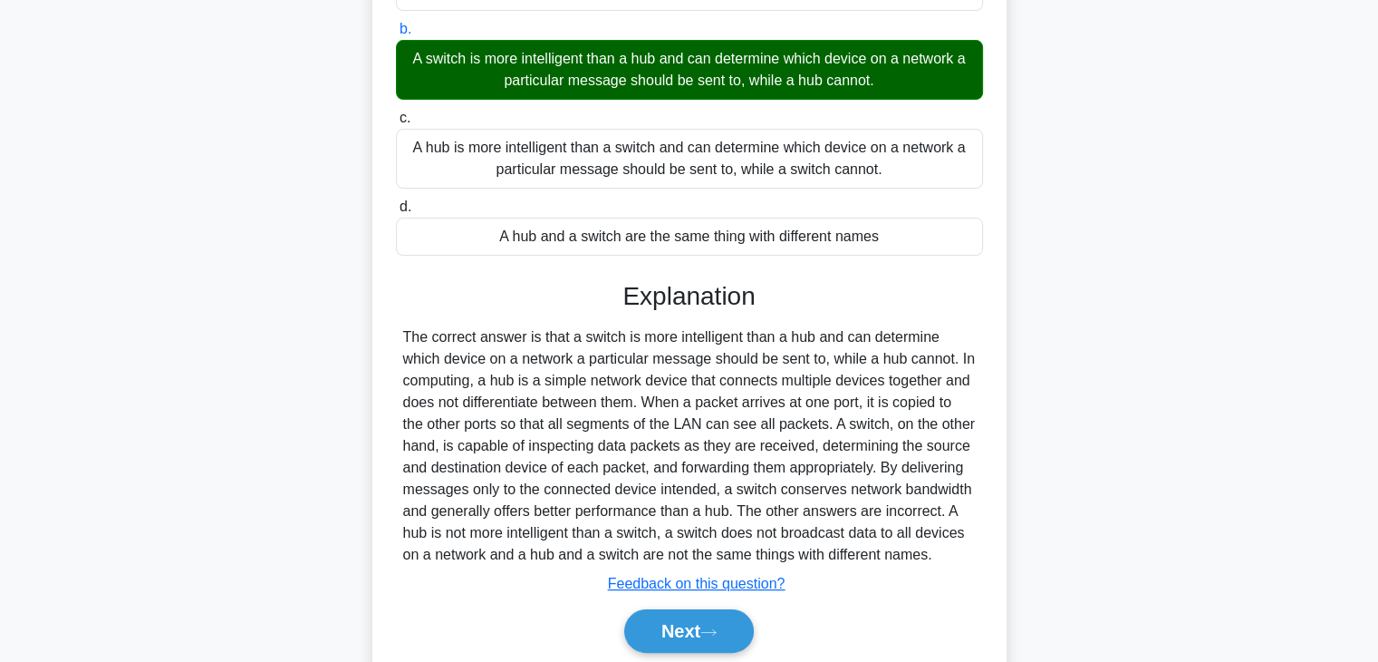
scroll to position [318, 0]
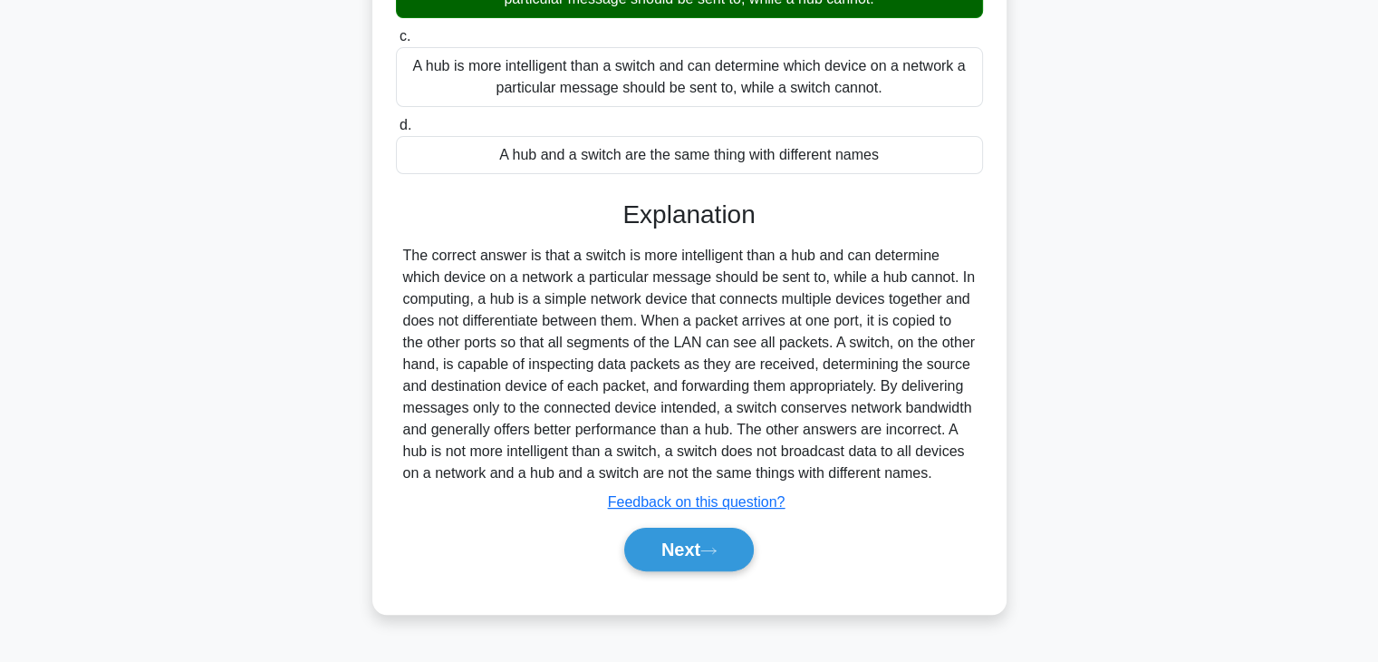
click at [710, 570] on div "Next" at bounding box center [689, 549] width 587 height 58
click at [710, 561] on button "Next" at bounding box center [689, 548] width 130 height 43
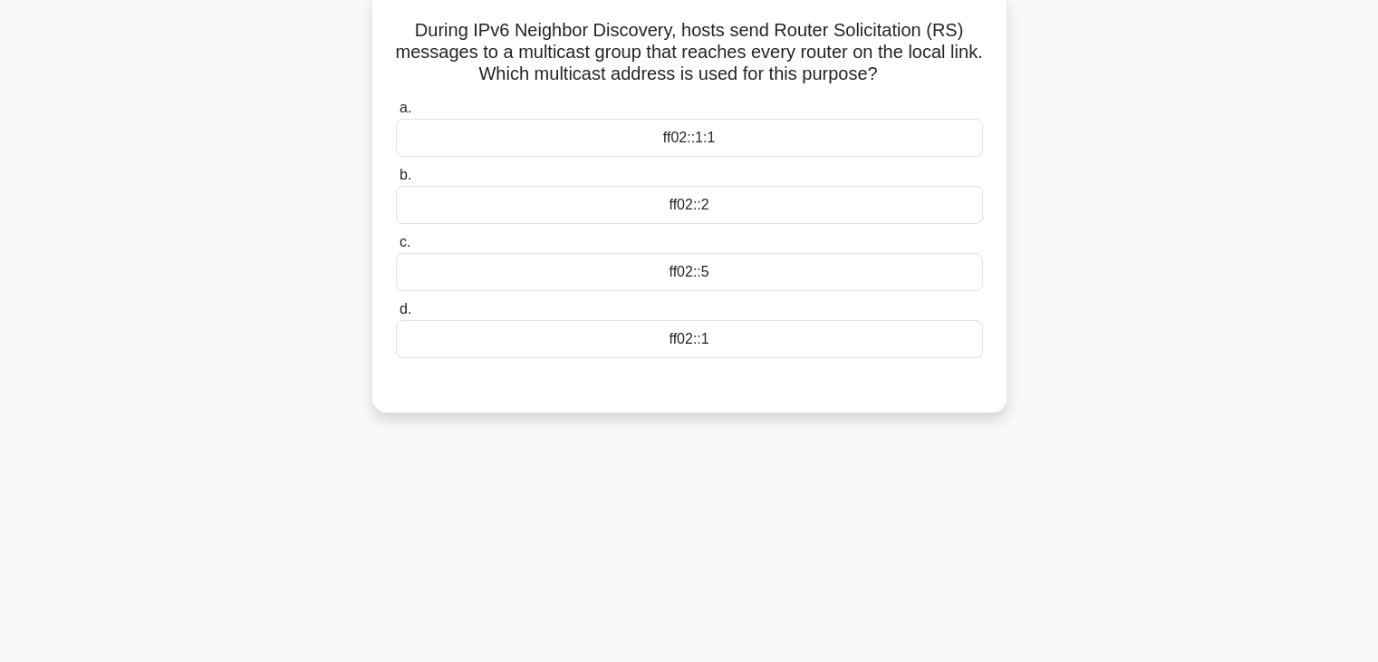
scroll to position [115, 0]
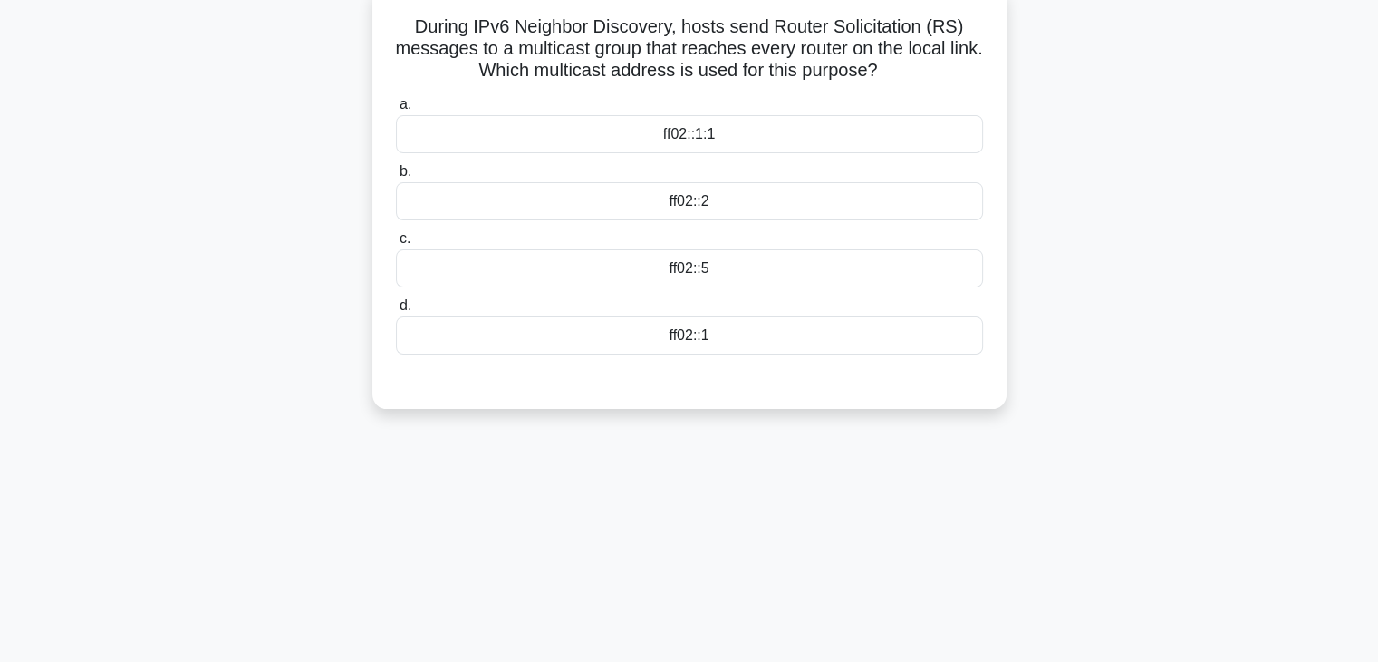
click at [732, 268] on div "ff02::5" at bounding box center [689, 268] width 587 height 38
click at [396, 245] on input "c. ff02::5" at bounding box center [396, 239] width 0 height 12
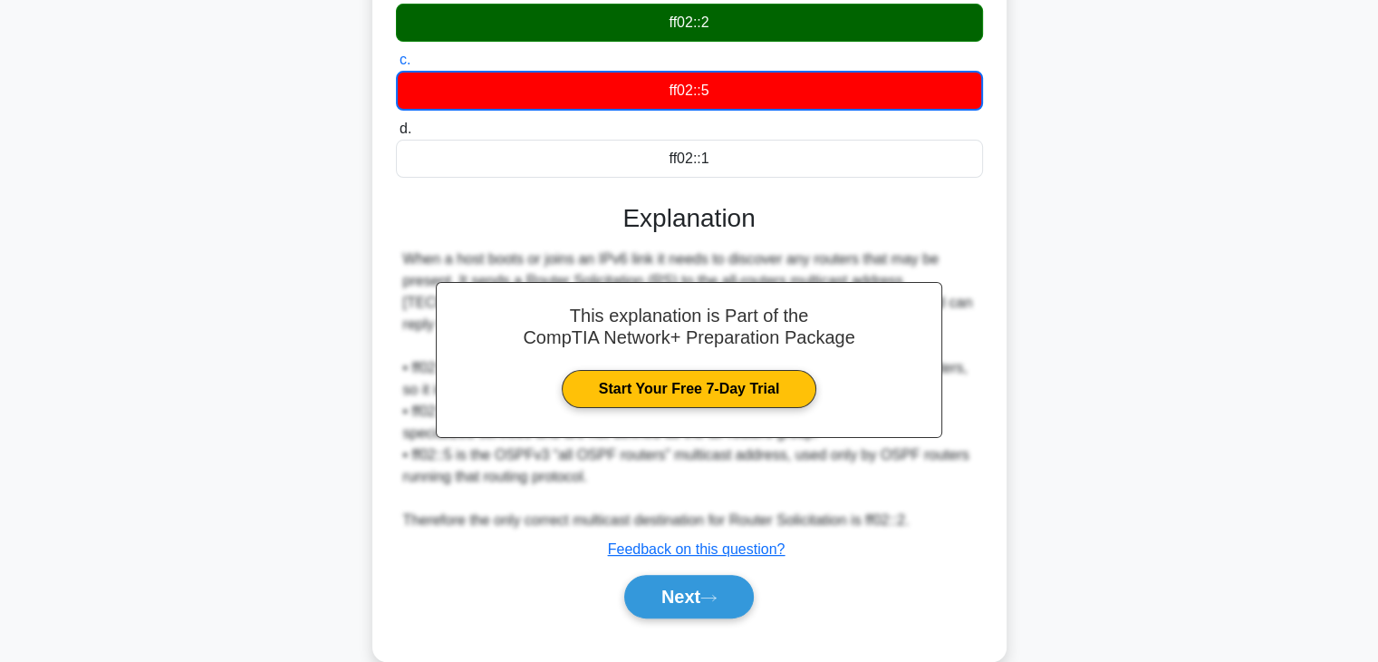
scroll to position [326, 0]
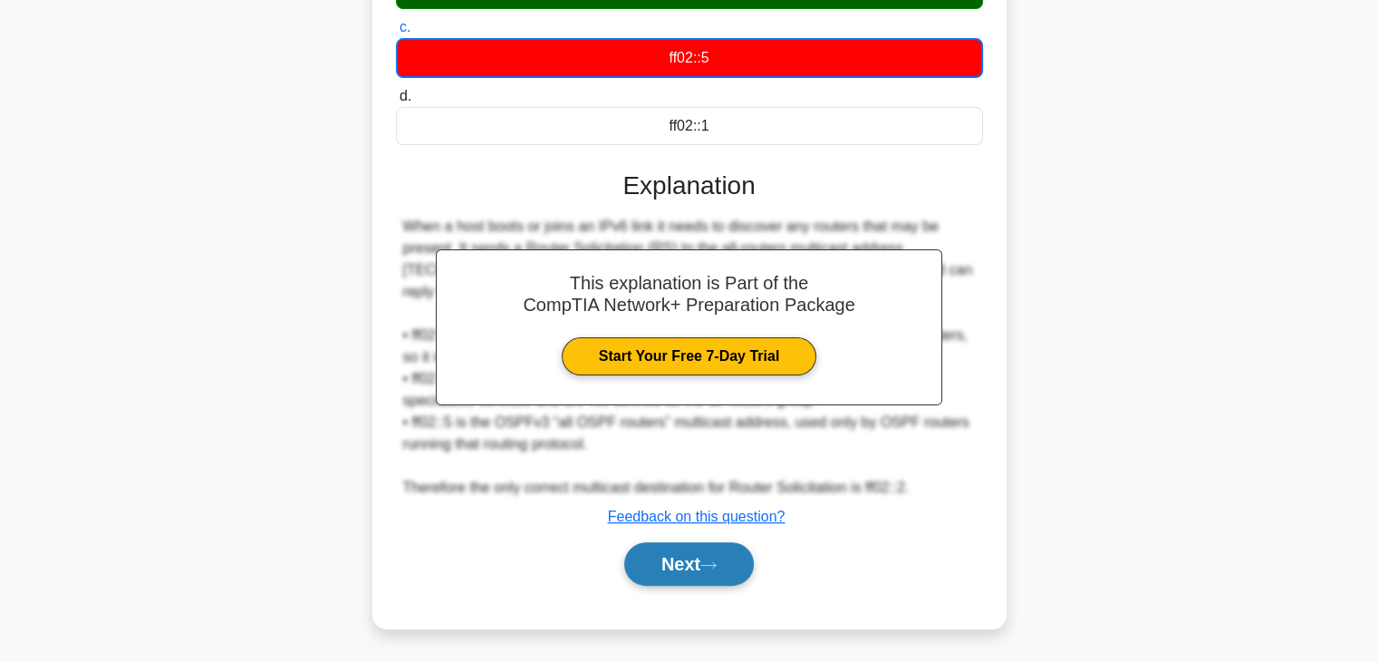
click at [739, 545] on button "Next" at bounding box center [689, 563] width 130 height 43
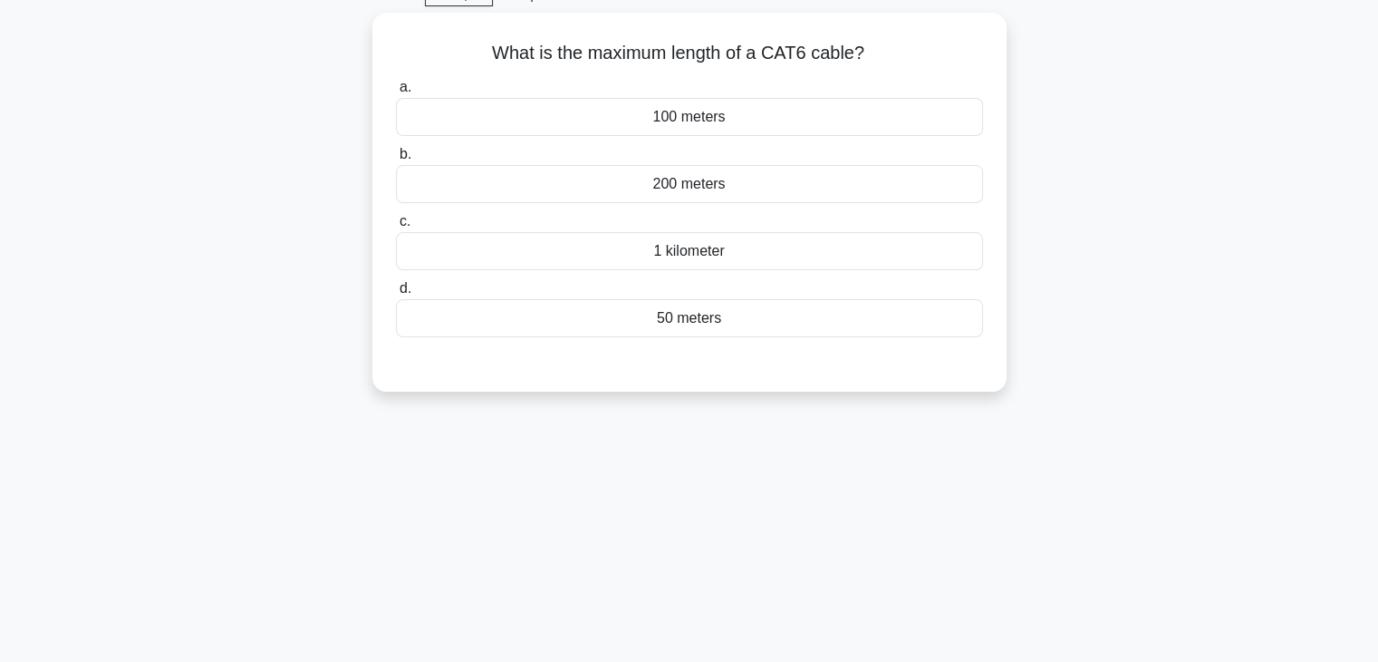
scroll to position [92, 0]
click at [748, 246] on div "1 kilometer" at bounding box center [689, 248] width 587 height 38
click at [396, 225] on input "c. 1 kilometer" at bounding box center [396, 219] width 0 height 12
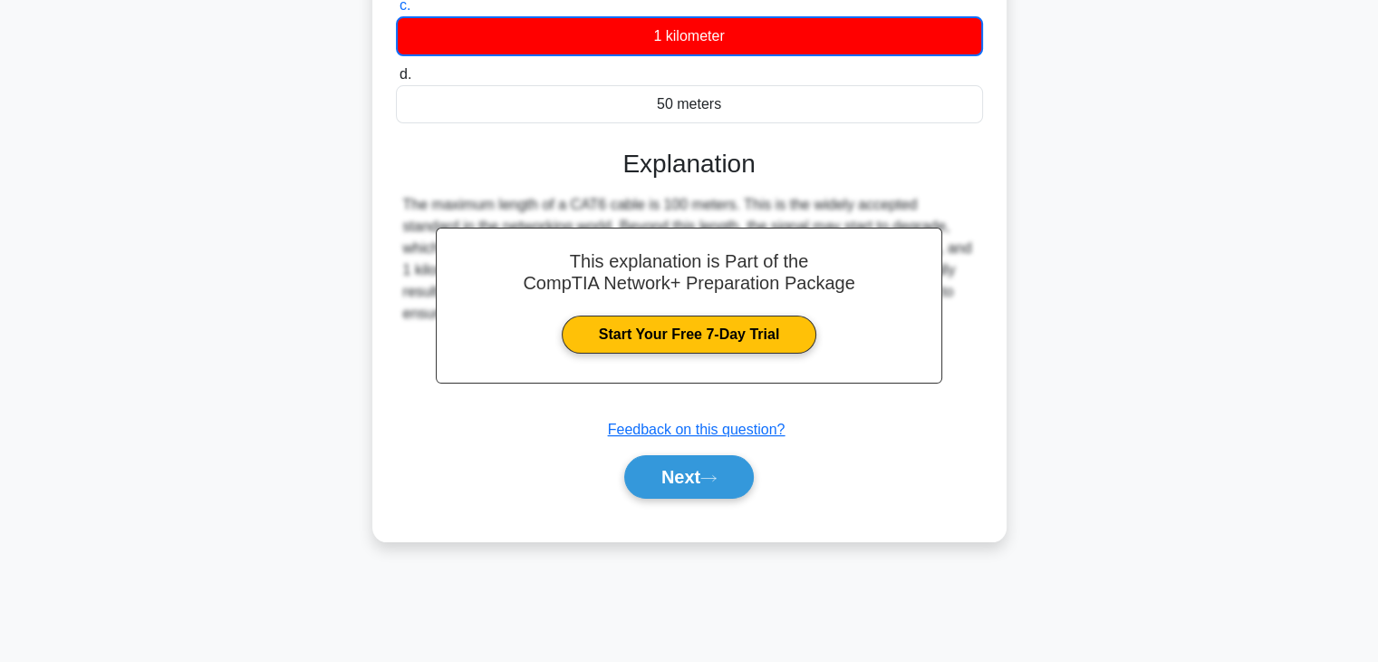
scroll to position [318, 0]
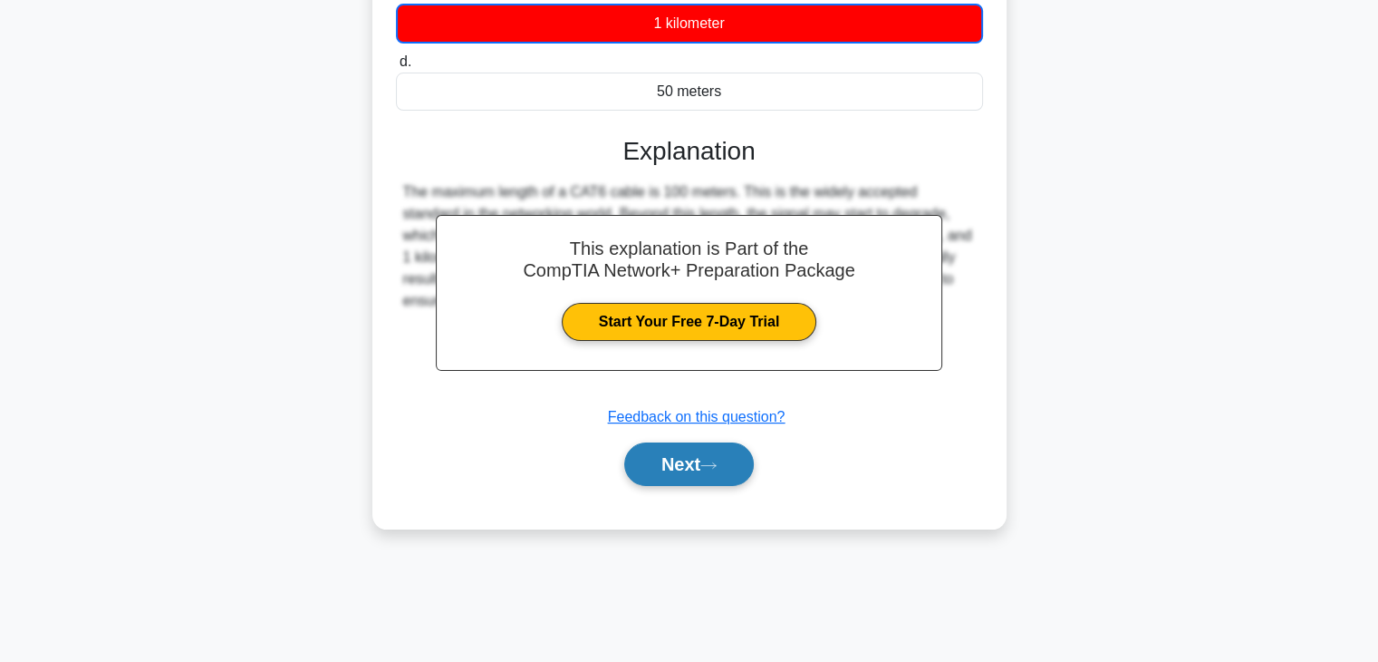
click at [729, 447] on button "Next" at bounding box center [689, 463] width 130 height 43
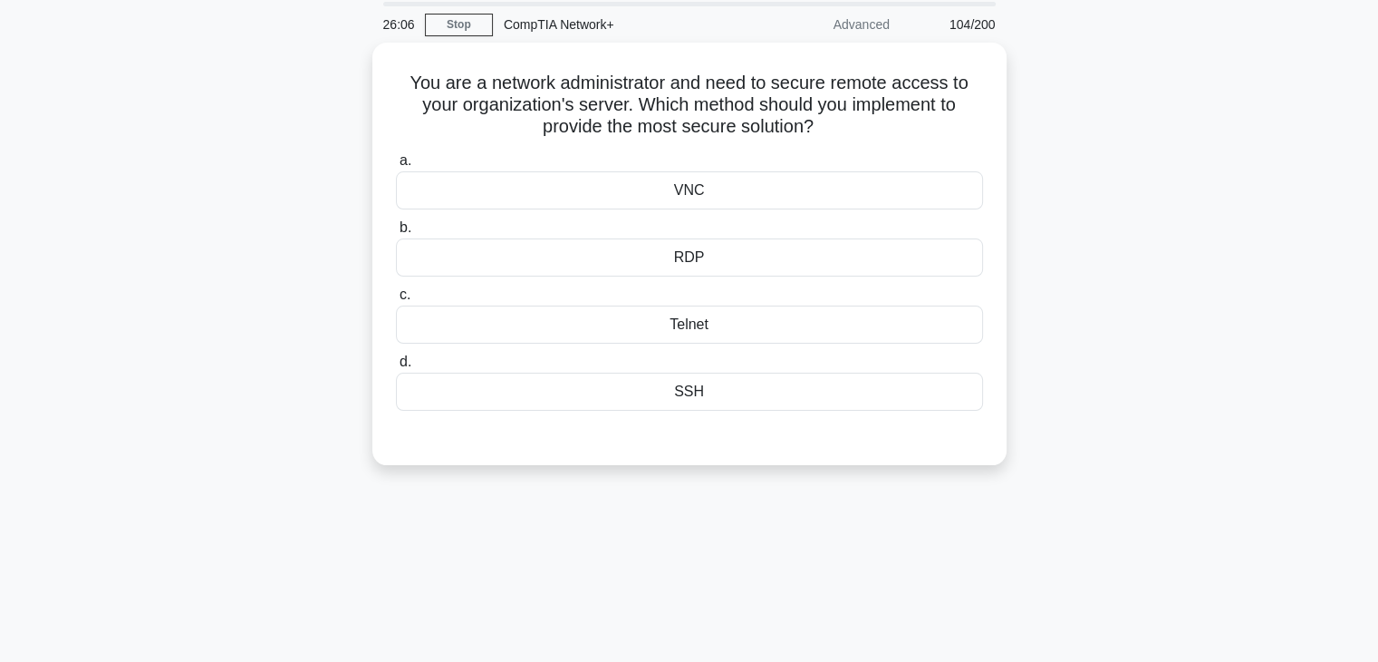
scroll to position [62, 0]
click at [719, 332] on div "Telnet" at bounding box center [689, 322] width 587 height 38
click at [396, 298] on input "c. Telnet" at bounding box center [396, 292] width 0 height 12
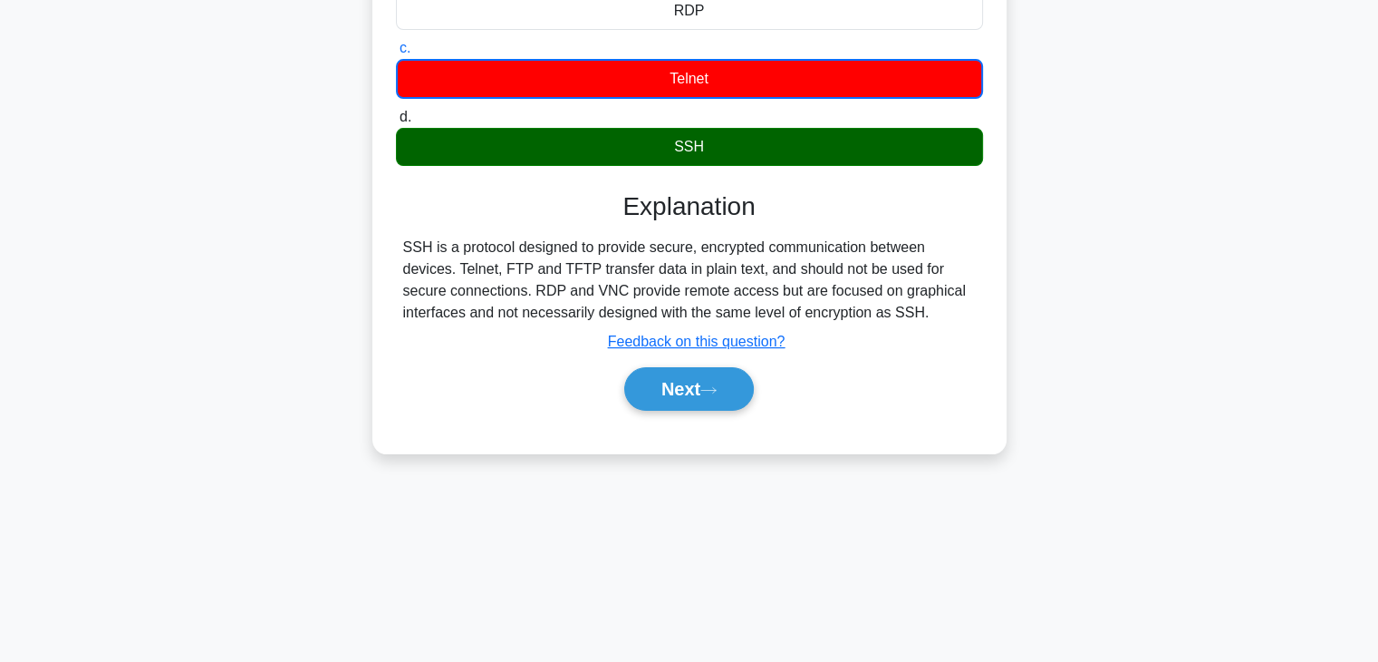
scroll to position [318, 0]
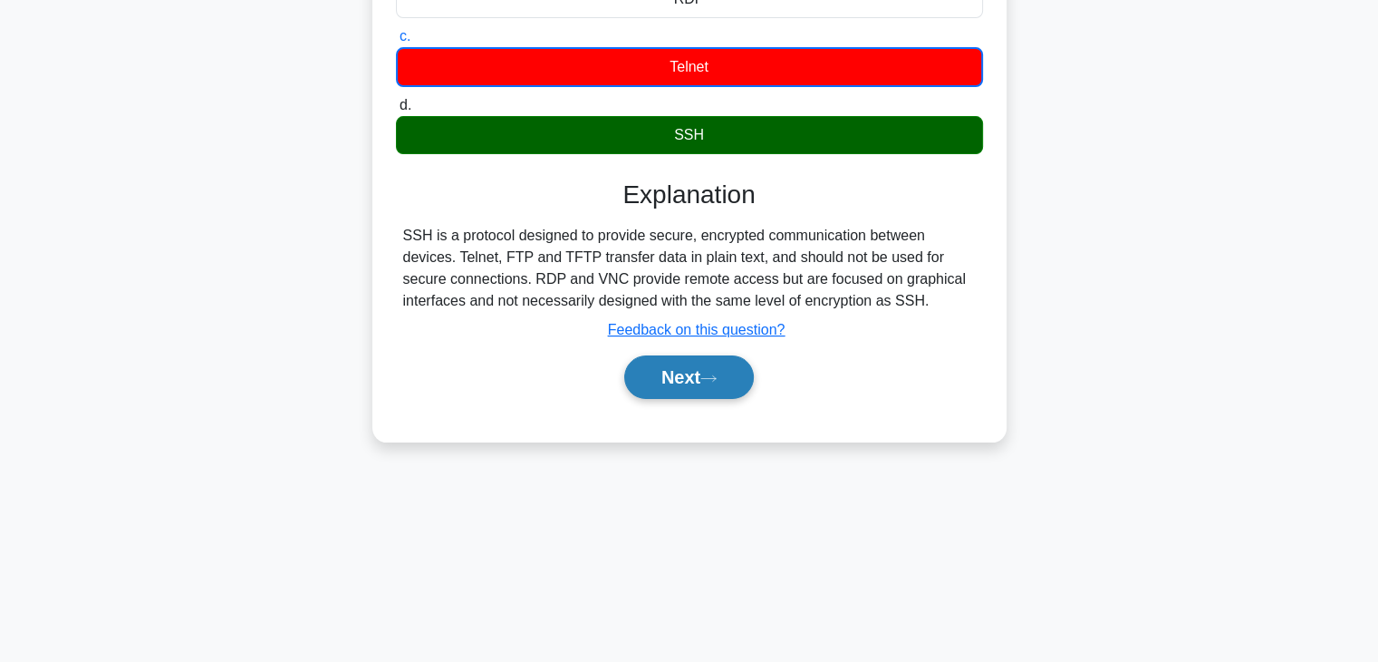
click at [721, 387] on button "Next" at bounding box center [689, 376] width 130 height 43
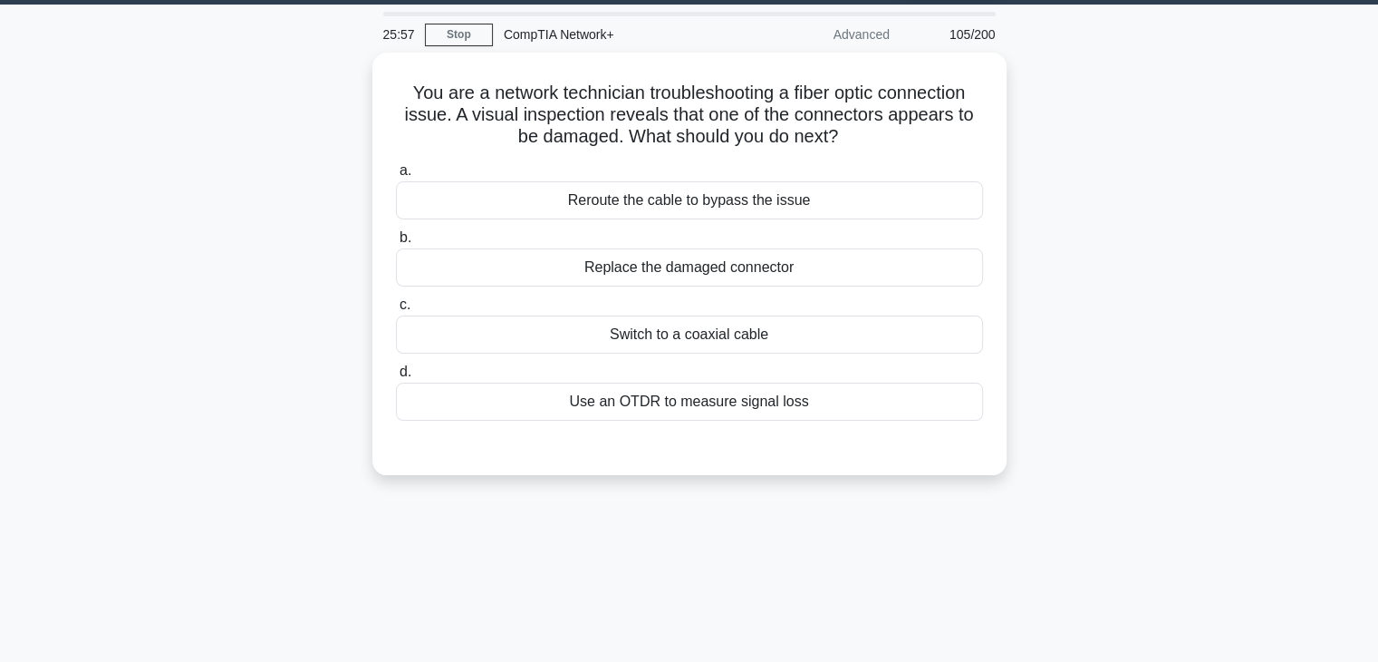
scroll to position [53, 0]
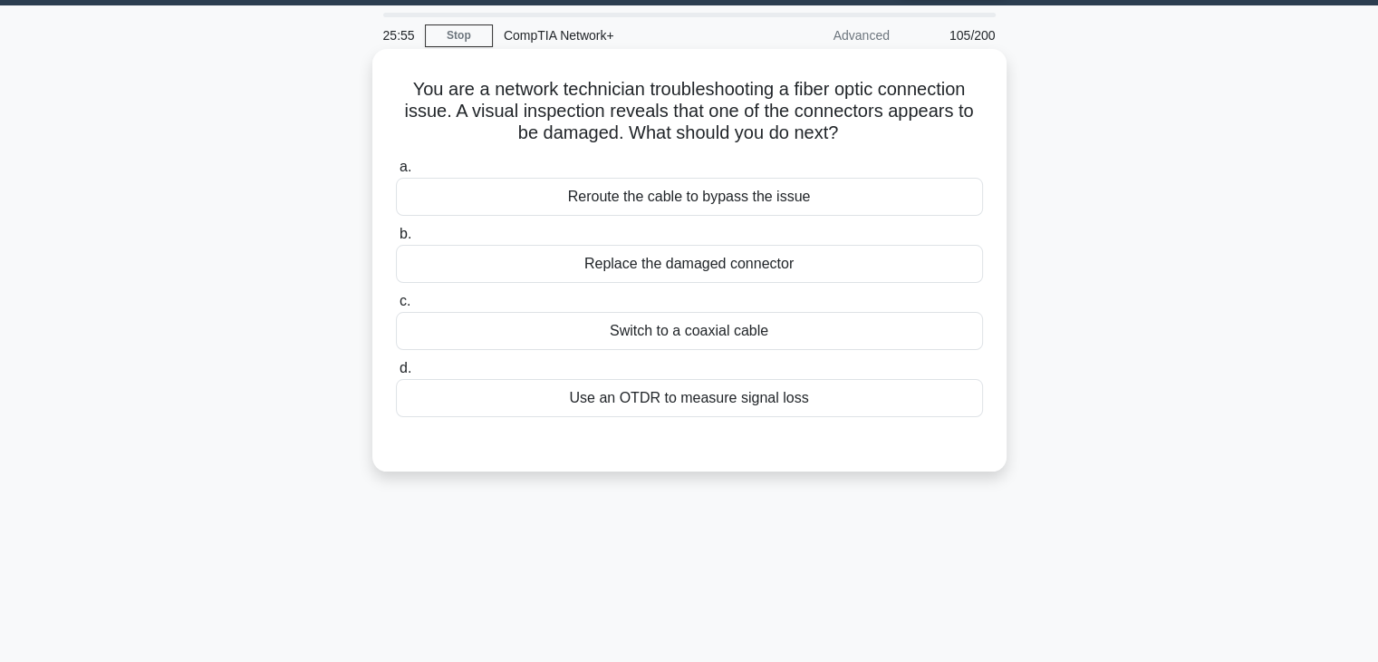
click at [716, 193] on div "Reroute the cable to bypass the issue" at bounding box center [689, 197] width 587 height 38
click at [396, 173] on input "a. Reroute the cable to bypass the issue" at bounding box center [396, 167] width 0 height 12
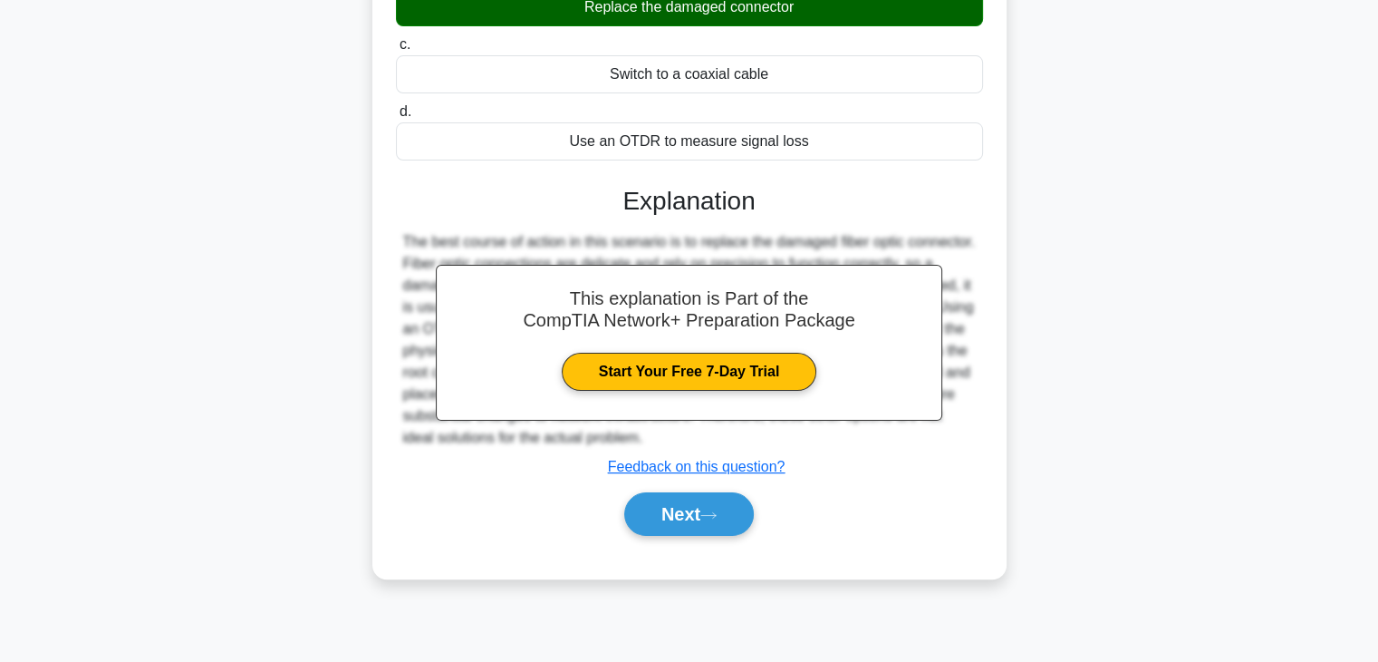
scroll to position [318, 0]
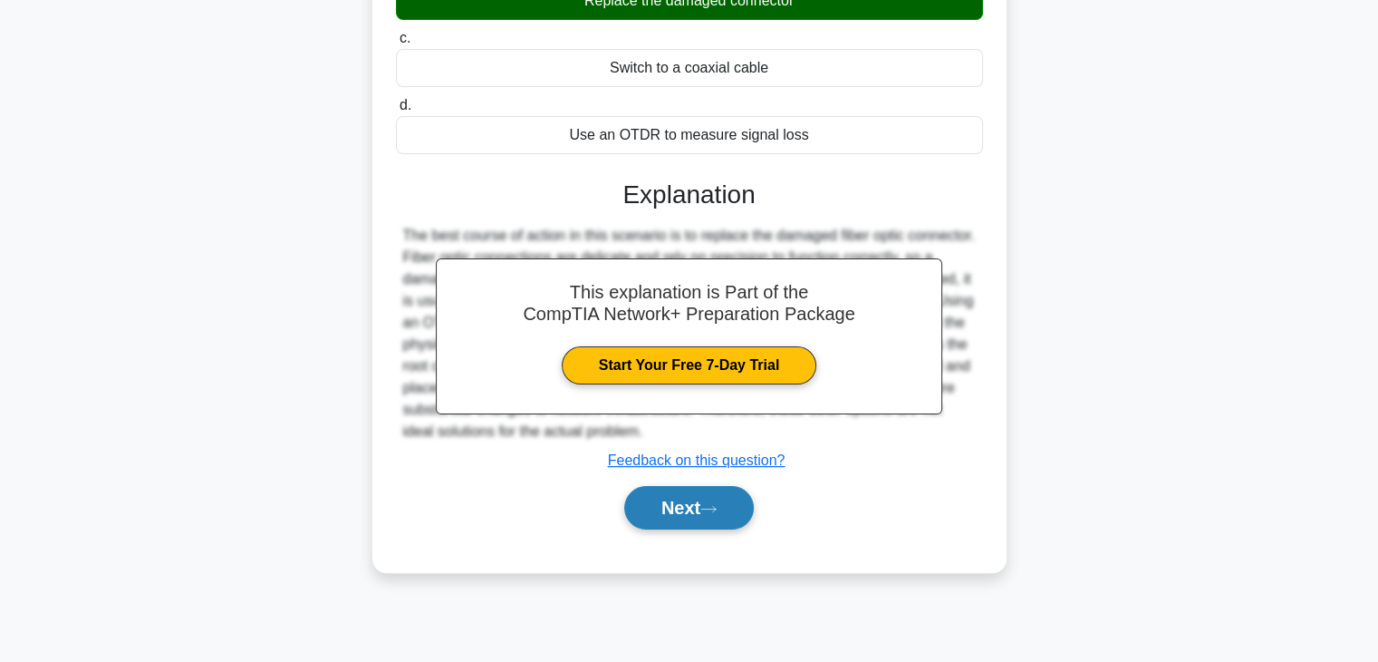
click at [717, 505] on icon at bounding box center [709, 509] width 16 height 10
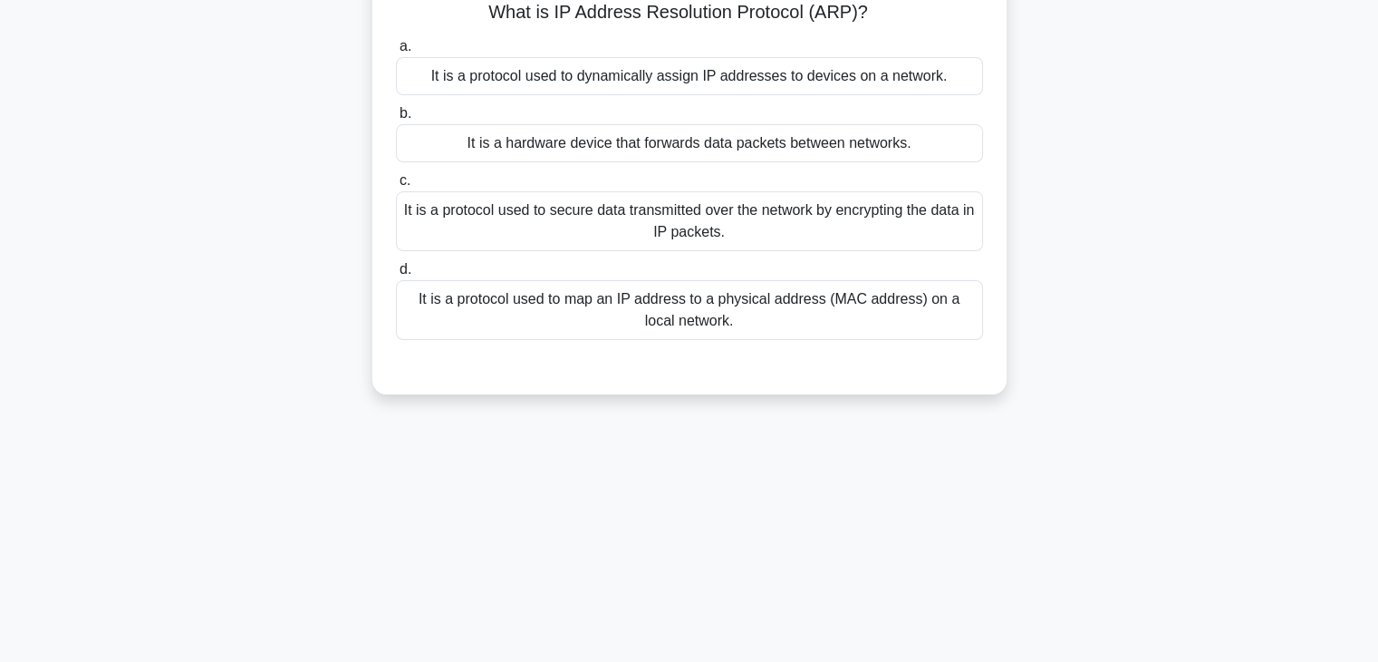
scroll to position [43, 0]
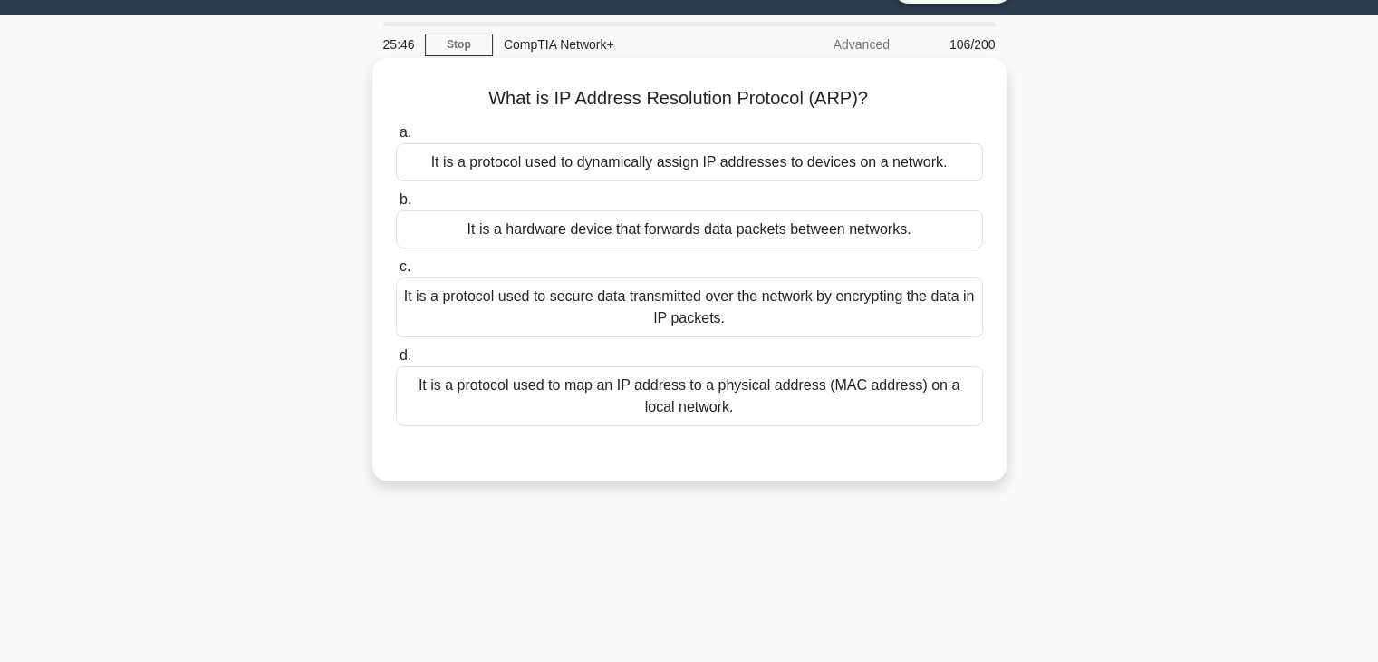
click at [696, 325] on div "It is a protocol used to secure data transmitted over the network by encrypting…" at bounding box center [689, 307] width 587 height 60
click at [396, 273] on input "c. It is a protocol used to secure data transmitted over the network by encrypt…" at bounding box center [396, 267] width 0 height 12
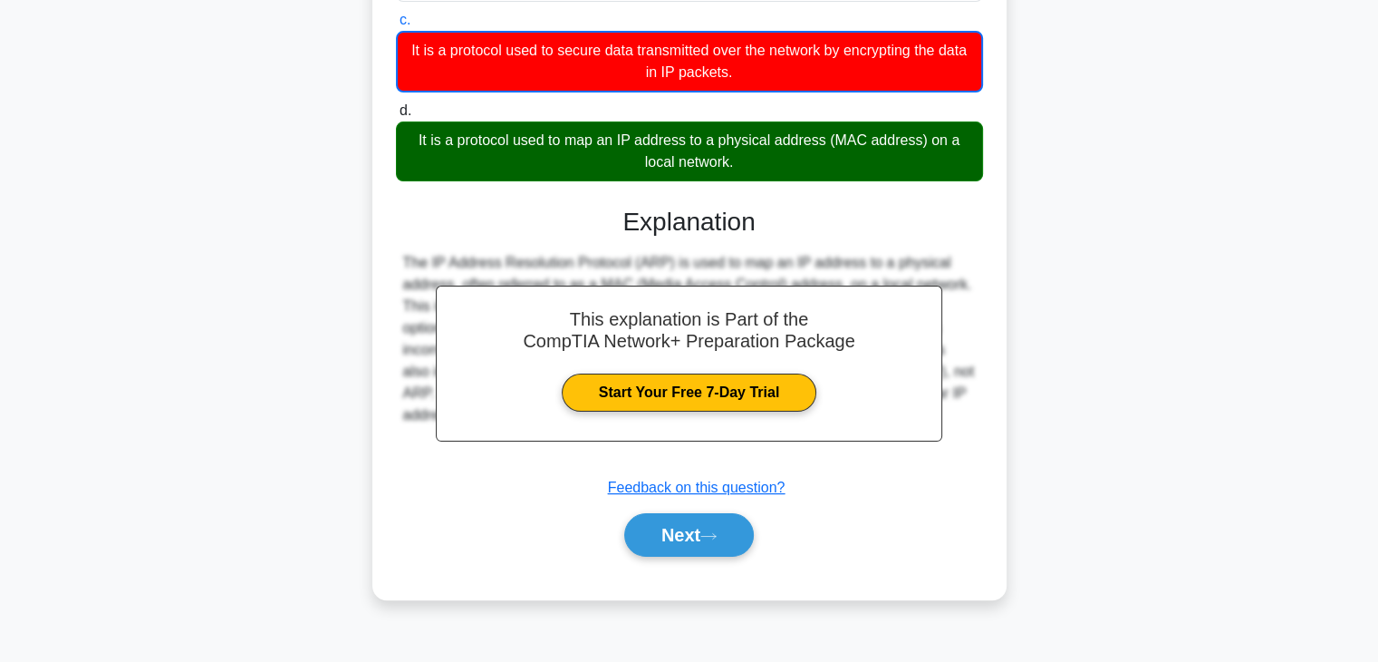
scroll to position [318, 0]
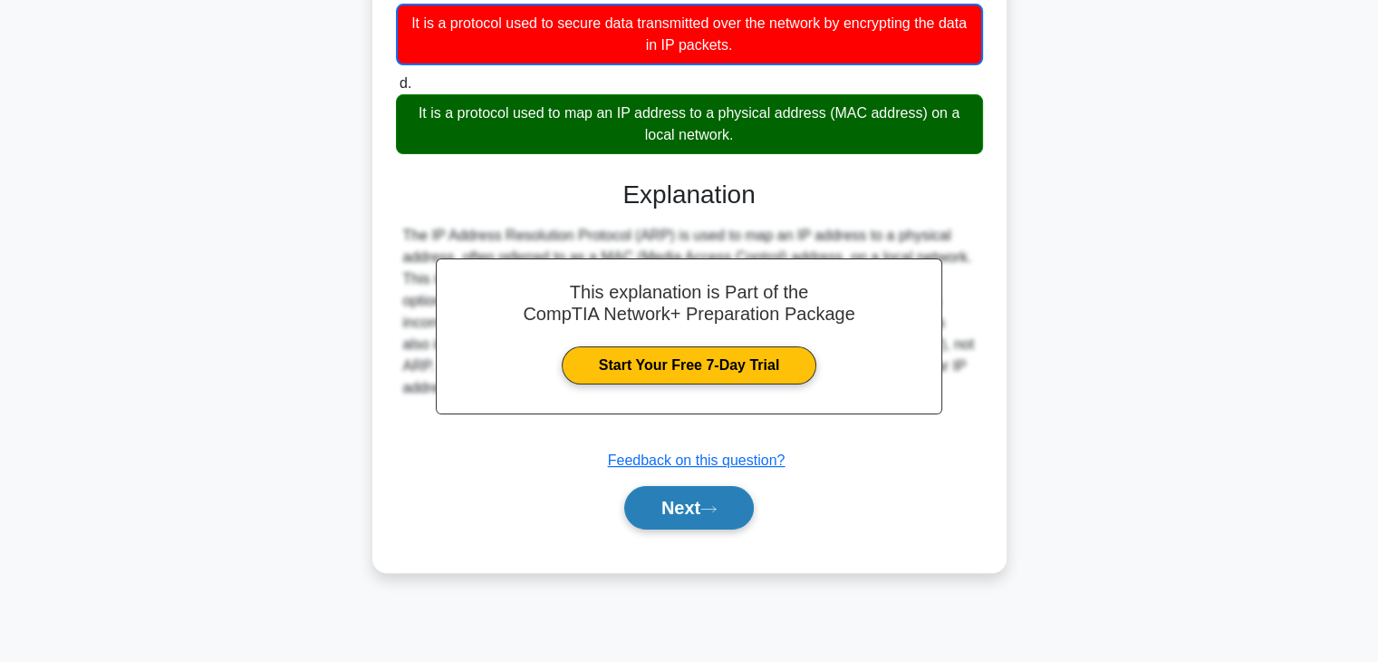
click at [704, 515] on button "Next" at bounding box center [689, 507] width 130 height 43
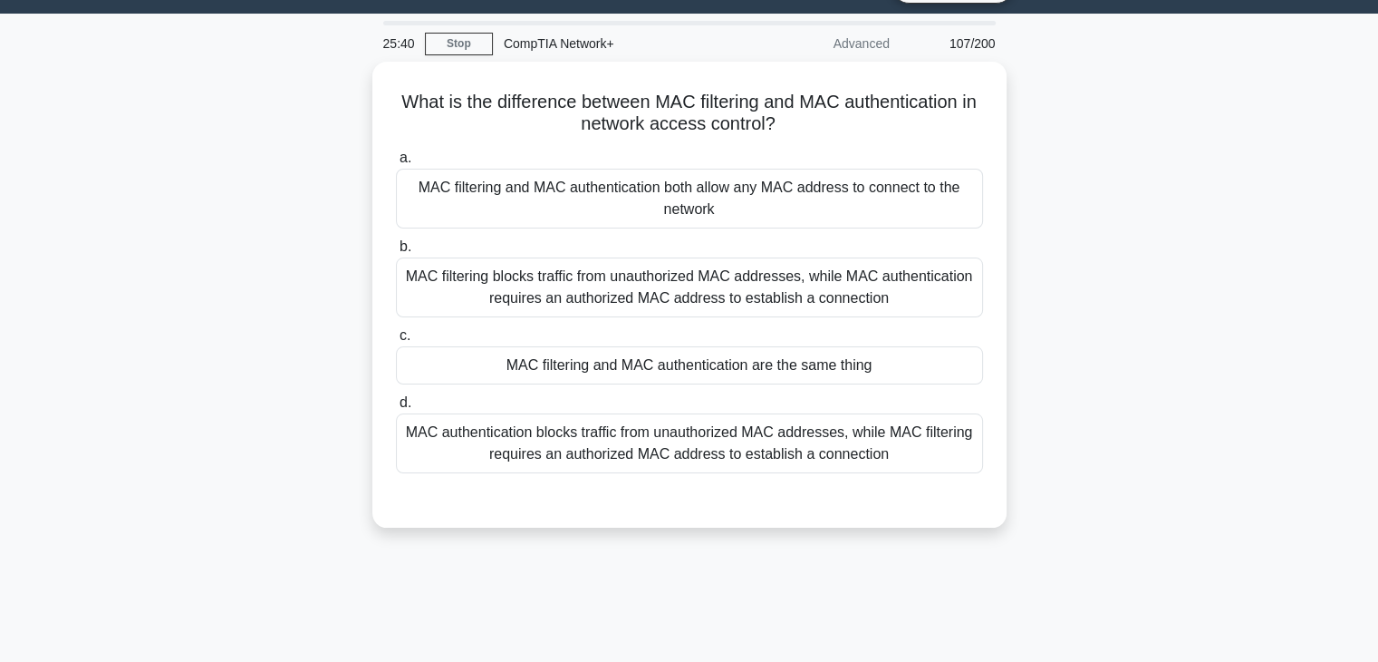
scroll to position [43, 0]
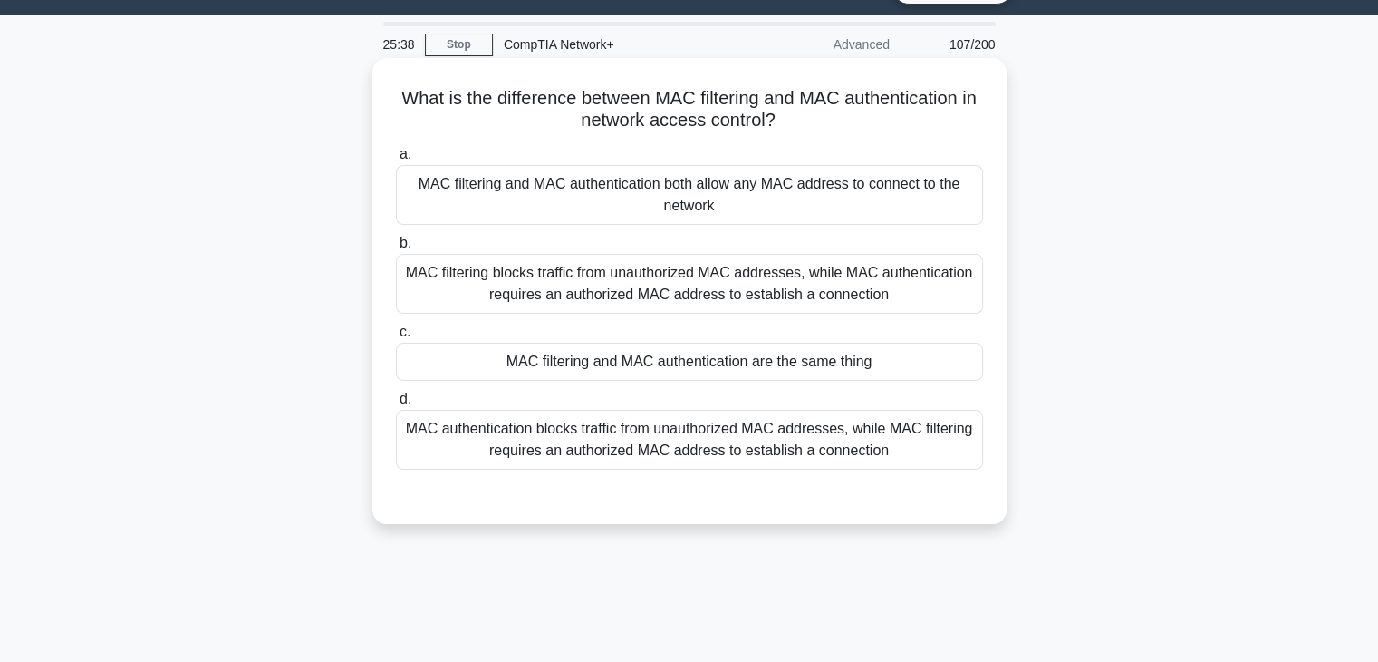
click at [701, 197] on div "MAC filtering and MAC authentication both allow any MAC address to connect to t…" at bounding box center [689, 195] width 587 height 60
click at [396, 160] on input "a. MAC filtering and MAC authentication both allow any MAC address to connect t…" at bounding box center [396, 155] width 0 height 12
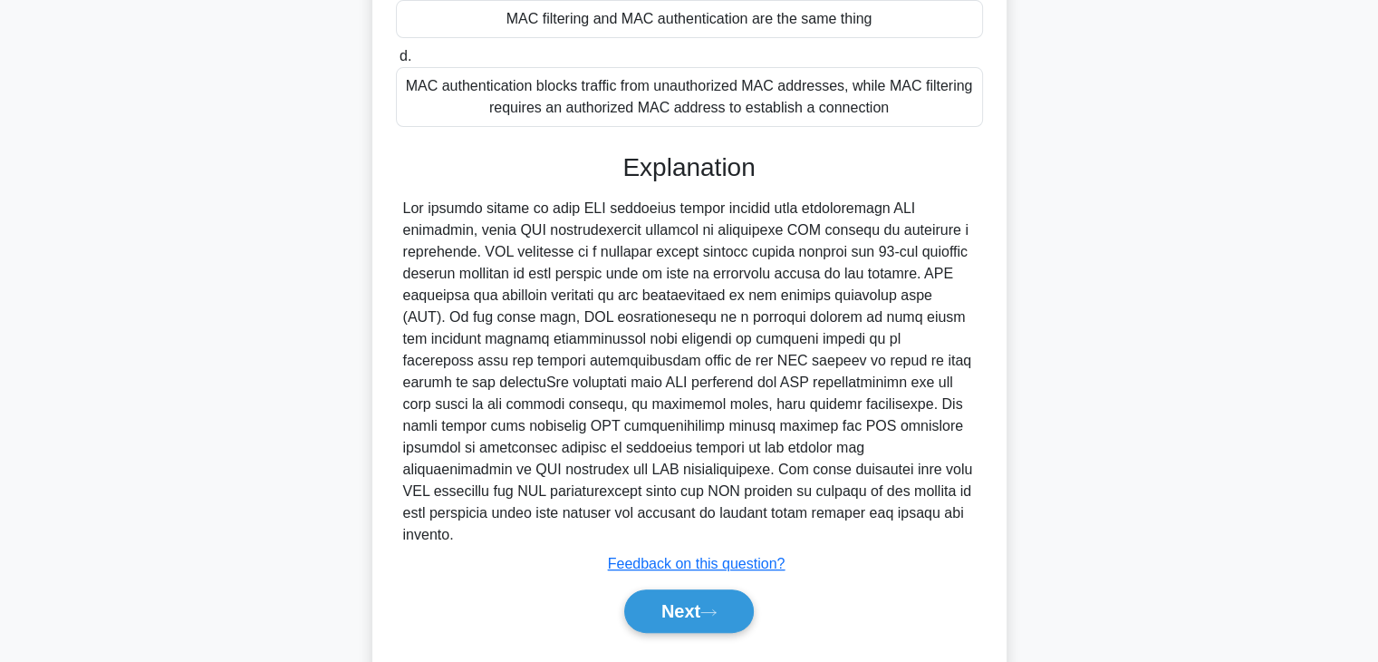
scroll to position [413, 0]
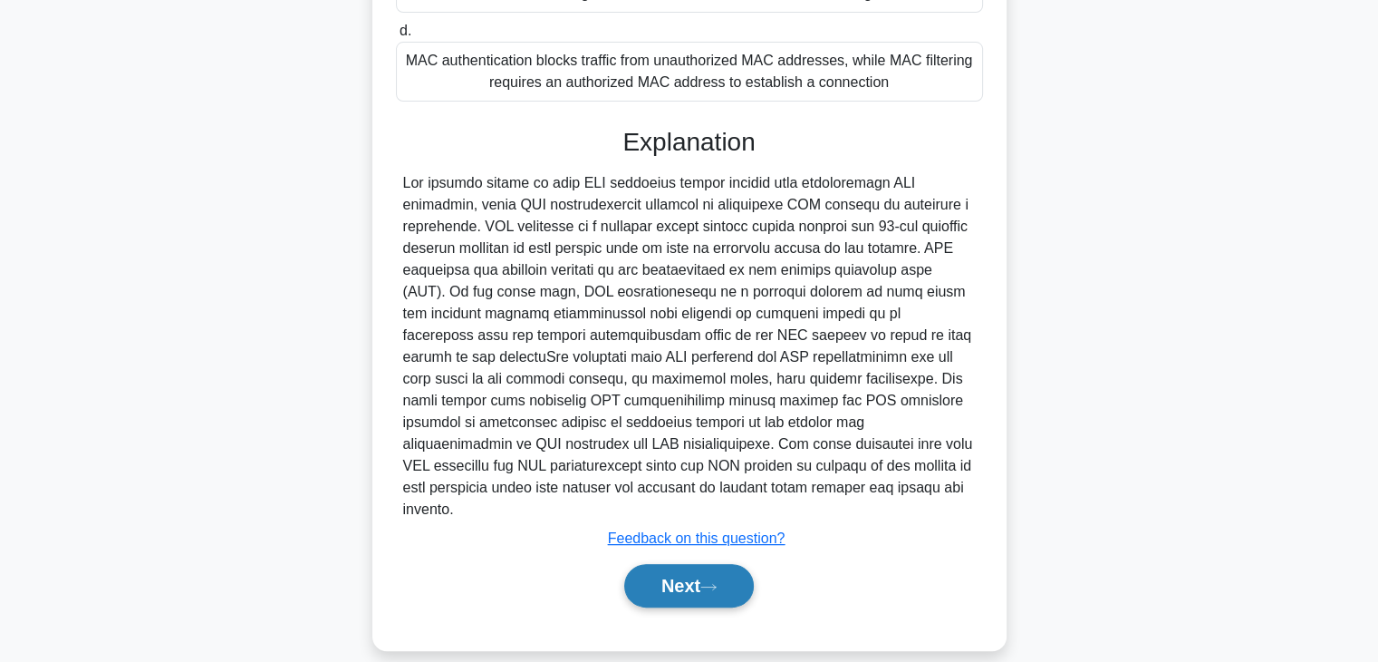
click at [717, 582] on icon at bounding box center [709, 587] width 16 height 10
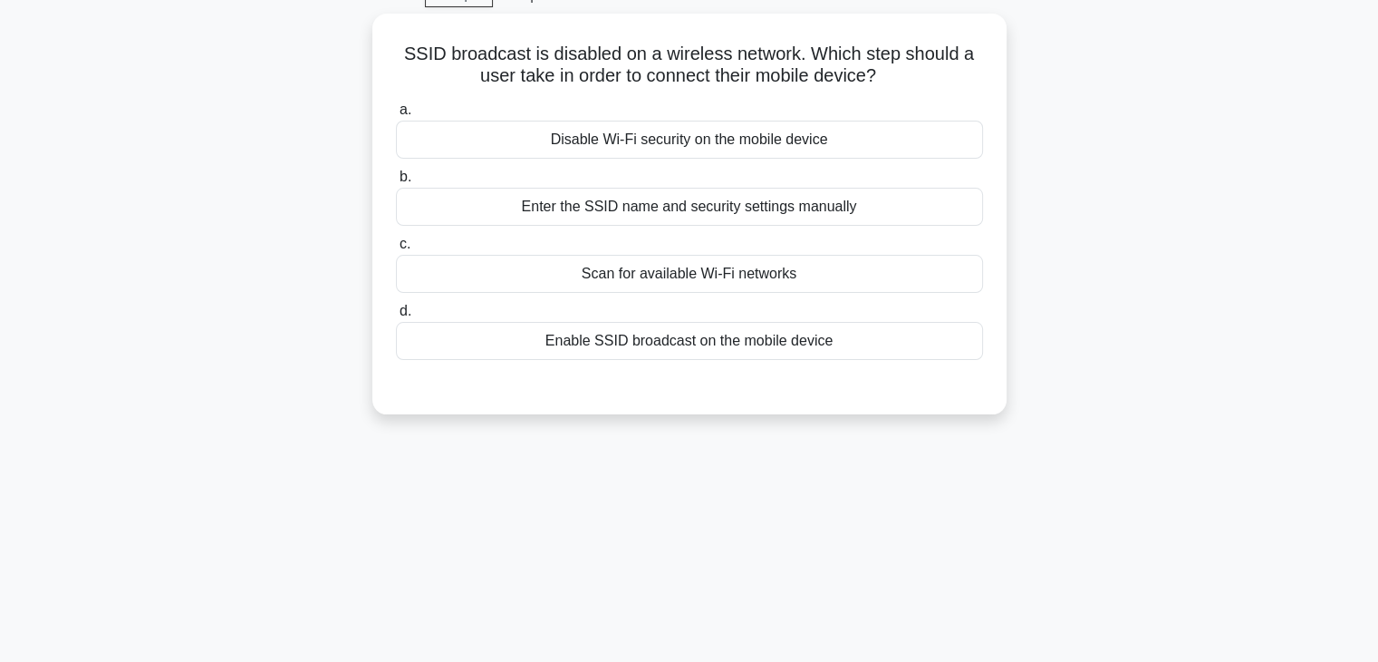
scroll to position [92, 0]
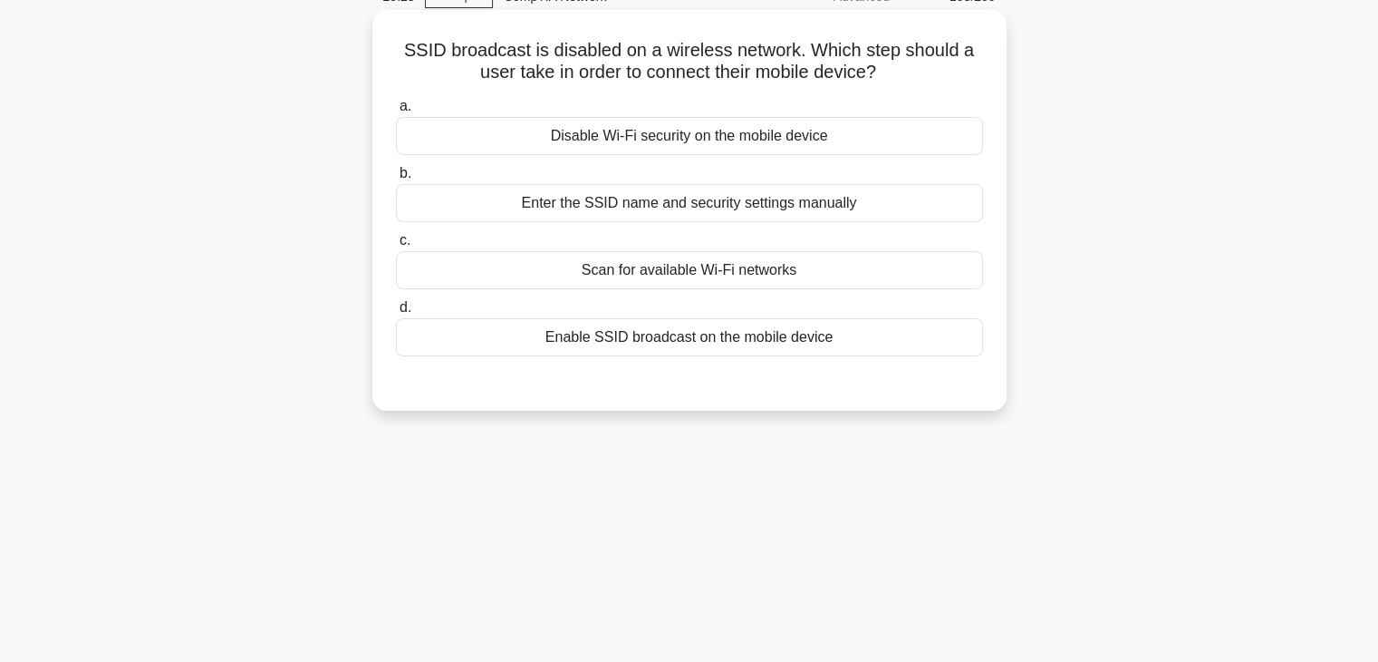
click at [753, 217] on div "Enter the SSID name and security settings manually" at bounding box center [689, 203] width 587 height 38
click at [396, 179] on input "b. Enter the SSID name and security settings manually" at bounding box center [396, 174] width 0 height 12
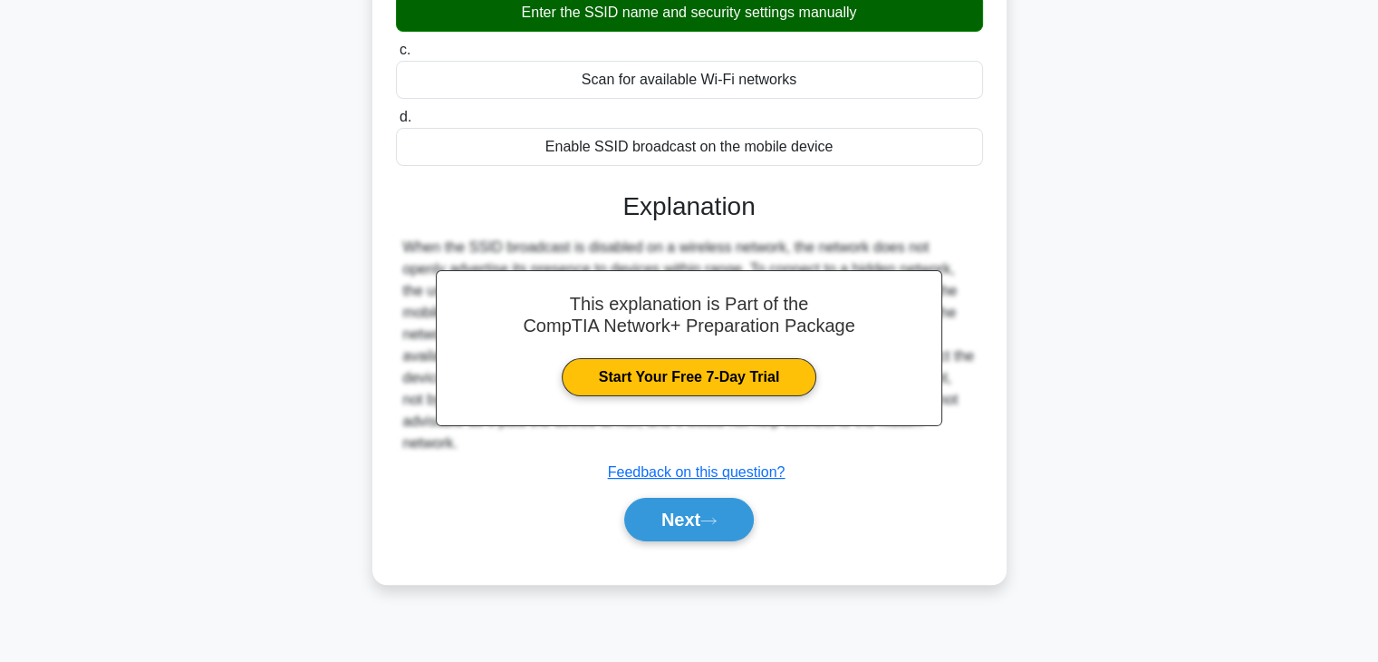
scroll to position [318, 0]
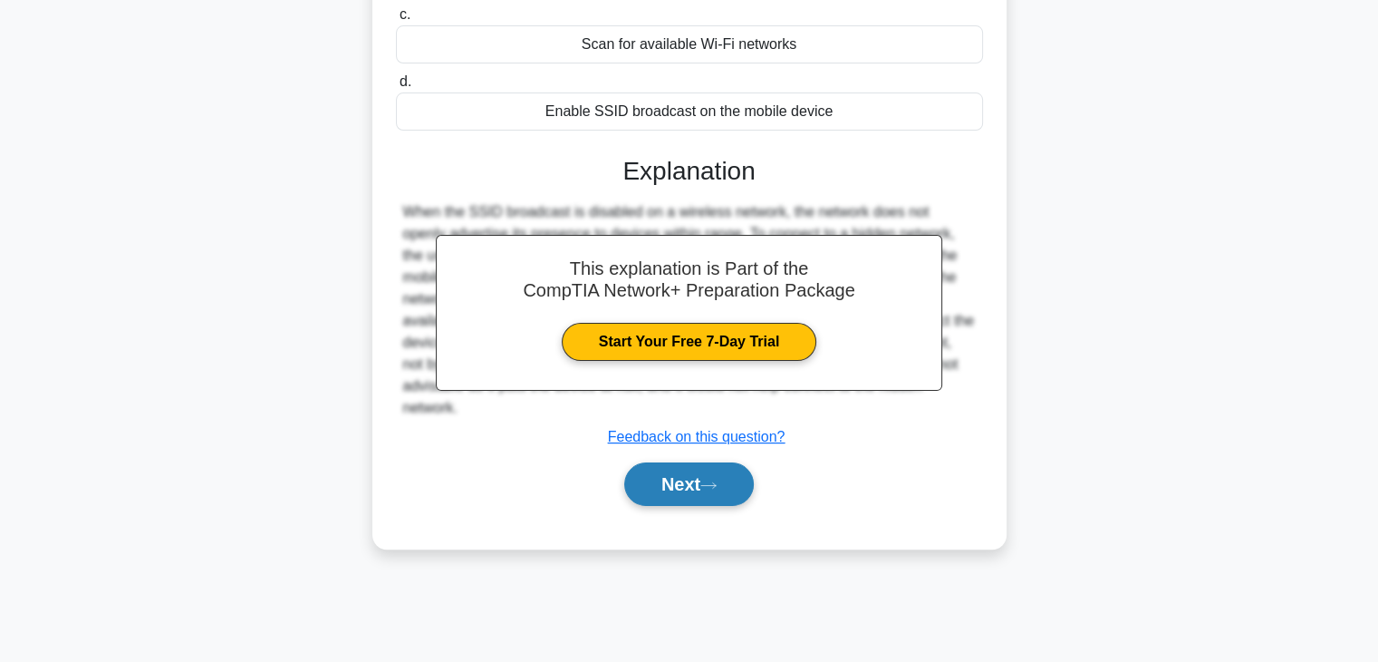
click at [729, 462] on button "Next" at bounding box center [689, 483] width 130 height 43
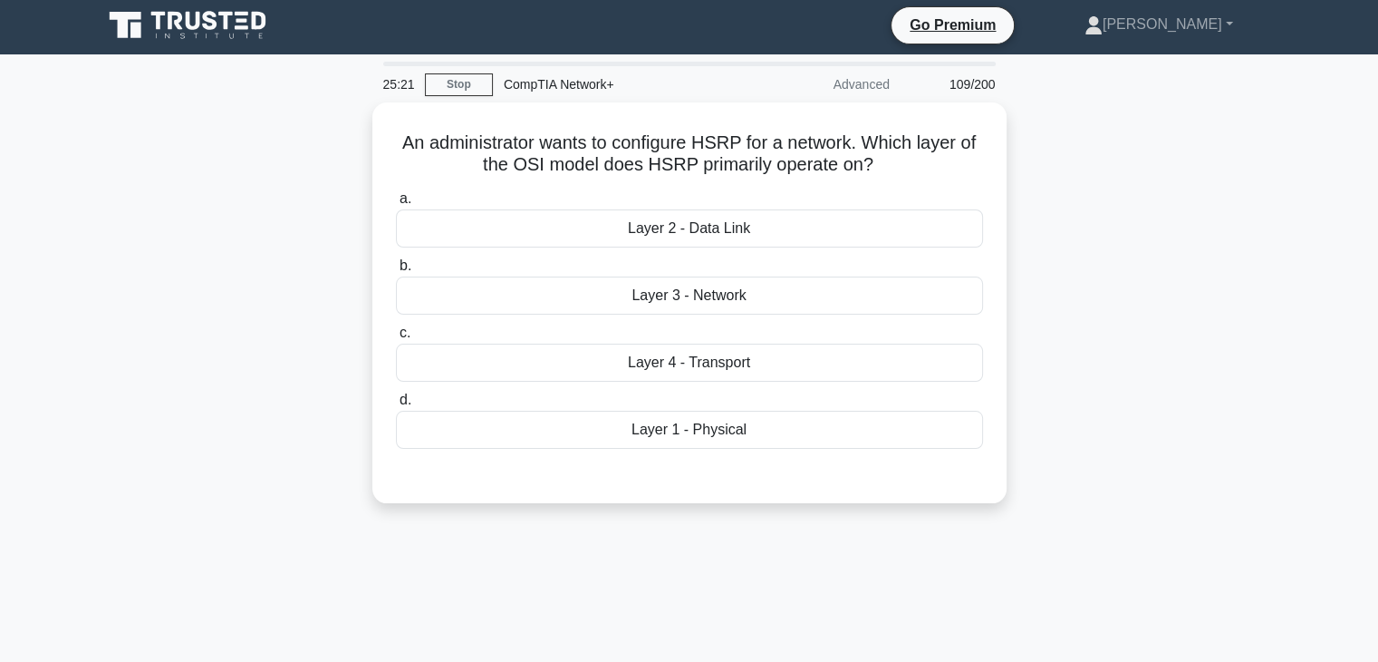
scroll to position [4, 0]
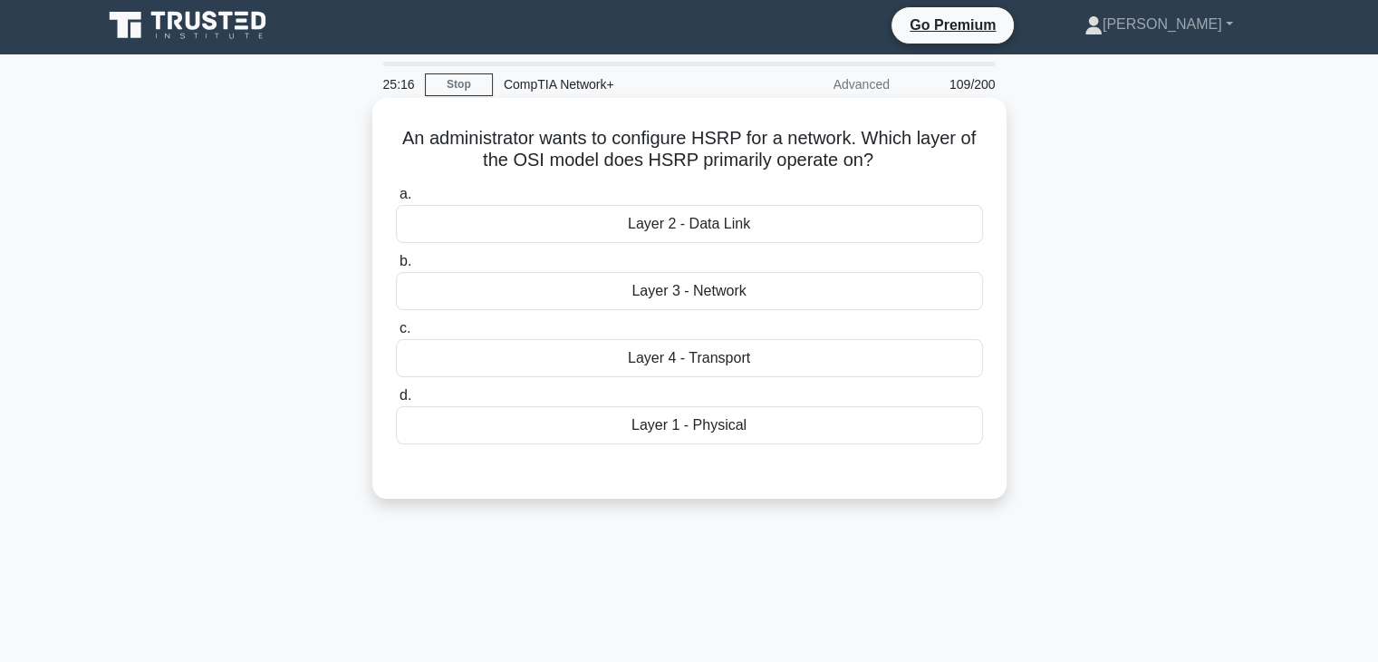
click at [737, 284] on div "Layer 3 - Network" at bounding box center [689, 291] width 587 height 38
click at [396, 267] on input "b. Layer 3 - Network" at bounding box center [396, 262] width 0 height 12
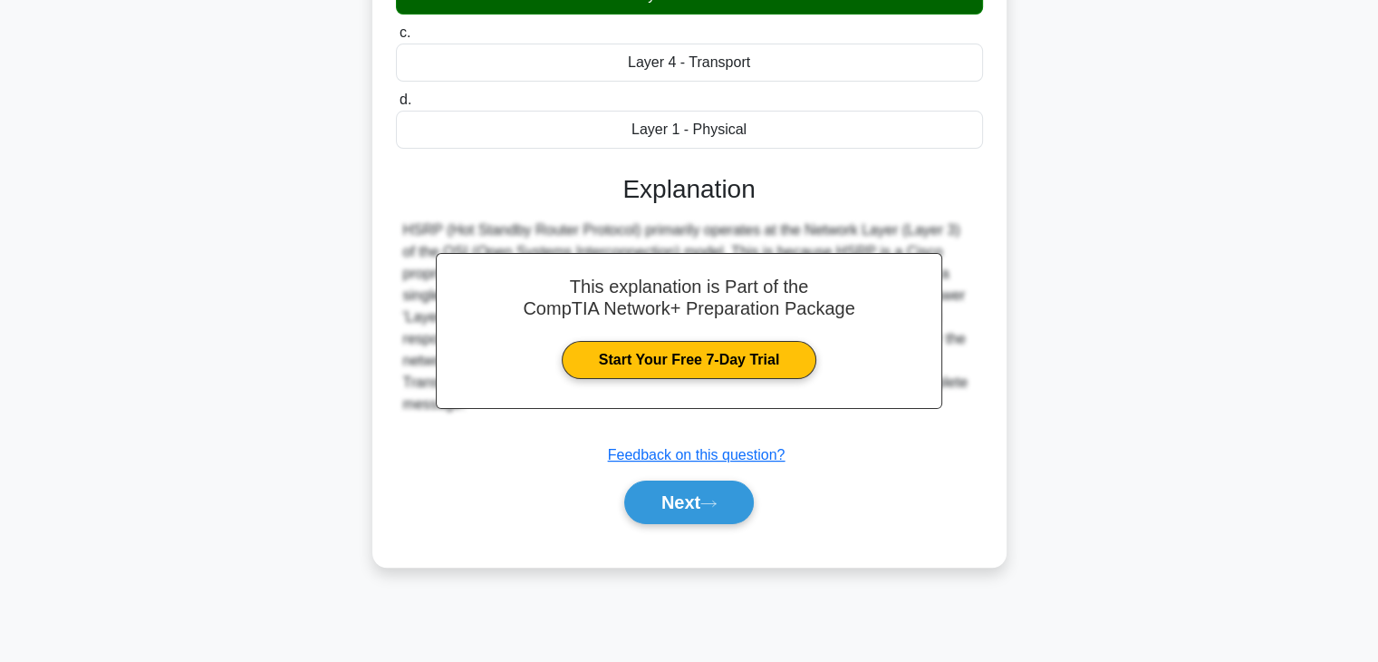
scroll to position [318, 0]
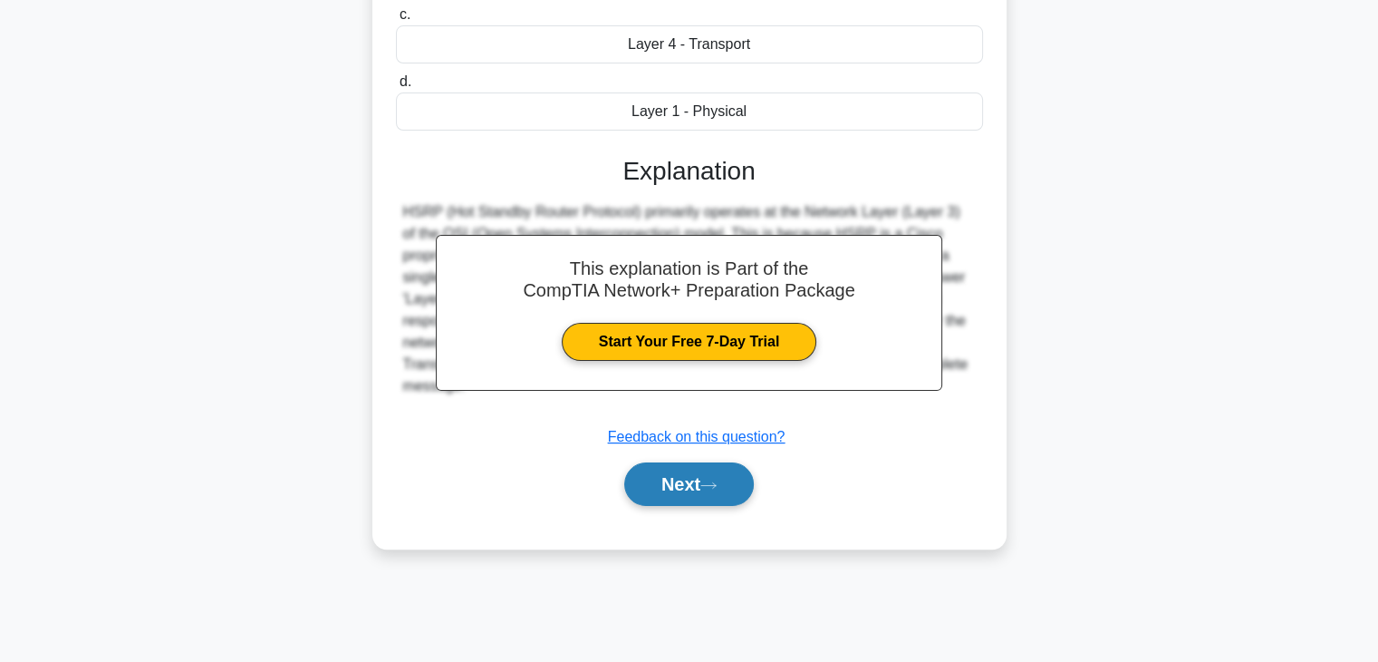
click at [737, 486] on button "Next" at bounding box center [689, 483] width 130 height 43
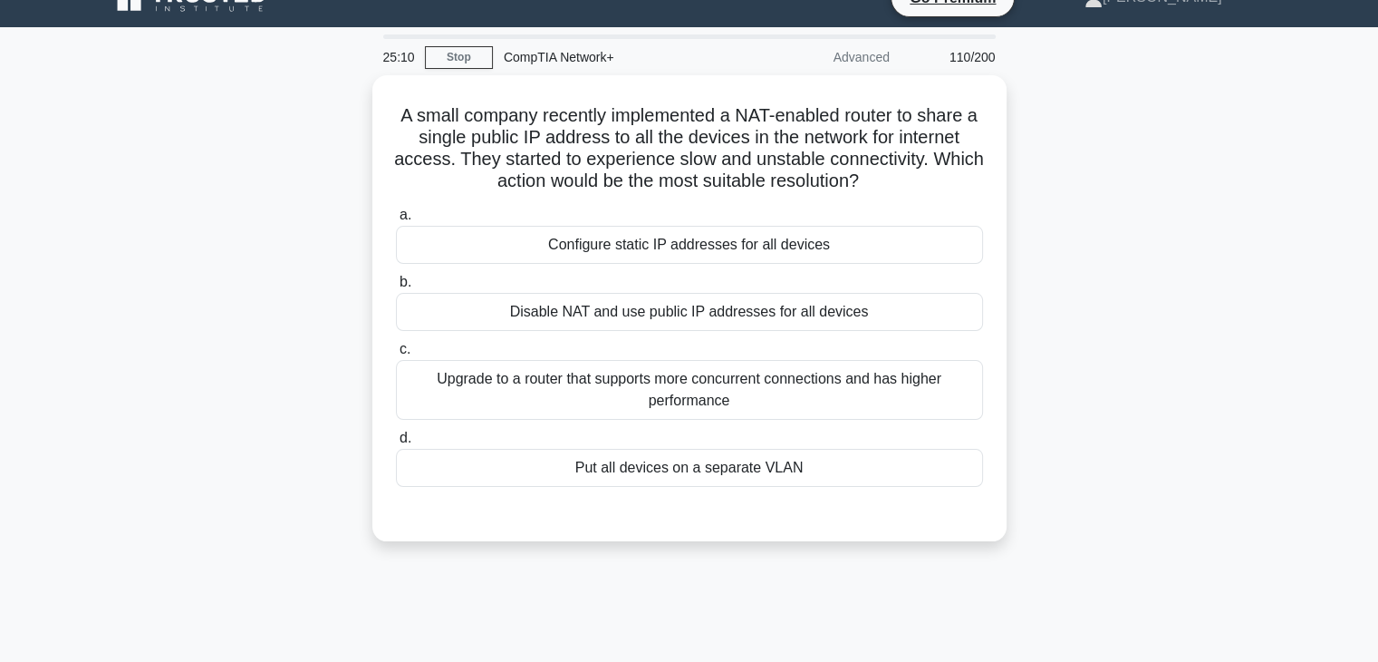
scroll to position [30, 0]
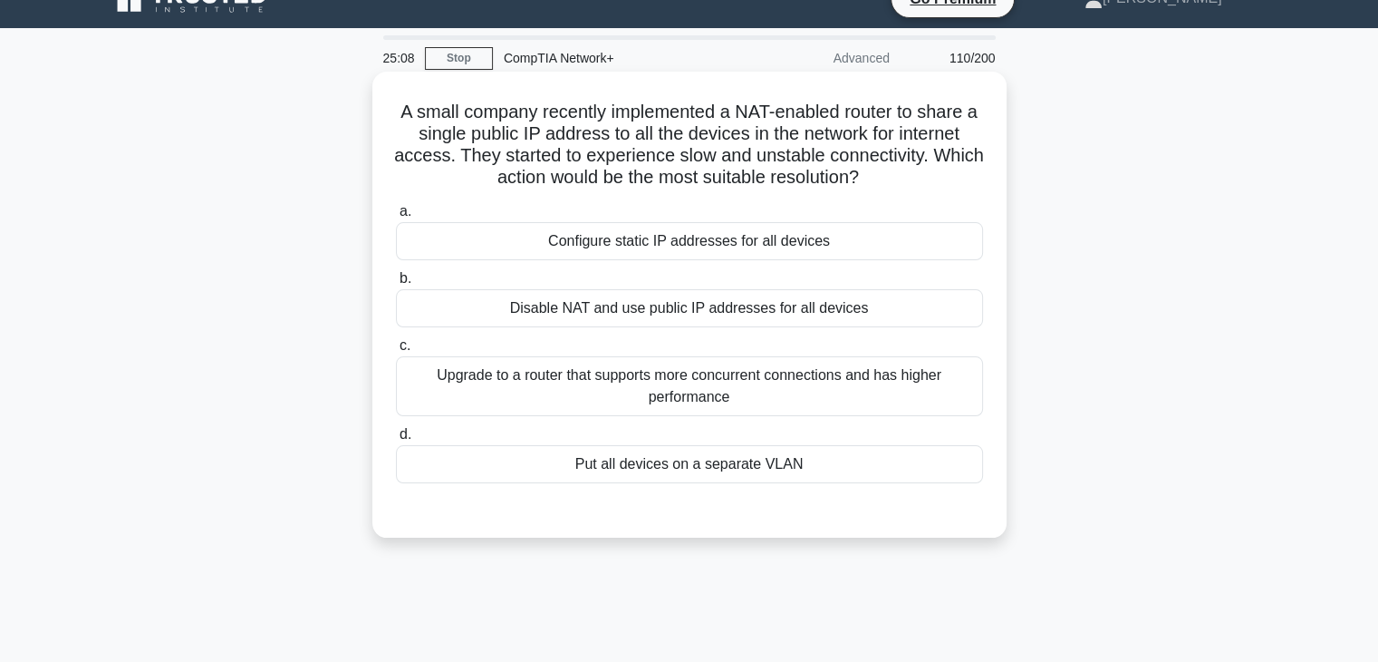
click at [726, 314] on div "Disable NAT and use public IP addresses for all devices" at bounding box center [689, 308] width 587 height 38
click at [396, 285] on input "b. Disable NAT and use public IP addresses for all devices" at bounding box center [396, 279] width 0 height 12
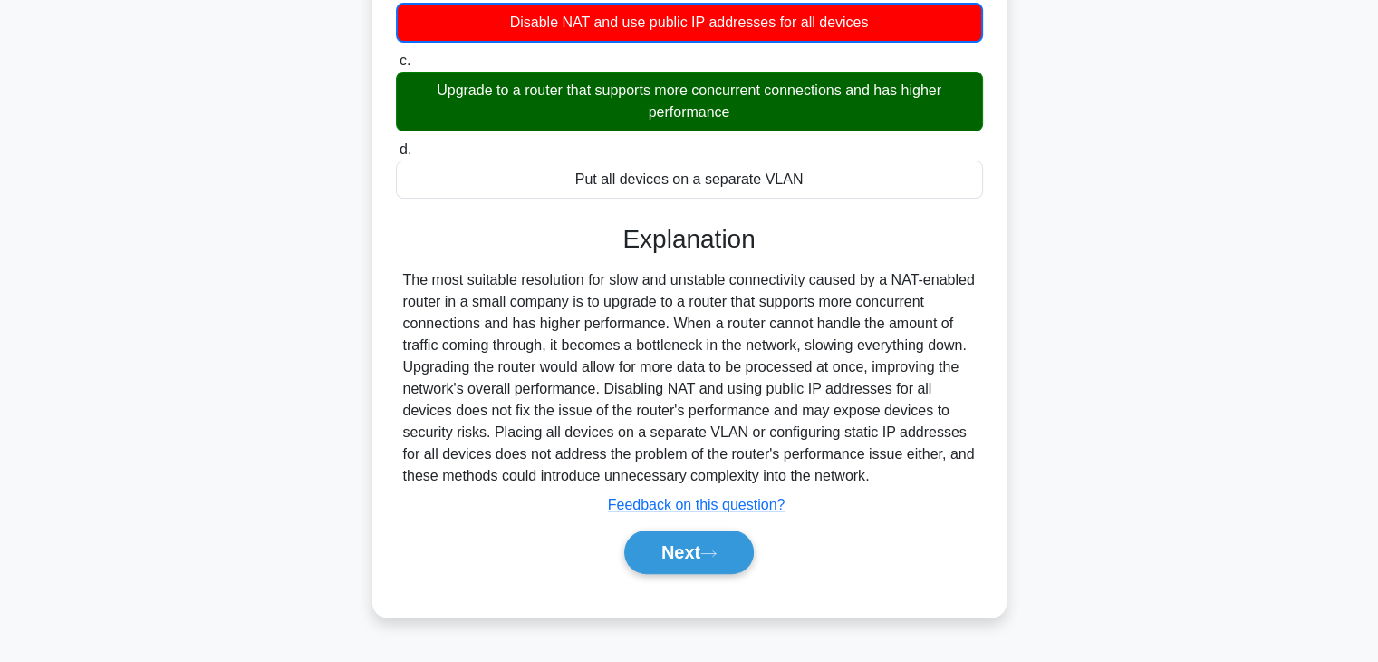
scroll to position [318, 0]
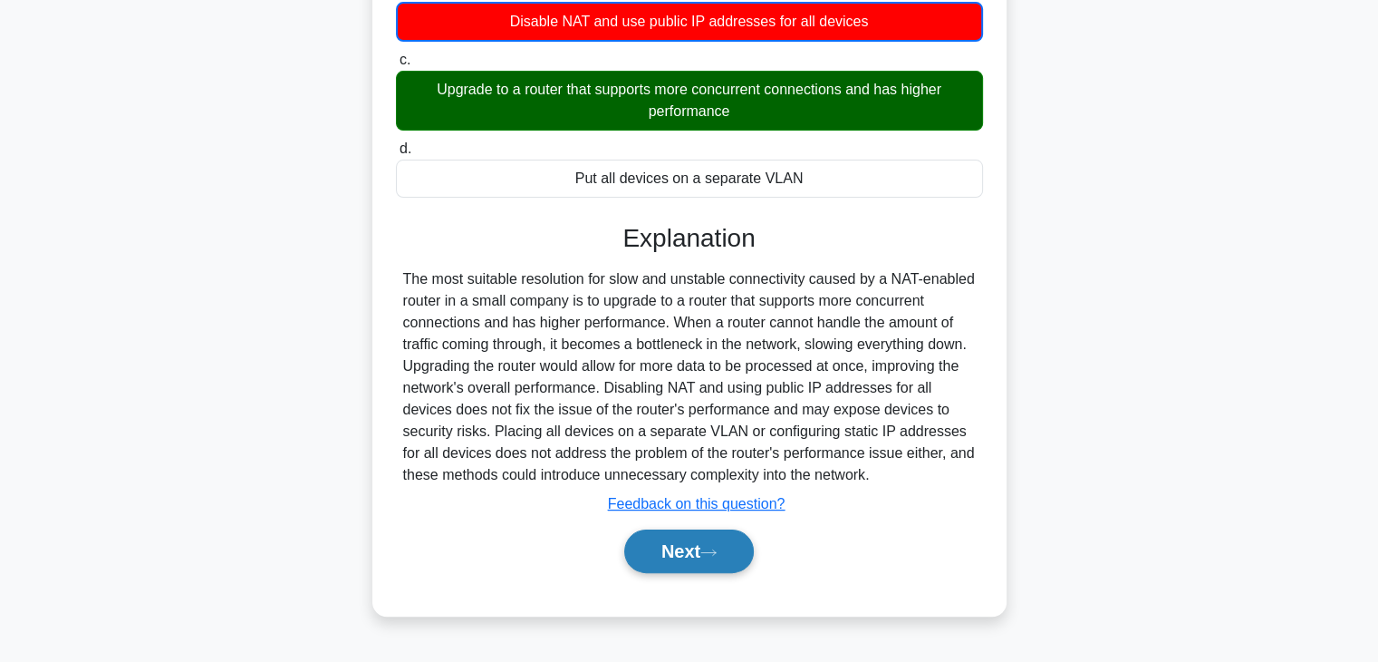
click at [717, 548] on icon at bounding box center [709, 552] width 16 height 10
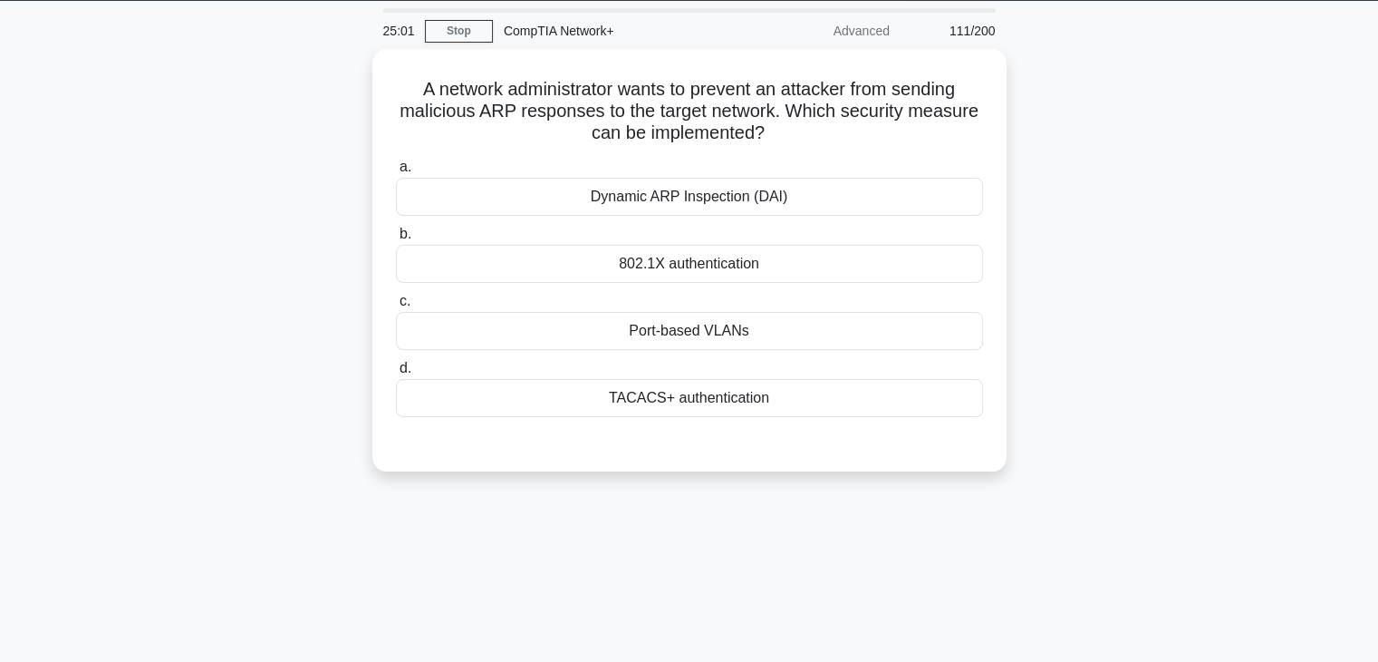
scroll to position [56, 0]
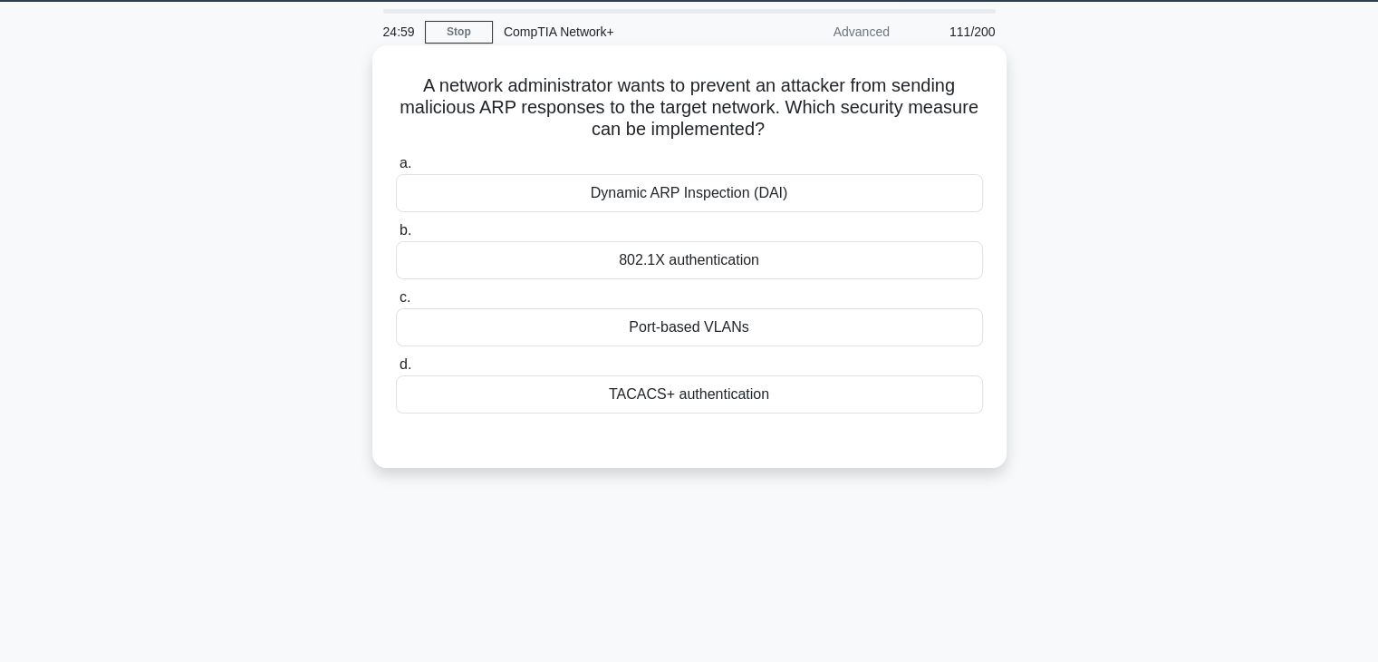
click at [732, 187] on div "Dynamic ARP Inspection (DAI)" at bounding box center [689, 193] width 587 height 38
click at [396, 169] on input "a. Dynamic ARP Inspection (DAI)" at bounding box center [396, 164] width 0 height 12
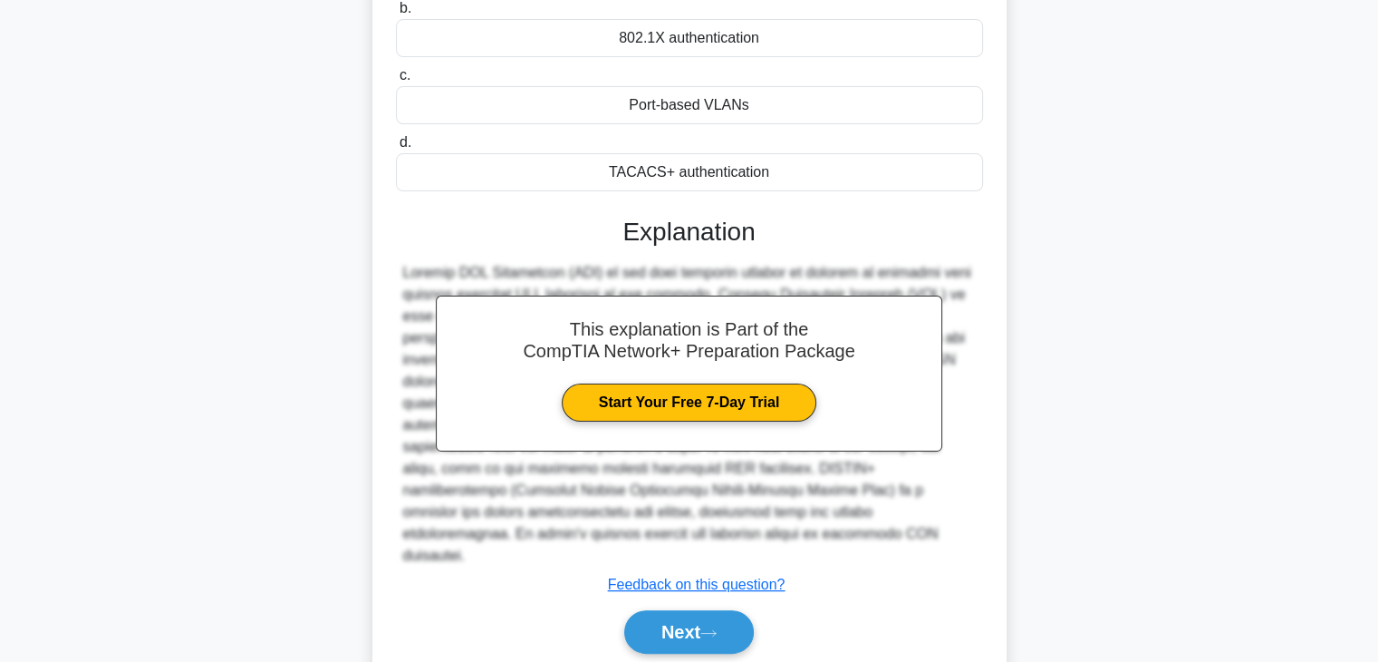
scroll to position [324, 0]
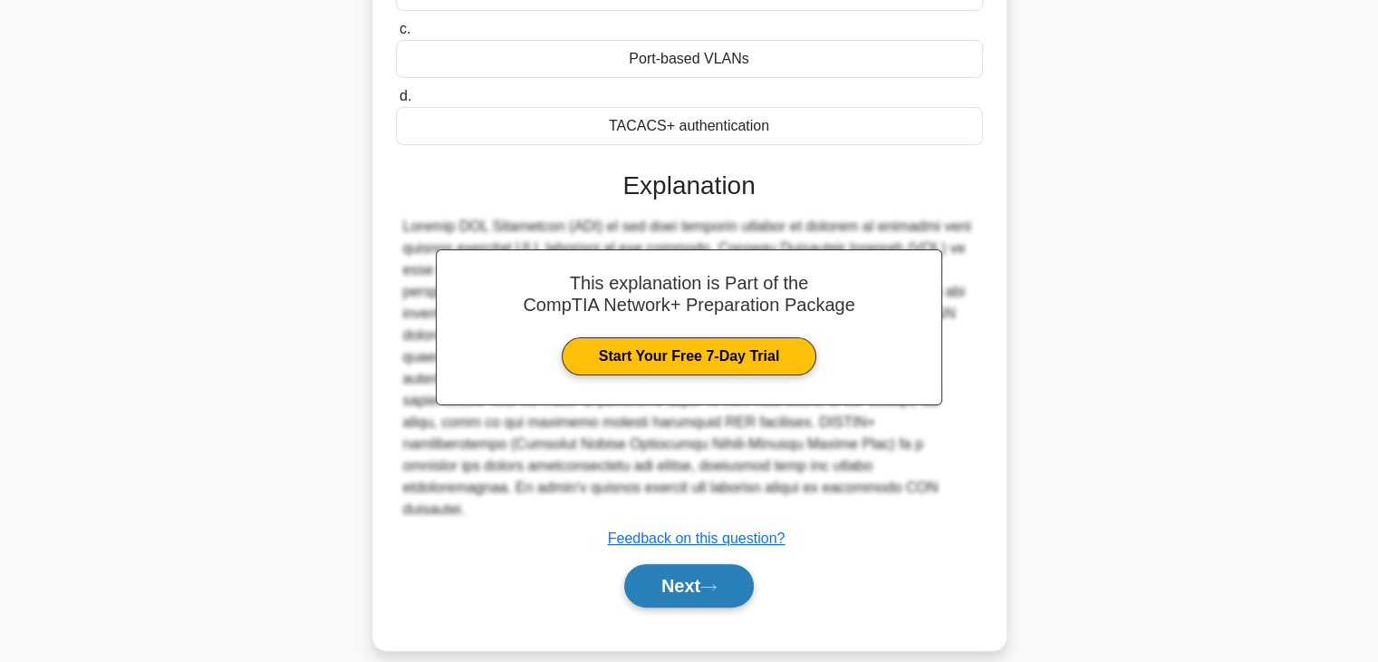
click at [731, 564] on button "Next" at bounding box center [689, 585] width 130 height 43
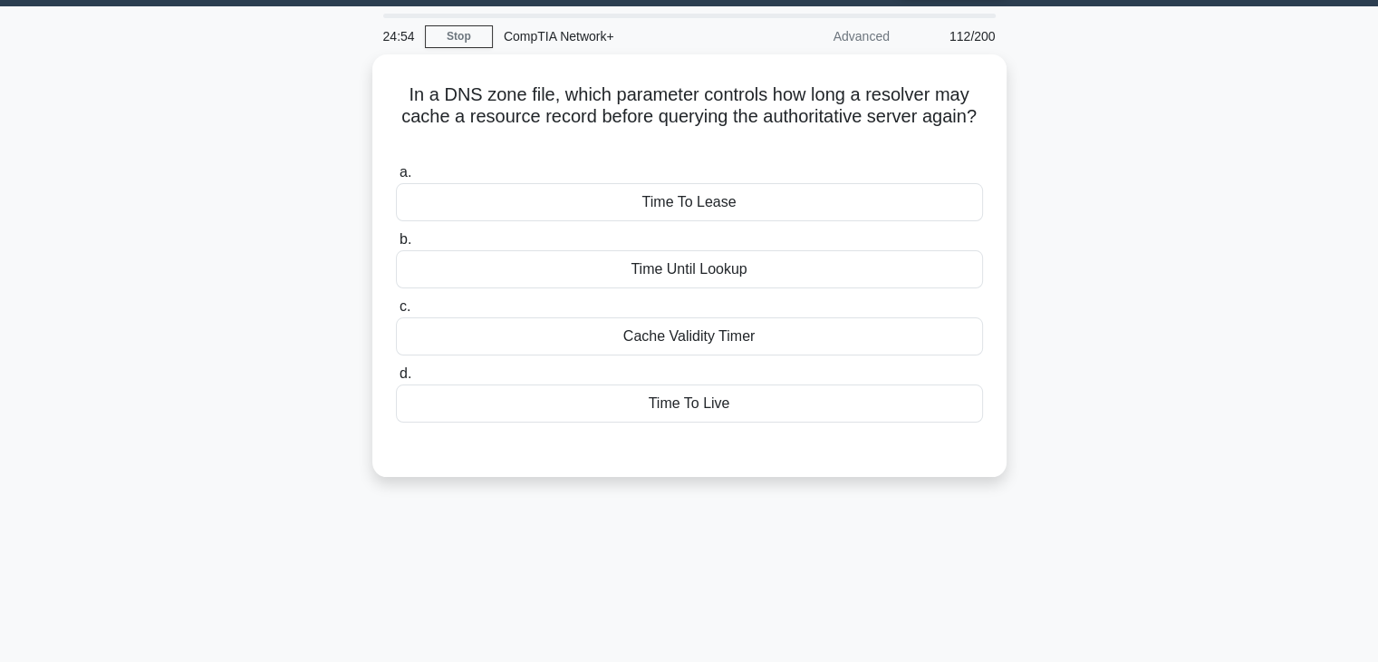
scroll to position [0, 0]
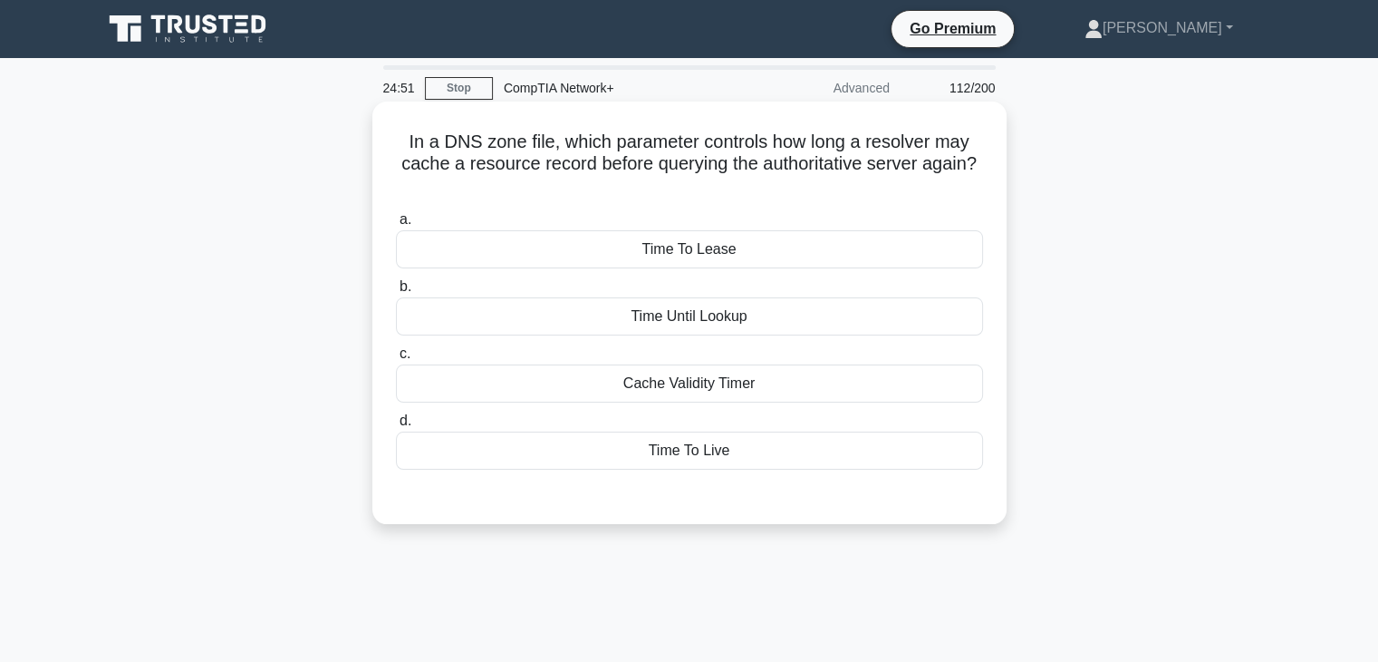
click at [750, 394] on div "Cache Validity Timer" at bounding box center [689, 383] width 587 height 38
click at [396, 360] on input "c. Cache Validity Timer" at bounding box center [396, 354] width 0 height 12
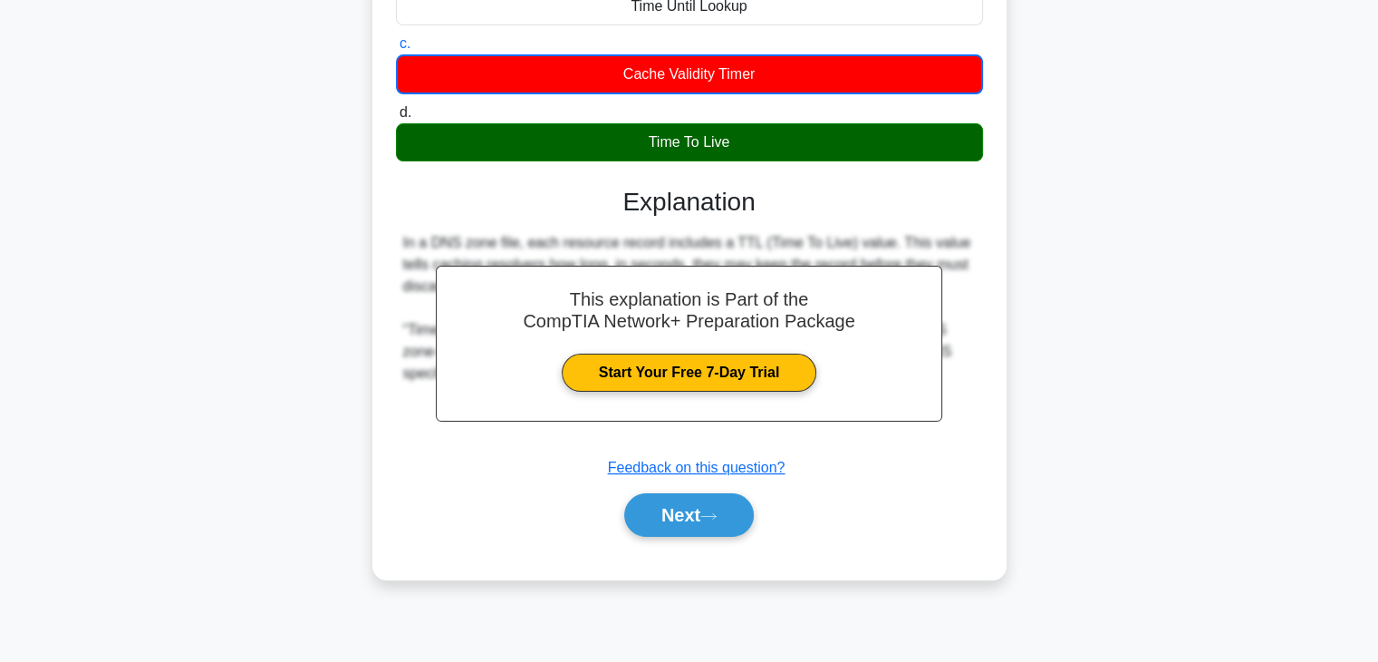
scroll to position [318, 0]
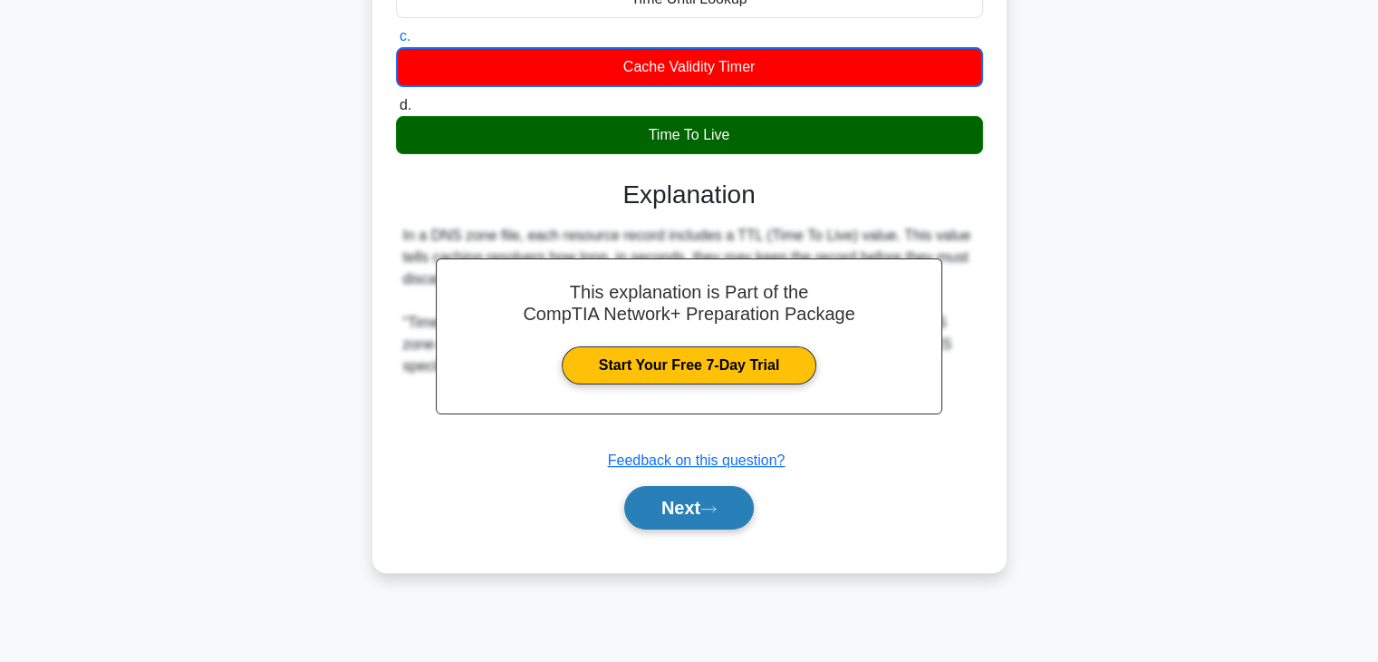
click at [739, 511] on button "Next" at bounding box center [689, 507] width 130 height 43
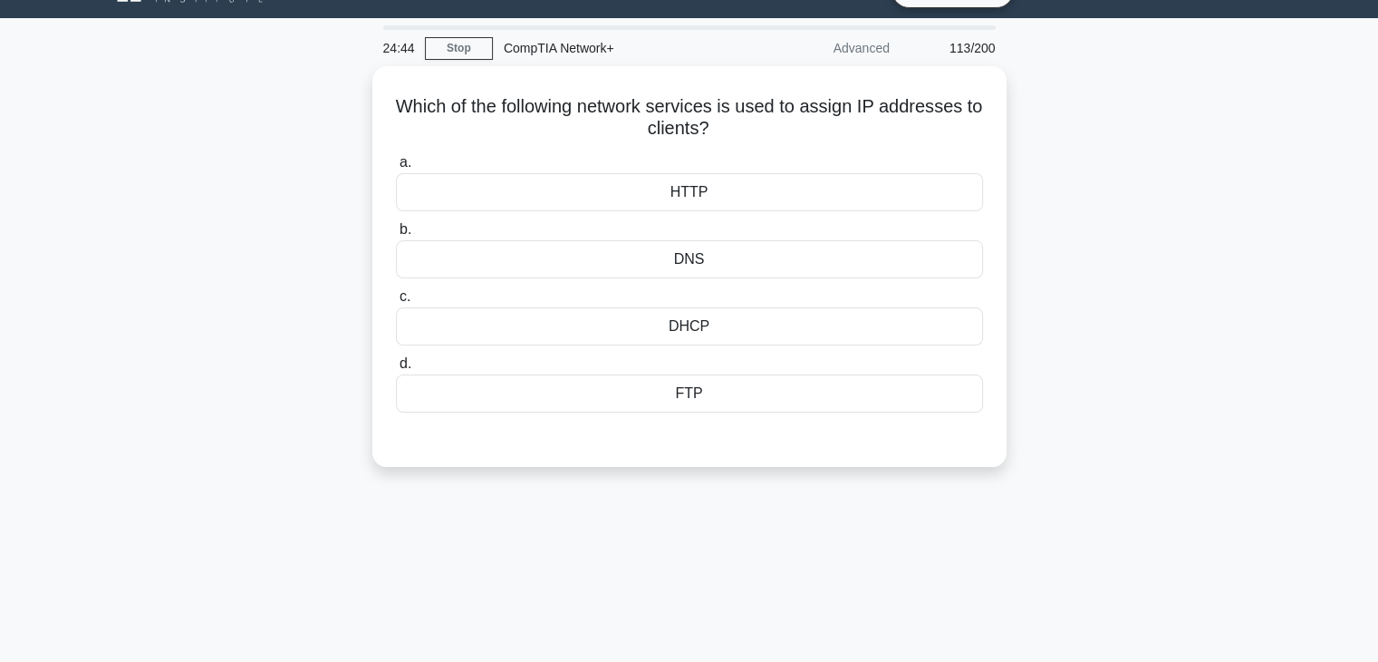
scroll to position [32, 0]
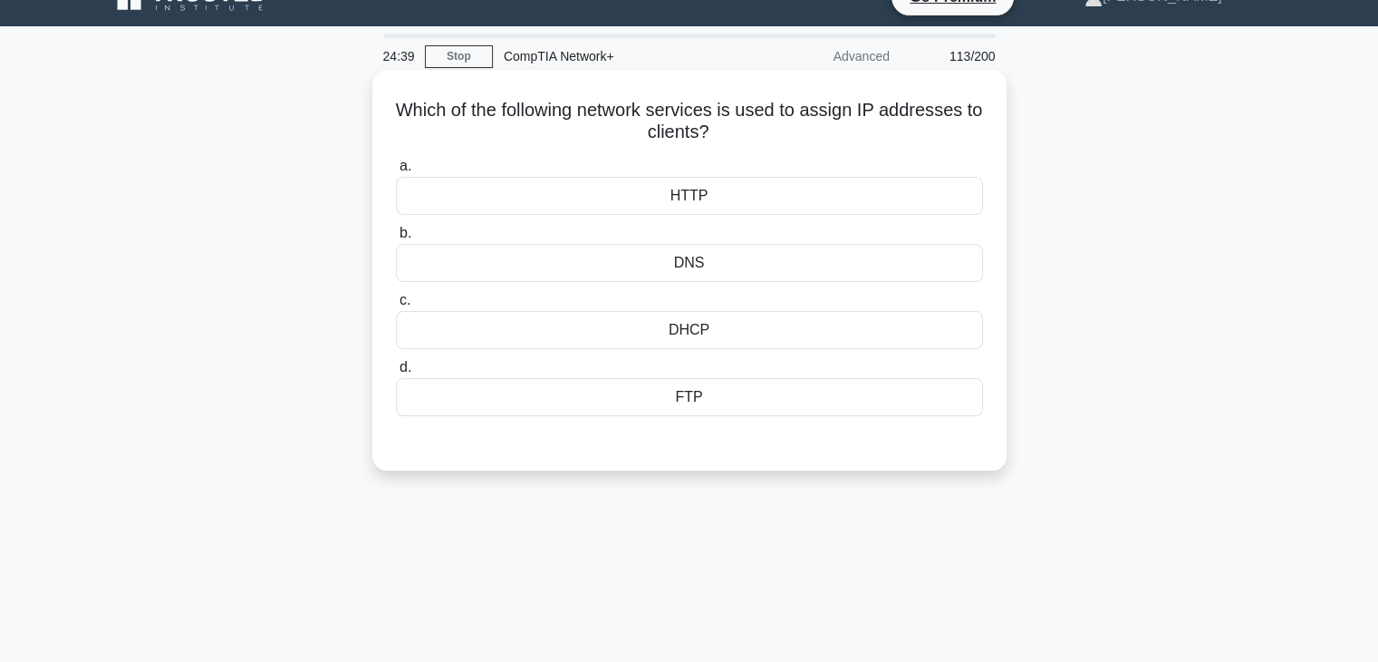
click at [716, 333] on div "DHCP" at bounding box center [689, 330] width 587 height 38
click at [396, 306] on input "c. DHCP" at bounding box center [396, 301] width 0 height 12
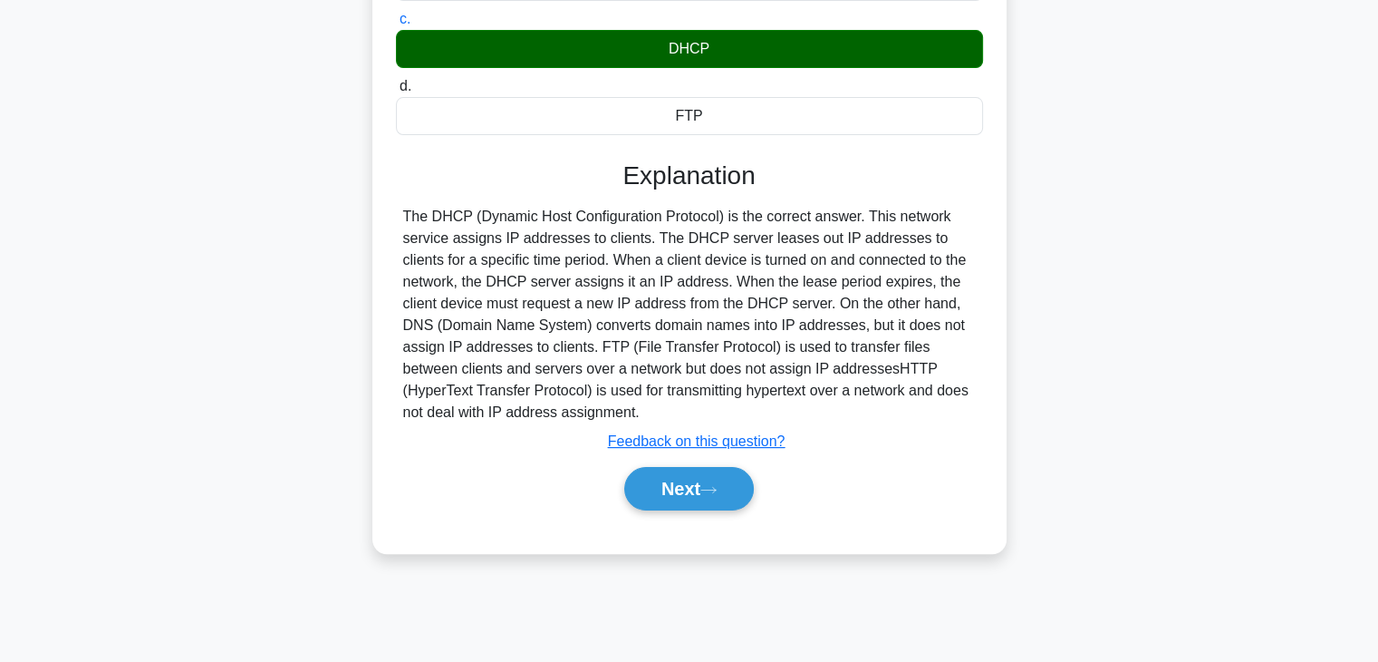
scroll to position [318, 0]
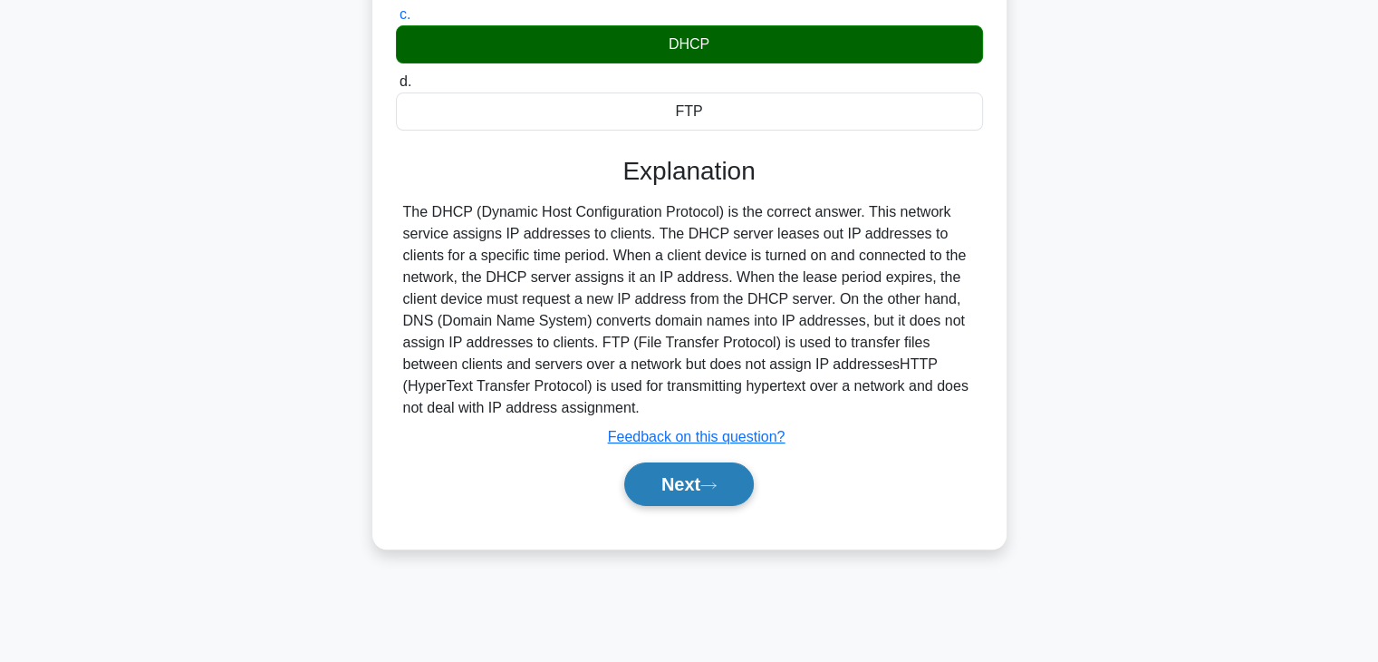
click at [721, 493] on button "Next" at bounding box center [689, 483] width 130 height 43
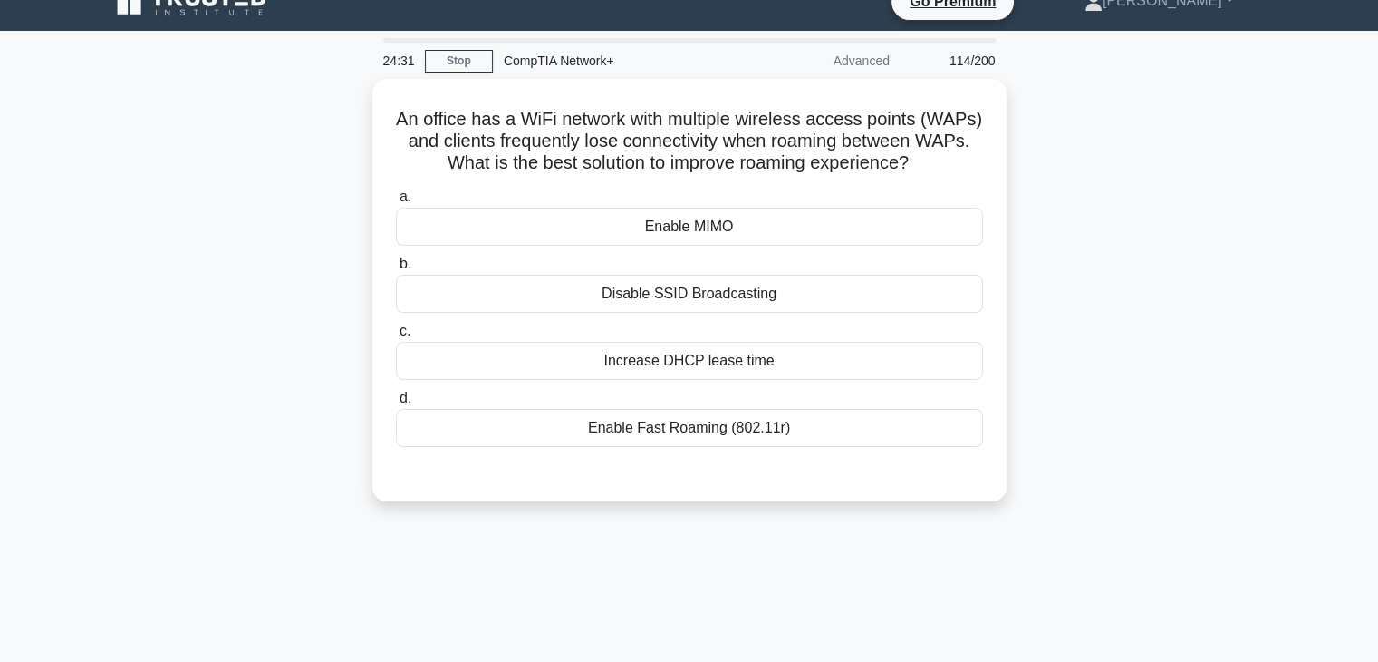
scroll to position [25, 0]
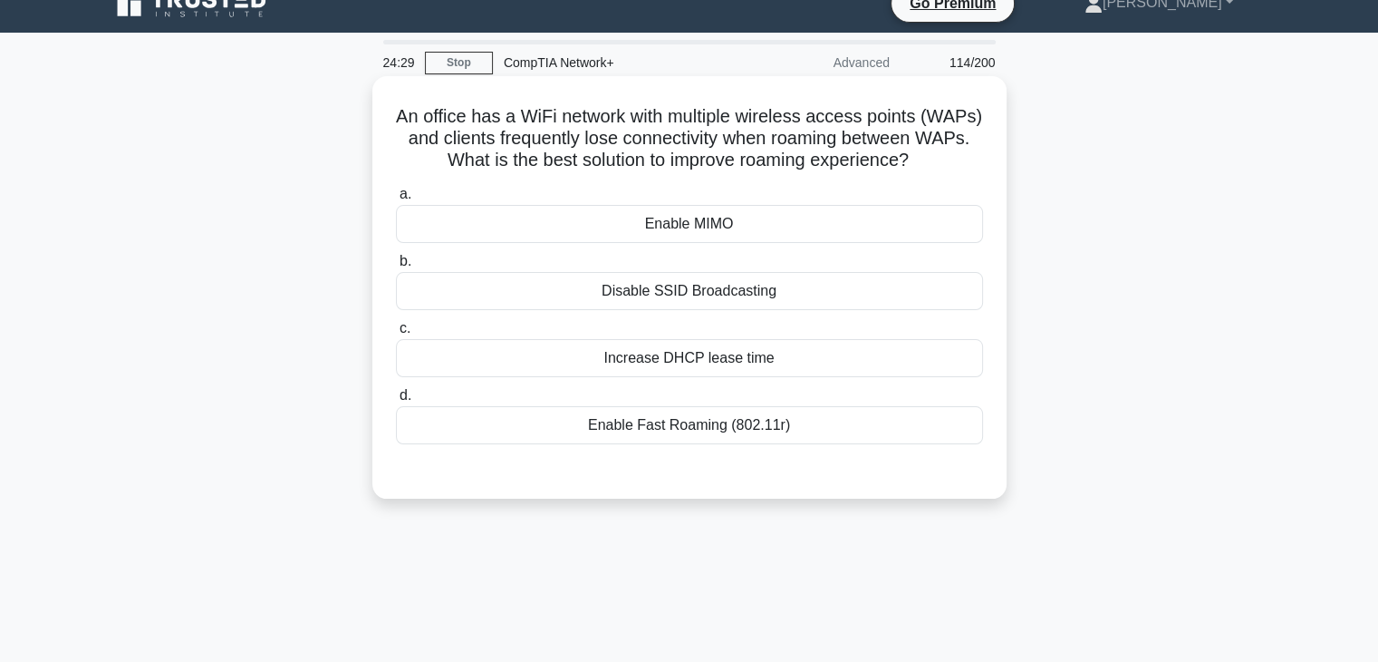
click at [729, 304] on div "Disable SSID Broadcasting" at bounding box center [689, 291] width 587 height 38
click at [396, 267] on input "b. Disable SSID Broadcasting" at bounding box center [396, 262] width 0 height 12
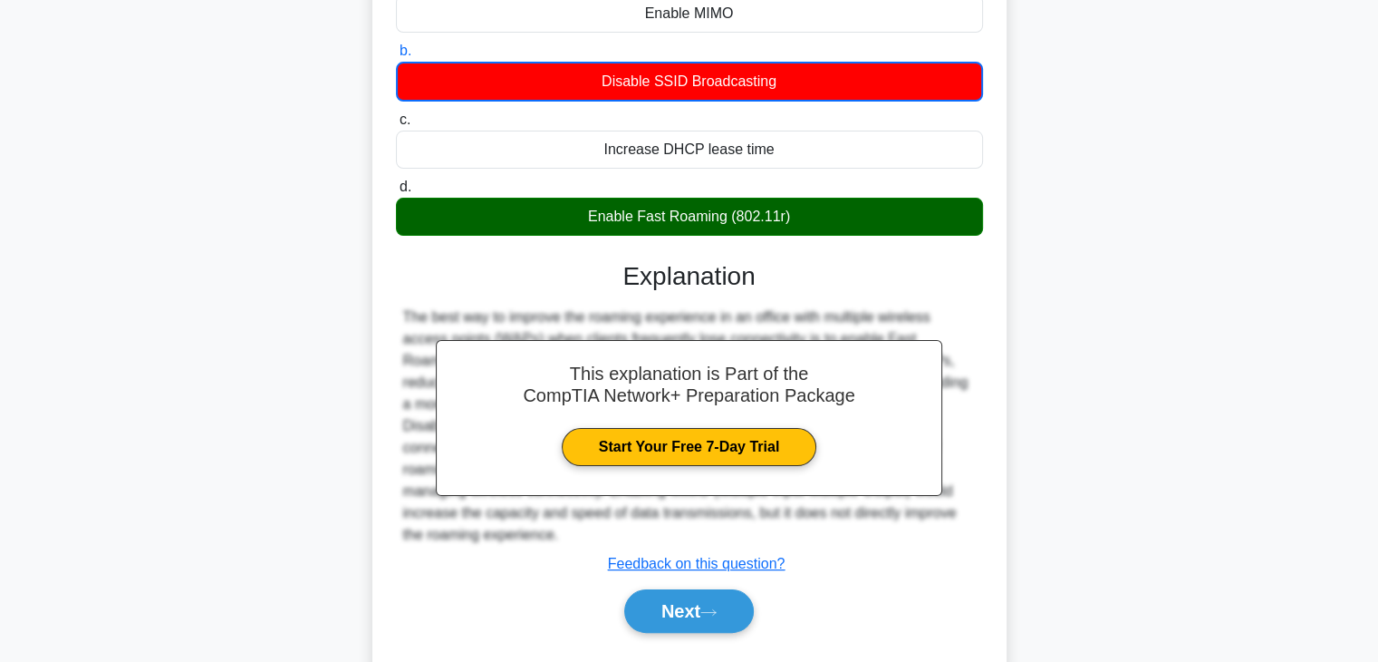
scroll to position [318, 0]
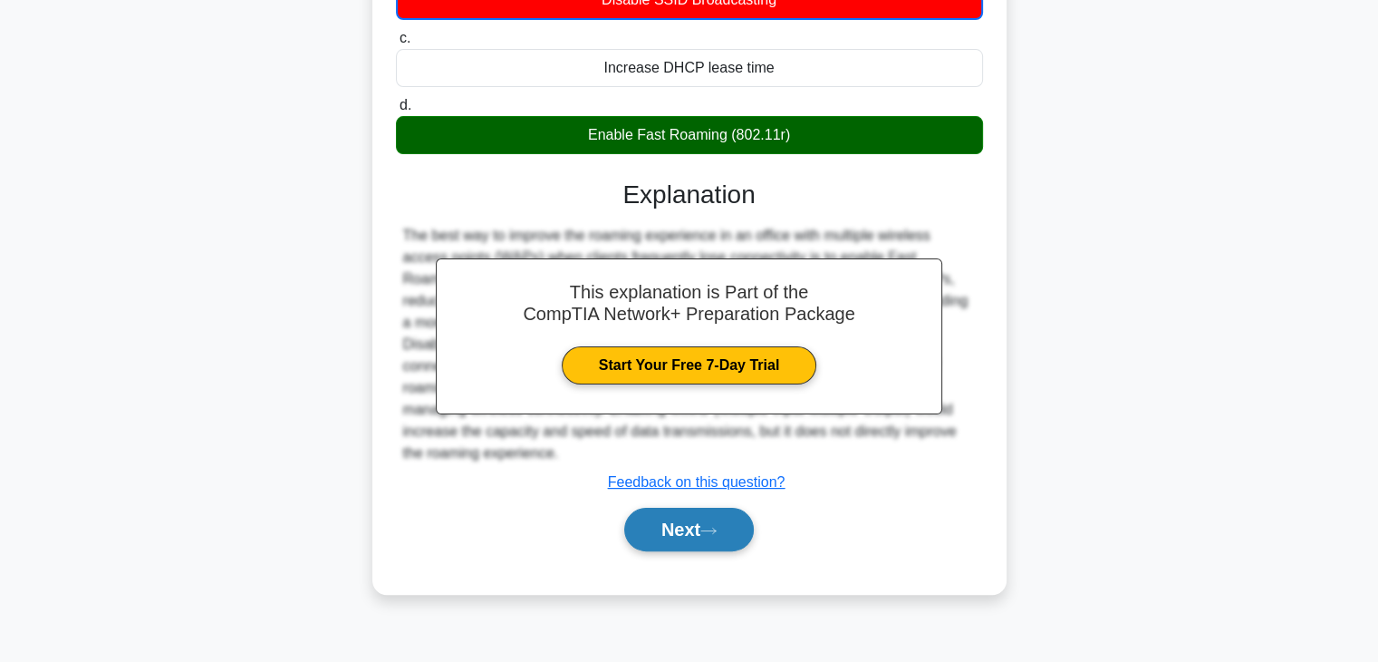
click at [718, 541] on button "Next" at bounding box center [689, 528] width 130 height 43
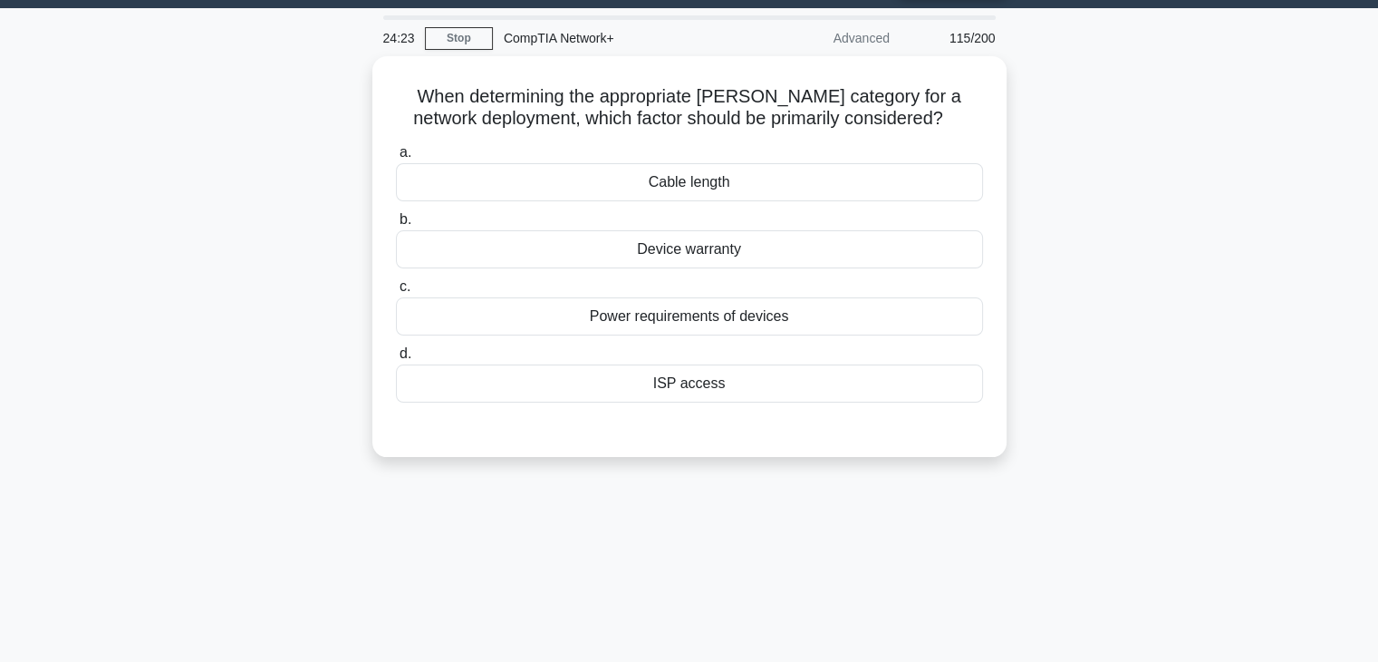
scroll to position [49, 0]
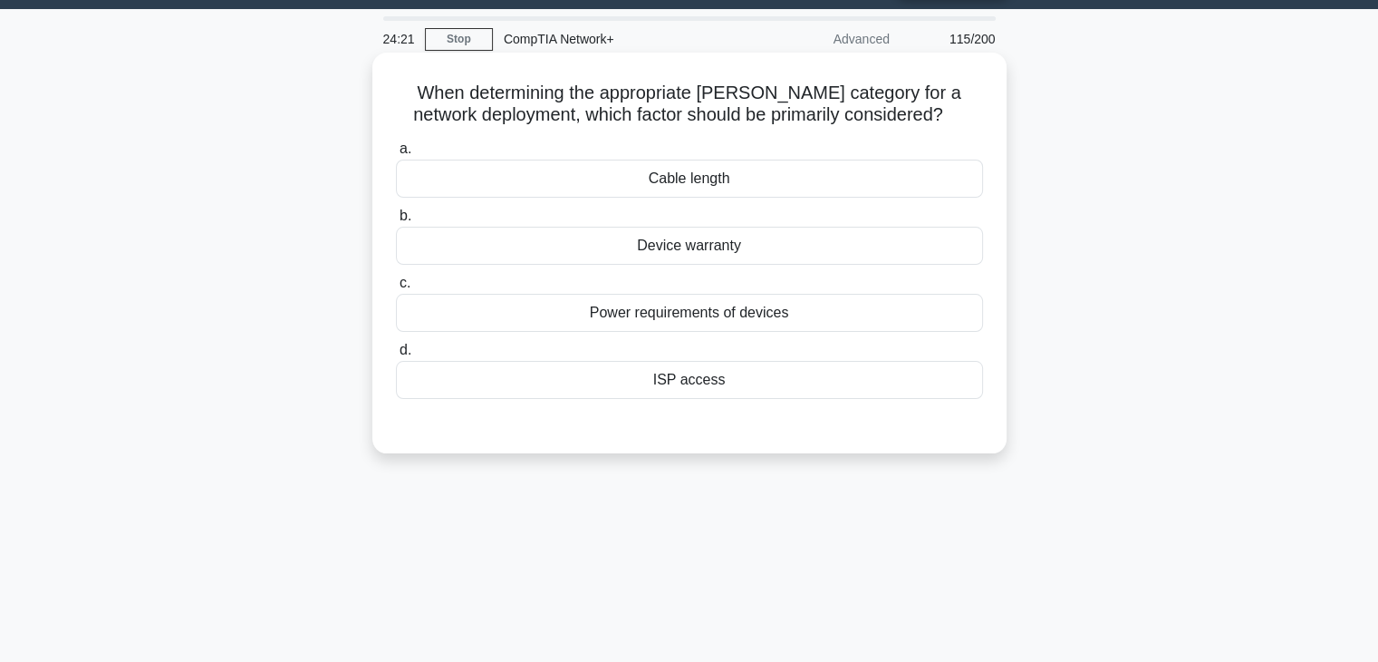
click at [713, 190] on div "Cable length" at bounding box center [689, 178] width 587 height 38
click at [396, 155] on input "a. Cable length" at bounding box center [396, 149] width 0 height 12
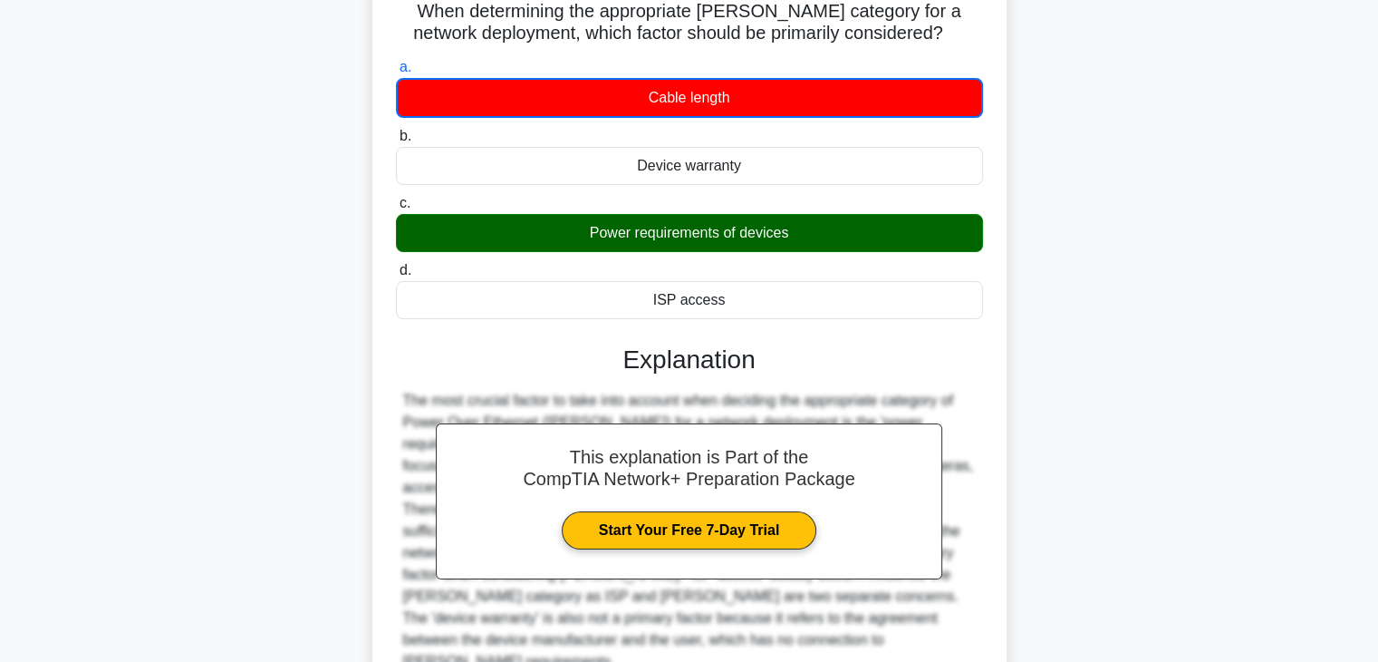
scroll to position [318, 0]
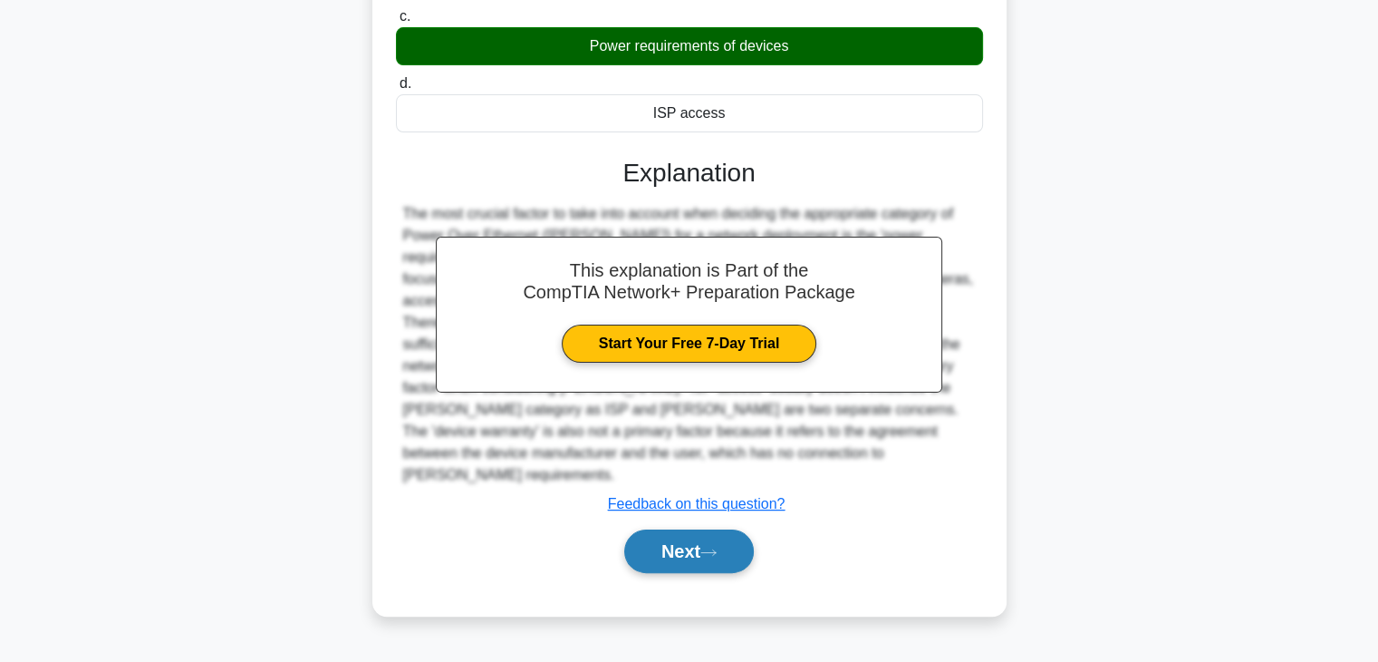
click at [706, 529] on button "Next" at bounding box center [689, 550] width 130 height 43
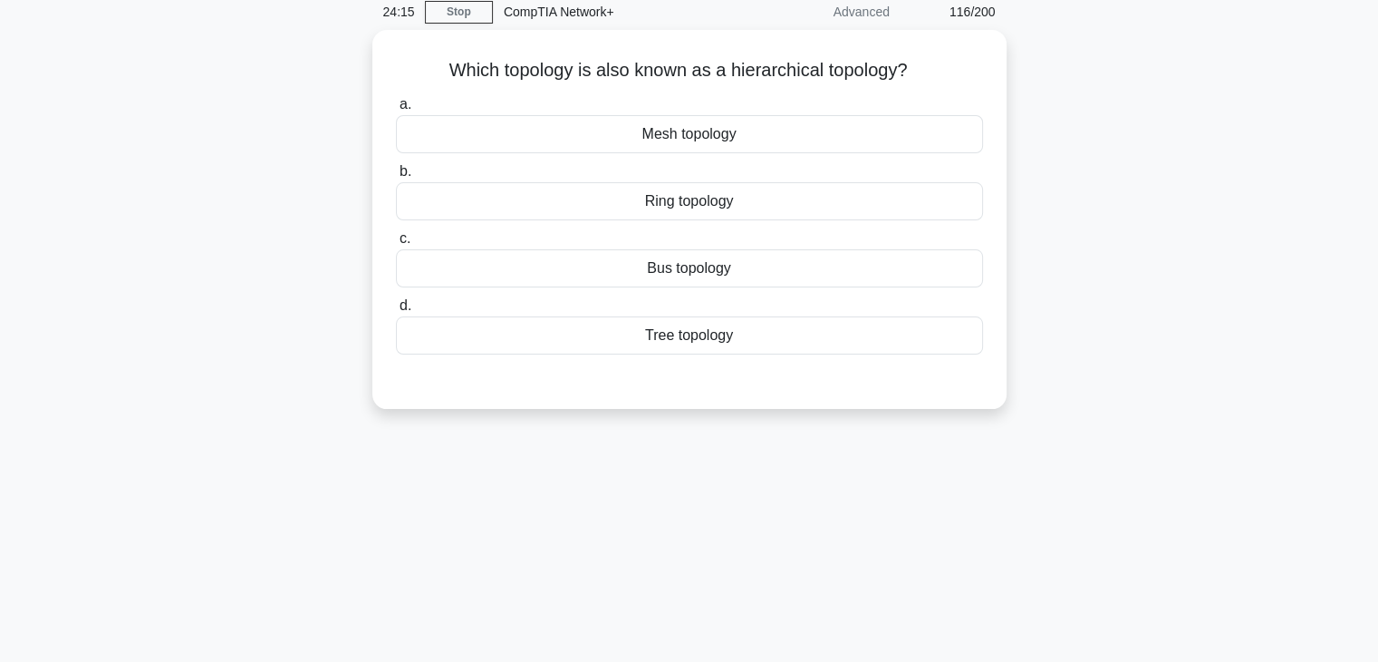
scroll to position [73, 0]
click at [719, 317] on div "Tree topology" at bounding box center [689, 333] width 587 height 38
click at [396, 310] on input "d. Tree topology" at bounding box center [396, 304] width 0 height 12
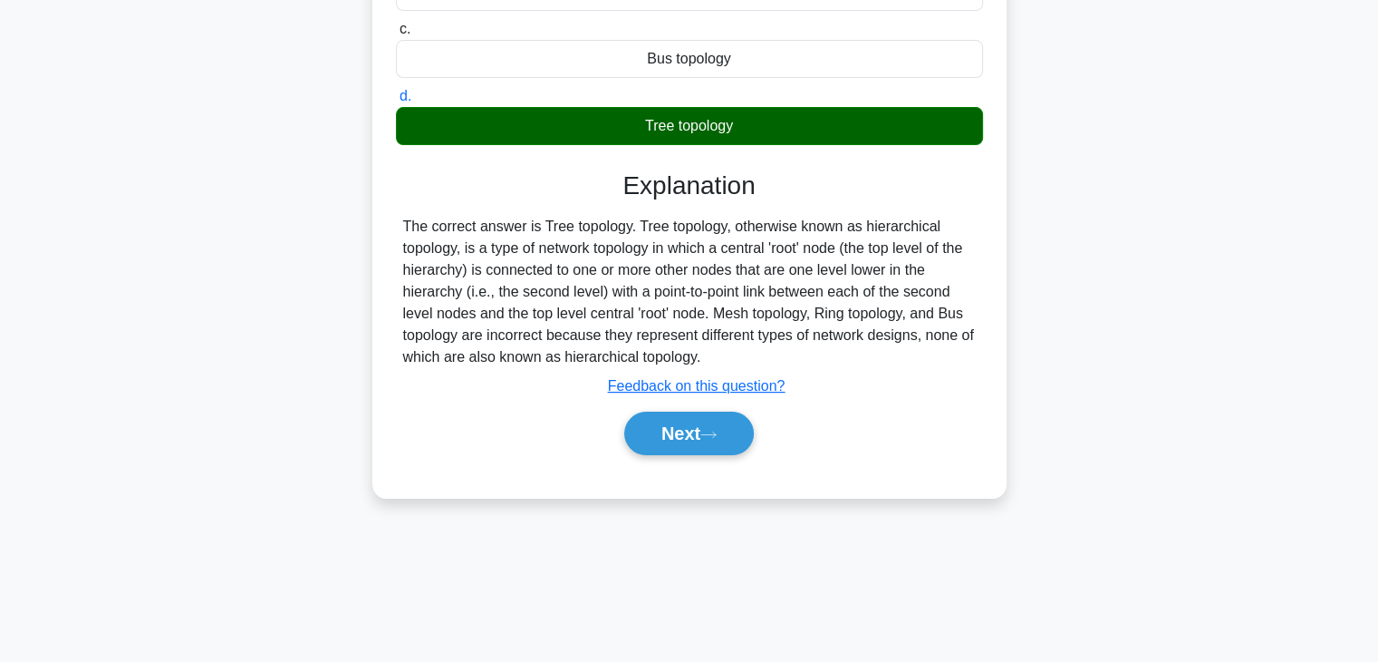
scroll to position [318, 0]
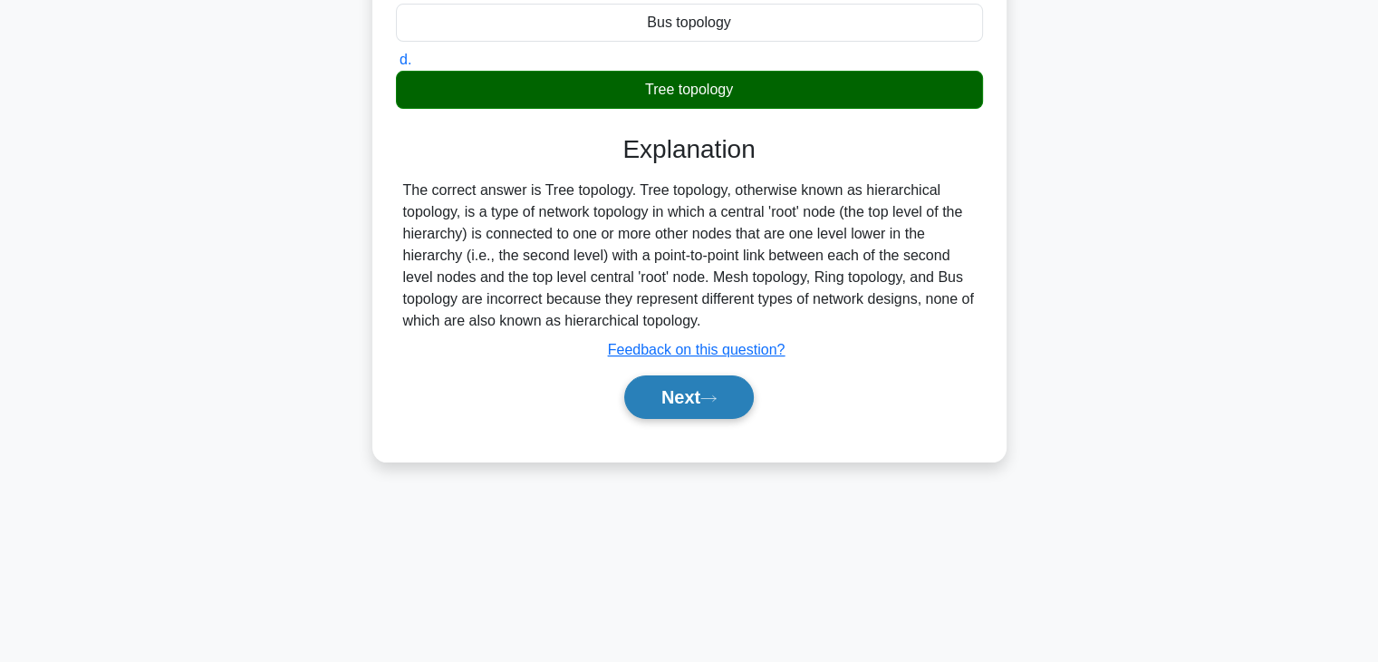
click at [717, 411] on button "Next" at bounding box center [689, 396] width 130 height 43
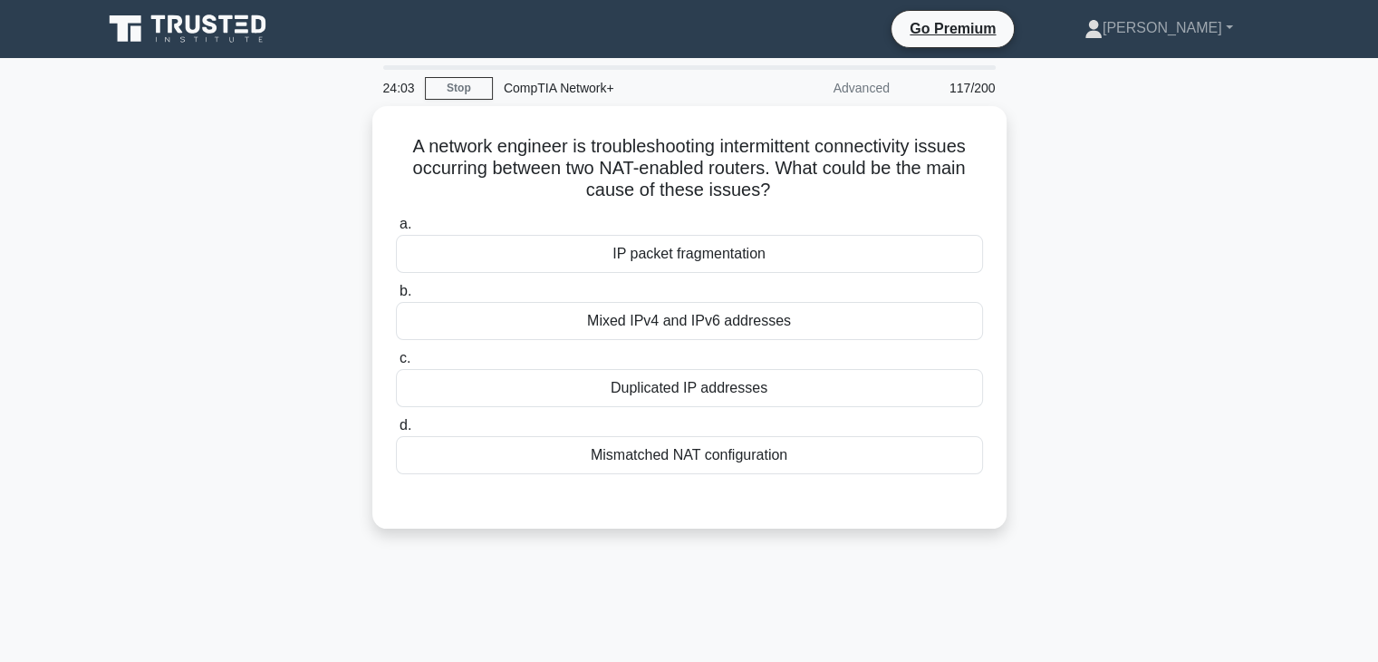
scroll to position [0, 0]
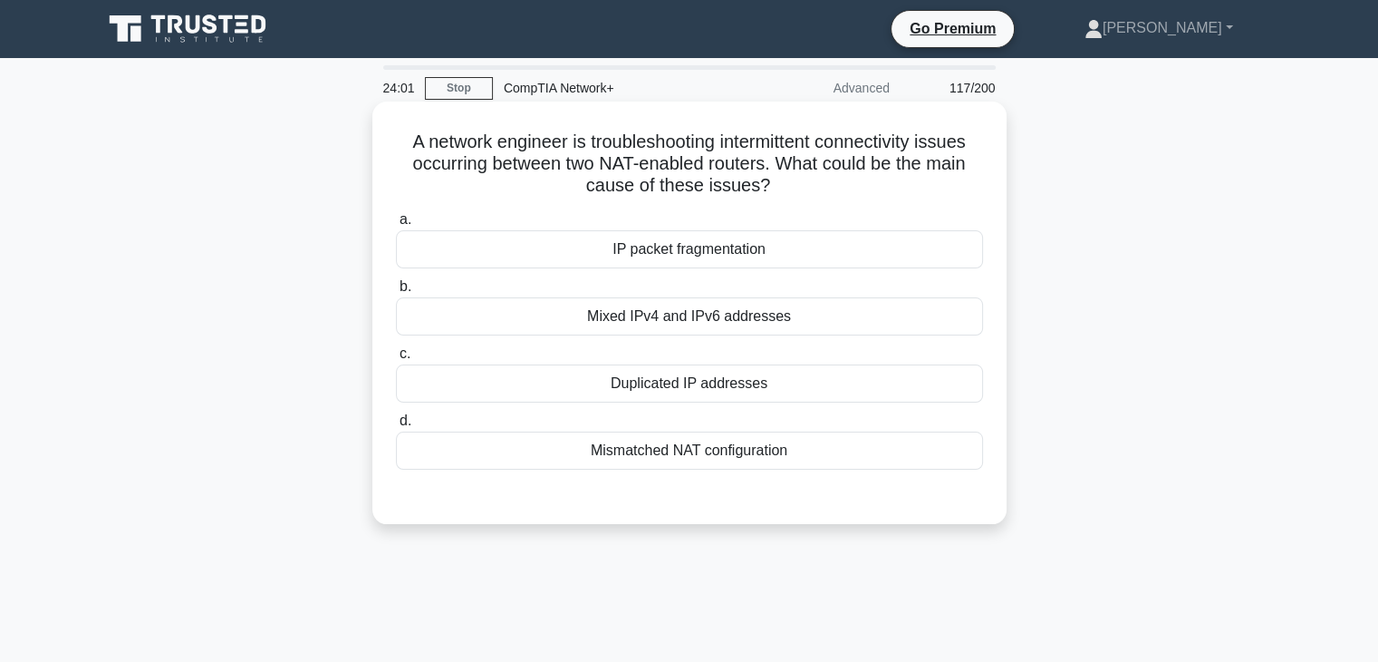
click at [702, 255] on div "IP packet fragmentation" at bounding box center [689, 249] width 587 height 38
click at [396, 226] on input "a. IP packet fragmentation" at bounding box center [396, 220] width 0 height 12
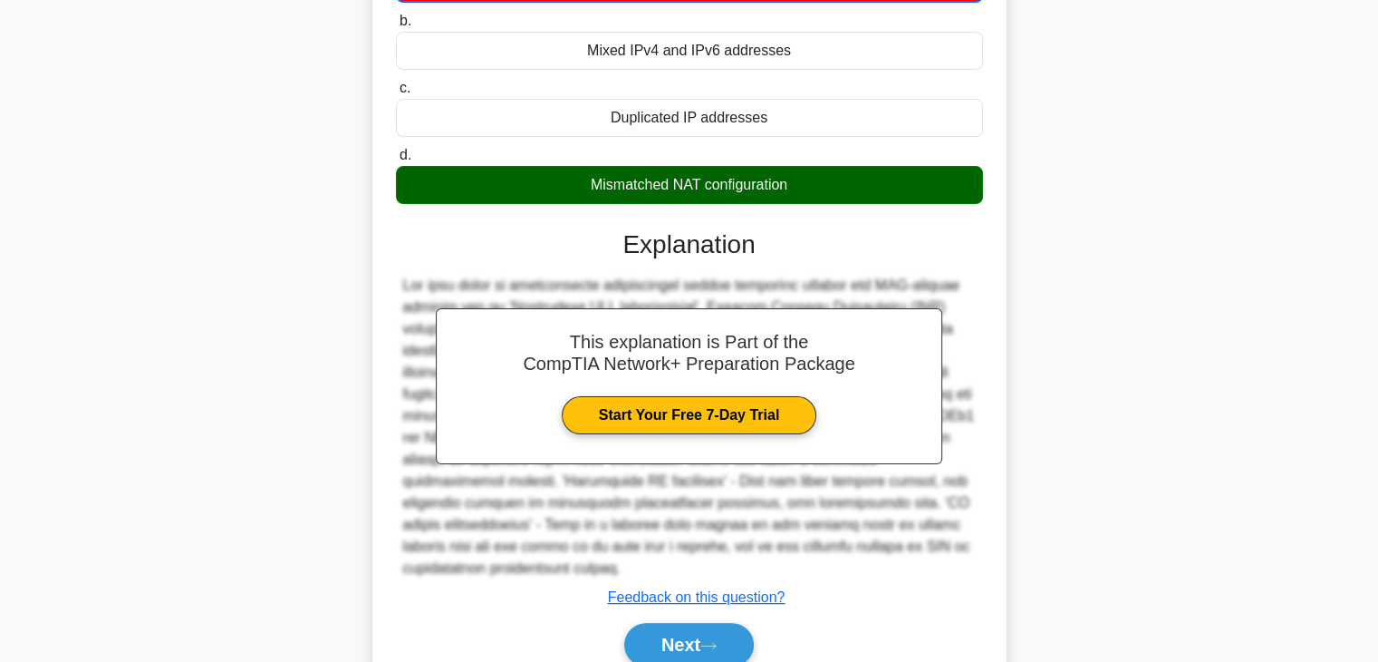
scroll to position [326, 0]
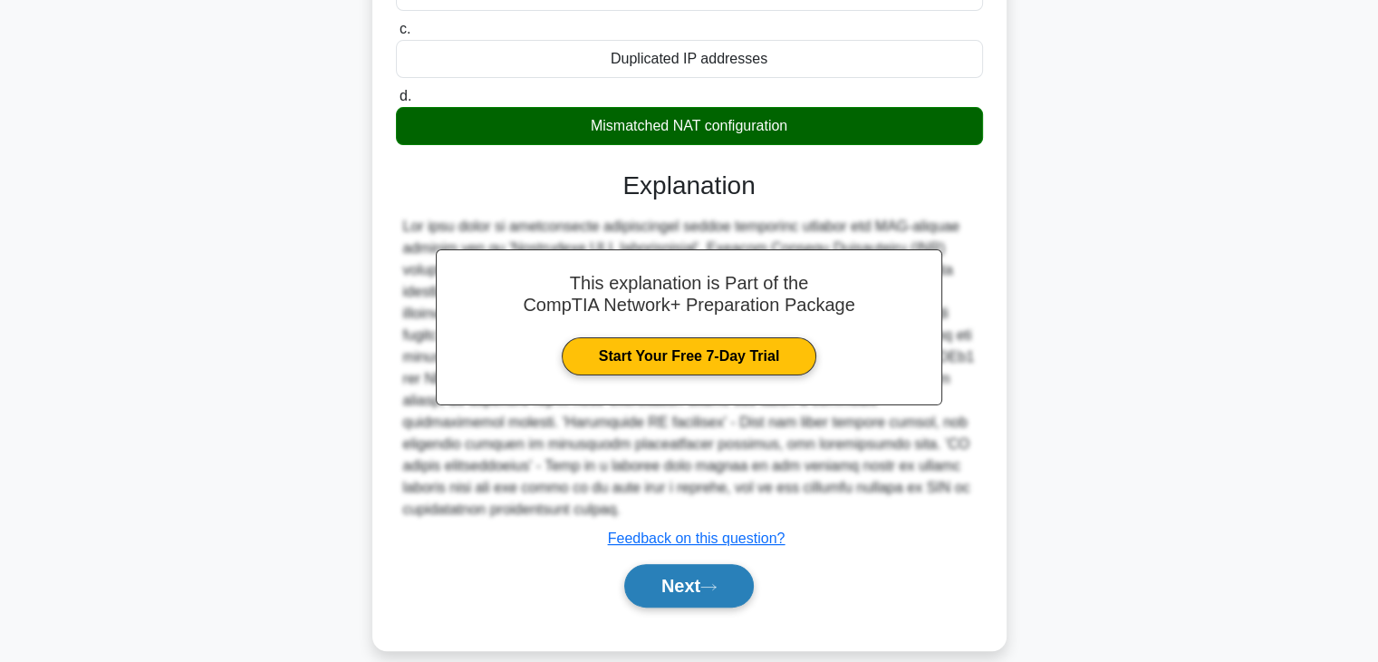
click at [704, 581] on button "Next" at bounding box center [689, 585] width 130 height 43
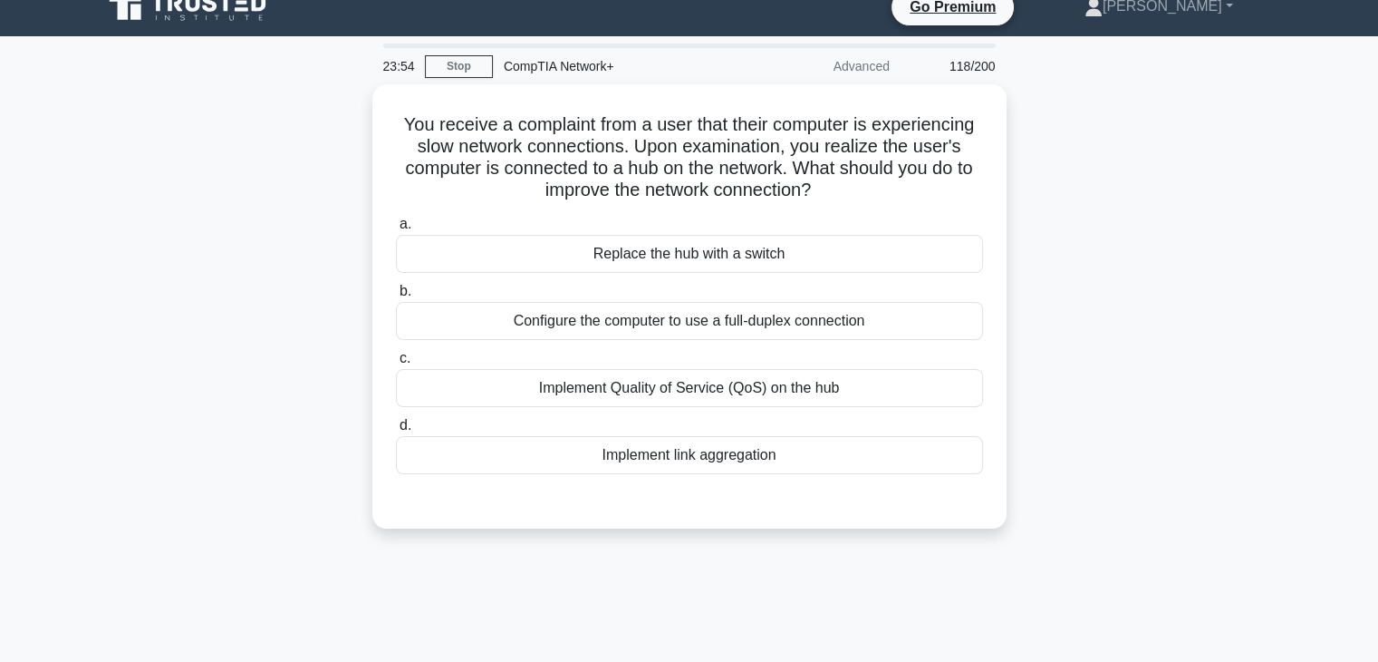
scroll to position [21, 0]
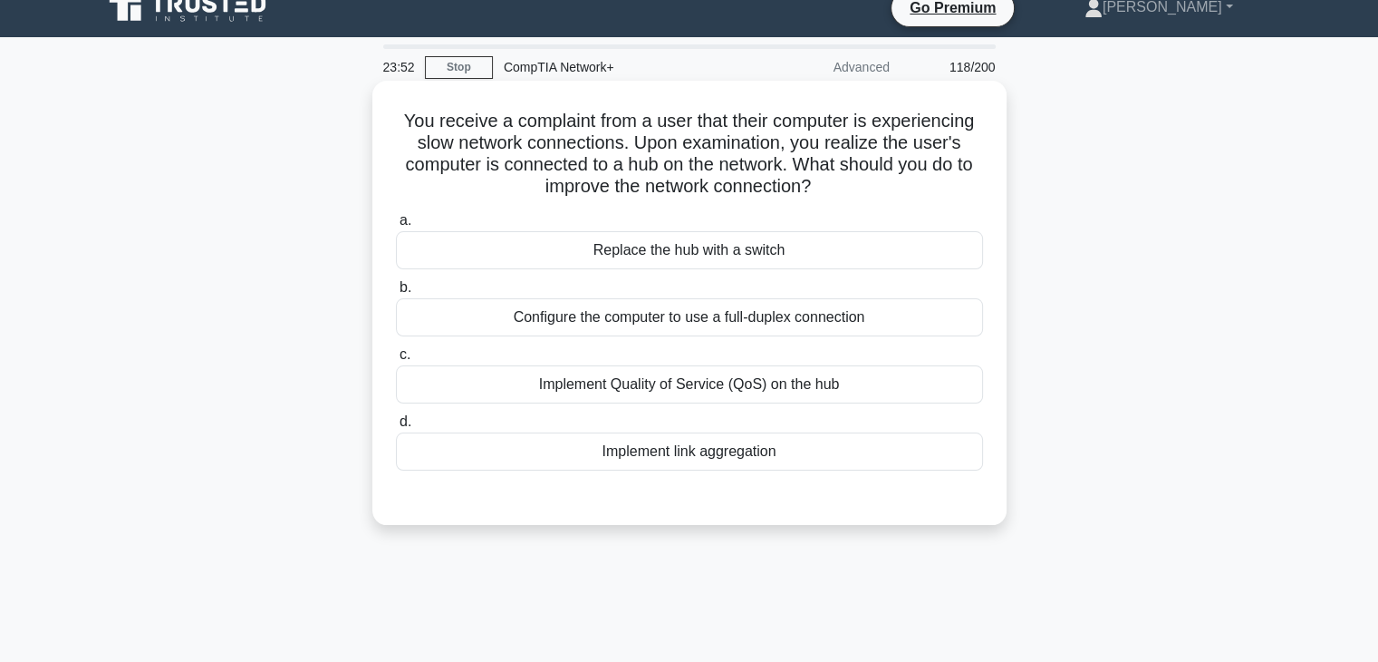
click at [728, 320] on div "Configure the computer to use a full-duplex connection" at bounding box center [689, 317] width 587 height 38
click at [396, 294] on input "b. Configure the computer to use a full-duplex connection" at bounding box center [396, 288] width 0 height 12
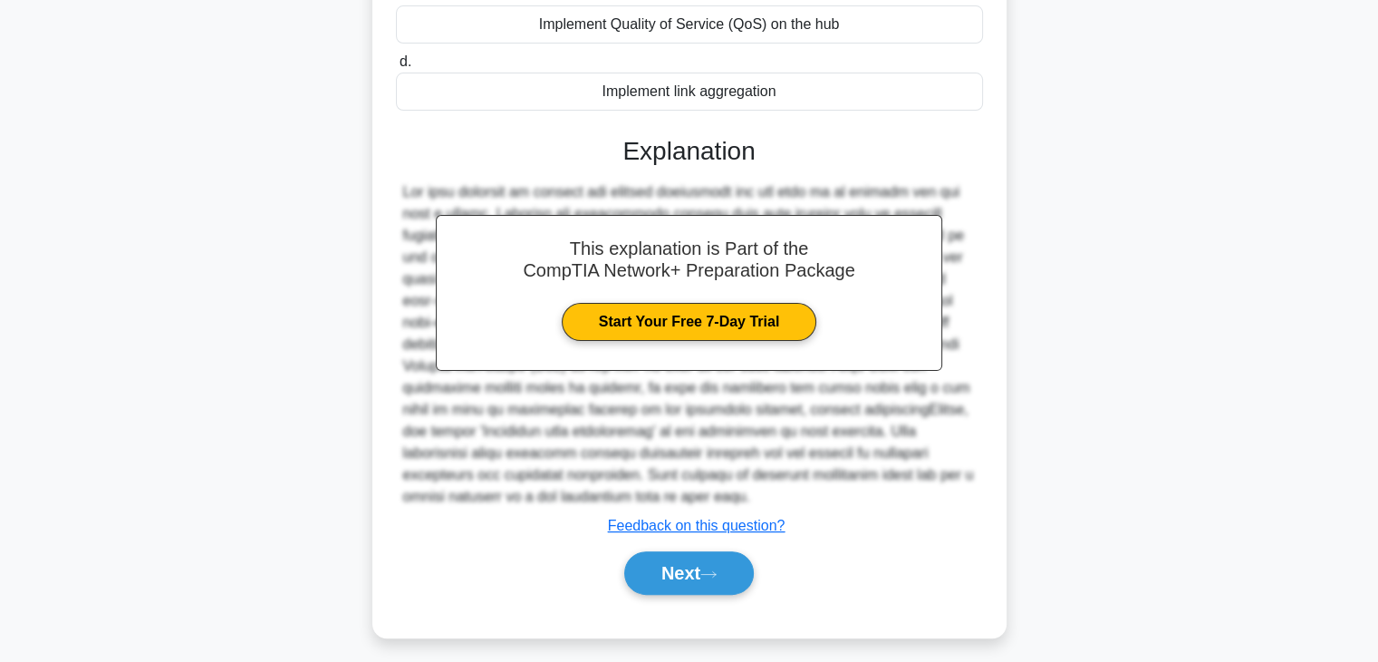
scroll to position [391, 0]
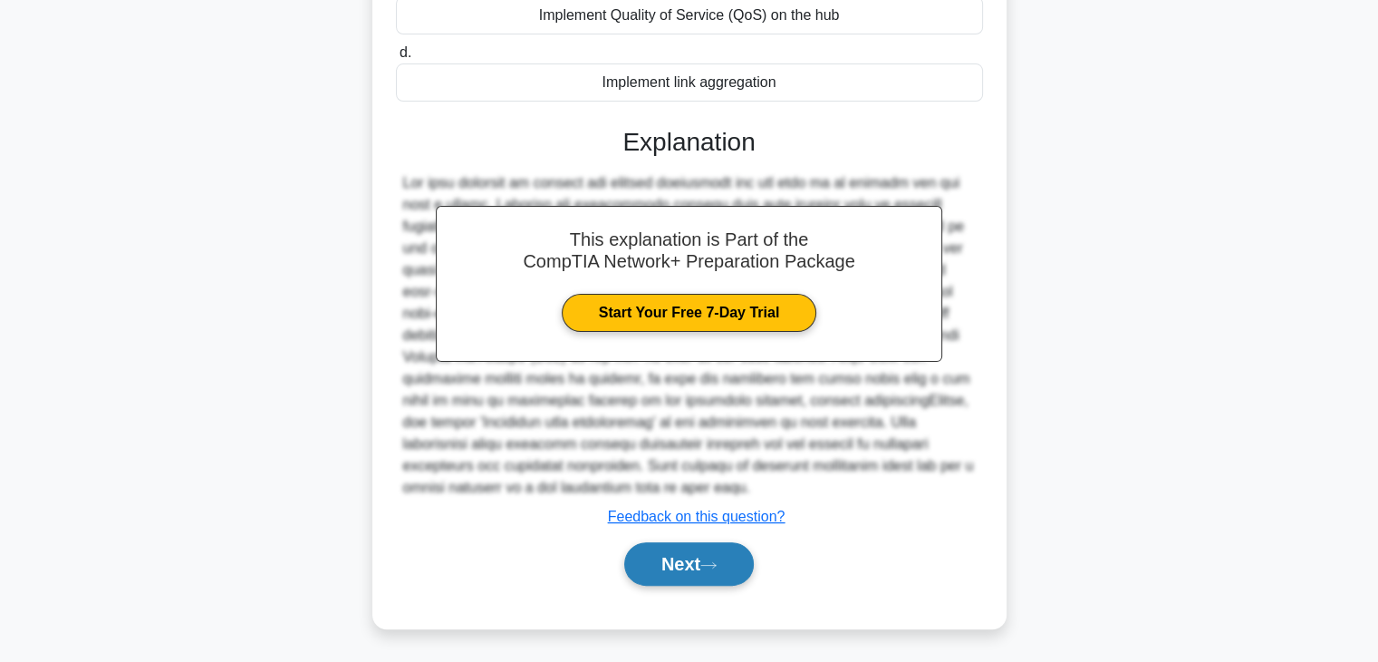
click at [728, 556] on button "Next" at bounding box center [689, 563] width 130 height 43
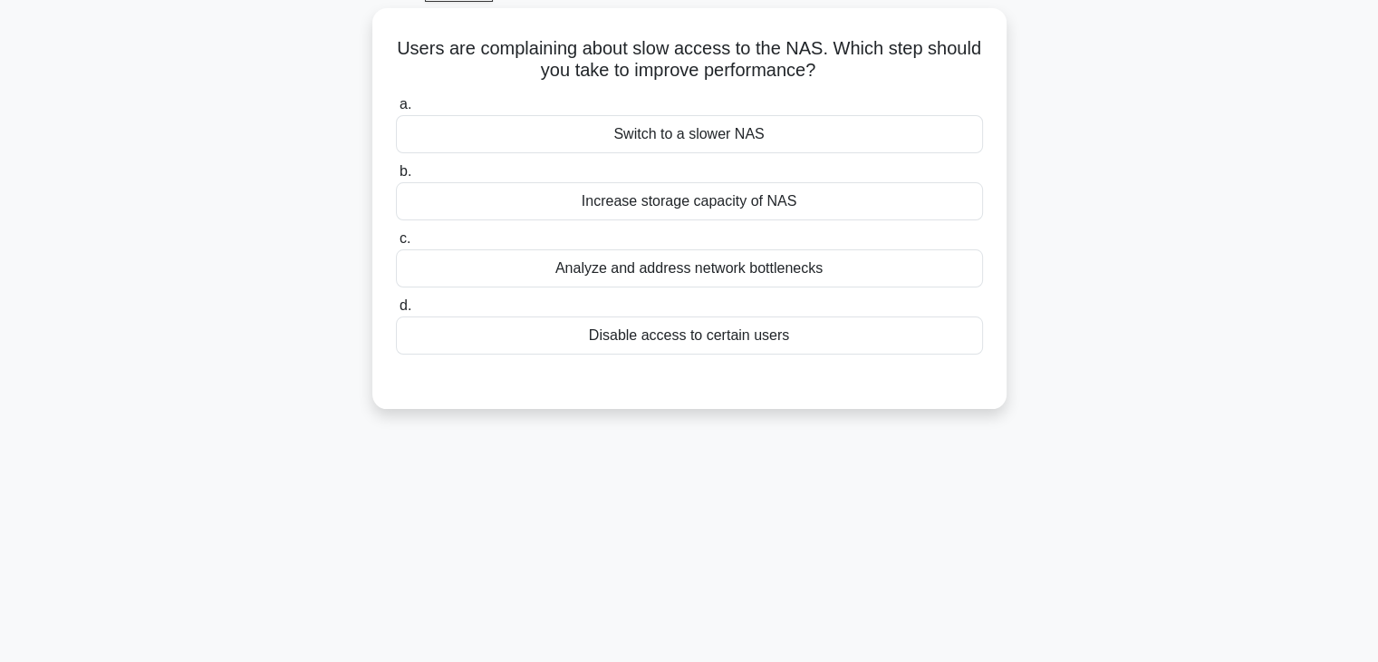
scroll to position [0, 0]
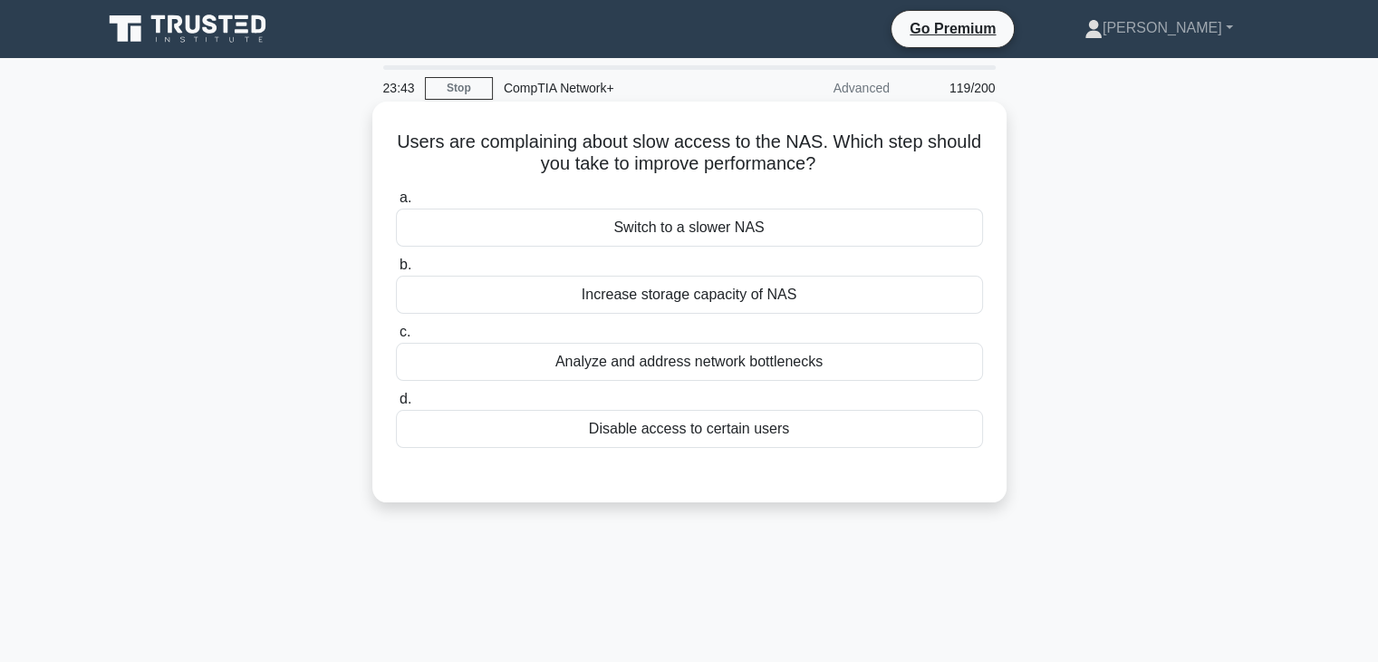
click at [717, 232] on div "Switch to a slower NAS" at bounding box center [689, 227] width 587 height 38
click at [396, 204] on input "a. Switch to a slower NAS" at bounding box center [396, 198] width 0 height 12
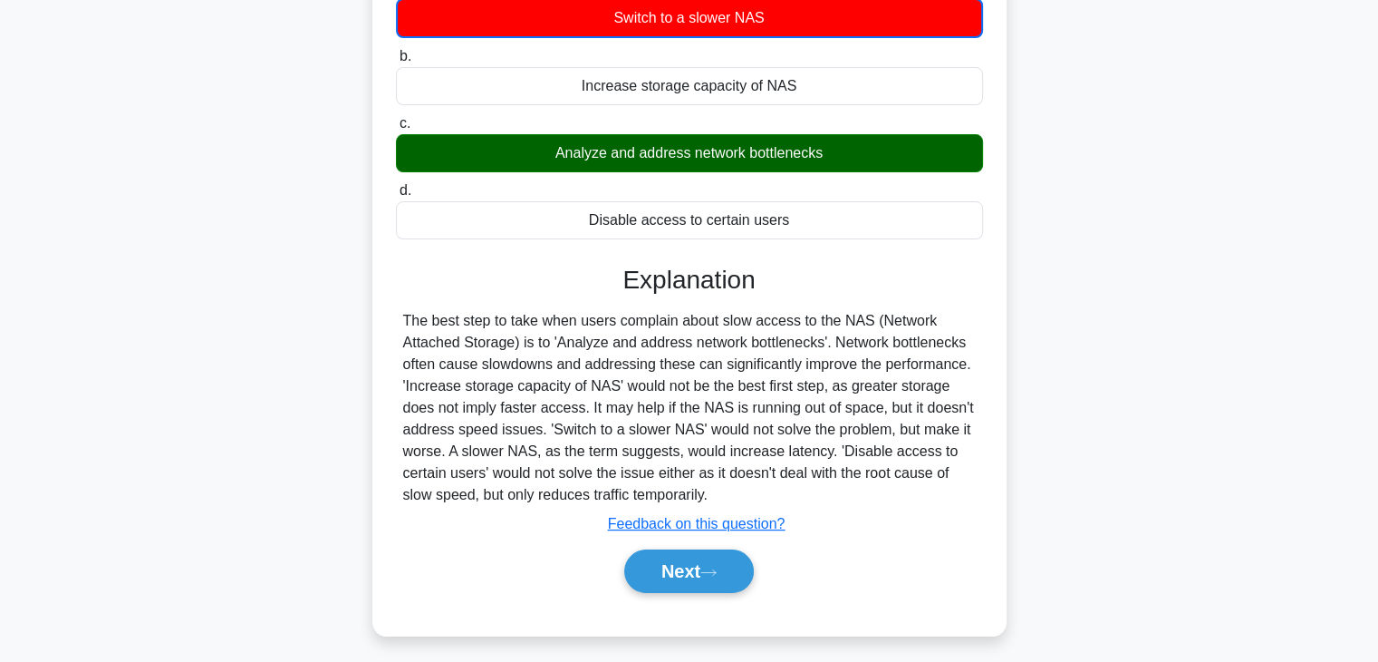
scroll to position [318, 0]
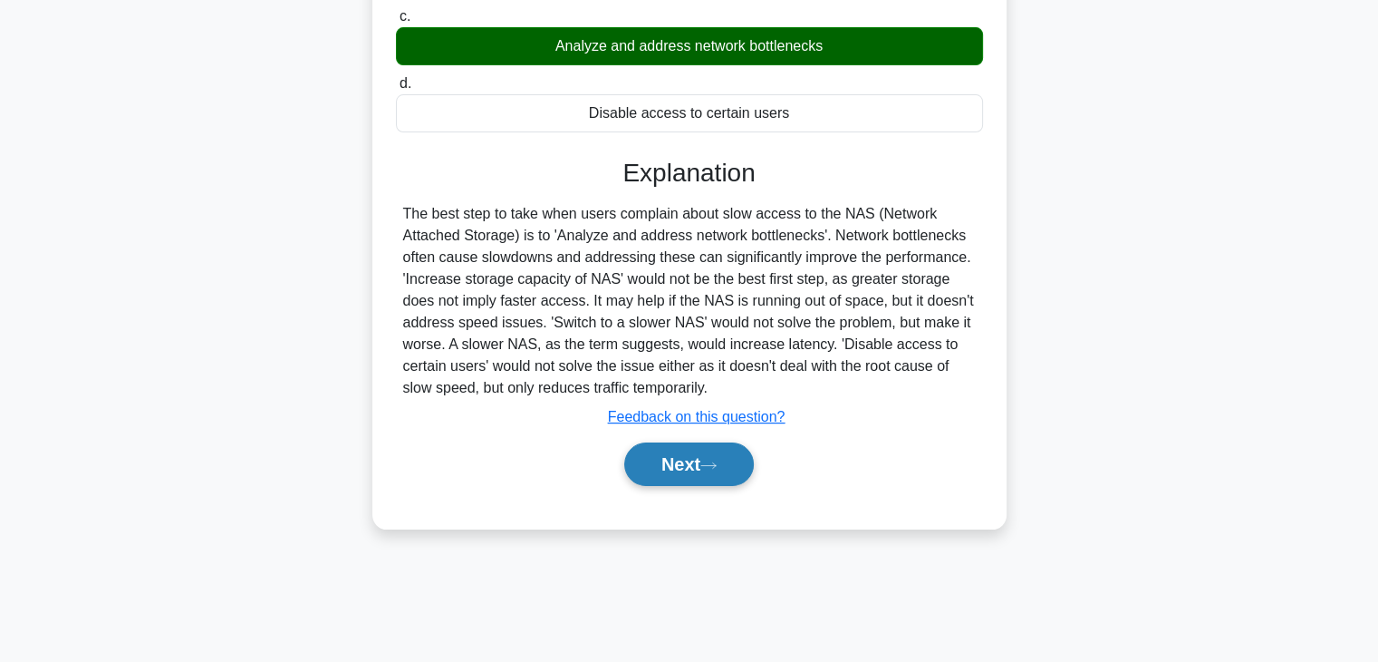
click at [714, 482] on button "Next" at bounding box center [689, 463] width 130 height 43
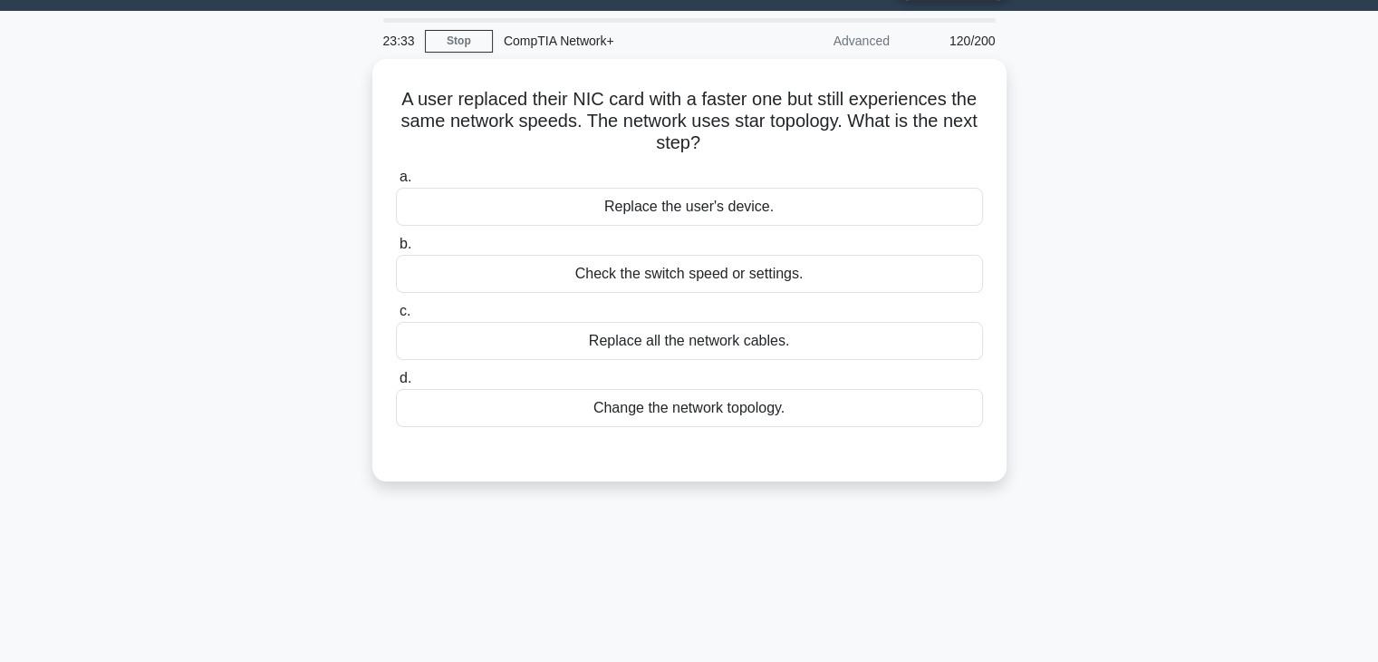
scroll to position [46, 0]
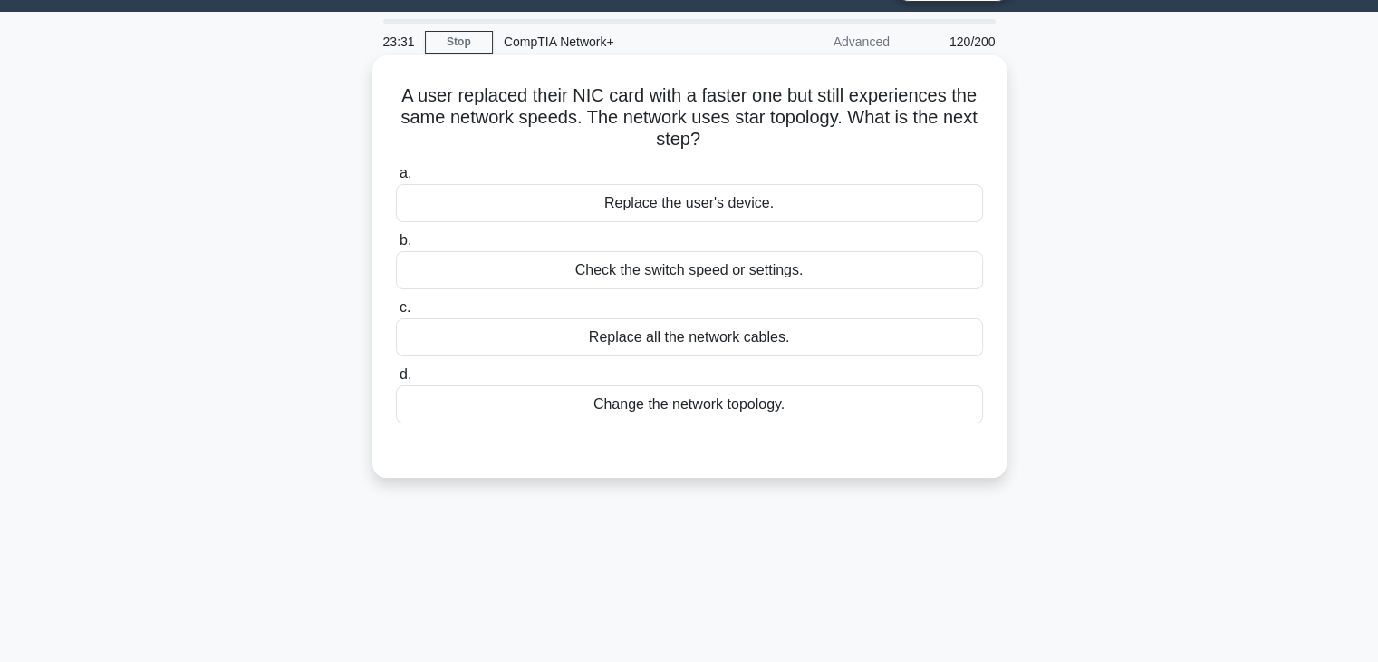
click at [710, 335] on div "Replace all the network cables." at bounding box center [689, 337] width 587 height 38
click at [396, 314] on input "c. Replace all the network cables." at bounding box center [396, 308] width 0 height 12
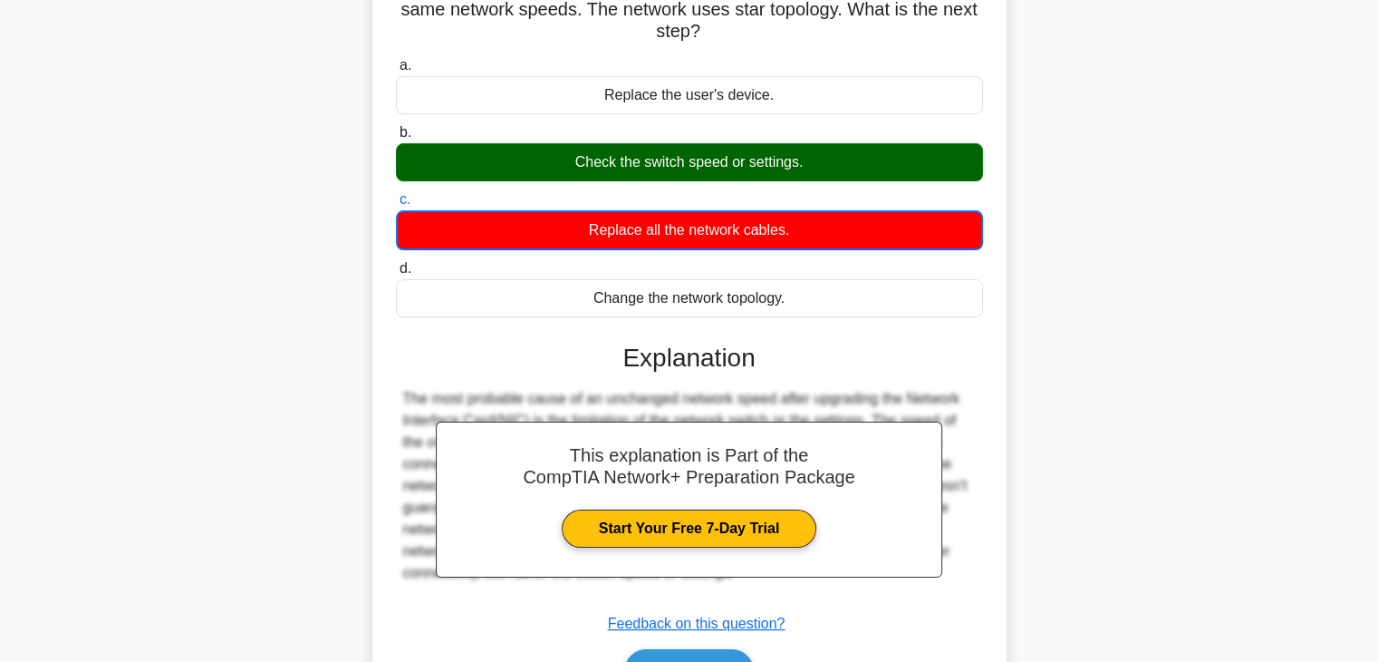
scroll to position [318, 0]
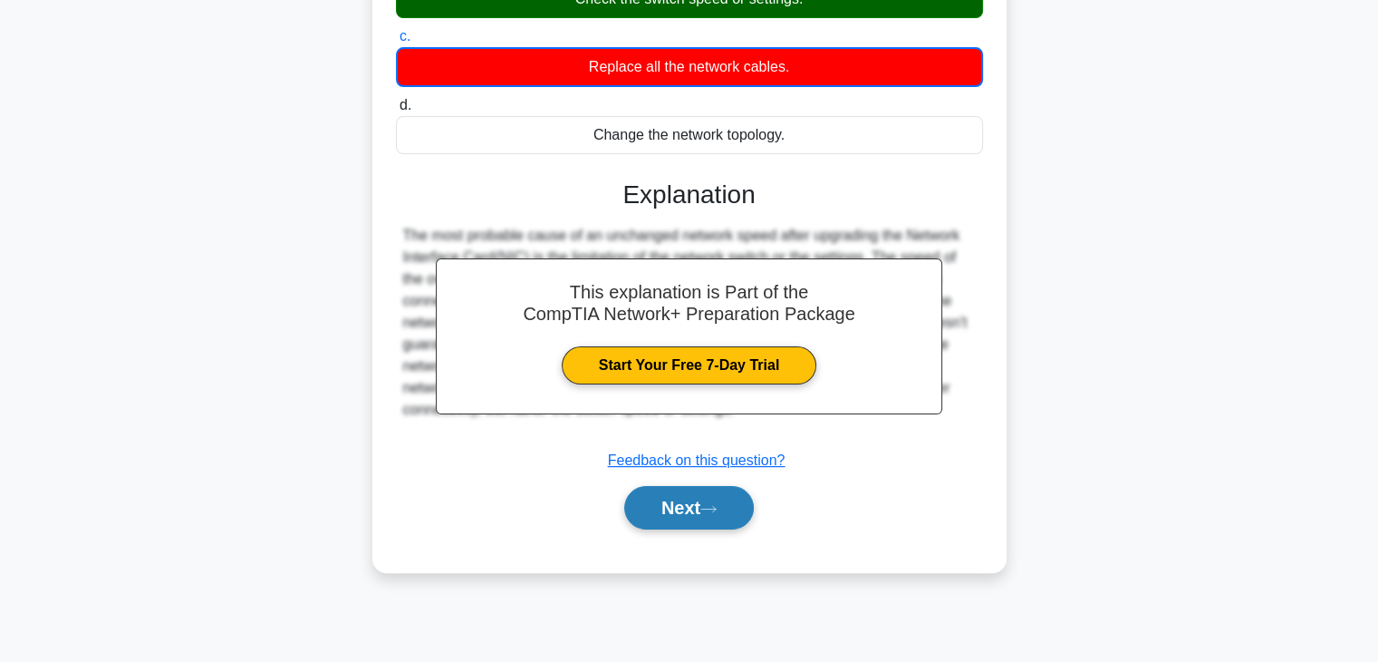
click at [713, 505] on icon at bounding box center [709, 509] width 16 height 10
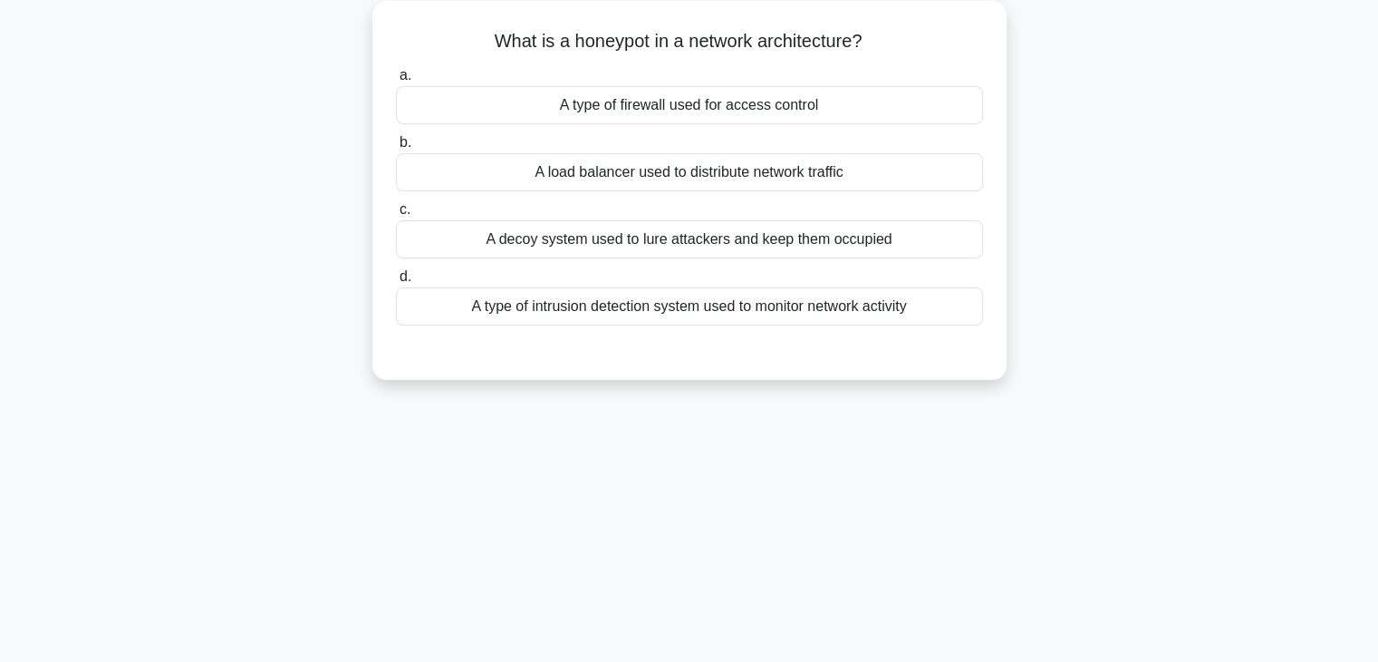
scroll to position [38, 0]
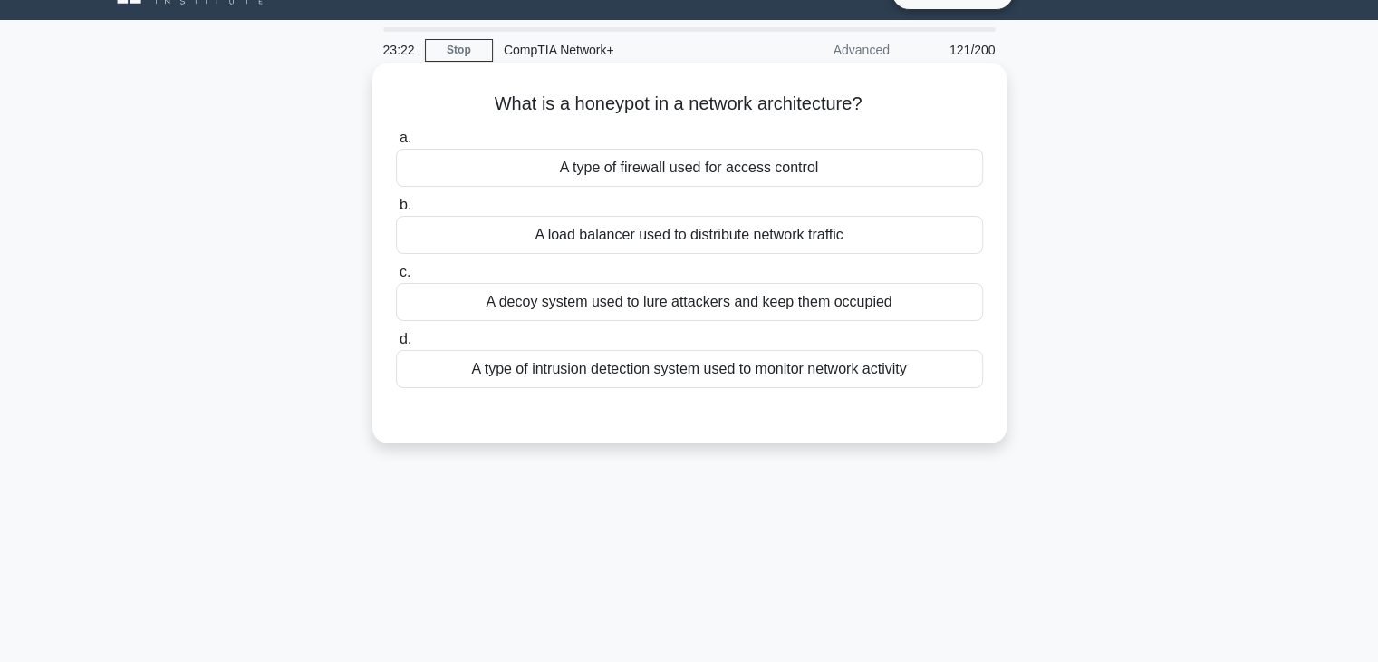
click at [704, 304] on div "A decoy system used to lure attackers and keep them occupied" at bounding box center [689, 302] width 587 height 38
click at [396, 278] on input "c. A decoy system used to lure attackers and keep them occupied" at bounding box center [396, 272] width 0 height 12
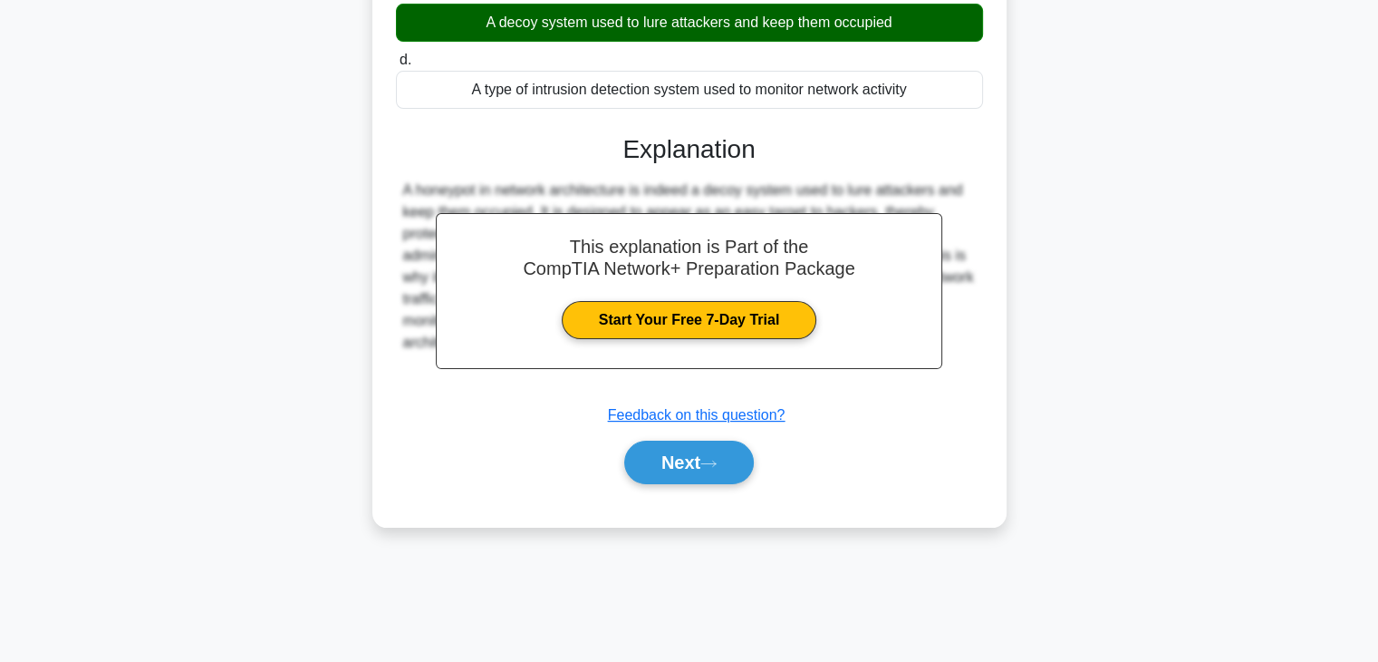
scroll to position [318, 0]
click at [706, 461] on button "Next" at bounding box center [689, 461] width 130 height 43
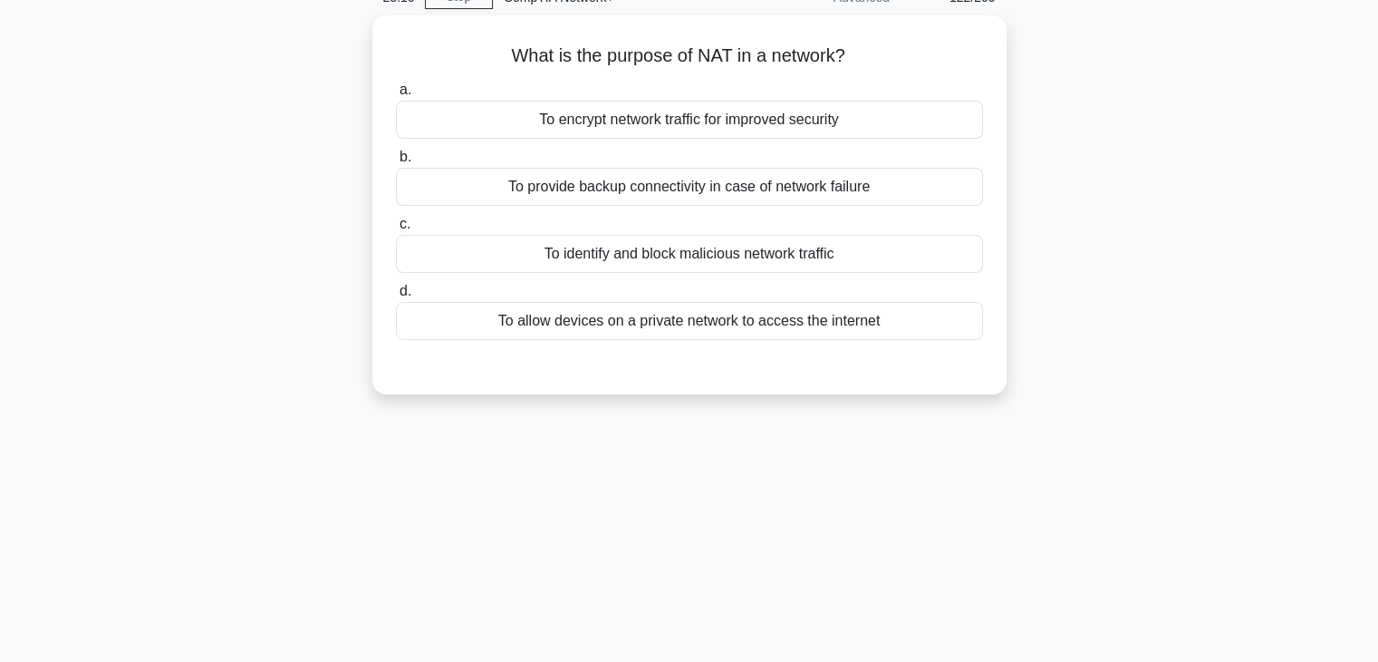
scroll to position [90, 0]
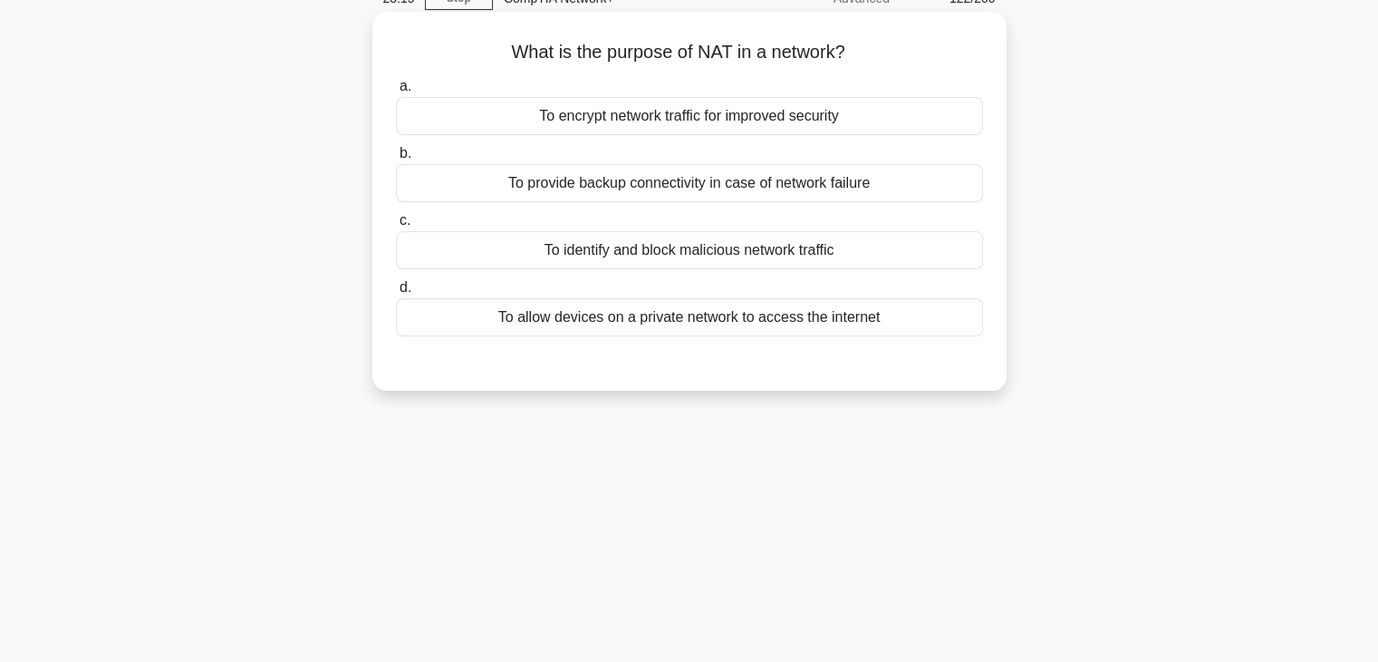
click at [700, 309] on div "To allow devices on a private network to access the internet" at bounding box center [689, 317] width 587 height 38
click at [396, 294] on input "d. To allow devices on a private network to access the internet" at bounding box center [396, 288] width 0 height 12
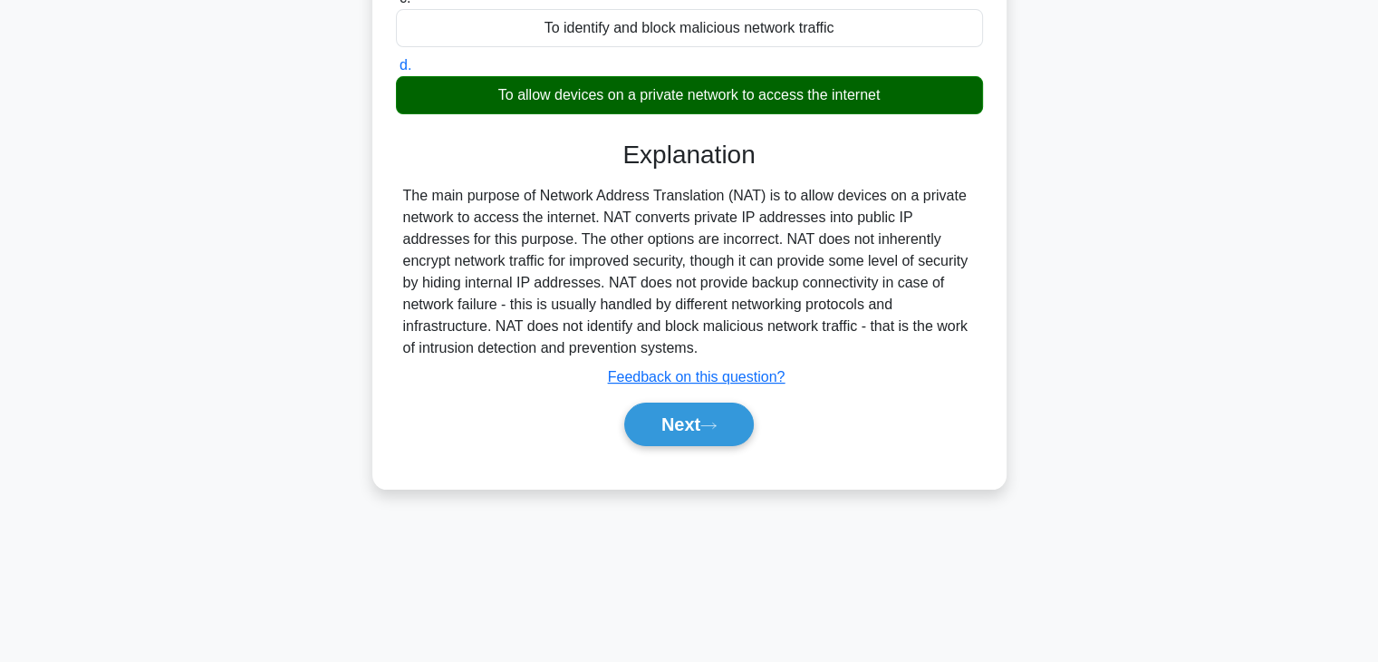
scroll to position [318, 0]
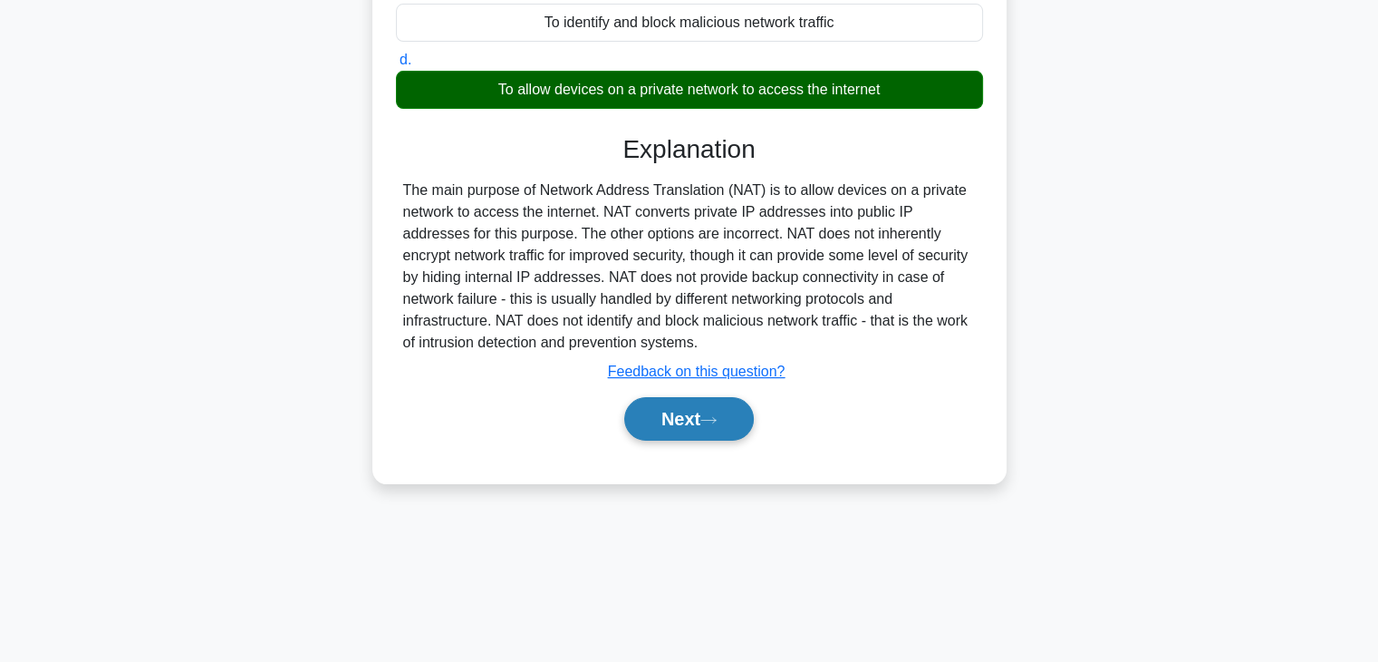
click at [701, 421] on button "Next" at bounding box center [689, 418] width 130 height 43
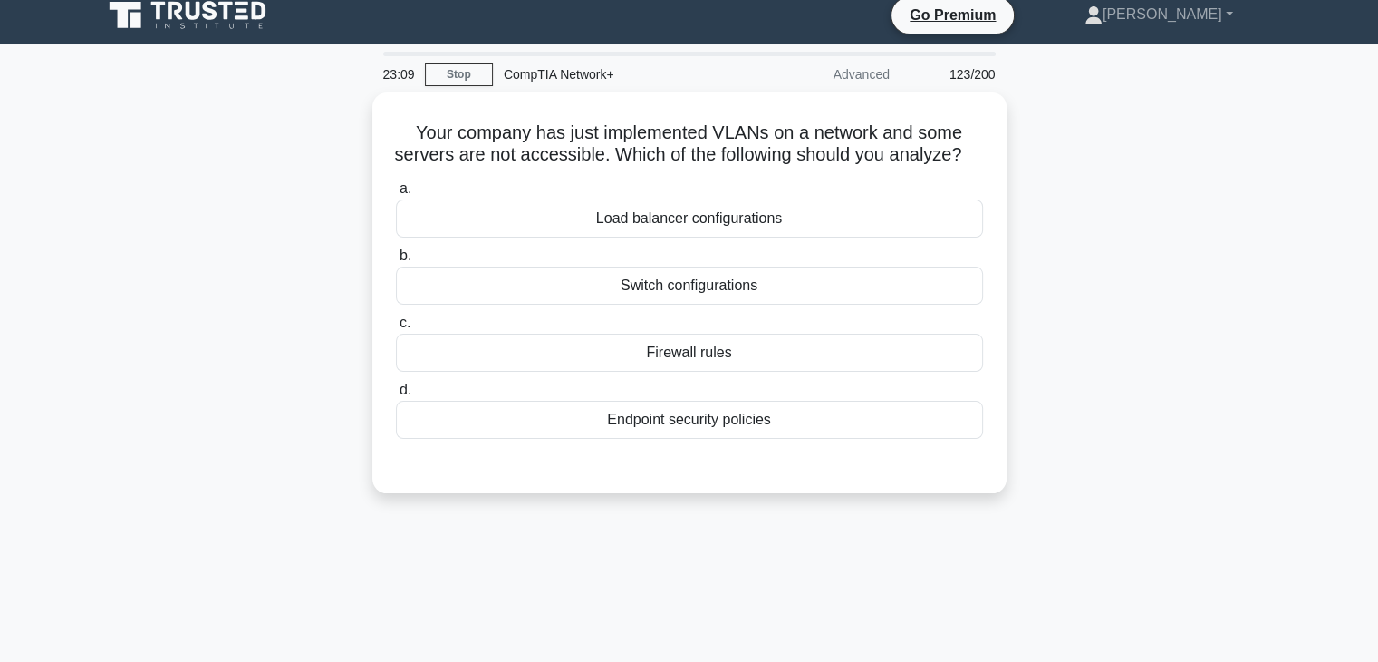
scroll to position [7, 0]
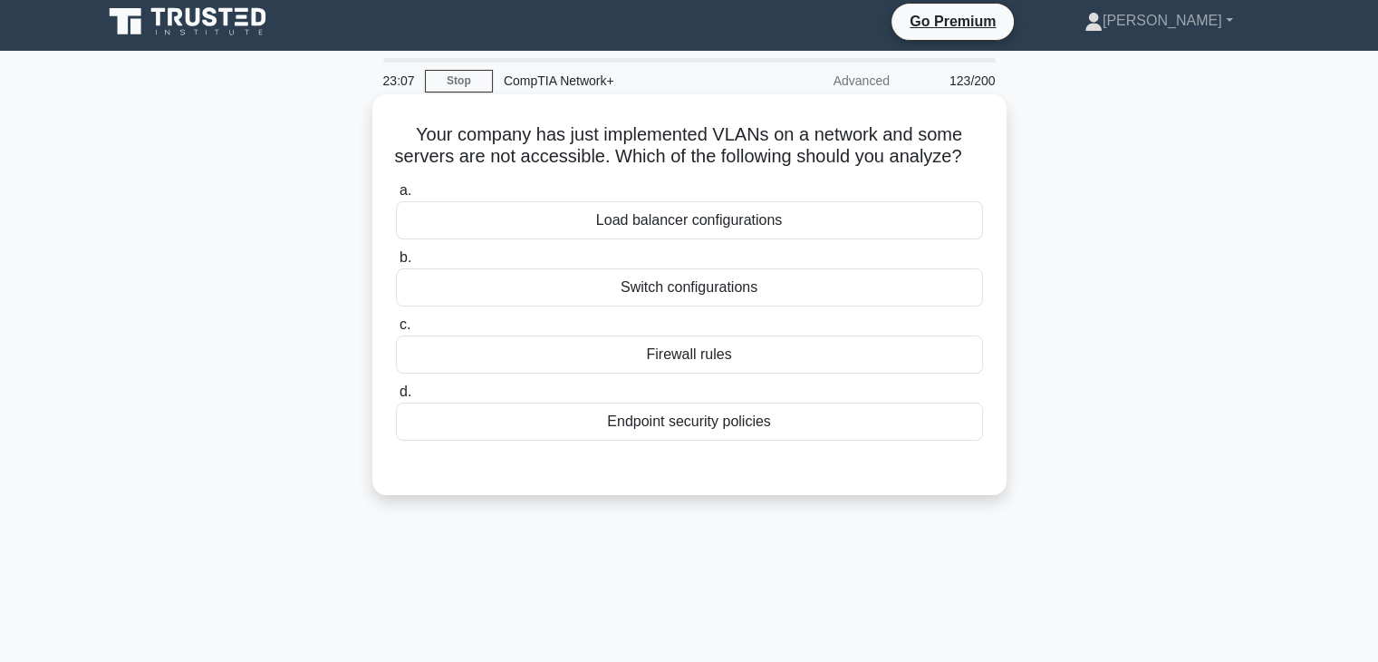
click at [701, 306] on div "Switch configurations" at bounding box center [689, 287] width 587 height 38
click at [396, 264] on input "b. Switch configurations" at bounding box center [396, 258] width 0 height 12
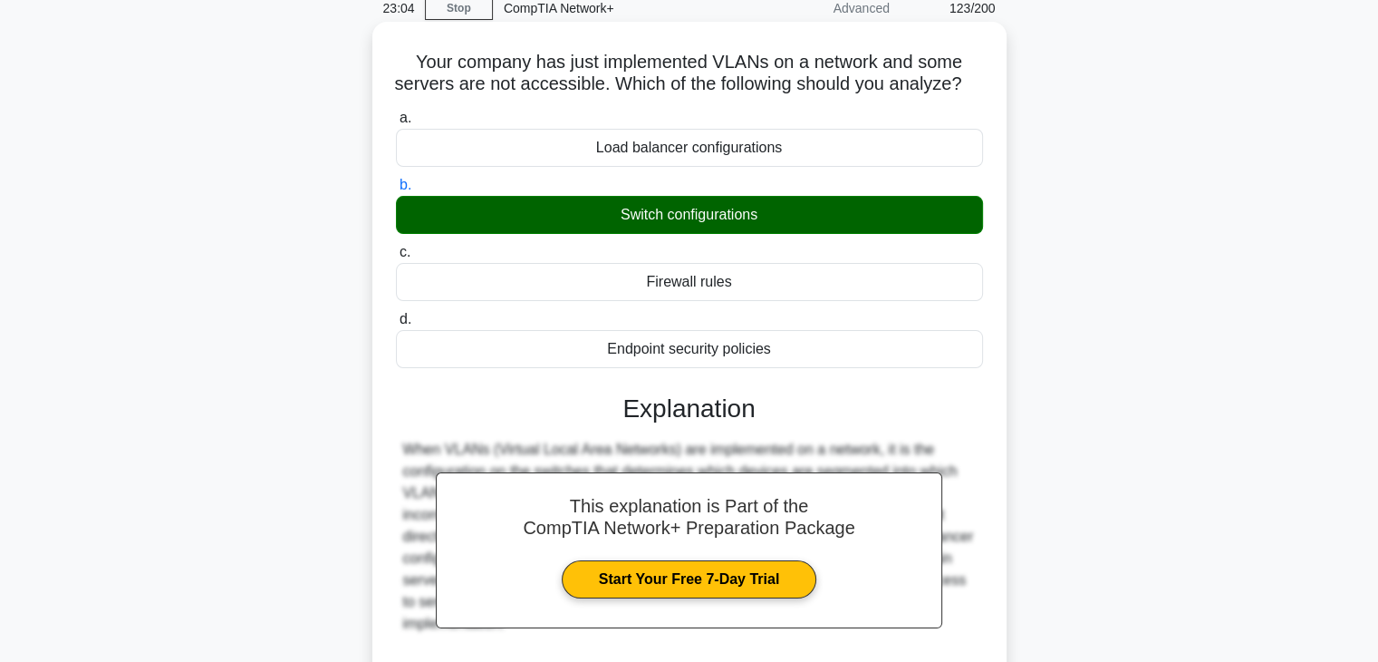
scroll to position [318, 0]
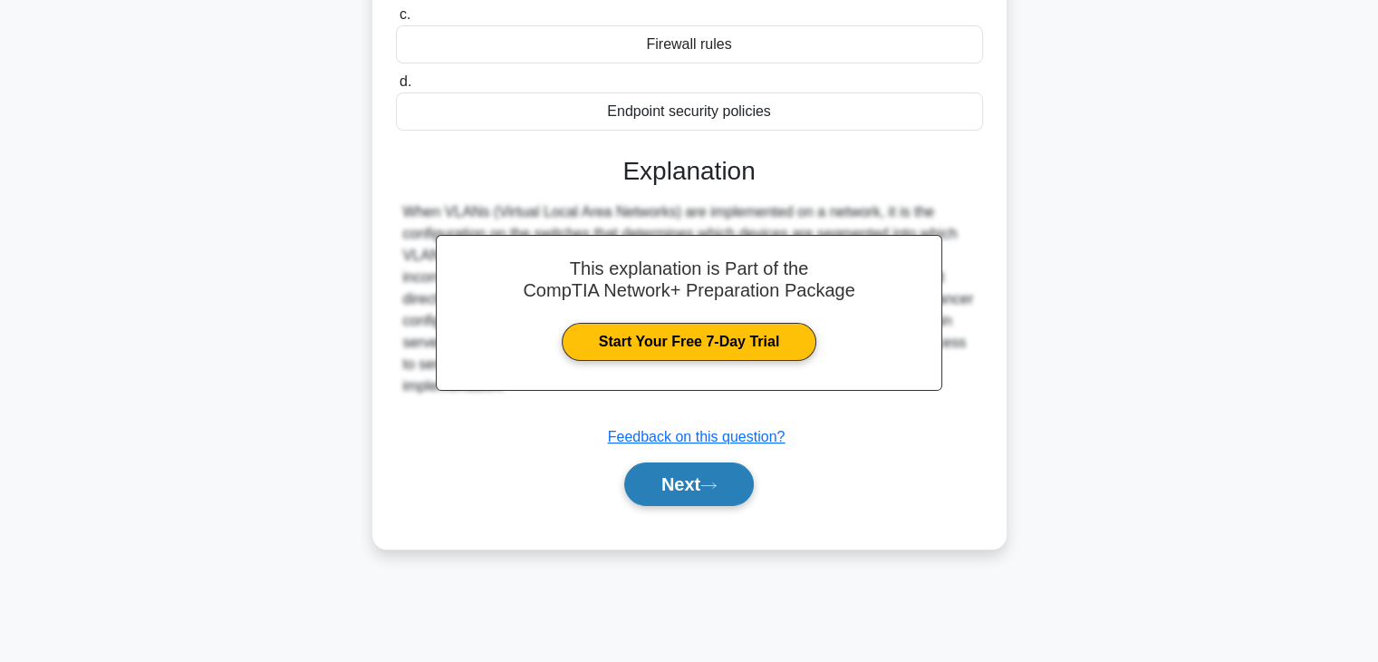
click at [703, 503] on button "Next" at bounding box center [689, 483] width 130 height 43
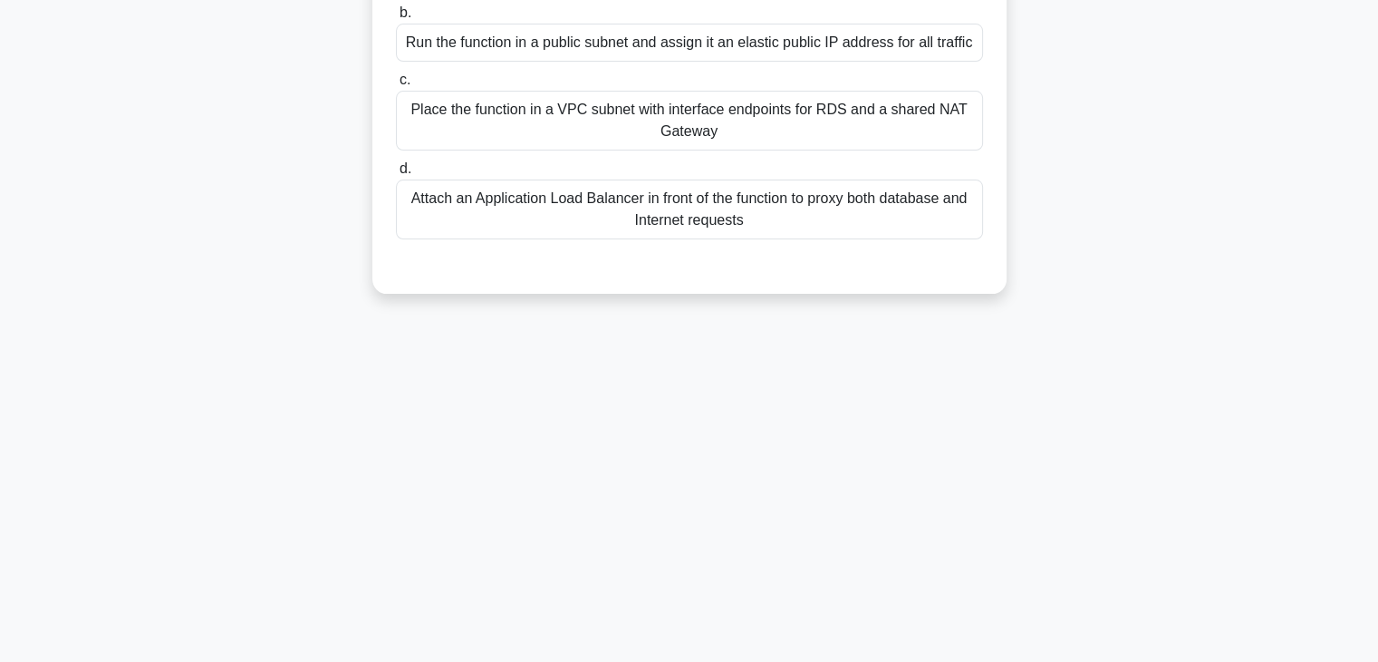
click at [736, 150] on div "Place the function in a VPC subnet with interface endpoints for RDS and a share…" at bounding box center [689, 121] width 587 height 60
click at [396, 86] on input "c. Place the function in a VPC subnet with interface endpoints for RDS and a sh…" at bounding box center [396, 80] width 0 height 12
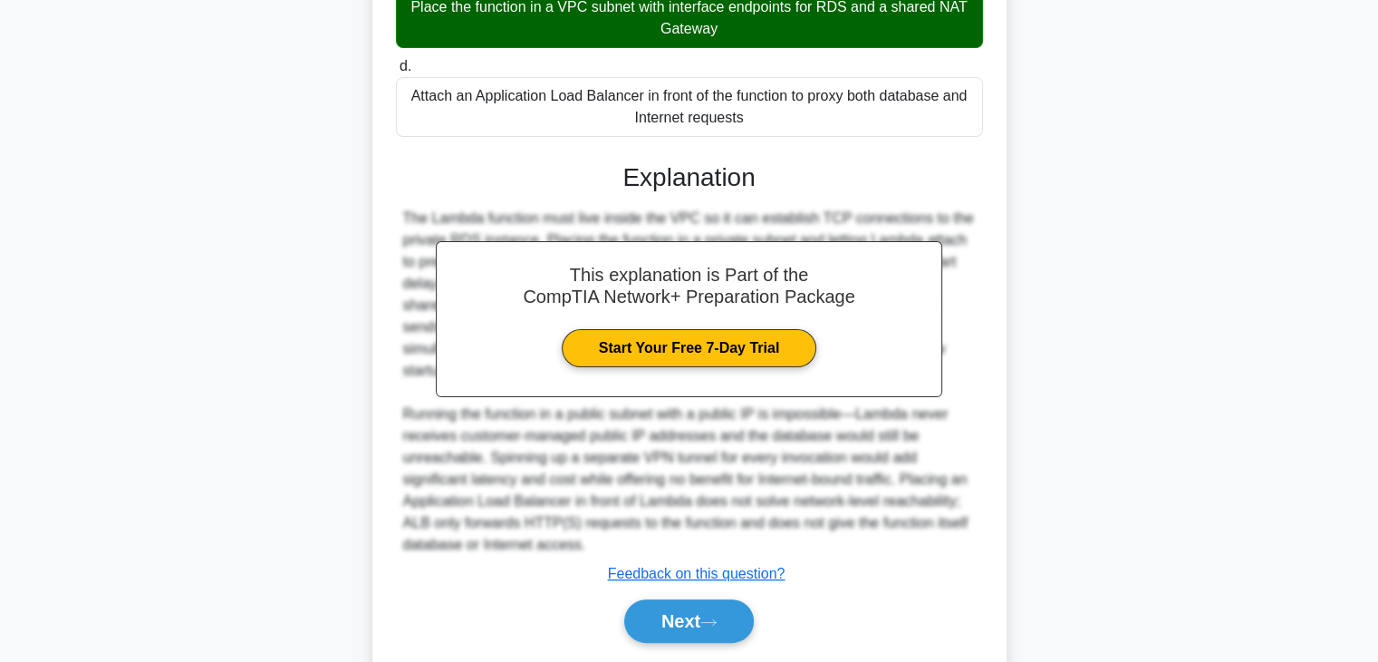
scroll to position [464, 0]
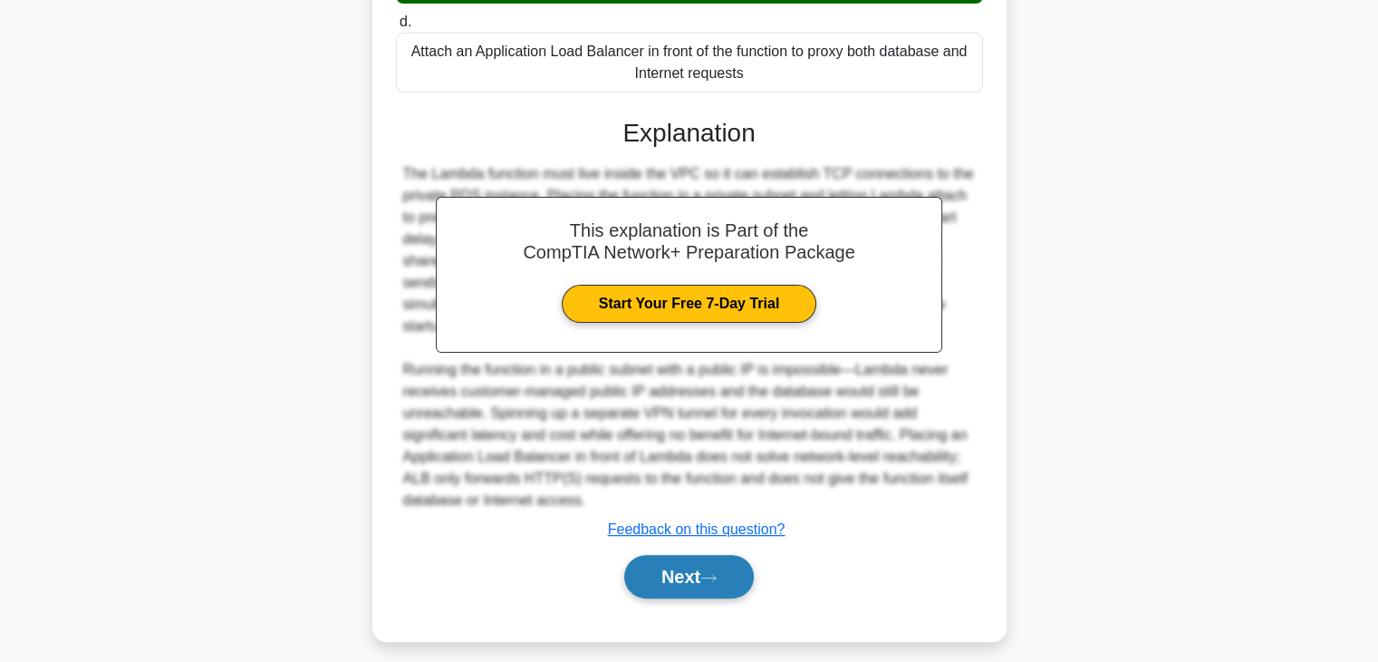
click at [730, 573] on button "Next" at bounding box center [689, 576] width 130 height 43
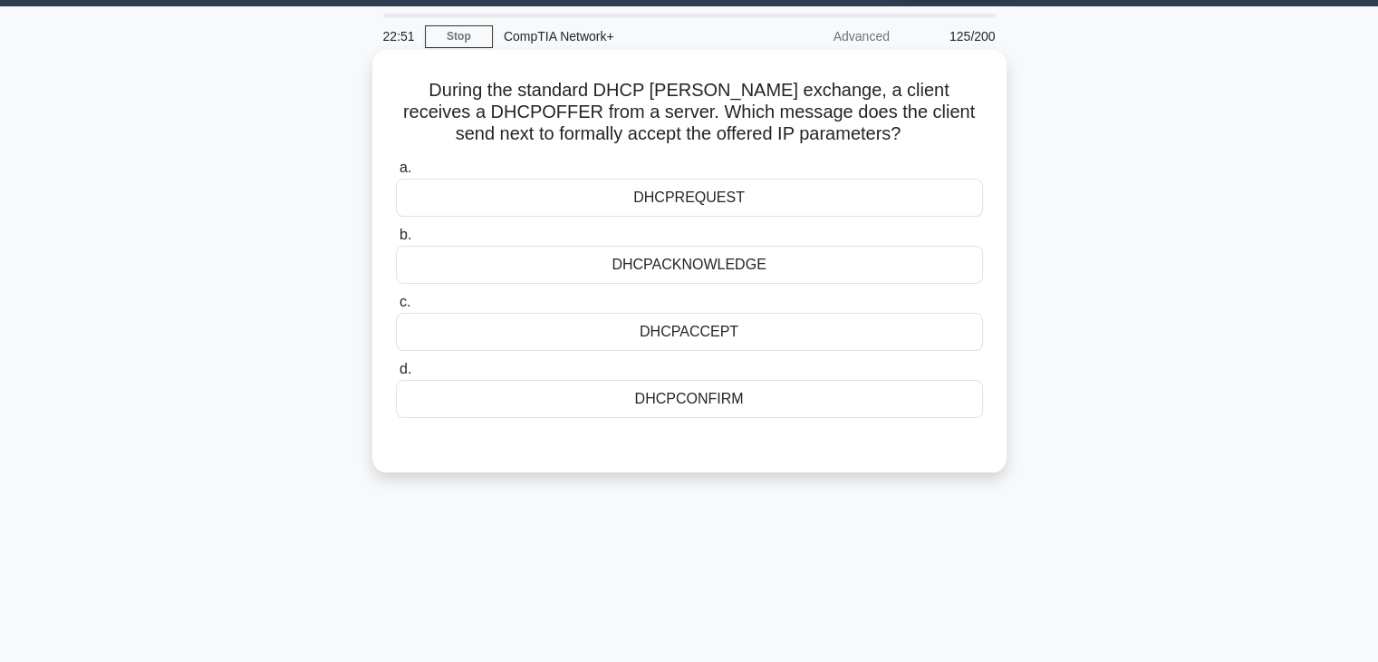
scroll to position [0, 0]
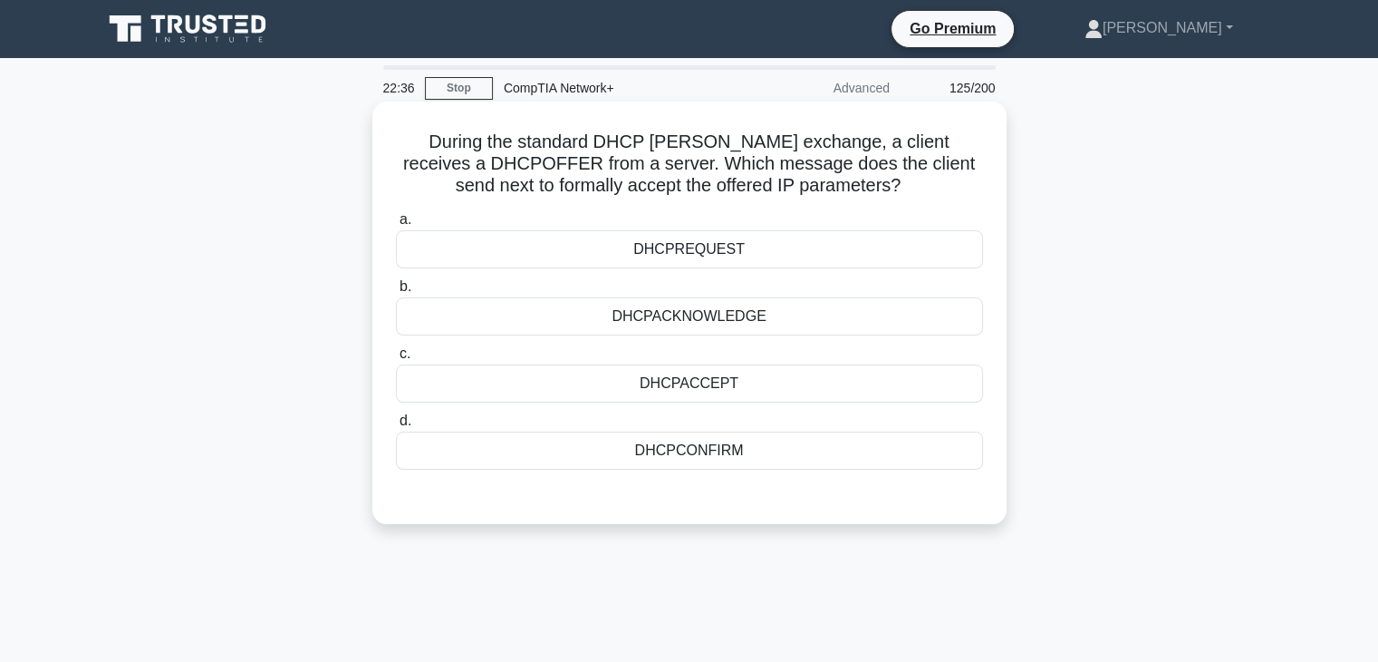
click at [746, 255] on div "DHCPREQUEST" at bounding box center [689, 249] width 587 height 38
click at [396, 226] on input "a. DHCPREQUEST" at bounding box center [396, 220] width 0 height 12
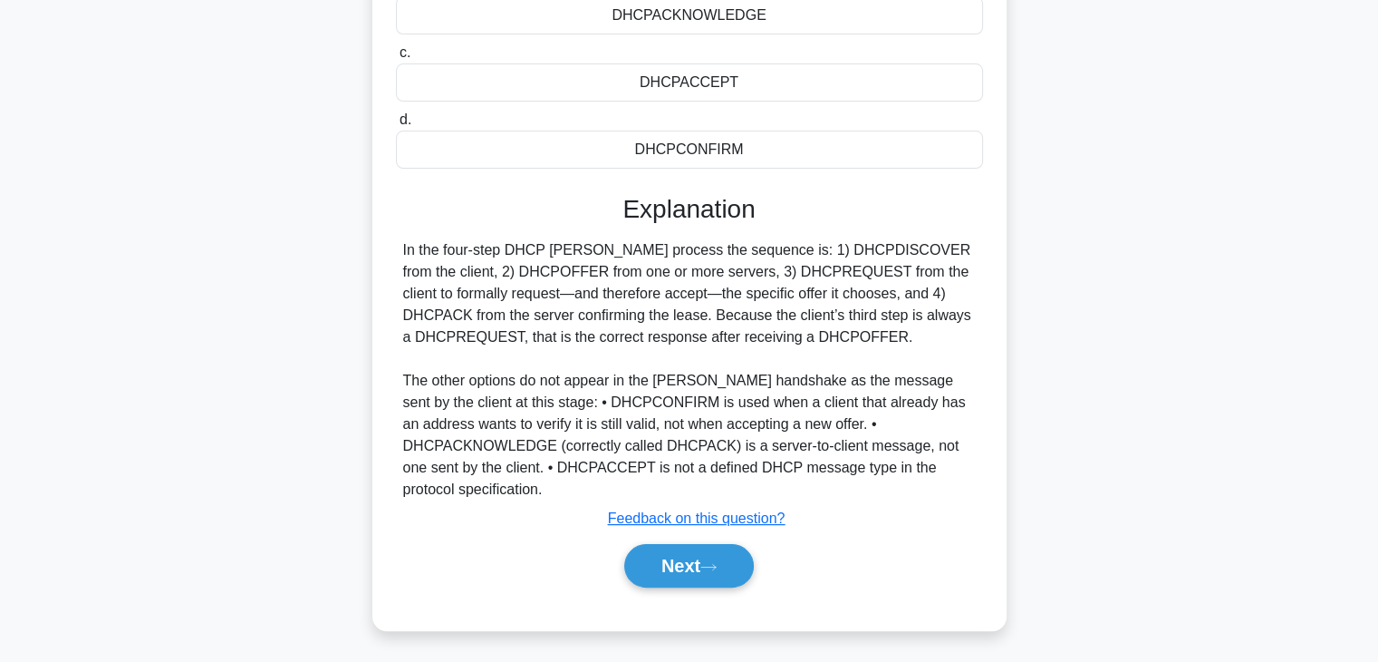
scroll to position [318, 0]
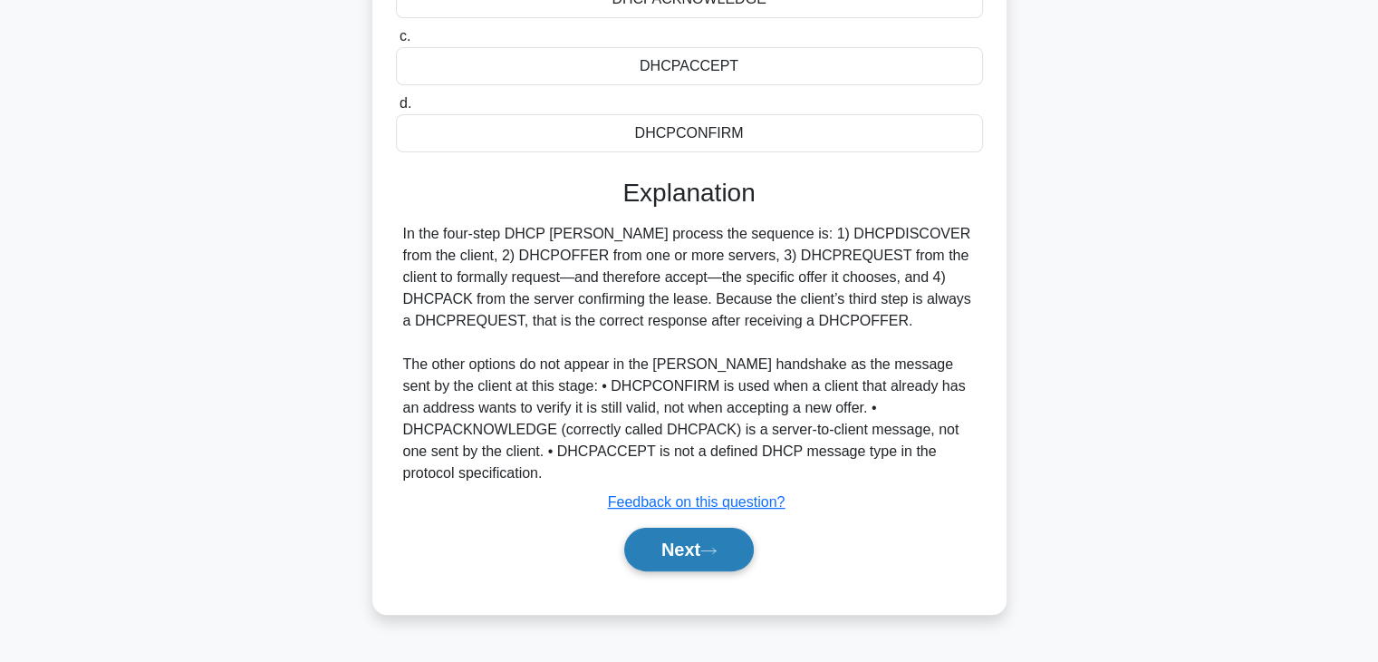
click at [724, 527] on button "Next" at bounding box center [689, 548] width 130 height 43
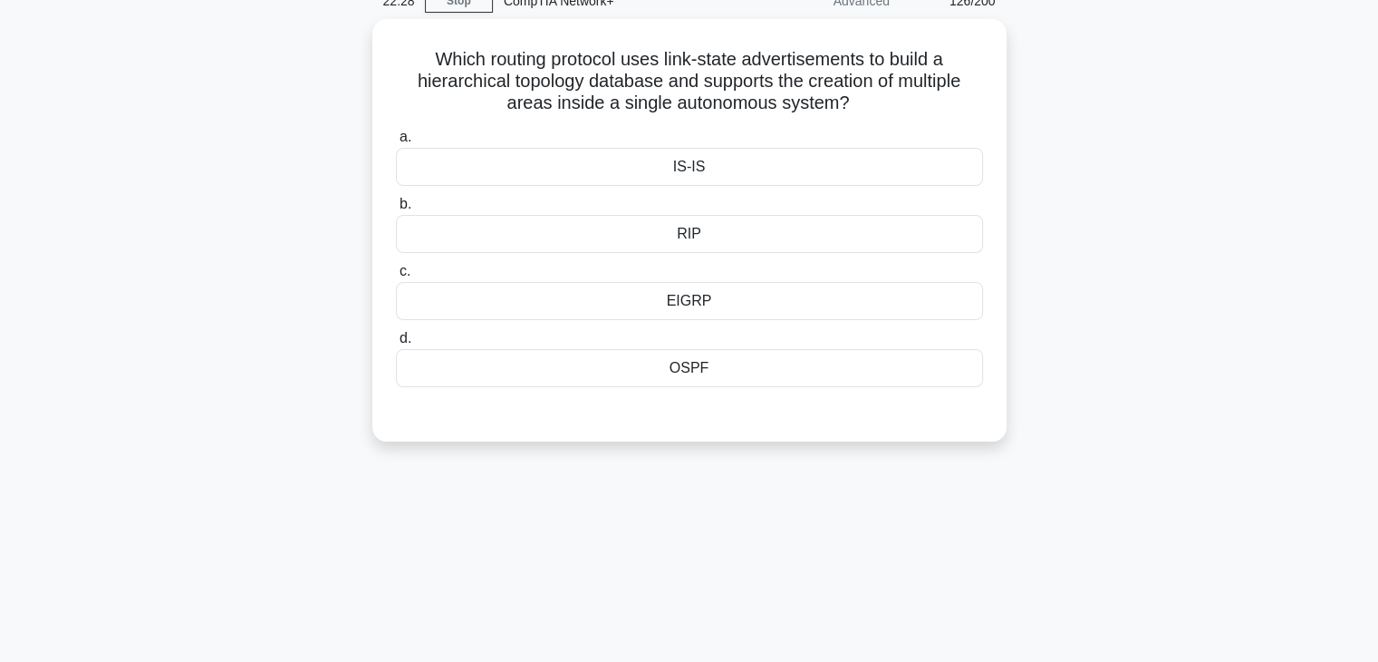
scroll to position [76, 0]
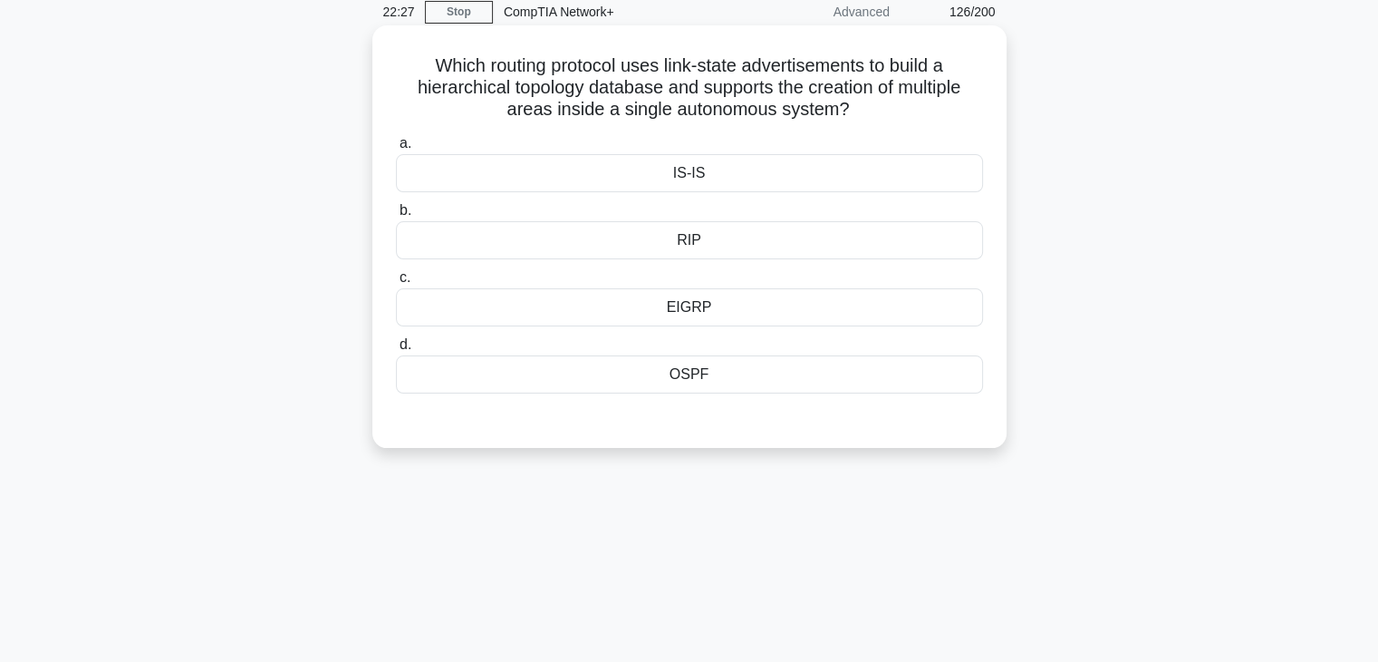
click at [710, 314] on div "EIGRP" at bounding box center [689, 307] width 587 height 38
click at [396, 284] on input "c. EIGRP" at bounding box center [396, 278] width 0 height 12
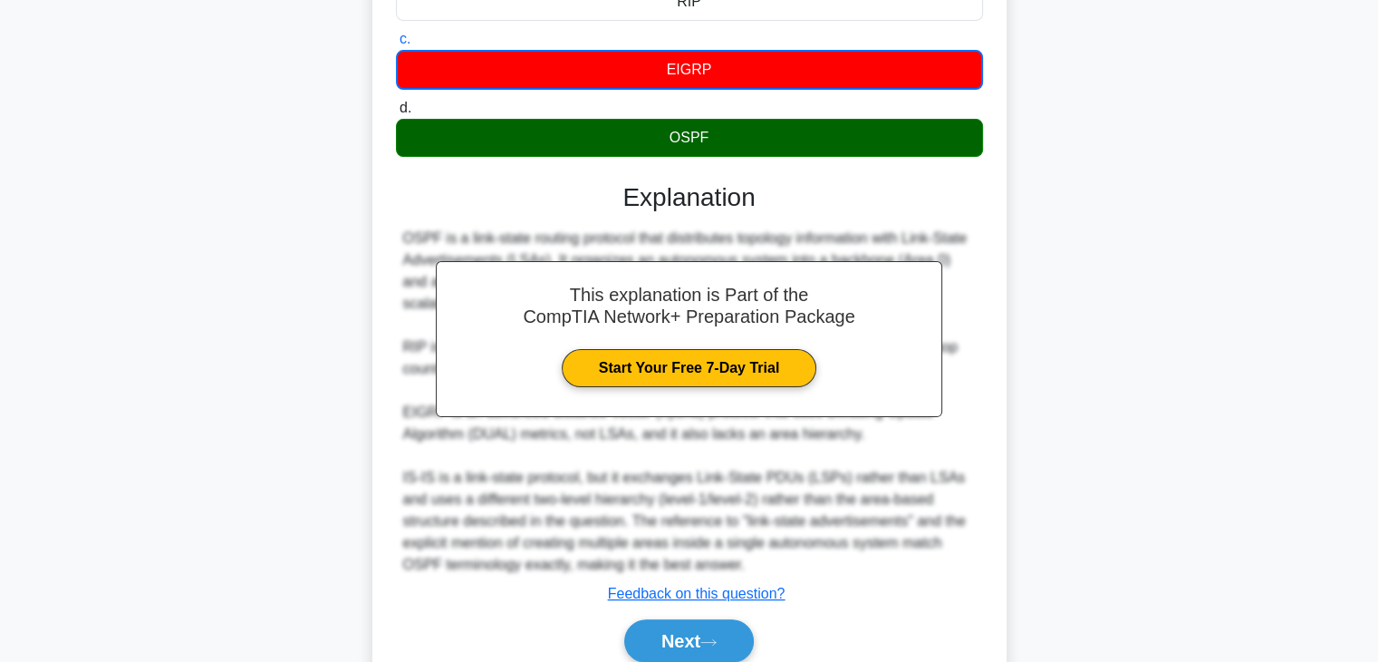
scroll to position [343, 0]
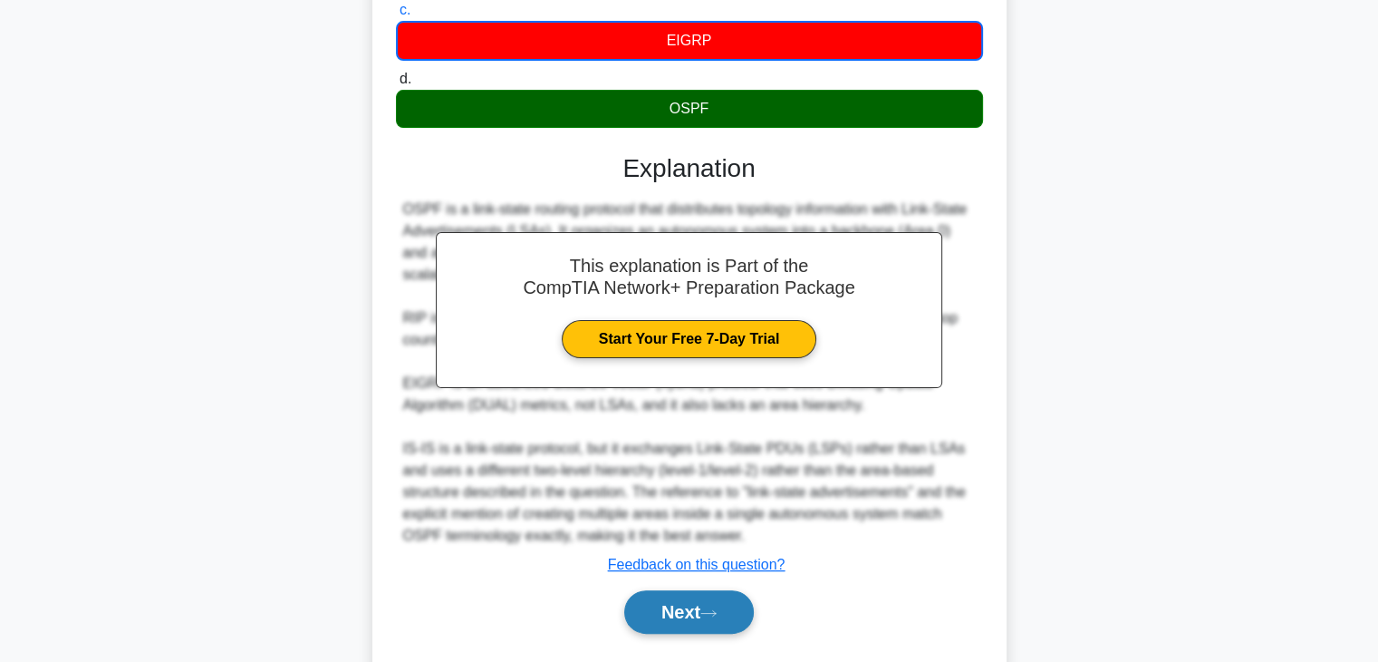
click at [715, 605] on button "Next" at bounding box center [689, 611] width 130 height 43
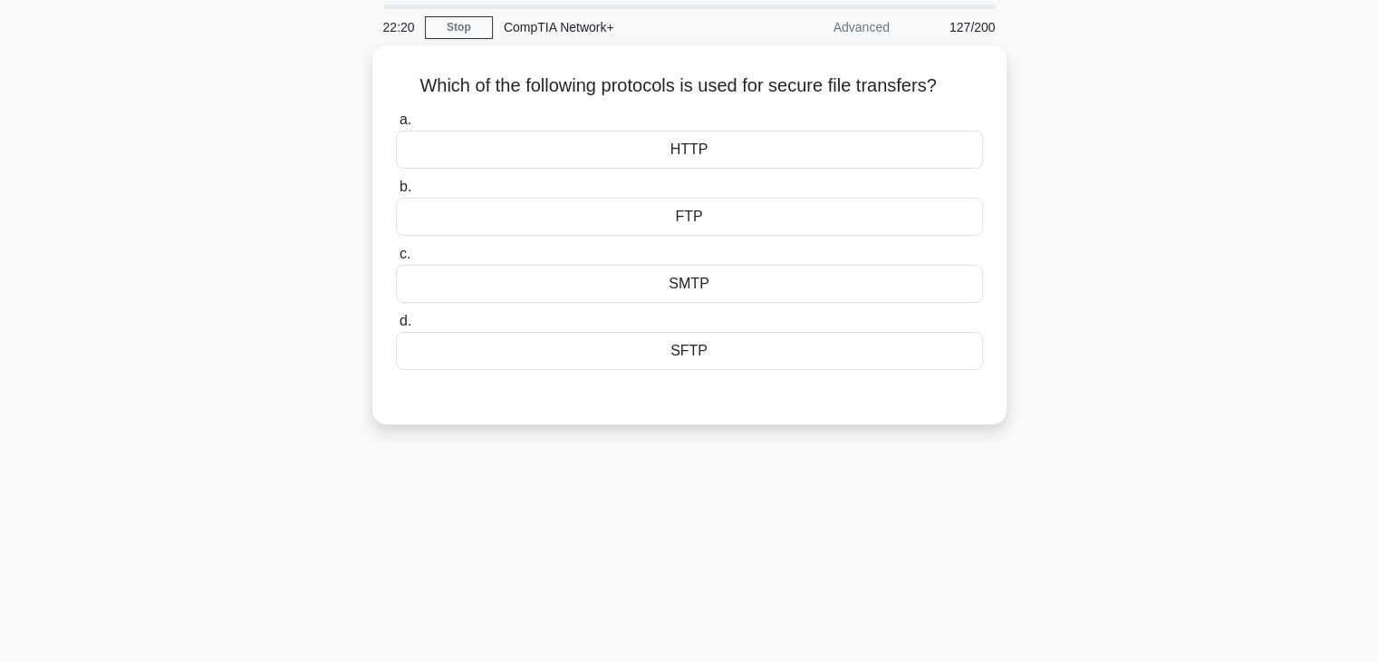
scroll to position [0, 0]
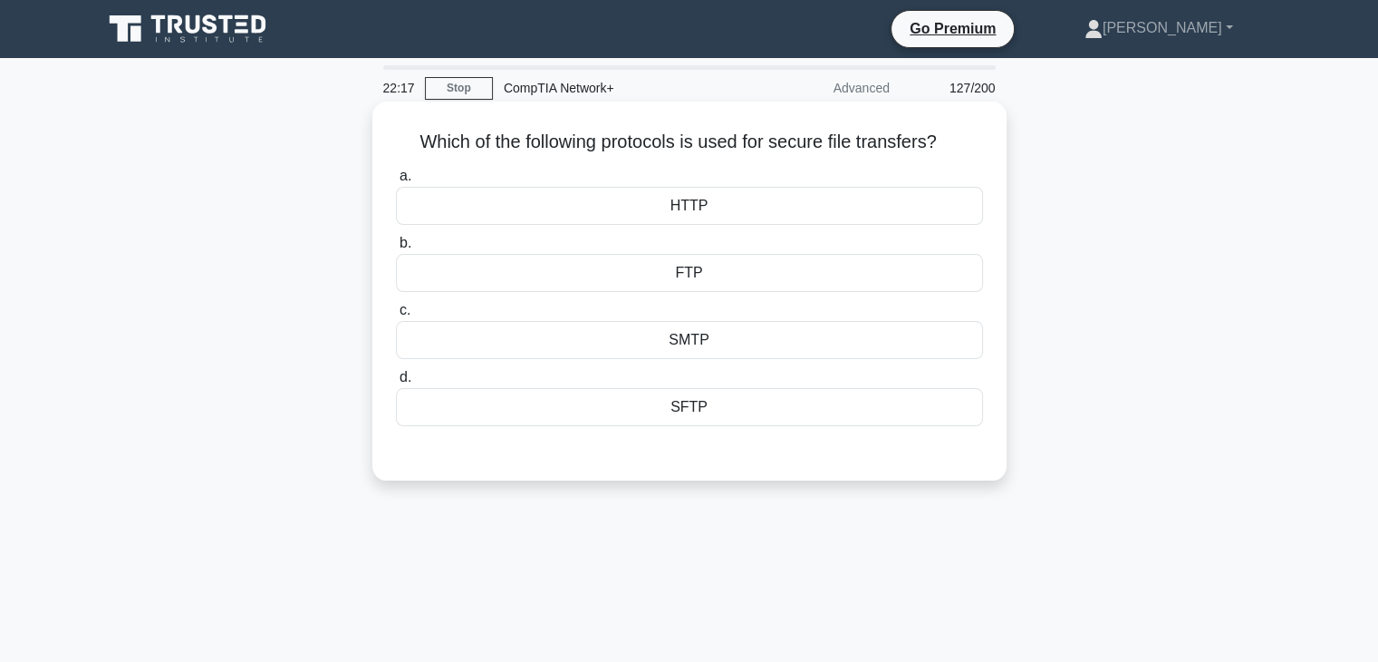
click at [711, 273] on div "FTP" at bounding box center [689, 273] width 587 height 38
click at [396, 249] on input "b. FTP" at bounding box center [396, 243] width 0 height 12
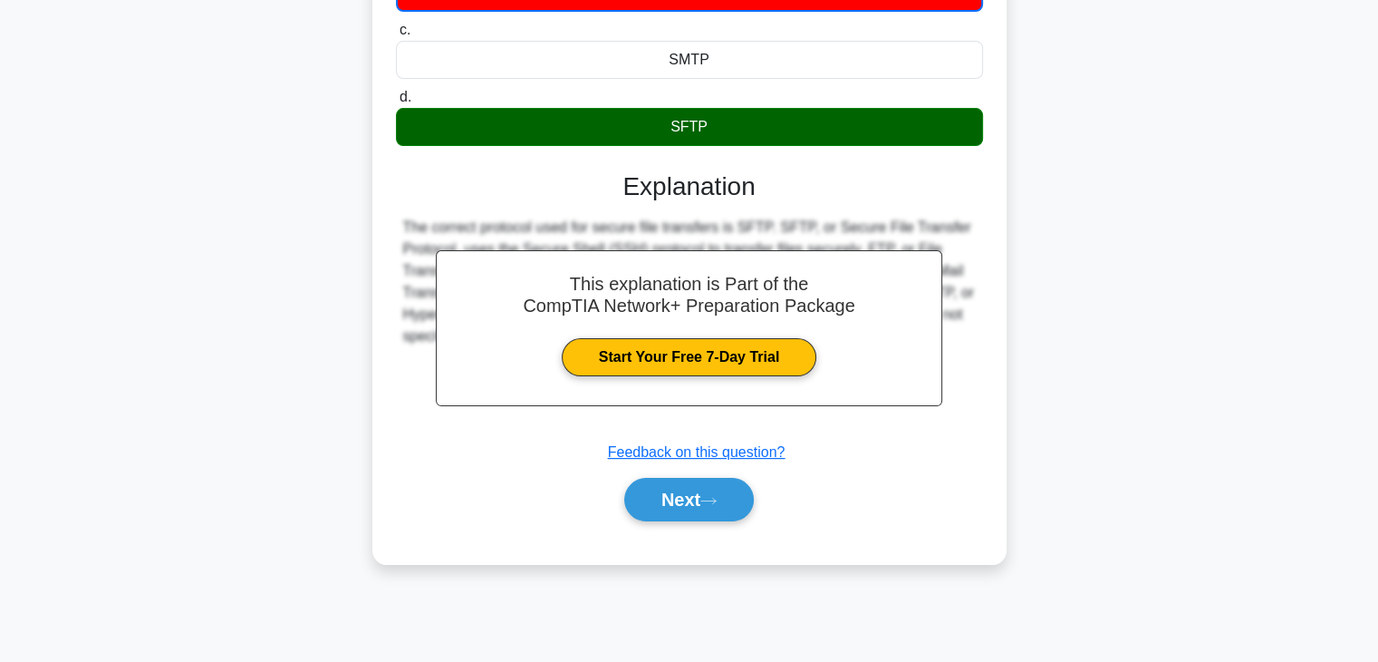
scroll to position [318, 0]
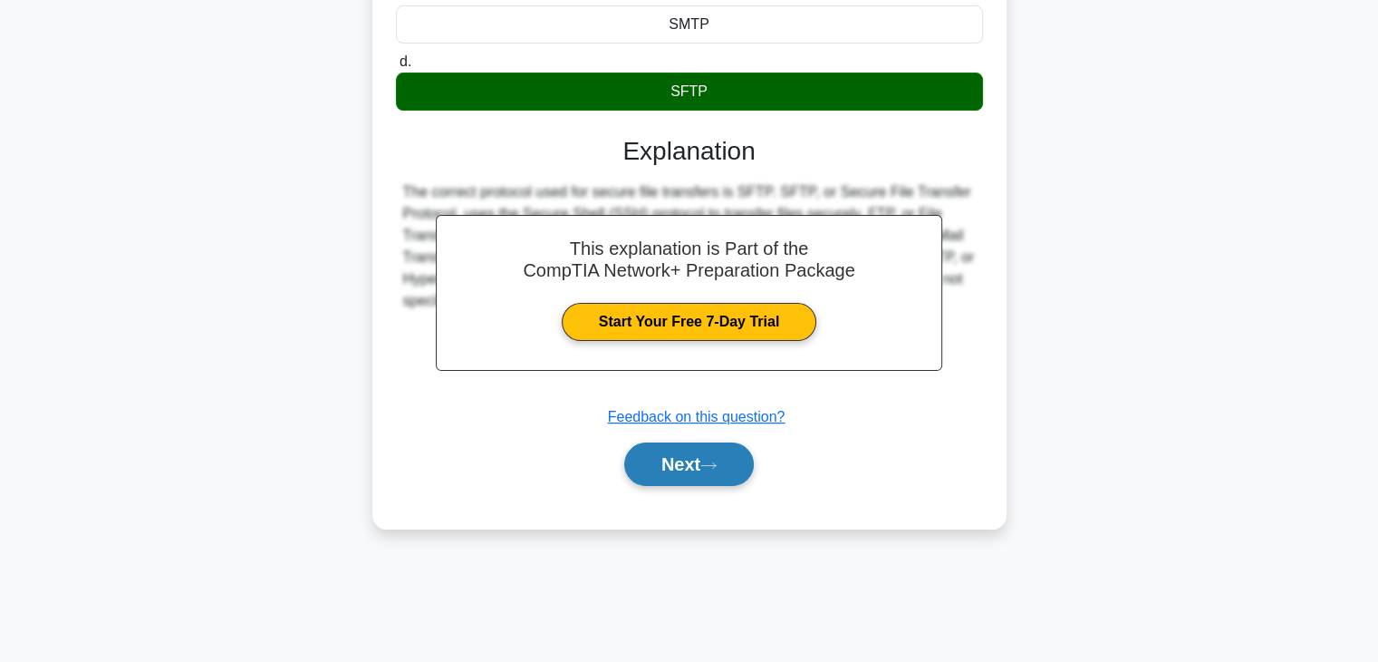
click at [714, 476] on button "Next" at bounding box center [689, 463] width 130 height 43
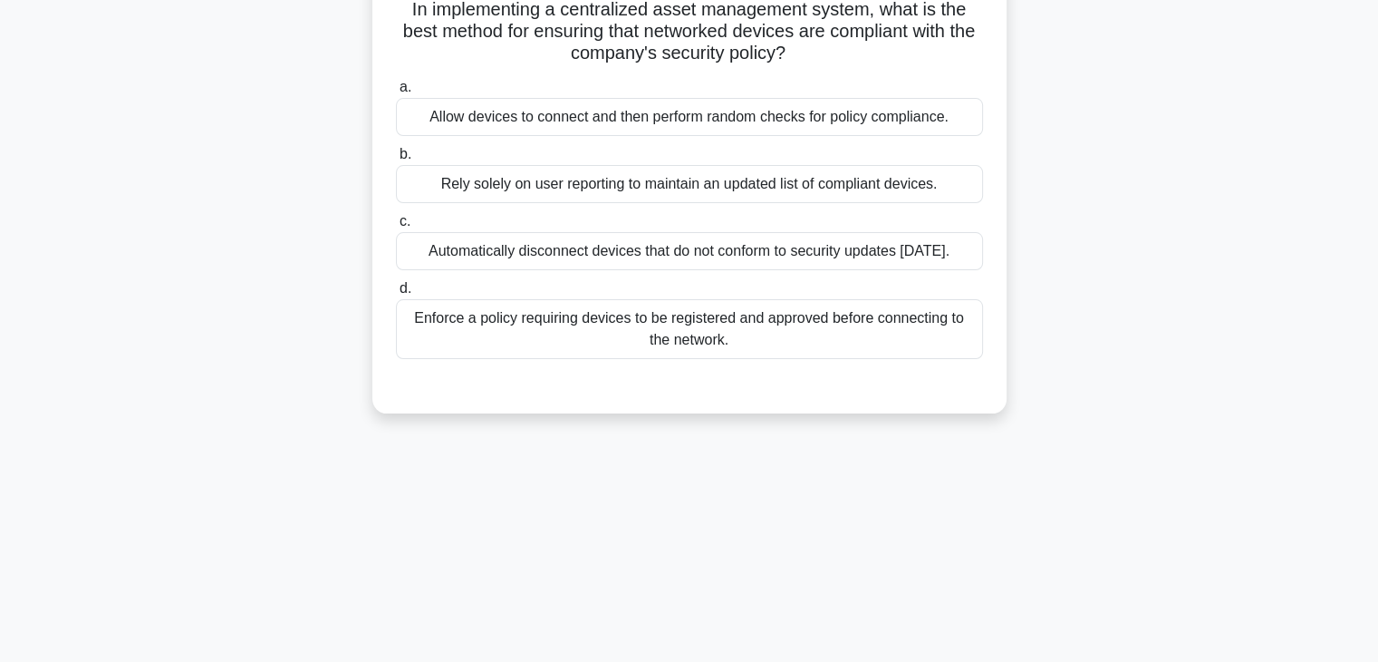
scroll to position [65, 0]
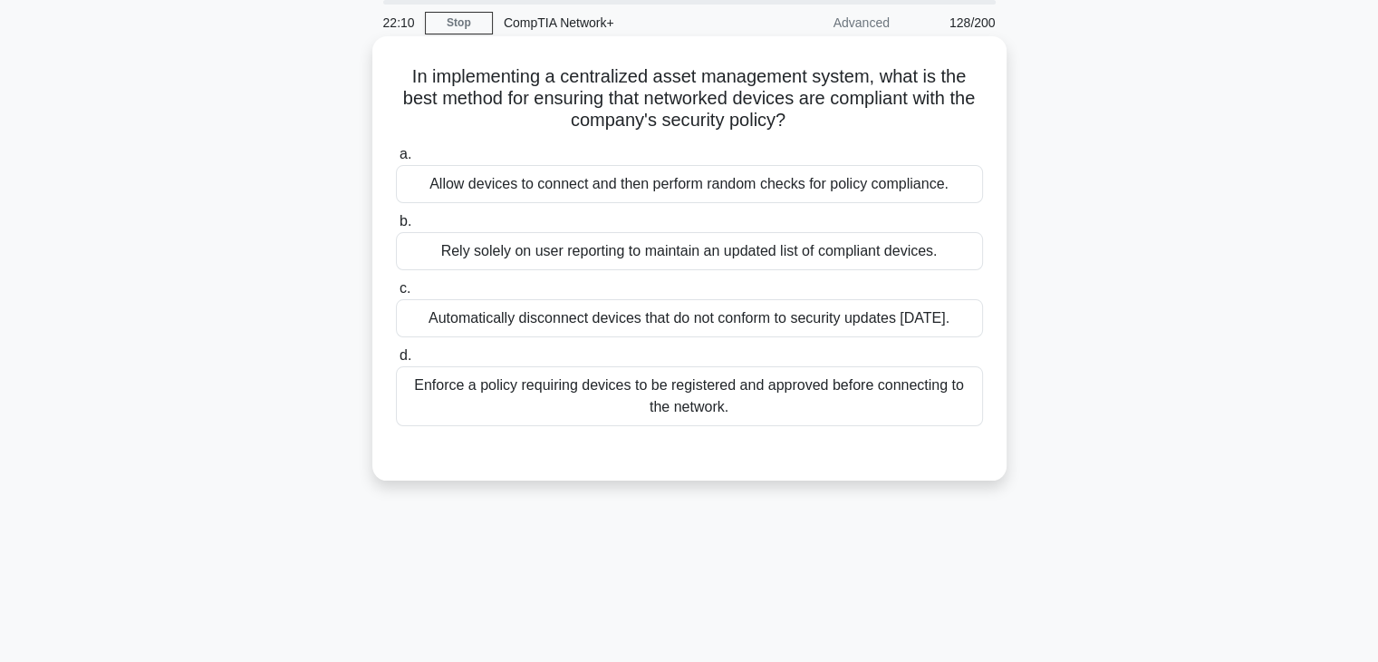
click at [671, 322] on div "Automatically disconnect devices that do not conform to security updates within…" at bounding box center [689, 318] width 587 height 38
click at [396, 295] on input "c. Automatically disconnect devices that do not conform to security updates wit…" at bounding box center [396, 289] width 0 height 12
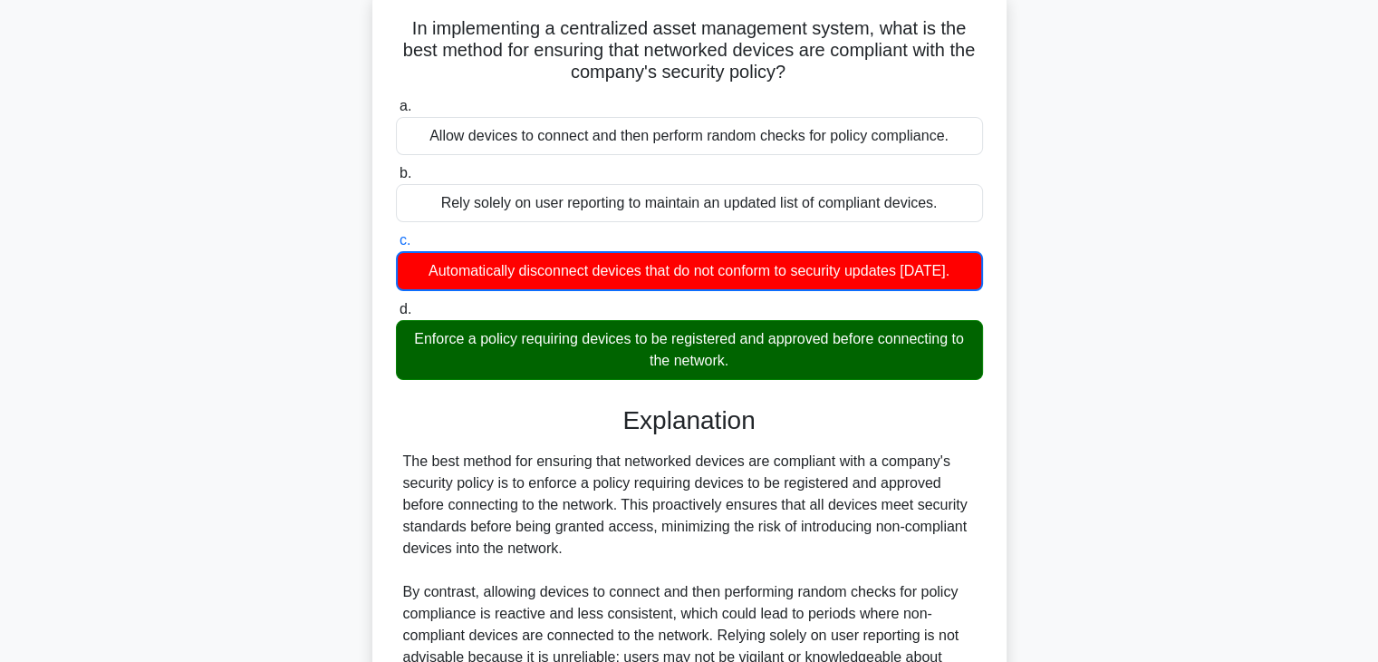
scroll to position [377, 0]
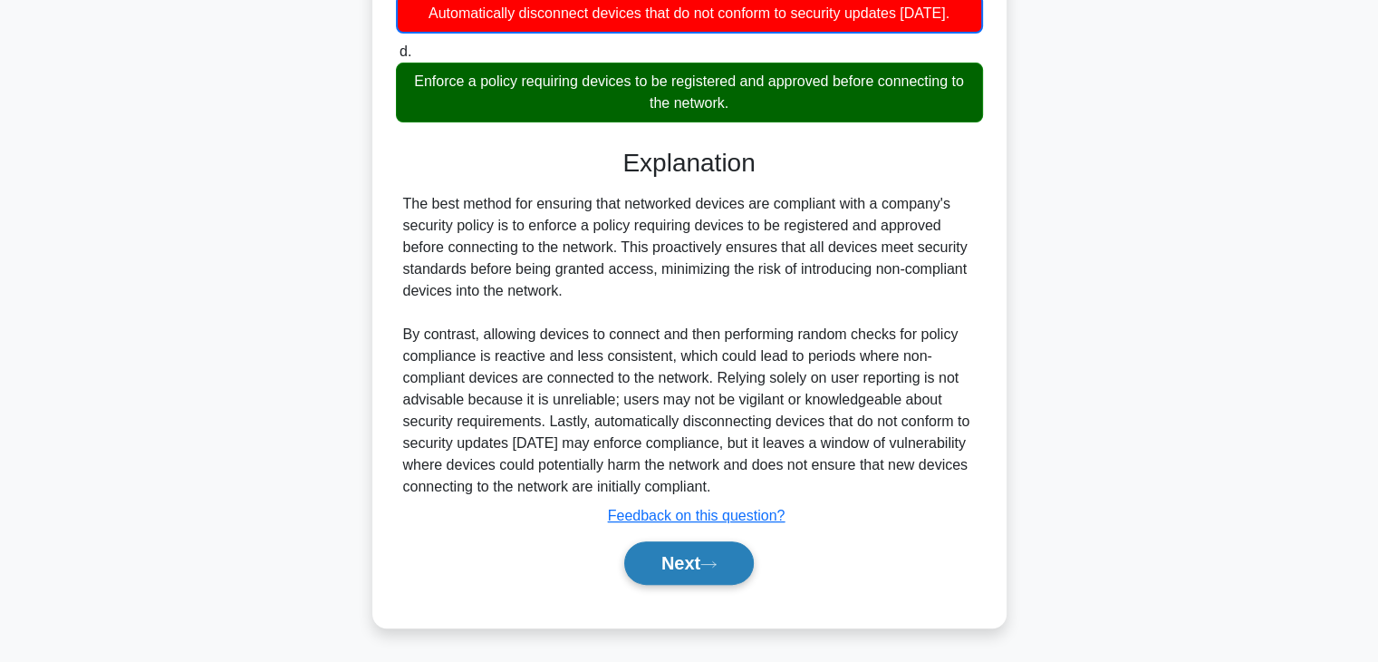
click at [693, 563] on button "Next" at bounding box center [689, 562] width 130 height 43
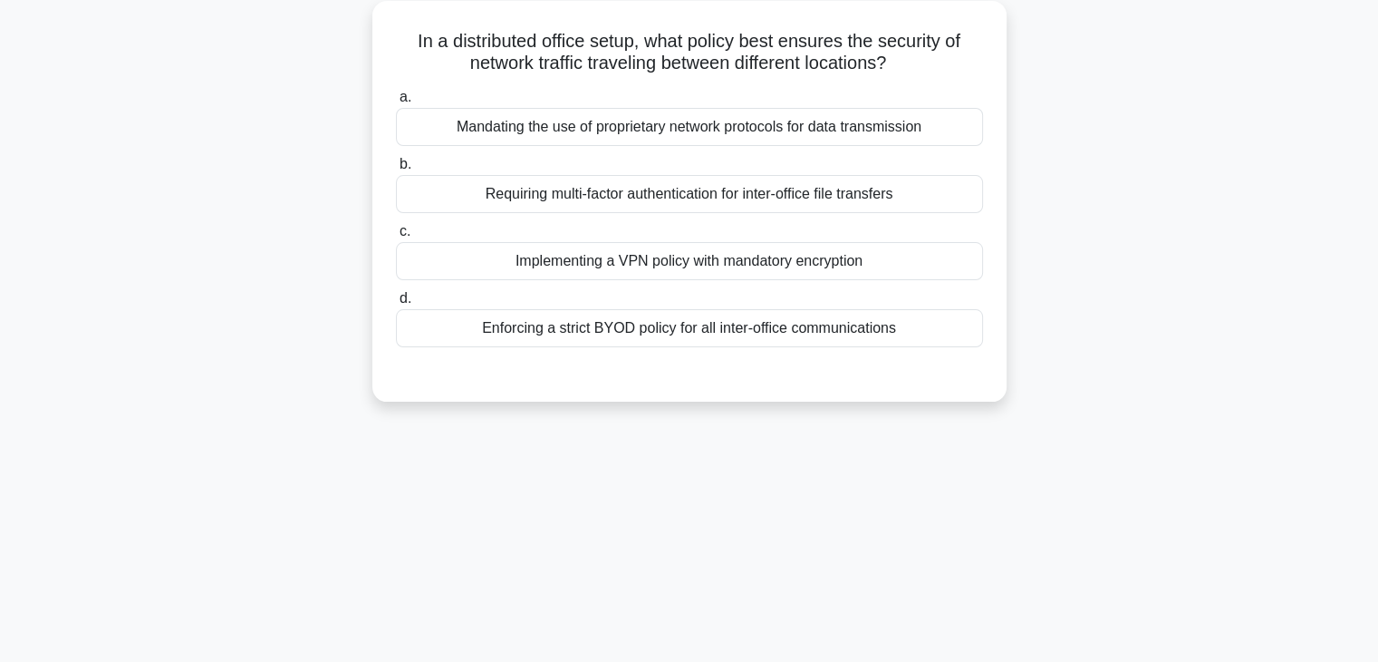
scroll to position [0, 0]
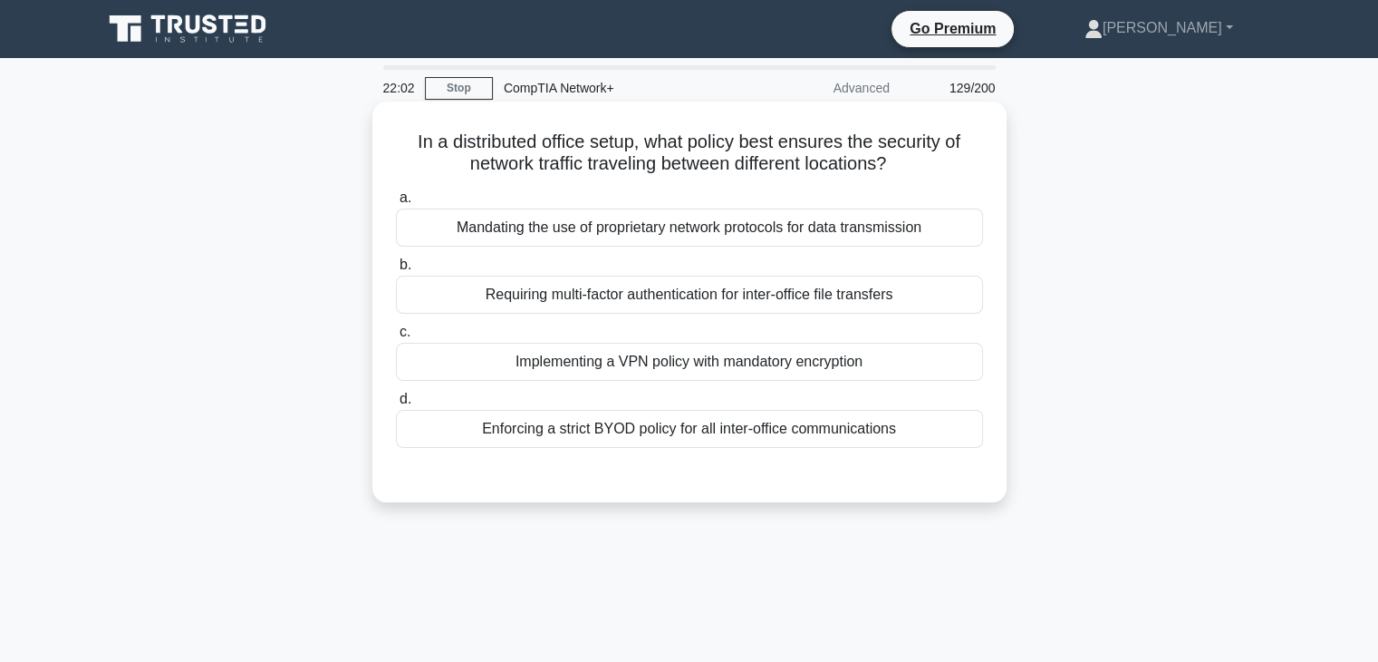
click at [677, 298] on div "Requiring multi-factor authentication for inter-office file transfers" at bounding box center [689, 294] width 587 height 38
click at [396, 271] on input "b. Requiring multi-factor authentication for inter-office file transfers" at bounding box center [396, 265] width 0 height 12
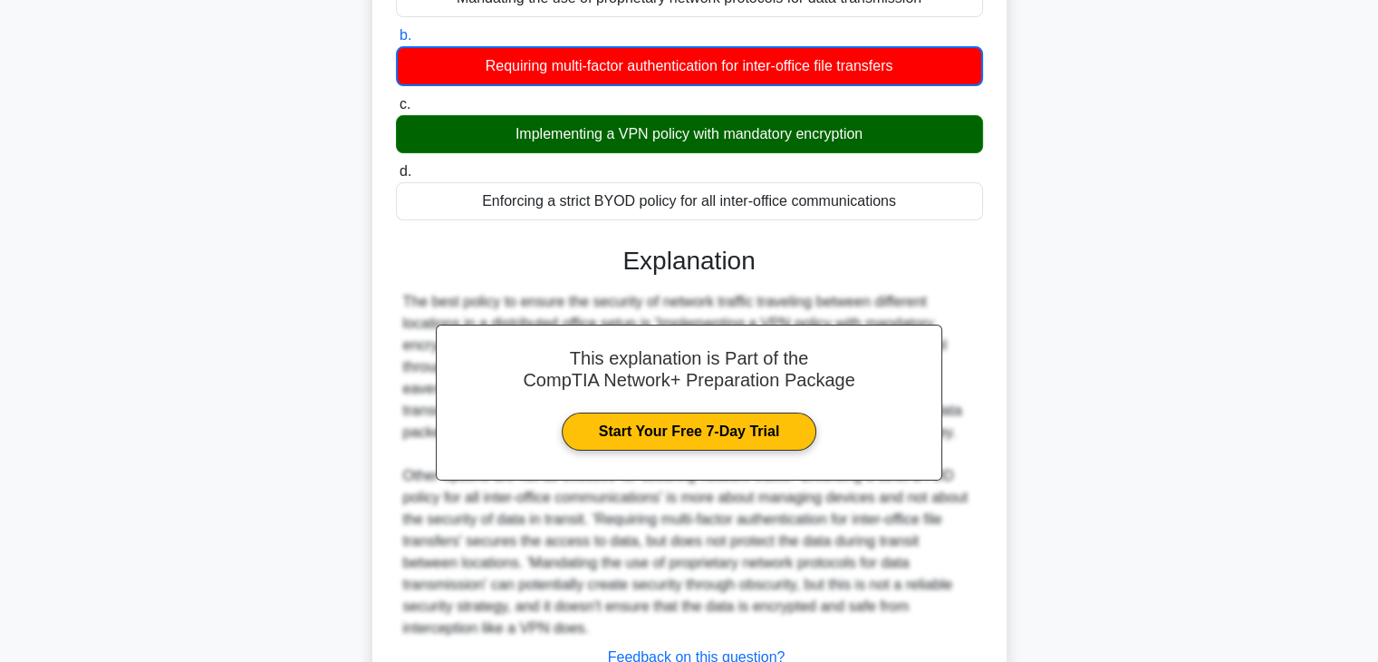
scroll to position [370, 0]
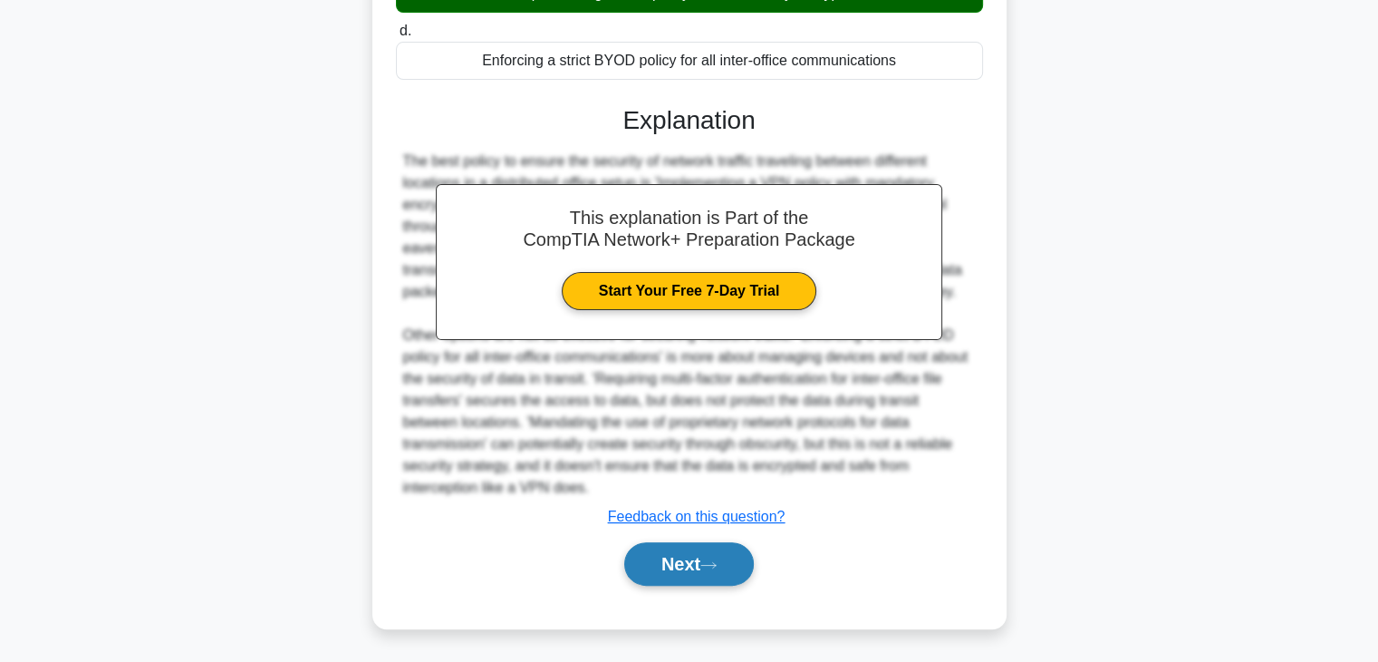
click at [678, 548] on button "Next" at bounding box center [689, 563] width 130 height 43
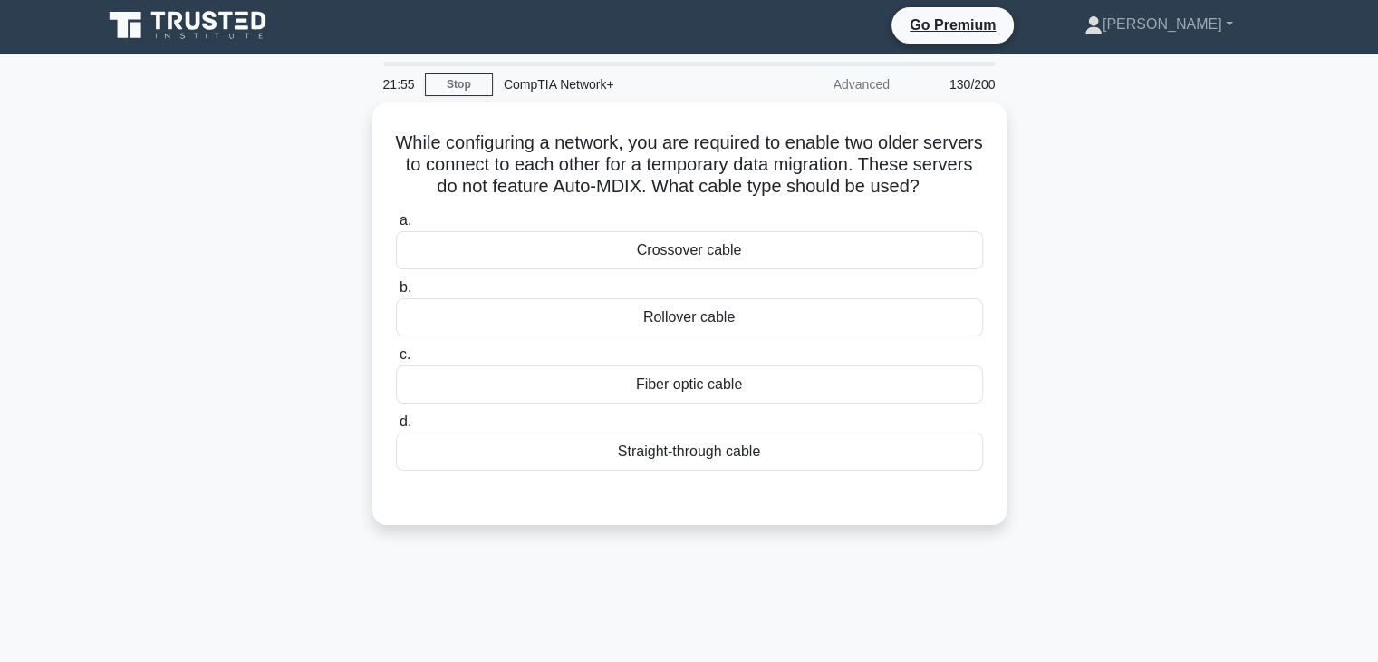
scroll to position [3, 0]
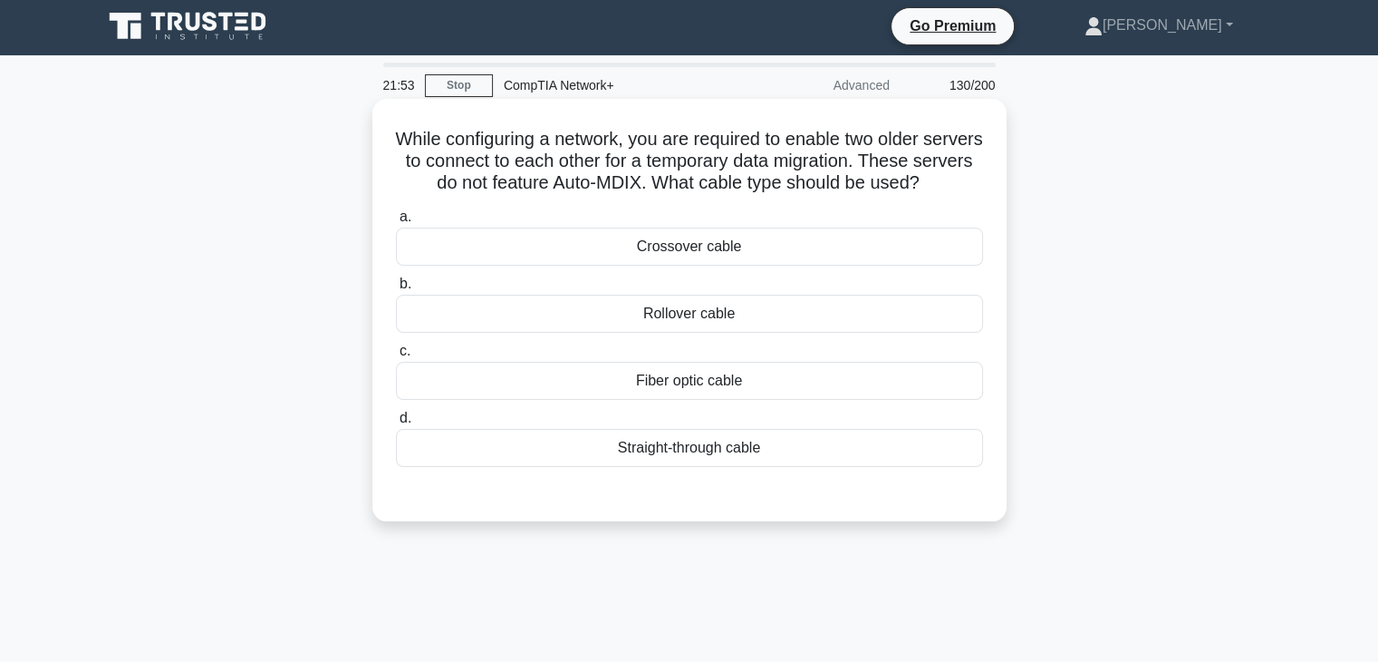
click at [675, 234] on div "Crossover cable" at bounding box center [689, 246] width 587 height 38
click at [396, 223] on input "a. Crossover cable" at bounding box center [396, 217] width 0 height 12
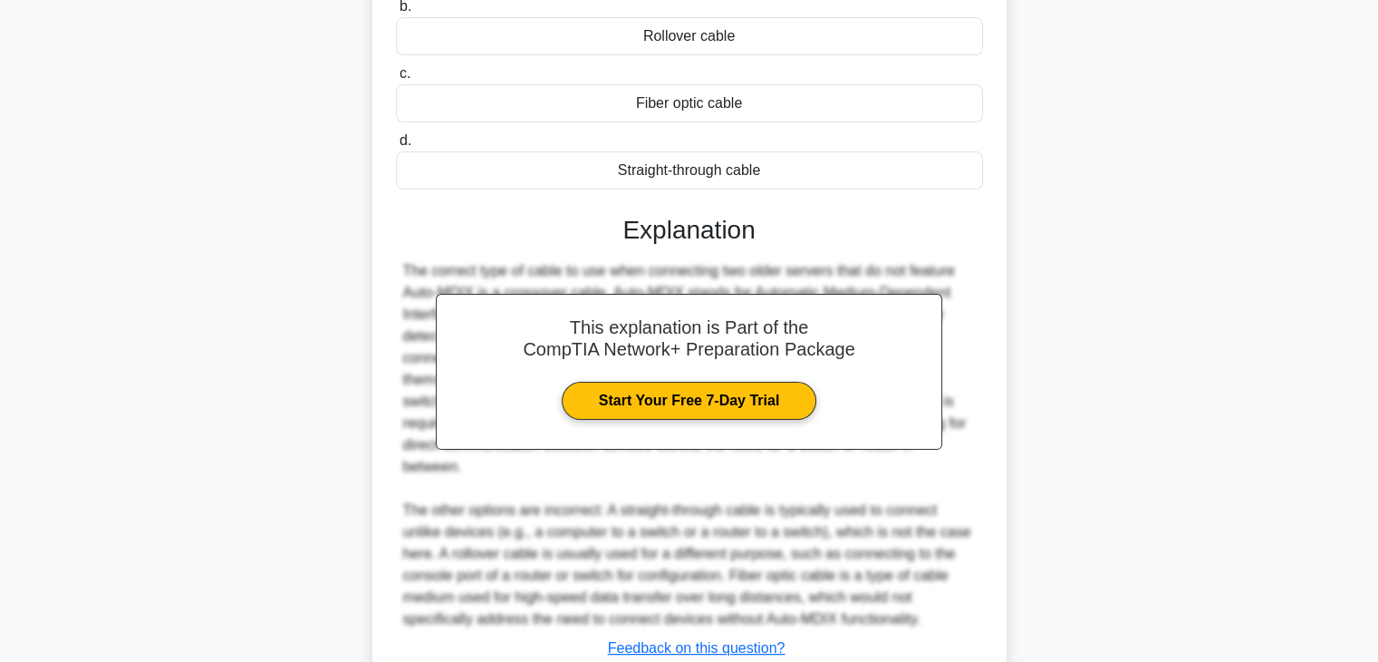
scroll to position [382, 0]
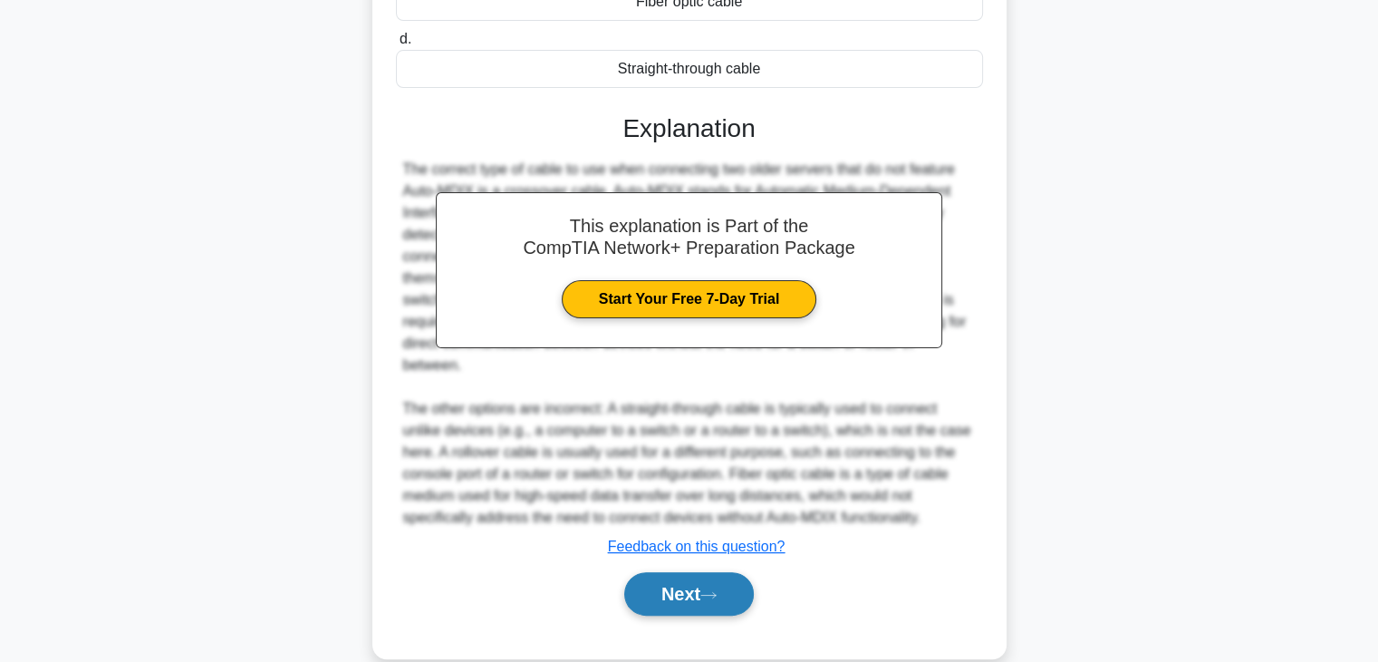
click at [699, 572] on button "Next" at bounding box center [689, 593] width 130 height 43
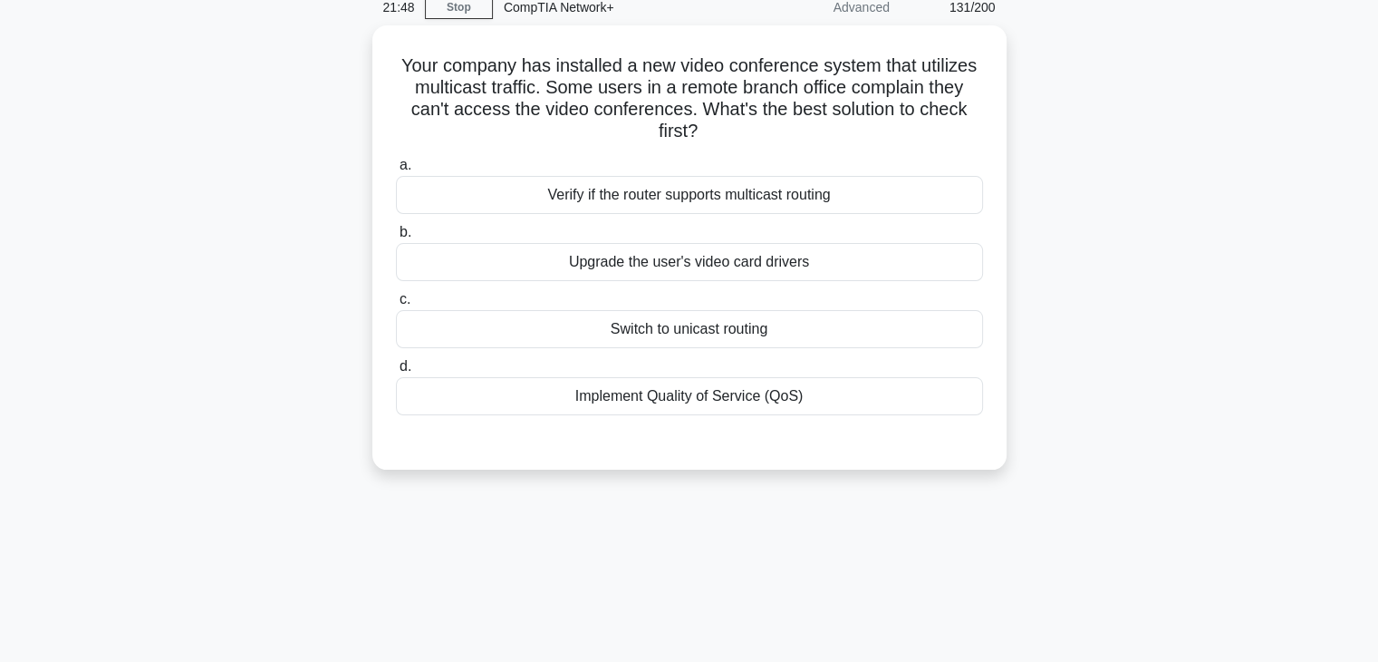
scroll to position [80, 0]
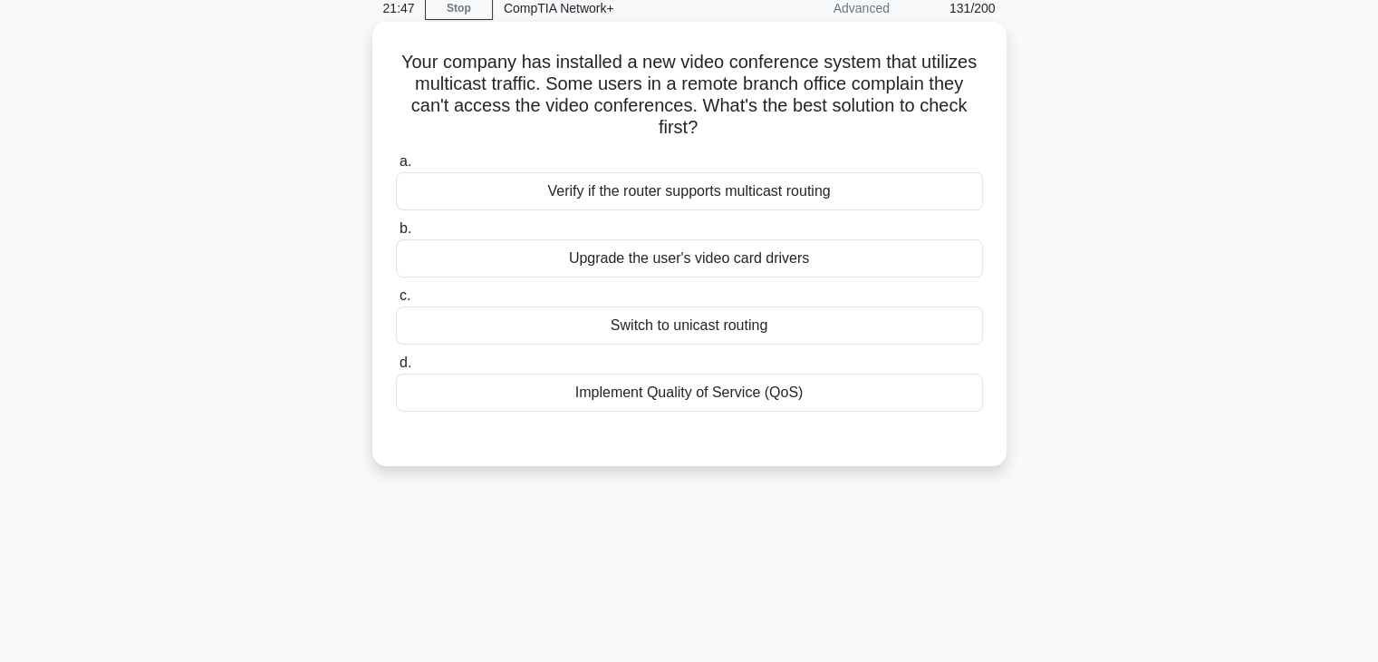
click at [709, 199] on div "Verify if the router supports multicast routing" at bounding box center [689, 191] width 587 height 38
click at [396, 168] on input "a. Verify if the router supports multicast routing" at bounding box center [396, 162] width 0 height 12
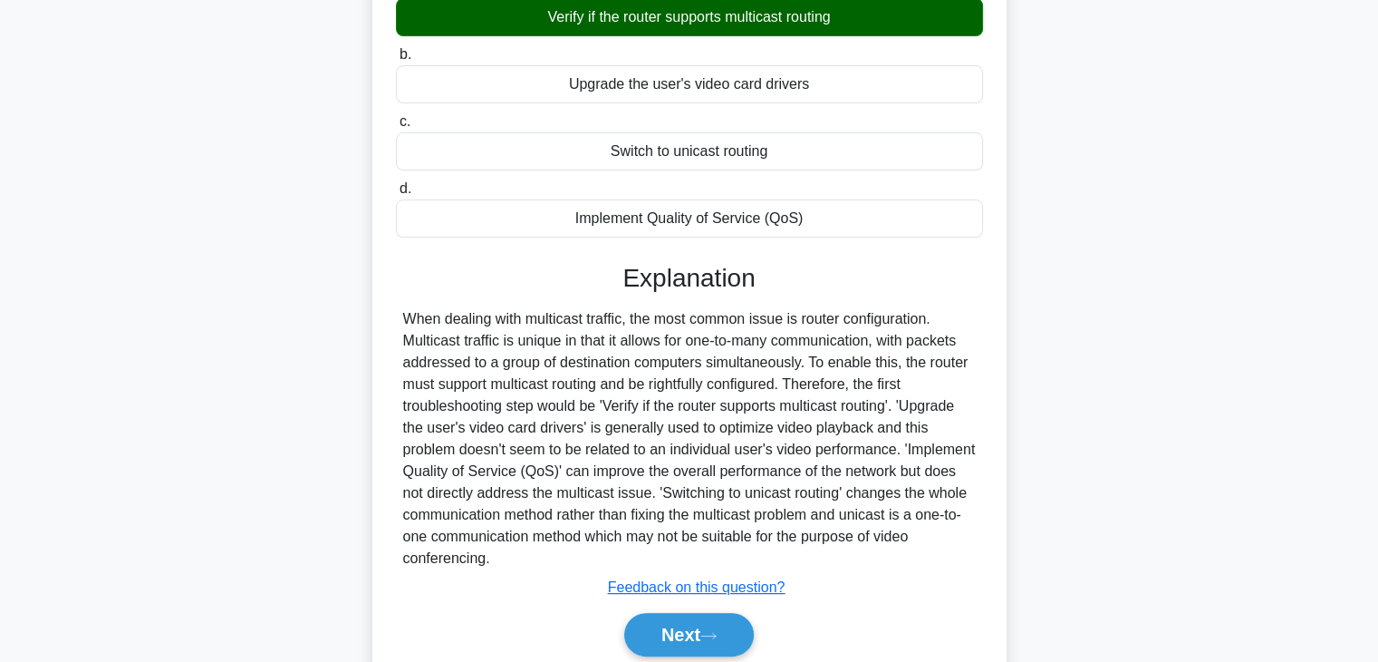
scroll to position [324, 0]
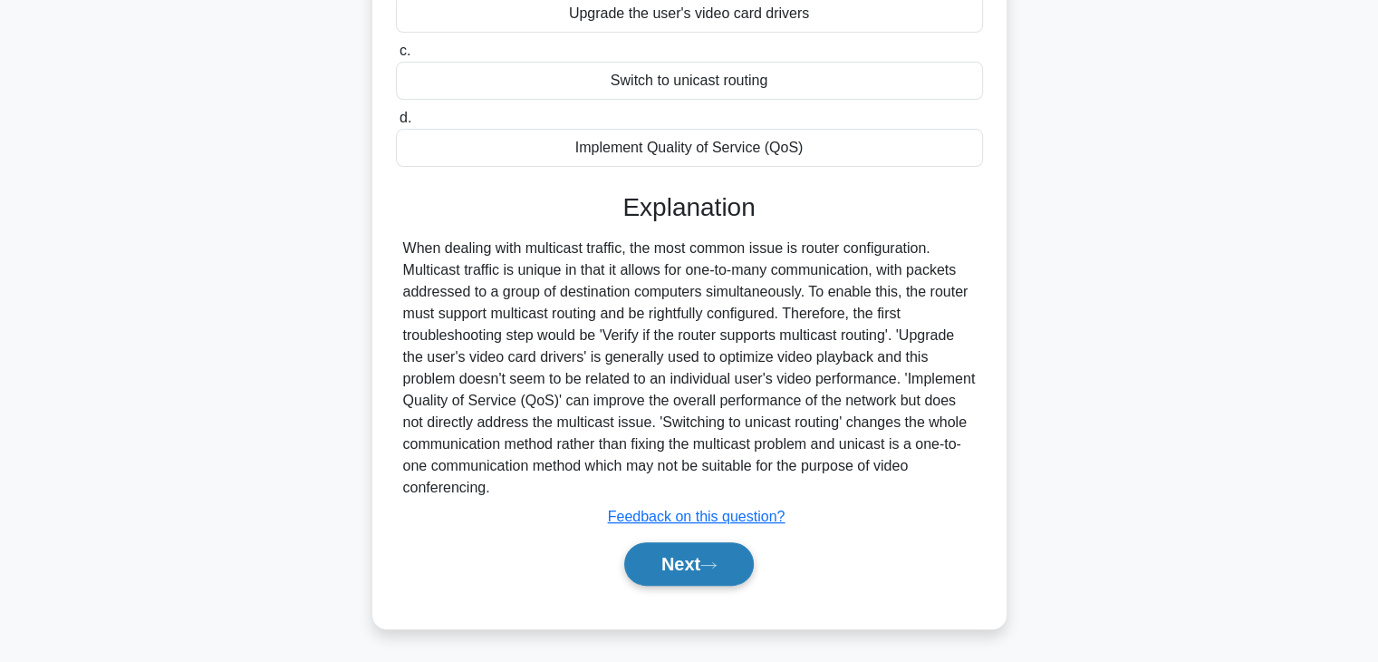
click at [745, 570] on button "Next" at bounding box center [689, 563] width 130 height 43
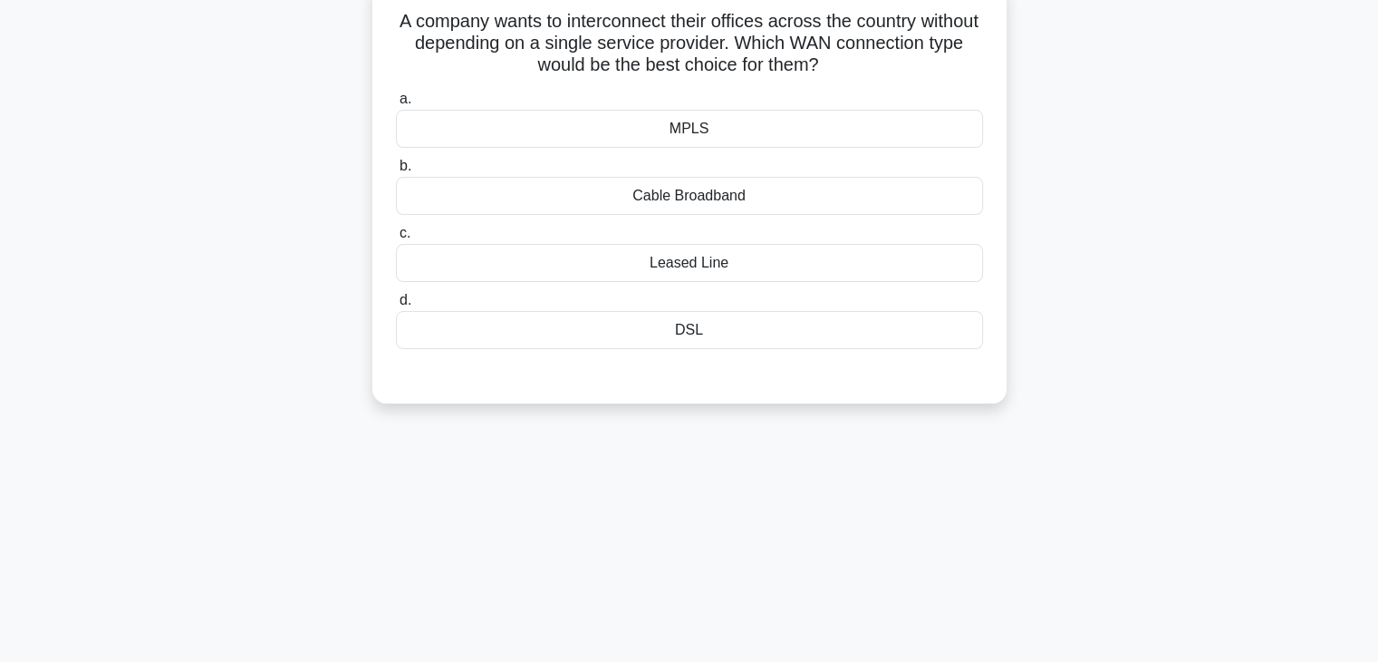
scroll to position [92, 0]
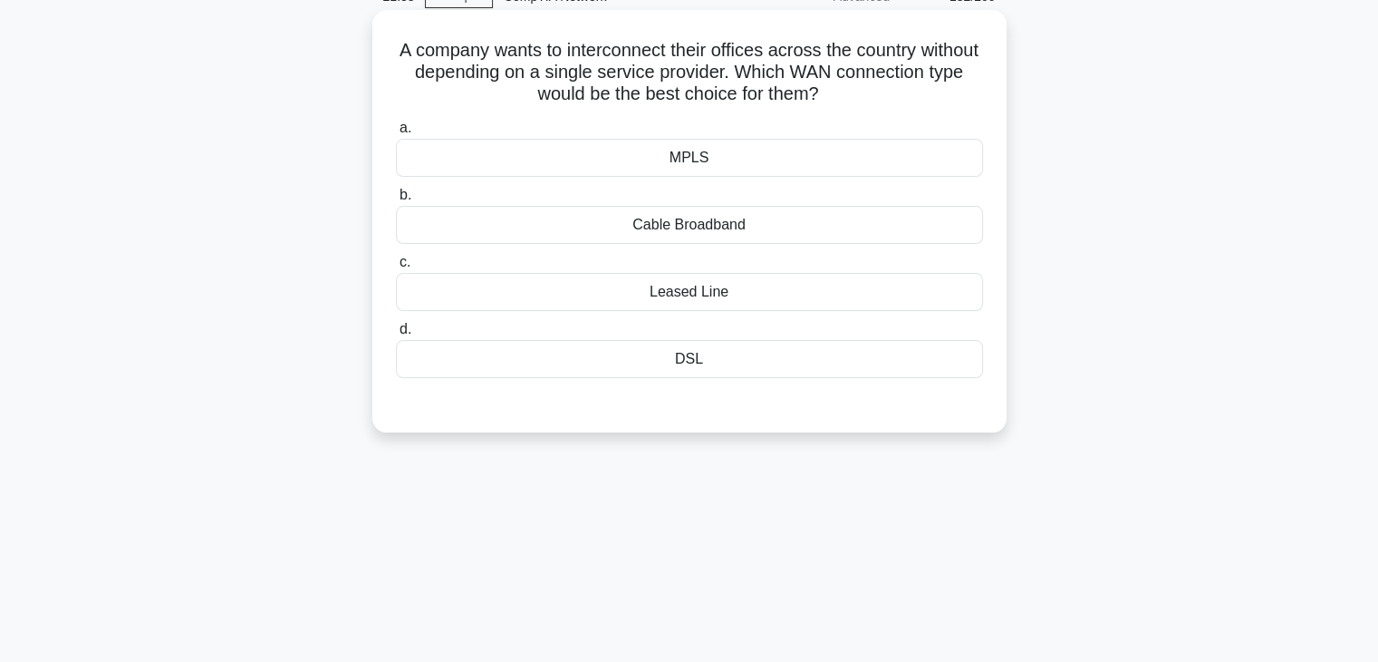
click at [722, 299] on div "Leased Line" at bounding box center [689, 292] width 587 height 38
click at [396, 268] on input "c. Leased Line" at bounding box center [396, 262] width 0 height 12
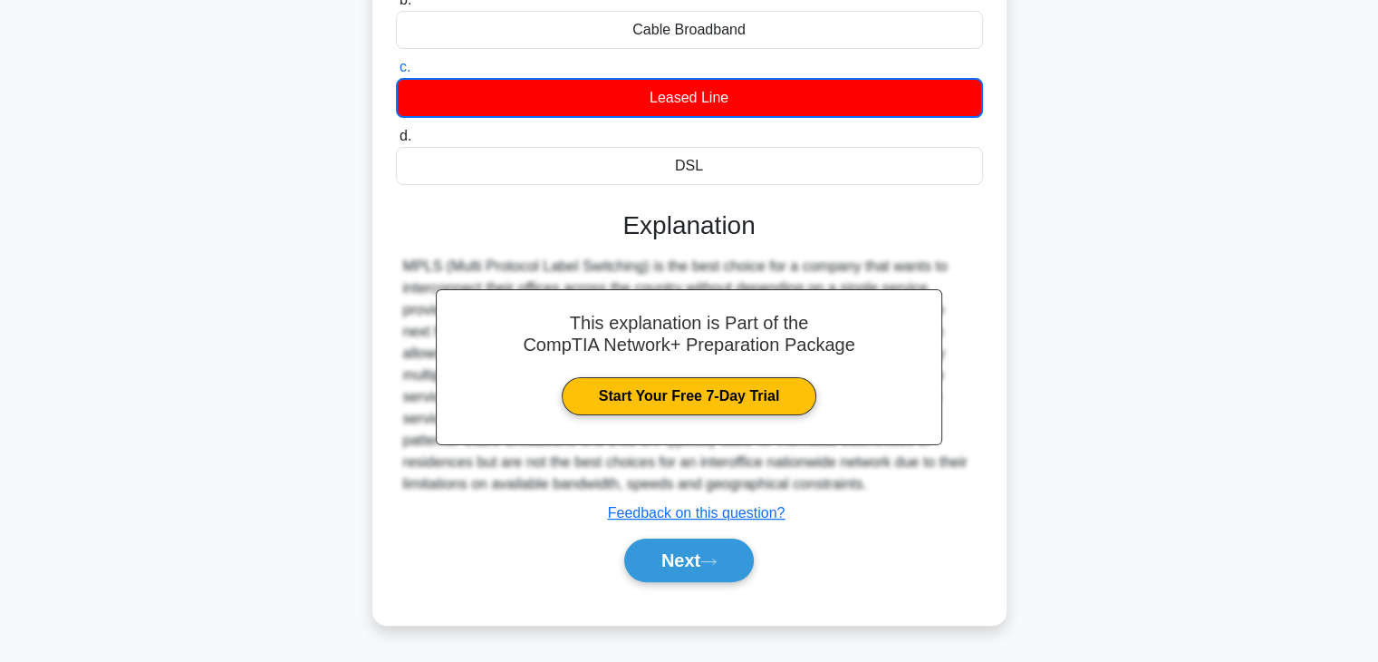
scroll to position [318, 0]
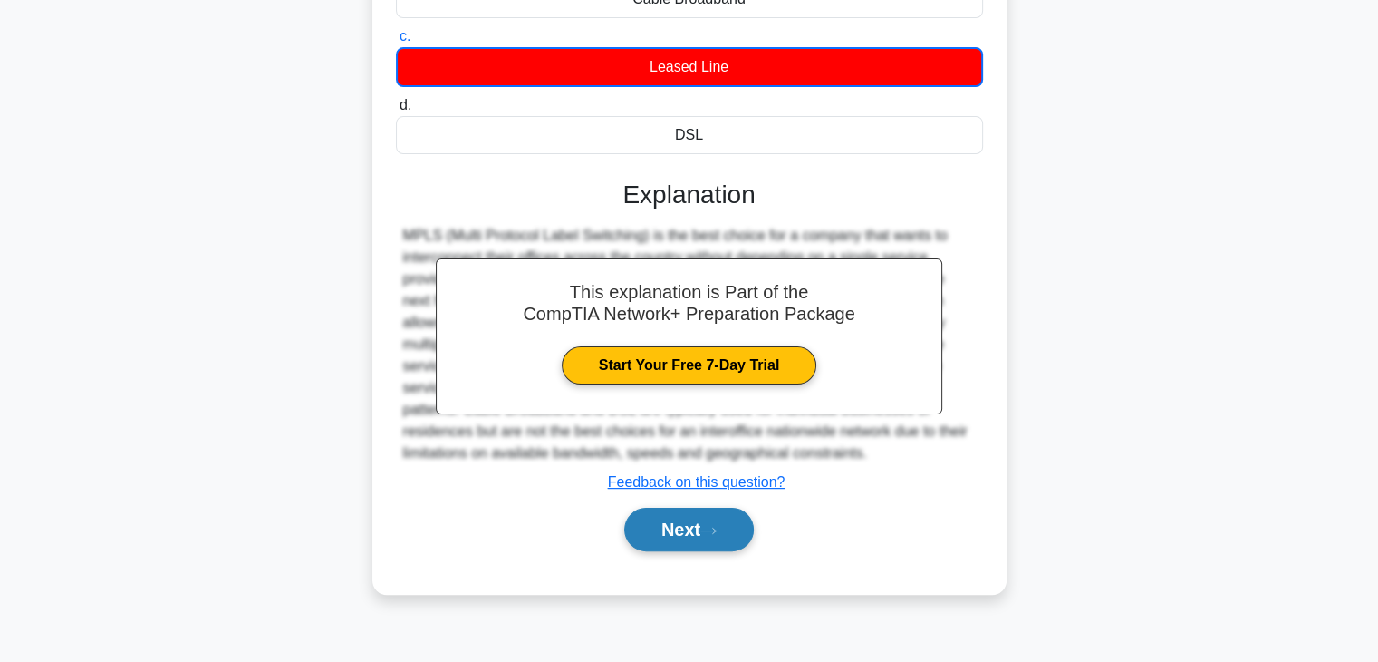
click at [726, 509] on button "Next" at bounding box center [689, 528] width 130 height 43
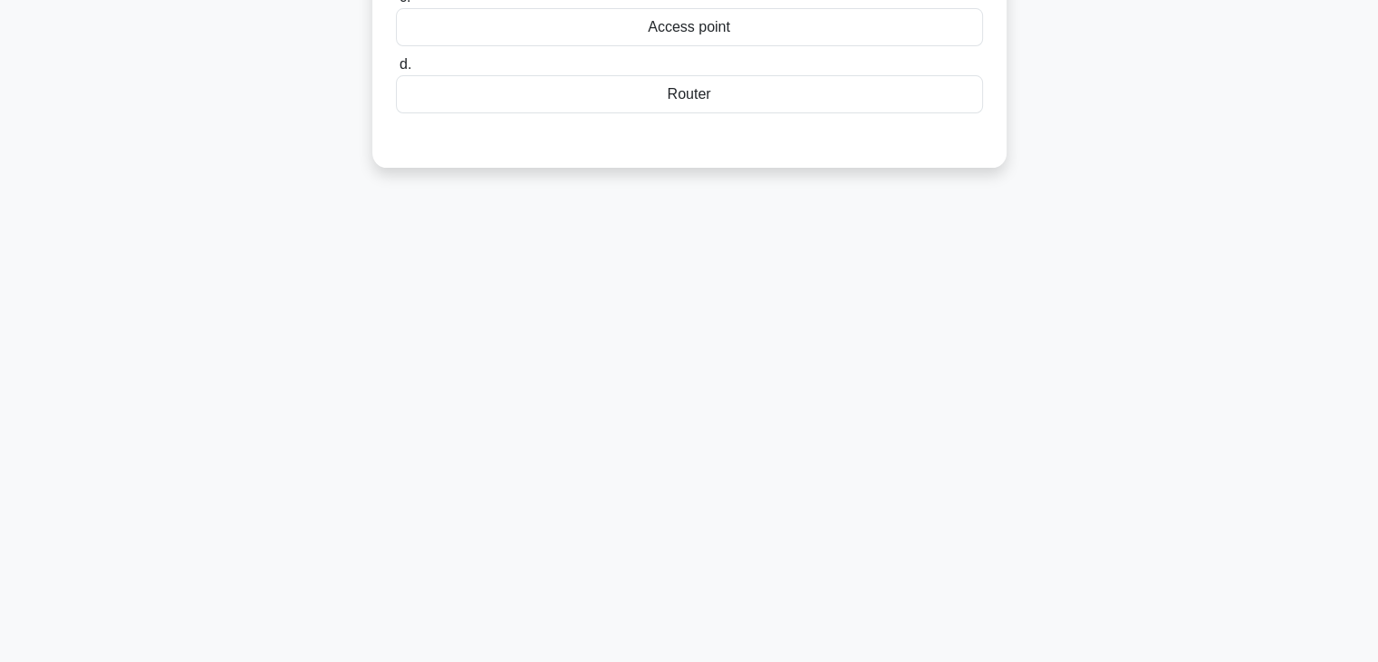
drag, startPoint x: 721, startPoint y: 330, endPoint x: 746, endPoint y: 690, distance: 360.6
click at [746, 661] on html "Go Premium Anirban" at bounding box center [689, 172] width 1378 height 979
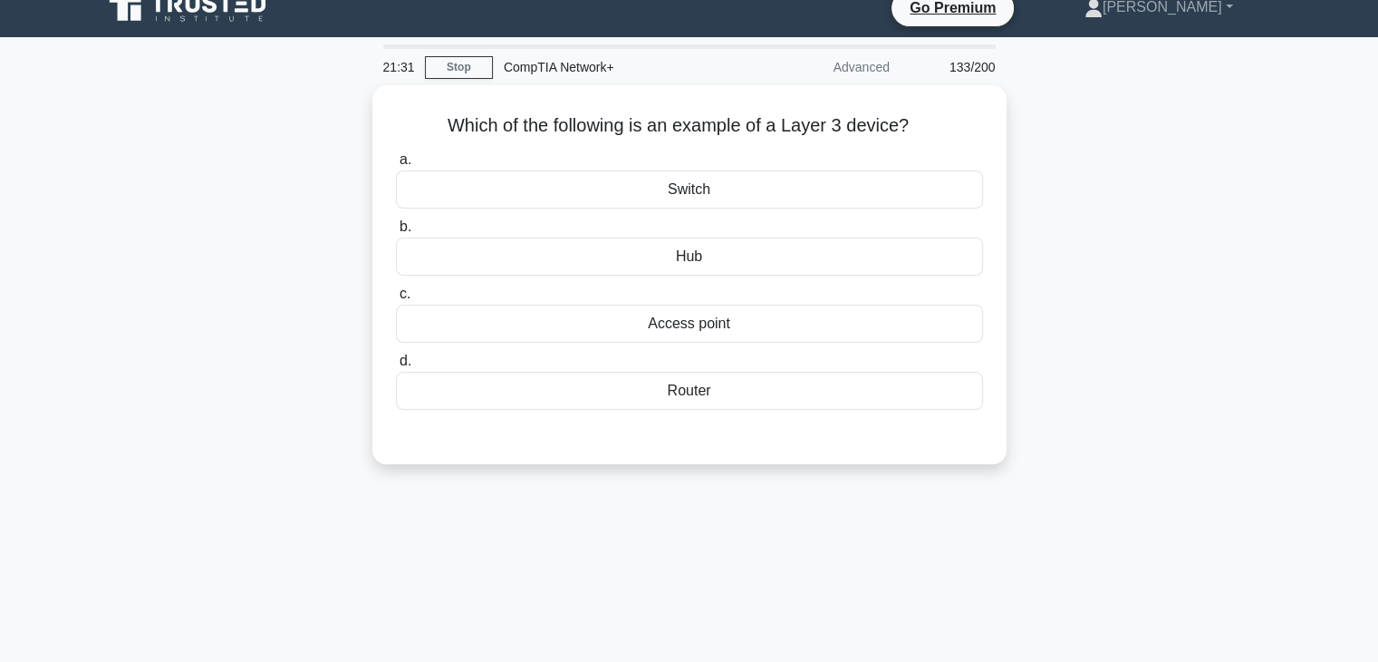
scroll to position [0, 0]
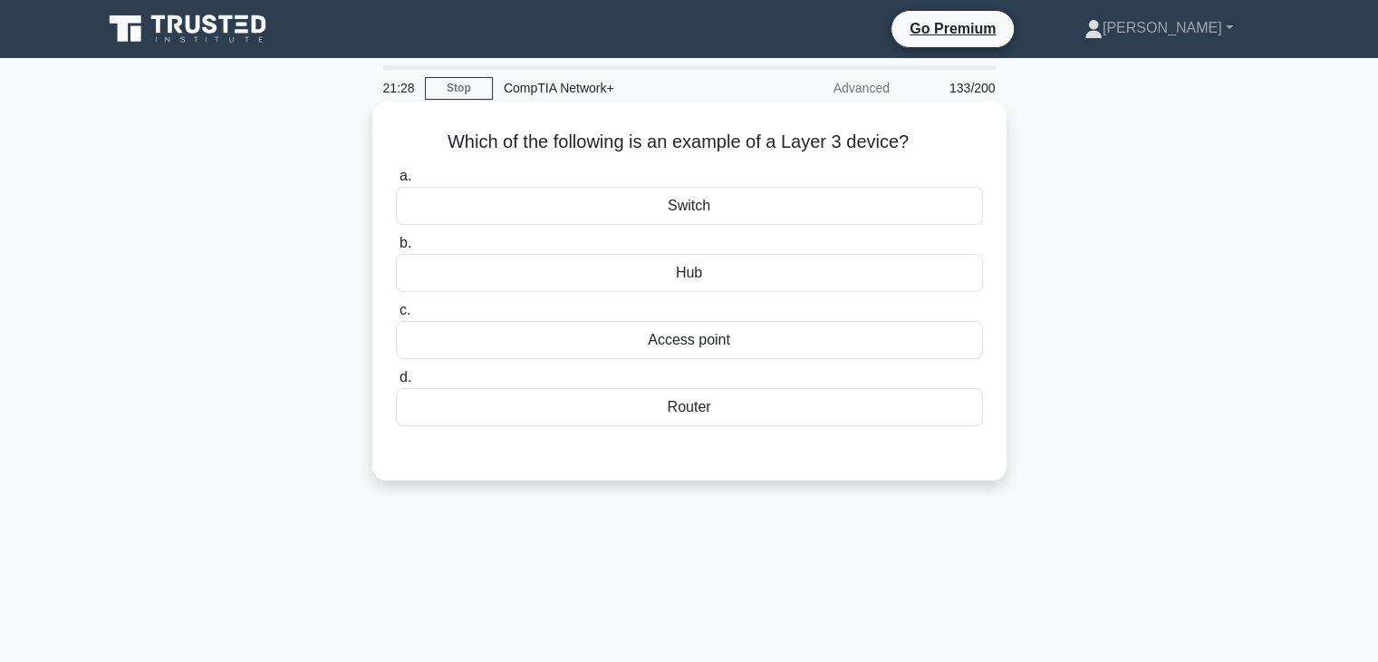
click at [732, 398] on div "Router" at bounding box center [689, 407] width 587 height 38
click at [396, 383] on input "d. Router" at bounding box center [396, 378] width 0 height 12
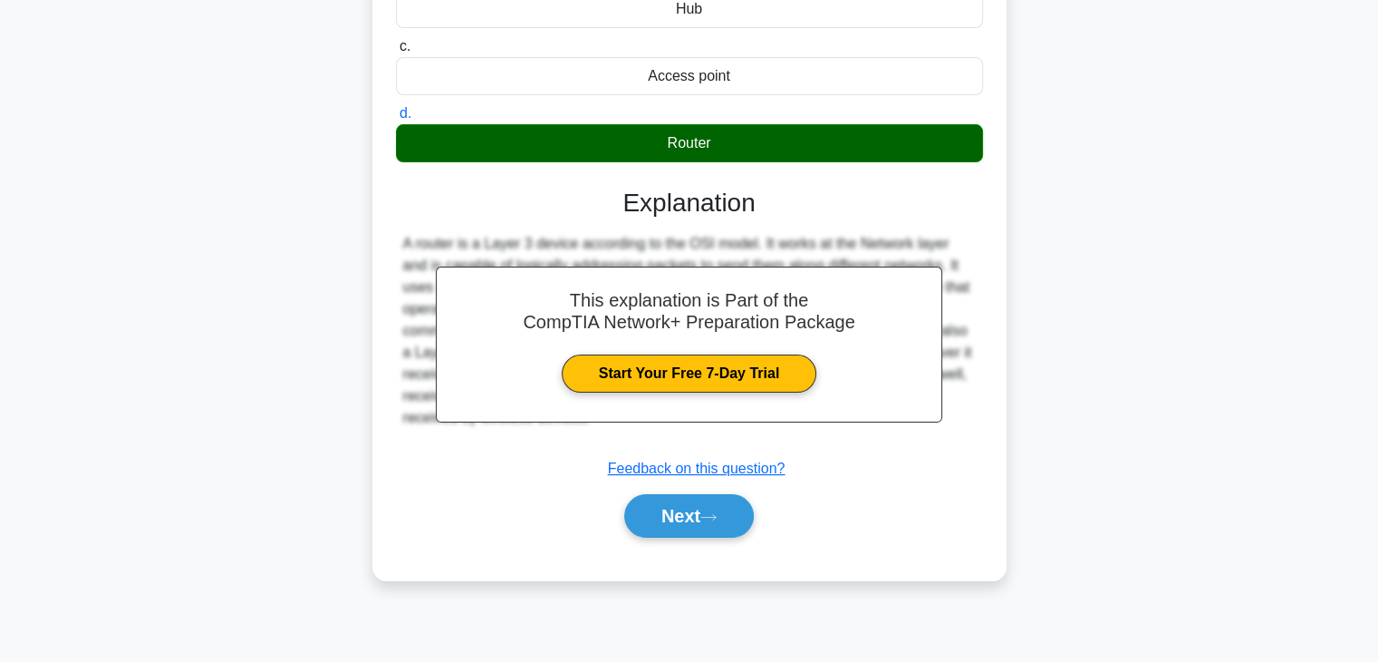
scroll to position [318, 0]
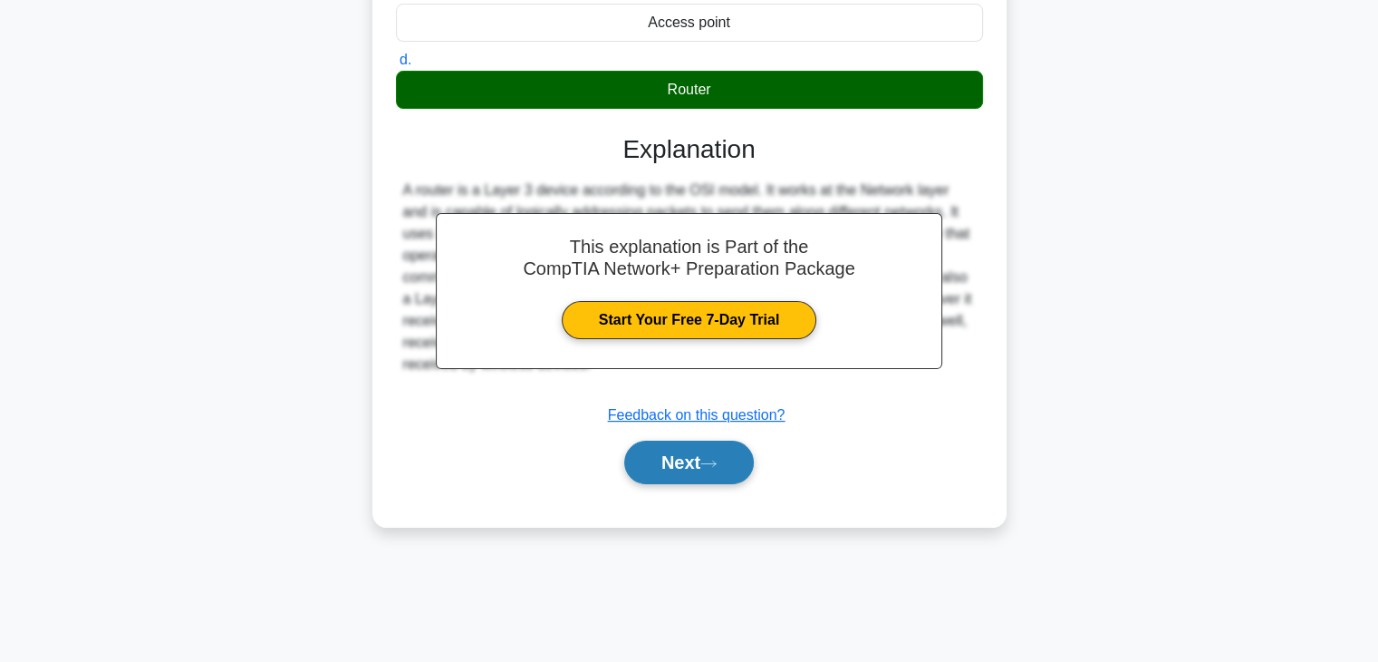
click at [732, 471] on button "Next" at bounding box center [689, 461] width 130 height 43
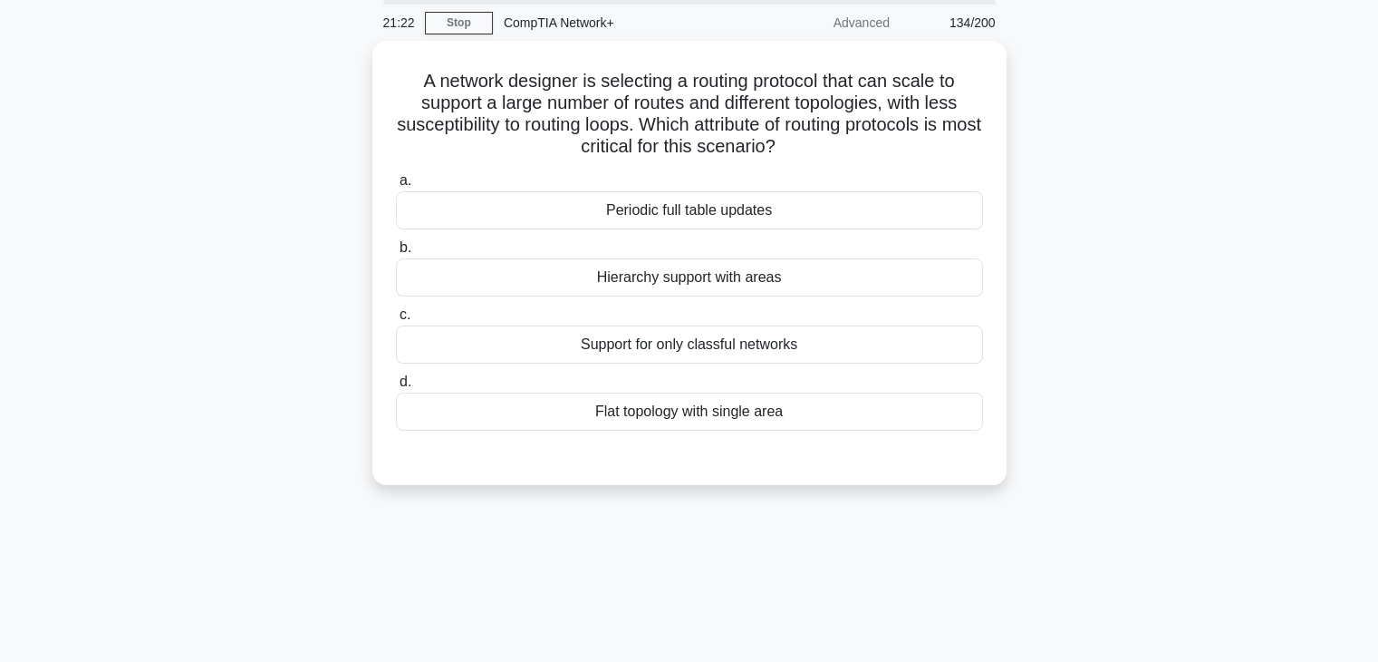
scroll to position [65, 0]
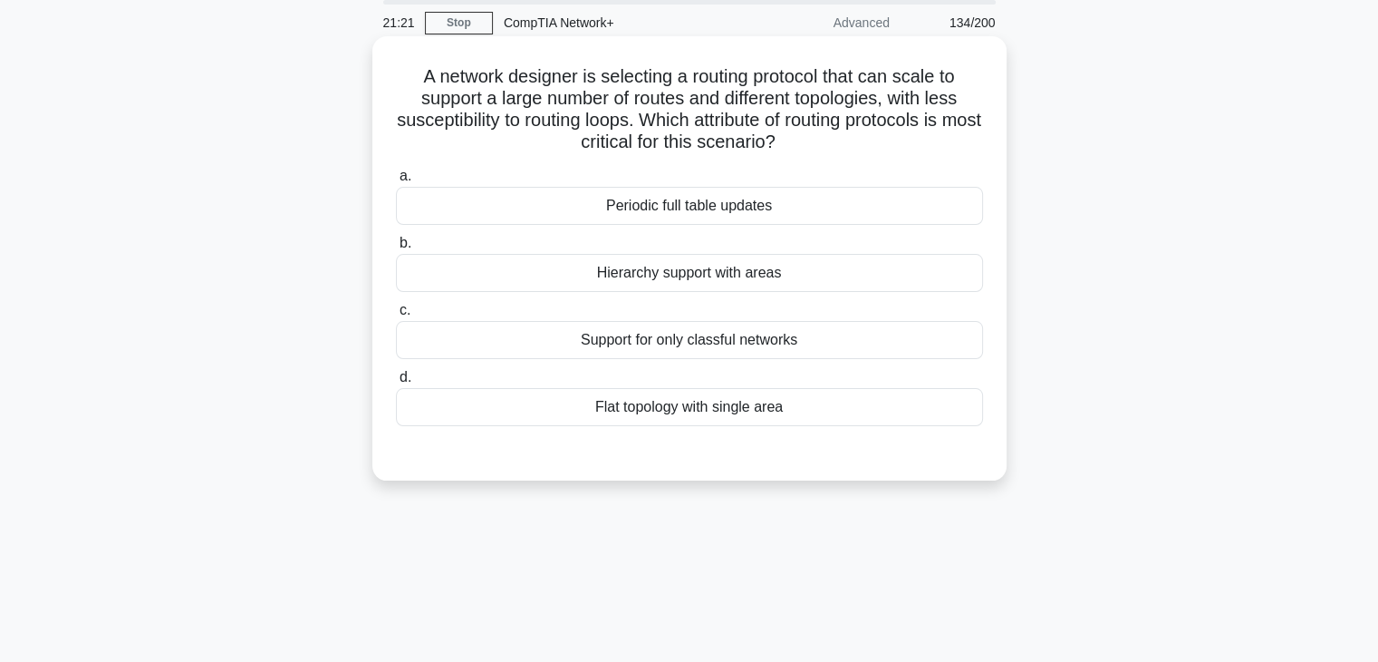
click at [710, 288] on div "Hierarchy support with areas" at bounding box center [689, 273] width 587 height 38
click at [396, 249] on input "b. Hierarchy support with areas" at bounding box center [396, 243] width 0 height 12
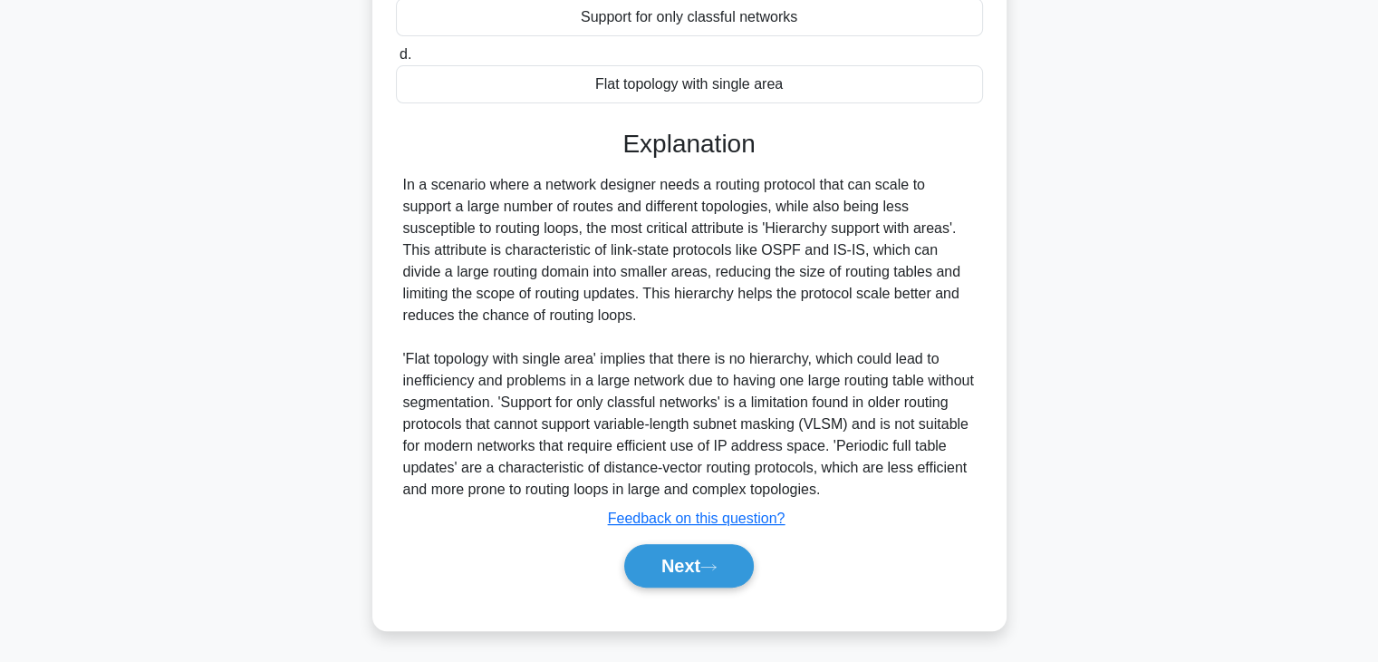
scroll to position [390, 0]
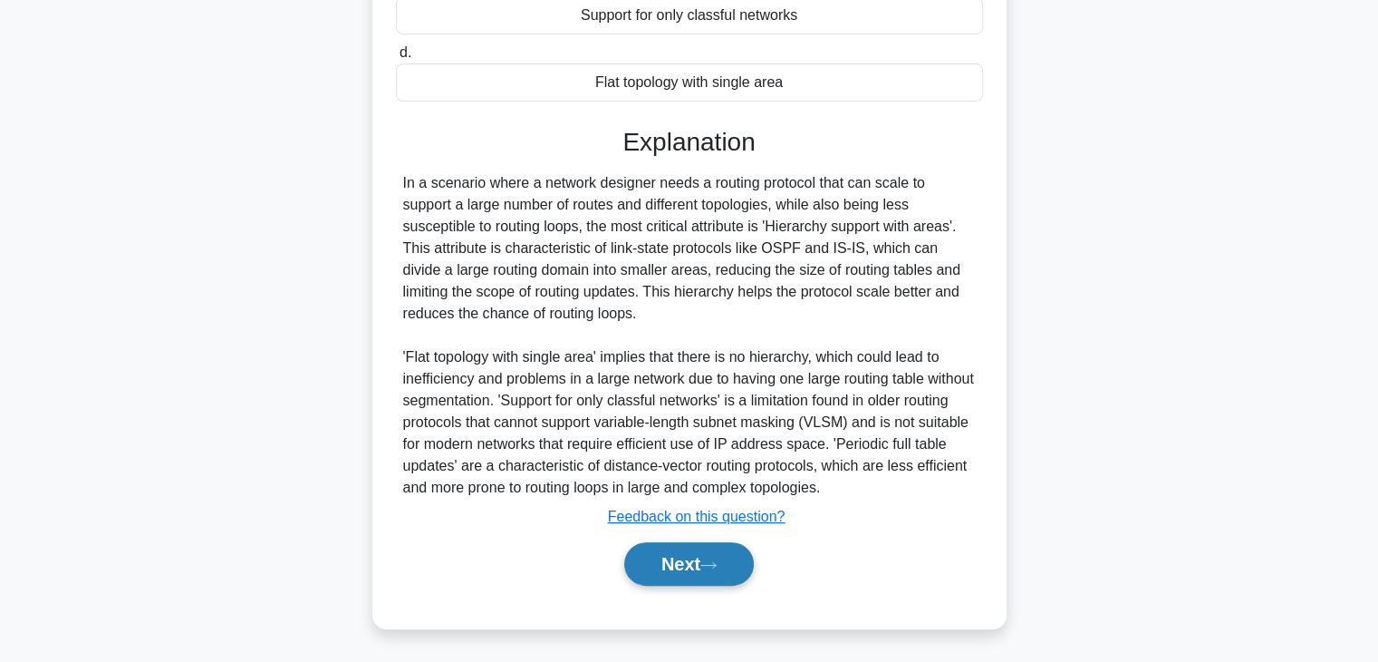
click at [715, 561] on icon at bounding box center [709, 565] width 16 height 10
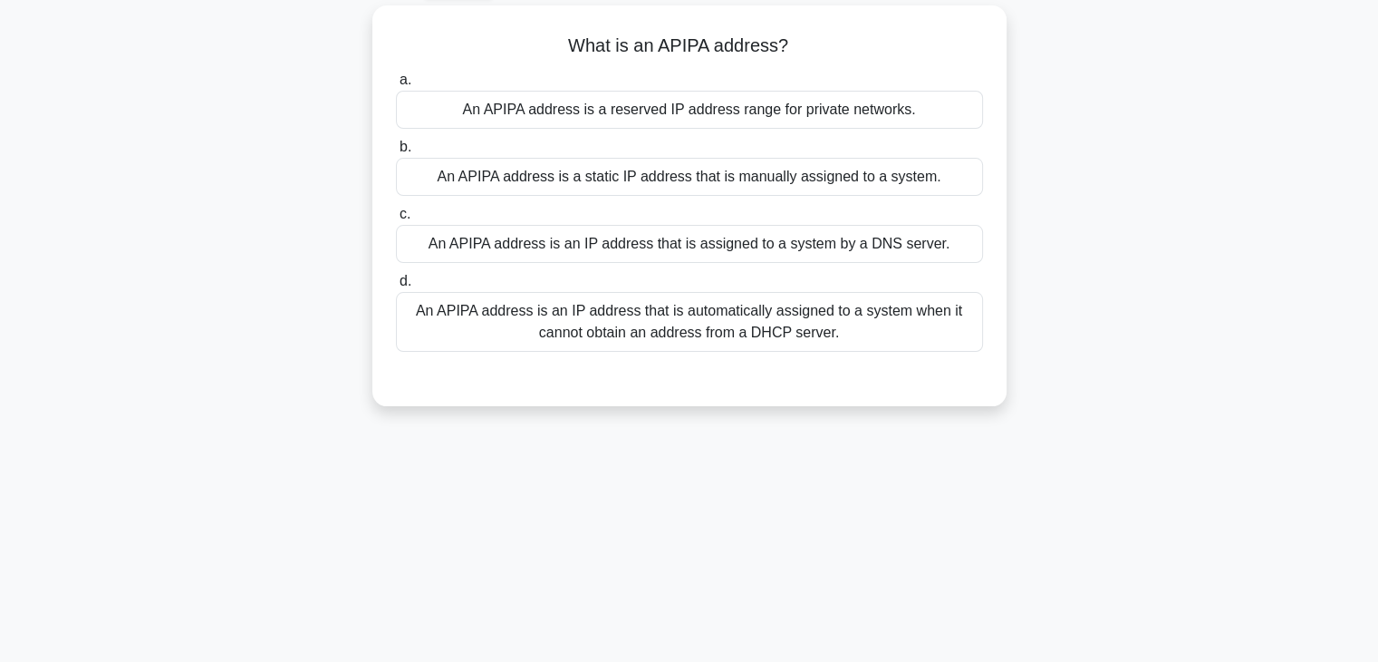
scroll to position [98, 0]
click at [706, 252] on div "An APIPA address is an IP address that is assigned to a system by a DNS server." at bounding box center [689, 242] width 587 height 38
click at [396, 218] on input "c. An APIPA address is an IP address that is assigned to a system by a DNS serv…" at bounding box center [396, 213] width 0 height 12
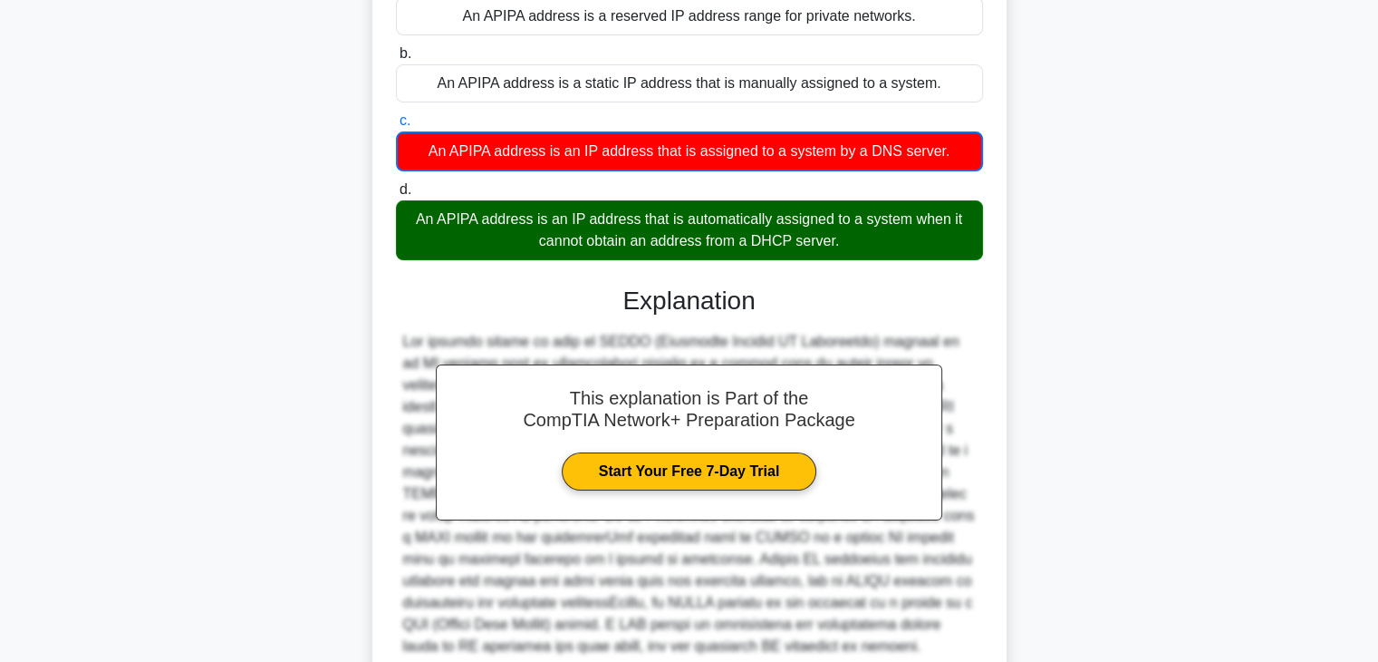
scroll to position [348, 0]
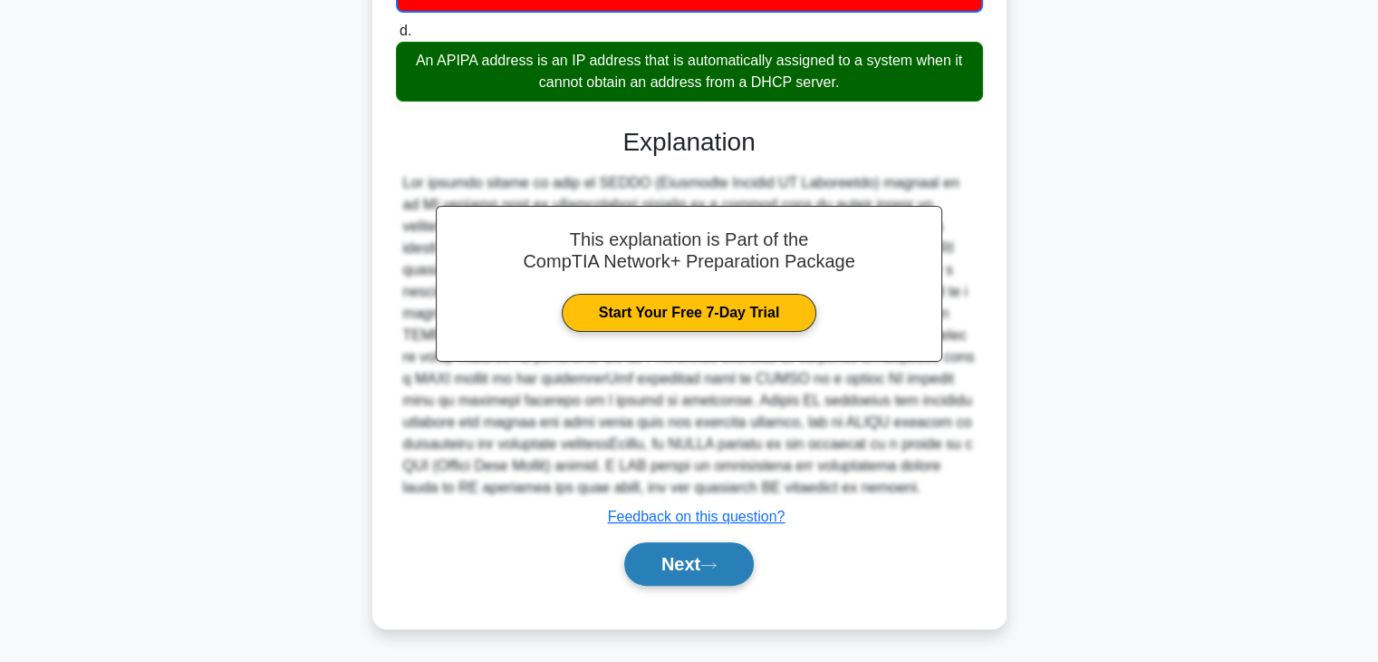
click at [703, 546] on button "Next" at bounding box center [689, 563] width 130 height 43
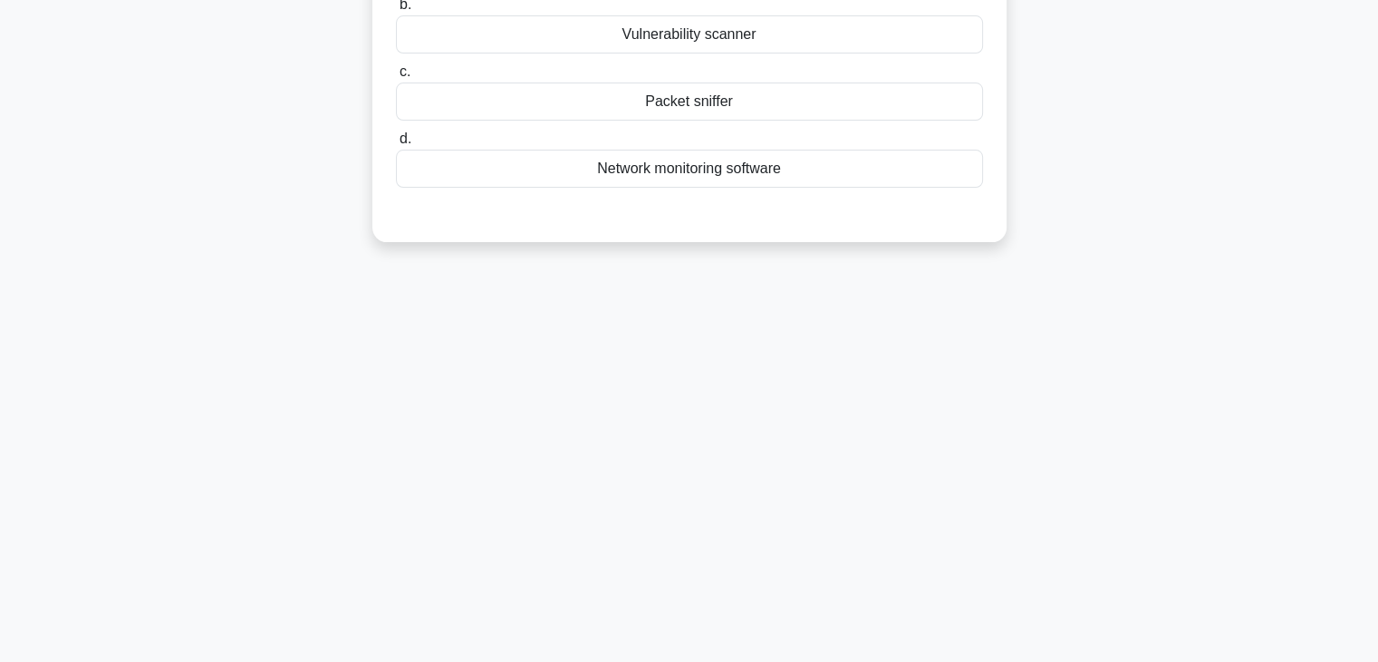
scroll to position [75, 0]
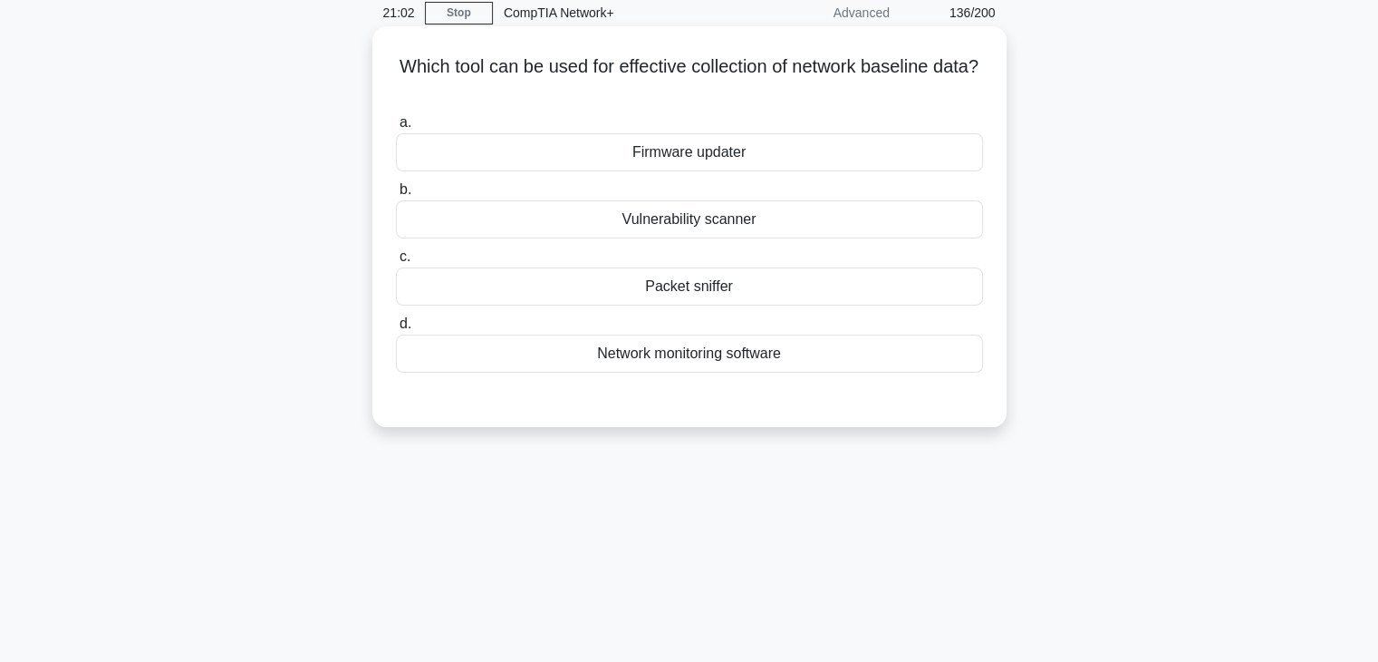
click at [710, 158] on div "Firmware updater" at bounding box center [689, 152] width 587 height 38
click at [396, 129] on input "a. Firmware updater" at bounding box center [396, 123] width 0 height 12
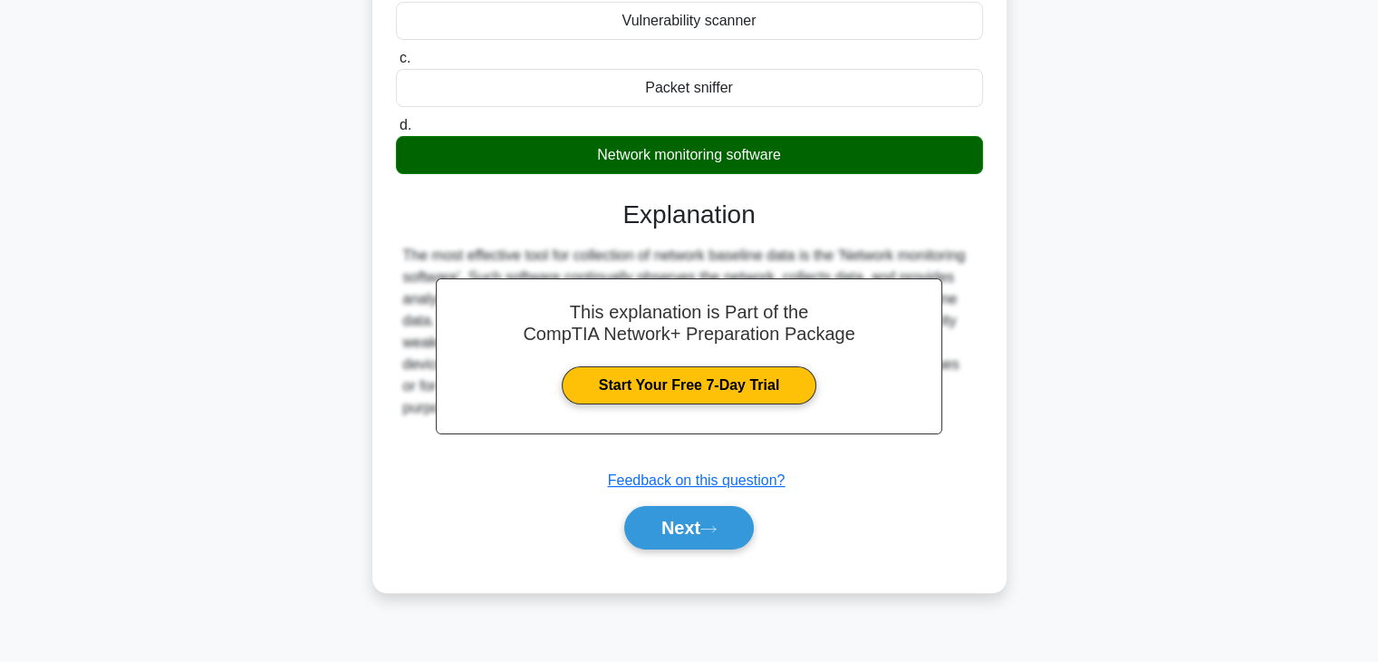
scroll to position [305, 0]
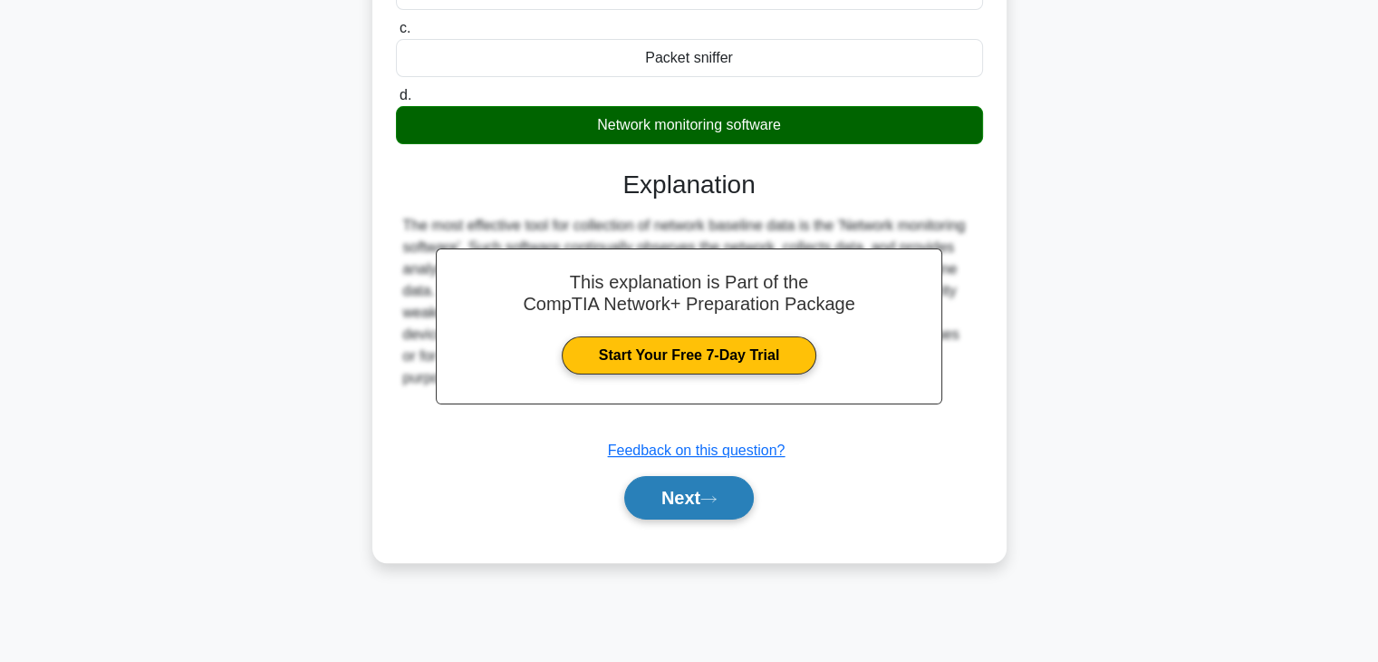
click at [707, 490] on button "Next" at bounding box center [689, 497] width 130 height 43
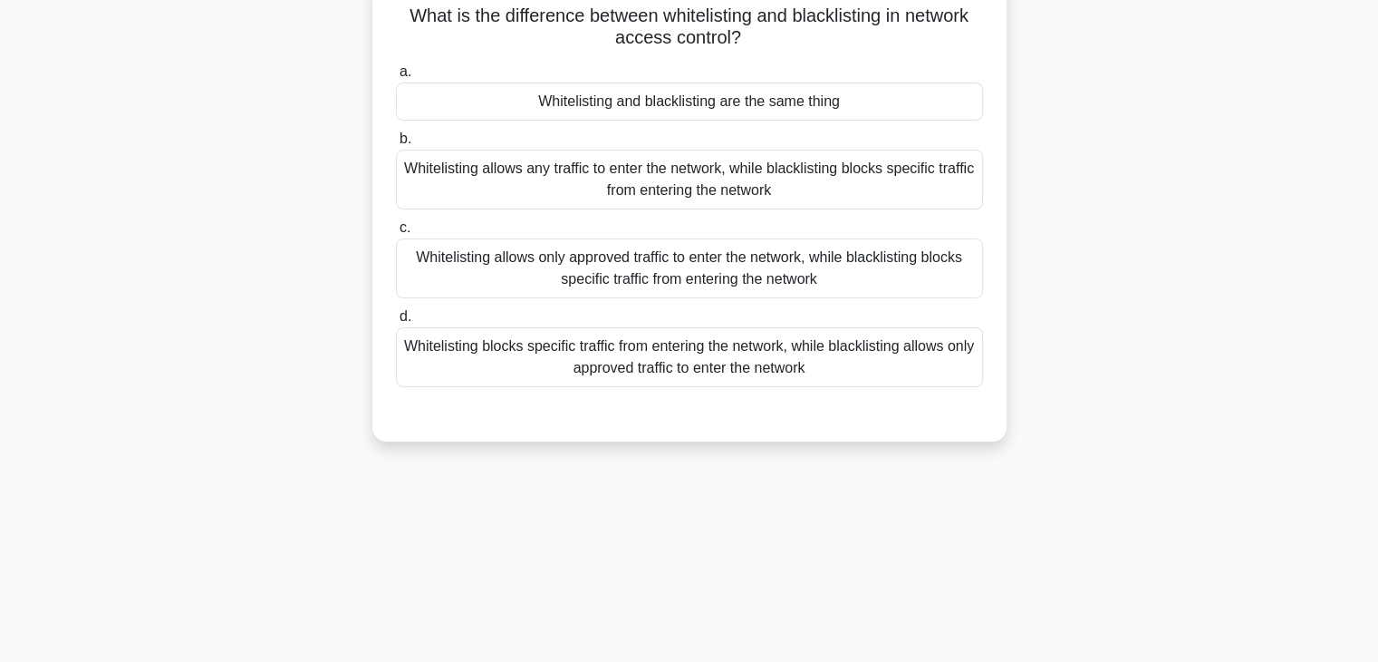
scroll to position [69, 0]
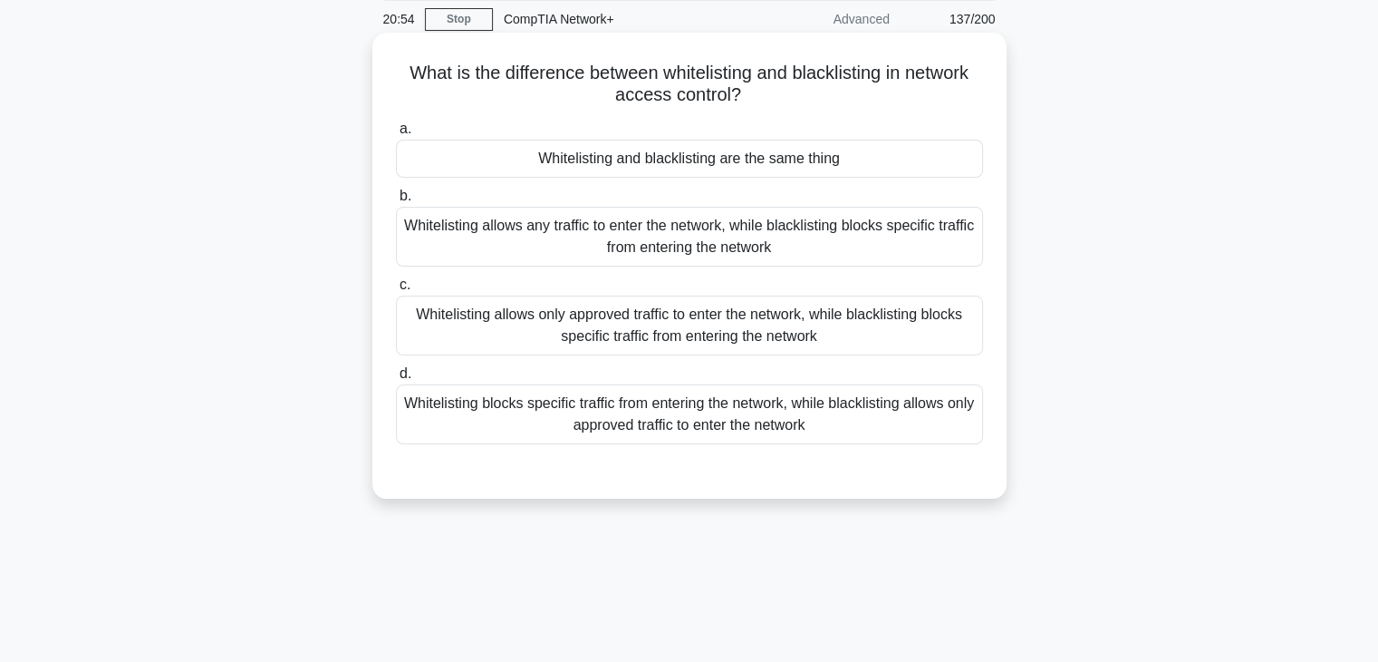
click at [707, 175] on div "Whitelisting and blacklisting are the same thing" at bounding box center [689, 159] width 587 height 38
click at [396, 135] on input "a. Whitelisting and blacklisting are the same thing" at bounding box center [396, 129] width 0 height 12
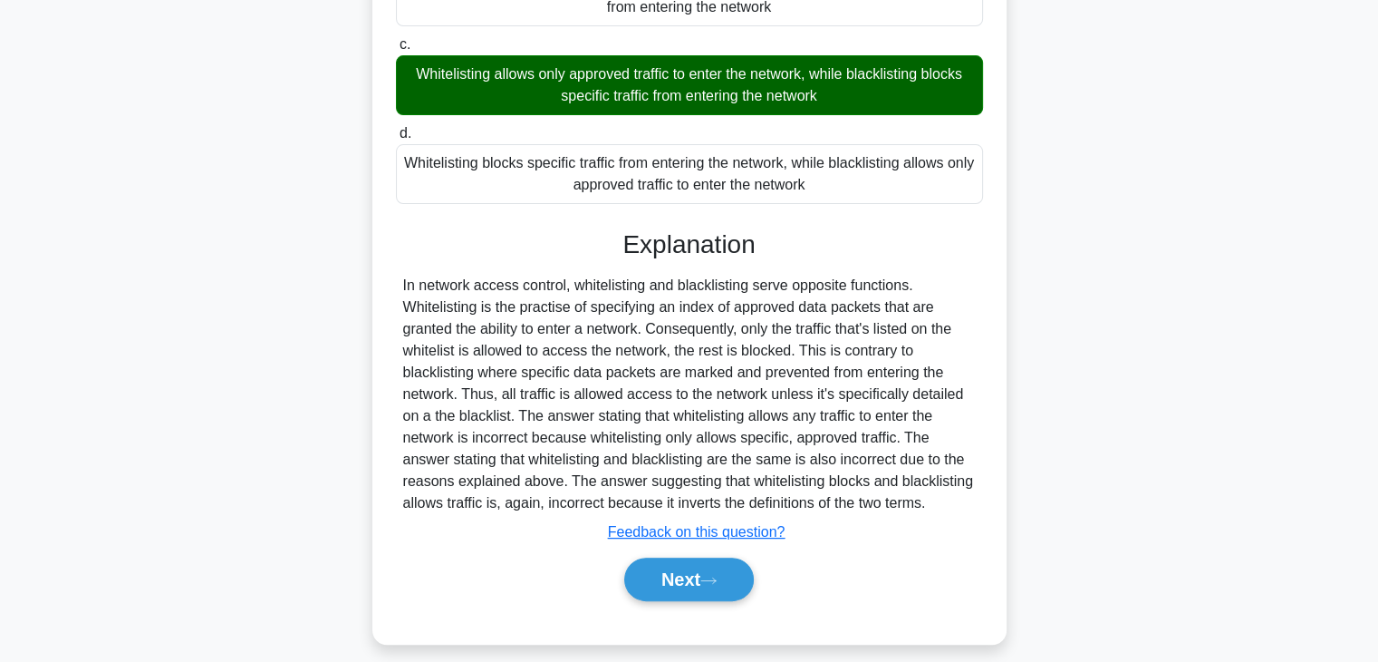
scroll to position [326, 0]
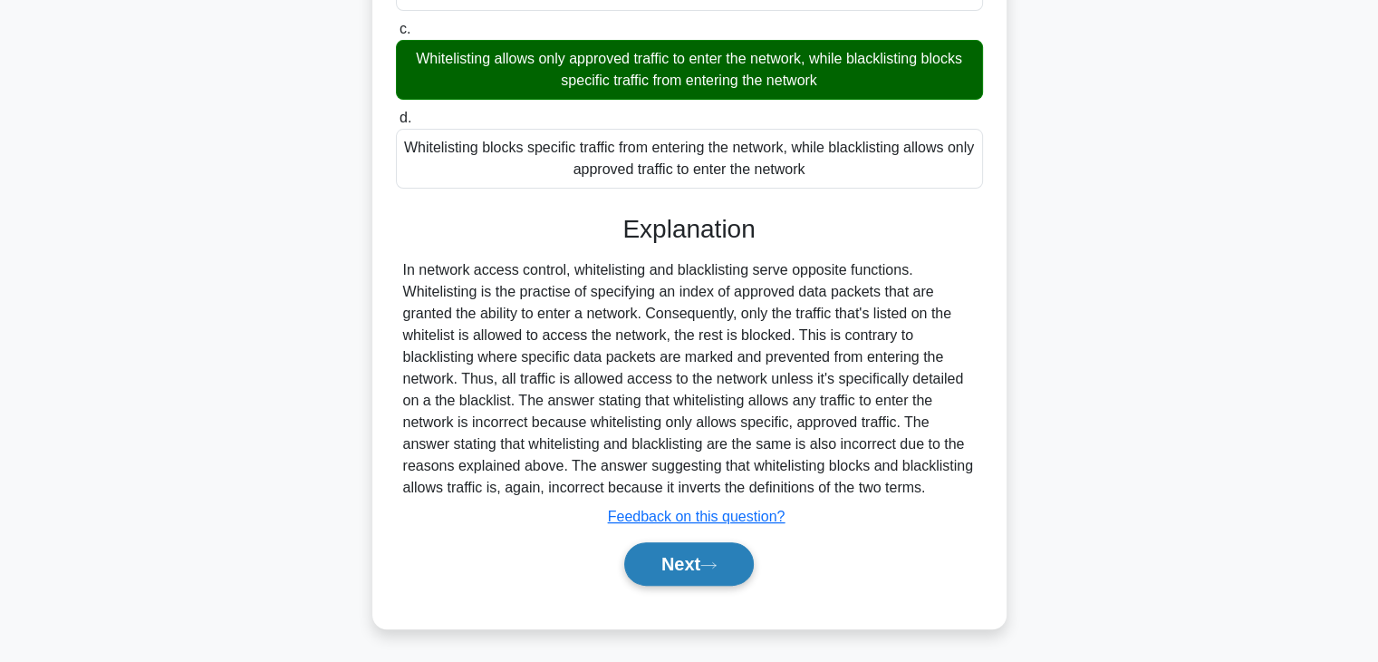
click at [701, 550] on button "Next" at bounding box center [689, 563] width 130 height 43
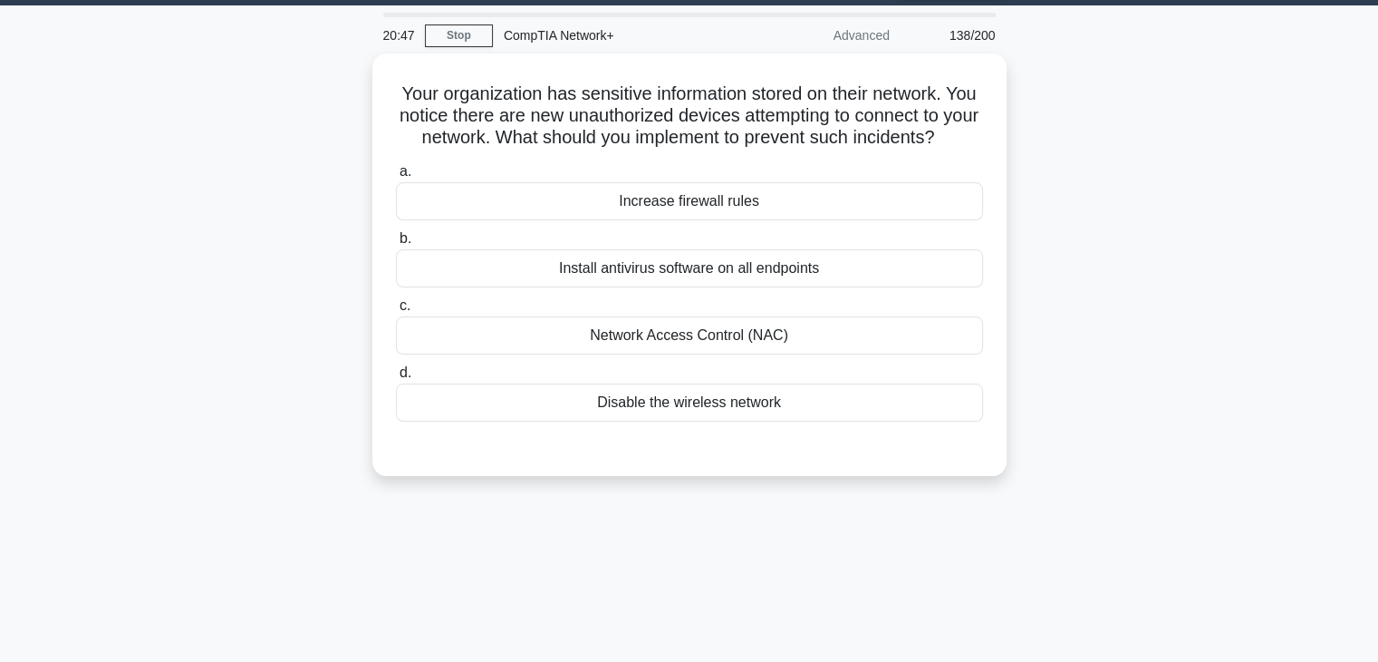
scroll to position [13, 0]
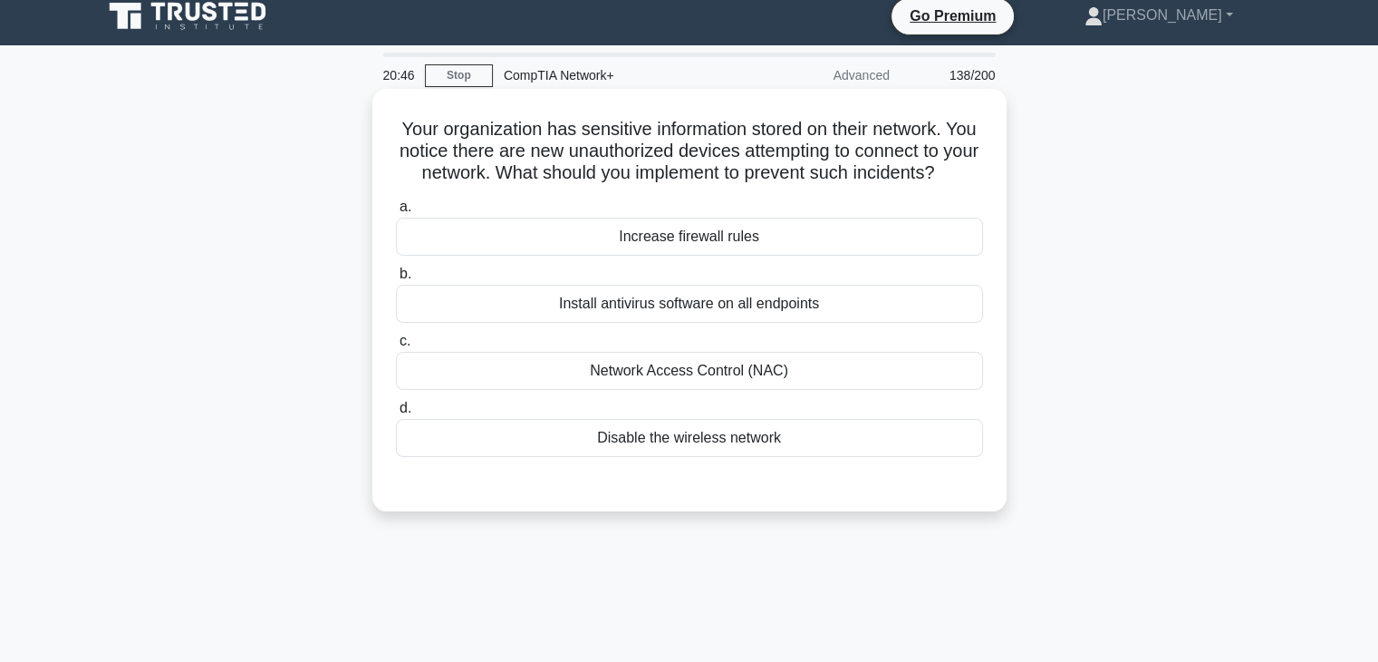
click at [698, 390] on div "Network Access Control (NAC)" at bounding box center [689, 371] width 587 height 38
click at [396, 347] on input "c. Network Access Control (NAC)" at bounding box center [396, 341] width 0 height 12
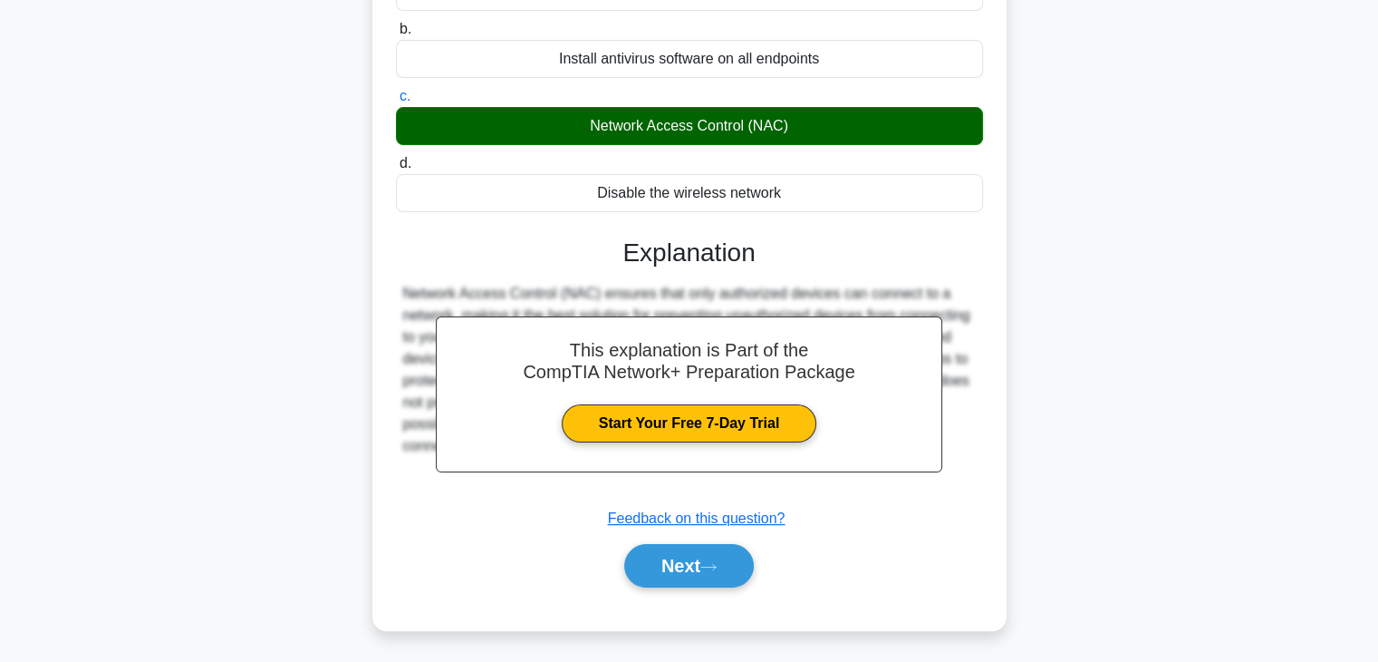
scroll to position [310, 0]
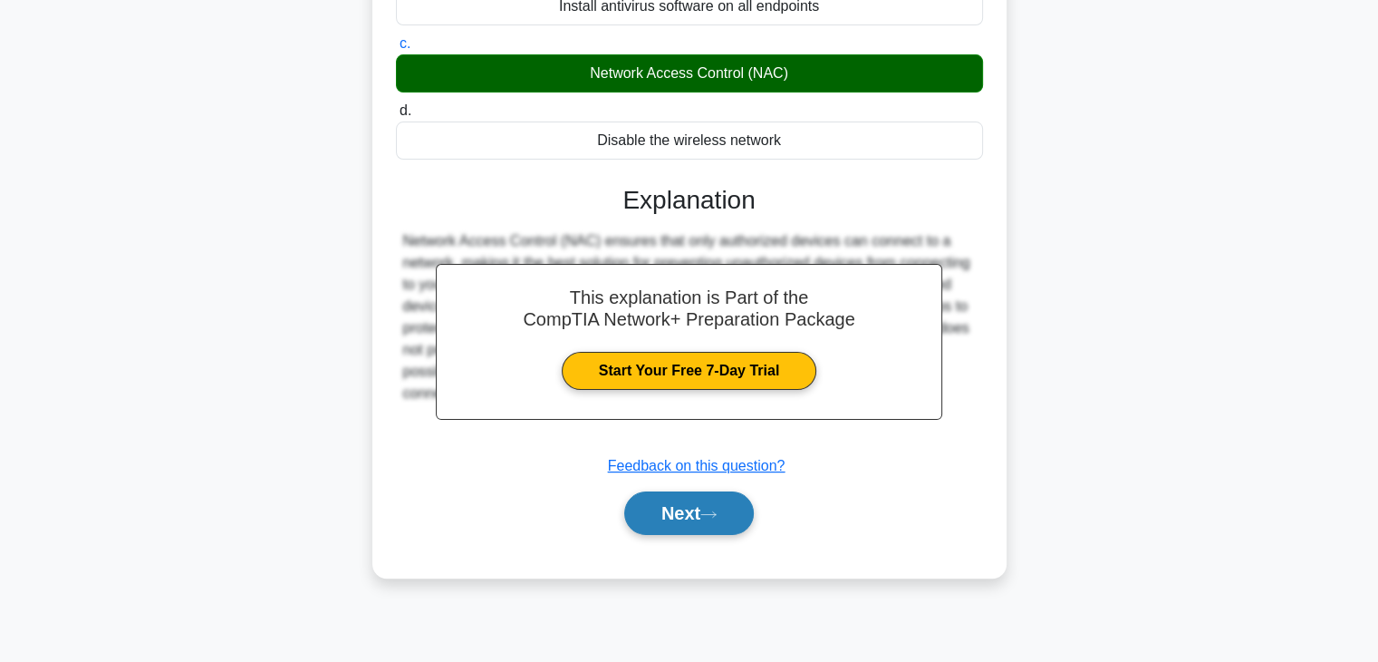
click at [695, 535] on button "Next" at bounding box center [689, 512] width 130 height 43
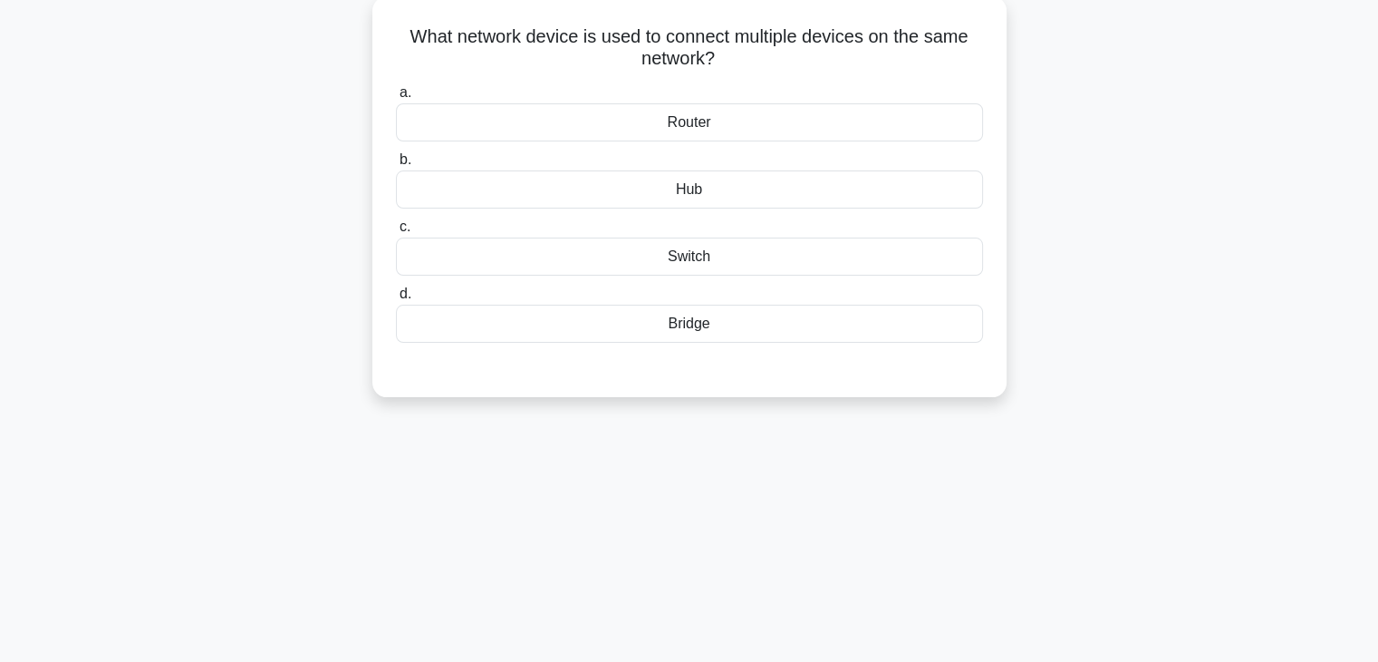
scroll to position [24, 0]
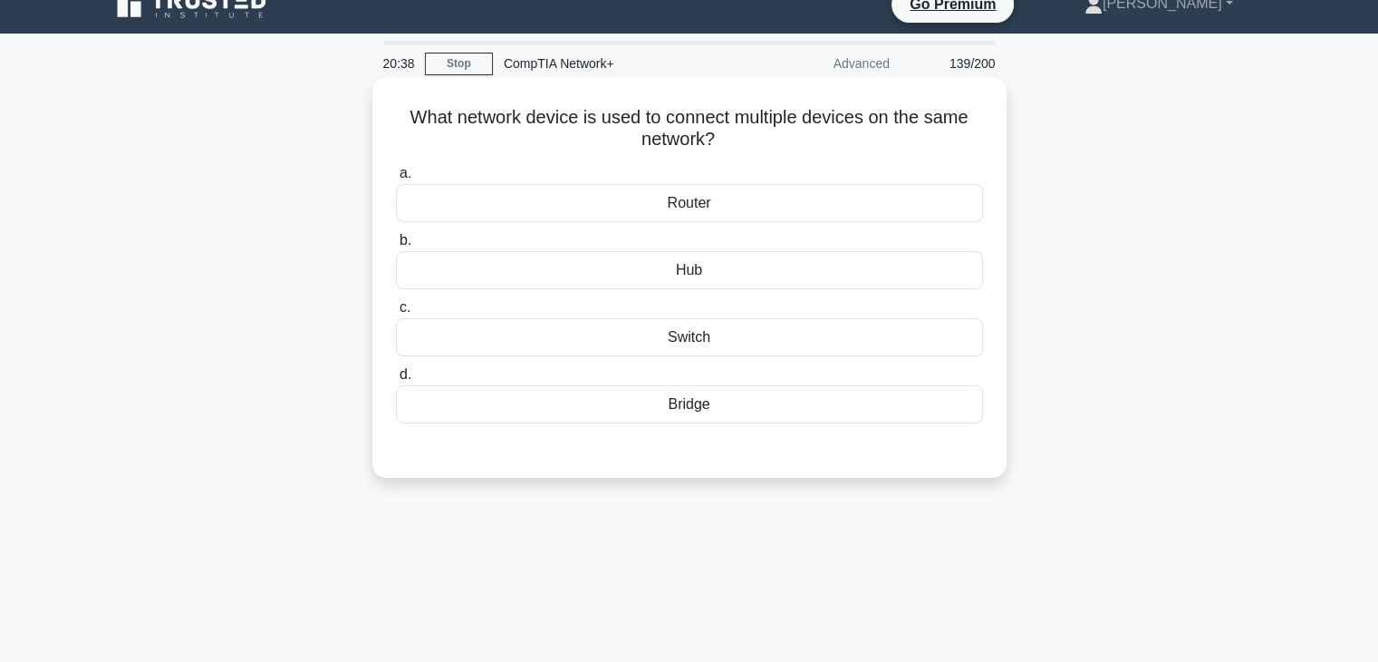
click at [723, 195] on div "Router" at bounding box center [689, 203] width 587 height 38
click at [396, 179] on input "a. Router" at bounding box center [396, 174] width 0 height 12
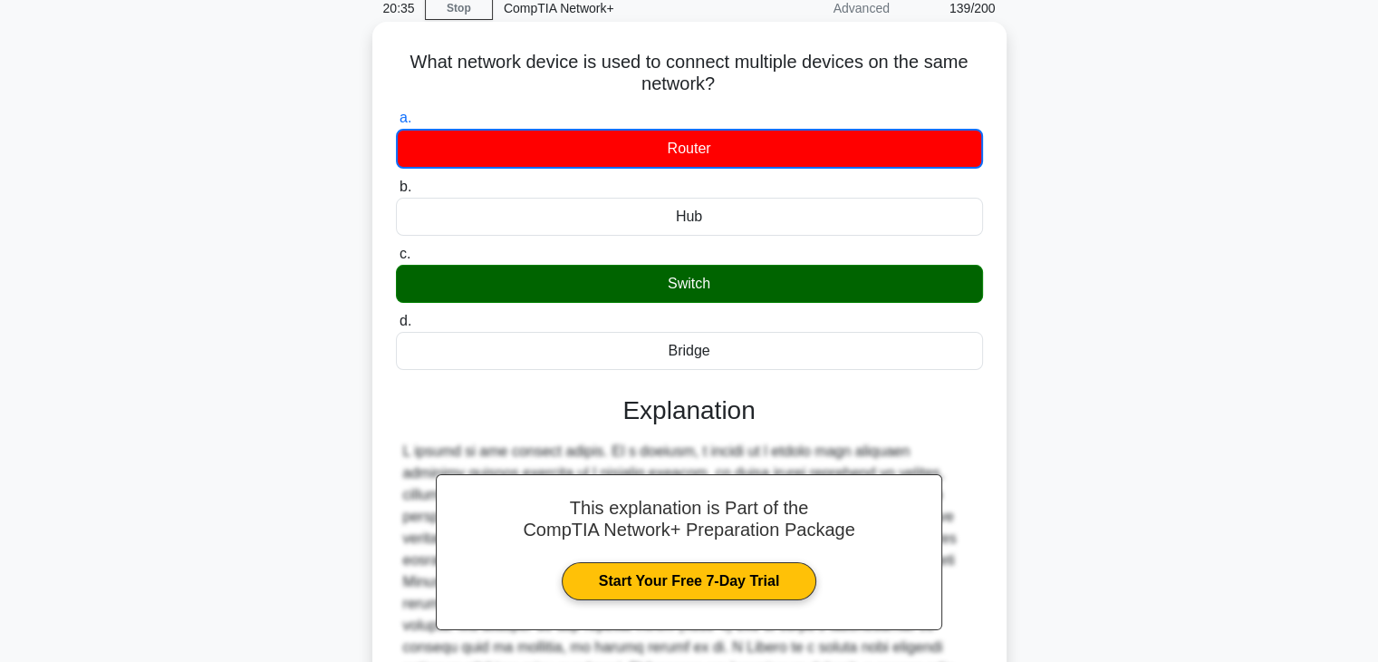
scroll to position [326, 0]
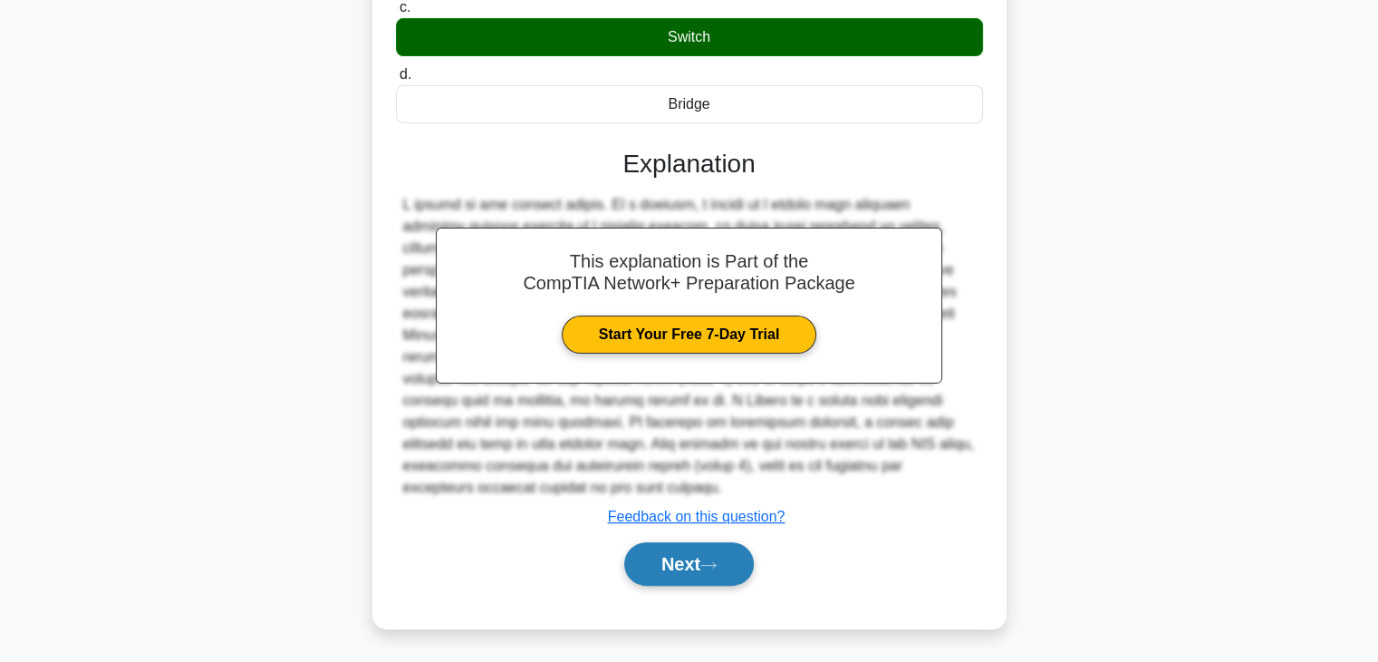
click at [718, 547] on button "Next" at bounding box center [689, 563] width 130 height 43
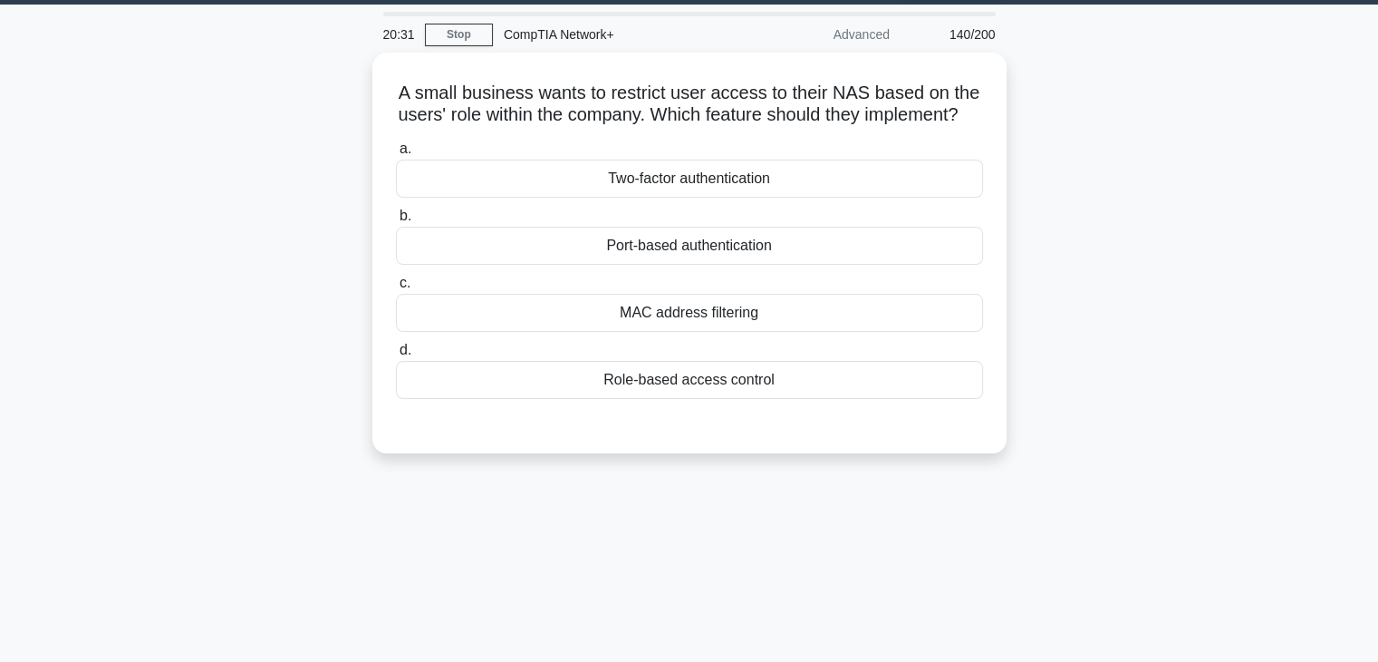
scroll to position [53, 0]
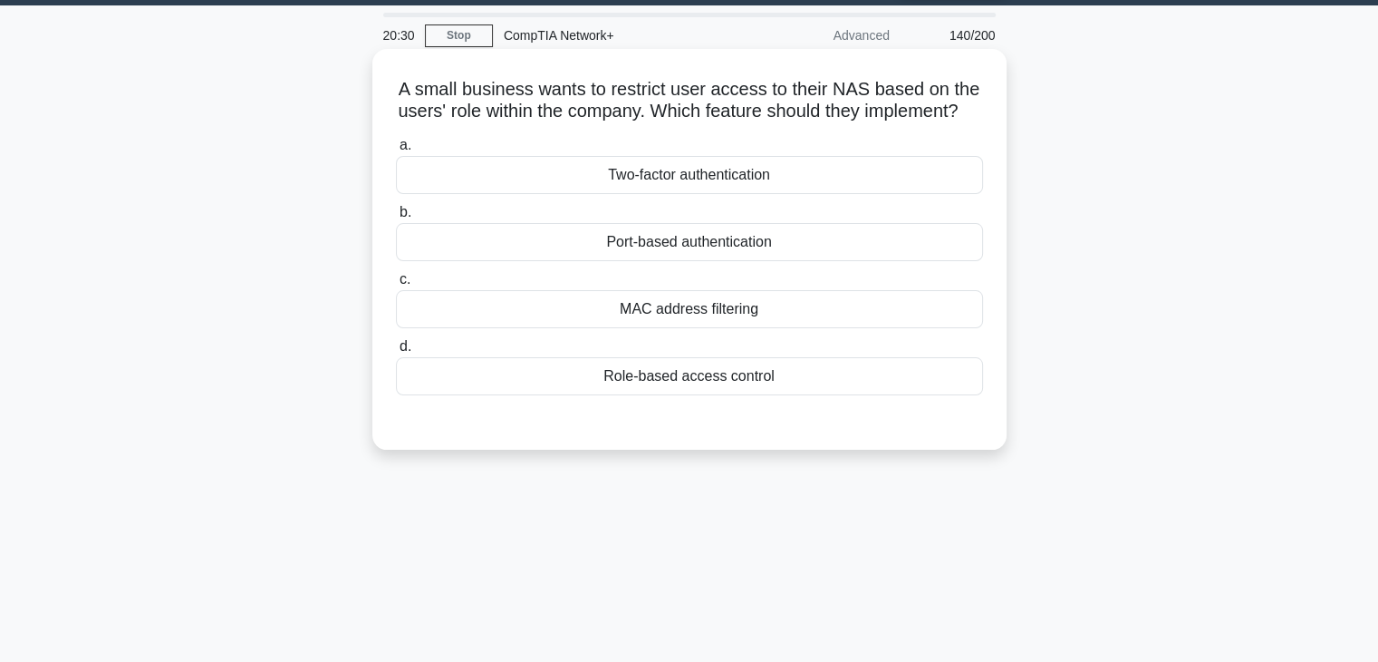
click at [727, 321] on div "MAC address filtering" at bounding box center [689, 309] width 587 height 38
click at [396, 285] on input "c. MAC address filtering" at bounding box center [396, 280] width 0 height 12
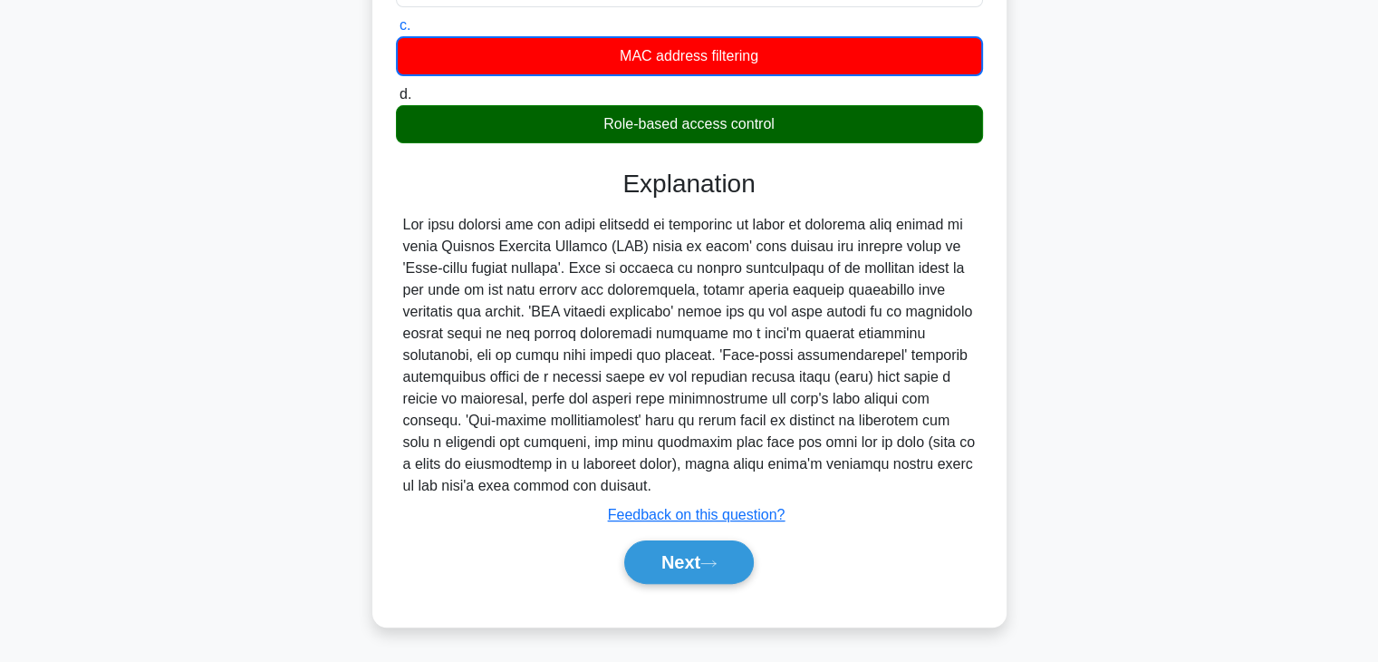
scroll to position [326, 0]
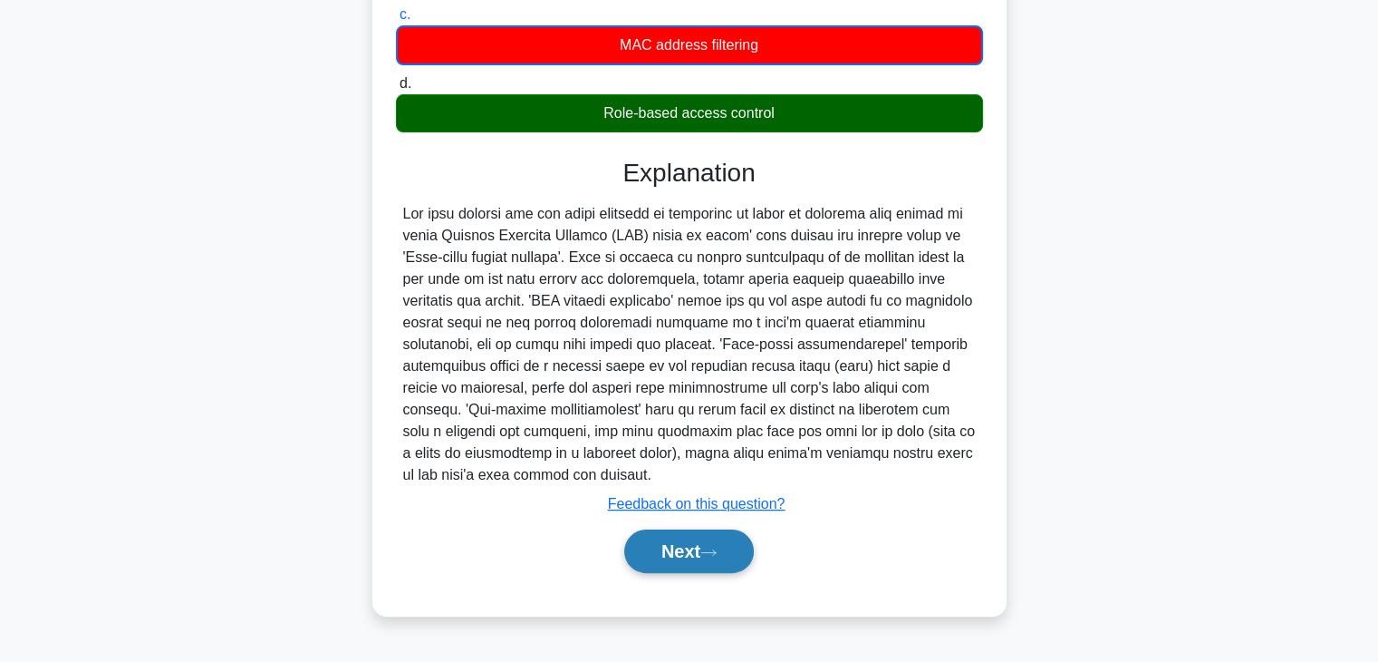
click at [726, 573] on button "Next" at bounding box center [689, 550] width 130 height 43
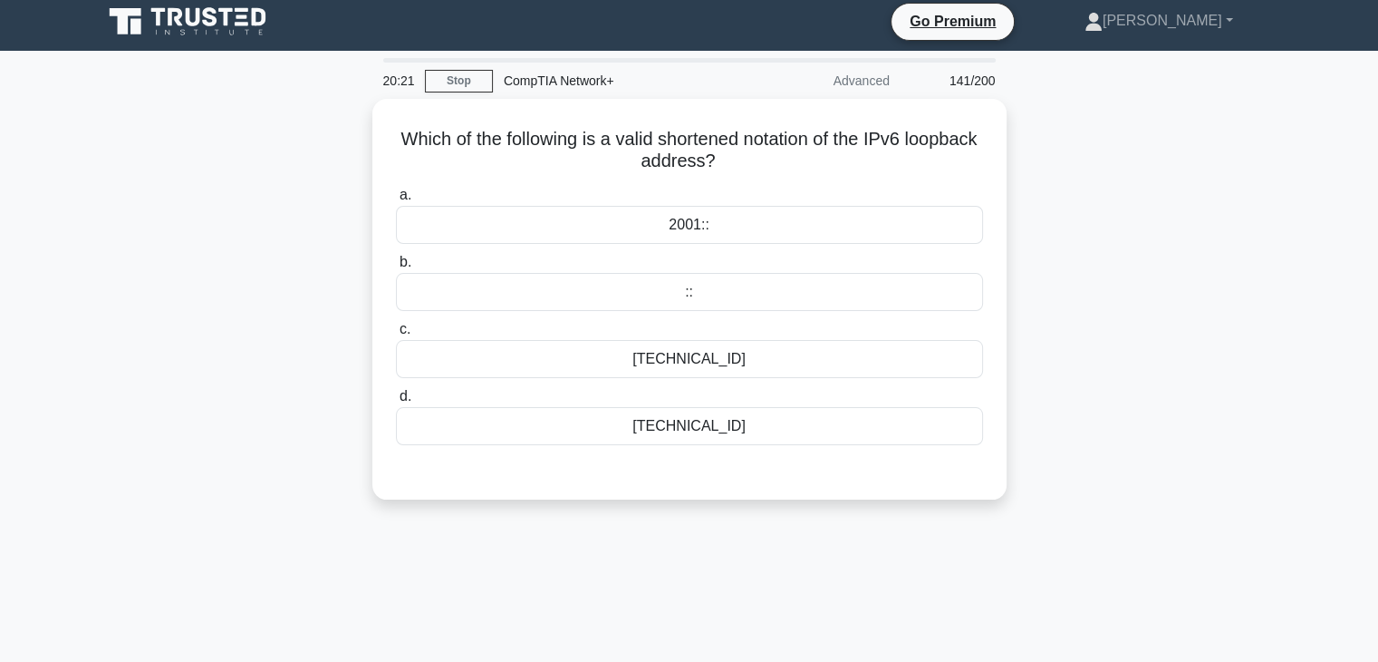
scroll to position [6, 0]
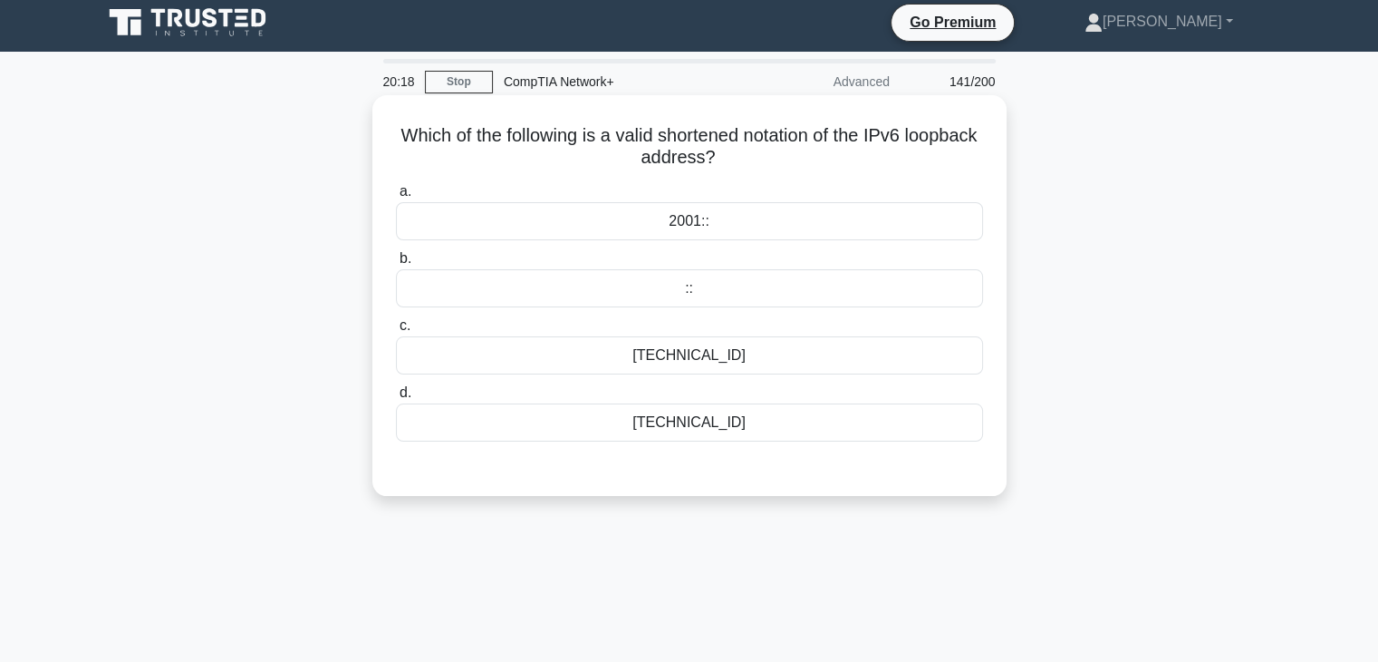
click at [747, 430] on div "127.0.0.1" at bounding box center [689, 422] width 587 height 38
click at [396, 399] on input "d. 127.0.0.1" at bounding box center [396, 393] width 0 height 12
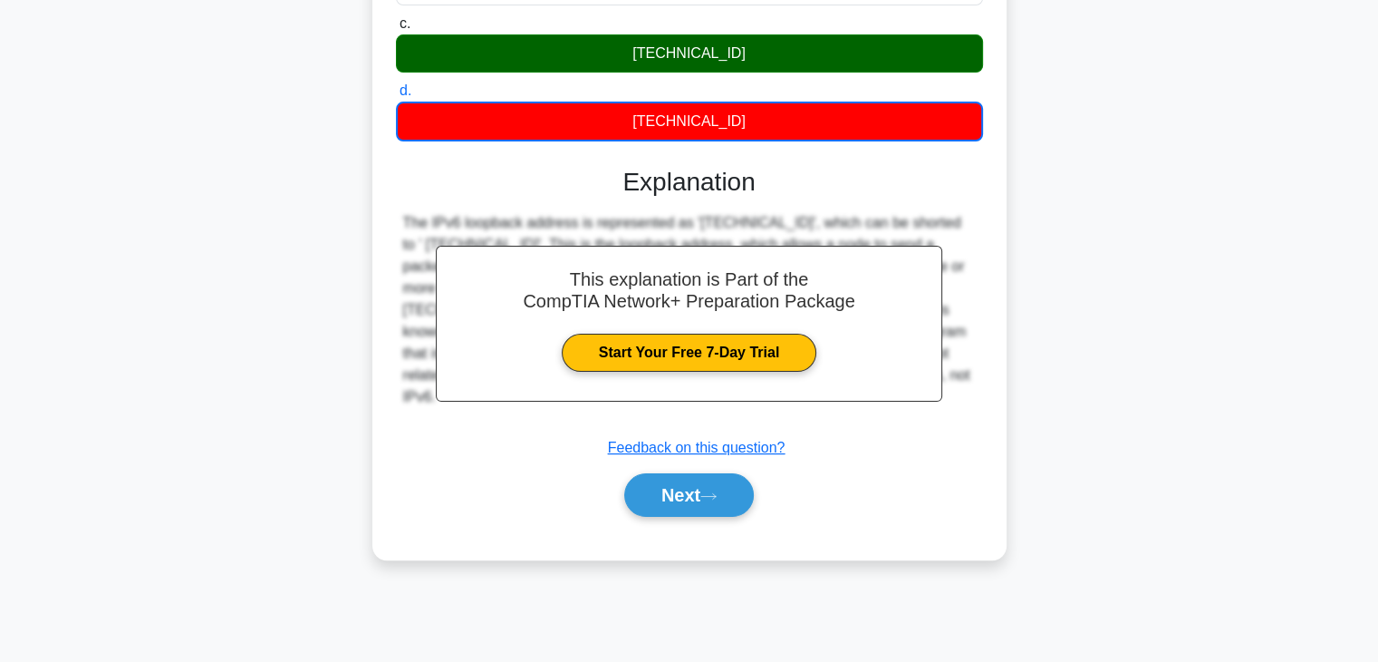
scroll to position [318, 0]
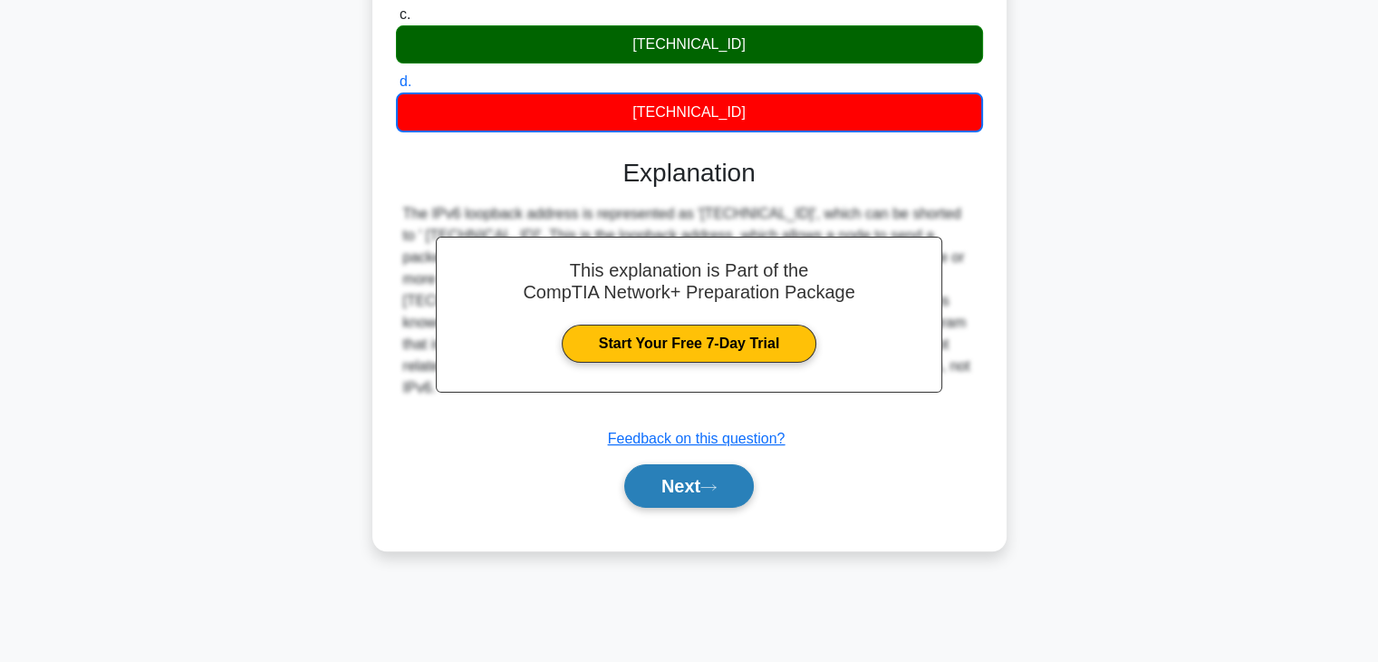
click at [747, 486] on button "Next" at bounding box center [689, 485] width 130 height 43
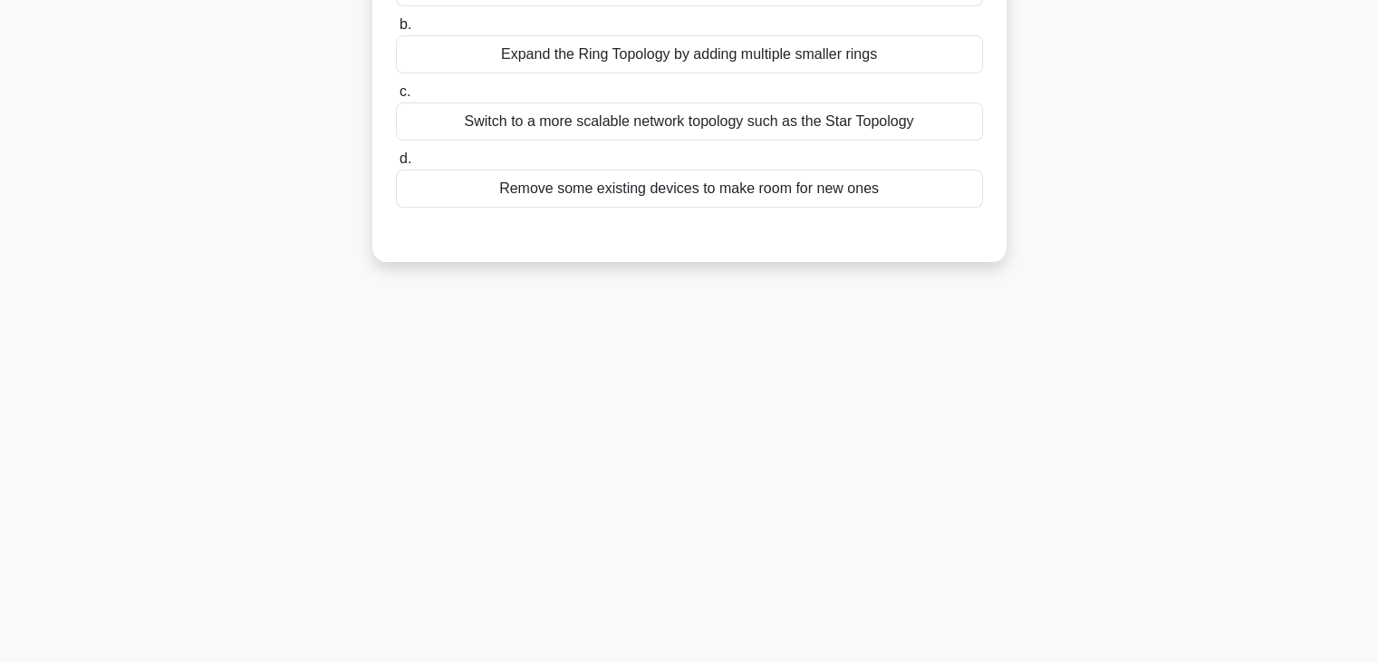
scroll to position [45, 0]
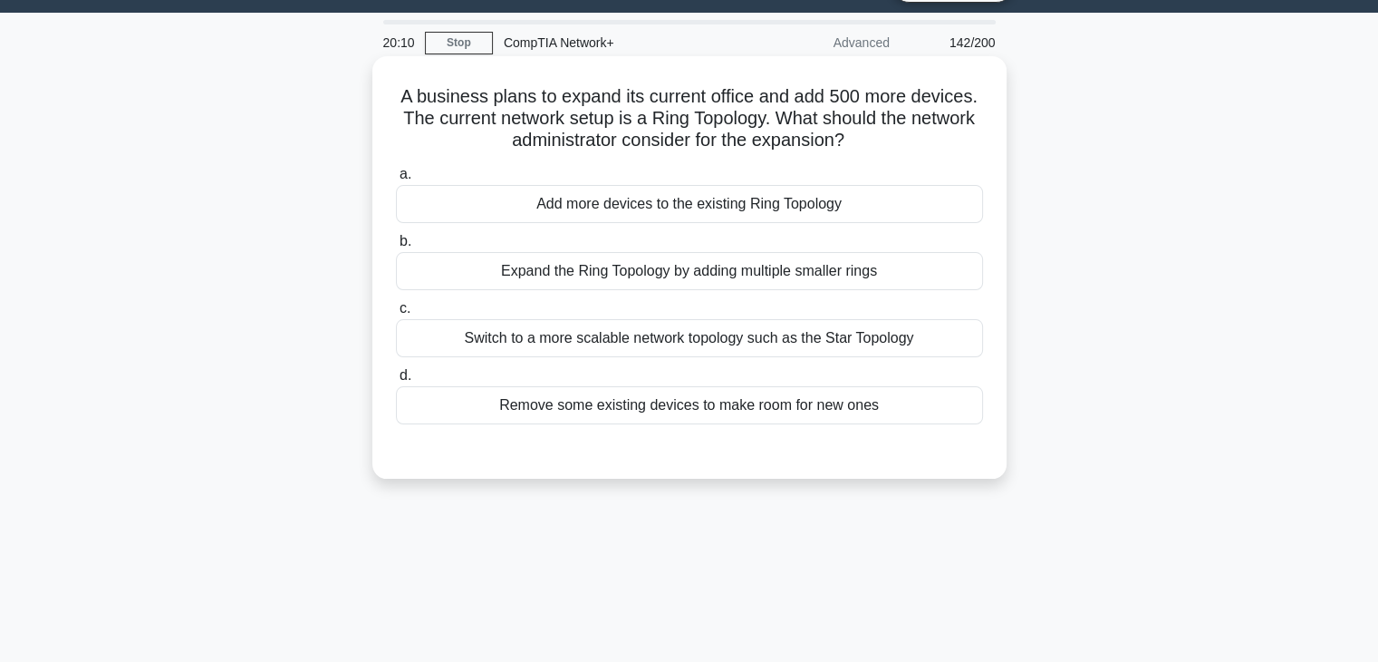
click at [725, 215] on div "Add more devices to the existing Ring Topology" at bounding box center [689, 204] width 587 height 38
click at [396, 180] on input "a. Add more devices to the existing Ring Topology" at bounding box center [396, 175] width 0 height 12
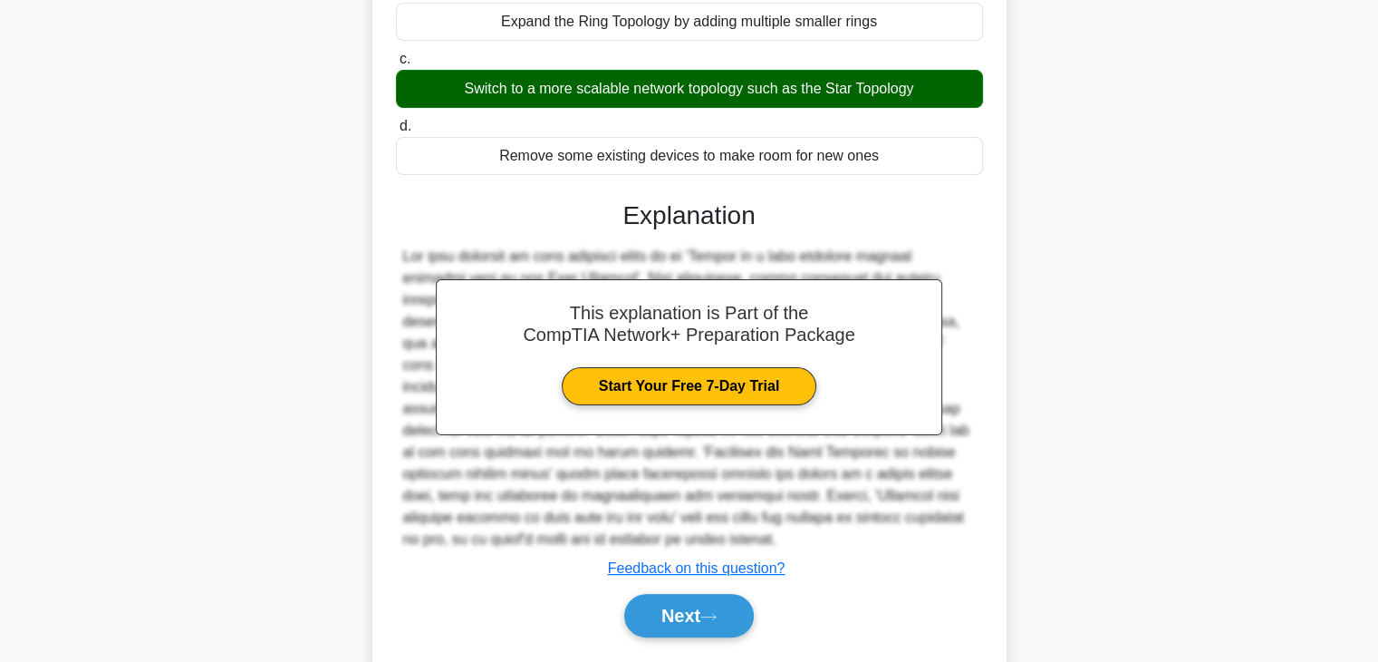
scroll to position [332, 0]
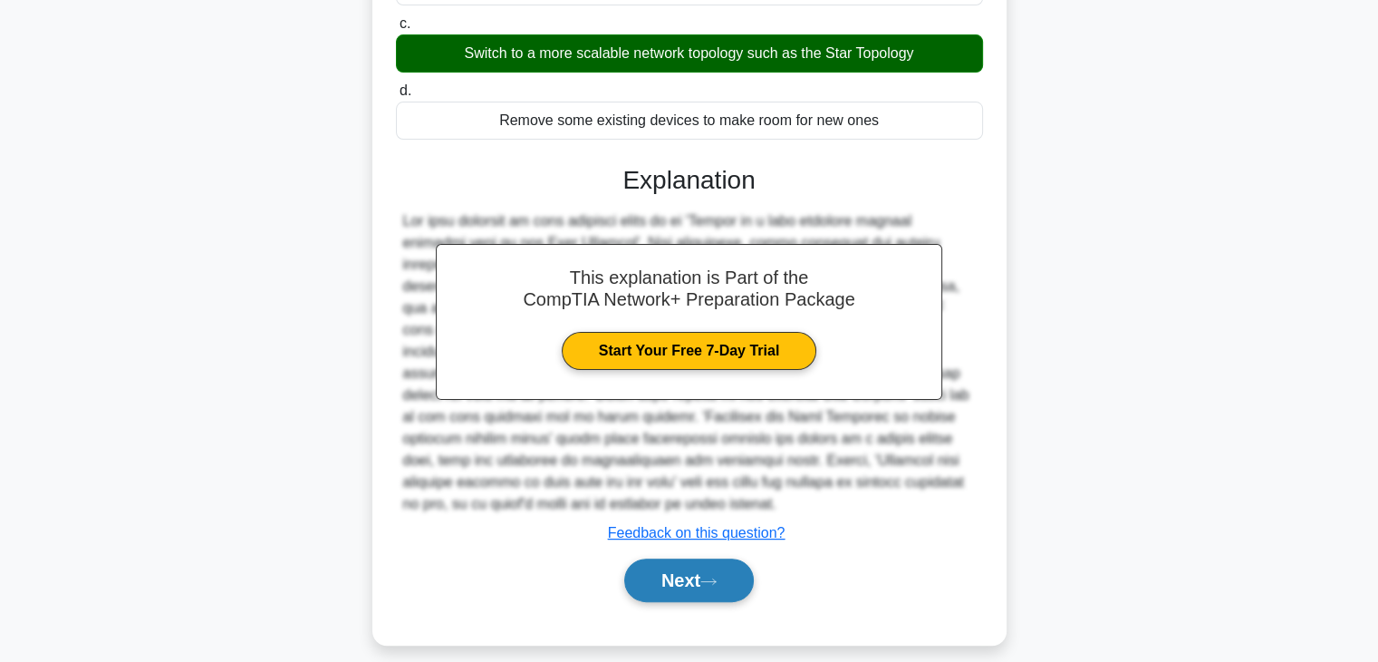
click at [710, 579] on icon at bounding box center [709, 581] width 16 height 10
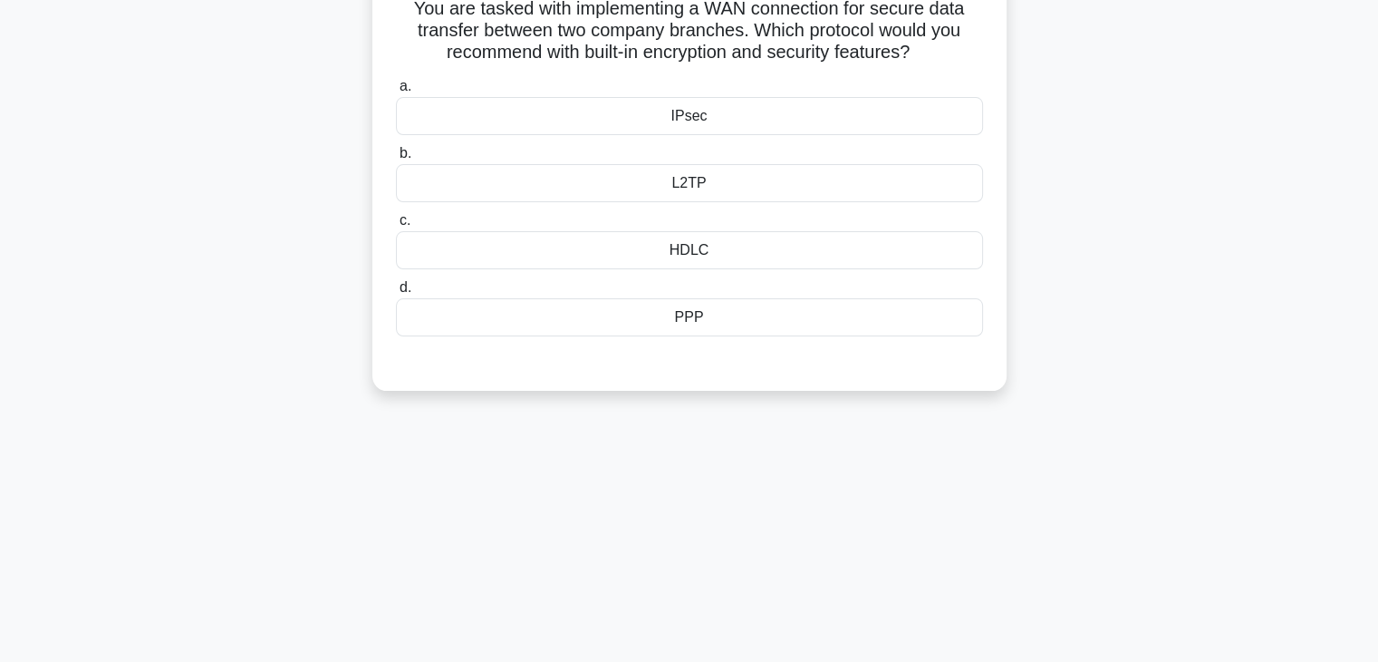
scroll to position [81, 0]
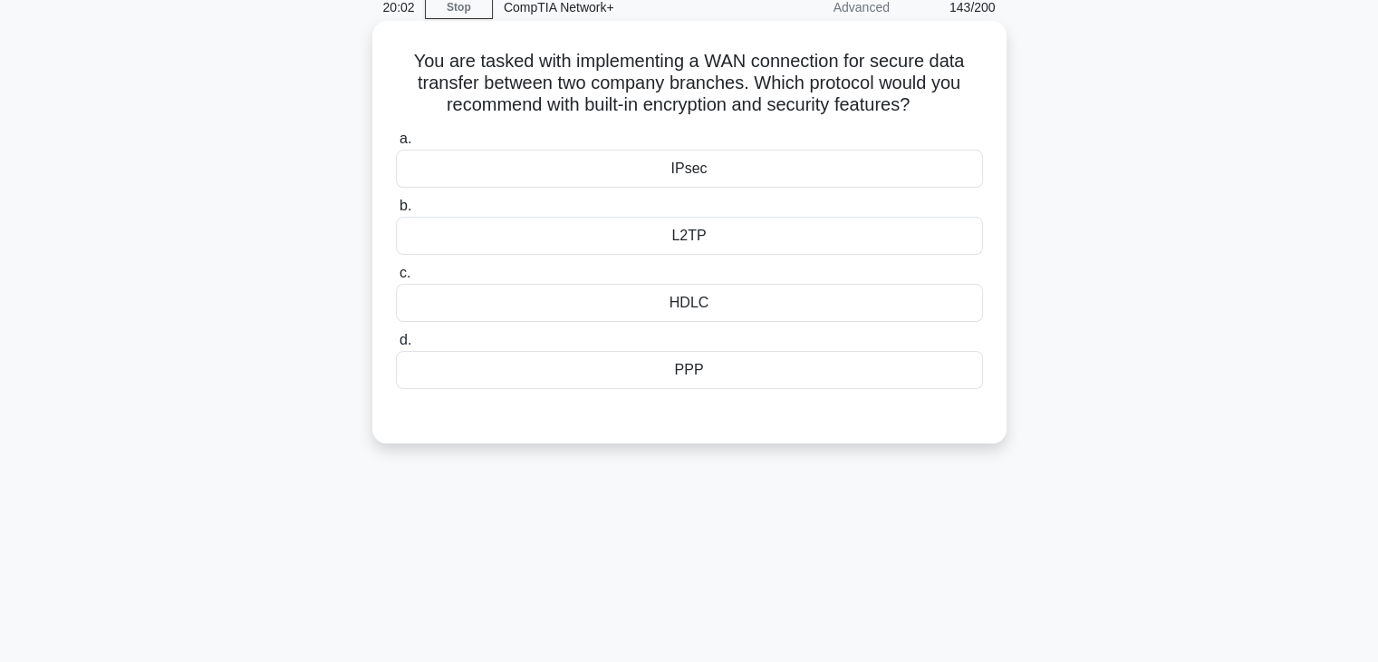
click at [739, 167] on div "IPsec" at bounding box center [689, 169] width 587 height 38
click at [396, 145] on input "a. IPsec" at bounding box center [396, 139] width 0 height 12
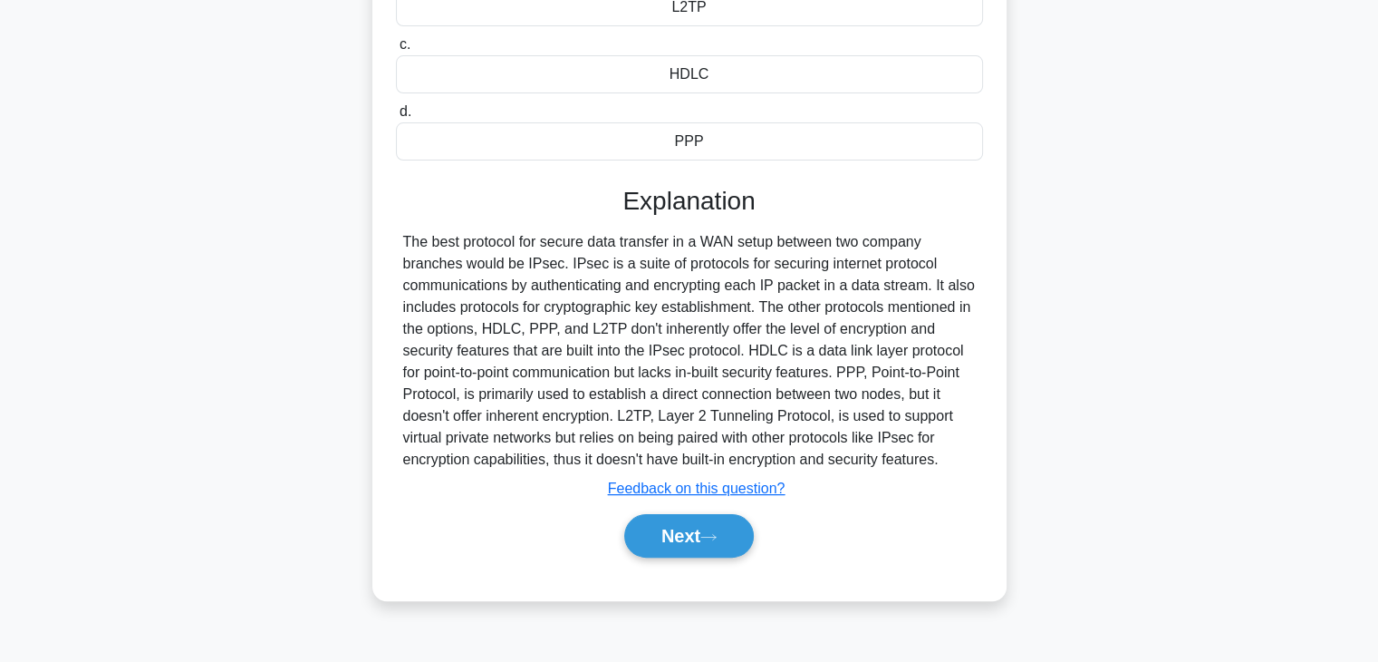
scroll to position [318, 0]
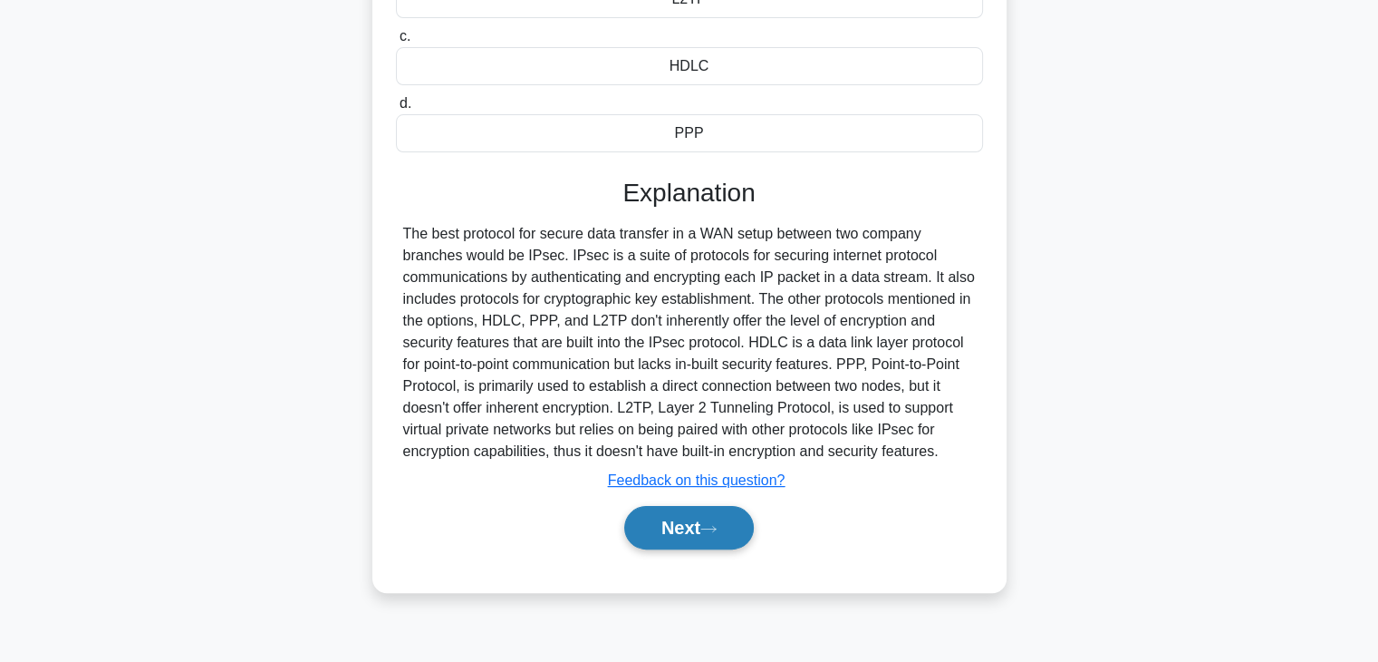
click at [714, 513] on button "Next" at bounding box center [689, 527] width 130 height 43
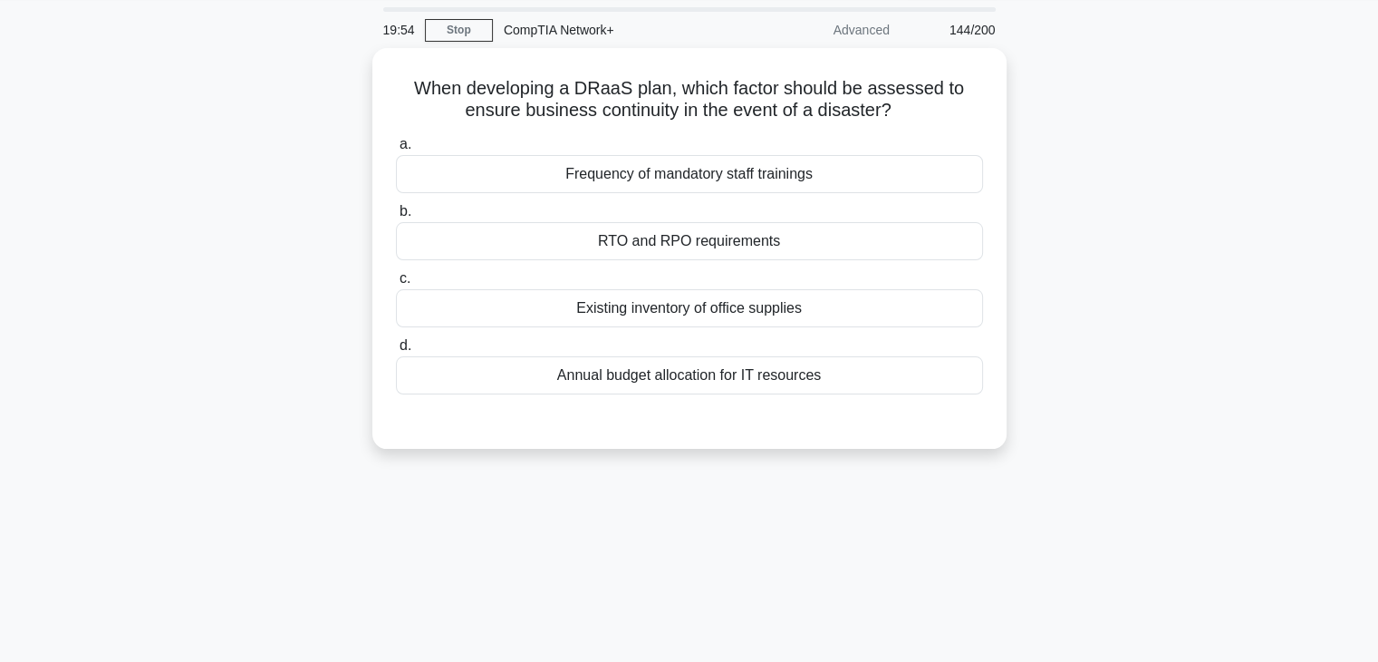
scroll to position [15, 0]
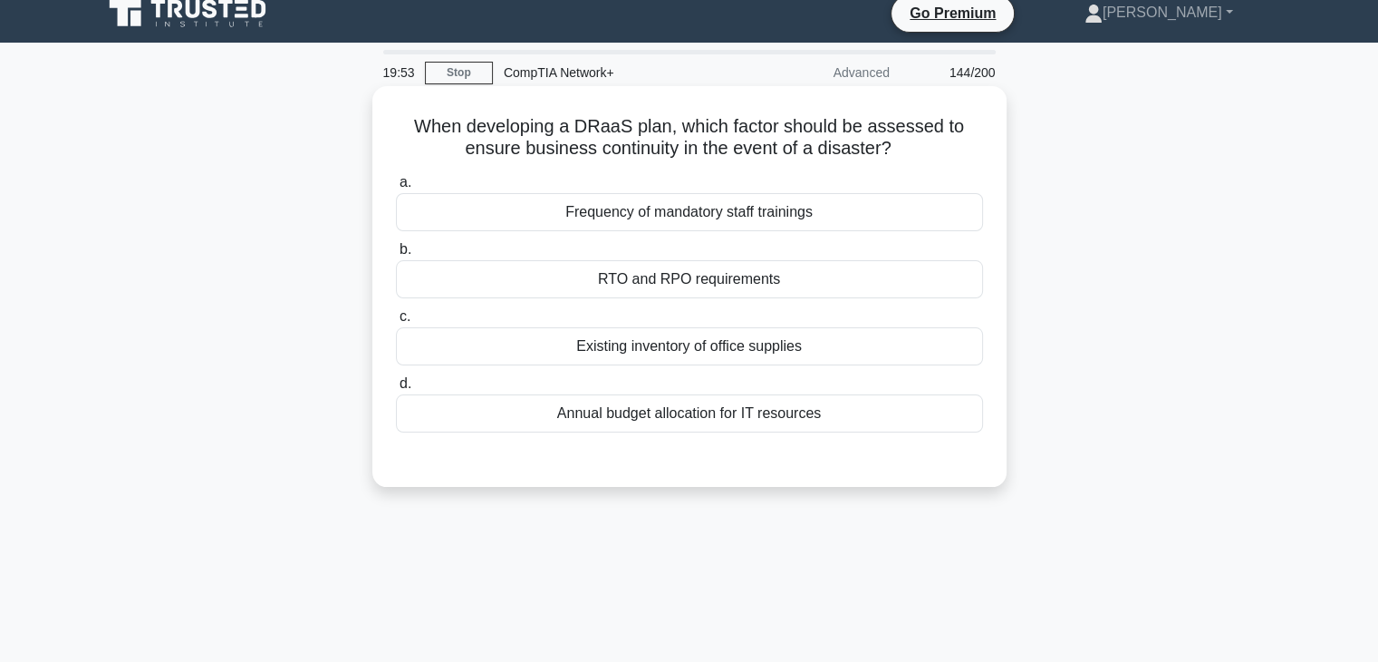
click at [714, 353] on div "Existing inventory of office supplies" at bounding box center [689, 346] width 587 height 38
click at [396, 323] on input "c. Existing inventory of office supplies" at bounding box center [396, 317] width 0 height 12
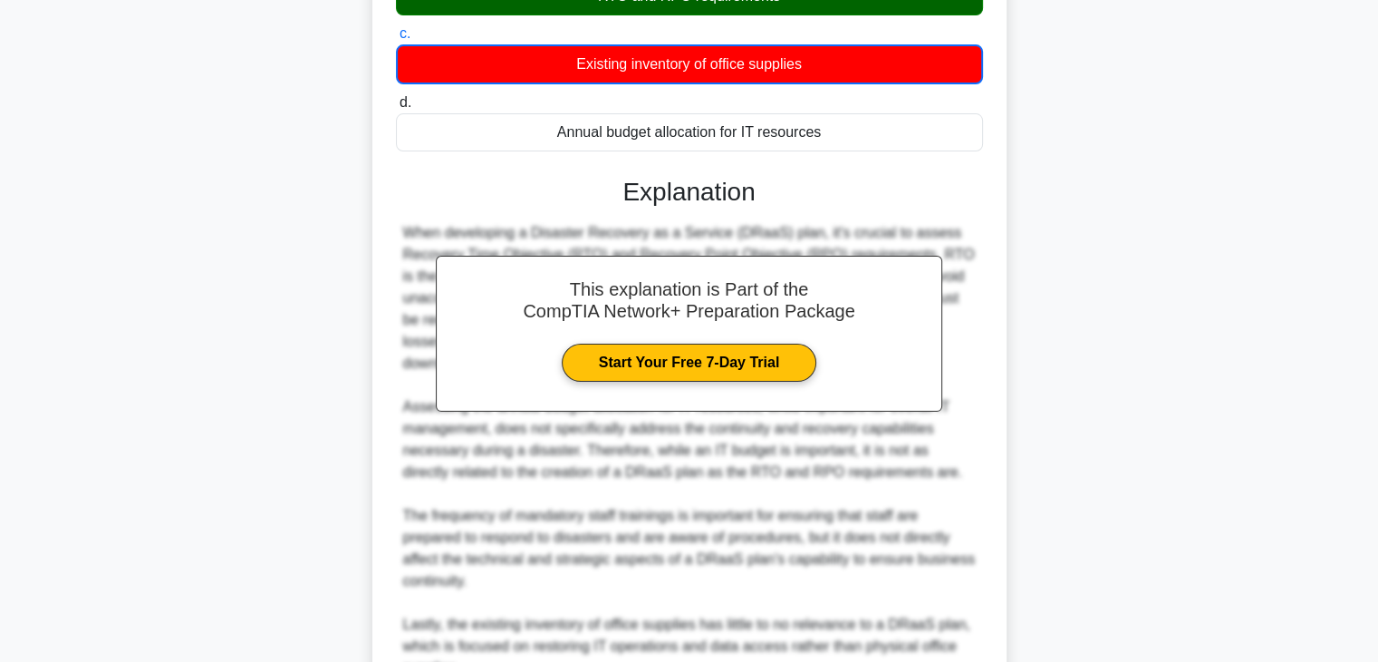
scroll to position [342, 0]
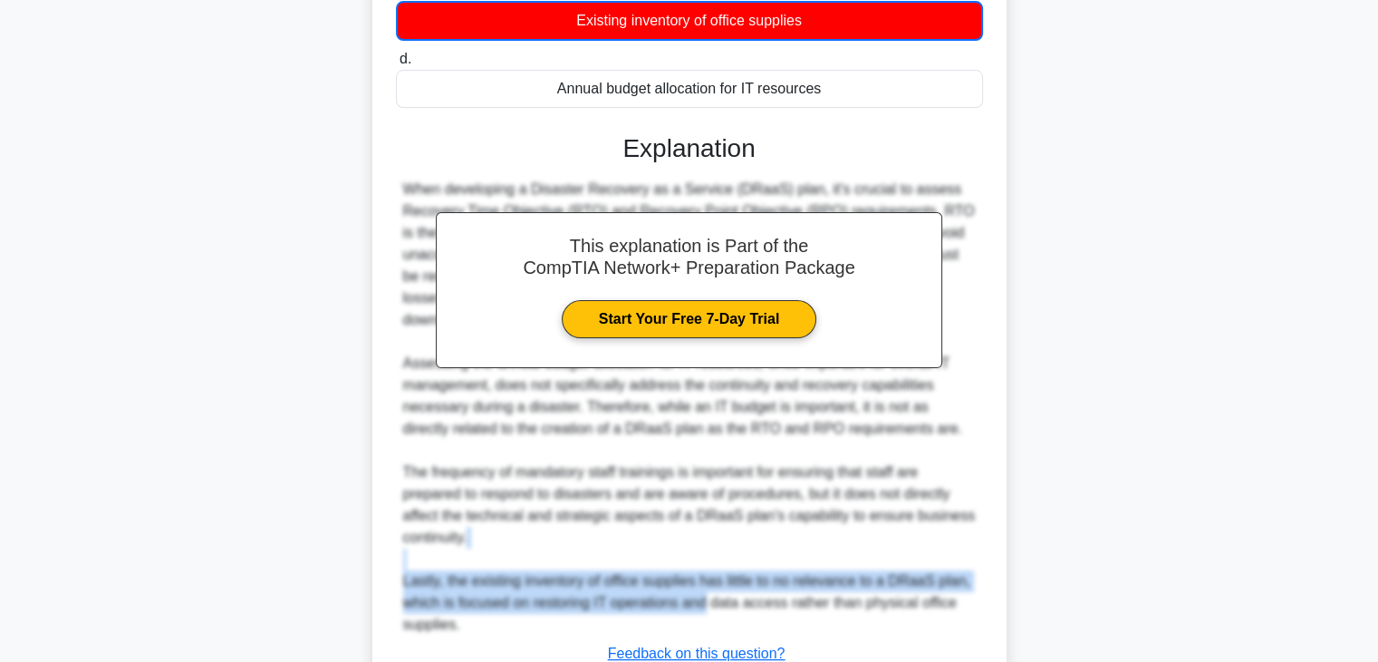
drag, startPoint x: 703, startPoint y: 611, endPoint x: 723, endPoint y: 560, distance: 54.5
click at [723, 560] on div "When developing a Disaster Recovery as a Service (DRaaS) plan, it's crucial to …" at bounding box center [689, 407] width 573 height 457
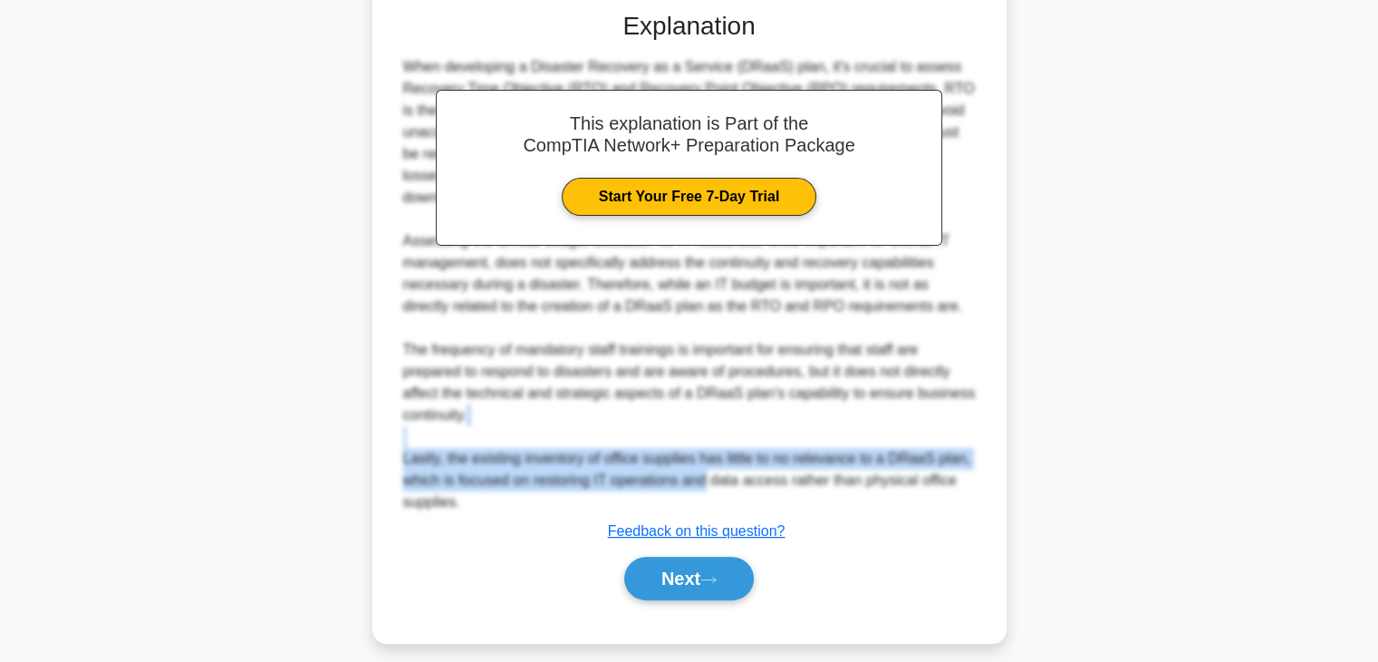
scroll to position [478, 0]
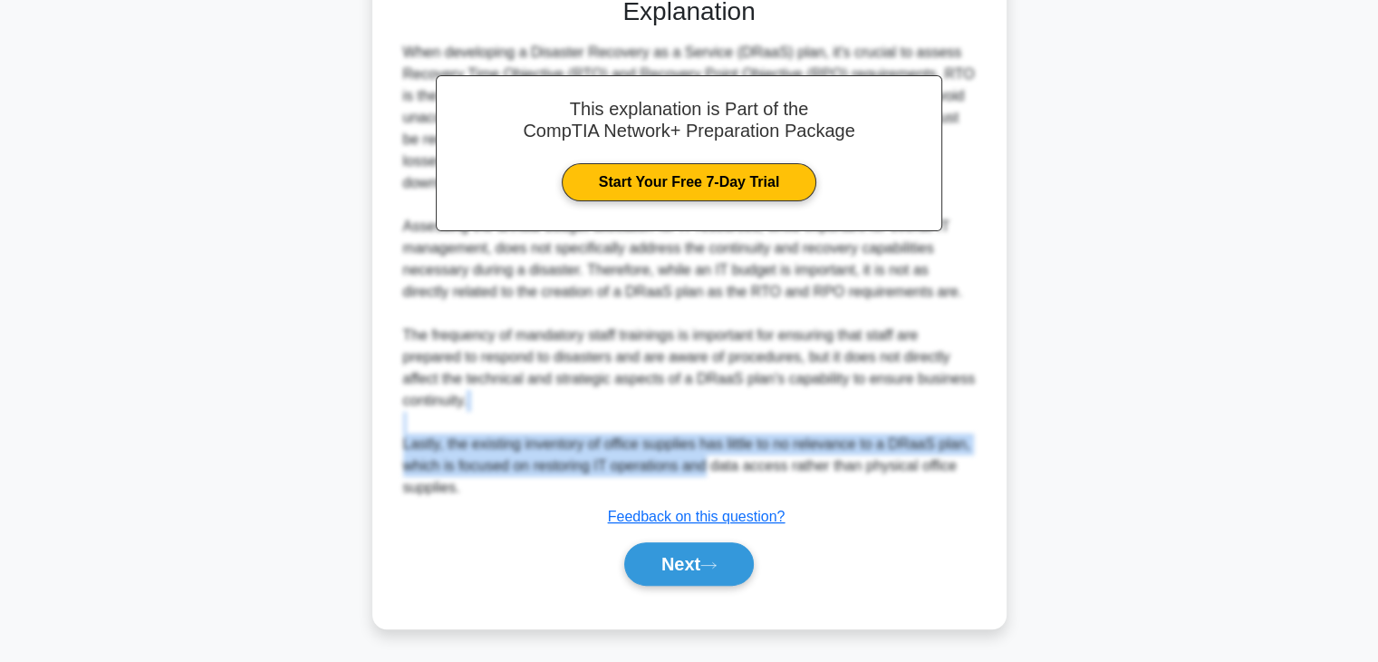
click at [717, 560] on icon at bounding box center [709, 565] width 16 height 10
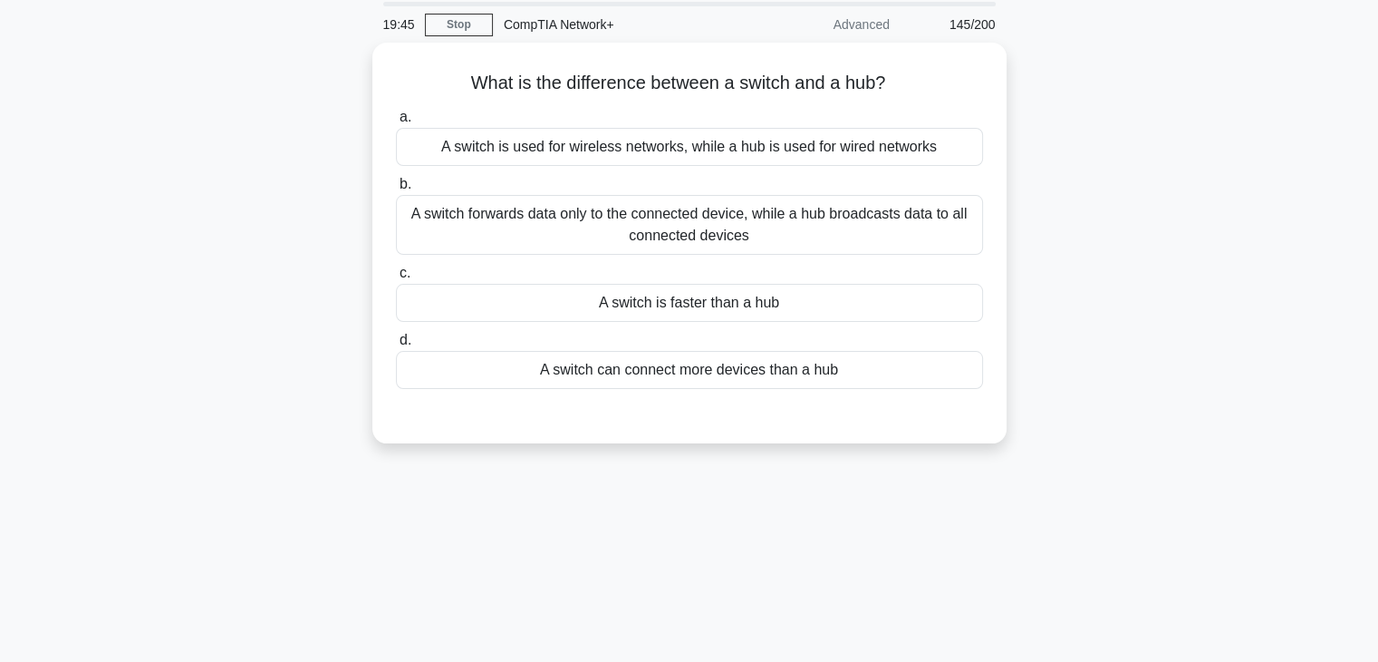
scroll to position [22, 0]
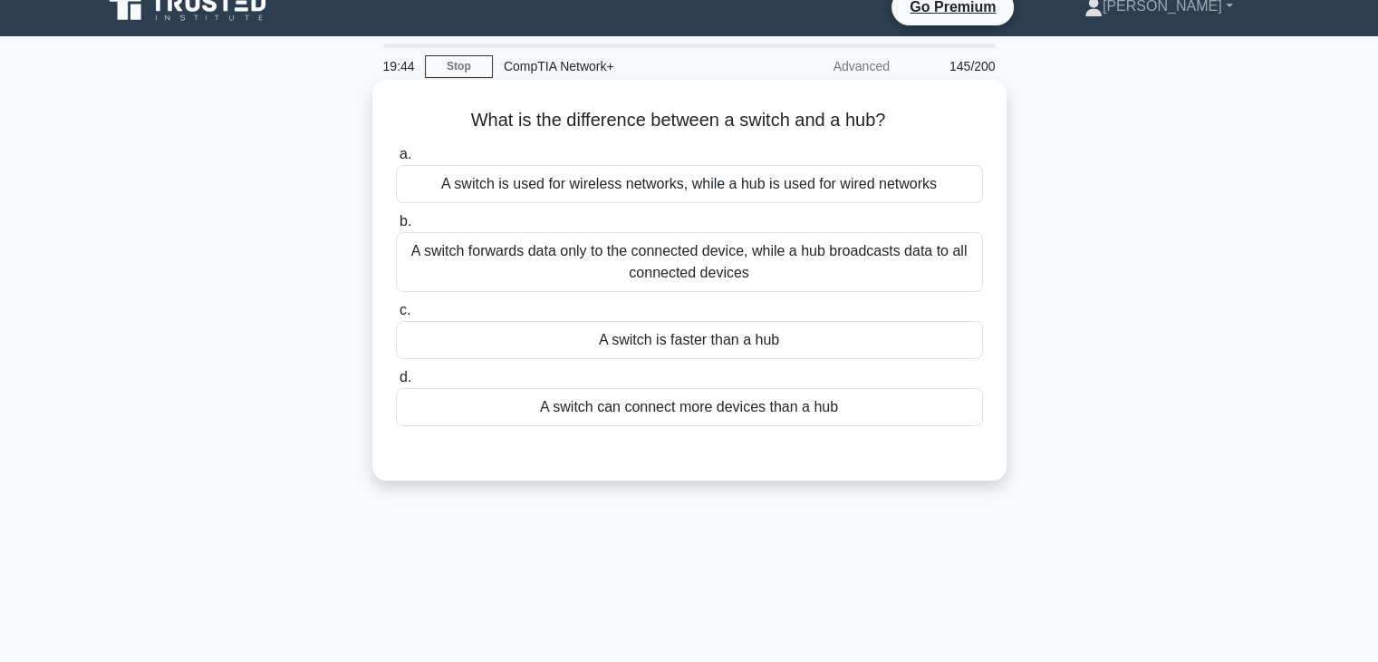
click at [712, 345] on div "A switch is faster than a hub" at bounding box center [689, 340] width 587 height 38
click at [396, 316] on input "c. A switch is faster than a hub" at bounding box center [396, 310] width 0 height 12
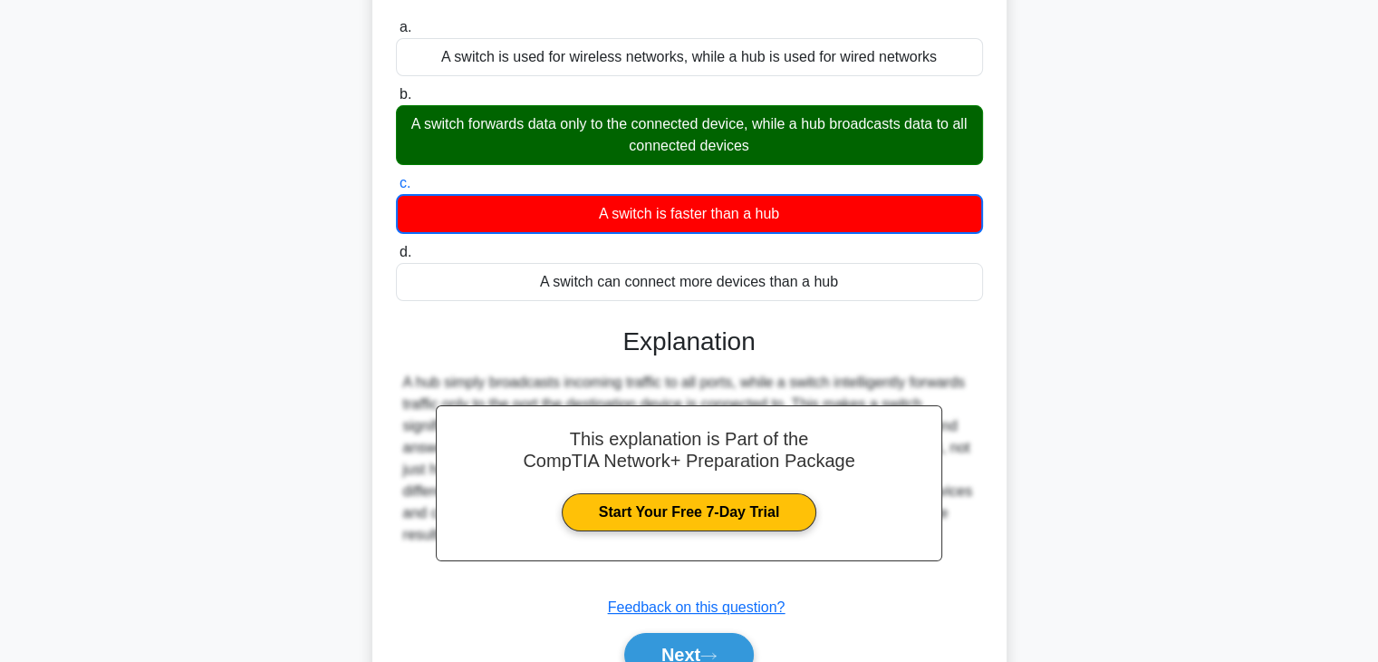
scroll to position [318, 0]
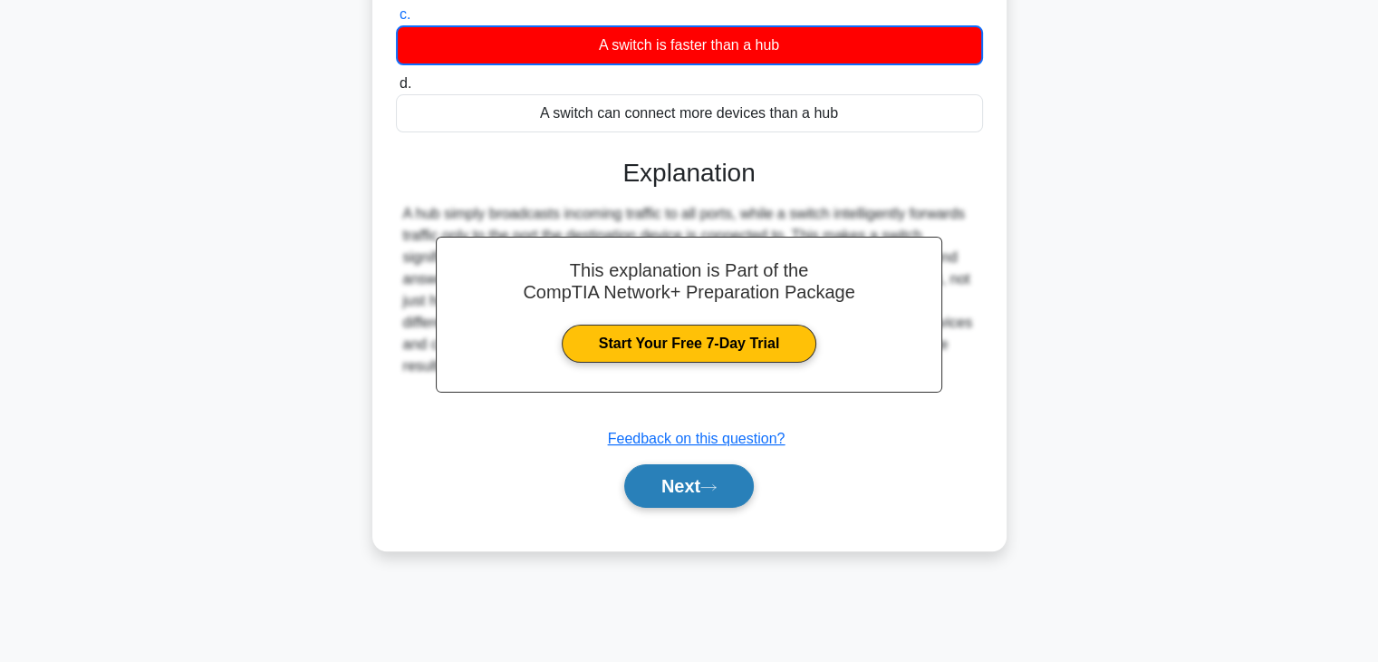
click at [705, 488] on button "Next" at bounding box center [689, 485] width 130 height 43
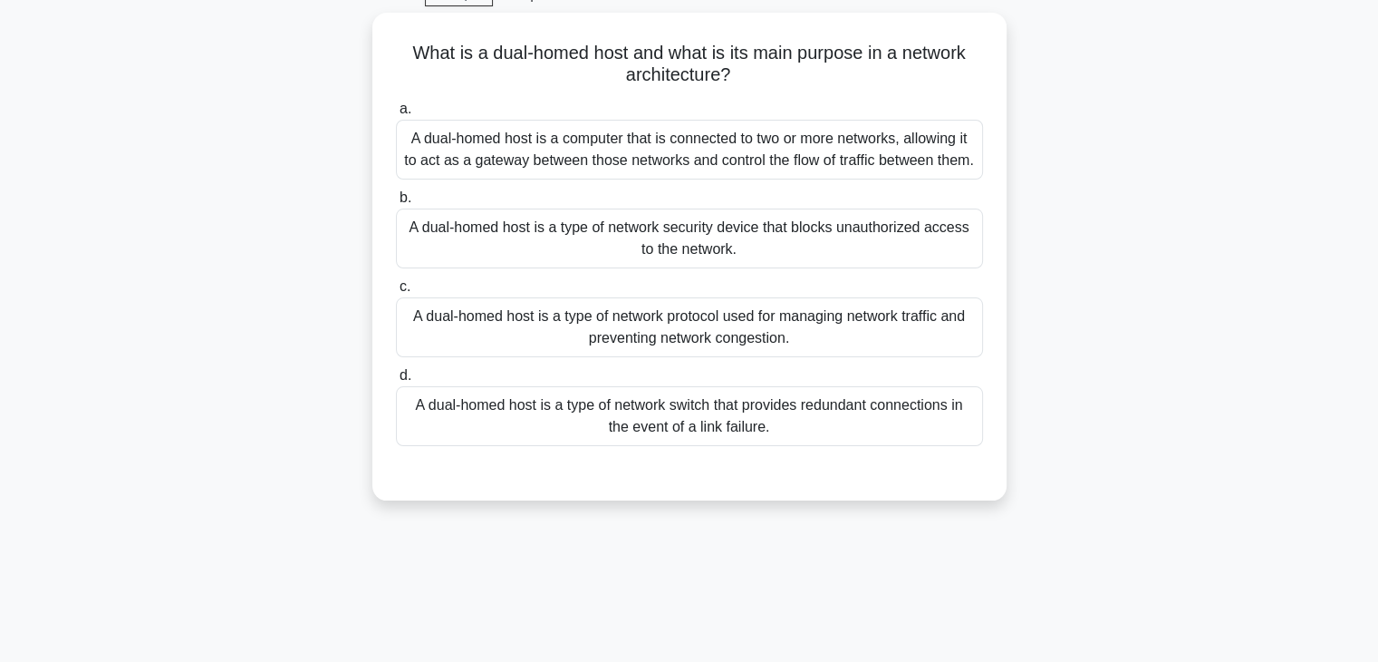
scroll to position [0, 0]
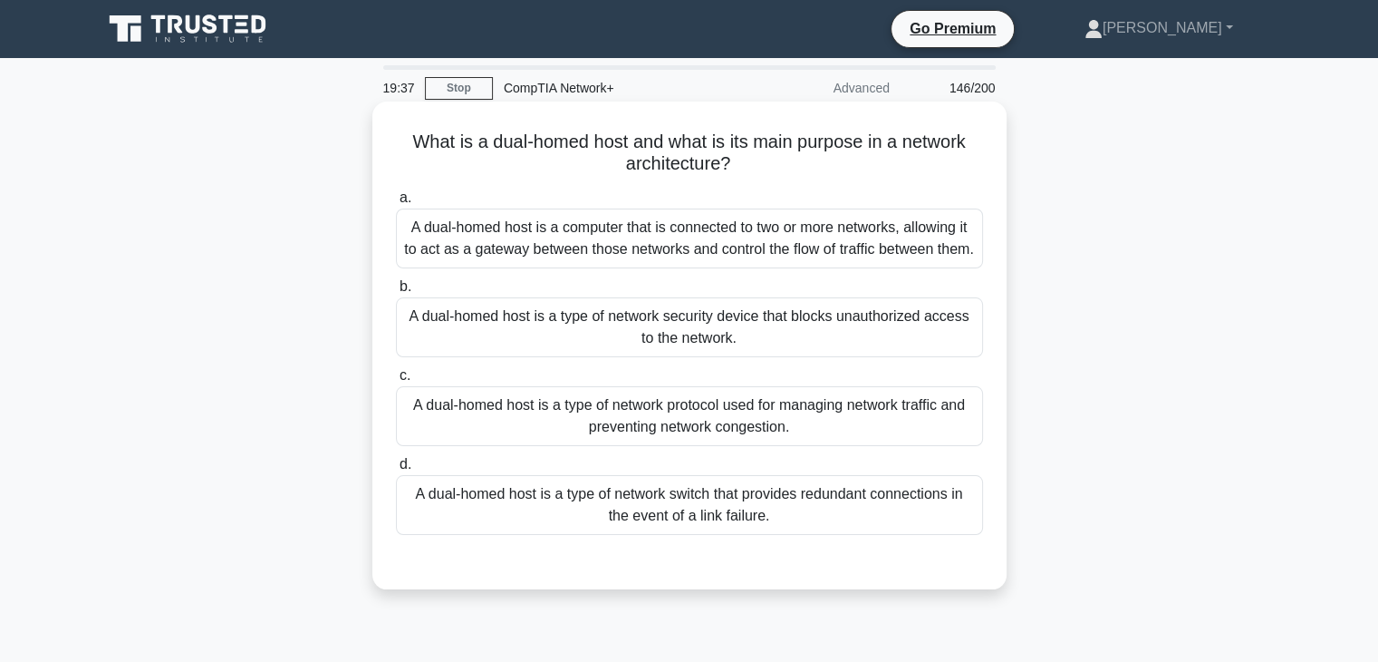
click at [774, 253] on div "A dual-homed host is a computer that is connected to two or more networks, allo…" at bounding box center [689, 238] width 587 height 60
click at [396, 204] on input "a. A dual-homed host is a computer that is connected to two or more networks, a…" at bounding box center [396, 198] width 0 height 12
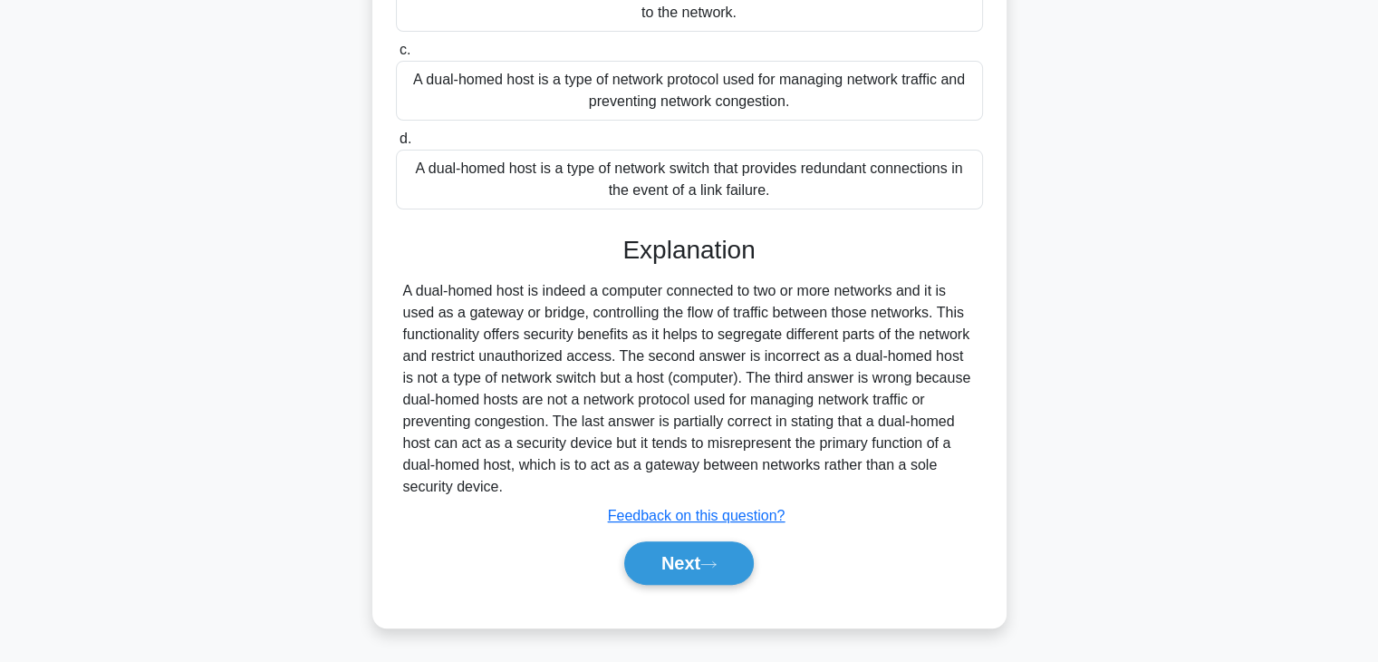
scroll to position [346, 0]
click at [717, 561] on icon at bounding box center [709, 564] width 16 height 10
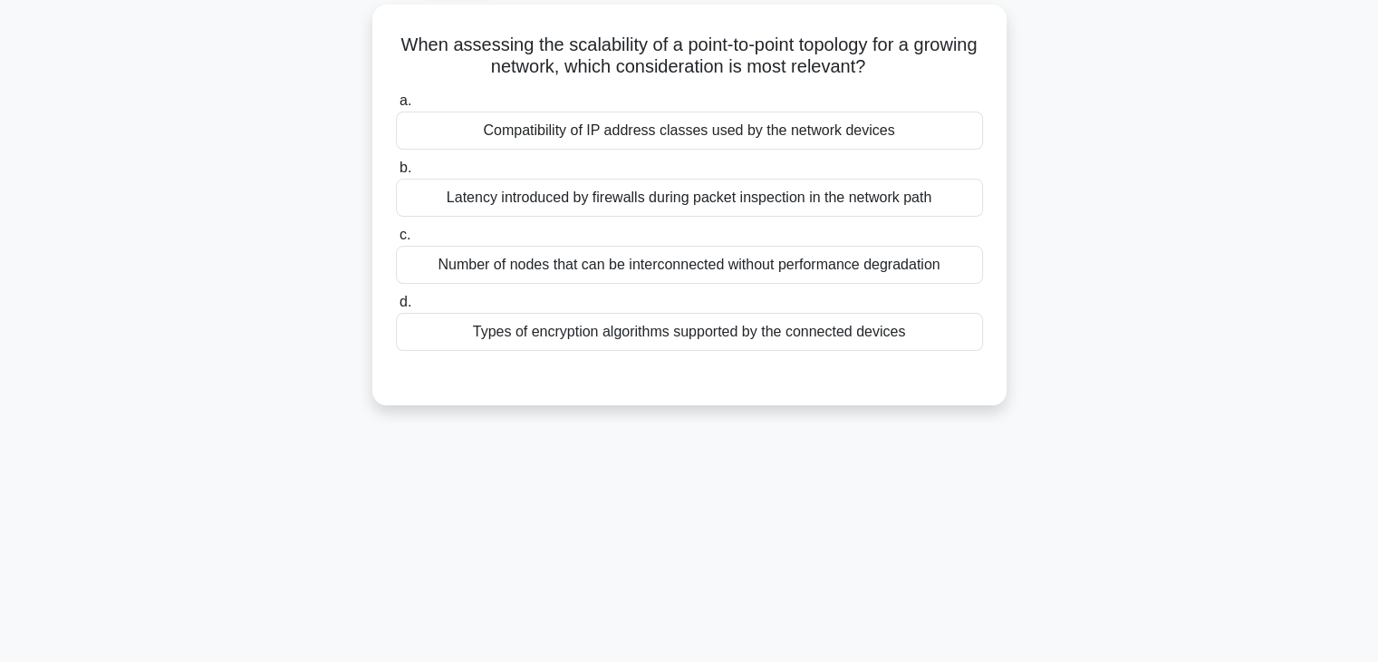
scroll to position [80, 0]
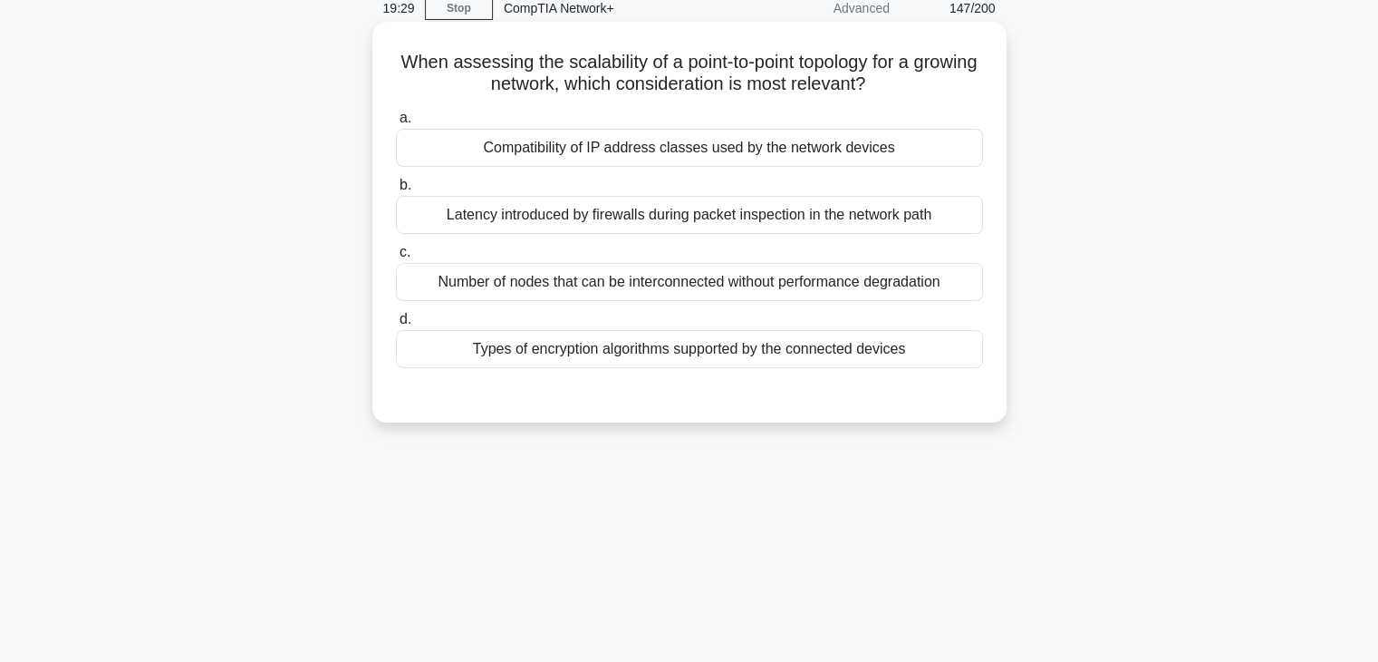
click at [695, 223] on div "Latency introduced by firewalls during packet inspection in the network path" at bounding box center [689, 215] width 587 height 38
click at [396, 191] on input "b. Latency introduced by firewalls during packet inspection in the network path" at bounding box center [396, 185] width 0 height 12
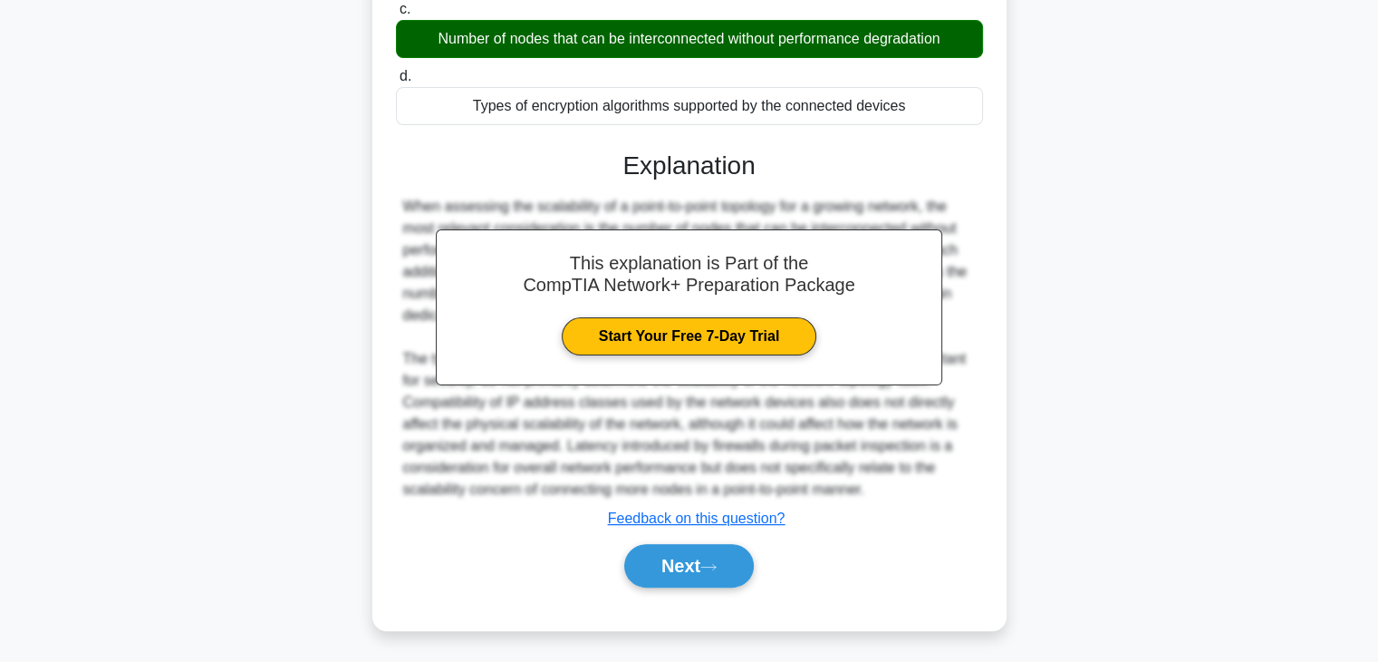
scroll to position [326, 0]
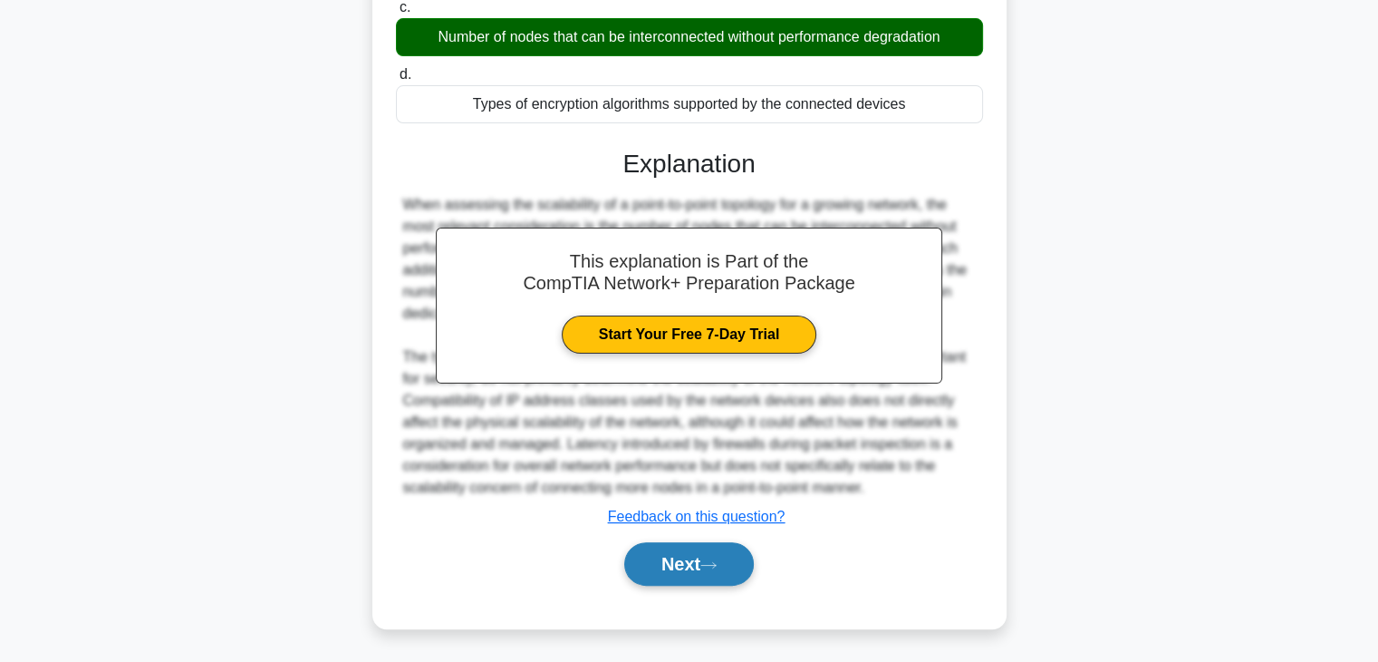
click at [681, 554] on button "Next" at bounding box center [689, 563] width 130 height 43
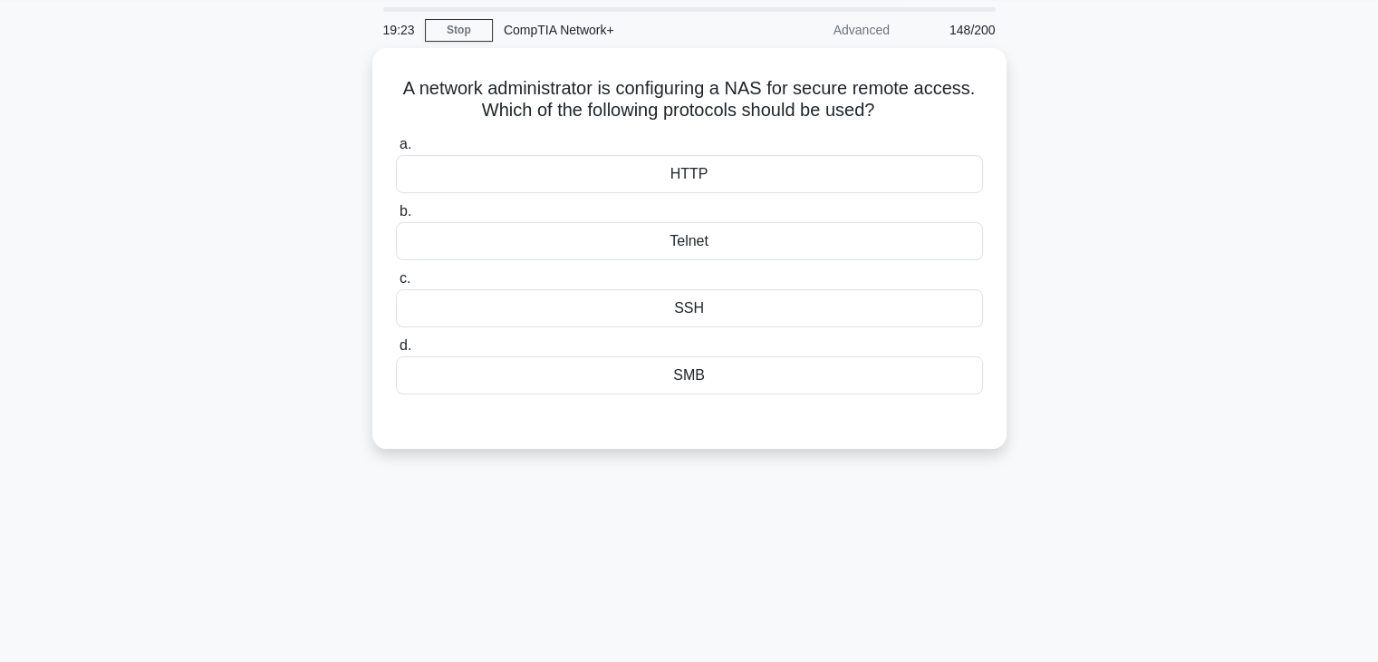
scroll to position [51, 0]
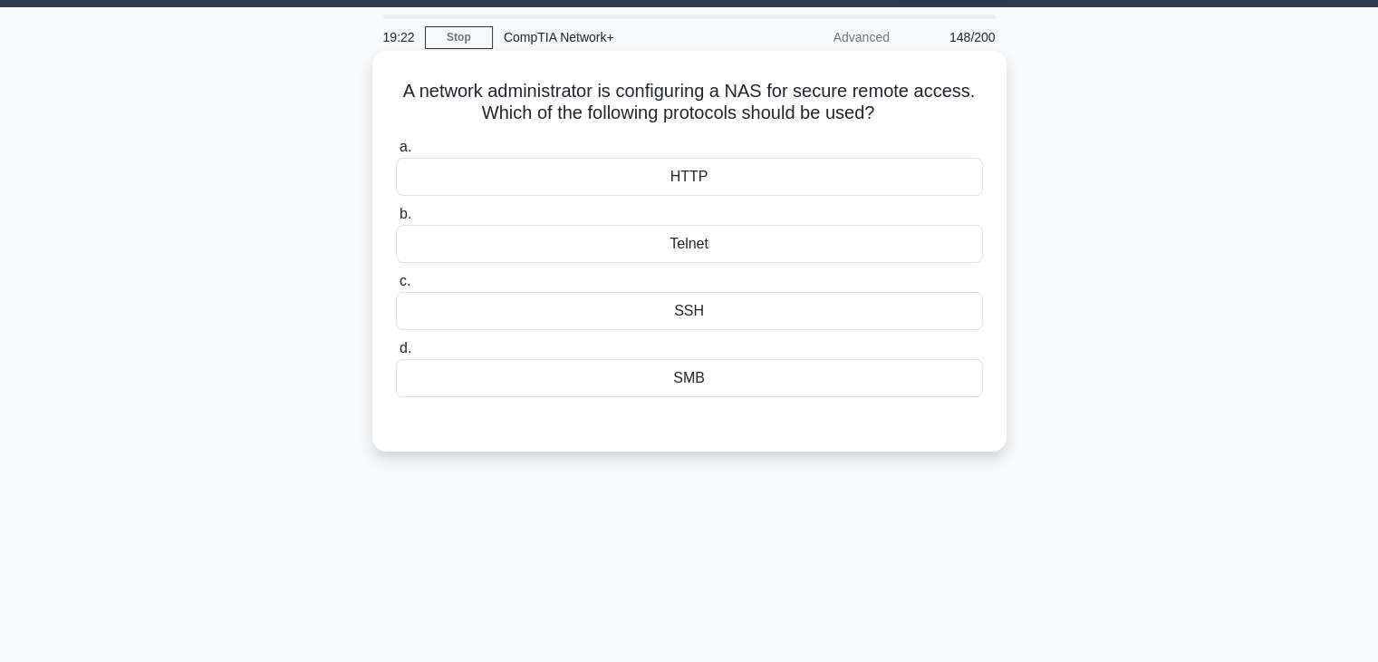
click at [689, 299] on div "SSH" at bounding box center [689, 311] width 587 height 38
click at [396, 287] on input "c. SSH" at bounding box center [396, 281] width 0 height 12
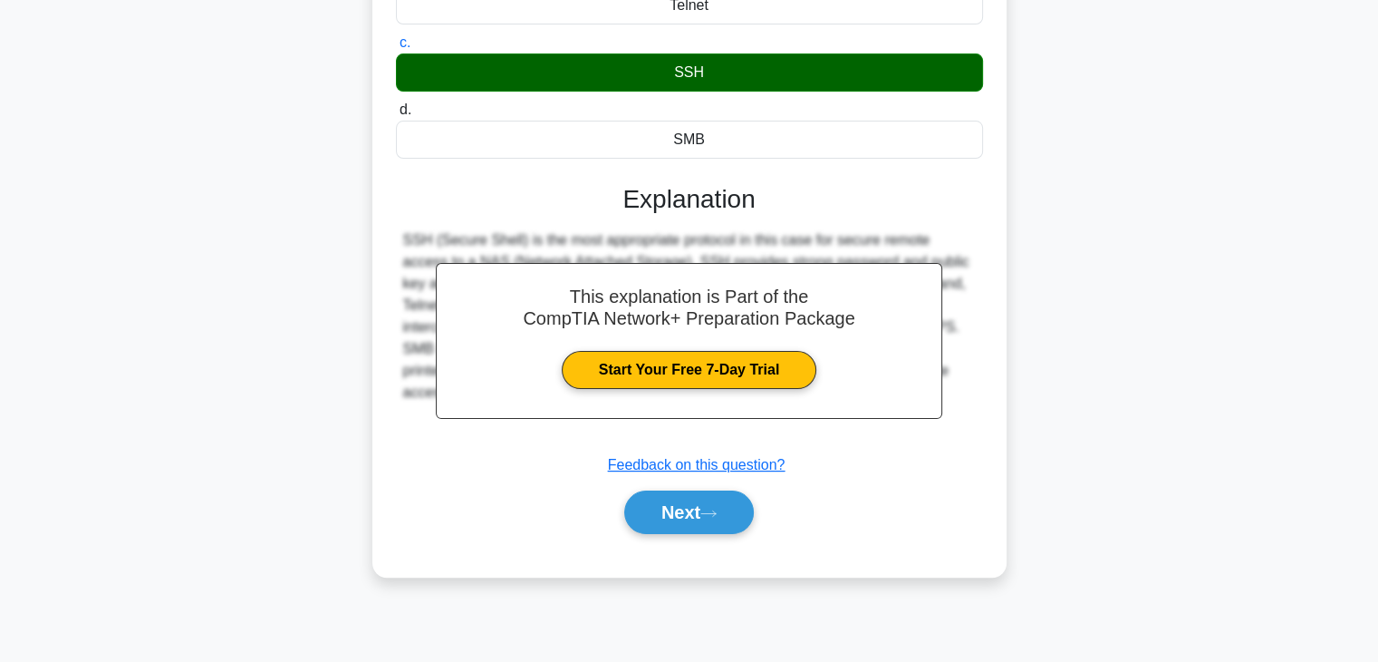
scroll to position [290, 0]
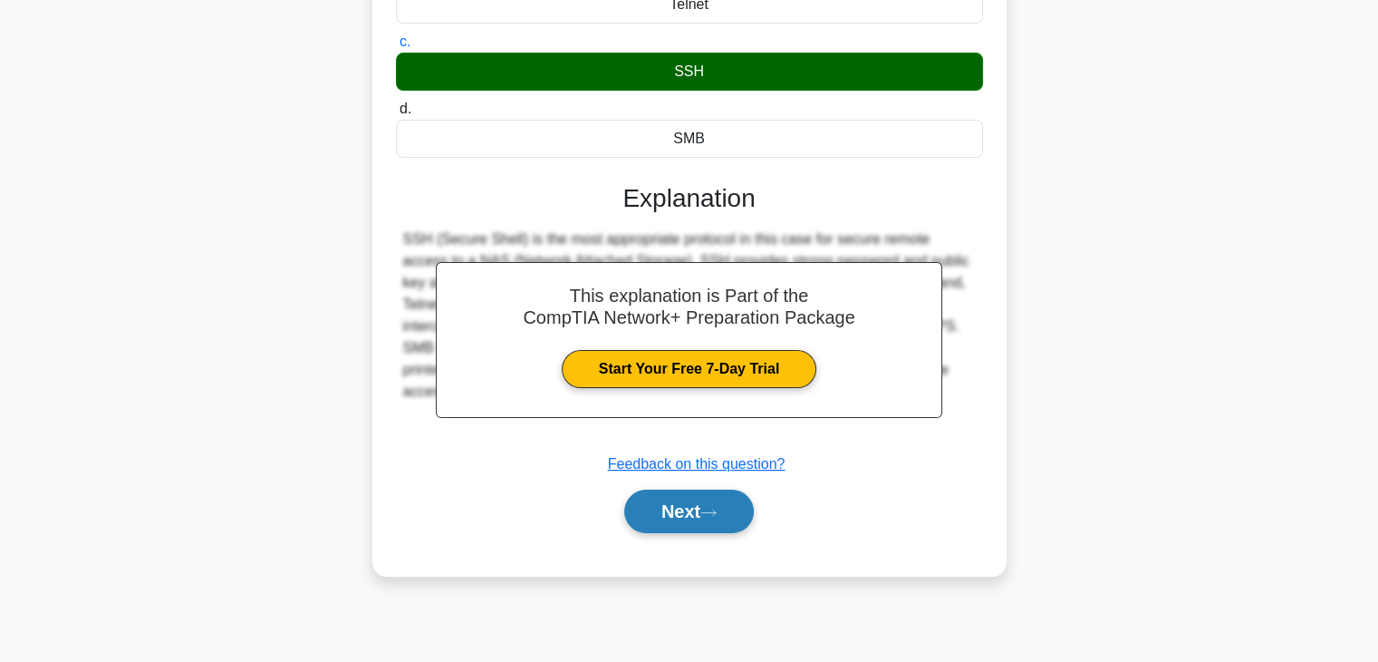
click at [683, 511] on button "Next" at bounding box center [689, 510] width 130 height 43
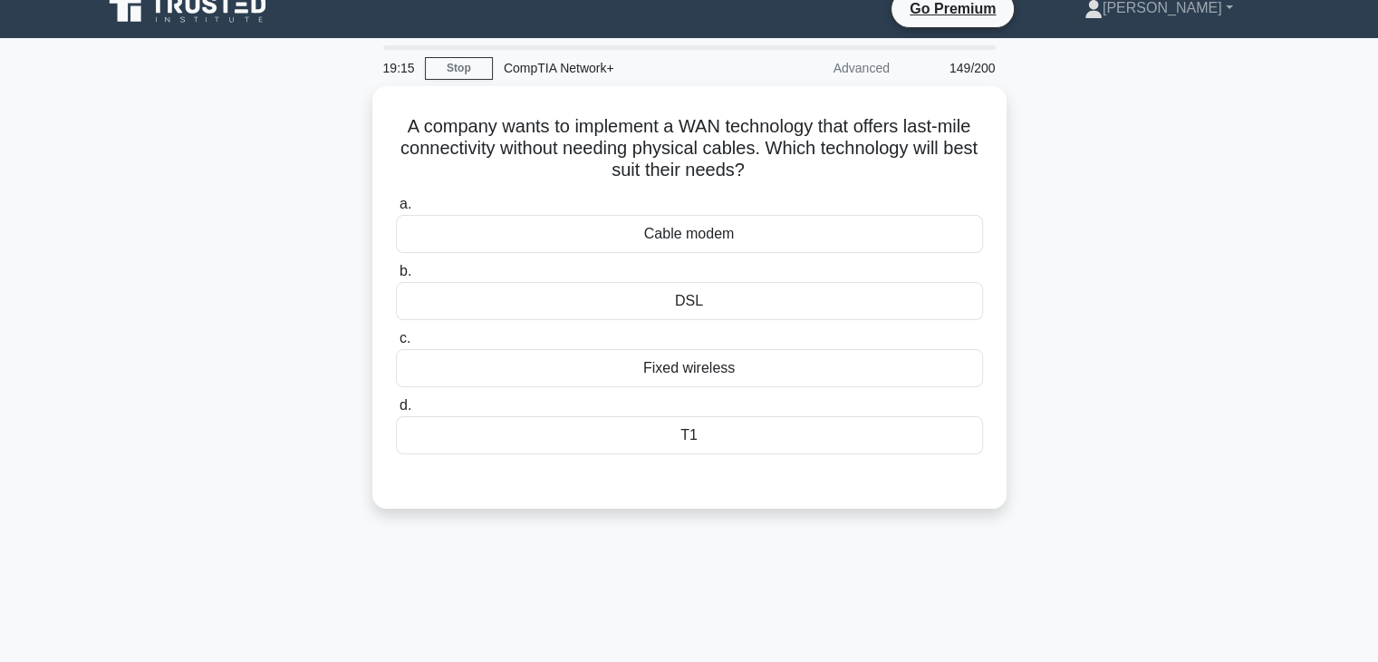
scroll to position [0, 0]
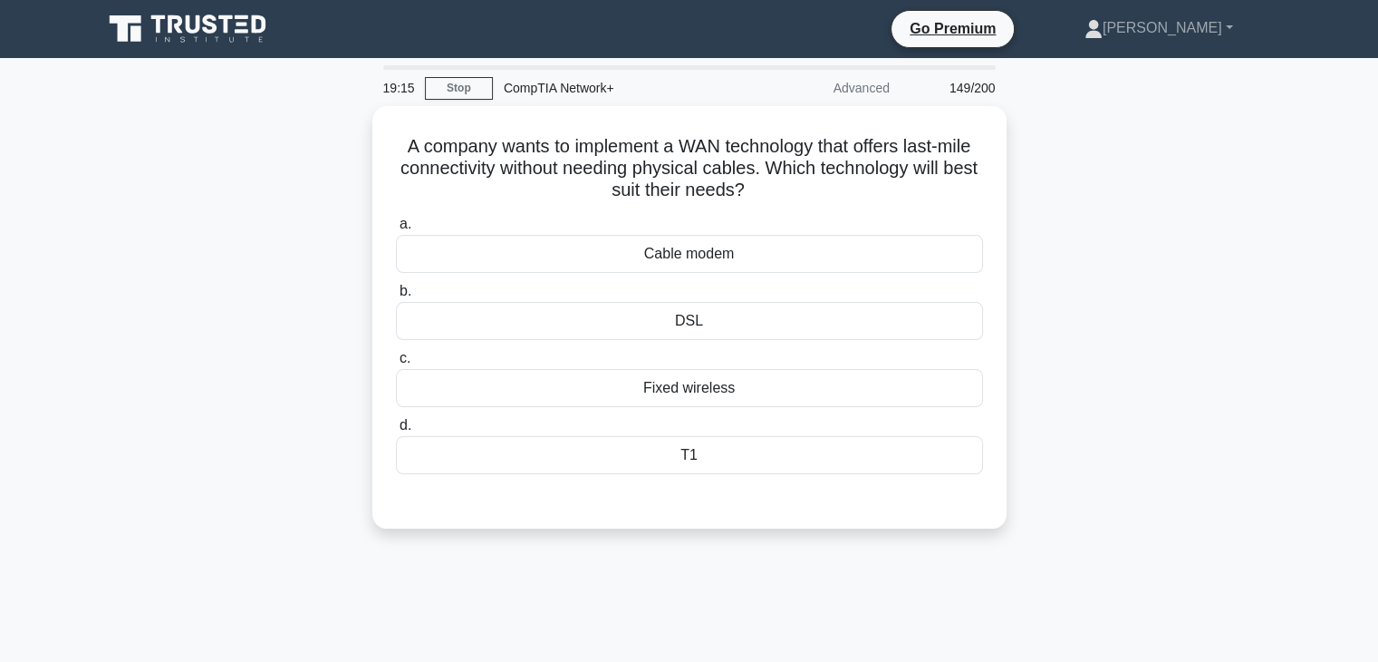
click at [685, 314] on div "DSL" at bounding box center [689, 321] width 587 height 38
click at [396, 297] on input "b. DSL" at bounding box center [396, 291] width 0 height 12
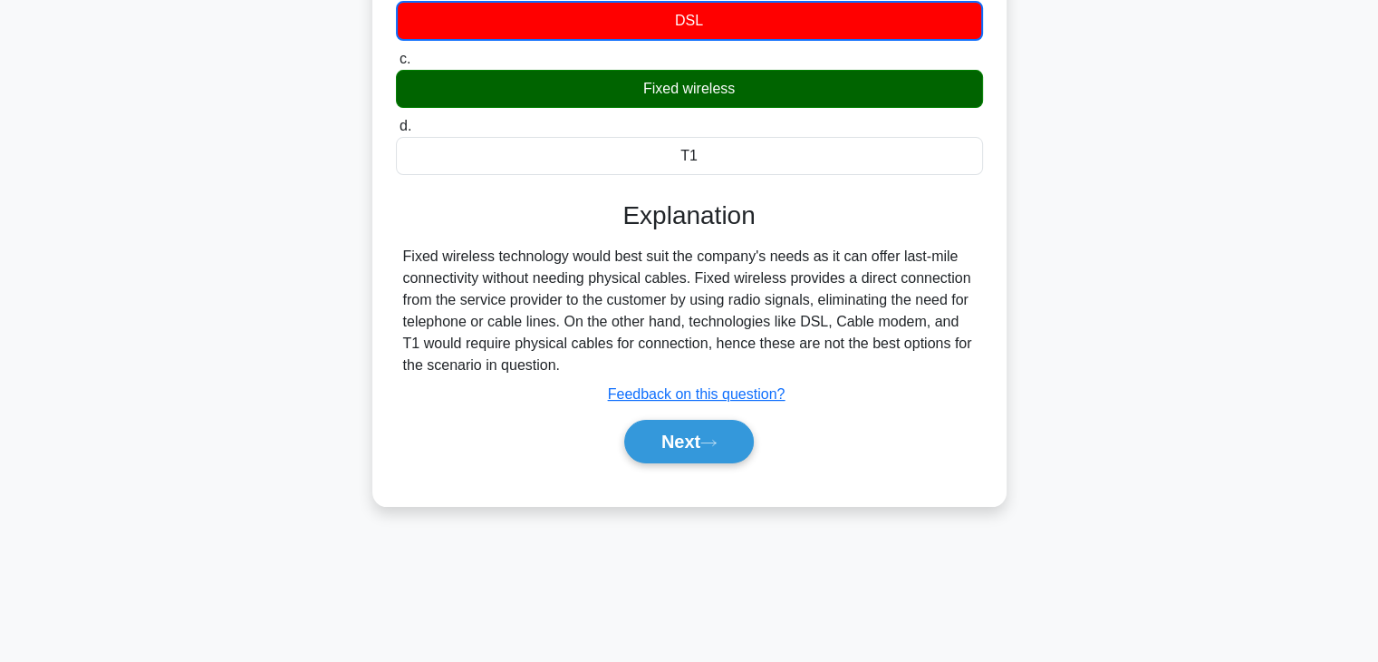
scroll to position [318, 0]
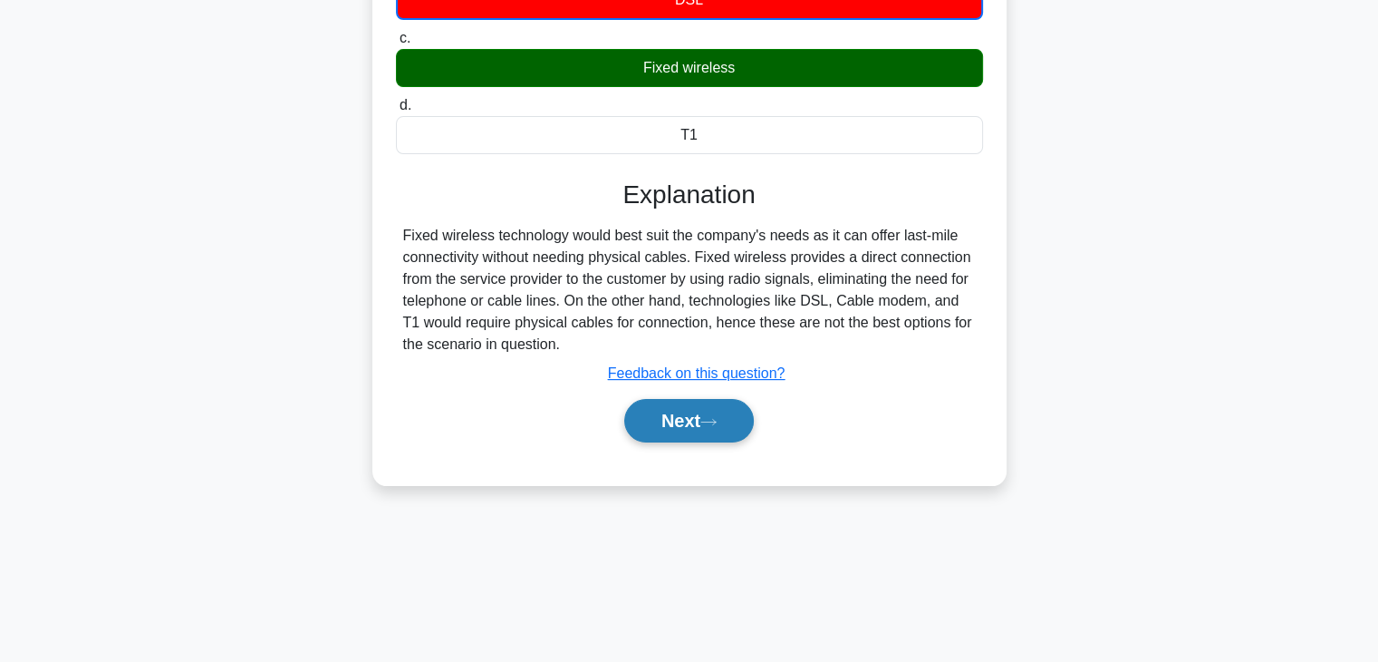
click at [685, 428] on button "Next" at bounding box center [689, 420] width 130 height 43
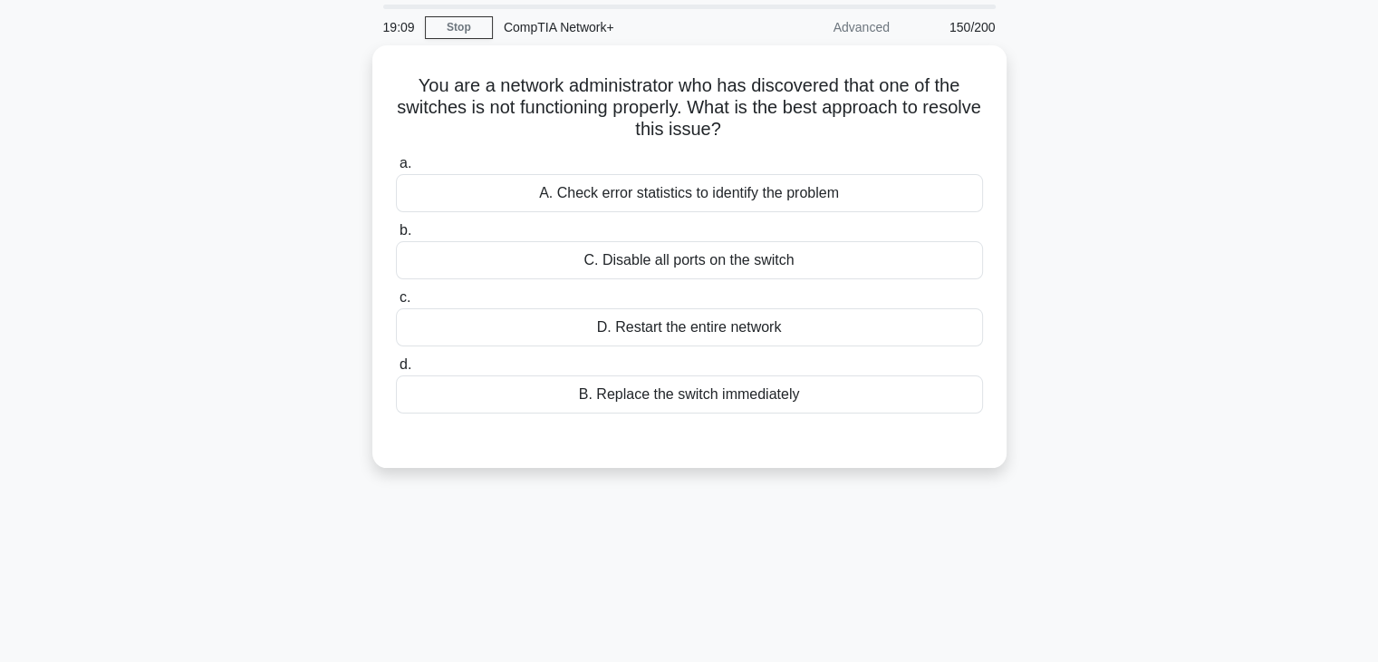
scroll to position [0, 0]
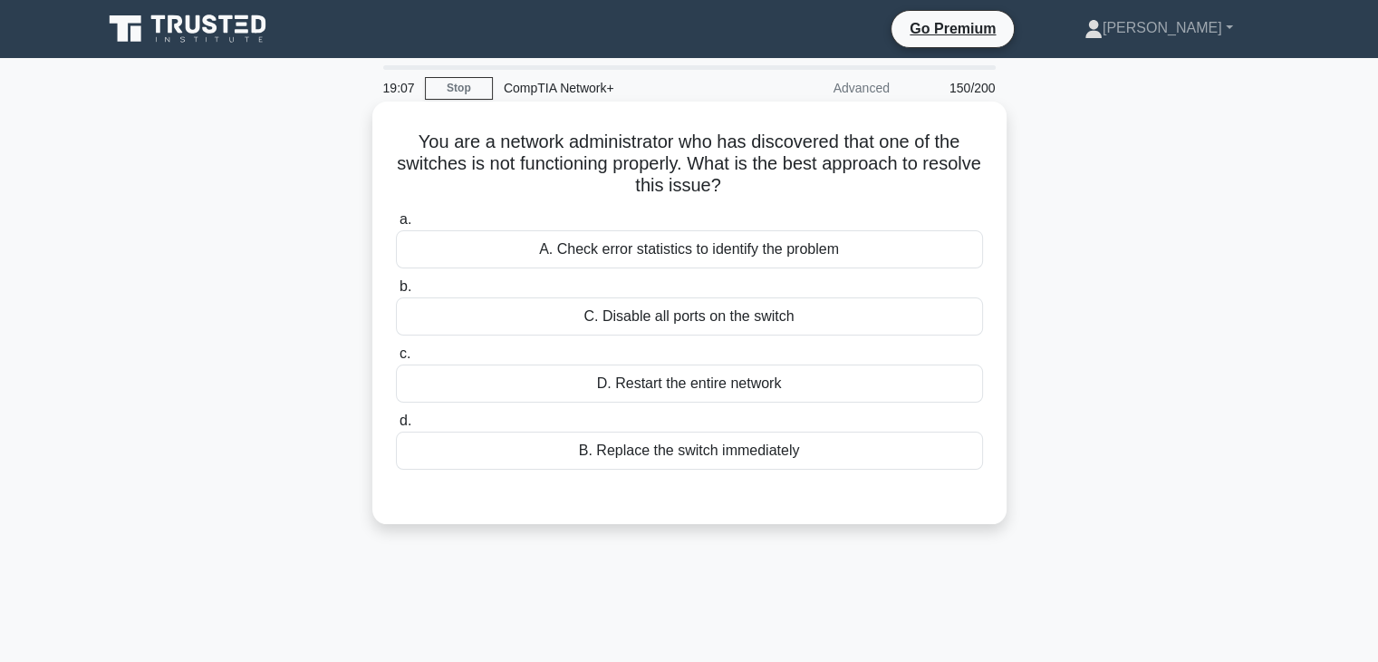
click at [685, 324] on div "C. Disable all ports on the switch" at bounding box center [689, 316] width 587 height 38
click at [396, 293] on input "b. C. Disable all ports on the switch" at bounding box center [396, 287] width 0 height 12
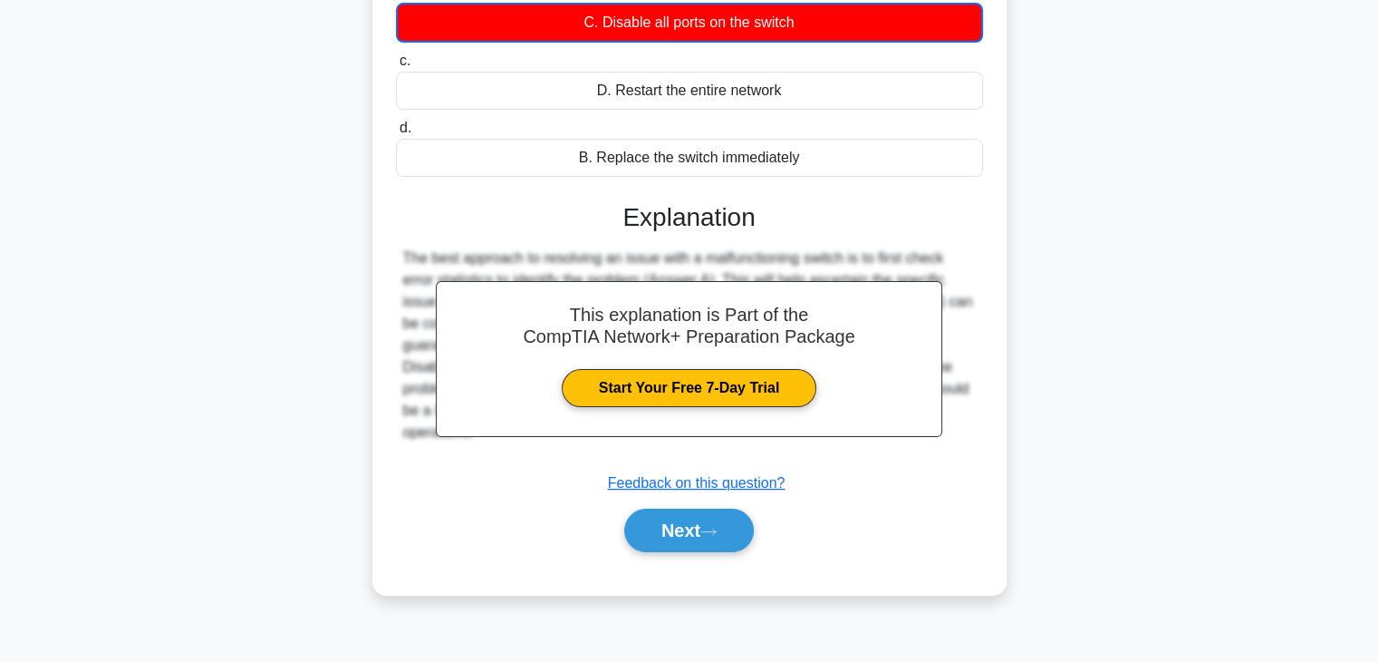
scroll to position [312, 0]
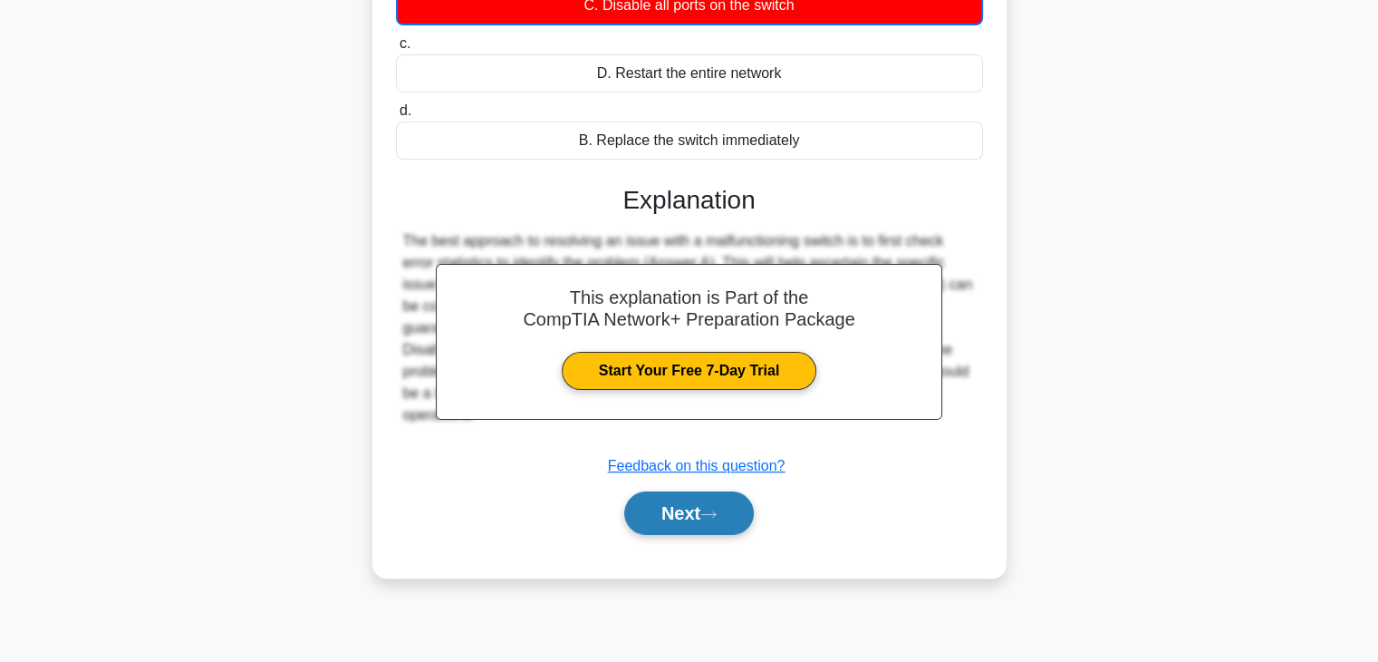
click at [688, 528] on button "Next" at bounding box center [689, 512] width 130 height 43
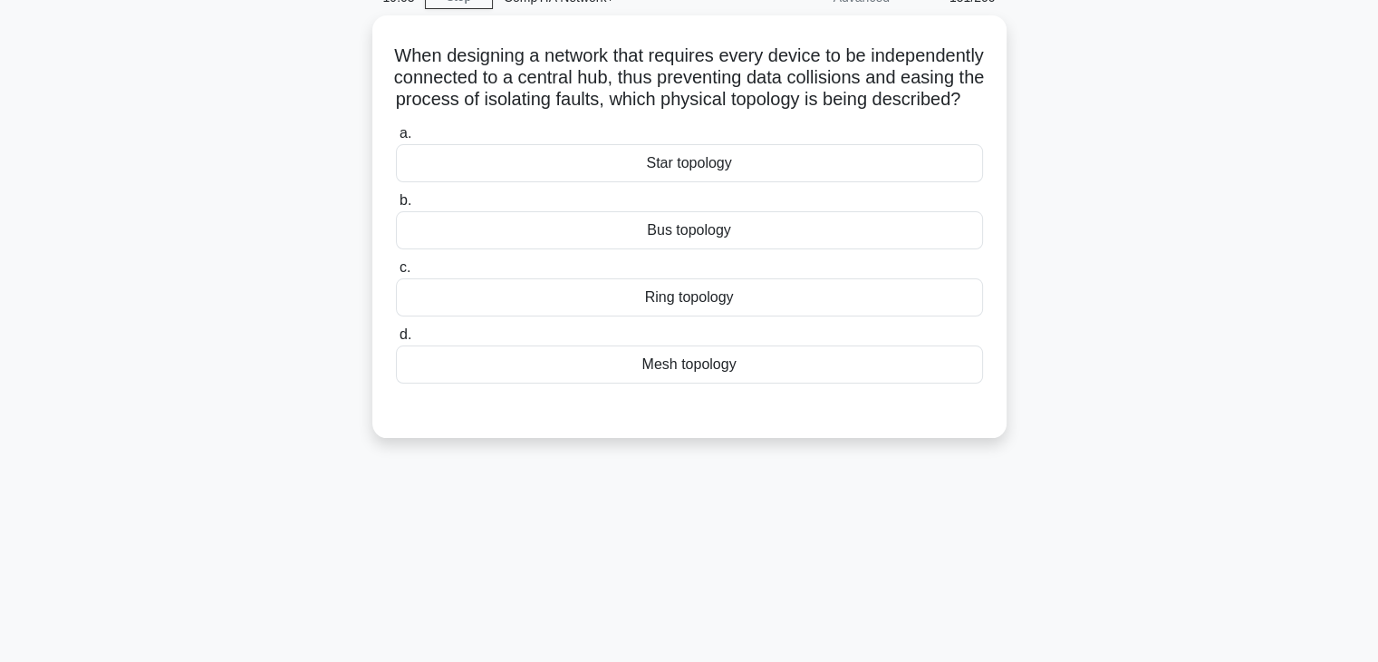
scroll to position [17, 0]
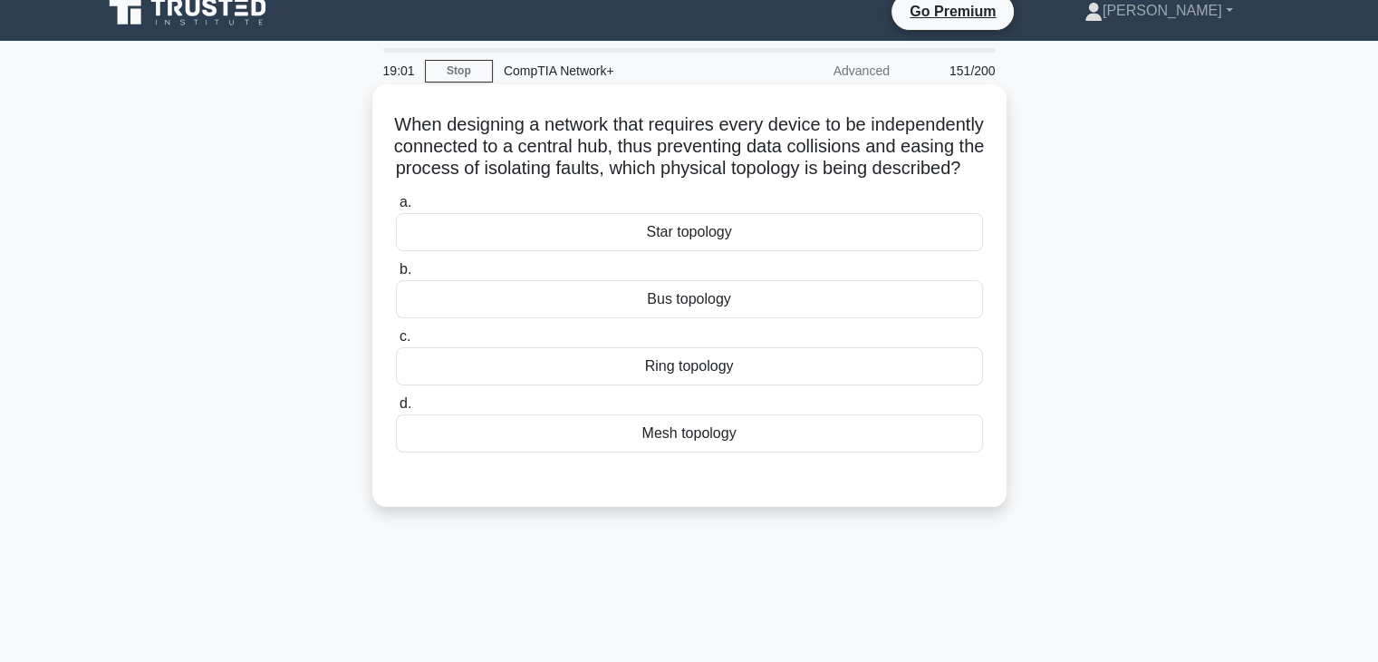
click at [691, 318] on div "Bus topology" at bounding box center [689, 299] width 587 height 38
click at [396, 275] on input "b. Bus topology" at bounding box center [396, 270] width 0 height 12
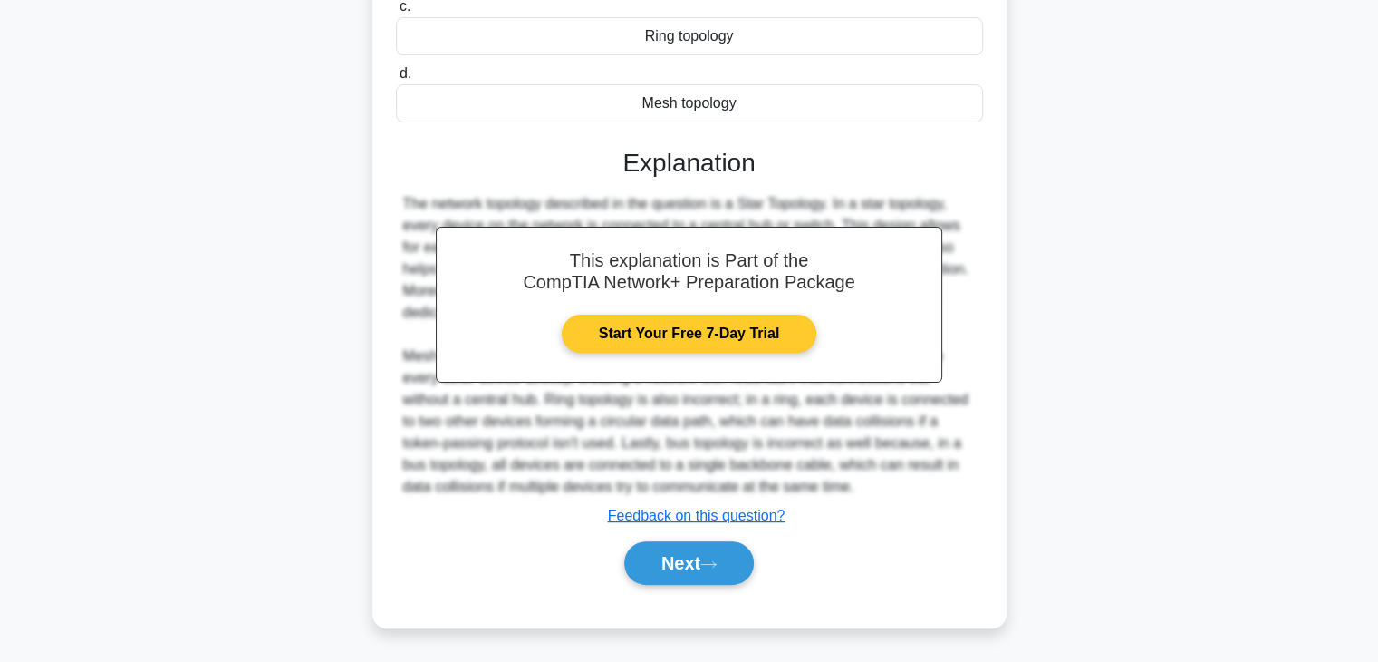
scroll to position [370, 0]
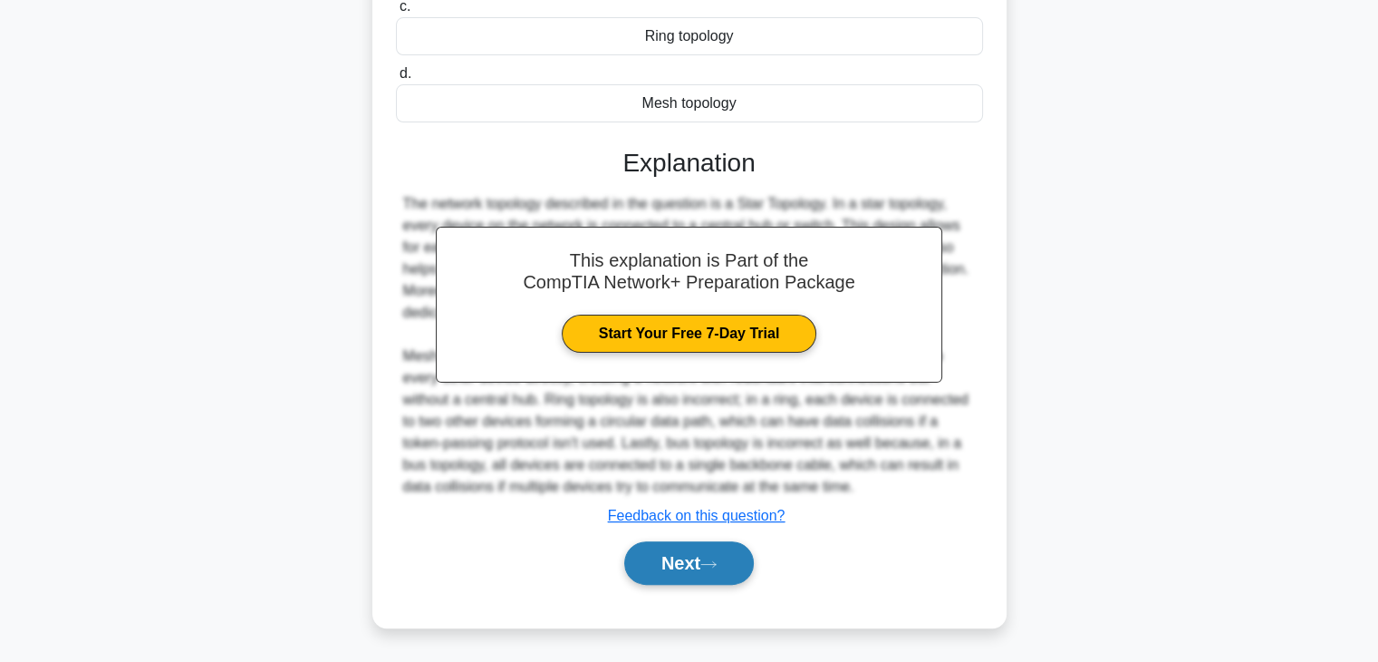
click at [699, 578] on button "Next" at bounding box center [689, 562] width 130 height 43
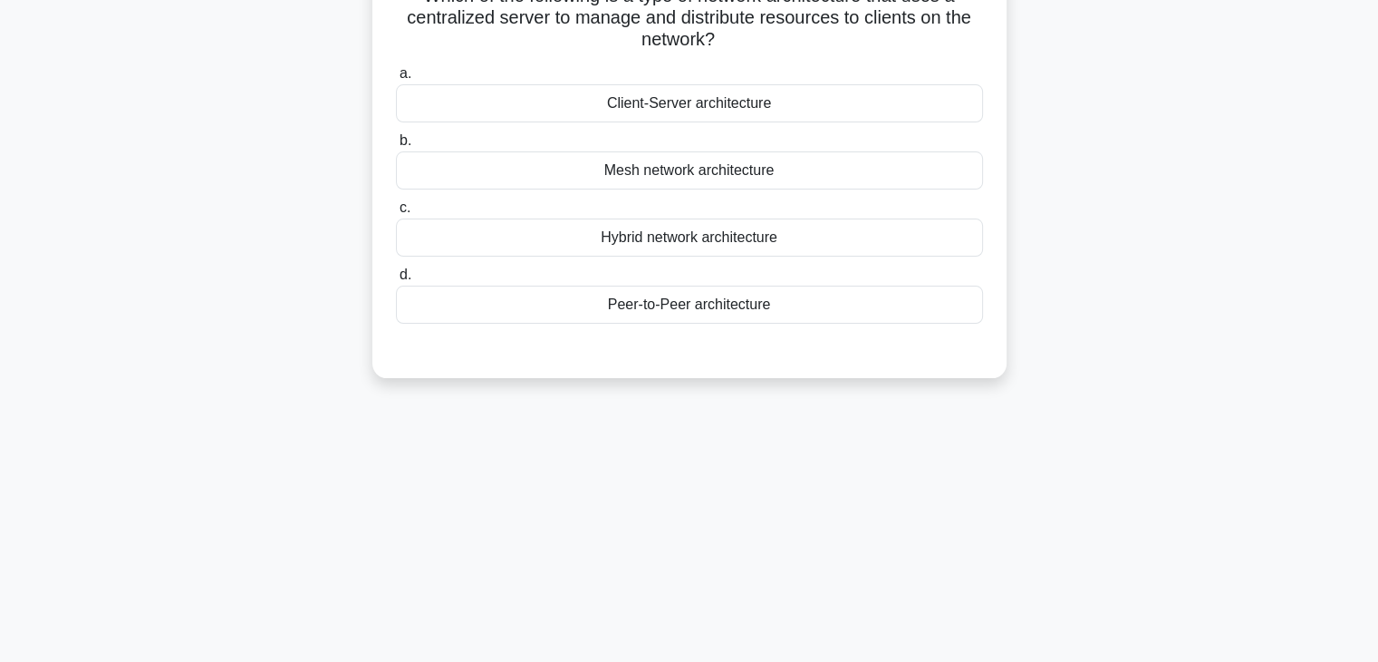
scroll to position [103, 0]
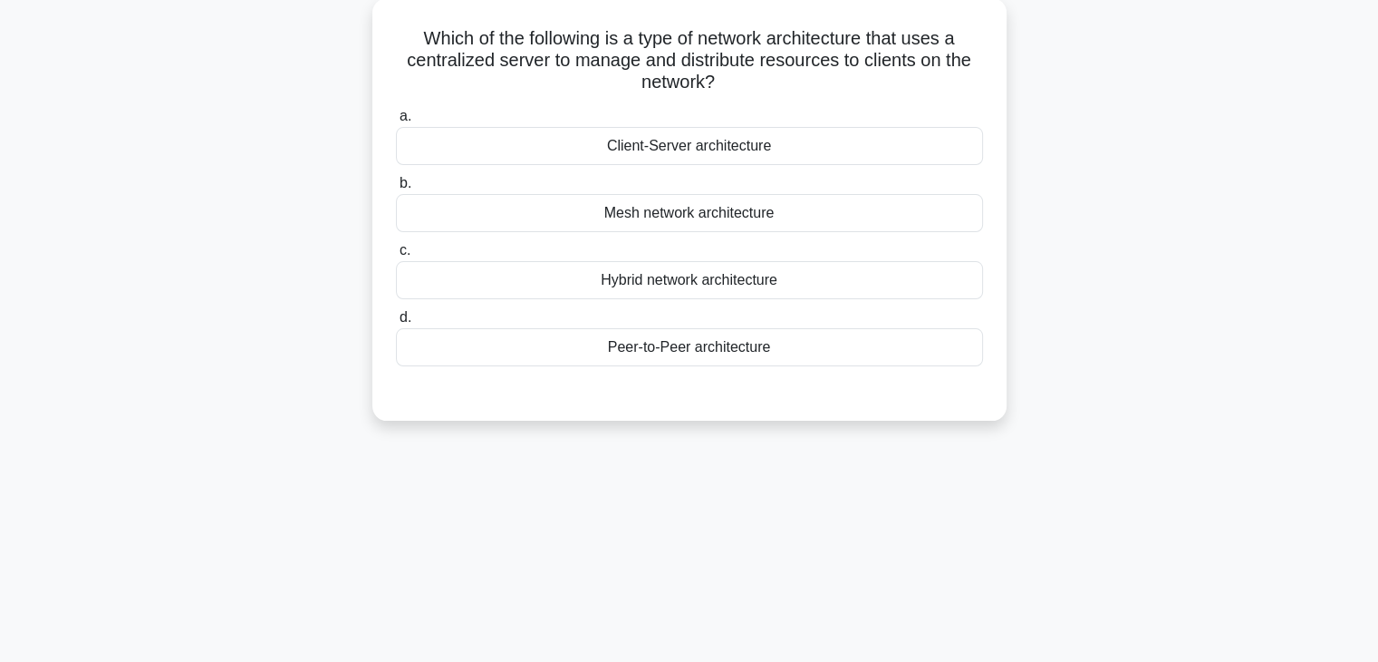
click at [694, 284] on div "Hybrid network architecture" at bounding box center [689, 280] width 587 height 38
click at [396, 256] on input "c. Hybrid network architecture" at bounding box center [396, 251] width 0 height 12
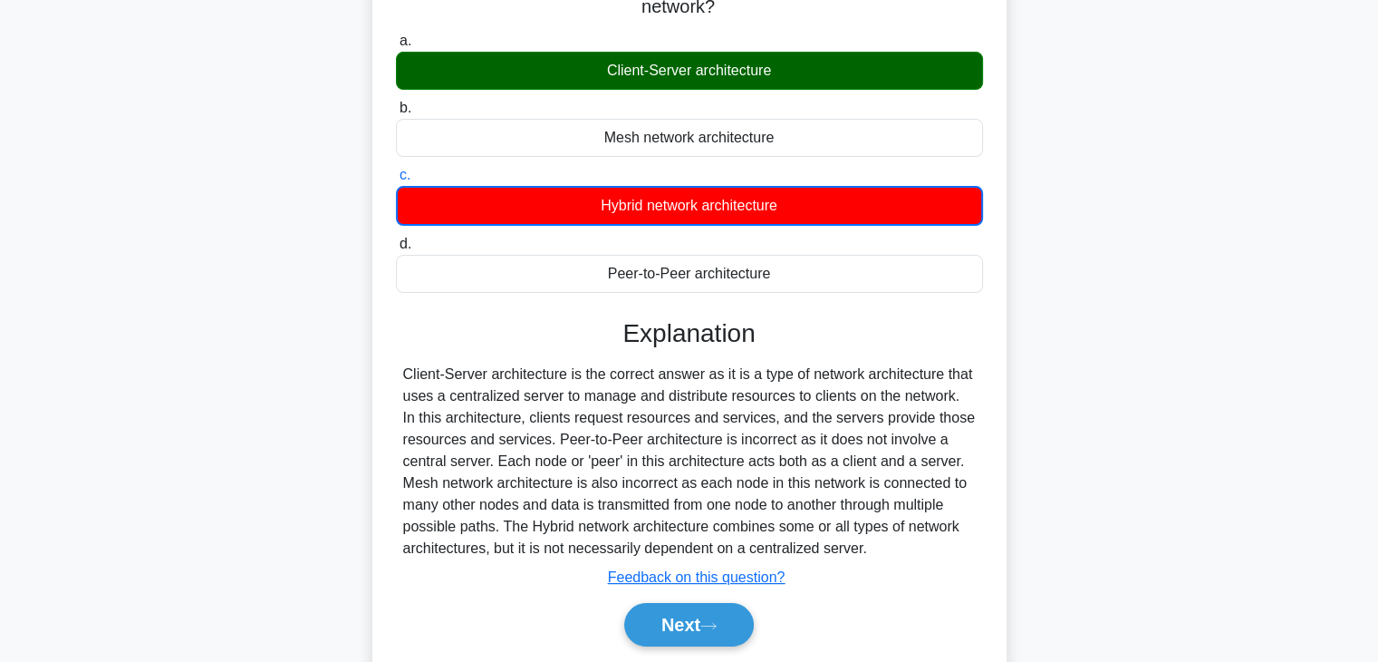
scroll to position [318, 0]
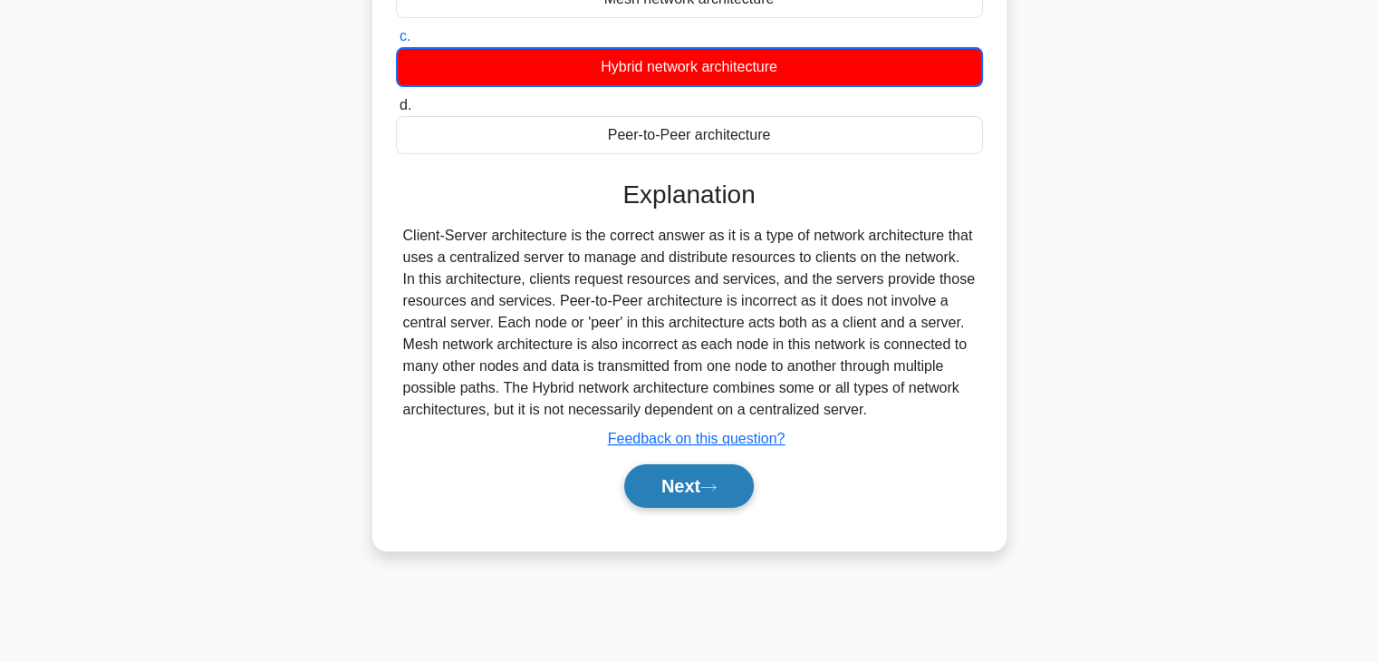
click at [659, 471] on button "Next" at bounding box center [689, 485] width 130 height 43
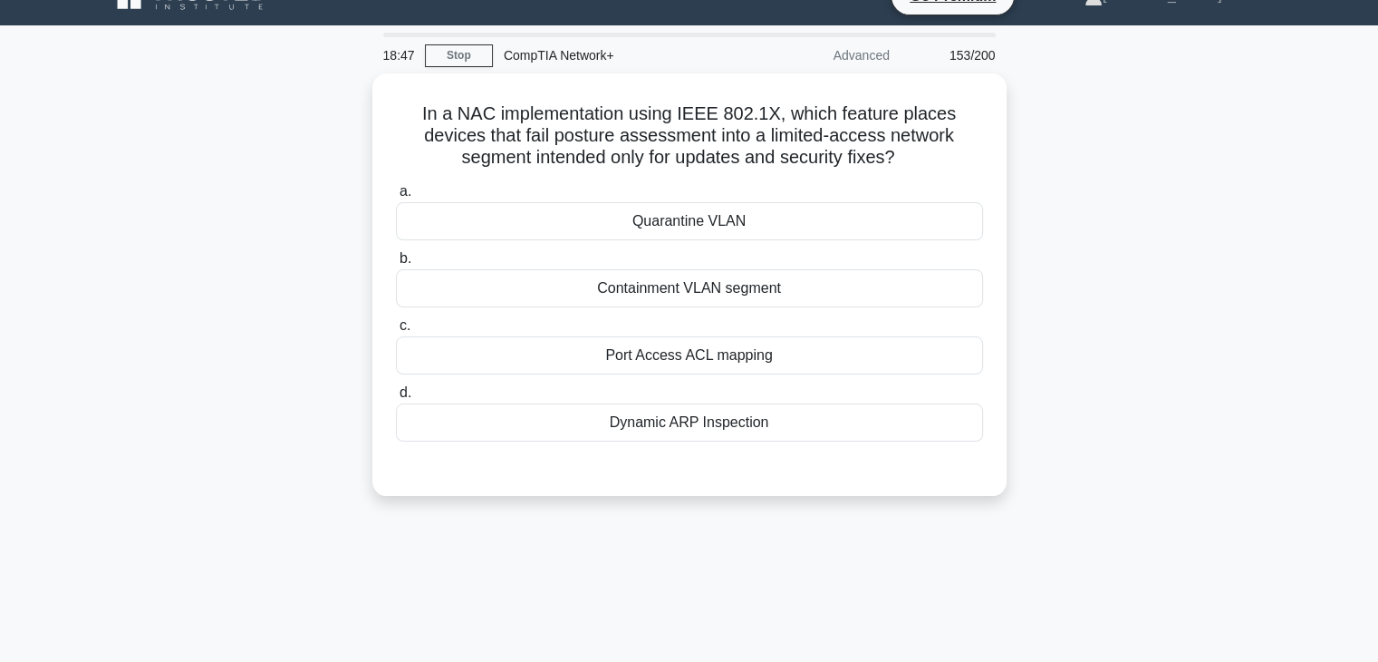
scroll to position [33, 0]
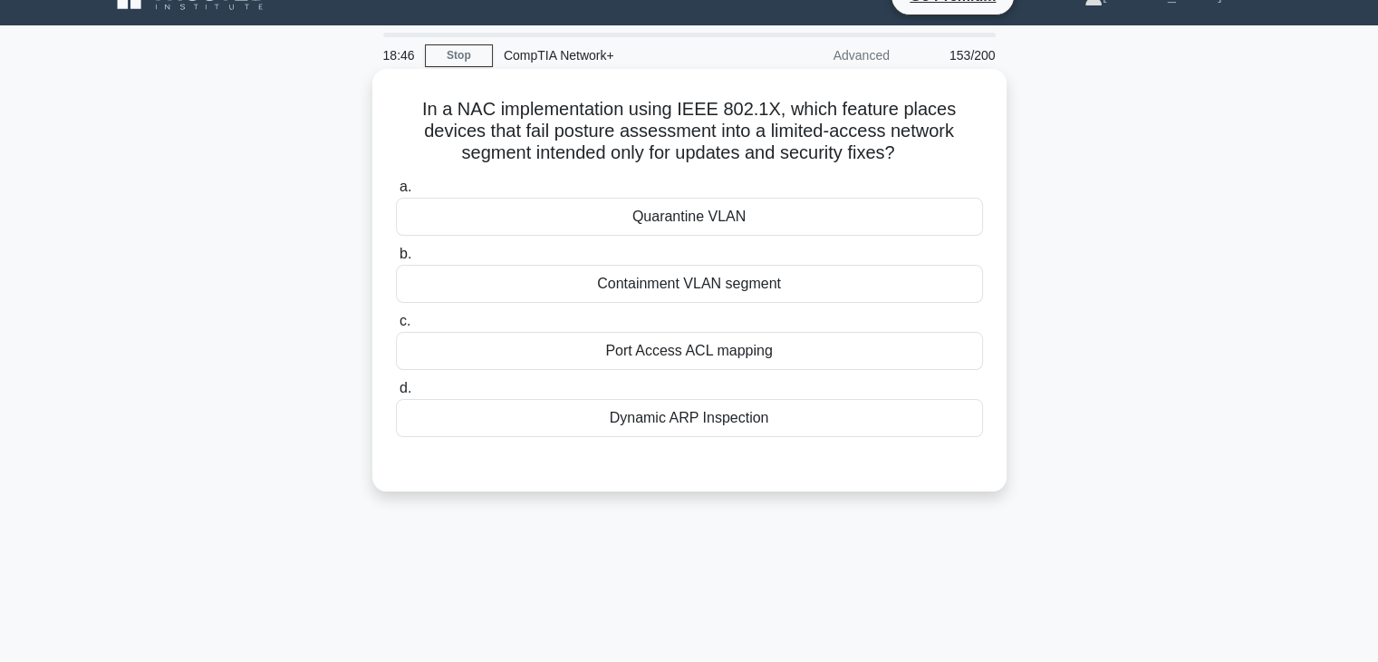
click at [679, 214] on div "Quarantine VLAN" at bounding box center [689, 217] width 587 height 38
click at [396, 193] on input "a. Quarantine VLAN" at bounding box center [396, 187] width 0 height 12
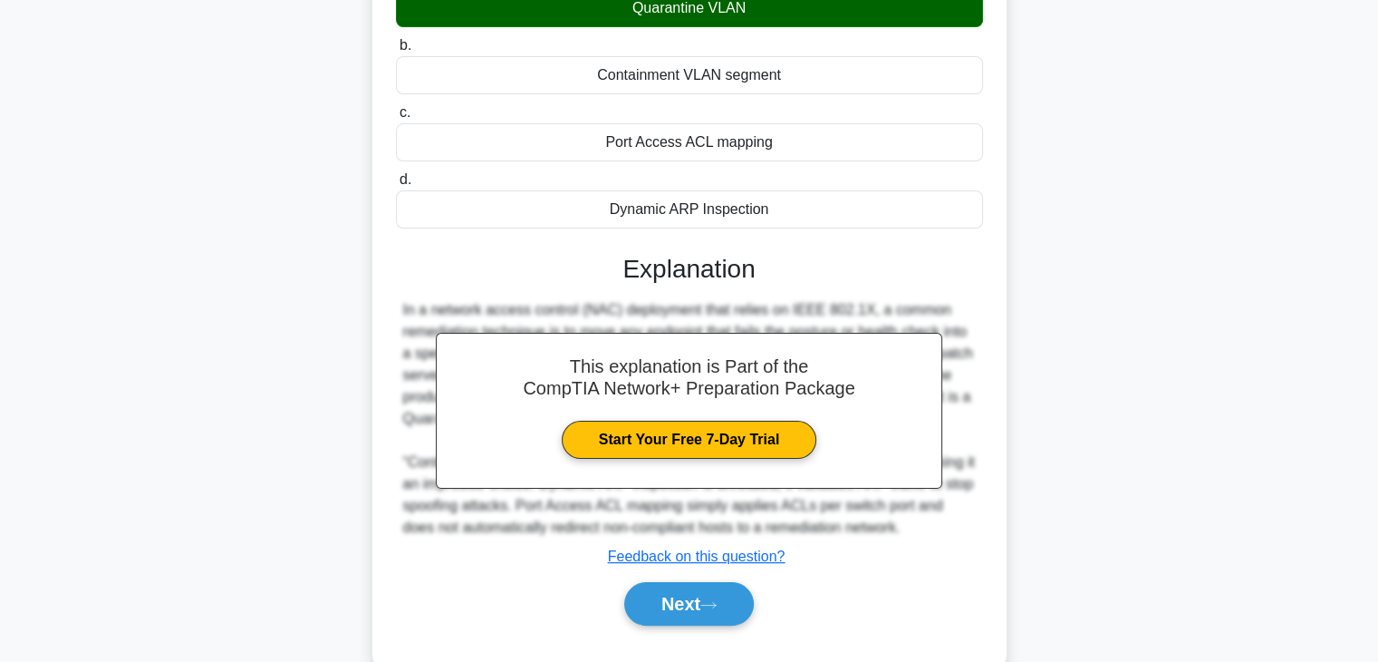
scroll to position [318, 0]
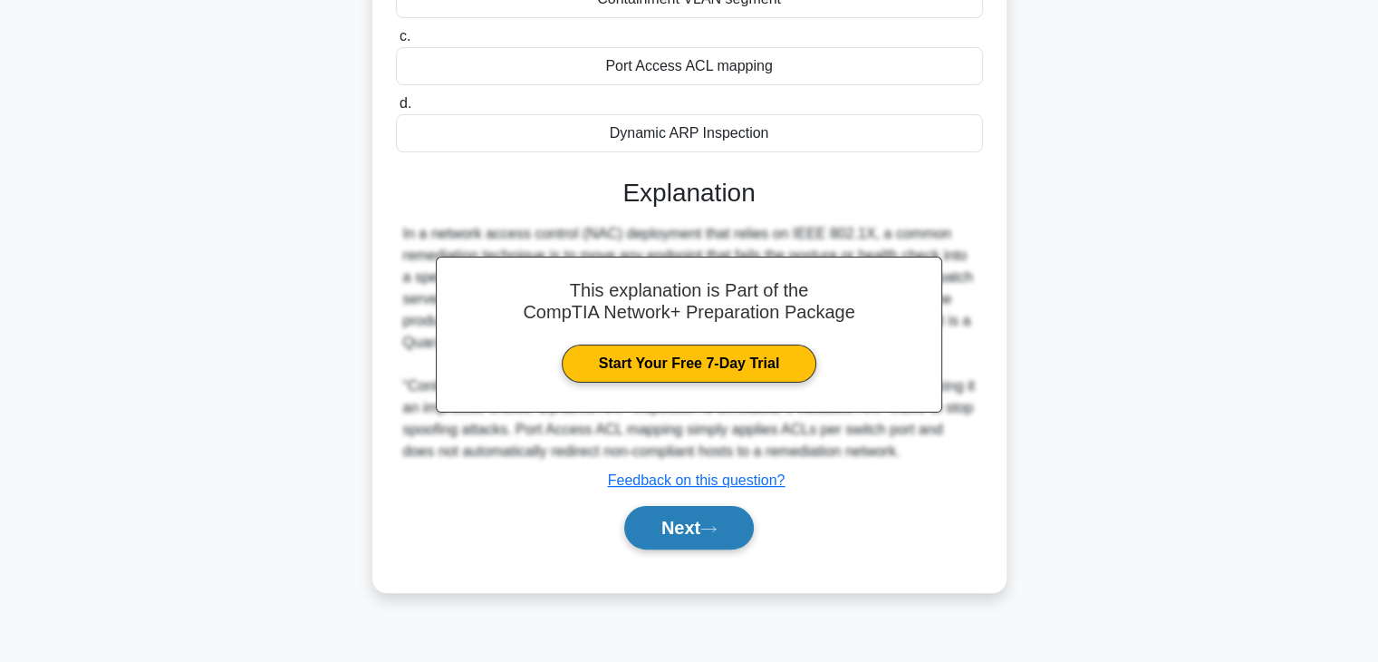
click at [691, 524] on button "Next" at bounding box center [689, 527] width 130 height 43
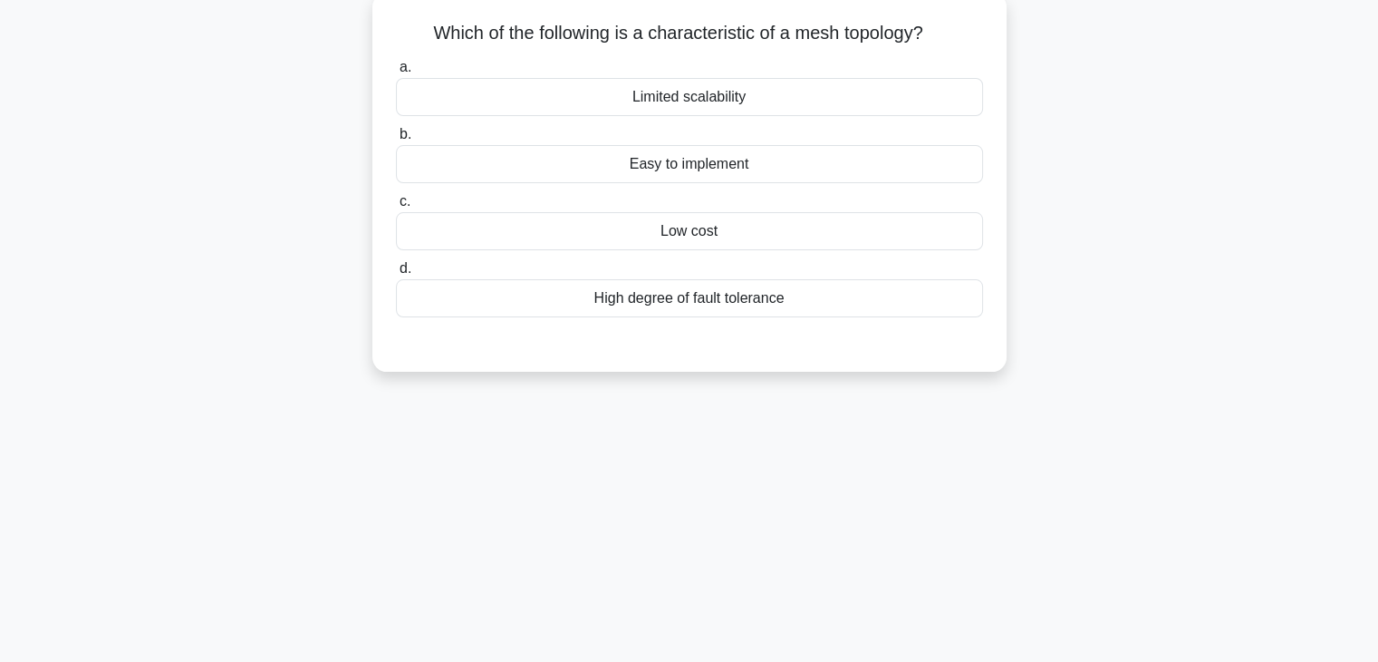
scroll to position [48, 0]
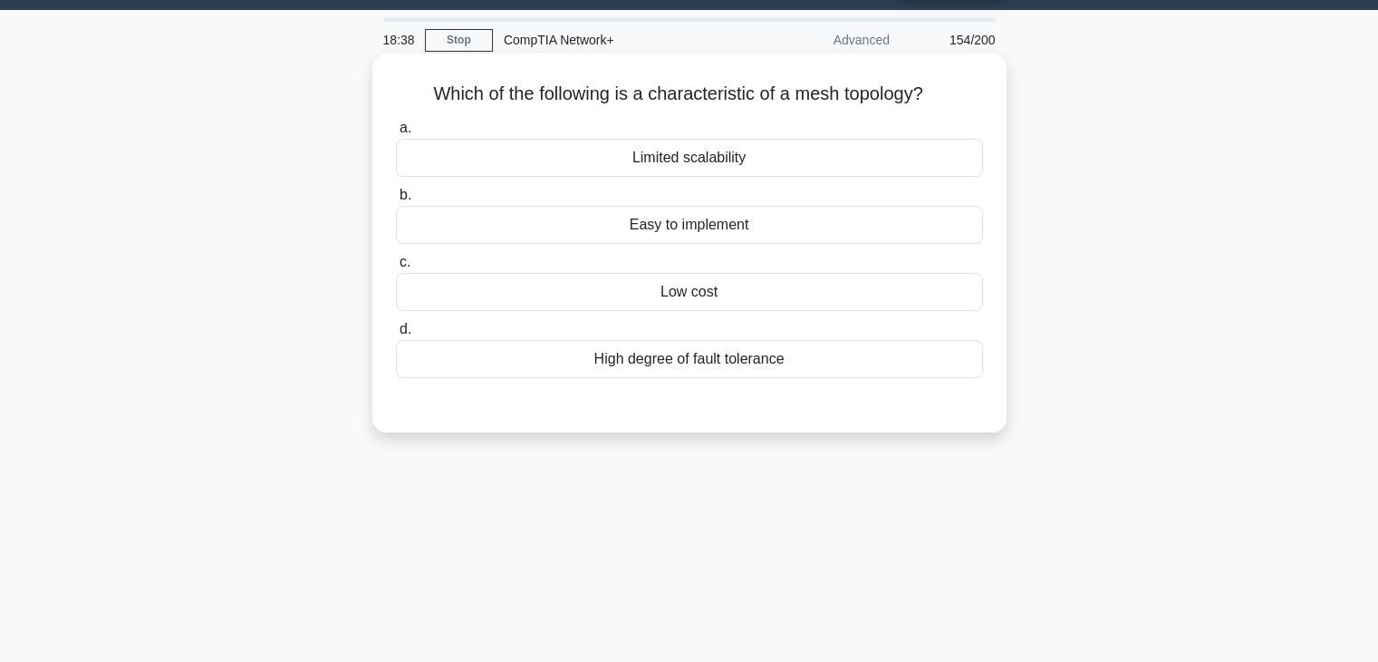
click at [720, 227] on div "Easy to implement" at bounding box center [689, 225] width 587 height 38
click at [396, 201] on input "b. Easy to implement" at bounding box center [396, 195] width 0 height 12
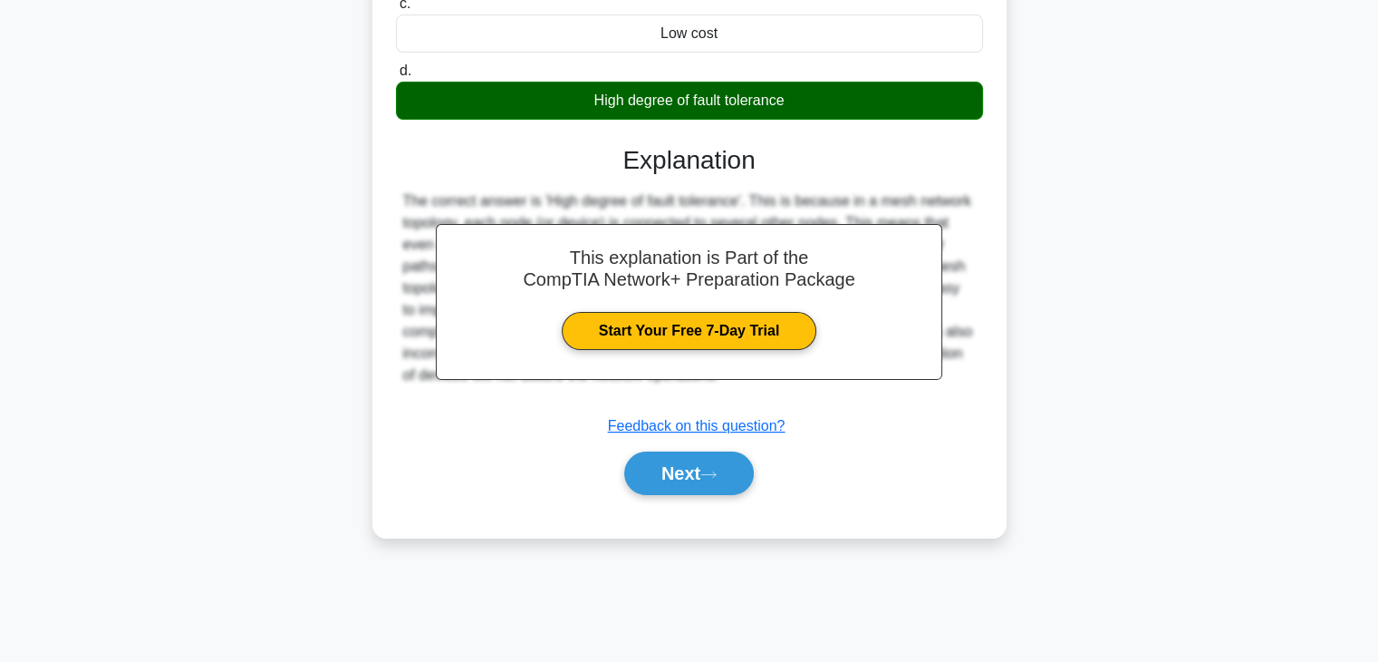
scroll to position [318, 0]
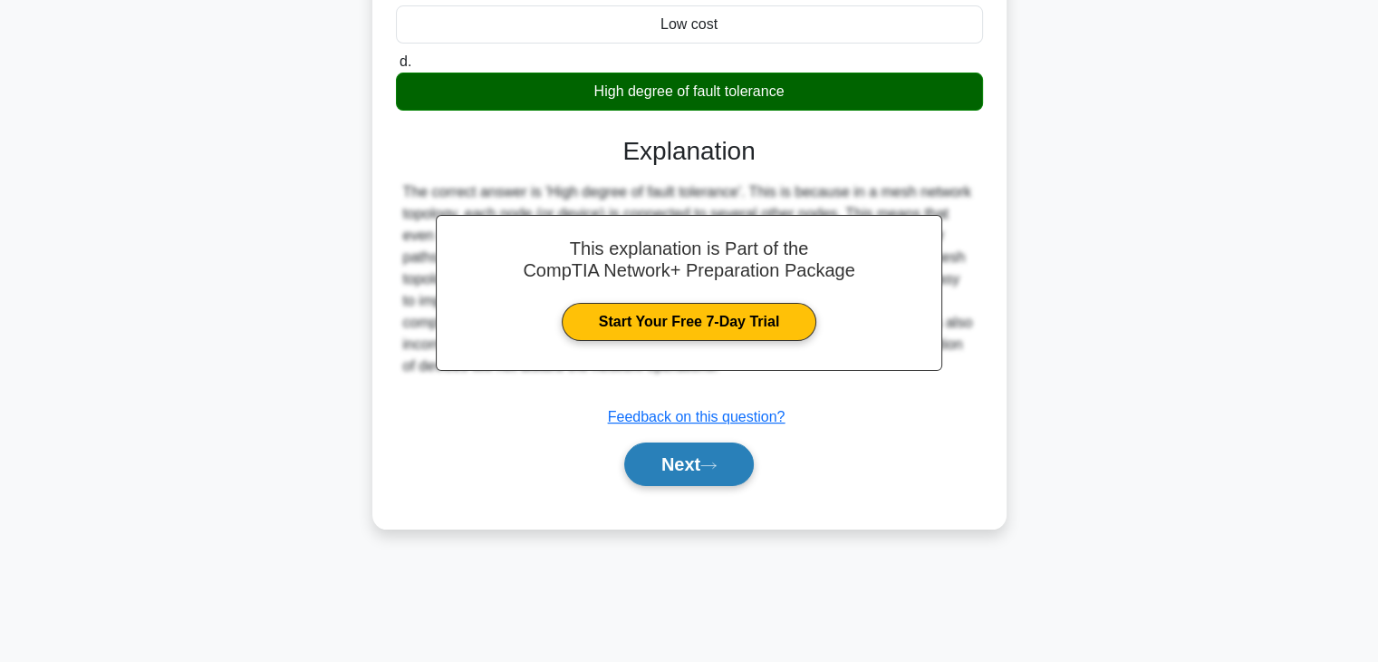
click at [717, 460] on icon at bounding box center [709, 465] width 16 height 10
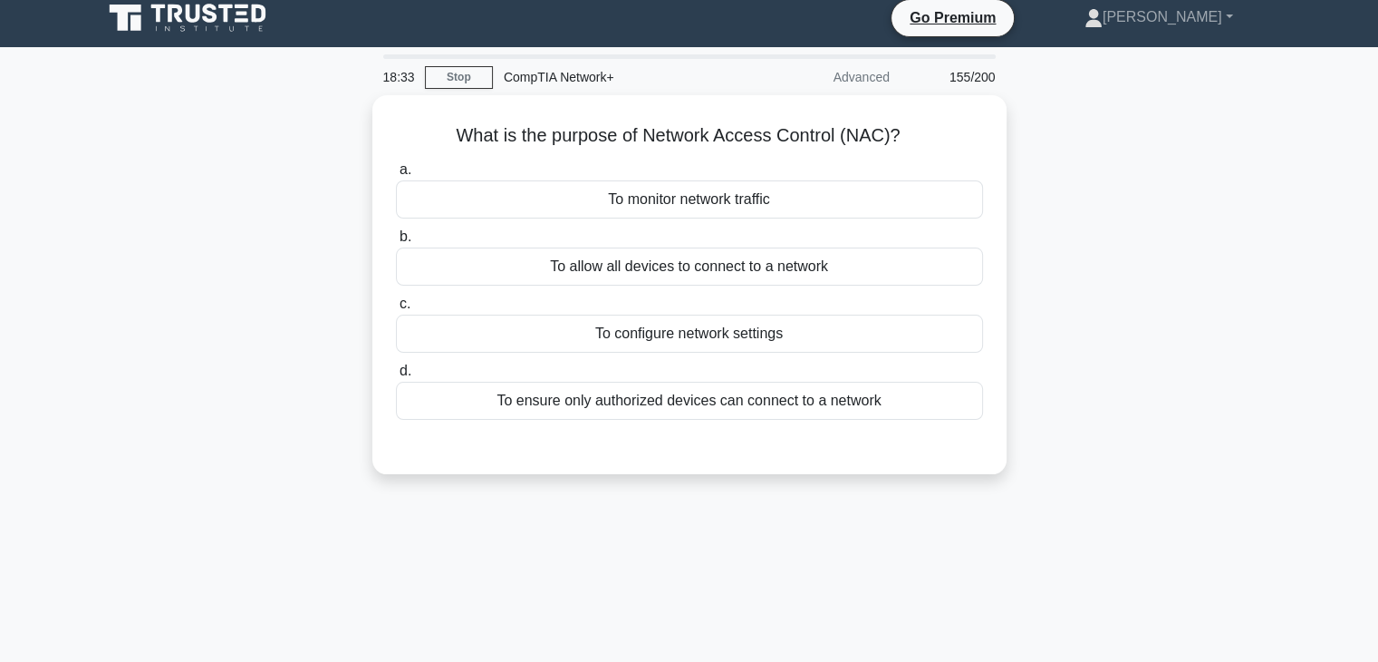
scroll to position [10, 0]
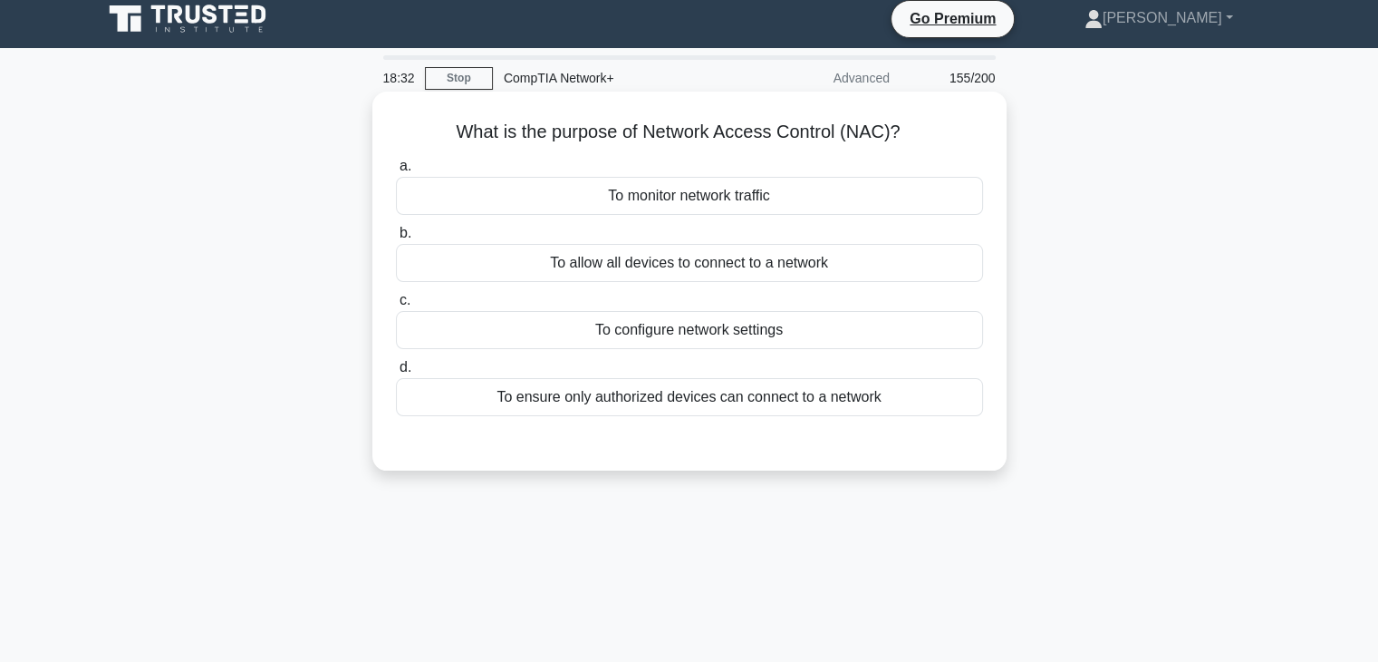
click at [717, 186] on div "To monitor network traffic" at bounding box center [689, 196] width 587 height 38
click at [396, 172] on input "a. To monitor network traffic" at bounding box center [396, 166] width 0 height 12
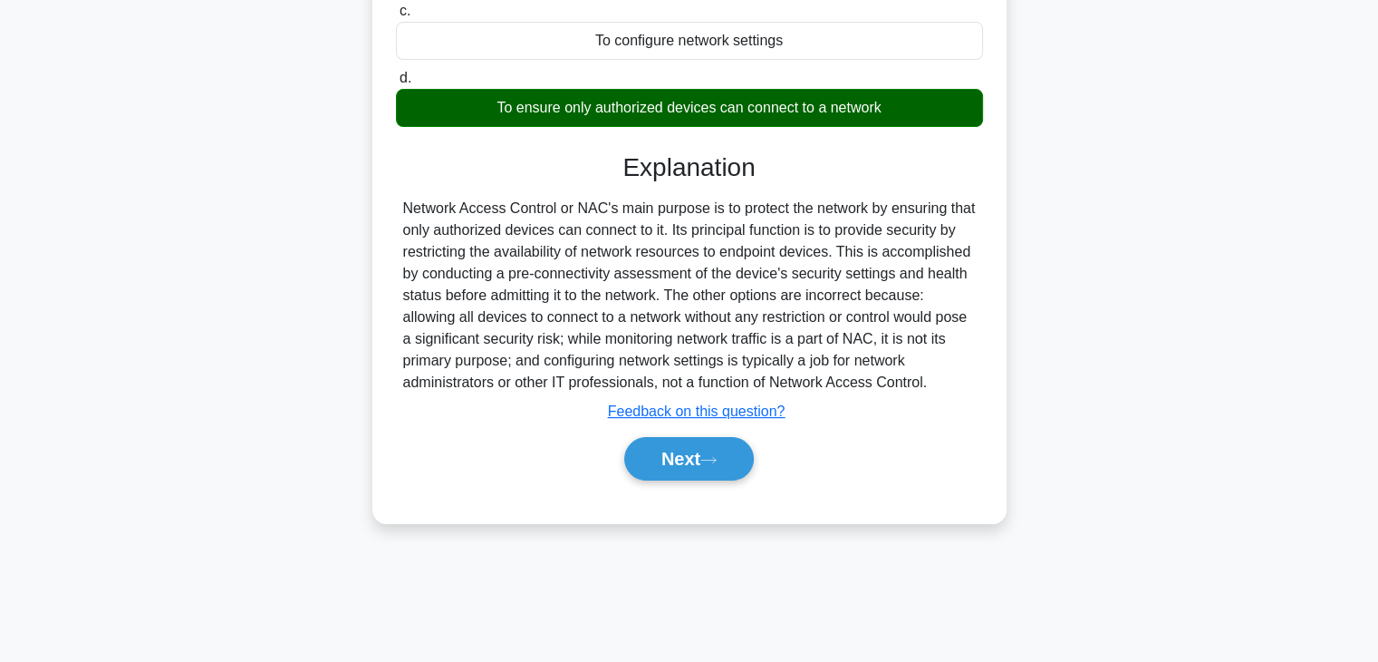
scroll to position [318, 0]
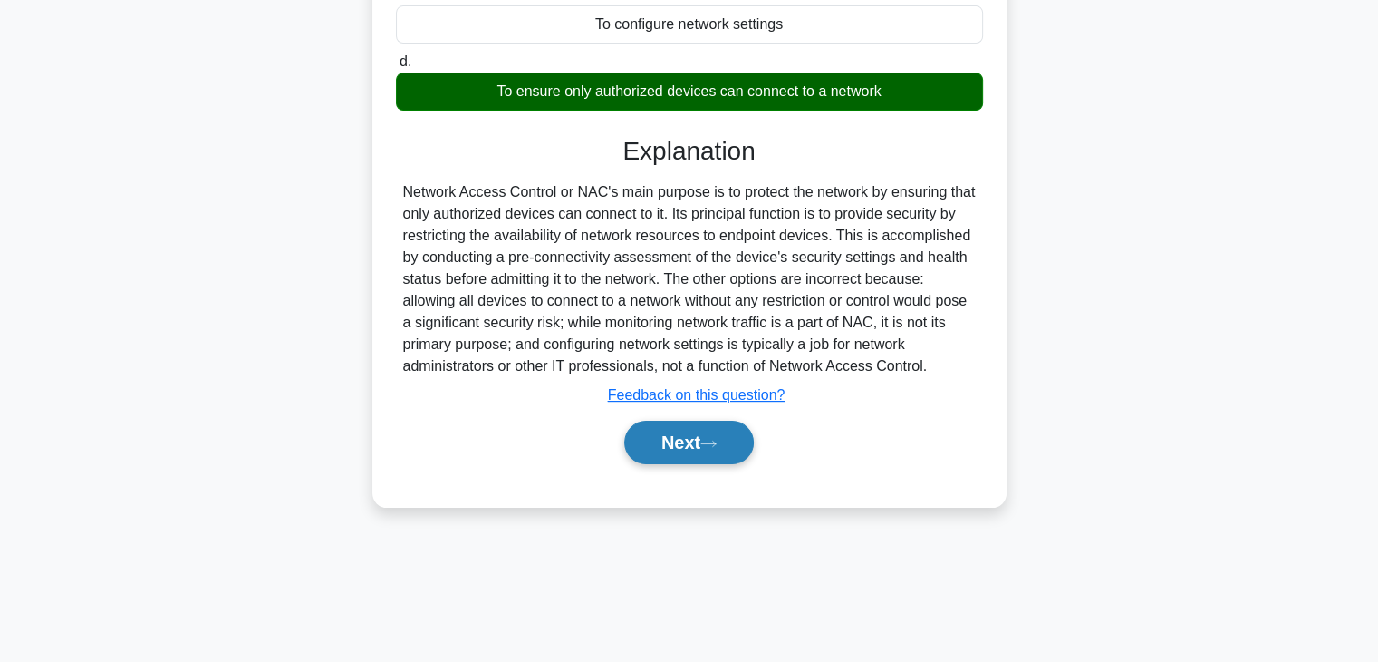
click at [717, 449] on icon at bounding box center [709, 444] width 16 height 10
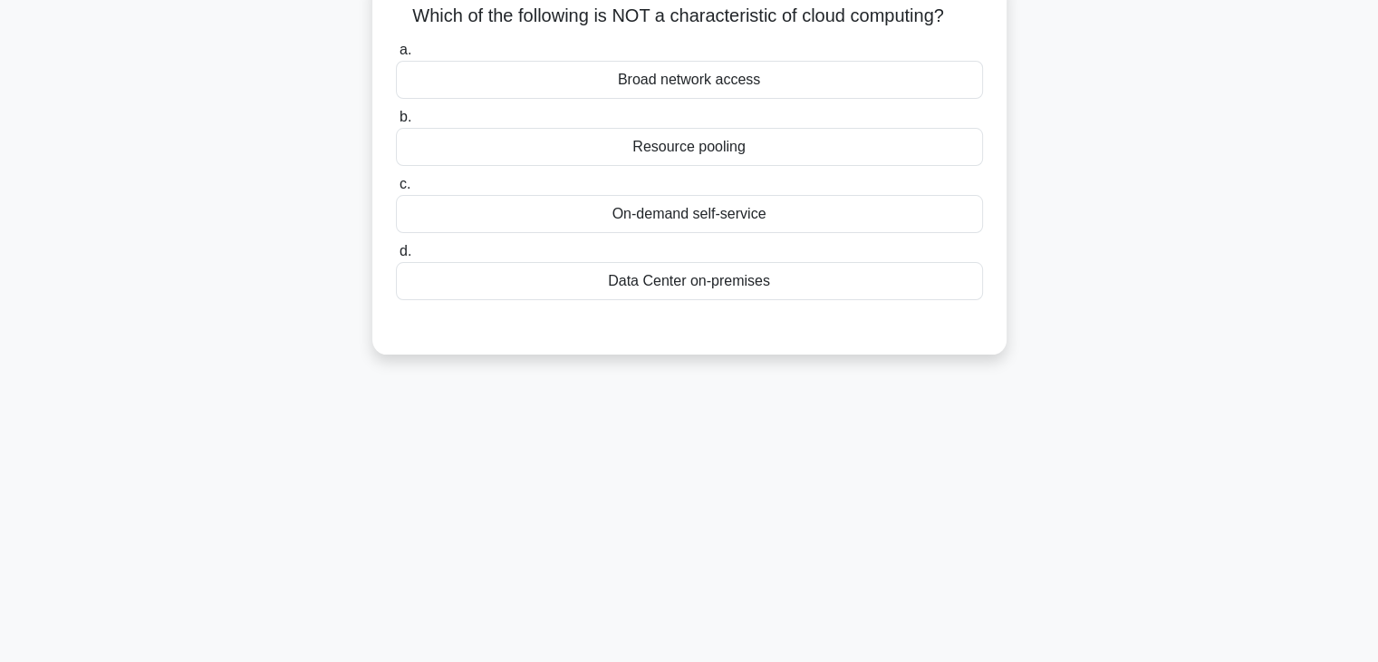
scroll to position [83, 0]
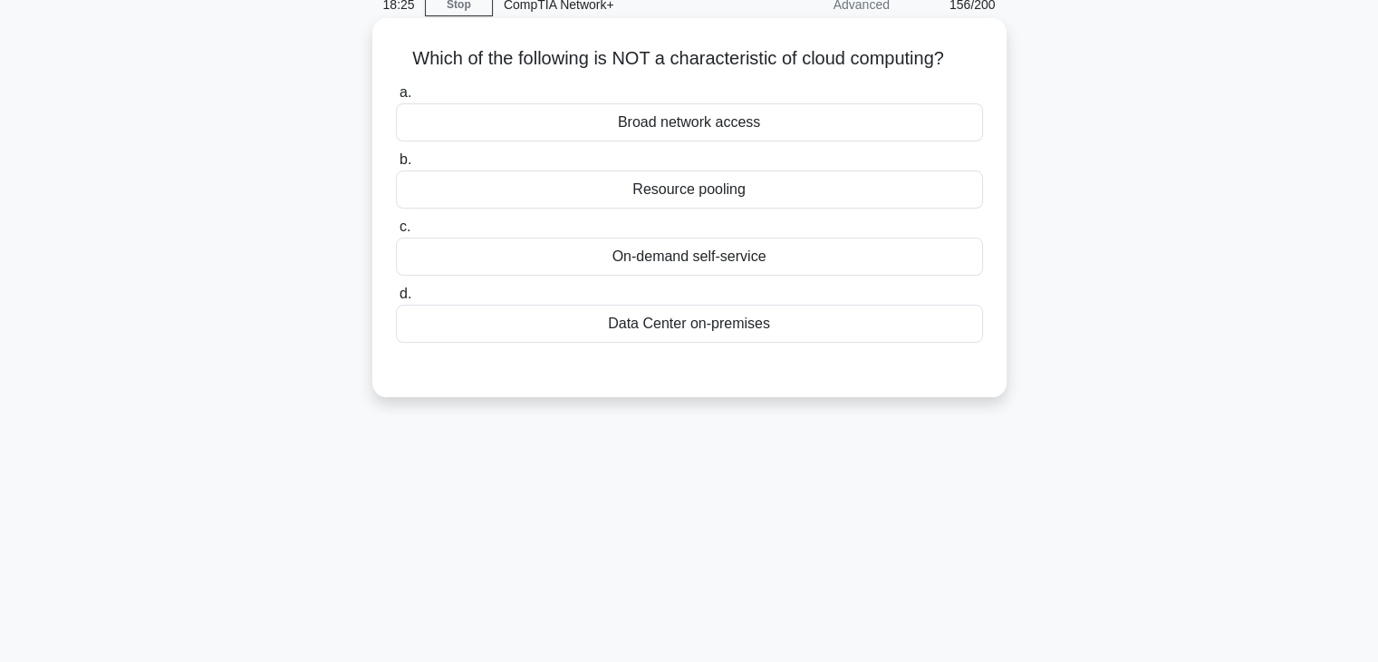
click at [718, 251] on div "On-demand self-service" at bounding box center [689, 256] width 587 height 38
click at [396, 233] on input "c. On-demand self-service" at bounding box center [396, 227] width 0 height 12
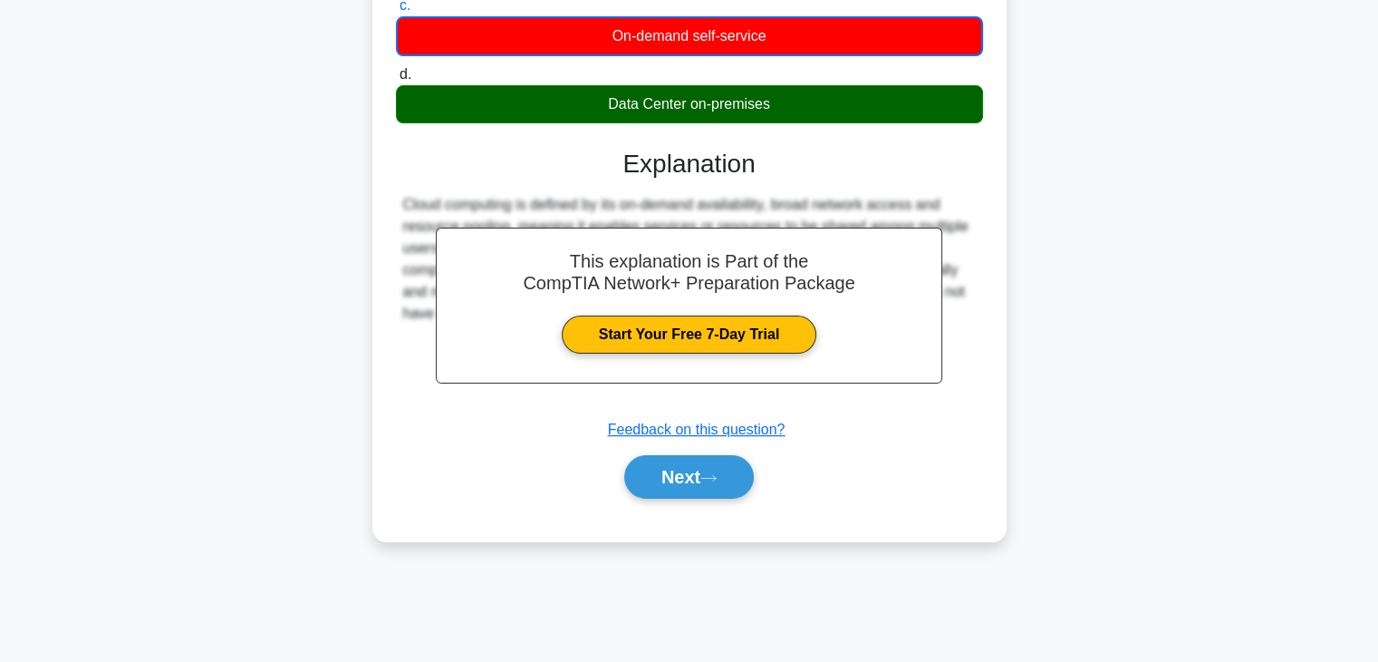
scroll to position [318, 0]
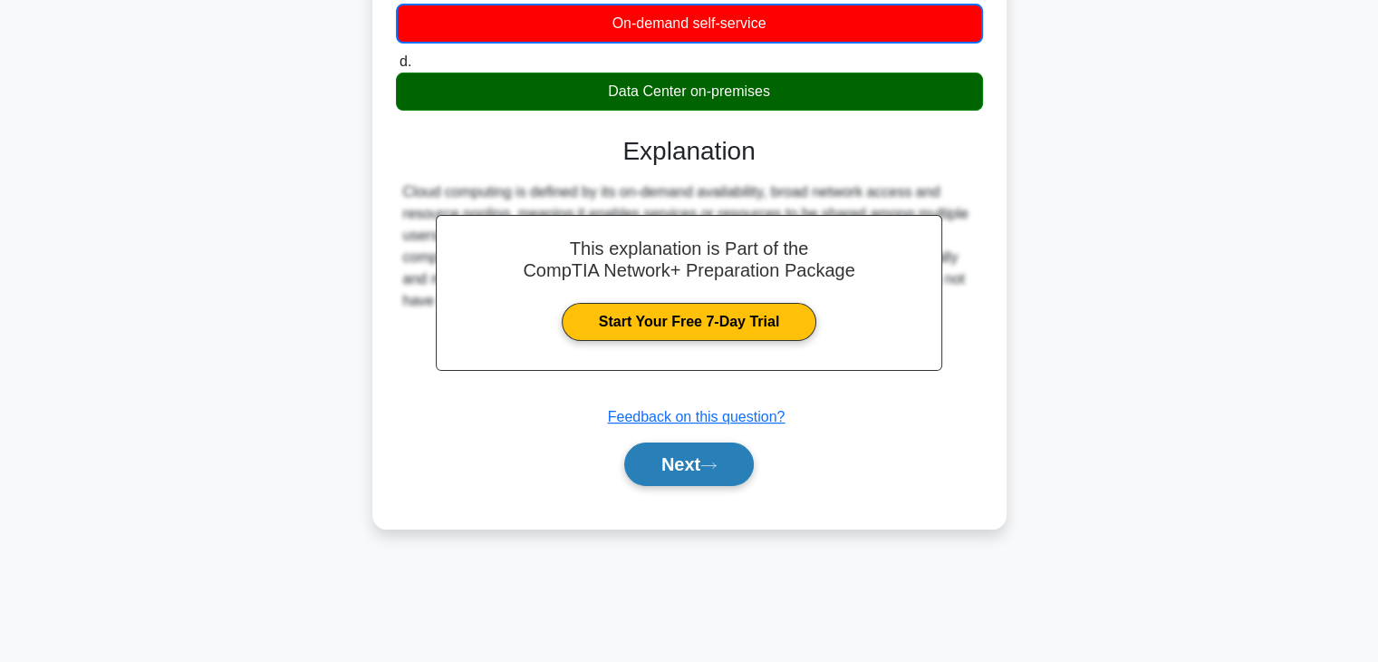
click at [717, 464] on icon at bounding box center [709, 465] width 16 height 10
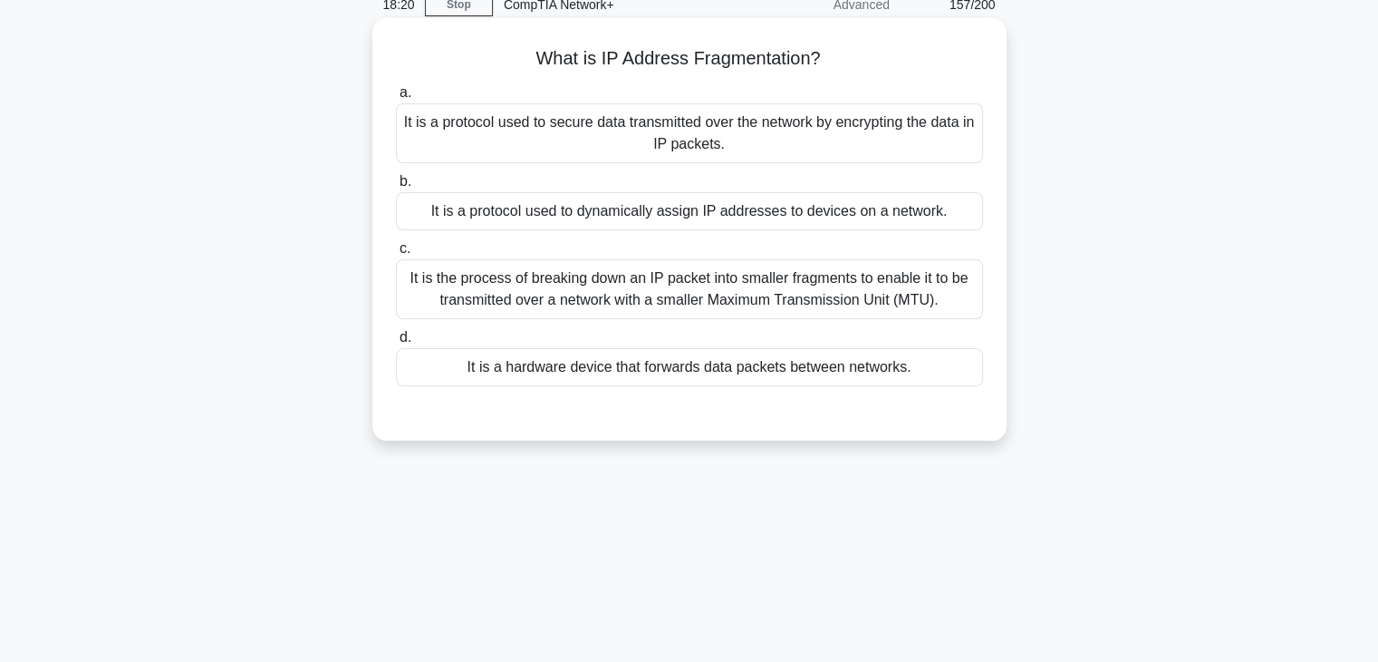
scroll to position [20, 0]
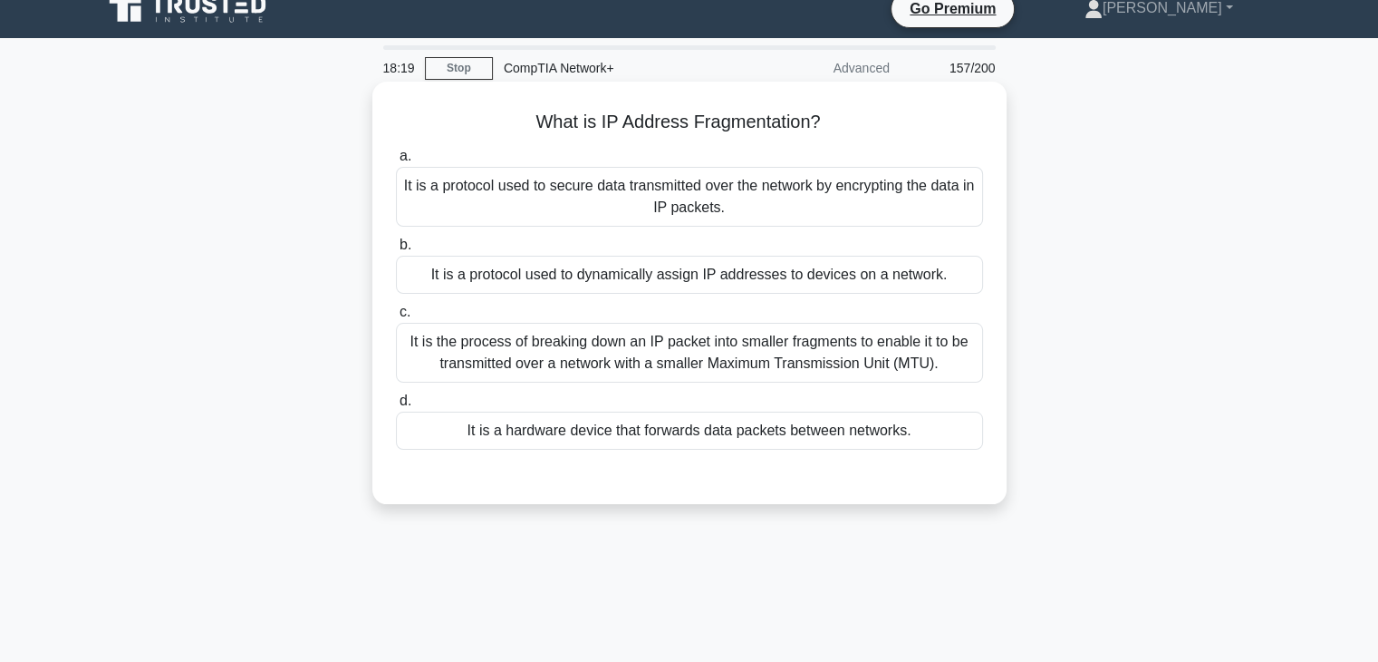
click at [754, 184] on div "It is a protocol used to secure data transmitted over the network by encrypting…" at bounding box center [689, 197] width 587 height 60
click at [396, 162] on input "a. It is a protocol used to secure data transmitted over the network by encrypt…" at bounding box center [396, 156] width 0 height 12
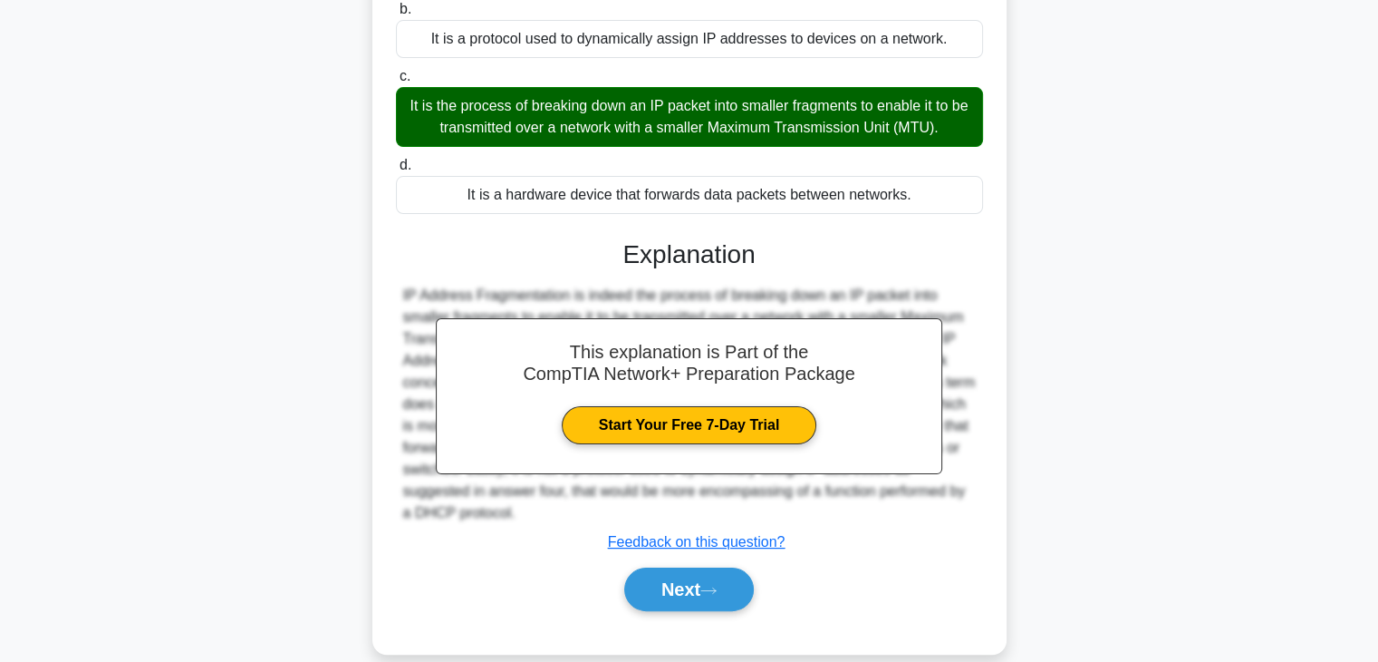
scroll to position [301, 0]
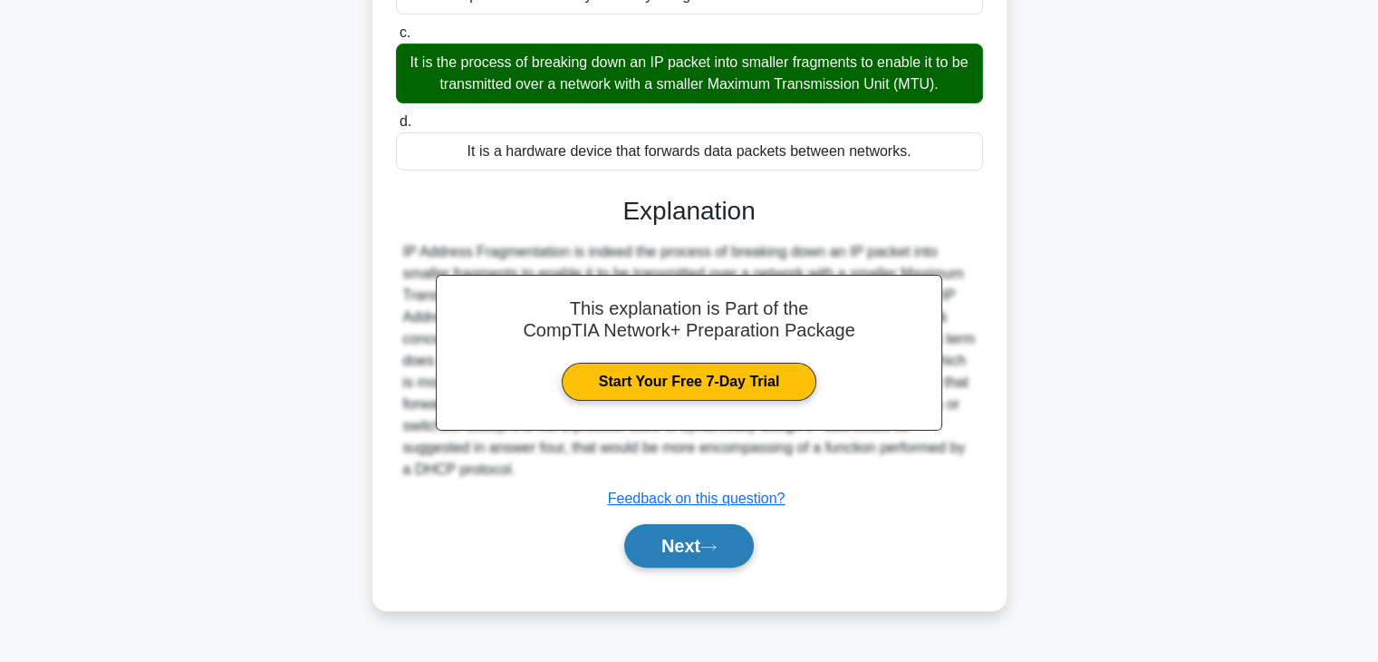
click at [717, 549] on icon at bounding box center [709, 547] width 16 height 10
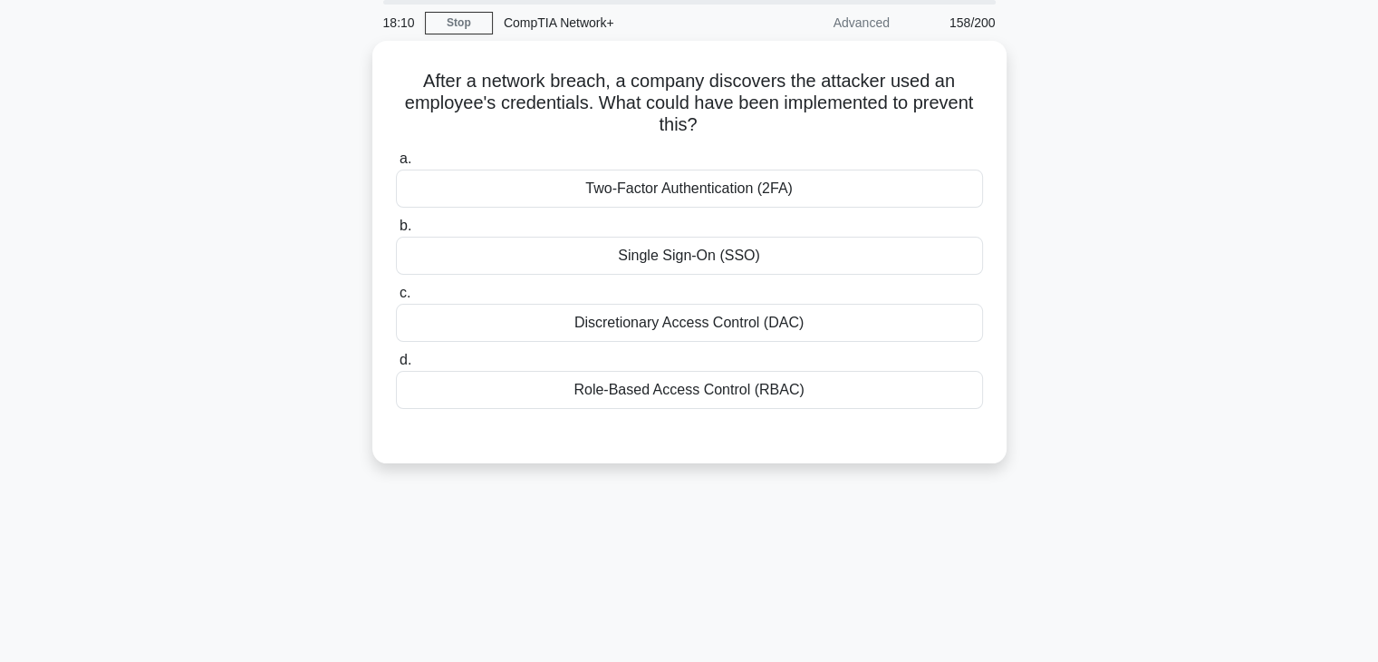
scroll to position [0, 0]
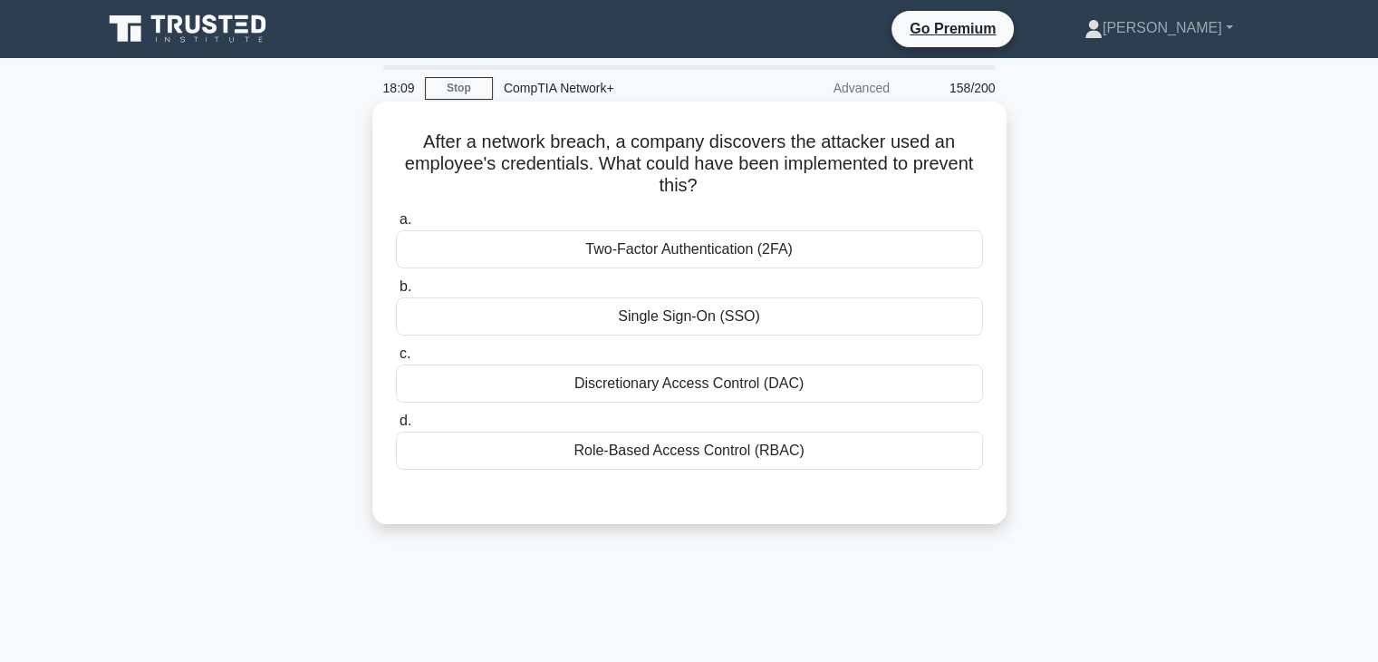
click at [733, 325] on div "Single Sign-On (SSO)" at bounding box center [689, 316] width 587 height 38
click at [396, 293] on input "b. Single Sign-On (SSO)" at bounding box center [396, 287] width 0 height 12
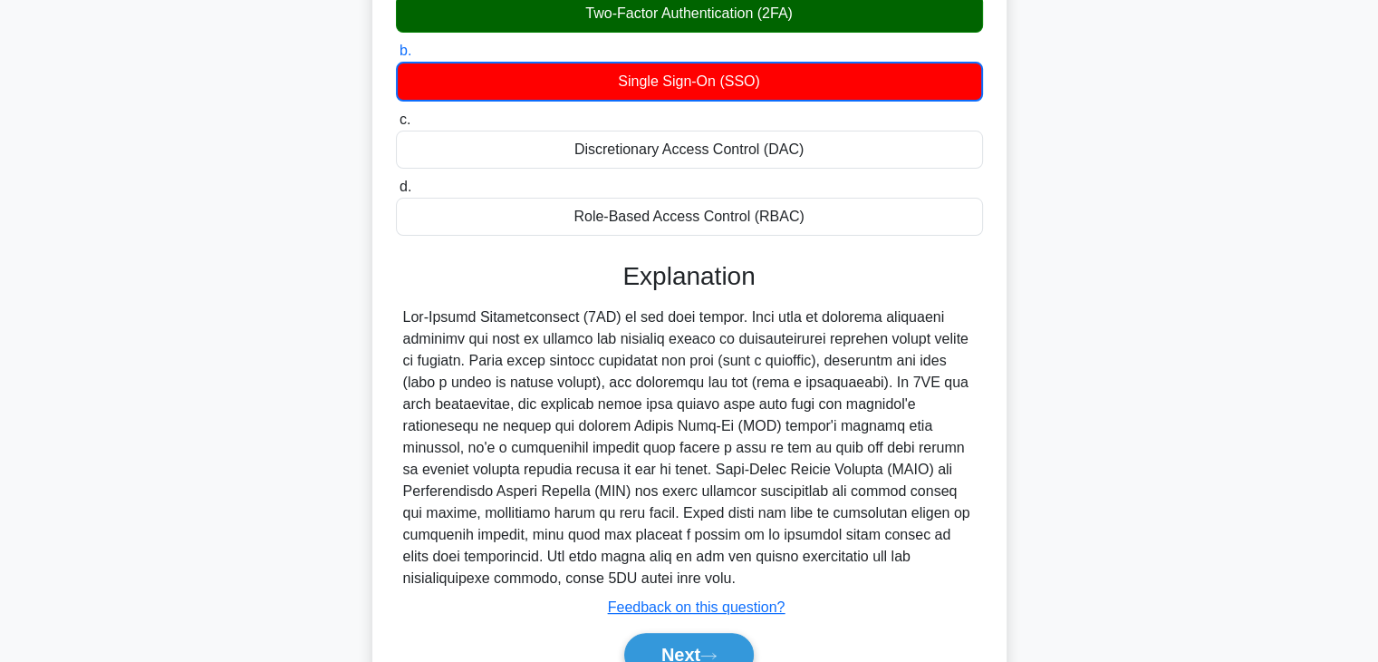
scroll to position [310, 0]
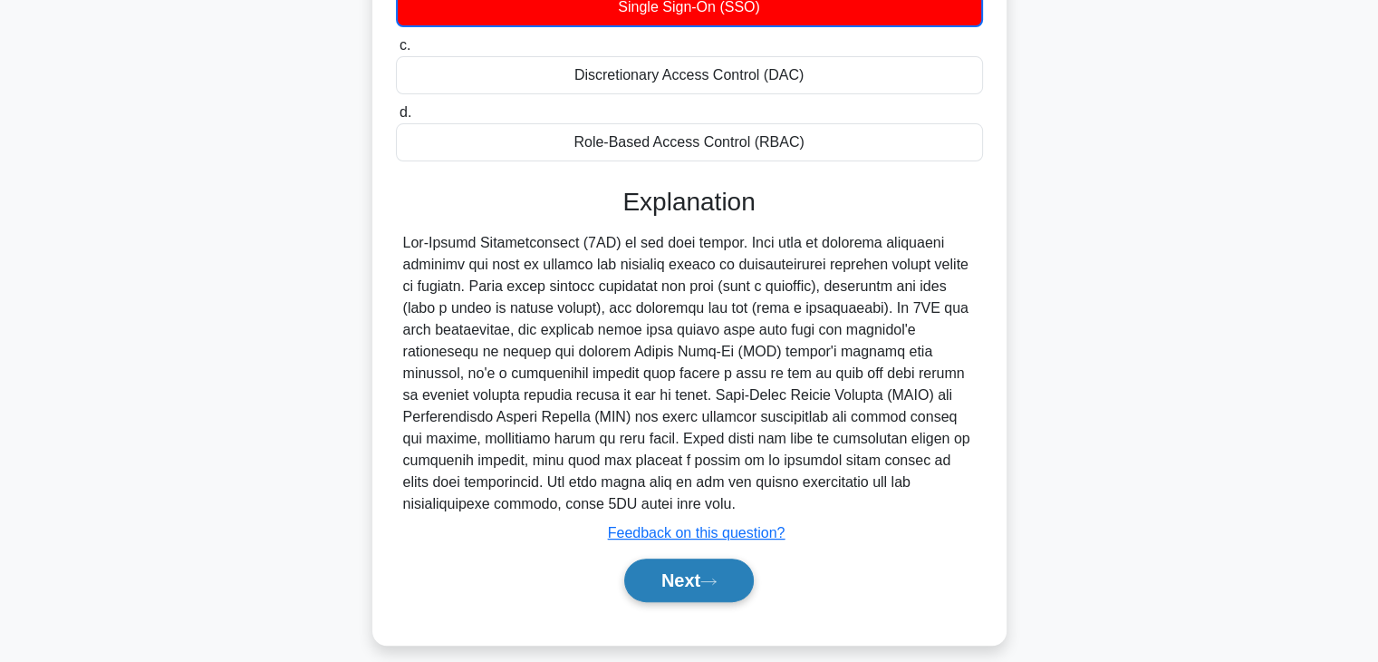
click at [732, 590] on button "Next" at bounding box center [689, 579] width 130 height 43
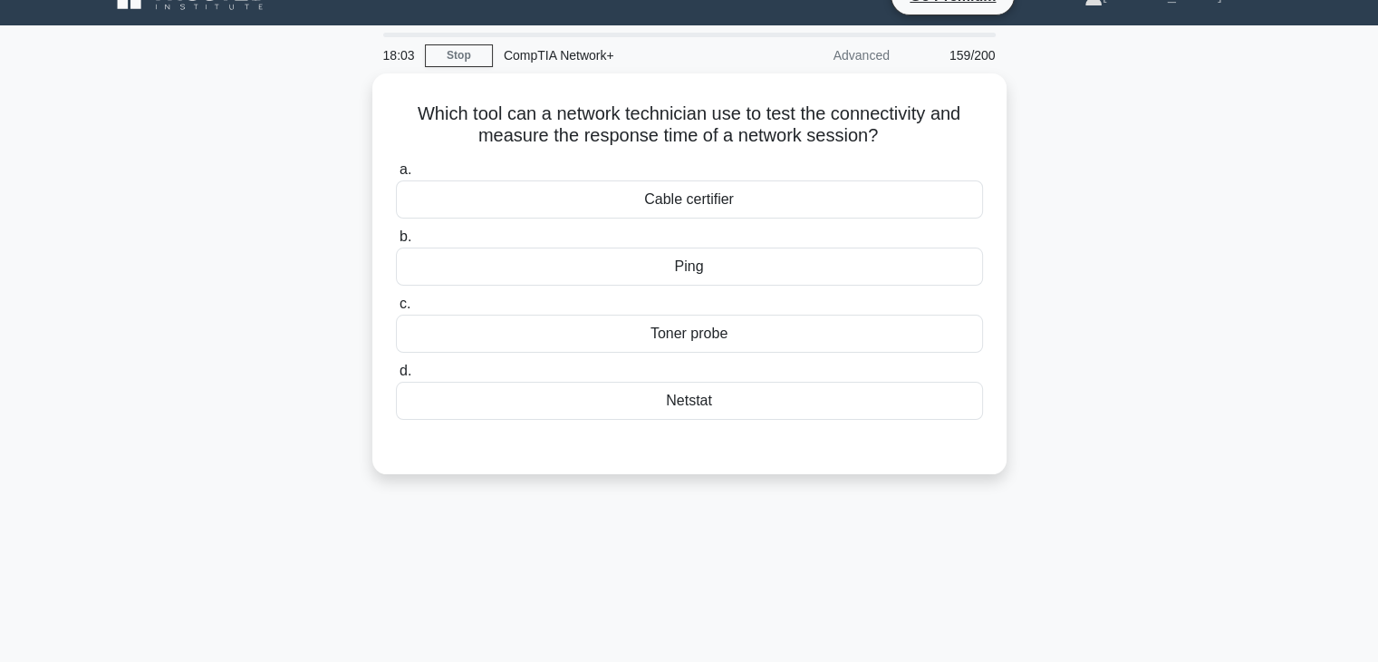
scroll to position [33, 0]
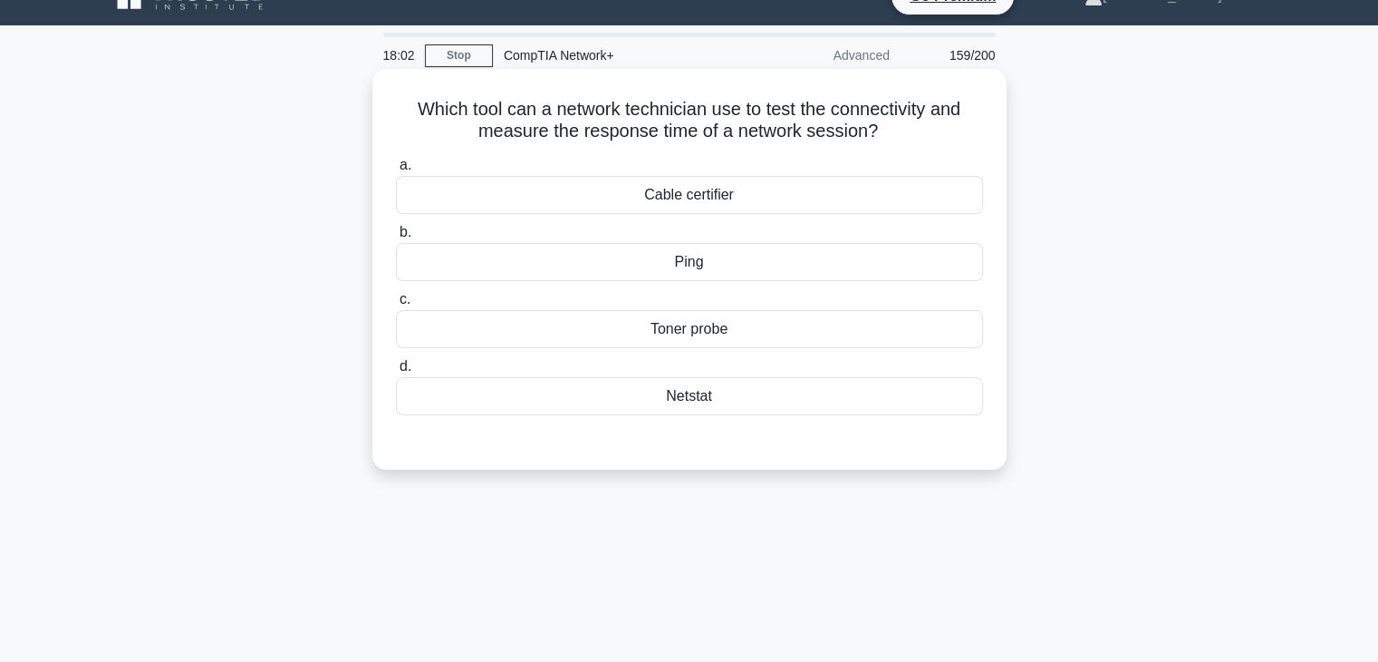
click at [743, 214] on div "Cable certifier" at bounding box center [689, 195] width 587 height 38
click at [396, 171] on input "a. Cable certifier" at bounding box center [396, 165] width 0 height 12
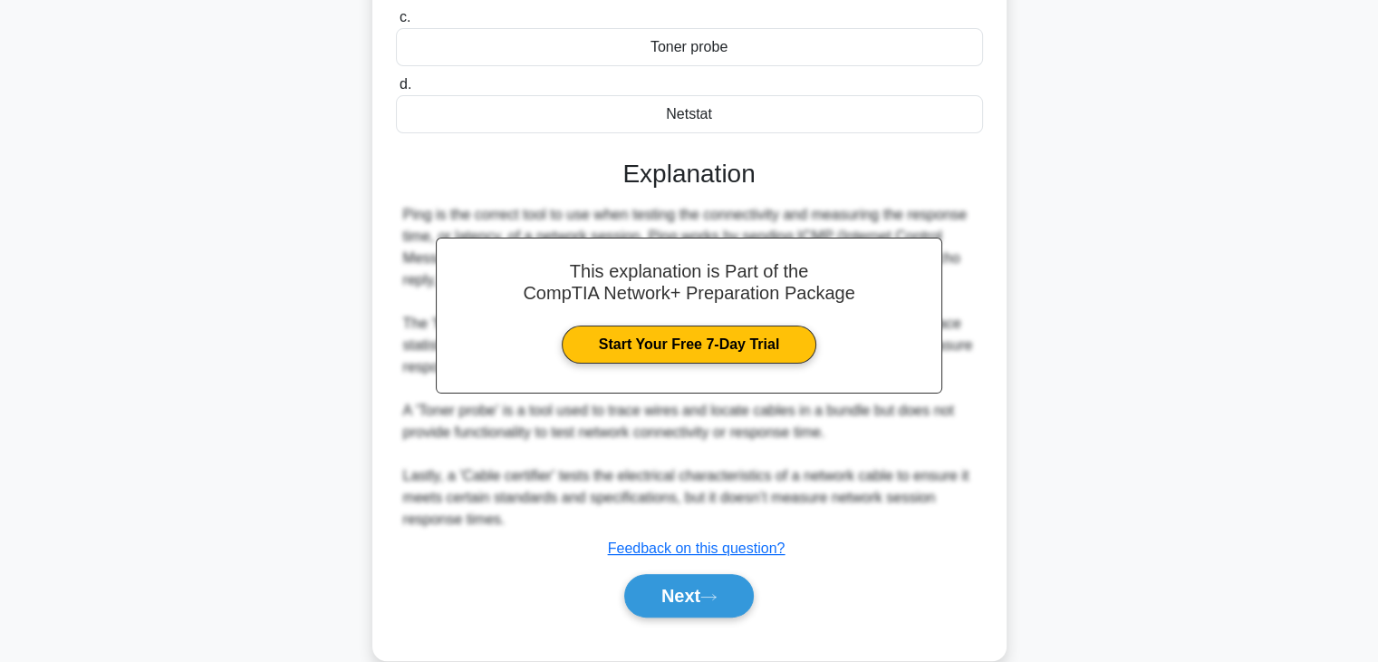
scroll to position [346, 0]
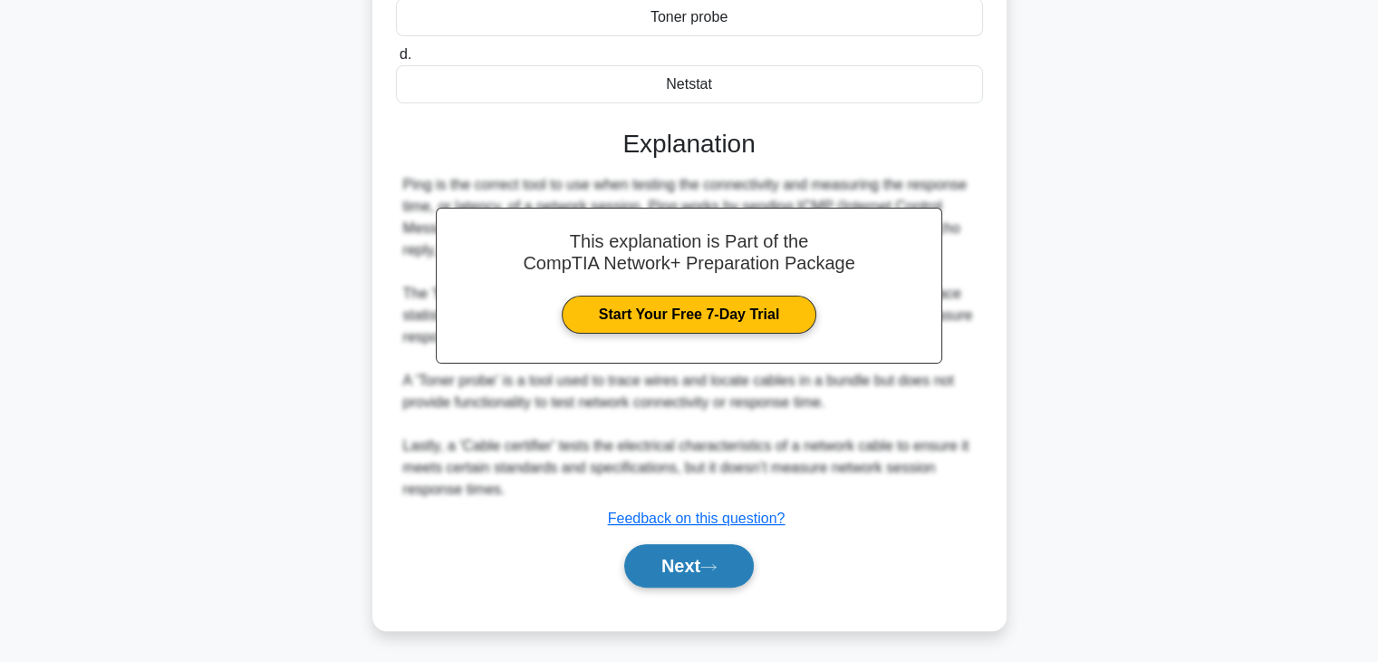
click at [707, 545] on button "Next" at bounding box center [689, 565] width 130 height 43
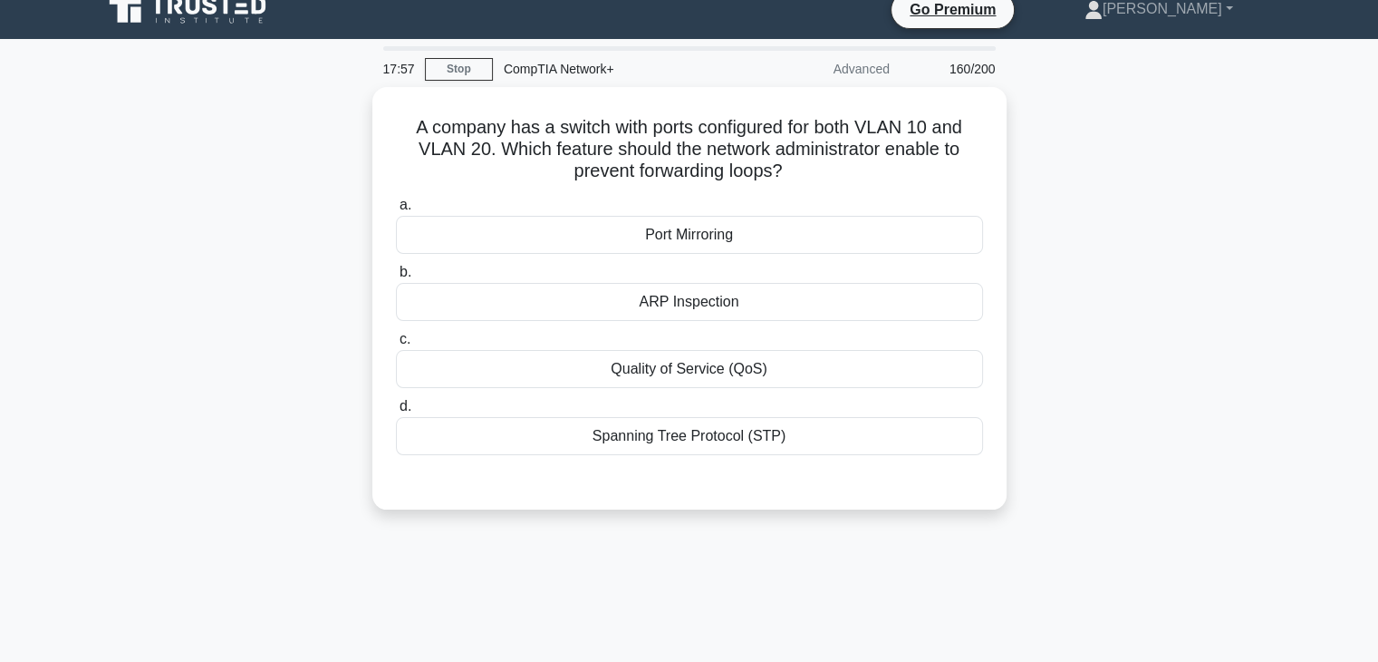
scroll to position [0, 0]
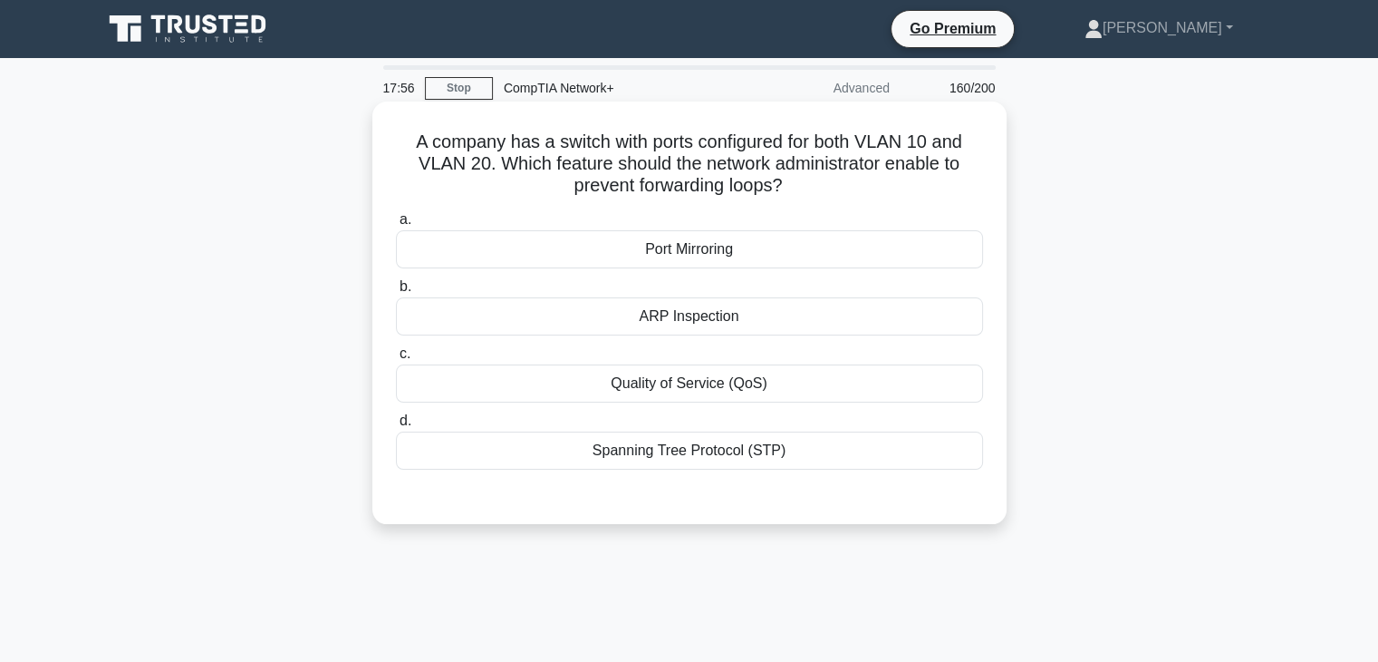
click at [739, 251] on div "Port Mirroring" at bounding box center [689, 249] width 587 height 38
click at [396, 226] on input "a. Port Mirroring" at bounding box center [396, 220] width 0 height 12
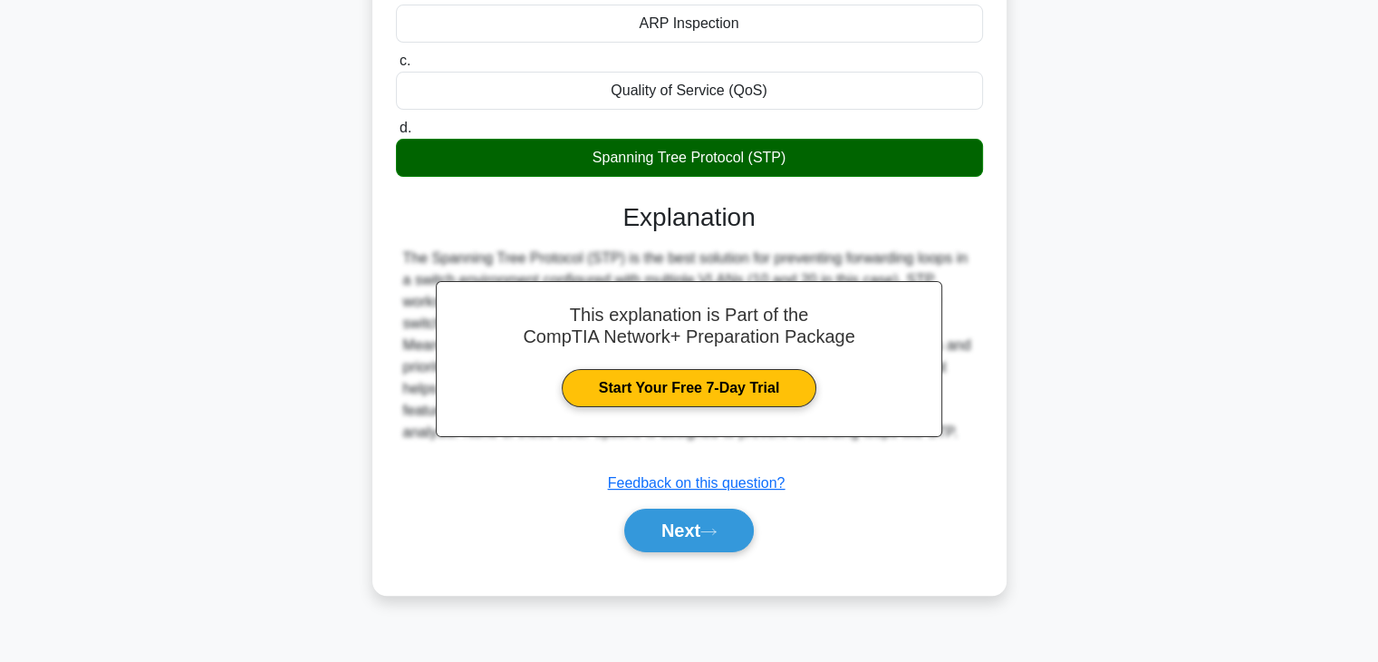
scroll to position [318, 0]
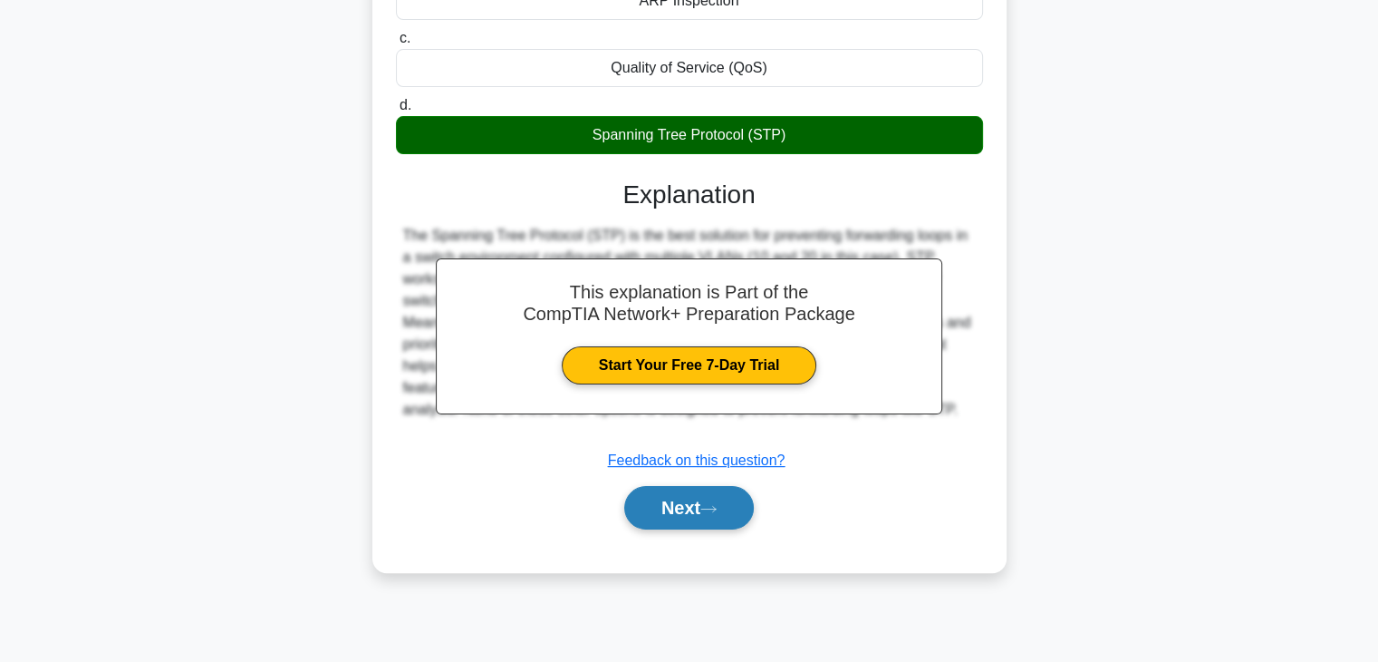
click at [734, 513] on button "Next" at bounding box center [689, 507] width 130 height 43
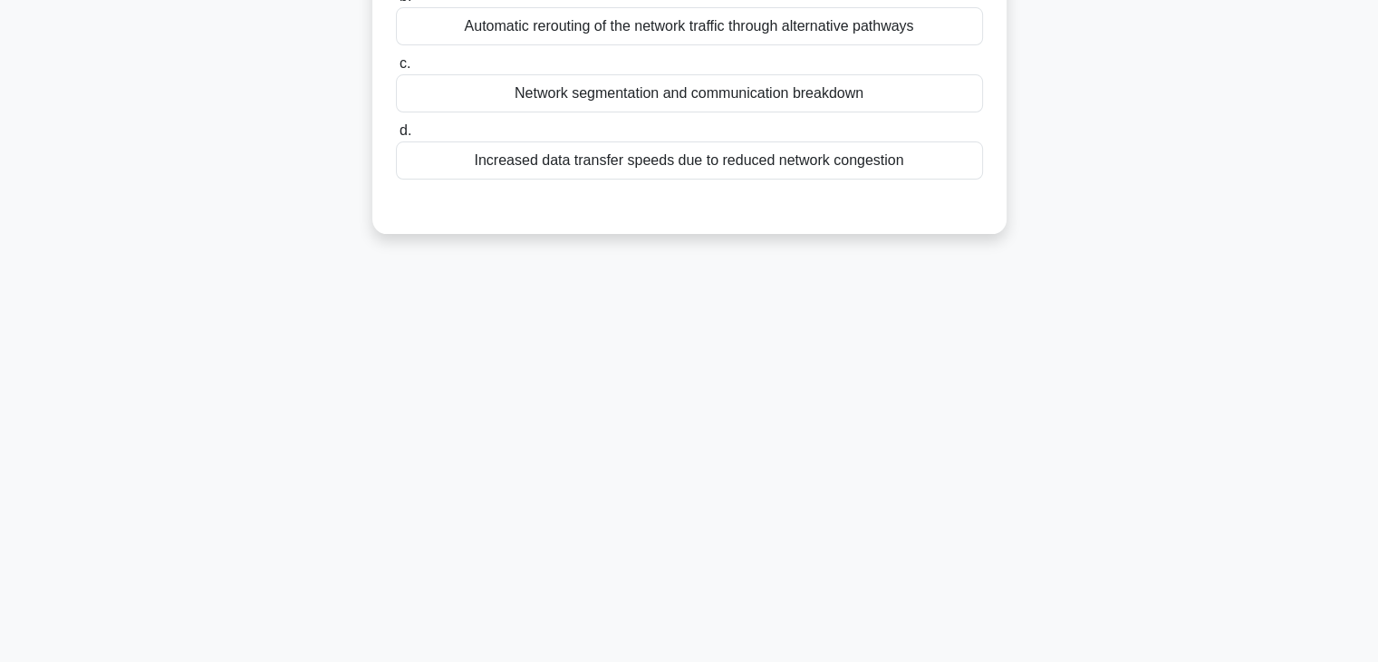
scroll to position [97, 0]
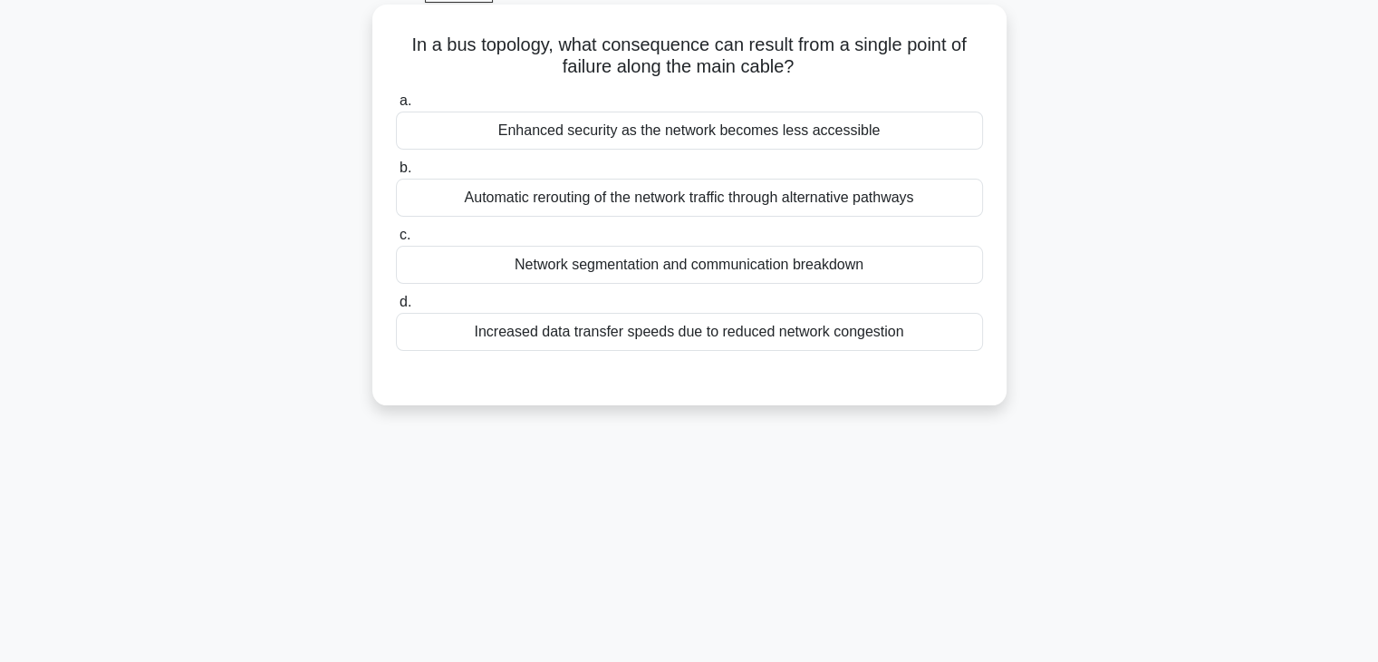
click at [759, 262] on div "Network segmentation and communication breakdown" at bounding box center [689, 265] width 587 height 38
click at [396, 241] on input "c. Network segmentation and communication breakdown" at bounding box center [396, 235] width 0 height 12
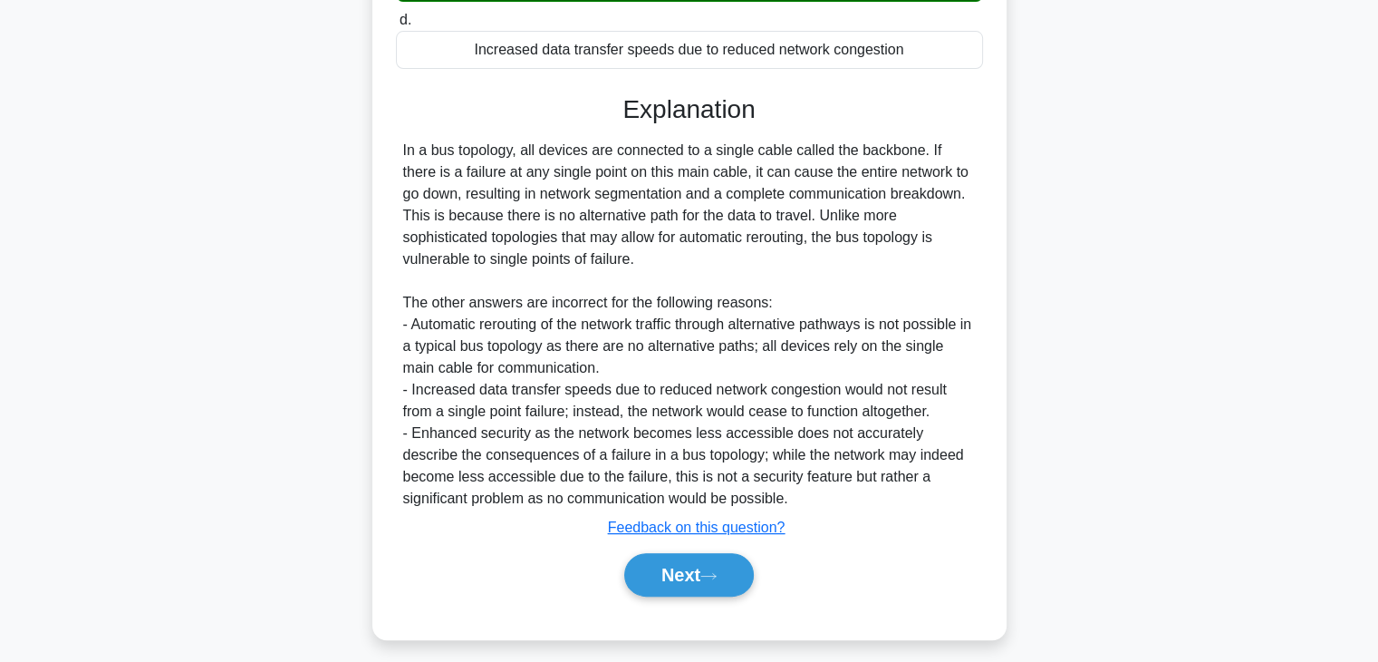
scroll to position [390, 0]
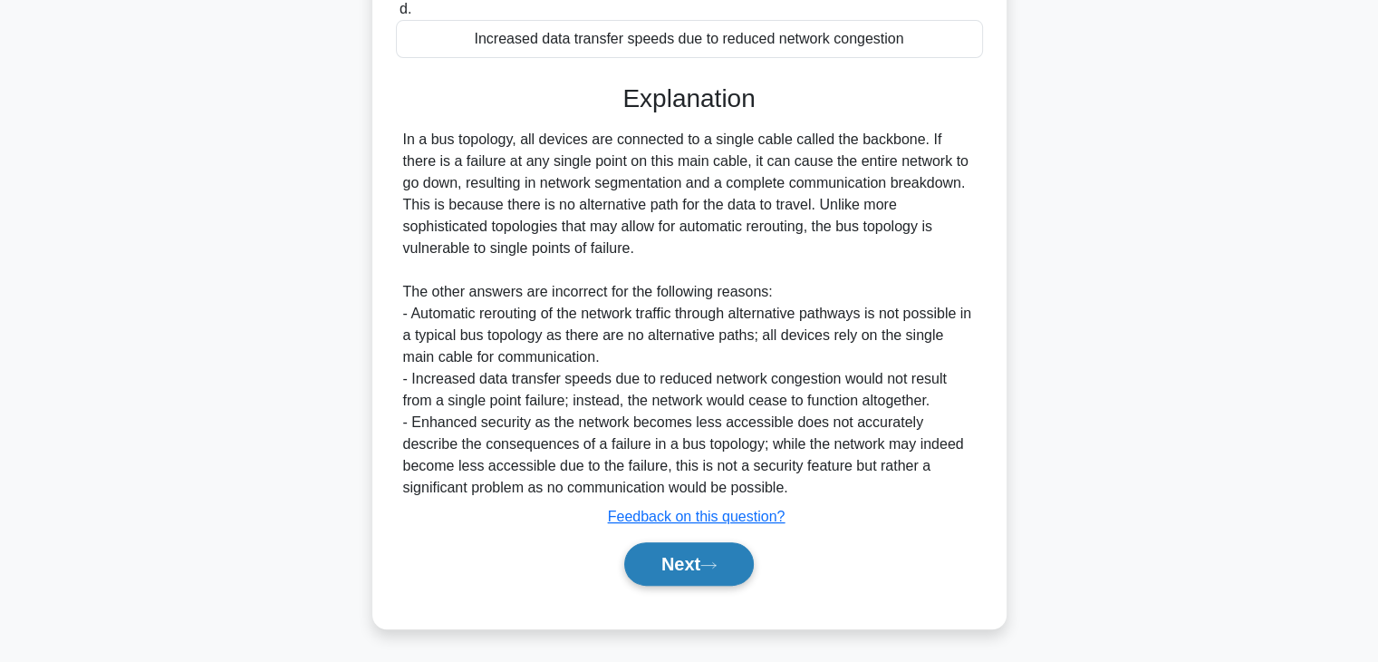
click at [724, 575] on button "Next" at bounding box center [689, 563] width 130 height 43
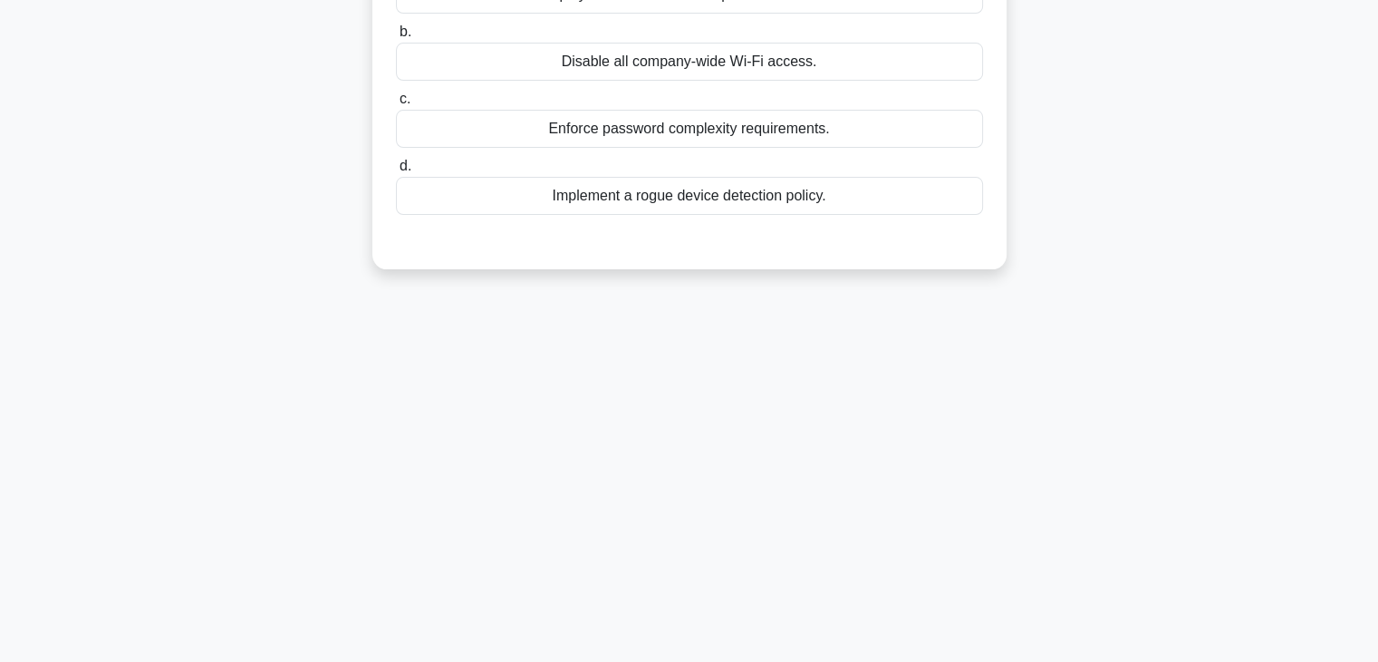
scroll to position [0, 0]
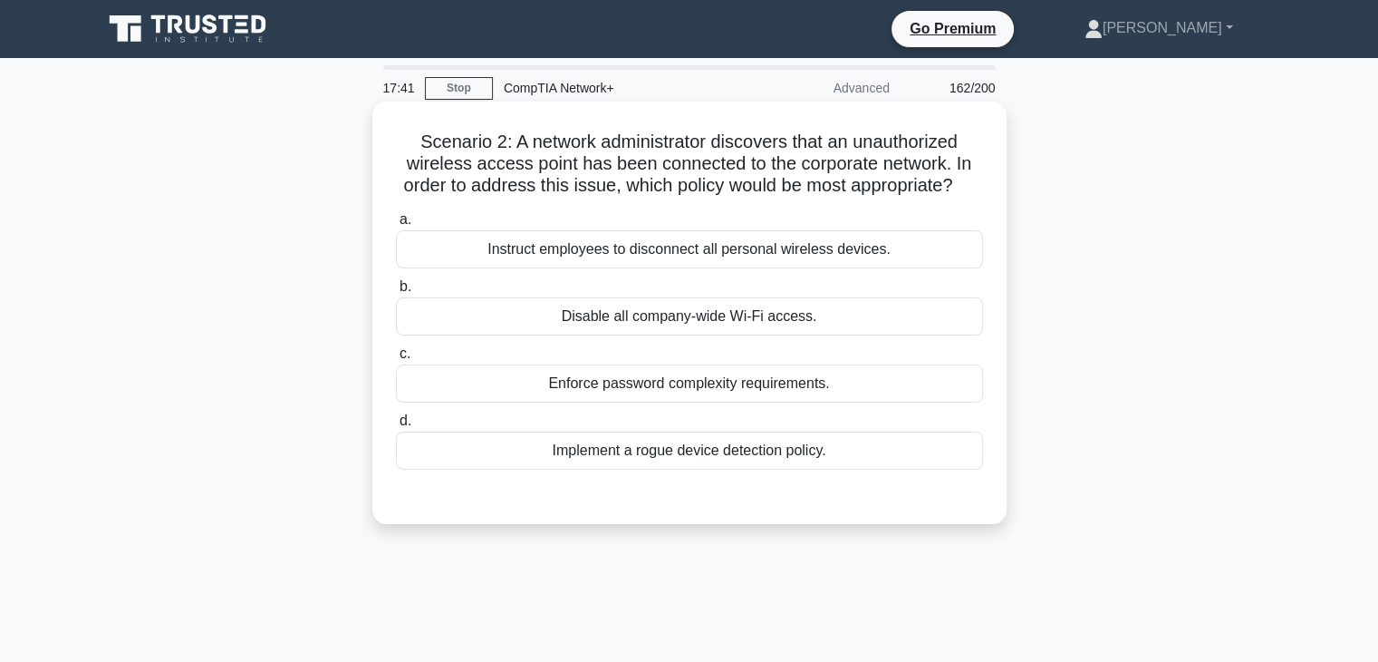
click at [750, 255] on div "Instruct employees to disconnect all personal wireless devices." at bounding box center [689, 249] width 587 height 38
click at [396, 226] on input "a. Instruct employees to disconnect all personal wireless devices." at bounding box center [396, 220] width 0 height 12
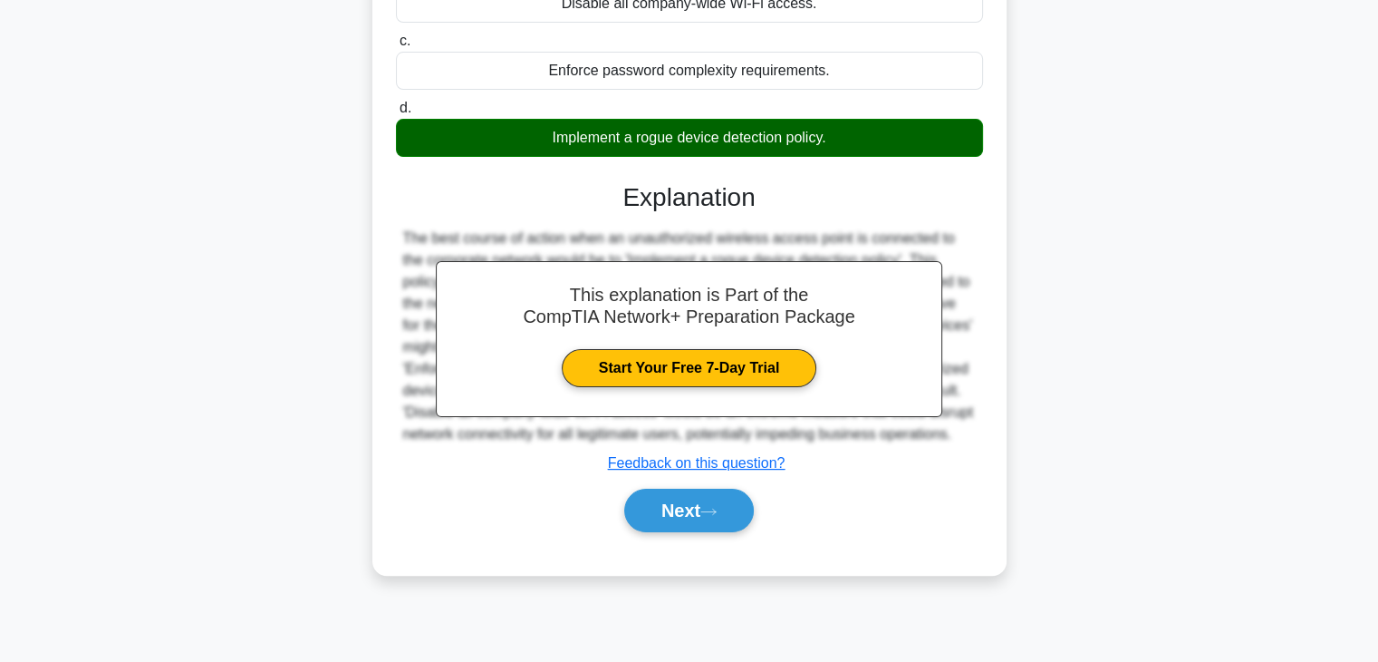
scroll to position [318, 0]
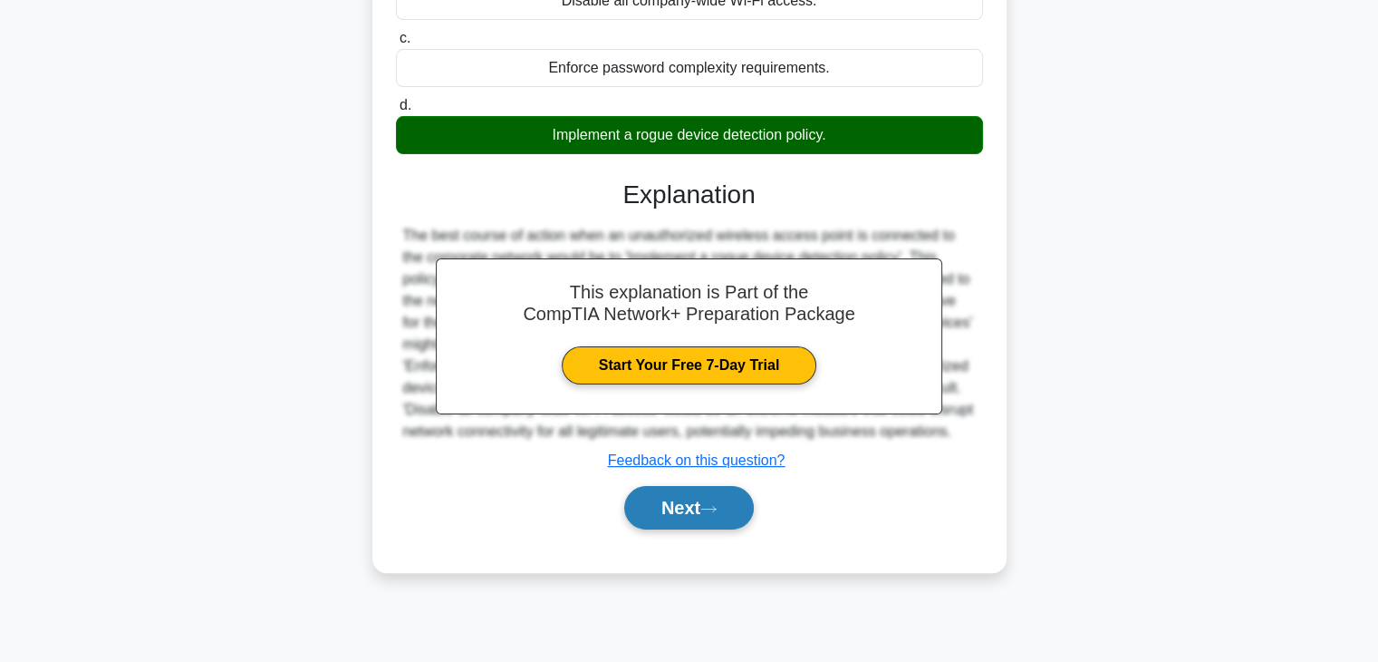
click at [717, 512] on button "Next" at bounding box center [689, 507] width 130 height 43
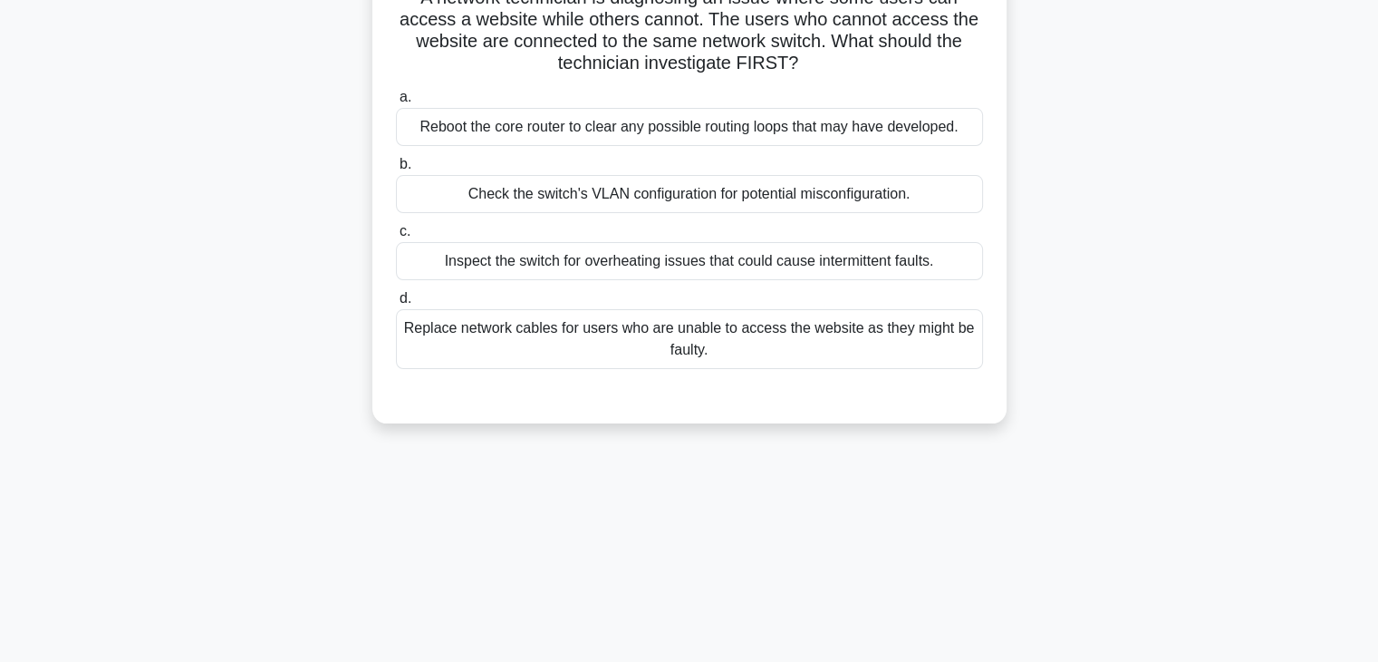
scroll to position [124, 0]
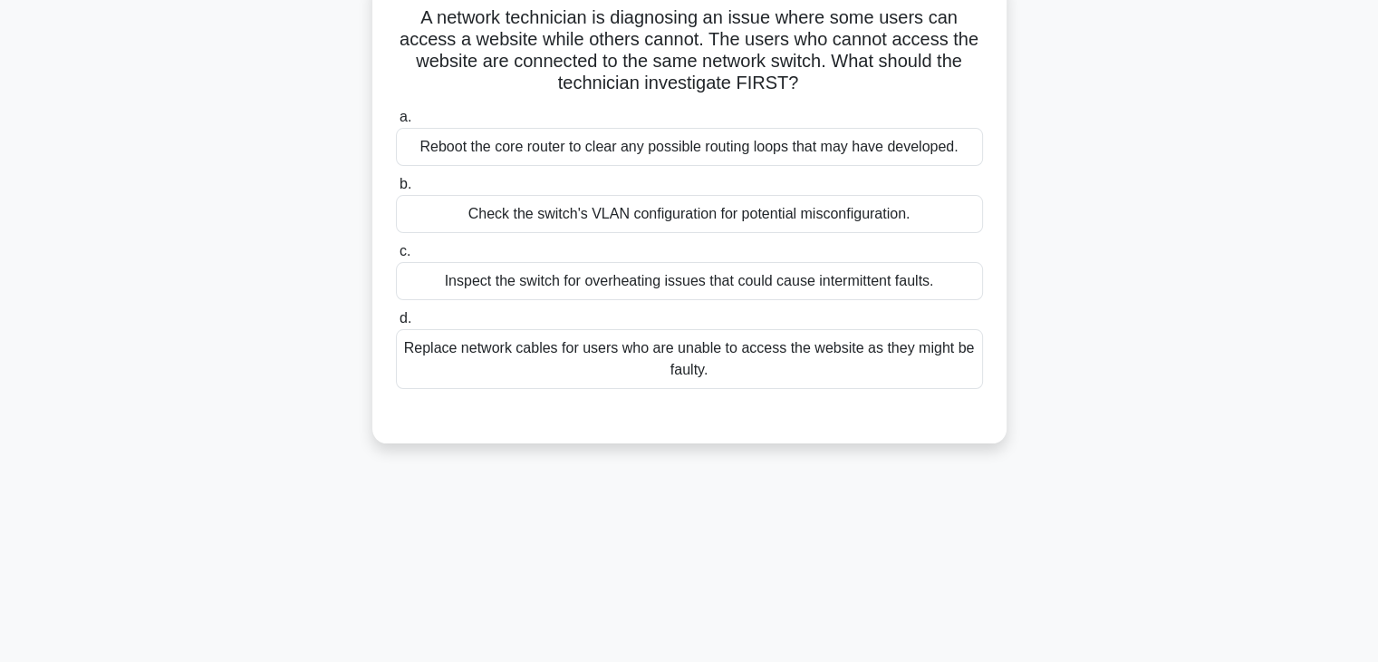
click at [720, 204] on div "Check the switch's VLAN configuration for potential misconfiguration." at bounding box center [689, 214] width 587 height 38
click at [396, 190] on input "b. Check the switch's VLAN configuration for potential misconfiguration." at bounding box center [396, 185] width 0 height 12
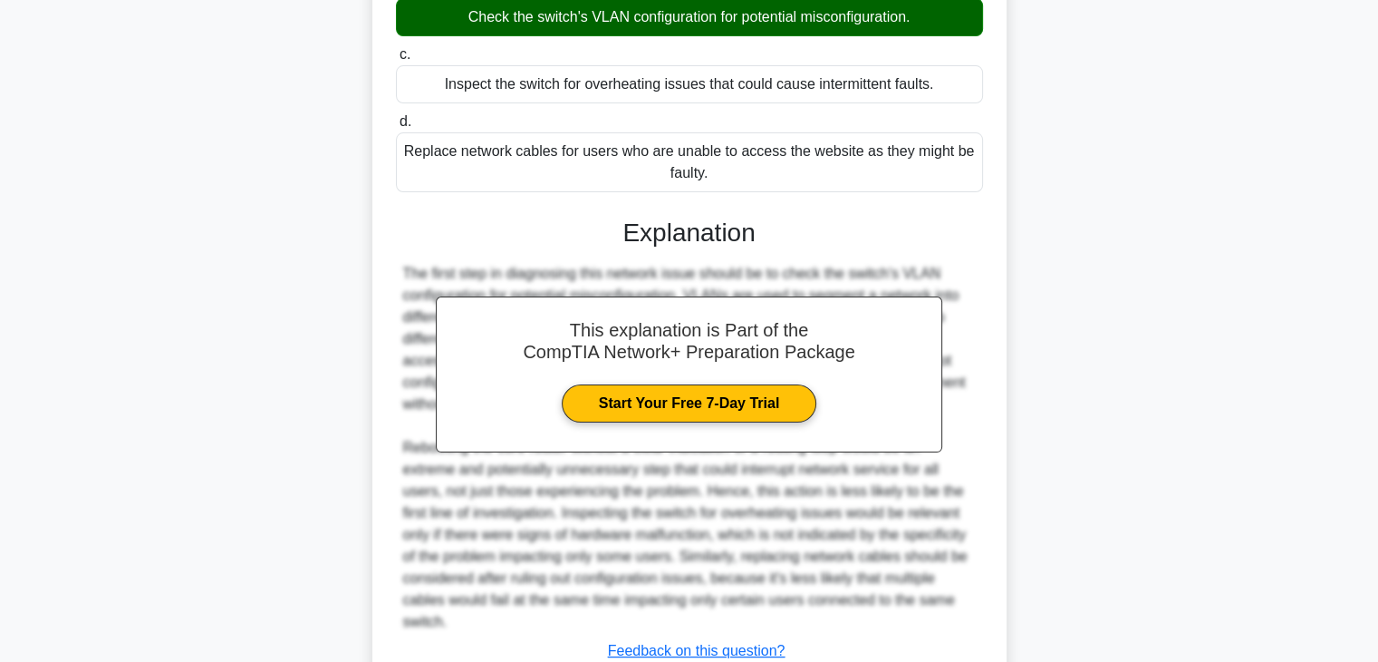
scroll to position [384, 0]
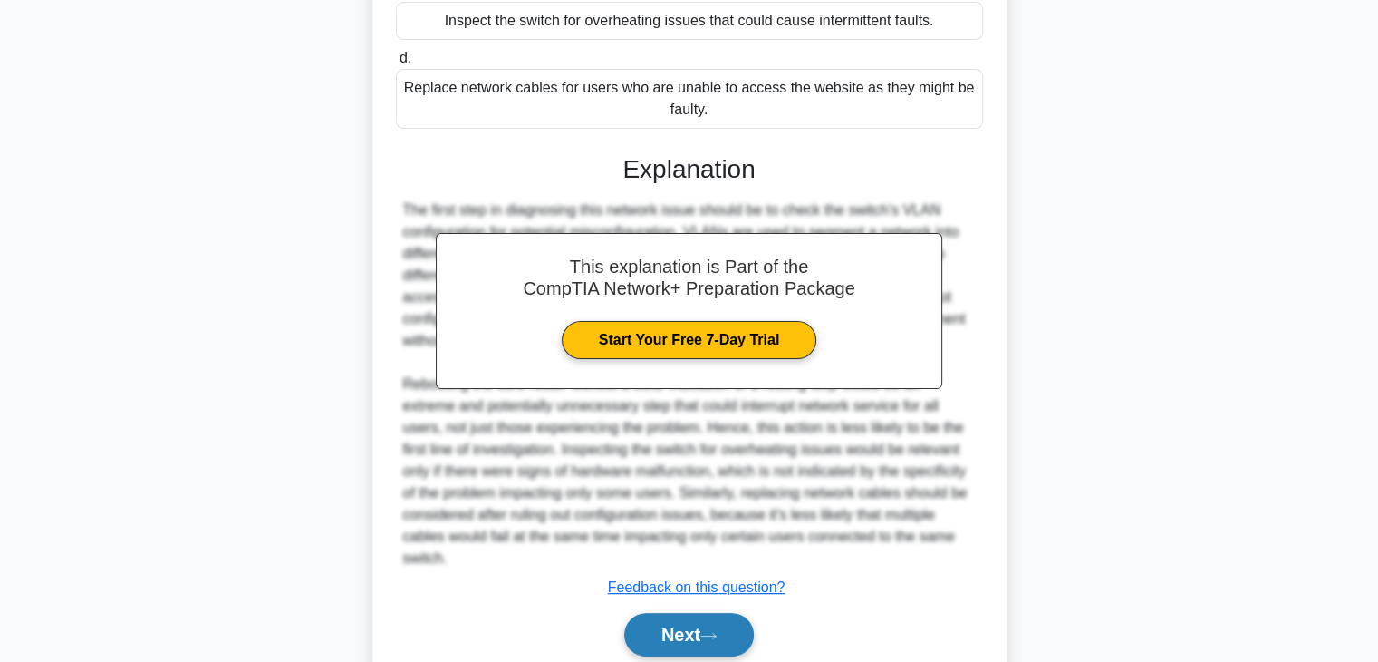
click at [691, 635] on button "Next" at bounding box center [689, 634] width 130 height 43
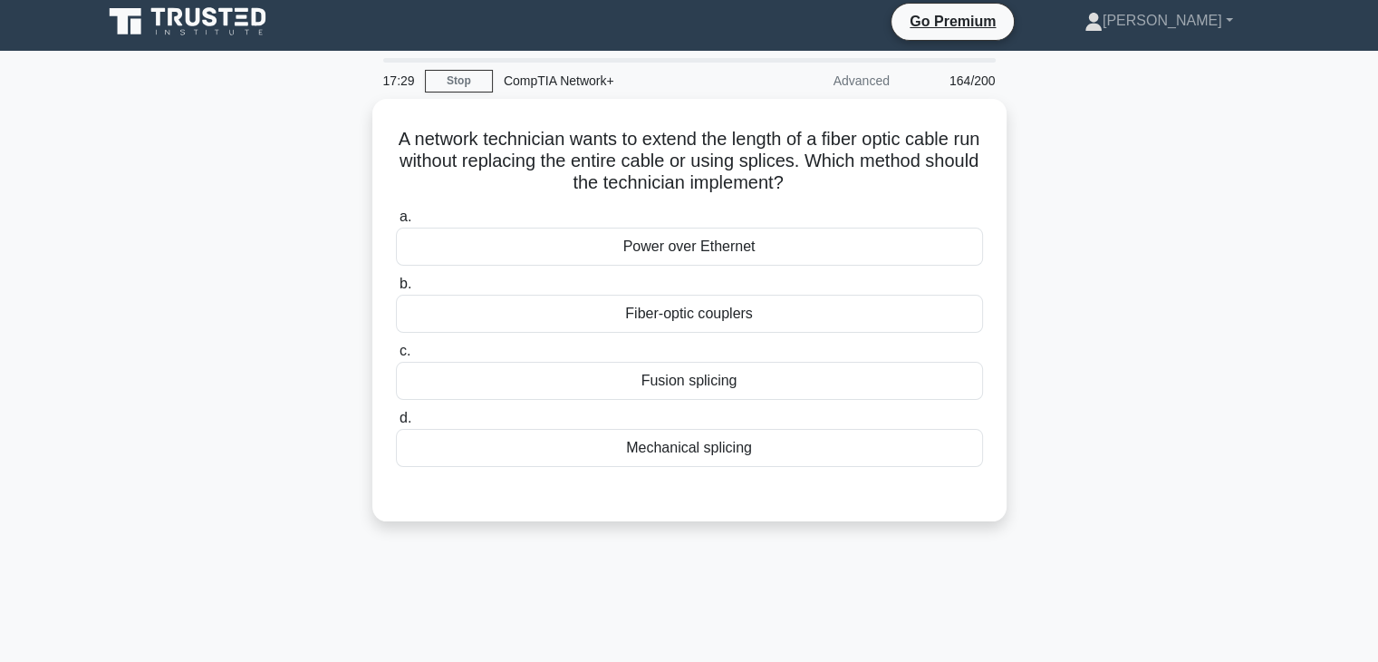
scroll to position [0, 0]
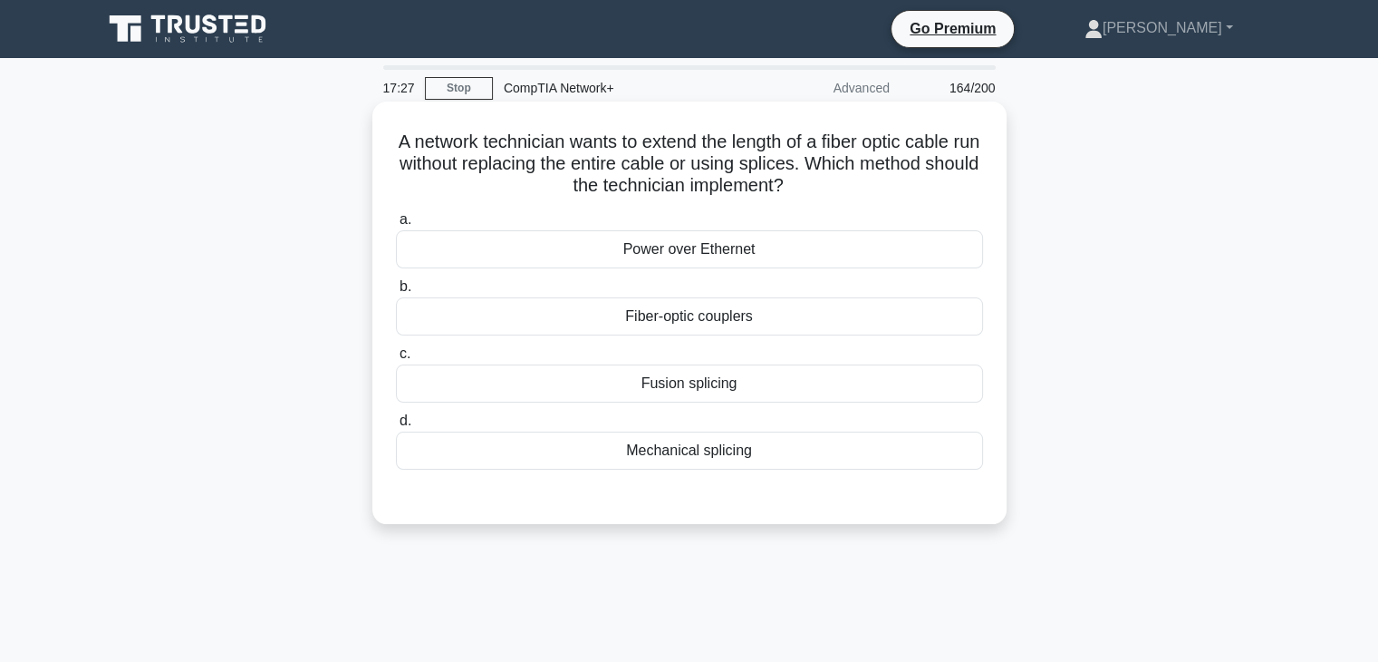
click at [747, 305] on div "Fiber-optic couplers" at bounding box center [689, 316] width 587 height 38
click at [396, 293] on input "b. Fiber-optic couplers" at bounding box center [396, 287] width 0 height 12
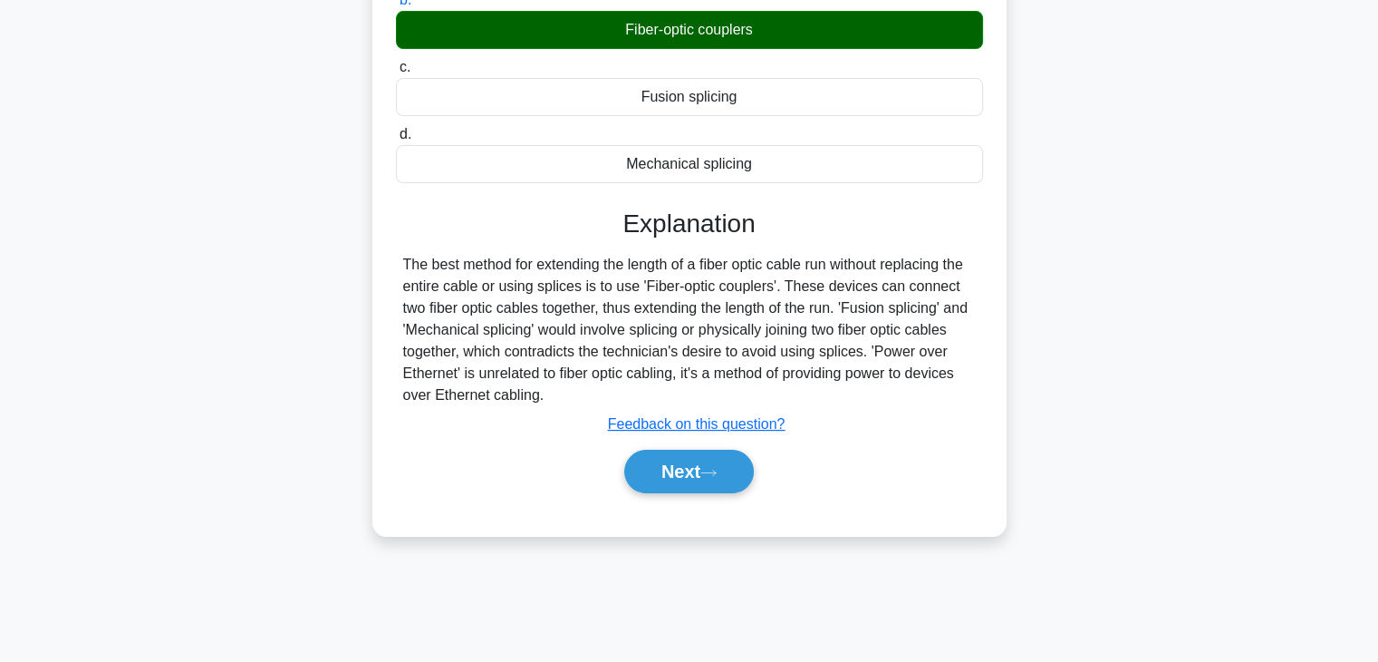
scroll to position [318, 0]
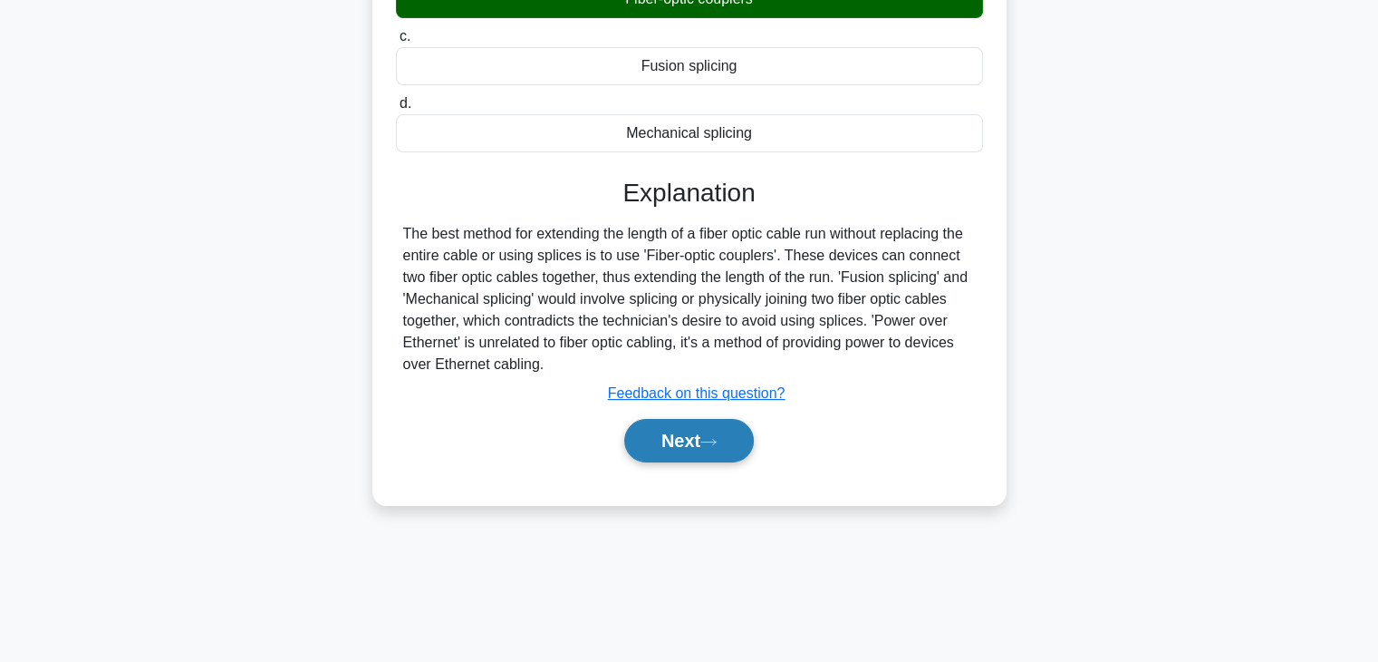
click at [736, 432] on button "Next" at bounding box center [689, 440] width 130 height 43
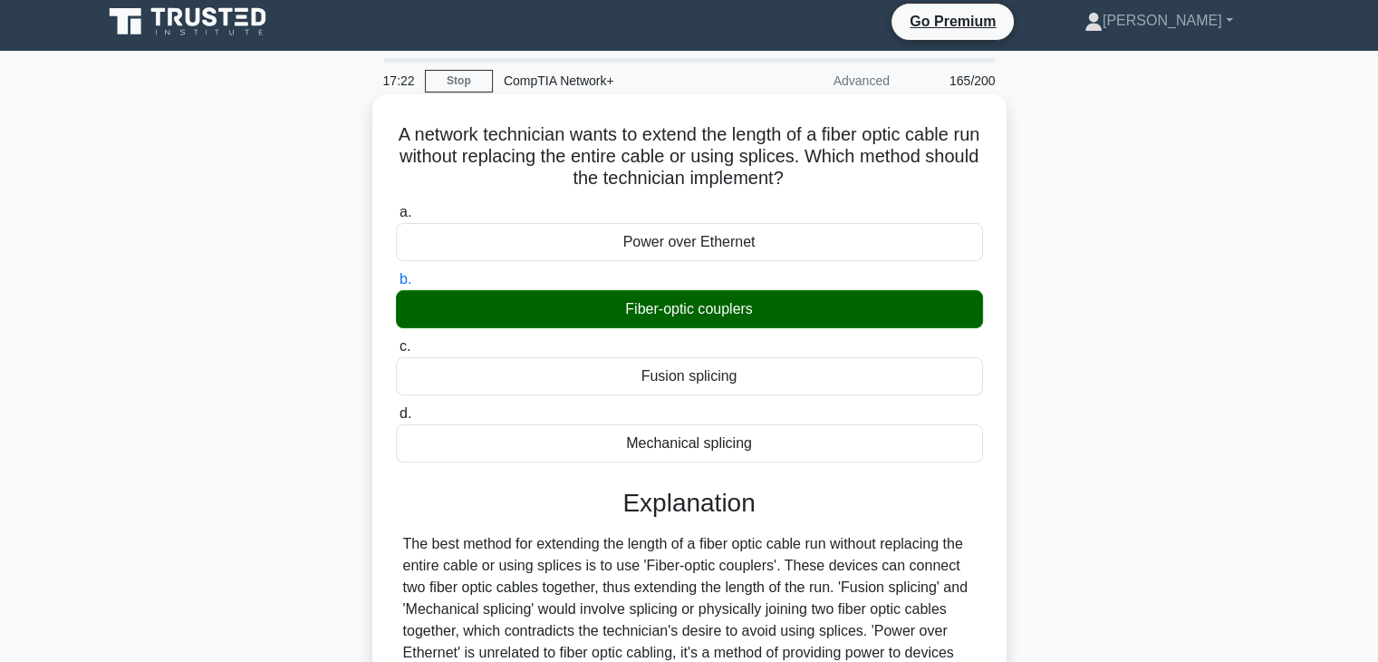
scroll to position [0, 0]
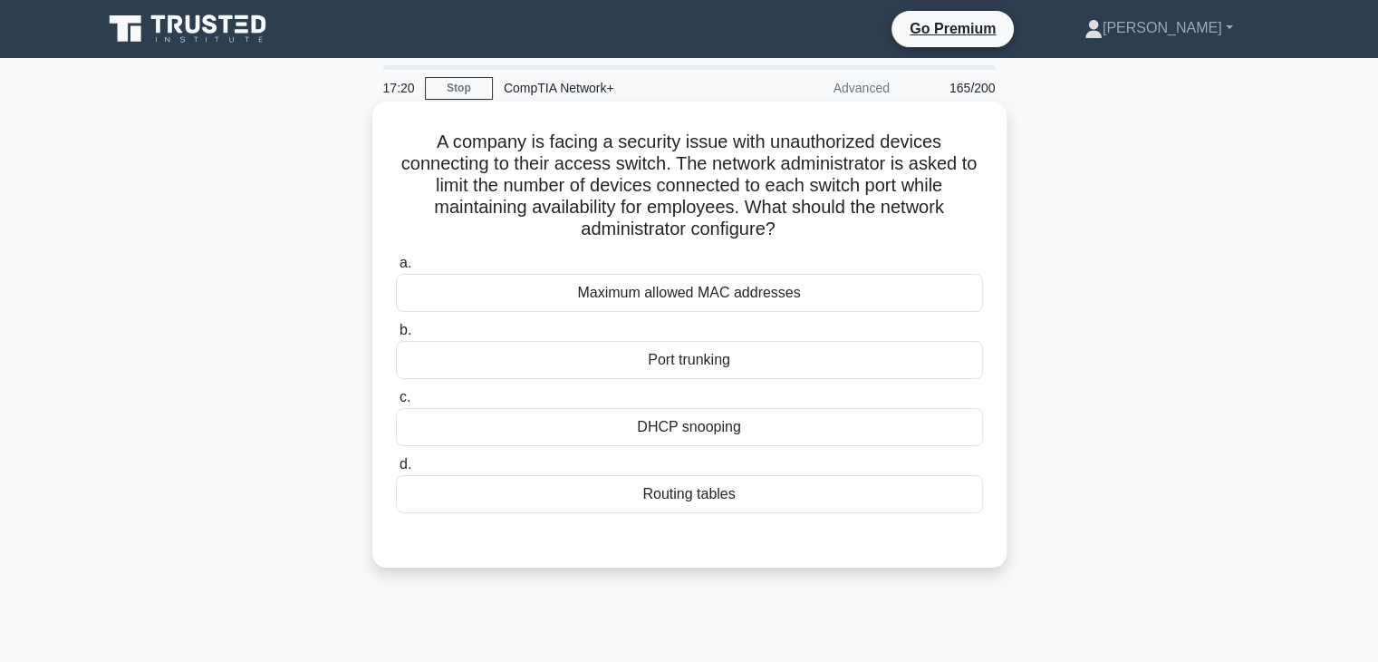
click at [739, 308] on div "Maximum allowed MAC addresses" at bounding box center [689, 293] width 587 height 38
click at [396, 269] on input "a. Maximum allowed MAC addresses" at bounding box center [396, 263] width 0 height 12
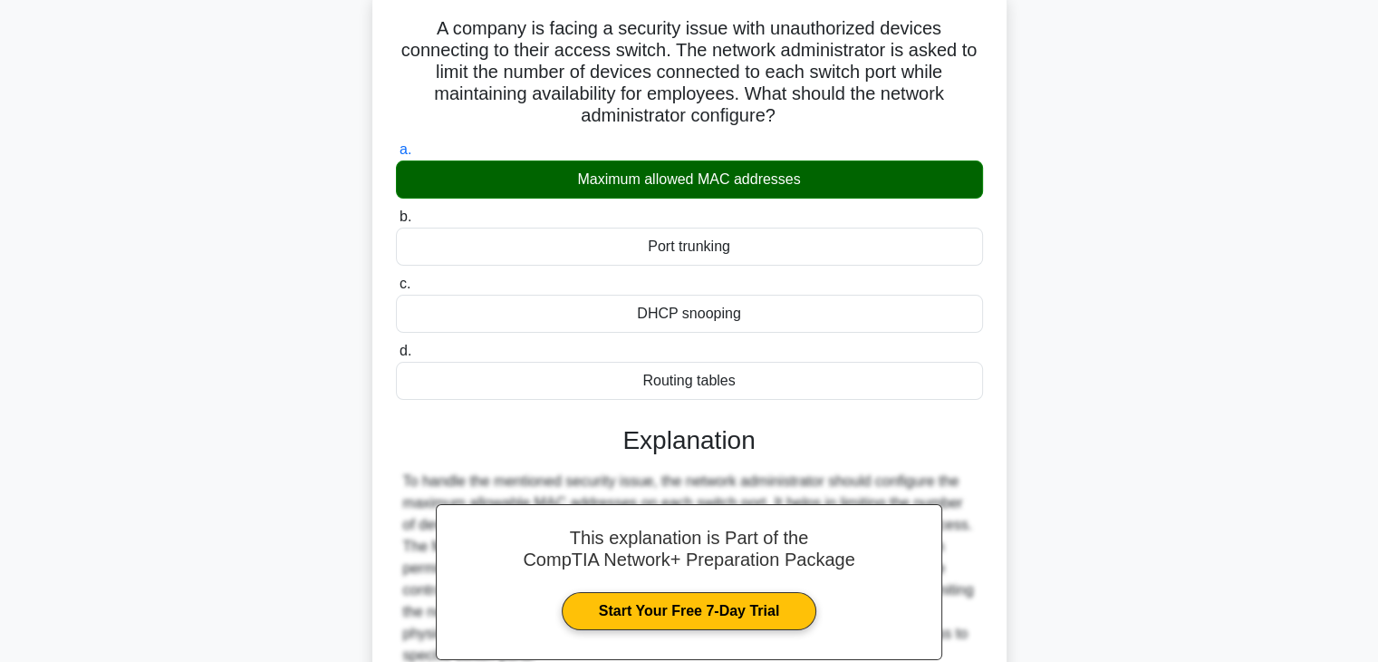
scroll to position [318, 0]
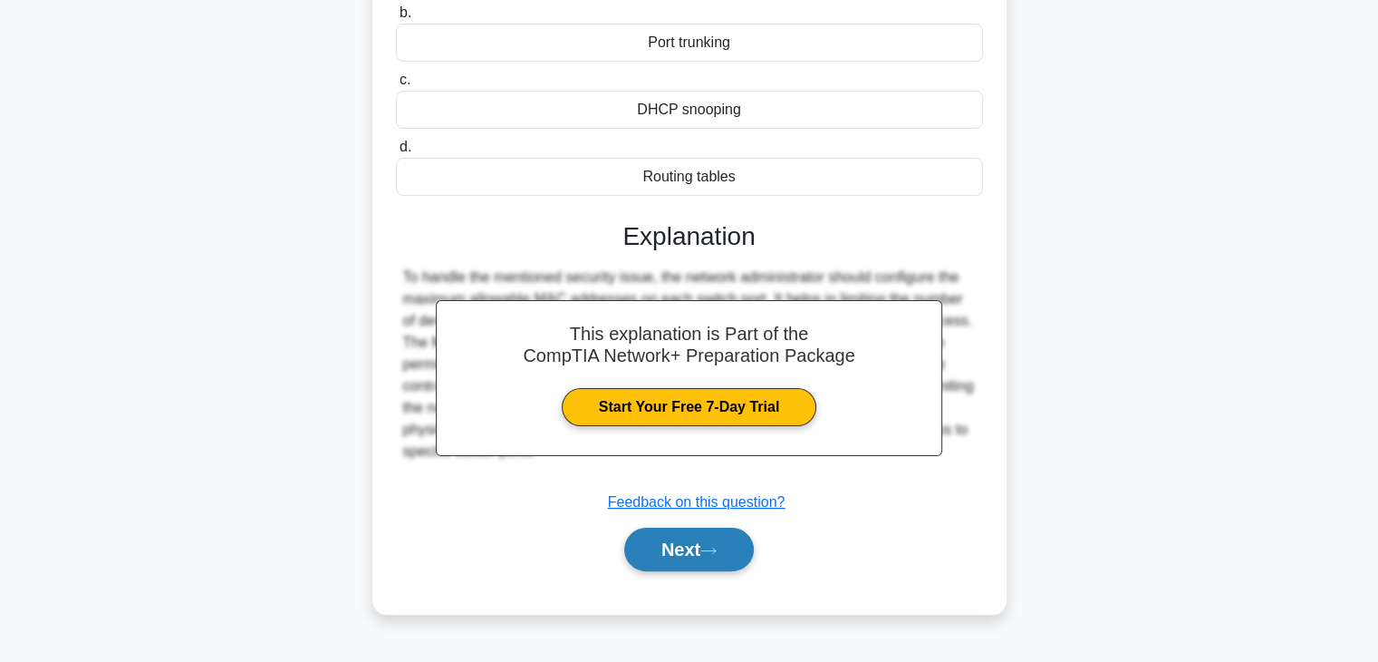
click at [732, 539] on button "Next" at bounding box center [689, 548] width 130 height 43
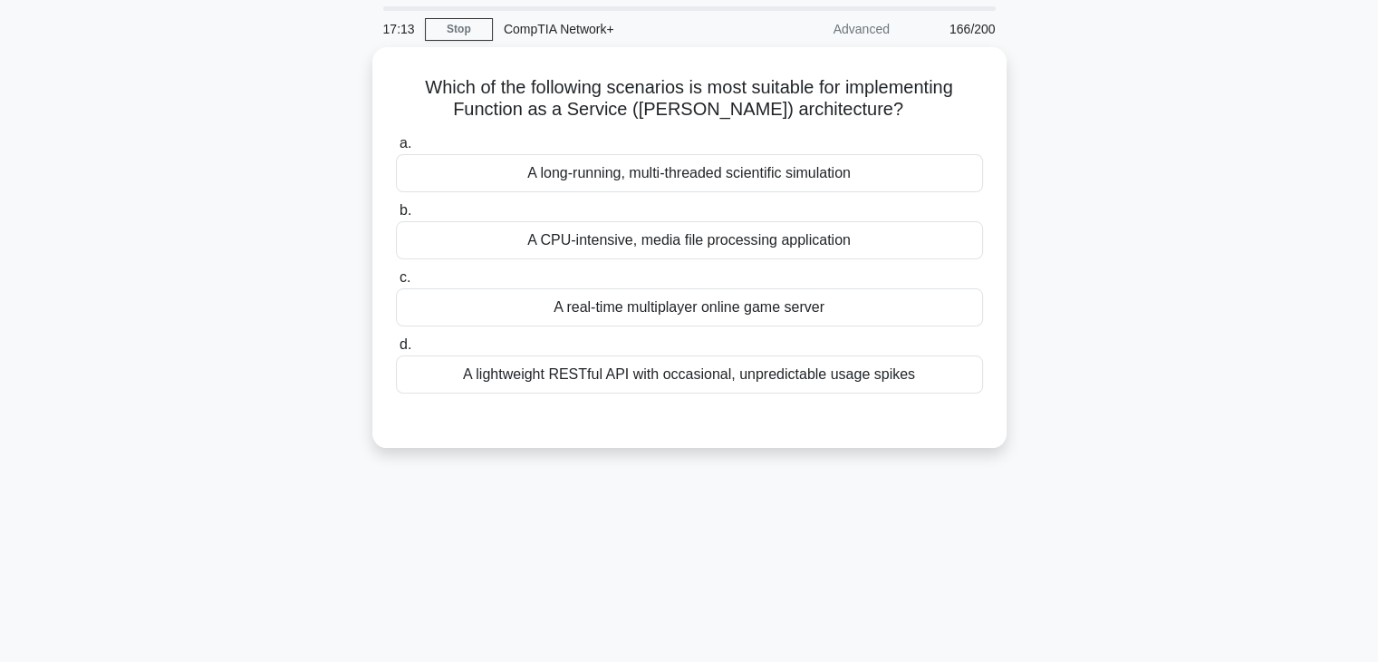
scroll to position [40, 0]
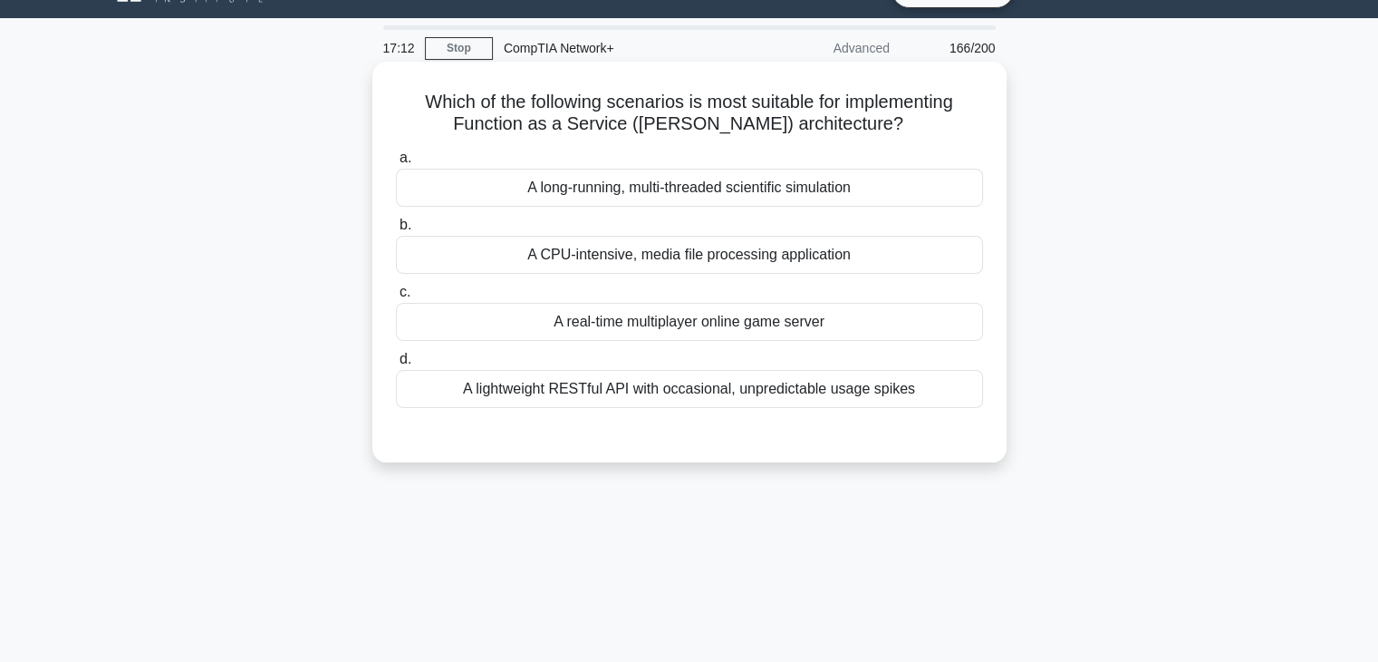
click at [743, 260] on div "A CPU-intensive, media file processing application" at bounding box center [689, 255] width 587 height 38
click at [396, 231] on input "b. A CPU-intensive, media file processing application" at bounding box center [396, 225] width 0 height 12
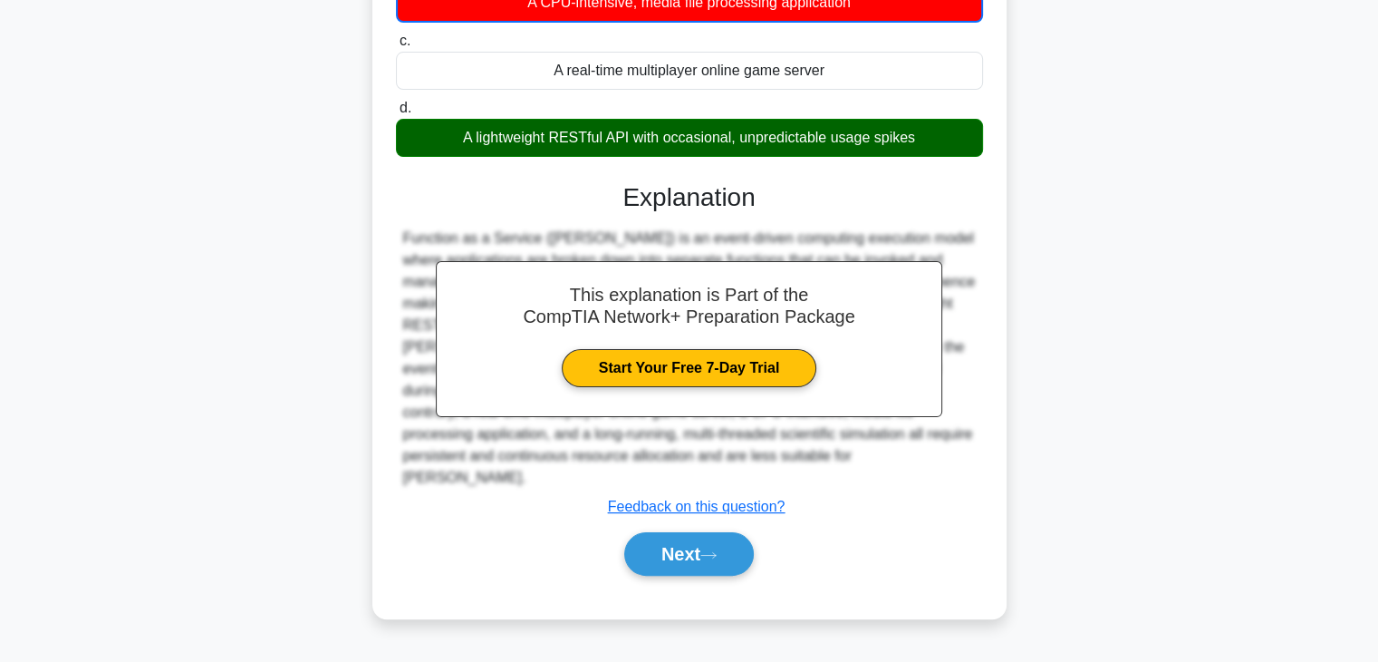
scroll to position [318, 0]
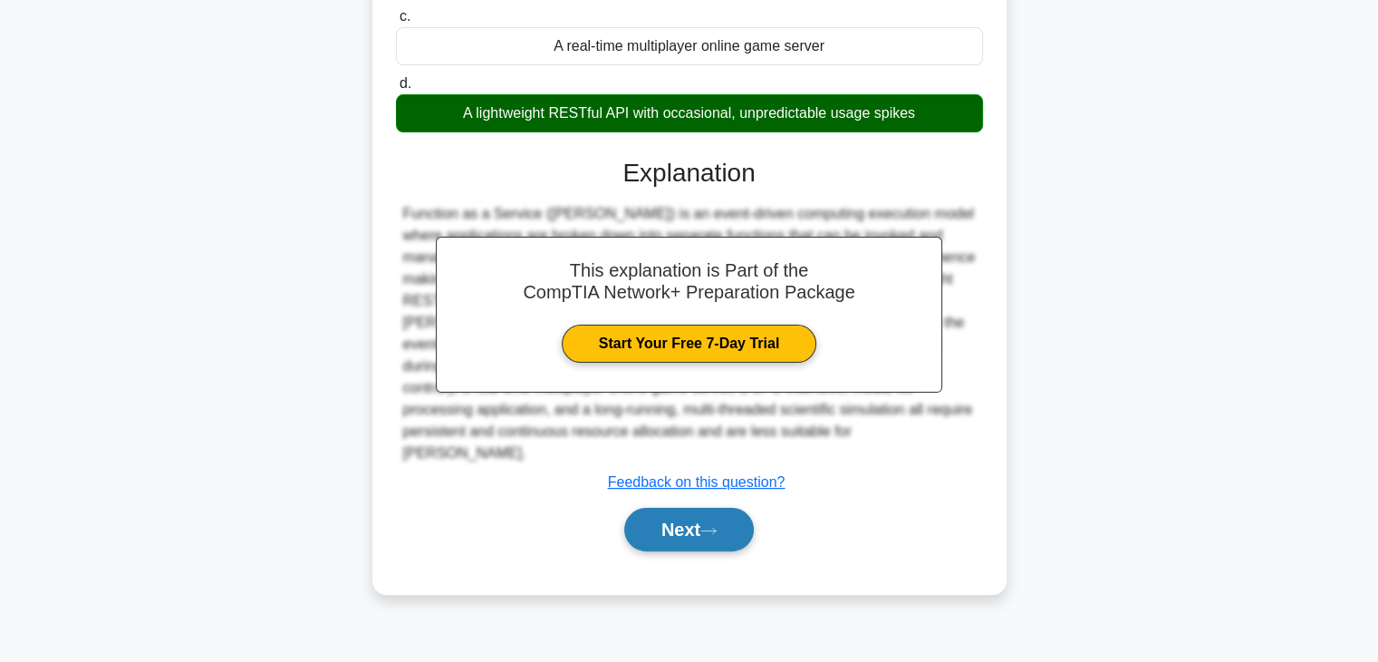
click at [720, 507] on button "Next" at bounding box center [689, 528] width 130 height 43
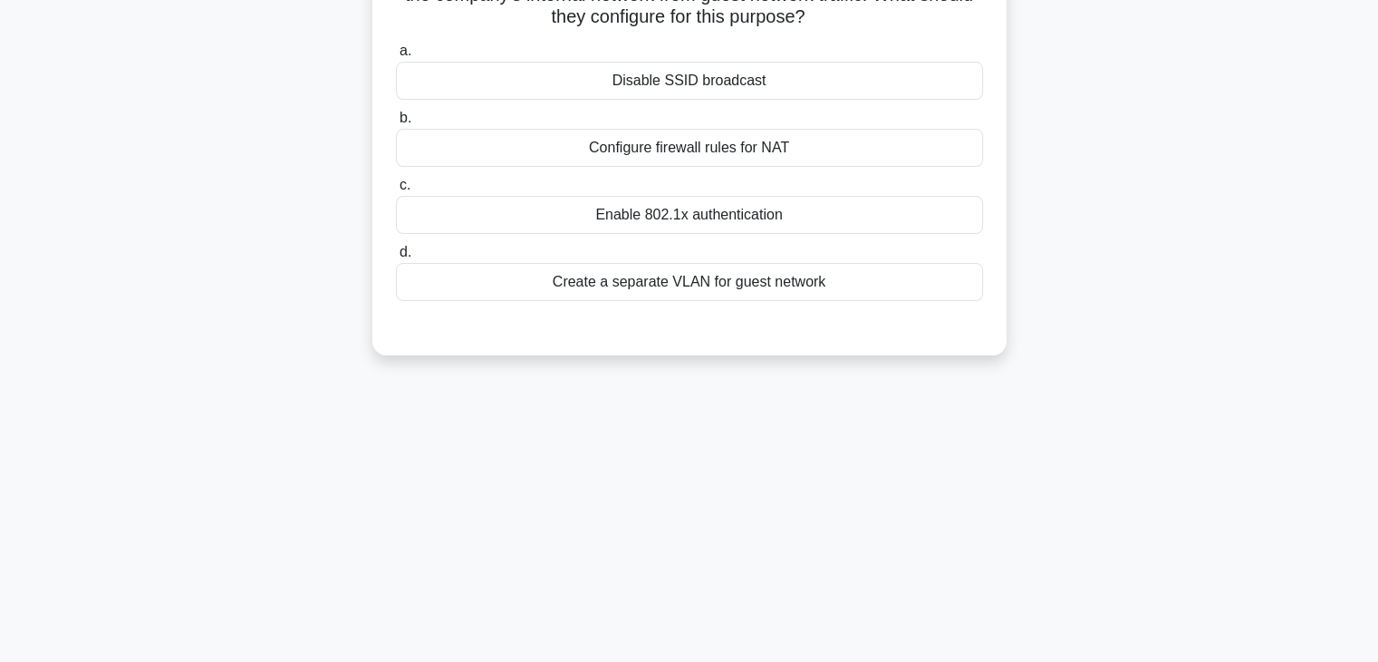
scroll to position [171, 0]
click at [786, 139] on div "Configure firewall rules for NAT" at bounding box center [689, 145] width 587 height 38
click at [396, 121] on input "b. Configure firewall rules for NAT" at bounding box center [396, 116] width 0 height 12
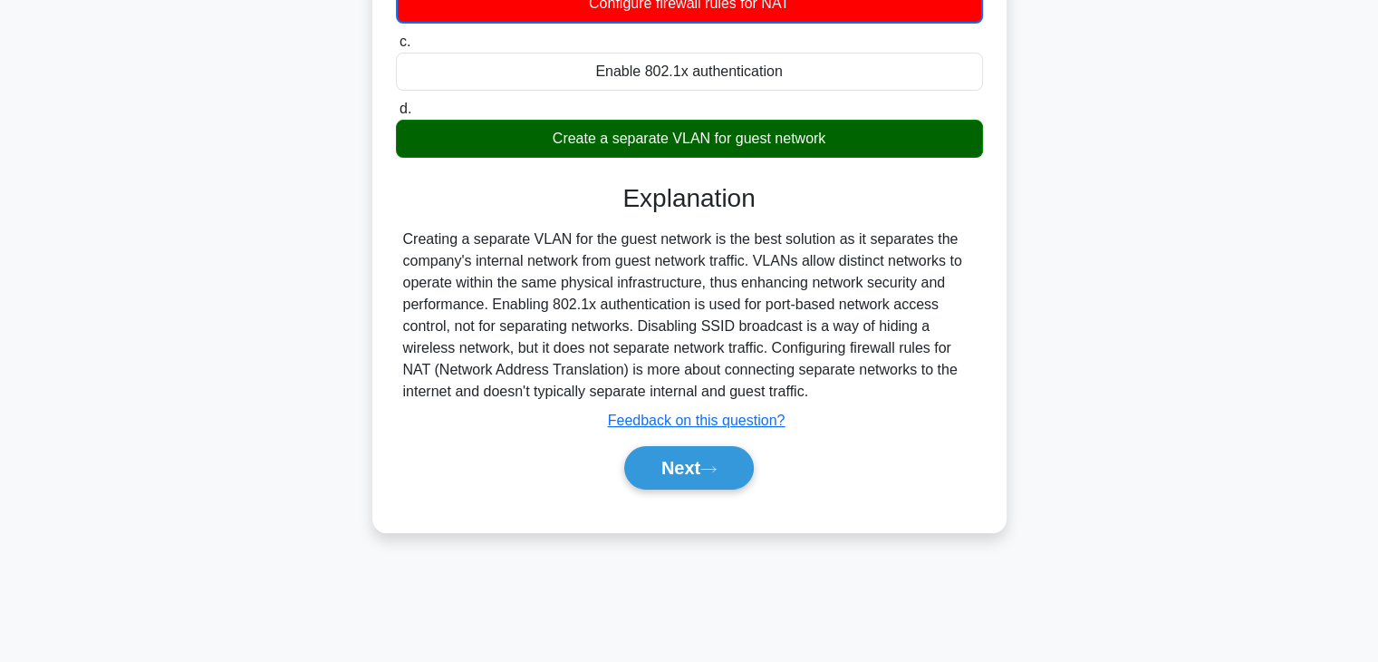
scroll to position [318, 0]
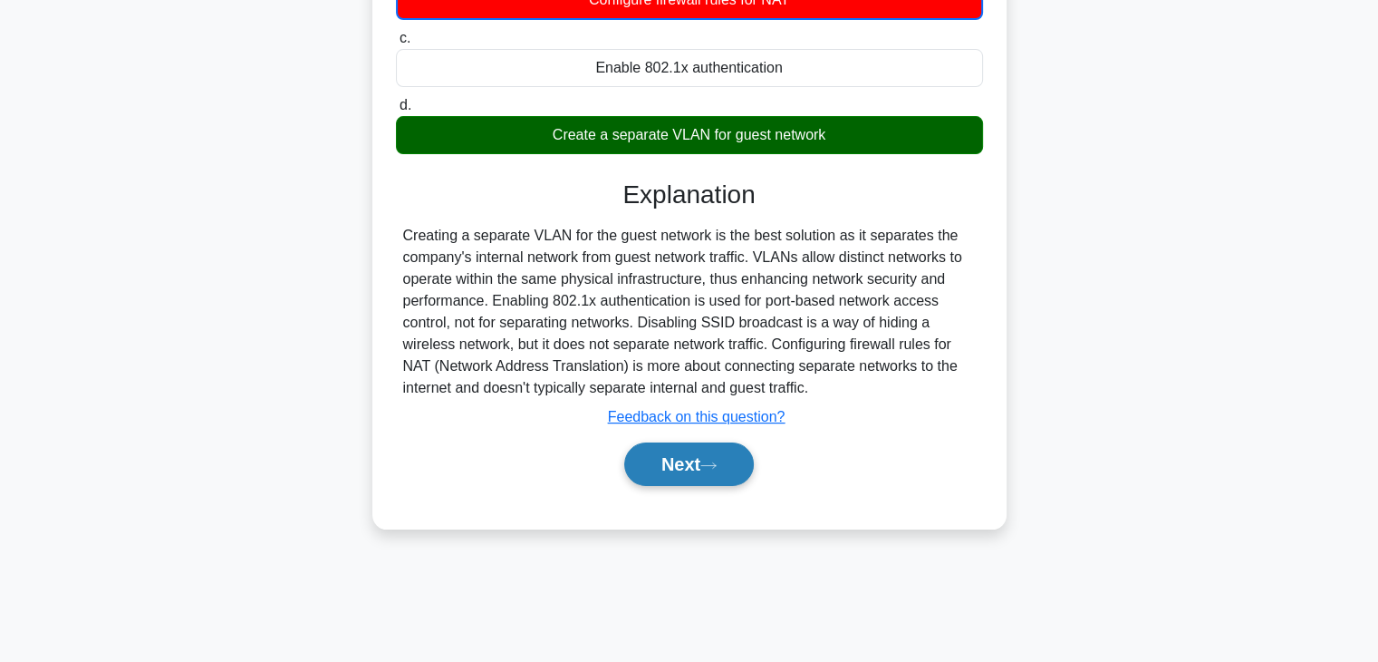
click at [693, 461] on button "Next" at bounding box center [689, 463] width 130 height 43
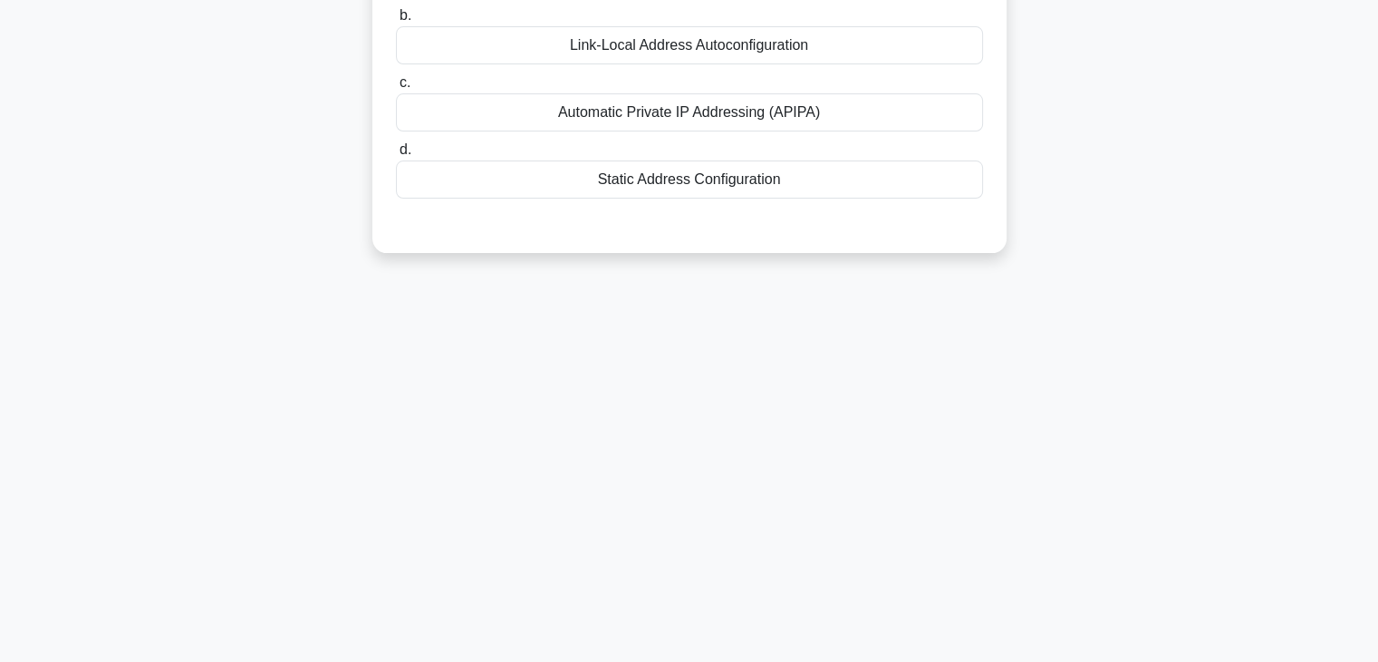
scroll to position [169, 0]
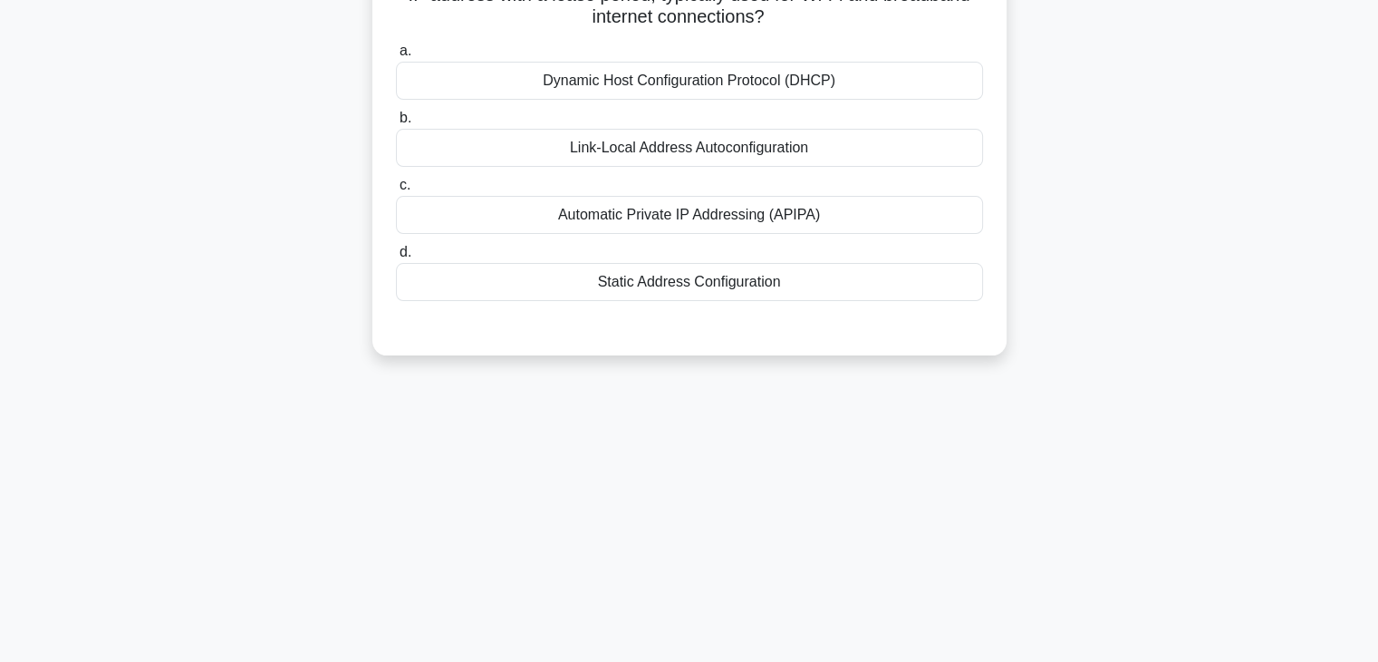
click at [691, 229] on div "Automatic Private IP Addressing (APIPA)" at bounding box center [689, 215] width 587 height 38
click at [396, 191] on input "c. Automatic Private IP Addressing (APIPA)" at bounding box center [396, 185] width 0 height 12
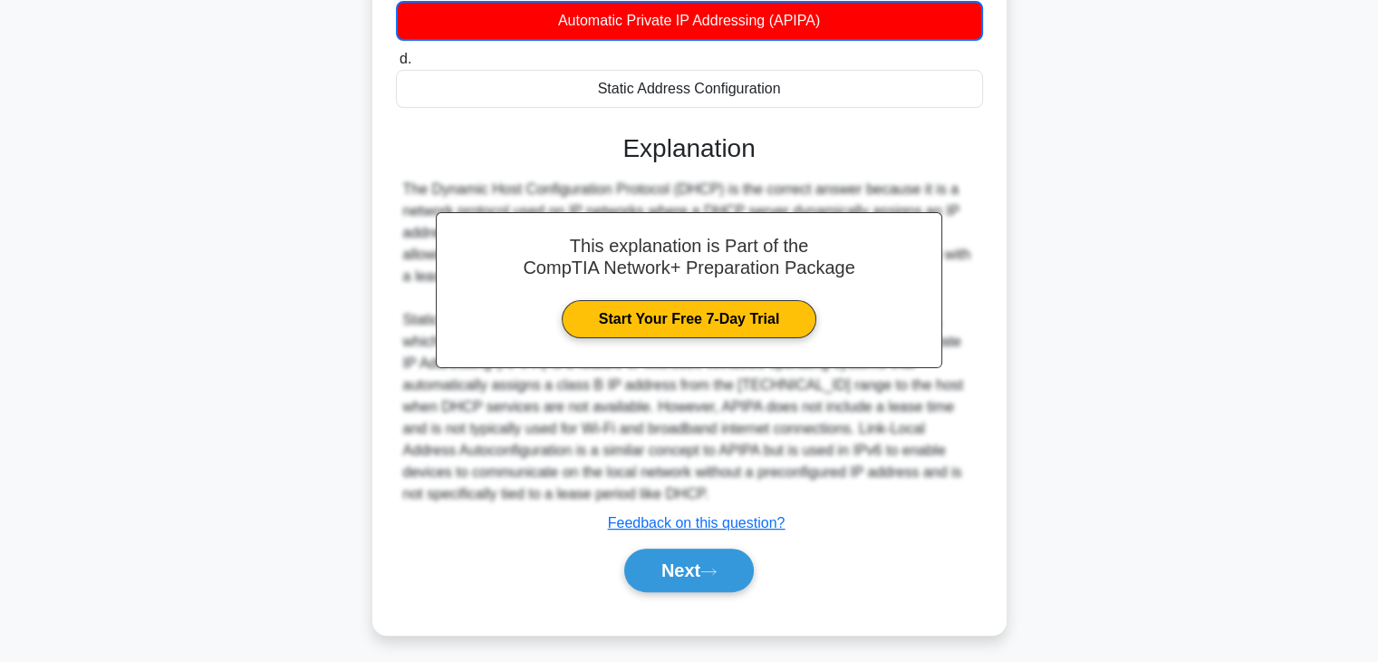
scroll to position [370, 0]
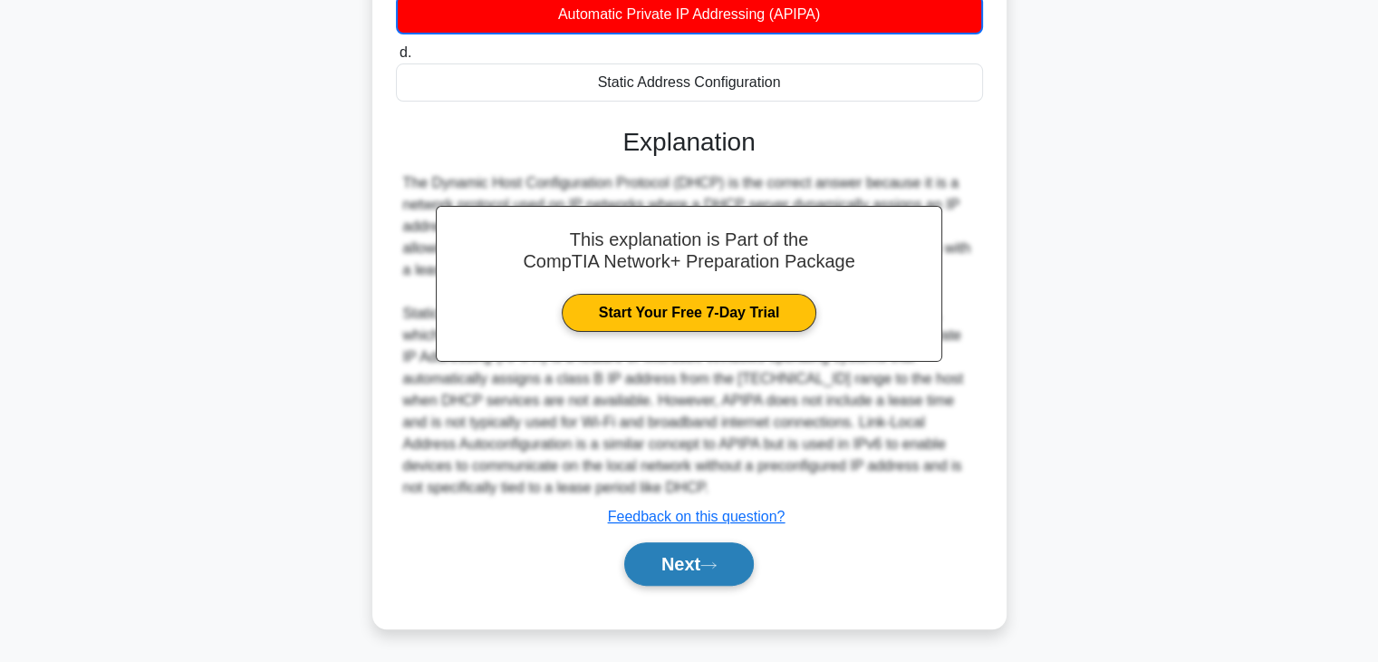
click at [685, 577] on button "Next" at bounding box center [689, 563] width 130 height 43
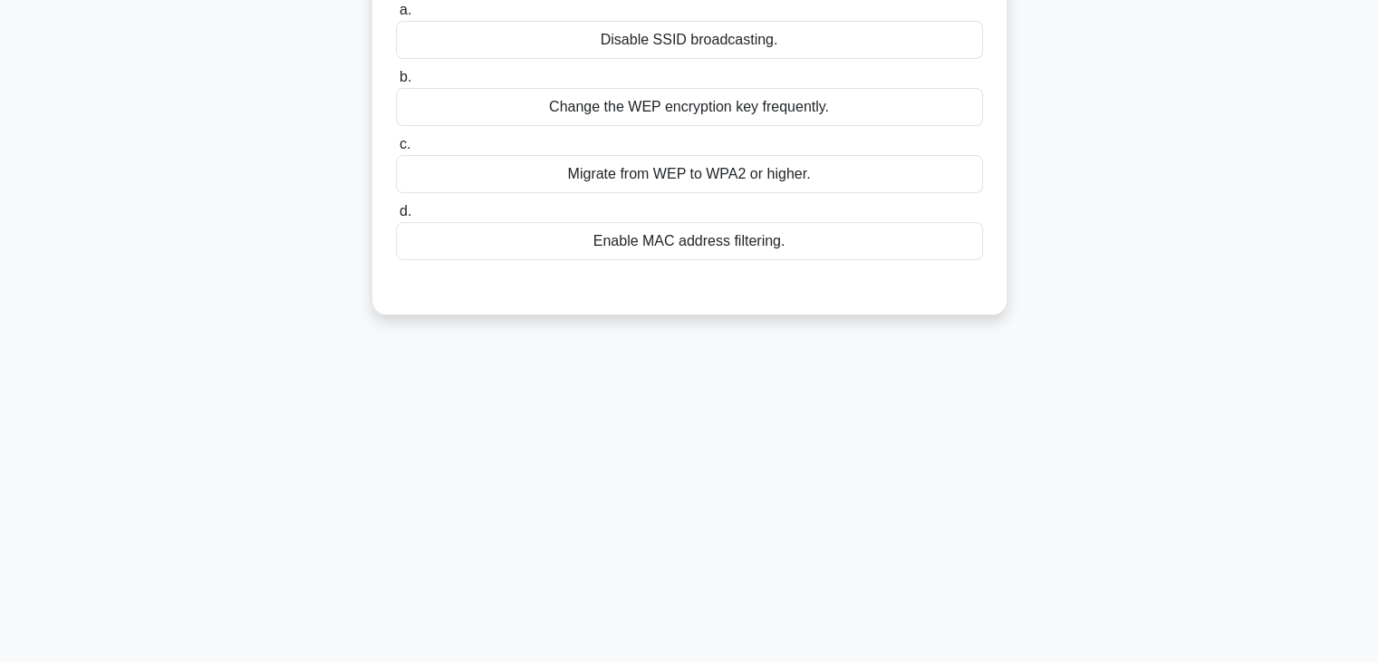
scroll to position [0, 0]
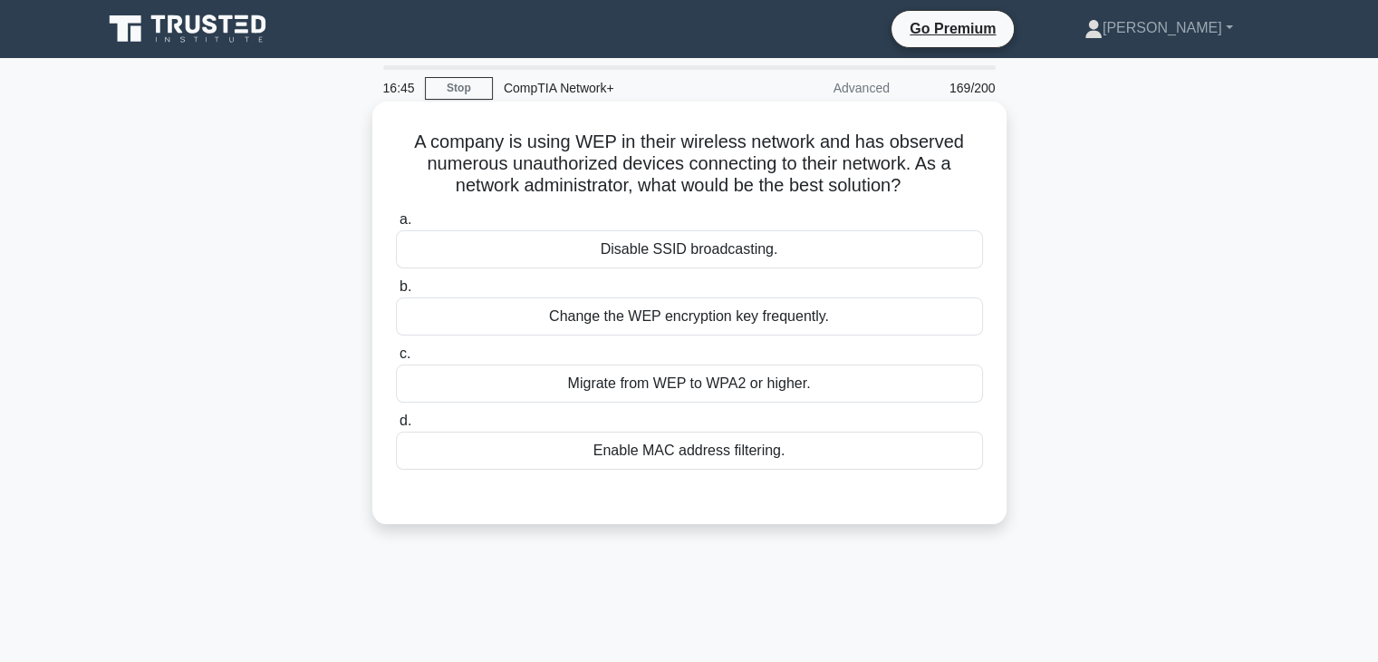
click at [753, 247] on div "Disable SSID broadcasting." at bounding box center [689, 249] width 587 height 38
click at [396, 226] on input "a. Disable SSID broadcasting." at bounding box center [396, 220] width 0 height 12
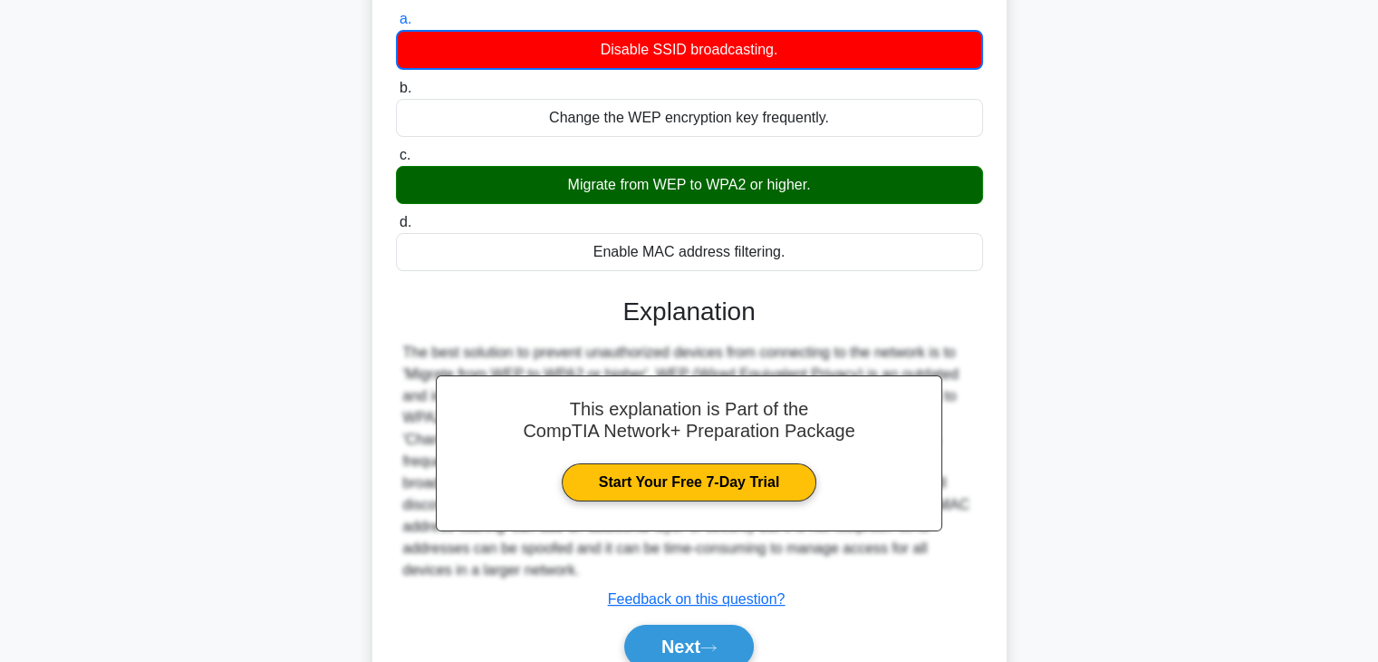
scroll to position [283, 0]
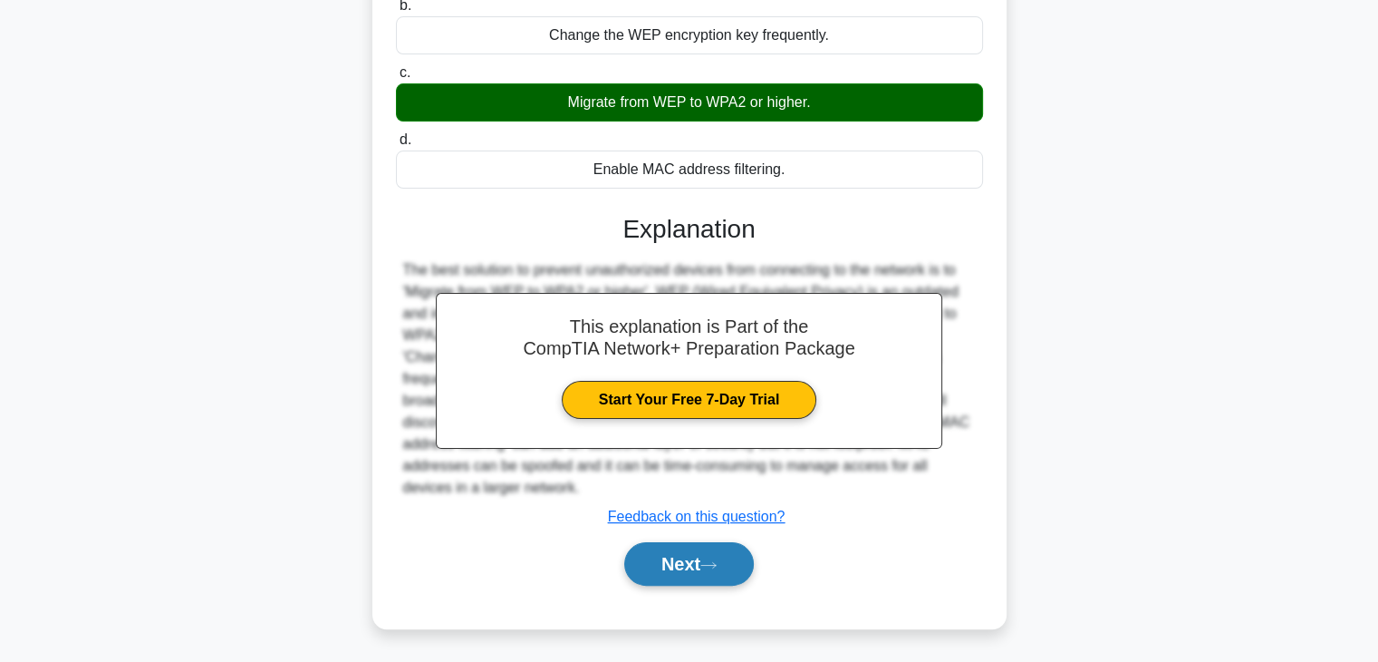
click at [727, 558] on button "Next" at bounding box center [689, 563] width 130 height 43
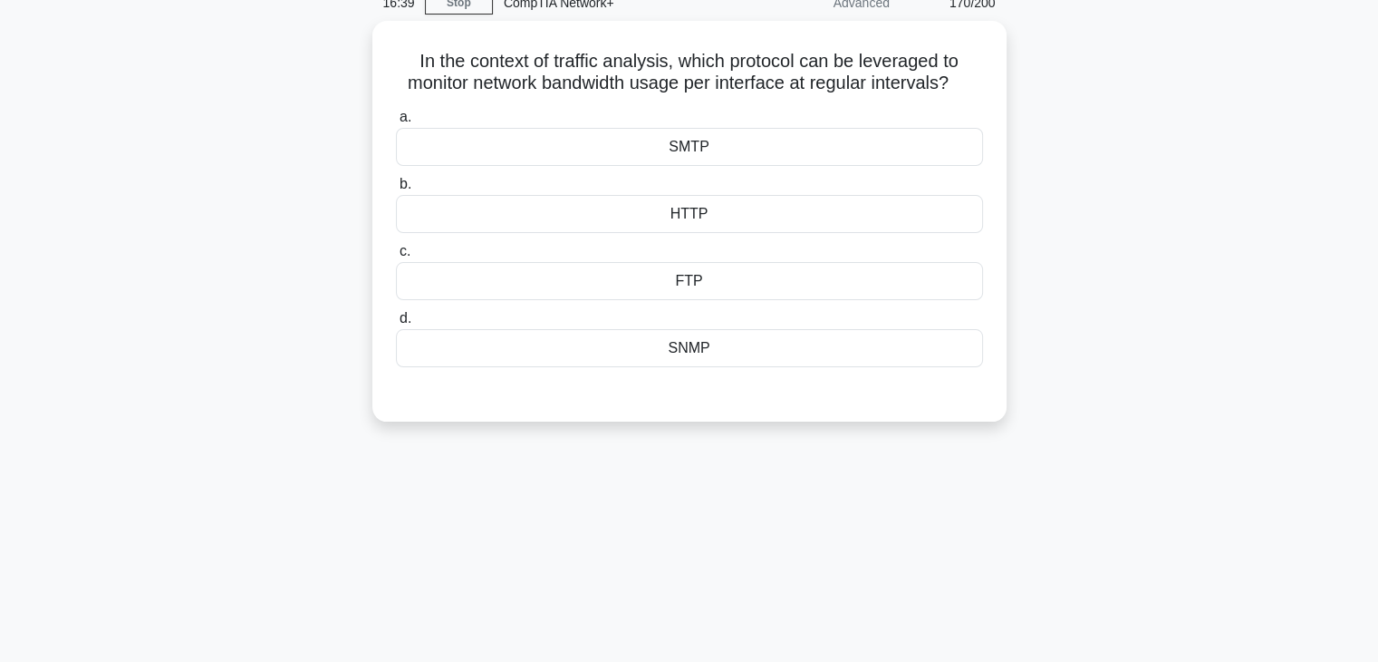
scroll to position [0, 0]
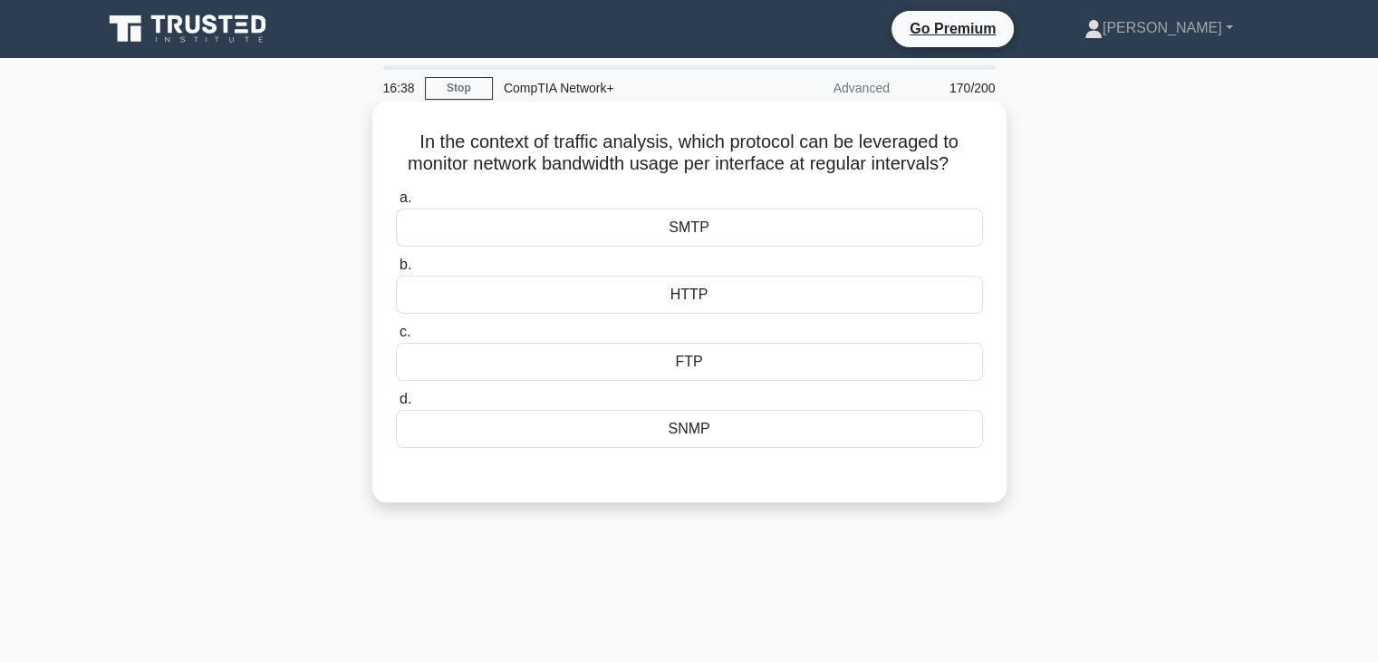
click at [757, 295] on div "HTTP" at bounding box center [689, 294] width 587 height 38
click at [396, 271] on input "b. HTTP" at bounding box center [396, 265] width 0 height 12
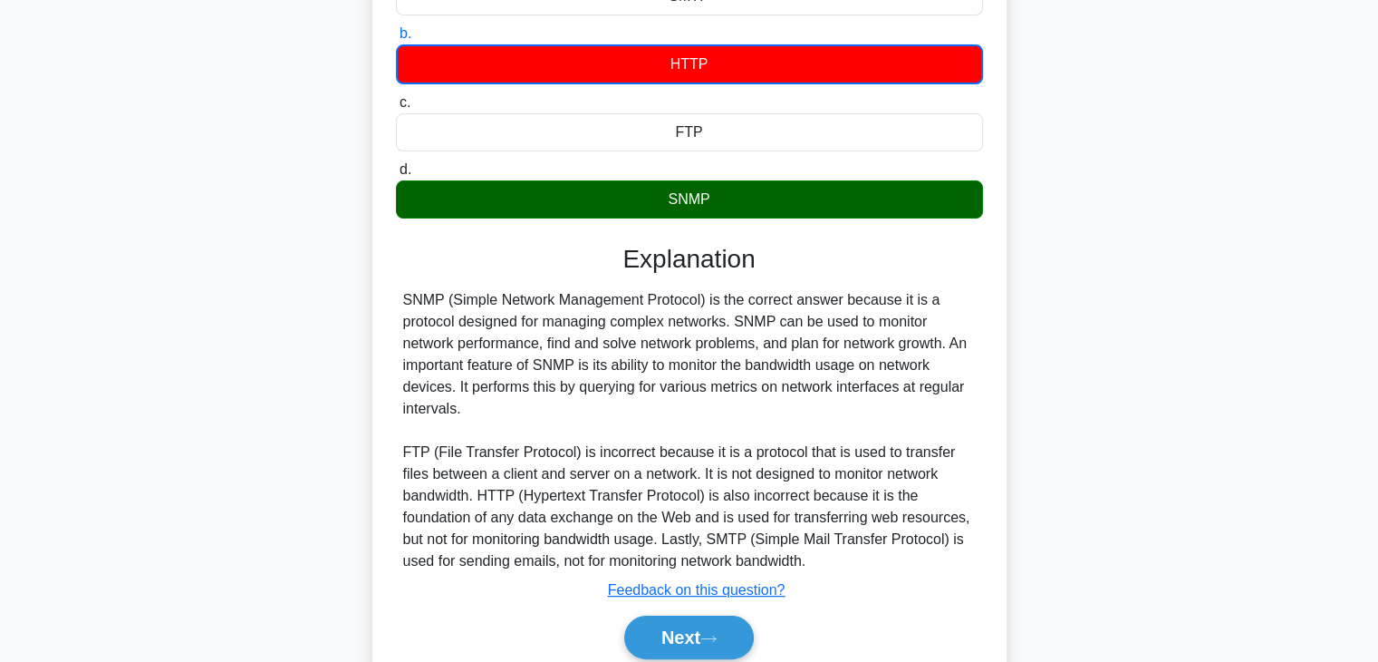
scroll to position [277, 0]
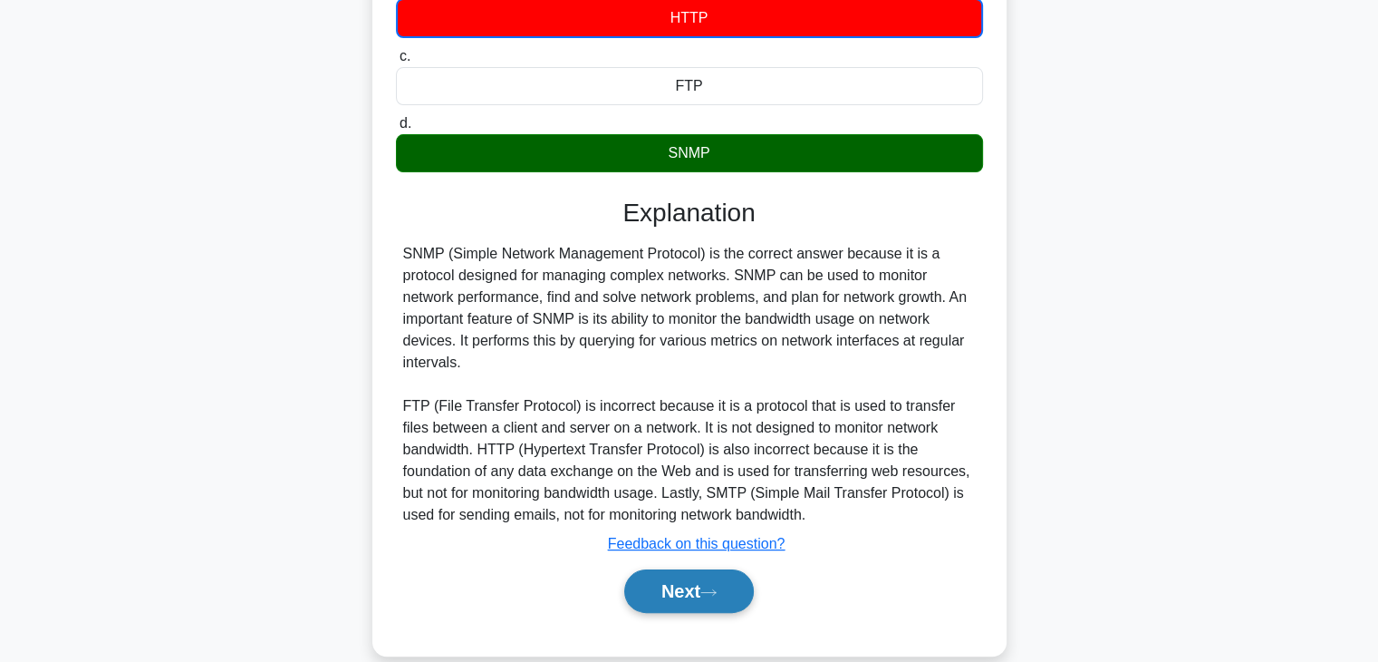
click at [736, 599] on button "Next" at bounding box center [689, 590] width 130 height 43
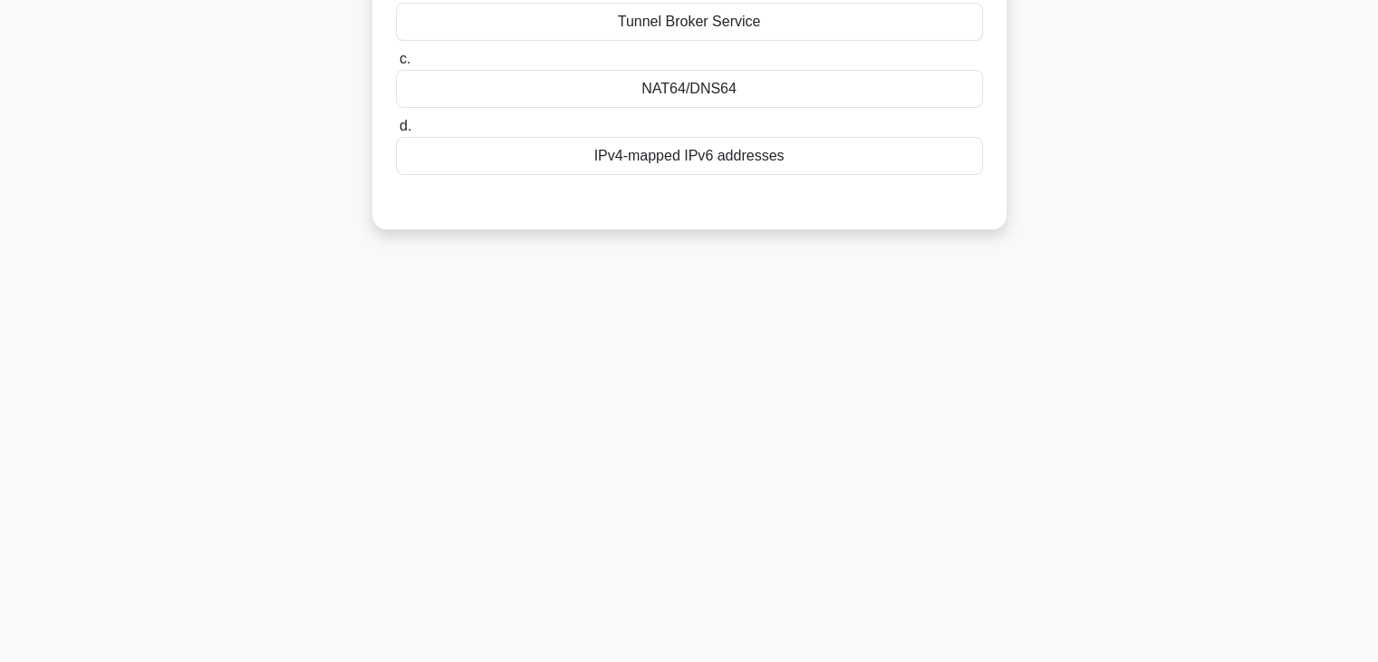
click at [750, 527] on div "16:33 Stop CompTIA Network+ Advanced 171/200" at bounding box center [690, 241] width 1196 height 906
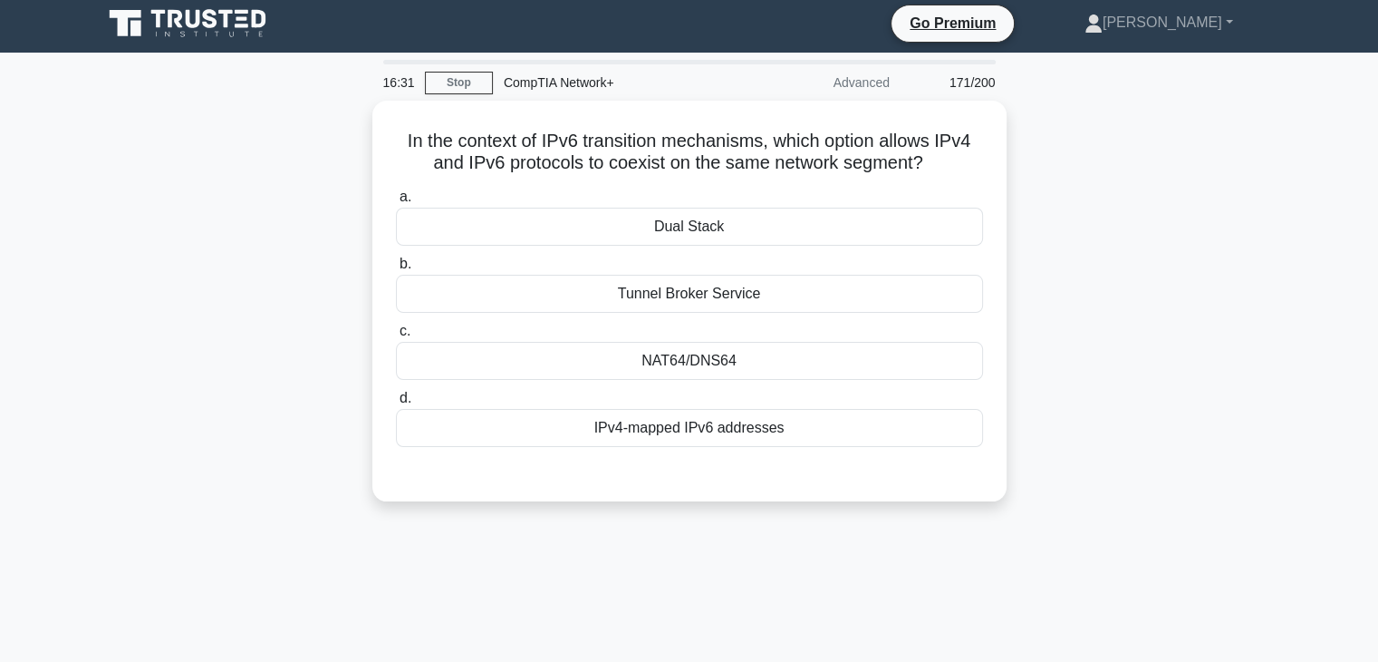
scroll to position [0, 0]
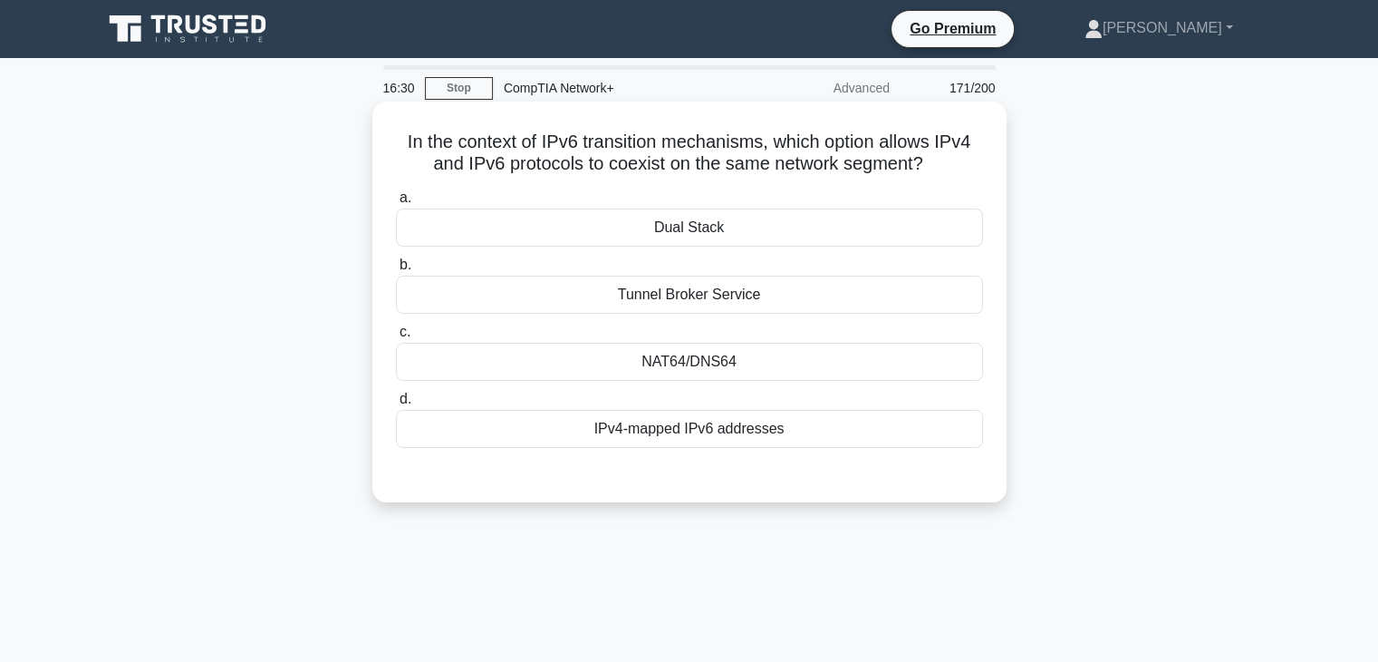
click at [753, 360] on div "NAT64/DNS64" at bounding box center [689, 362] width 587 height 38
click at [396, 338] on input "c. NAT64/DNS64" at bounding box center [396, 332] width 0 height 12
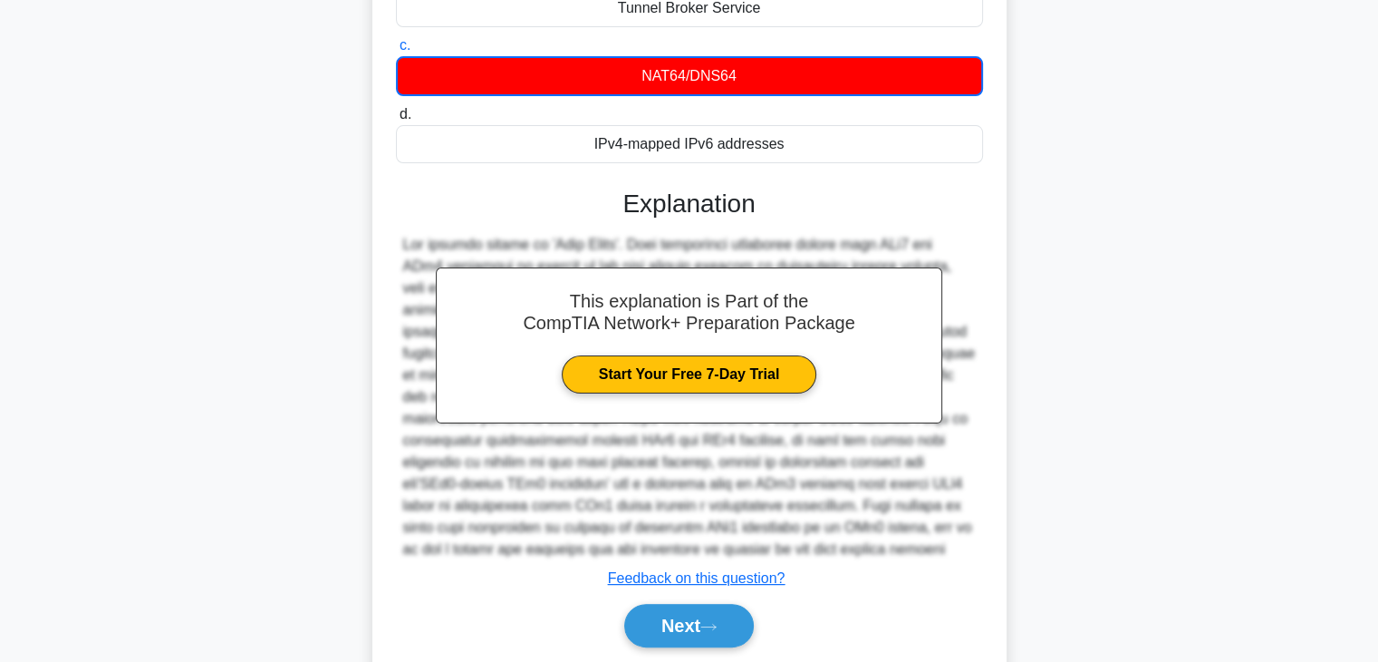
scroll to position [327, 0]
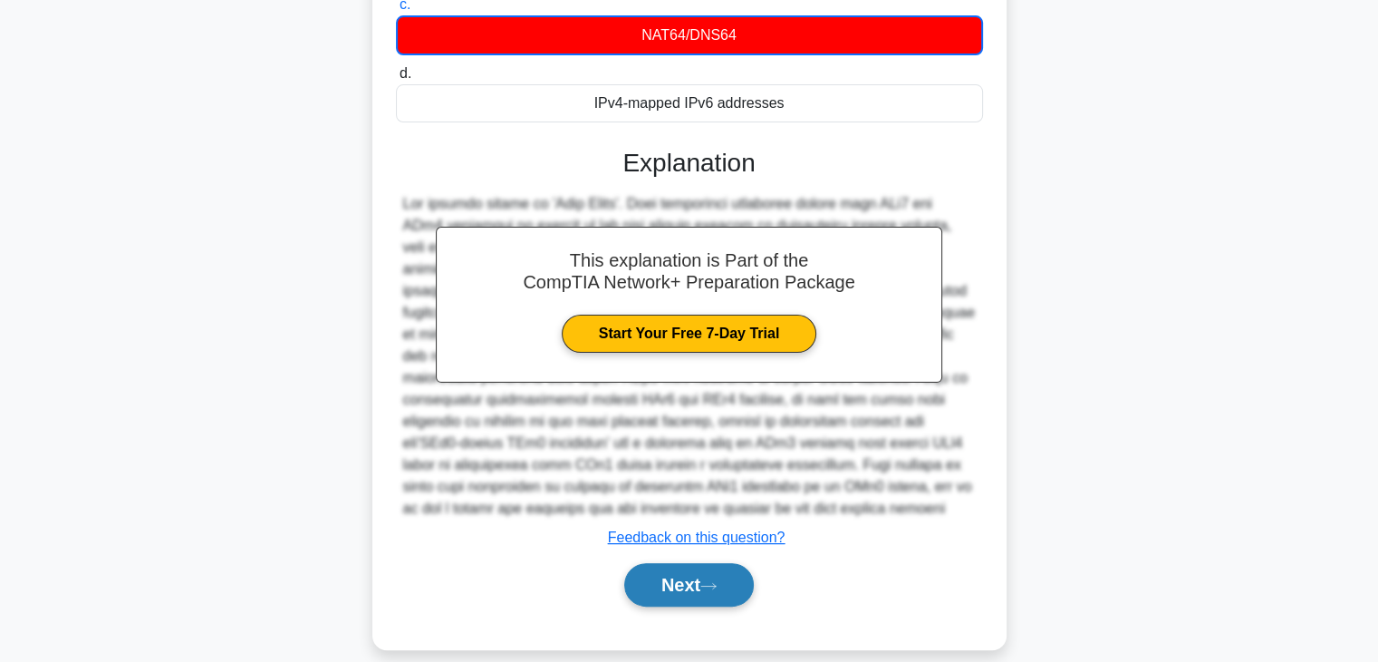
click at [692, 575] on button "Next" at bounding box center [689, 584] width 130 height 43
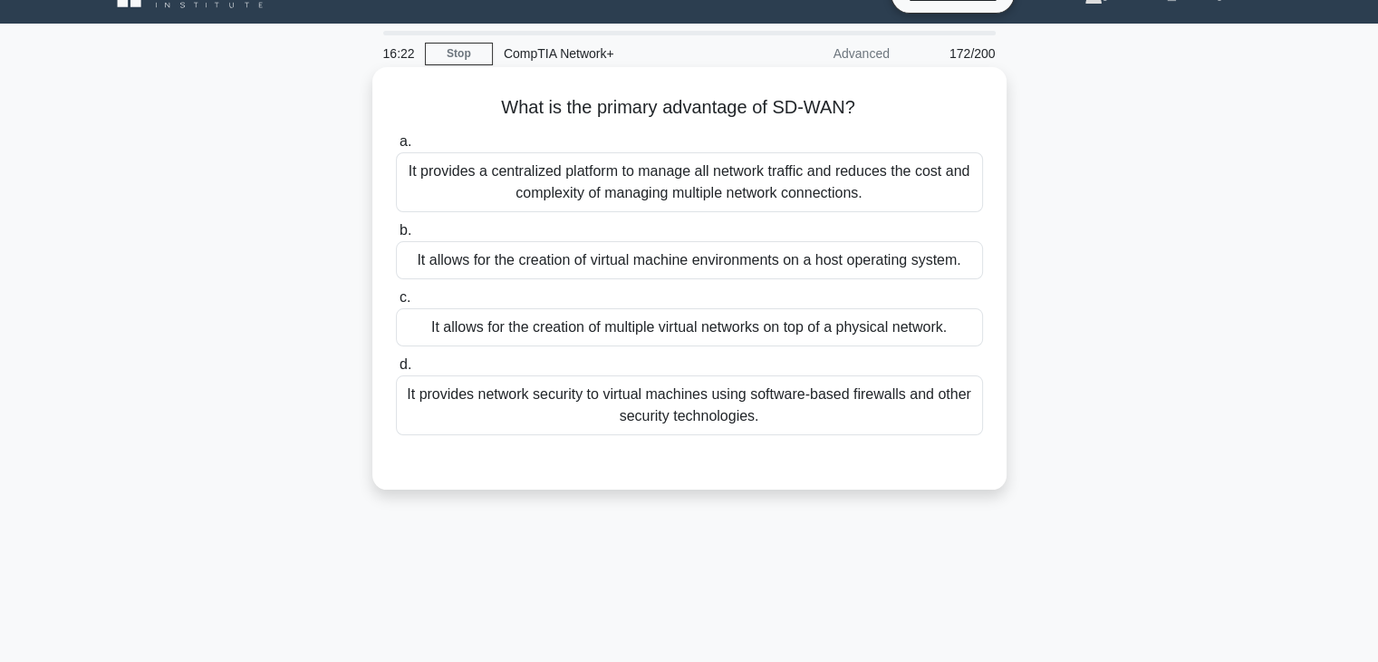
scroll to position [5, 0]
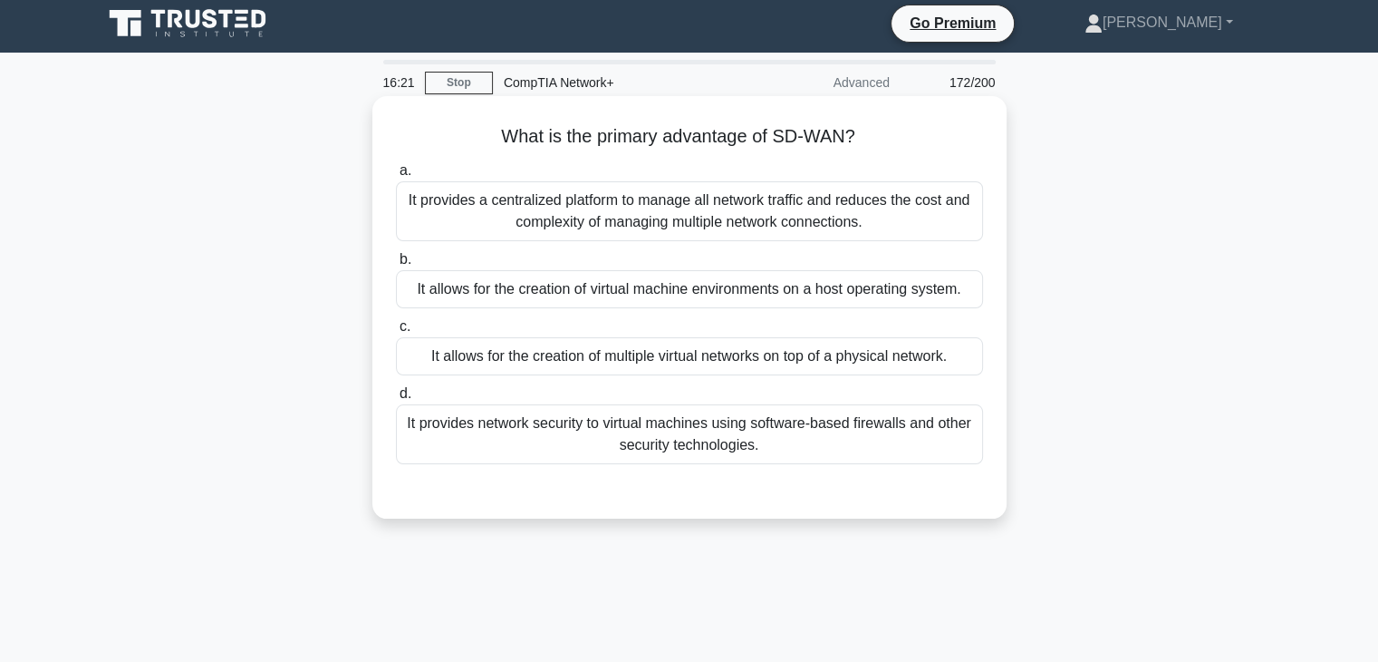
click at [763, 211] on div "It provides a centralized platform to manage all network traffic and reduces th…" at bounding box center [689, 211] width 587 height 60
click at [396, 177] on input "a. It provides a centralized platform to manage all network traffic and reduces…" at bounding box center [396, 171] width 0 height 12
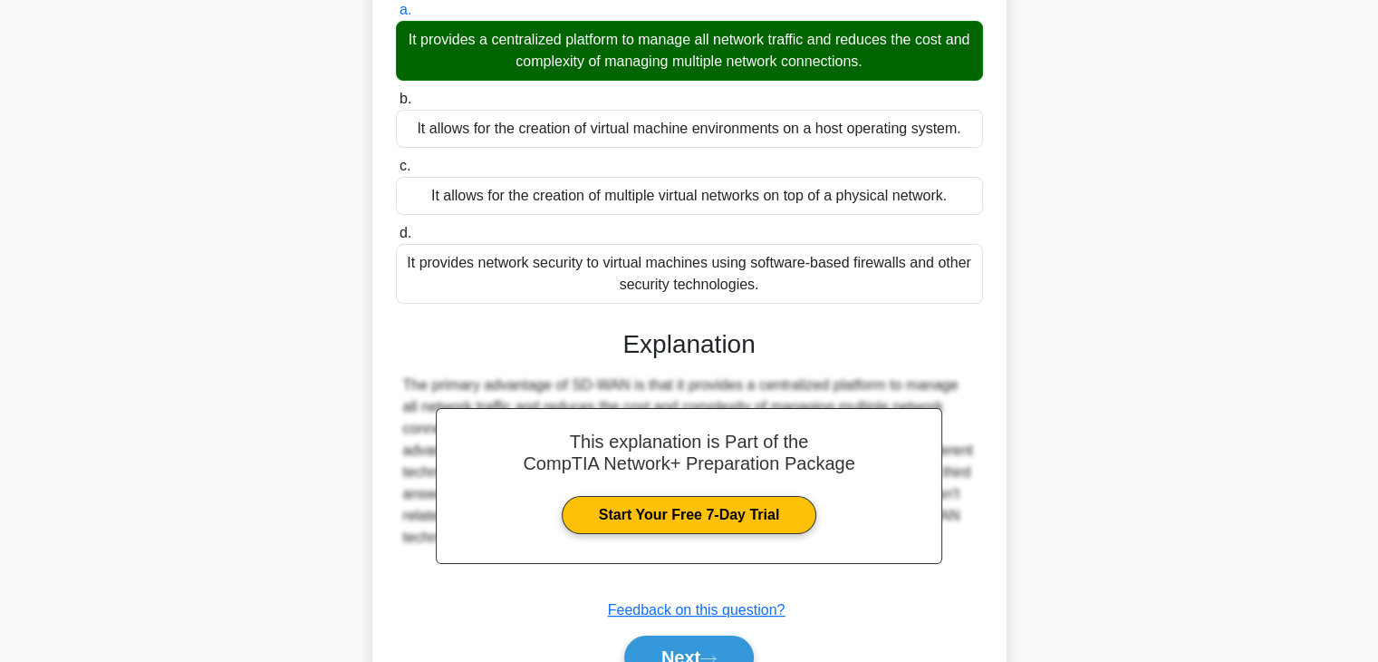
scroll to position [228, 0]
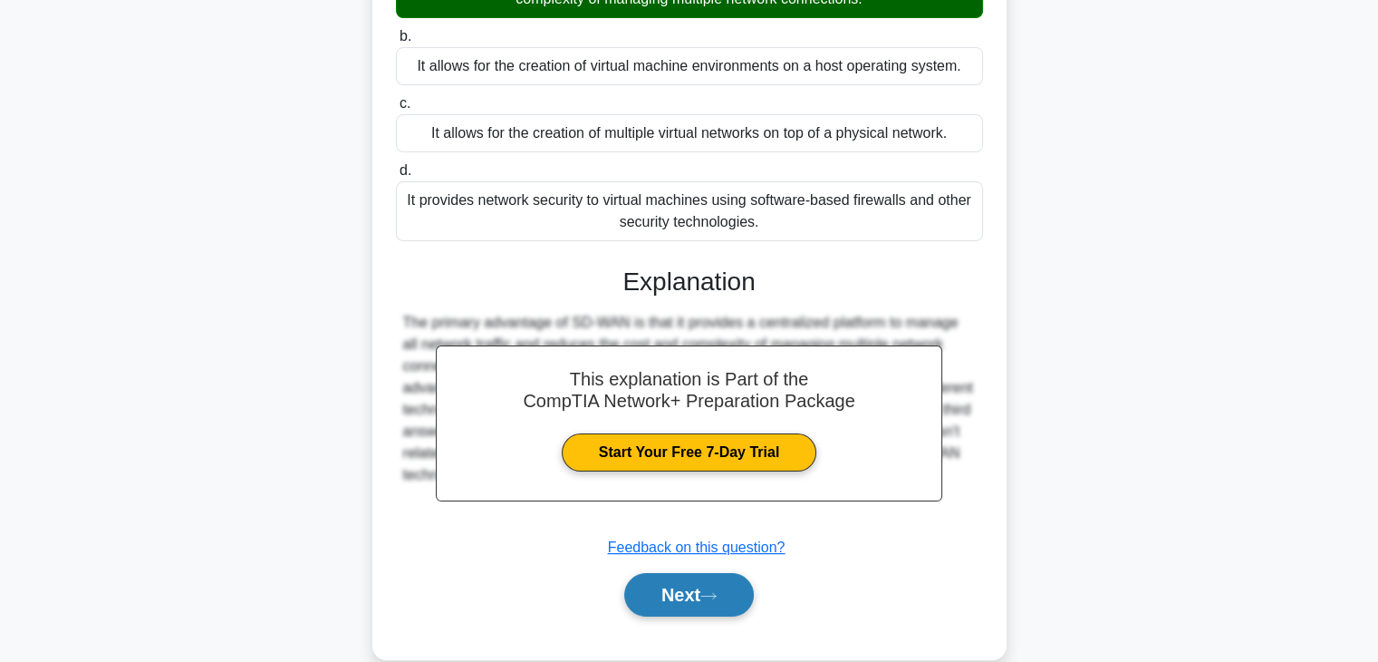
click at [711, 591] on icon at bounding box center [709, 596] width 16 height 10
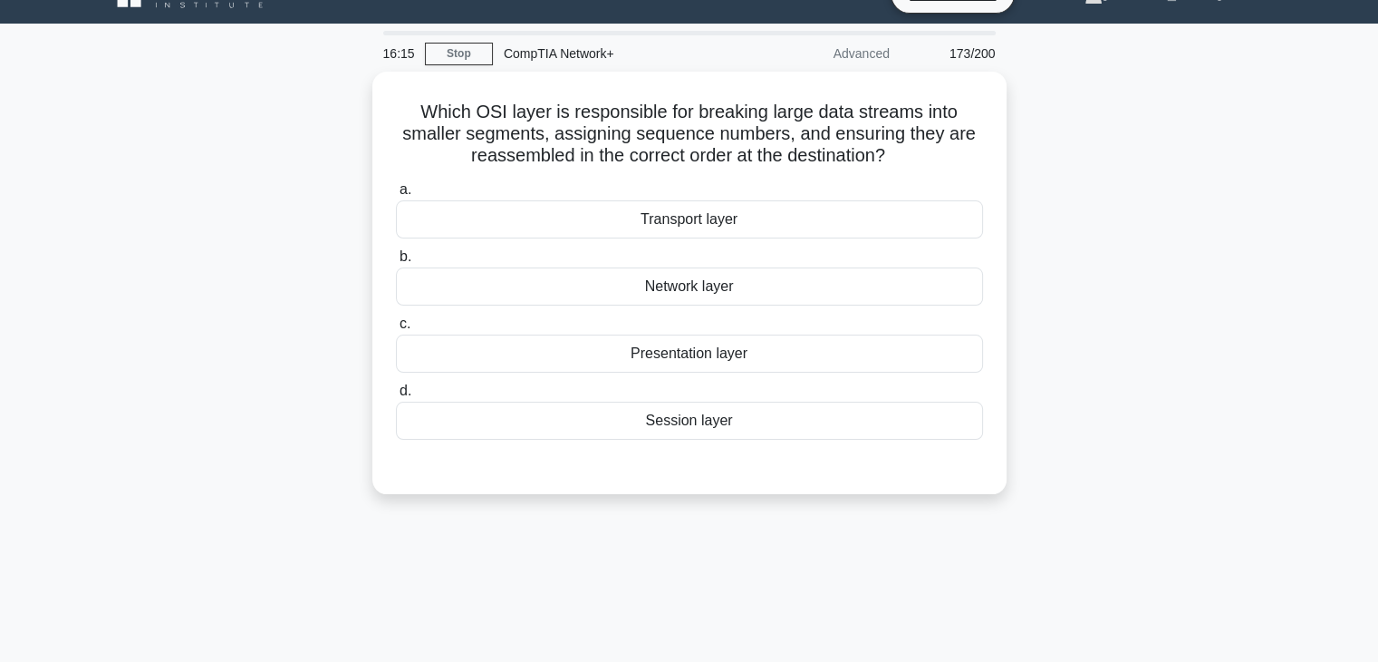
scroll to position [0, 0]
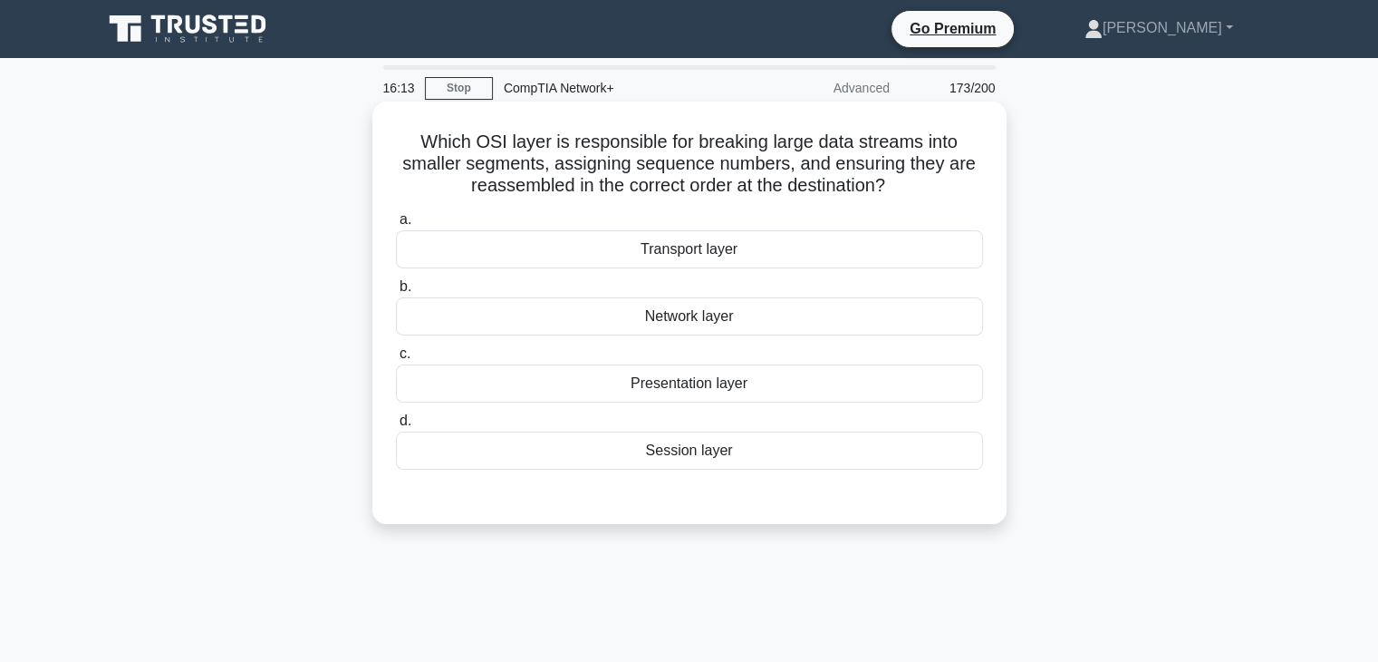
click at [764, 326] on div "Network layer" at bounding box center [689, 316] width 587 height 38
click at [396, 293] on input "b. Network layer" at bounding box center [396, 287] width 0 height 12
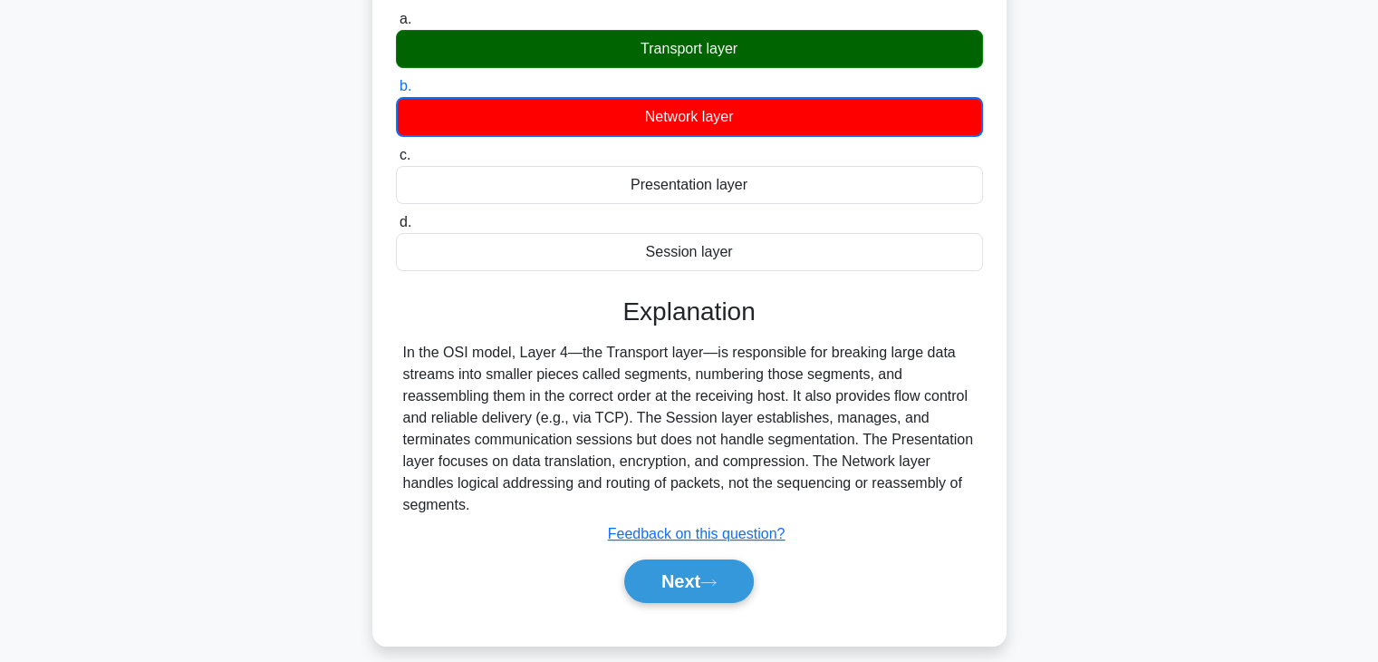
scroll to position [296, 0]
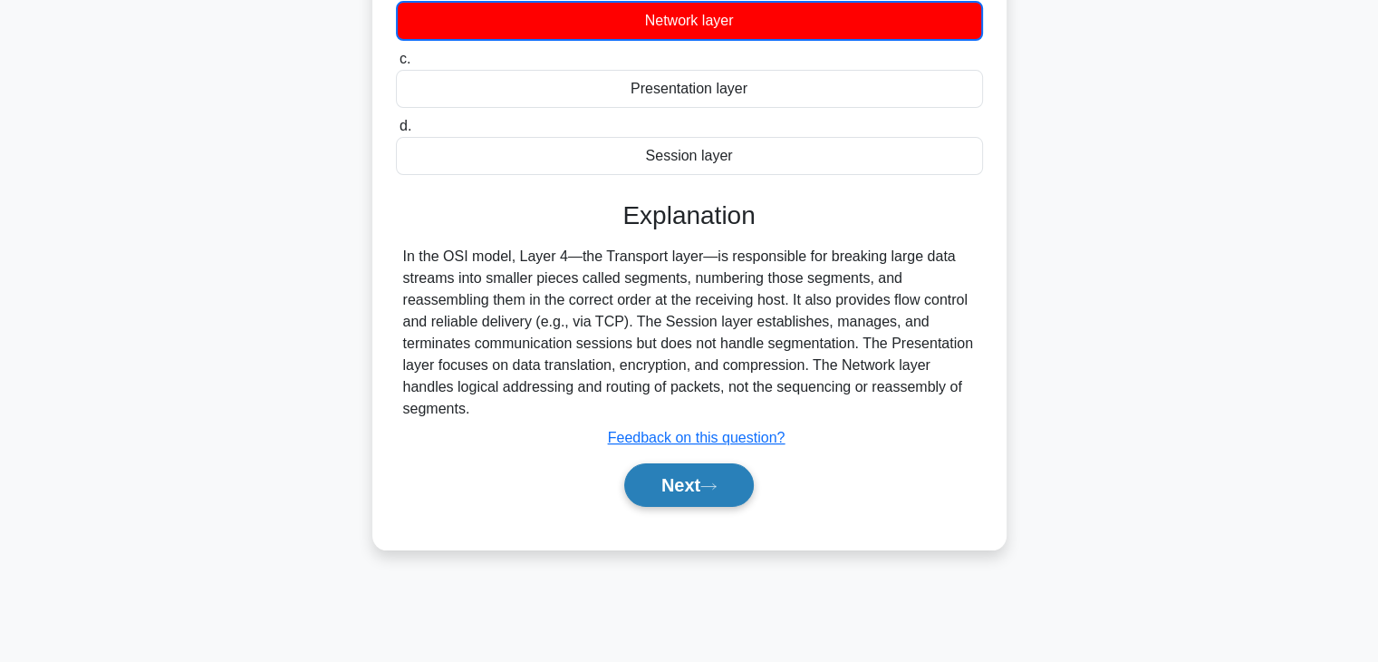
click at [703, 495] on button "Next" at bounding box center [689, 484] width 130 height 43
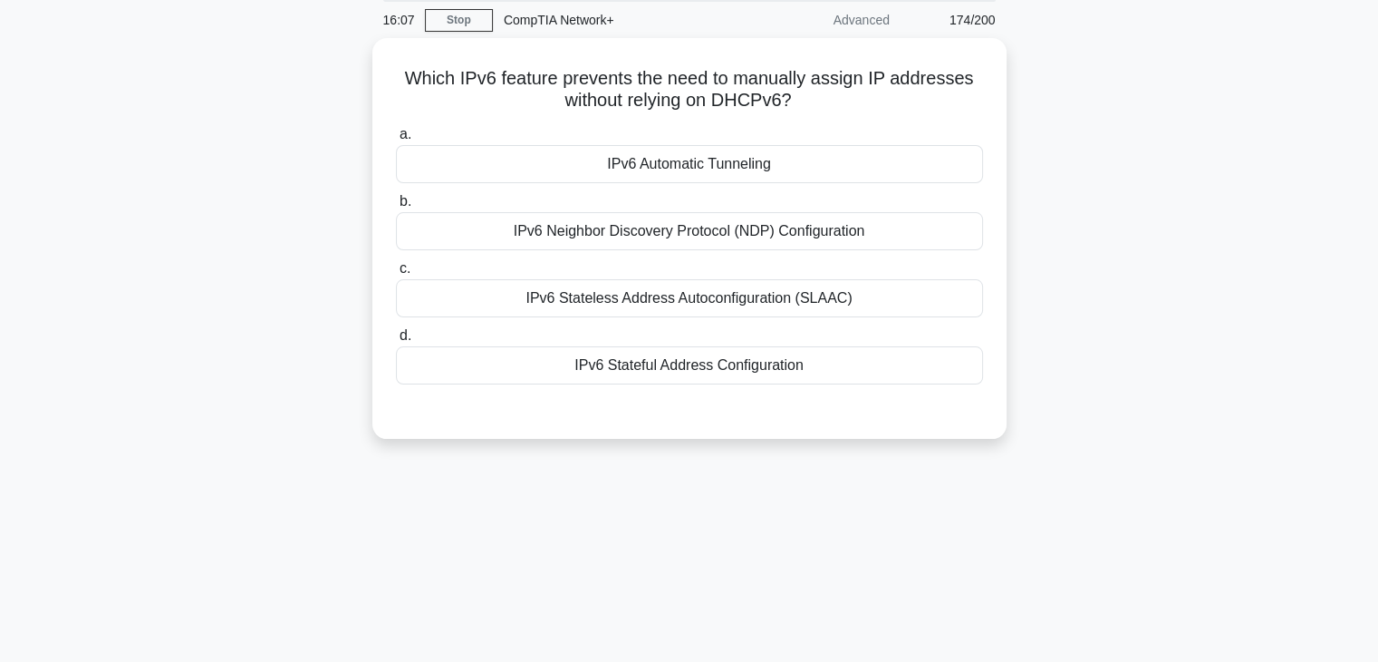
scroll to position [0, 0]
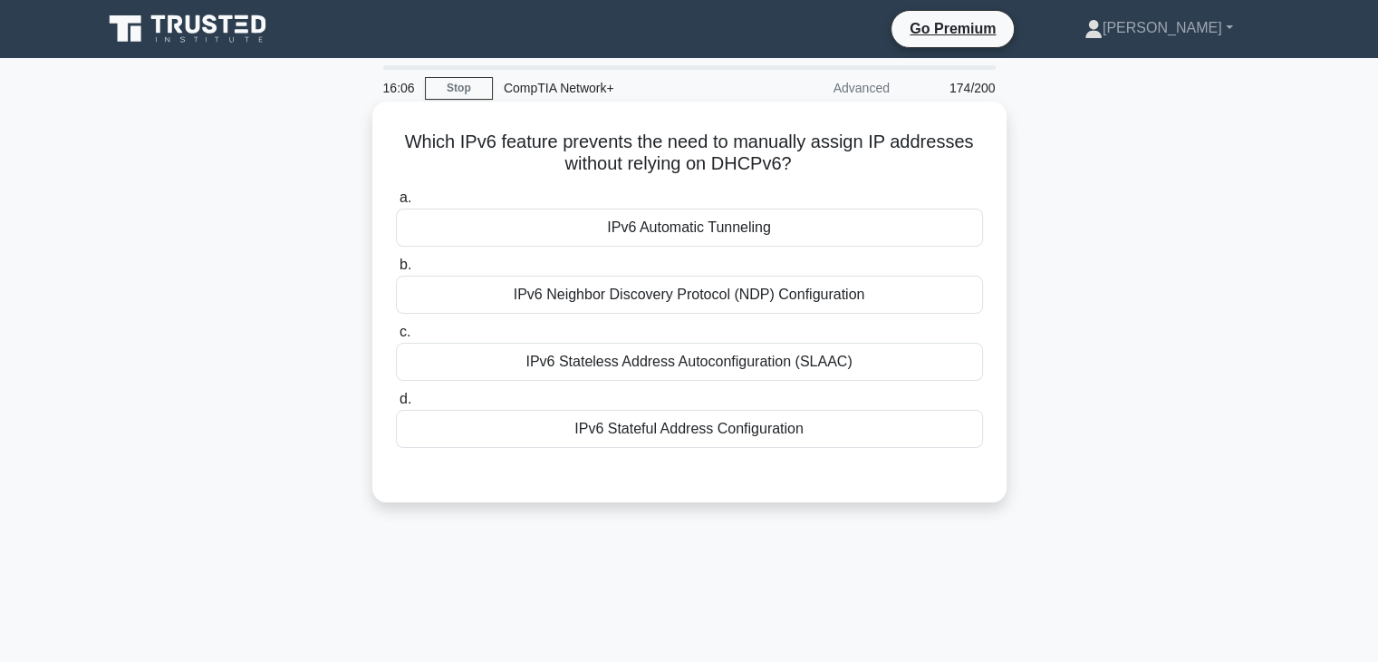
click at [748, 239] on div "IPv6 Automatic Tunneling" at bounding box center [689, 227] width 587 height 38
click at [396, 204] on input "a. IPv6 Automatic Tunneling" at bounding box center [396, 198] width 0 height 12
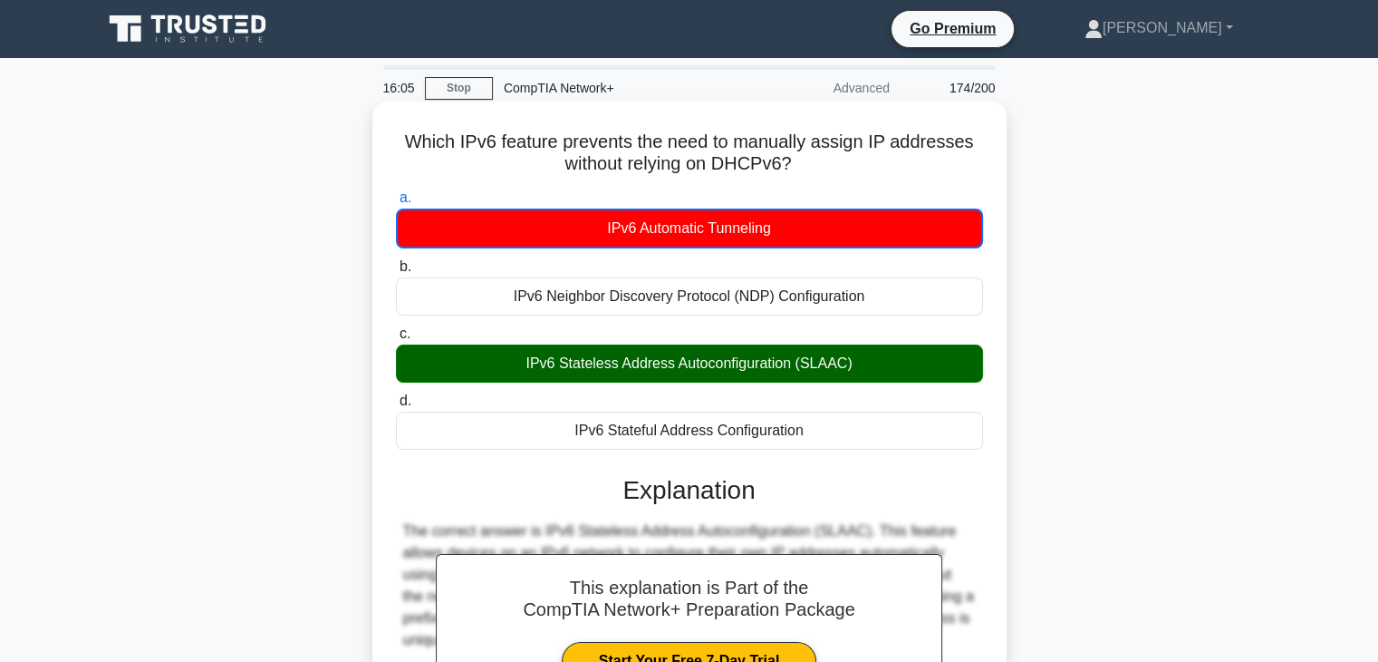
click at [748, 239] on div "IPv6 Automatic Tunneling" at bounding box center [689, 228] width 587 height 40
click at [396, 204] on input "a. IPv6 Automatic Tunneling" at bounding box center [396, 198] width 0 height 12
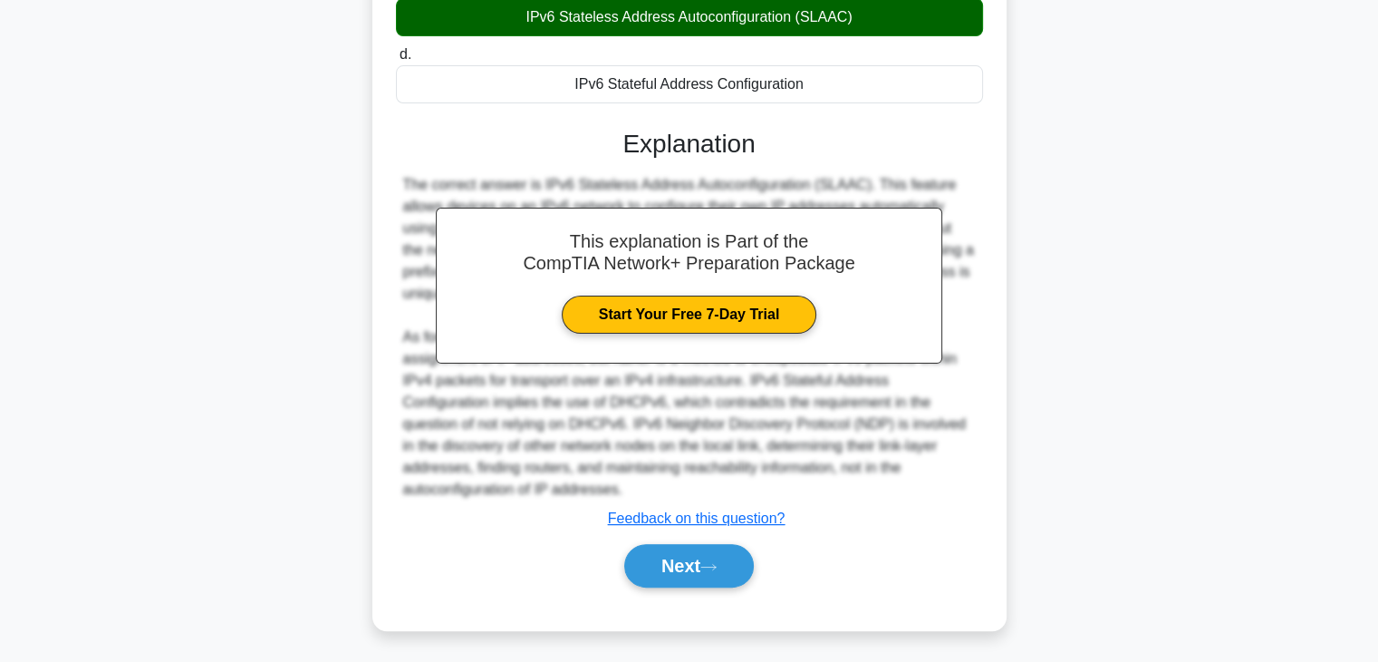
scroll to position [348, 0]
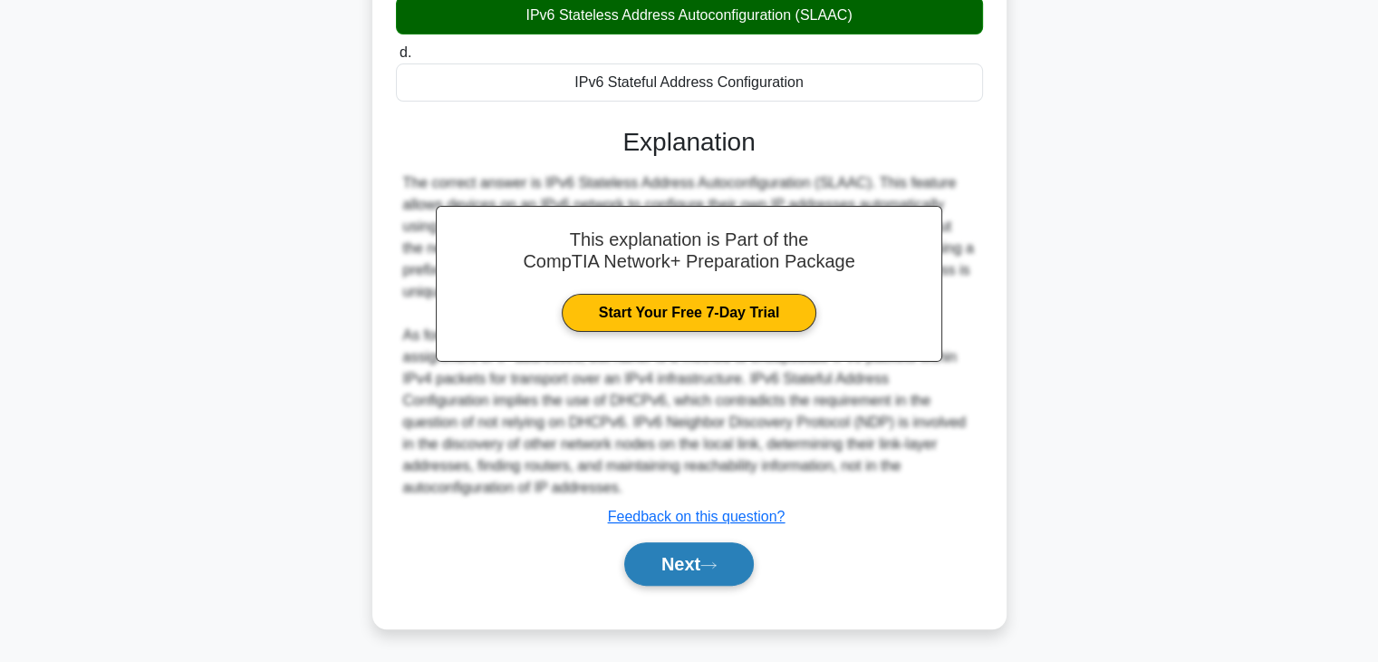
click at [682, 554] on button "Next" at bounding box center [689, 563] width 130 height 43
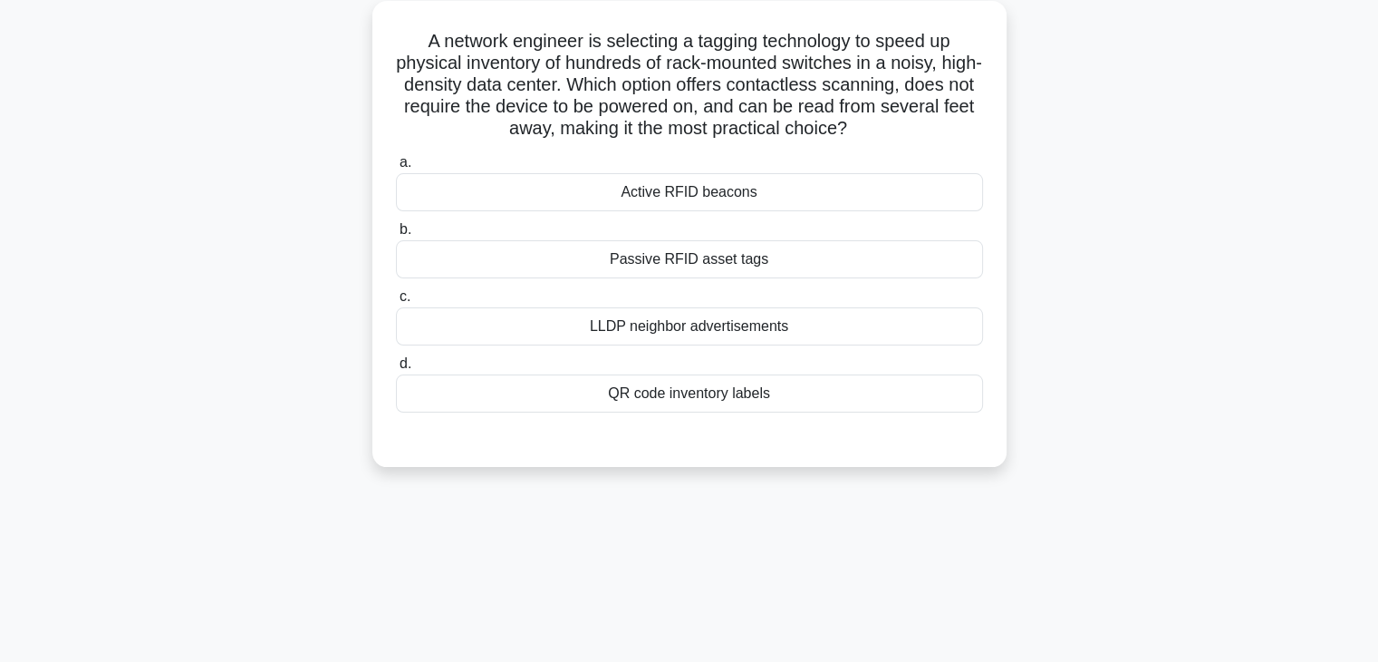
scroll to position [103, 0]
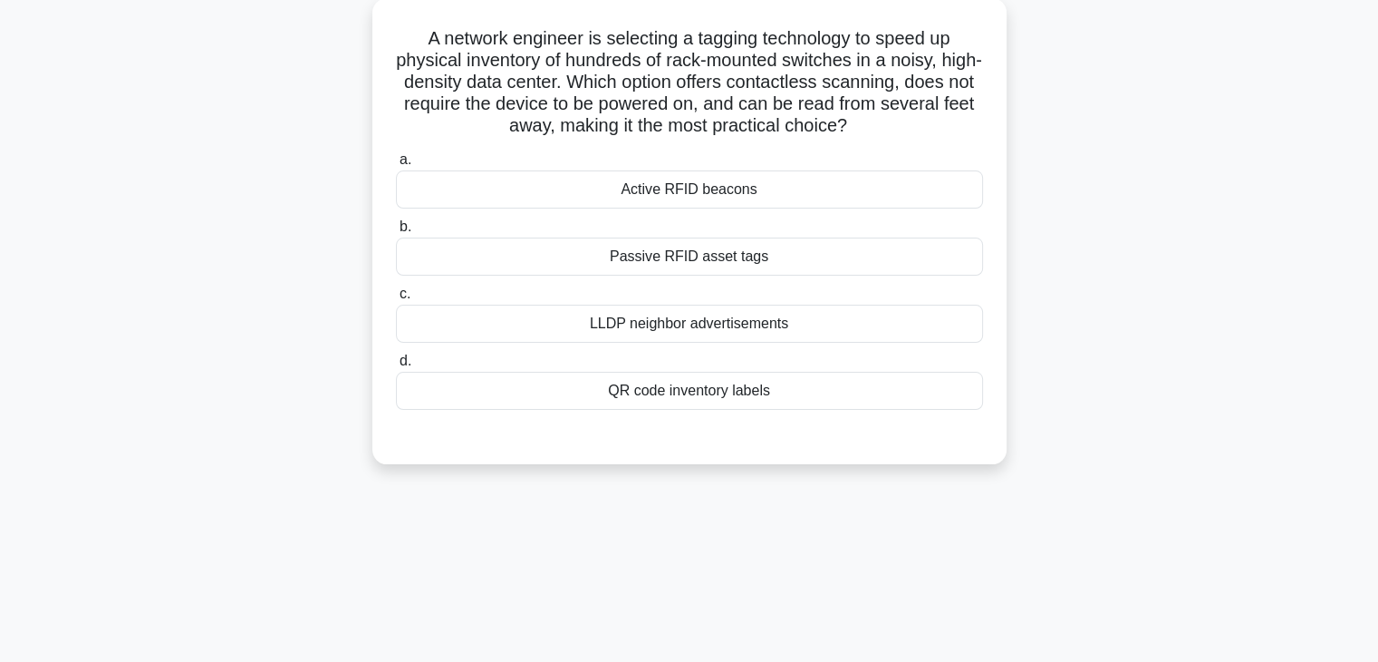
click at [723, 270] on div "Passive RFID asset tags" at bounding box center [689, 256] width 587 height 38
click at [396, 233] on input "b. Passive RFID asset tags" at bounding box center [396, 227] width 0 height 12
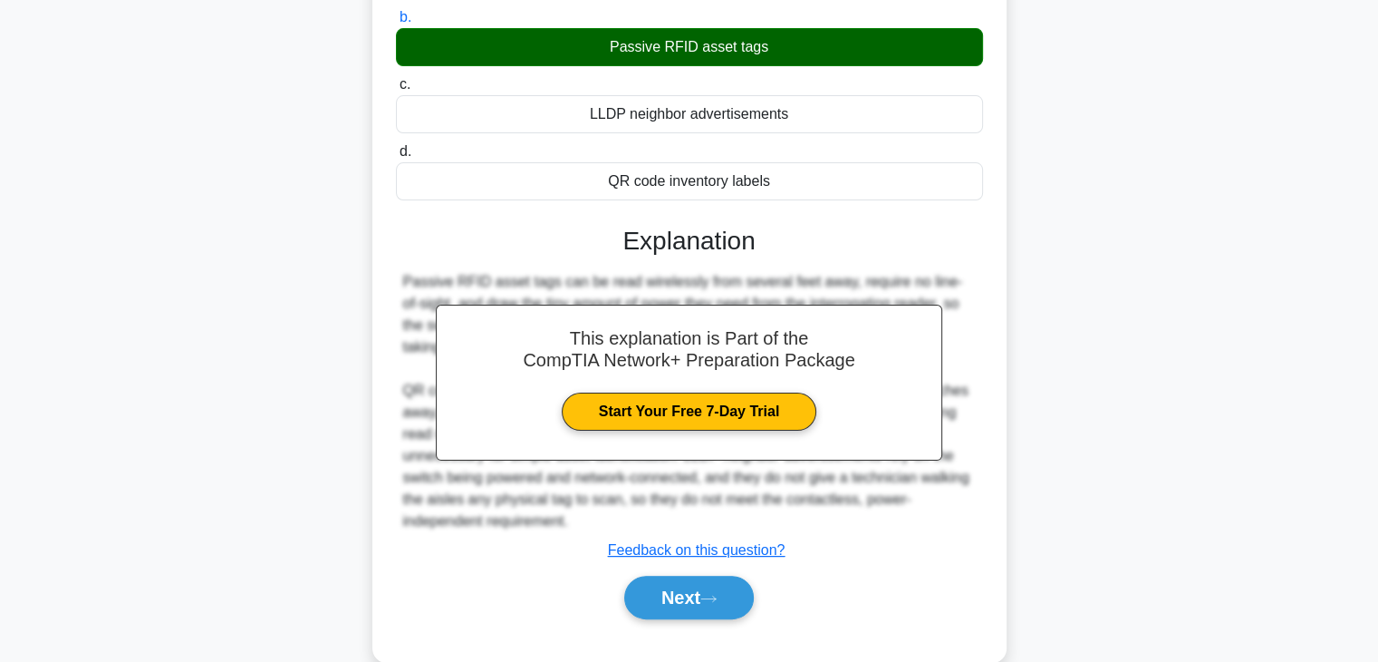
scroll to position [346, 0]
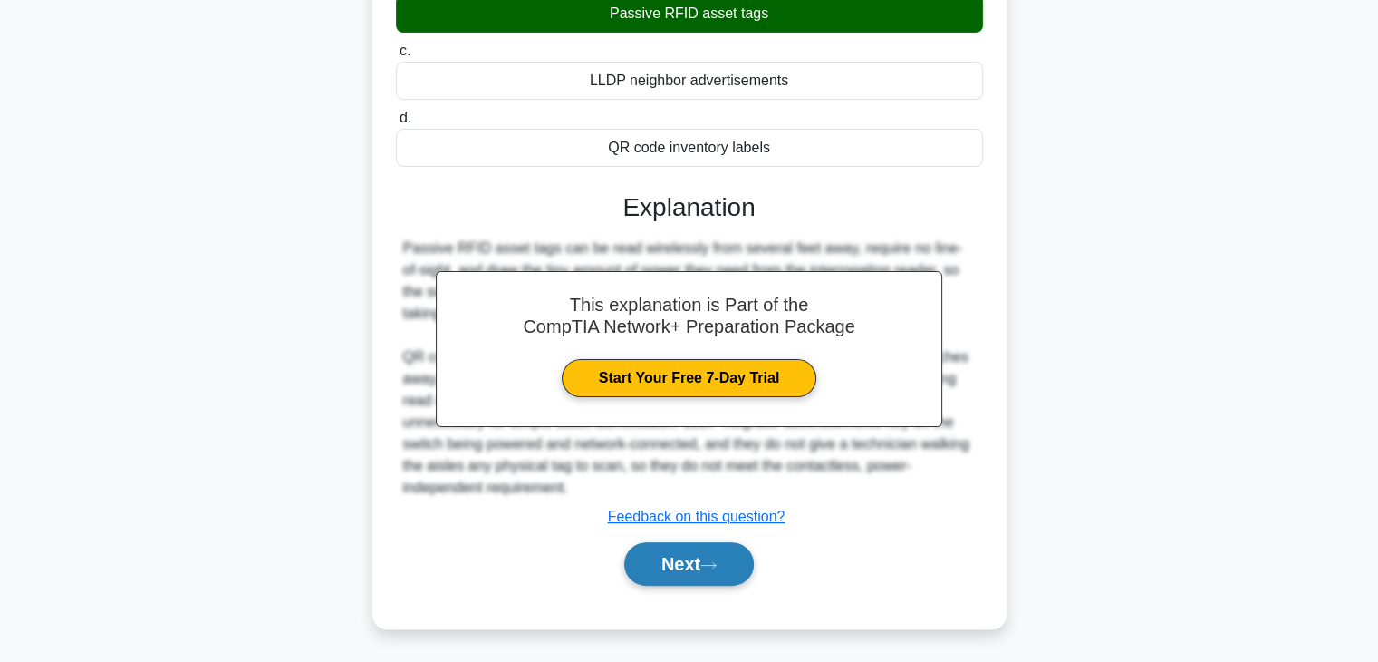
click at [677, 582] on button "Next" at bounding box center [689, 563] width 130 height 43
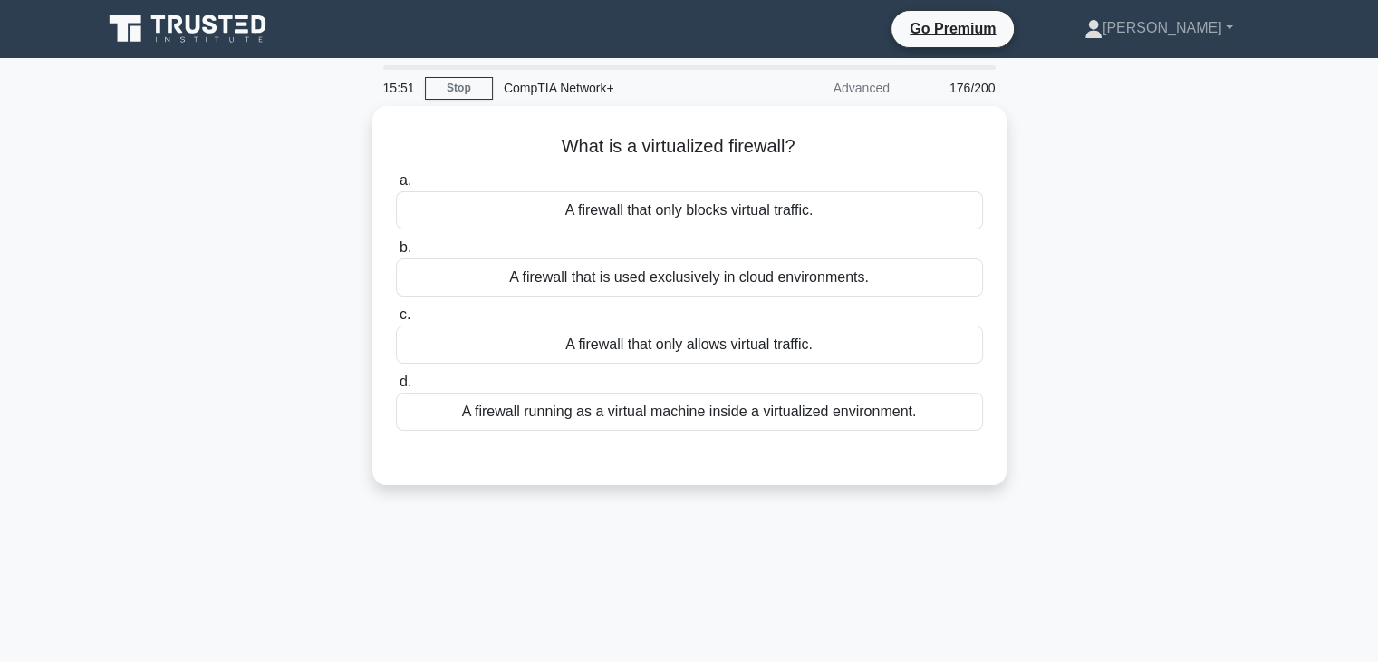
scroll to position [0, 0]
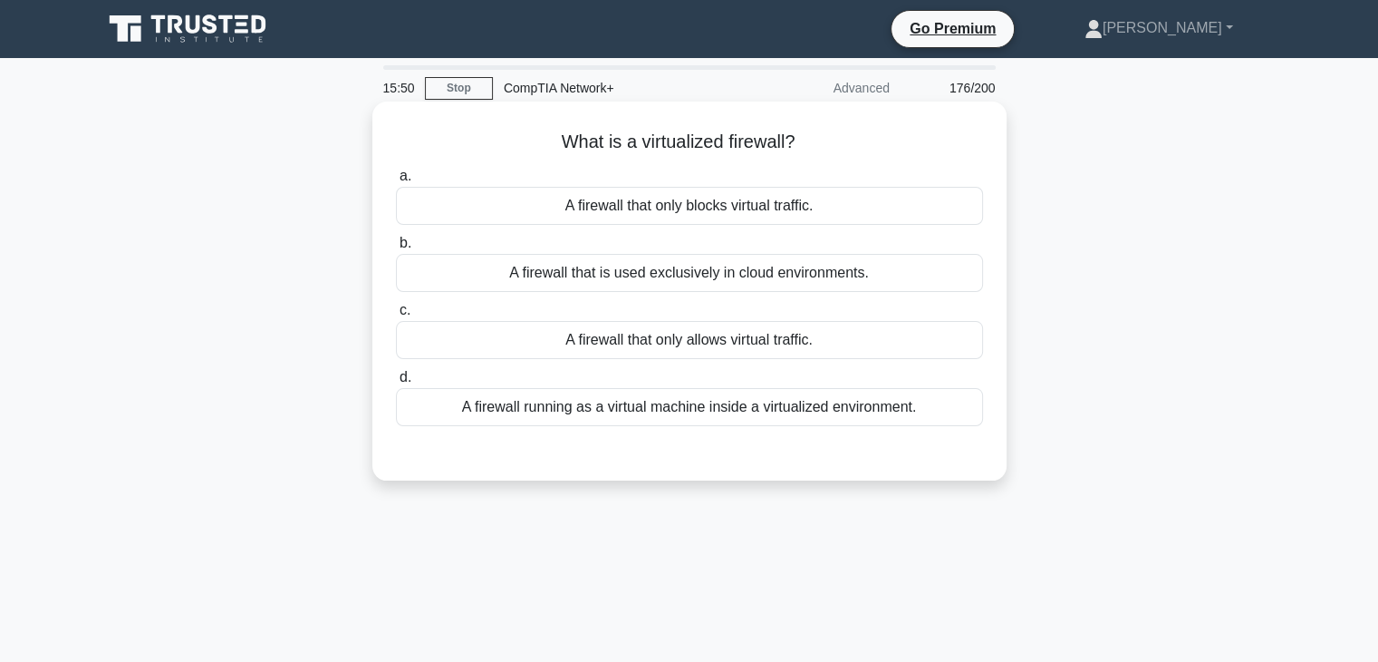
click at [817, 280] on div "A firewall that is used exclusively in cloud environments." at bounding box center [689, 273] width 587 height 38
click at [396, 249] on input "b. A firewall that is used exclusively in cloud environments." at bounding box center [396, 243] width 0 height 12
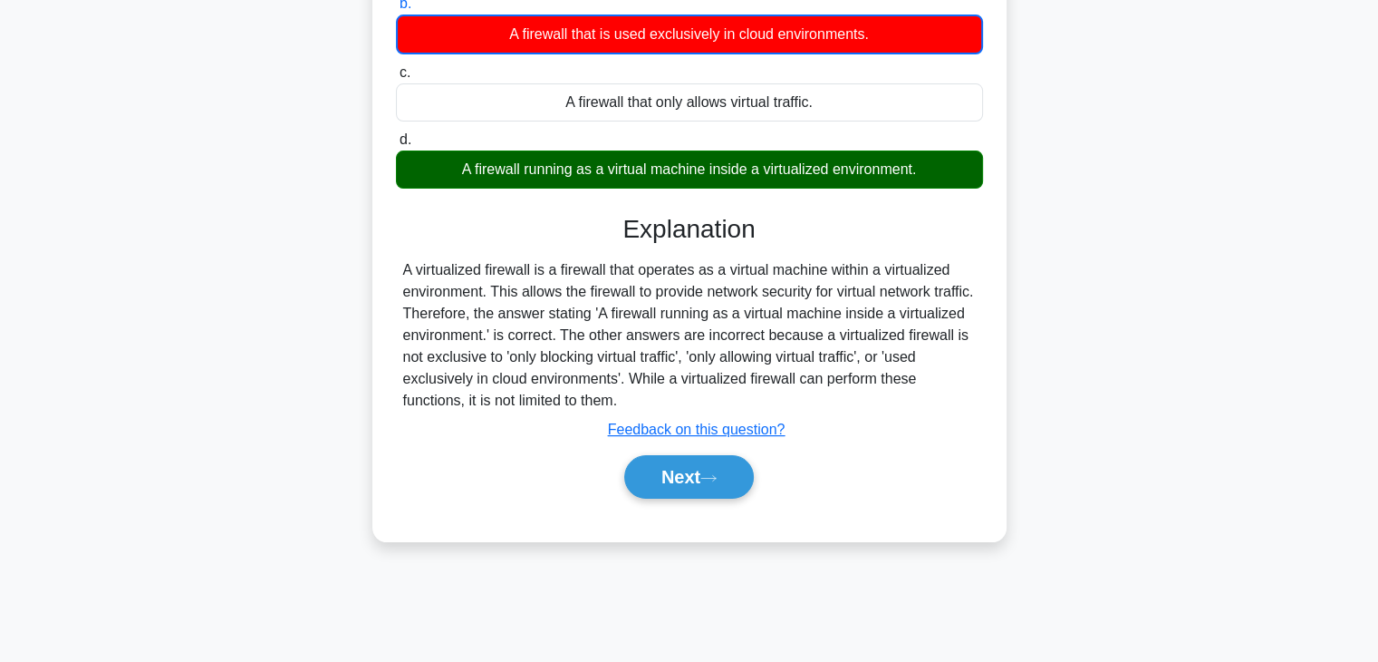
scroll to position [283, 0]
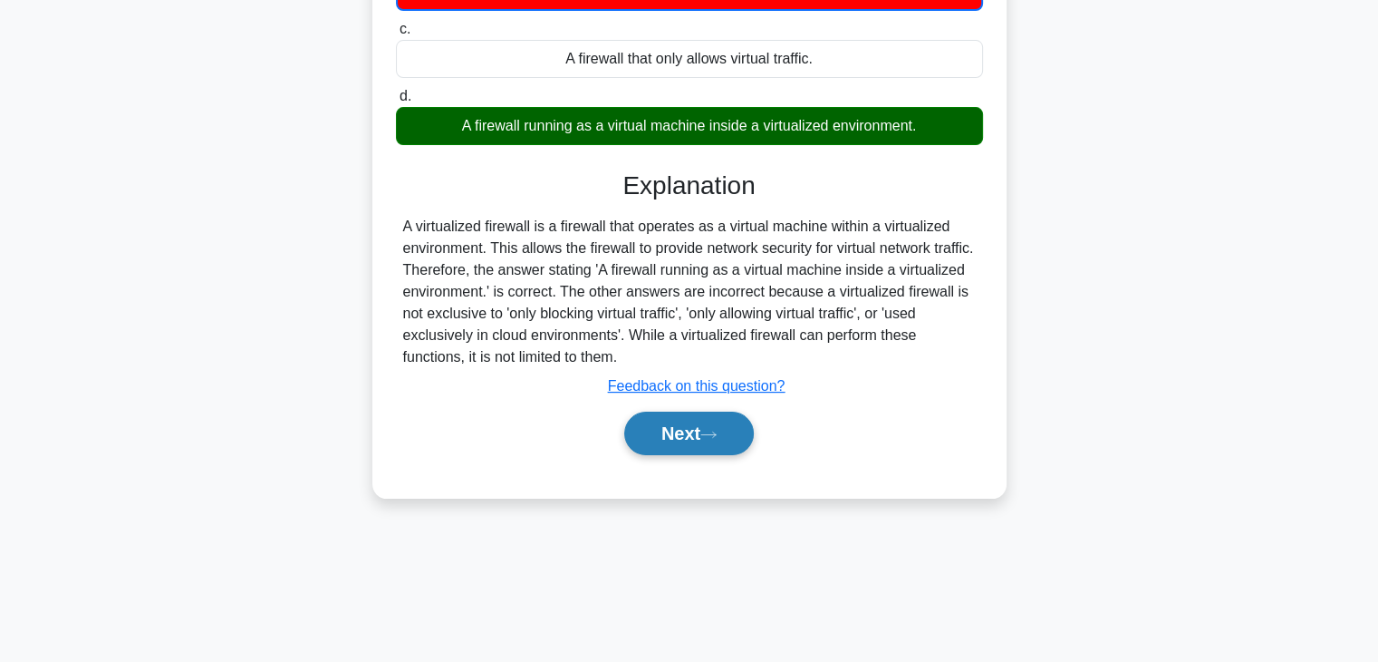
click at [723, 425] on button "Next" at bounding box center [689, 432] width 130 height 43
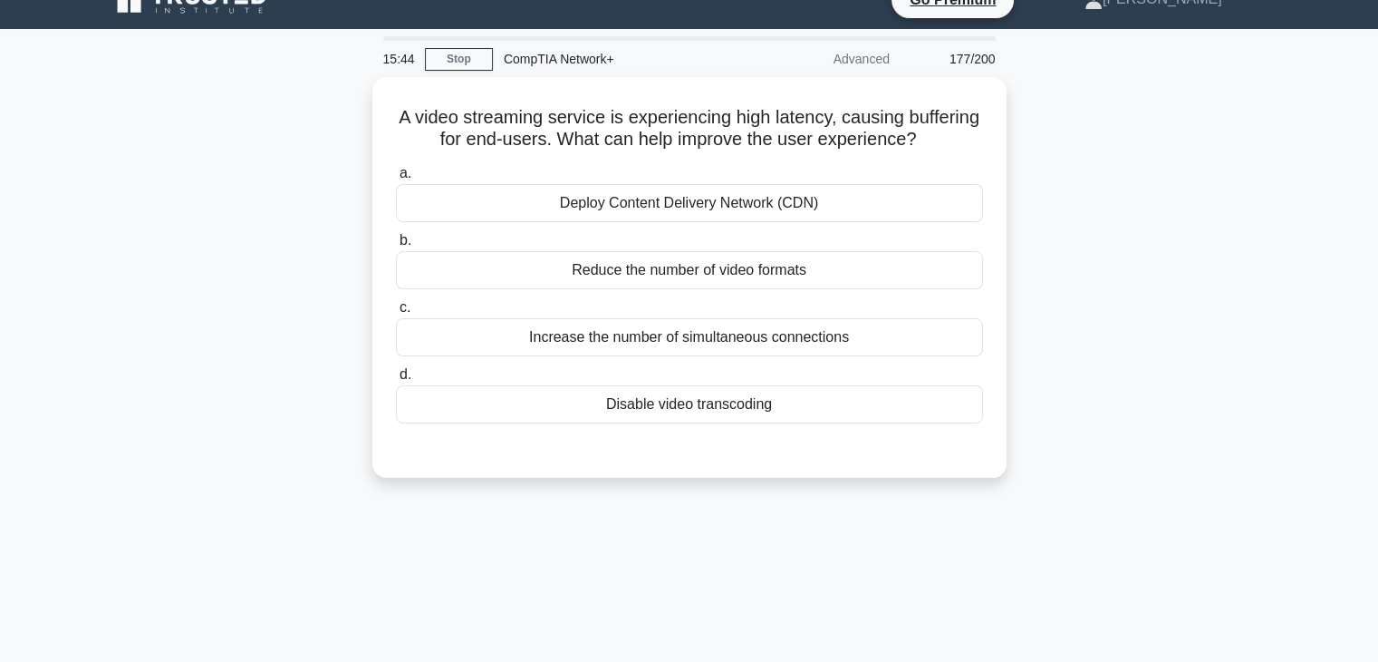
scroll to position [0, 0]
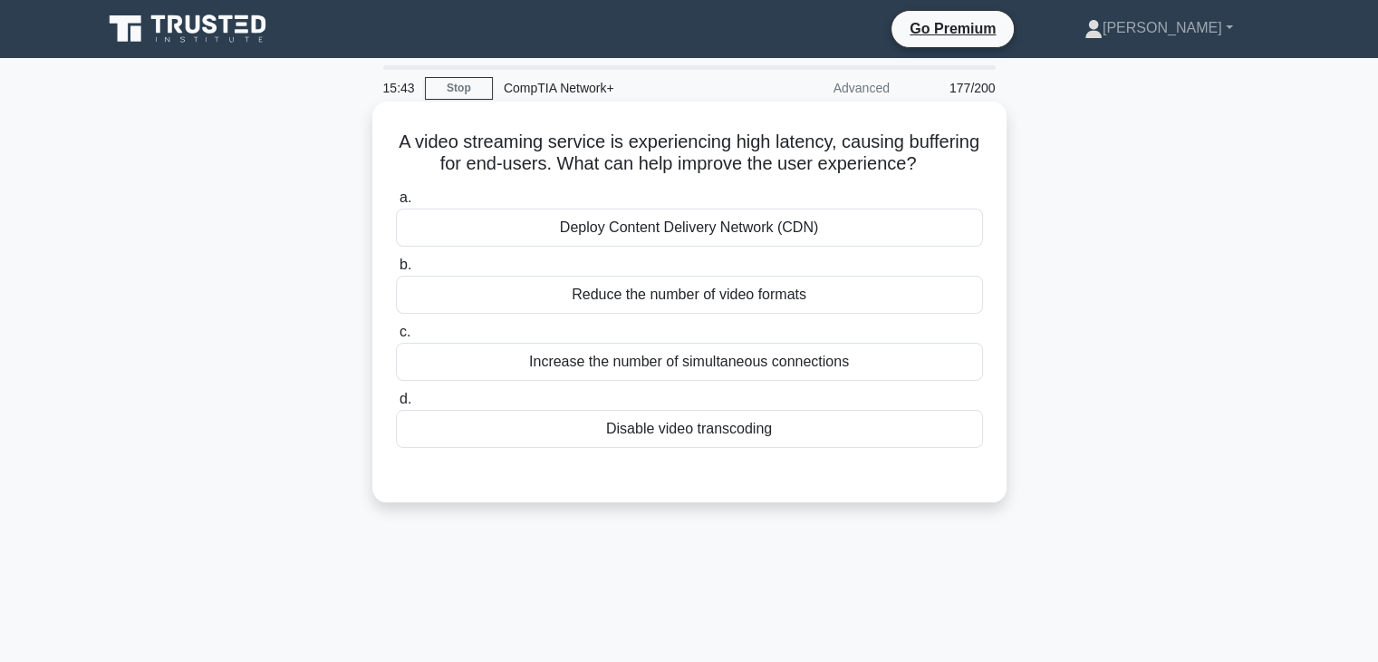
click at [790, 246] on div "Deploy Content Delivery Network (CDN)" at bounding box center [689, 227] width 587 height 38
click at [396, 204] on input "a. Deploy Content Delivery Network (CDN)" at bounding box center [396, 198] width 0 height 12
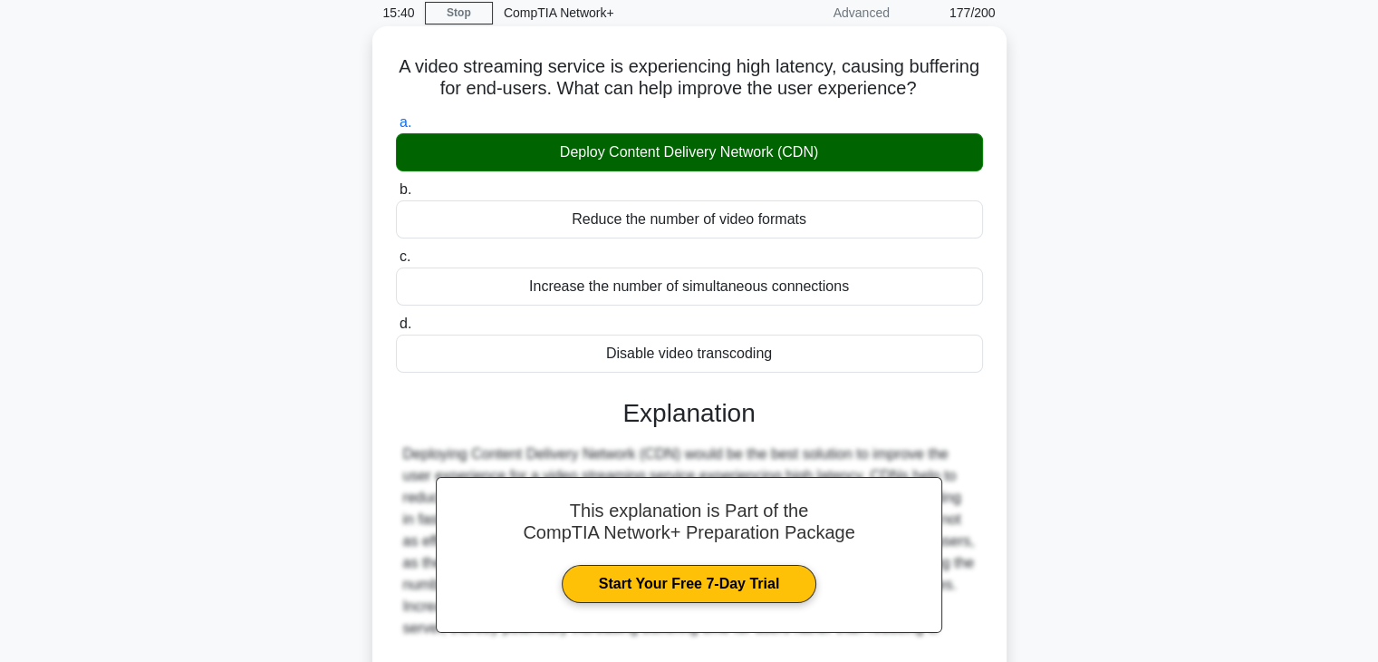
scroll to position [318, 0]
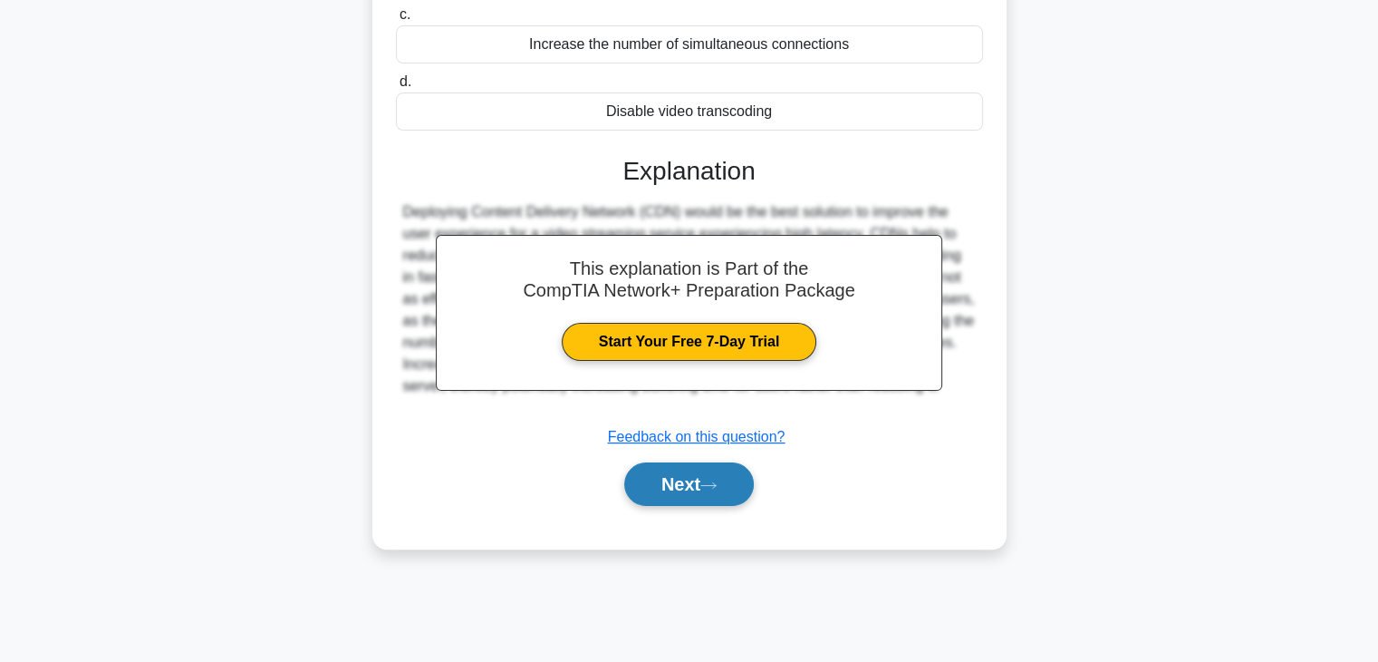
click at [710, 486] on button "Next" at bounding box center [689, 483] width 130 height 43
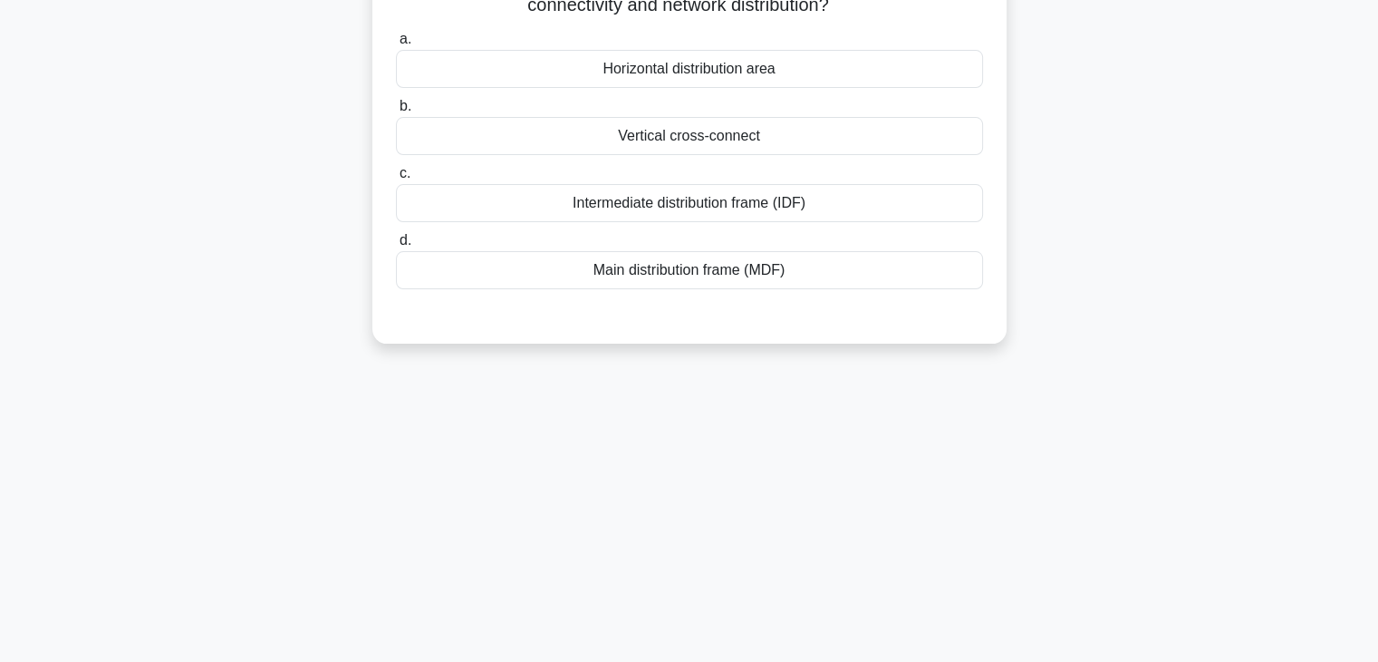
scroll to position [130, 0]
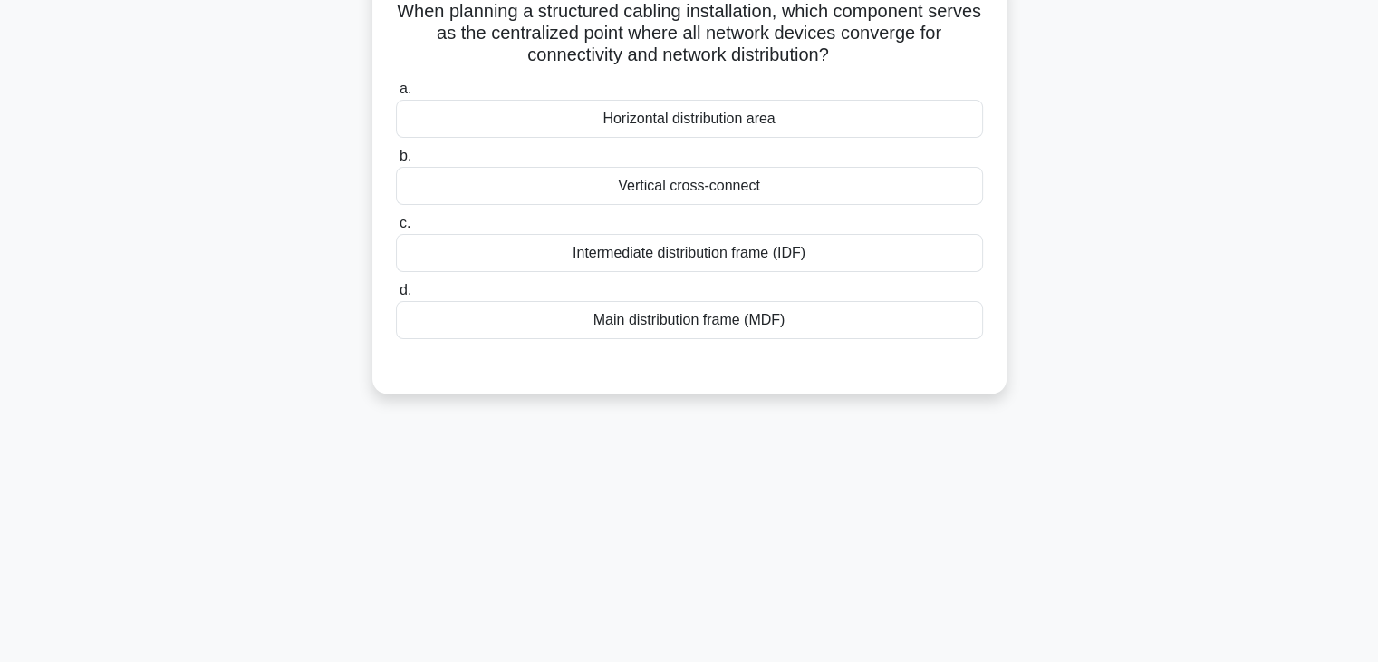
click at [795, 254] on div "Intermediate distribution frame (IDF)" at bounding box center [689, 253] width 587 height 38
click at [396, 229] on input "c. Intermediate distribution frame (IDF)" at bounding box center [396, 223] width 0 height 12
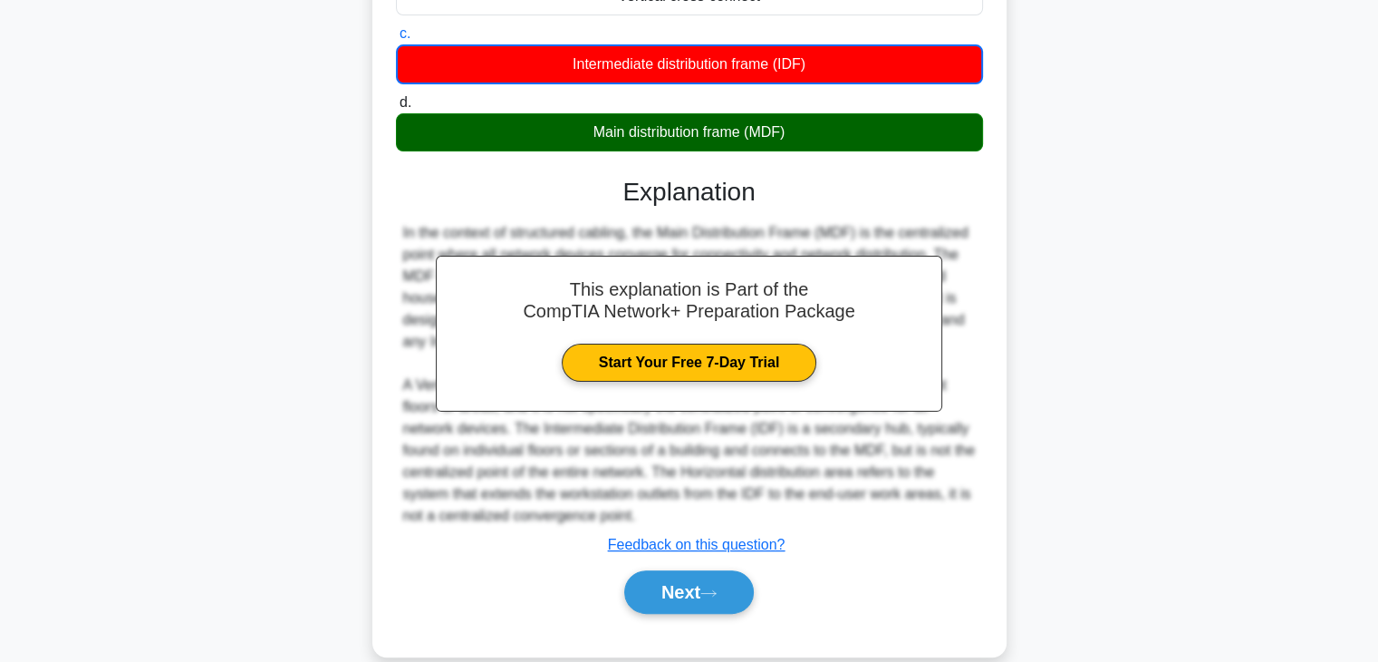
scroll to position [348, 0]
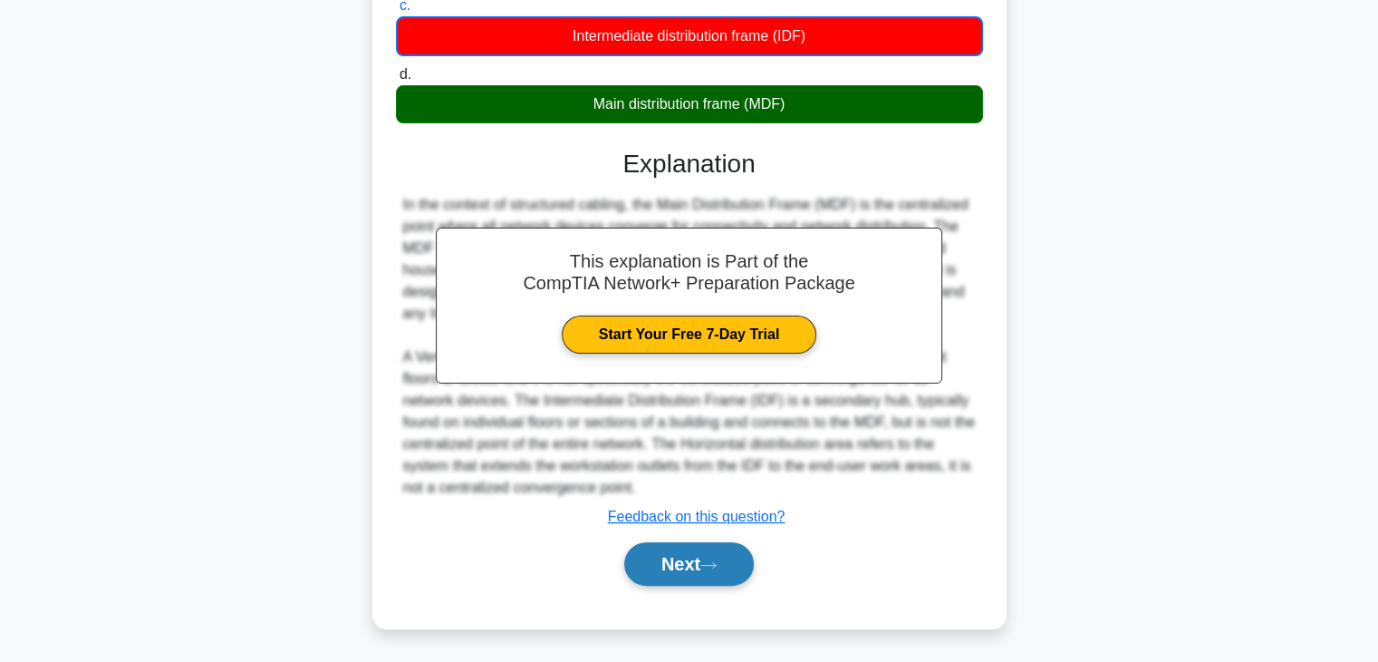
click at [700, 566] on button "Next" at bounding box center [689, 563] width 130 height 43
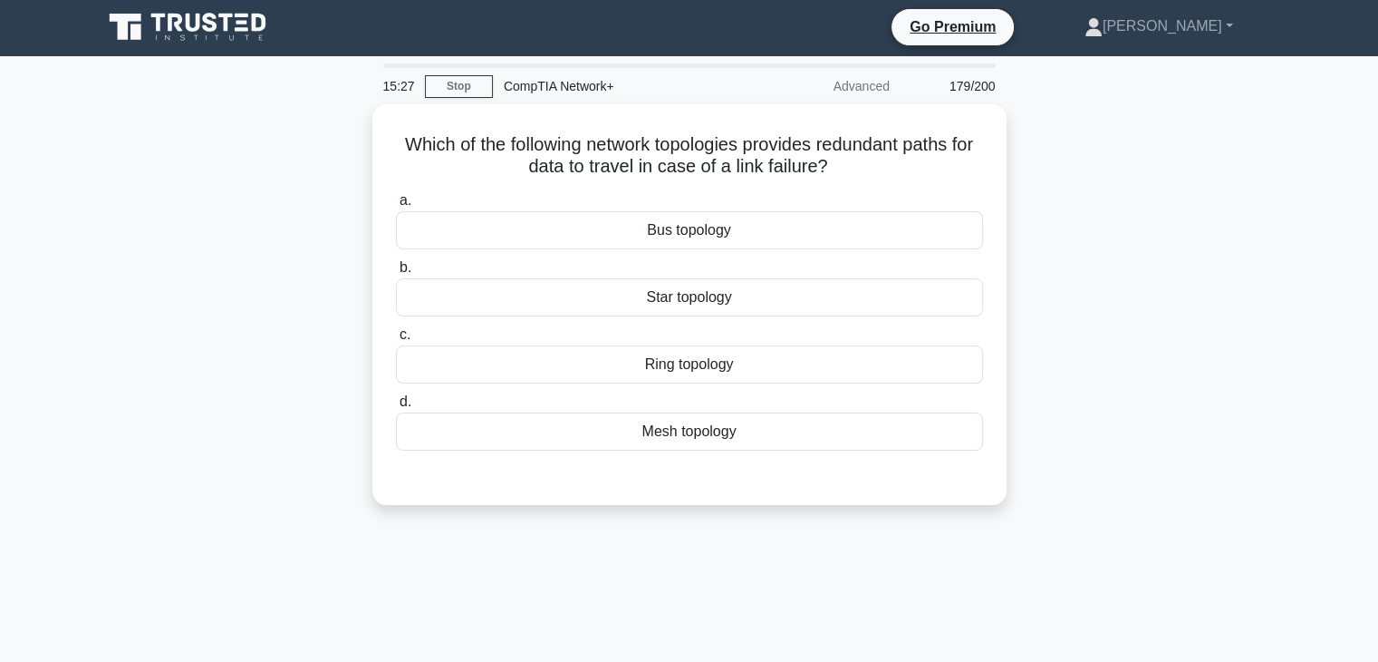
scroll to position [0, 0]
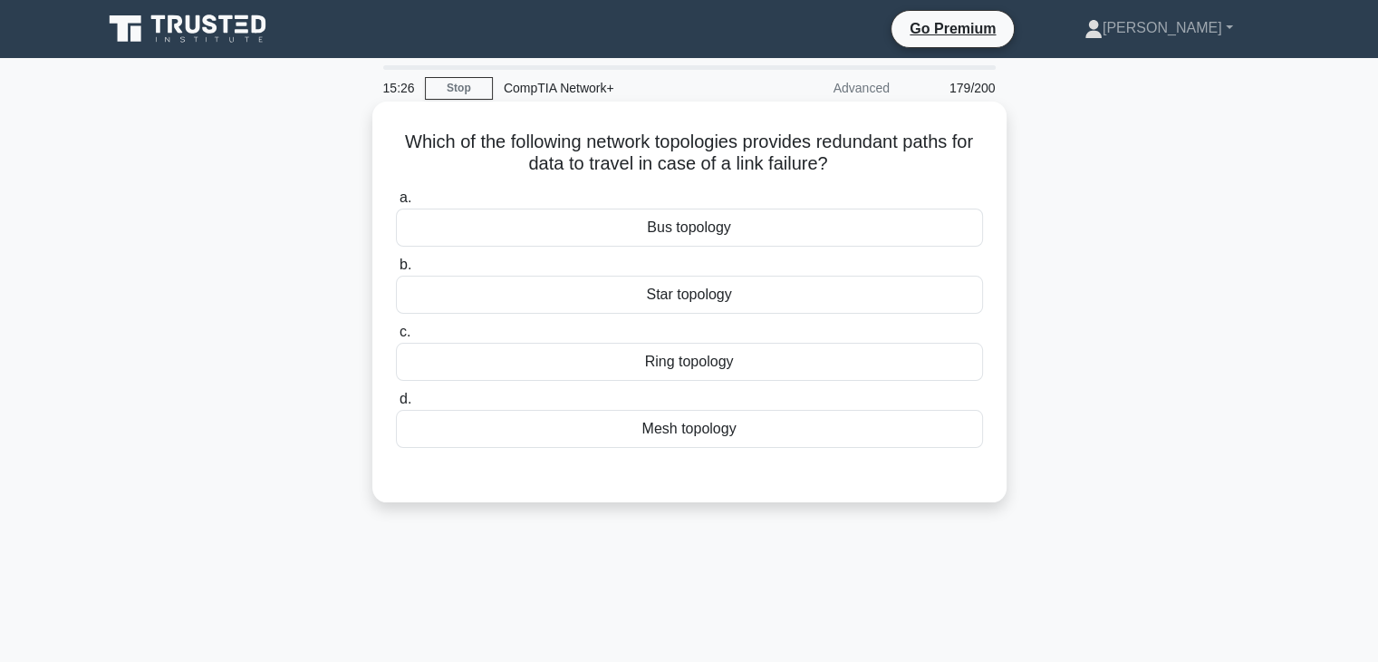
click at [720, 430] on div "Mesh topology" at bounding box center [689, 429] width 587 height 38
click at [396, 405] on input "d. Mesh topology" at bounding box center [396, 399] width 0 height 12
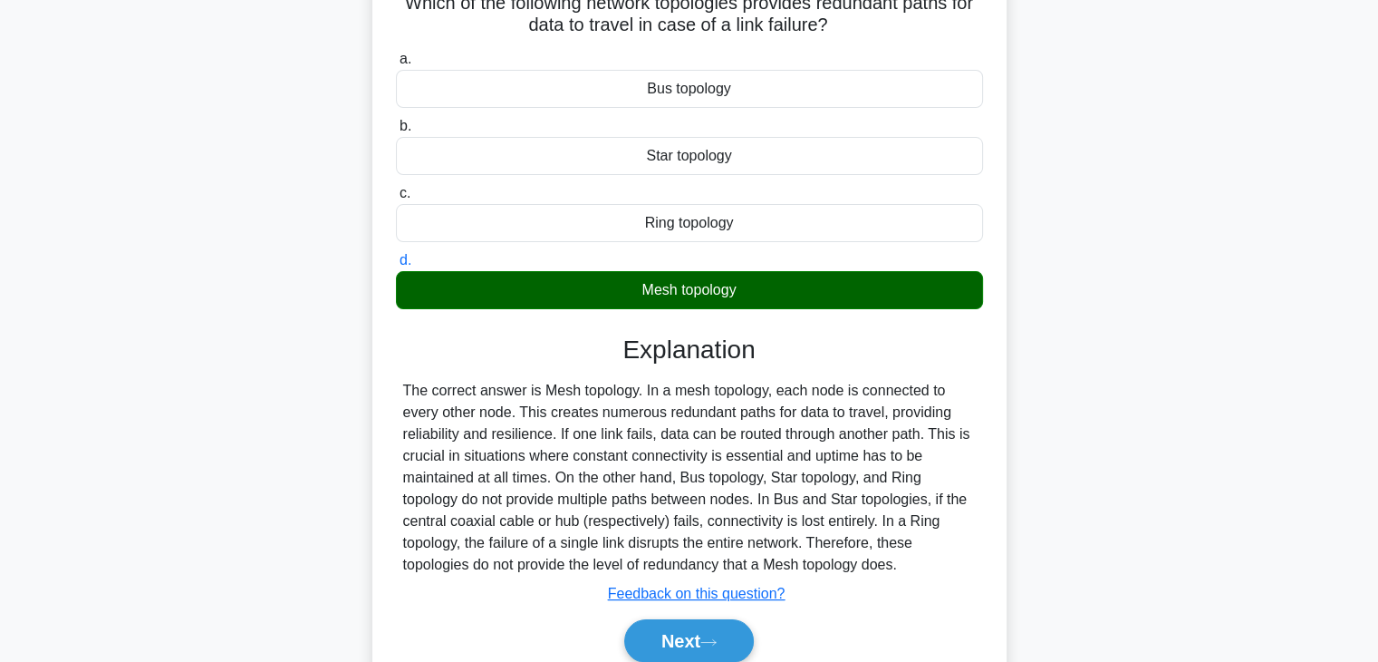
scroll to position [315, 0]
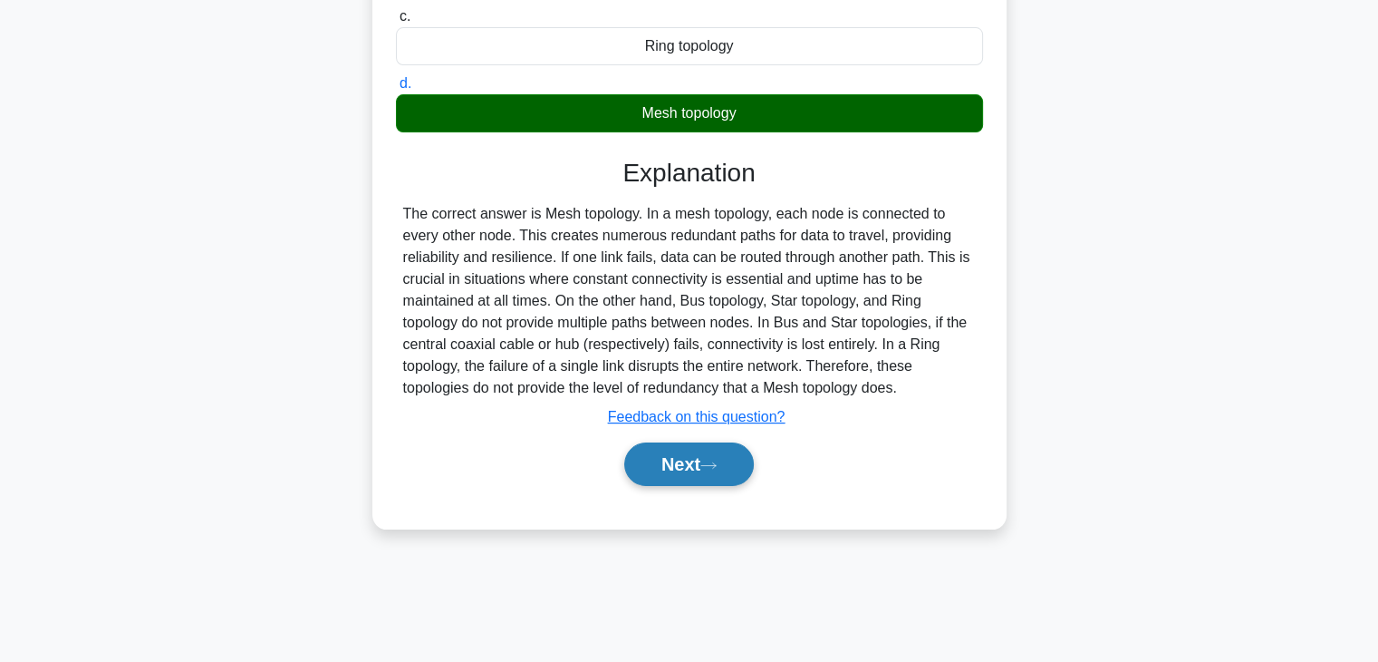
click at [714, 460] on icon at bounding box center [709, 465] width 16 height 10
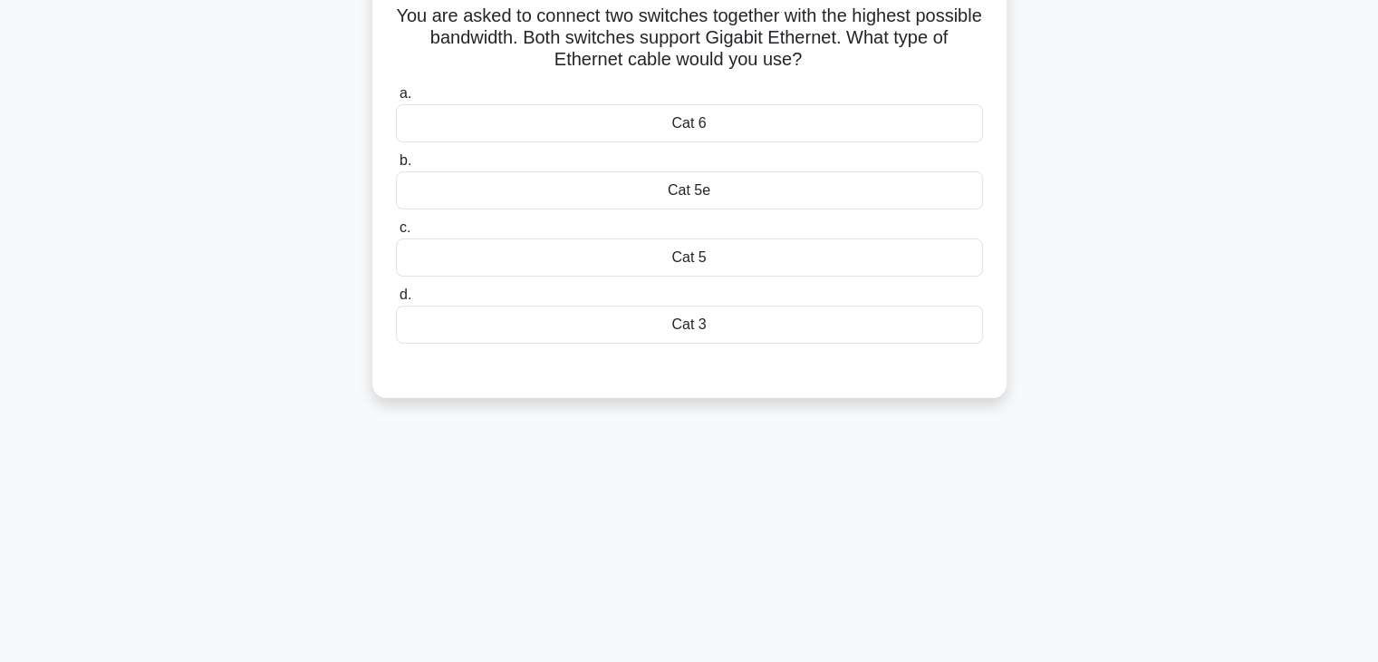
scroll to position [0, 0]
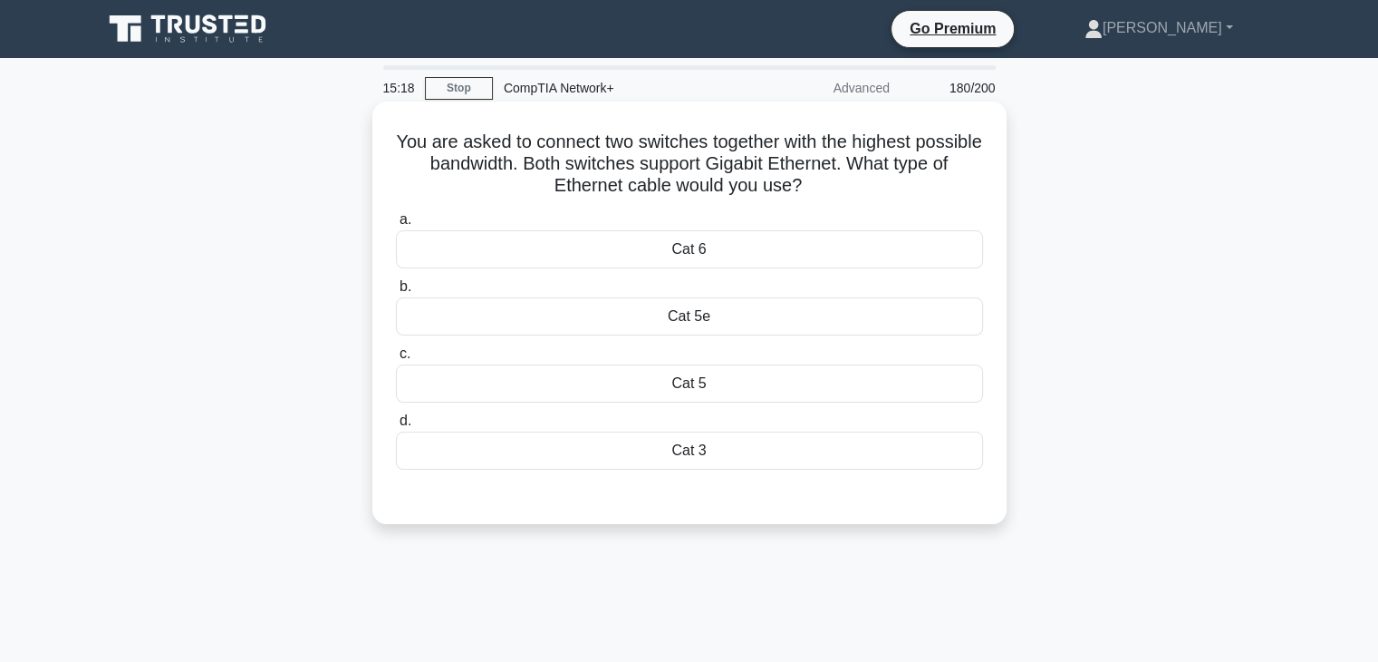
click at [717, 333] on div "Cat 5e" at bounding box center [689, 316] width 587 height 38
click at [396, 293] on input "b. Cat 5e" at bounding box center [396, 287] width 0 height 12
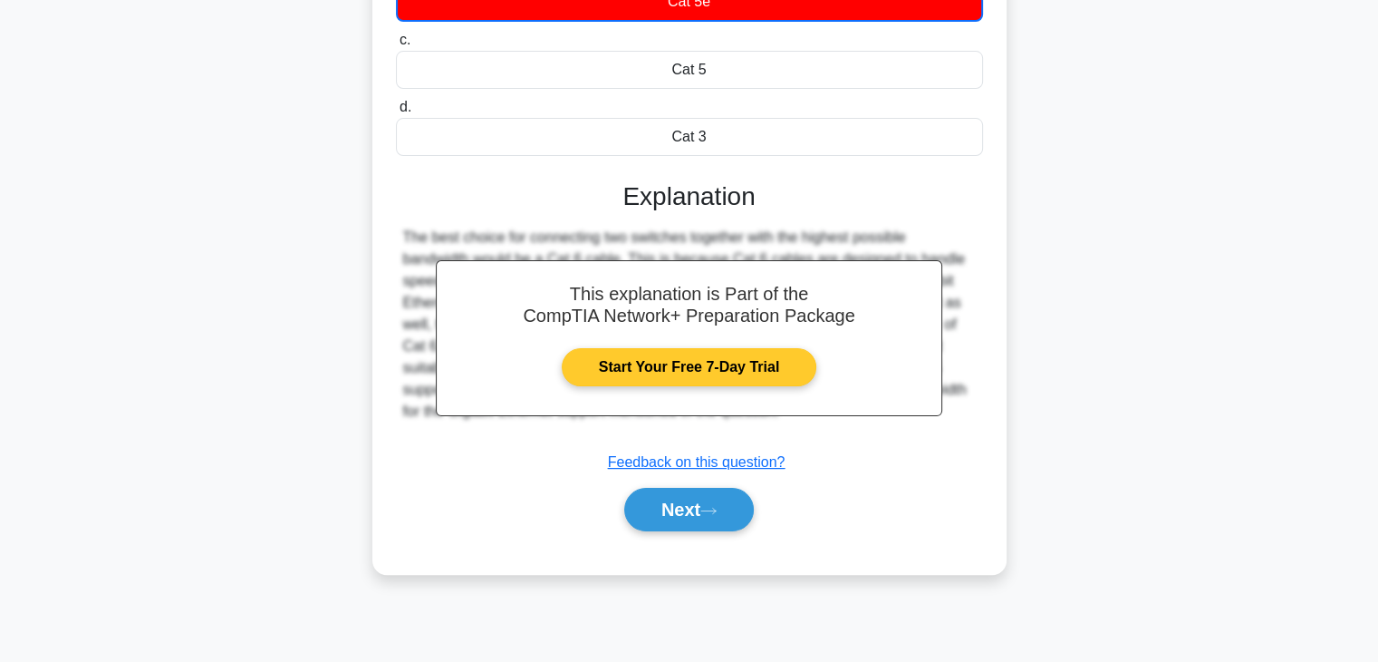
scroll to position [318, 0]
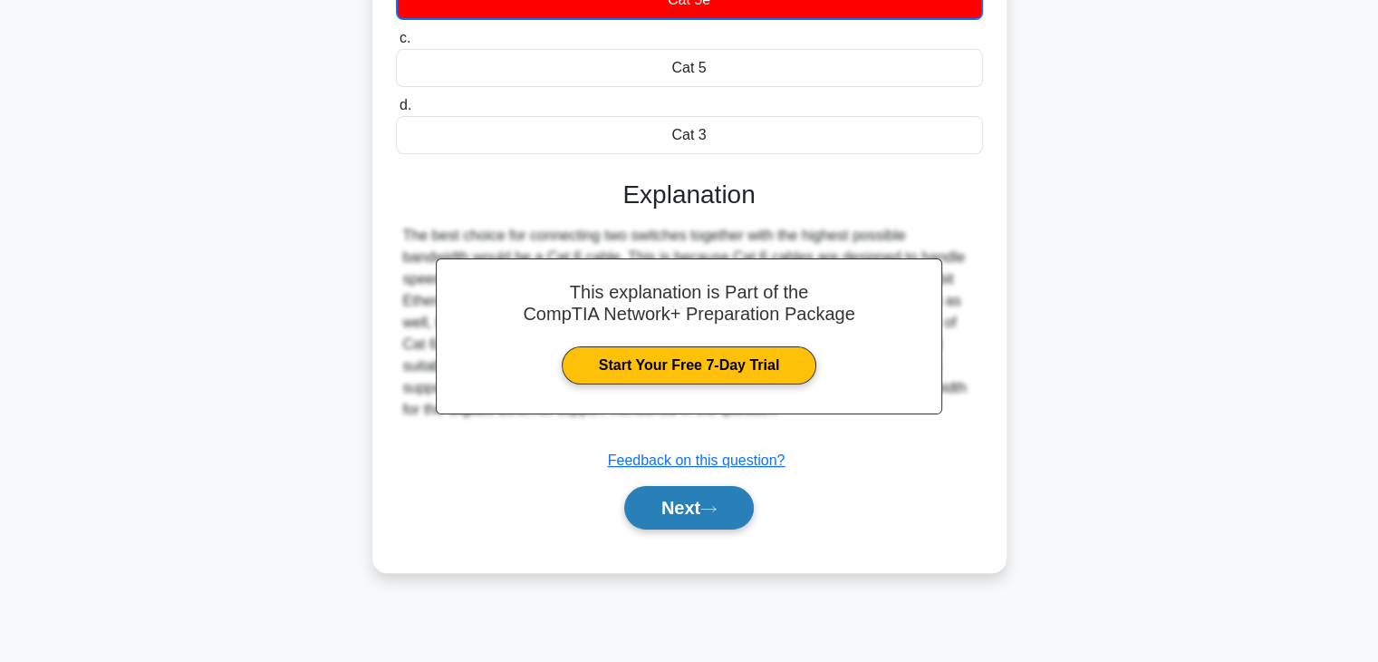
click at [690, 488] on button "Next" at bounding box center [689, 507] width 130 height 43
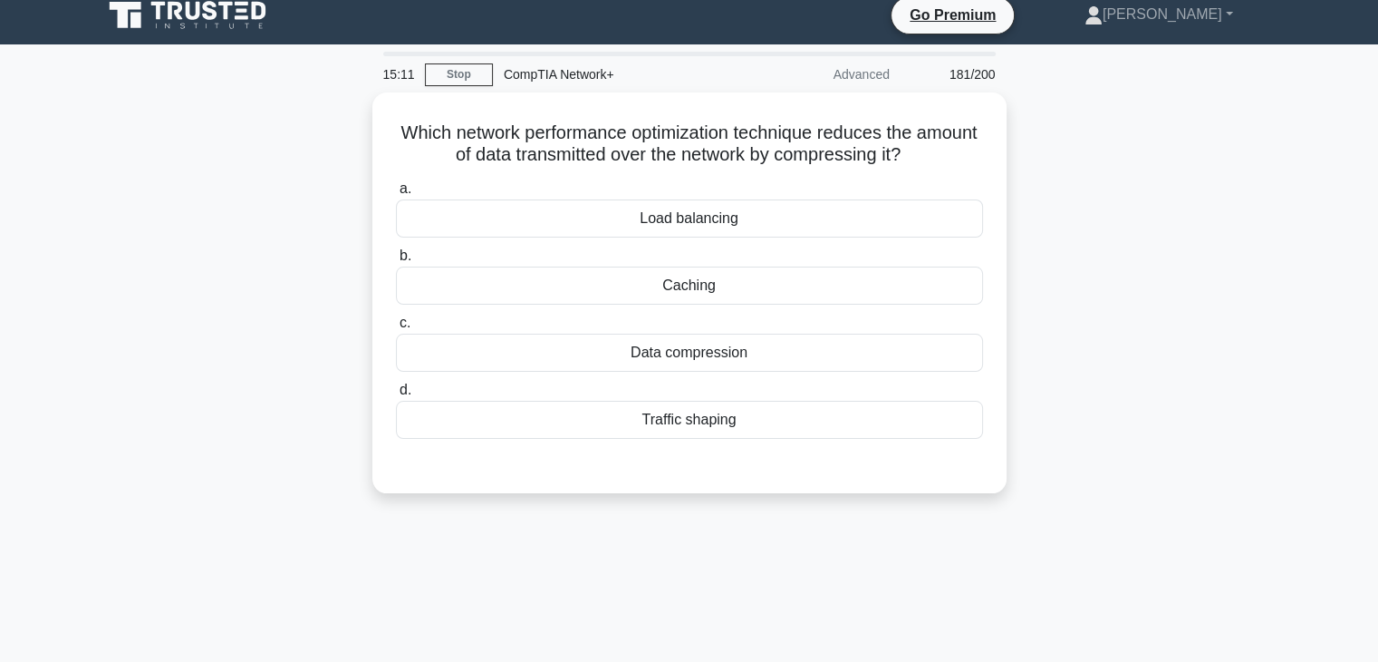
scroll to position [0, 0]
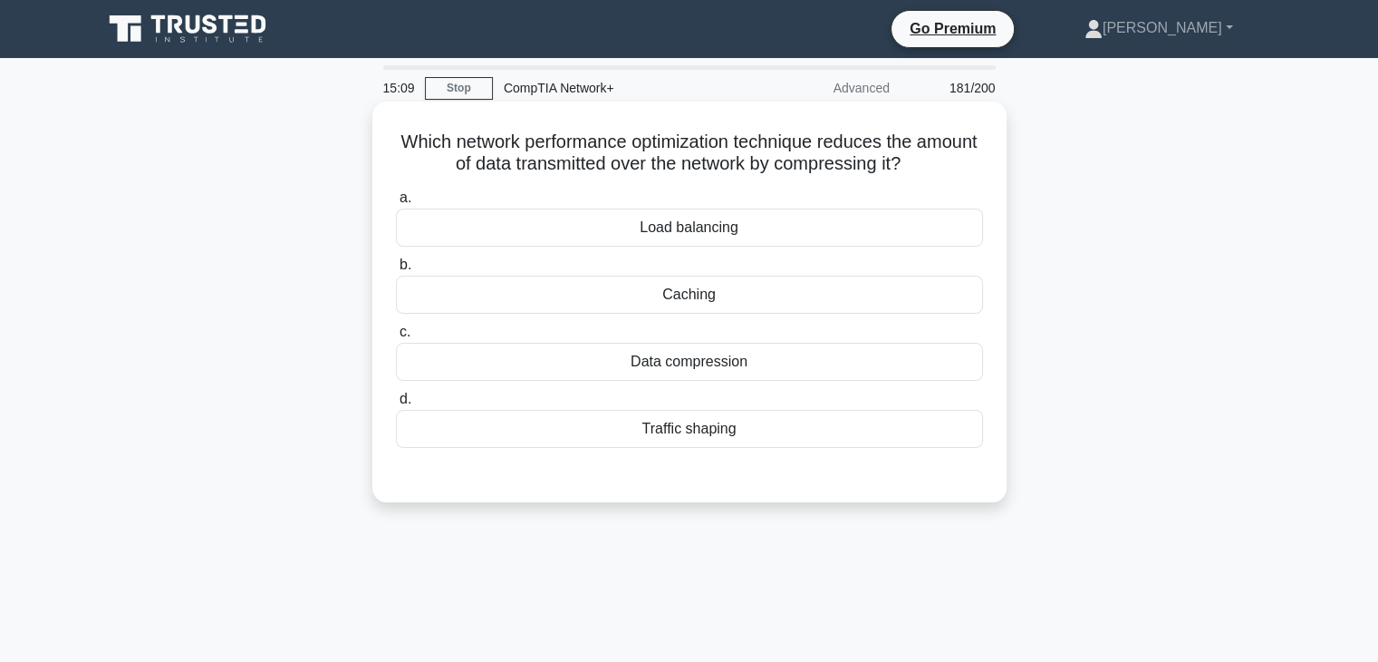
click at [737, 229] on div "Load balancing" at bounding box center [689, 227] width 587 height 38
click at [396, 204] on input "a. Load balancing" at bounding box center [396, 198] width 0 height 12
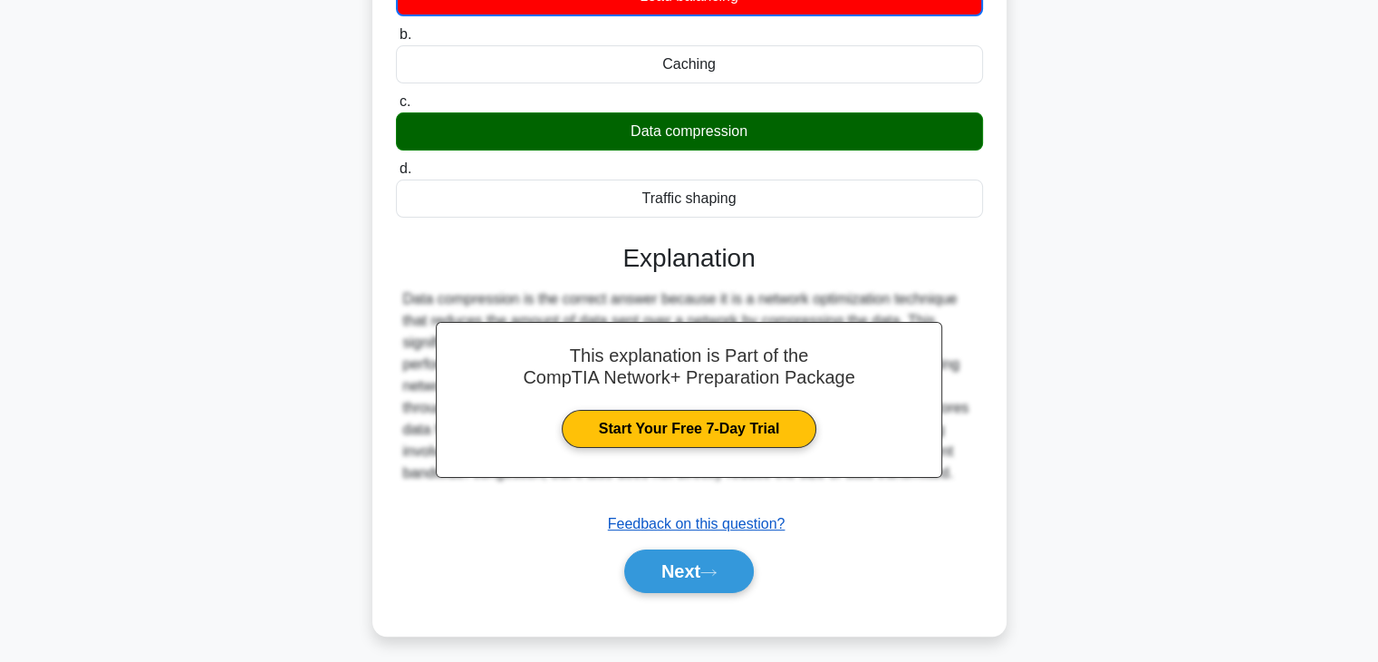
scroll to position [232, 0]
click at [683, 581] on button "Next" at bounding box center [689, 570] width 130 height 43
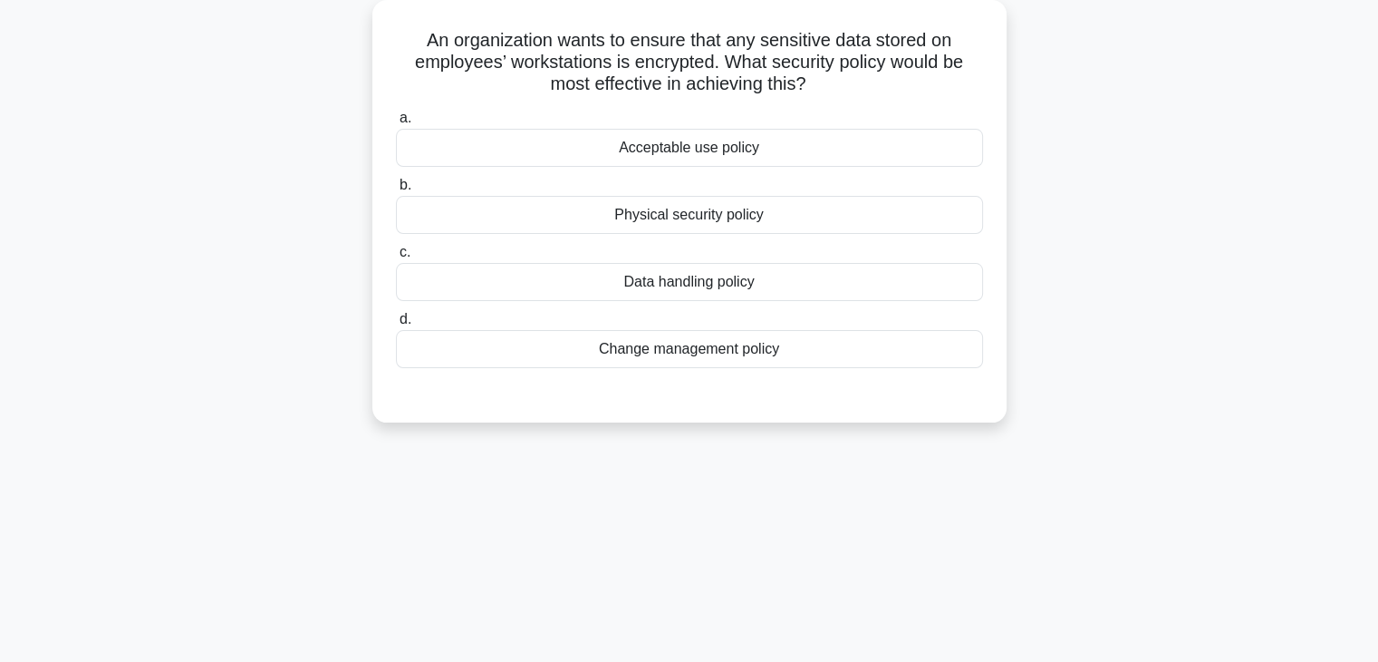
scroll to position [0, 0]
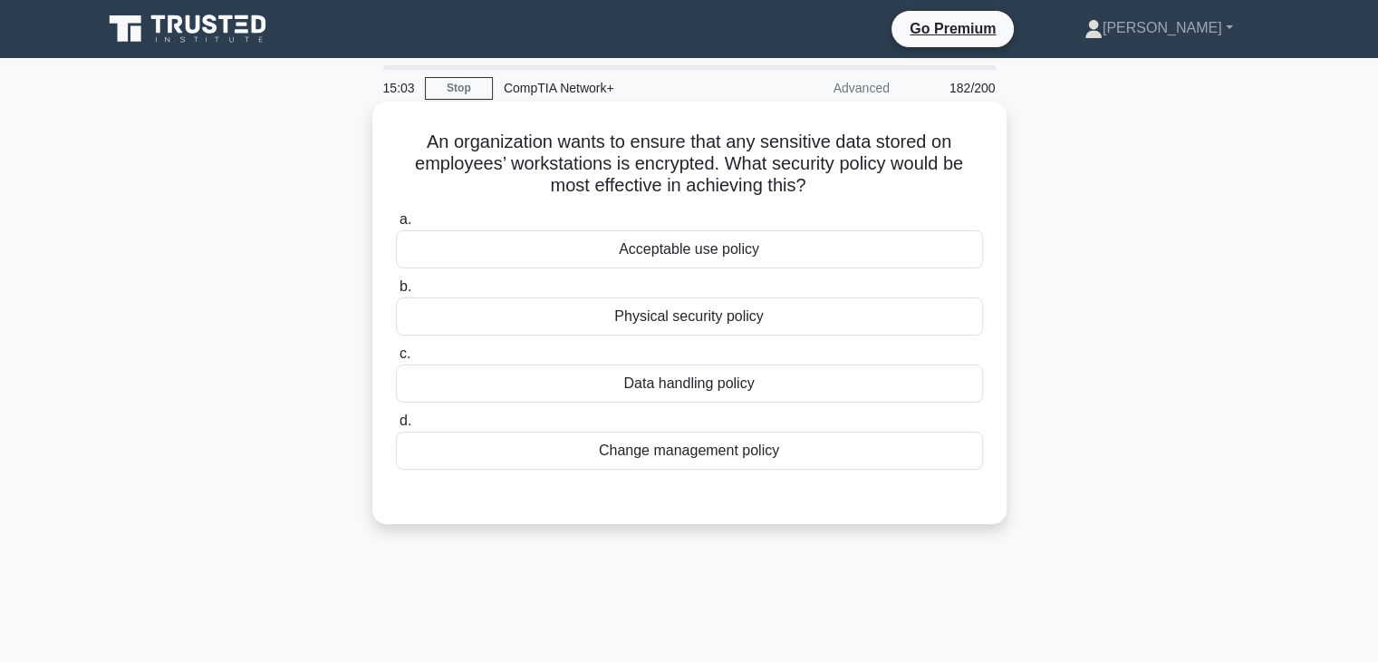
click at [724, 376] on div "Data handling policy" at bounding box center [689, 383] width 587 height 38
click at [396, 360] on input "c. Data handling policy" at bounding box center [396, 354] width 0 height 12
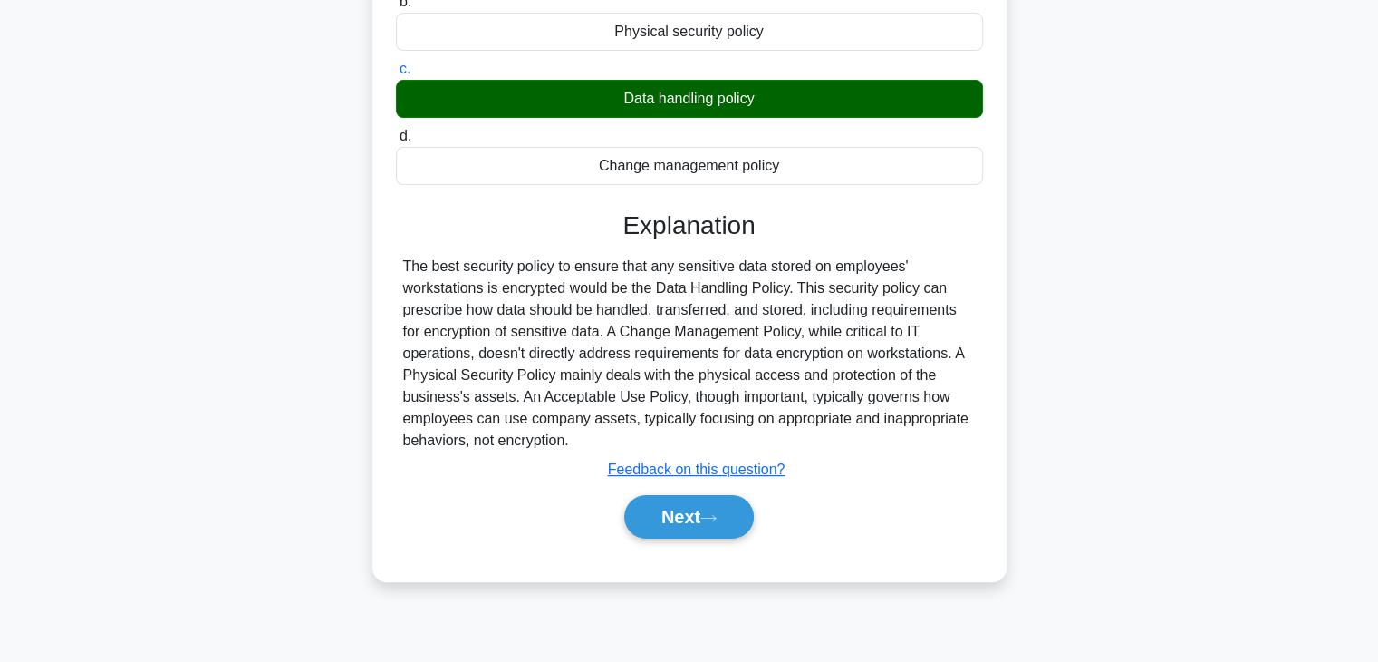
scroll to position [286, 0]
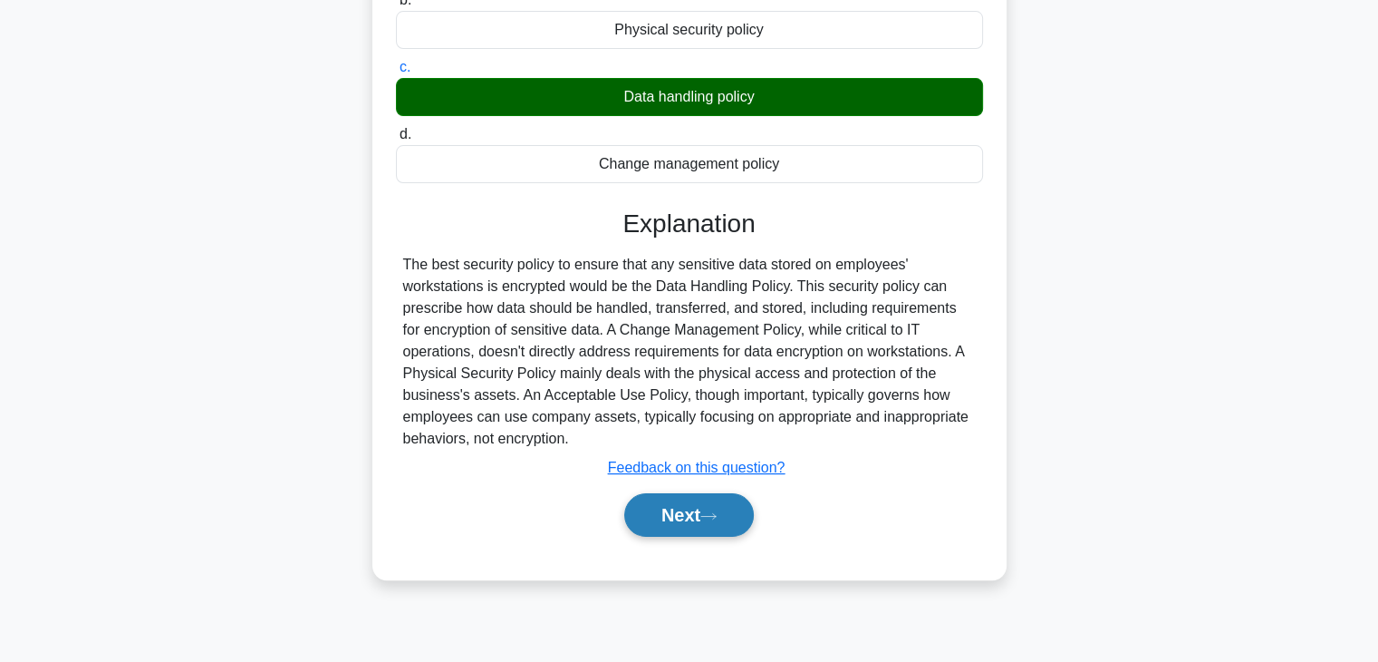
click at [716, 501] on button "Next" at bounding box center [689, 514] width 130 height 43
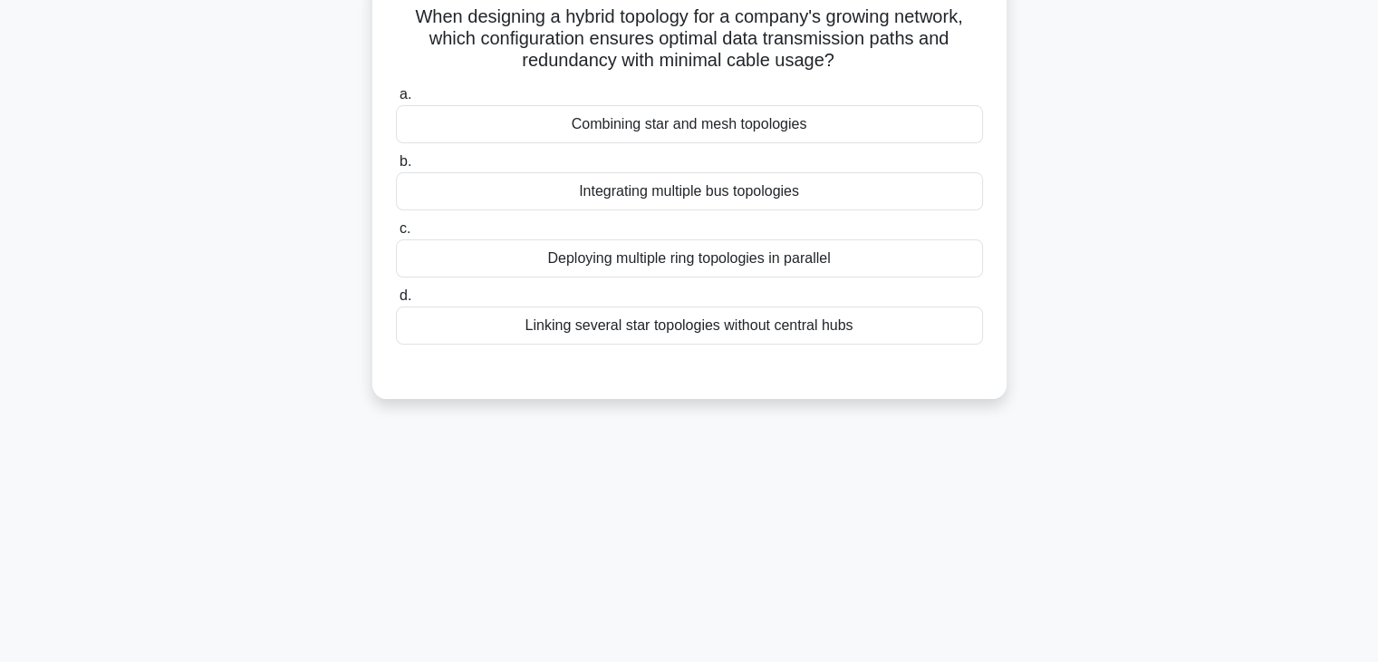
scroll to position [72, 0]
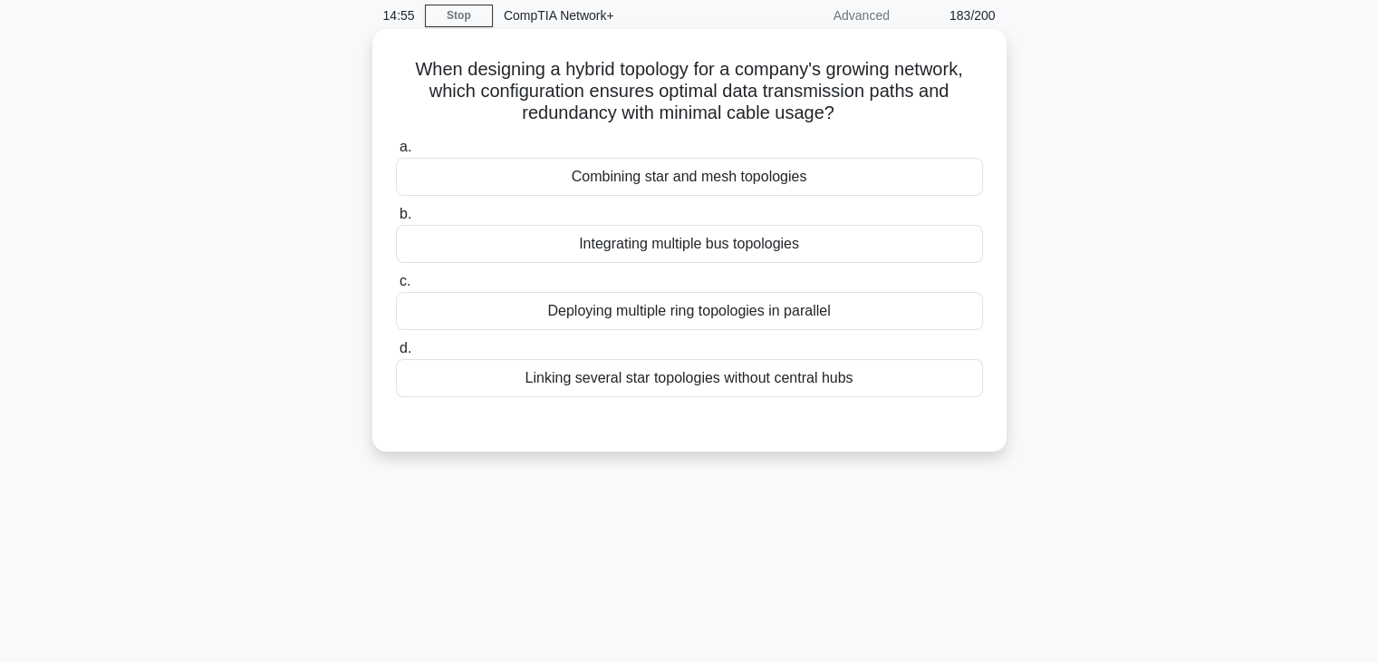
click at [790, 171] on div "Combining star and mesh topologies" at bounding box center [689, 177] width 587 height 38
click at [396, 153] on input "a. Combining star and mesh topologies" at bounding box center [396, 147] width 0 height 12
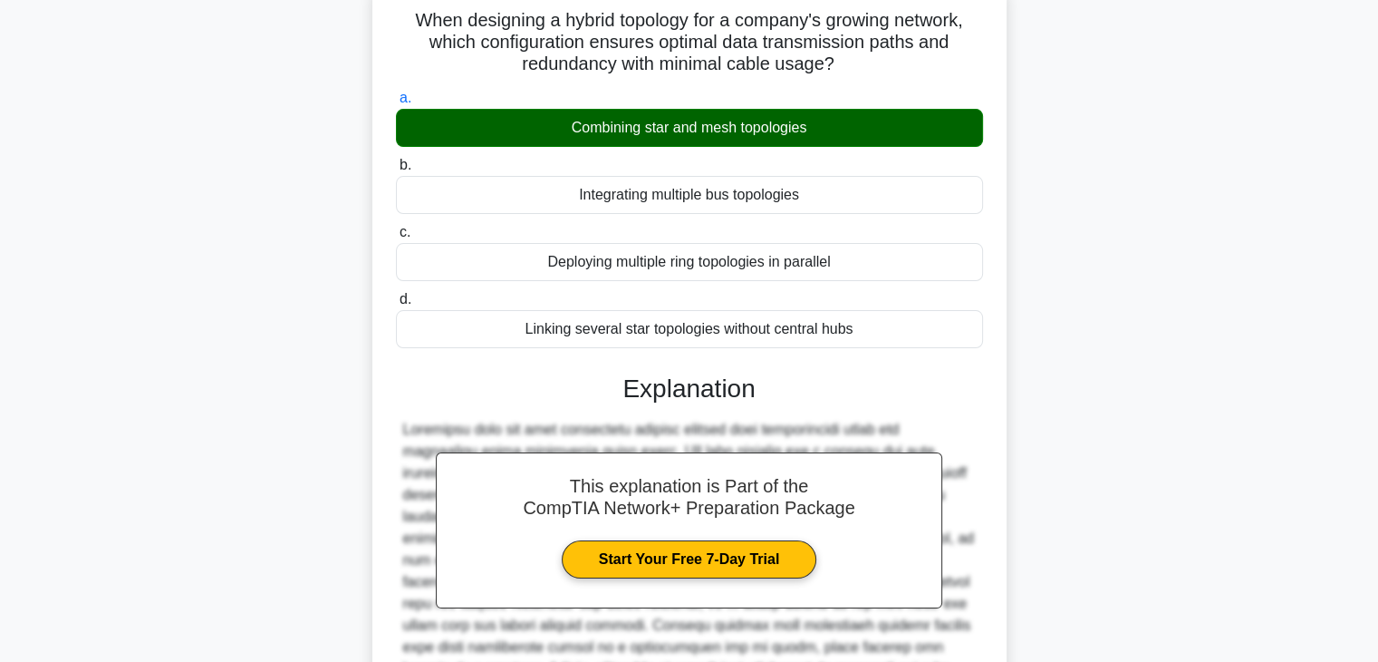
scroll to position [295, 0]
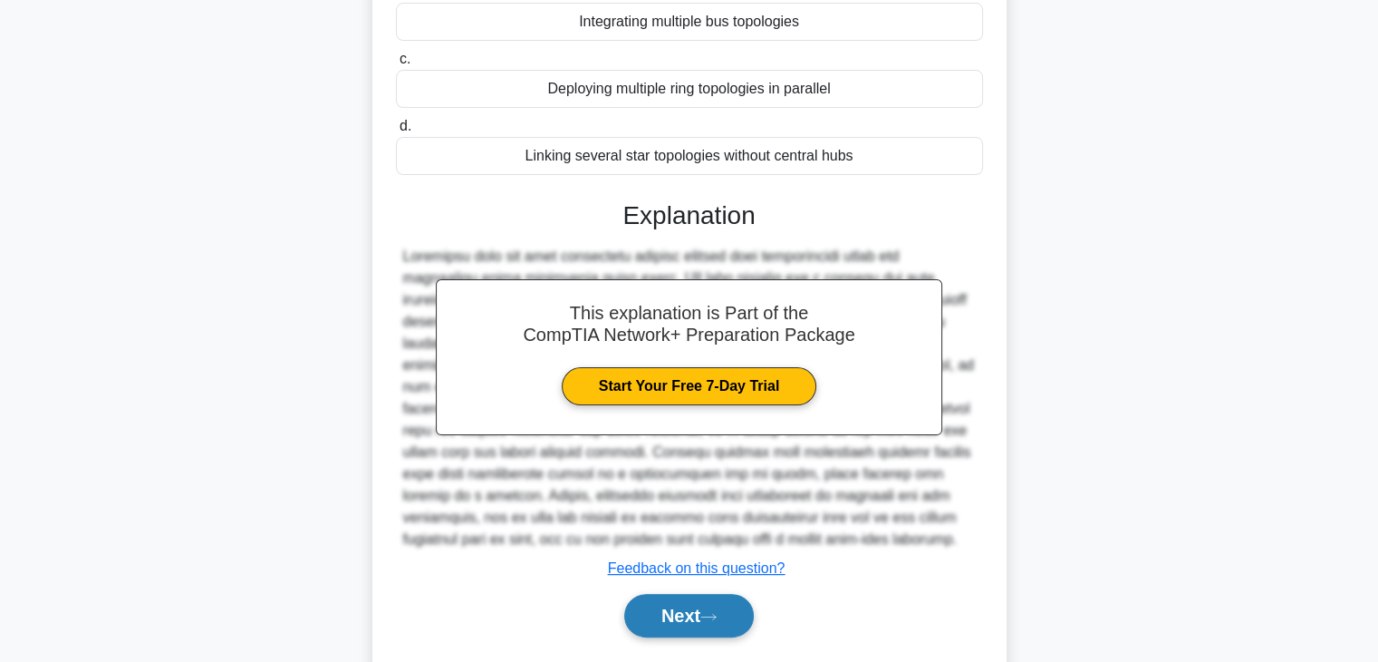
click at [710, 624] on button "Next" at bounding box center [689, 615] width 130 height 43
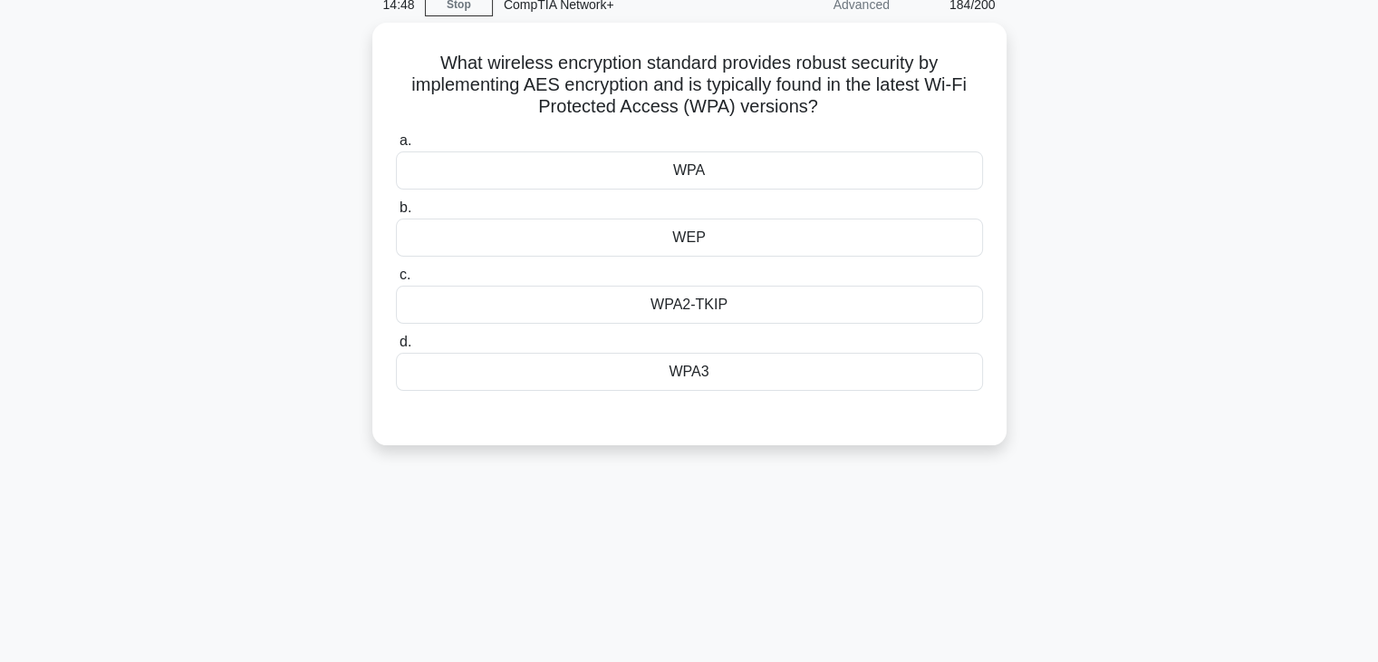
scroll to position [4, 0]
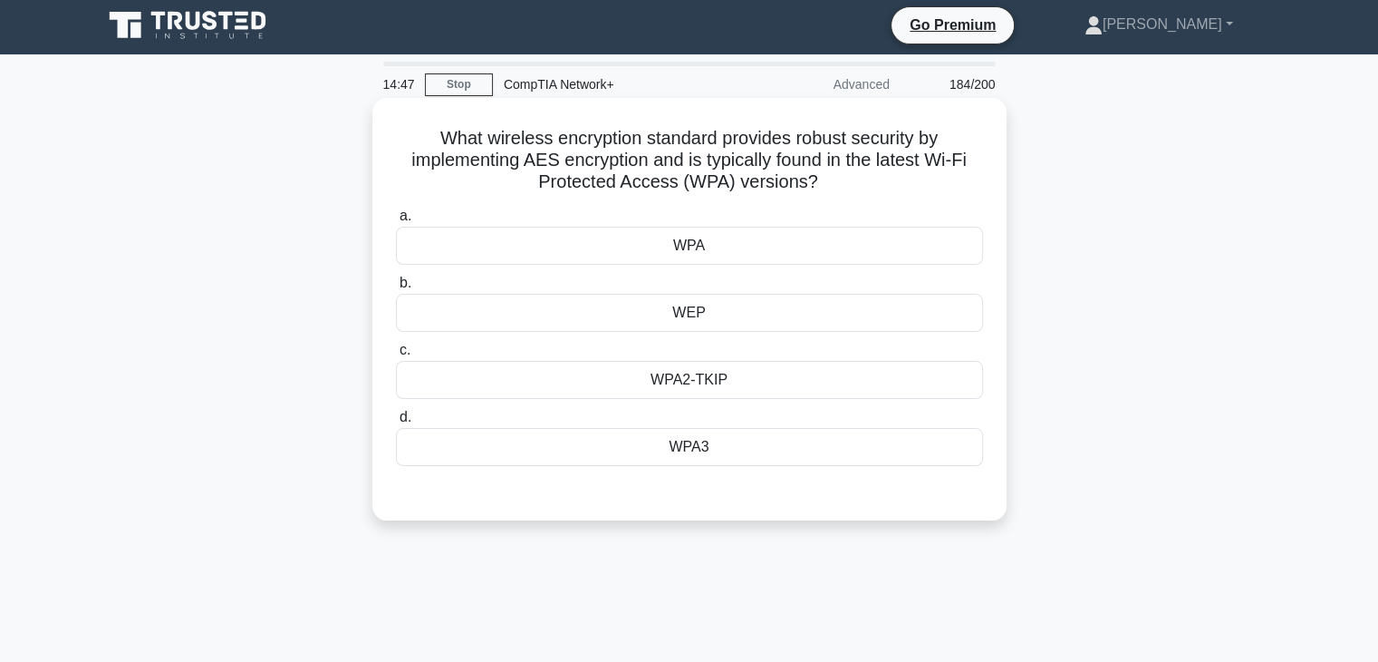
click at [830, 314] on div "WEP" at bounding box center [689, 313] width 587 height 38
click at [396, 289] on input "b. WEP" at bounding box center [396, 283] width 0 height 12
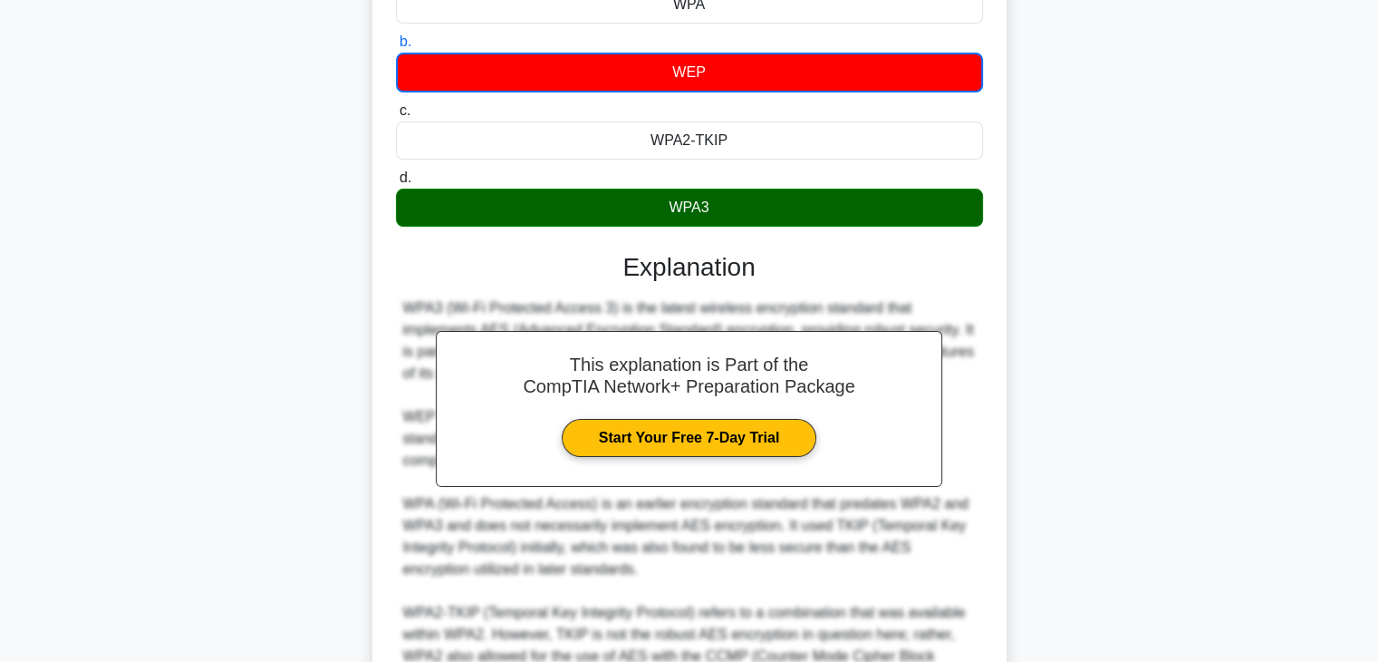
scroll to position [478, 0]
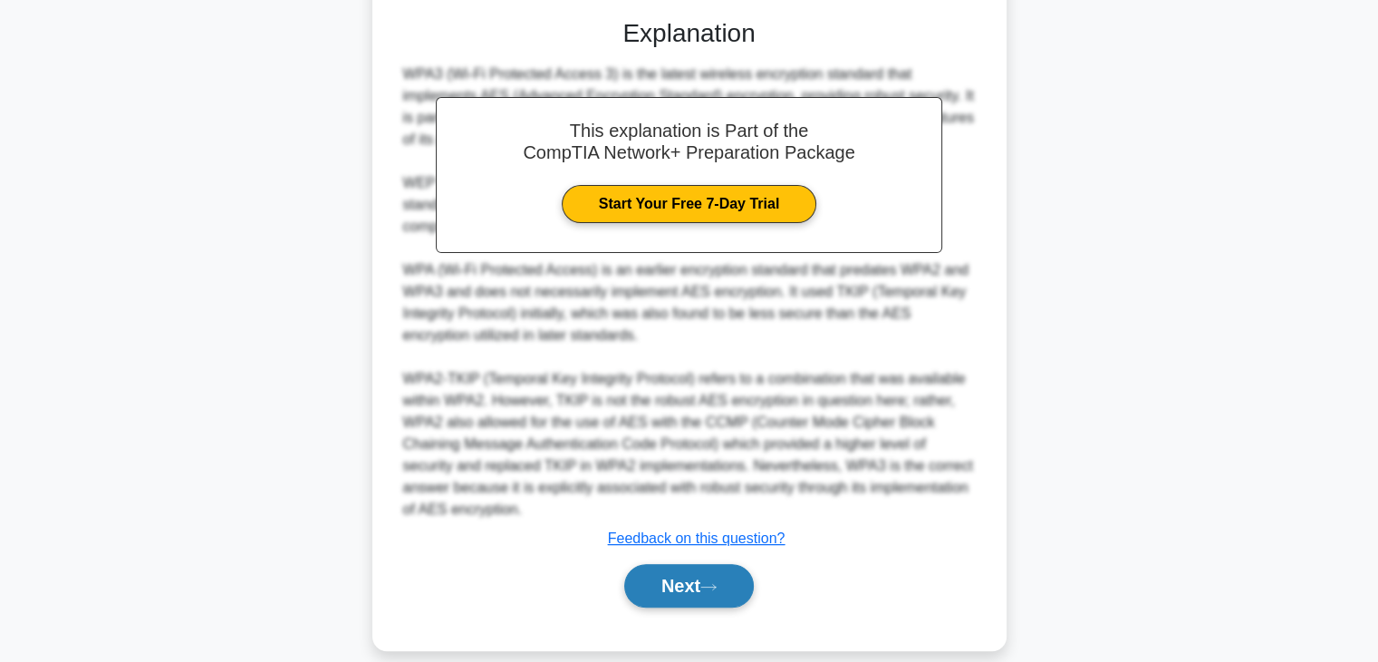
click at [712, 574] on button "Next" at bounding box center [689, 585] width 130 height 43
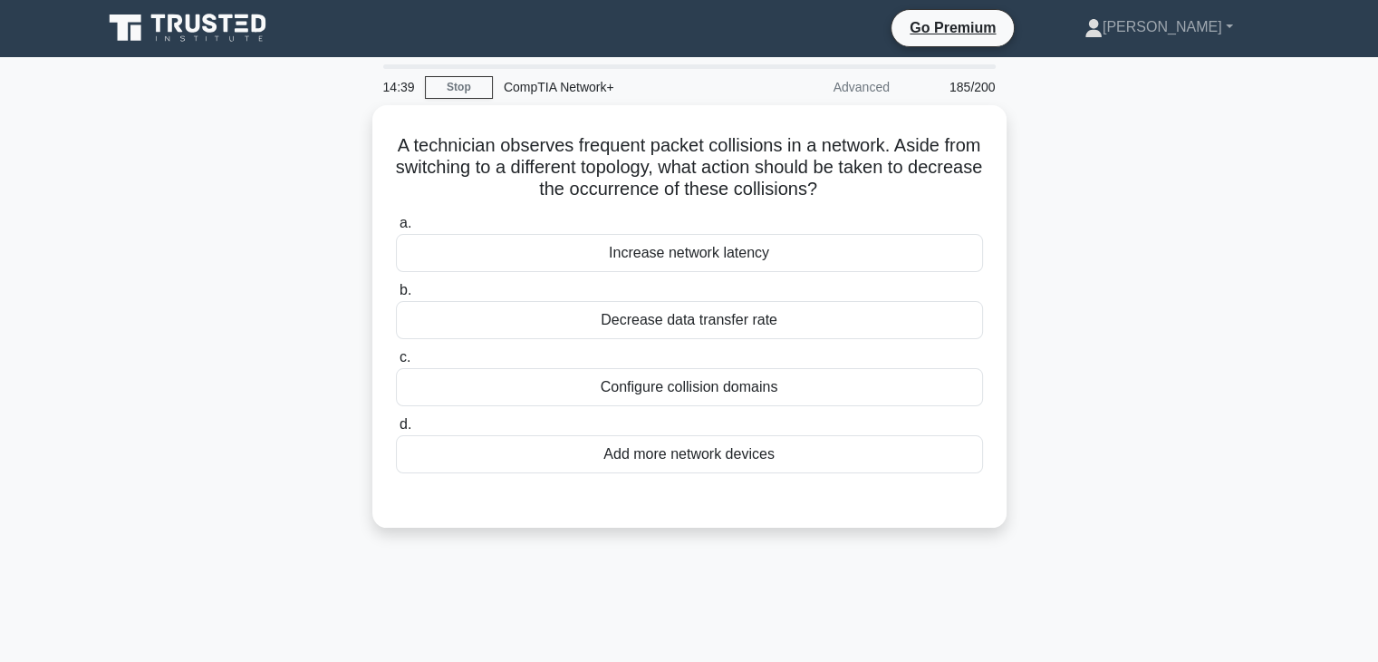
scroll to position [0, 0]
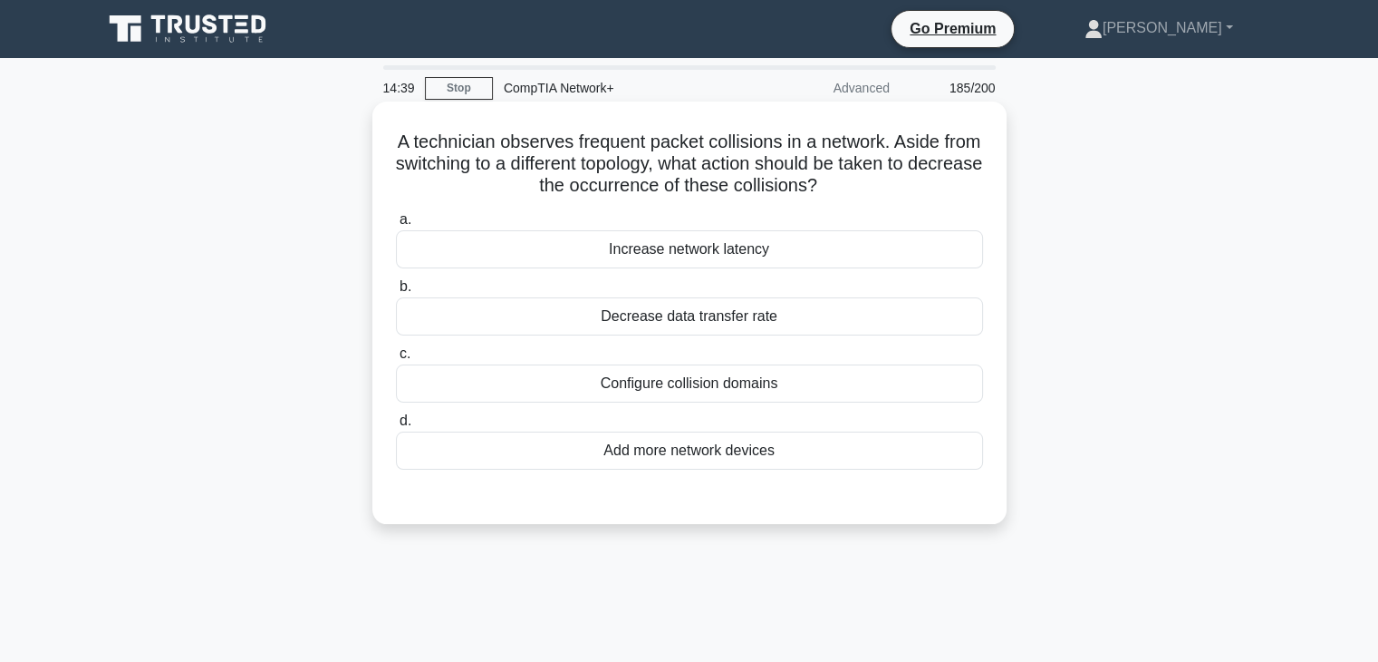
click at [783, 318] on div "Decrease data transfer rate" at bounding box center [689, 316] width 587 height 38
click at [396, 293] on input "b. Decrease data transfer rate" at bounding box center [396, 287] width 0 height 12
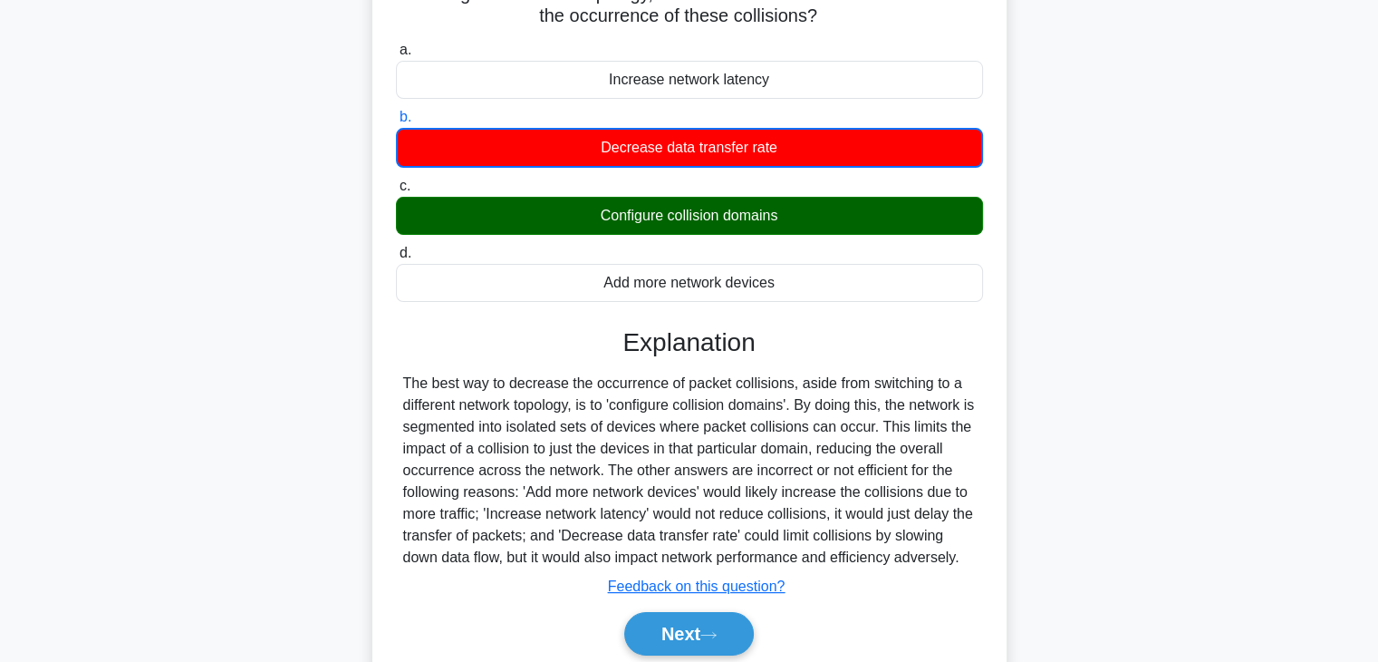
scroll to position [212, 0]
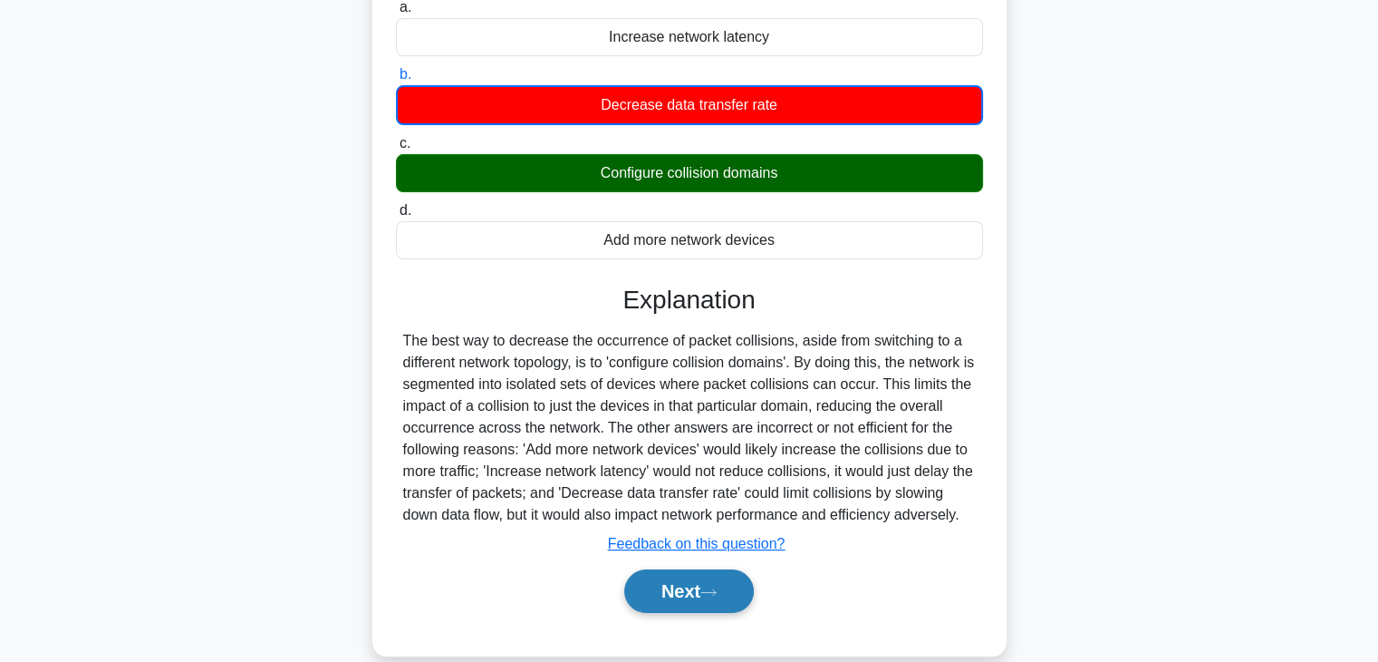
click at [707, 591] on button "Next" at bounding box center [689, 590] width 130 height 43
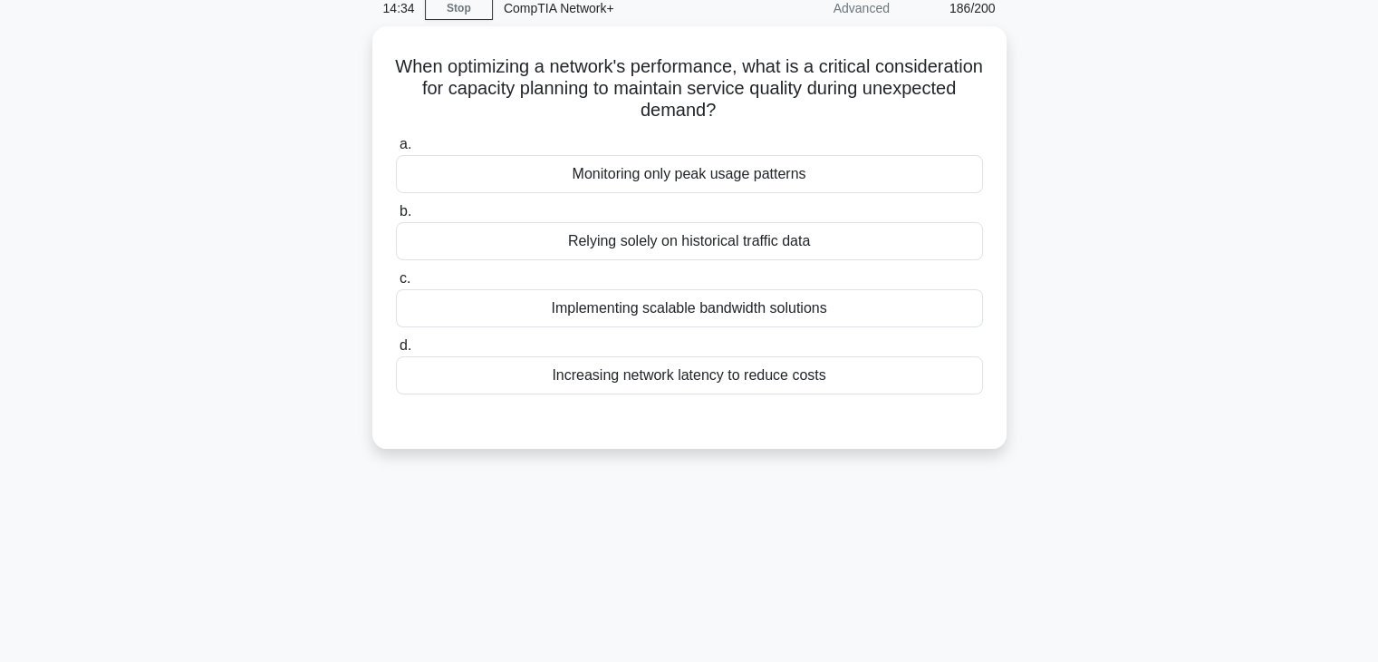
scroll to position [62, 0]
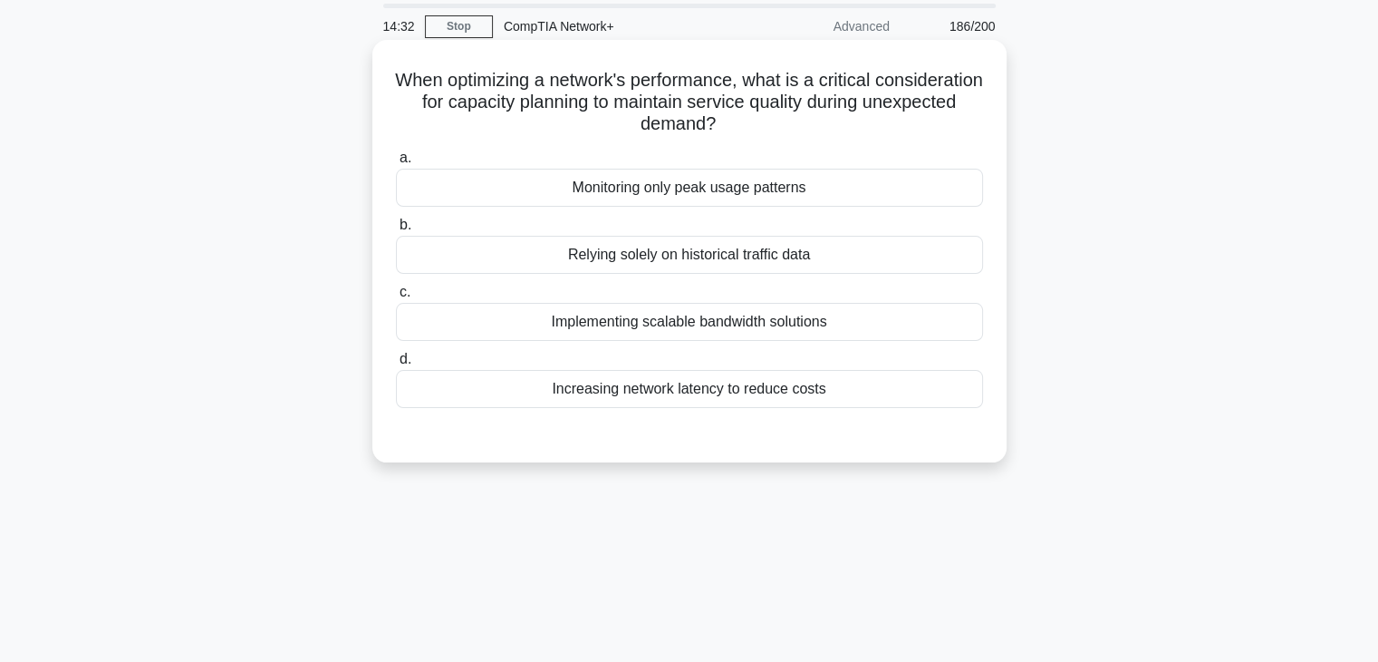
click at [800, 334] on div "Implementing scalable bandwidth solutions" at bounding box center [689, 322] width 587 height 38
click at [396, 298] on input "c. Implementing scalable bandwidth solutions" at bounding box center [396, 292] width 0 height 12
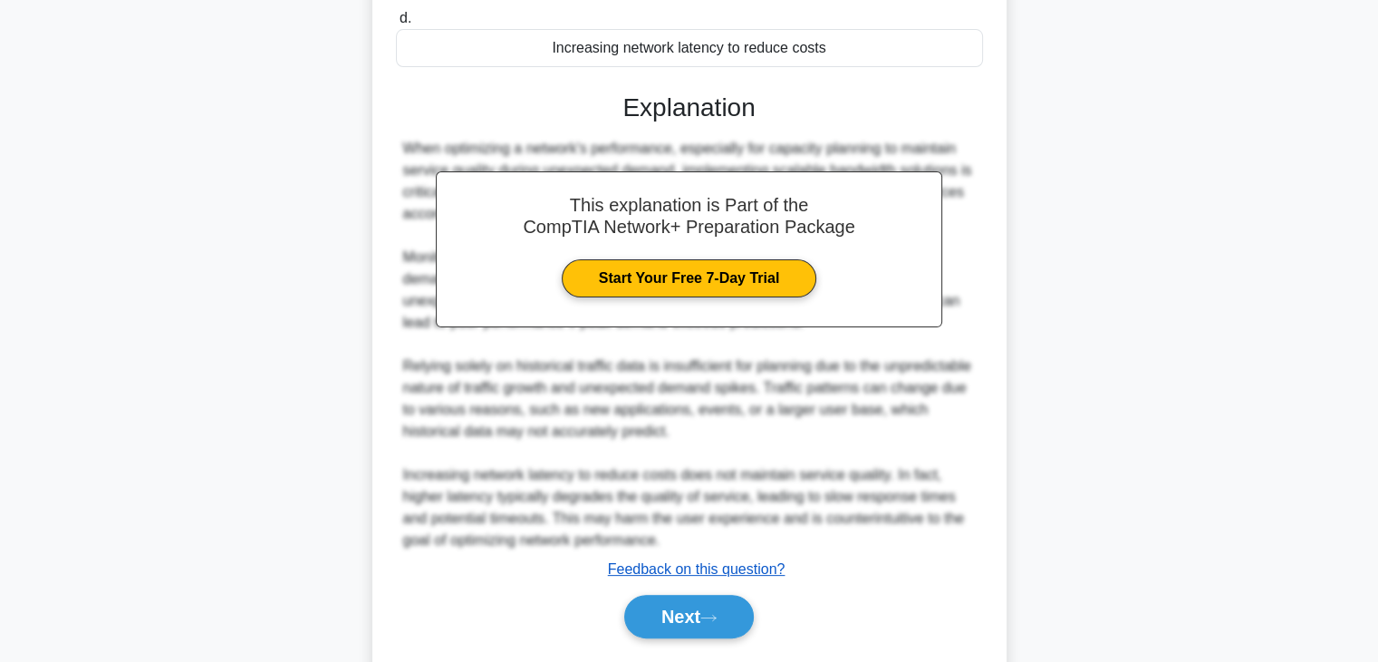
scroll to position [455, 0]
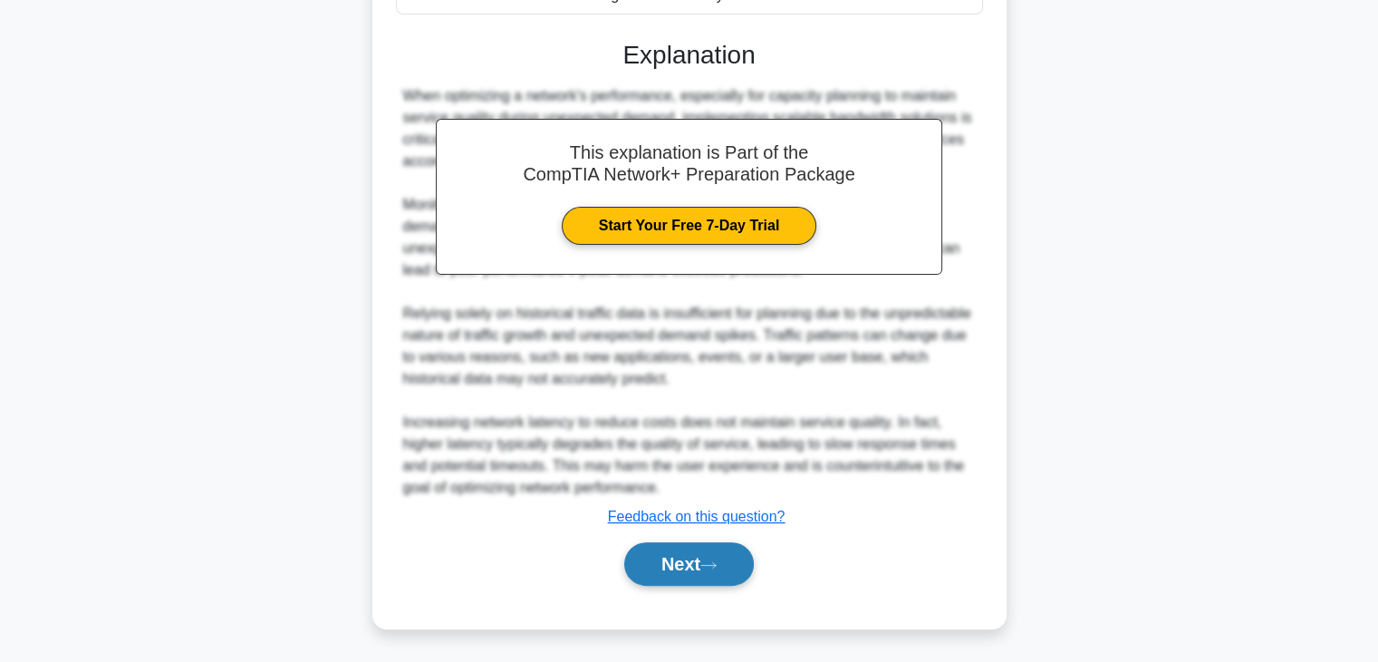
click at [701, 563] on button "Next" at bounding box center [689, 563] width 130 height 43
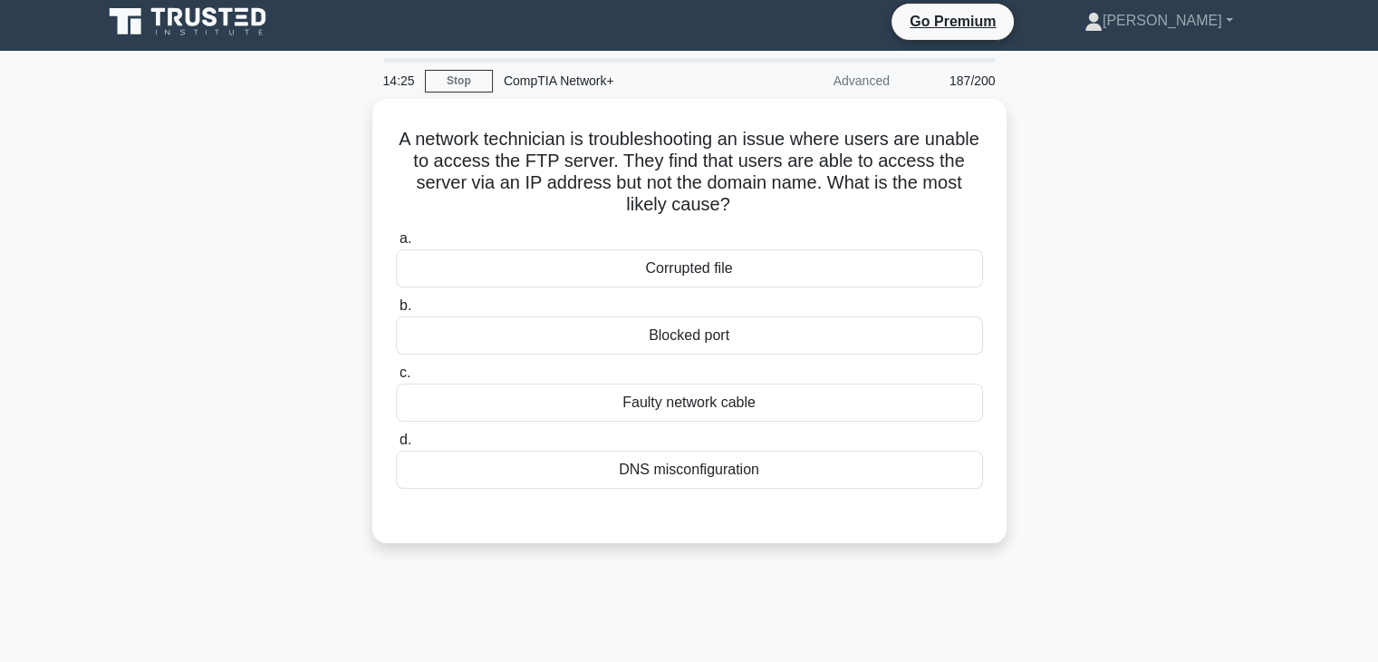
scroll to position [0, 0]
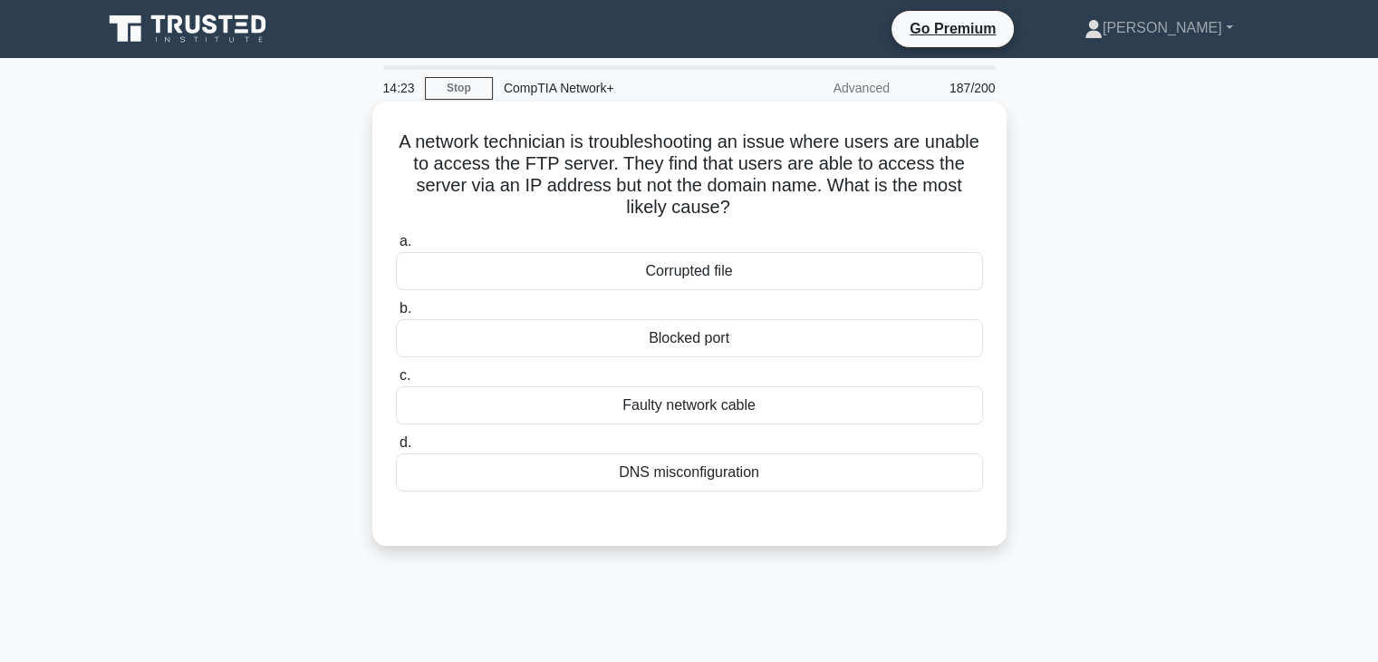
click at [793, 266] on div "Corrupted file" at bounding box center [689, 271] width 587 height 38
click at [396, 247] on input "a. Corrupted file" at bounding box center [396, 242] width 0 height 12
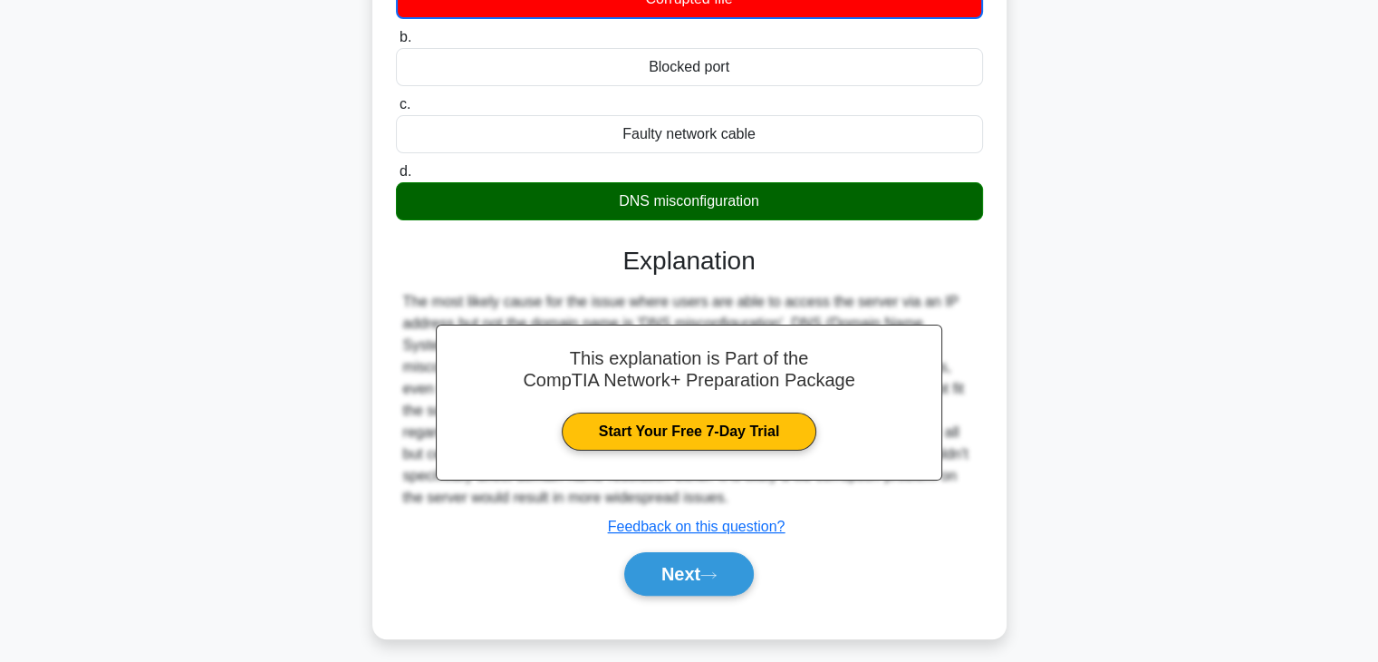
scroll to position [275, 0]
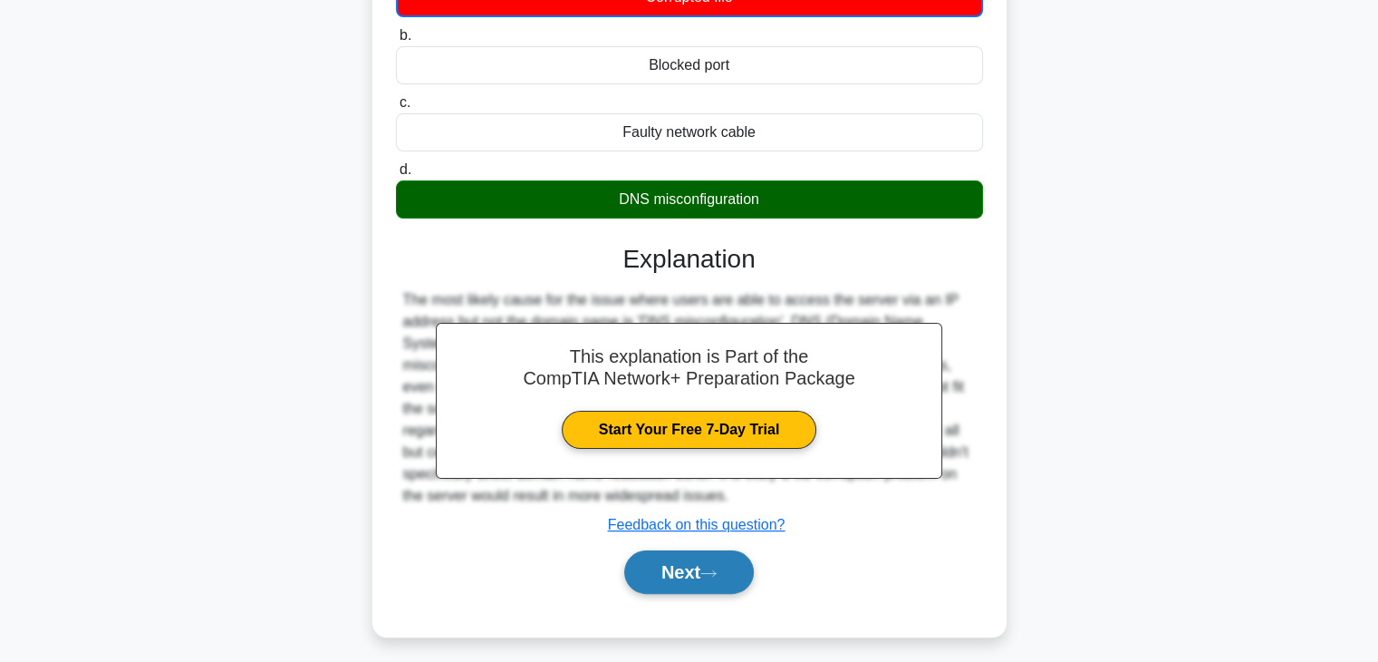
click at [703, 578] on button "Next" at bounding box center [689, 571] width 130 height 43
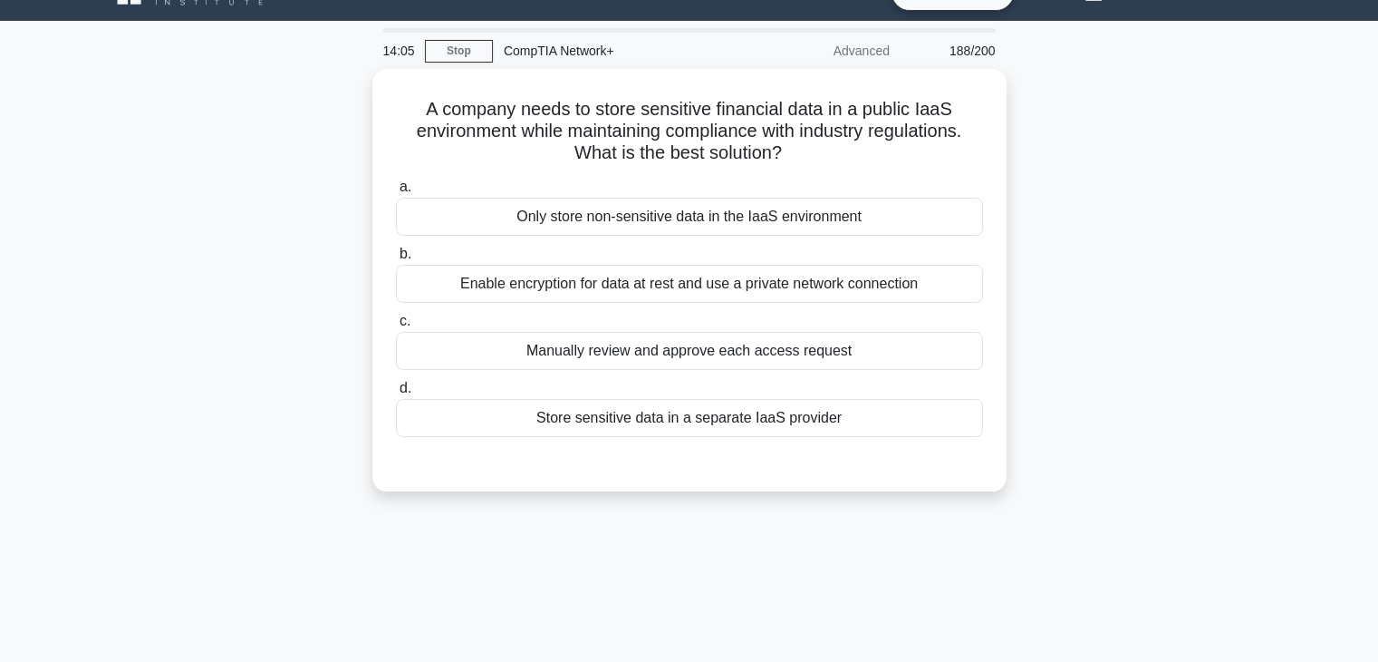
scroll to position [36, 0]
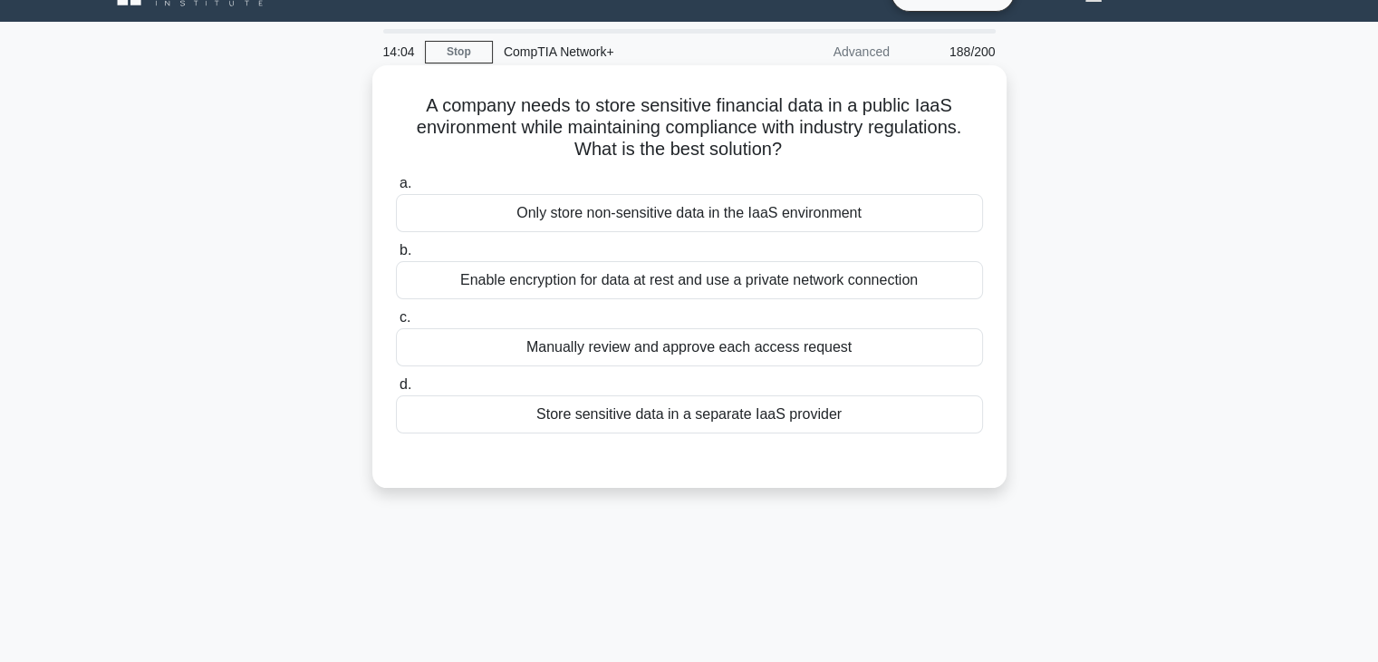
click at [834, 217] on div "Only store non-sensitive data in the IaaS environment" at bounding box center [689, 213] width 587 height 38
click at [396, 189] on input "a. Only store non-sensitive data in the IaaS environment" at bounding box center [396, 184] width 0 height 12
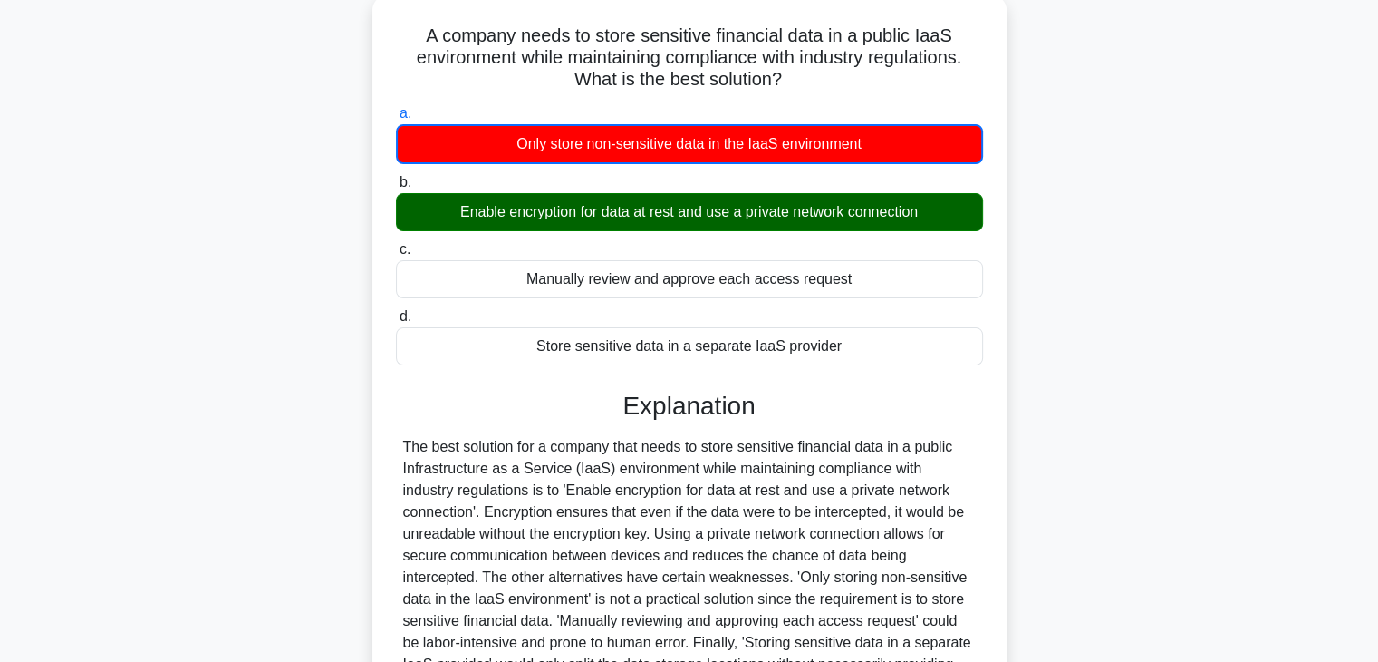
scroll to position [315, 0]
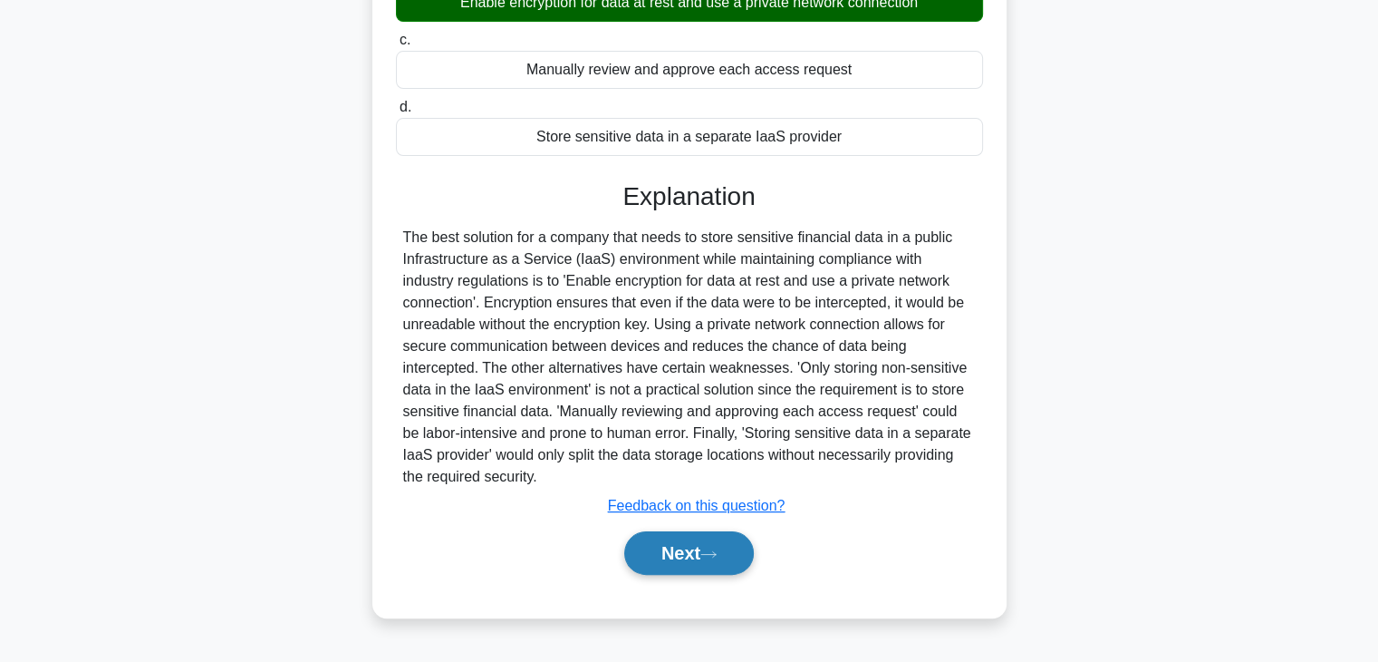
click at [710, 568] on button "Next" at bounding box center [689, 552] width 130 height 43
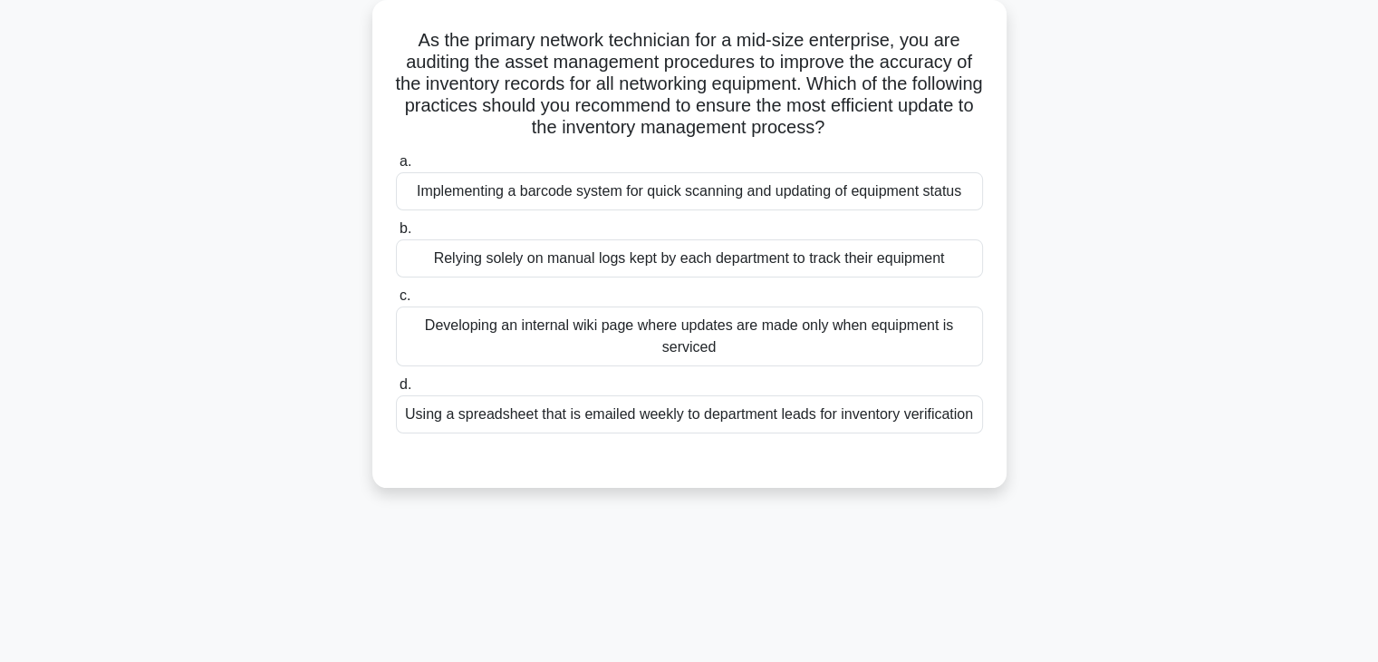
scroll to position [0, 0]
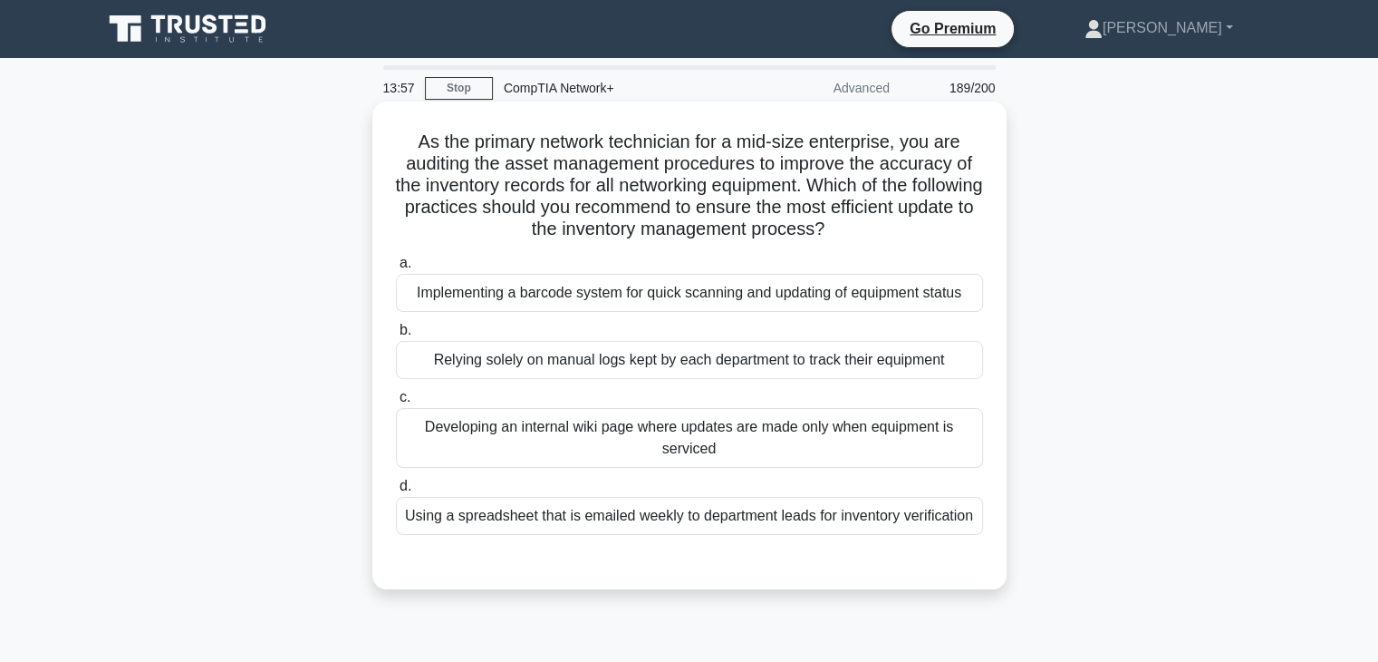
click at [802, 311] on div "Implementing a barcode system for quick scanning and updating of equipment stat…" at bounding box center [689, 293] width 587 height 38
click at [396, 269] on input "a. Implementing a barcode system for quick scanning and updating of equipment s…" at bounding box center [396, 263] width 0 height 12
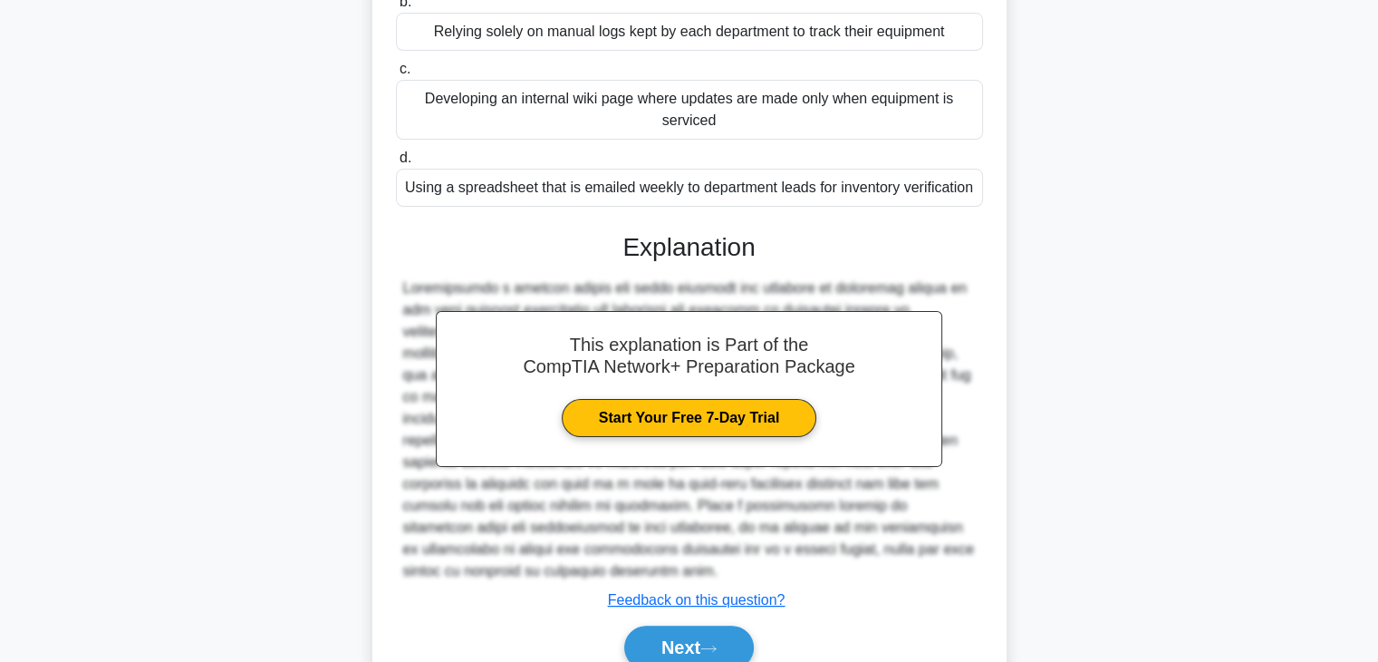
scroll to position [377, 0]
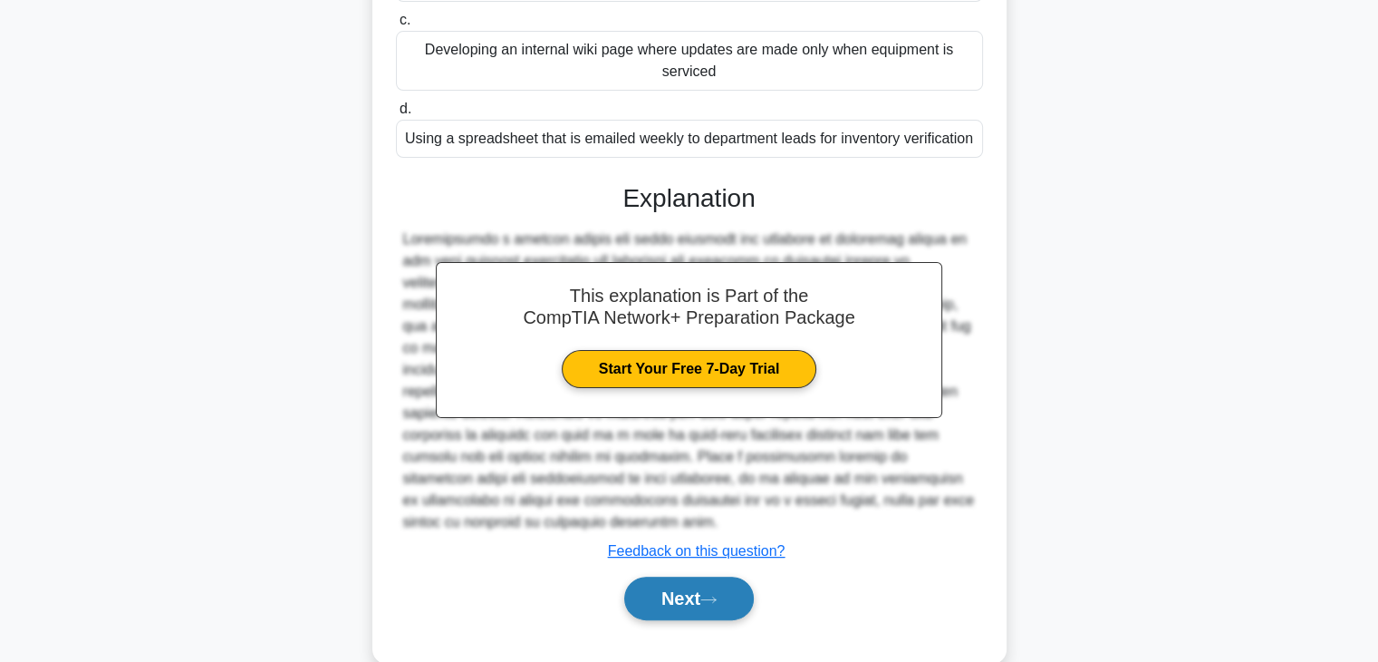
click at [714, 588] on button "Next" at bounding box center [689, 597] width 130 height 43
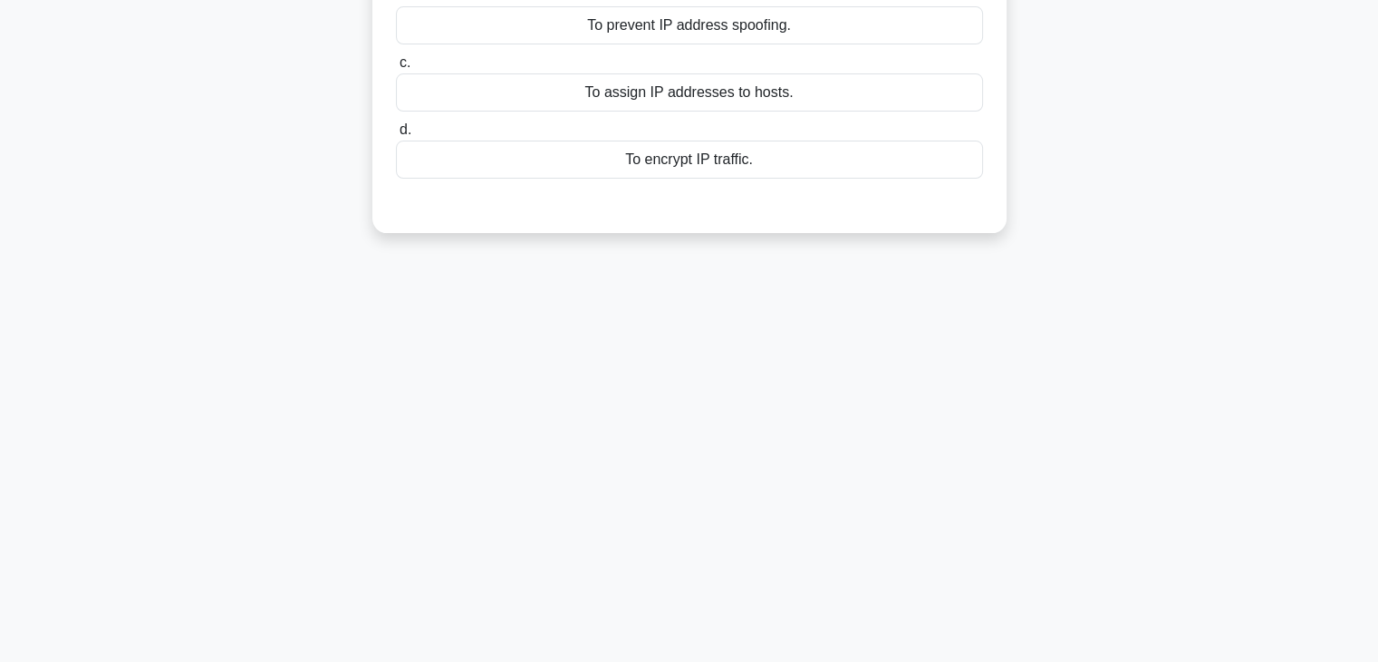
scroll to position [0, 0]
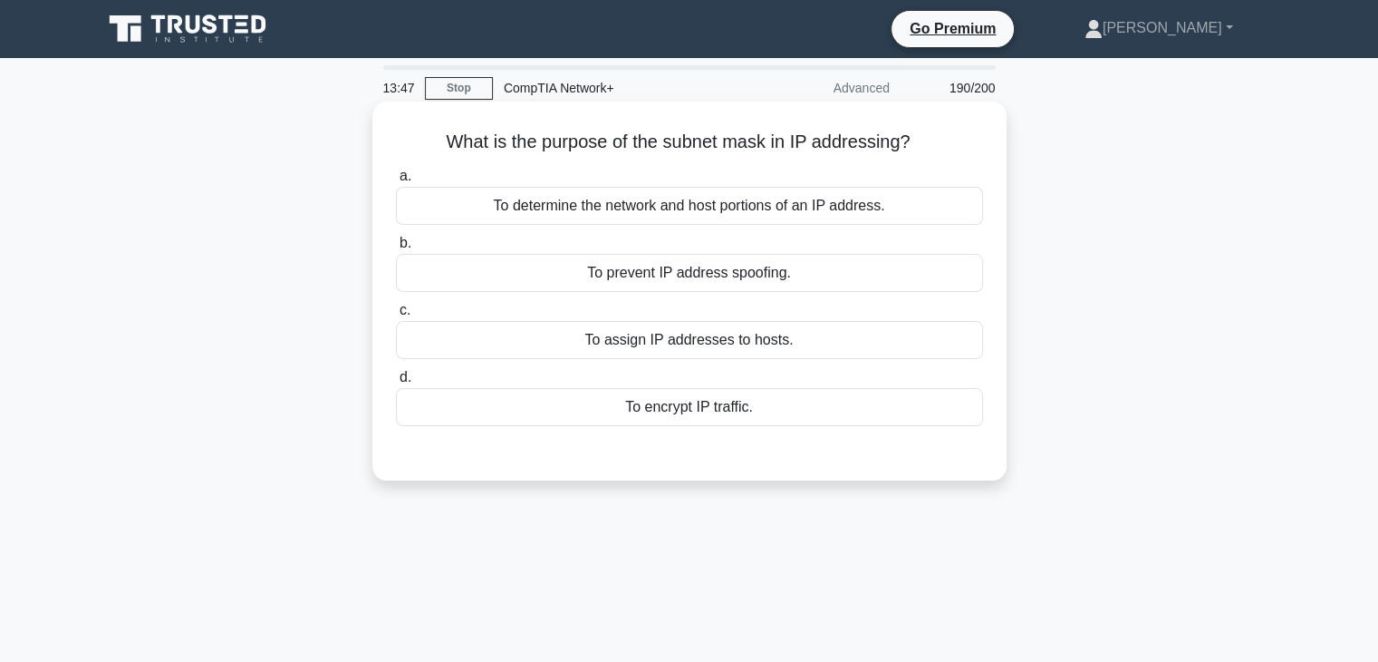
click at [820, 272] on div "To prevent IP address spoofing." at bounding box center [689, 273] width 587 height 38
click at [396, 249] on input "b. To prevent IP address spoofing." at bounding box center [396, 243] width 0 height 12
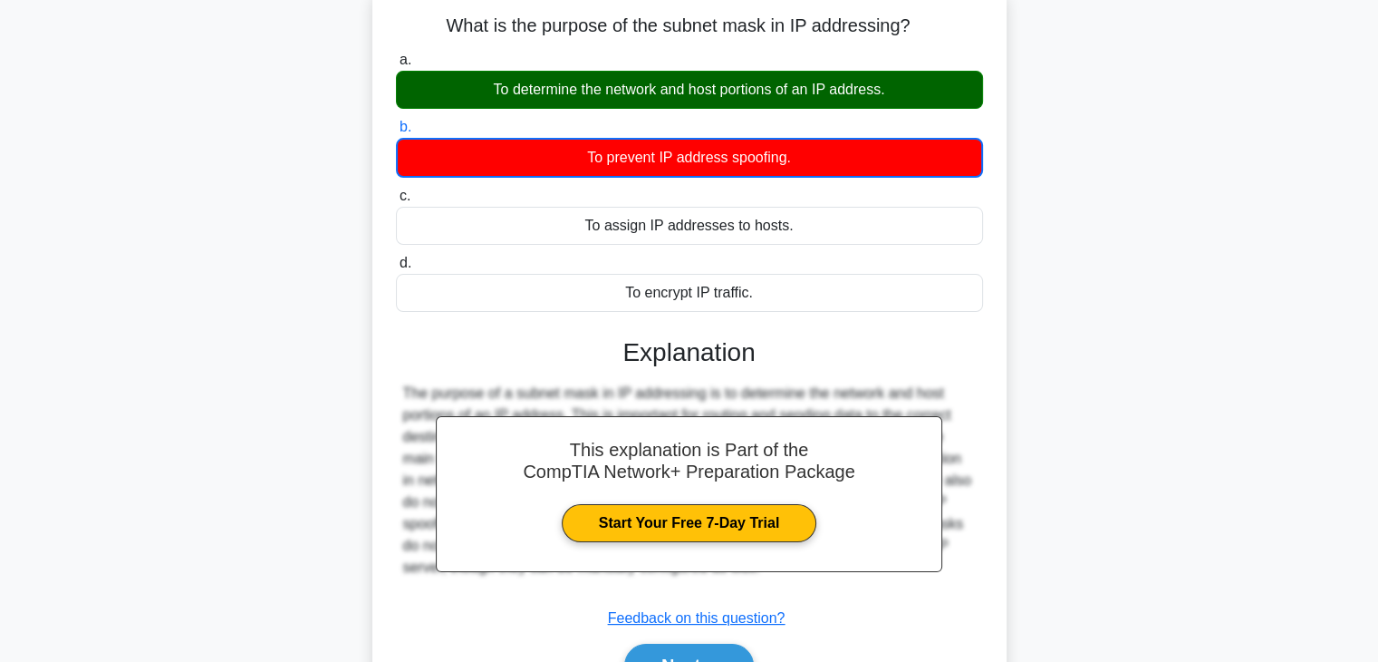
scroll to position [150, 0]
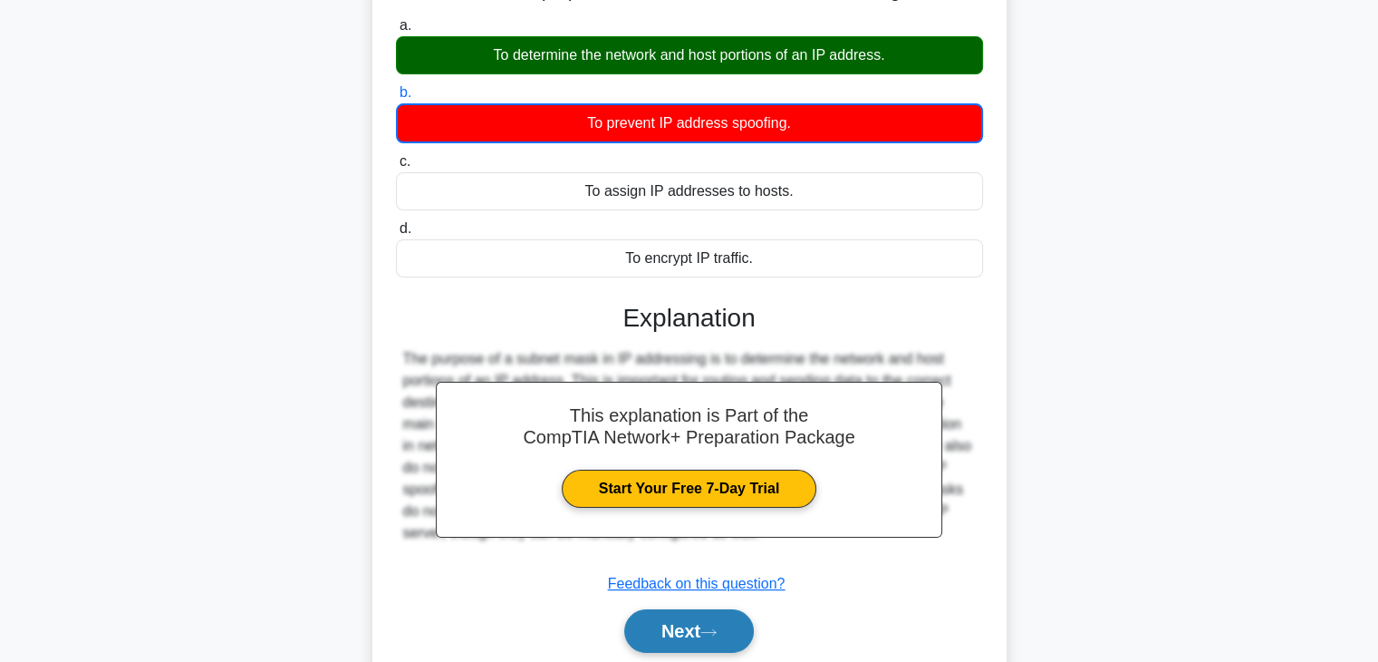
click at [710, 635] on button "Next" at bounding box center [689, 630] width 130 height 43
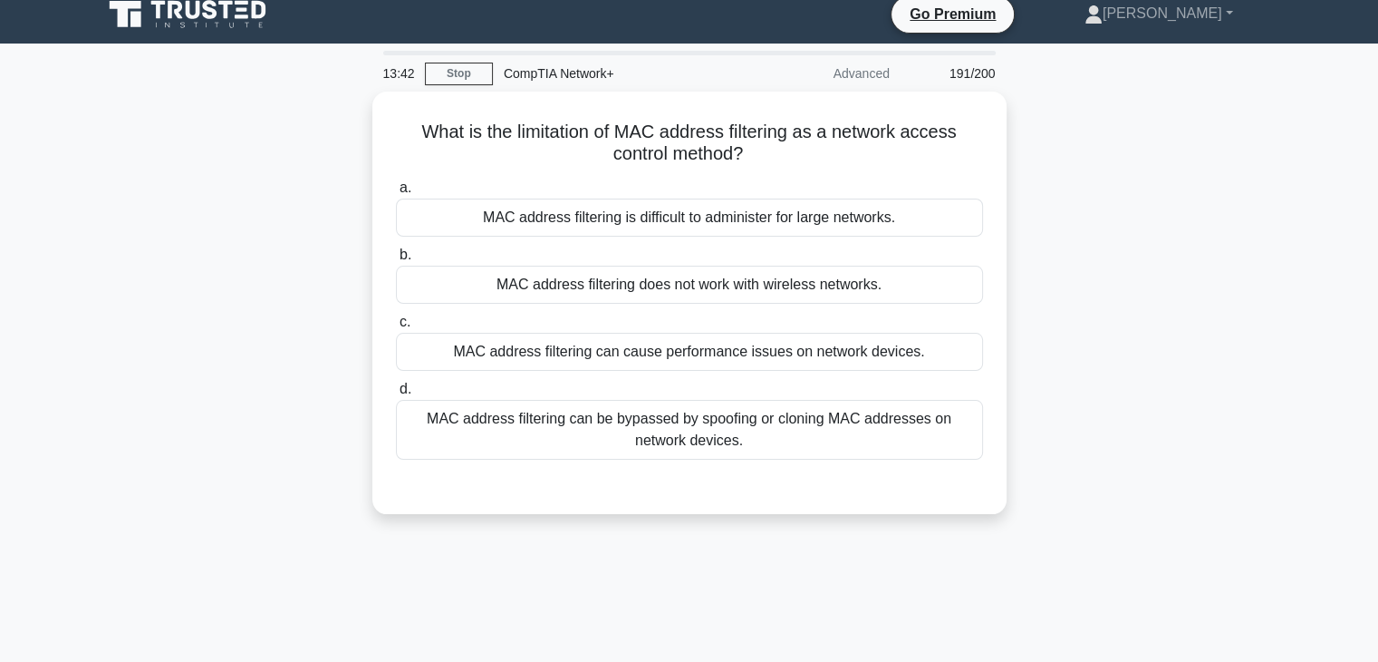
scroll to position [0, 0]
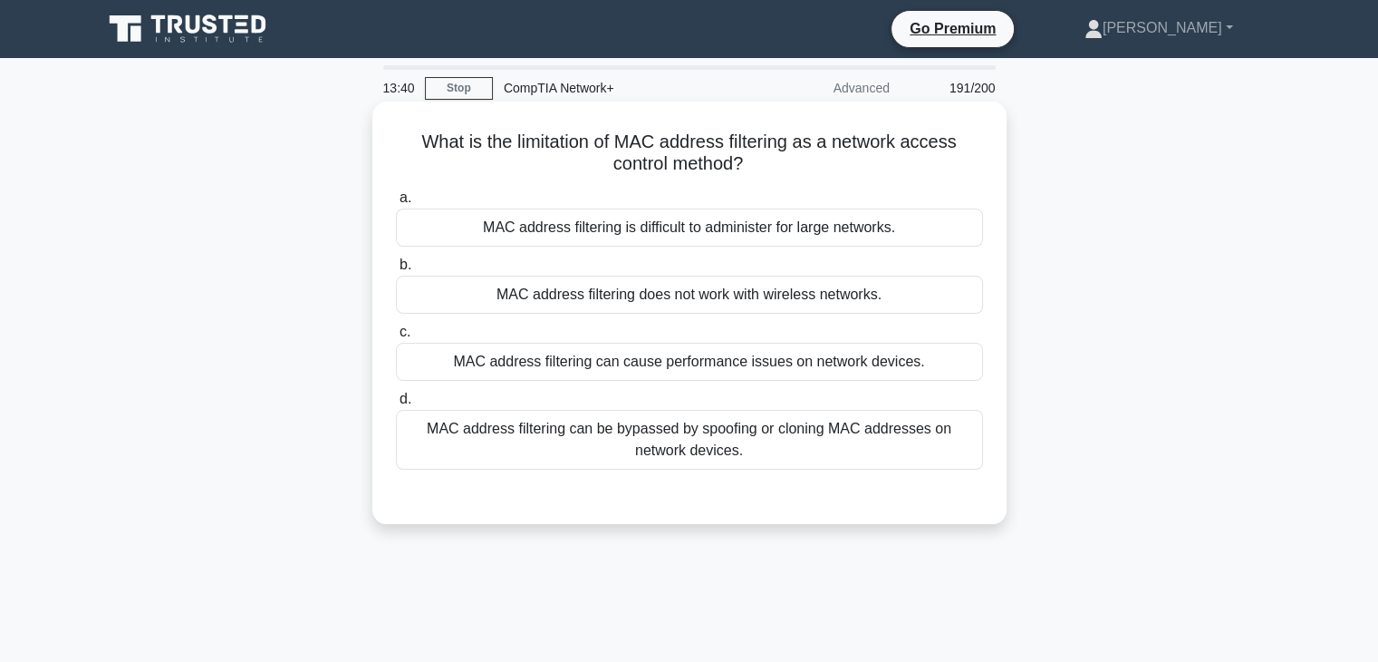
click at [786, 221] on div "MAC address filtering is difficult to administer for large networks." at bounding box center [689, 227] width 587 height 38
click at [396, 204] on input "a. MAC address filtering is difficult to administer for large networks." at bounding box center [396, 198] width 0 height 12
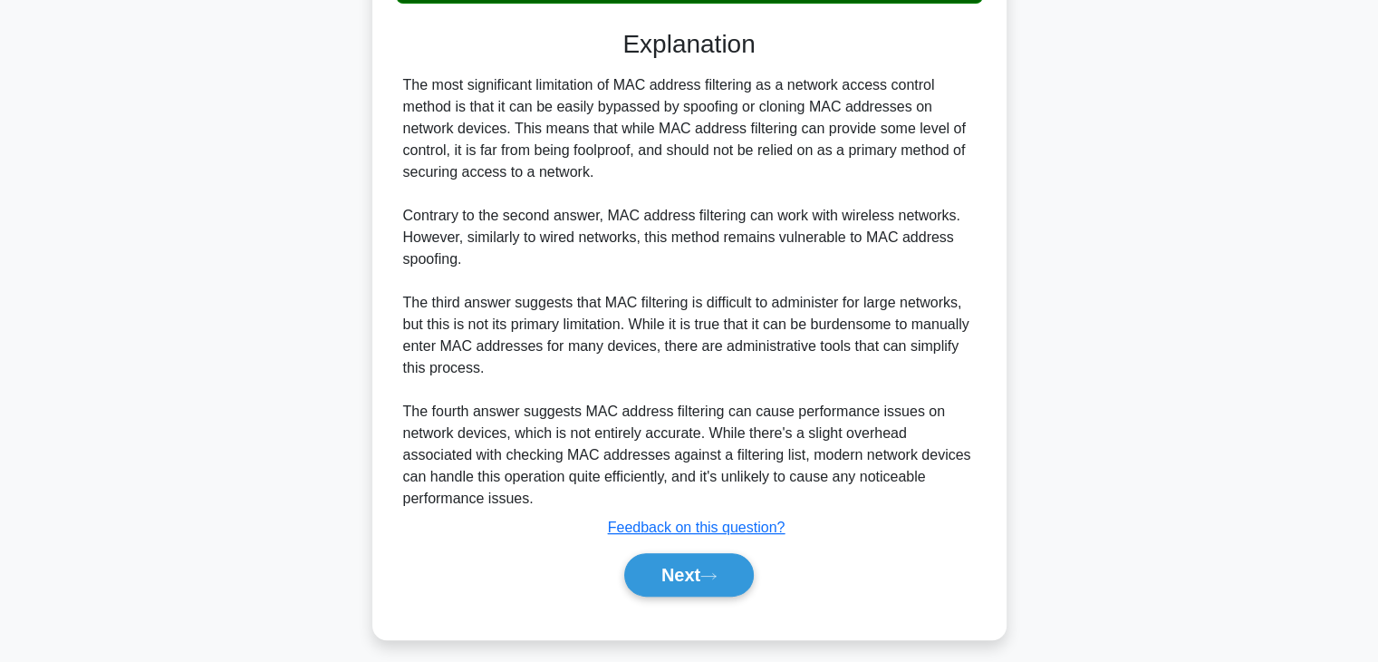
scroll to position [478, 0]
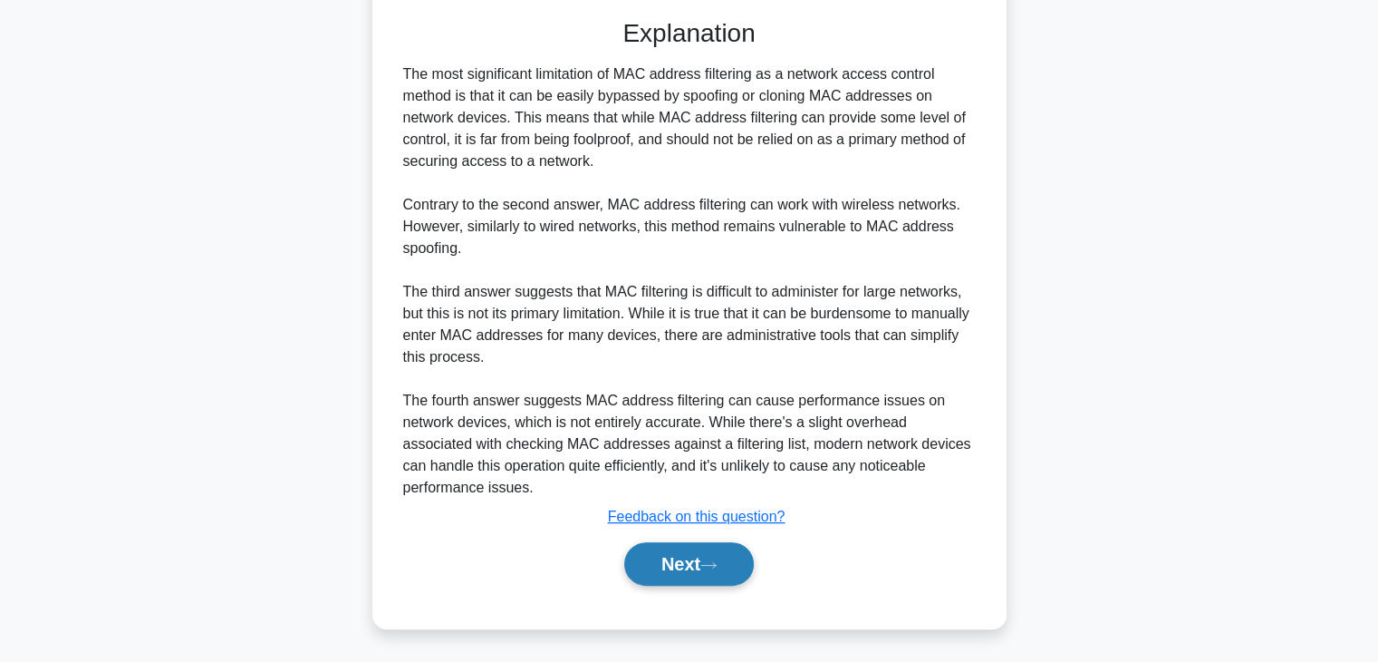
click at [717, 577] on button "Next" at bounding box center [689, 563] width 130 height 43
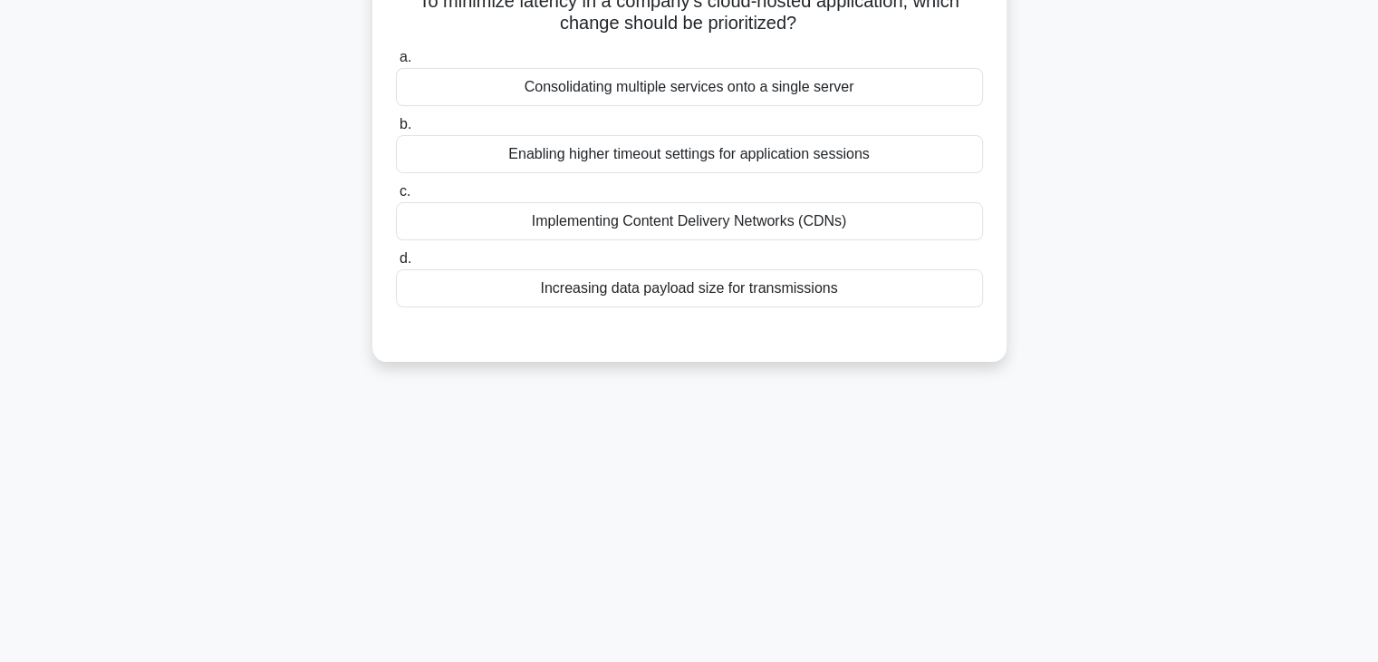
scroll to position [138, 0]
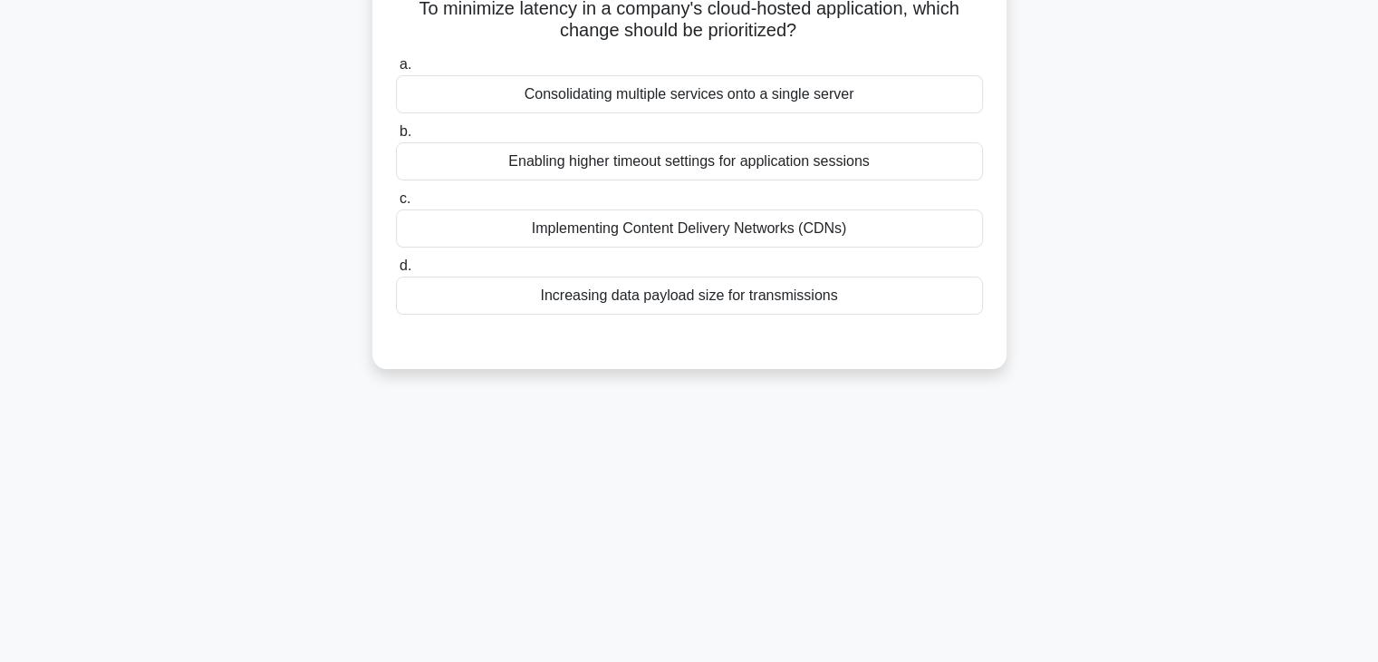
click at [732, 405] on div "13:27 Stop CompTIA Network+ Advanced 192/200" at bounding box center [690, 381] width 1196 height 906
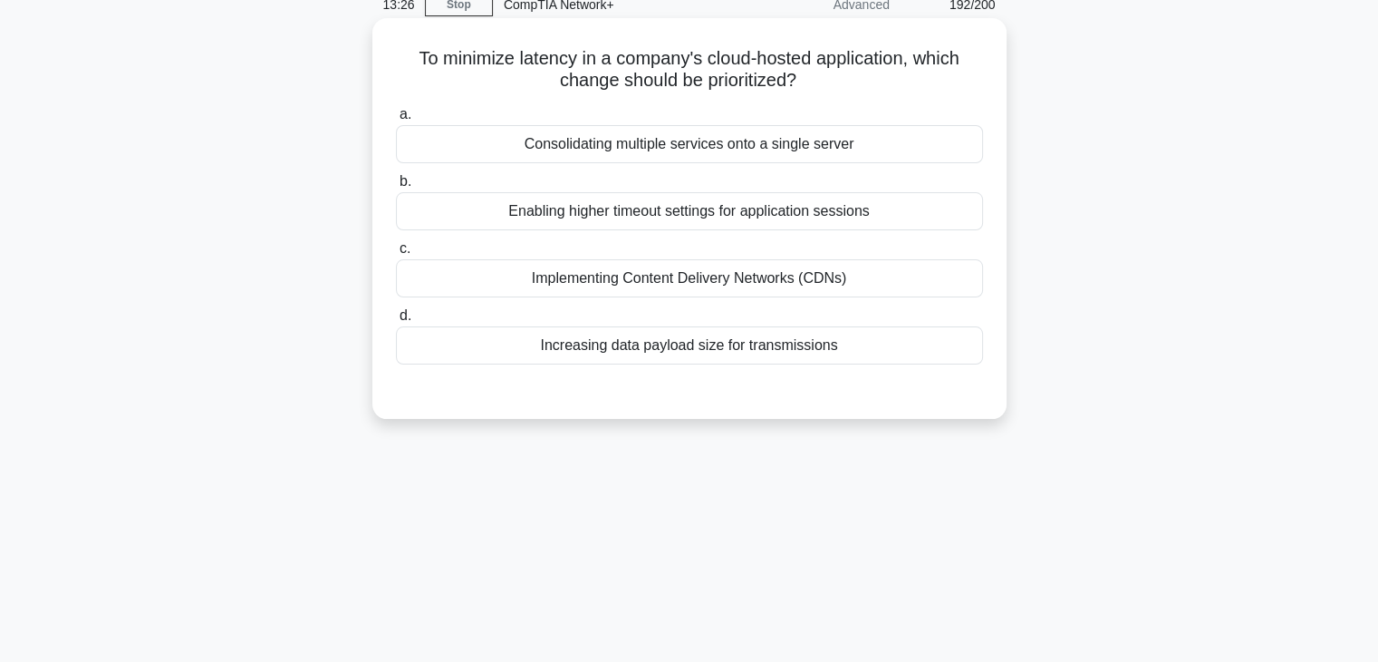
scroll to position [63, 0]
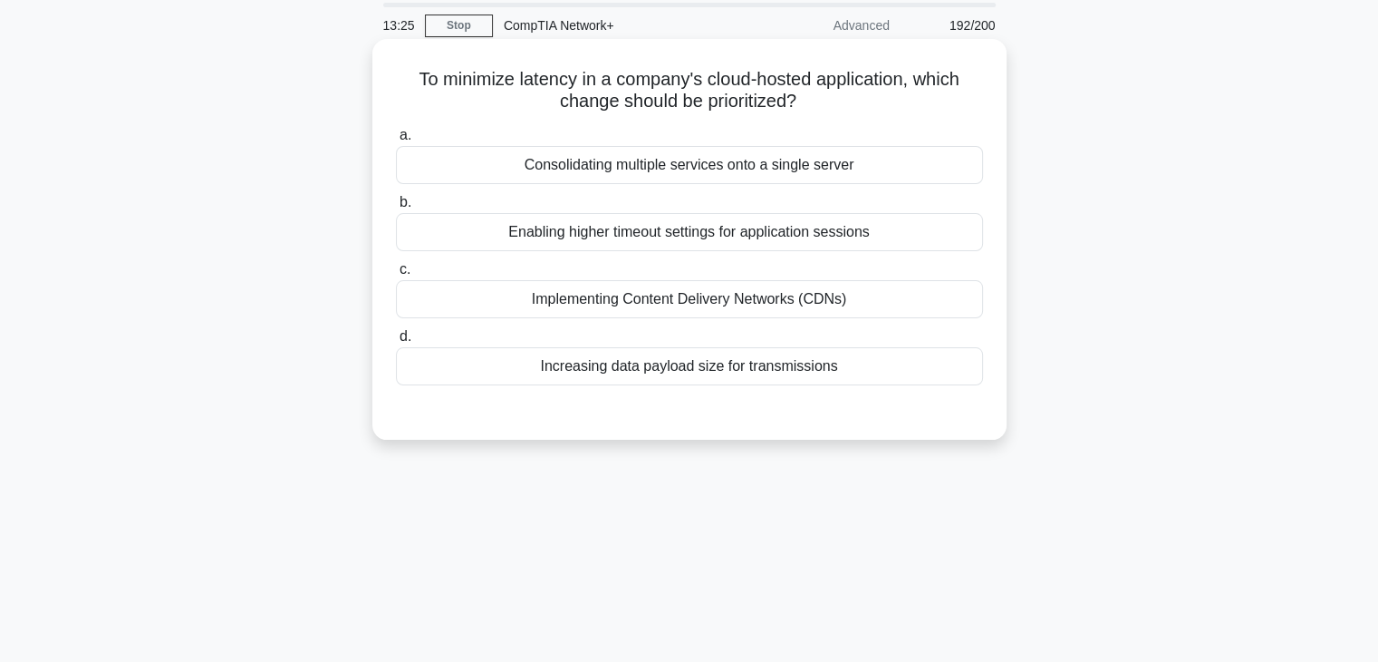
click at [780, 171] on div "Consolidating multiple services onto a single server" at bounding box center [689, 165] width 587 height 38
click at [396, 141] on input "a. Consolidating multiple services onto a single server" at bounding box center [396, 136] width 0 height 12
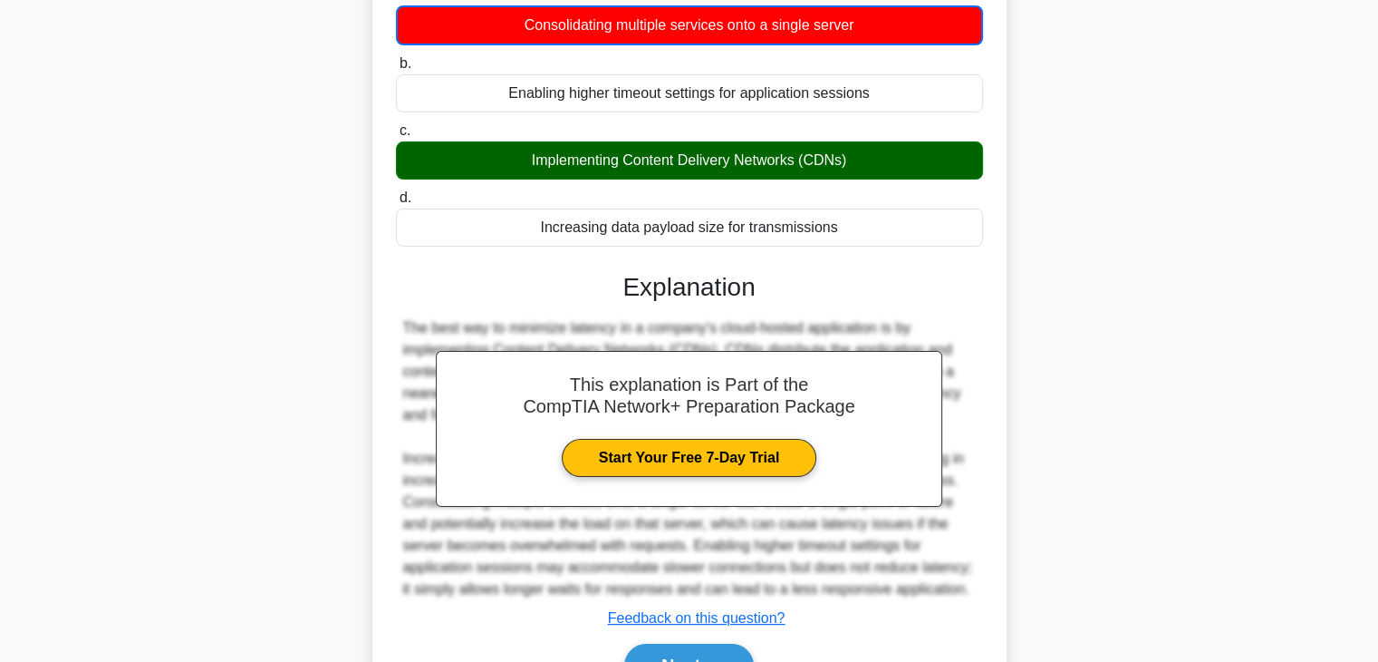
scroll to position [246, 0]
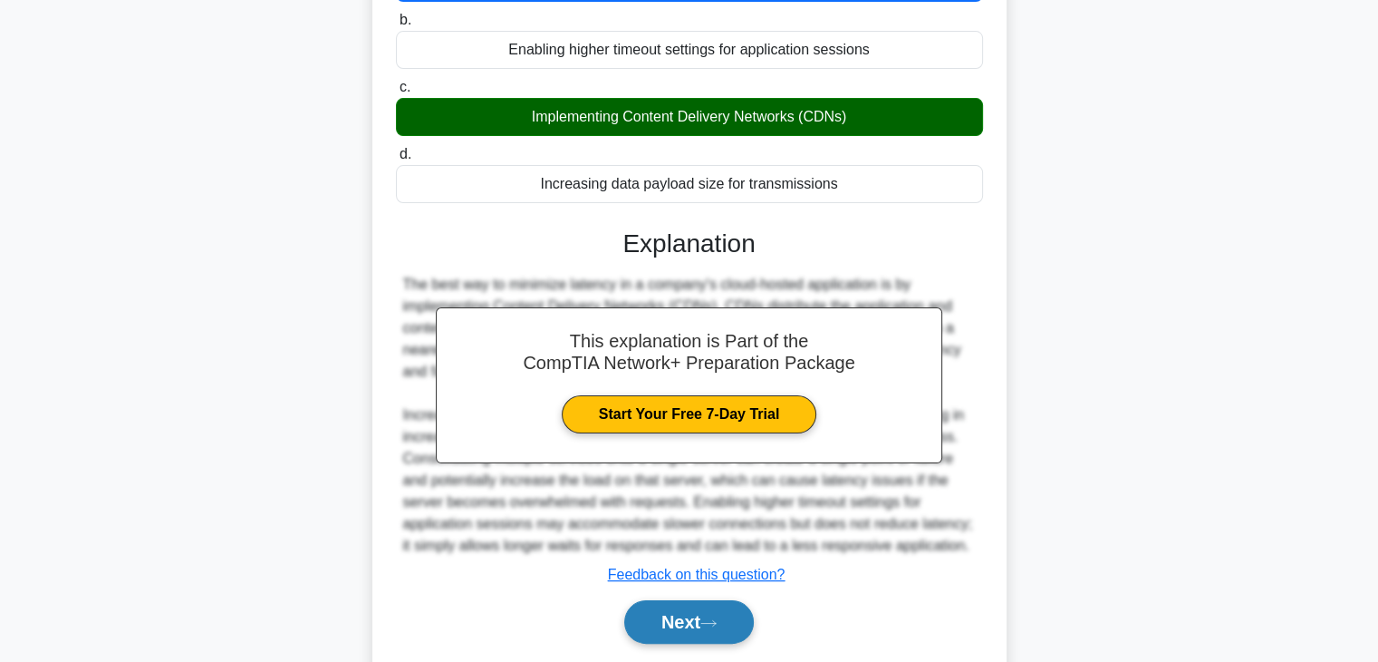
click at [741, 623] on button "Next" at bounding box center [689, 621] width 130 height 43
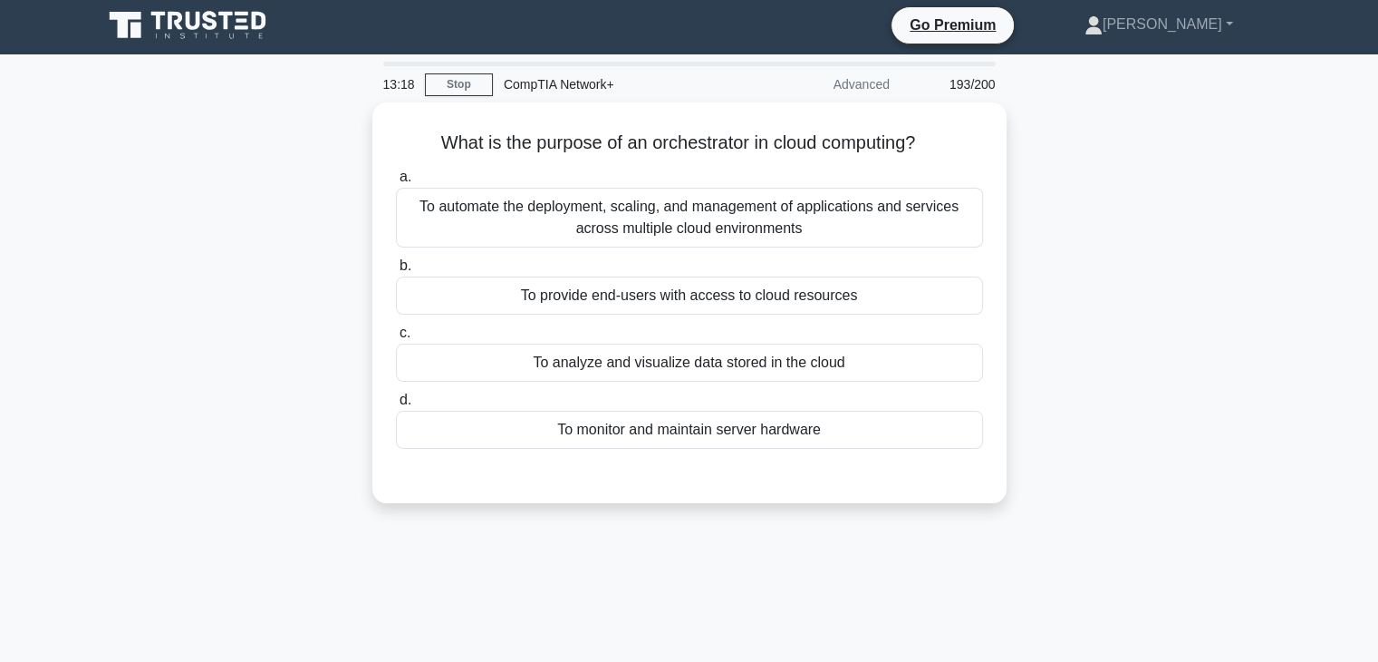
scroll to position [0, 0]
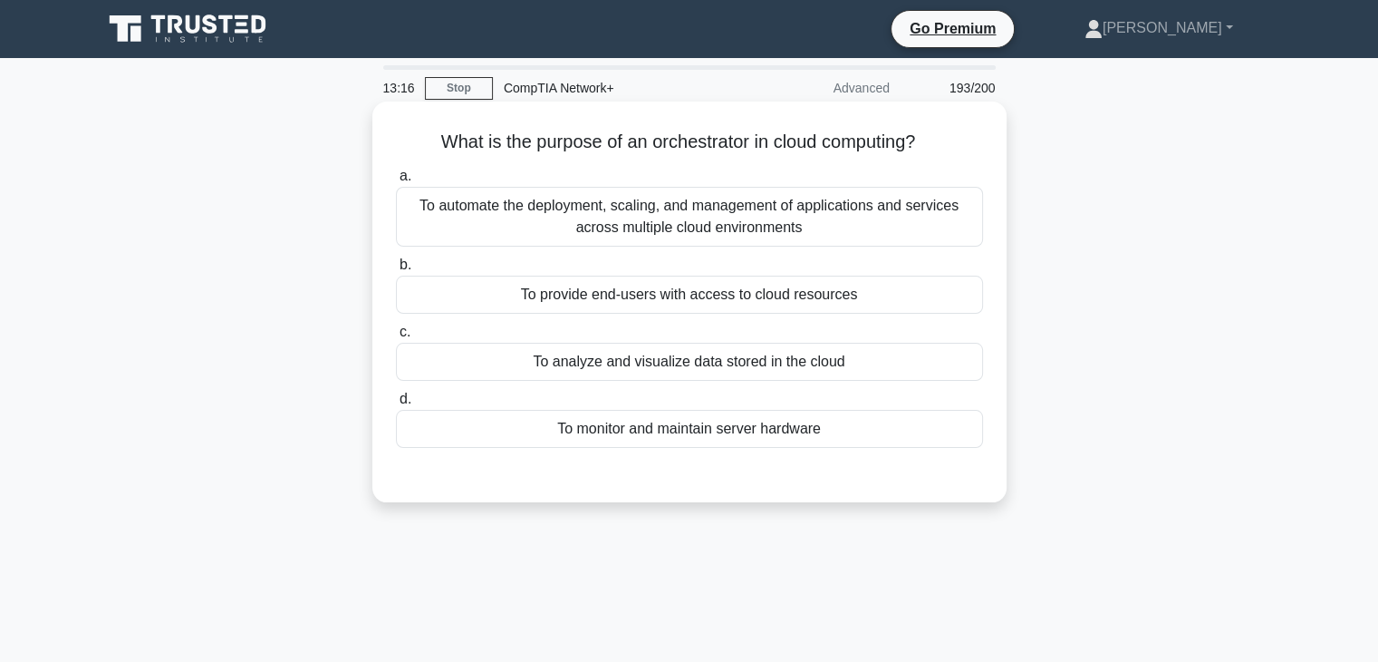
click at [790, 243] on div "To automate the deployment, scaling, and management of applications and service…" at bounding box center [689, 217] width 587 height 60
click at [396, 182] on input "a. To automate the deployment, scaling, and management of applications and serv…" at bounding box center [396, 176] width 0 height 12
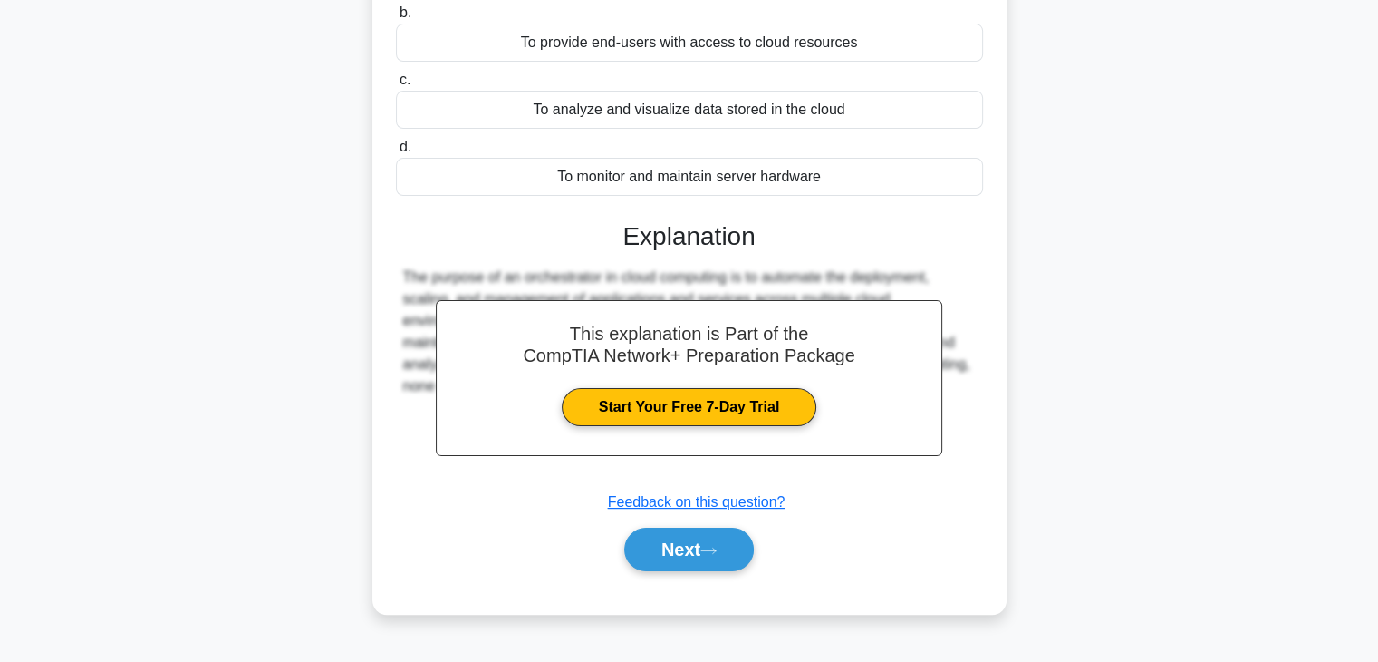
scroll to position [310, 0]
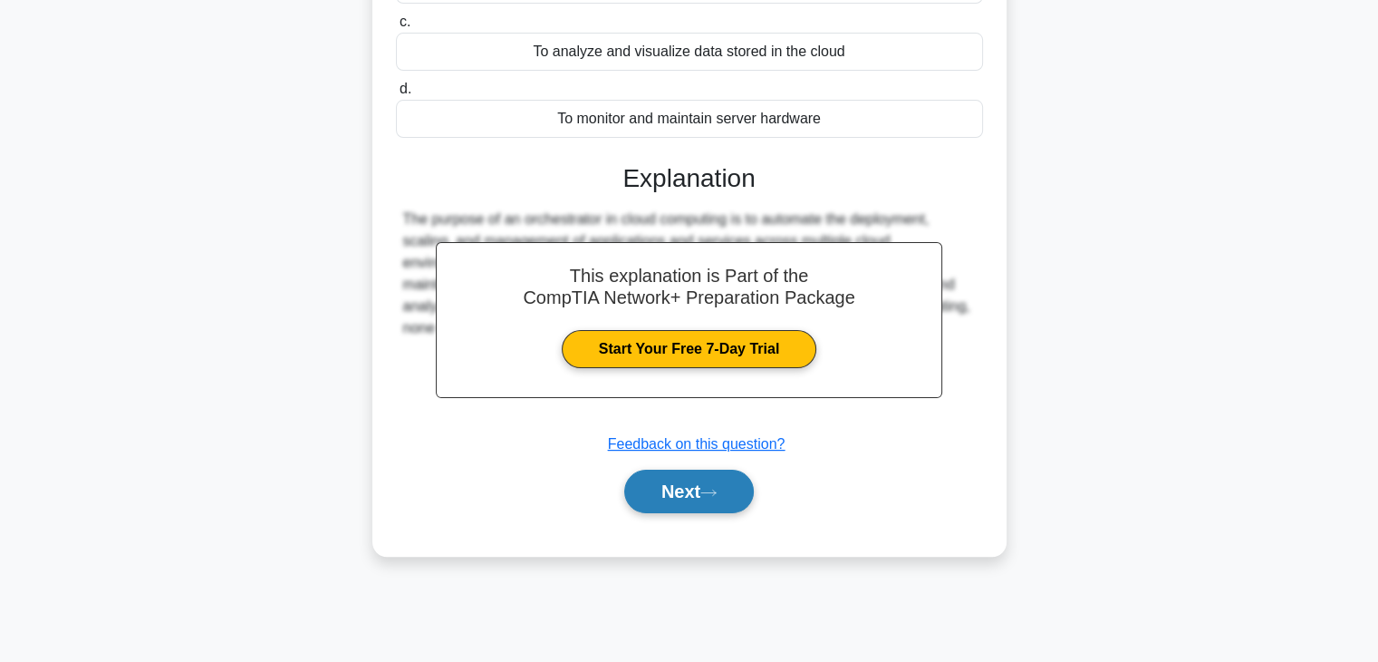
click at [733, 482] on button "Next" at bounding box center [689, 490] width 130 height 43
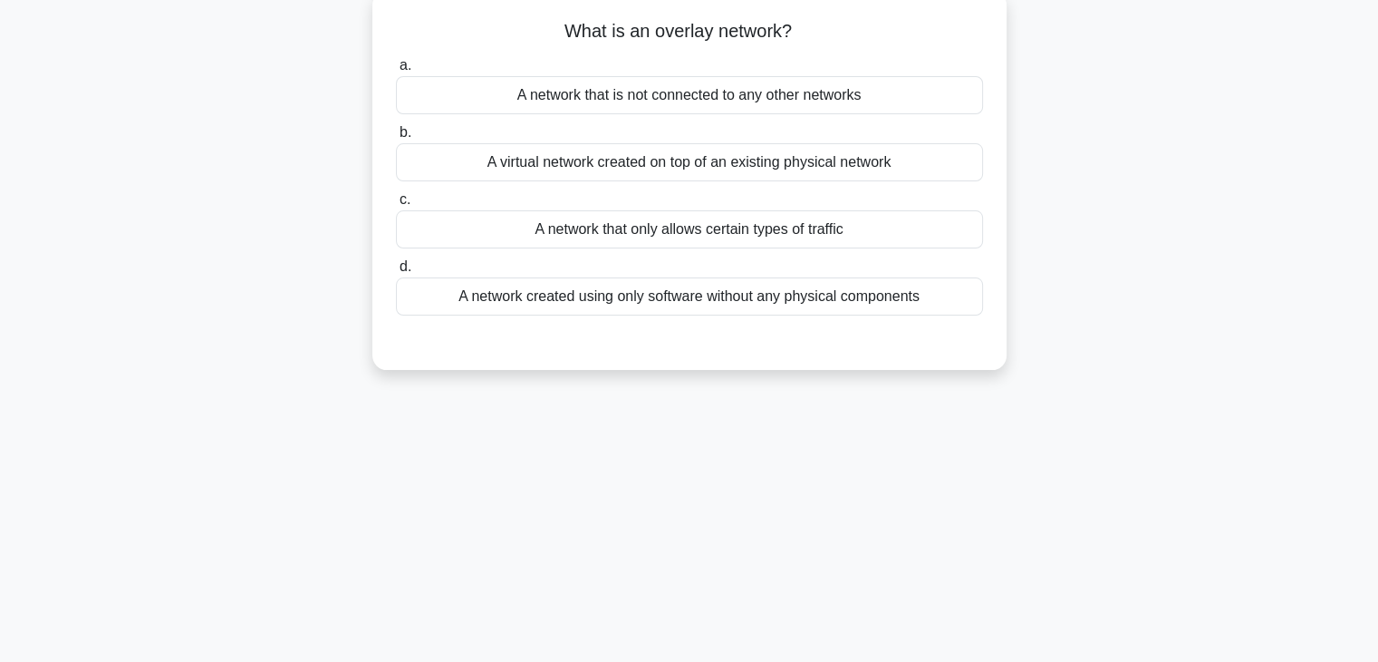
scroll to position [54, 0]
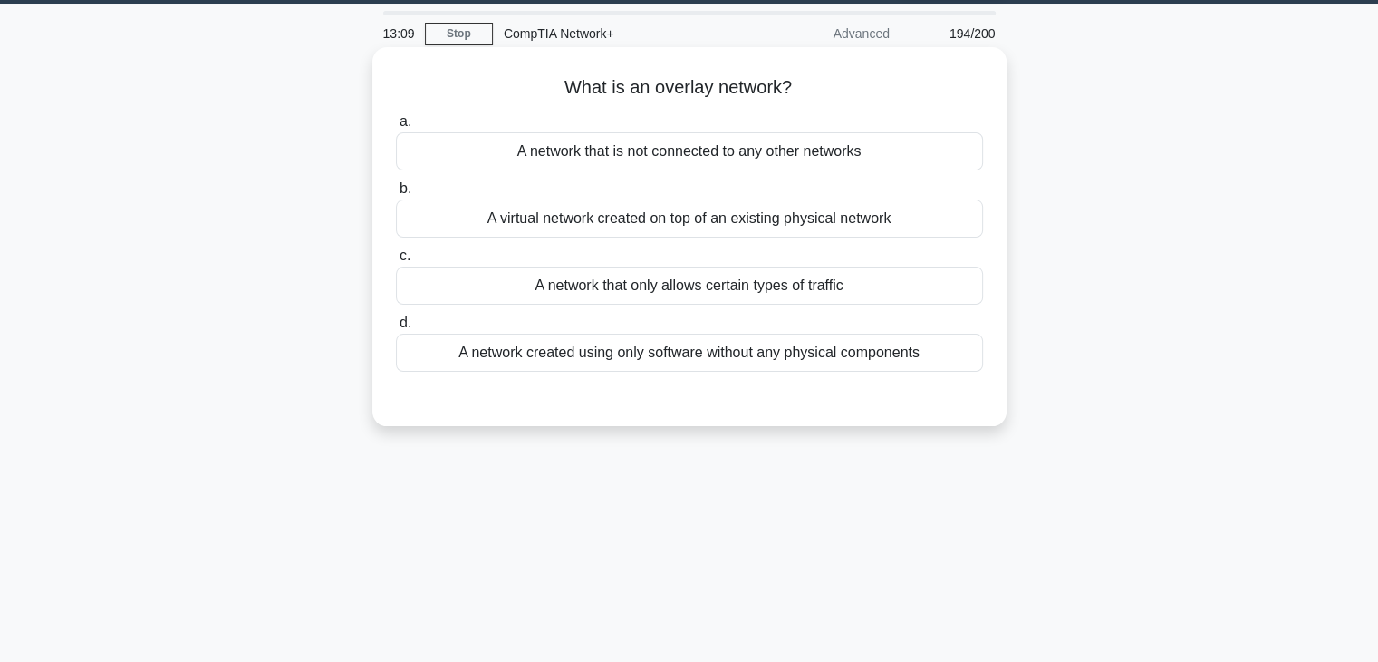
click at [775, 216] on div "A virtual network created on top of an existing physical network" at bounding box center [689, 218] width 587 height 38
click at [396, 195] on input "b. A virtual network created on top of an existing physical network" at bounding box center [396, 189] width 0 height 12
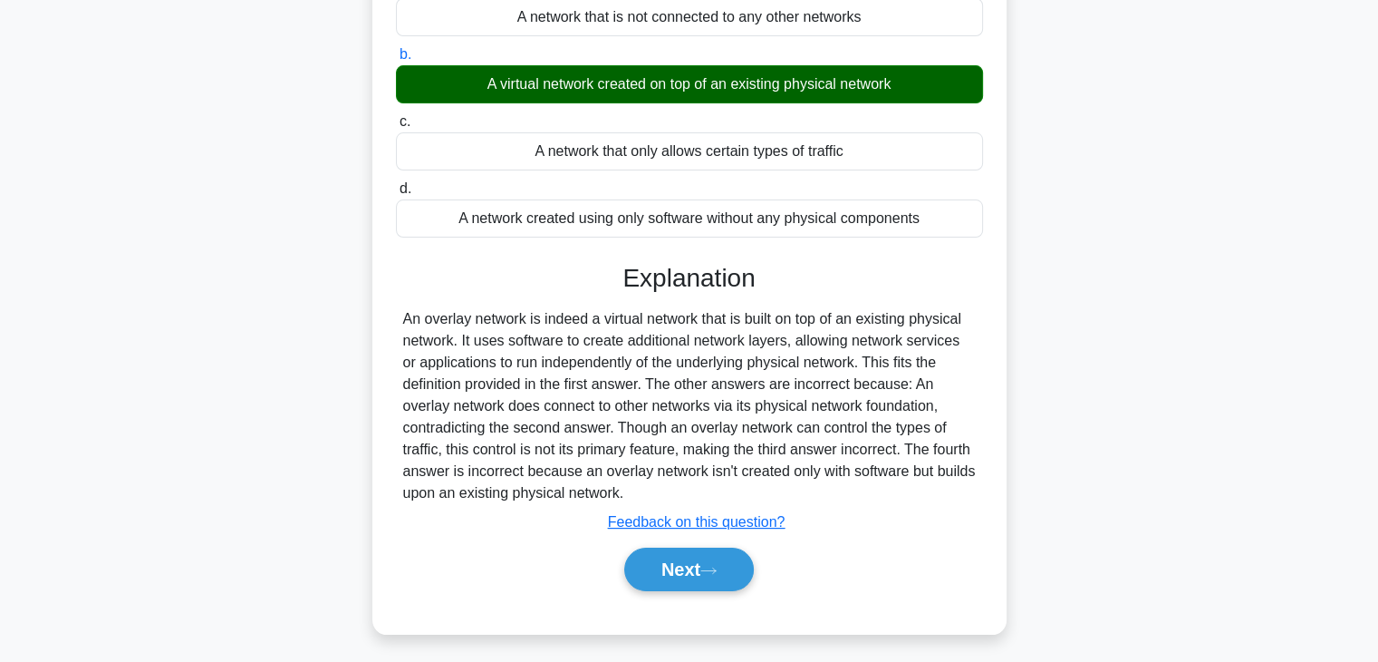
scroll to position [238, 0]
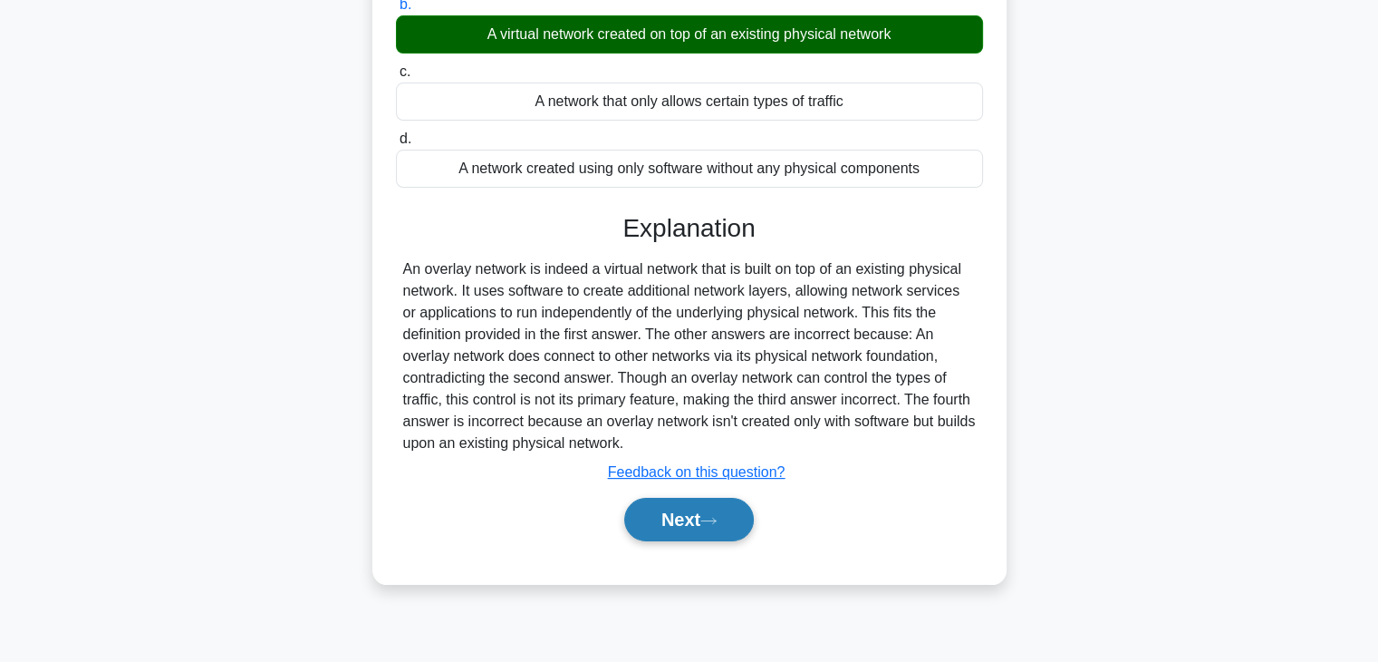
click at [706, 525] on button "Next" at bounding box center [689, 519] width 130 height 43
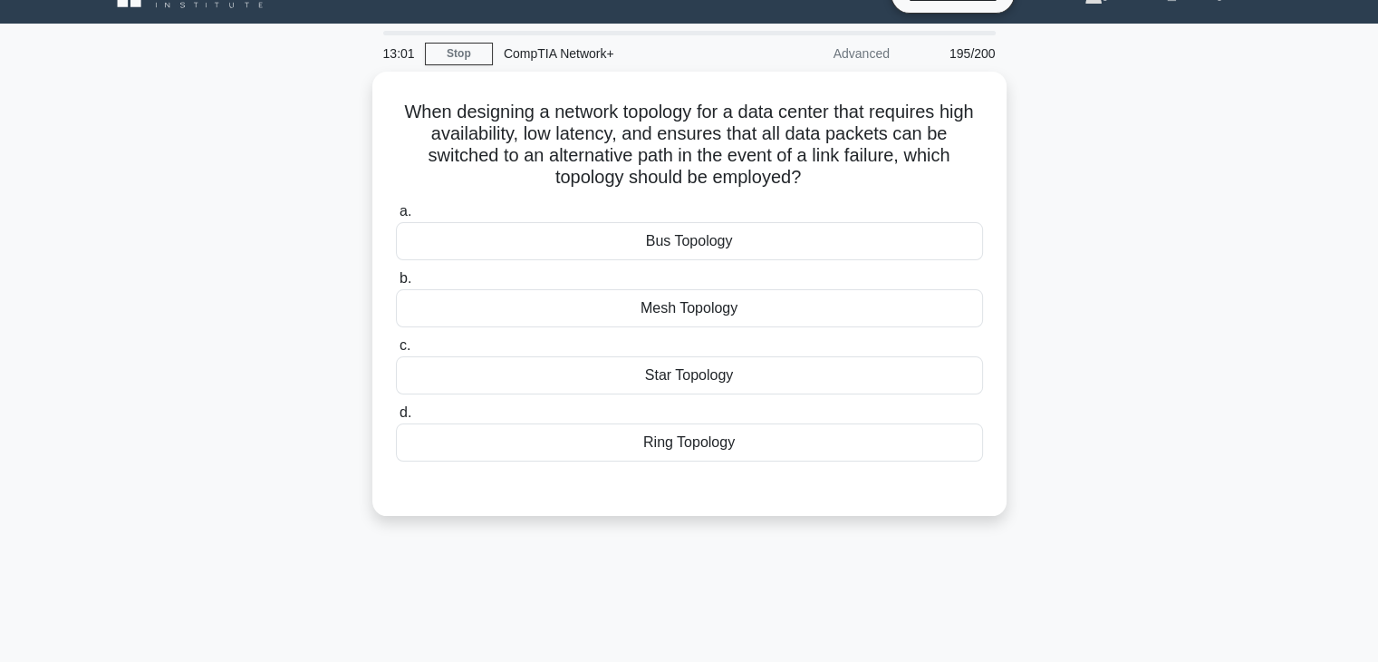
scroll to position [33, 0]
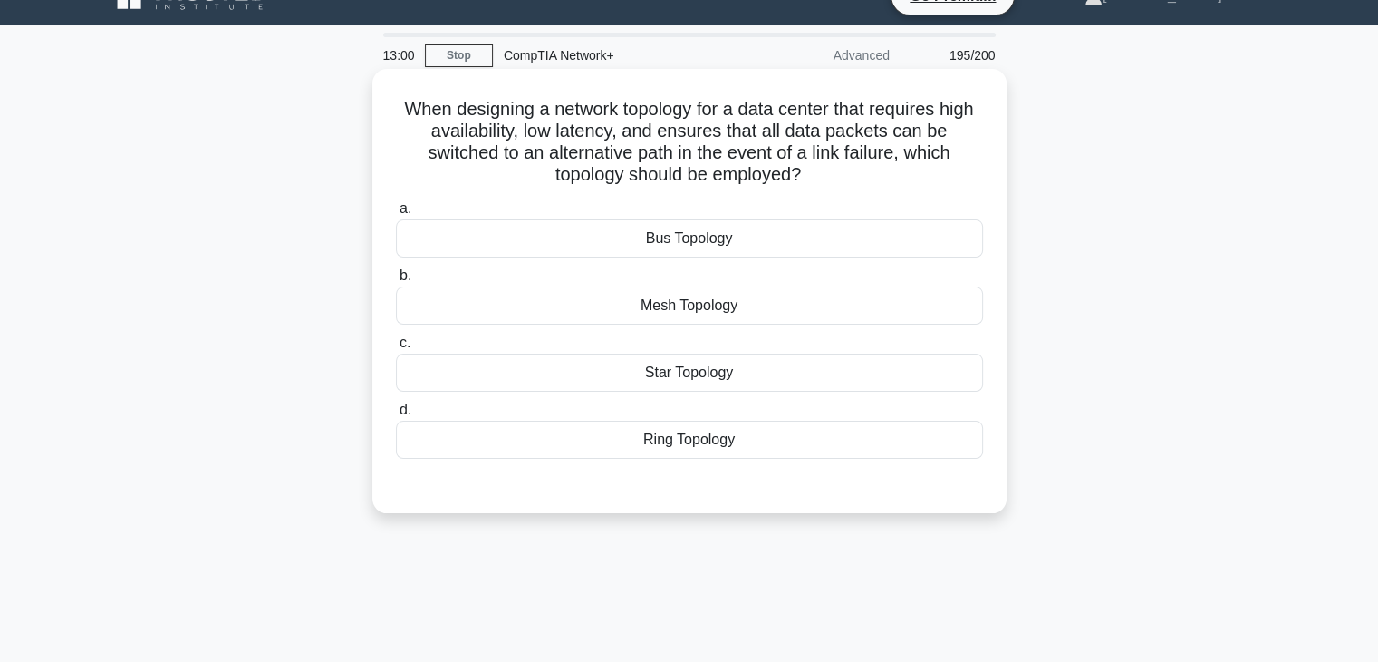
click at [759, 313] on div "Mesh Topology" at bounding box center [689, 305] width 587 height 38
click at [396, 282] on input "b. Mesh Topology" at bounding box center [396, 276] width 0 height 12
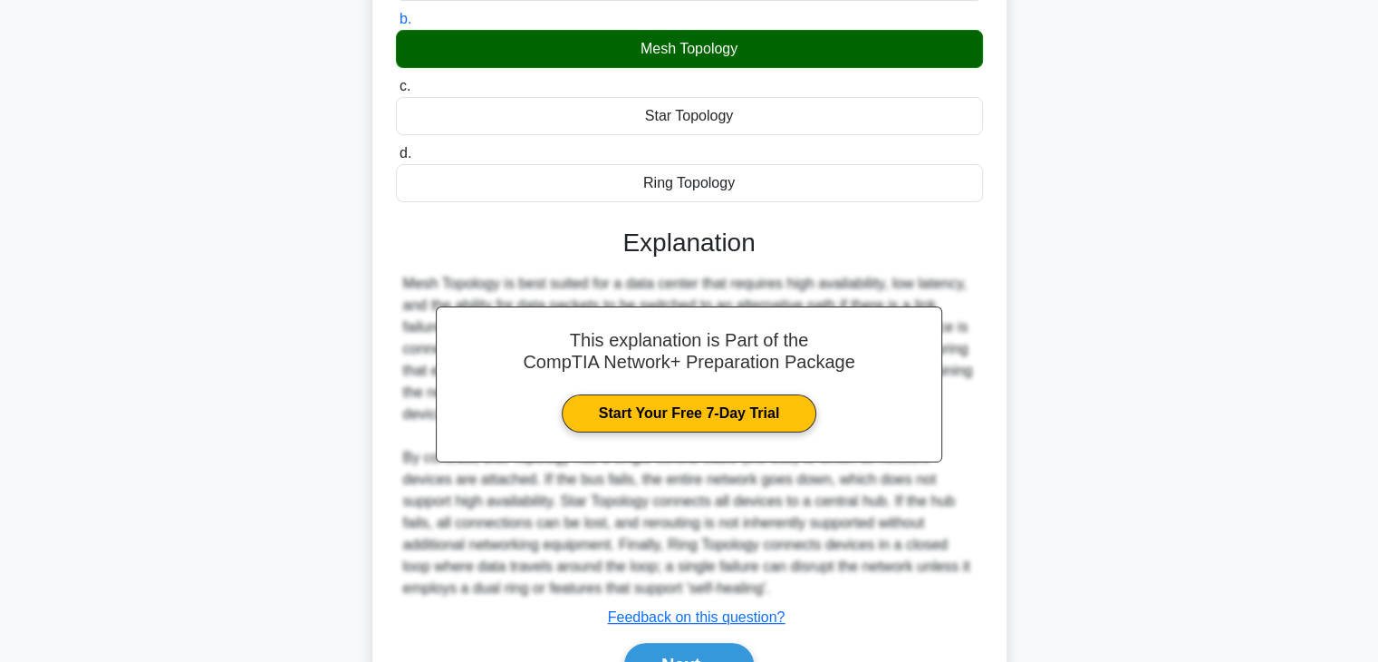
scroll to position [390, 0]
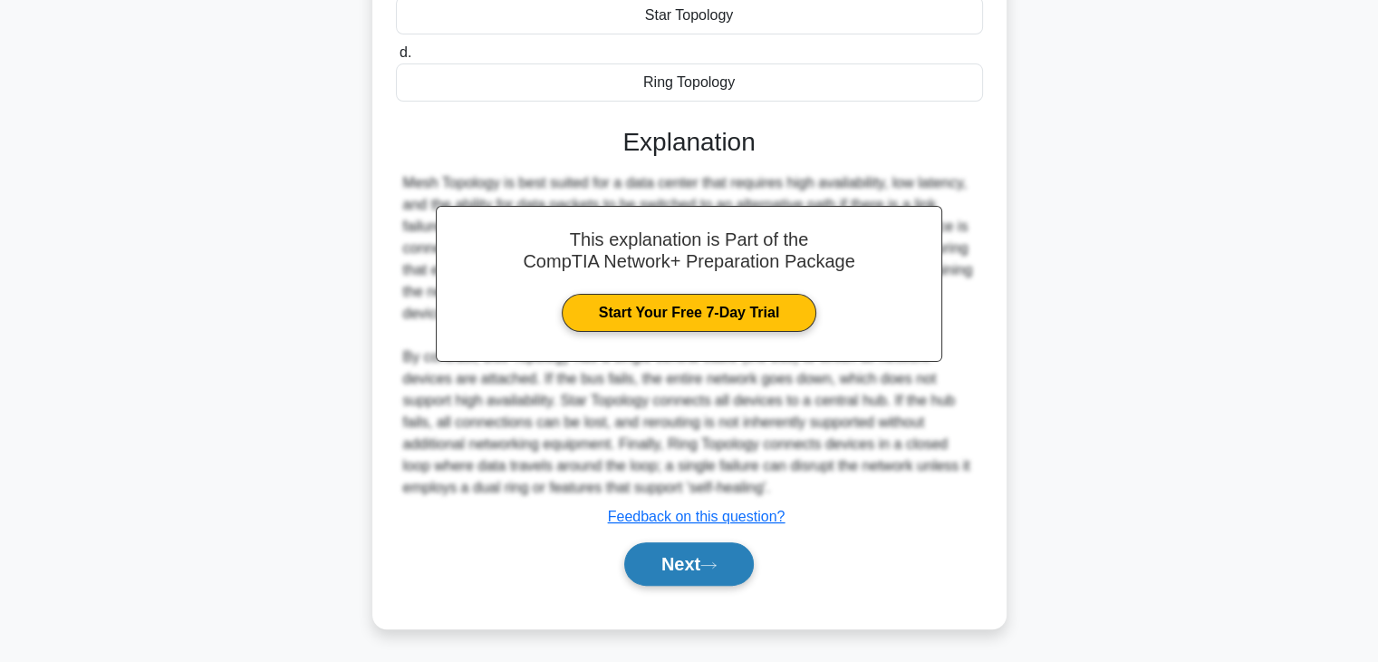
click at [696, 576] on button "Next" at bounding box center [689, 563] width 130 height 43
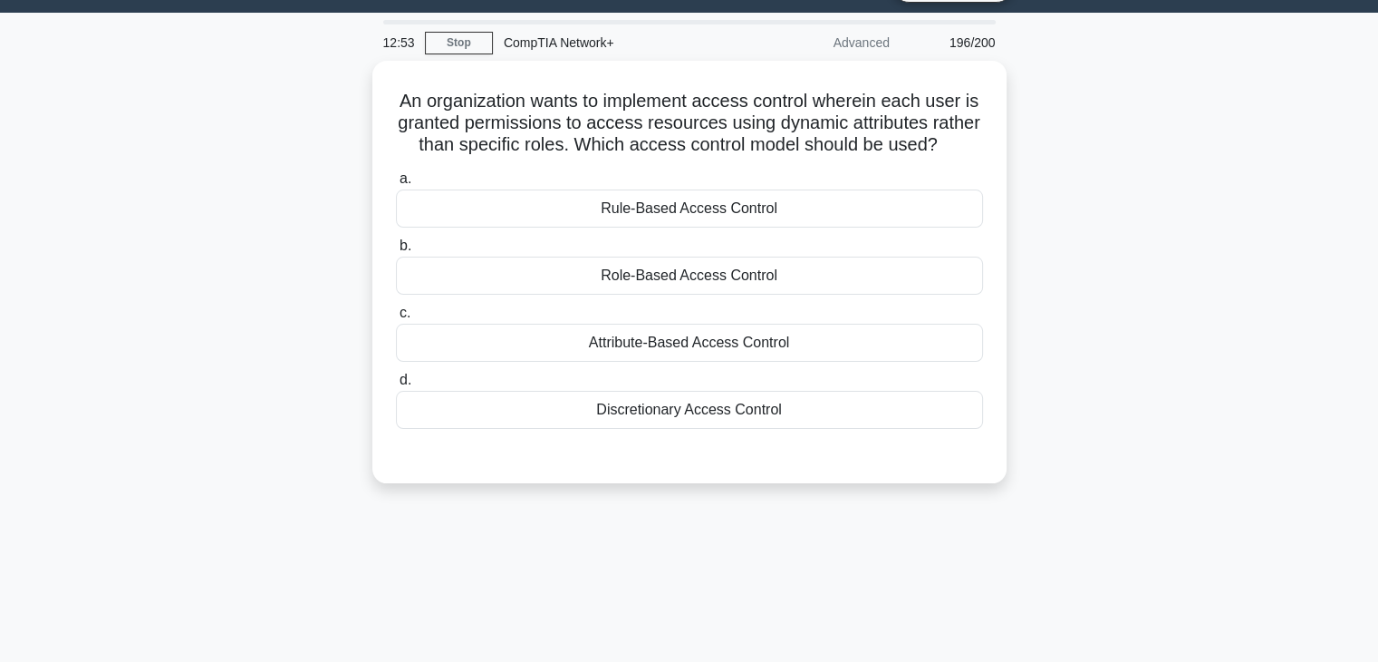
scroll to position [27, 0]
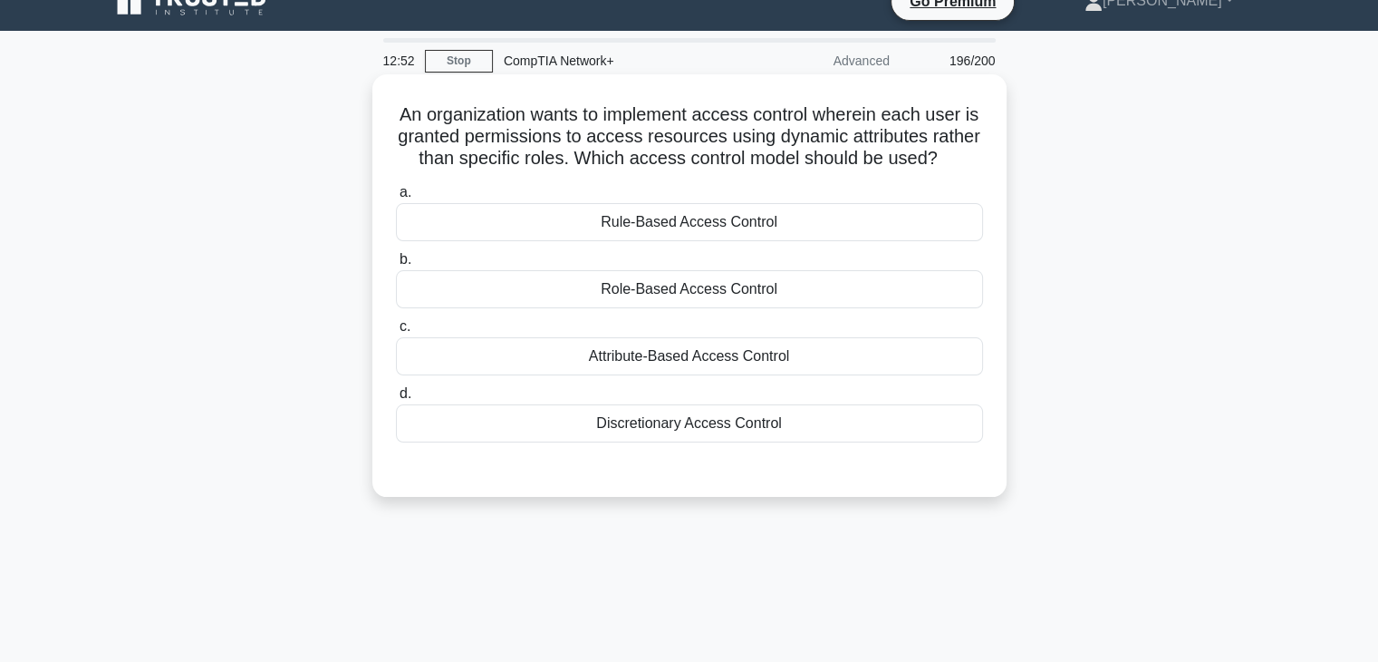
click at [765, 241] on div "Rule-Based Access Control" at bounding box center [689, 222] width 587 height 38
click at [396, 198] on input "a. Rule-Based Access Control" at bounding box center [396, 193] width 0 height 12
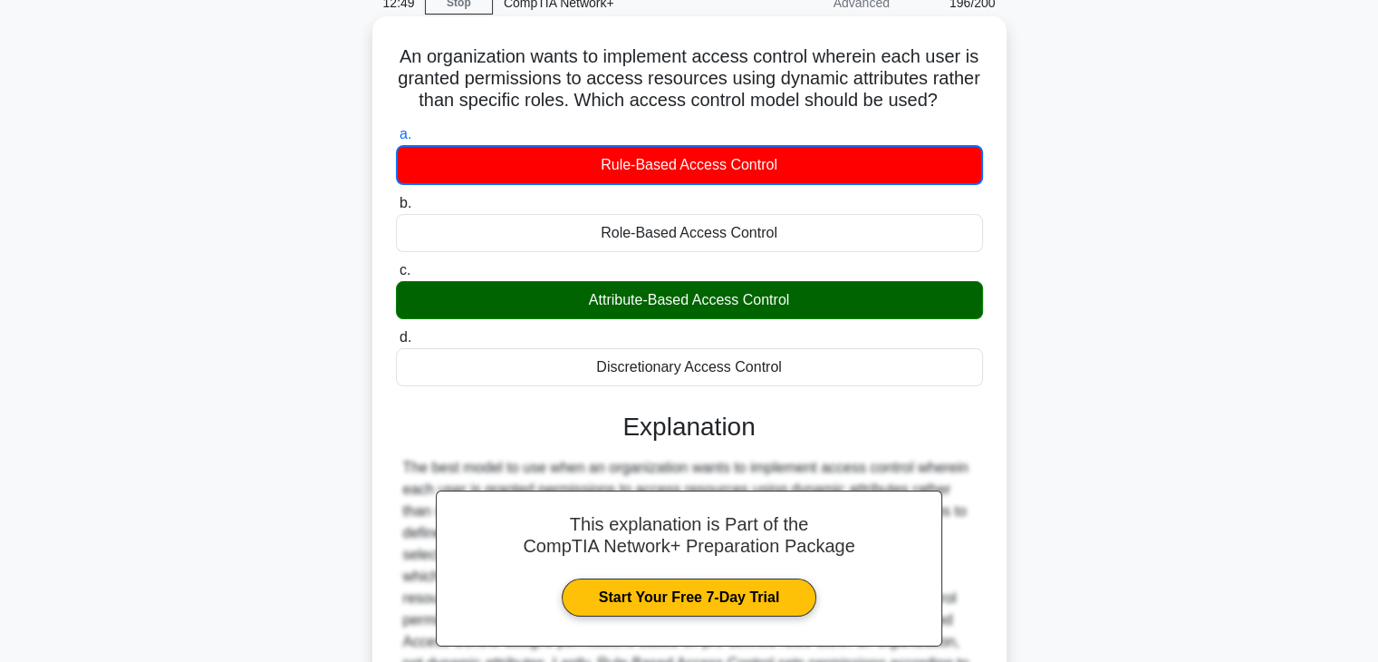
scroll to position [326, 0]
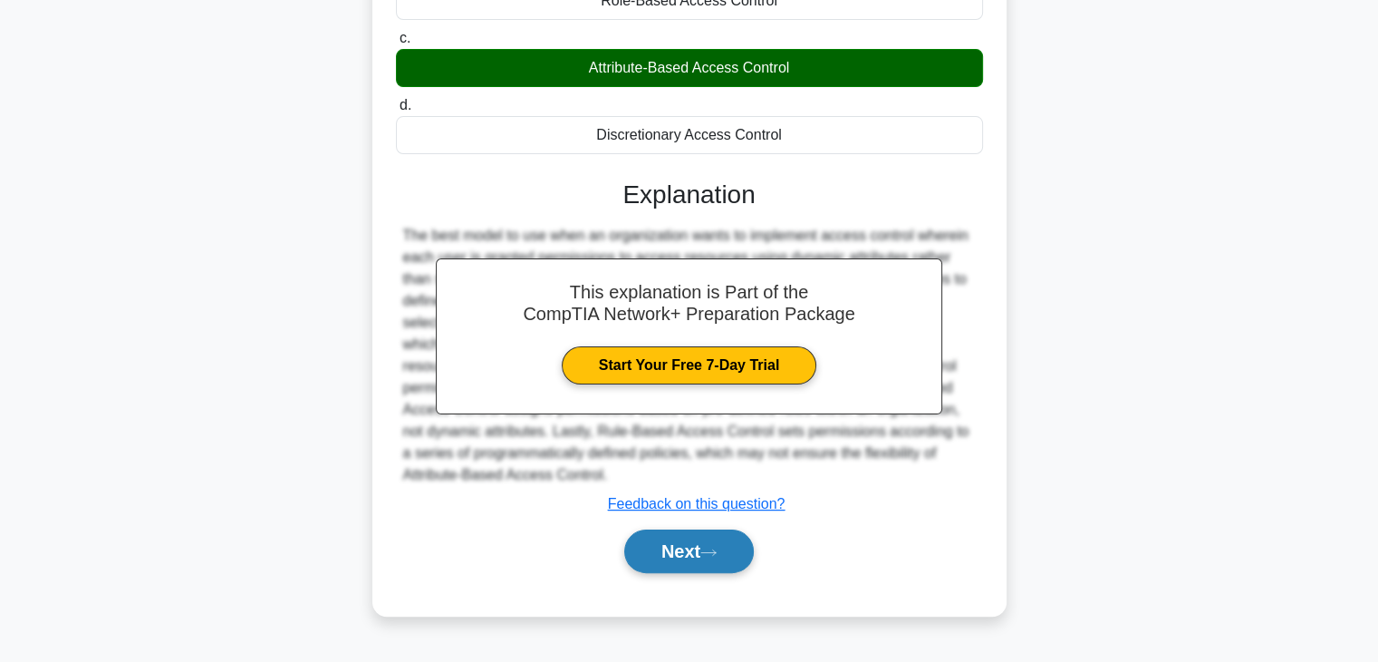
click at [693, 573] on button "Next" at bounding box center [689, 550] width 130 height 43
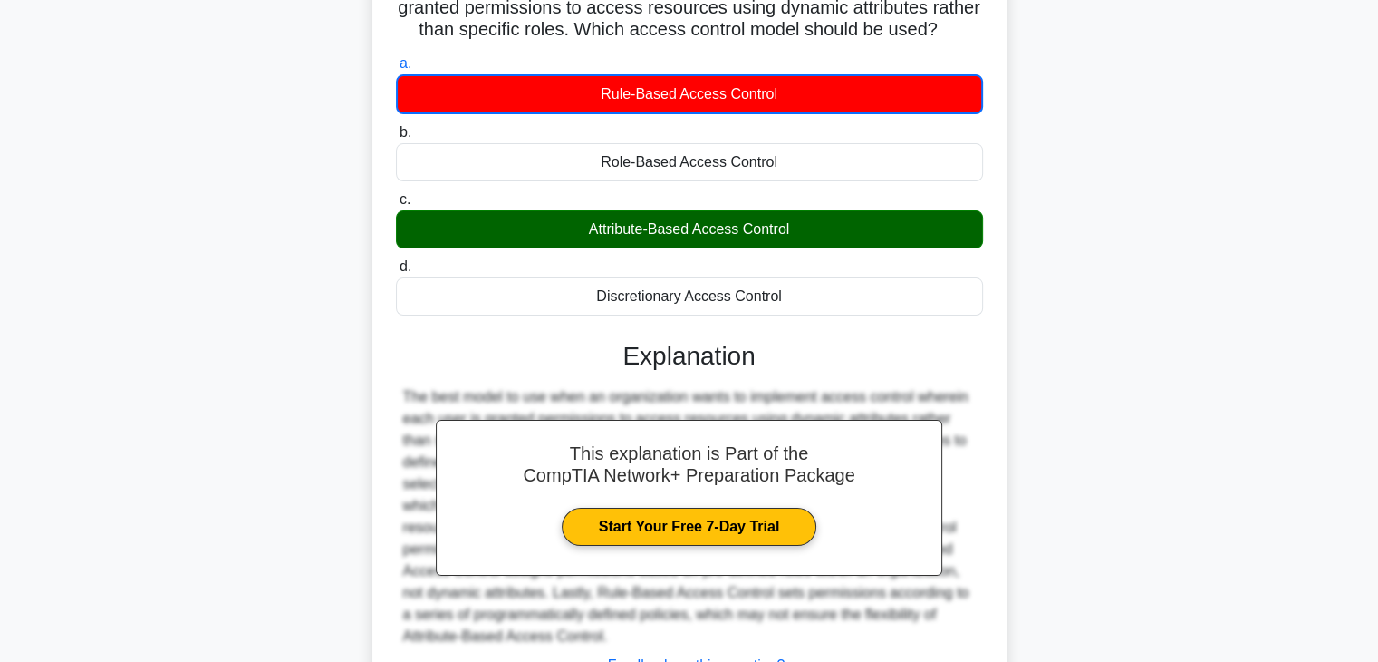
scroll to position [98, 0]
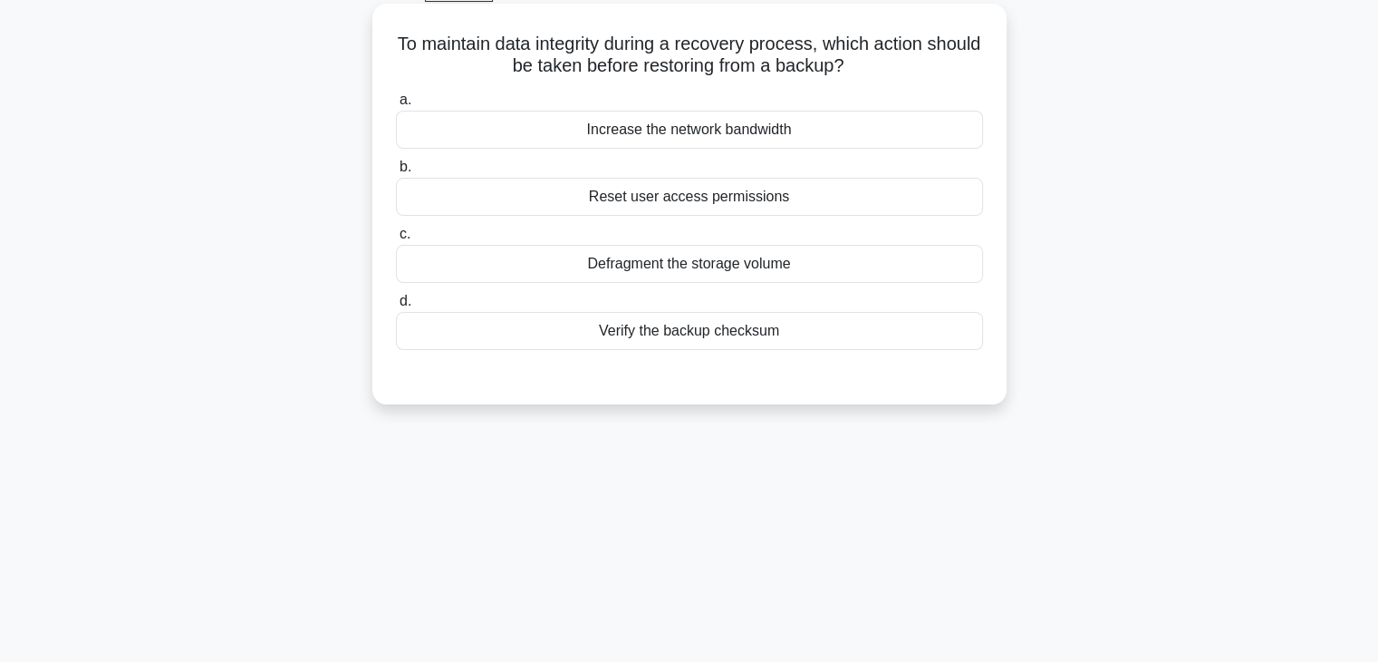
click at [761, 259] on div "Defragment the storage volume" at bounding box center [689, 264] width 587 height 38
click at [396, 240] on input "c. Defragment the storage volume" at bounding box center [396, 234] width 0 height 12
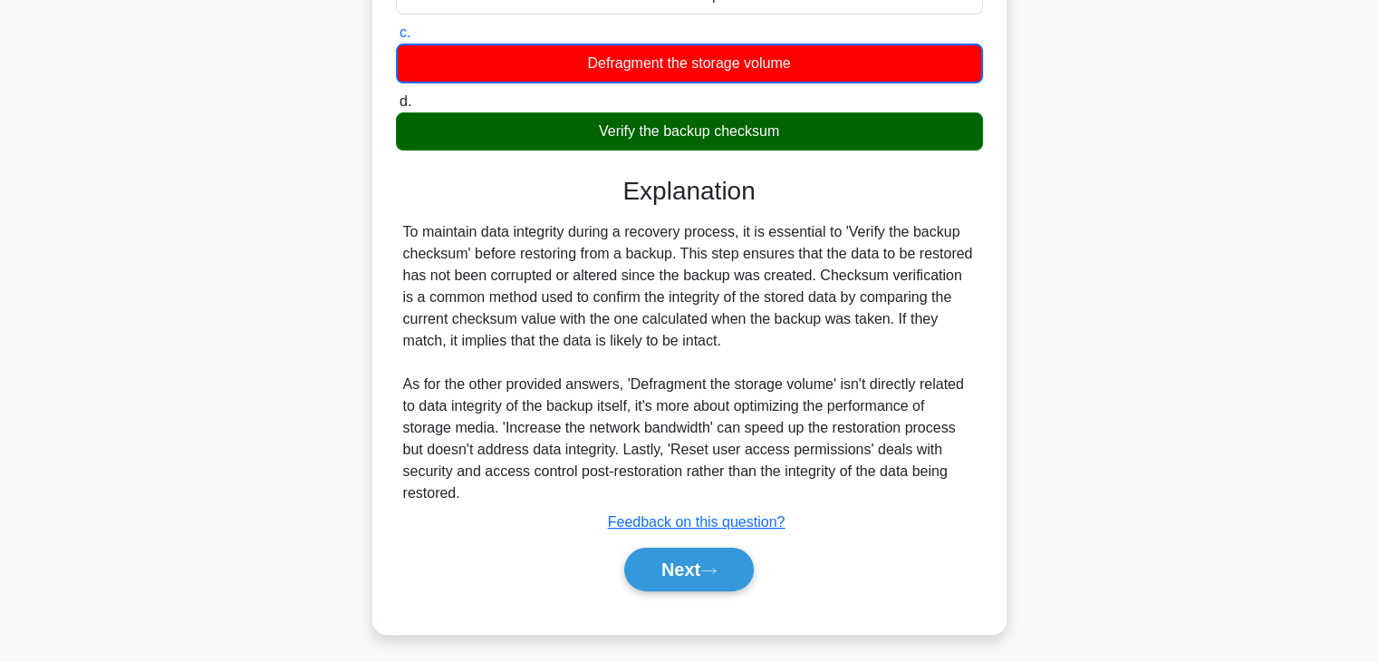
scroll to position [318, 0]
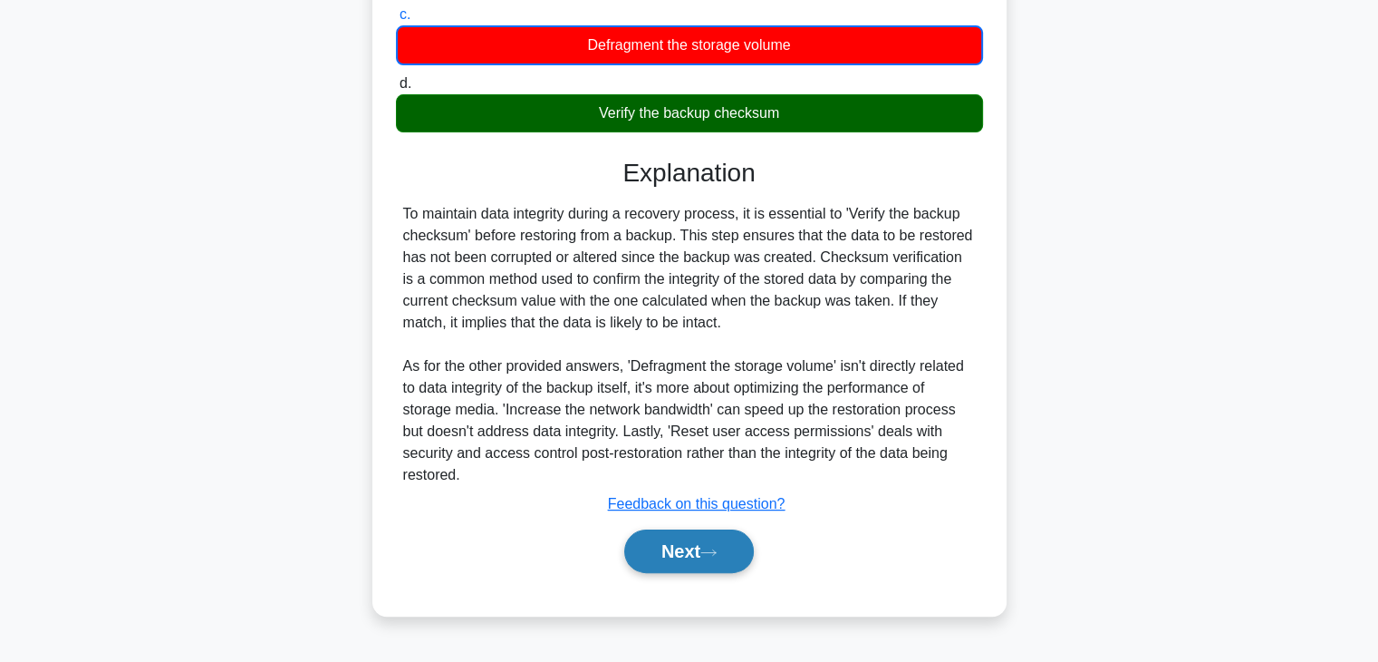
click at [700, 544] on button "Next" at bounding box center [689, 550] width 130 height 43
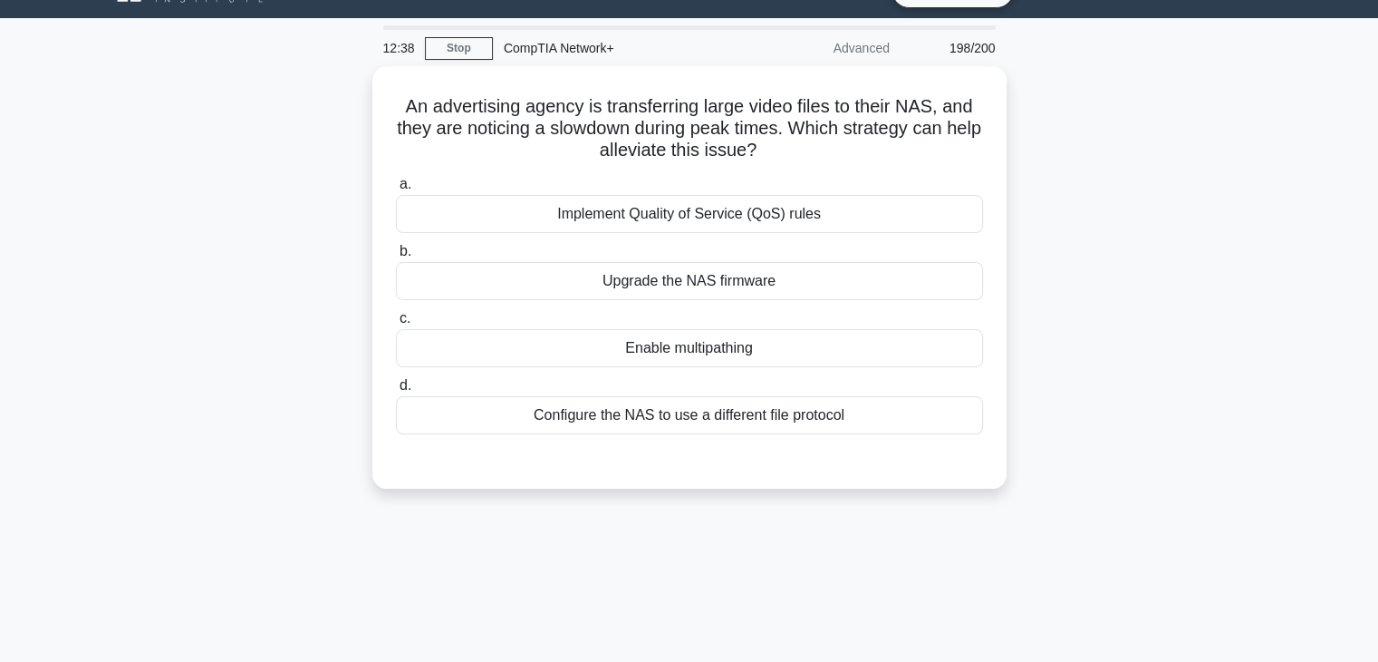
scroll to position [0, 0]
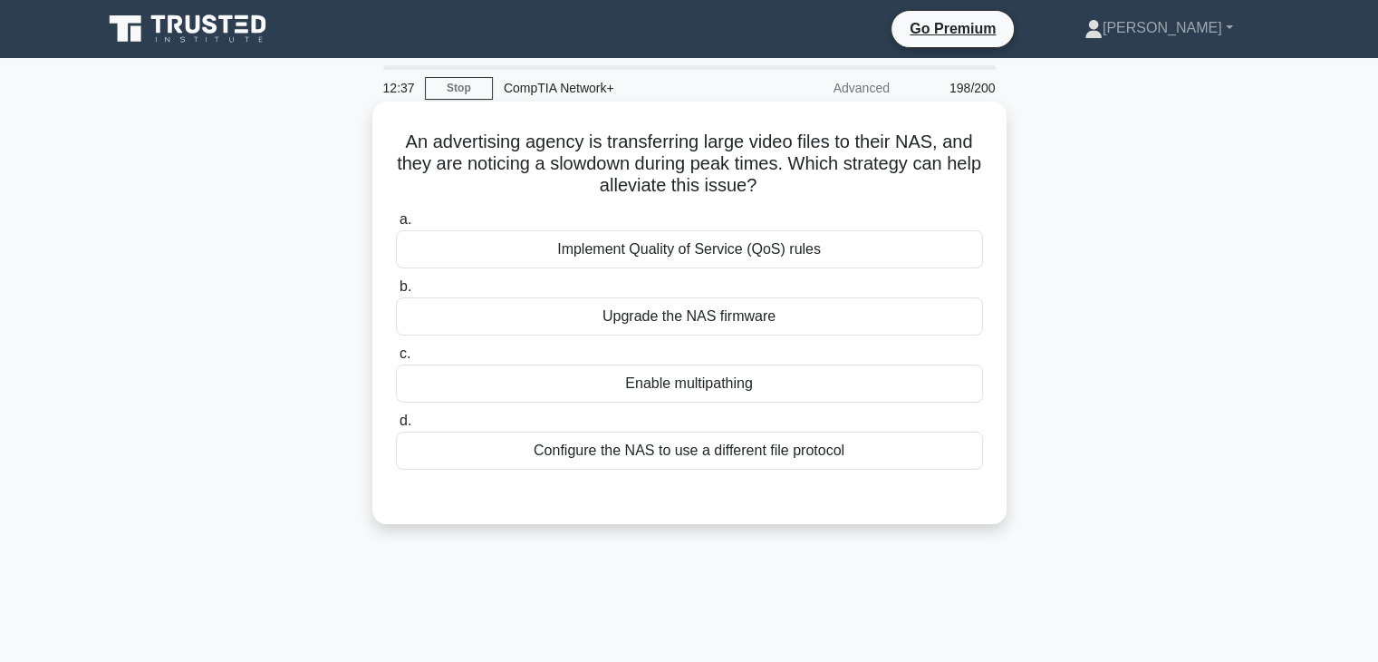
click at [746, 254] on div "Implement Quality of Service (QoS) rules" at bounding box center [689, 249] width 587 height 38
click at [396, 226] on input "a. Implement Quality of Service (QoS) rules" at bounding box center [396, 220] width 0 height 12
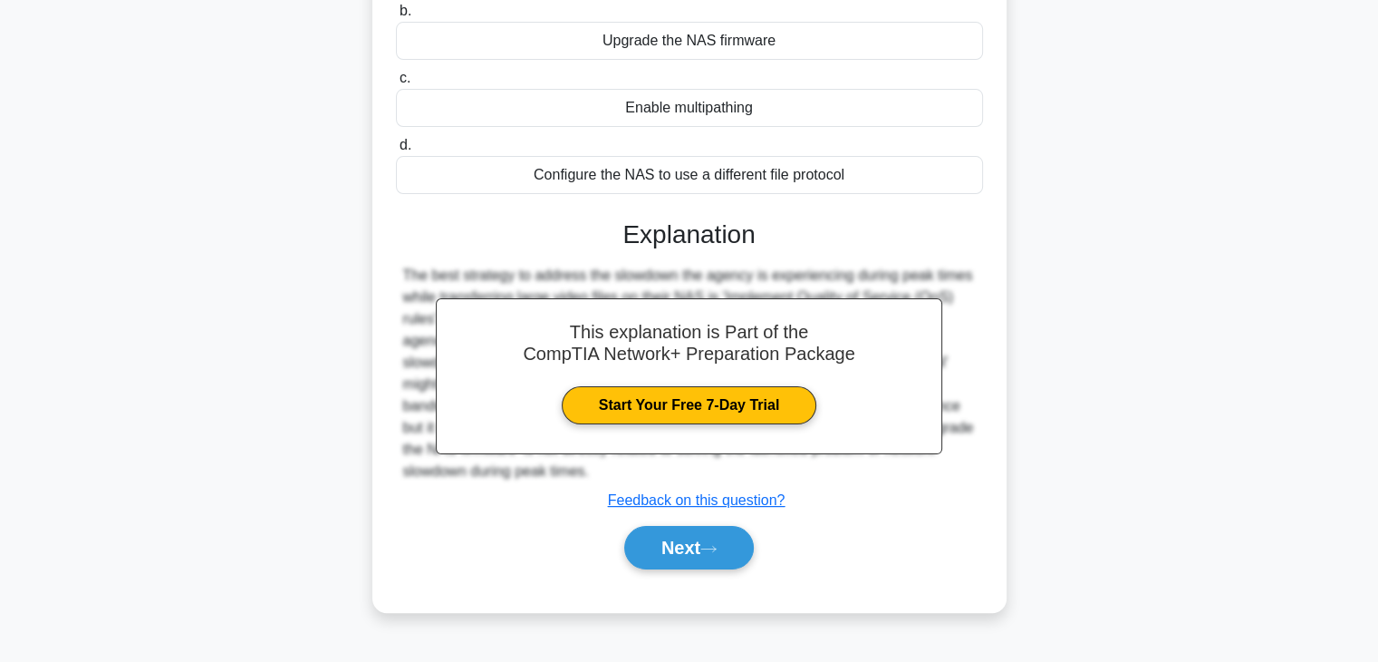
scroll to position [318, 0]
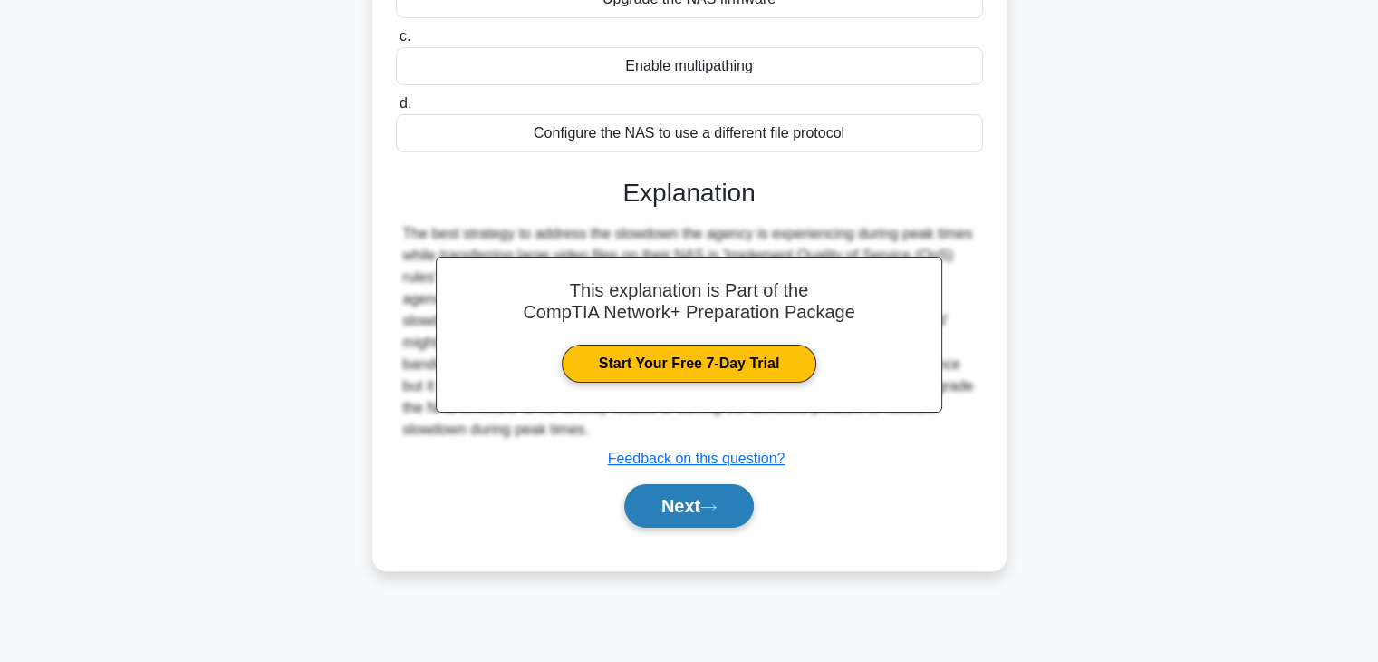
click at [702, 507] on button "Next" at bounding box center [689, 505] width 130 height 43
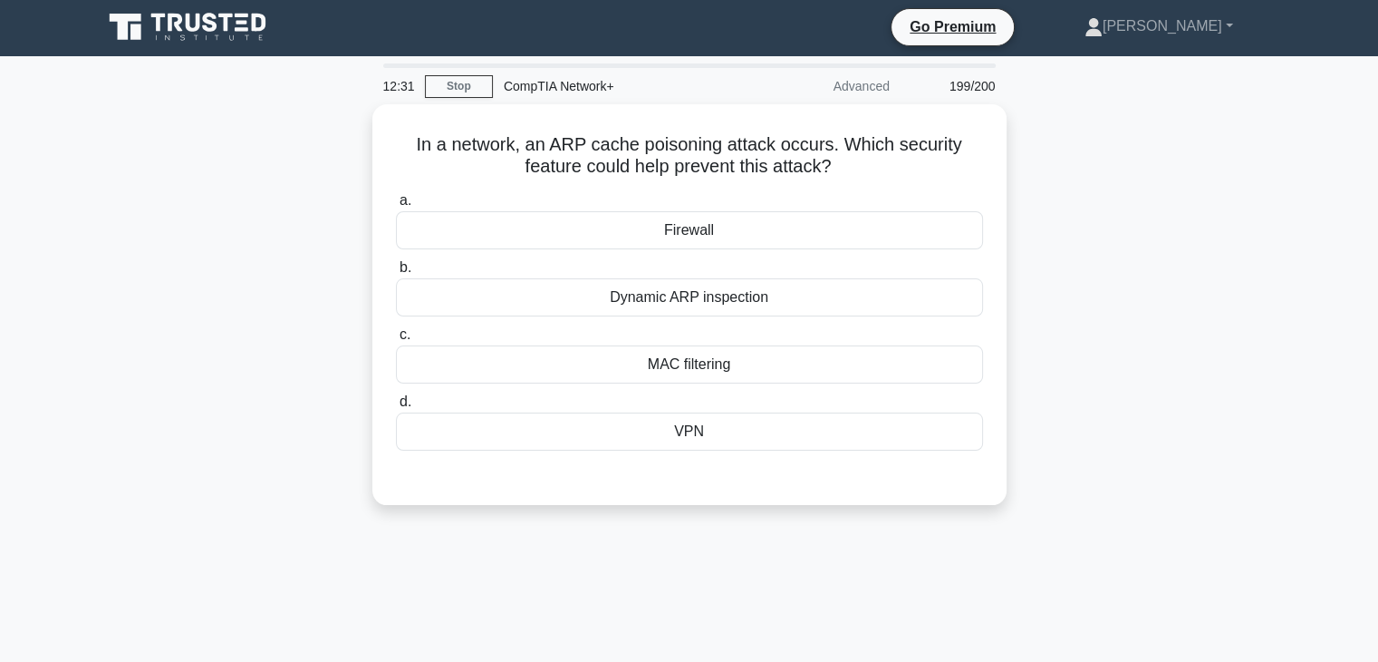
scroll to position [0, 0]
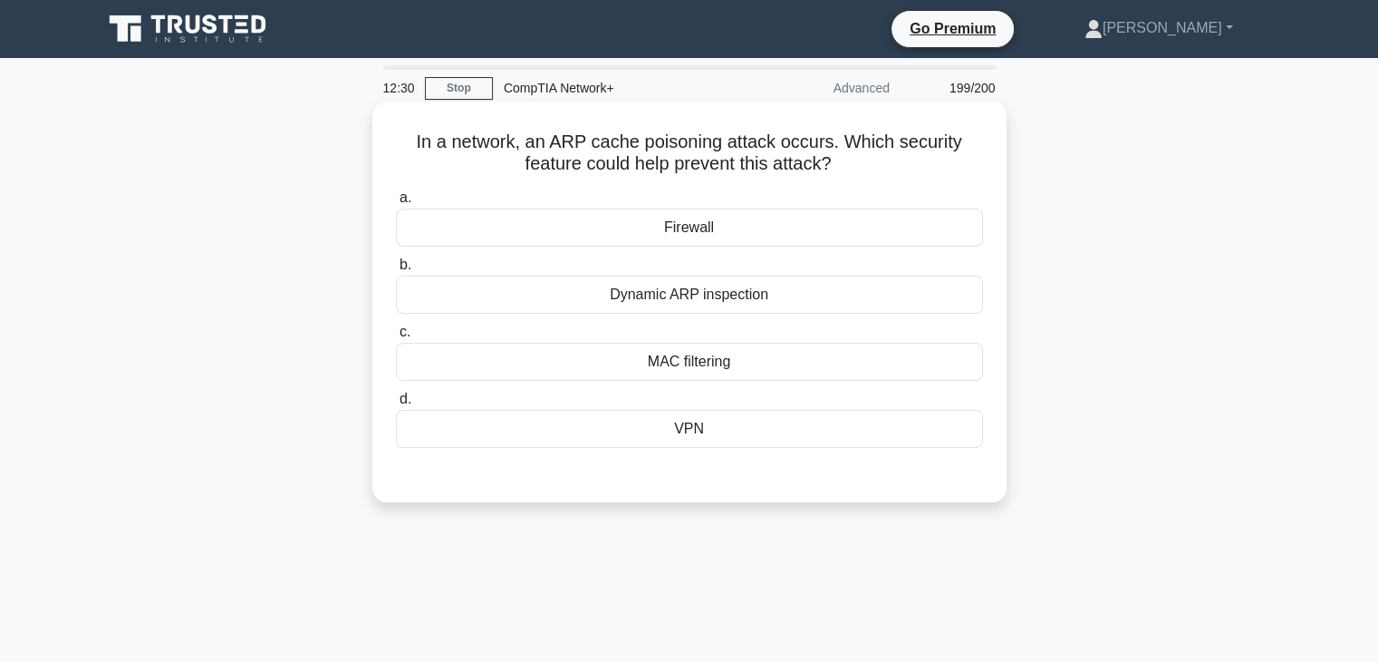
click at [755, 290] on div "Dynamic ARP inspection" at bounding box center [689, 294] width 587 height 38
click at [396, 271] on input "b. Dynamic ARP inspection" at bounding box center [396, 265] width 0 height 12
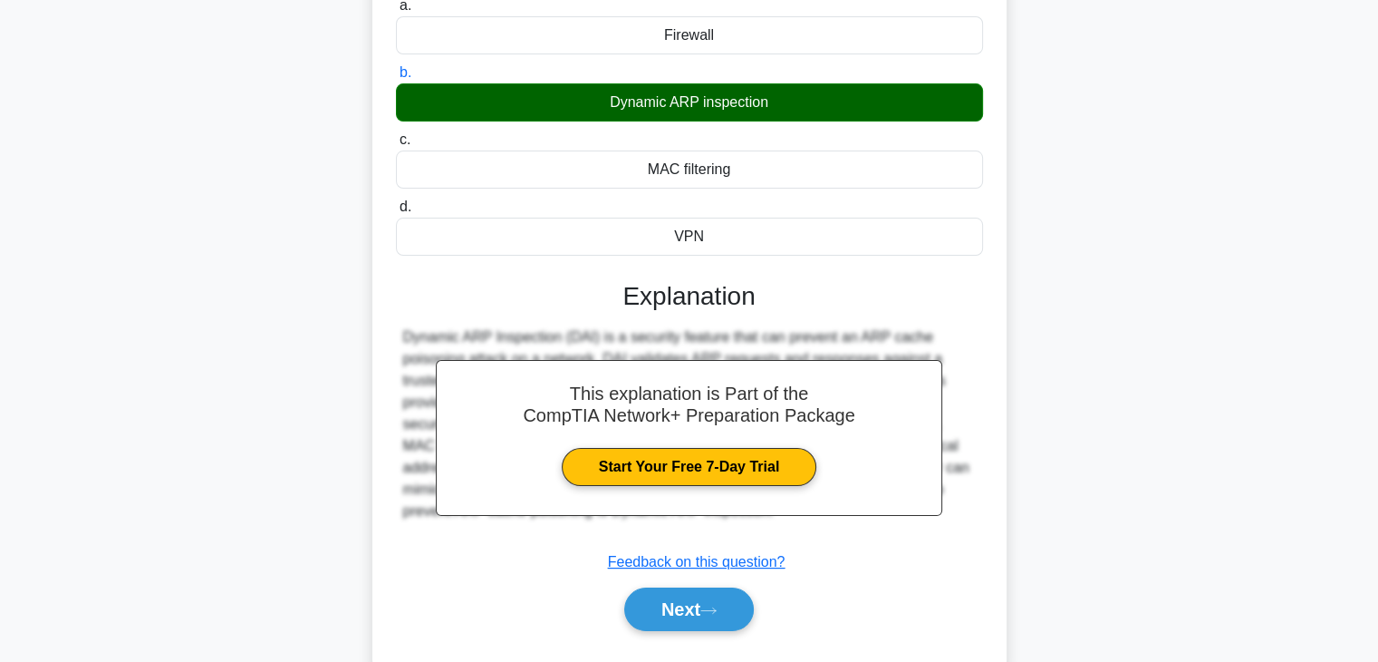
scroll to position [287, 0]
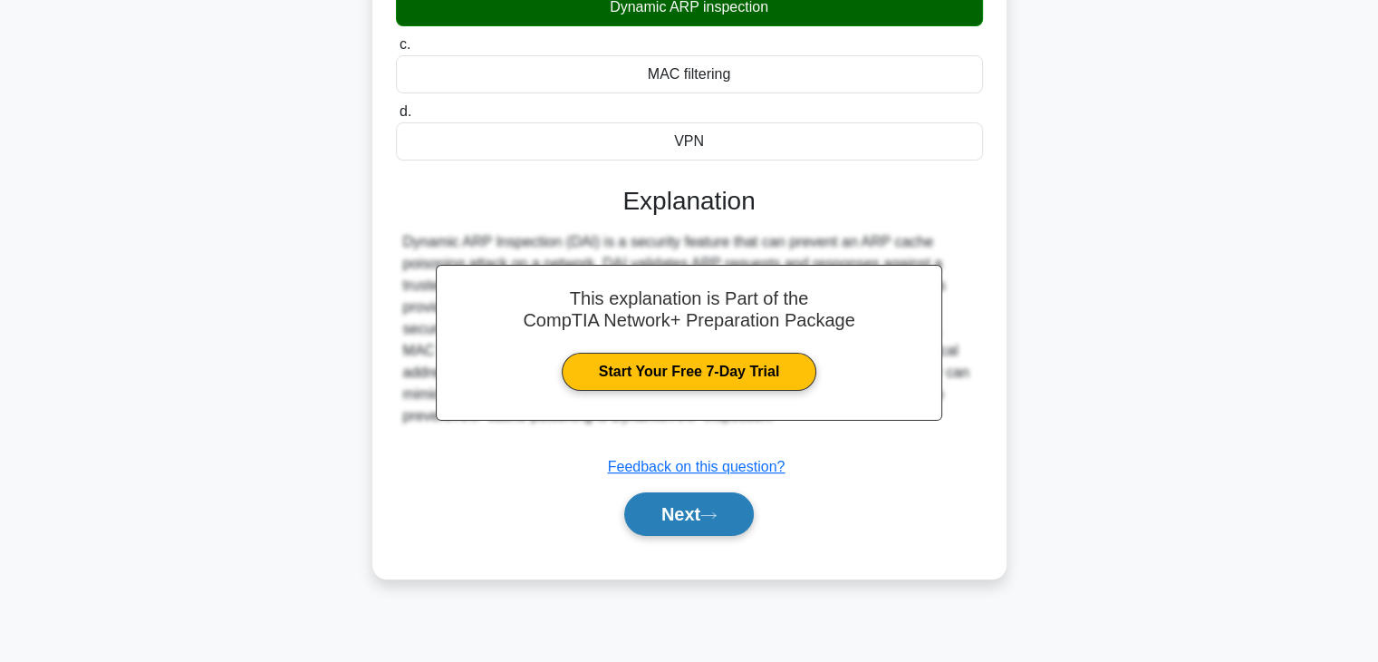
click at [674, 521] on button "Next" at bounding box center [689, 513] width 130 height 43
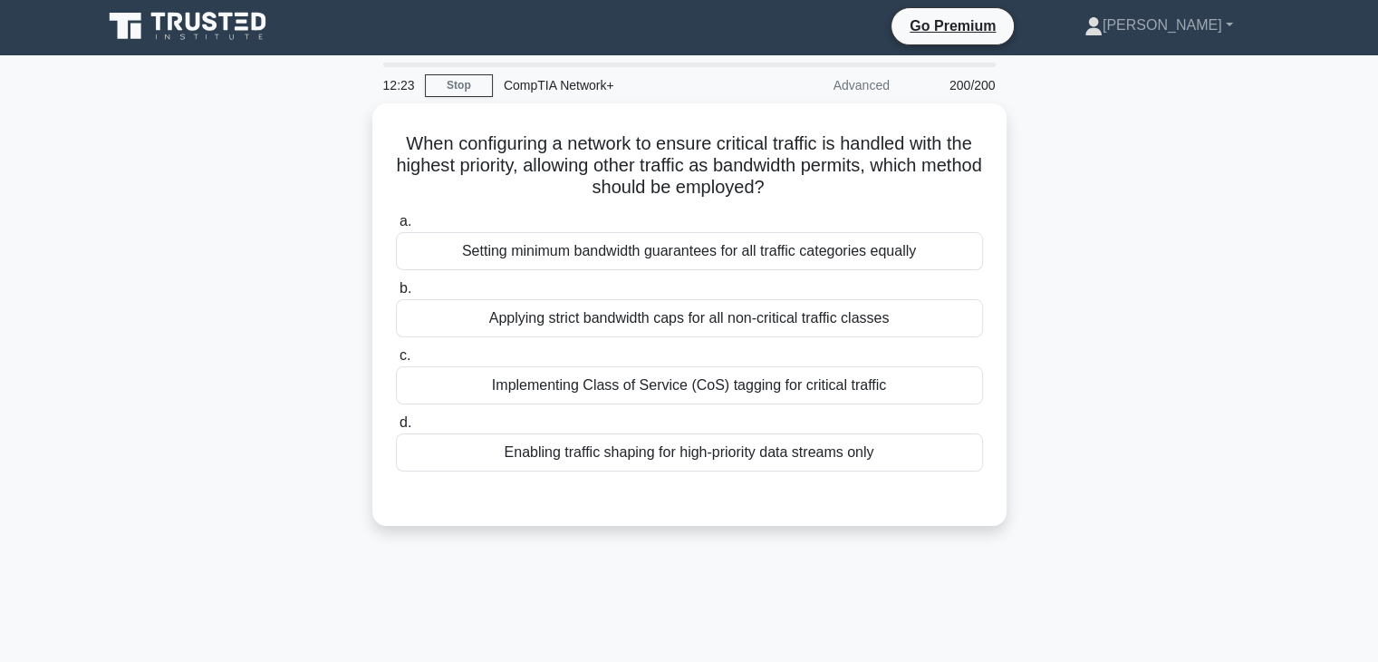
scroll to position [0, 0]
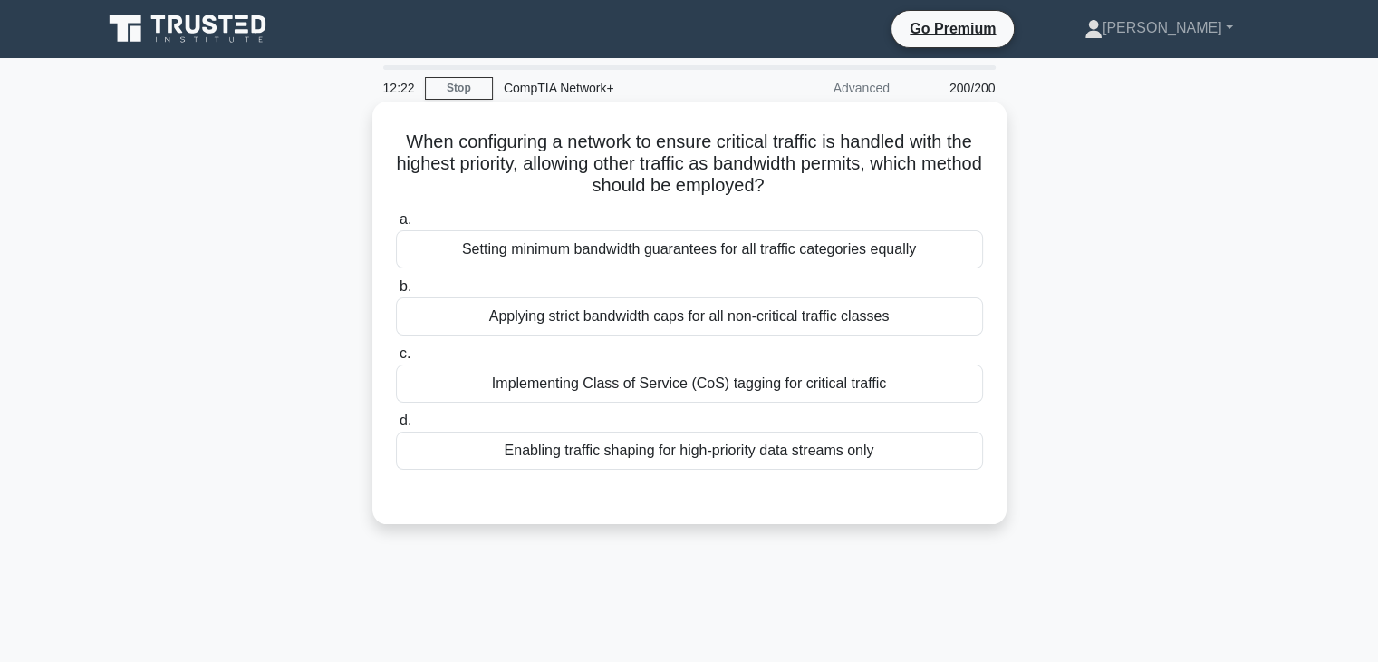
click at [779, 382] on div "Implementing Class of Service (CoS) tagging for critical traffic" at bounding box center [689, 383] width 587 height 38
click at [396, 360] on input "c. Implementing Class of Service (CoS) tagging for critical traffic" at bounding box center [396, 354] width 0 height 12
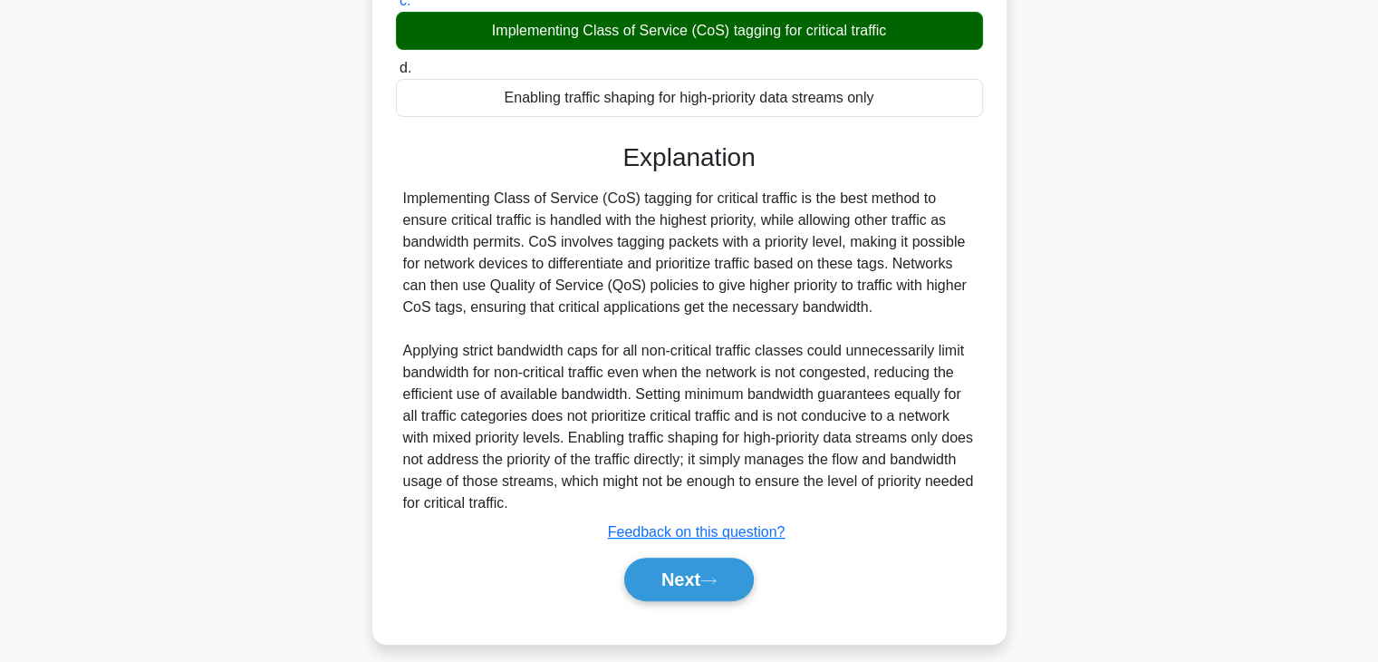
scroll to position [368, 0]
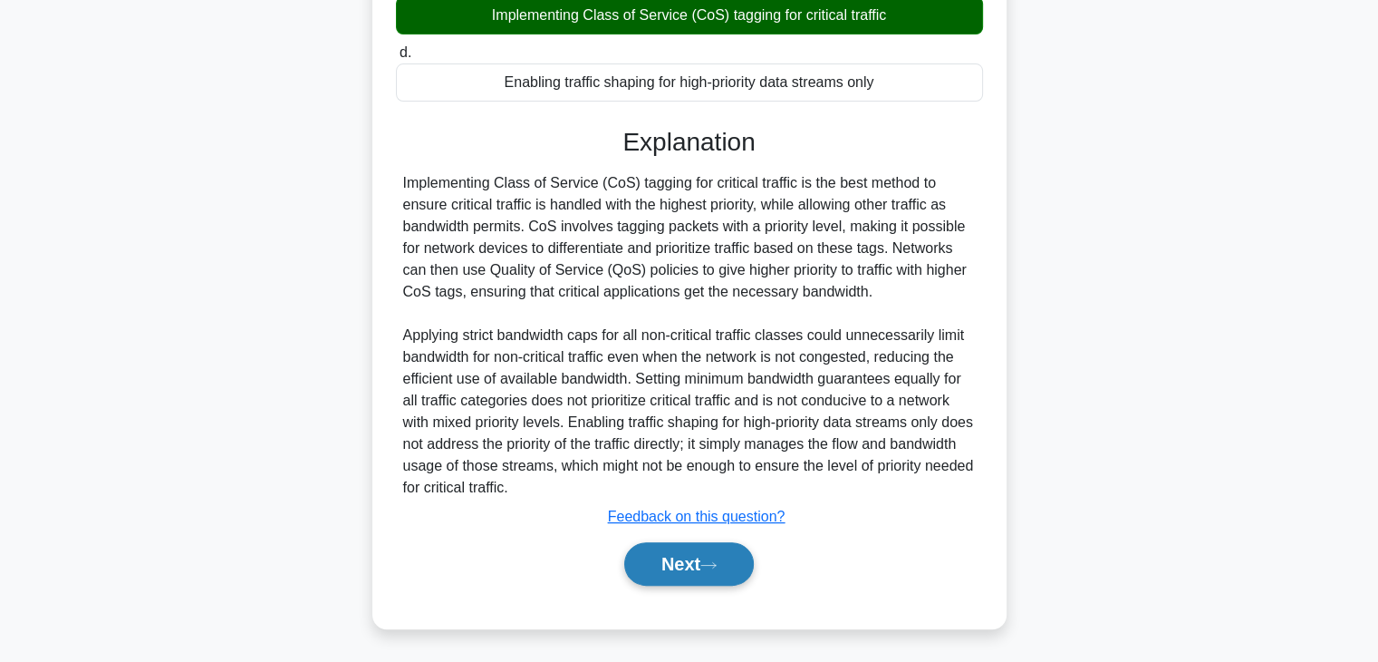
click at [720, 556] on button "Next" at bounding box center [689, 563] width 130 height 43
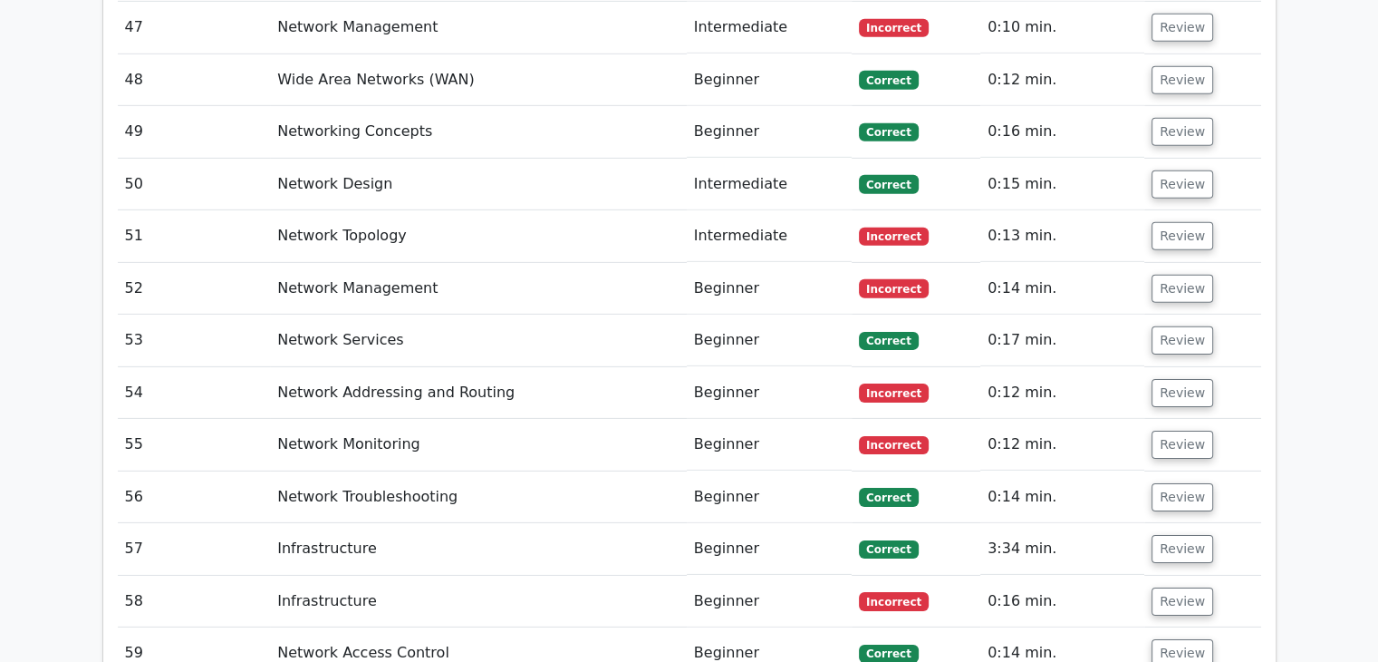
scroll to position [5760, 0]
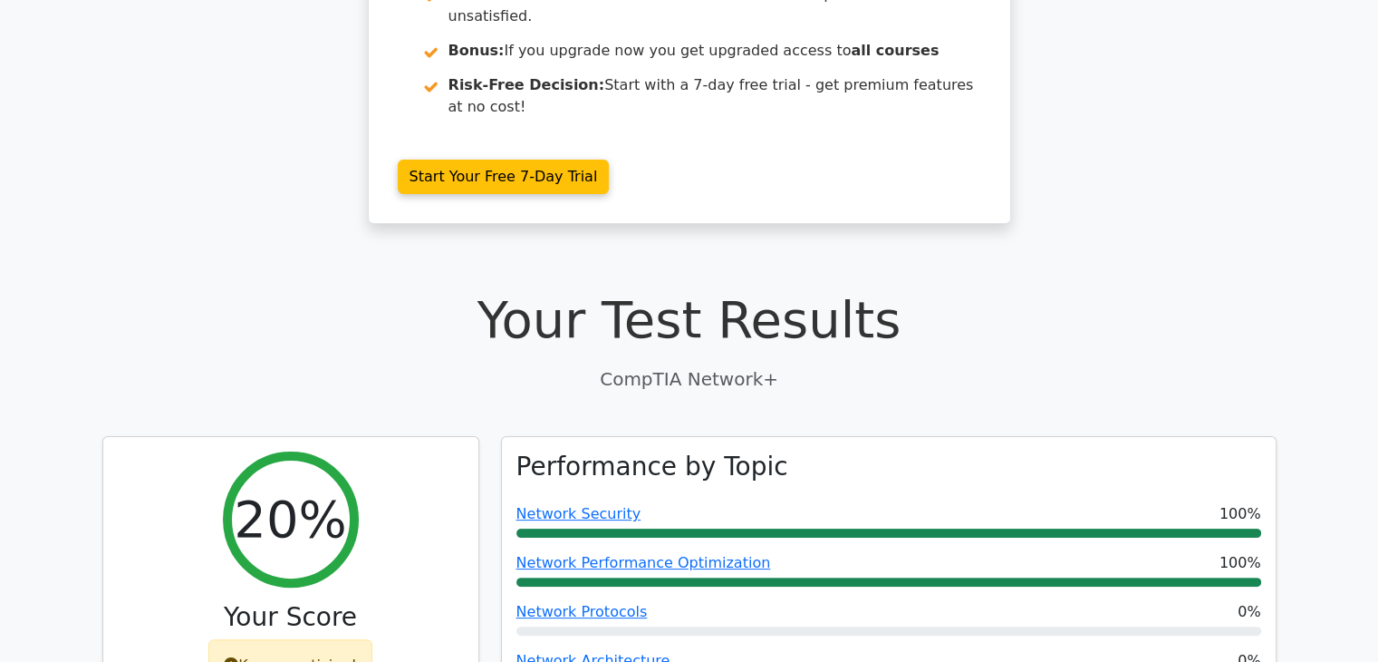
scroll to position [304, 0]
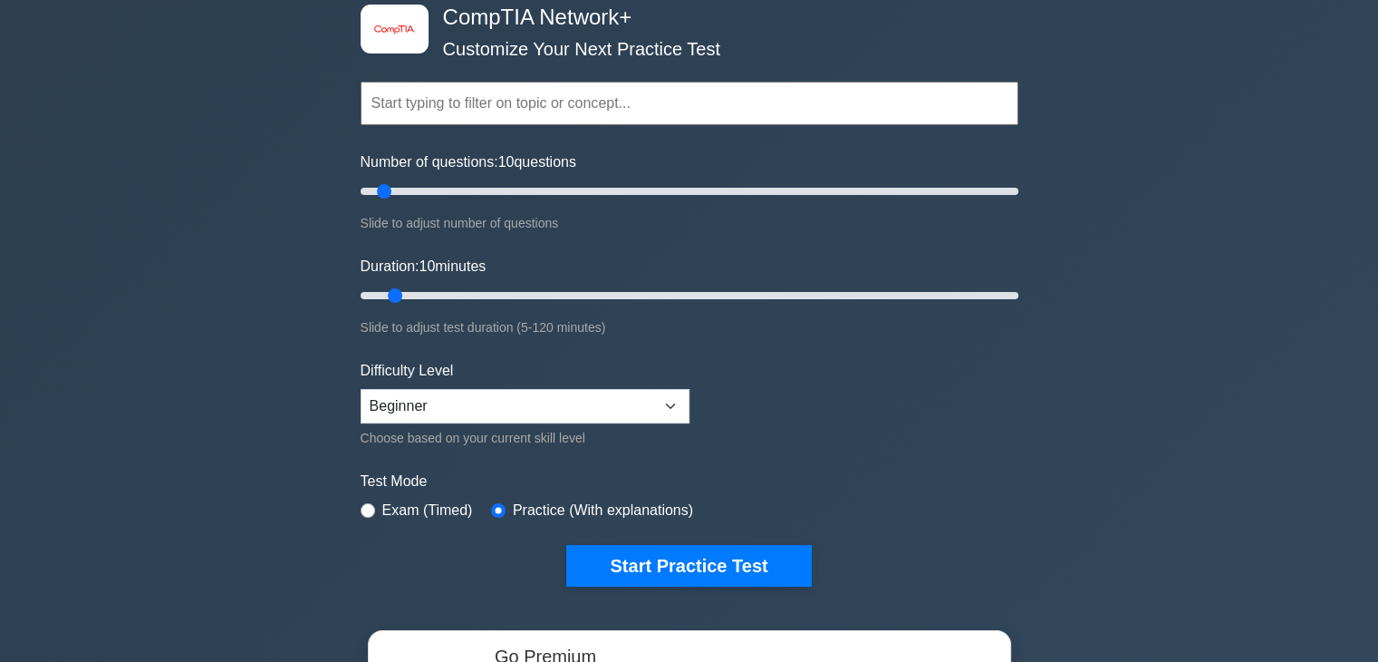
scroll to position [96, 0]
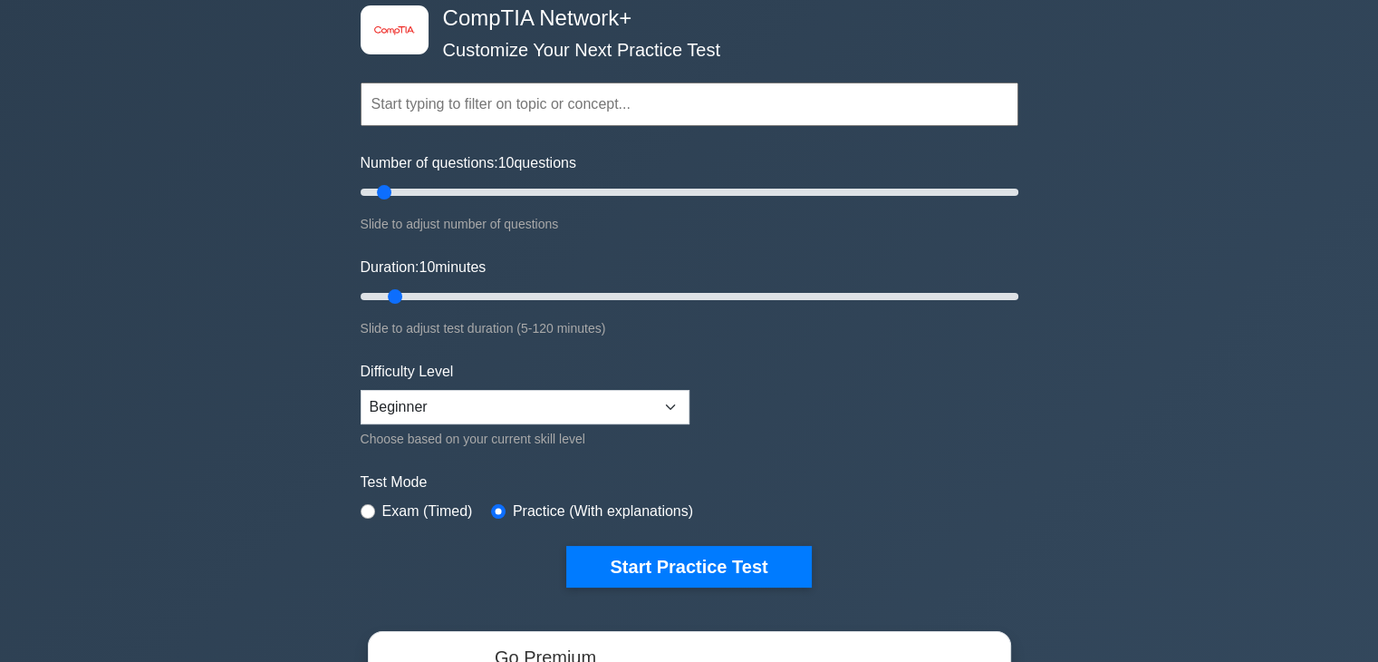
click at [466, 107] on input "text" at bounding box center [690, 103] width 658 height 43
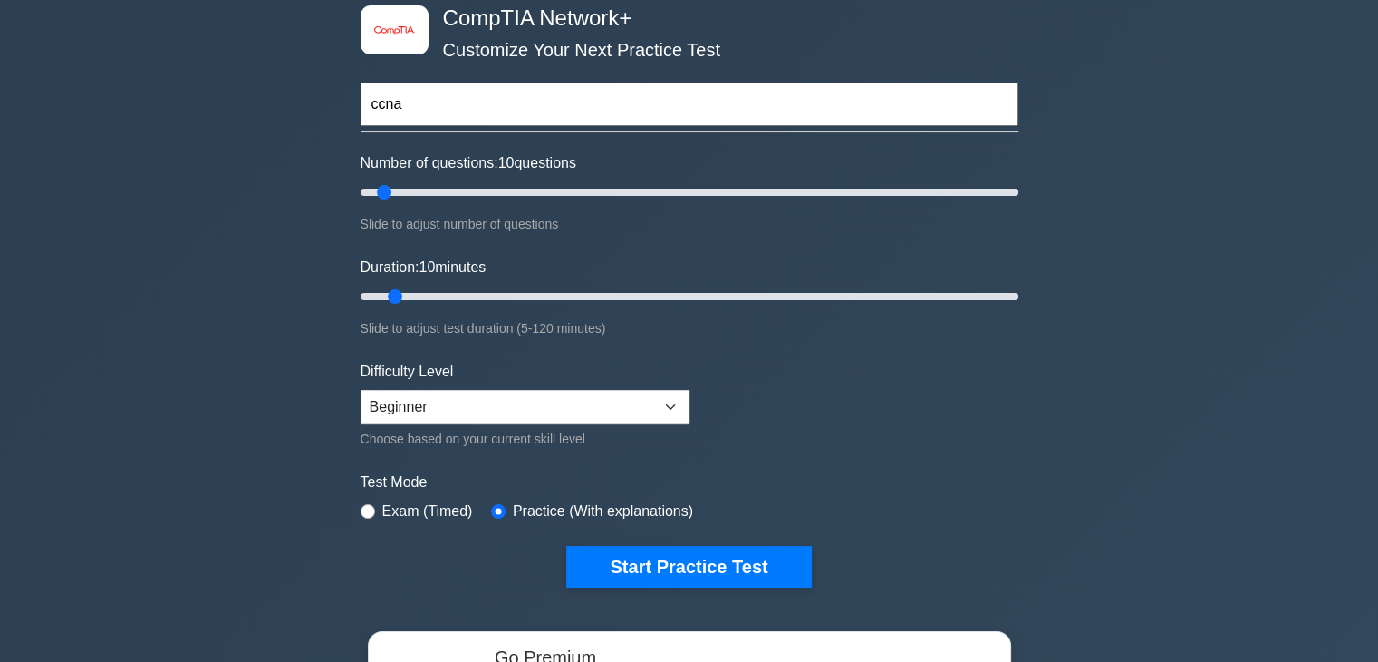
type input "ccna"
click at [566, 546] on button "Start Practice Test" at bounding box center [688, 567] width 245 height 42
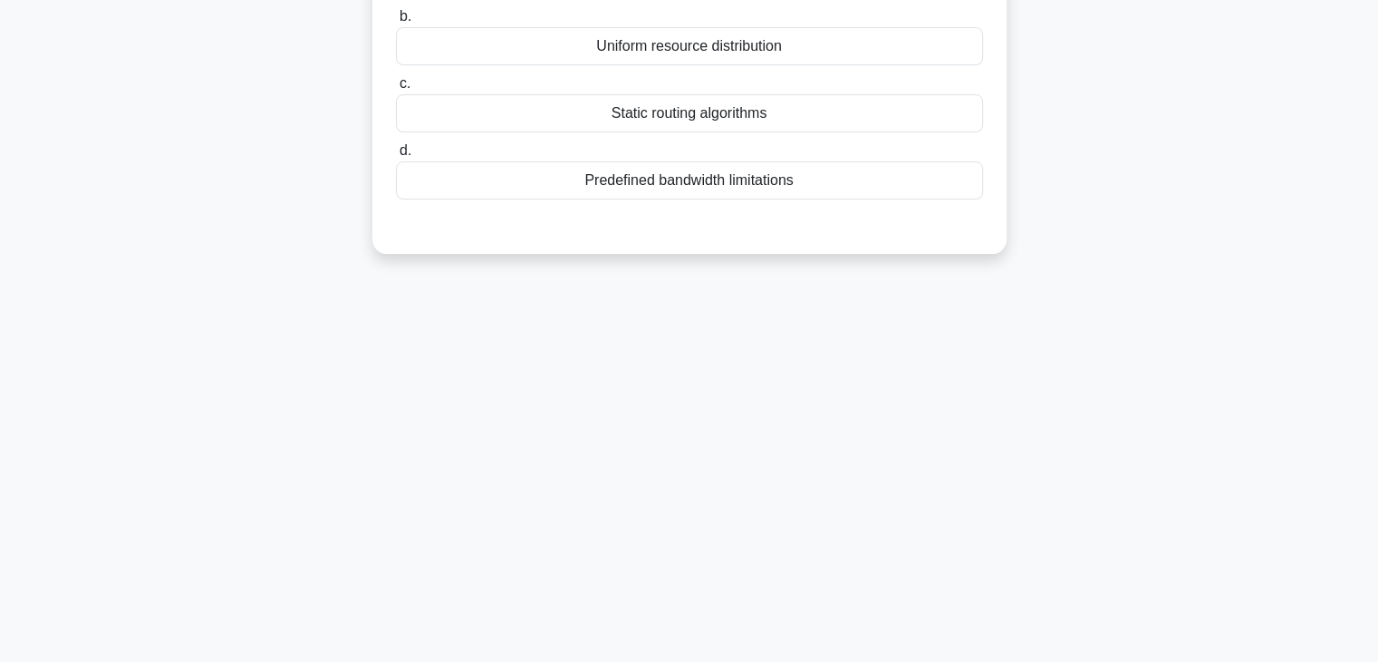
scroll to position [318, 0]
